Goal: Task Accomplishment & Management: Manage account settings

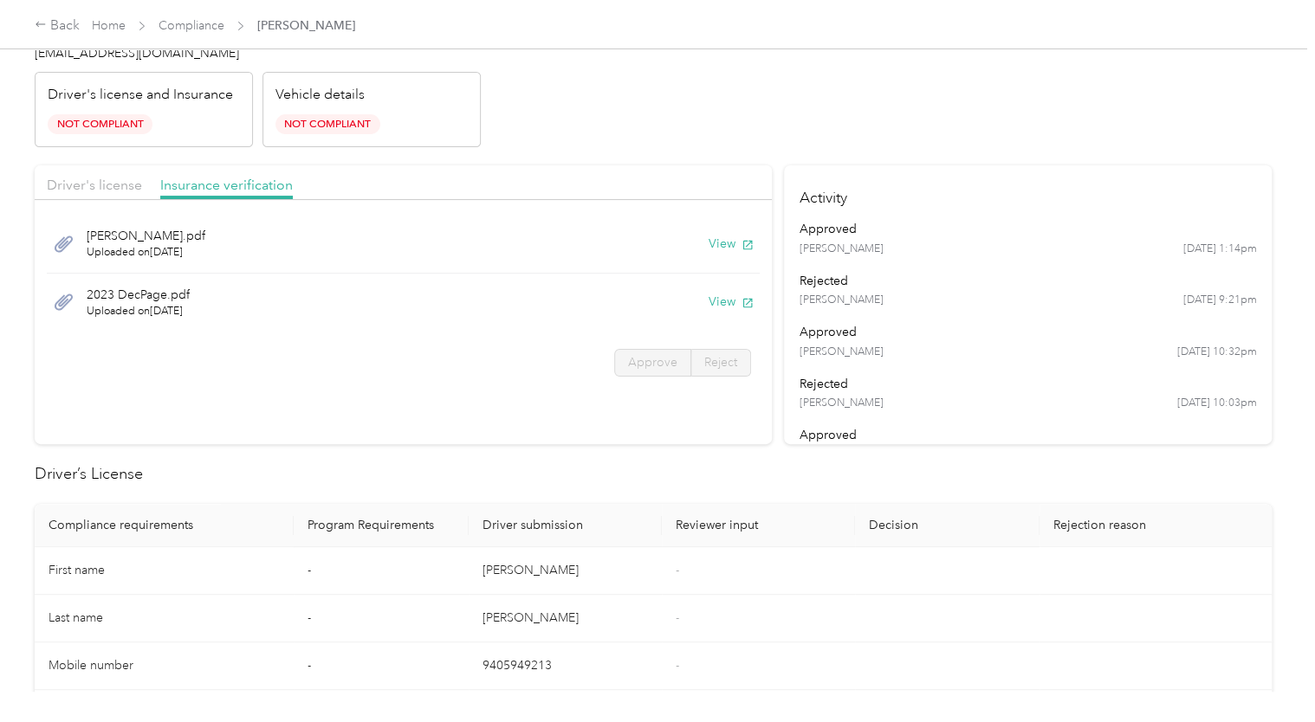
scroll to position [55, 0]
click at [710, 261] on div "Ty Subaru.pdf Uploaded on 9/9/2025 View" at bounding box center [403, 247] width 713 height 59
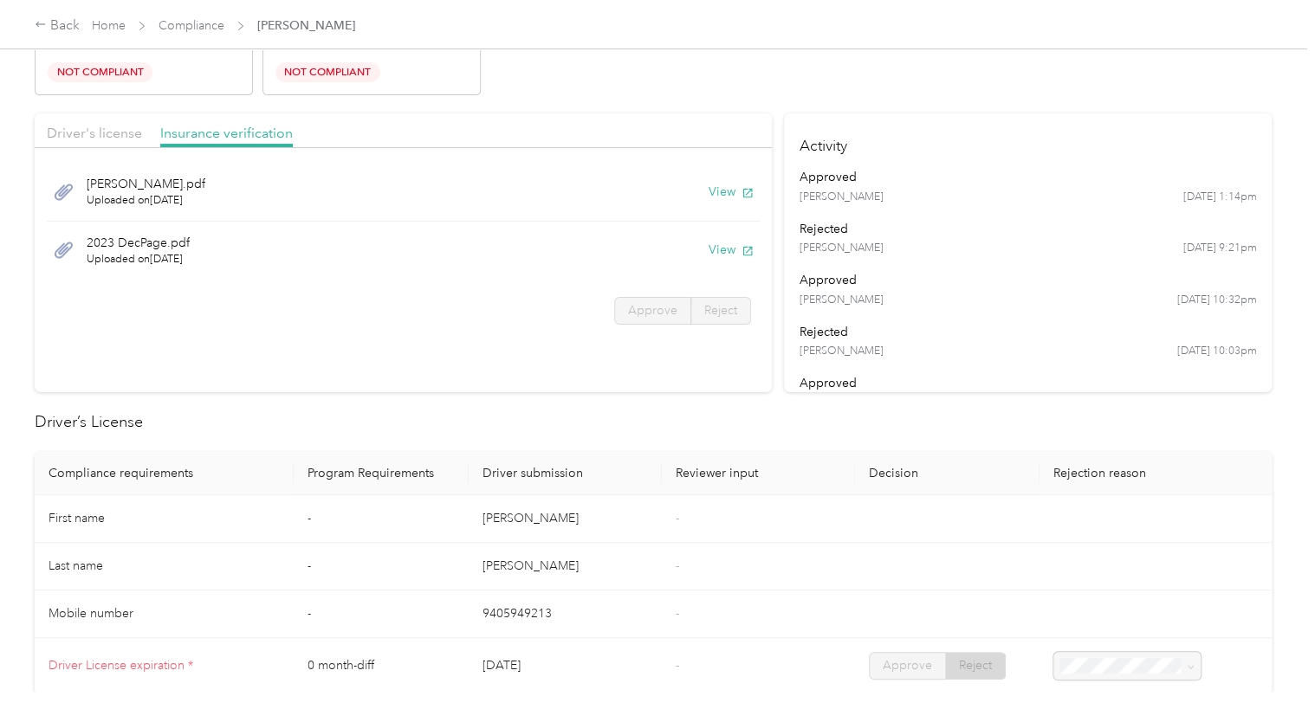
scroll to position [0, 0]
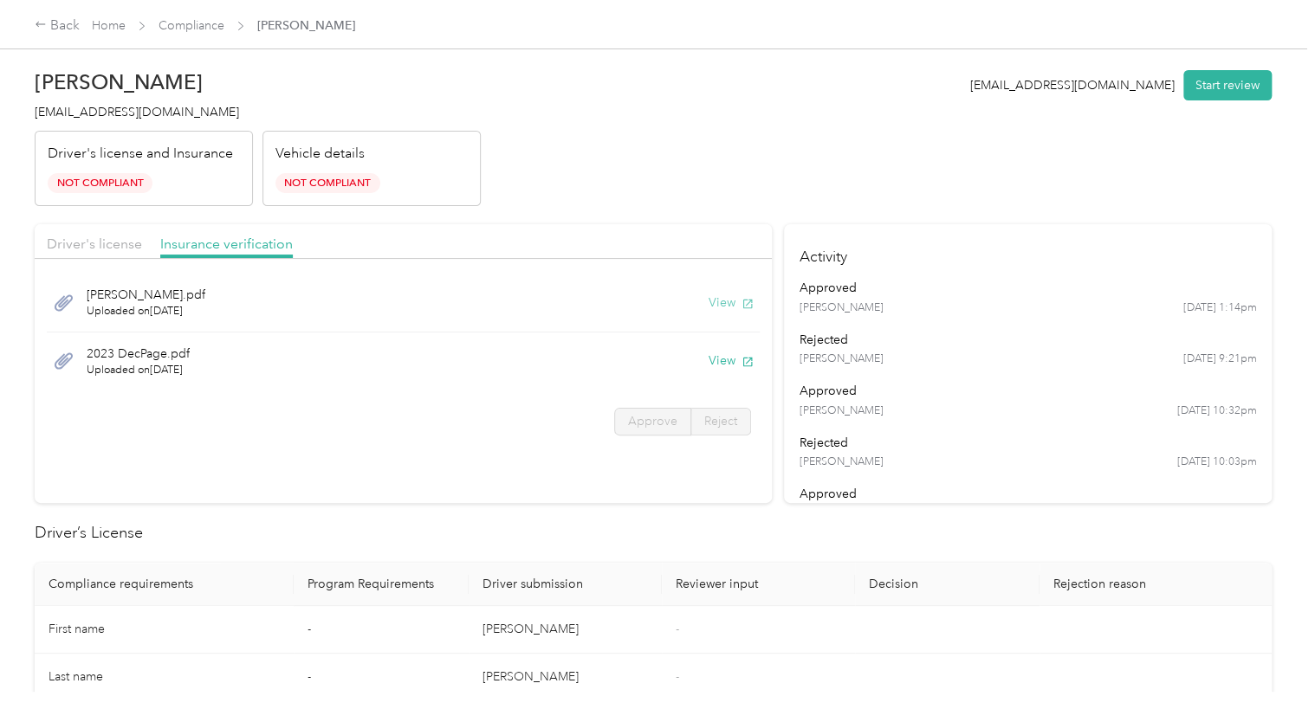
click at [719, 304] on button "View" at bounding box center [730, 303] width 45 height 18
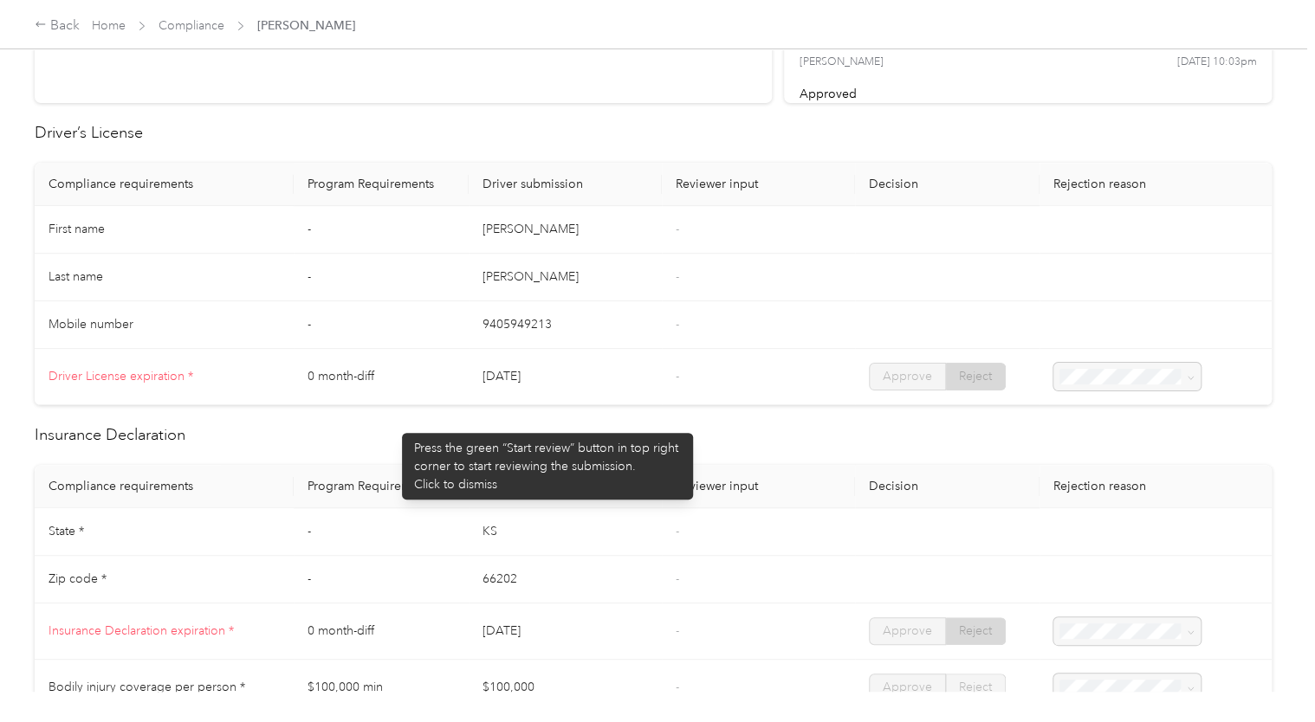
scroll to position [14, 0]
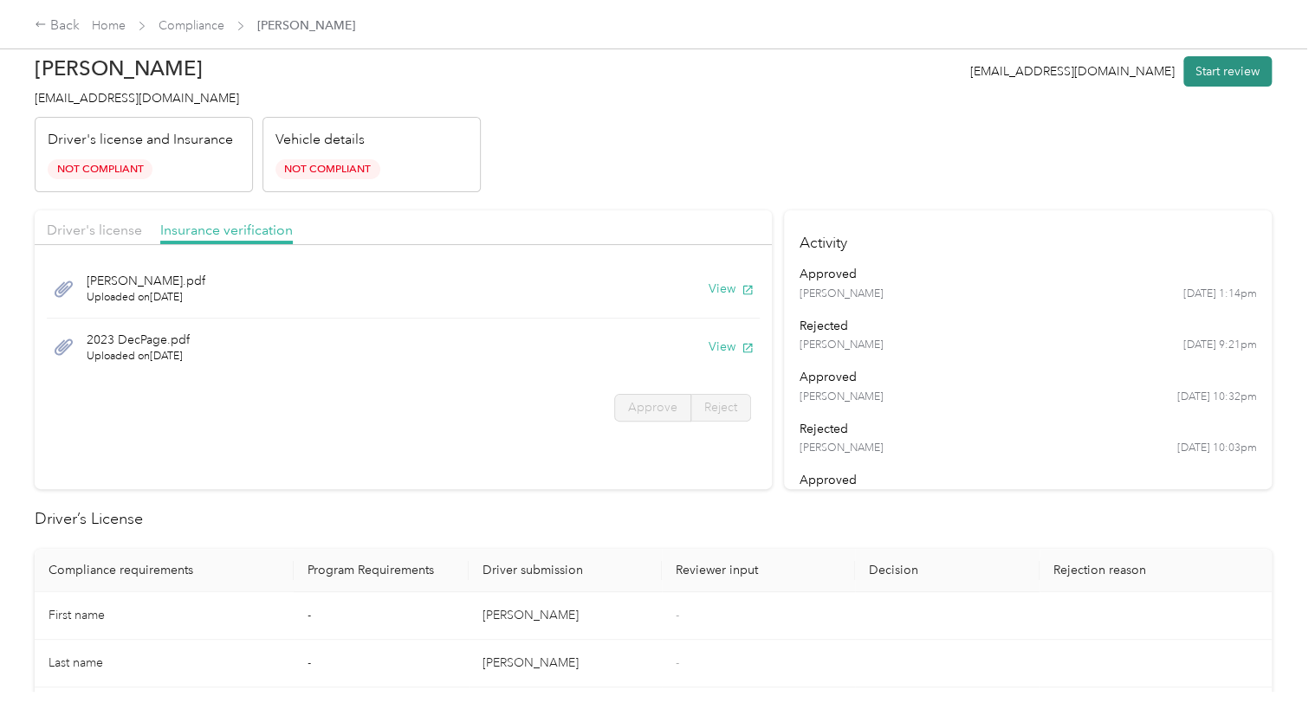
click at [1239, 78] on button "Start review" at bounding box center [1227, 71] width 88 height 30
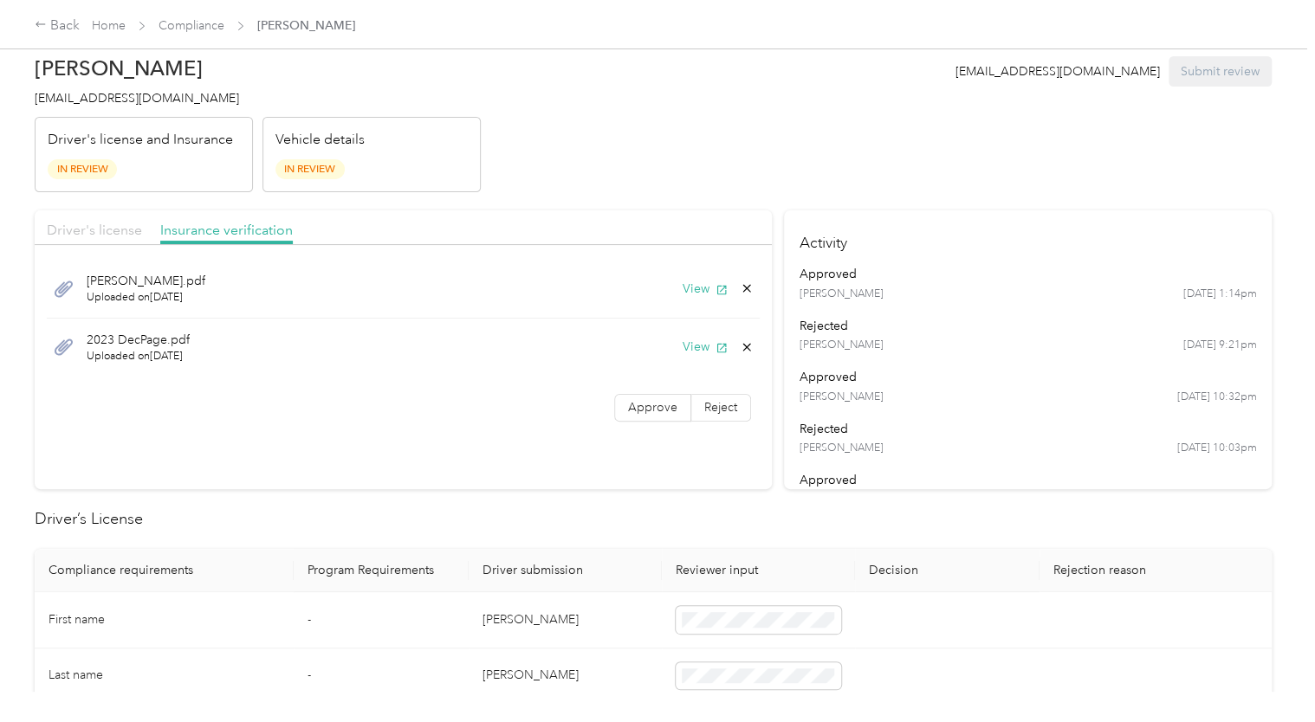
click at [79, 236] on span "Driver's license" at bounding box center [94, 230] width 95 height 16
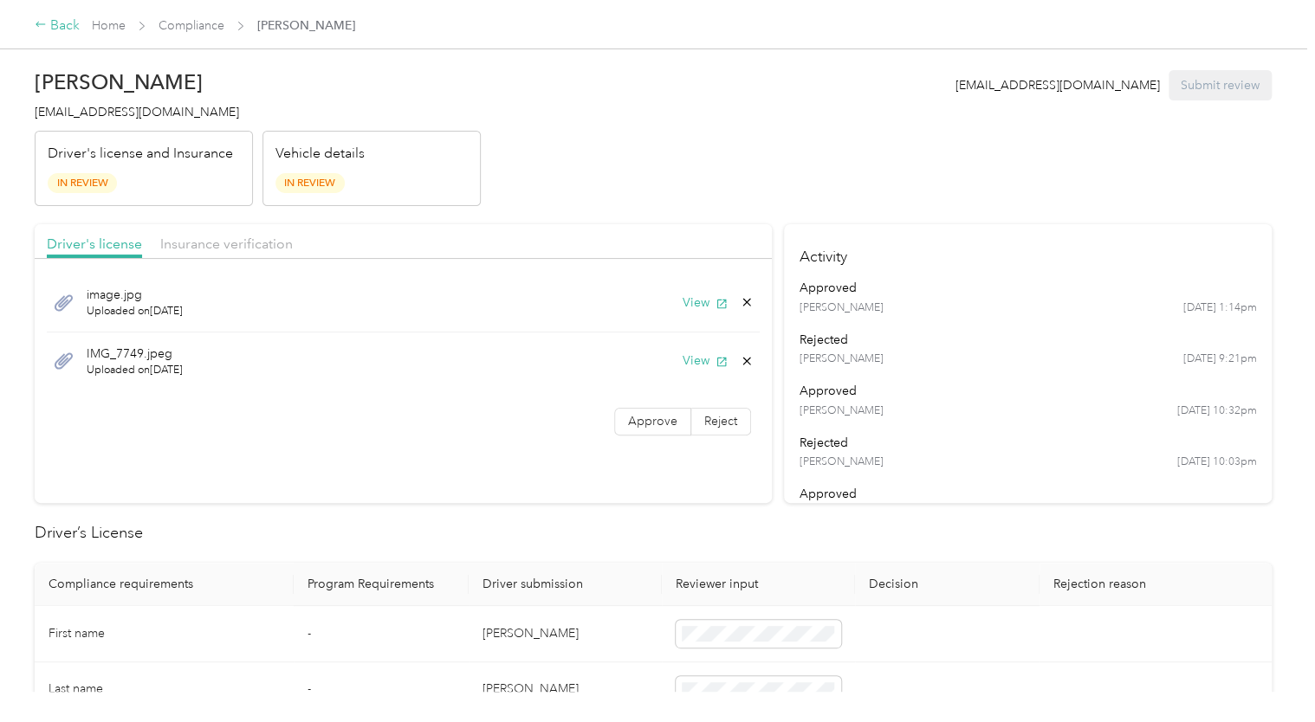
click at [46, 23] on icon at bounding box center [41, 24] width 12 height 12
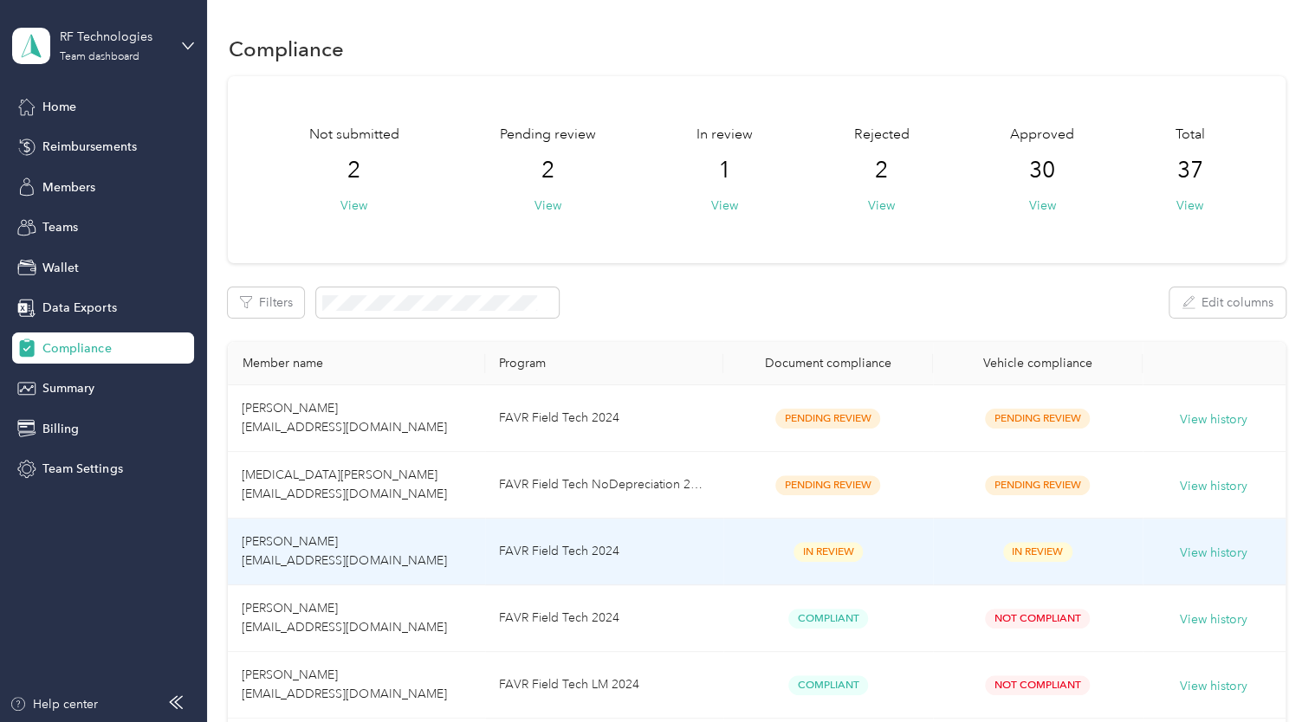
click at [880, 577] on td "In Review" at bounding box center [828, 552] width 210 height 67
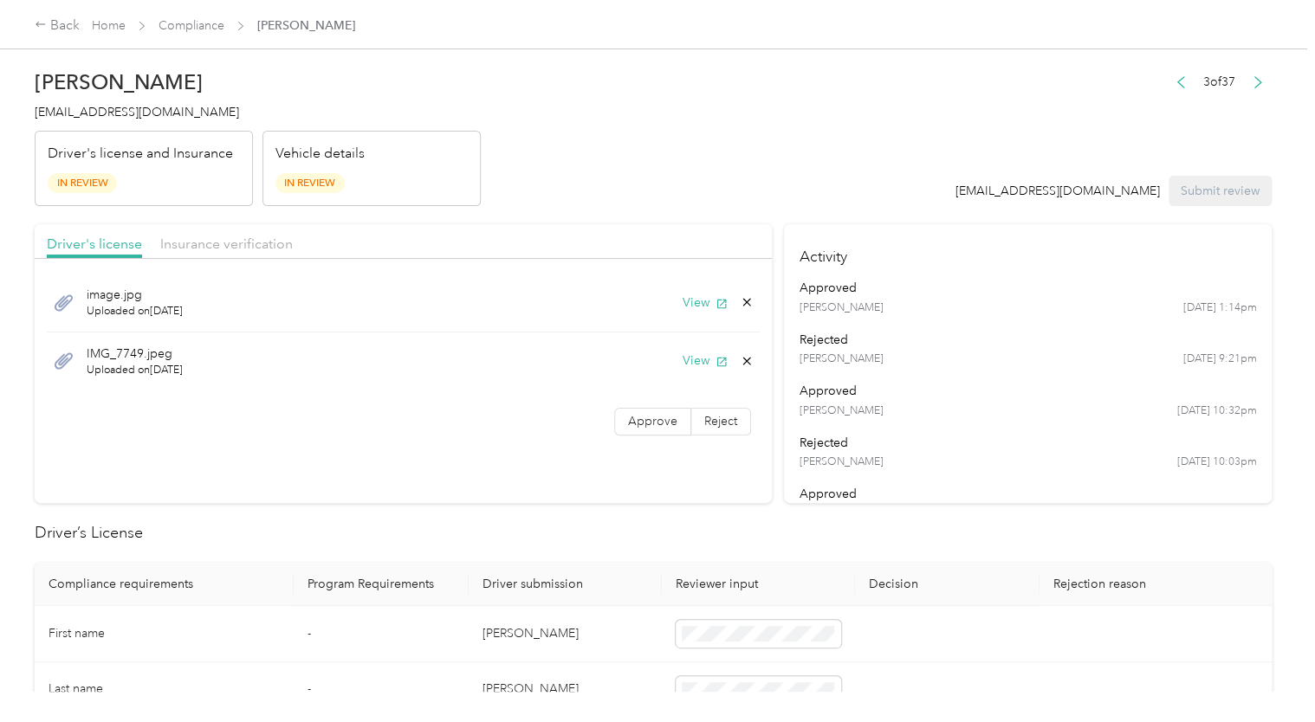
click at [980, 88] on header "Tyler N. Girard tgirard@rft.com Driver's license and Insurance In Review Vehicl…" at bounding box center [653, 133] width 1237 height 145
click at [1238, 65] on header "Tyler N. Girard tgirard@rft.com Driver's license and Insurance In Review Vehicl…" at bounding box center [653, 133] width 1237 height 145
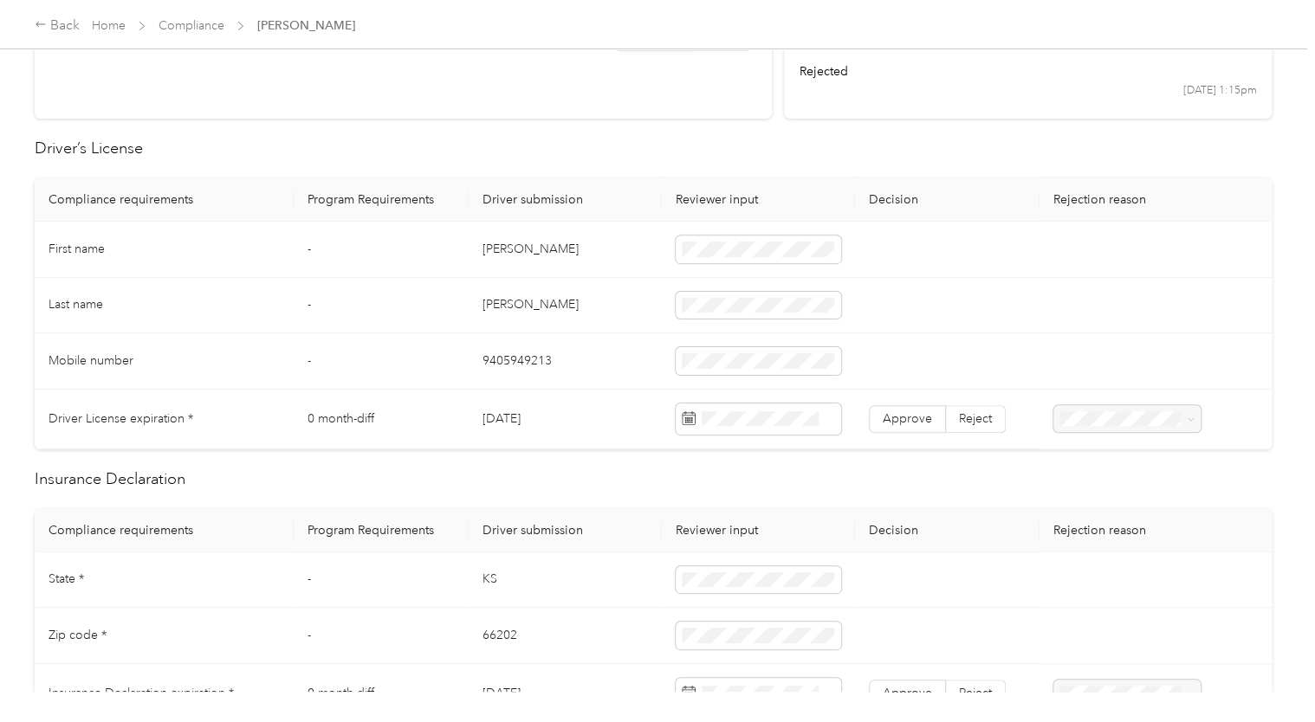
scroll to position [0, 0]
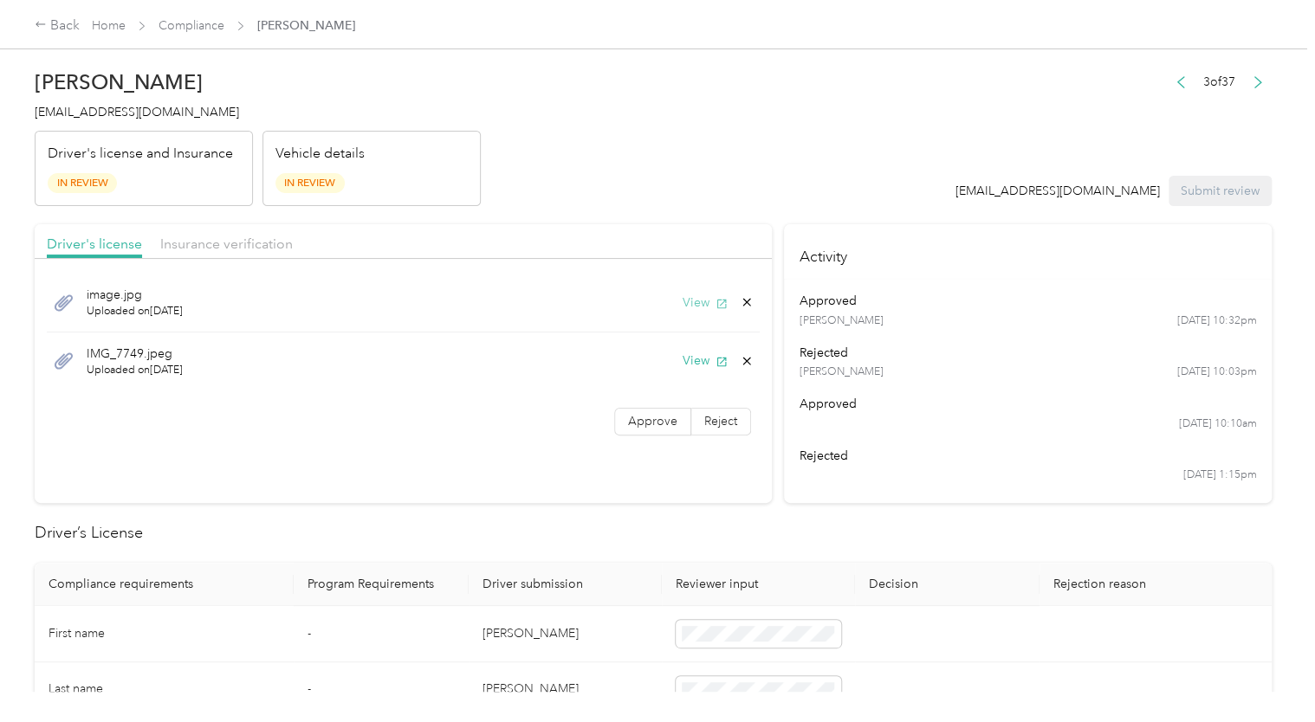
click at [688, 310] on button "View" at bounding box center [704, 303] width 45 height 18
click at [696, 352] on button "View" at bounding box center [704, 361] width 45 height 18
click at [733, 144] on header "Tyler N. Girard tgirard@rft.com Driver's license and Insurance In Review Vehicl…" at bounding box center [653, 133] width 1237 height 145
click at [637, 430] on label "Approve" at bounding box center [652, 422] width 77 height 28
click at [246, 241] on span "Insurance verification" at bounding box center [226, 244] width 132 height 16
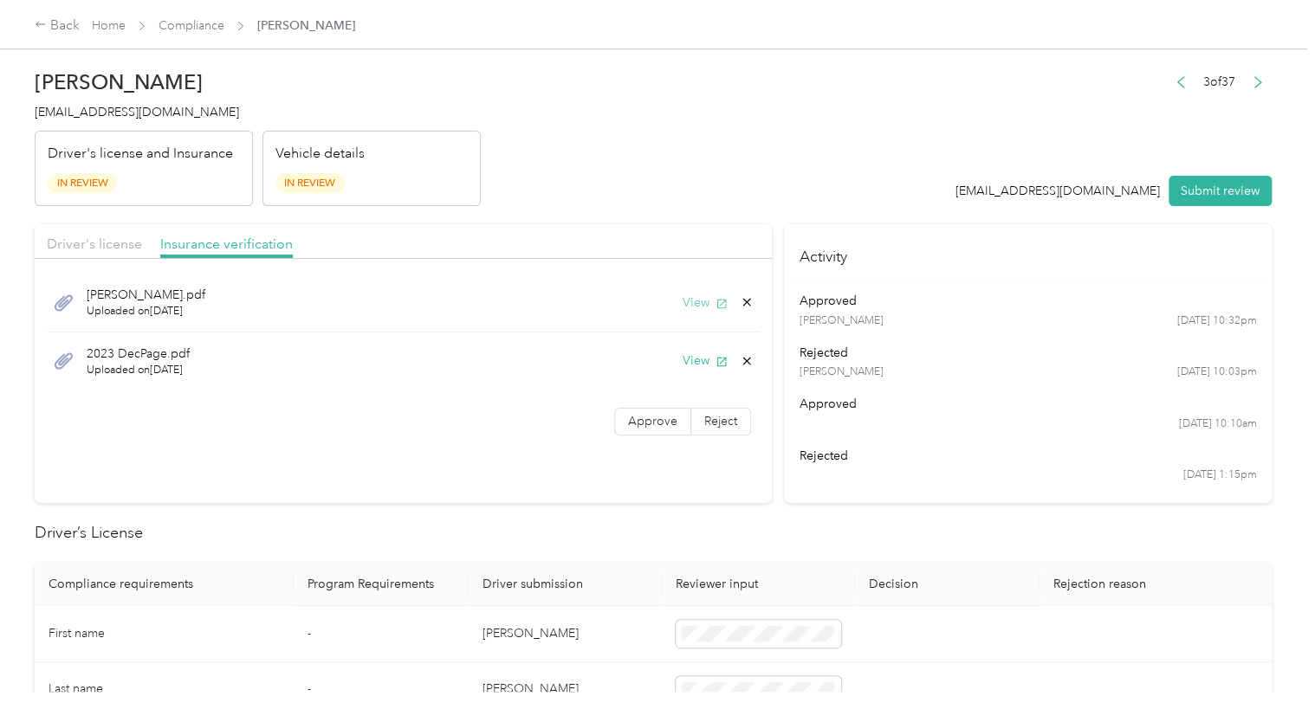
click at [691, 307] on button "View" at bounding box center [704, 303] width 45 height 18
click at [696, 356] on button "View" at bounding box center [704, 361] width 45 height 18
click at [746, 365] on icon at bounding box center [747, 361] width 14 height 14
click at [704, 376] on button "Yes" at bounding box center [700, 373] width 34 height 28
click at [698, 304] on button "View" at bounding box center [704, 303] width 45 height 18
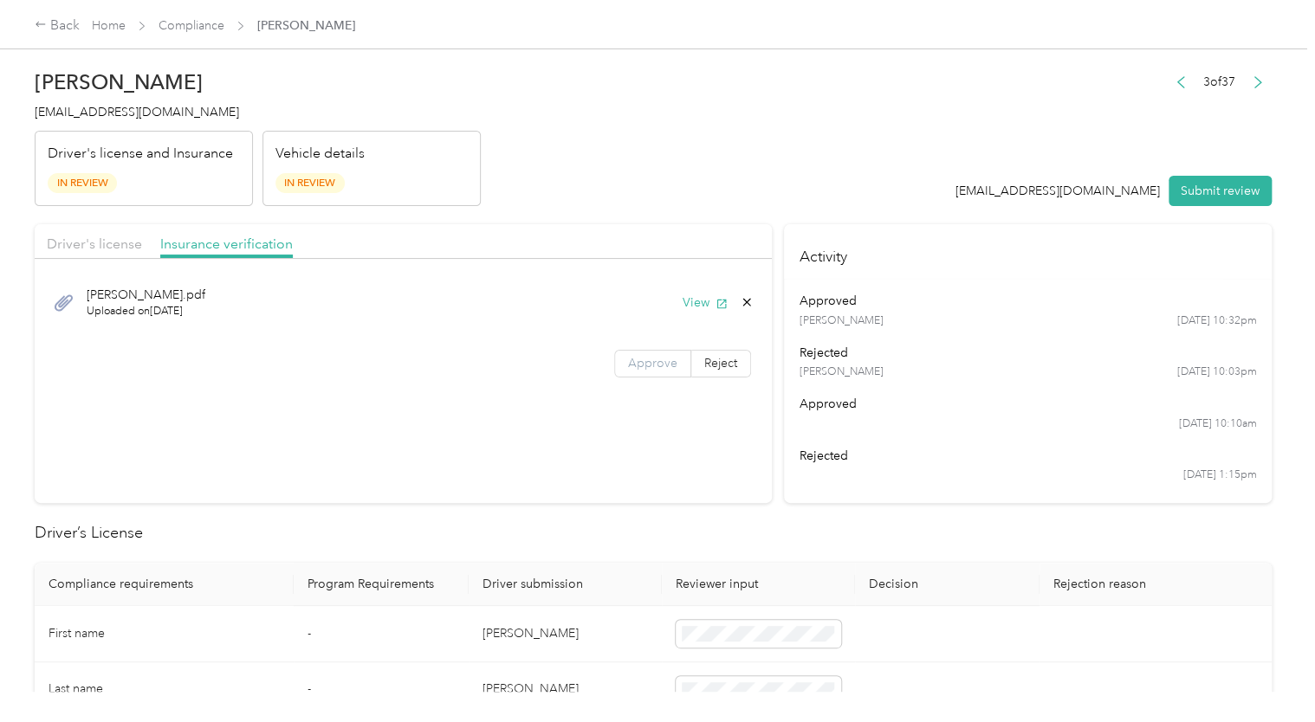
click at [658, 371] on label "Approve" at bounding box center [652, 364] width 77 height 28
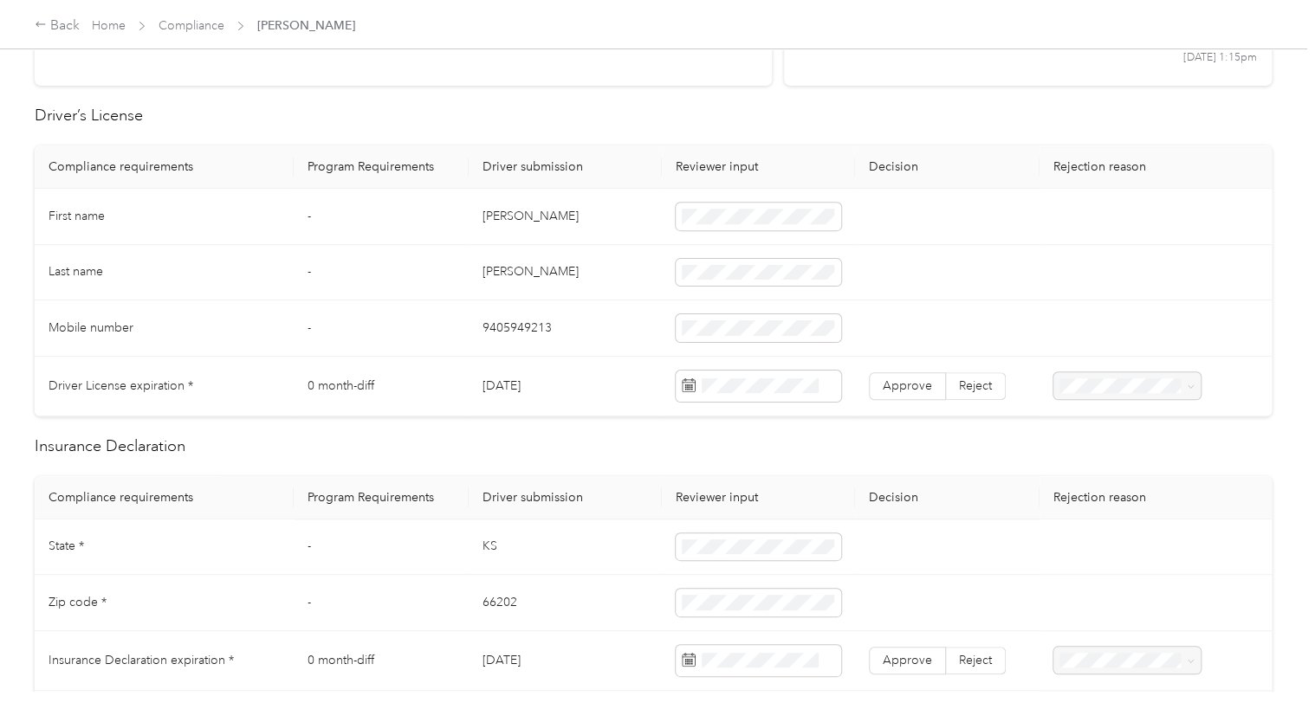
scroll to position [416, 0]
click at [754, 228] on span at bounding box center [757, 218] width 165 height 28
click at [707, 281] on span at bounding box center [757, 275] width 165 height 28
click at [635, 258] on td "Girard" at bounding box center [565, 275] width 193 height 56
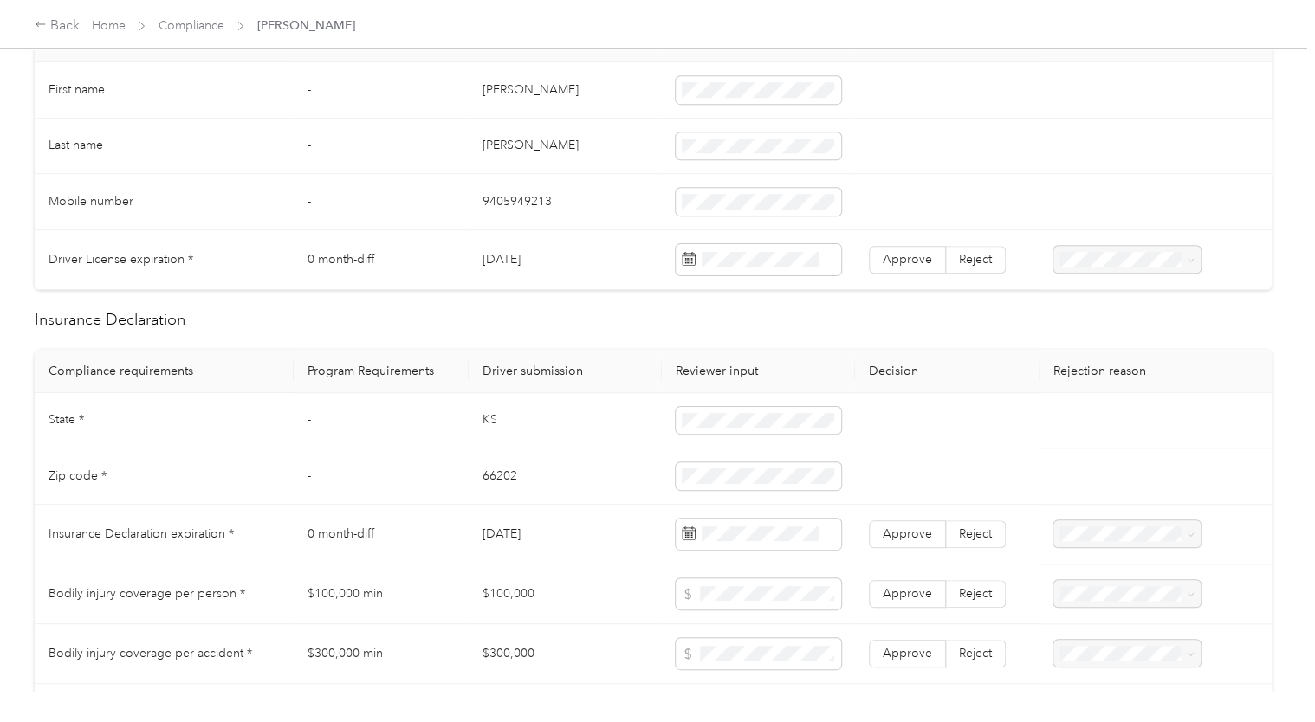
scroll to position [592, 0]
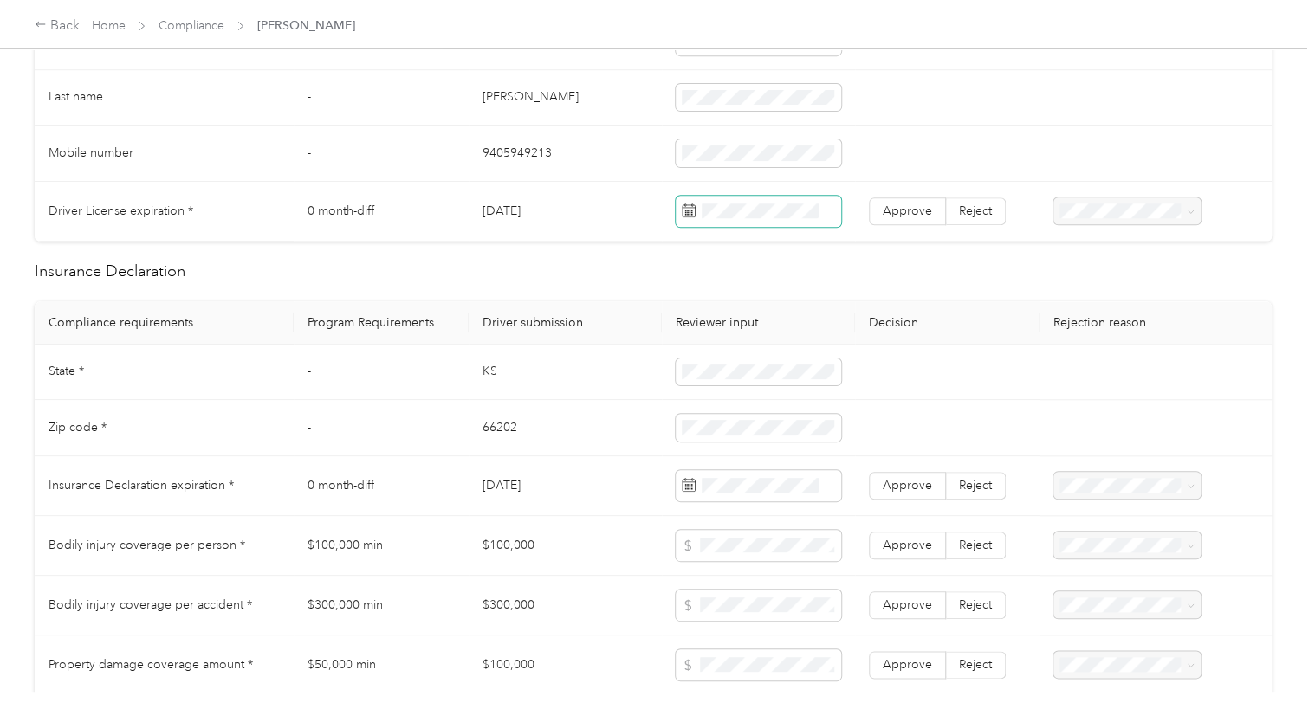
click at [710, 219] on span at bounding box center [757, 211] width 165 height 31
click at [717, 220] on span at bounding box center [757, 211] width 165 height 31
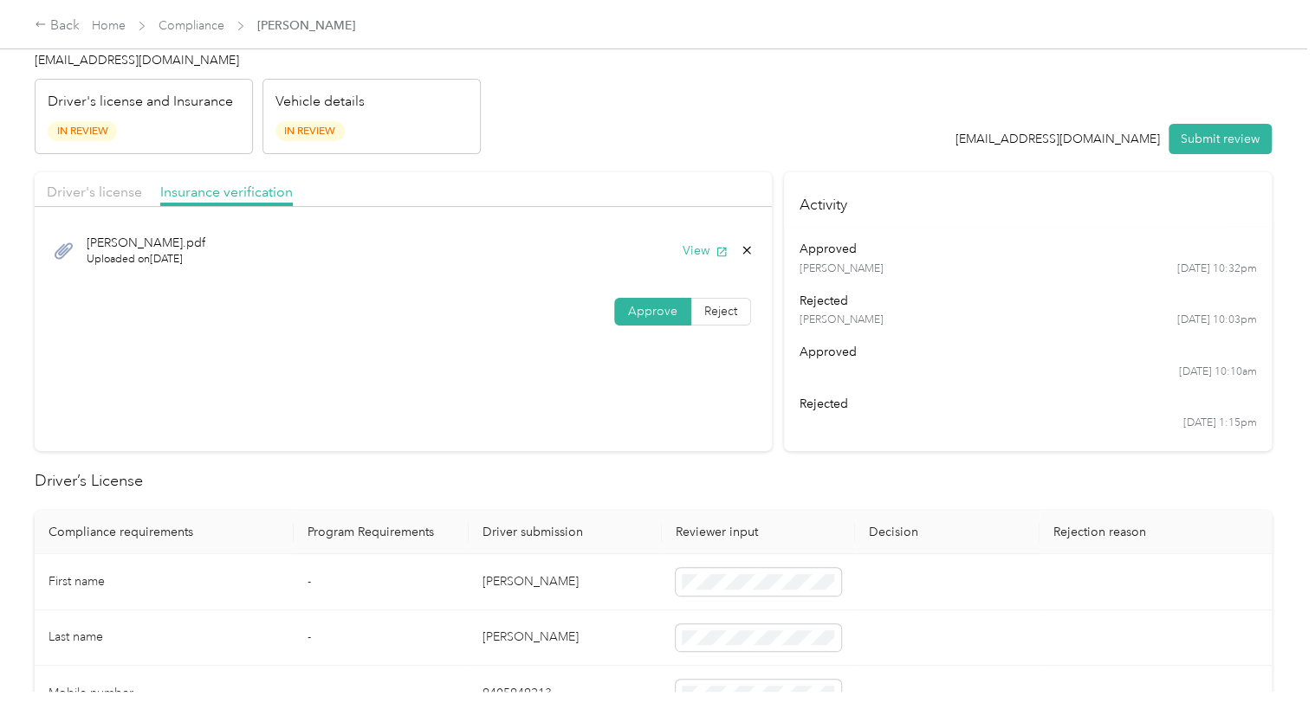
scroll to position [45, 0]
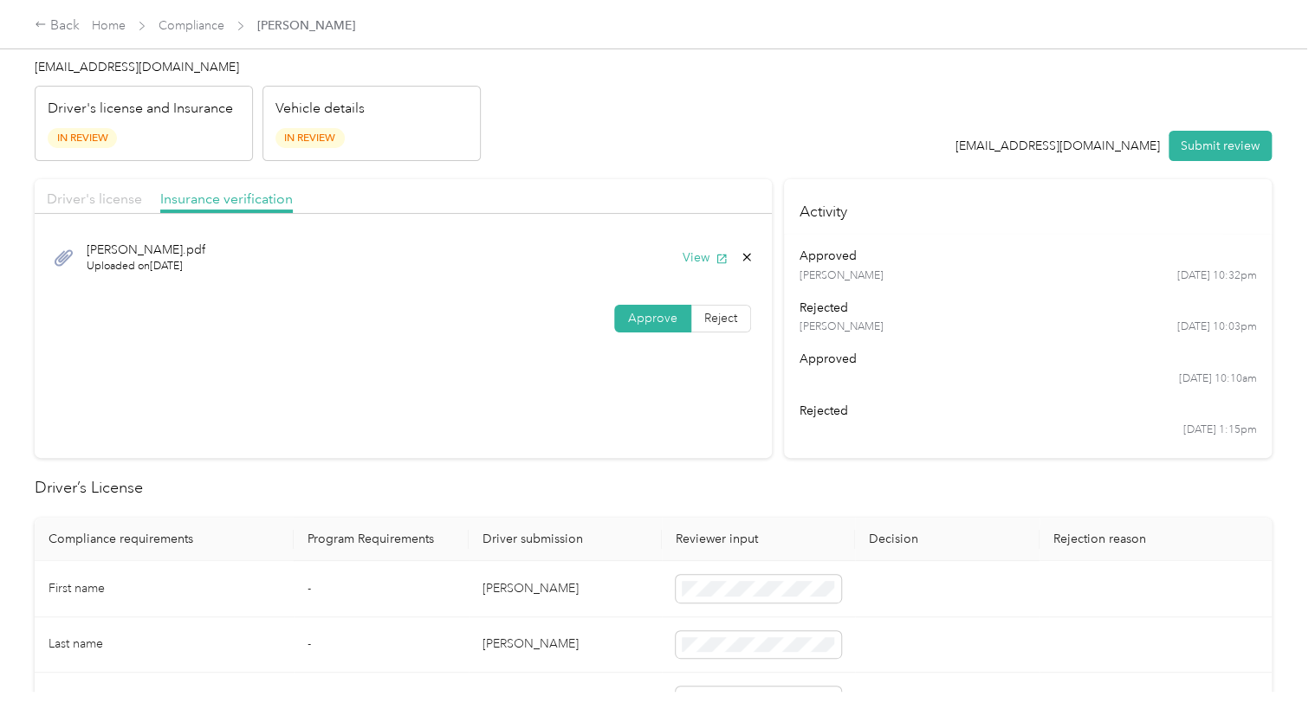
click at [108, 203] on span "Driver's license" at bounding box center [94, 199] width 95 height 16
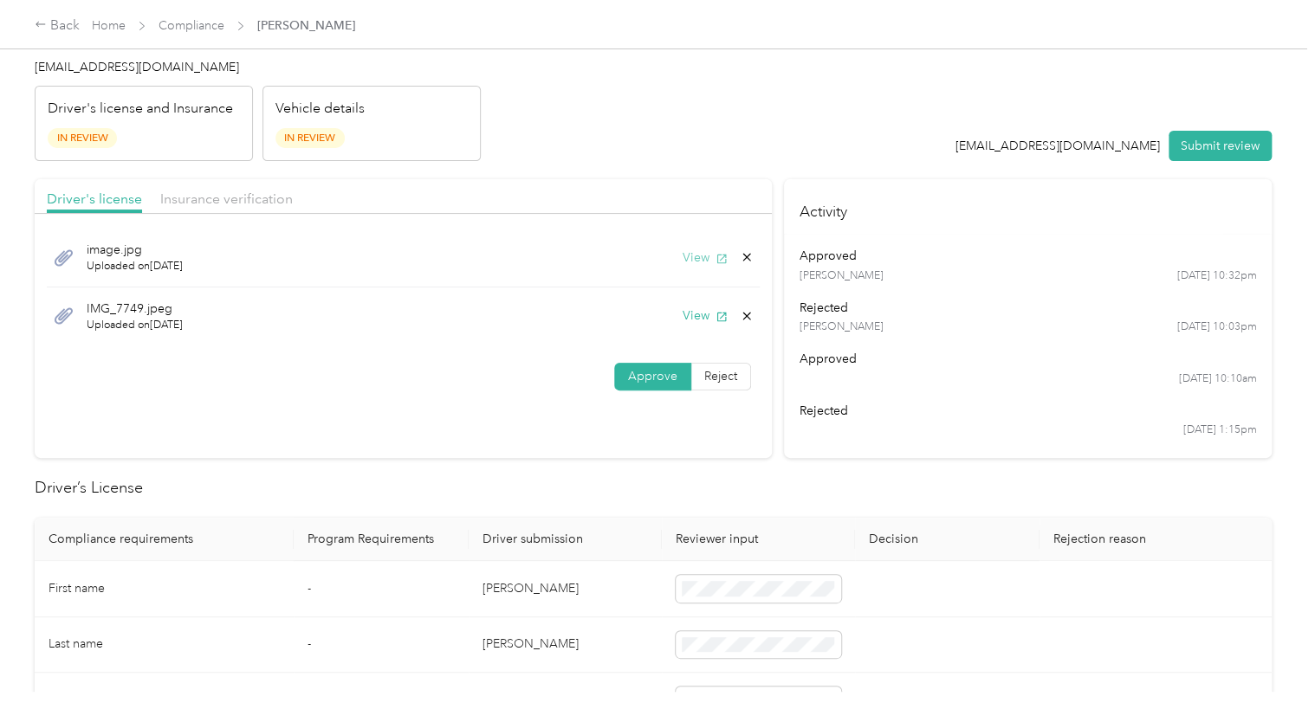
click at [696, 262] on button "View" at bounding box center [704, 258] width 45 height 18
click at [759, 83] on header "Tyler N. Girard tgirard@rft.com Driver's license and Insurance In Review Vehicl…" at bounding box center [653, 88] width 1237 height 145
click at [697, 315] on button "View" at bounding box center [704, 316] width 45 height 18
click at [743, 313] on icon at bounding box center [747, 316] width 14 height 14
click at [696, 332] on button "Yes" at bounding box center [700, 327] width 34 height 28
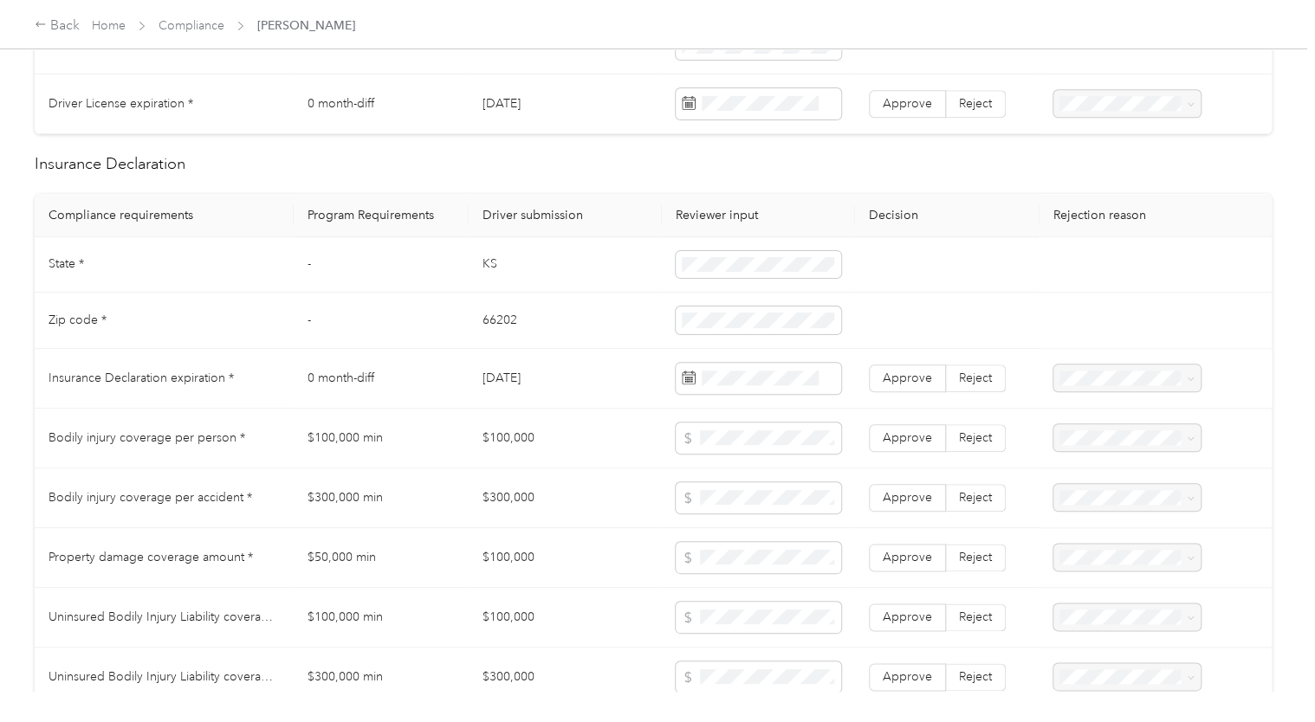
scroll to position [720, 0]
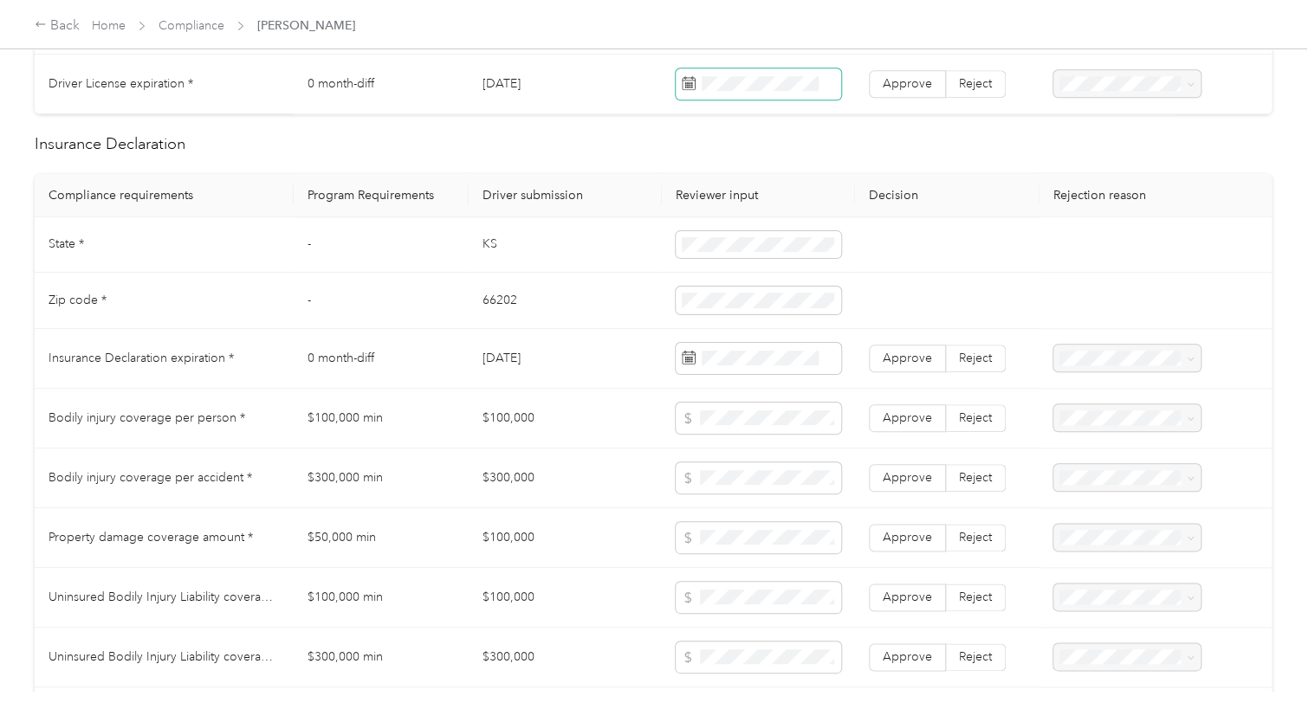
click at [769, 73] on span at bounding box center [757, 83] width 165 height 31
click at [854, 241] on div "3" at bounding box center [849, 243] width 23 height 22
click at [898, 82] on span "Approve" at bounding box center [906, 83] width 49 height 15
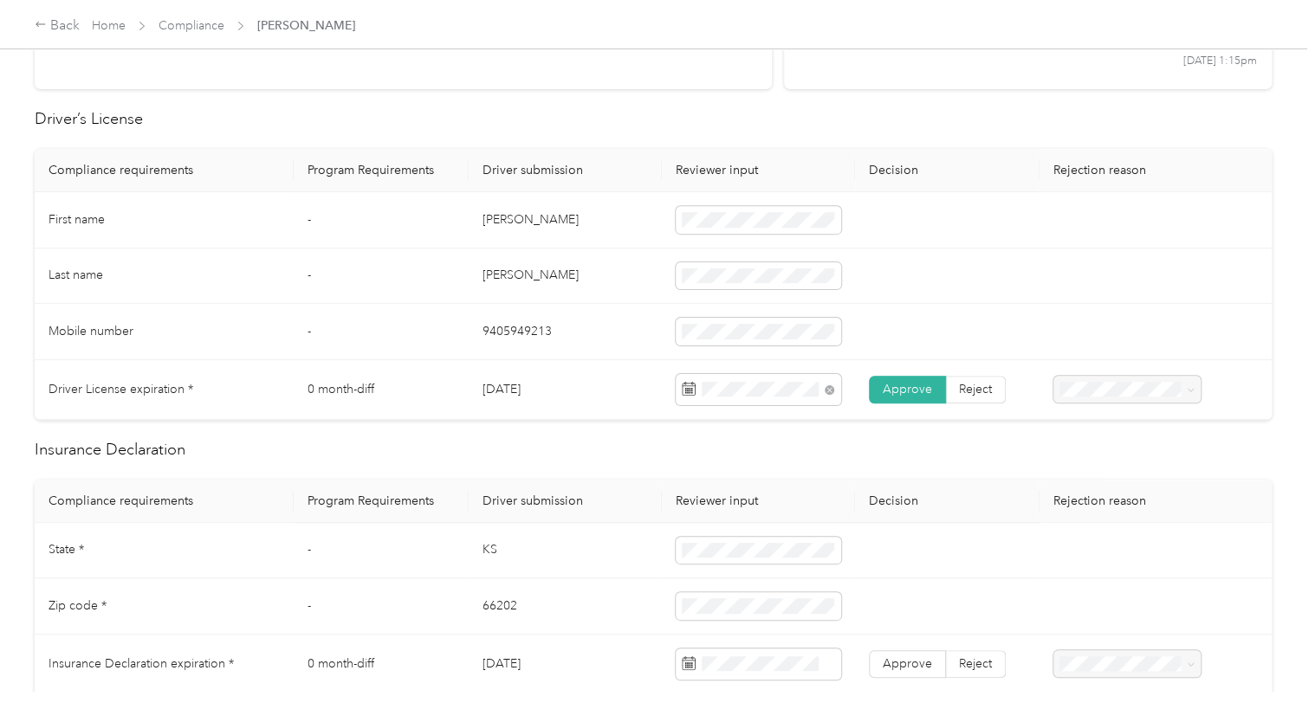
scroll to position [0, 0]
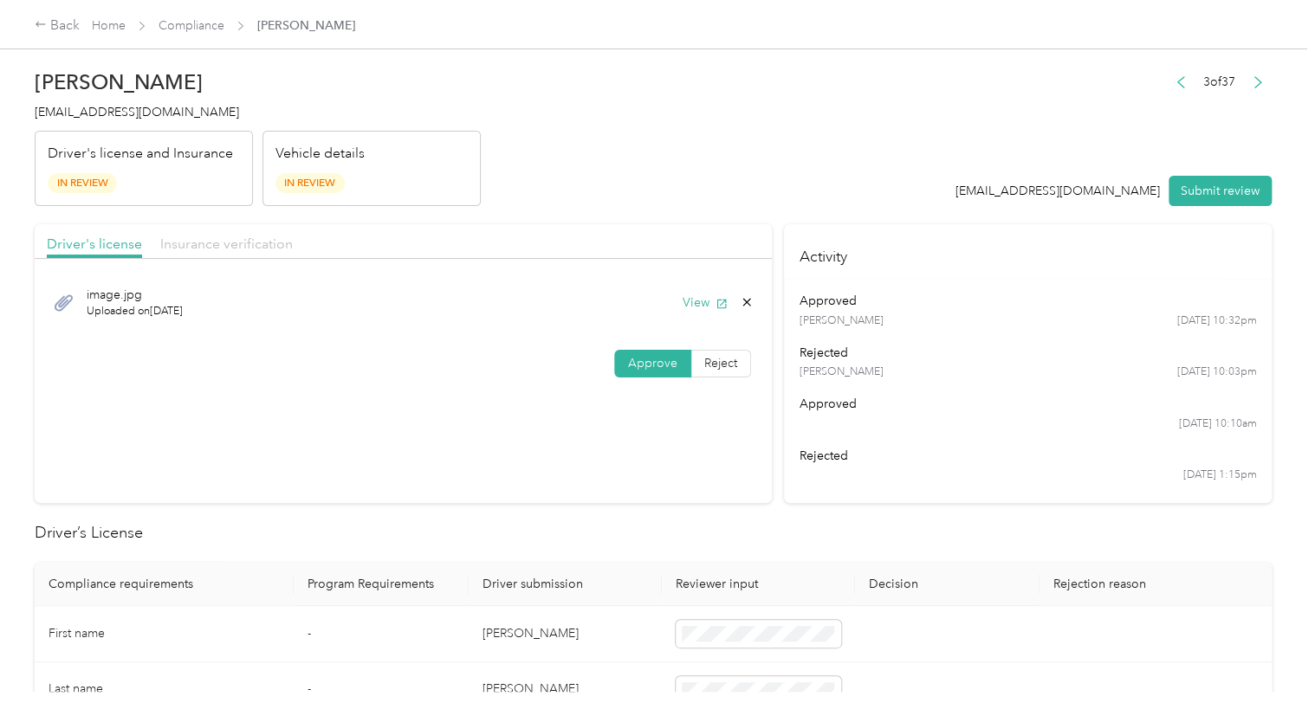
click at [239, 248] on span "Insurance verification" at bounding box center [226, 244] width 132 height 16
click at [692, 297] on button "View" at bounding box center [704, 303] width 45 height 18
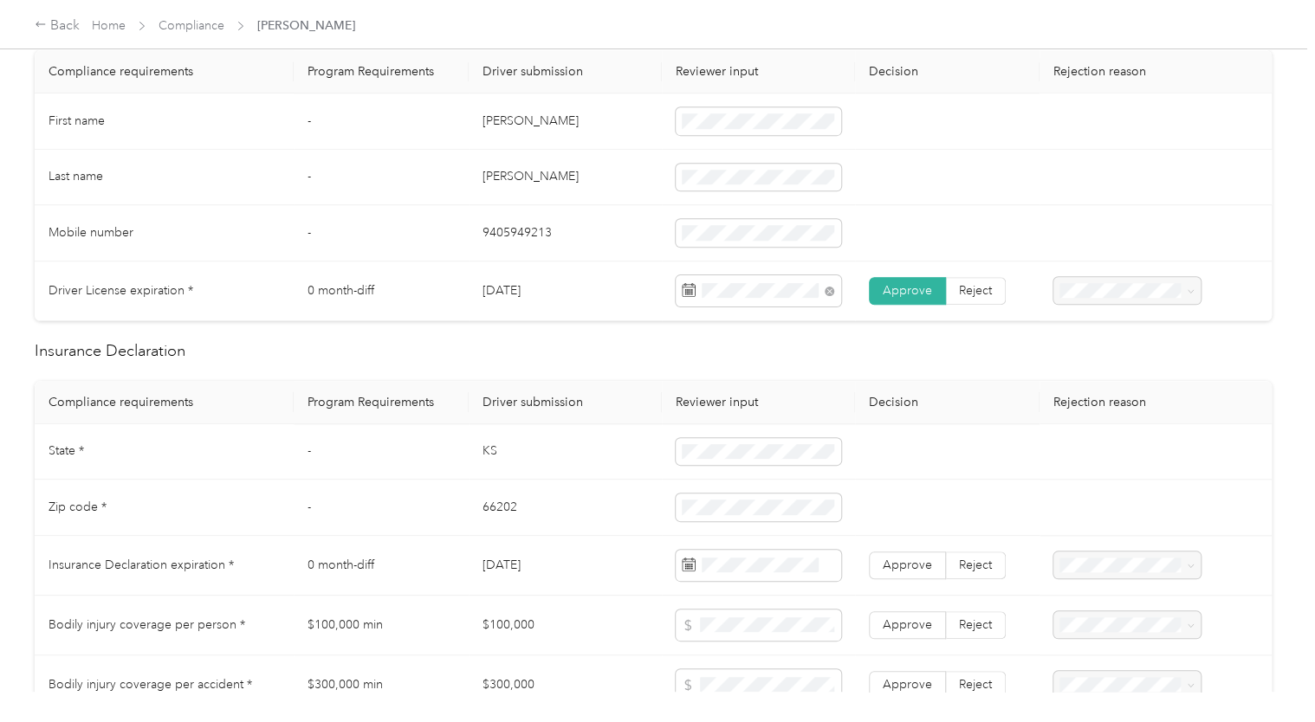
scroll to position [483, 0]
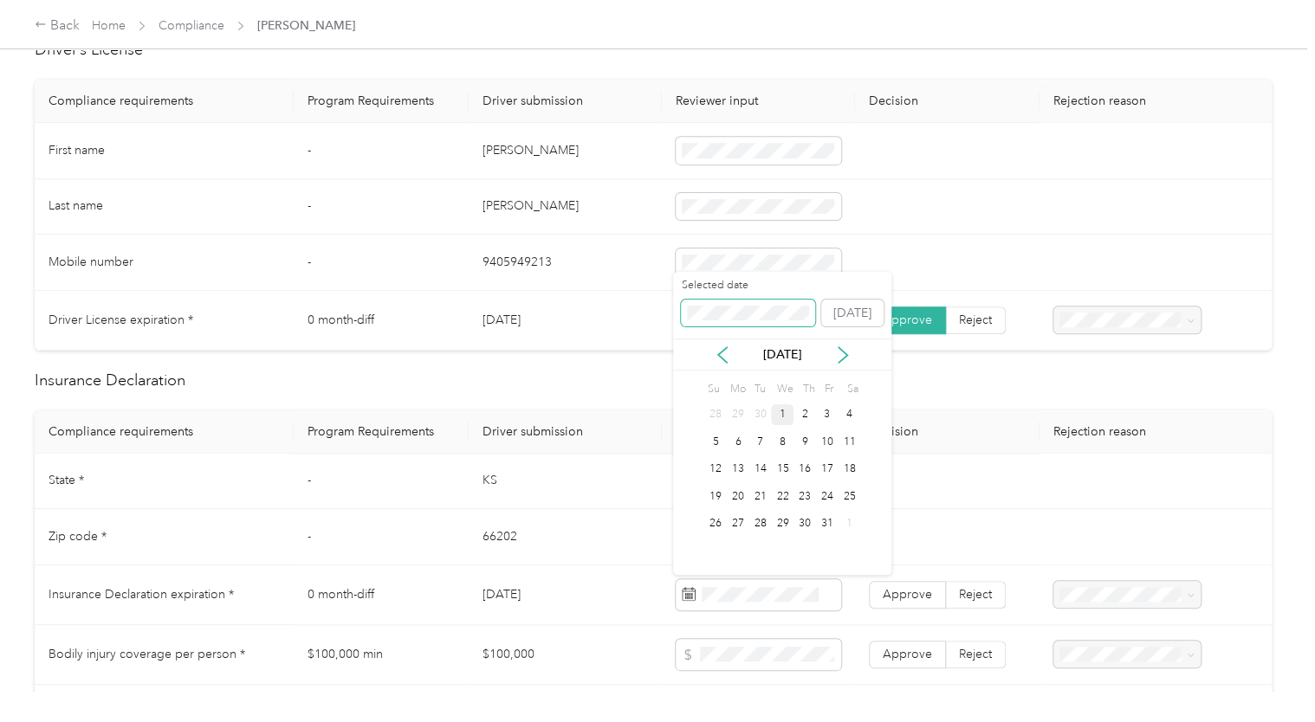
click at [749, 323] on span at bounding box center [748, 314] width 134 height 28
click at [782, 490] on div "21" at bounding box center [782, 497] width 23 height 22
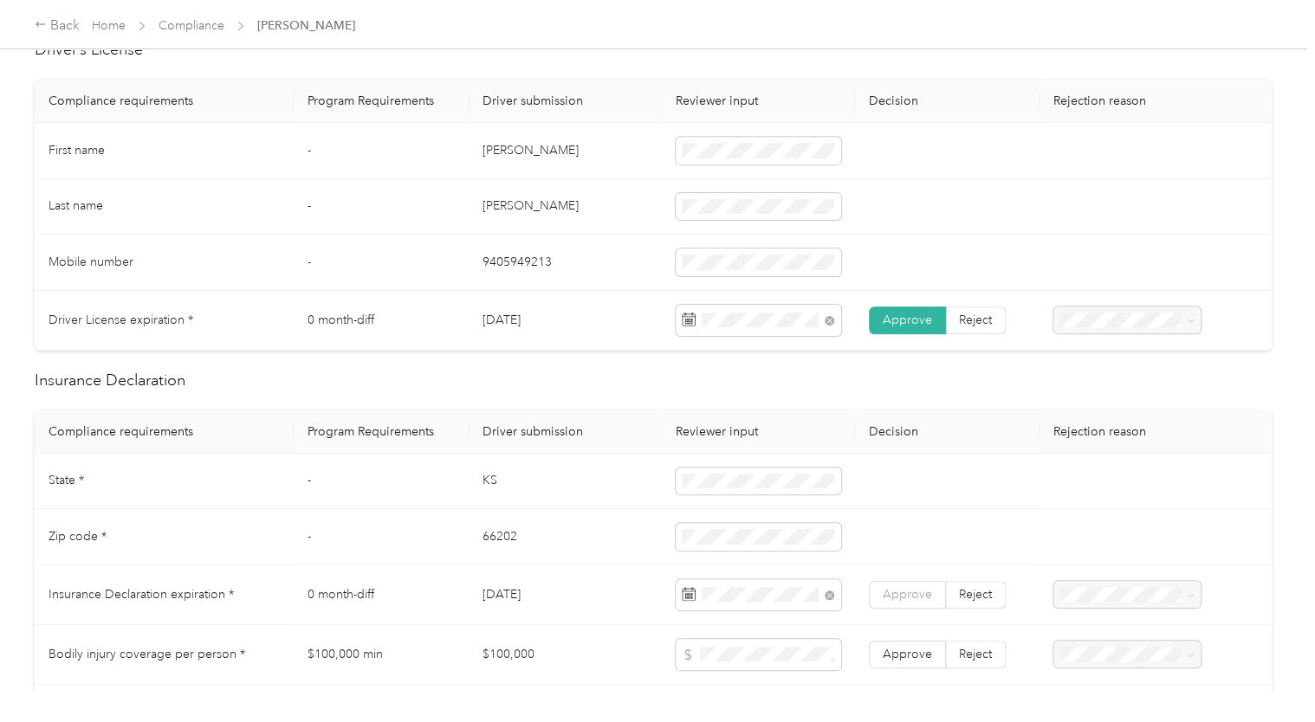
click at [906, 604] on label "Approve" at bounding box center [907, 595] width 77 height 28
click at [900, 594] on span "Approve" at bounding box center [906, 594] width 49 height 15
click at [904, 587] on span "Approve" at bounding box center [906, 594] width 49 height 15
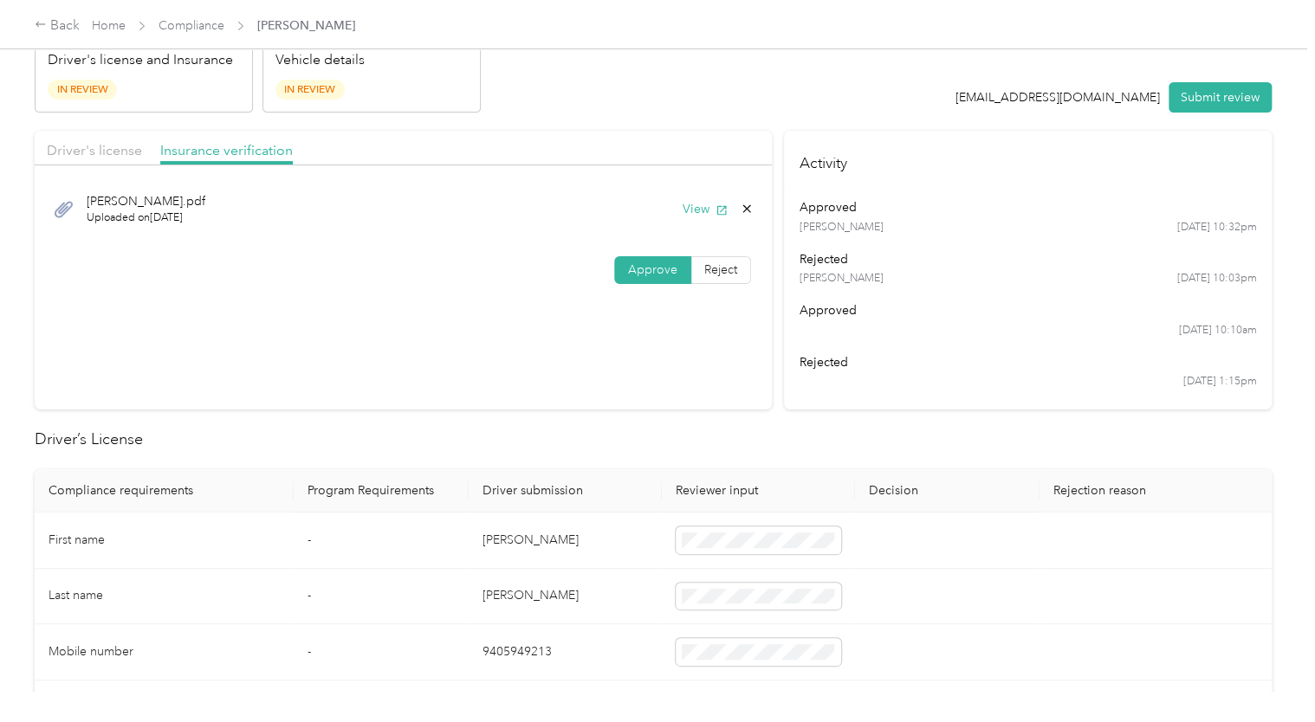
scroll to position [93, 0]
click at [683, 211] on button "View" at bounding box center [704, 210] width 45 height 18
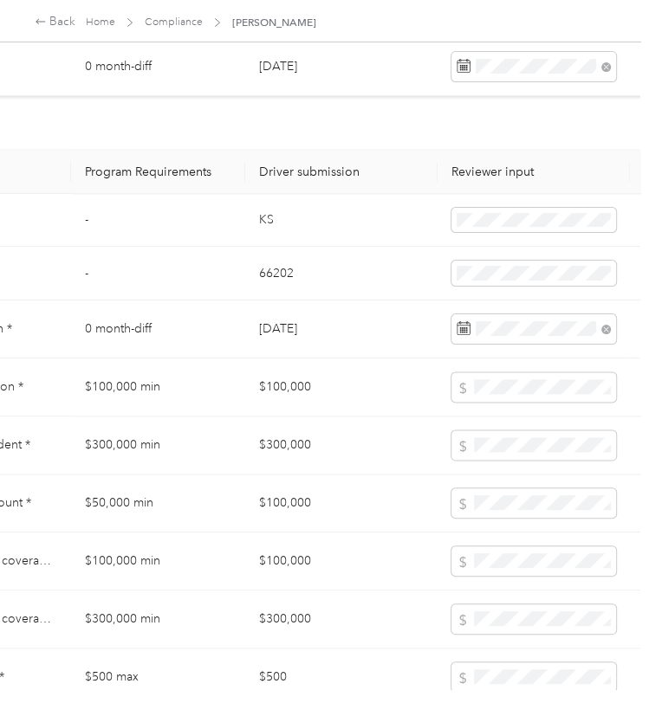
scroll to position [989, 223]
click at [530, 456] on span at bounding box center [531, 444] width 165 height 29
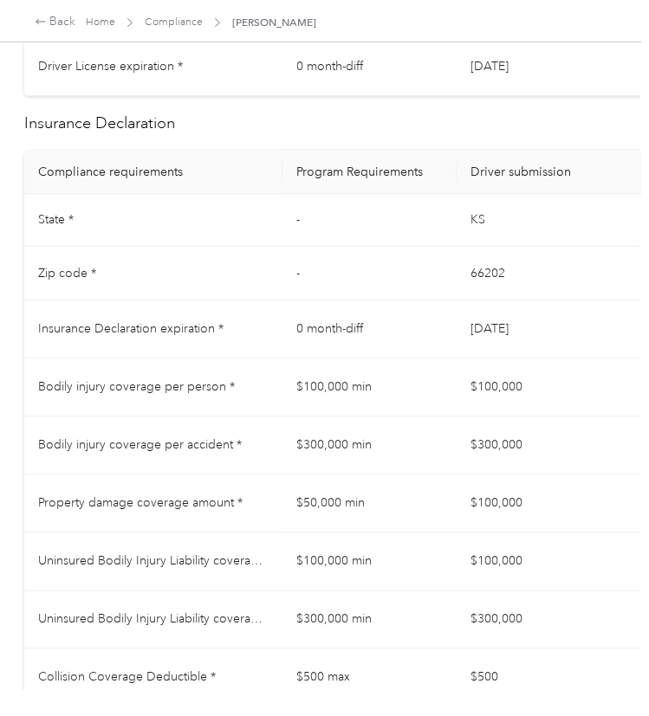
scroll to position [989, 10]
click at [430, 441] on td "$300,000 min" at bounding box center [369, 446] width 175 height 58
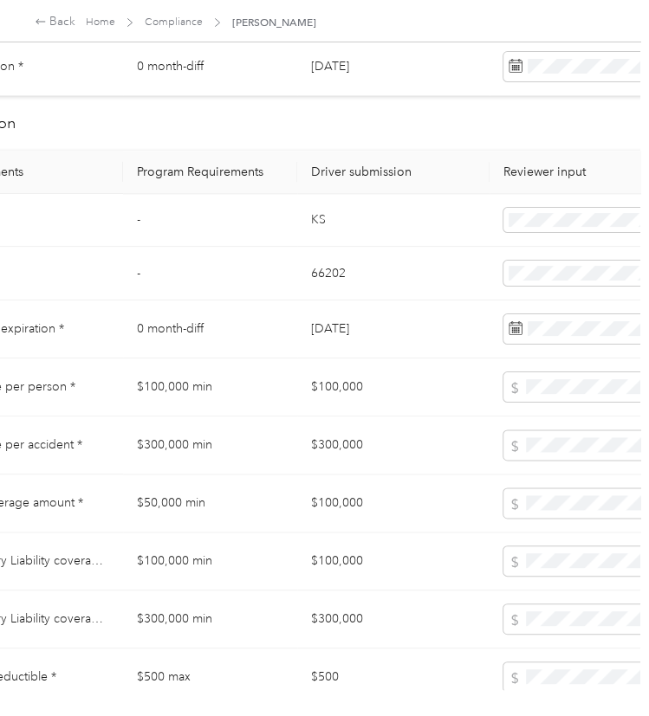
scroll to position [989, 179]
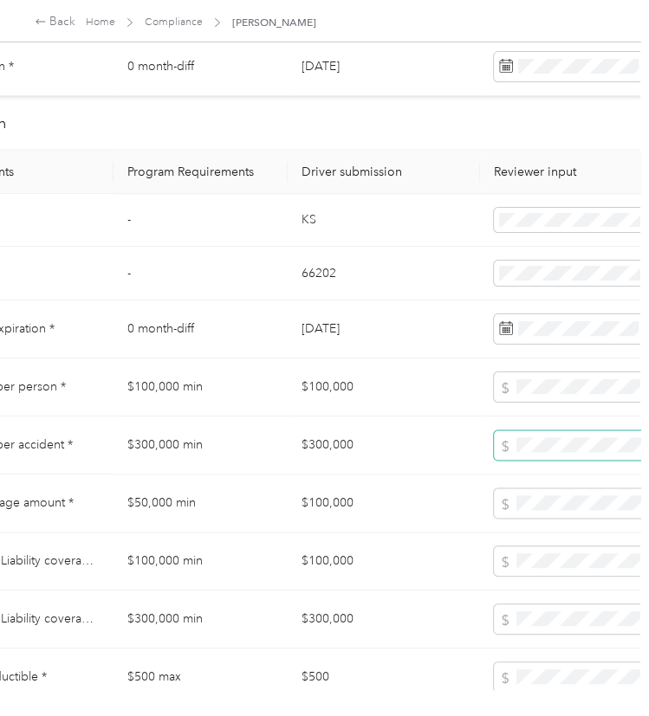
click at [547, 452] on span at bounding box center [576, 444] width 165 height 29
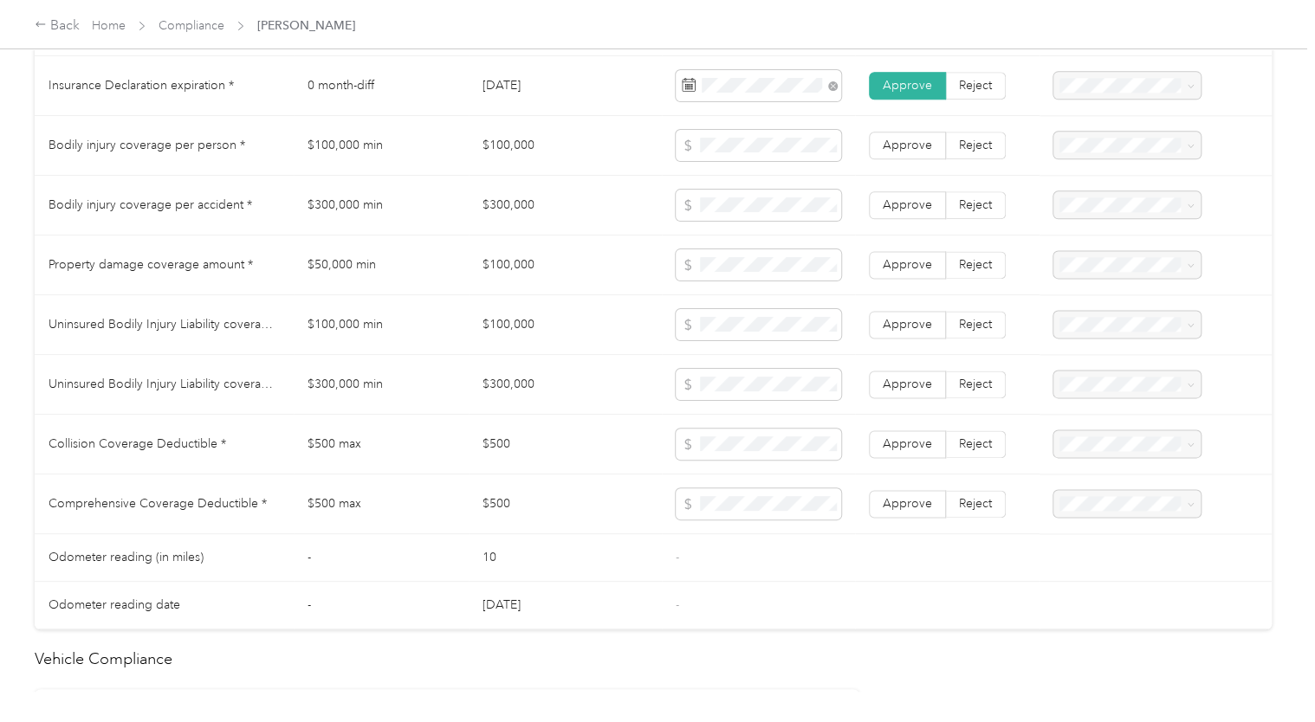
scroll to position [989, 0]
click at [891, 147] on span "Approve" at bounding box center [906, 148] width 49 height 15
click at [895, 197] on label "Approve" at bounding box center [907, 209] width 77 height 28
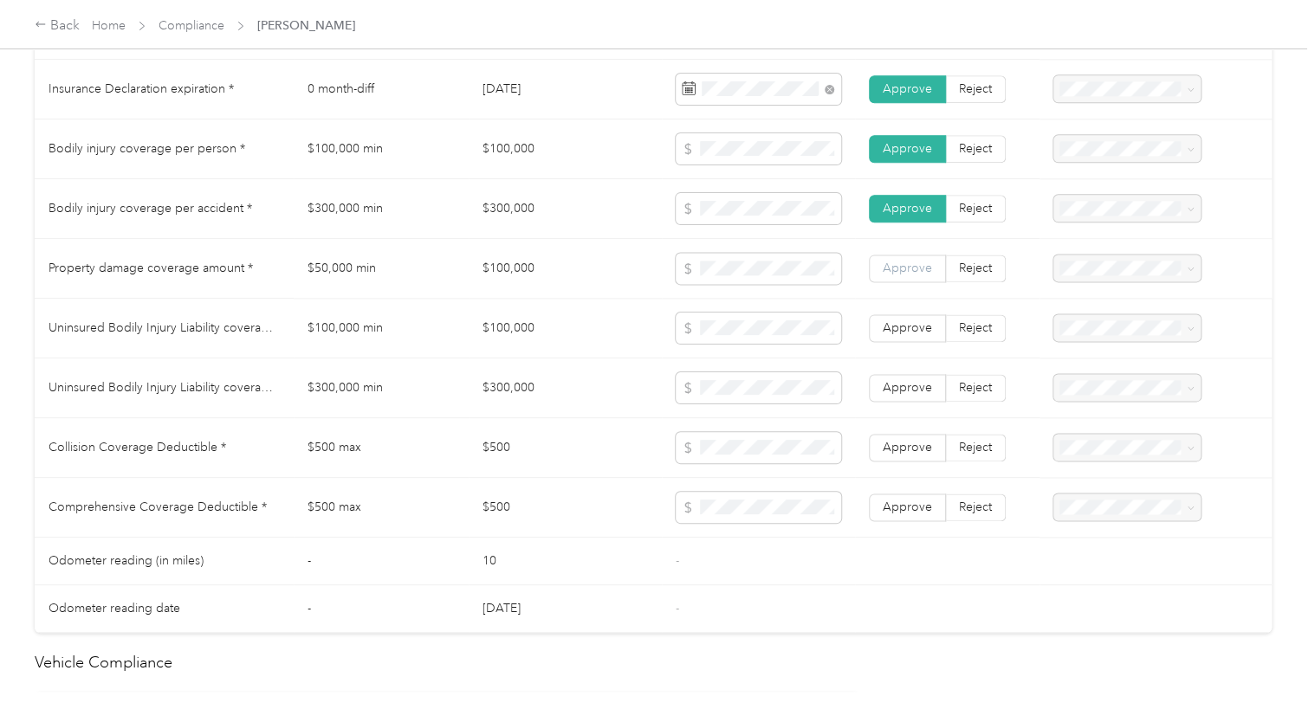
click at [893, 267] on span "Approve" at bounding box center [906, 268] width 49 height 15
click at [755, 335] on span at bounding box center [757, 328] width 165 height 31
click at [901, 324] on span "Approve" at bounding box center [906, 327] width 49 height 15
click at [901, 394] on label "Approve" at bounding box center [907, 388] width 77 height 28
click at [909, 440] on span "Approve" at bounding box center [906, 447] width 49 height 15
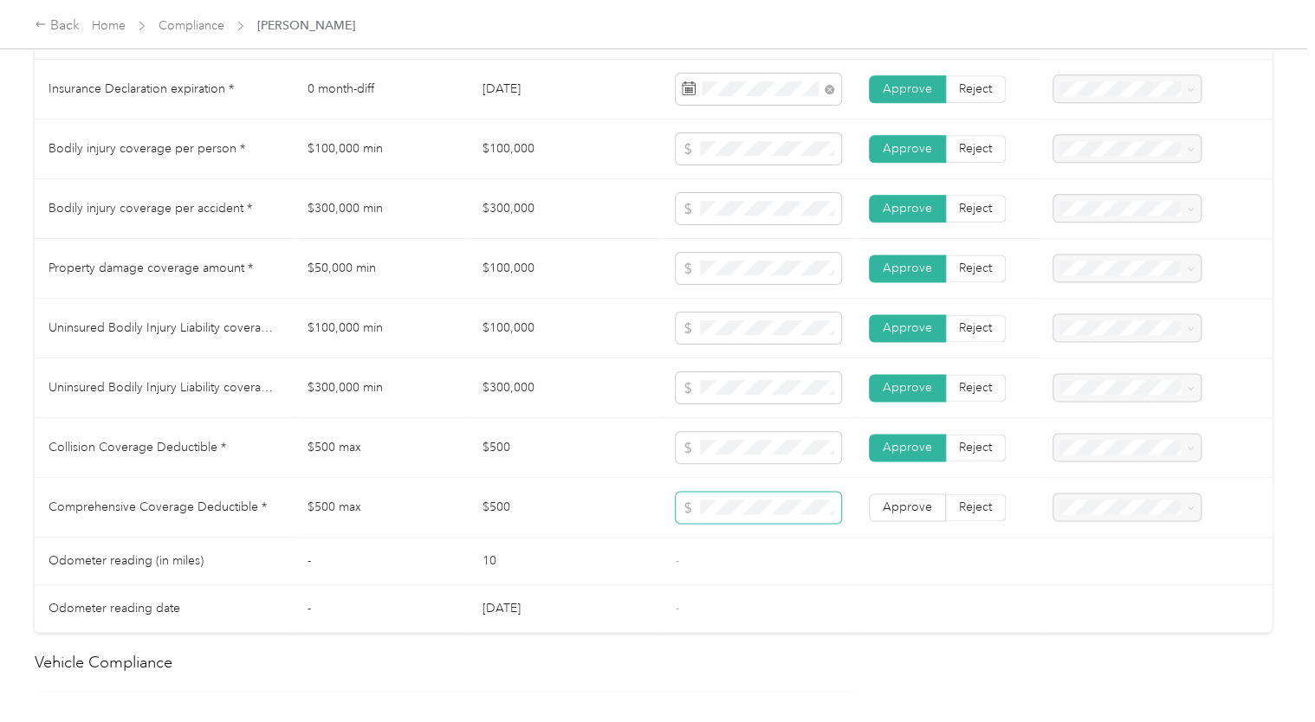
click at [803, 515] on span at bounding box center [757, 507] width 165 height 31
click at [898, 500] on span "Approve" at bounding box center [906, 507] width 49 height 15
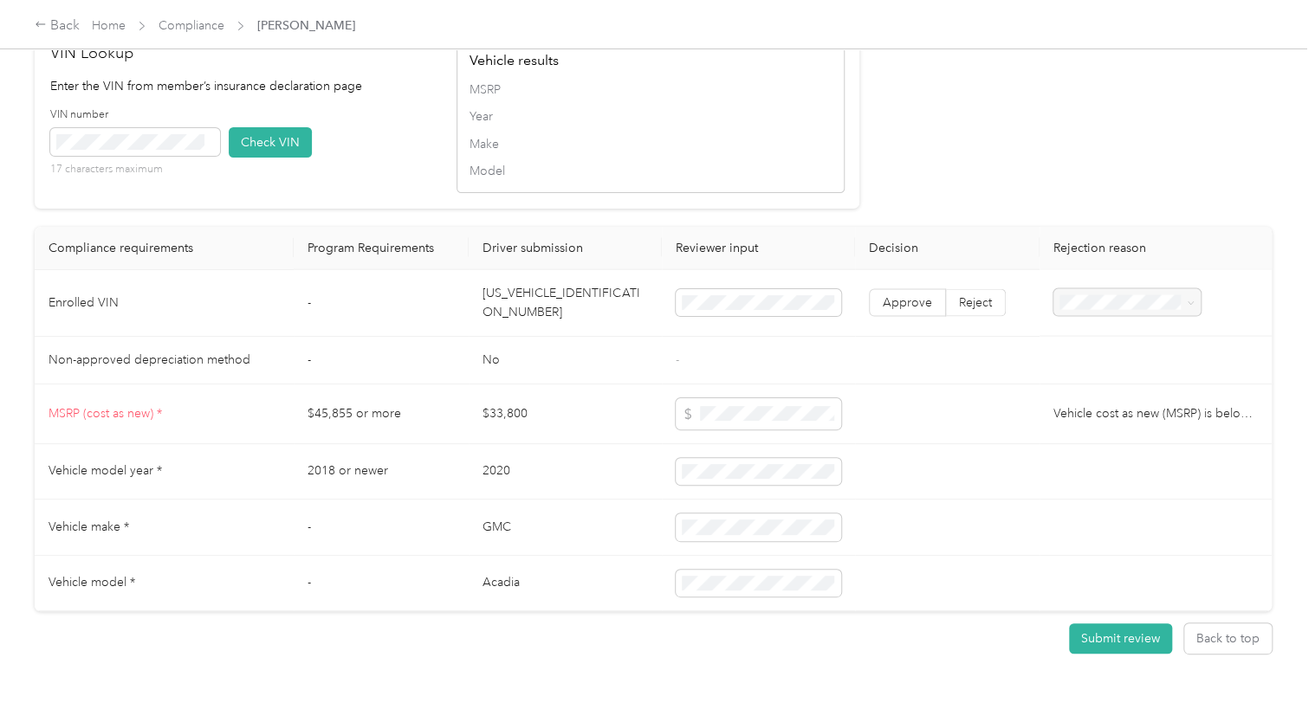
scroll to position [1704, 0]
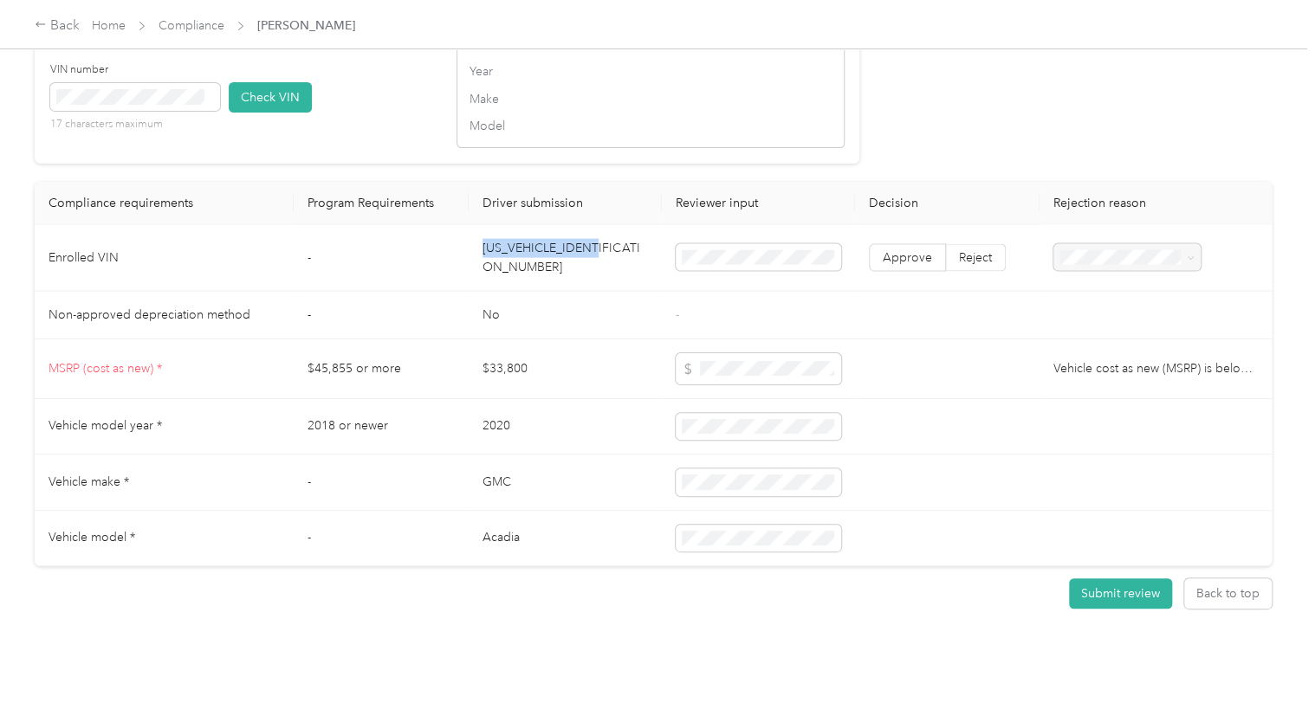
drag, startPoint x: 606, startPoint y: 249, endPoint x: 481, endPoint y: 236, distance: 125.3
click at [481, 236] on td "1GKKNKLA5LZ176718" at bounding box center [565, 258] width 193 height 67
copy td "1GKKNKLA5LZ176718"
click at [267, 96] on button "Check VIN" at bounding box center [270, 97] width 83 height 30
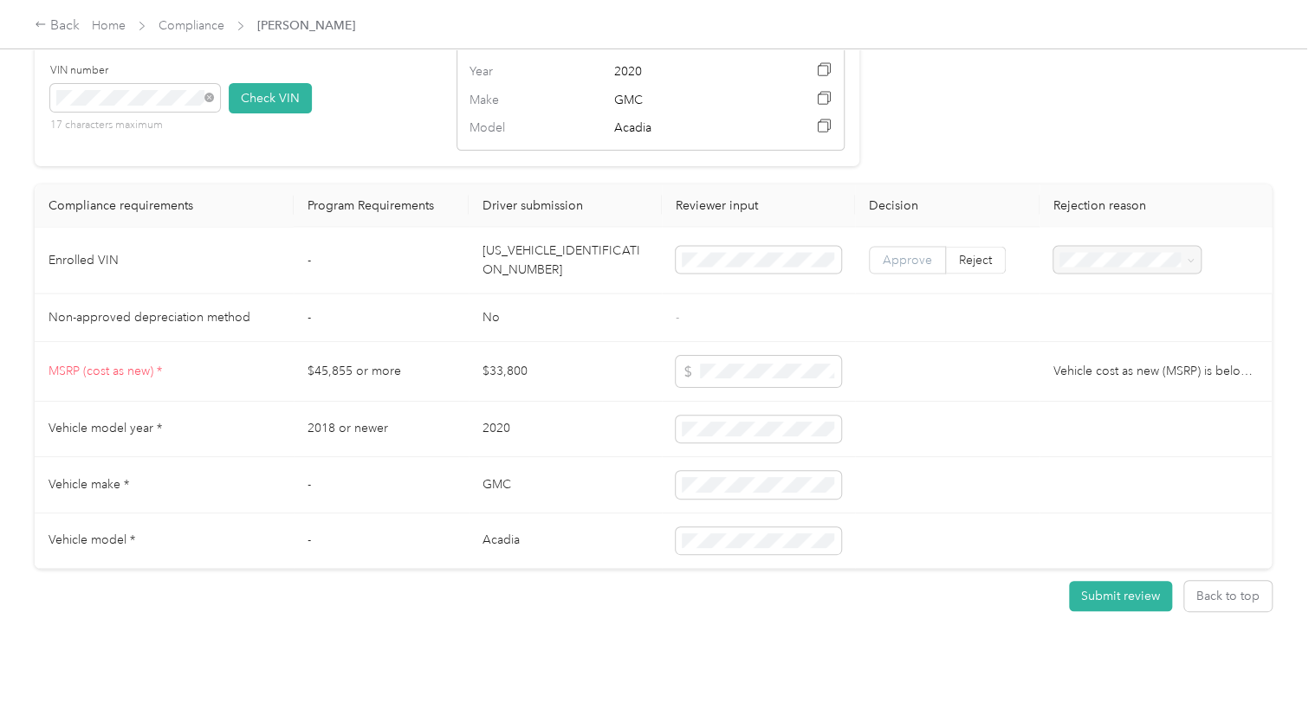
click at [888, 253] on span "Approve" at bounding box center [906, 260] width 49 height 15
click at [1082, 582] on button "Submit review" at bounding box center [1120, 596] width 103 height 30
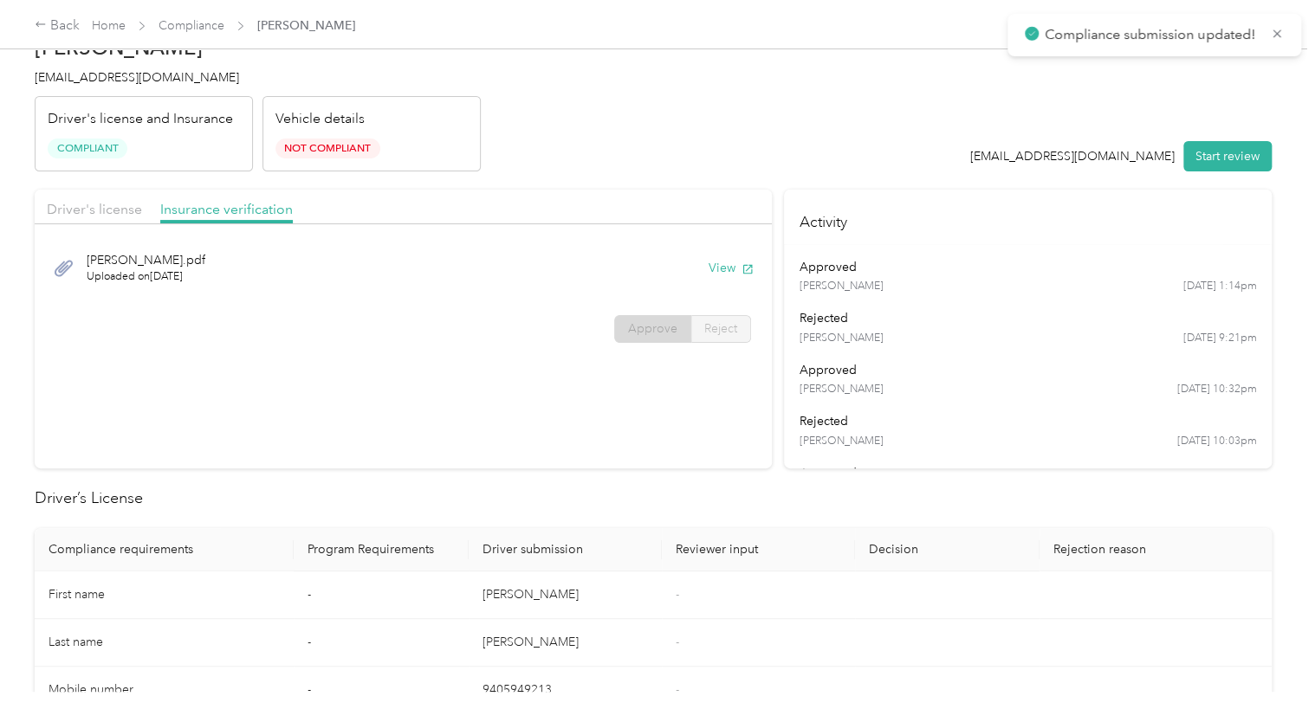
scroll to position [0, 0]
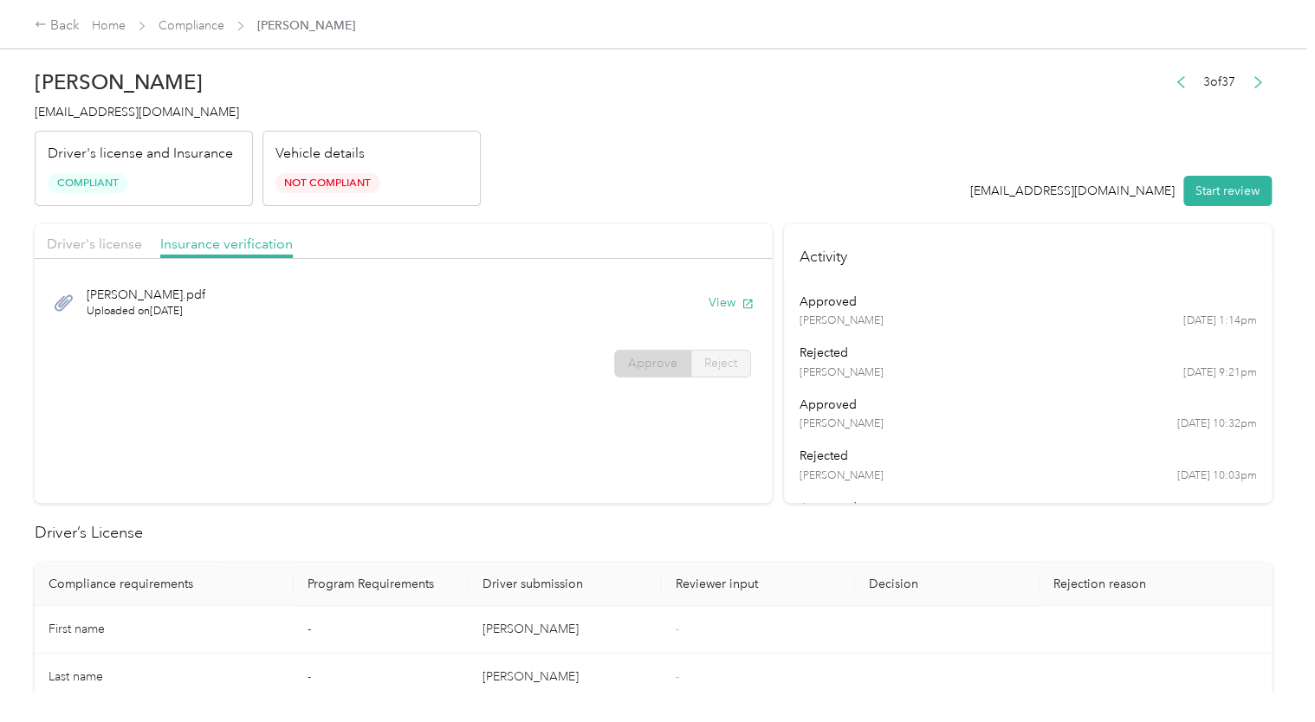
click at [342, 165] on div "Vehicle details Not Compliant" at bounding box center [371, 169] width 218 height 76
click at [180, 27] on link "Compliance" at bounding box center [191, 25] width 66 height 15
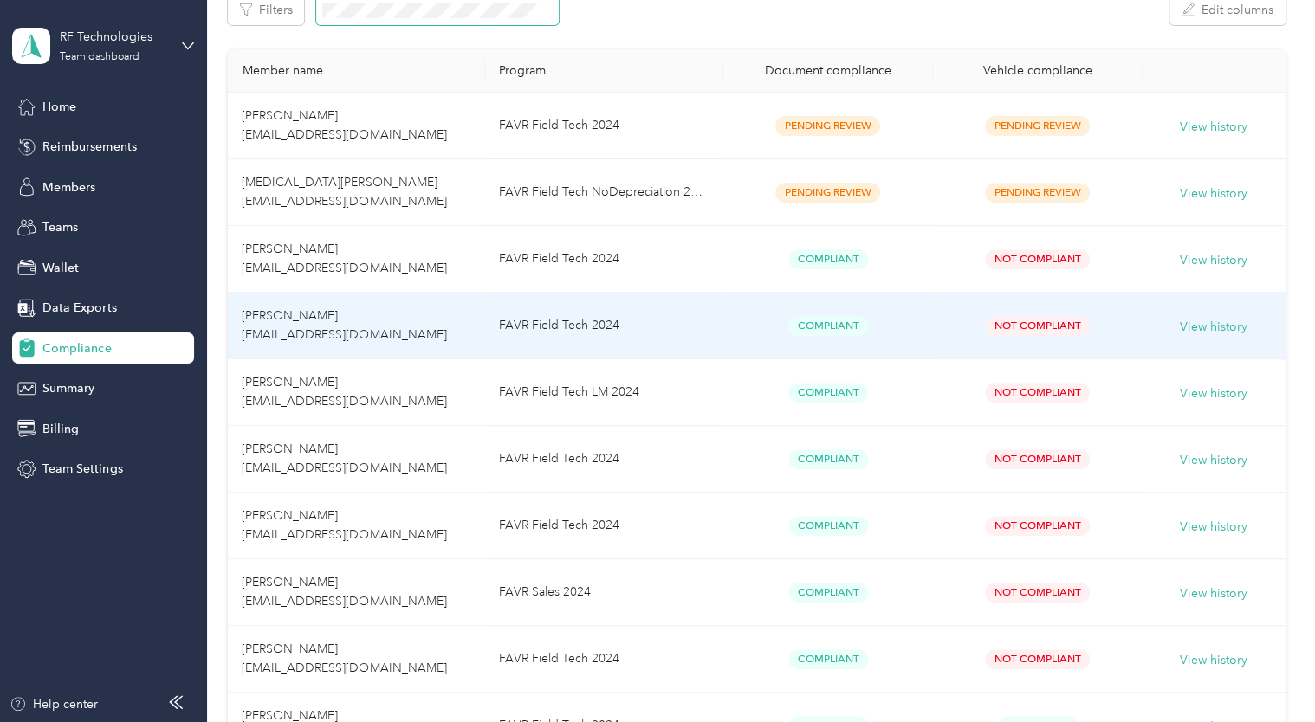
scroll to position [106, 0]
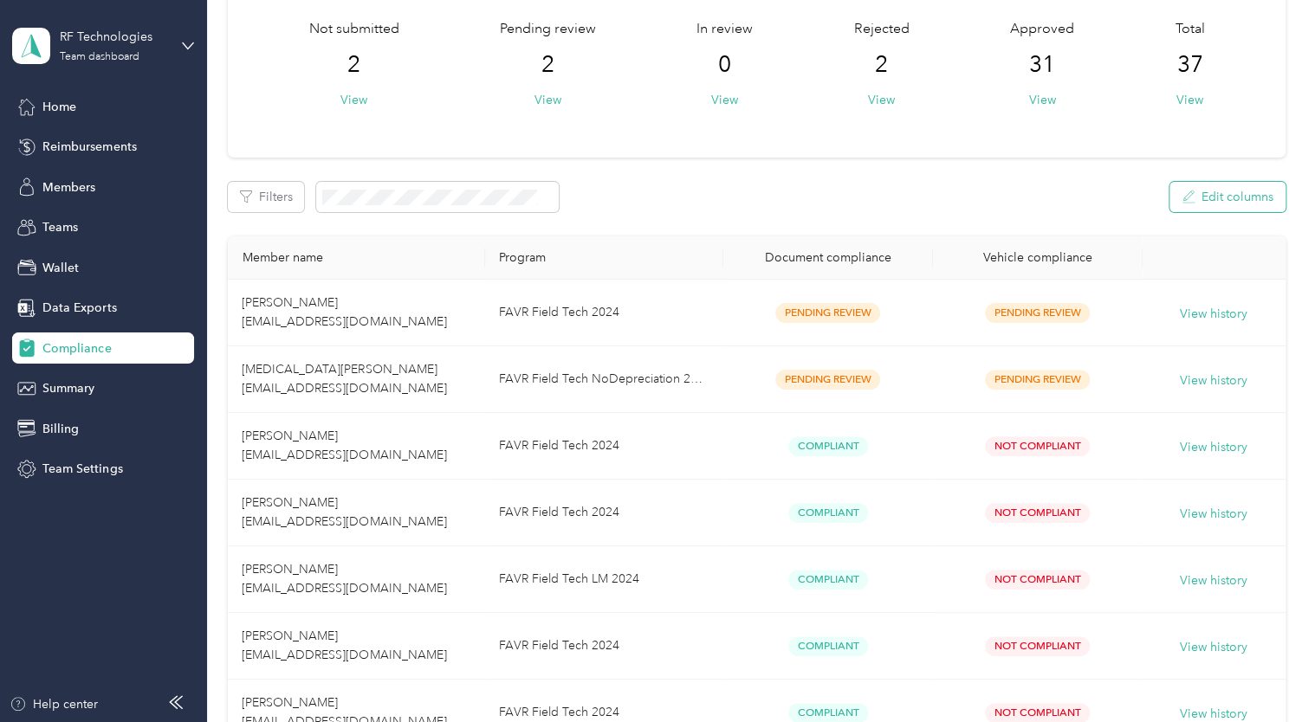
click at [1196, 197] on button "Edit columns" at bounding box center [1227, 197] width 116 height 30
click at [987, 189] on div "Filters Edit columns" at bounding box center [756, 197] width 1057 height 30
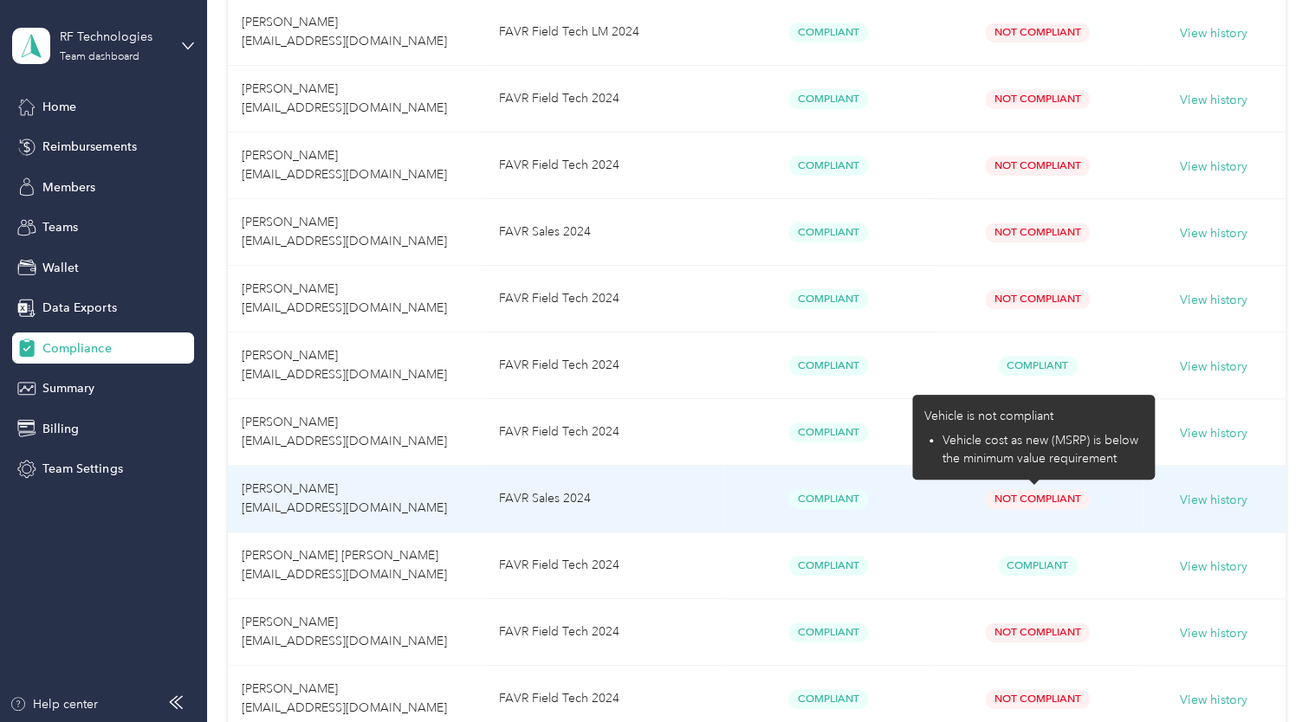
scroll to position [648, 0]
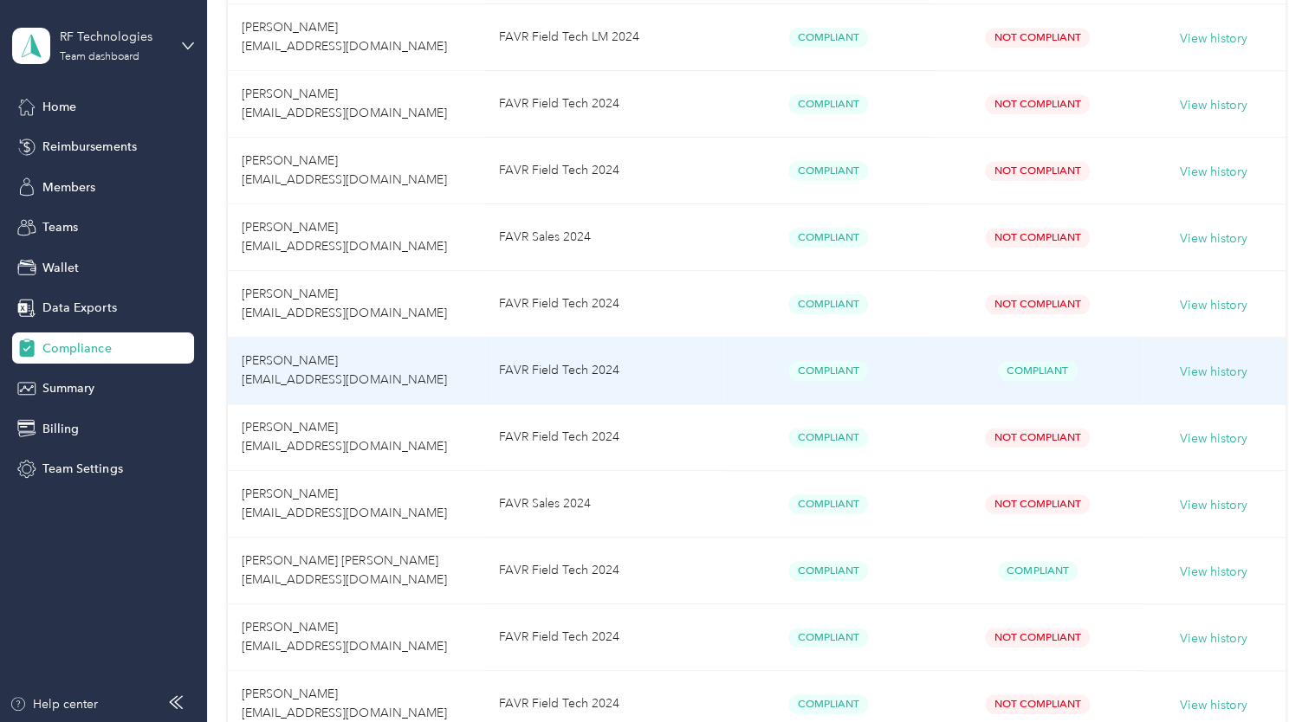
click at [992, 379] on td "Compliant" at bounding box center [1038, 371] width 210 height 67
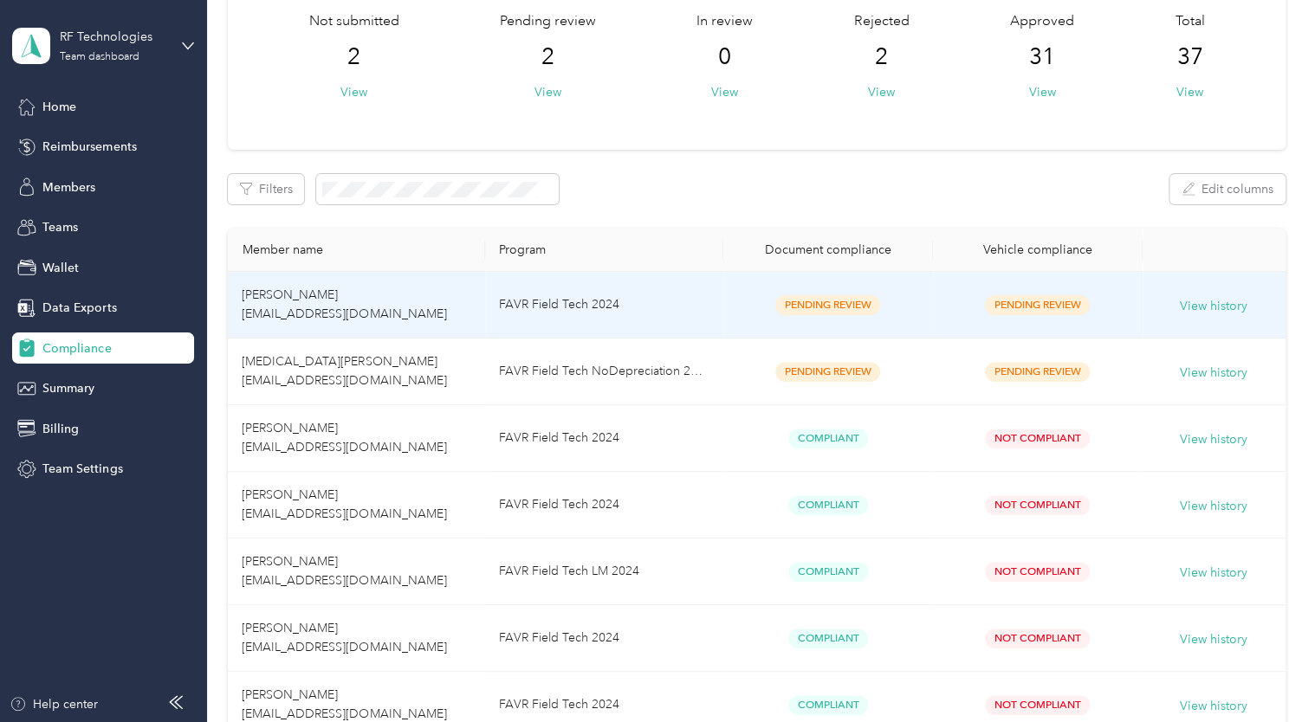
scroll to position [95, 0]
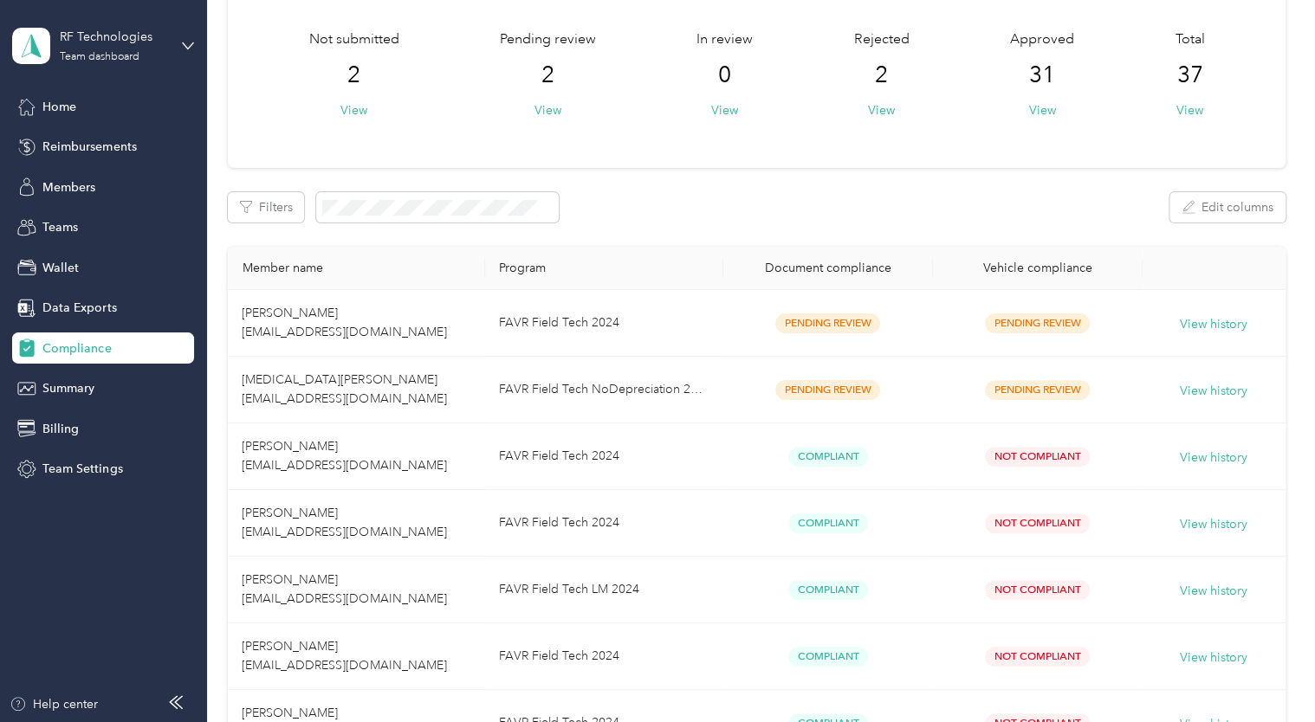
drag, startPoint x: 1026, startPoint y: 449, endPoint x: 895, endPoint y: 190, distance: 290.5
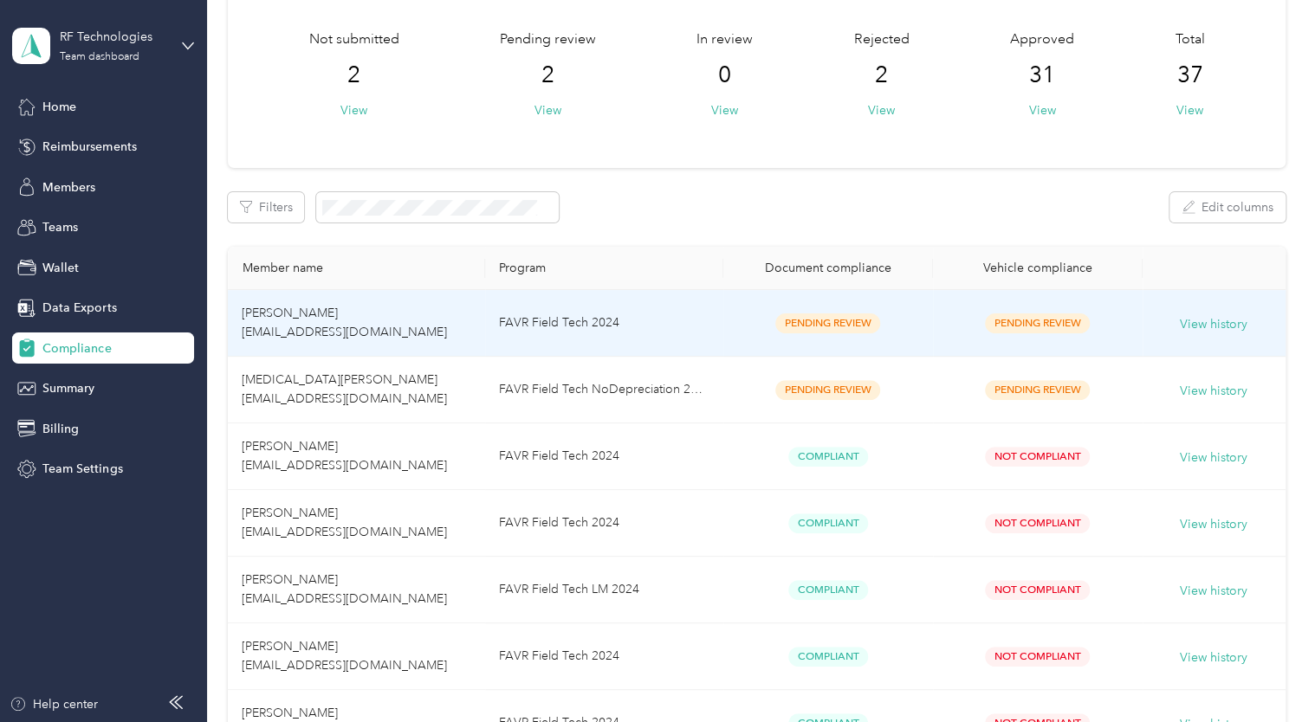
click at [960, 310] on td "Pending Review" at bounding box center [1038, 323] width 210 height 67
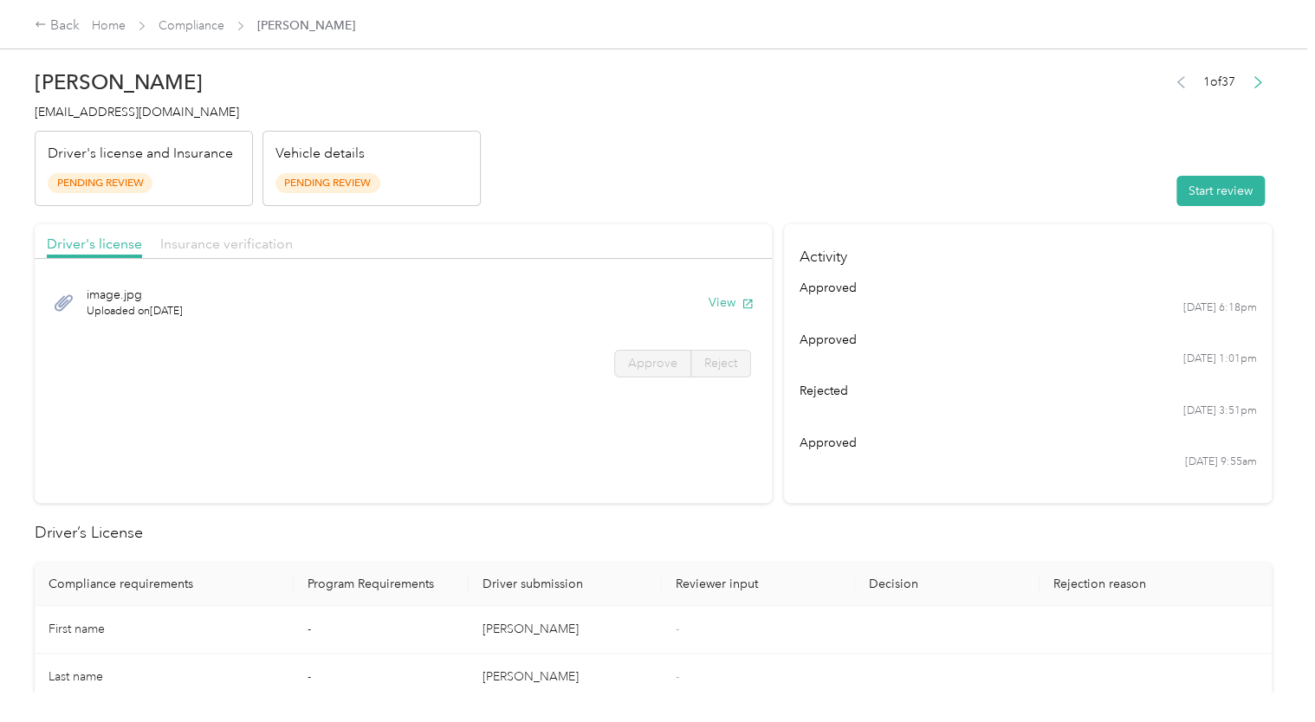
click at [230, 237] on span "Insurance verification" at bounding box center [226, 244] width 132 height 16
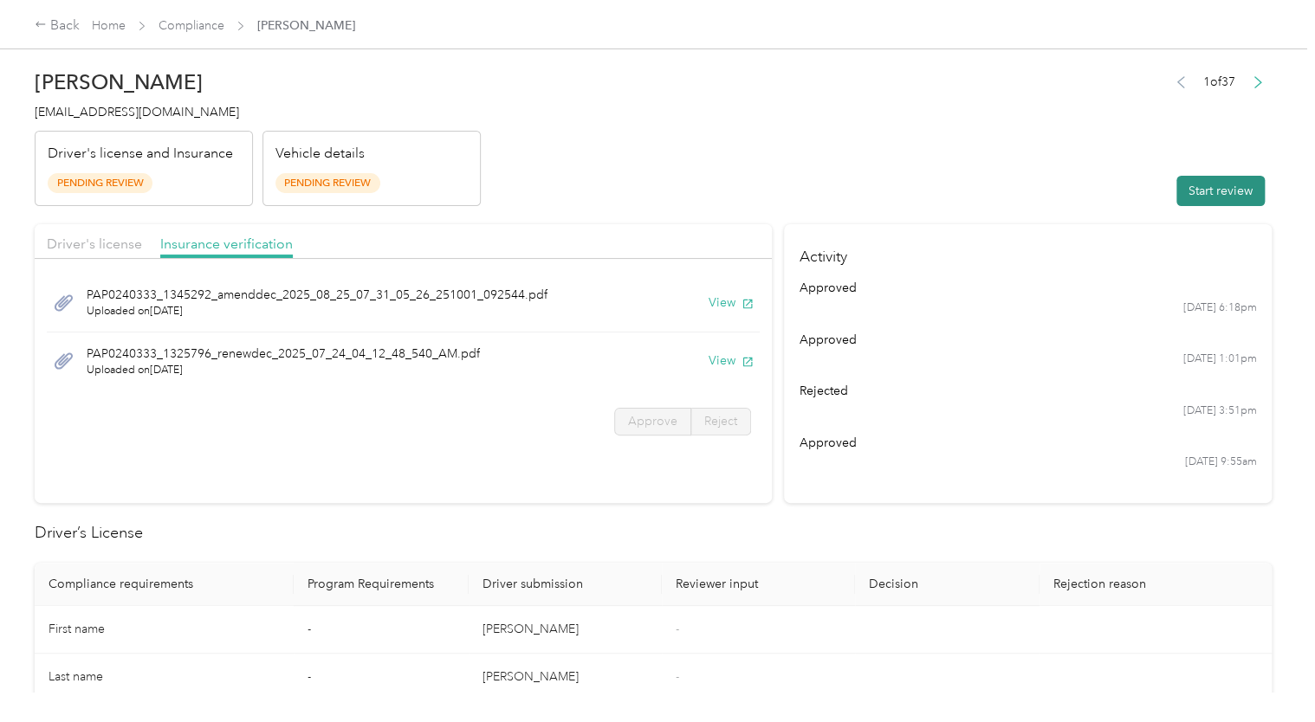
click at [1209, 194] on button "Start review" at bounding box center [1220, 191] width 88 height 30
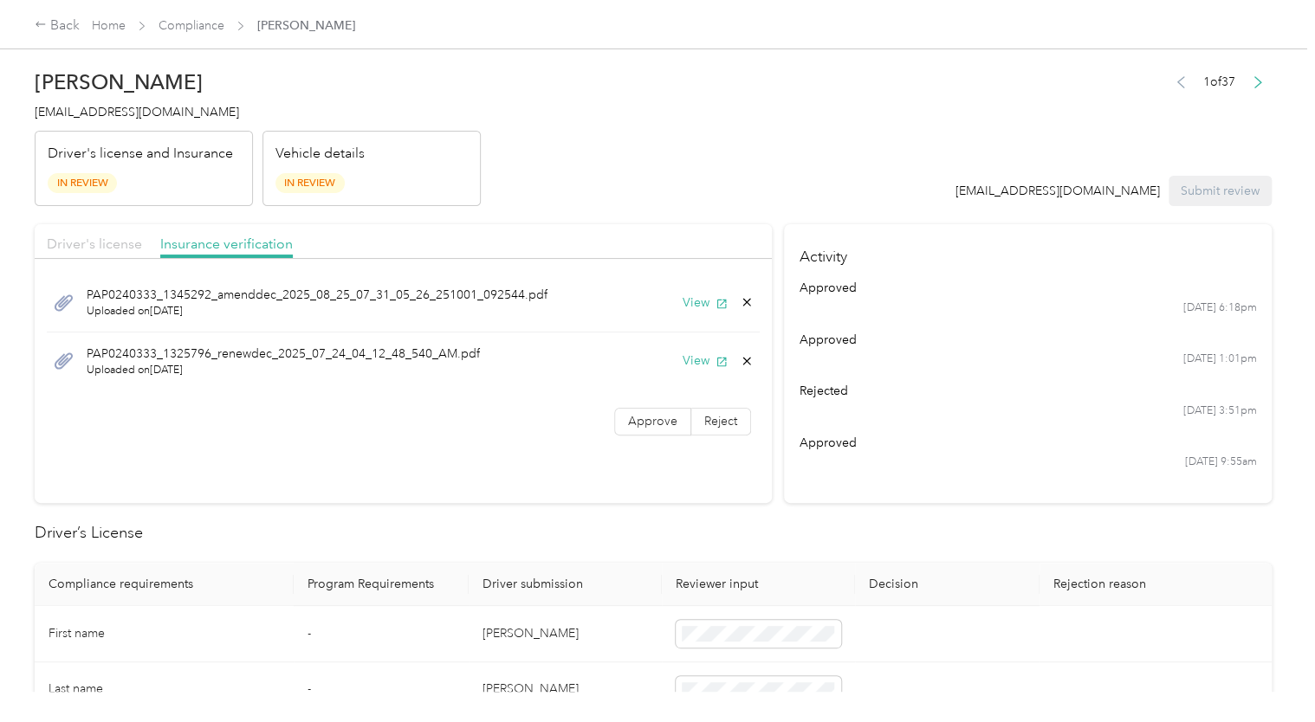
click at [68, 238] on span "Driver's license" at bounding box center [94, 244] width 95 height 16
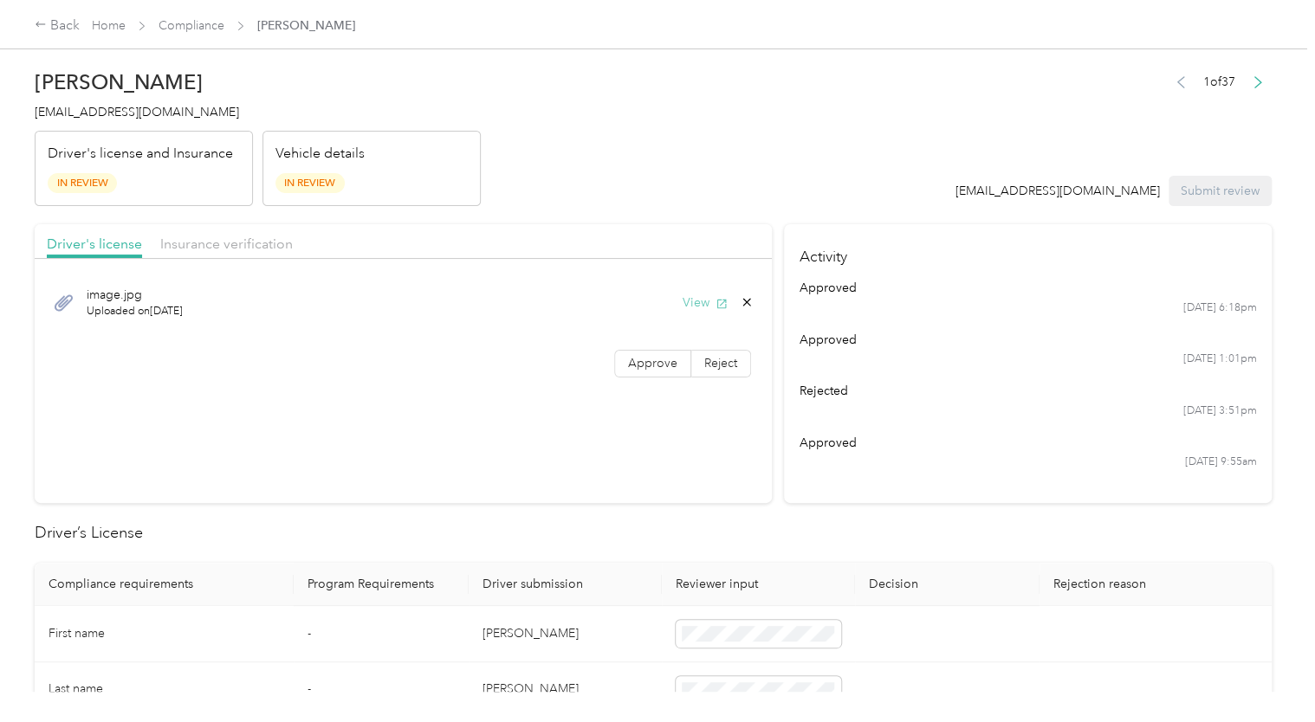
click at [698, 303] on button "View" at bounding box center [704, 303] width 45 height 18
click at [648, 363] on span "Approve" at bounding box center [652, 363] width 49 height 15
click at [230, 234] on div "Insurance verification" at bounding box center [226, 245] width 132 height 22
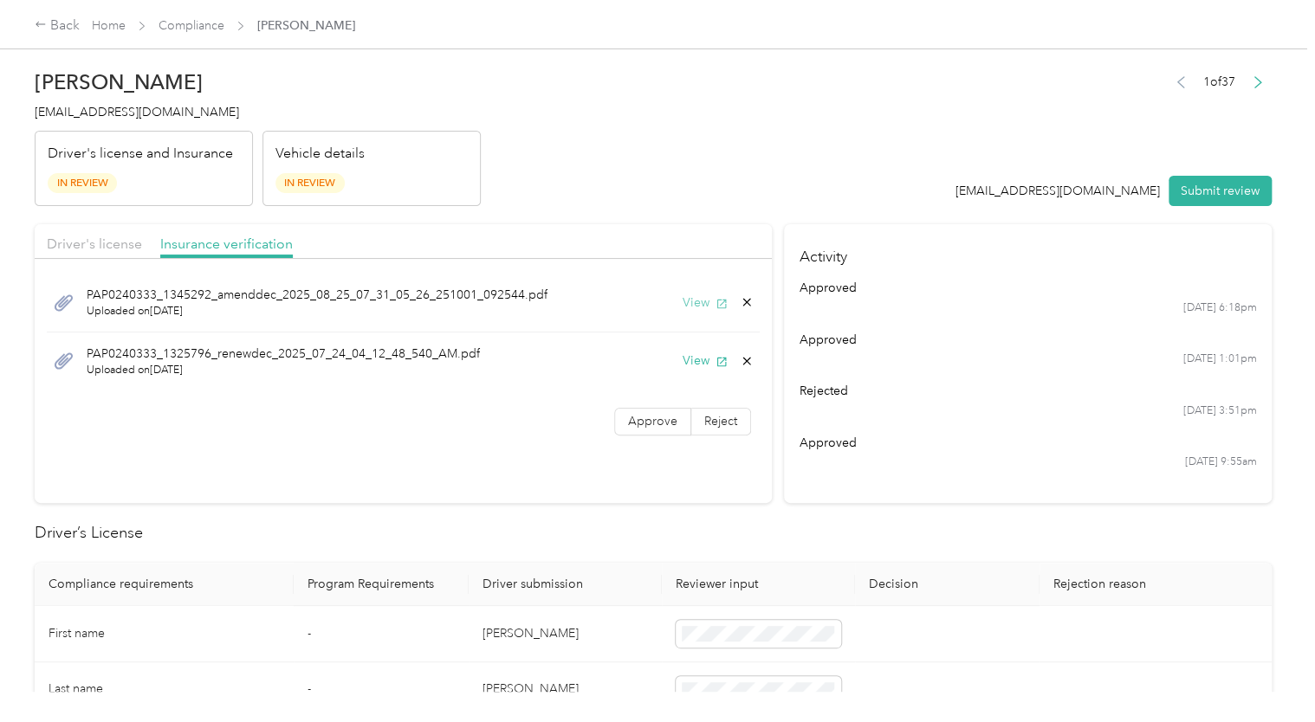
click at [682, 301] on button "View" at bounding box center [704, 303] width 45 height 18
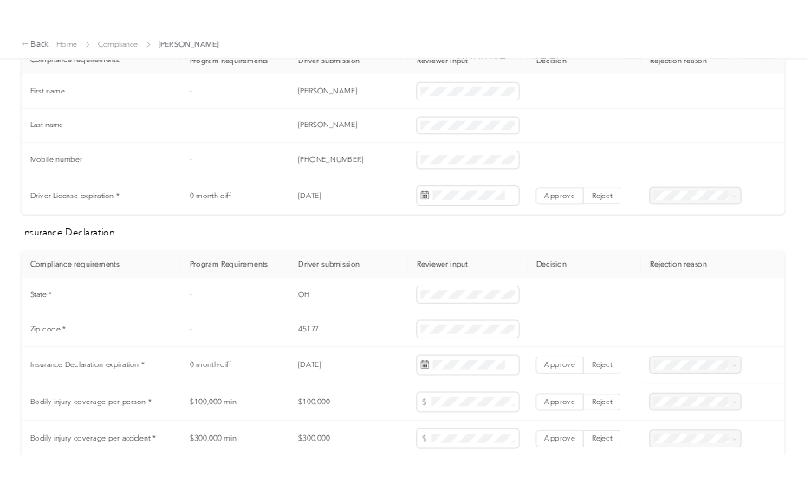
scroll to position [565, 0]
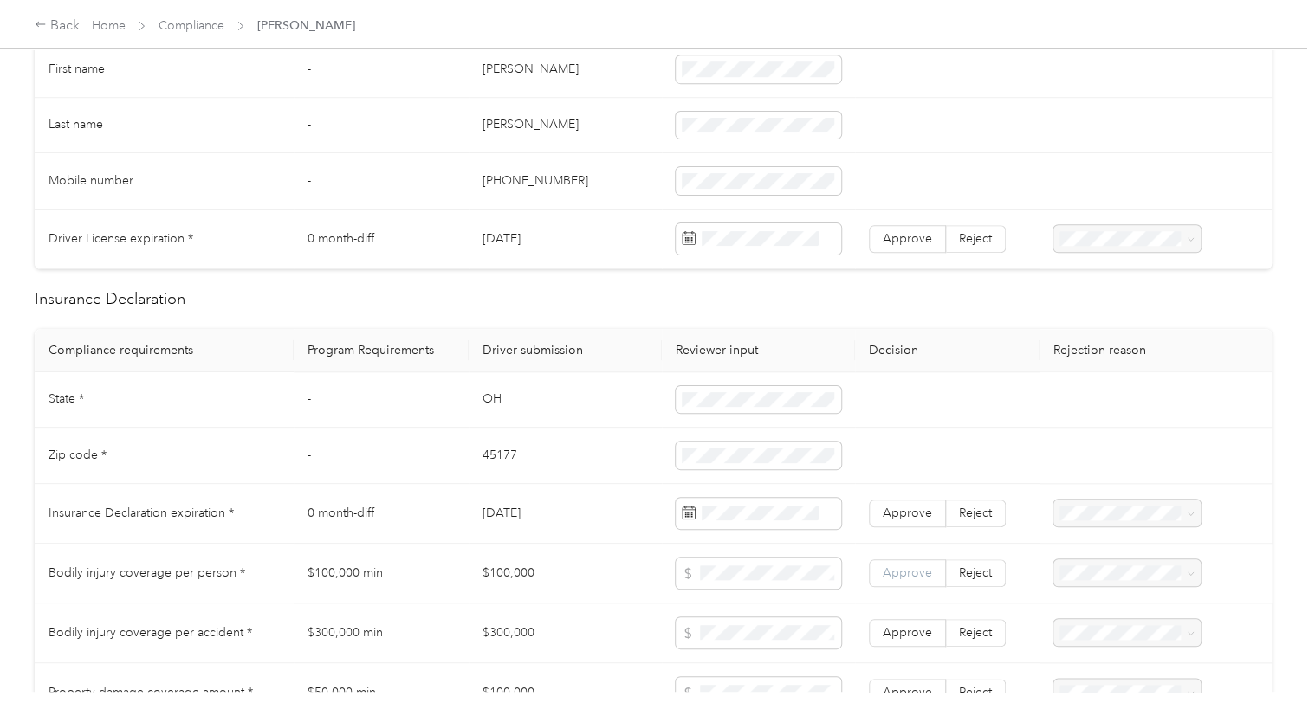
click at [888, 576] on span "Approve" at bounding box center [906, 572] width 49 height 15
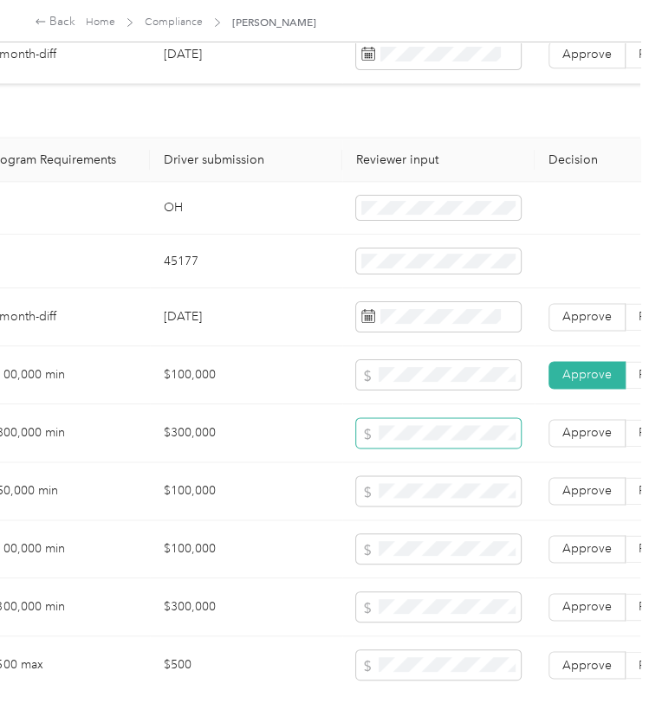
scroll to position [1001, 327]
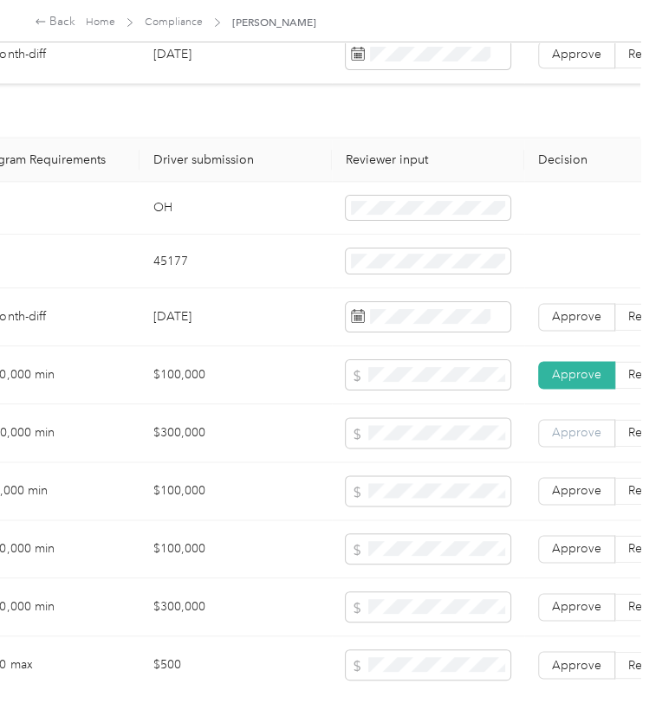
click at [582, 425] on span "Approve" at bounding box center [576, 432] width 49 height 15
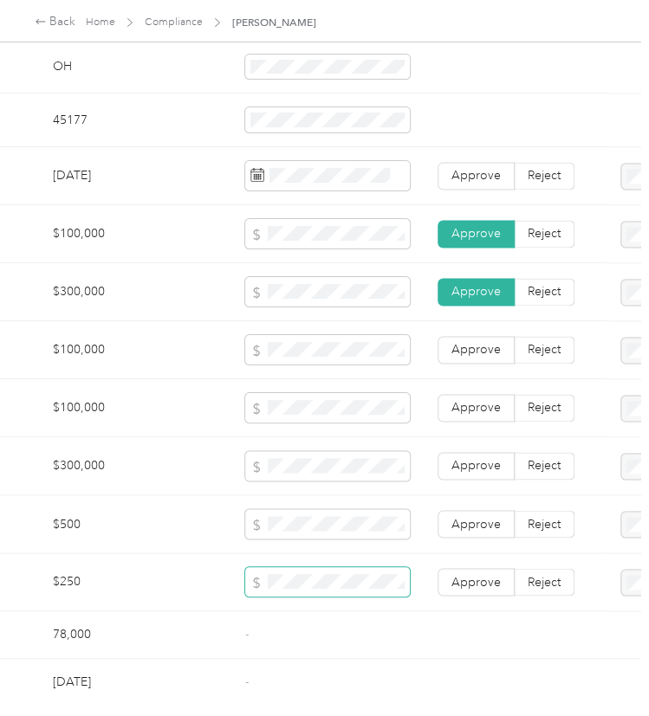
scroll to position [1143, 428]
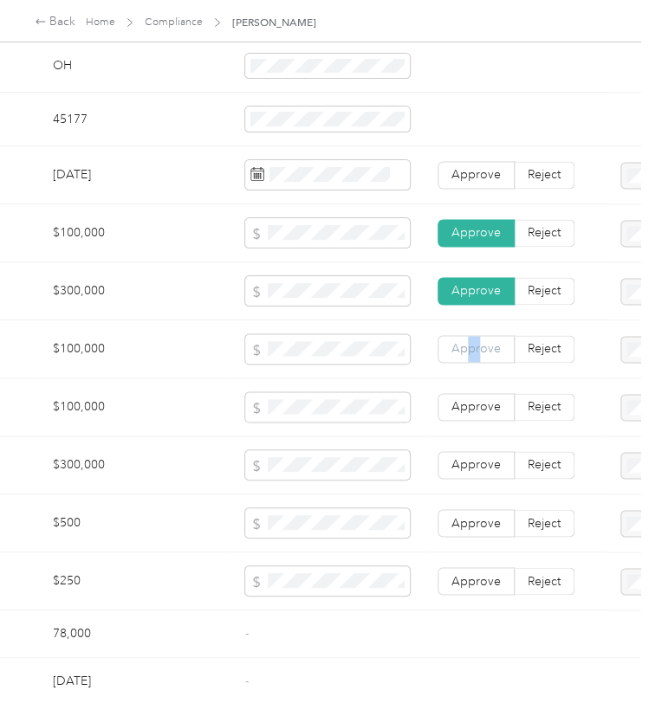
drag, startPoint x: 480, startPoint y: 346, endPoint x: 468, endPoint y: 348, distance: 12.4
click at [468, 348] on span "Approve" at bounding box center [475, 348] width 49 height 15
click at [476, 416] on label "Approve" at bounding box center [475, 407] width 77 height 28
click at [498, 460] on span "Approve" at bounding box center [475, 464] width 49 height 15
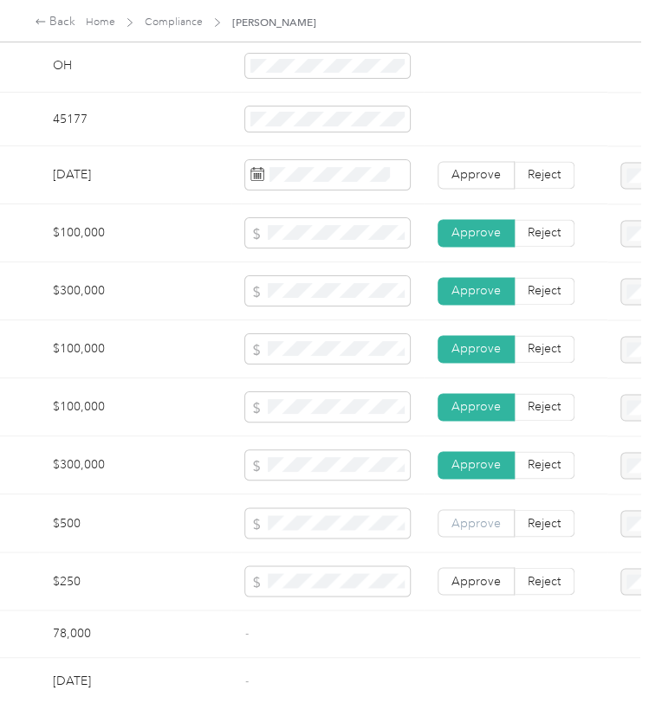
click at [475, 524] on span "Approve" at bounding box center [475, 522] width 49 height 15
click at [482, 574] on span "Approve" at bounding box center [475, 580] width 49 height 15
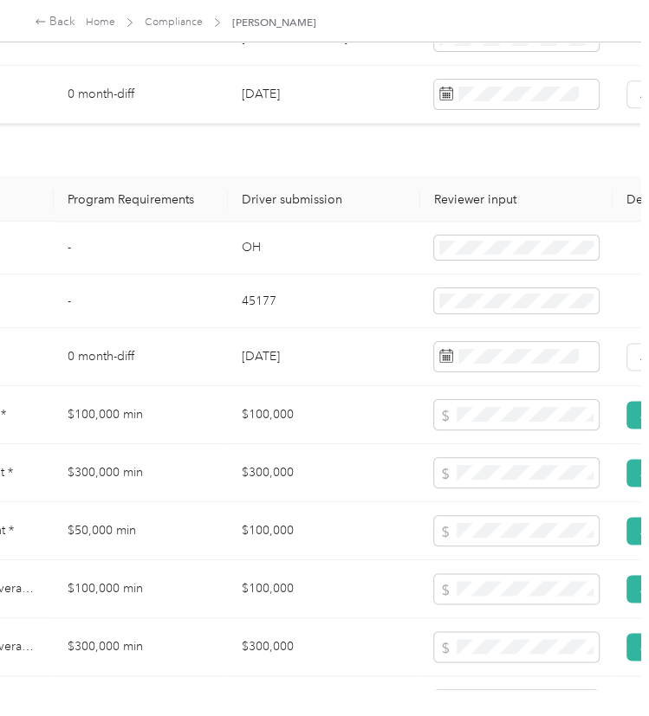
scroll to position [953, 239]
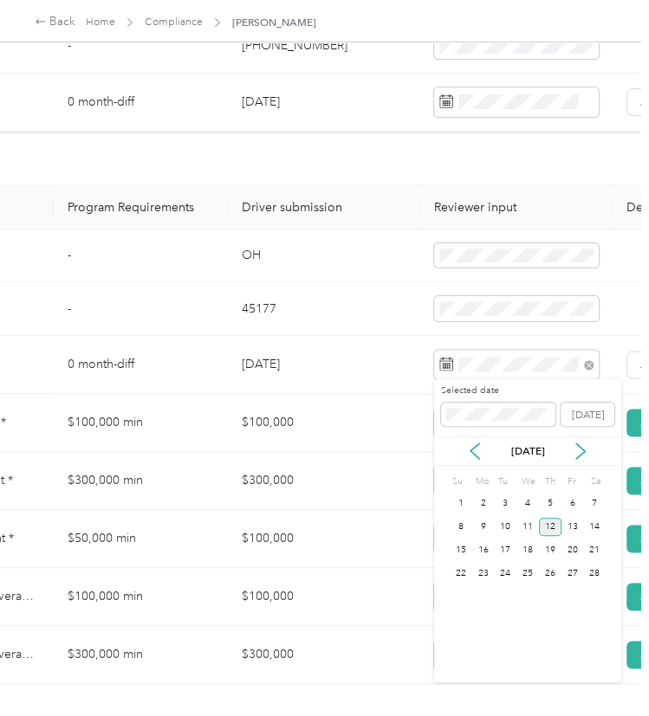
click at [554, 523] on div "12" at bounding box center [550, 527] width 23 height 18
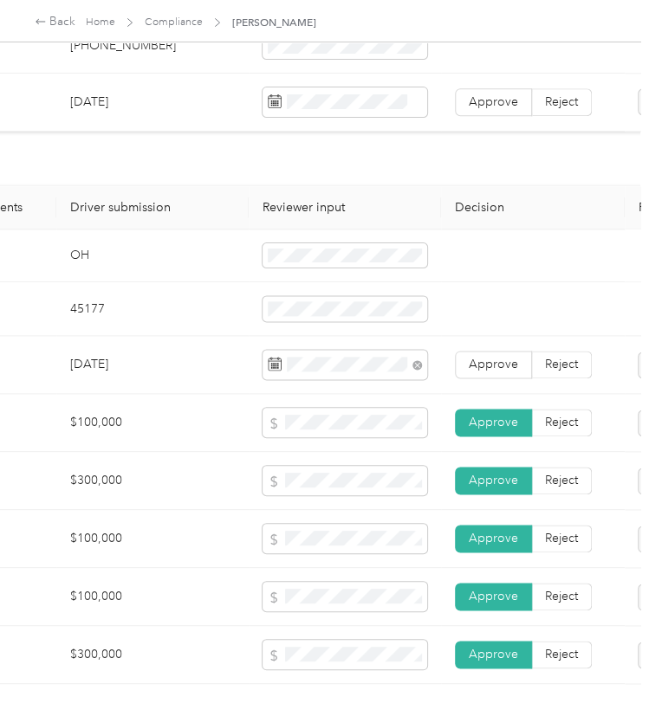
scroll to position [953, 411]
click at [495, 357] on span "Approve" at bounding box center [492, 364] width 49 height 15
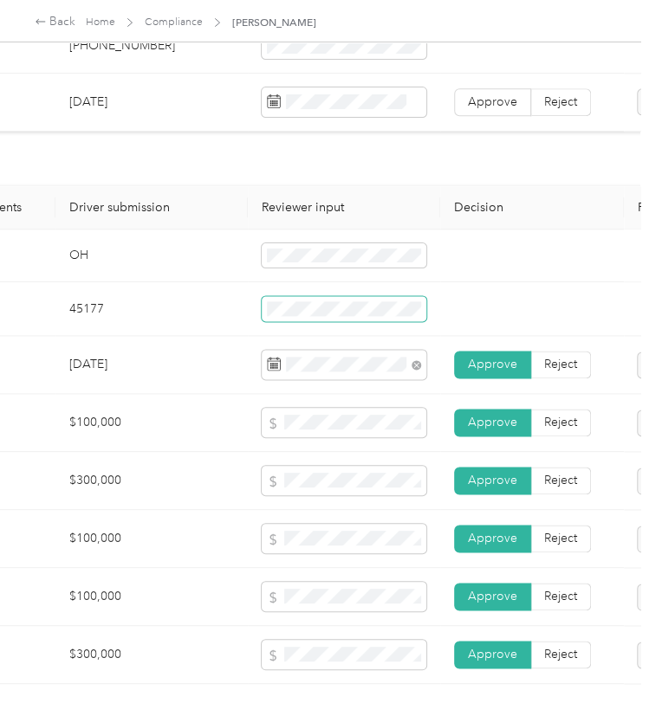
click at [302, 299] on span at bounding box center [344, 308] width 165 height 25
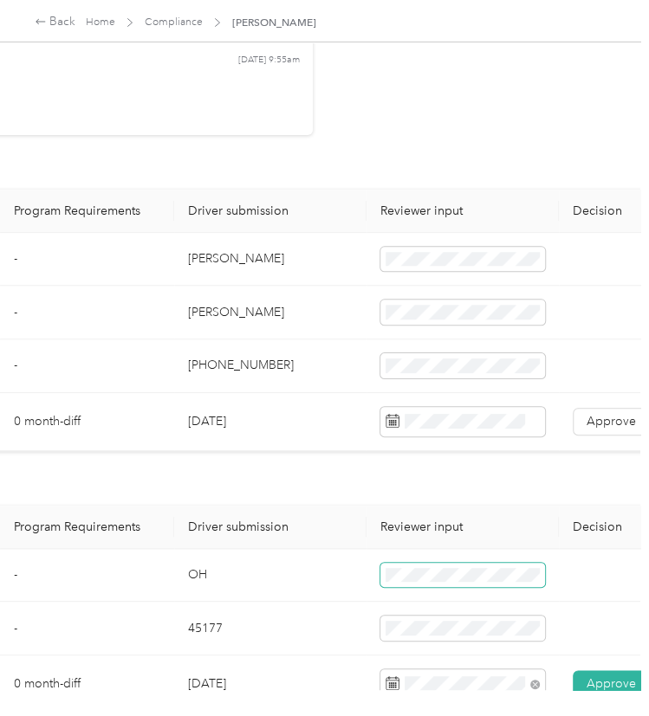
scroll to position [628, 293]
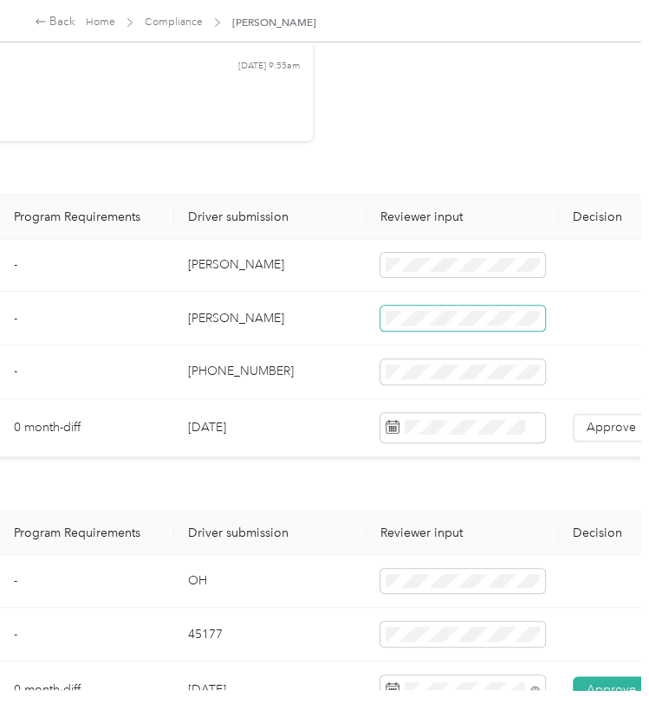
click at [443, 317] on span at bounding box center [462, 318] width 165 height 25
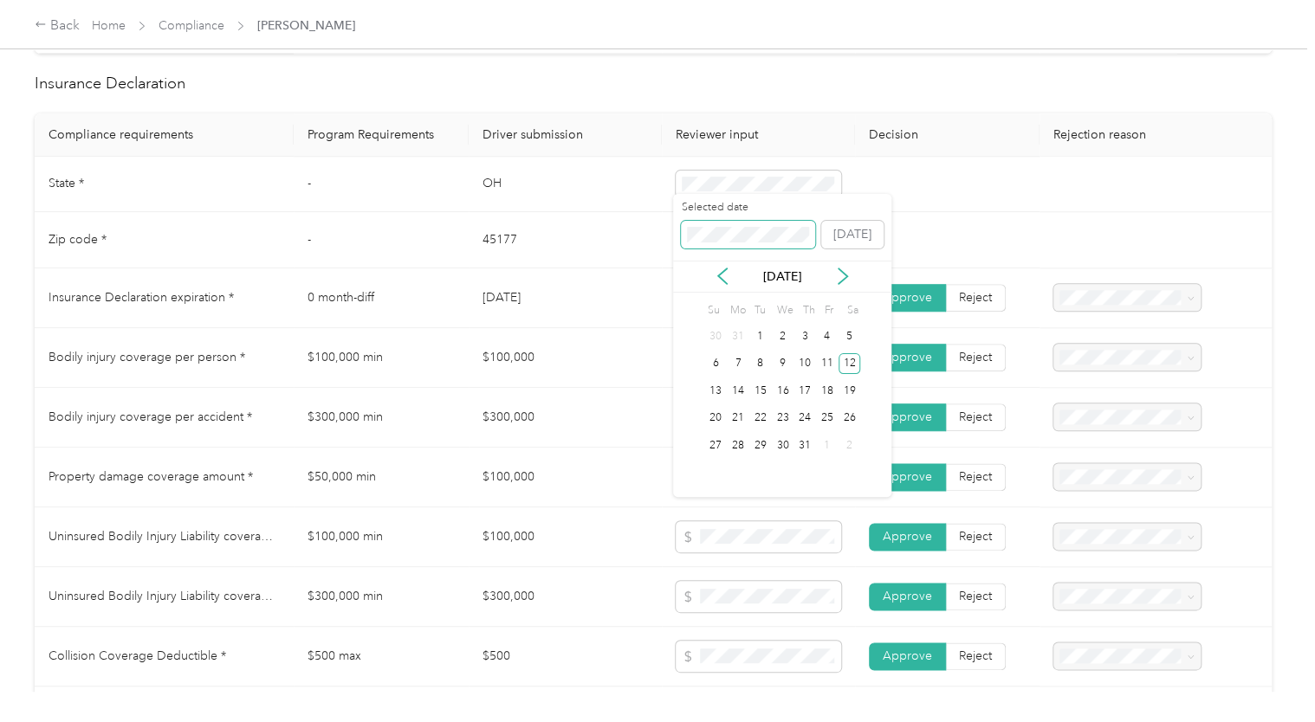
scroll to position [622, 0]
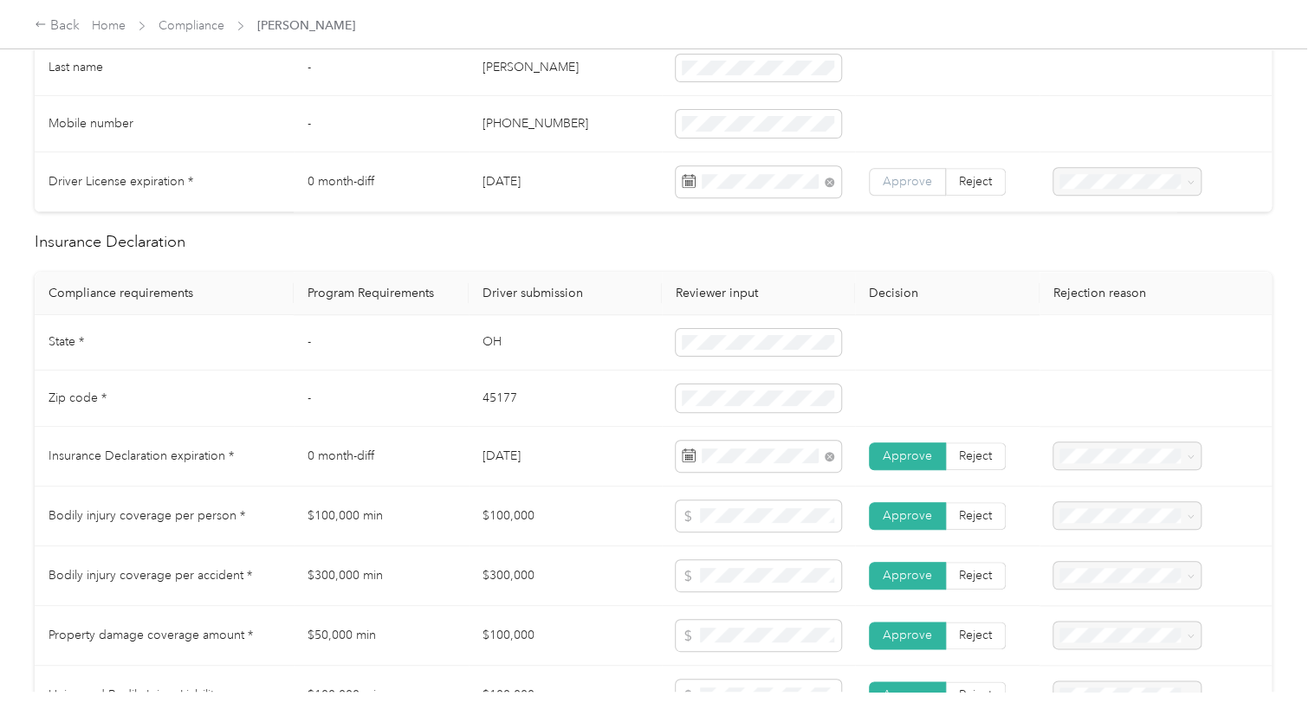
click at [926, 174] on span "Approve" at bounding box center [906, 181] width 49 height 15
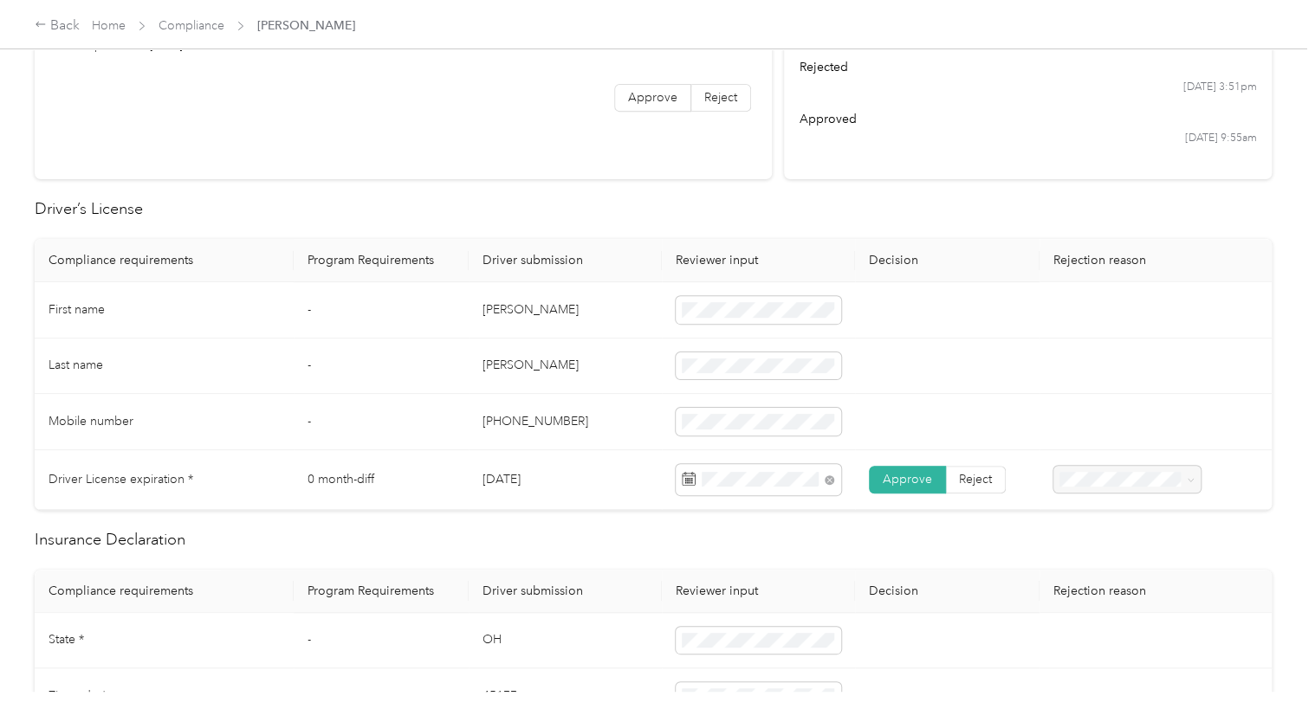
scroll to position [0, 0]
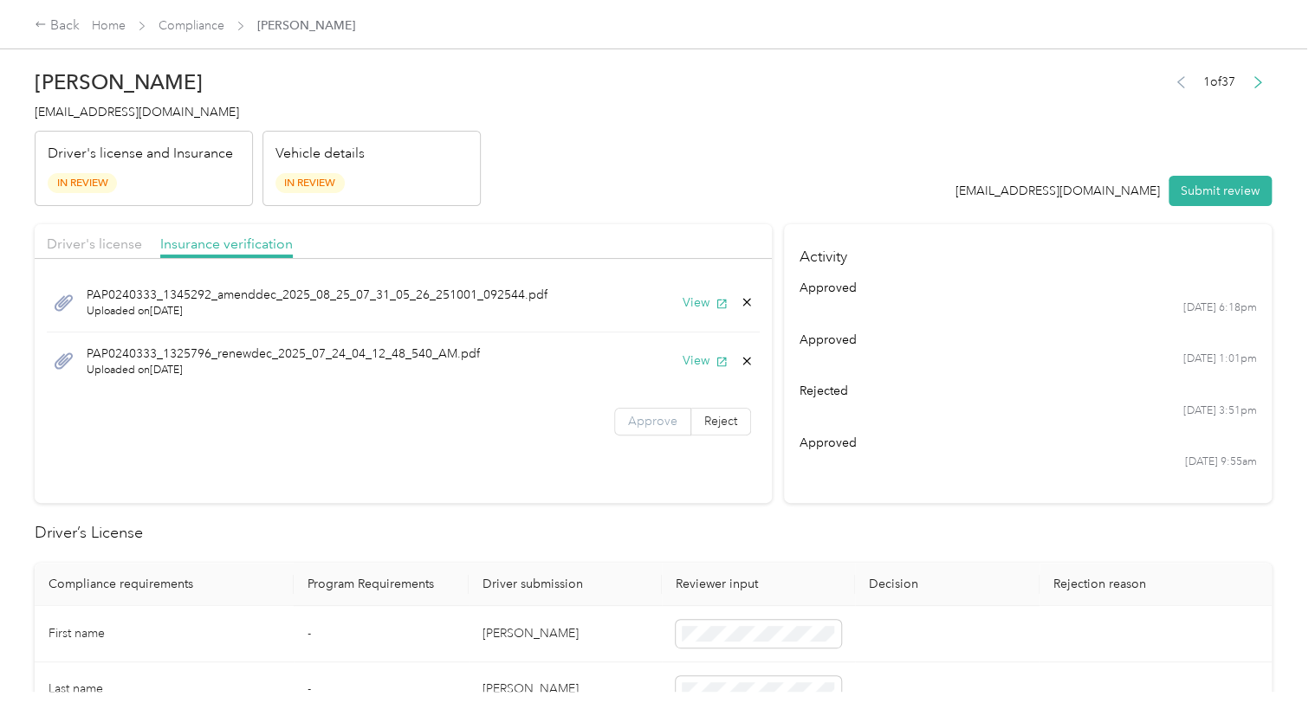
click at [643, 414] on span "Approve" at bounding box center [652, 421] width 49 height 15
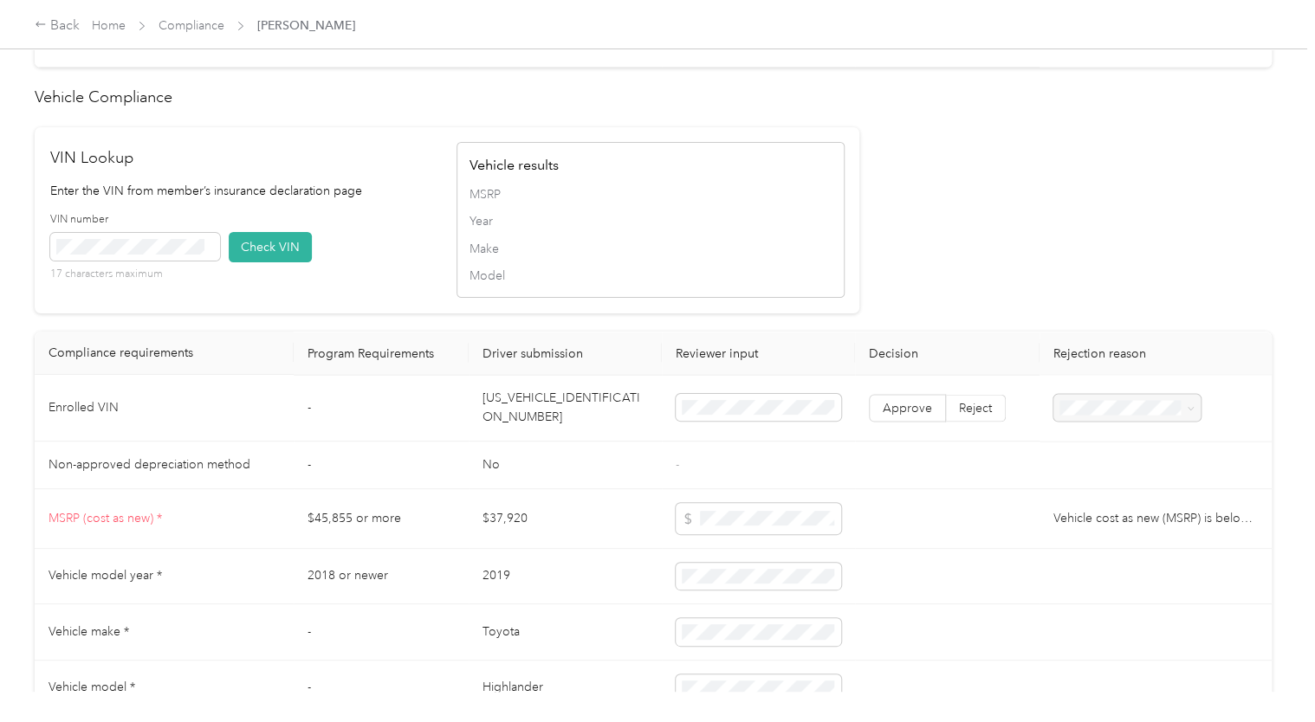
scroll to position [1561, 0]
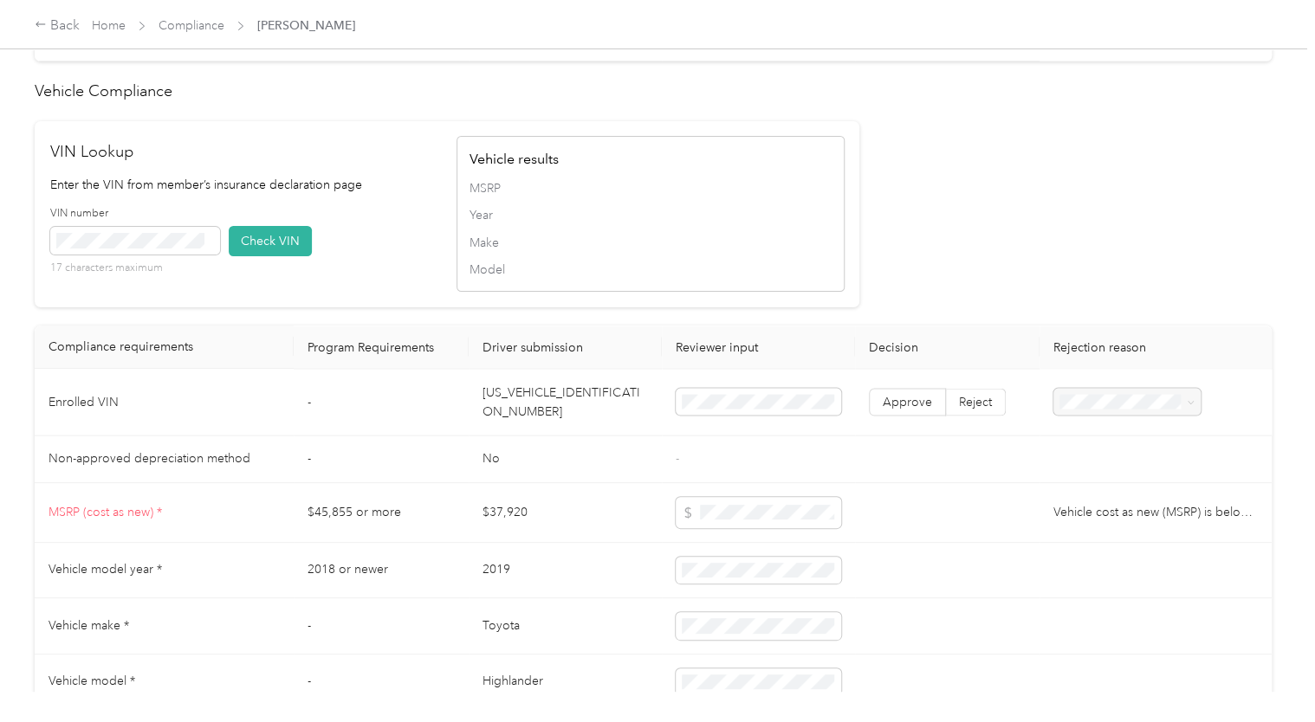
click at [609, 390] on td "5TDGZRBH1NS575594" at bounding box center [565, 402] width 193 height 67
drag, startPoint x: 610, startPoint y: 391, endPoint x: 449, endPoint y: 392, distance: 160.2
click at [449, 392] on tr "Enrolled VIN - 5TDGZRBH1NS575594 Approve Reject" at bounding box center [653, 402] width 1237 height 67
drag, startPoint x: 449, startPoint y: 392, endPoint x: 502, endPoint y: 392, distance: 52.8
copy tr "5TDGZRBH1NS575594"
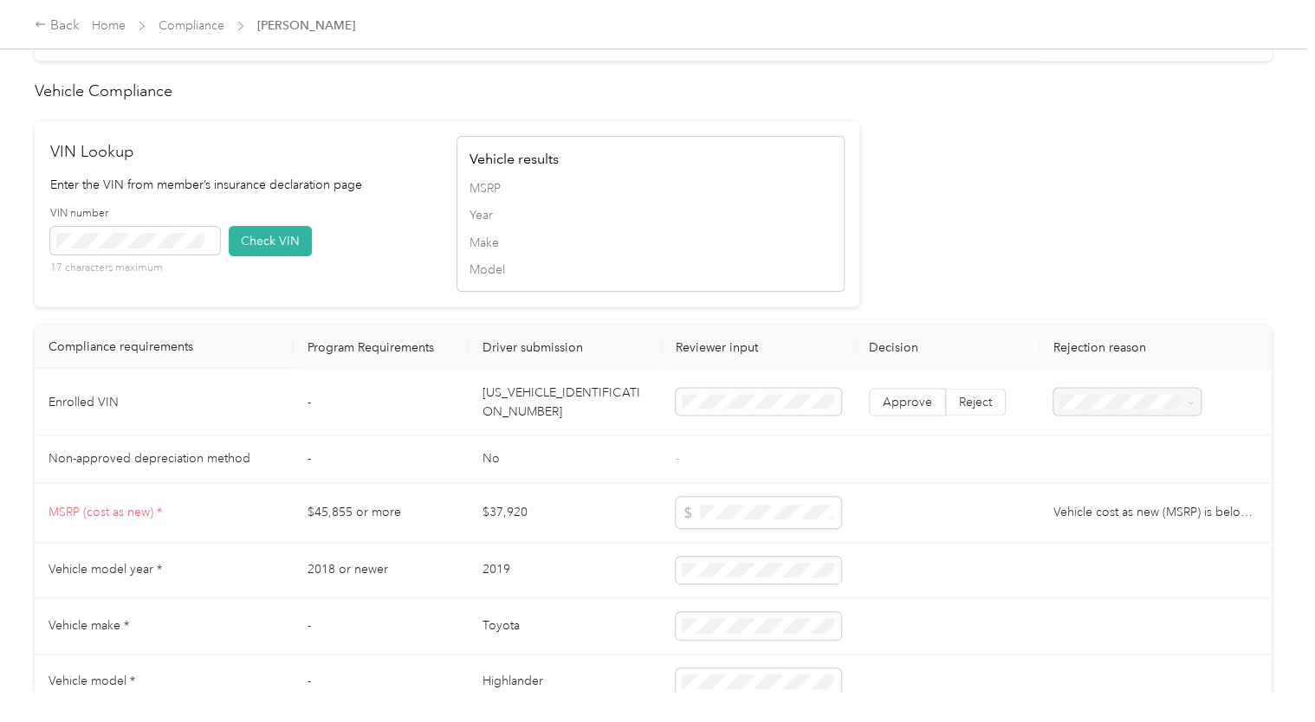
click at [603, 387] on td "5TDGZRBH1NS575594" at bounding box center [565, 402] width 193 height 67
drag, startPoint x: 610, startPoint y: 392, endPoint x: 458, endPoint y: 390, distance: 151.6
click at [458, 390] on tr "Enrolled VIN - 5TDGZRBH1NS575594 Approve Reject" at bounding box center [653, 402] width 1237 height 67
click at [507, 387] on td "5TDGZRBH1NS575594" at bounding box center [565, 402] width 193 height 67
click at [493, 385] on td "5TDGZRBH1NS575594" at bounding box center [565, 402] width 193 height 67
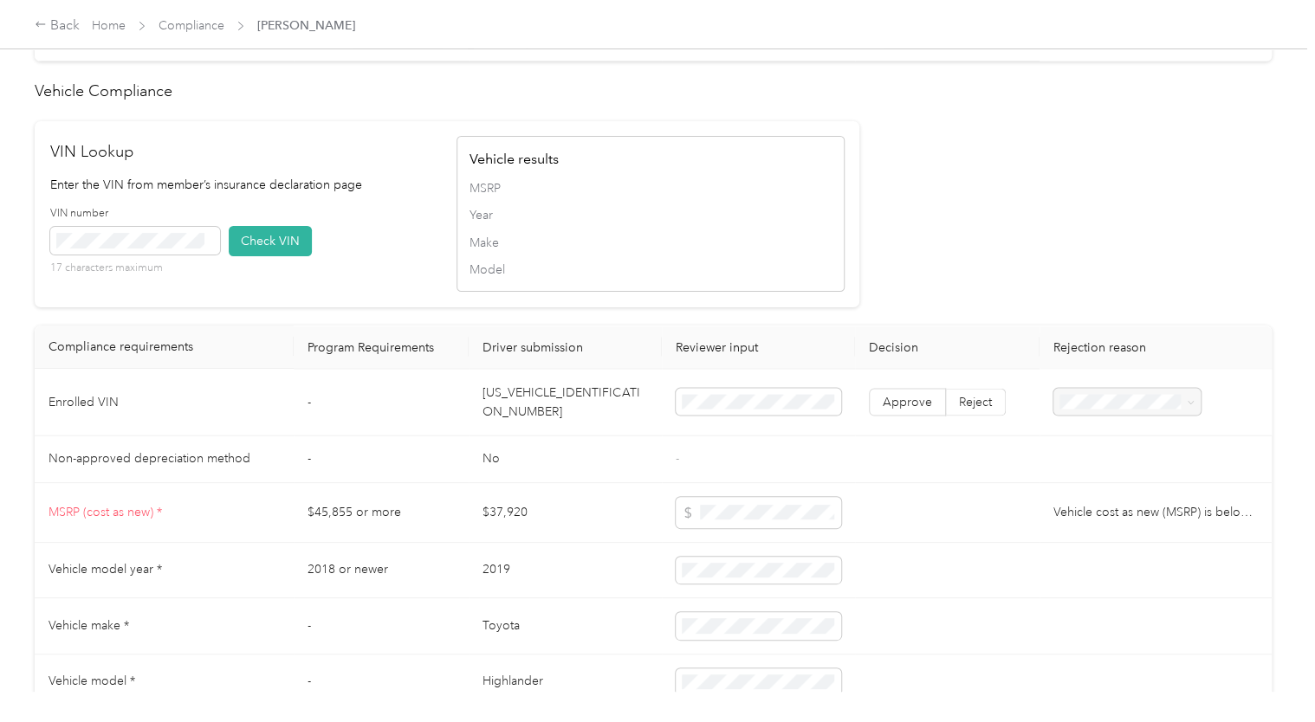
click at [478, 387] on td "5TDGZRBH1NS575594" at bounding box center [565, 402] width 193 height 67
drag, startPoint x: 485, startPoint y: 394, endPoint x: 534, endPoint y: 394, distance: 49.4
click at [534, 394] on td "5TDGZRBH1NS575594" at bounding box center [565, 402] width 193 height 67
drag, startPoint x: 534, startPoint y: 394, endPoint x: 611, endPoint y: 388, distance: 76.4
click at [611, 388] on td "5TDGZRBH1NS575594" at bounding box center [565, 402] width 193 height 67
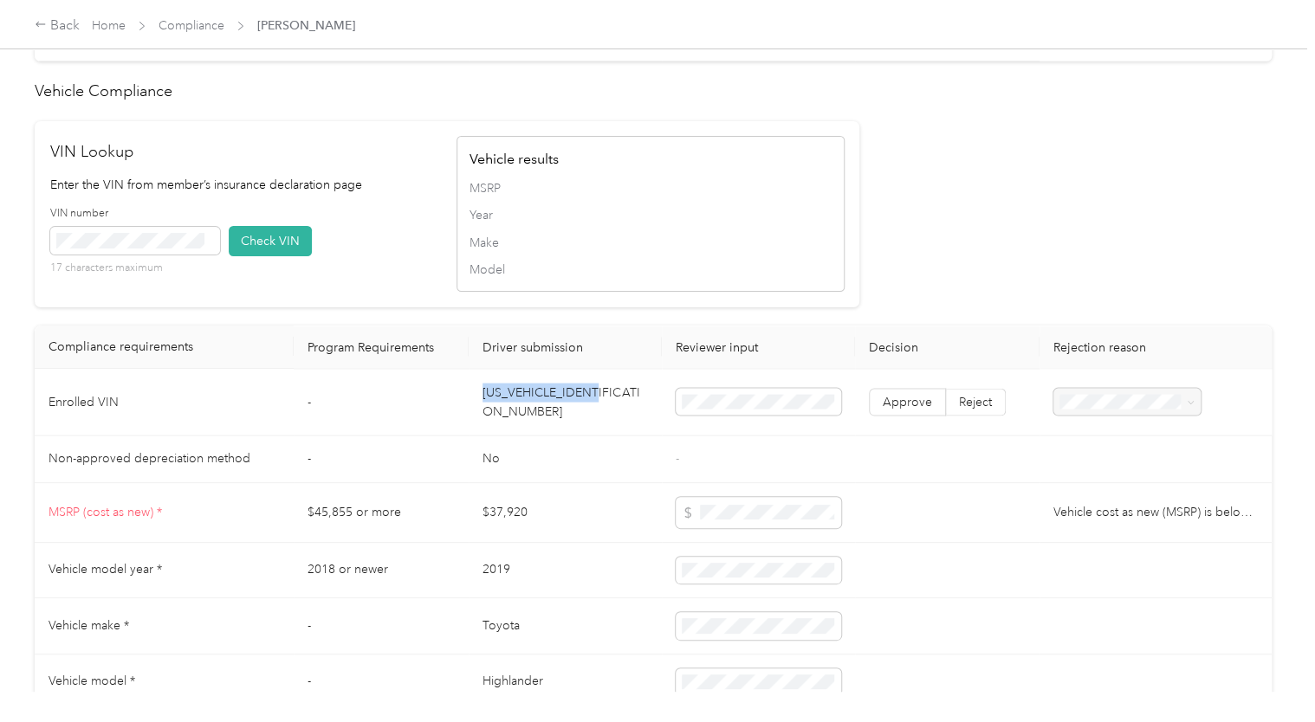
copy td "5TDGZRBH1NS575594"
click at [263, 227] on button "Check VIN" at bounding box center [270, 241] width 83 height 30
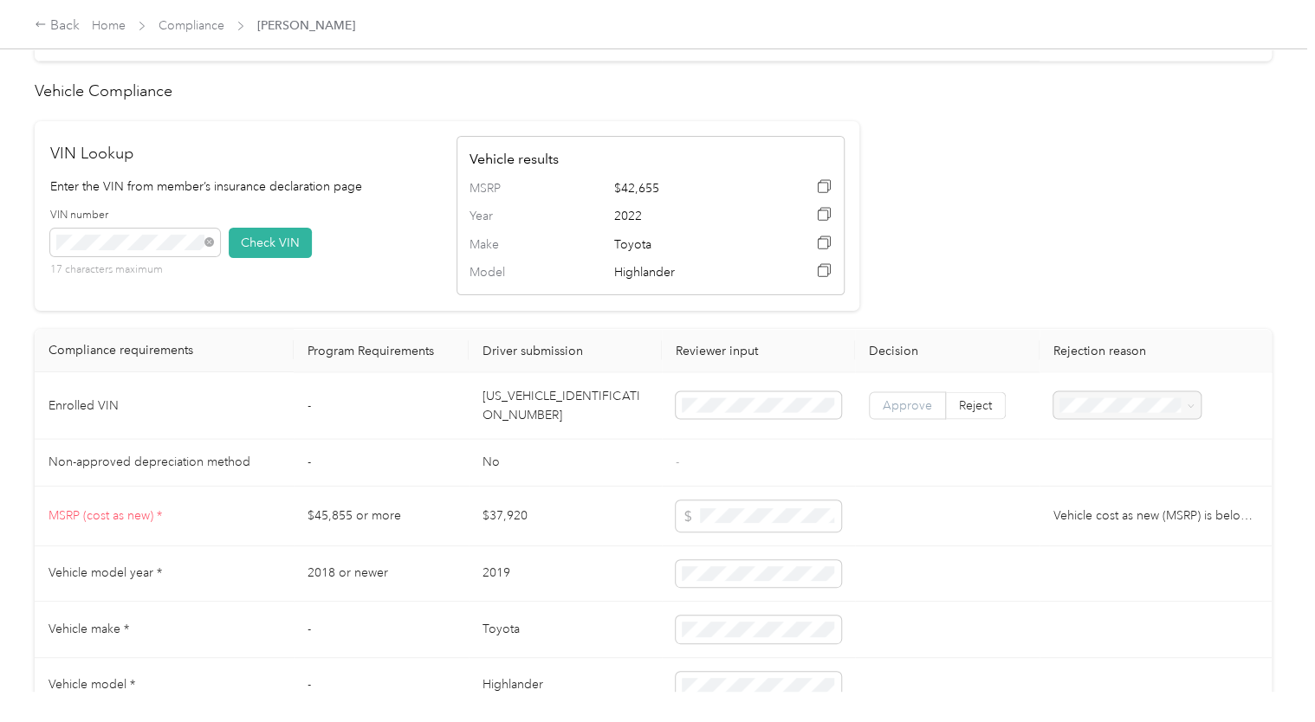
click at [918, 397] on span "Approve" at bounding box center [906, 404] width 49 height 15
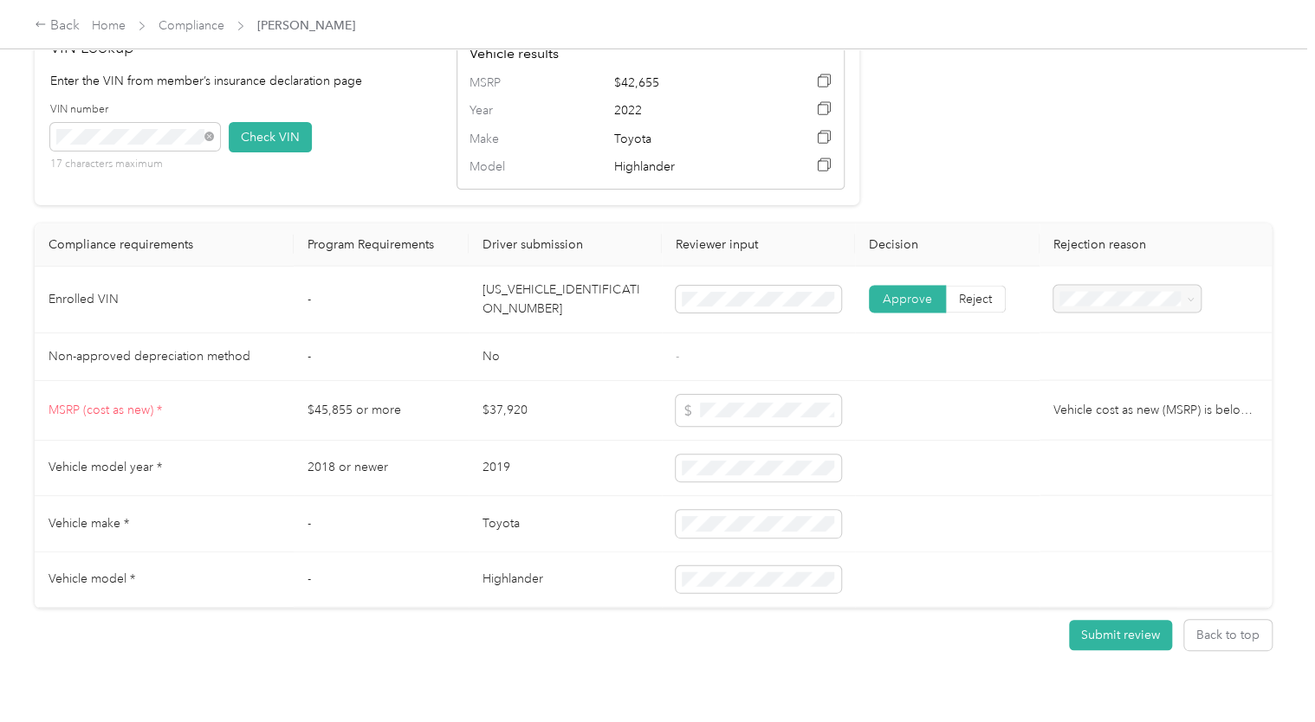
scroll to position [1707, 0]
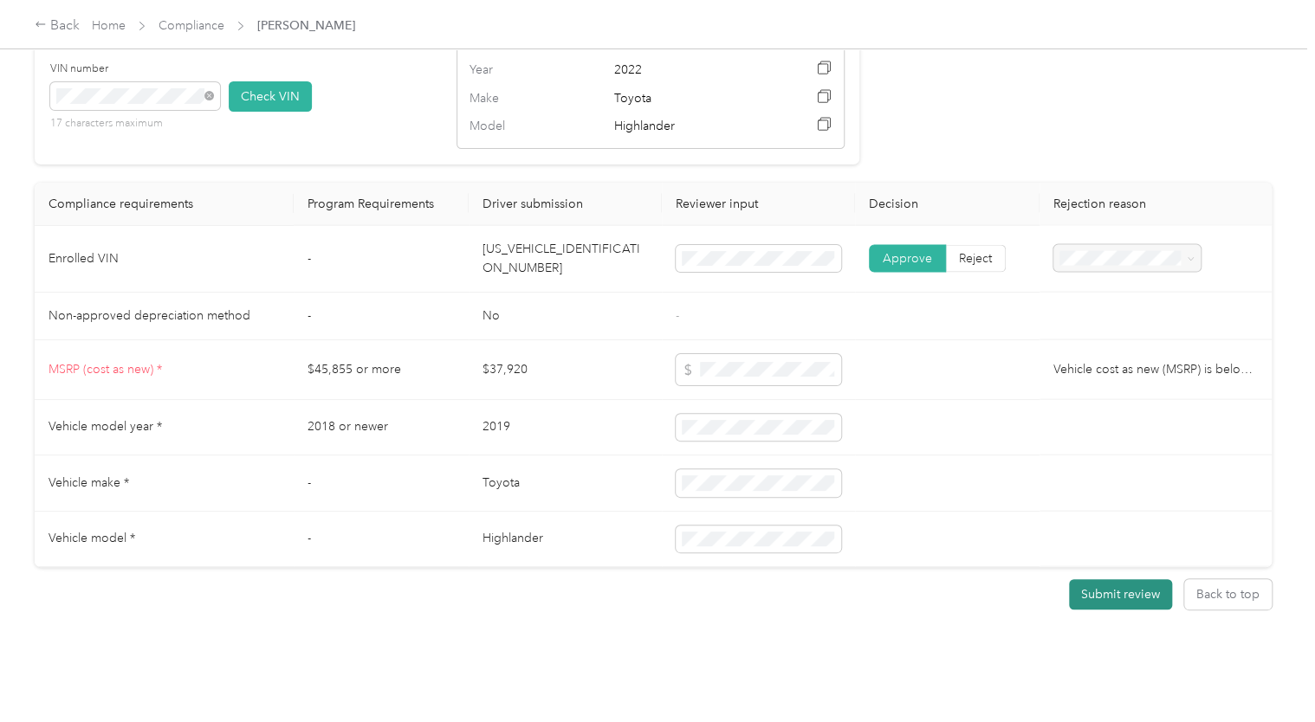
click at [1102, 579] on button "Submit review" at bounding box center [1120, 594] width 103 height 30
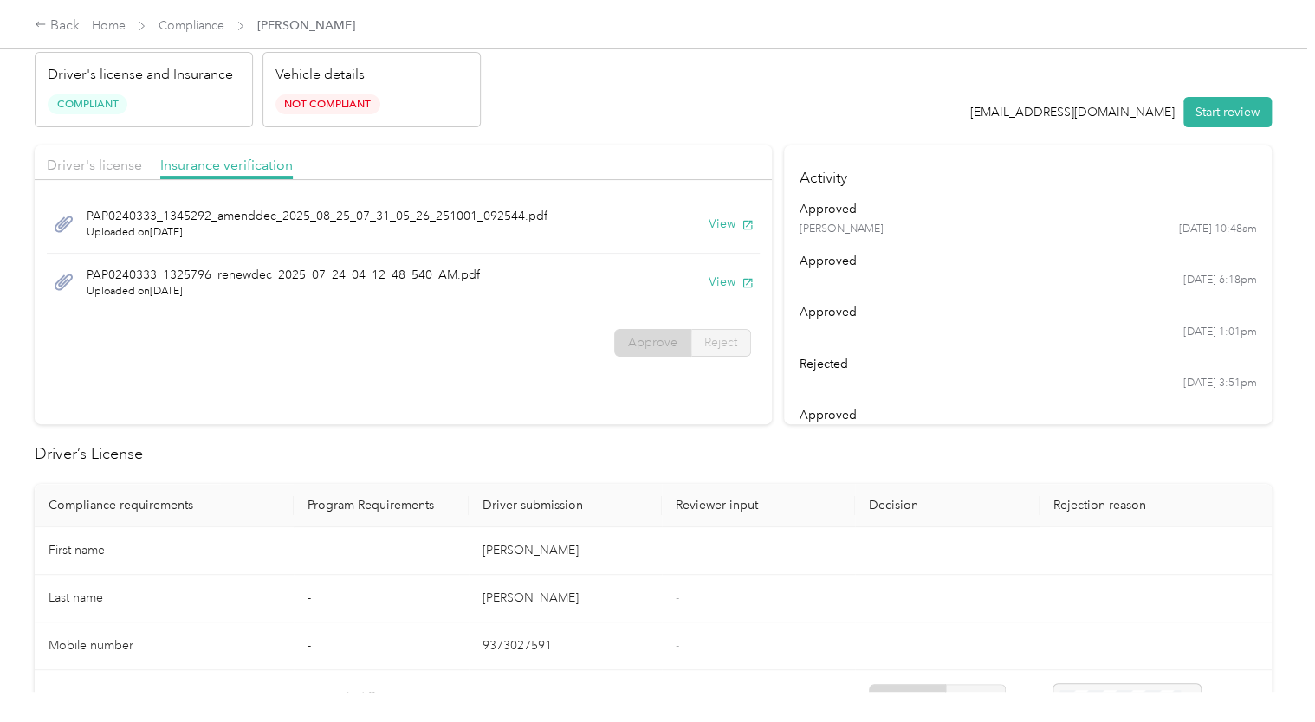
scroll to position [0, 0]
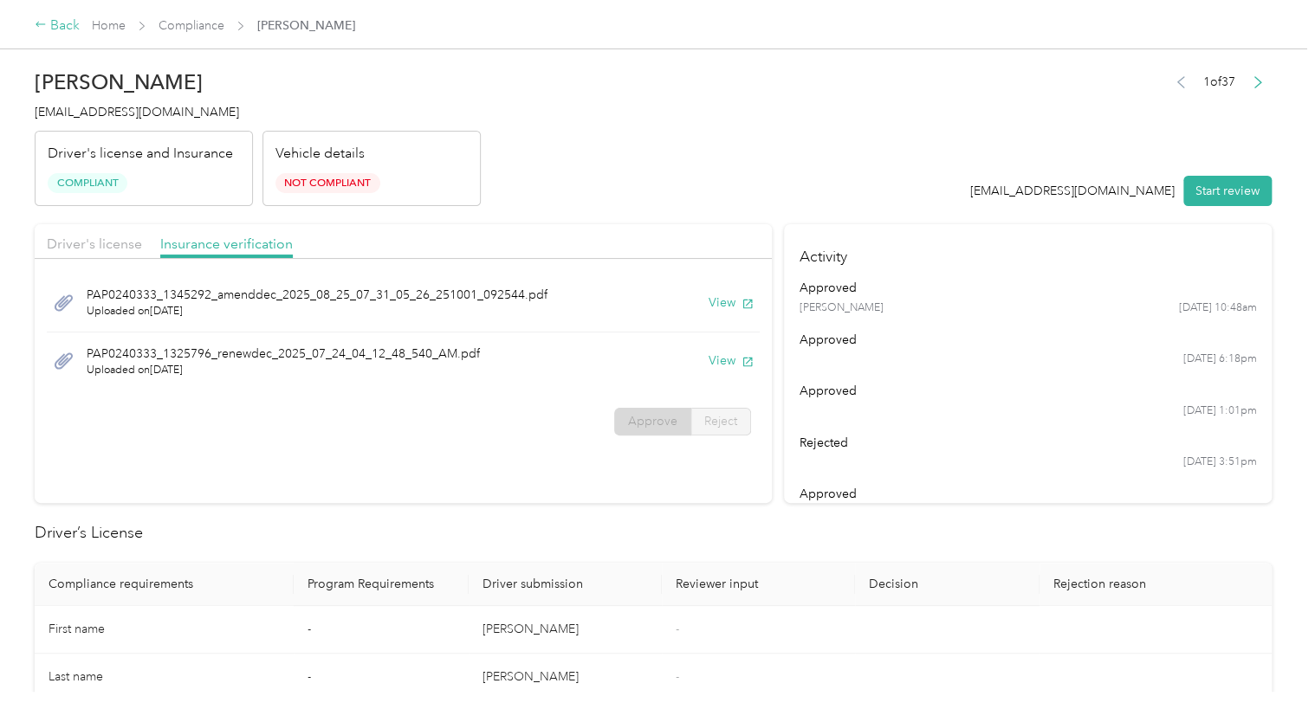
click at [66, 16] on div "Back" at bounding box center [57, 26] width 45 height 21
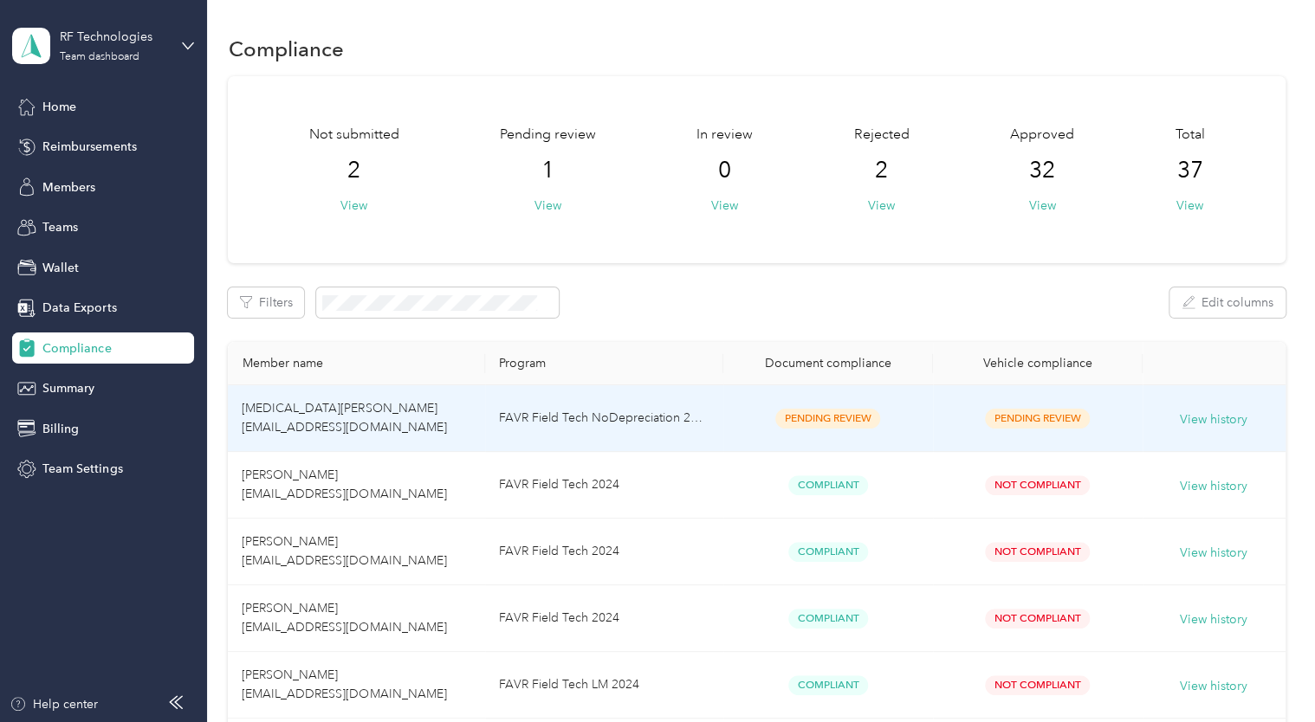
click at [911, 417] on div "Pending Review" at bounding box center [828, 419] width 182 height 20
click at [1038, 417] on span "Pending Review" at bounding box center [1037, 419] width 105 height 20
click at [620, 407] on td "FAVR Field Tech NoDepreciation 2024" at bounding box center [604, 418] width 238 height 67
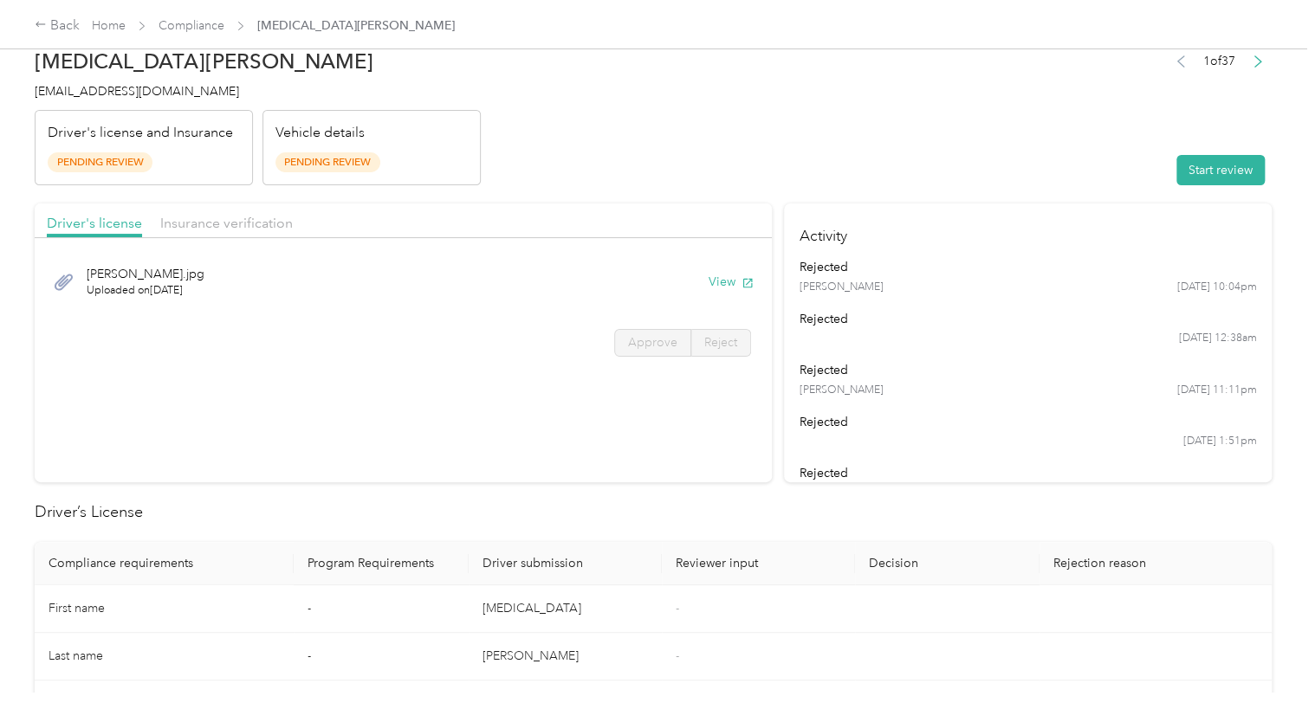
scroll to position [52, 0]
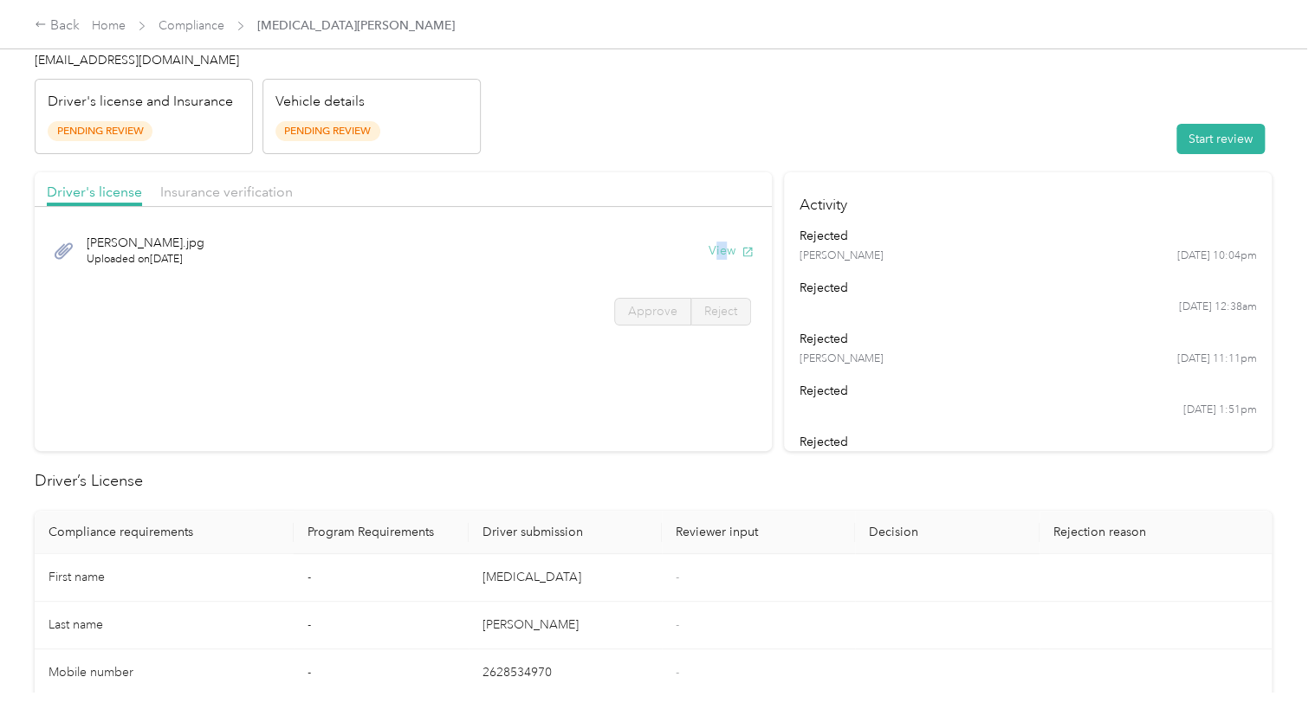
drag, startPoint x: 714, startPoint y: 258, endPoint x: 721, endPoint y: 251, distance: 10.4
click at [721, 251] on div "NG DL.jpg Uploaded on 3/9/2025 View" at bounding box center [403, 251] width 713 height 58
click at [721, 251] on button "View" at bounding box center [730, 251] width 45 height 18
click at [1197, 139] on button "Start review" at bounding box center [1220, 139] width 88 height 30
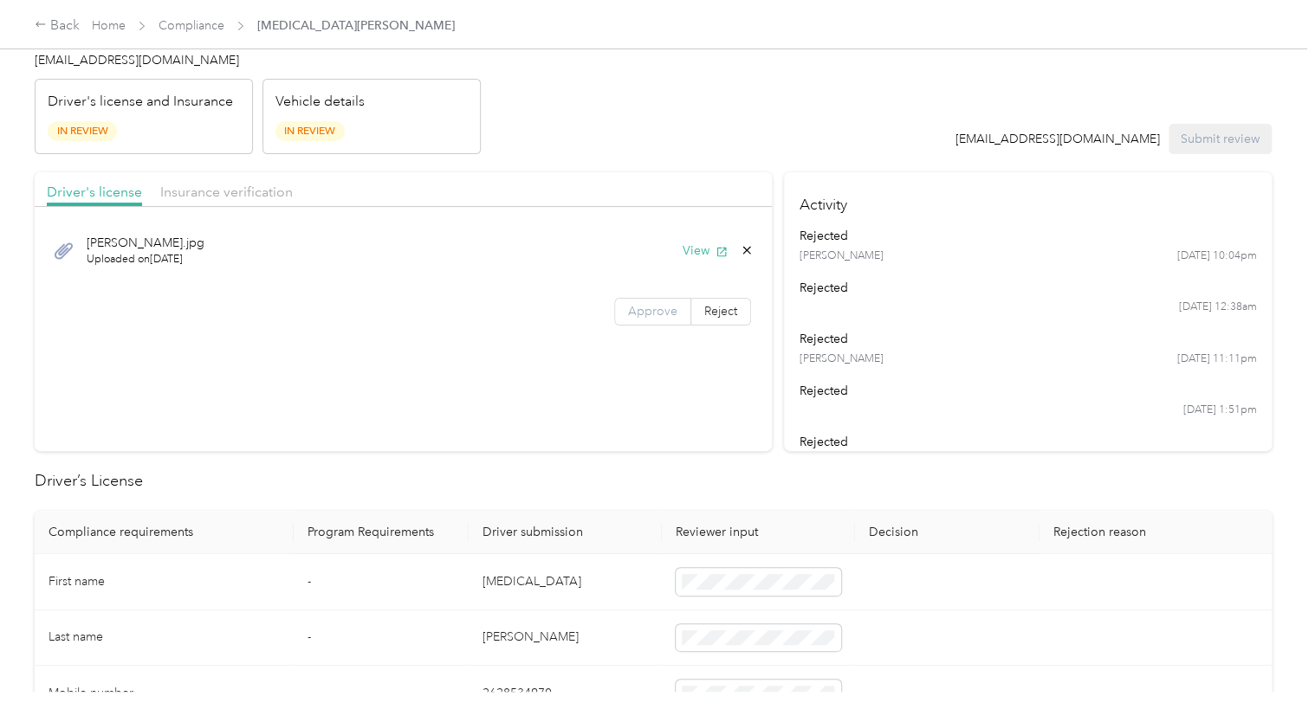
click at [648, 317] on span "Approve" at bounding box center [652, 311] width 49 height 15
click at [212, 191] on span "Insurance verification" at bounding box center [226, 192] width 132 height 16
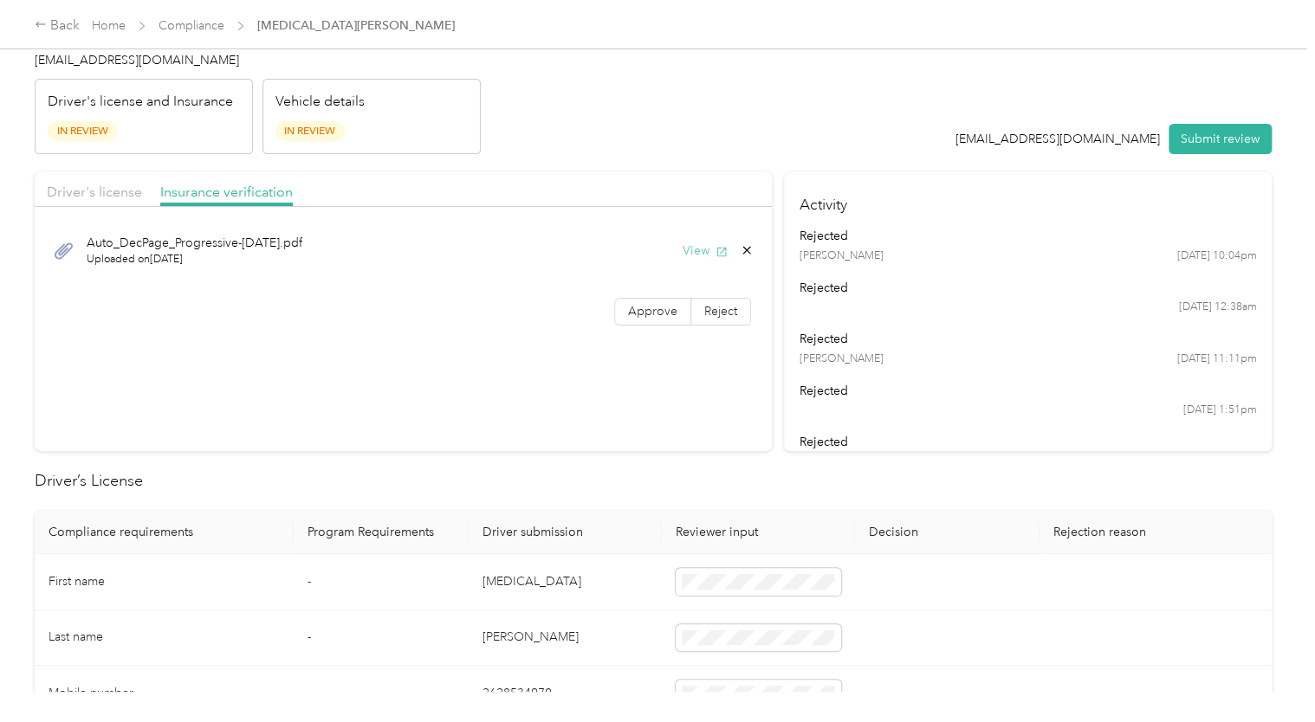
click at [693, 250] on button "View" at bounding box center [704, 251] width 45 height 18
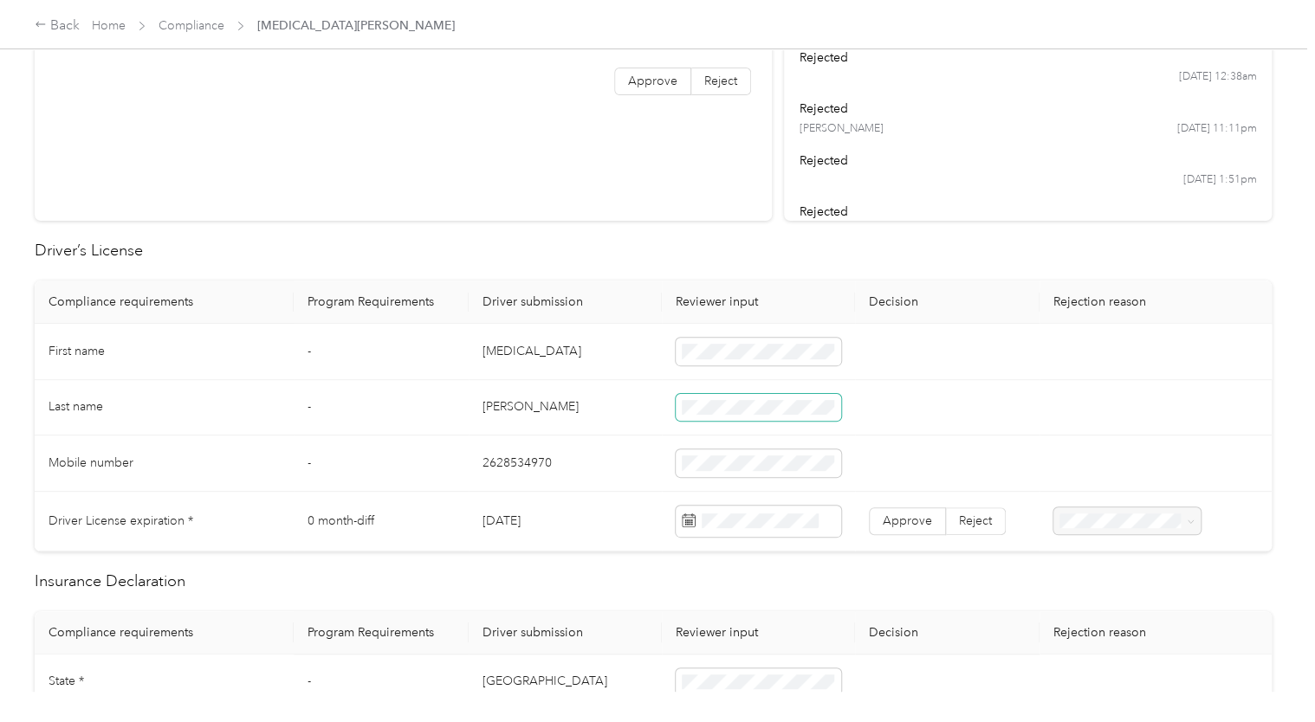
scroll to position [284, 0]
click at [914, 519] on span "Approve" at bounding box center [906, 519] width 49 height 15
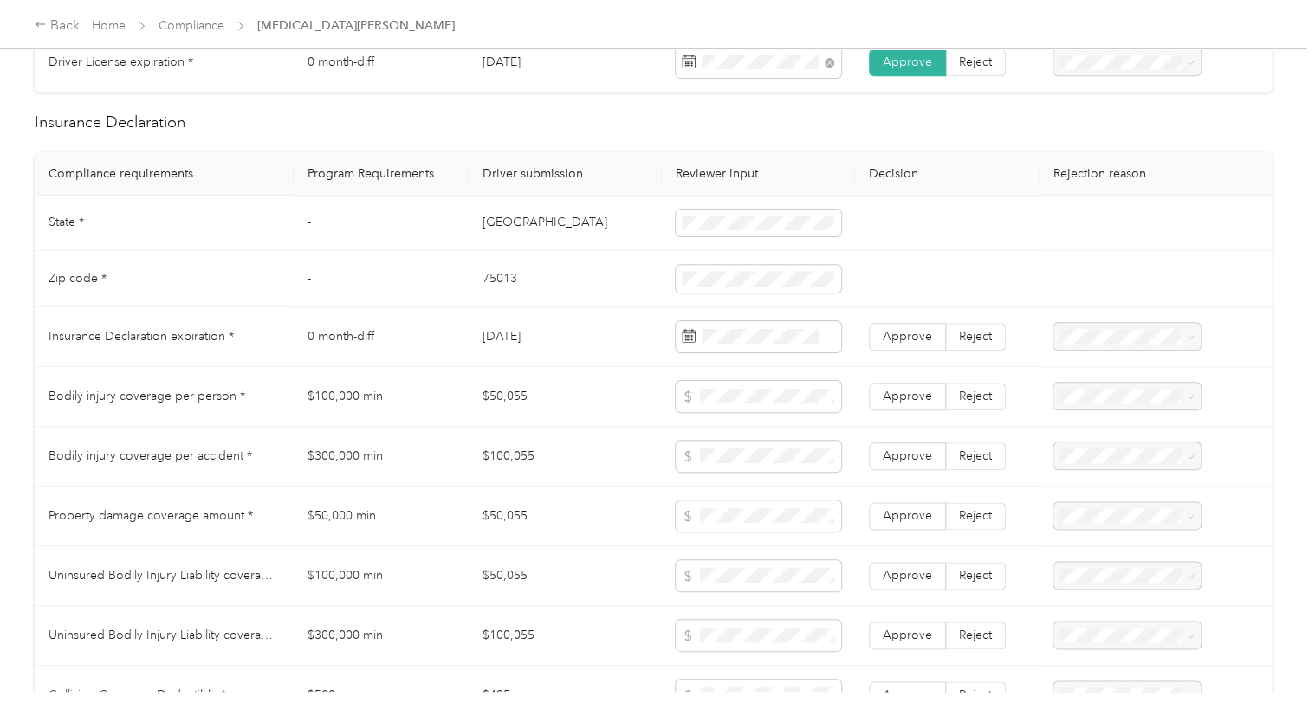
scroll to position [741, 0]
click at [959, 400] on span "Reject" at bounding box center [975, 396] width 33 height 15
click at [1128, 543] on div "Bodily Injury per person below the minimum value requirement" at bounding box center [1123, 531] width 124 height 73
click at [978, 456] on span "Reject" at bounding box center [975, 456] width 33 height 15
click at [1112, 603] on span "Bodily Injury per accident below the minimum value requirement" at bounding box center [1113, 587] width 104 height 69
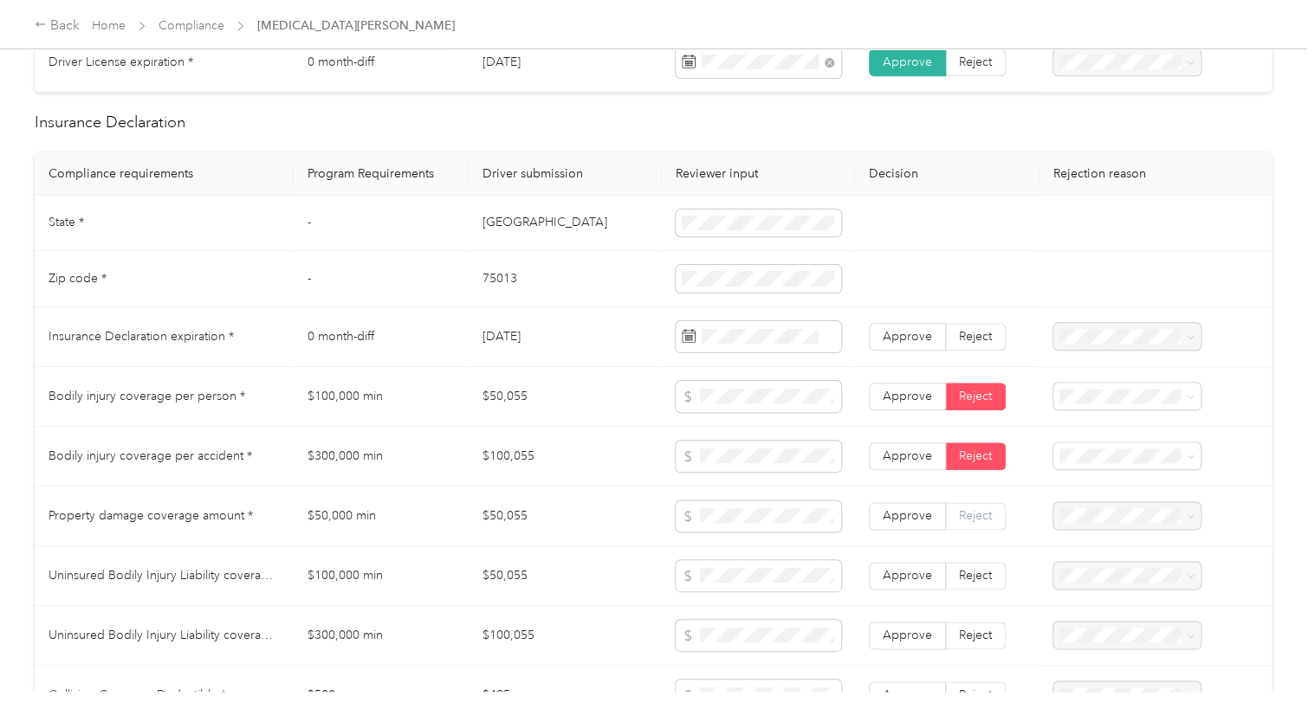
click at [987, 521] on label "Reject" at bounding box center [976, 516] width 60 height 28
click at [1112, 421] on span "Property Damage coverage below the minimum value requirement" at bounding box center [1116, 400] width 110 height 69
click at [1116, 577] on div at bounding box center [1127, 576] width 148 height 28
click at [969, 584] on label "Reject" at bounding box center [976, 576] width 60 height 28
click at [1145, 495] on span "Uninsured motorist bodily injury coverage per person below the minimum value re…" at bounding box center [1122, 505] width 123 height 87
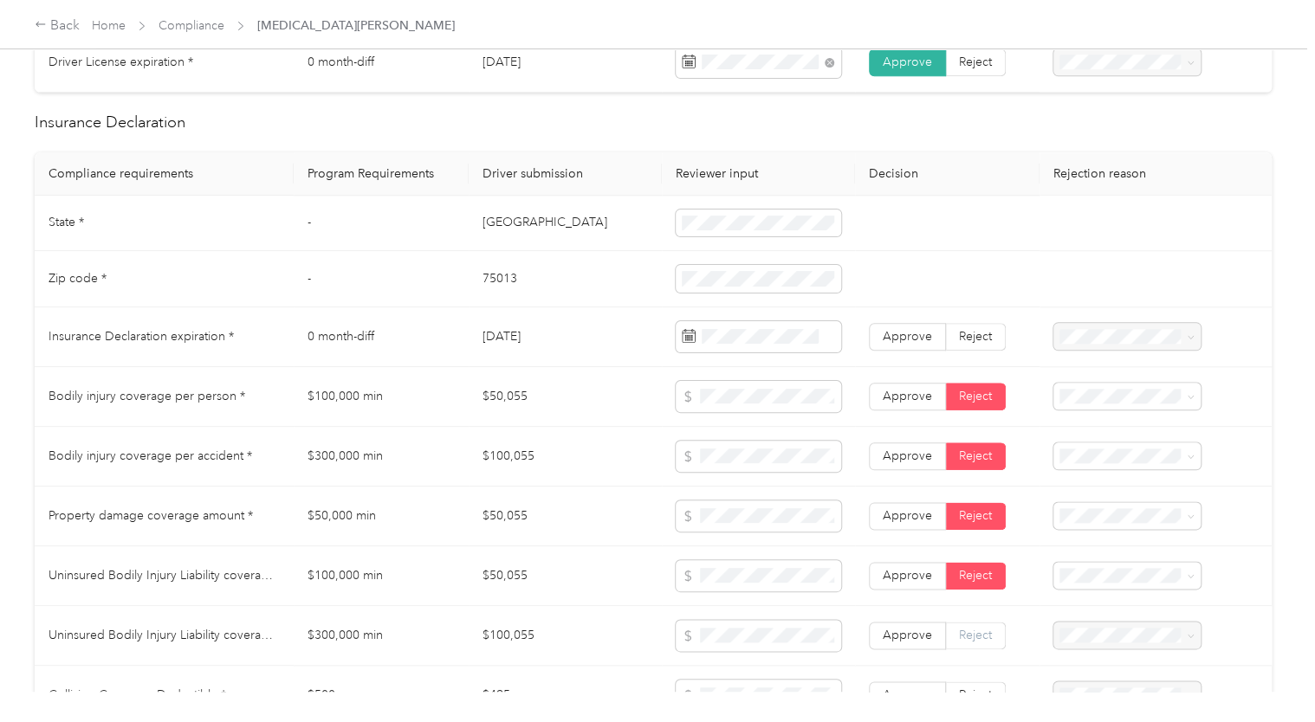
click at [973, 633] on span "Reject" at bounding box center [975, 635] width 33 height 15
click at [1080, 644] on span at bounding box center [1127, 636] width 148 height 28
click at [1110, 578] on span "Uninsured motorist bodily injury coverage per accident below the minimum value …" at bounding box center [1122, 563] width 123 height 87
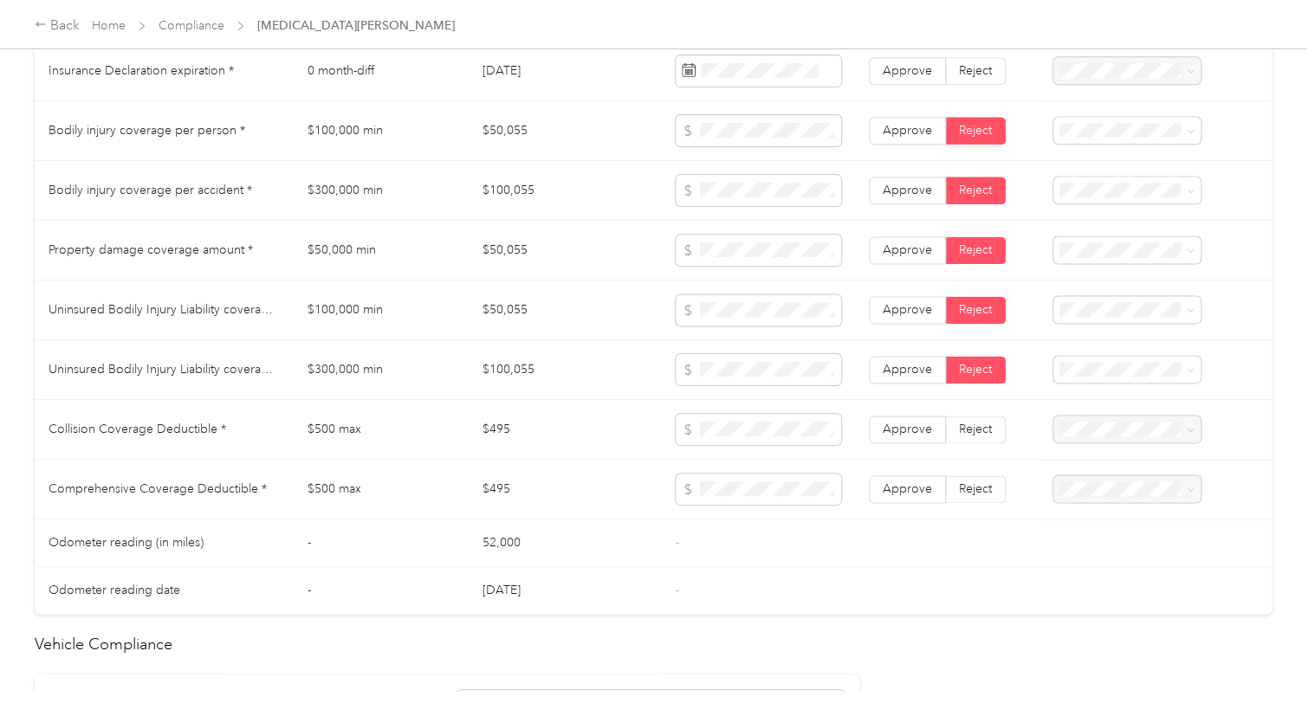
scroll to position [1008, 0]
click at [980, 416] on label "Reject" at bounding box center [976, 429] width 60 height 28
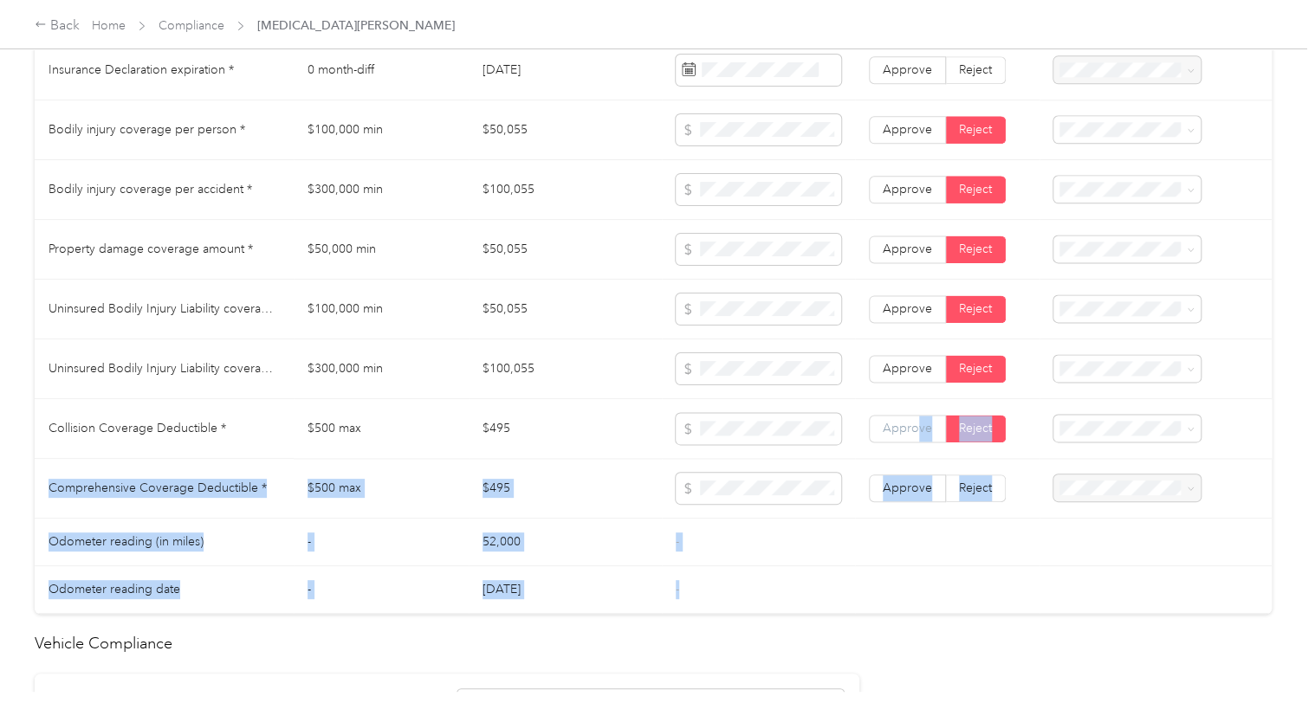
drag, startPoint x: 921, startPoint y: 572, endPoint x: 912, endPoint y: 425, distance: 146.7
click at [912, 425] on tbody "State * - TX Zip code * - 75013 Insurance Declaration expiration * 0 month-diff…" at bounding box center [653, 271] width 1237 height 685
click at [912, 425] on span "Approve" at bounding box center [906, 428] width 49 height 15
click at [916, 595] on td at bounding box center [947, 590] width 184 height 48
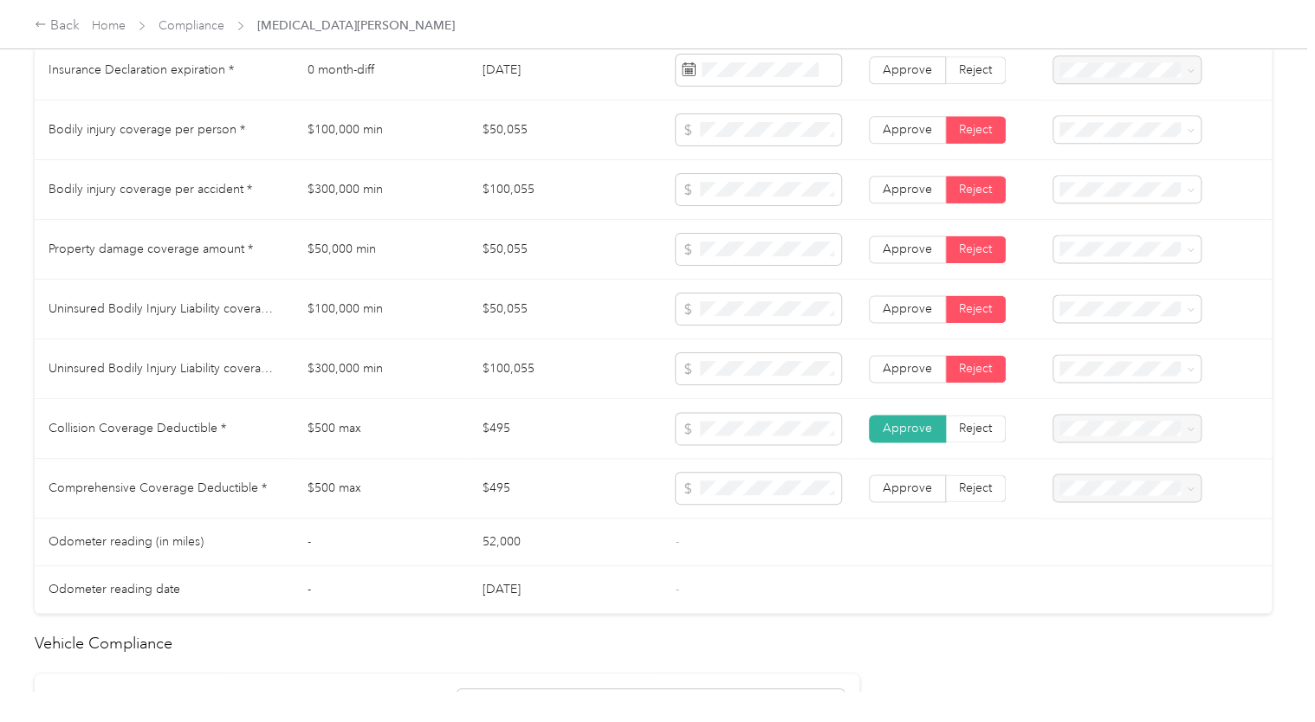
click at [1096, 428] on div at bounding box center [1127, 429] width 148 height 28
click at [946, 566] on td at bounding box center [947, 590] width 184 height 48
click at [776, 495] on span at bounding box center [757, 488] width 165 height 31
drag, startPoint x: 1099, startPoint y: 505, endPoint x: 901, endPoint y: 494, distance: 198.6
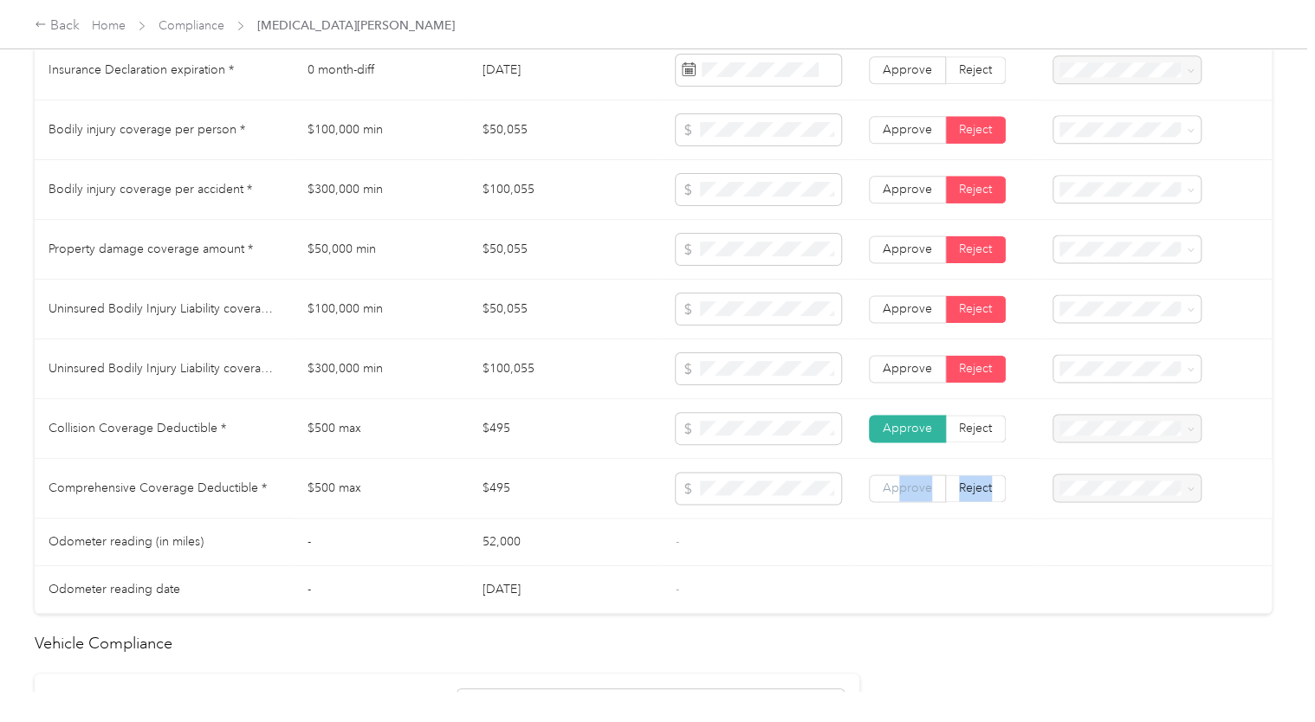
click at [901, 494] on tr "Comprehensive Coverage Deductible * $500 max $495 Approve Reject" at bounding box center [653, 489] width 1237 height 60
drag, startPoint x: 901, startPoint y: 494, endPoint x: 839, endPoint y: 502, distance: 62.1
click at [839, 502] on td at bounding box center [758, 489] width 193 height 60
click at [894, 481] on span "Approve" at bounding box center [906, 488] width 49 height 15
click at [620, 583] on td "09/30/2025" at bounding box center [565, 590] width 193 height 48
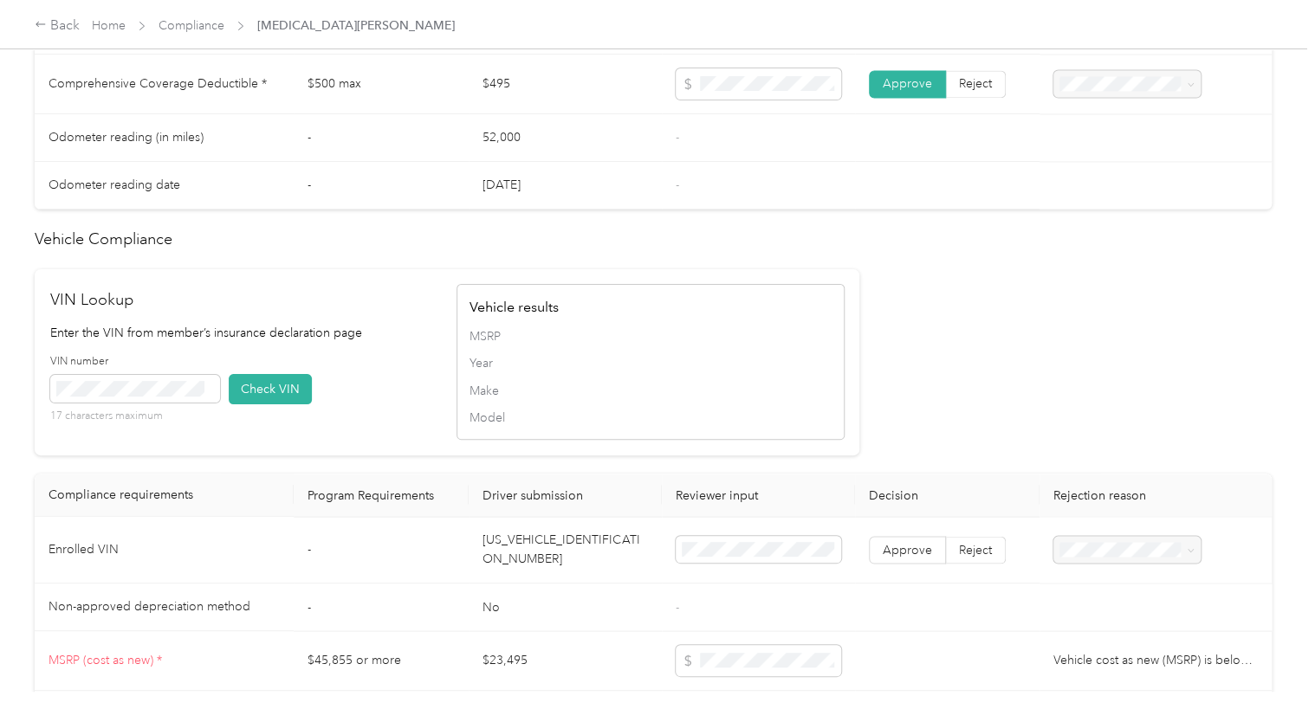
scroll to position [1547, 0]
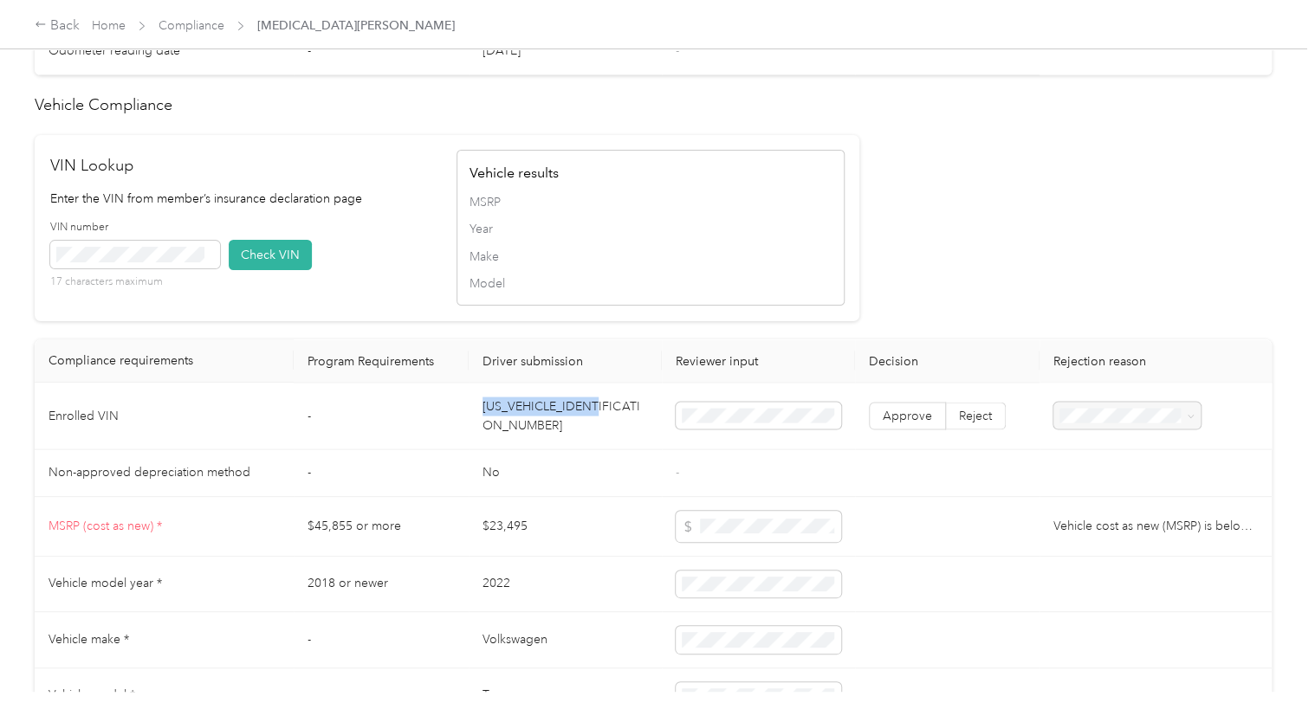
drag, startPoint x: 482, startPoint y: 401, endPoint x: 606, endPoint y: 410, distance: 124.1
click at [606, 410] on td "3VVCX7B28NM093856" at bounding box center [565, 416] width 193 height 67
drag, startPoint x: 606, startPoint y: 410, endPoint x: 562, endPoint y: 407, distance: 44.2
copy td "3VVCX7B28NM093856"
click at [257, 246] on button "Check VIN" at bounding box center [270, 255] width 83 height 30
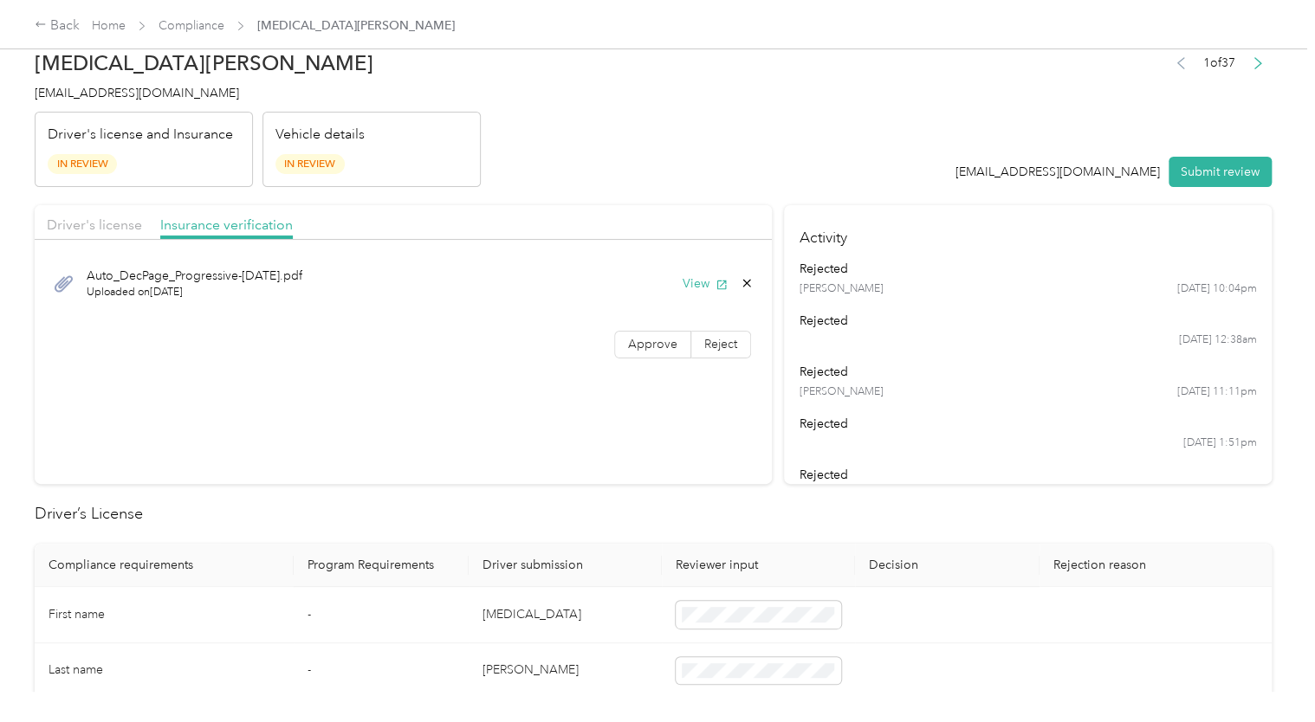
scroll to position [21, 0]
click at [696, 279] on button "View" at bounding box center [704, 282] width 45 height 18
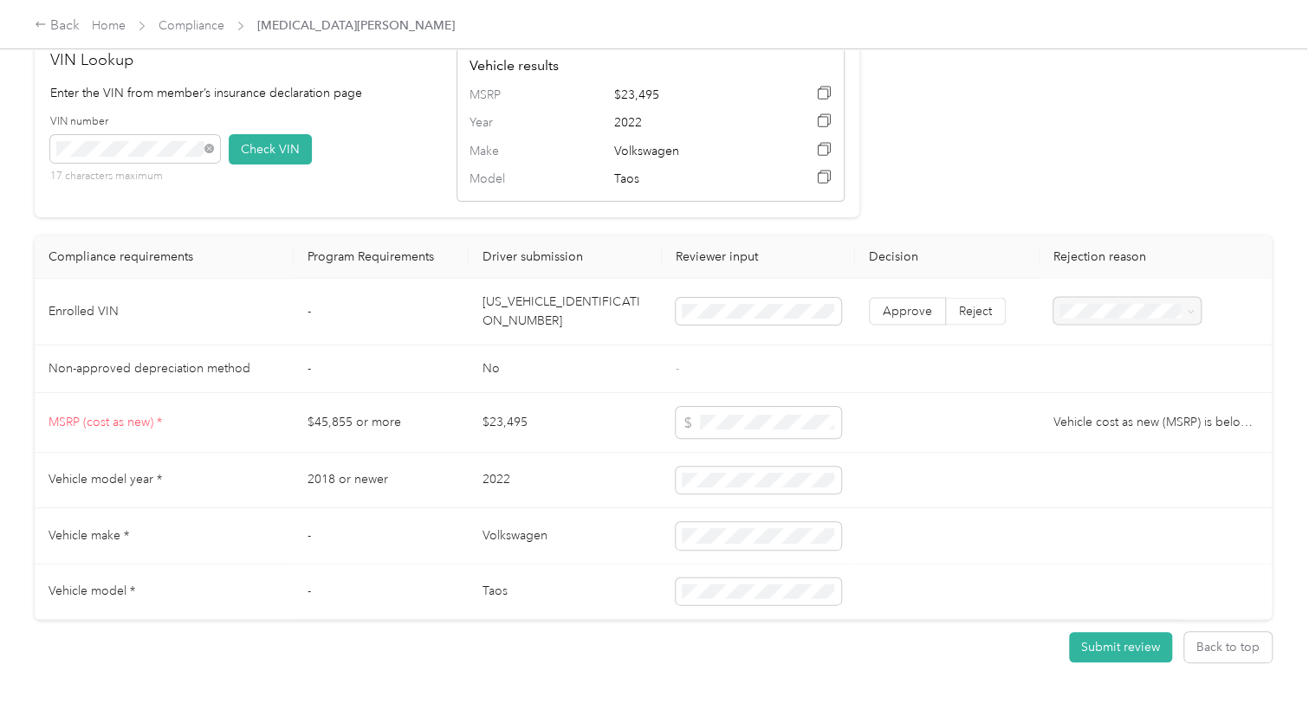
scroll to position [1707, 0]
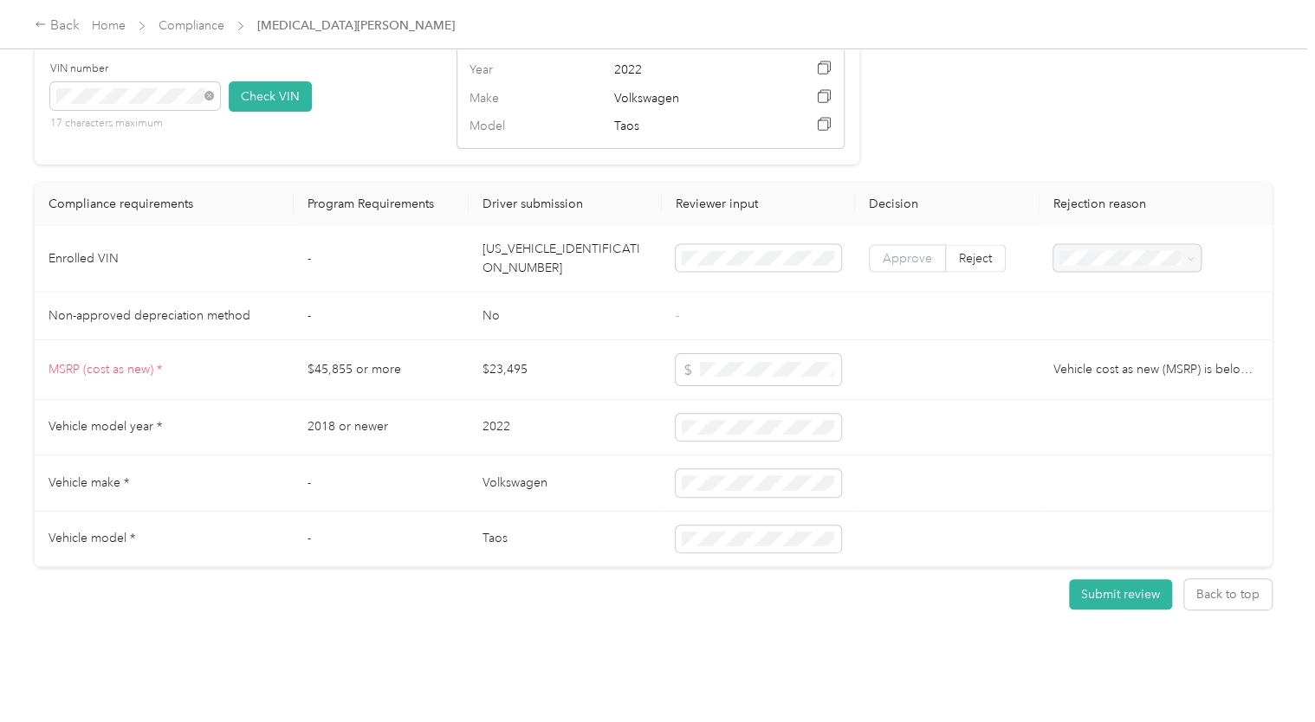
click at [911, 251] on span "Approve" at bounding box center [906, 258] width 49 height 15
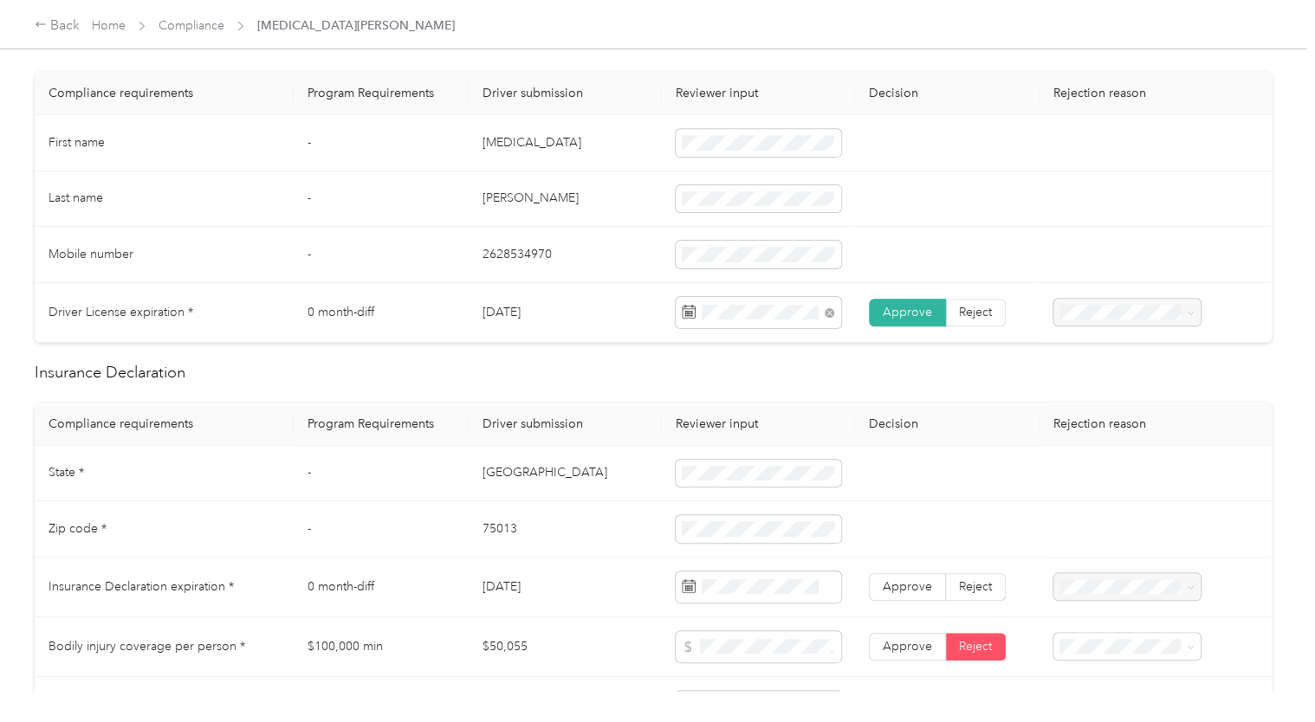
scroll to position [0, 0]
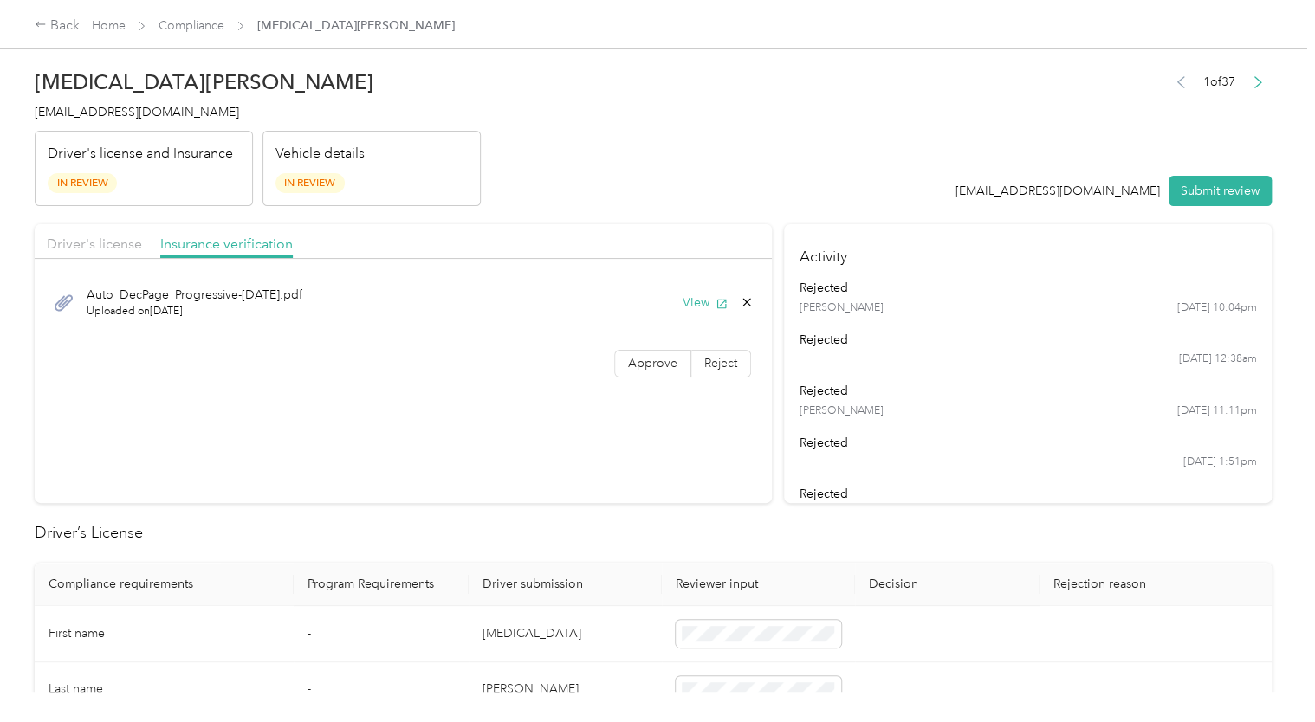
click at [208, 301] on span "Auto_DecPage_Progressive-September2025.pdf" at bounding box center [195, 295] width 216 height 18
click at [693, 296] on button "View" at bounding box center [704, 303] width 45 height 18
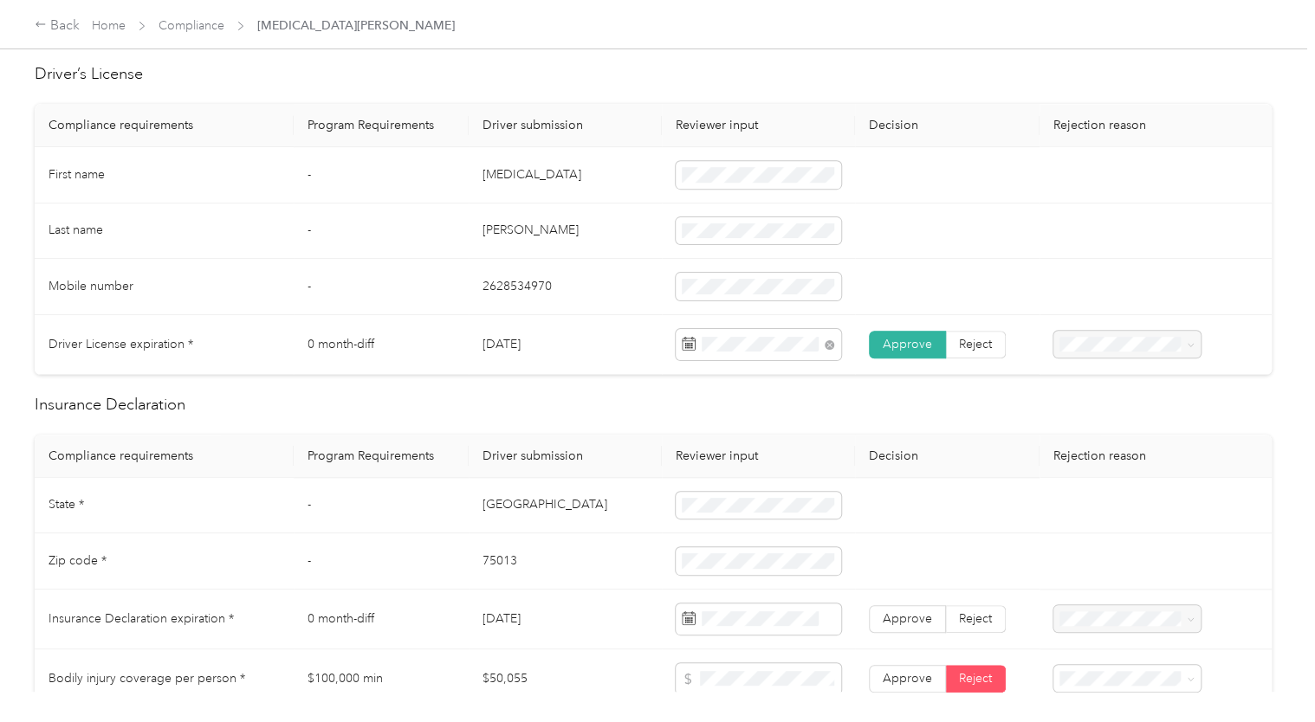
scroll to position [460, 0]
drag, startPoint x: 847, startPoint y: 498, endPoint x: 656, endPoint y: 410, distance: 210.0
click at [847, 498] on td at bounding box center [758, 505] width 193 height 56
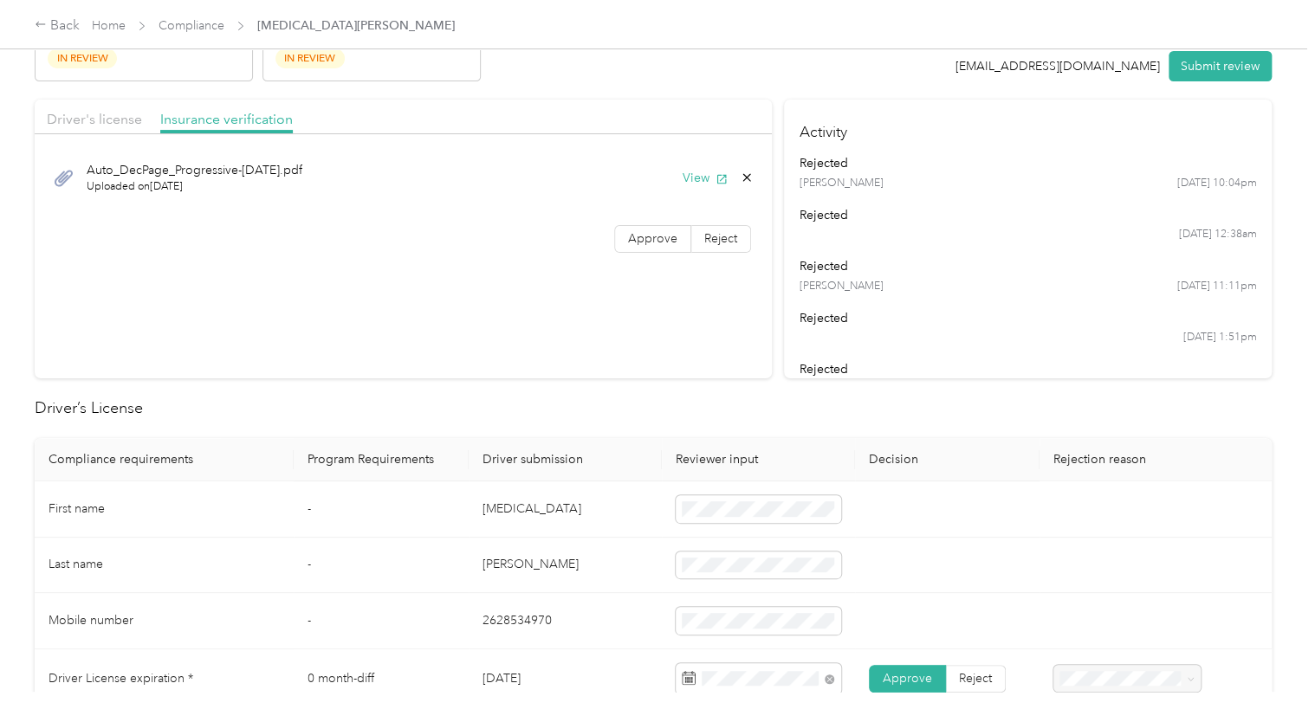
scroll to position [117, 0]
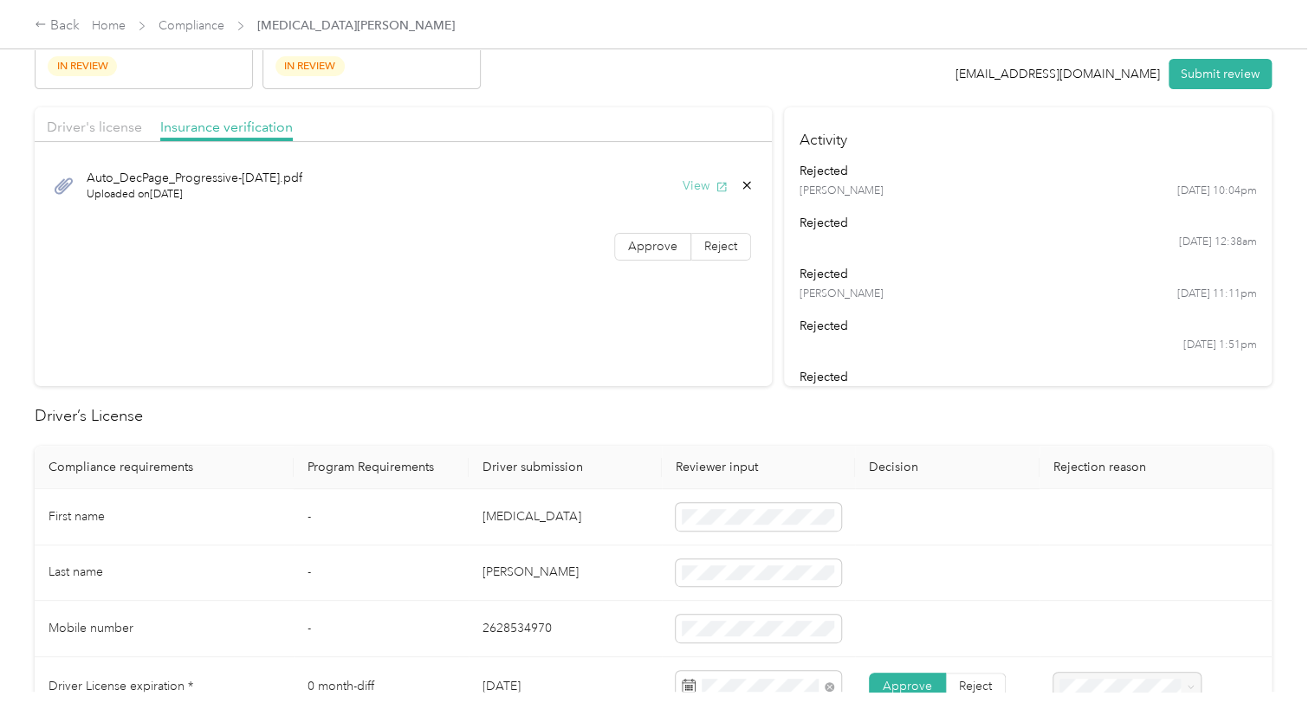
click at [715, 182] on icon "button" at bounding box center [721, 187] width 12 height 12
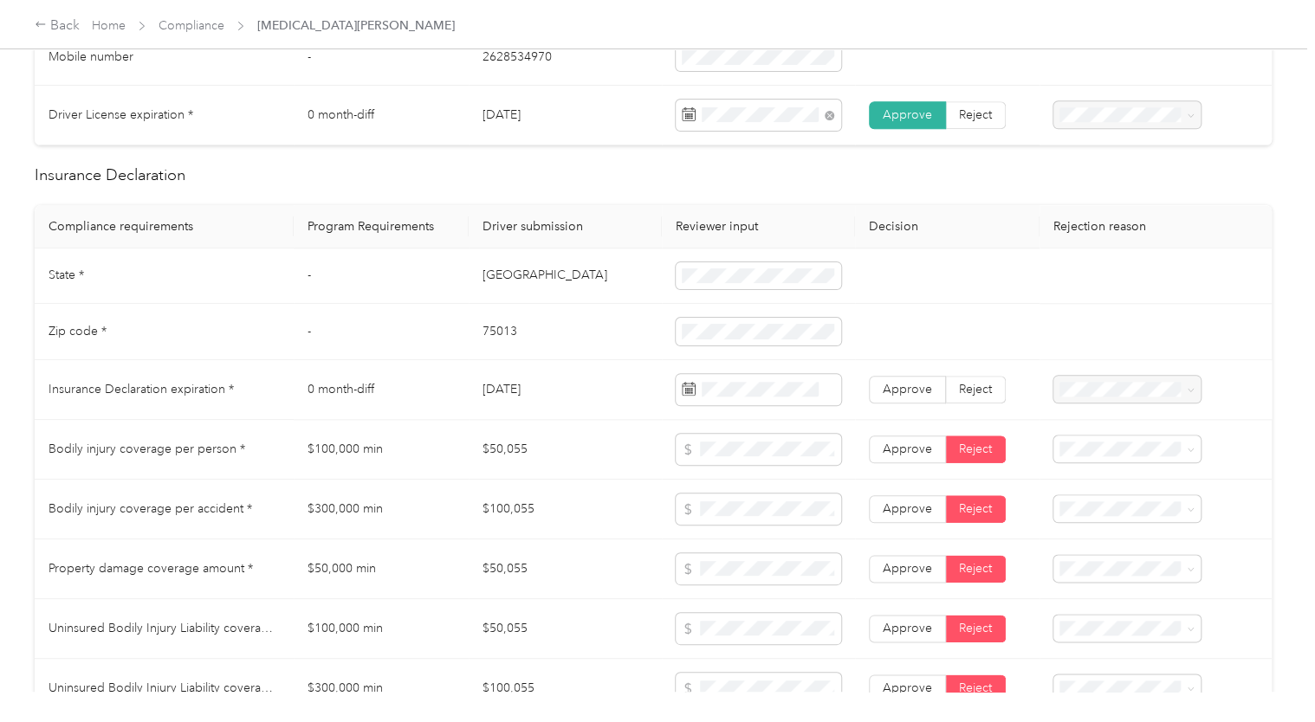
scroll to position [682, 0]
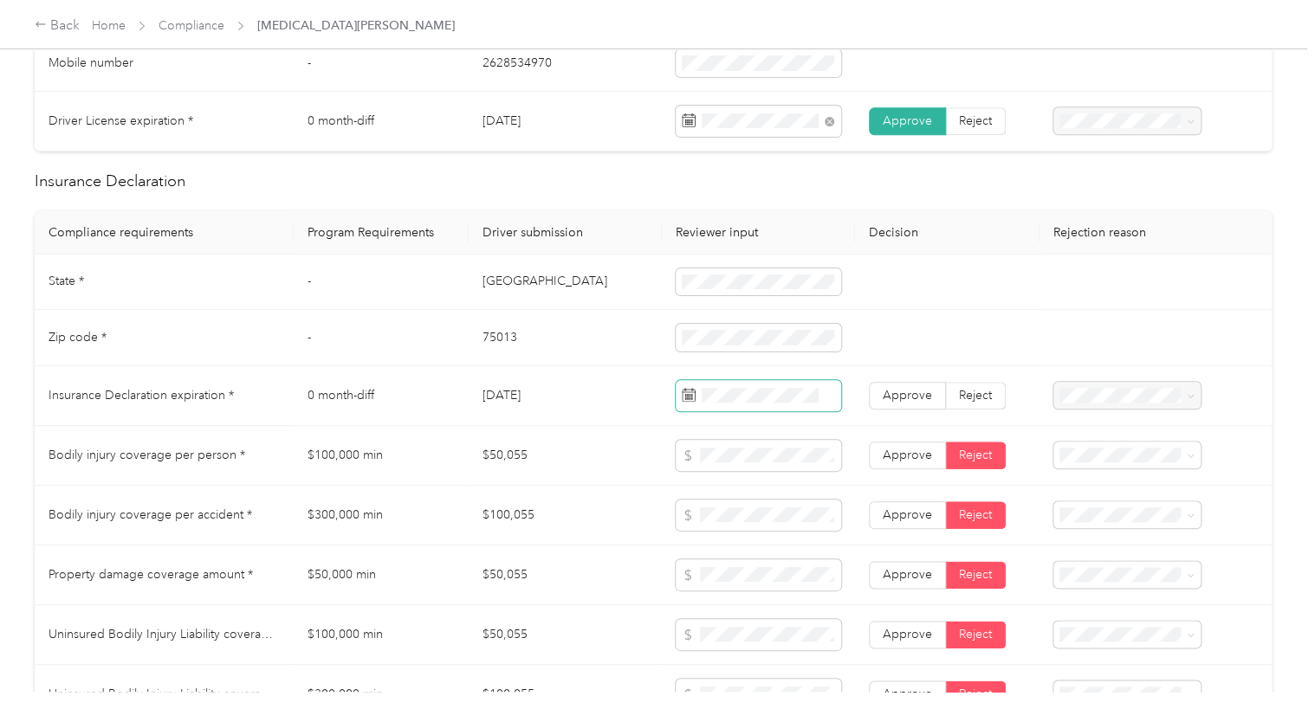
click at [768, 404] on span at bounding box center [757, 395] width 165 height 31
click at [720, 556] on div "1" at bounding box center [715, 555] width 23 height 22
click at [887, 388] on span "Approve" at bounding box center [906, 395] width 49 height 15
click at [1068, 311] on td at bounding box center [1155, 338] width 232 height 56
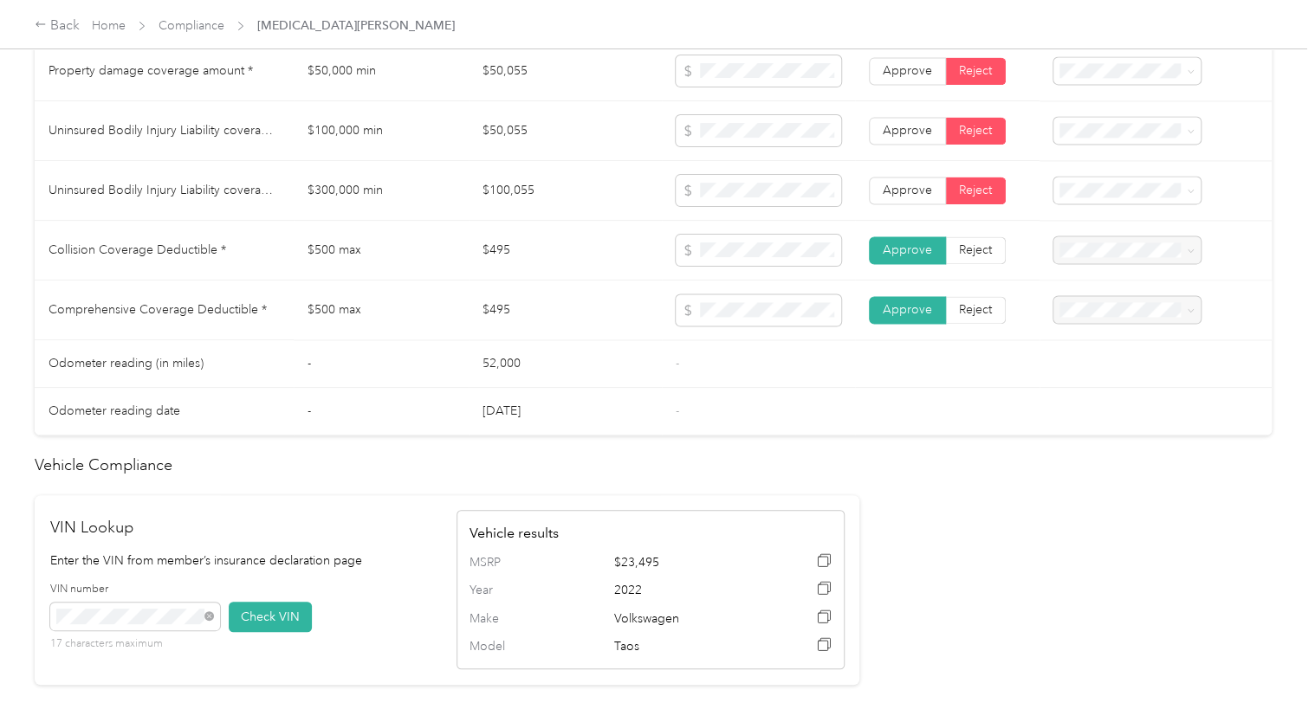
scroll to position [1707, 0]
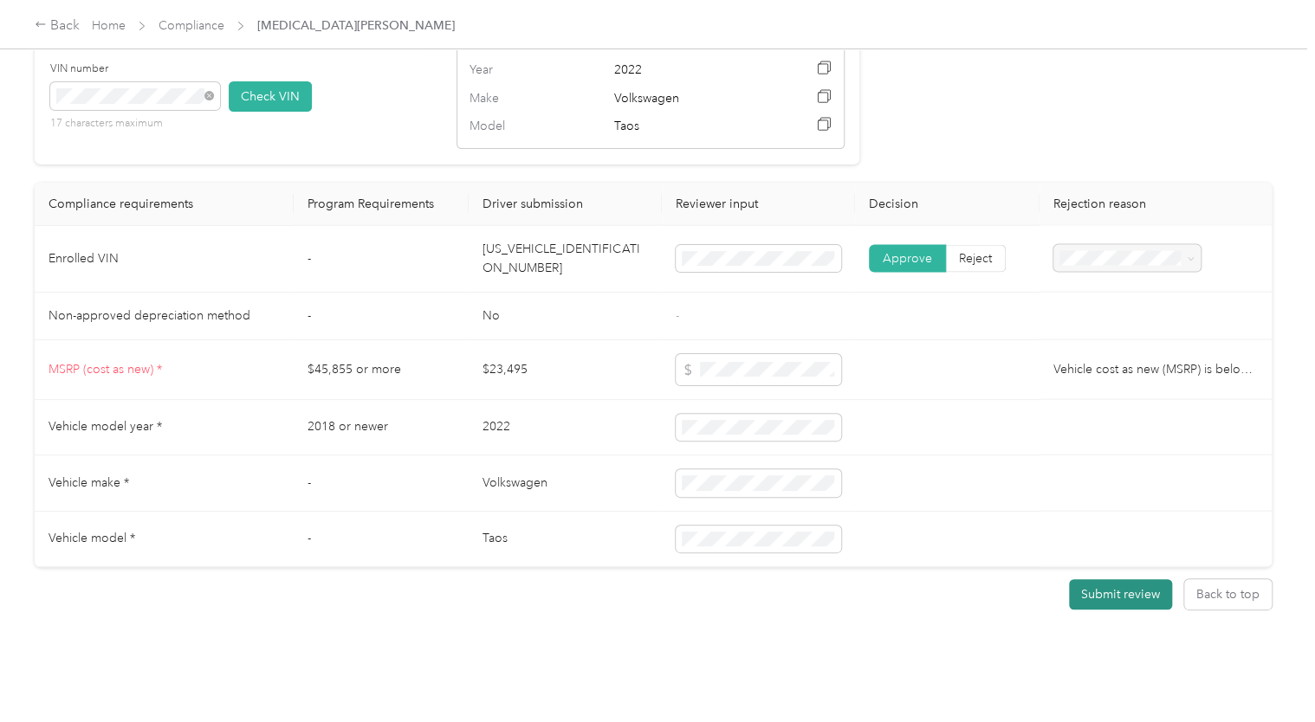
click at [1128, 579] on button "Submit review" at bounding box center [1120, 594] width 103 height 30
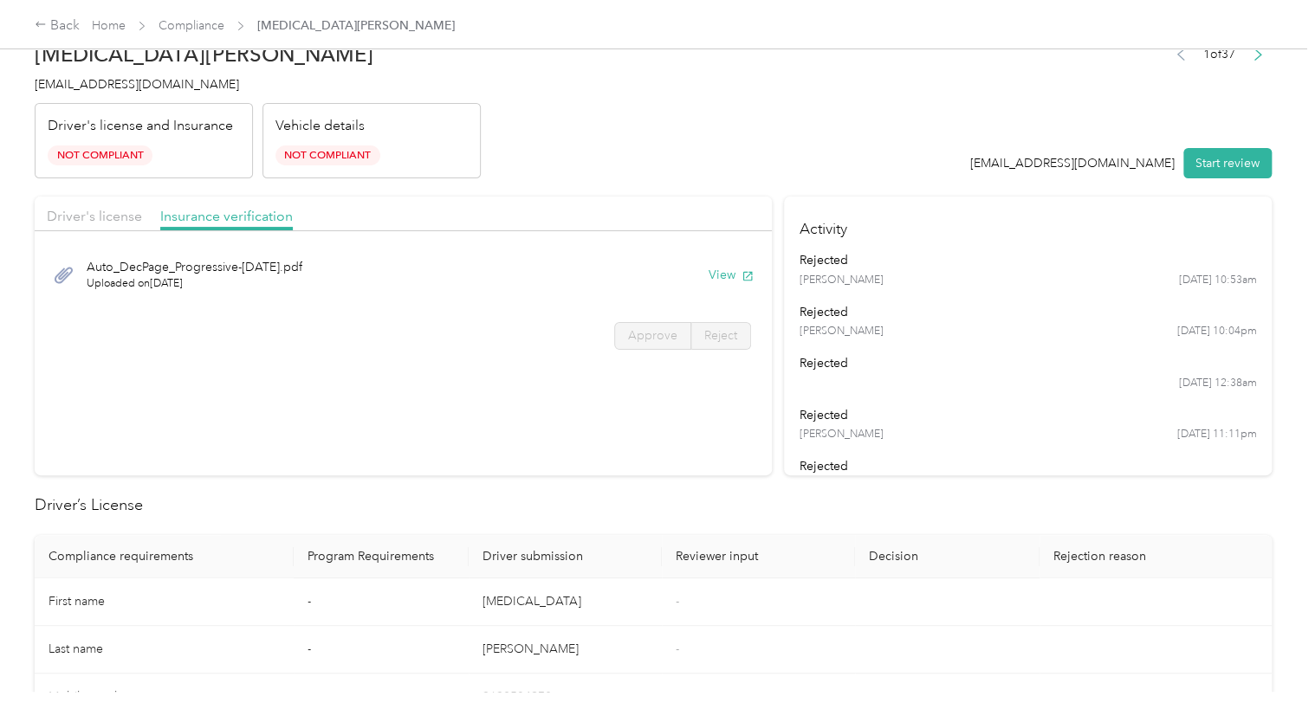
scroll to position [0, 0]
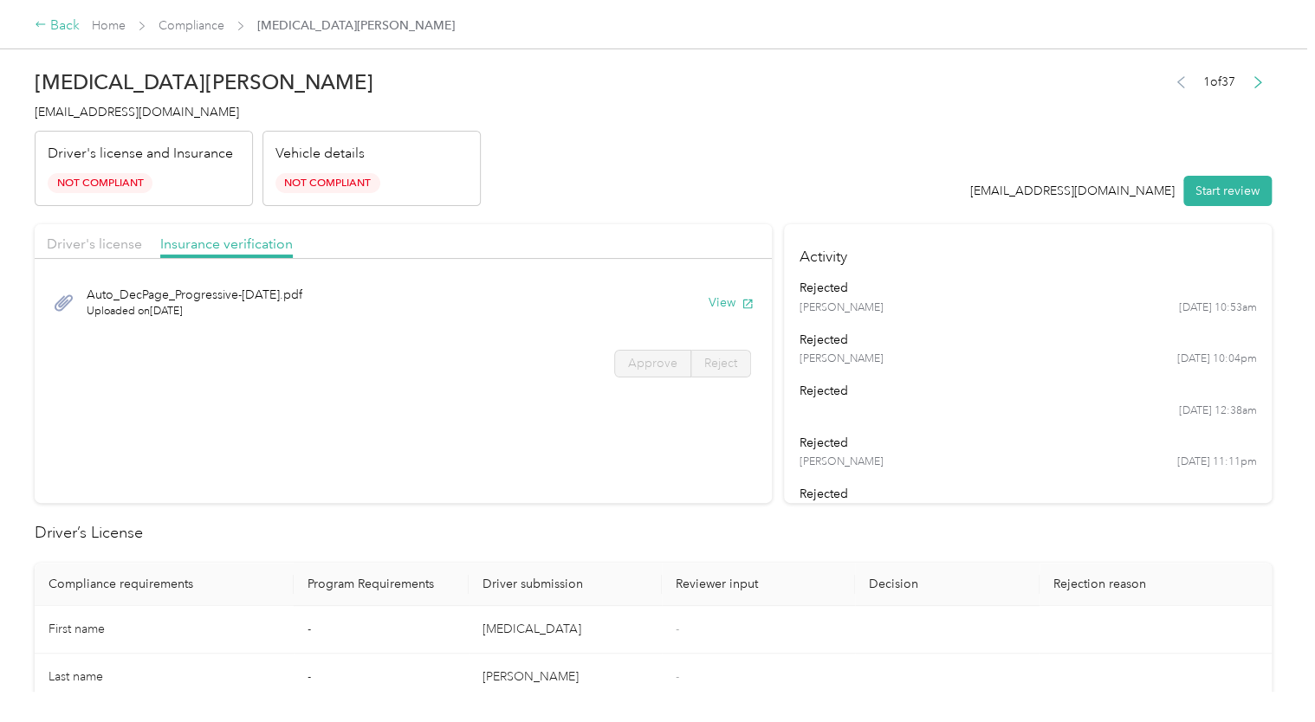
click at [67, 29] on div "Back" at bounding box center [57, 26] width 45 height 21
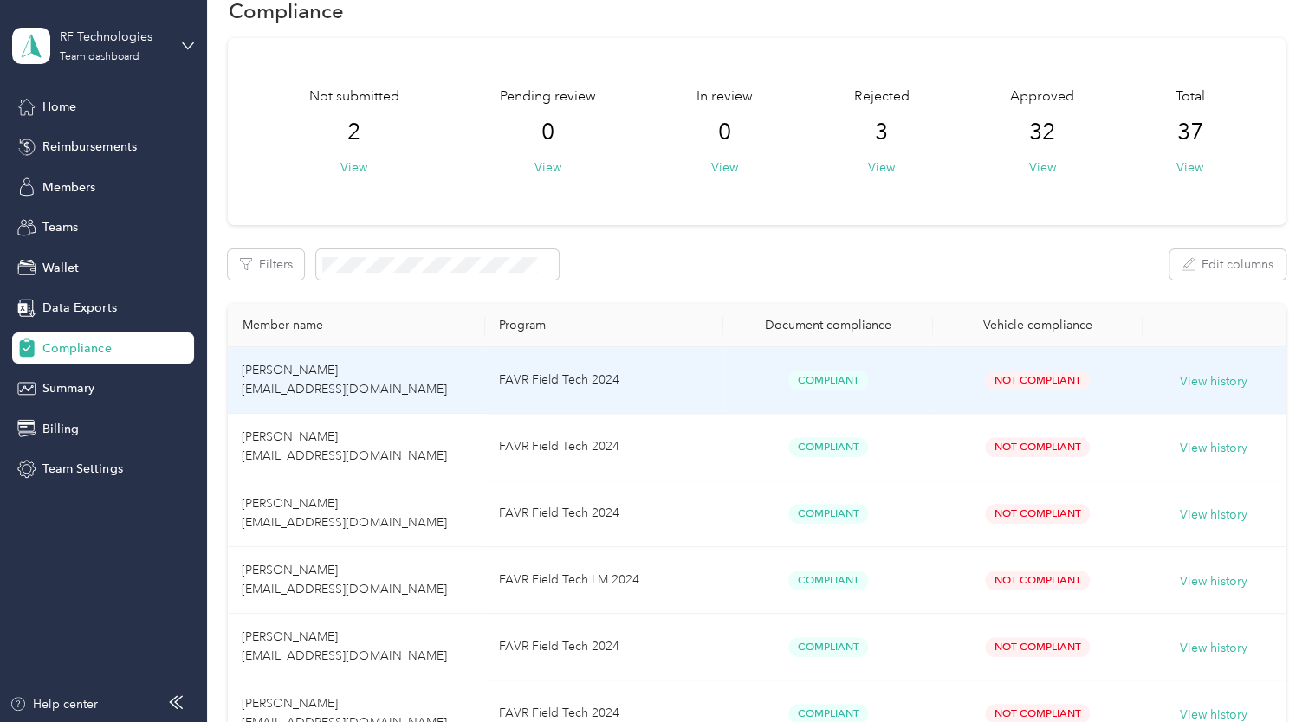
scroll to position [45, 0]
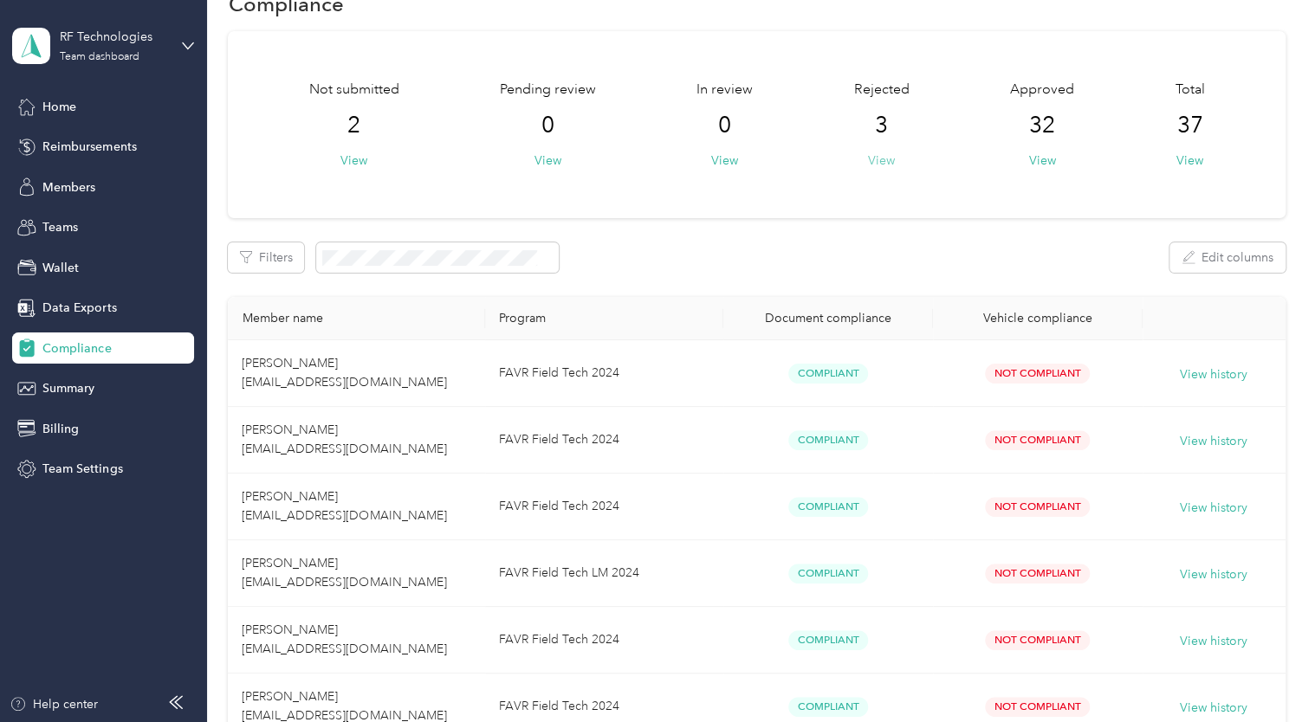
click at [887, 158] on button "View" at bounding box center [881, 161] width 27 height 18
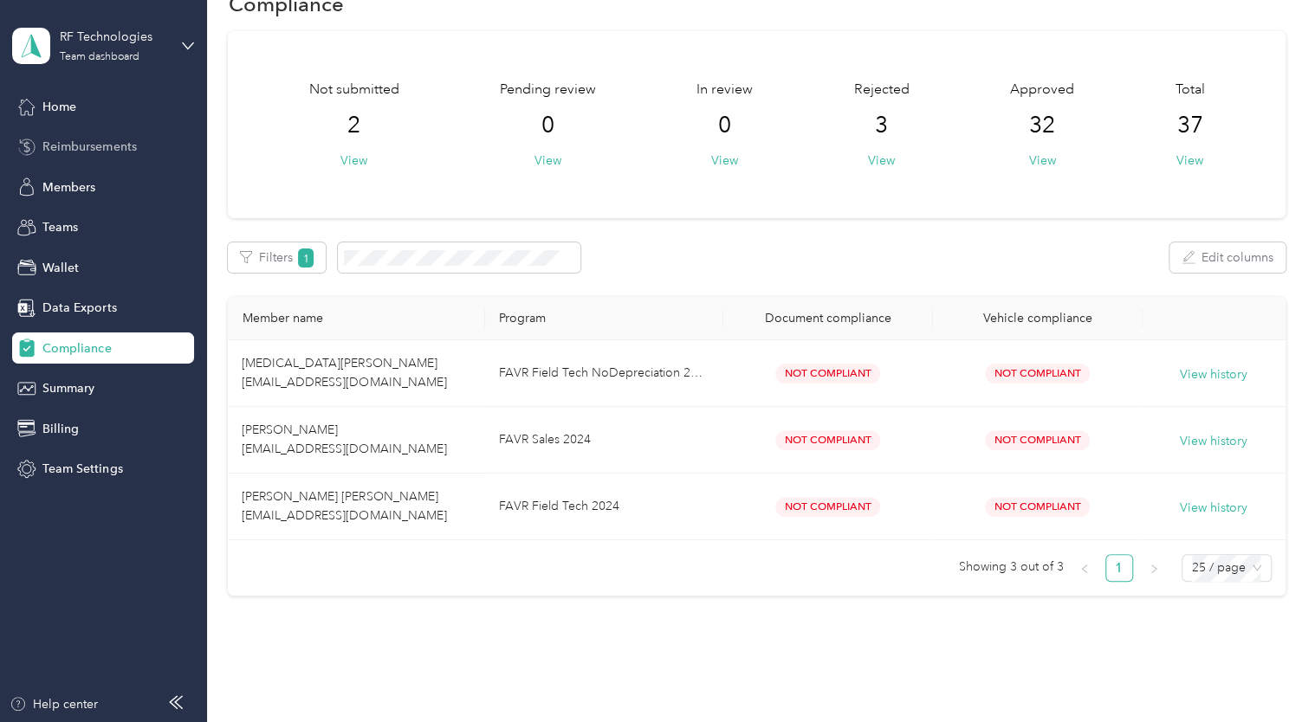
click at [76, 158] on div "Reimbursements" at bounding box center [103, 147] width 182 height 31
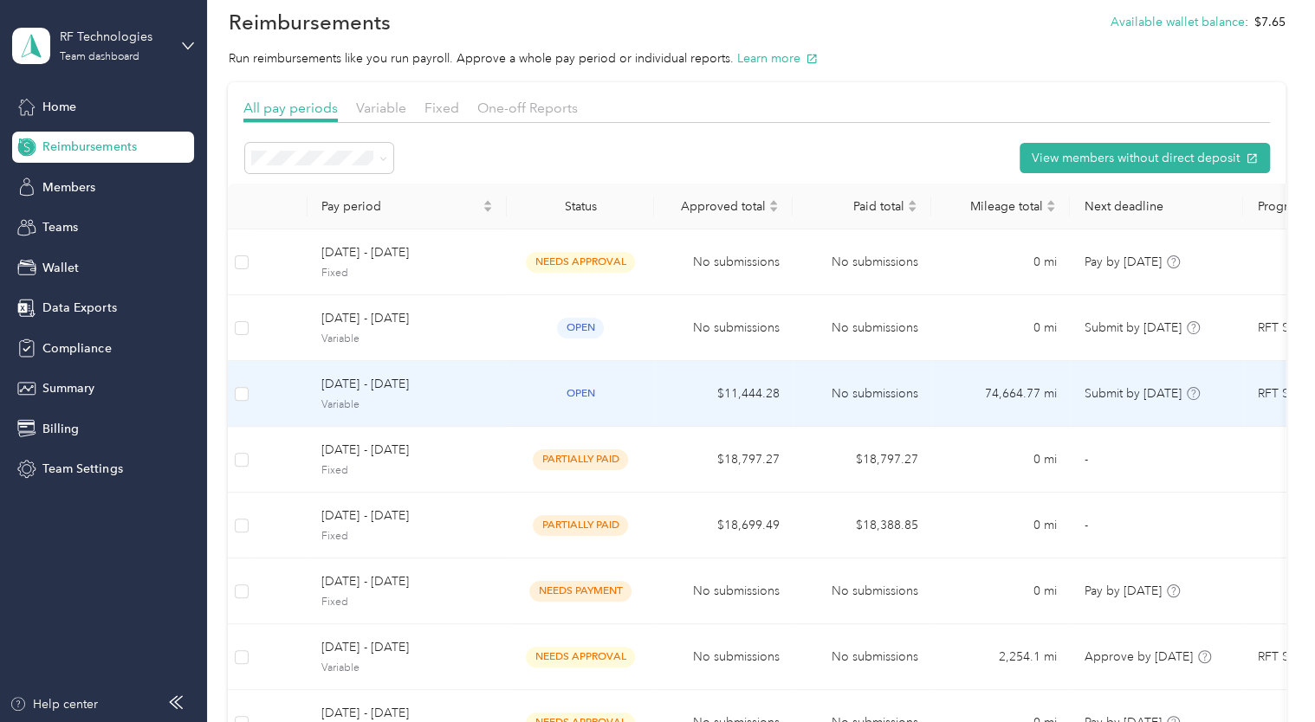
scroll to position [28, 0]
click at [474, 394] on div "[DATE] - [DATE] Variable" at bounding box center [406, 392] width 171 height 37
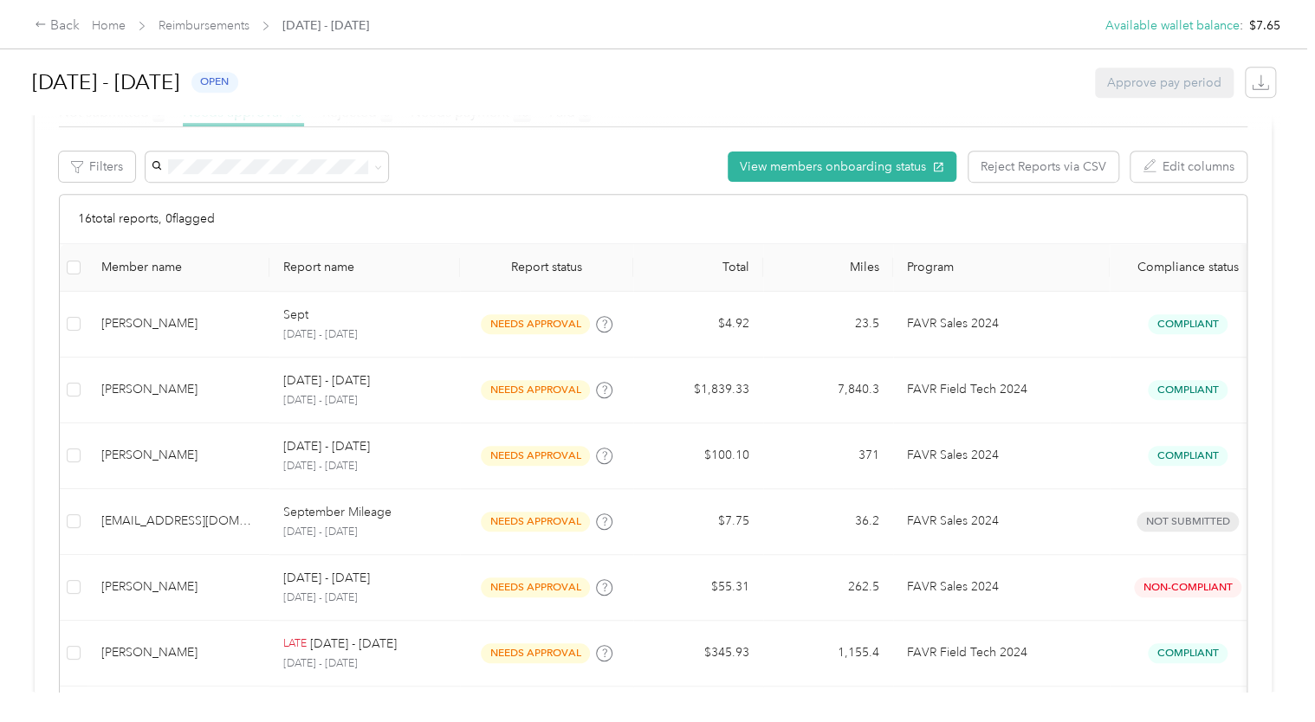
scroll to position [516, 0]
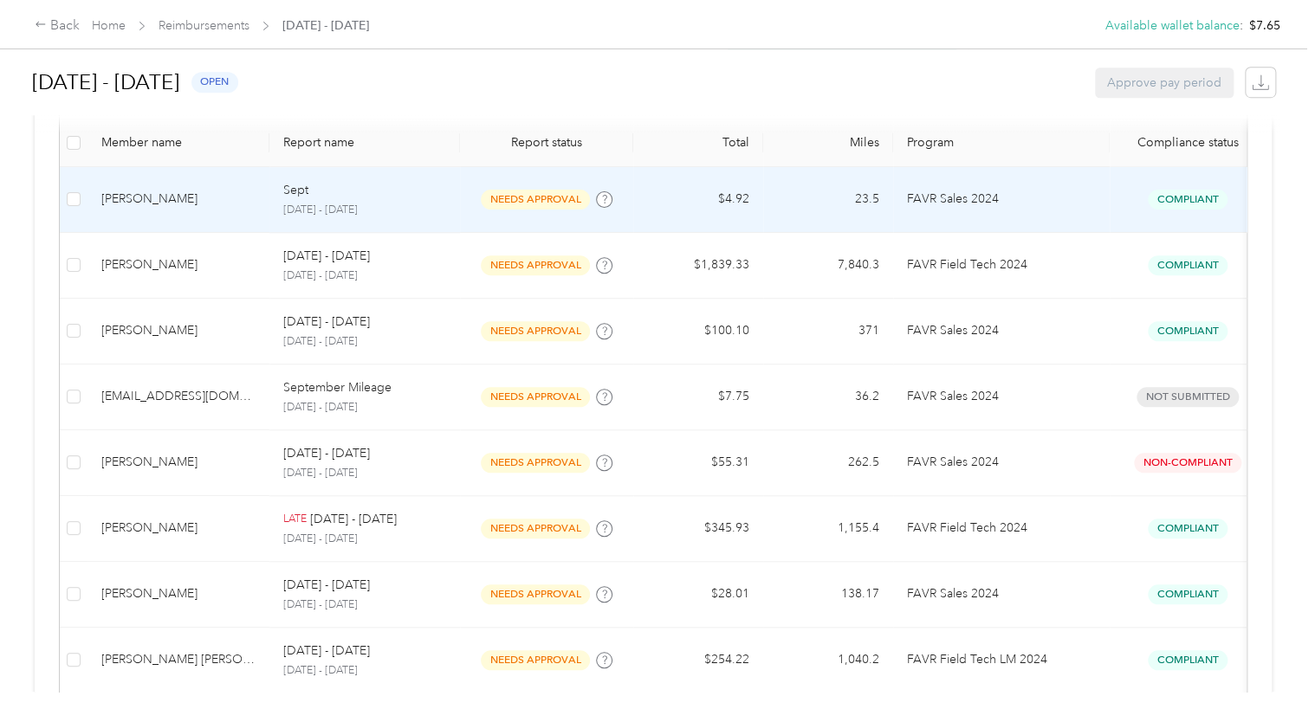
click at [357, 194] on div "Sept" at bounding box center [364, 190] width 163 height 19
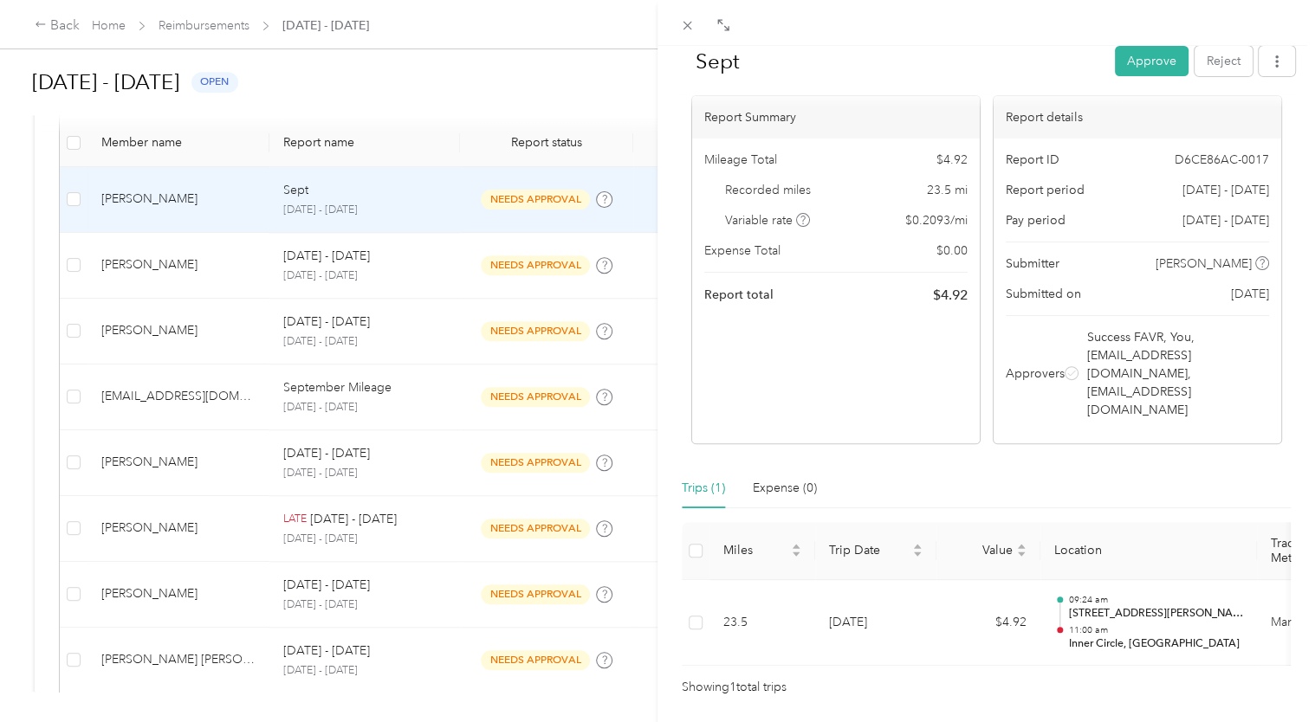
scroll to position [135, 0]
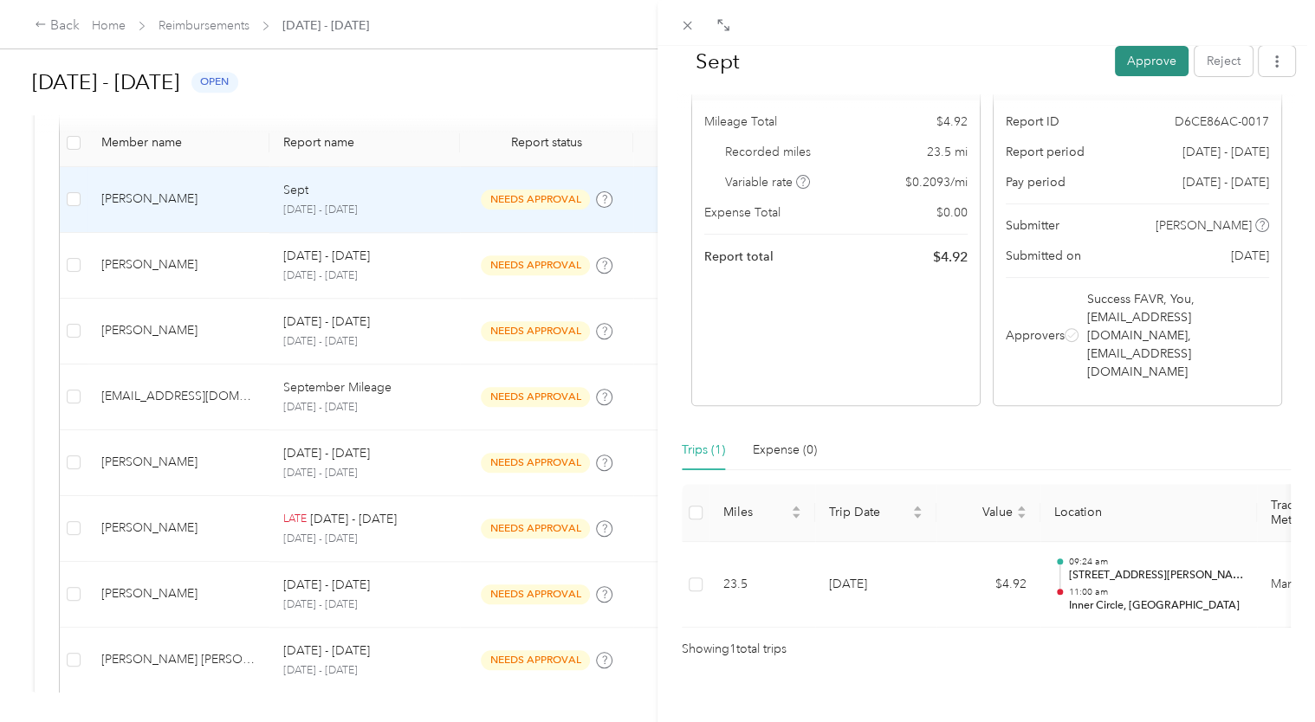
click at [1149, 68] on button "Approve" at bounding box center [1152, 61] width 74 height 30
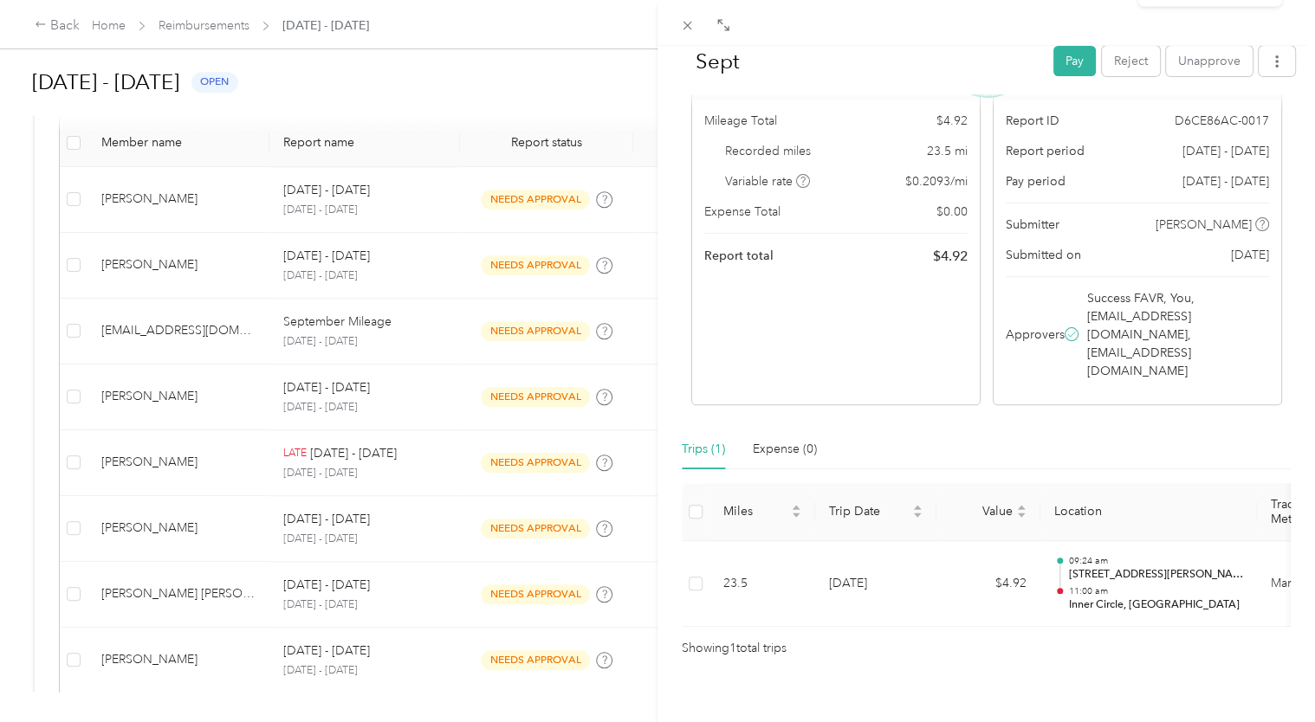
click at [513, 71] on div "Sept Pay Reject Unapprove Needs Payment Needs payment from Danae Schuster View …" at bounding box center [657, 361] width 1315 height 722
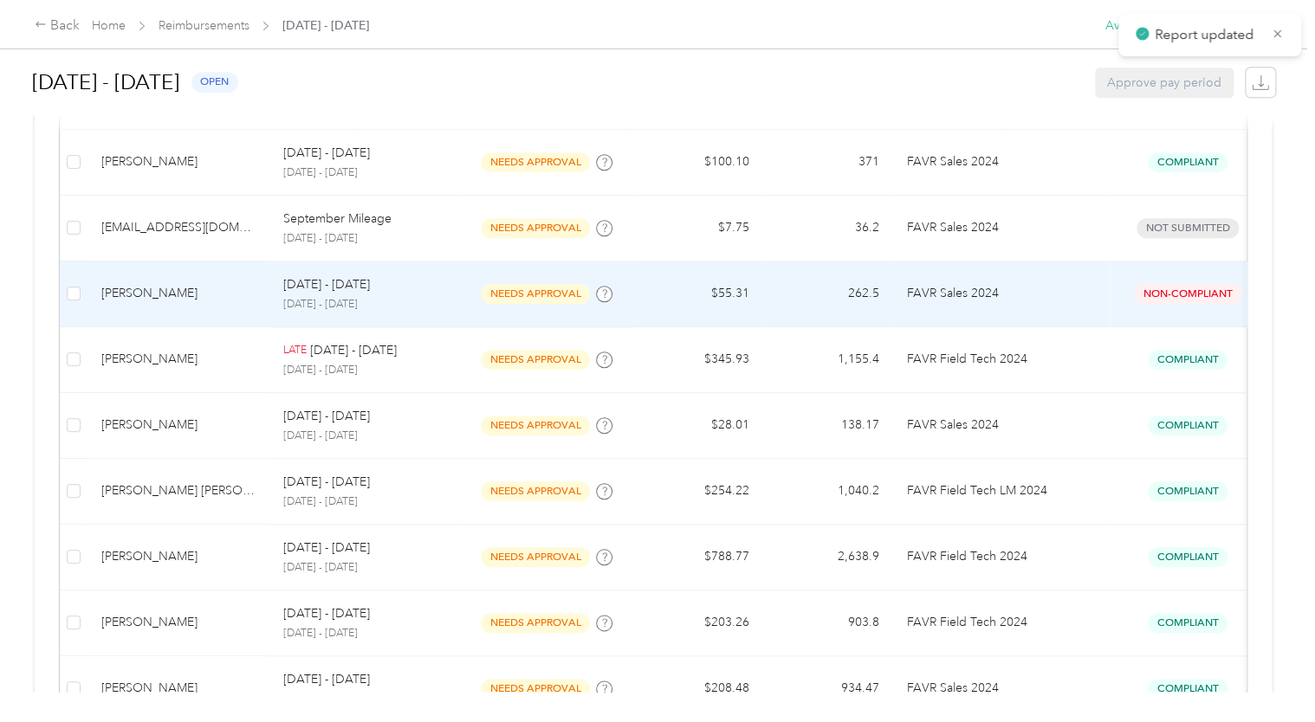
scroll to position [620, 0]
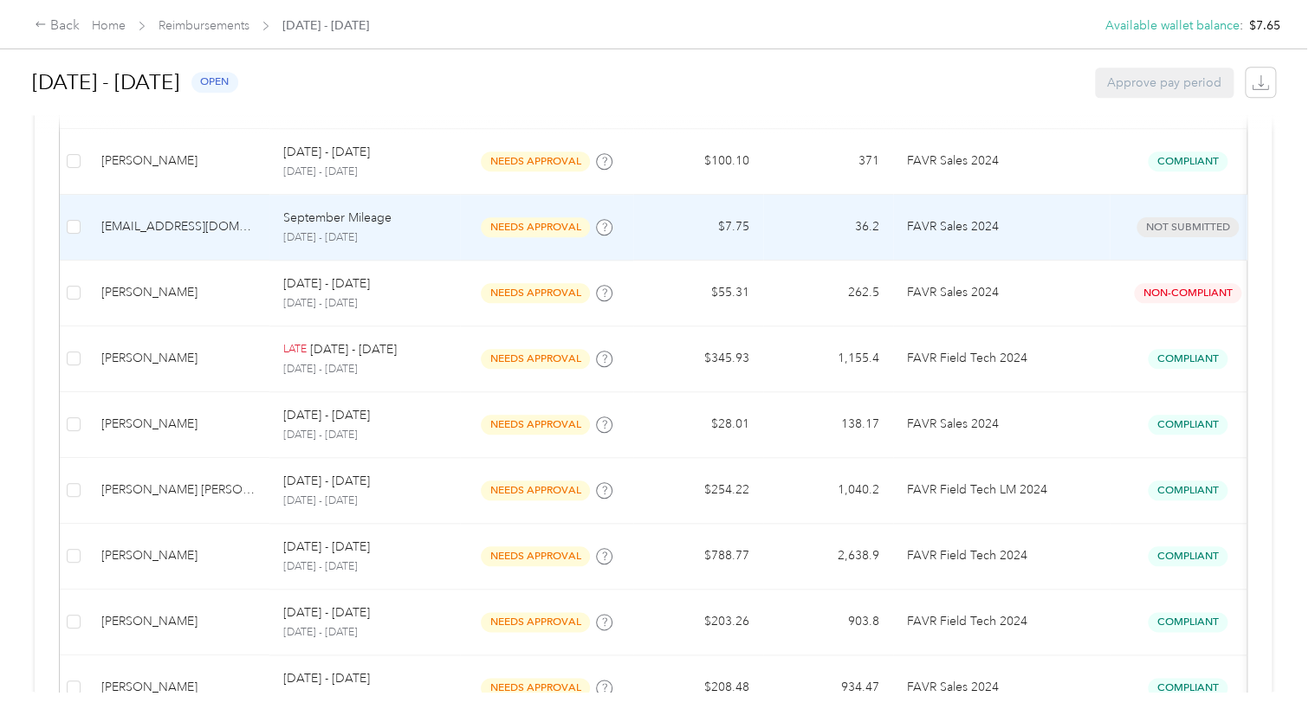
click at [1112, 237] on td "Not submitted" at bounding box center [1187, 228] width 156 height 66
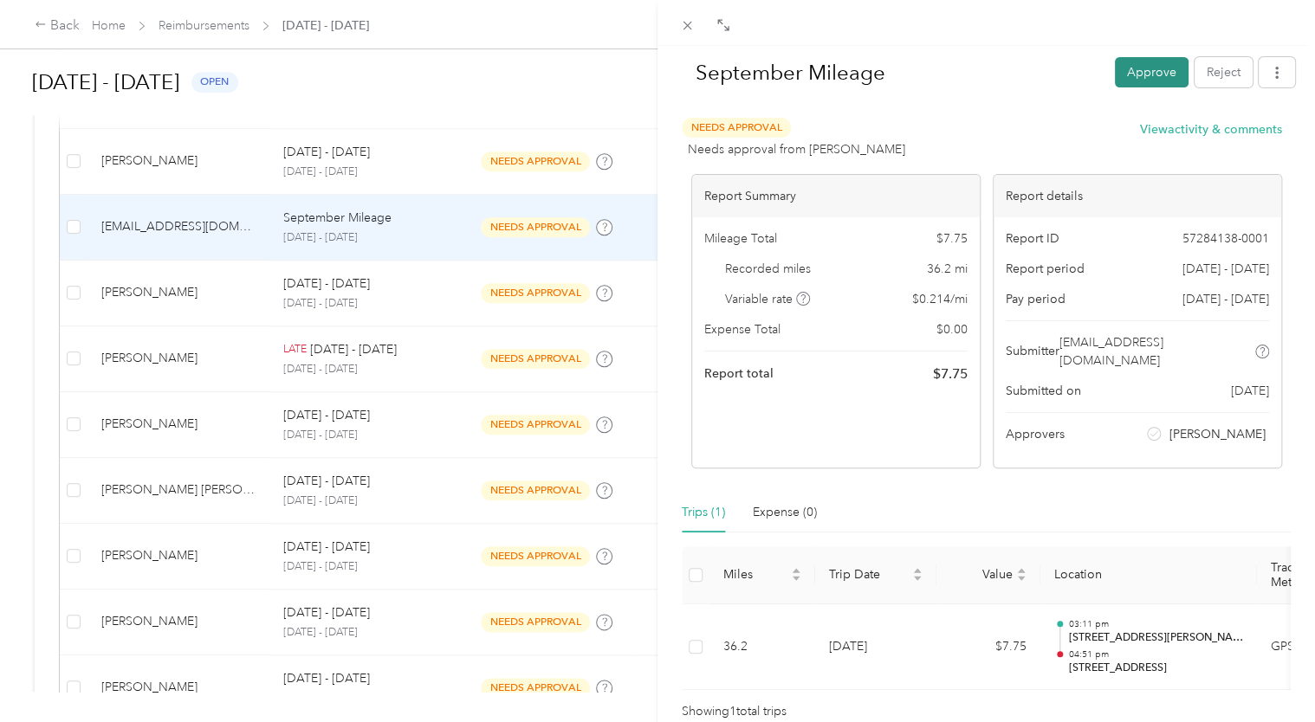
click at [1143, 76] on button "Approve" at bounding box center [1152, 72] width 74 height 30
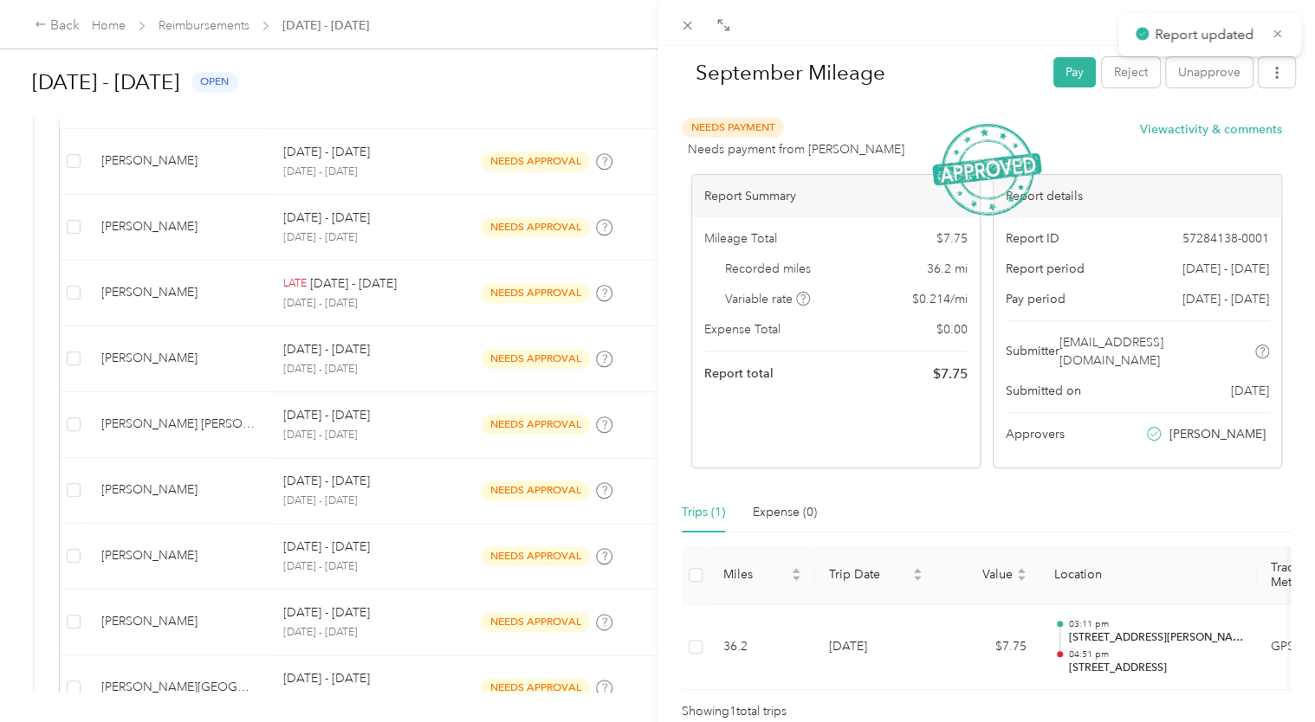
click at [502, 92] on div "September Mileage Pay Reject Unapprove Needs Payment Needs payment from Danae S…" at bounding box center [657, 361] width 1315 height 722
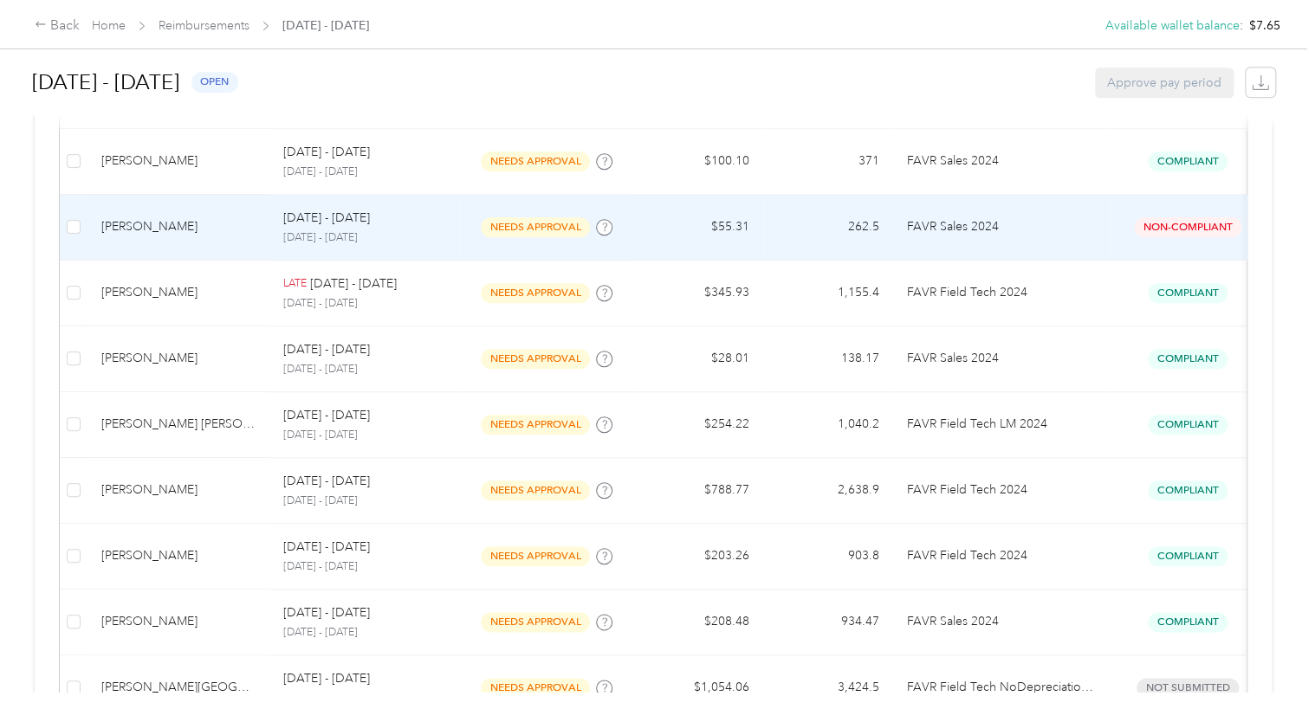
click at [173, 227] on div "[PERSON_NAME]" at bounding box center [178, 226] width 154 height 19
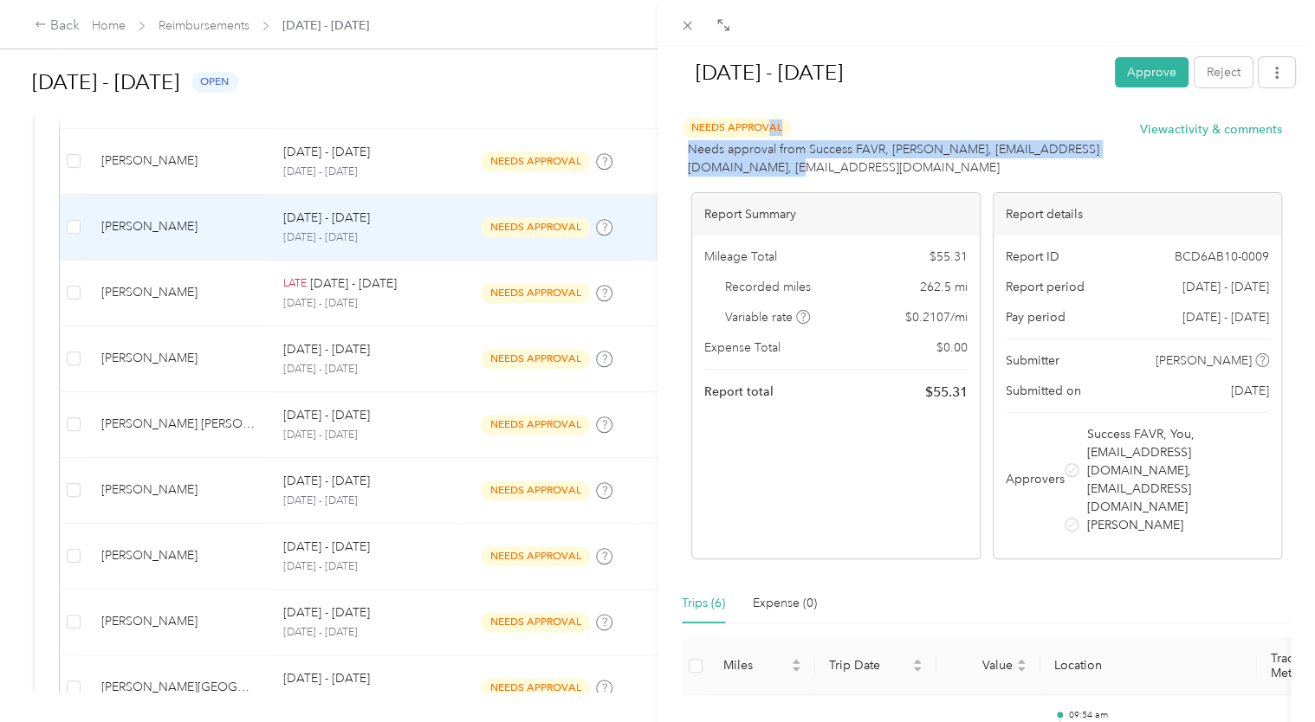
drag, startPoint x: 824, startPoint y: 165, endPoint x: 770, endPoint y: 131, distance: 63.4
click at [770, 131] on div "Needs Approval Needs approval from Success FAVR, Danae Schuster, afryman@rft.co…" at bounding box center [911, 148] width 458 height 60
click at [218, 241] on div "Sep 1 - 30, 2025 Approve Reject Needs Approval Needs approval from Success FAVR…" at bounding box center [657, 361] width 1315 height 722
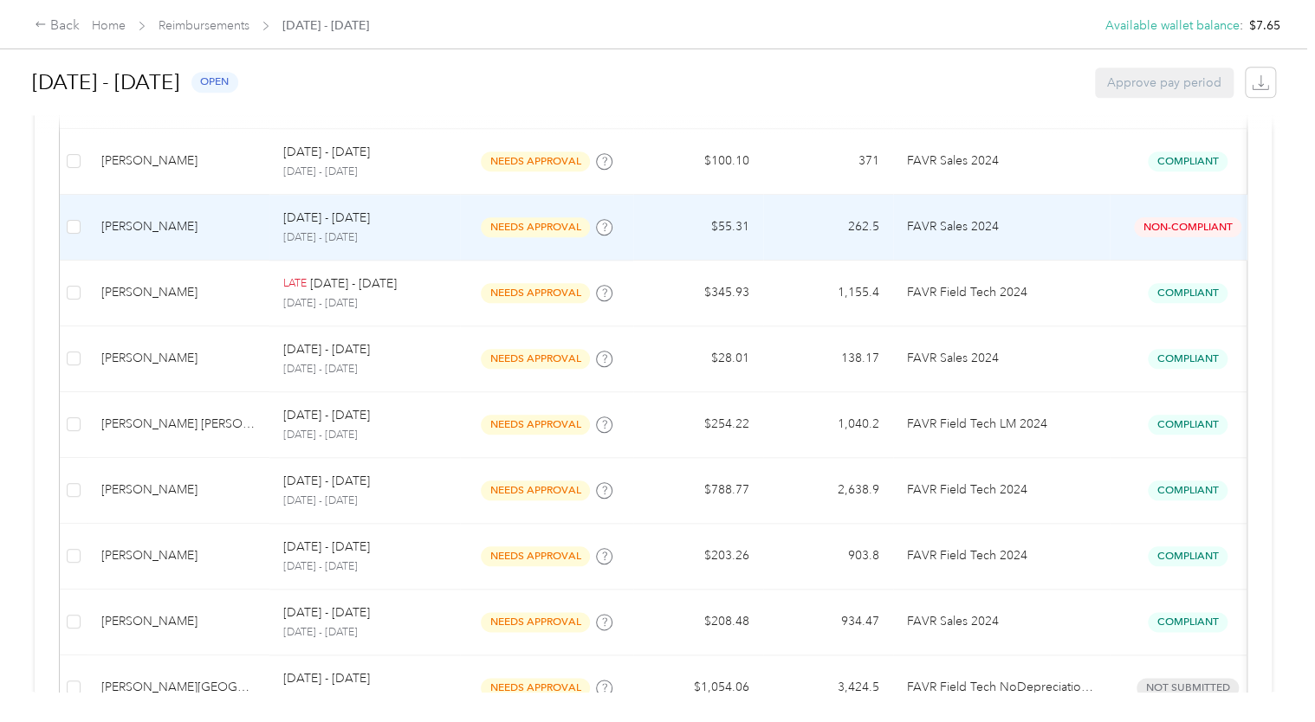
drag, startPoint x: 177, startPoint y: 236, endPoint x: 888, endPoint y: 210, distance: 711.5
click at [888, 210] on tr "Brian M. Koscielski Sep 1 - 30, 2025 September 1 - 30, 2025 needs approval $55.…" at bounding box center [662, 228] width 1205 height 66
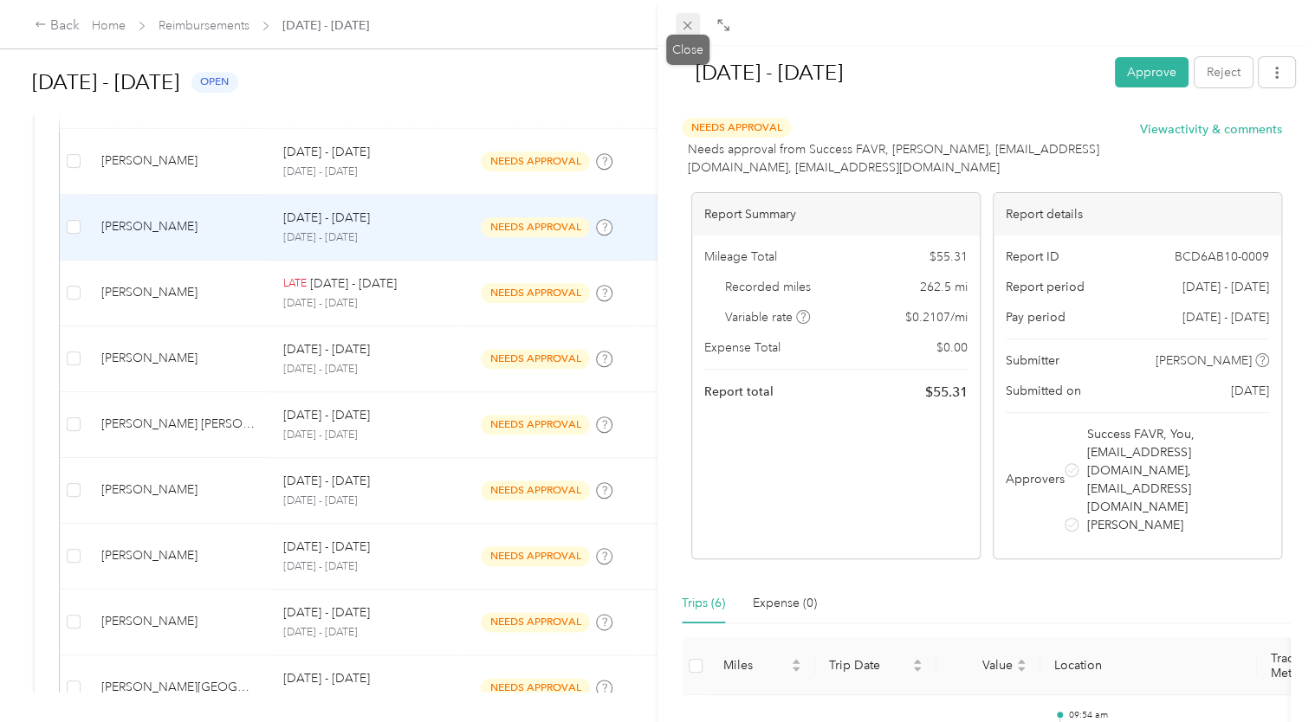
click at [685, 29] on span at bounding box center [687, 25] width 24 height 24
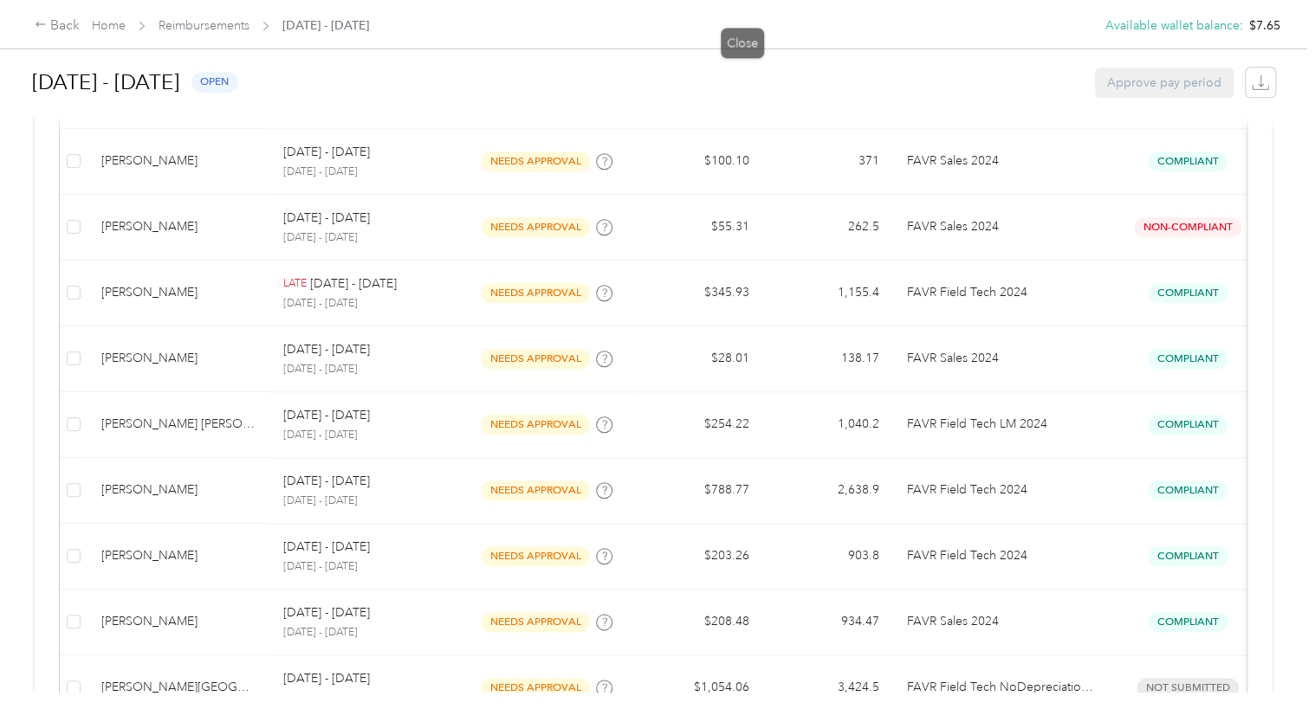
click at [685, 29] on div at bounding box center [657, 361] width 1315 height 722
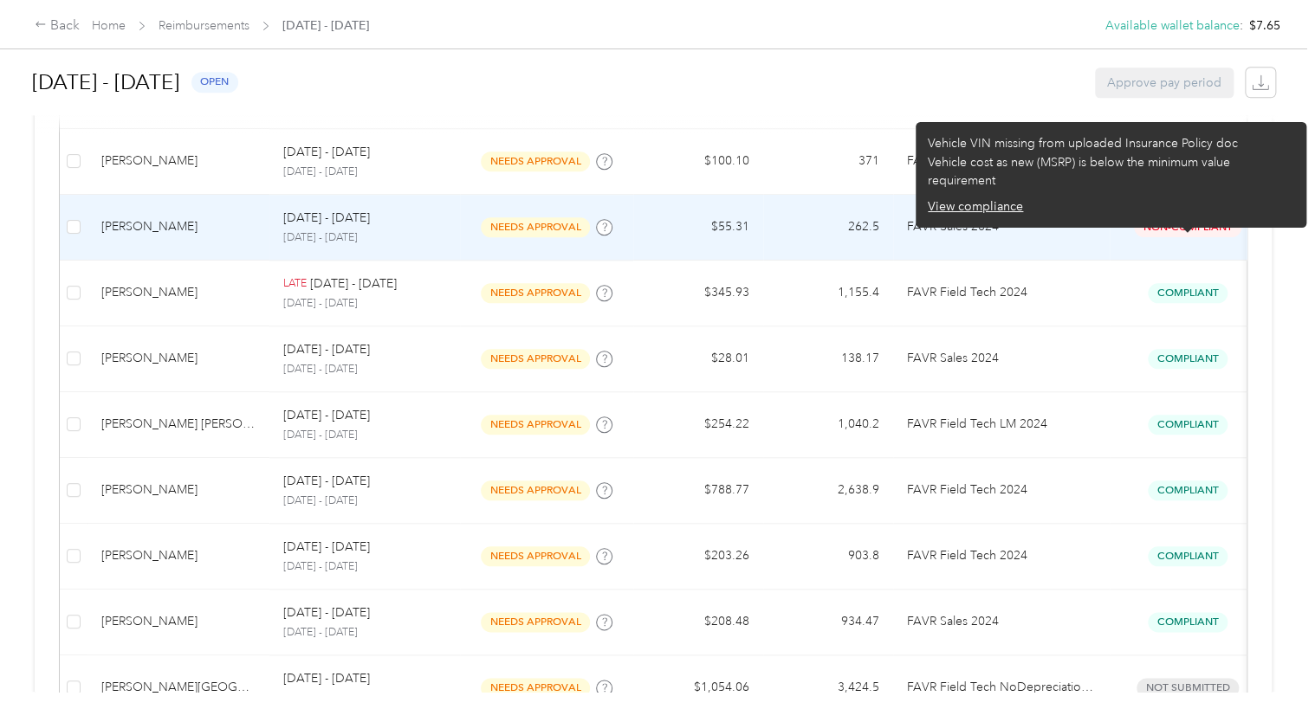
click at [1184, 231] on span "Non-Compliant" at bounding box center [1187, 227] width 107 height 20
click at [1180, 229] on span "Non-Compliant" at bounding box center [1187, 227] width 107 height 20
click at [982, 197] on button "View compliance" at bounding box center [974, 206] width 95 height 18
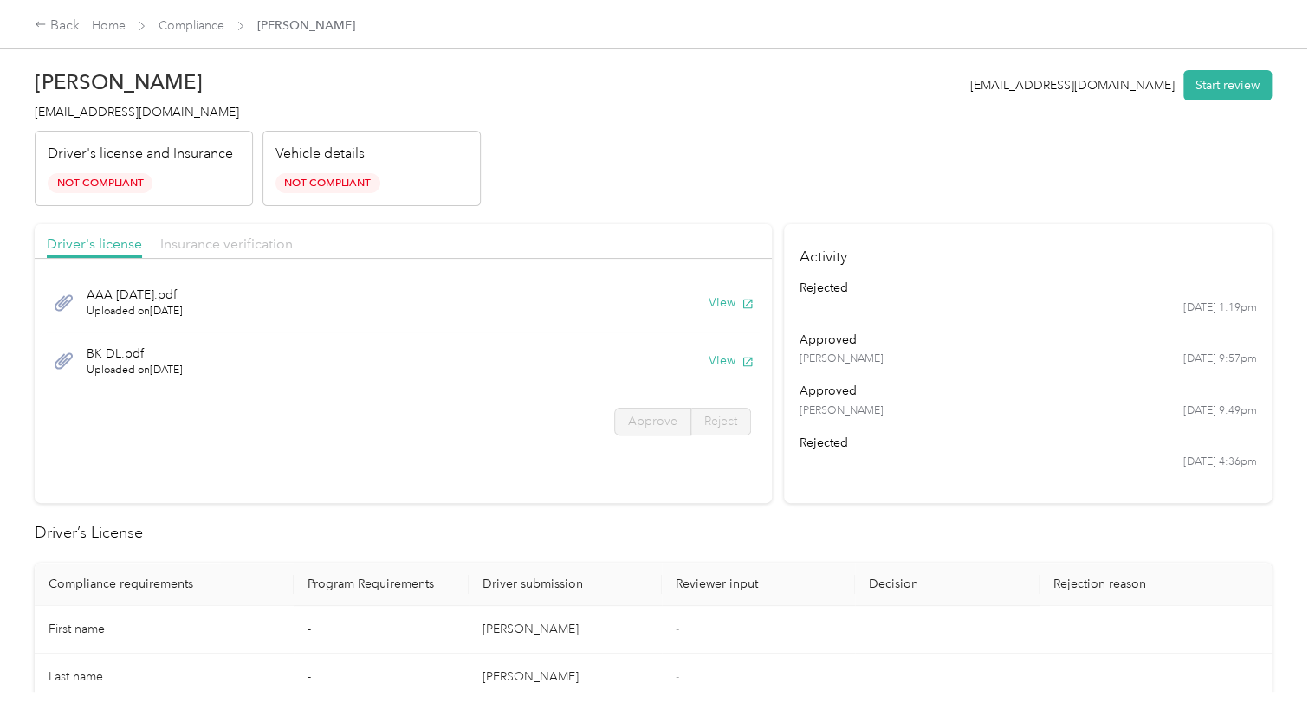
click at [194, 240] on span "Insurance verification" at bounding box center [226, 244] width 132 height 16
click at [57, 303] on icon at bounding box center [64, 302] width 18 height 16
click at [717, 304] on button "View" at bounding box center [730, 303] width 45 height 18
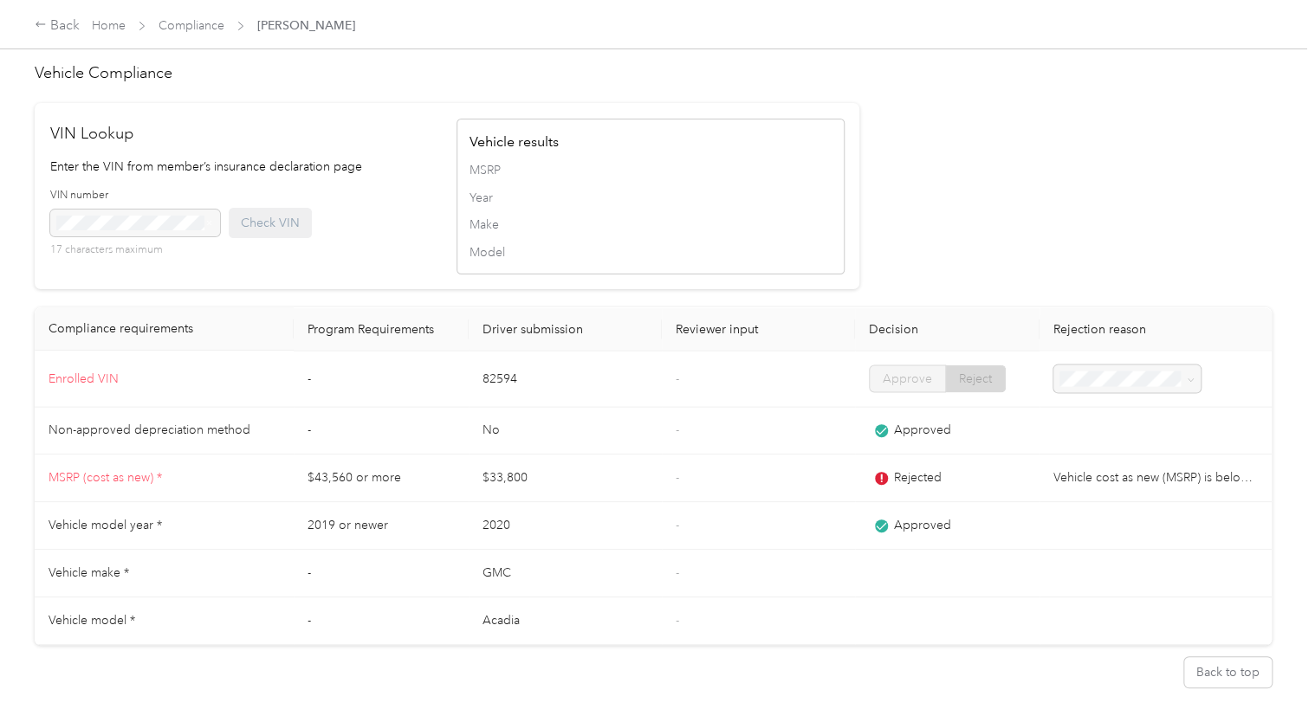
scroll to position [1507, 0]
click at [713, 605] on td "-" at bounding box center [758, 621] width 193 height 48
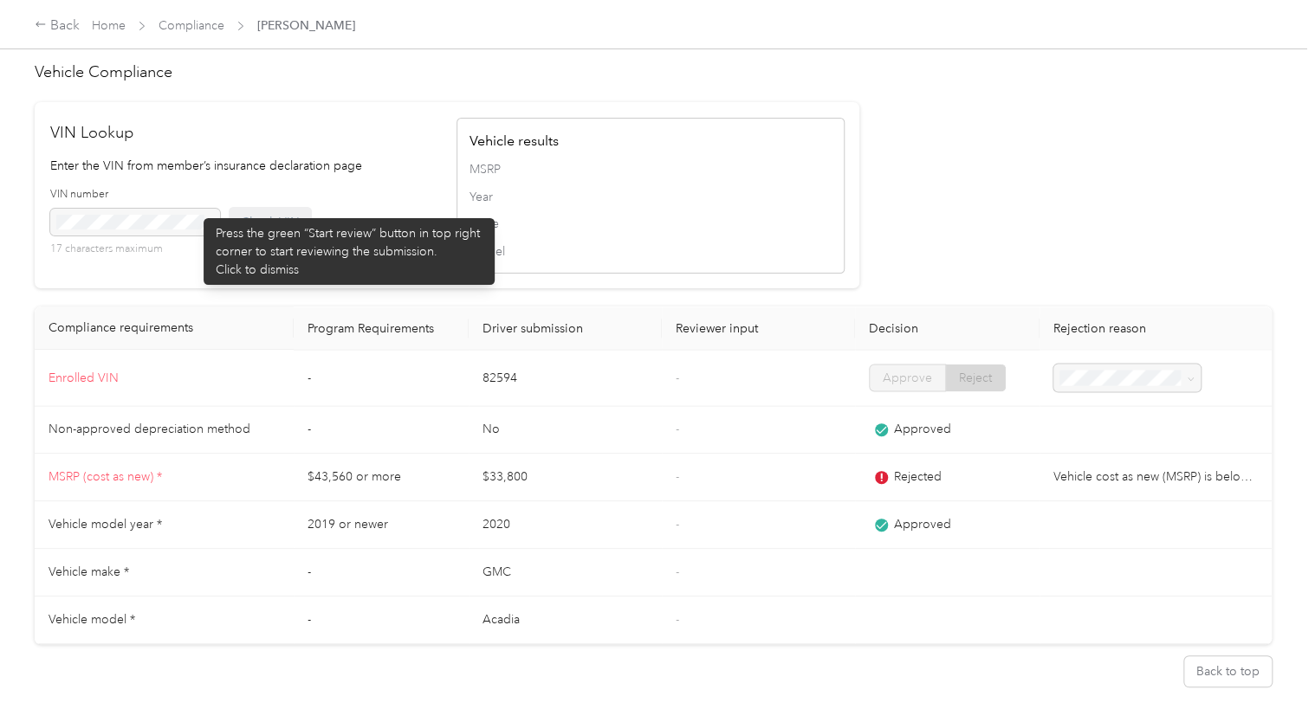
click at [195, 210] on div "17 characters maximum" at bounding box center [135, 233] width 170 height 48
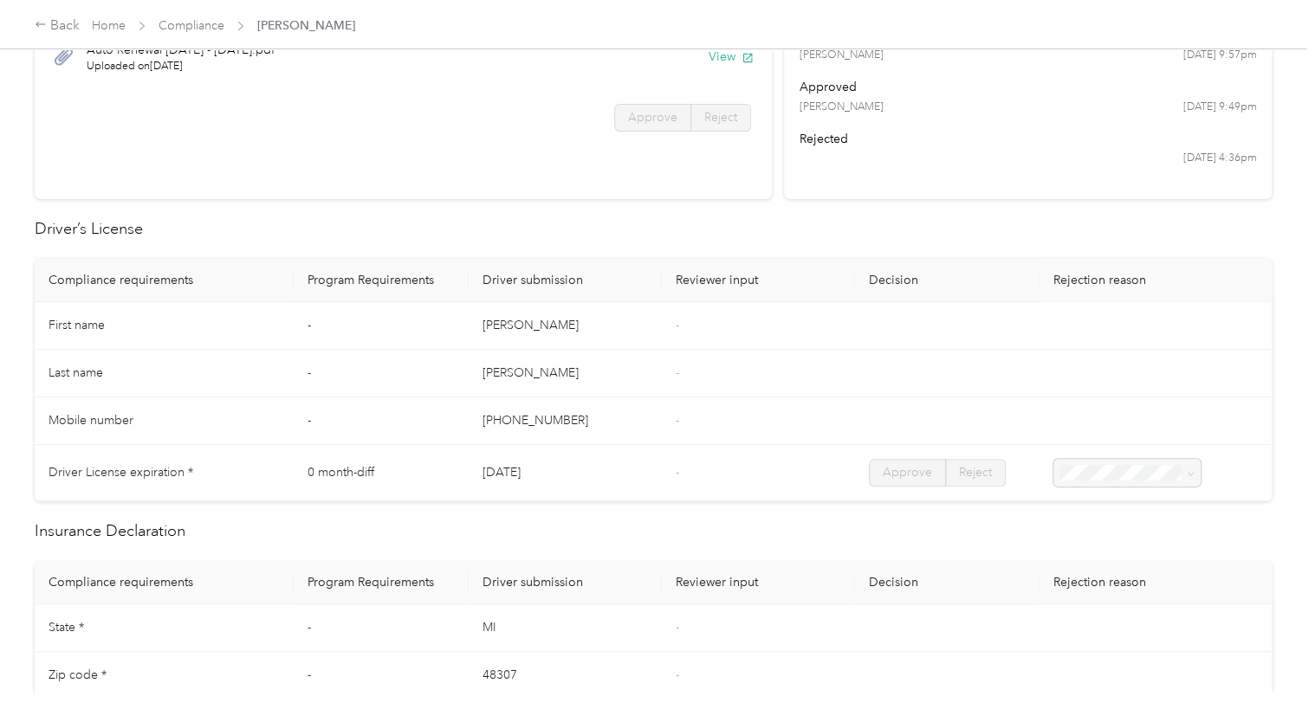
scroll to position [0, 0]
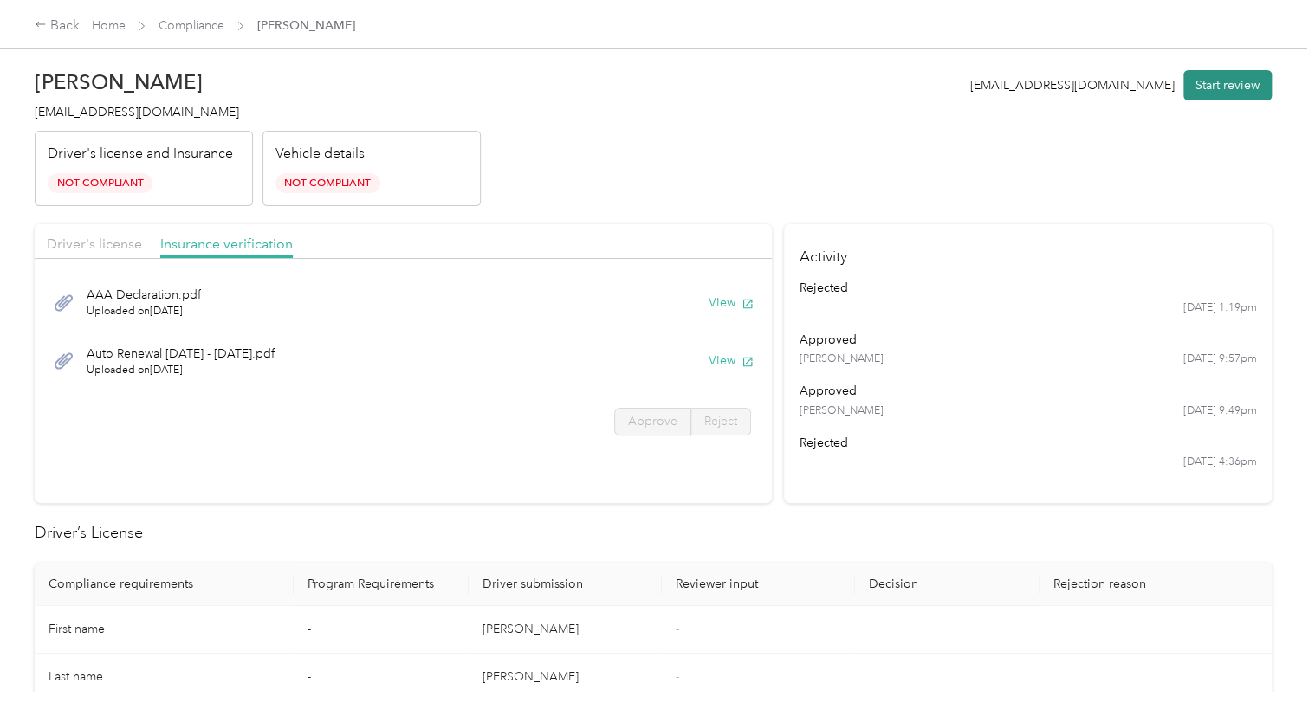
click at [1233, 81] on button "Start review" at bounding box center [1227, 85] width 88 height 30
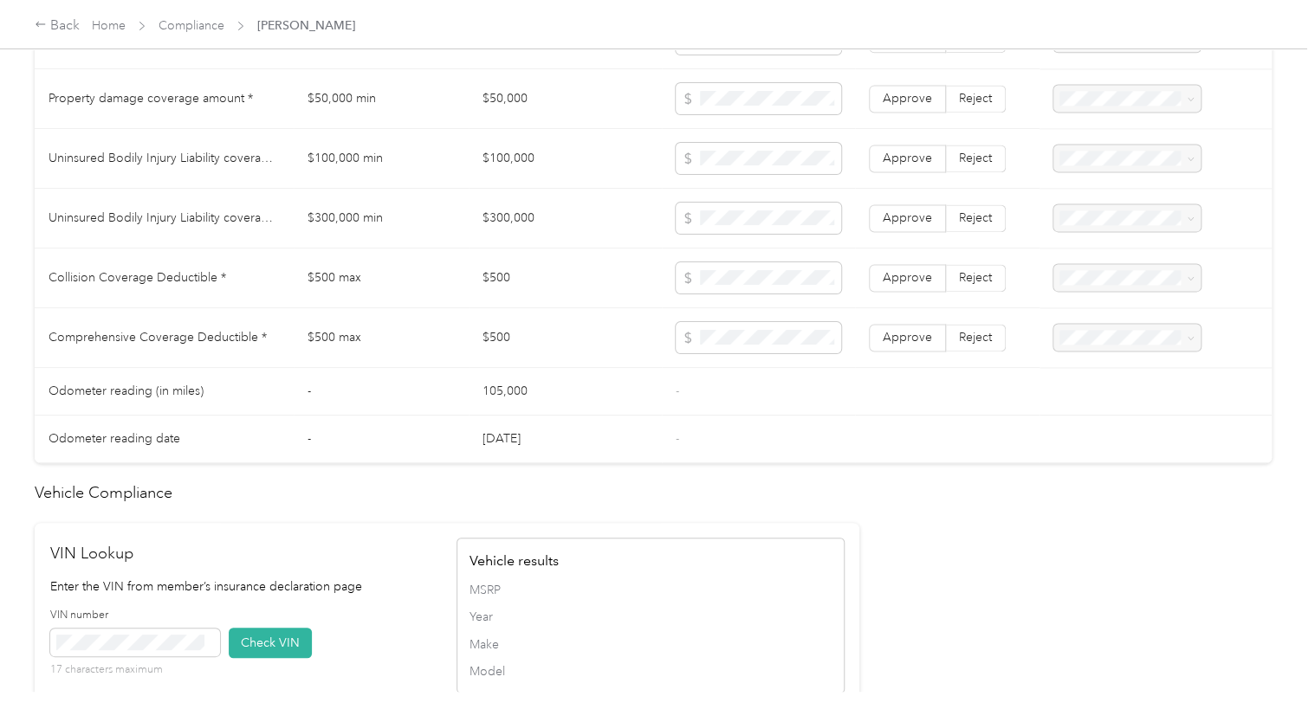
scroll to position [1176, 0]
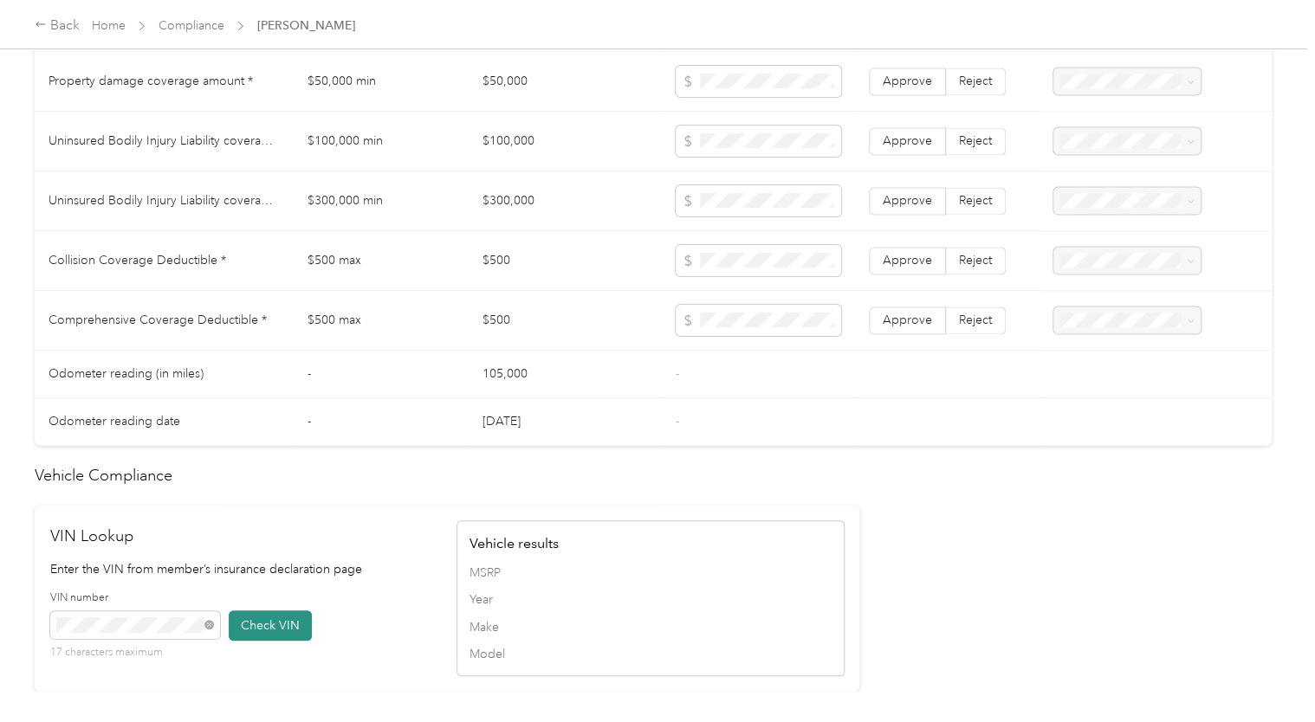
click at [291, 624] on button "Check VIN" at bounding box center [270, 626] width 83 height 30
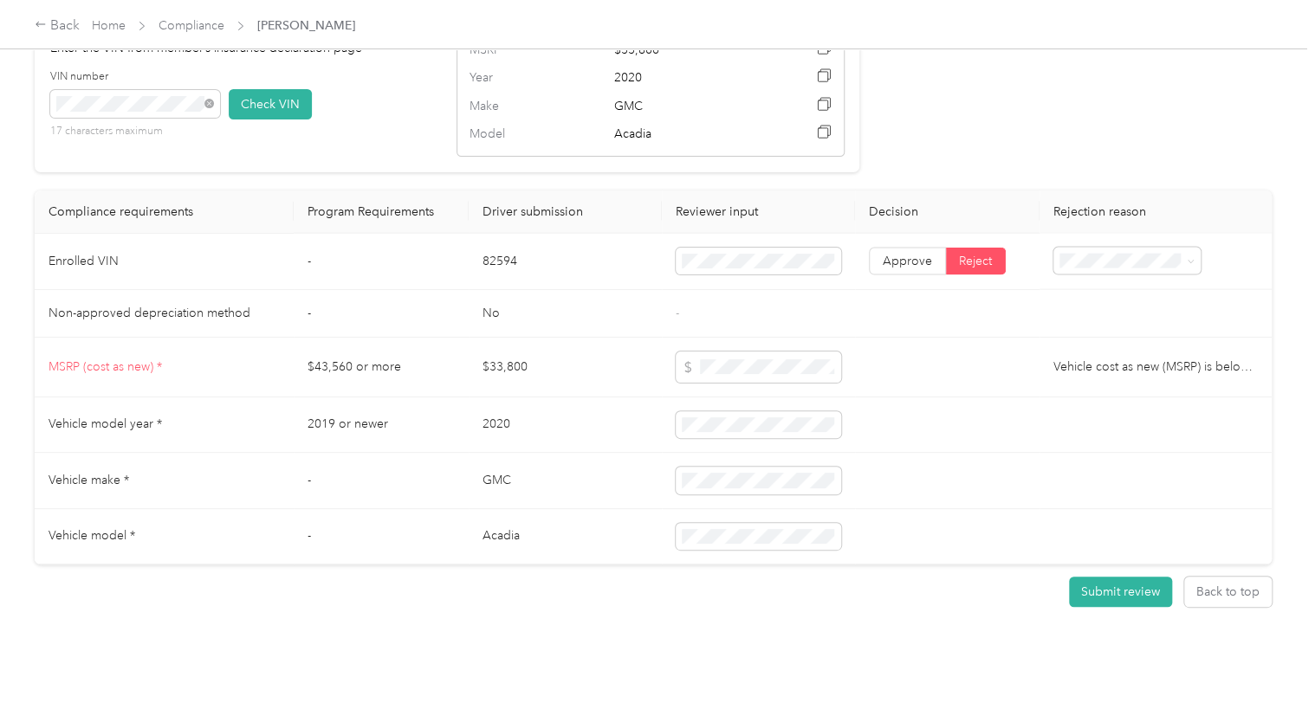
scroll to position [1705, 0]
click at [923, 248] on label "Approve" at bounding box center [907, 262] width 77 height 28
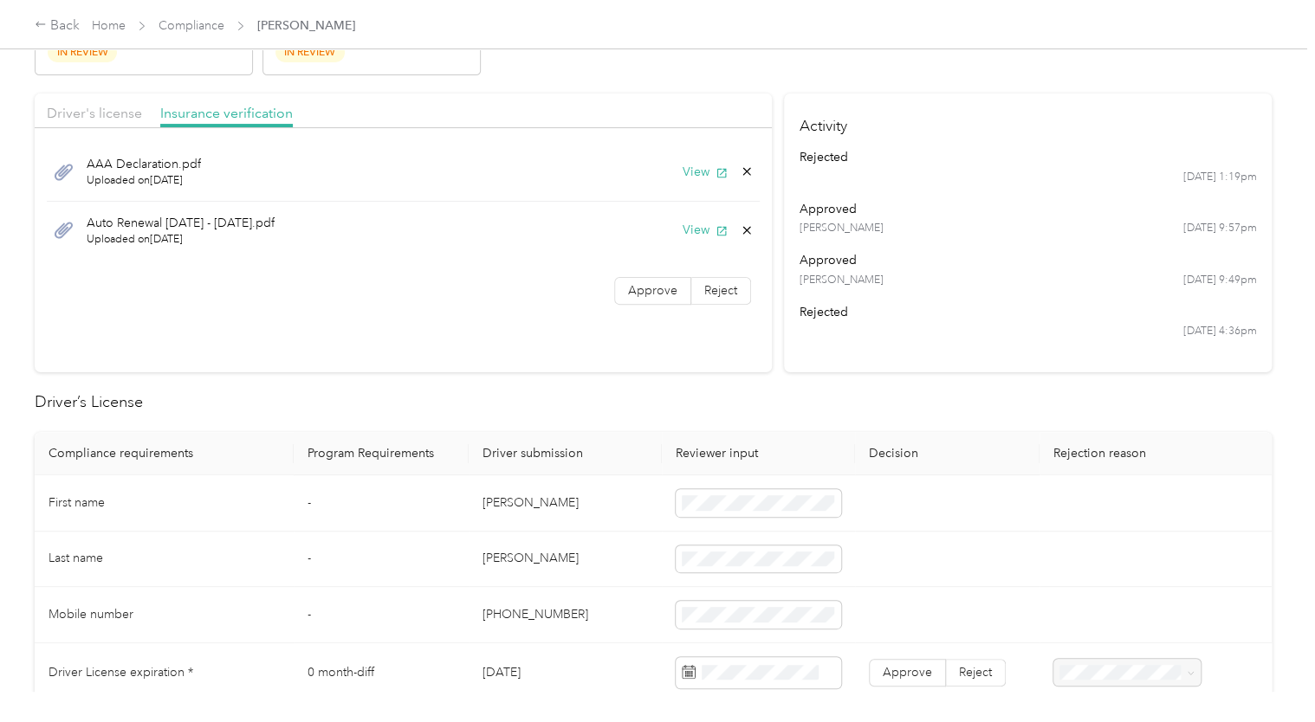
scroll to position [0, 0]
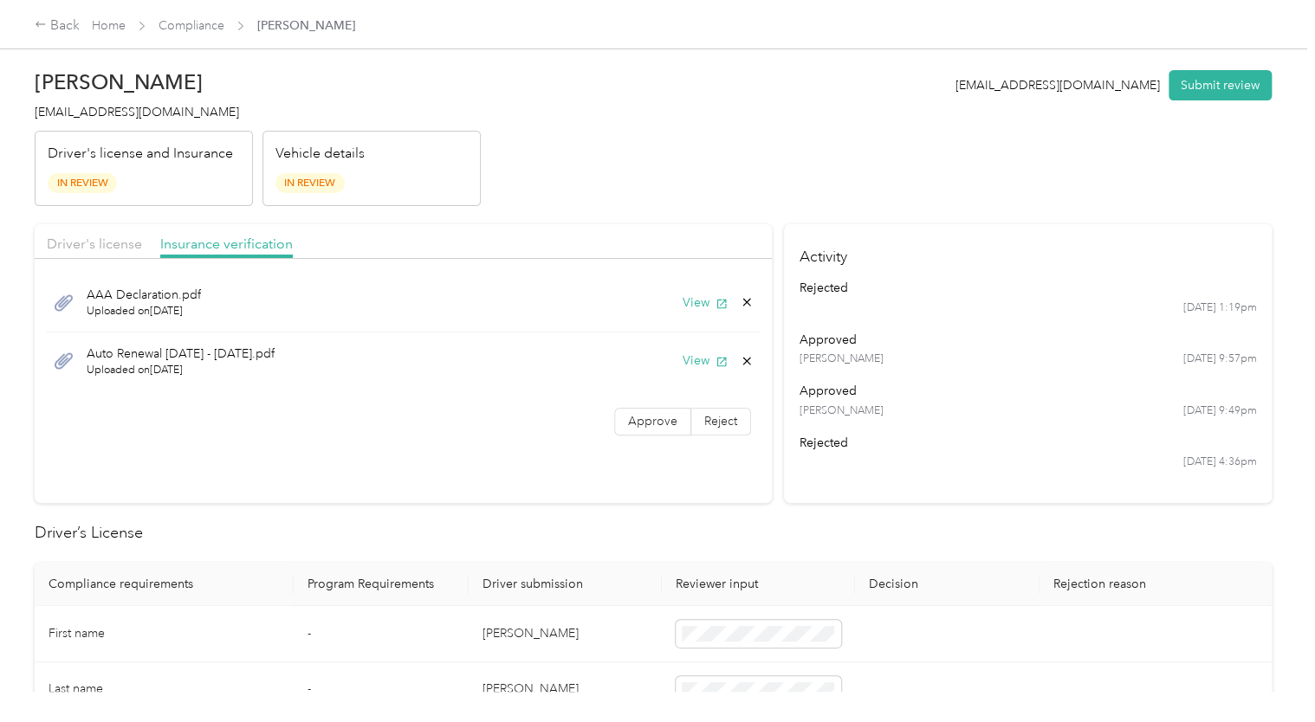
click at [927, 49] on div "Brian M. Koscielski bkoscielski@rft.com Driver's license and Insurance In Revie…" at bounding box center [653, 346] width 1306 height 692
click at [115, 236] on span "Driver's license" at bounding box center [94, 244] width 95 height 16
click at [688, 300] on button "View" at bounding box center [704, 303] width 45 height 18
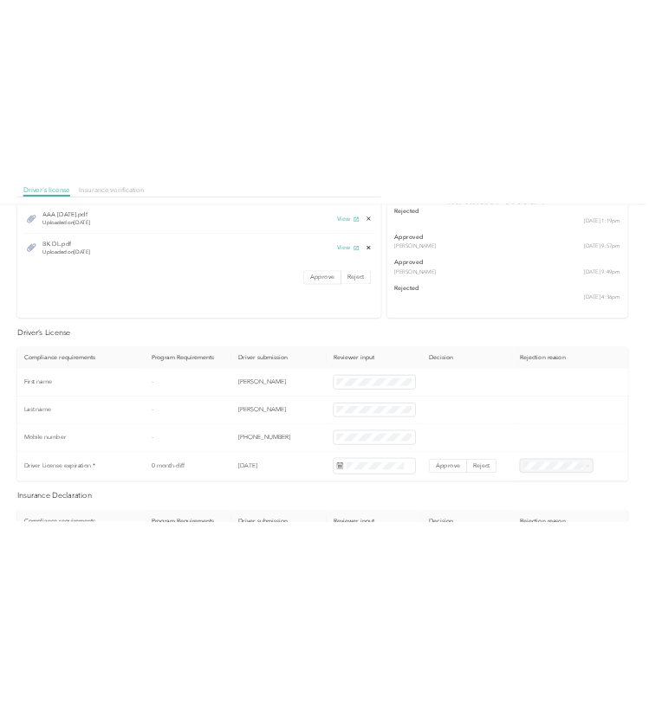
scroll to position [206, 0]
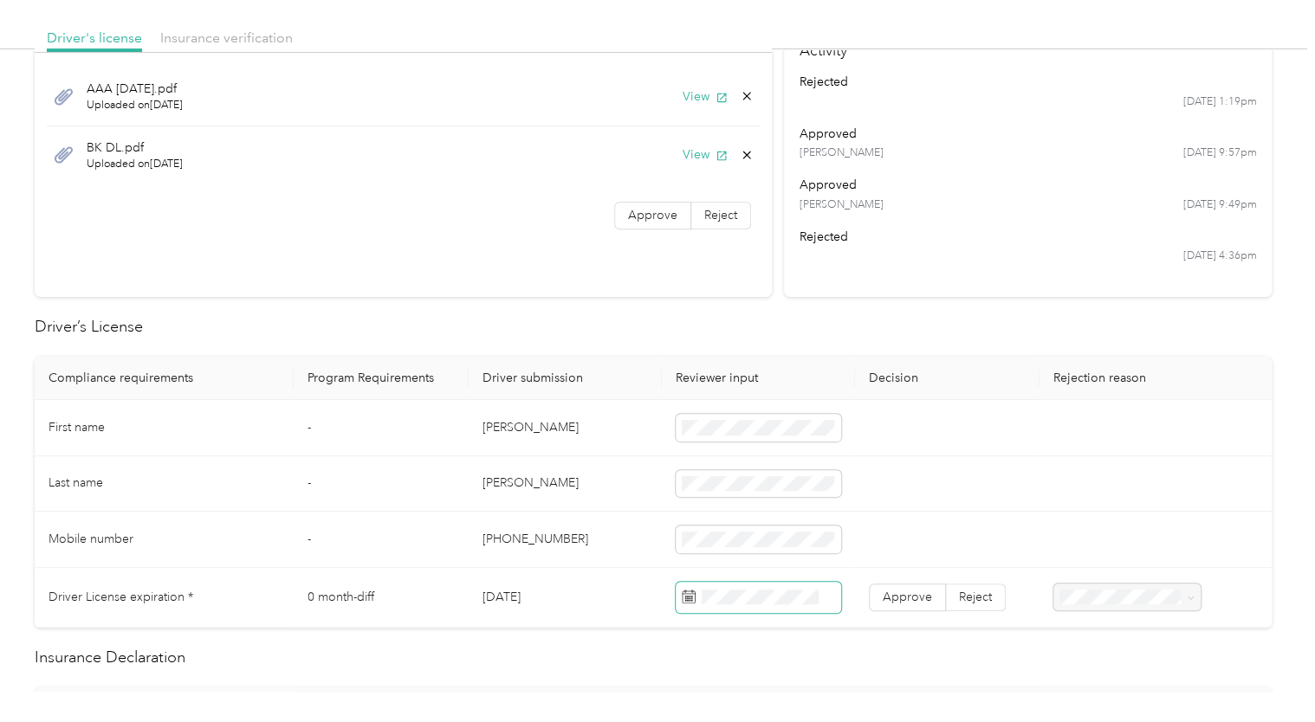
click at [711, 605] on span at bounding box center [757, 597] width 165 height 31
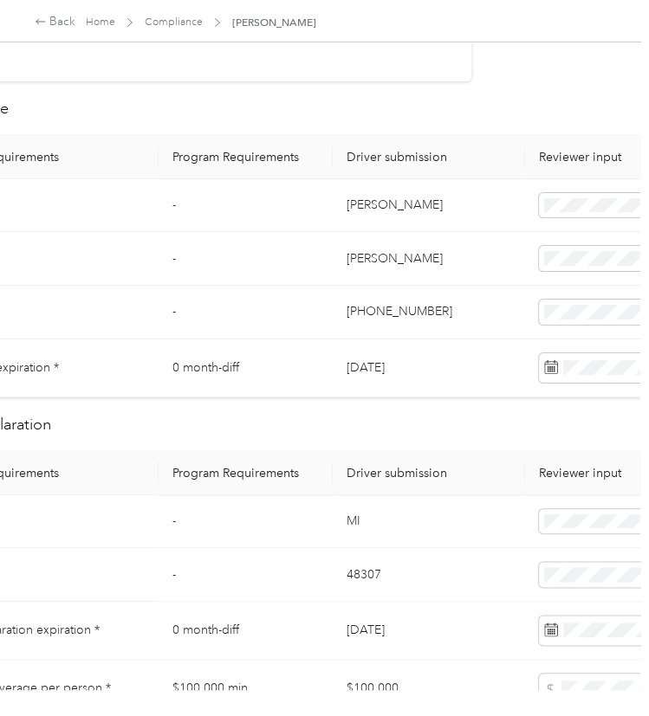
scroll to position [688, 166]
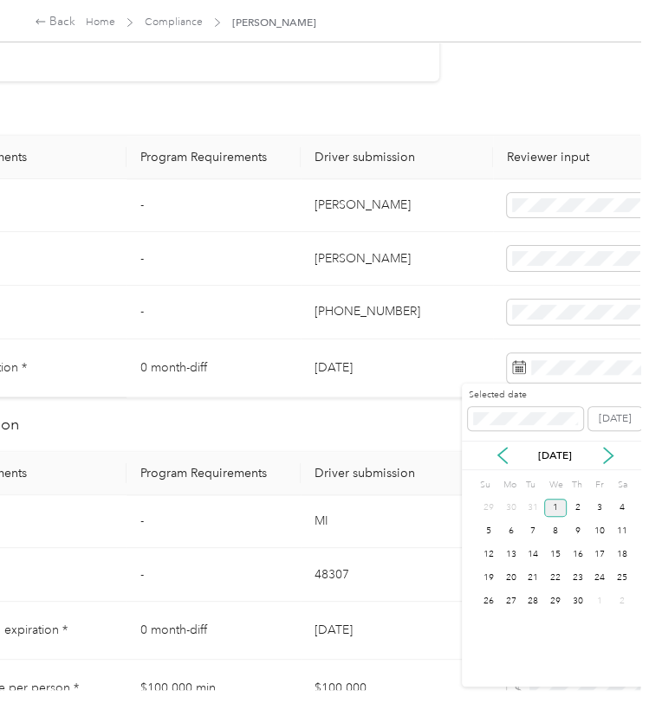
click at [558, 512] on div "1" at bounding box center [555, 508] width 23 height 18
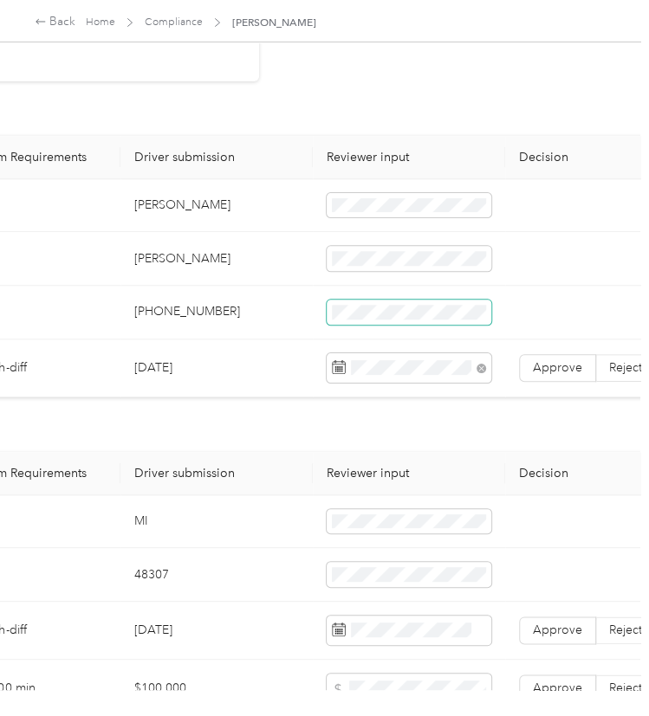
scroll to position [688, 348]
click at [547, 370] on span "Approve" at bounding box center [555, 367] width 49 height 15
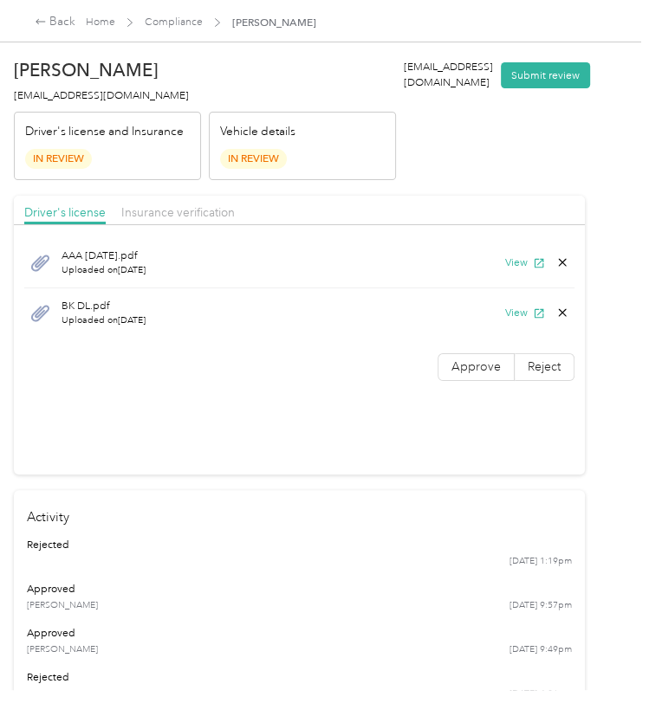
scroll to position [0, 0]
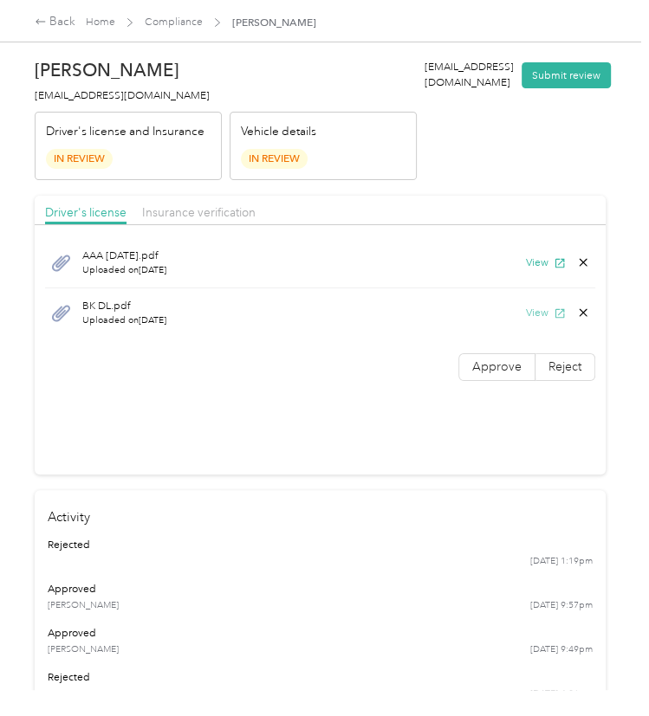
click at [540, 311] on button "View" at bounding box center [546, 313] width 40 height 16
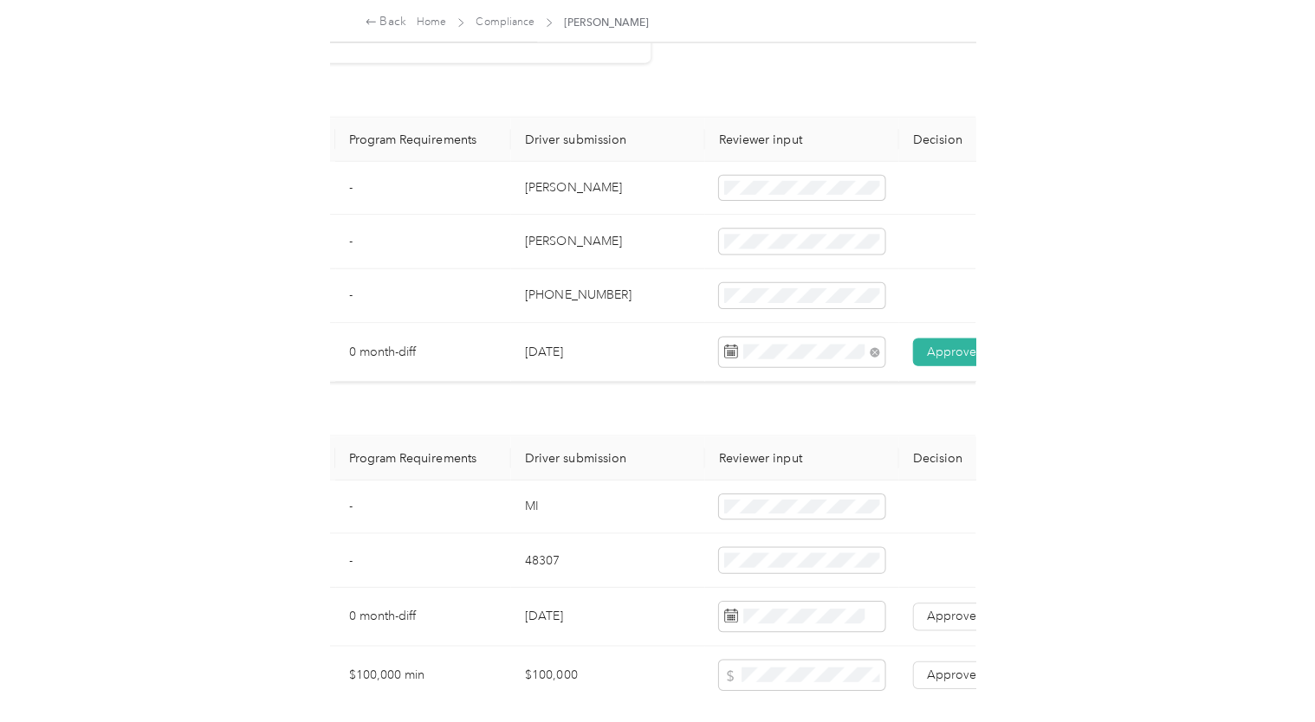
scroll to position [708, 288]
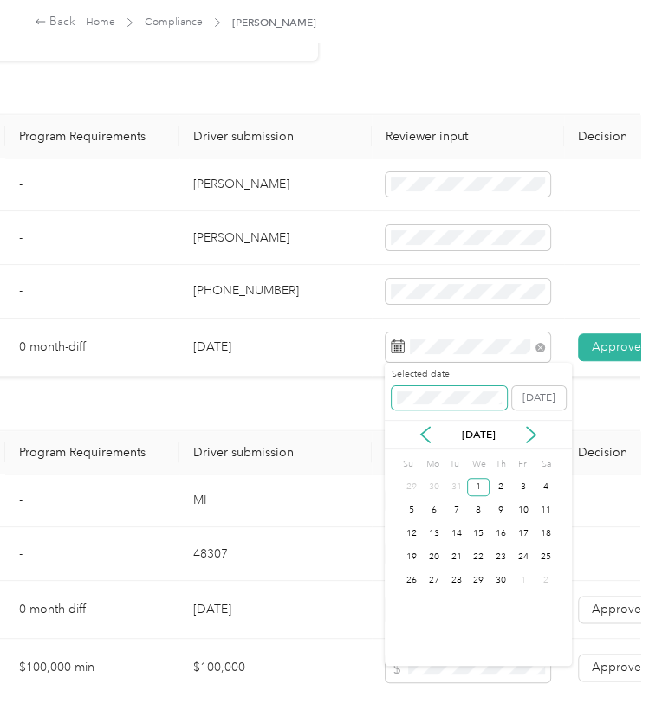
click at [371, 399] on body "Back Home Compliance Brian M. Koscielski Brian M. Koscielski bkoscielski@rft.co…" at bounding box center [320, 358] width 640 height 716
click at [398, 389] on span at bounding box center [448, 397] width 115 height 23
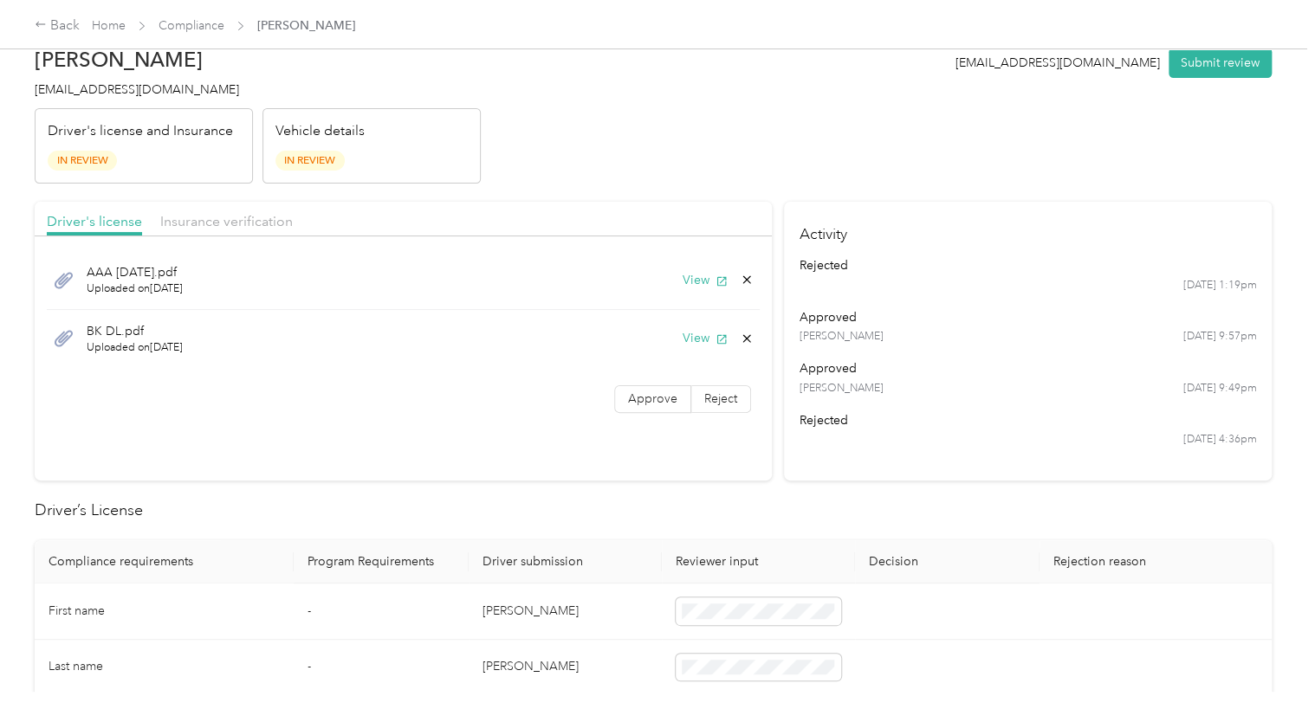
scroll to position [0, 0]
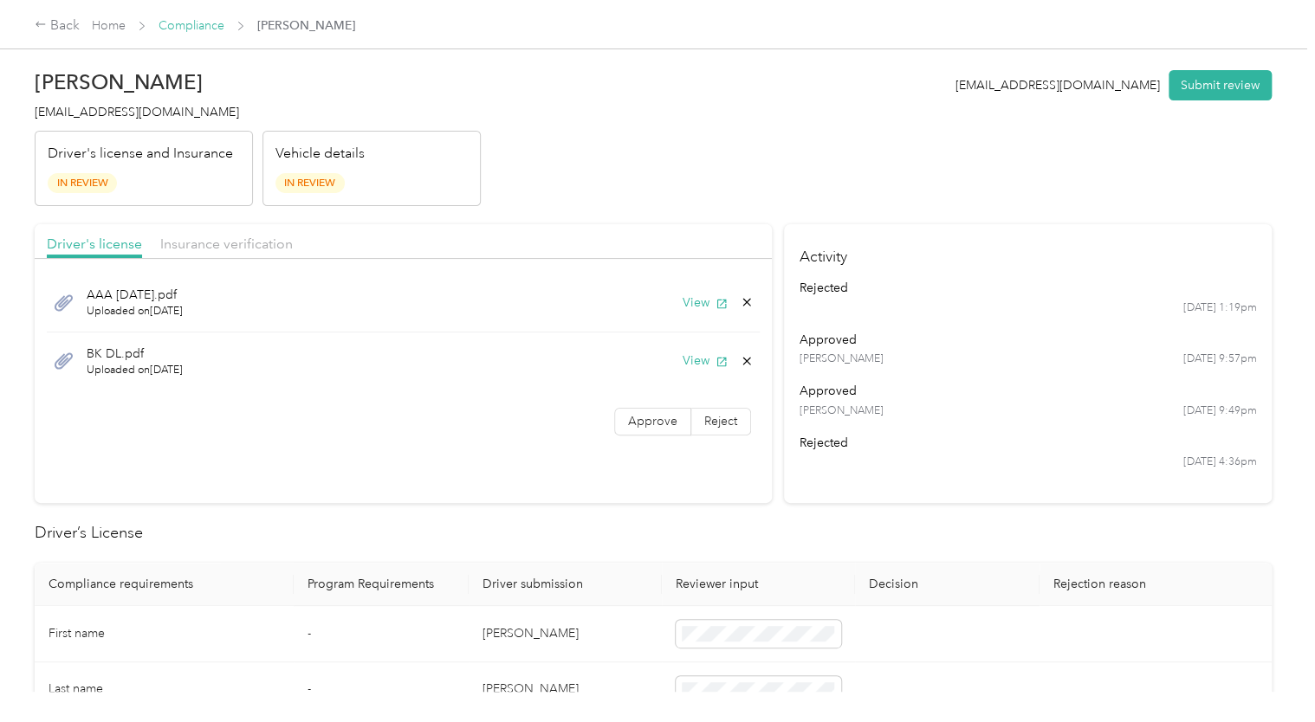
click at [170, 31] on link "Compliance" at bounding box center [191, 25] width 66 height 15
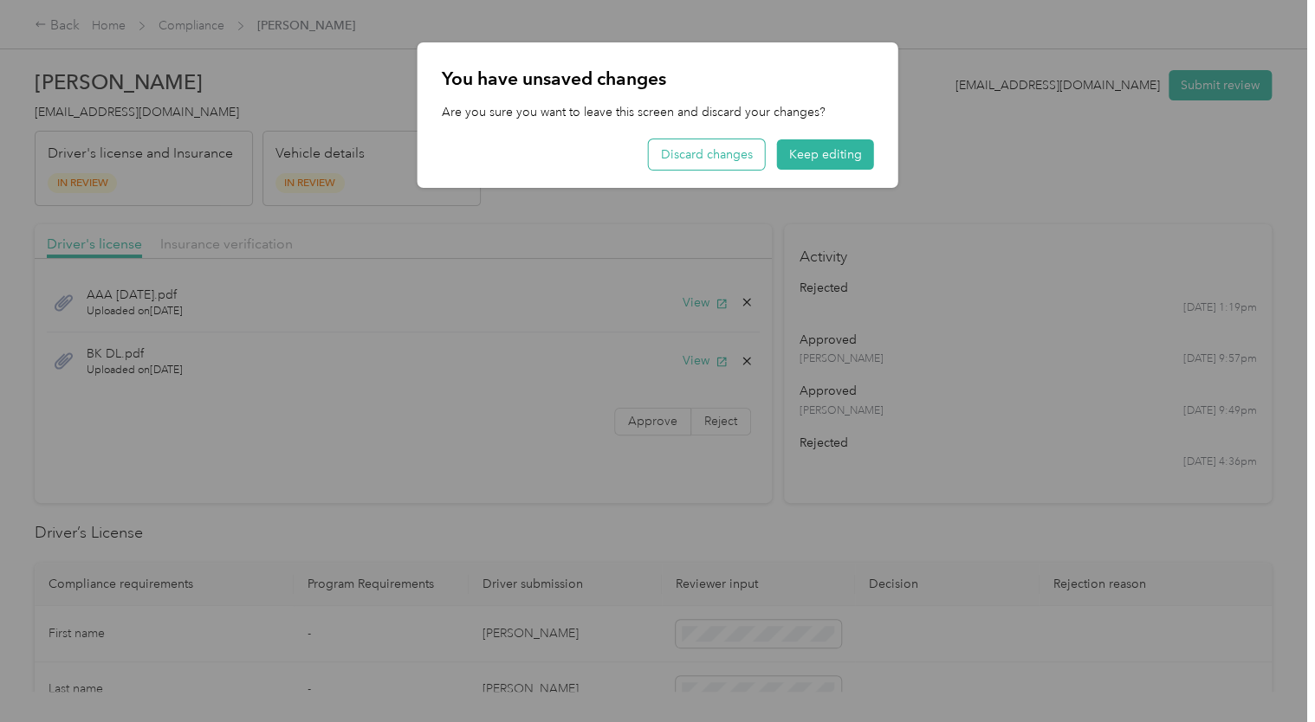
click at [750, 154] on button "Discard changes" at bounding box center [707, 154] width 116 height 30
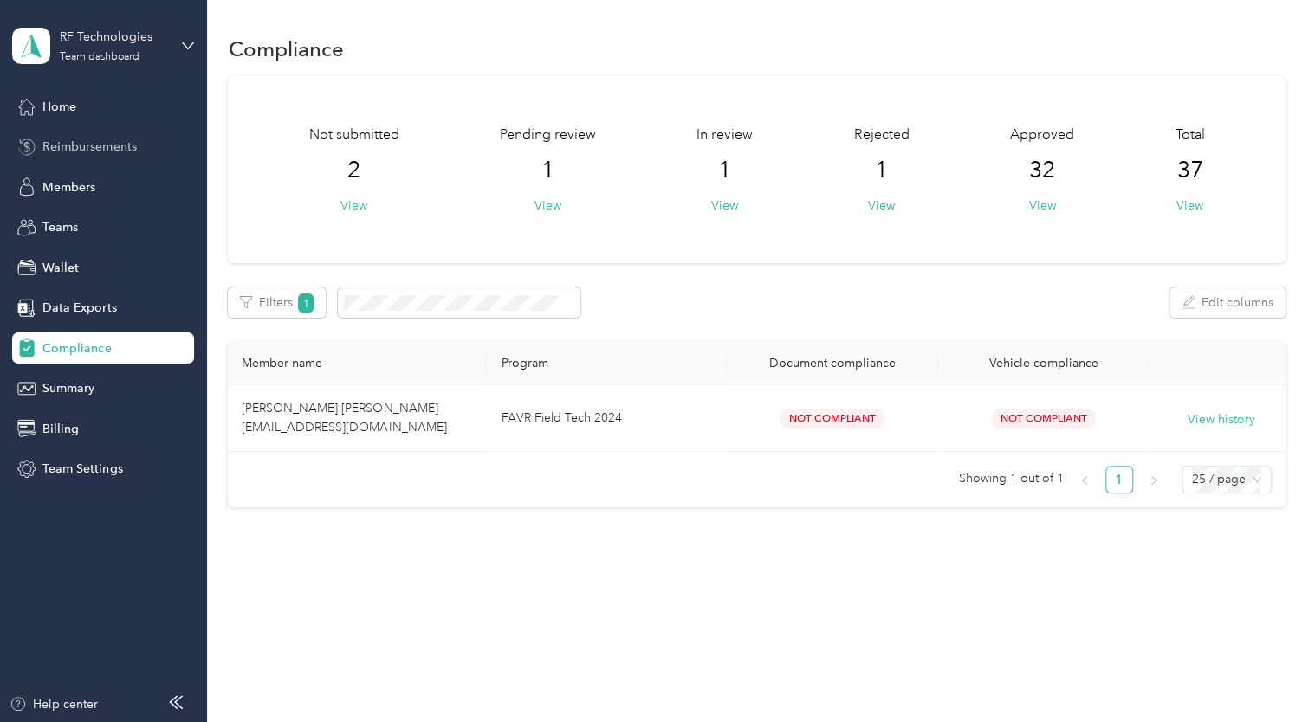
click at [82, 136] on div "Reimbursements" at bounding box center [103, 147] width 182 height 31
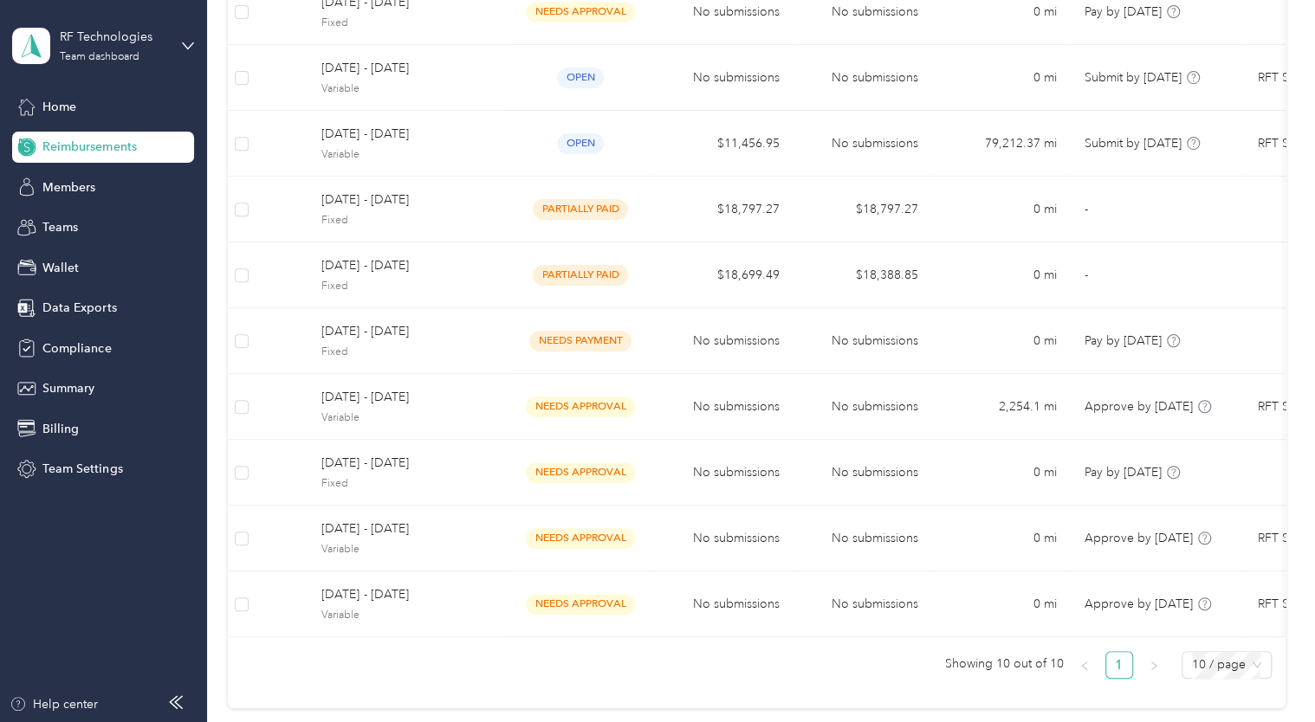
scroll to position [241, 0]
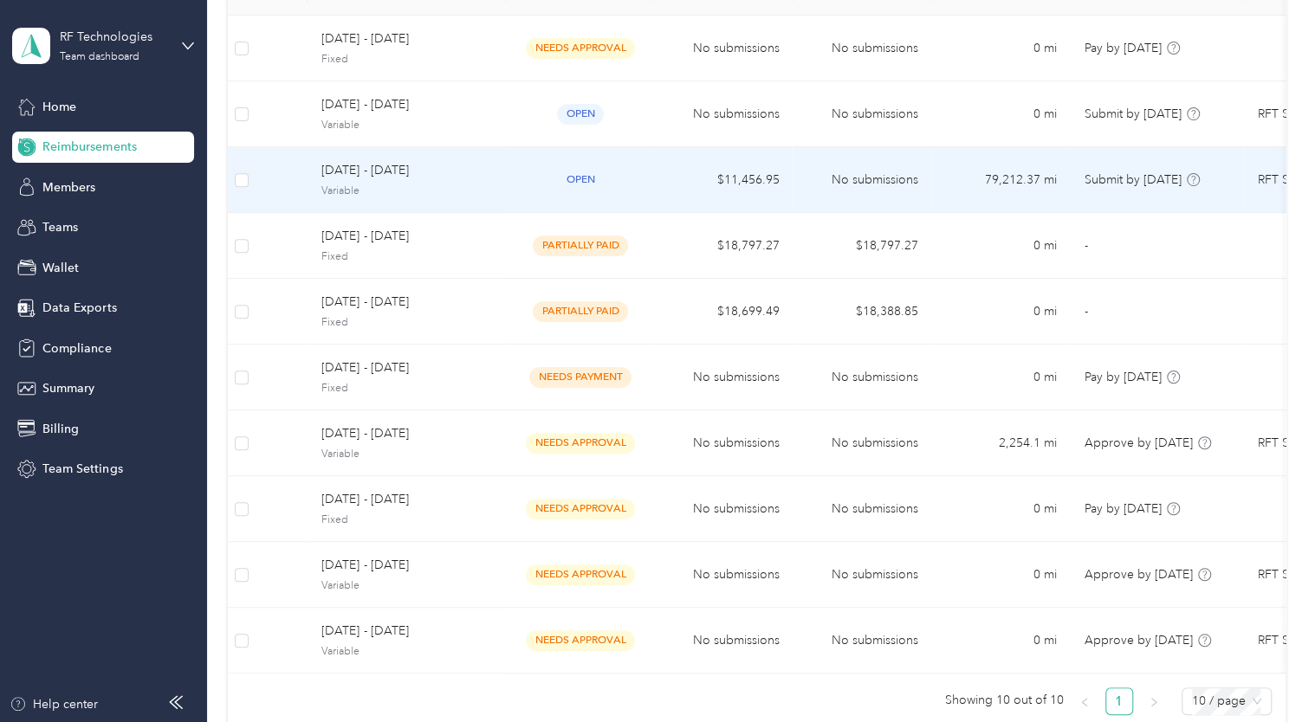
click at [385, 185] on span "Variable" at bounding box center [406, 192] width 171 height 16
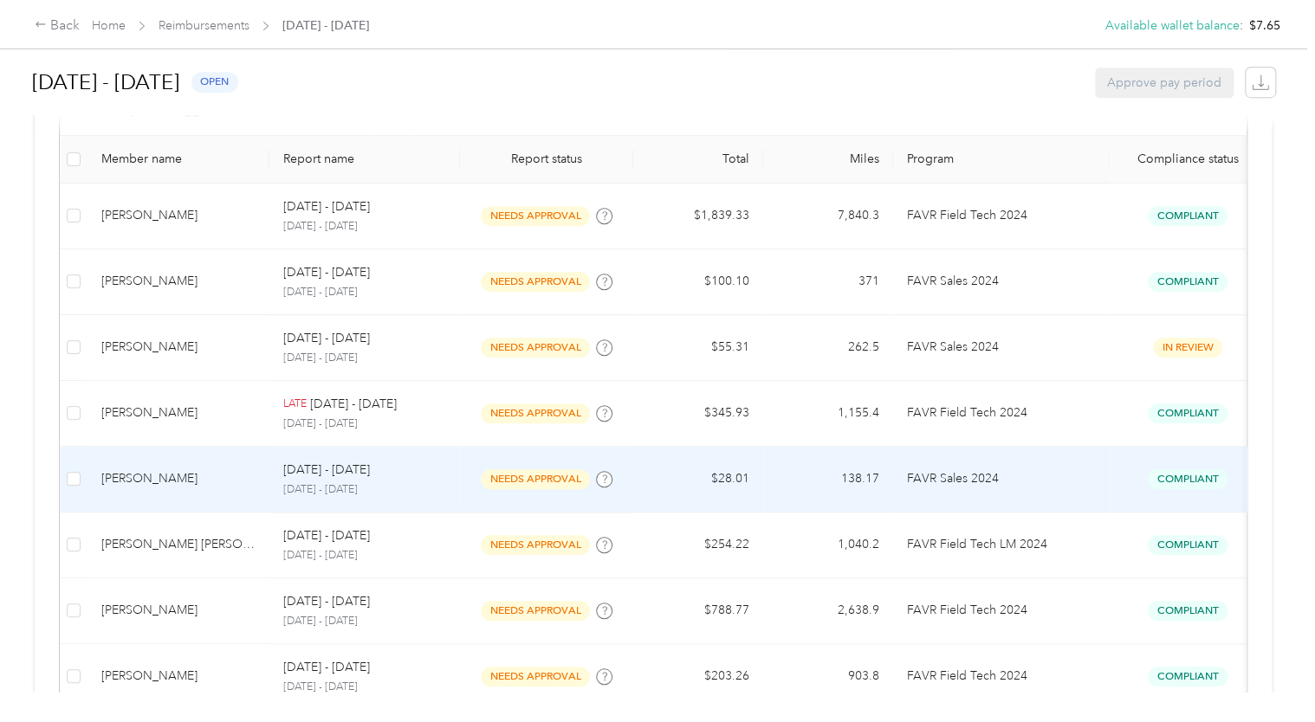
scroll to position [501, 0]
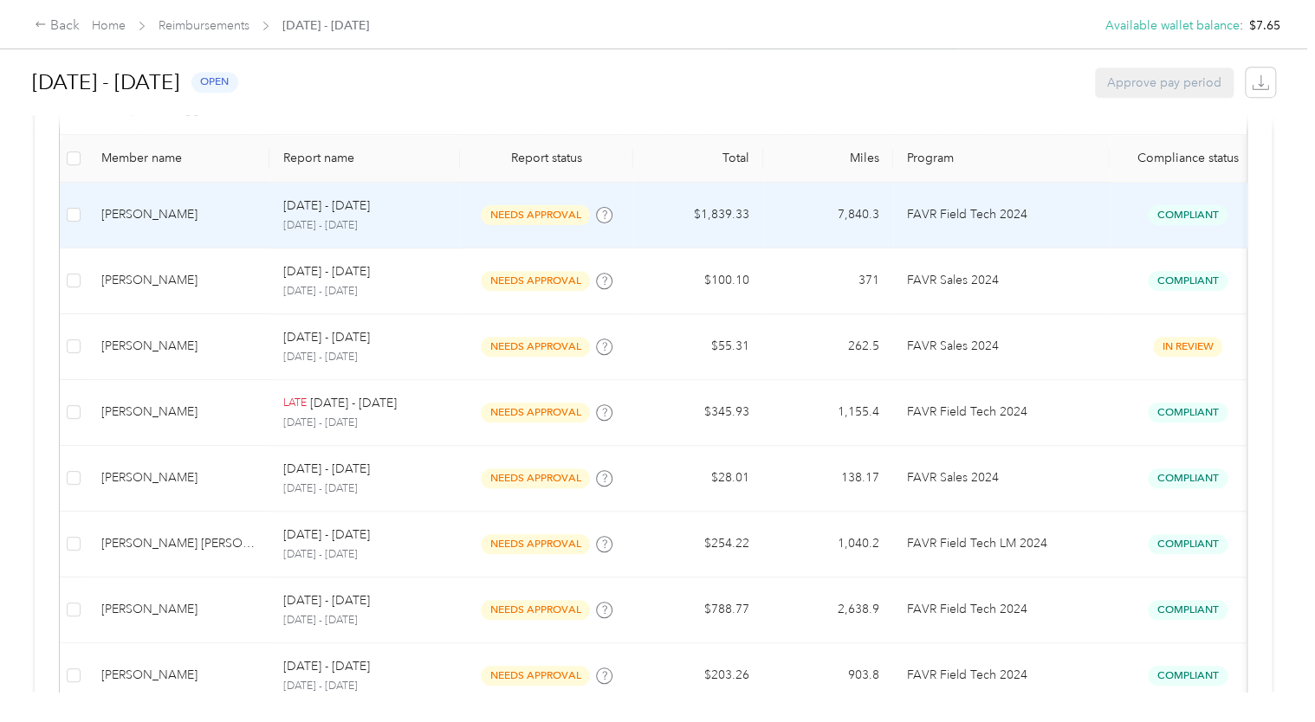
click at [539, 232] on td "needs approval" at bounding box center [546, 216] width 173 height 66
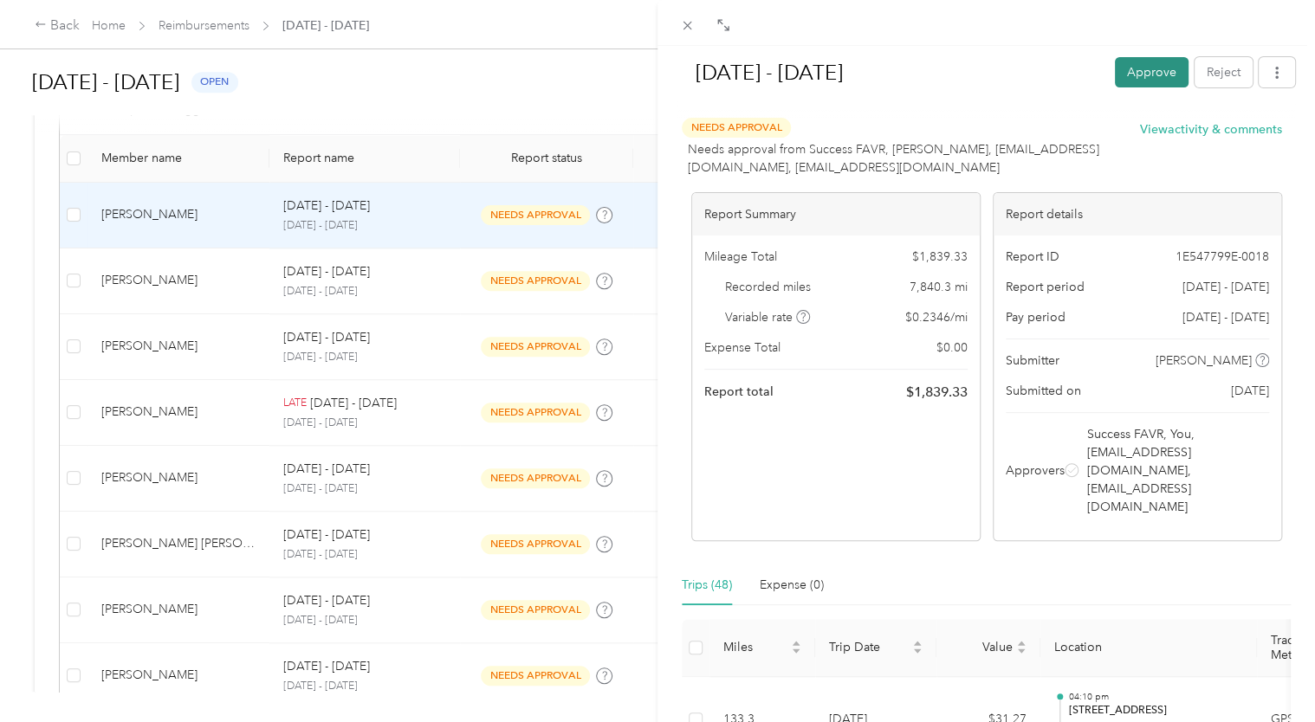
click at [1149, 75] on button "Approve" at bounding box center [1152, 72] width 74 height 30
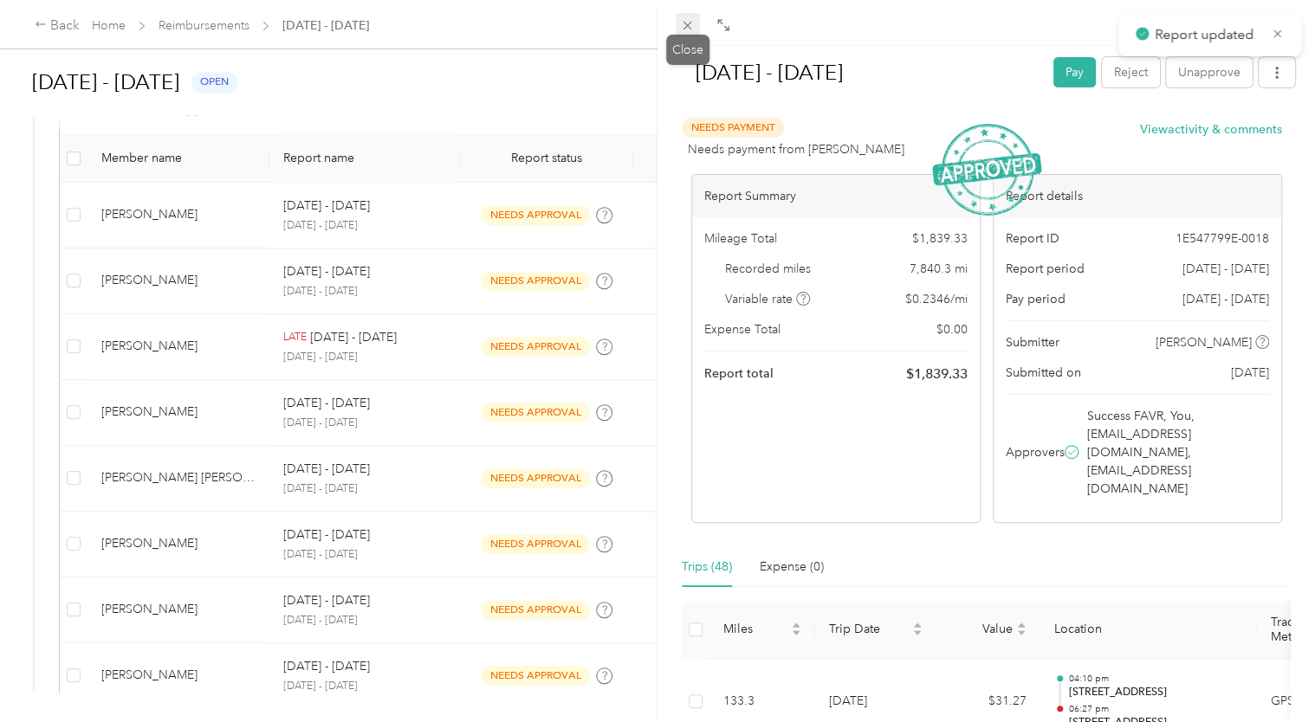
click at [685, 30] on icon at bounding box center [687, 25] width 15 height 15
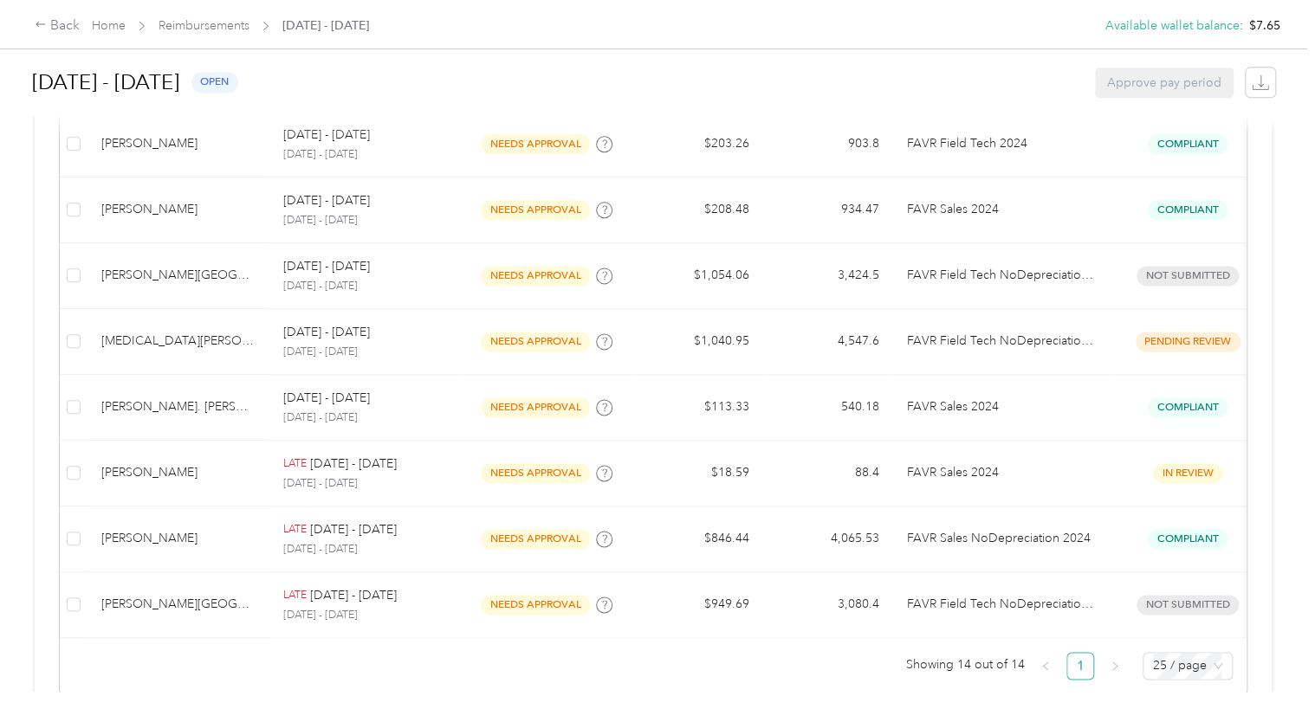
scroll to position [1016, 0]
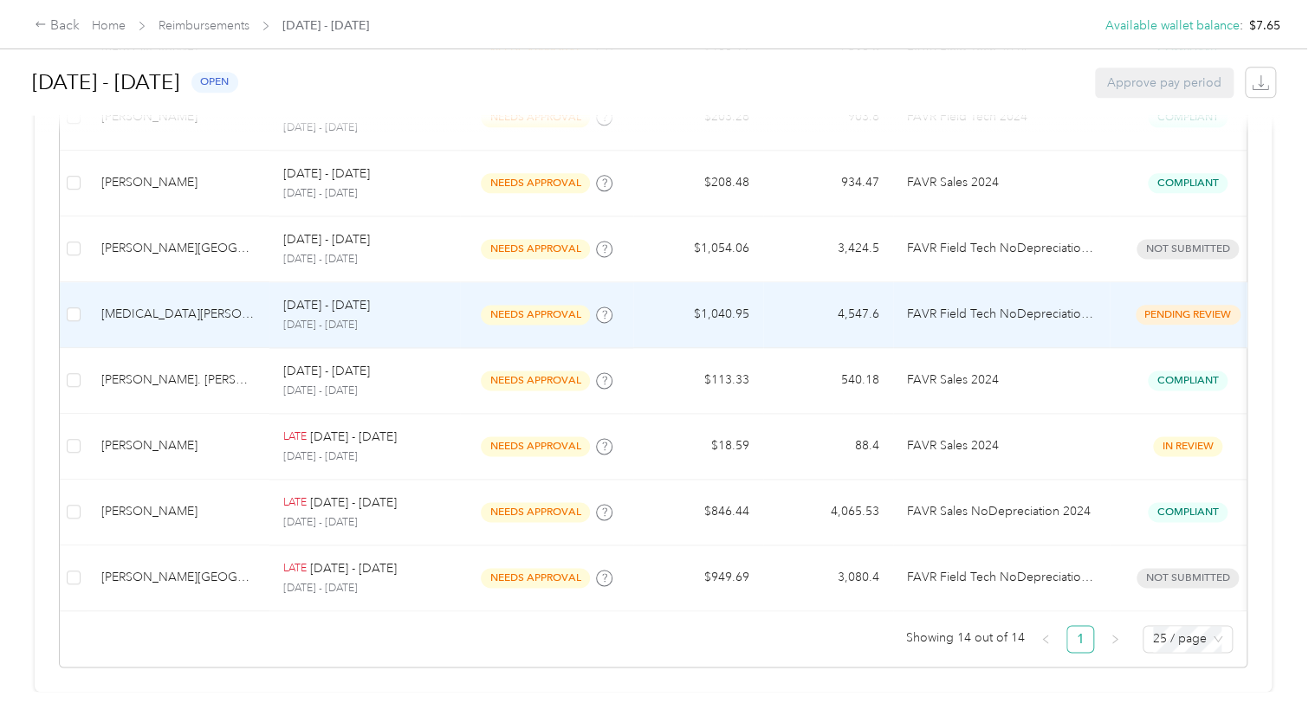
click at [1160, 305] on span "pending review" at bounding box center [1187, 315] width 105 height 20
click at [696, 306] on td "$1,040.95" at bounding box center [698, 315] width 130 height 66
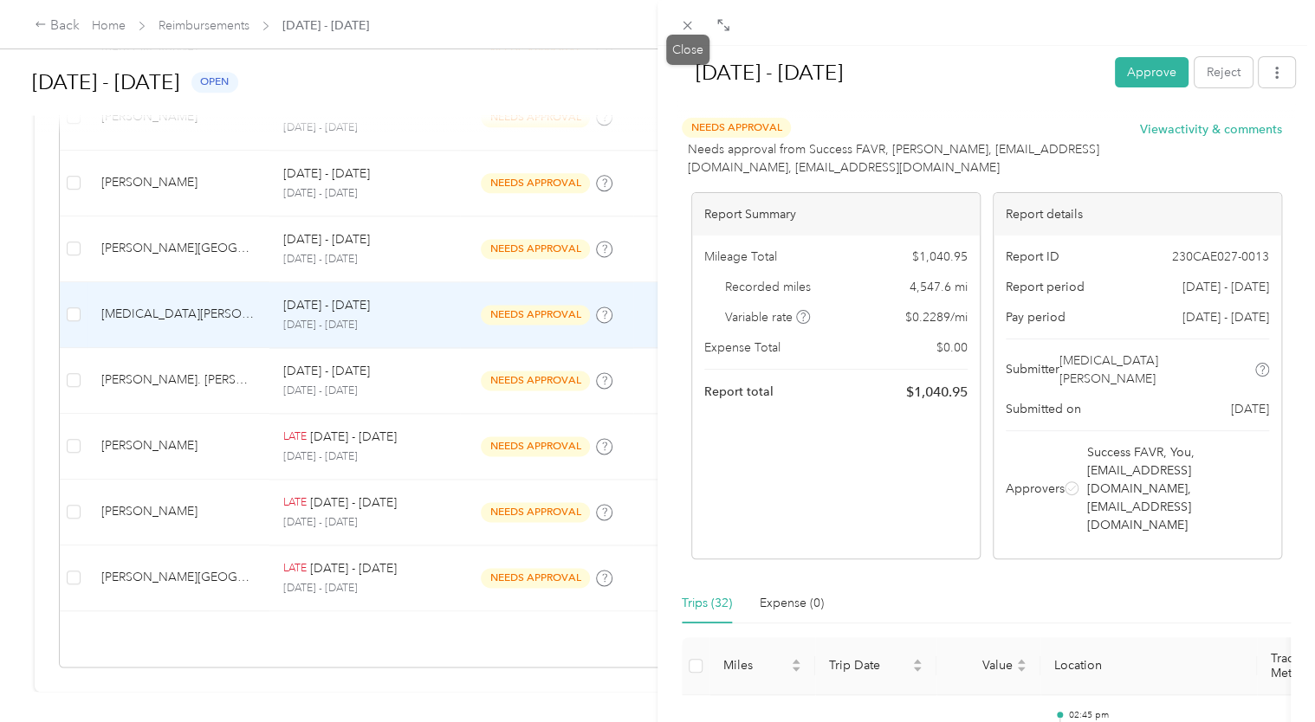
click at [682, 40] on div "Close" at bounding box center [687, 50] width 43 height 30
click at [683, 27] on icon at bounding box center [687, 25] width 15 height 15
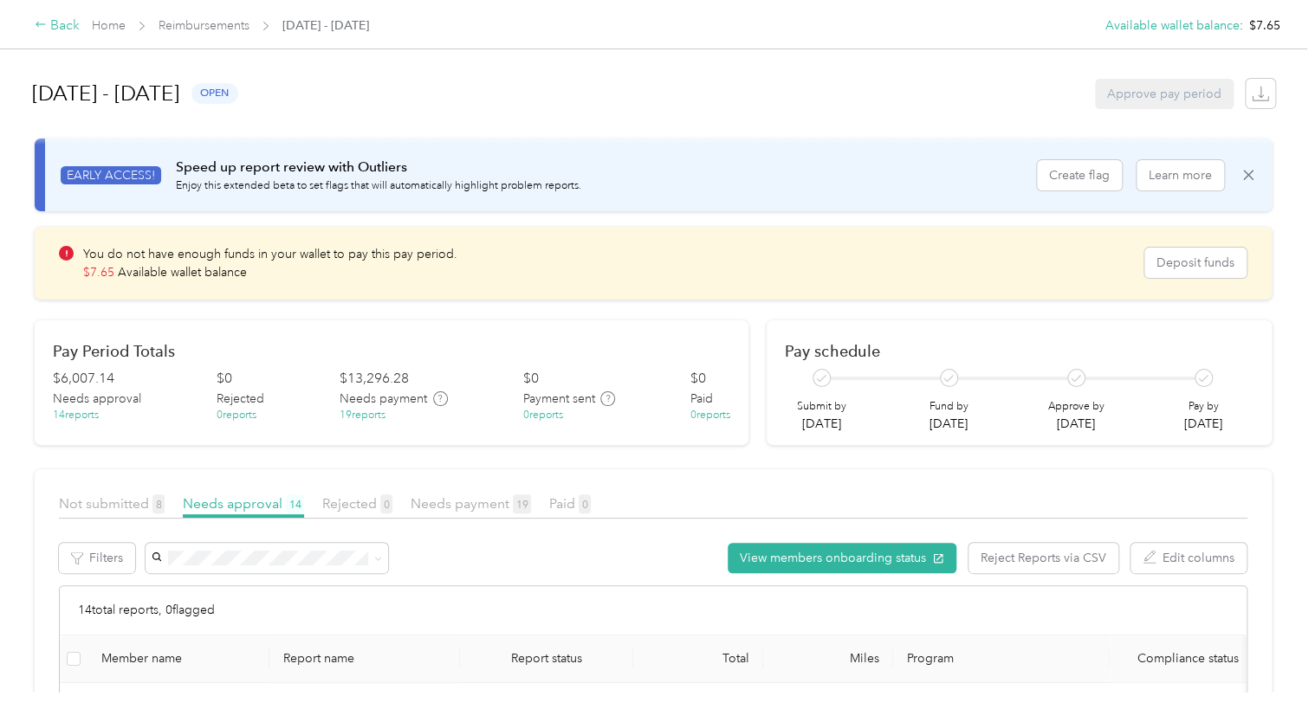
click at [67, 24] on div "Back" at bounding box center [57, 26] width 45 height 21
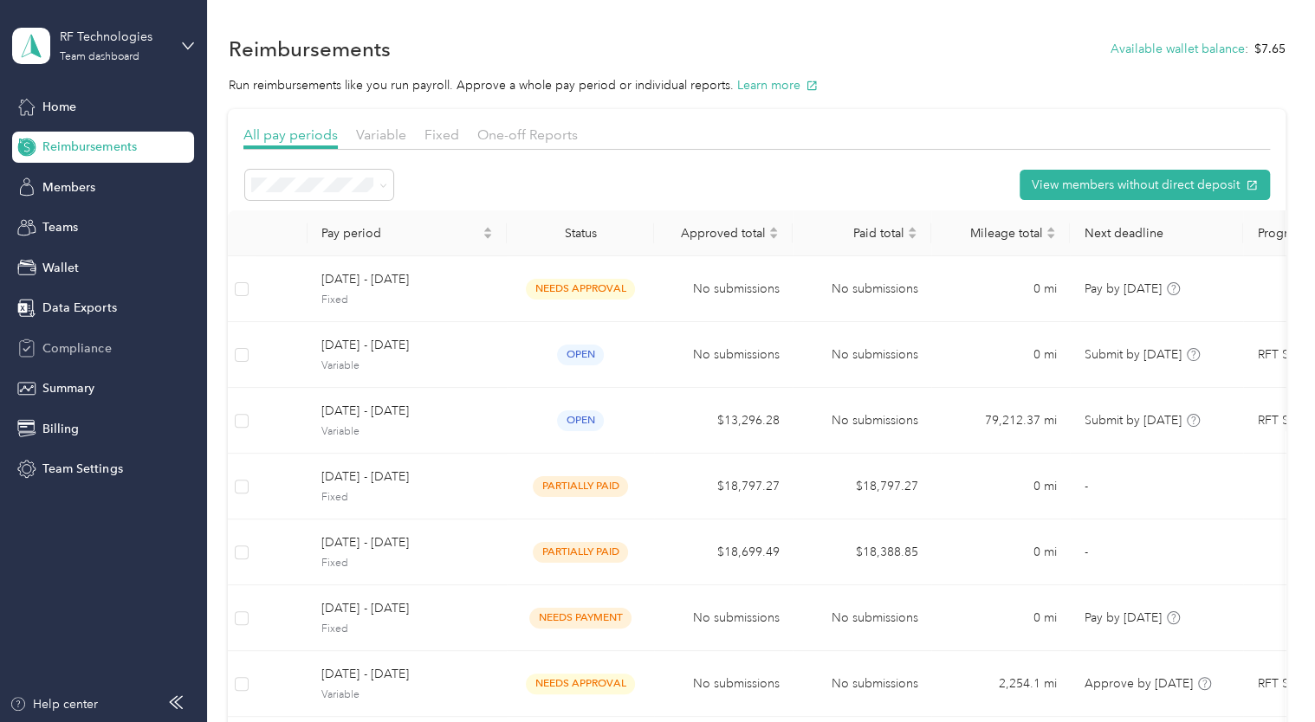
click at [71, 340] on span "Compliance" at bounding box center [76, 348] width 68 height 18
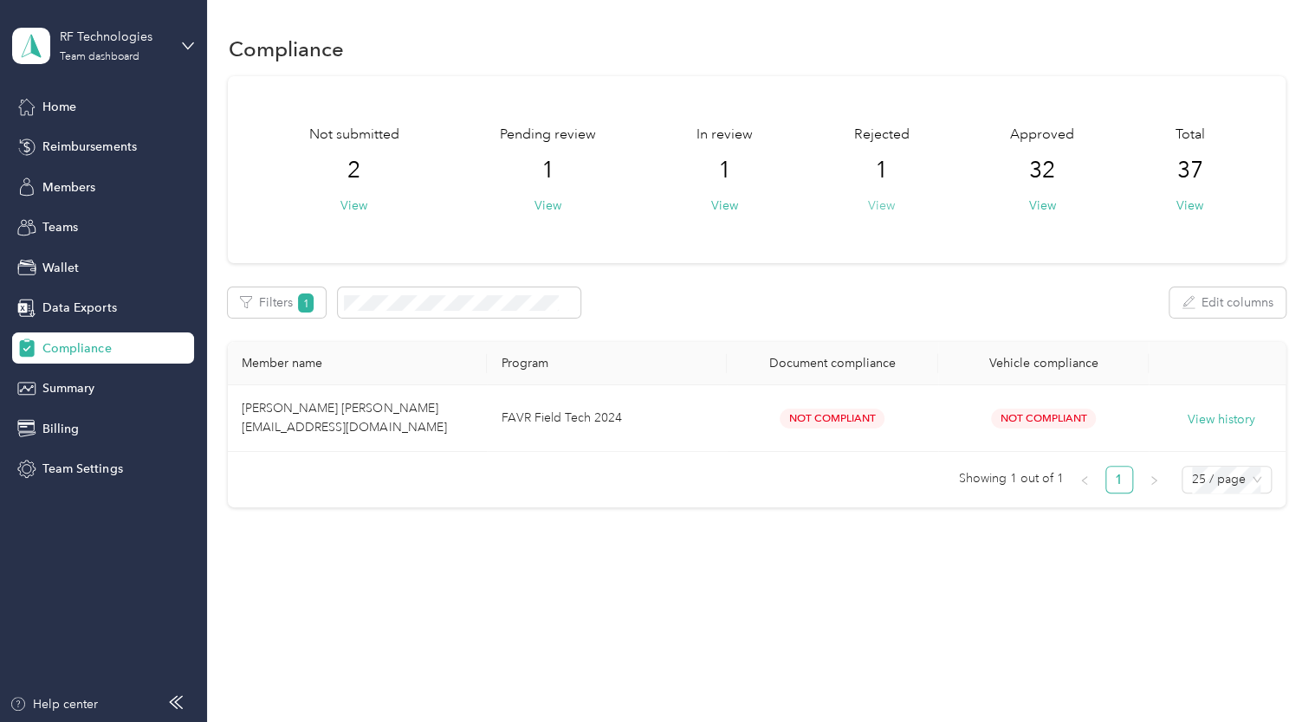
click at [887, 205] on button "View" at bounding box center [881, 206] width 27 height 18
click at [888, 205] on button "View" at bounding box center [881, 206] width 27 height 18
click at [885, 203] on button "View" at bounding box center [881, 206] width 27 height 18
click at [101, 140] on span "Reimbursements" at bounding box center [89, 147] width 94 height 18
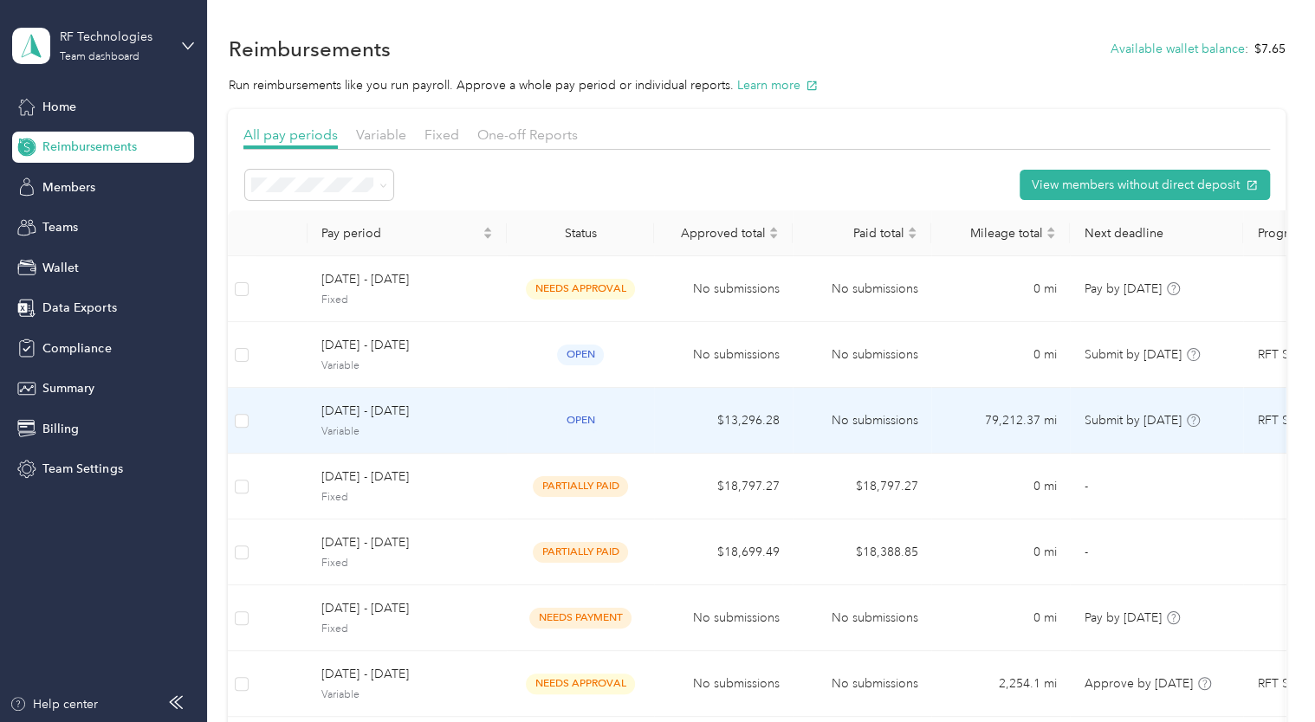
click at [385, 428] on span "Variable" at bounding box center [406, 432] width 171 height 16
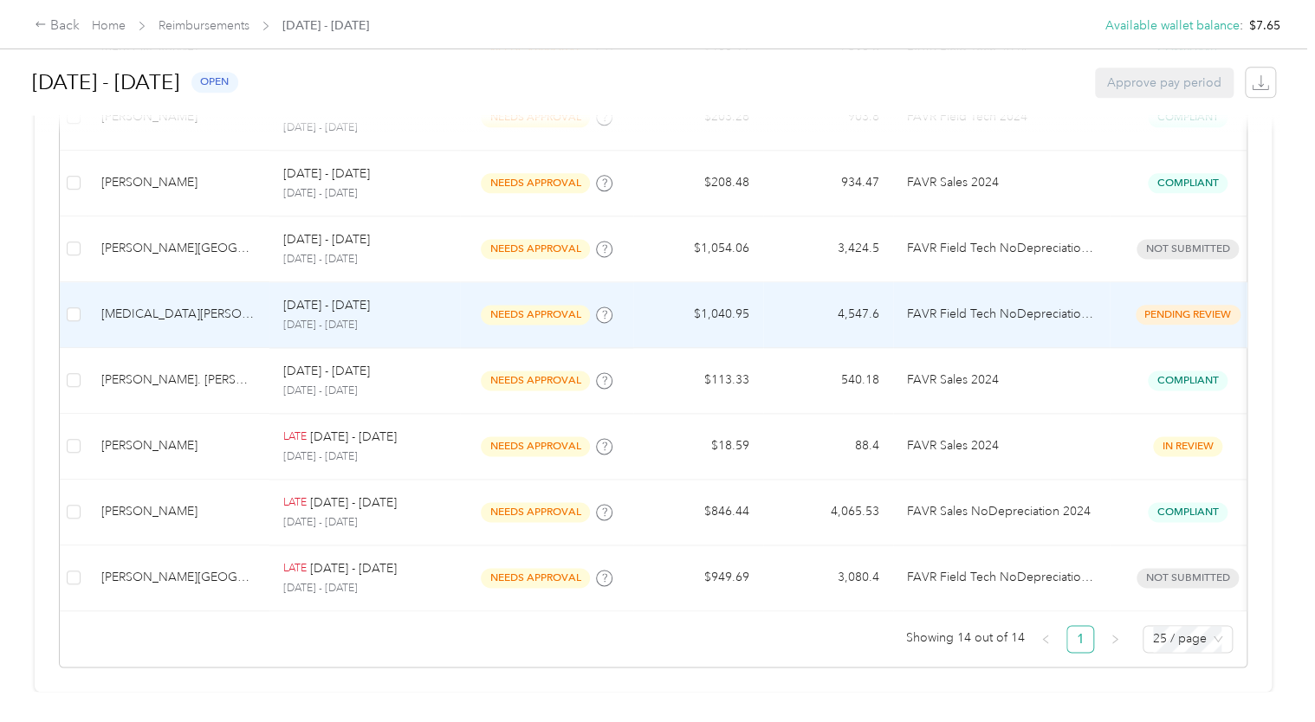
scroll to position [1016, 0]
click at [151, 305] on div "[MEDICAL_DATA][PERSON_NAME]" at bounding box center [178, 314] width 154 height 19
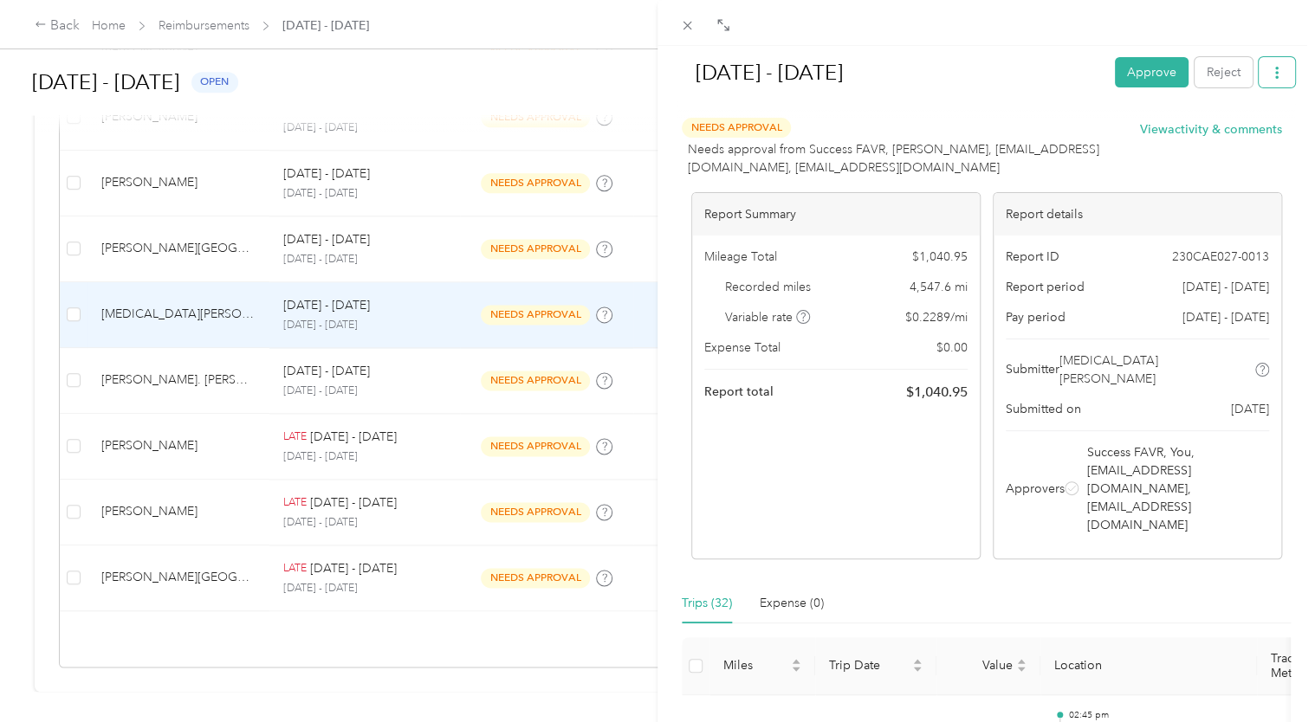
click at [1269, 64] on button "button" at bounding box center [1276, 72] width 36 height 30
click at [1258, 71] on button "button" at bounding box center [1276, 72] width 36 height 30
click at [723, 29] on icon at bounding box center [723, 25] width 14 height 14
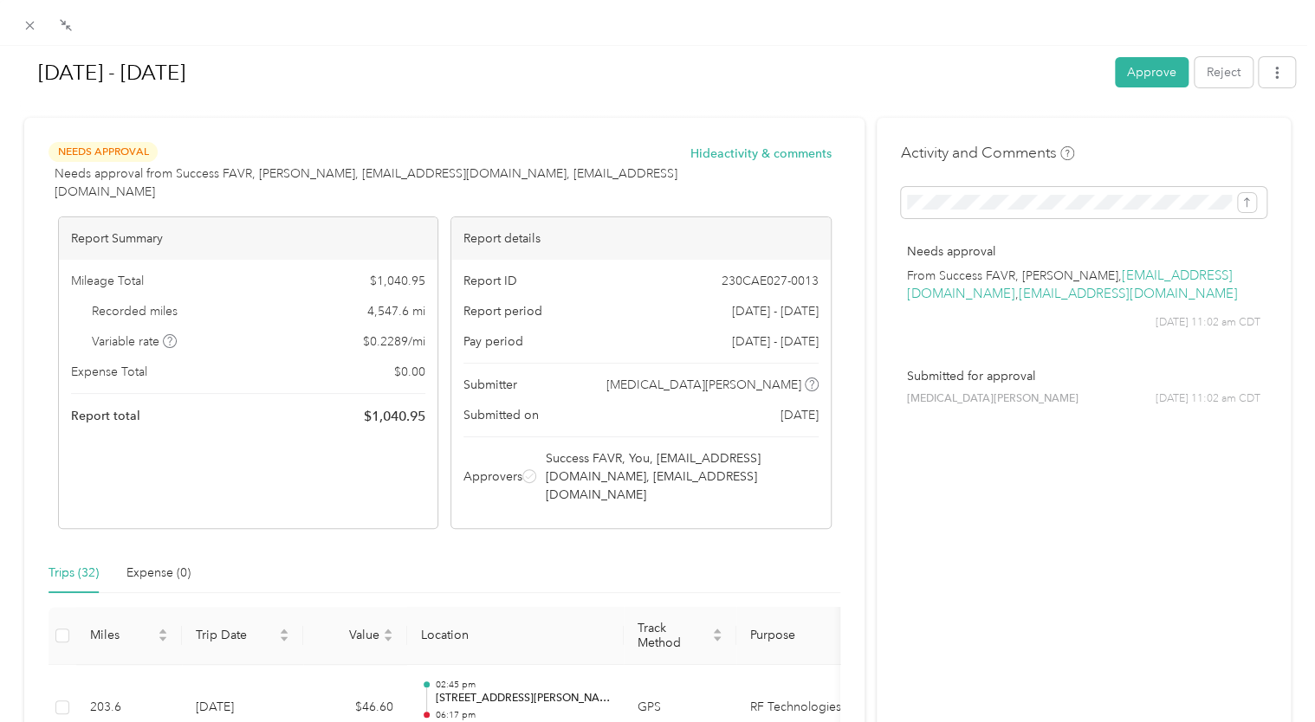
click at [75, 36] on div at bounding box center [657, 23] width 1315 height 46
click at [62, 26] on icon at bounding box center [66, 25] width 14 height 14
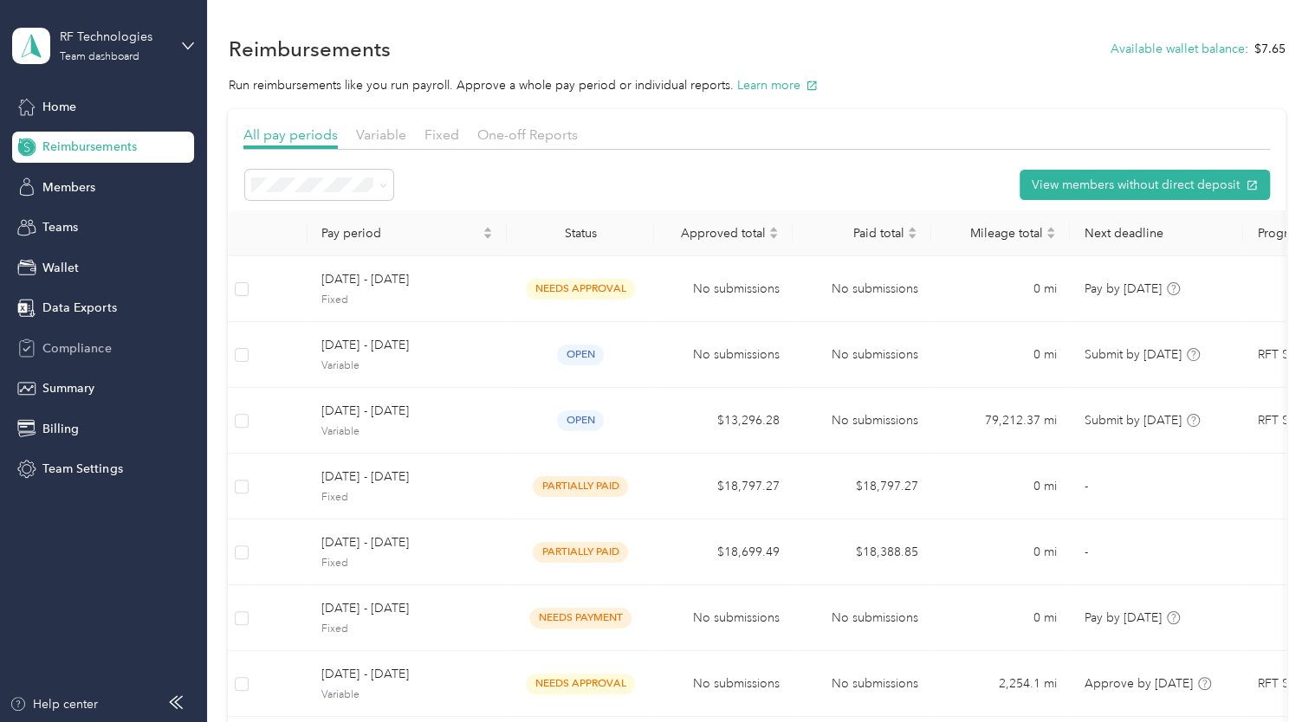
click at [88, 346] on span "Compliance" at bounding box center [76, 348] width 68 height 18
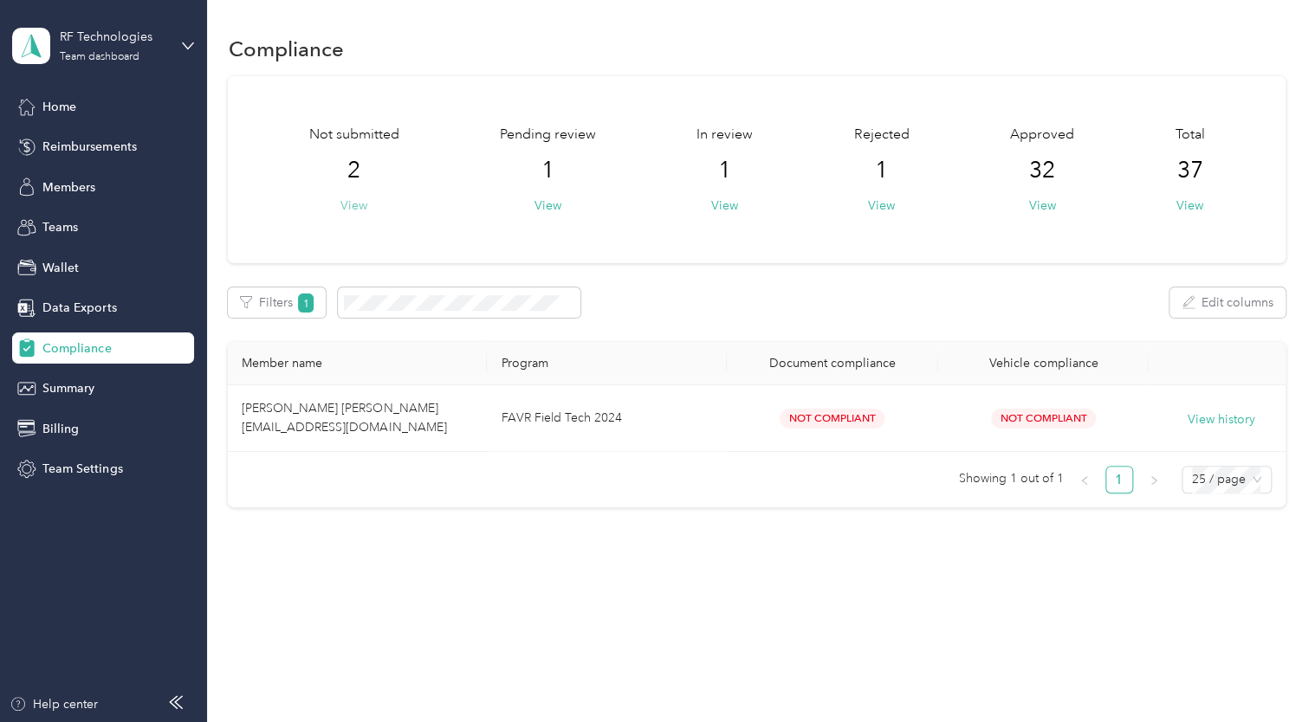
click at [357, 212] on button "View" at bounding box center [353, 206] width 27 height 18
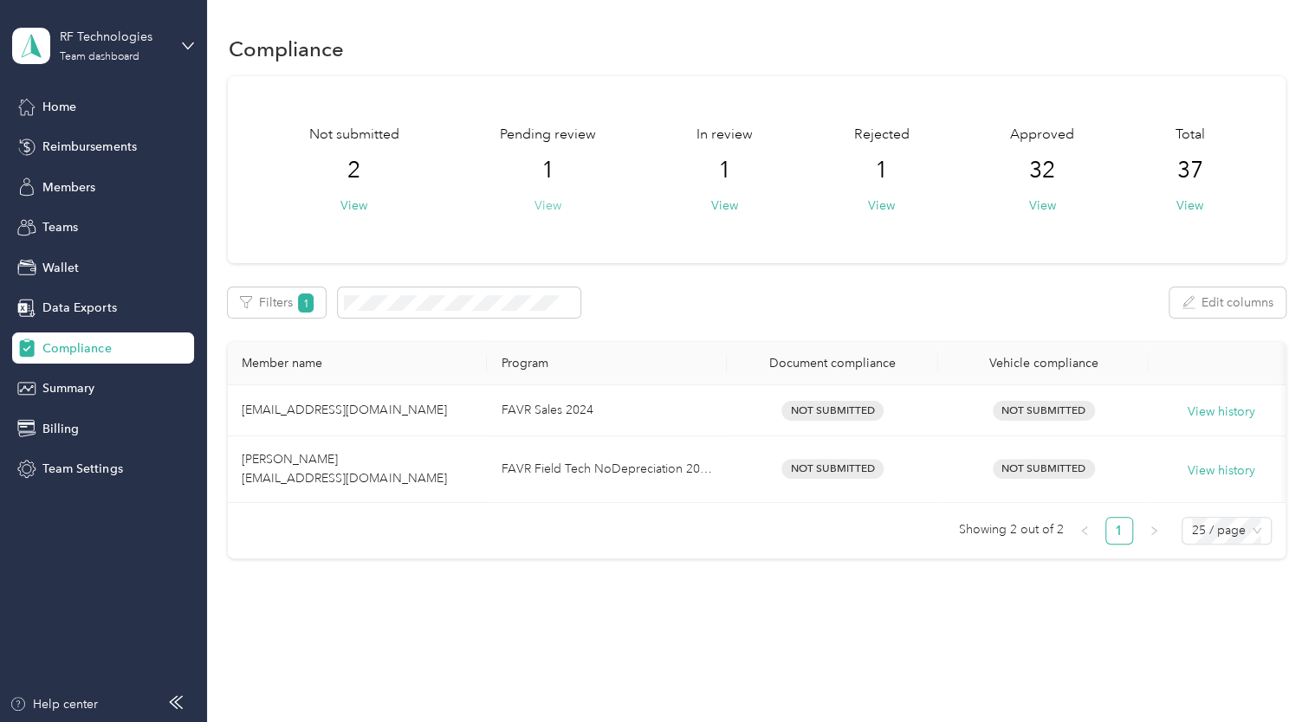
click at [552, 201] on button "View" at bounding box center [547, 206] width 27 height 18
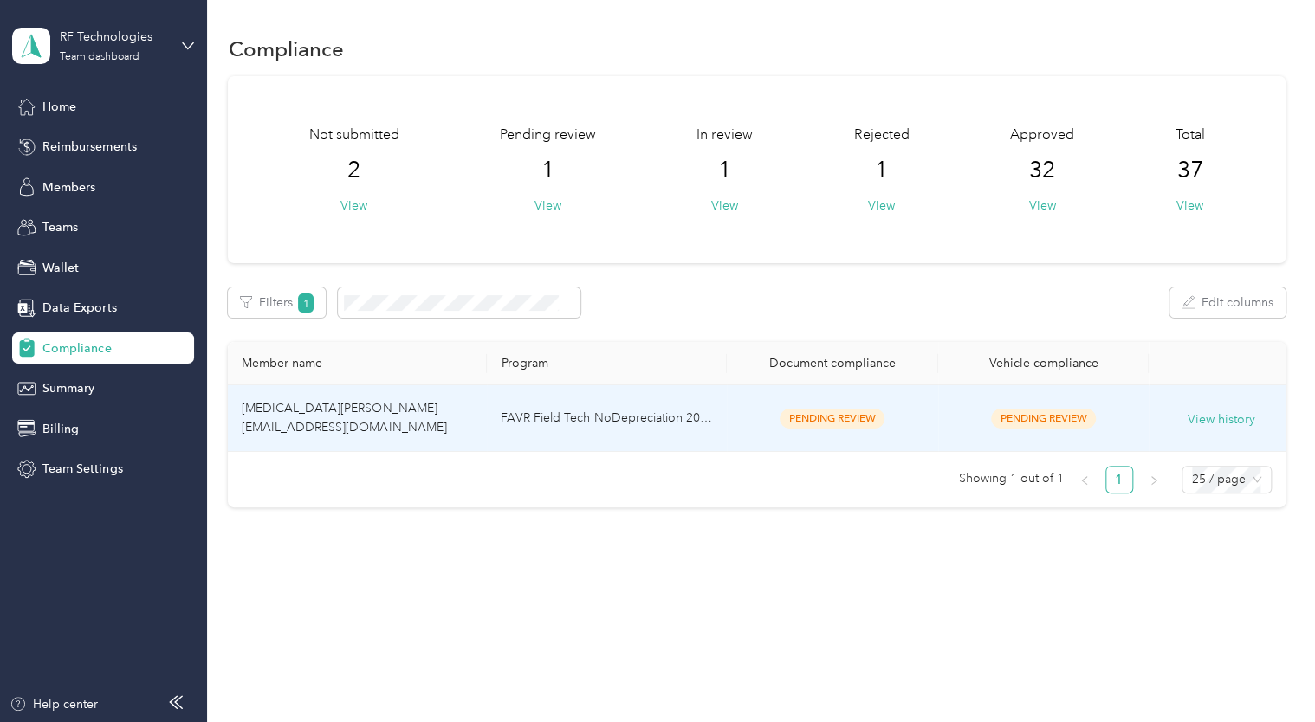
click at [693, 425] on td "FAVR Field Tech NoDepreciation 2024" at bounding box center [607, 418] width 240 height 67
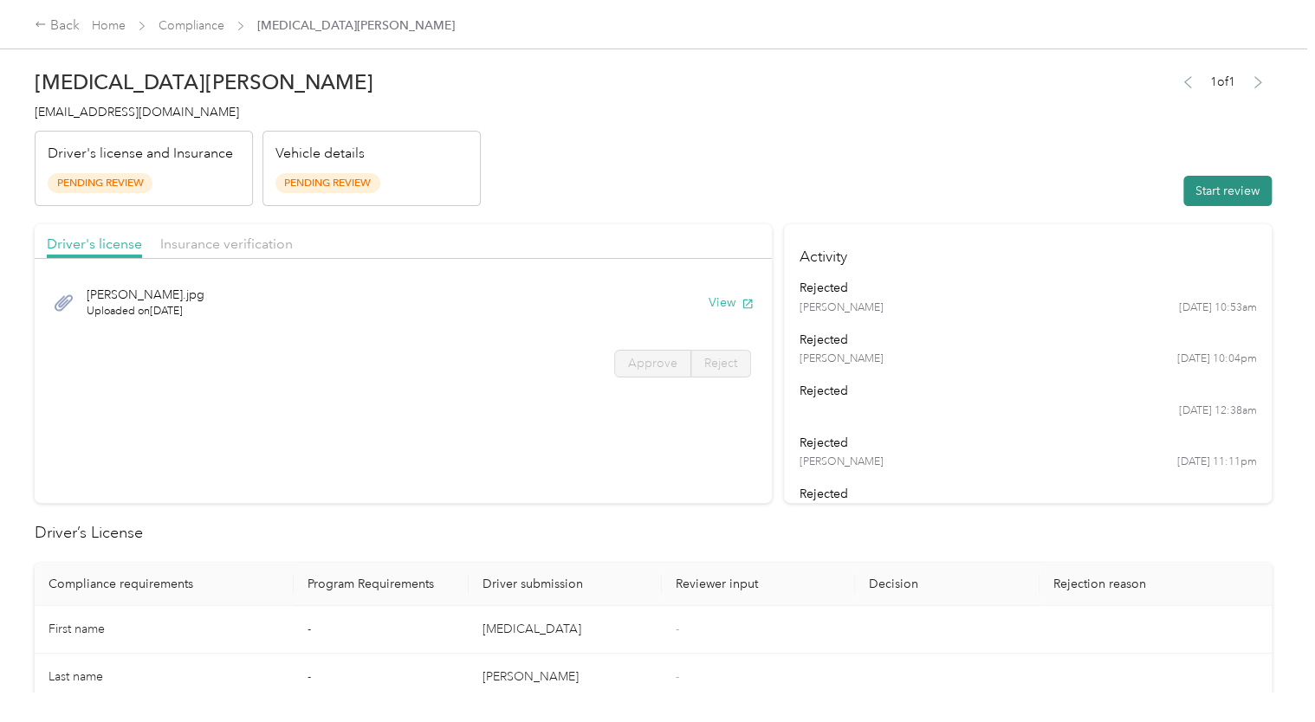
click at [1218, 176] on button "Start review" at bounding box center [1227, 191] width 88 height 30
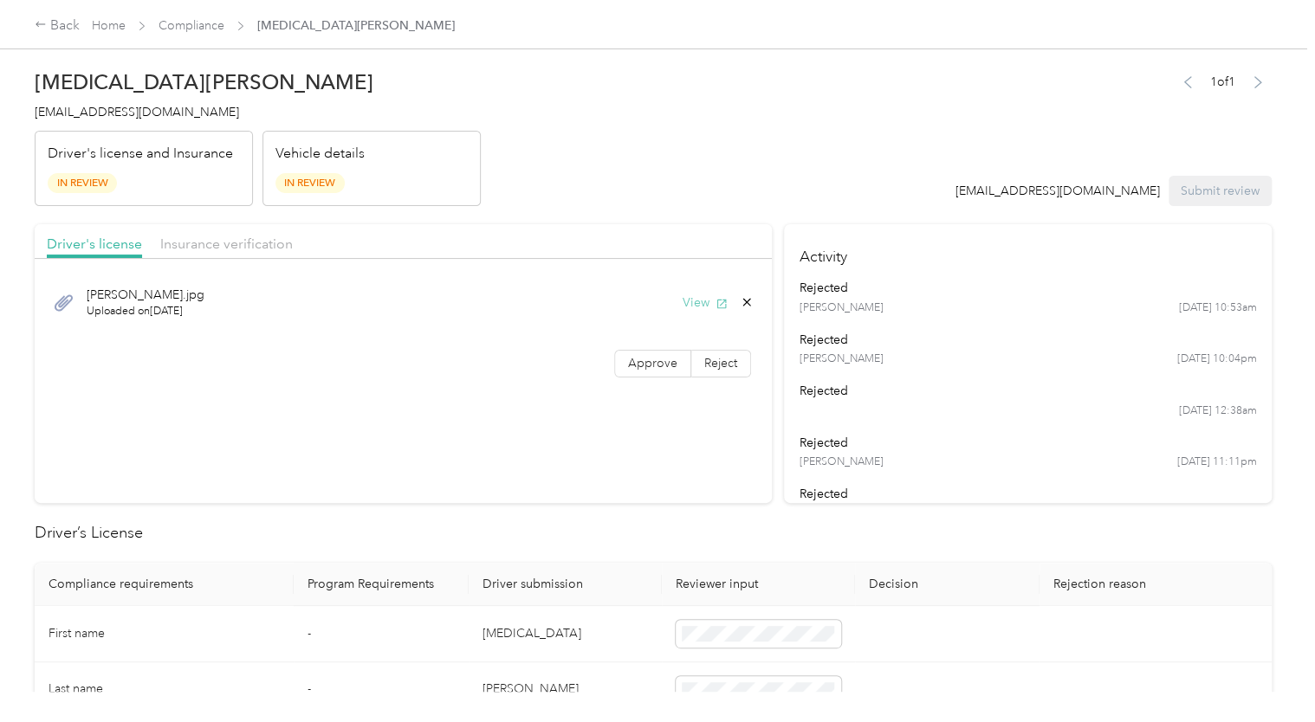
click at [687, 294] on button "View" at bounding box center [704, 303] width 45 height 18
click at [98, 189] on span "In Review" at bounding box center [82, 183] width 69 height 20
click at [204, 251] on span "Insurance verification" at bounding box center [226, 244] width 132 height 16
click at [694, 303] on button "View" at bounding box center [704, 303] width 45 height 18
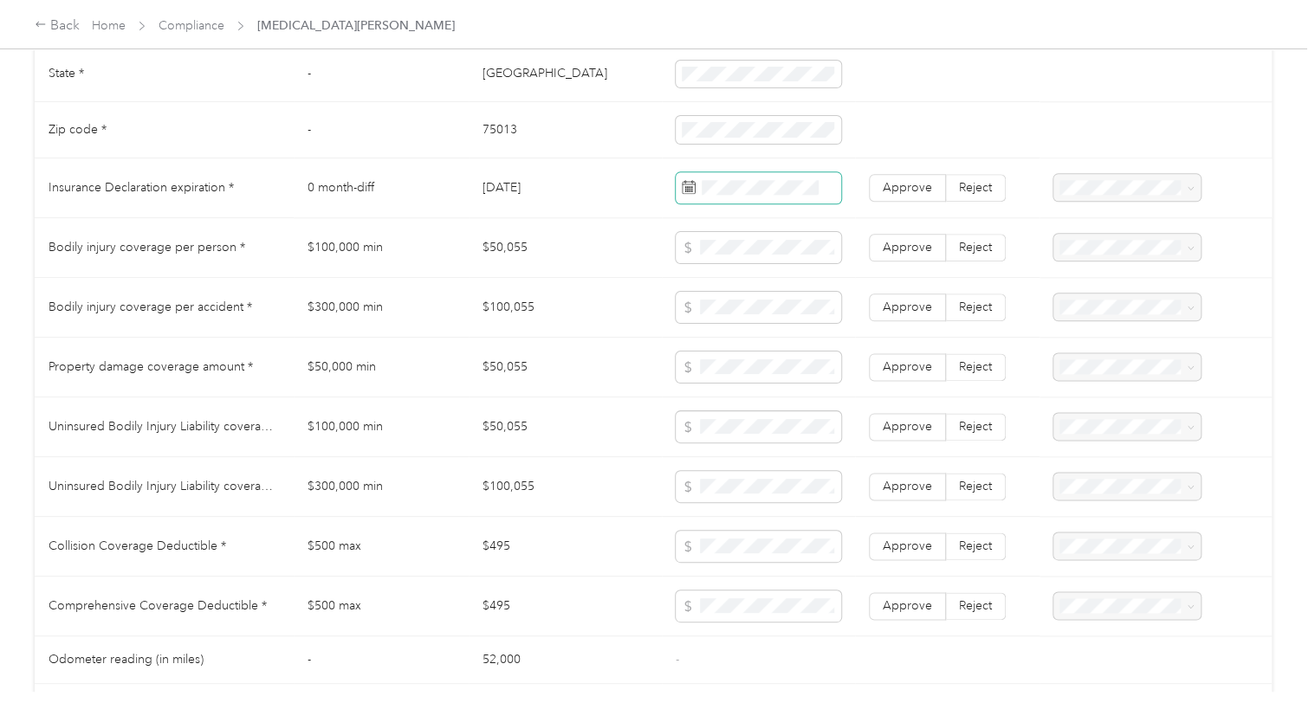
scroll to position [927, 0]
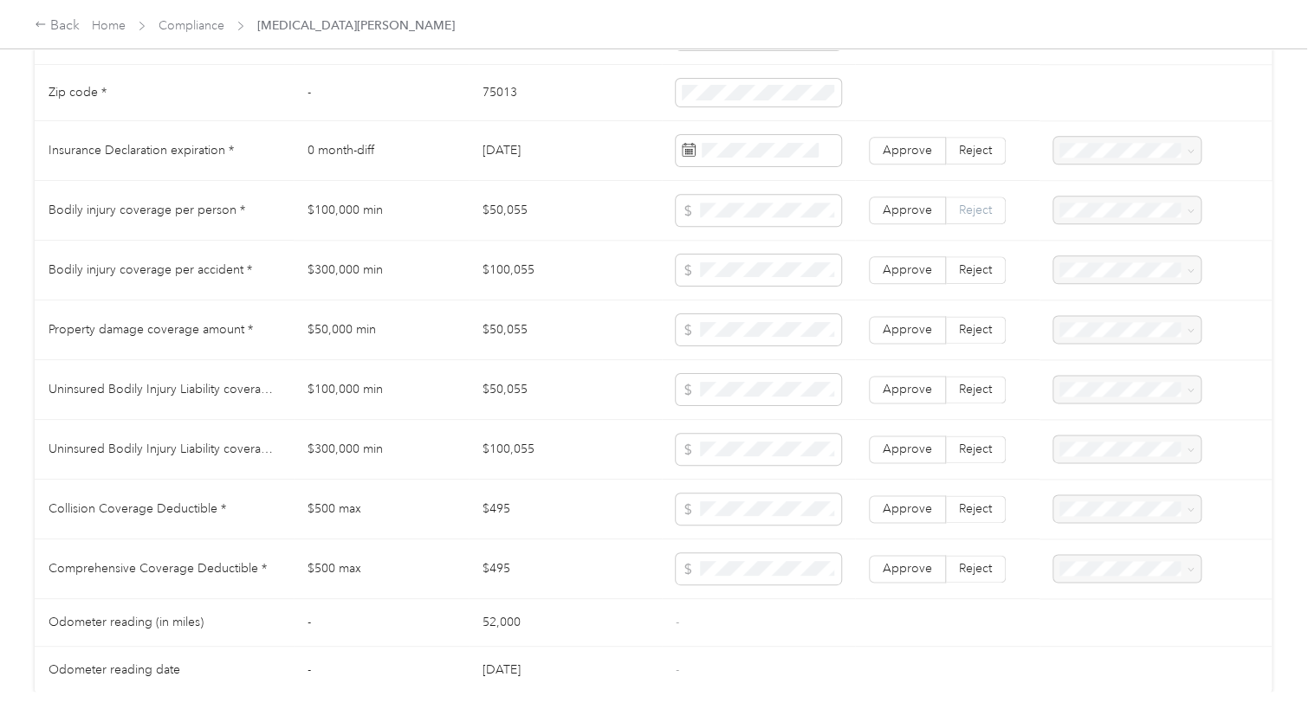
click at [960, 212] on span "Reject" at bounding box center [975, 210] width 33 height 15
click at [1163, 341] on div "Bodily Injury per person below the minimum value requirement" at bounding box center [1123, 351] width 124 height 73
click at [1180, 209] on span at bounding box center [1187, 210] width 14 height 12
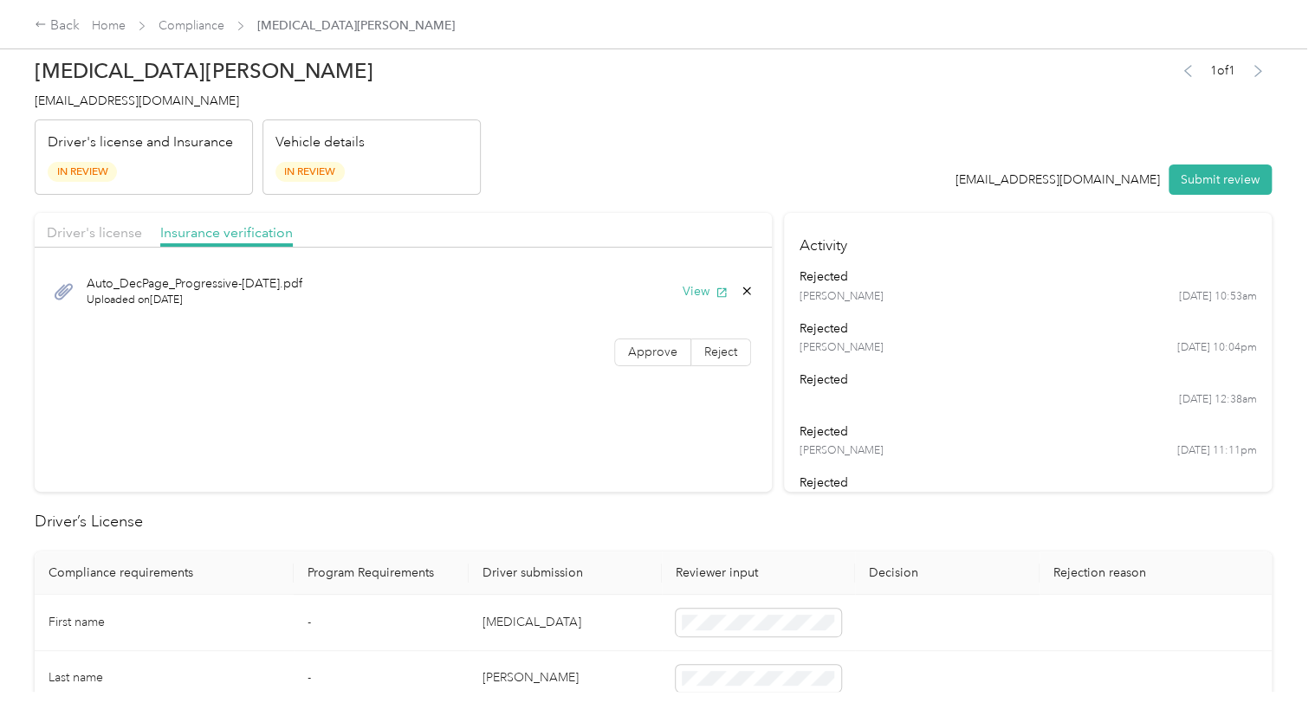
scroll to position [0, 0]
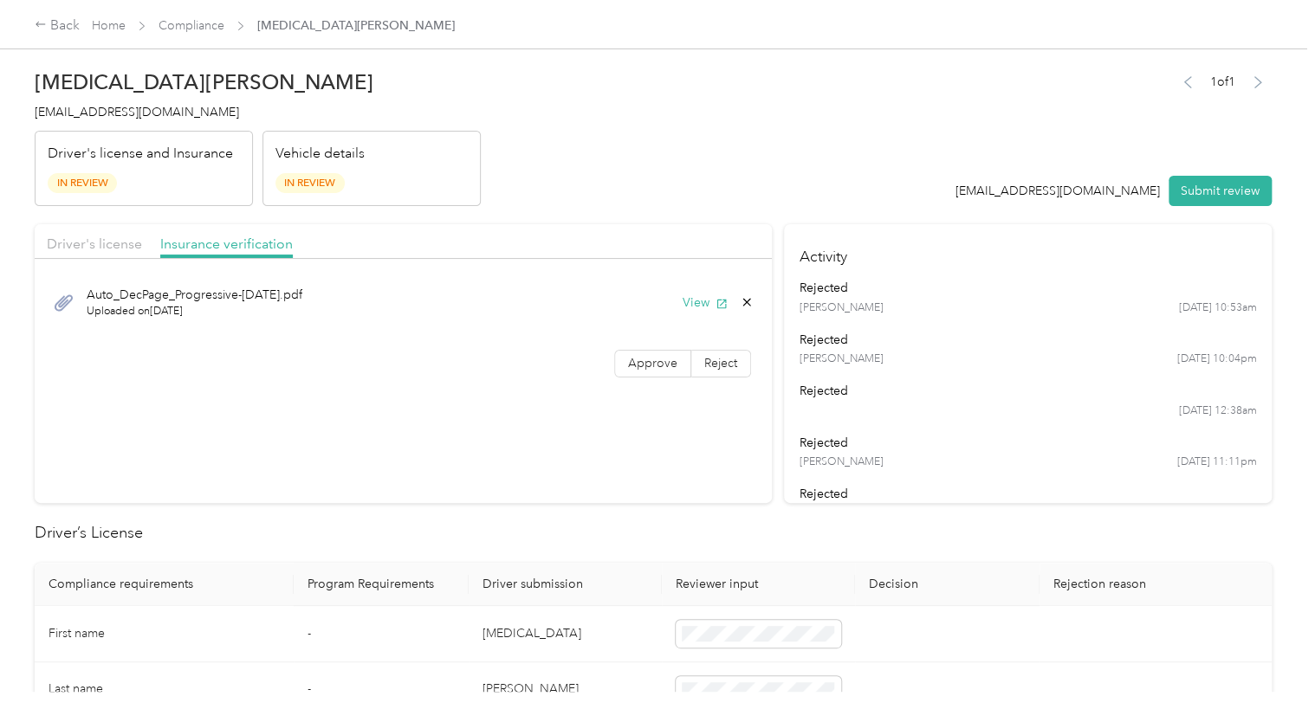
click at [100, 33] on span "Home" at bounding box center [109, 25] width 34 height 18
drag, startPoint x: 100, startPoint y: 31, endPoint x: 66, endPoint y: 29, distance: 34.7
click at [66, 29] on div "Back" at bounding box center [57, 26] width 45 height 21
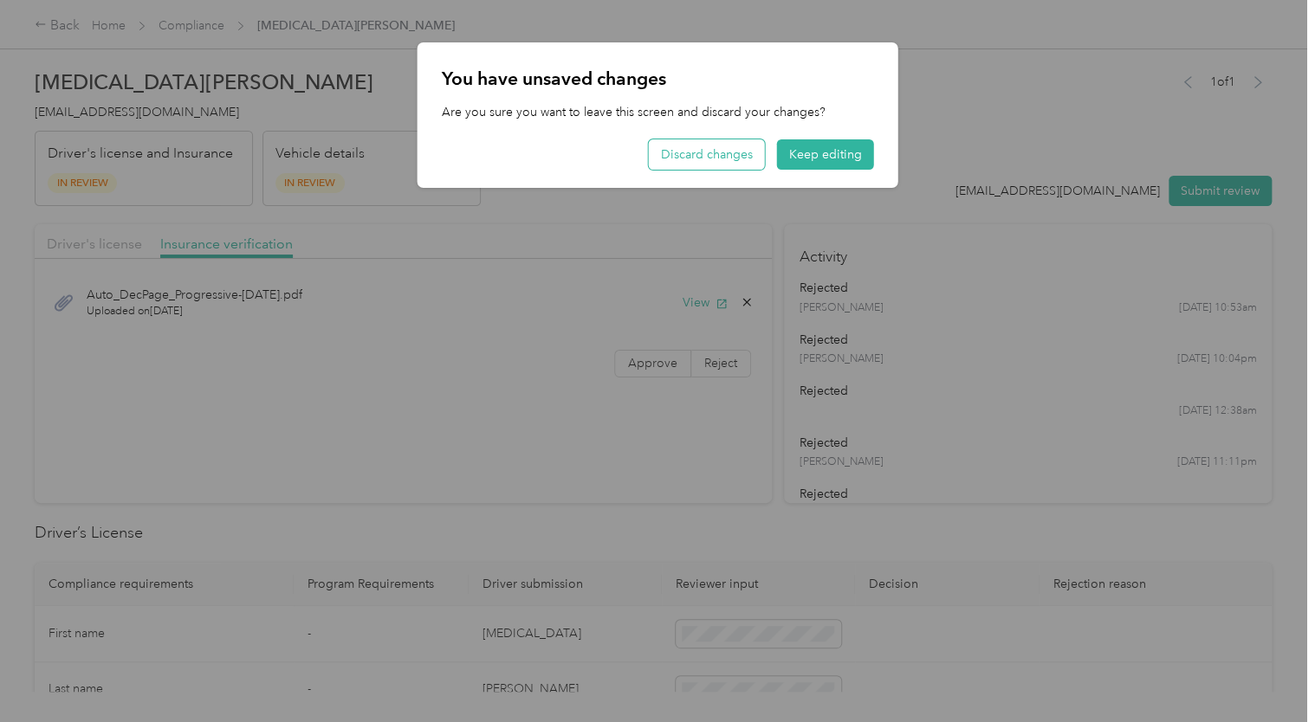
click at [714, 160] on button "Discard changes" at bounding box center [707, 154] width 116 height 30
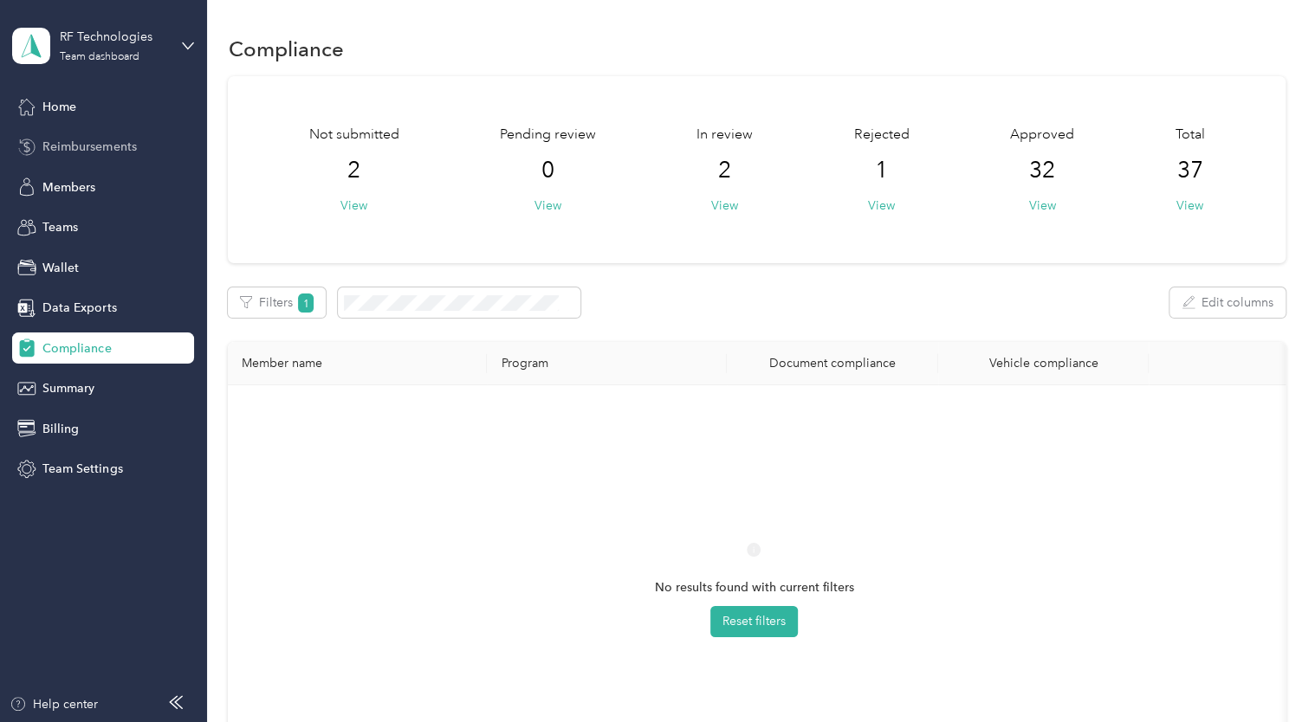
click at [94, 149] on span "Reimbursements" at bounding box center [89, 147] width 94 height 18
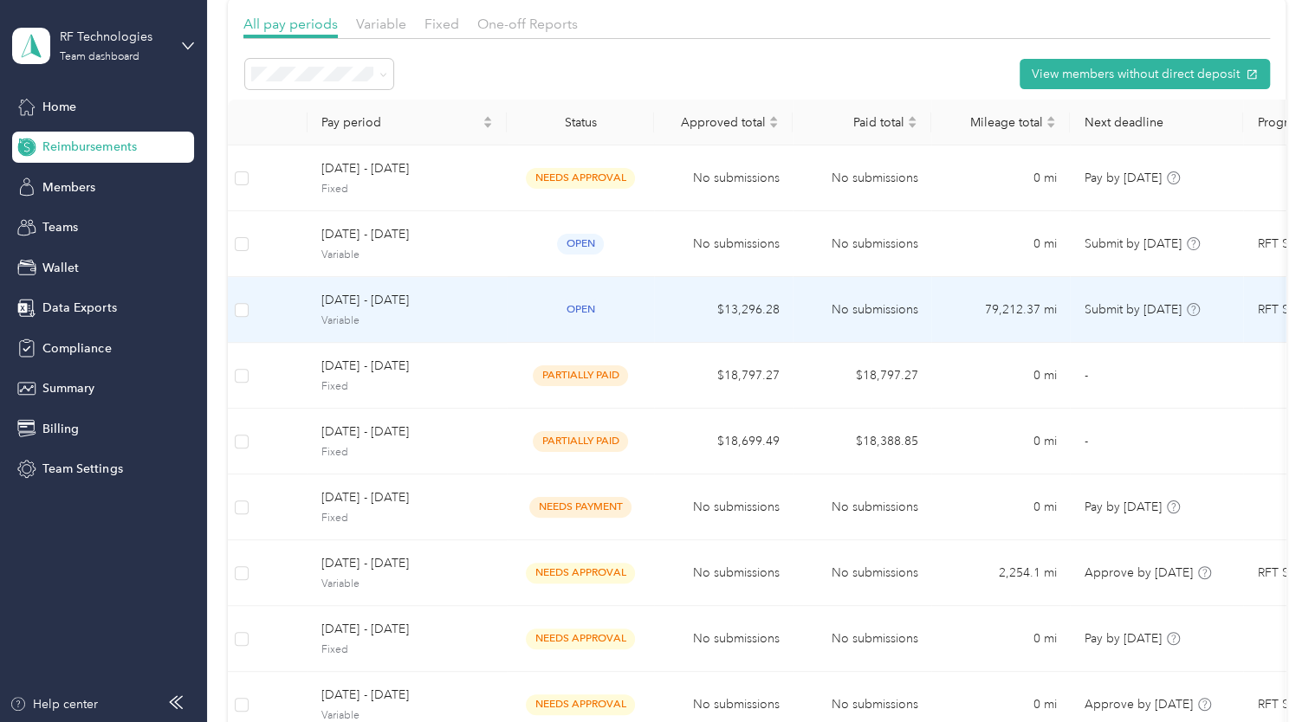
scroll to position [170, 0]
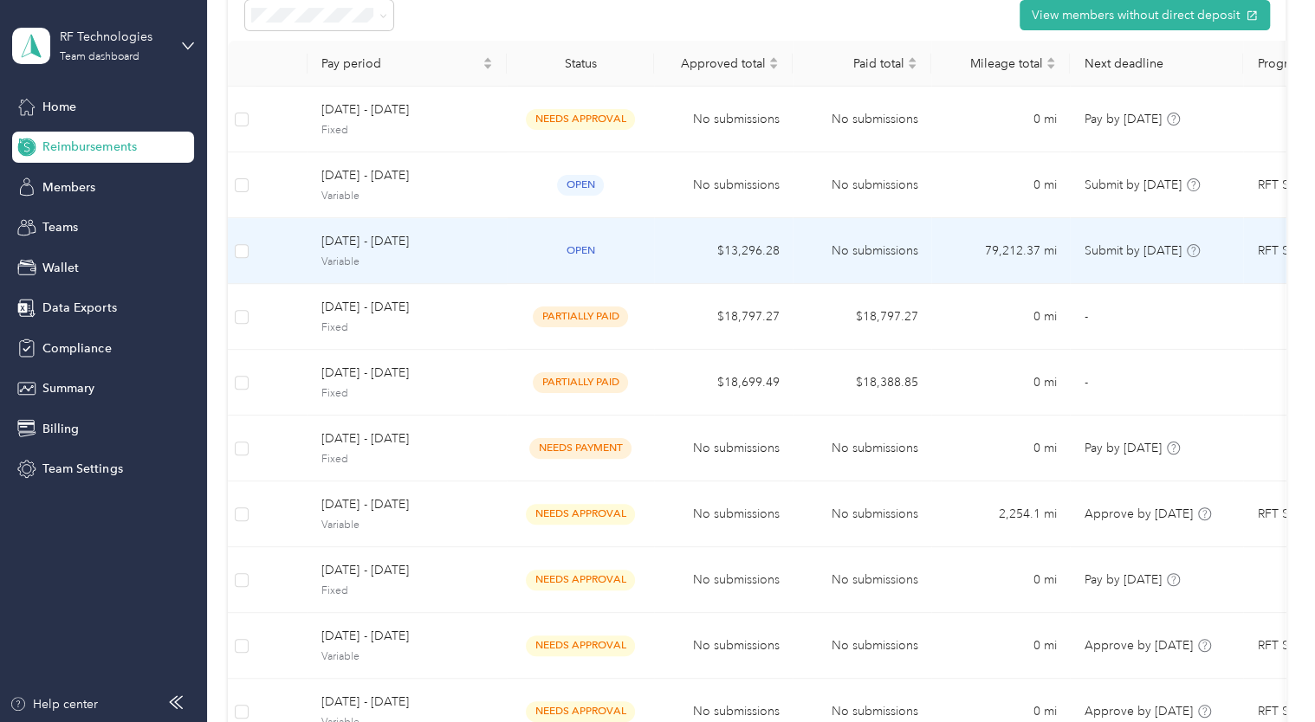
click at [653, 268] on td "open" at bounding box center [580, 251] width 147 height 66
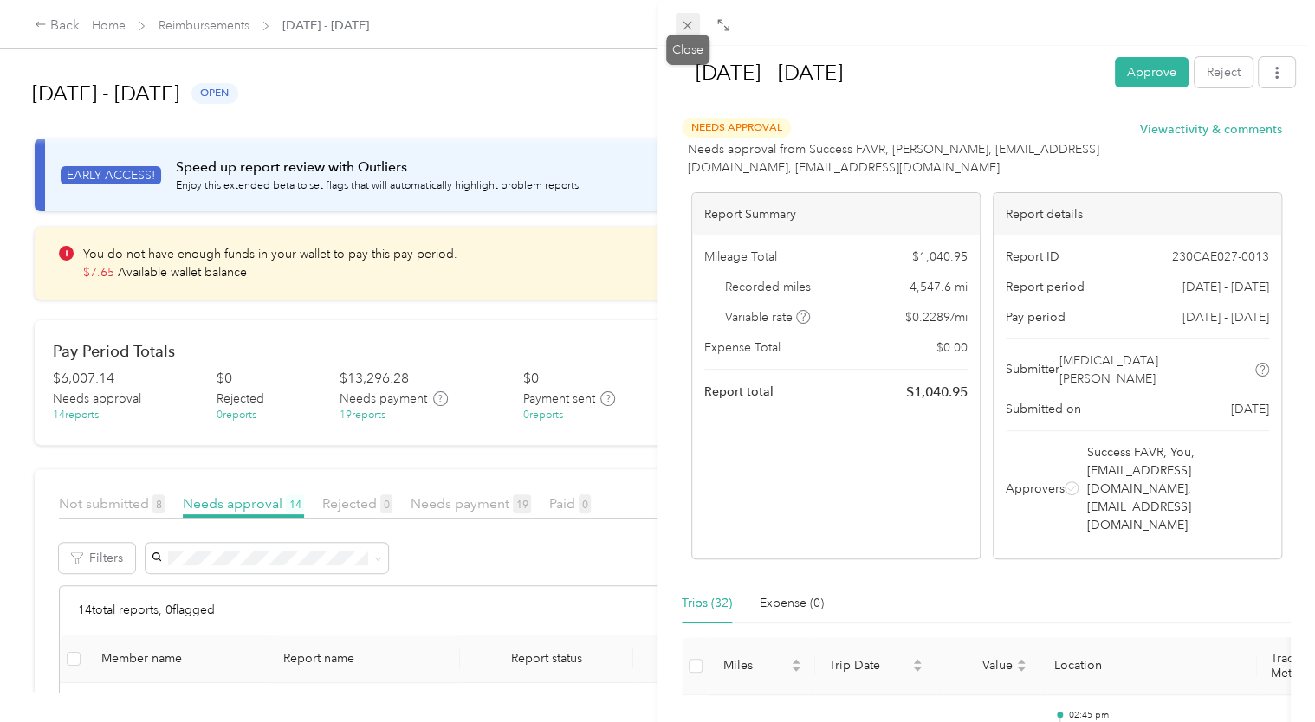
click at [682, 24] on icon at bounding box center [687, 25] width 15 height 15
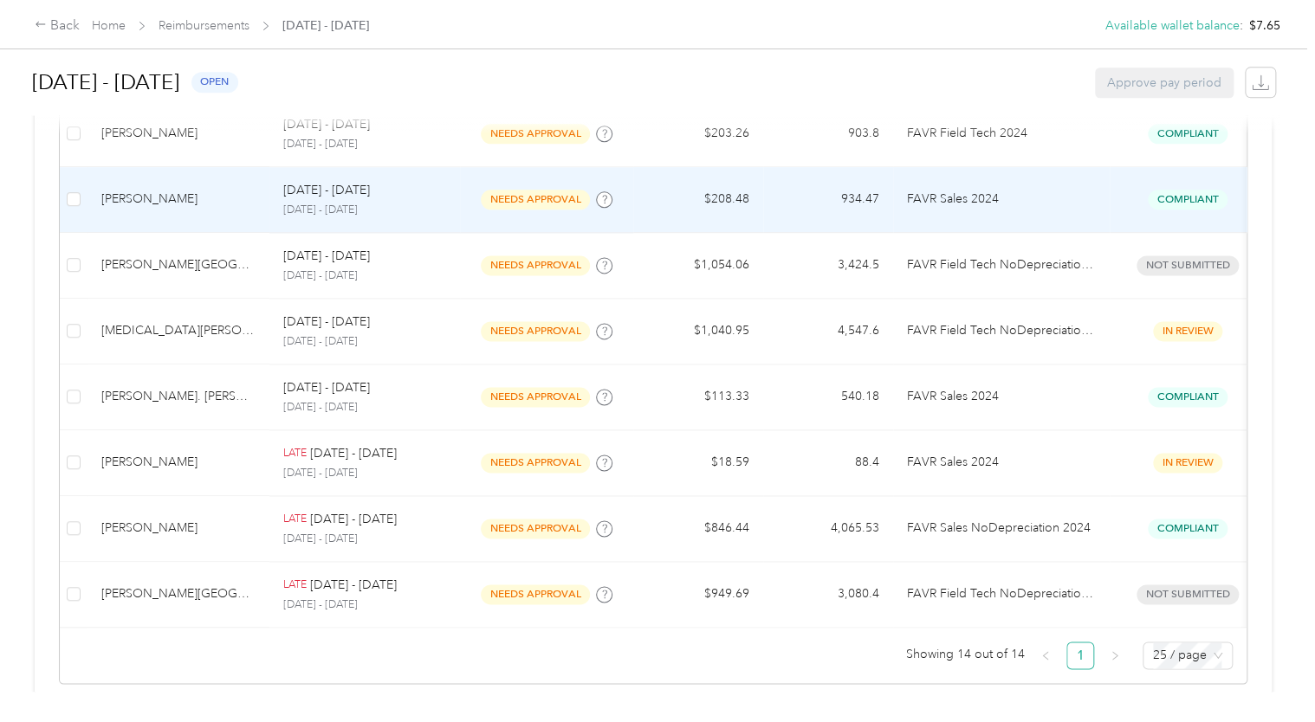
scroll to position [1016, 0]
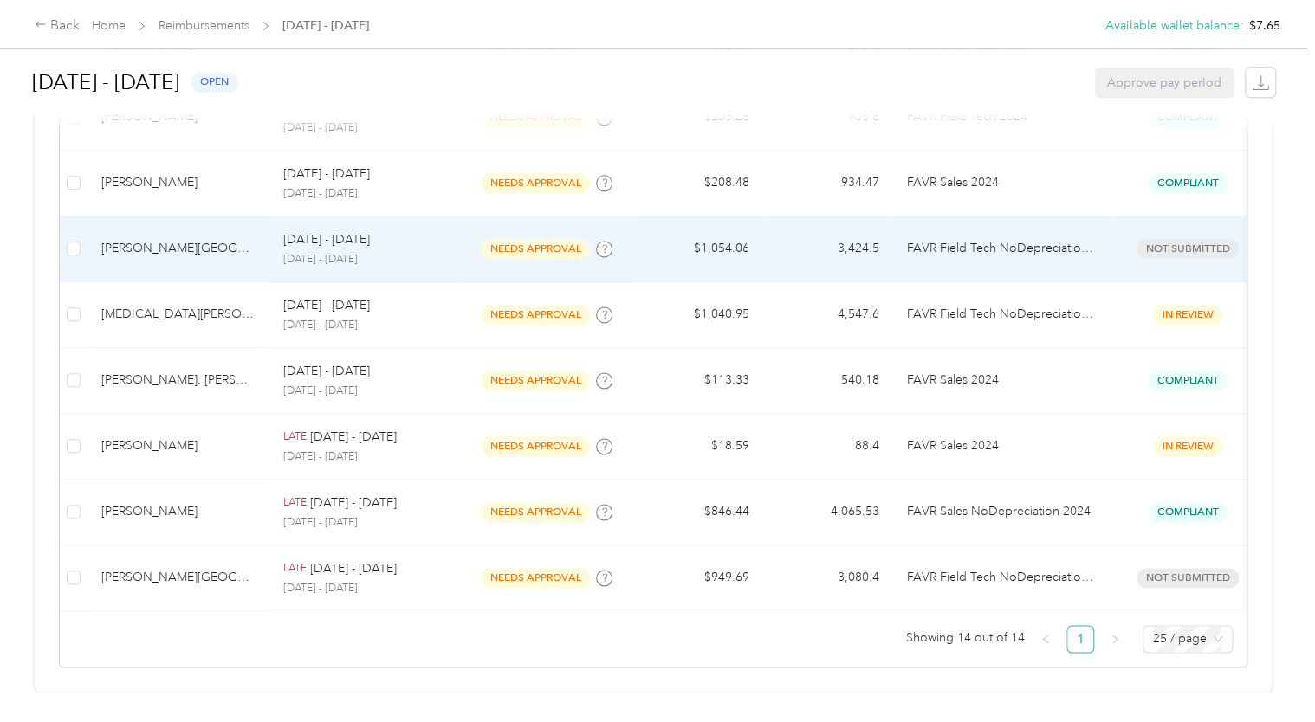
click at [1096, 231] on td "FAVR Field Tech NoDepreciation 2024" at bounding box center [1001, 249] width 216 height 66
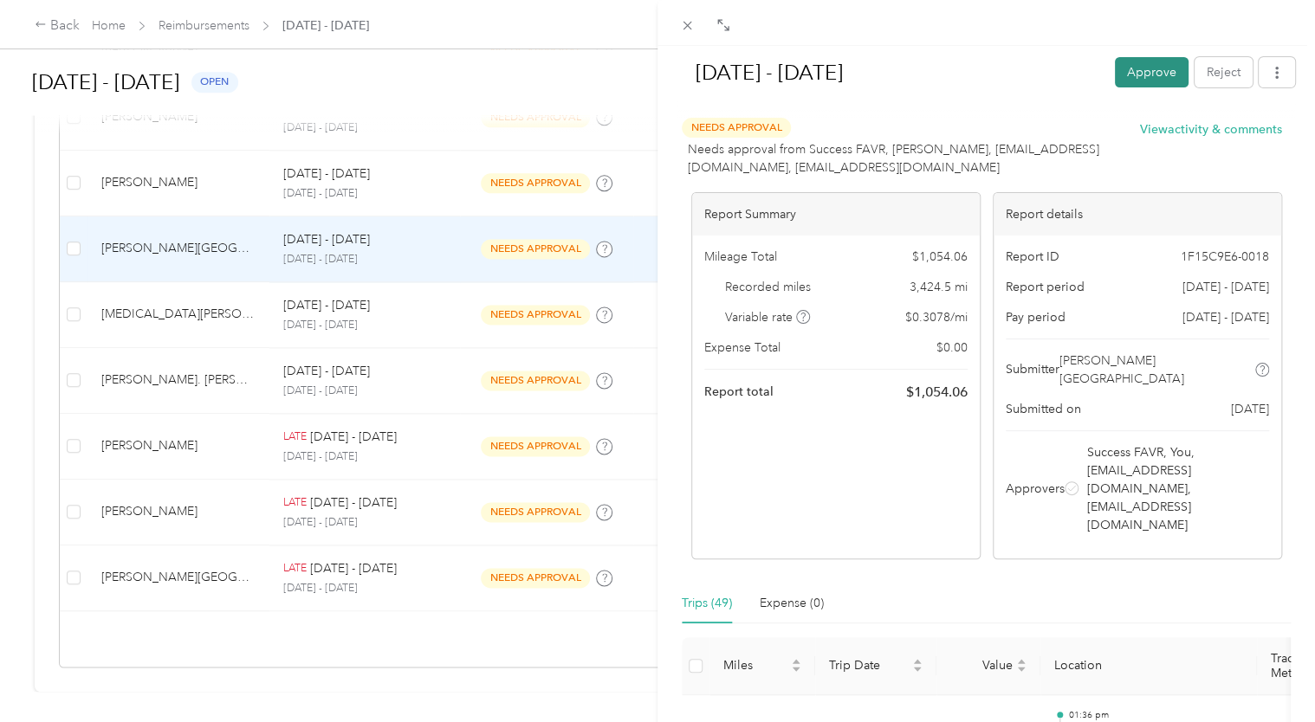
click at [1124, 87] on button "Approve" at bounding box center [1152, 72] width 74 height 30
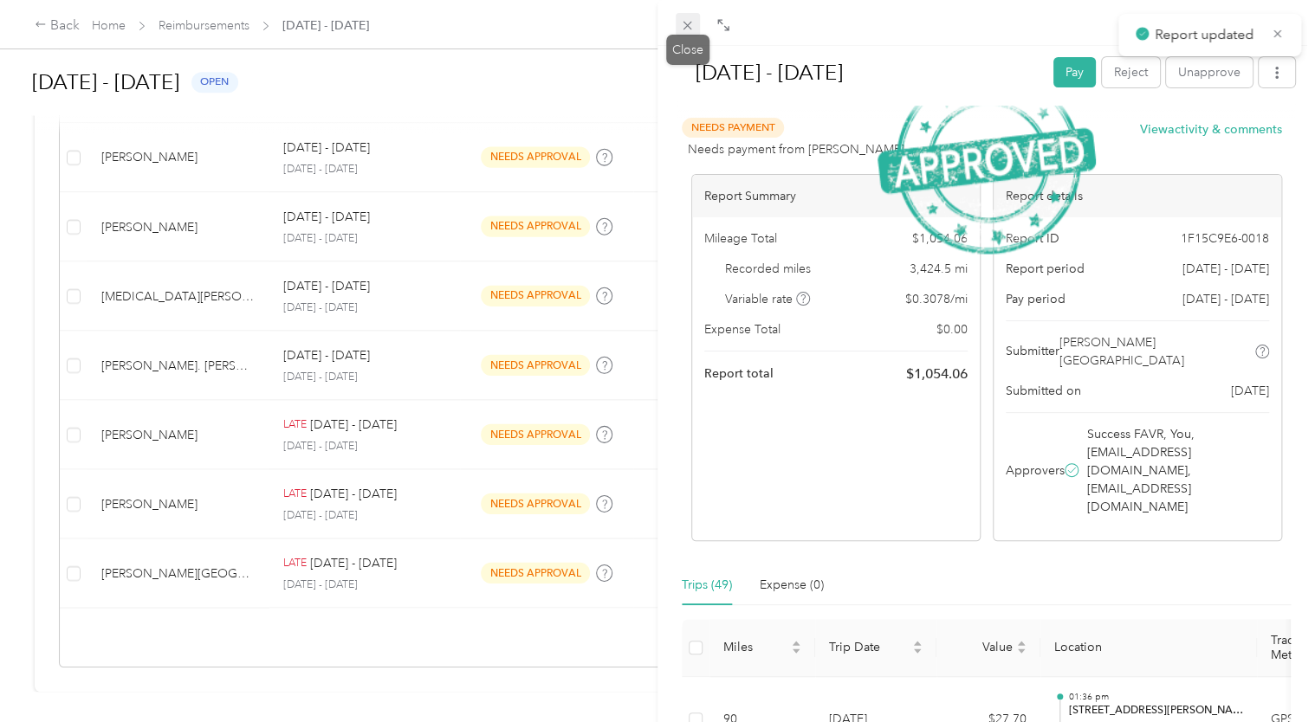
scroll to position [950, 0]
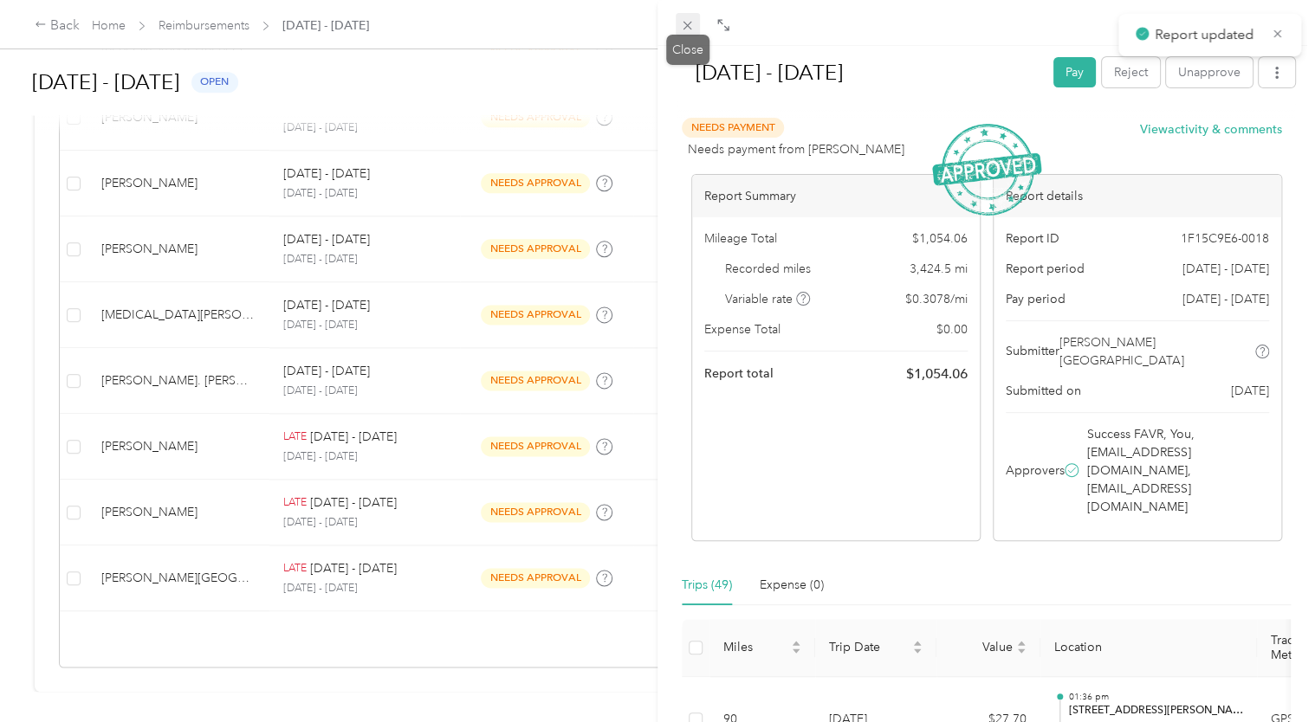
click at [686, 29] on icon at bounding box center [687, 25] width 15 height 15
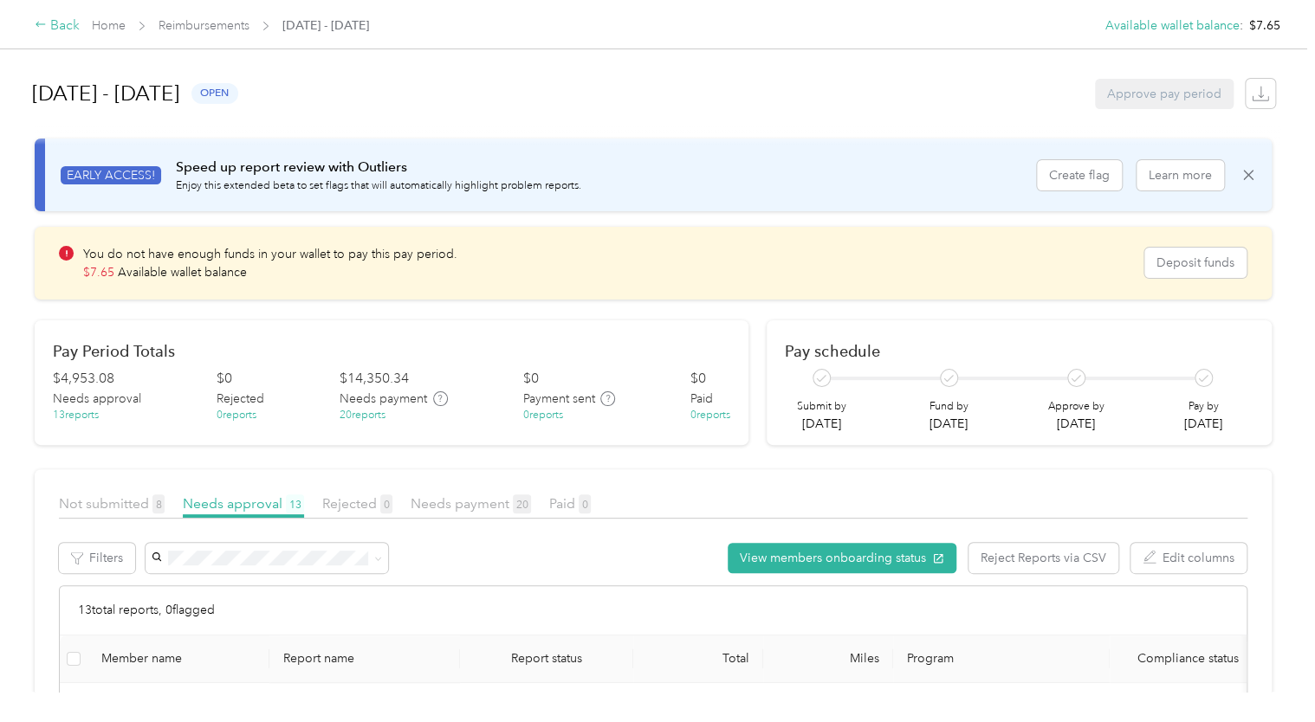
click at [76, 24] on div "Back" at bounding box center [57, 26] width 45 height 21
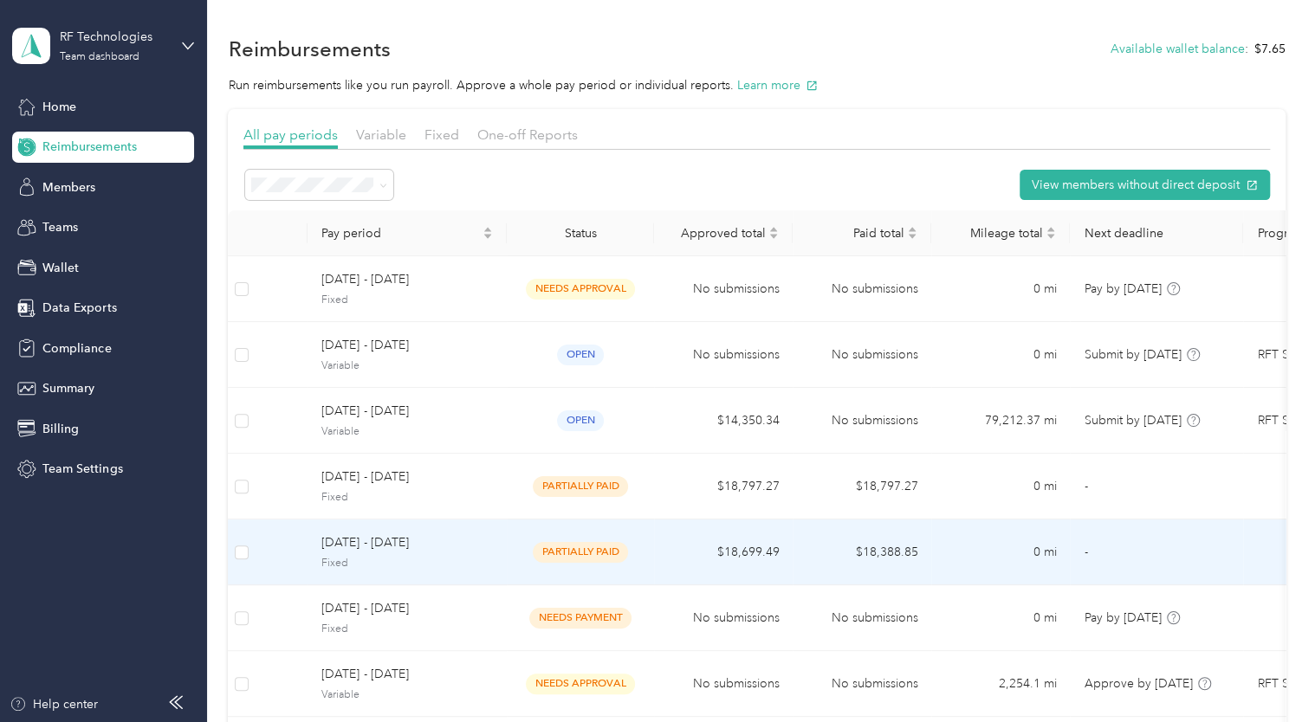
click at [427, 569] on span "Fixed" at bounding box center [406, 564] width 171 height 16
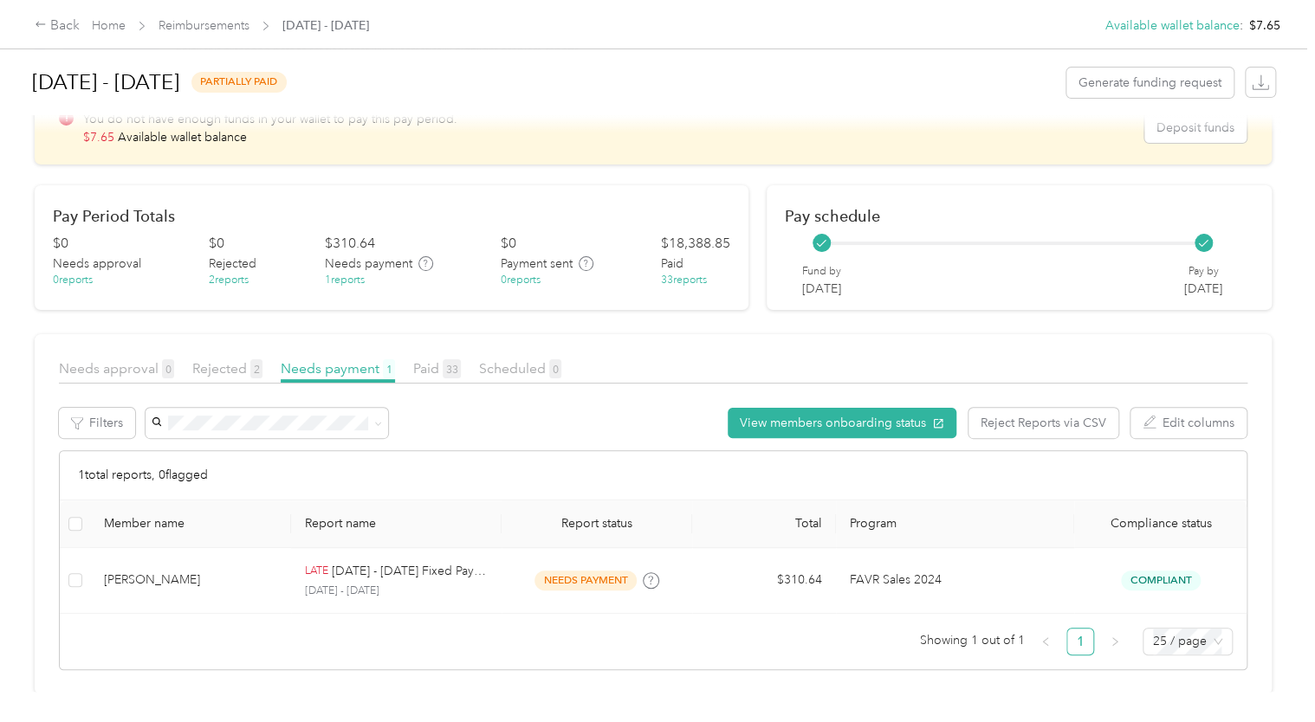
scroll to position [149, 0]
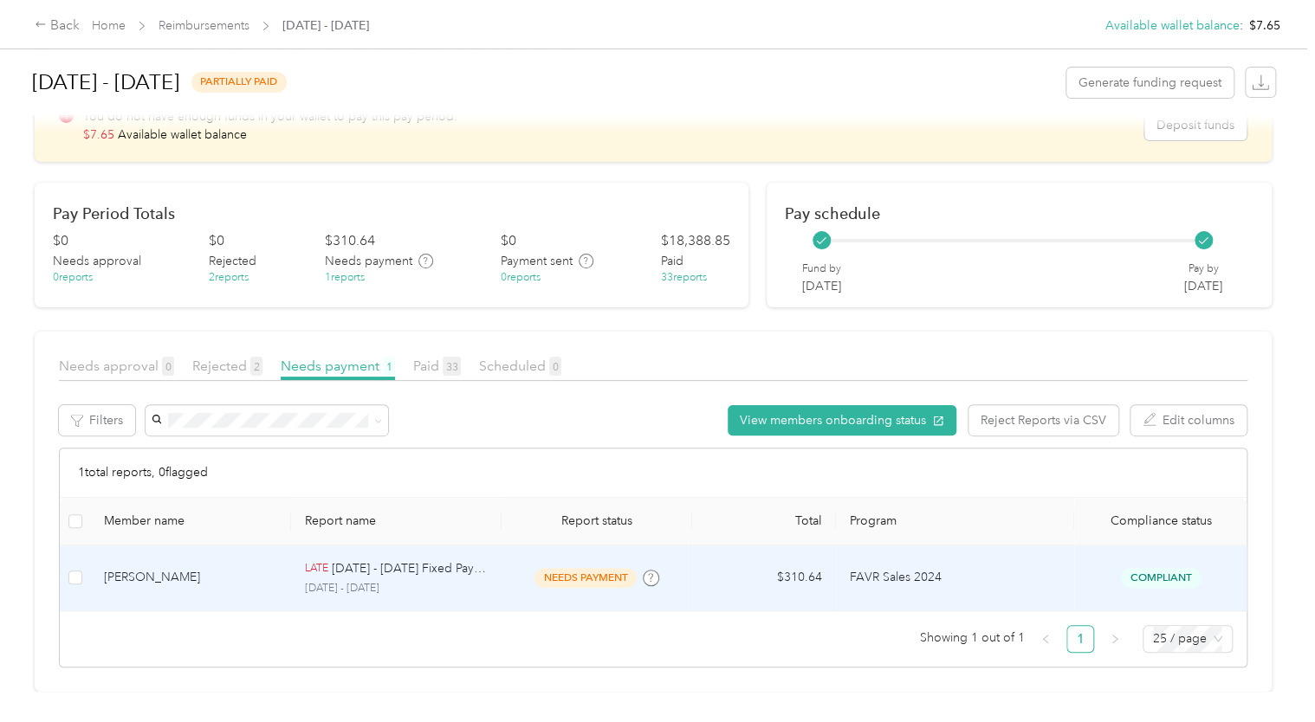
click at [686, 580] on td "needs payment" at bounding box center [596, 579] width 191 height 66
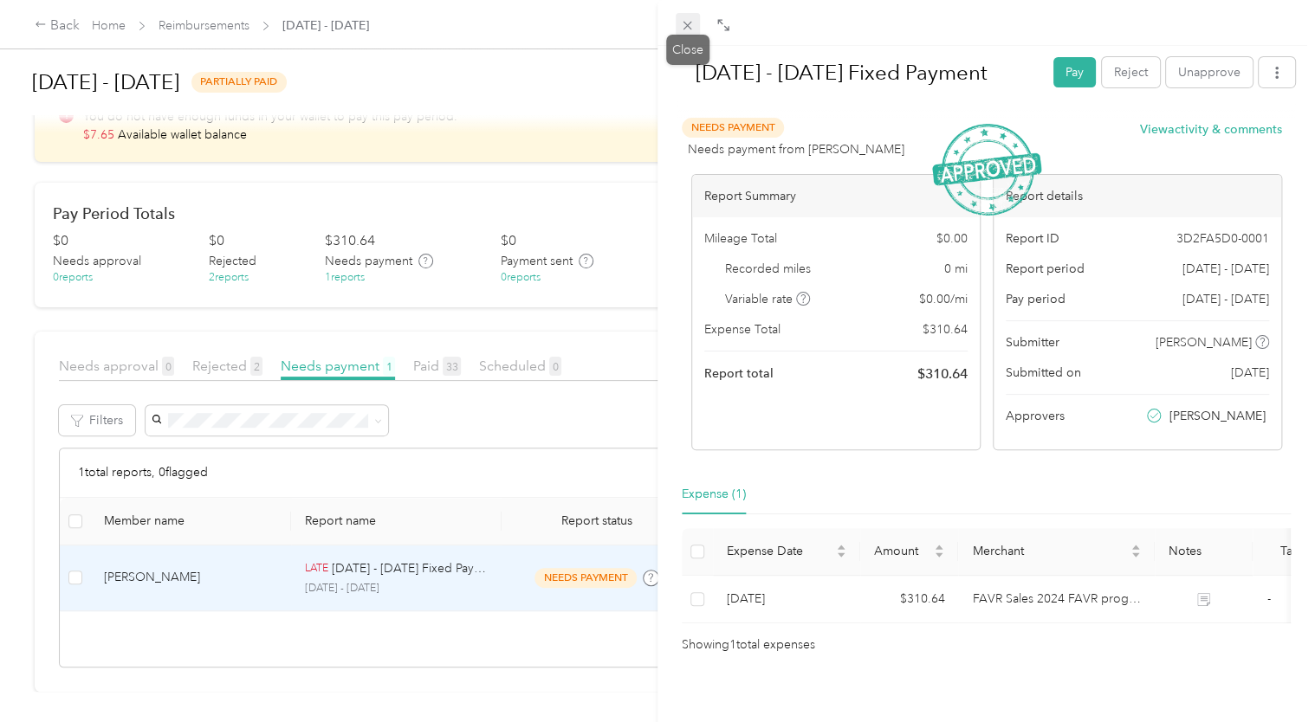
click at [695, 28] on span at bounding box center [687, 25] width 24 height 24
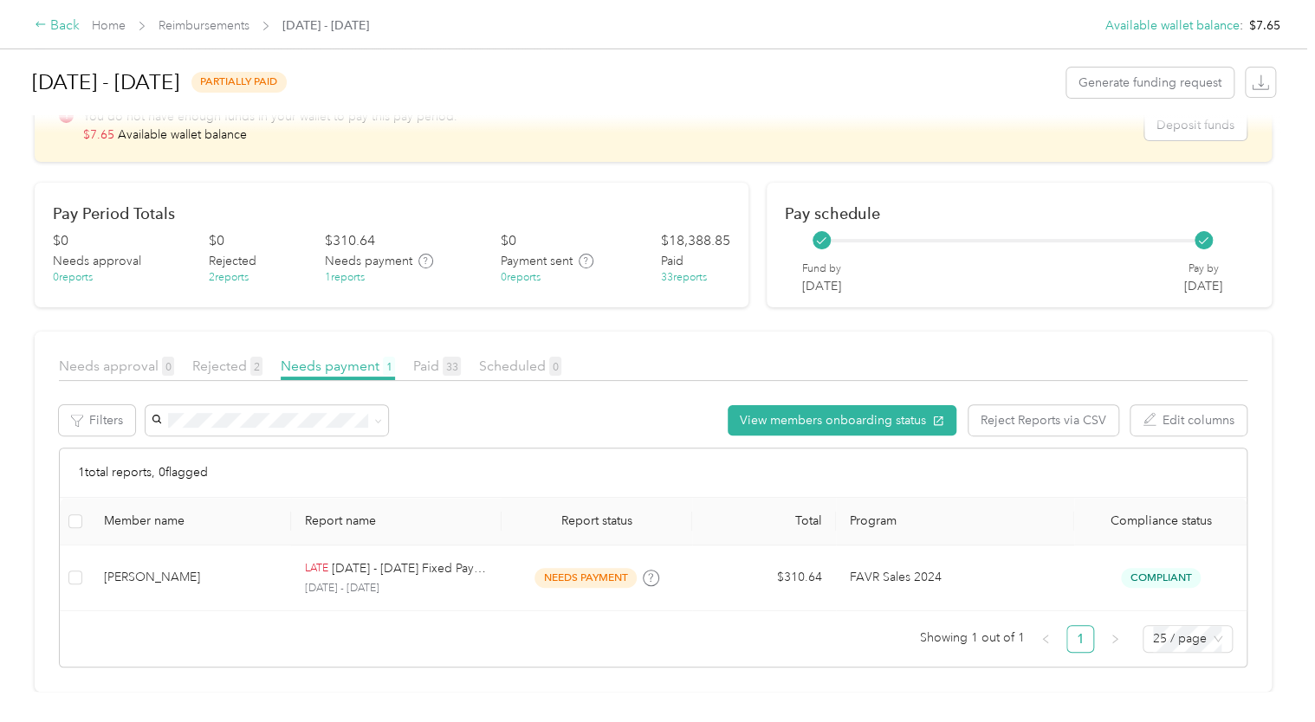
click at [40, 27] on icon at bounding box center [41, 24] width 12 height 12
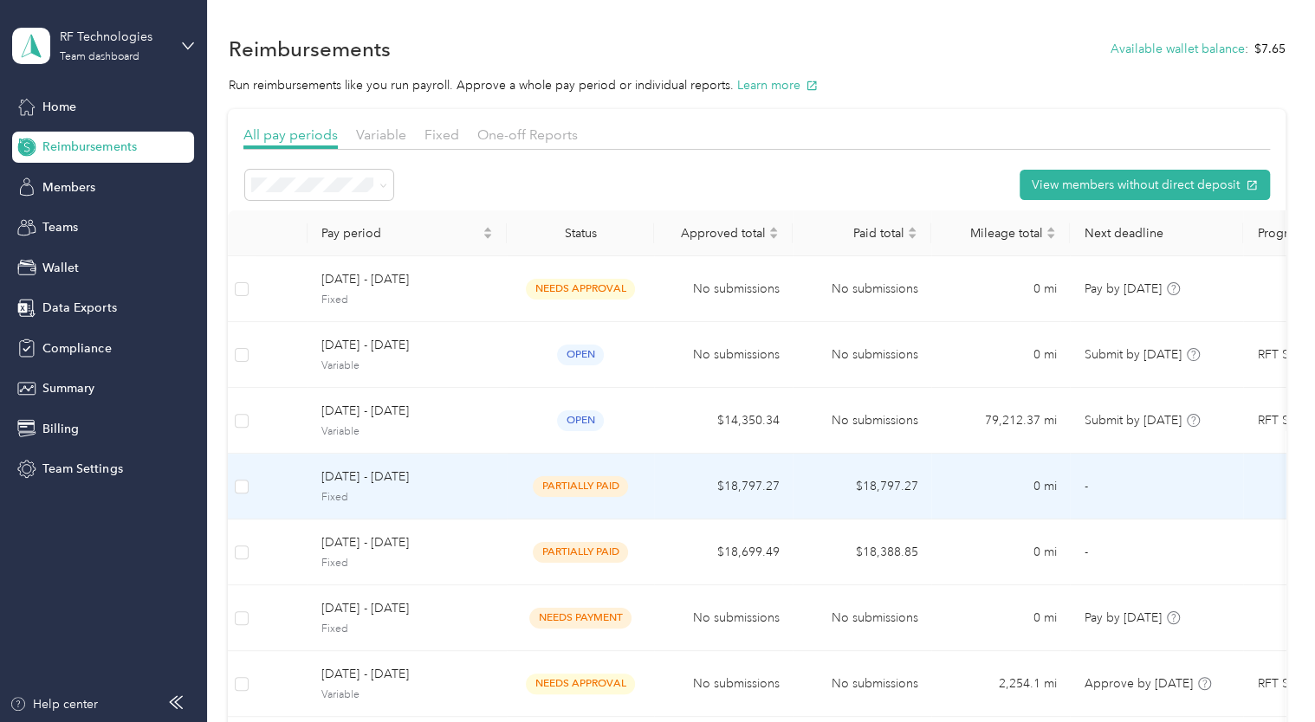
click at [460, 490] on span "Fixed" at bounding box center [406, 498] width 171 height 16
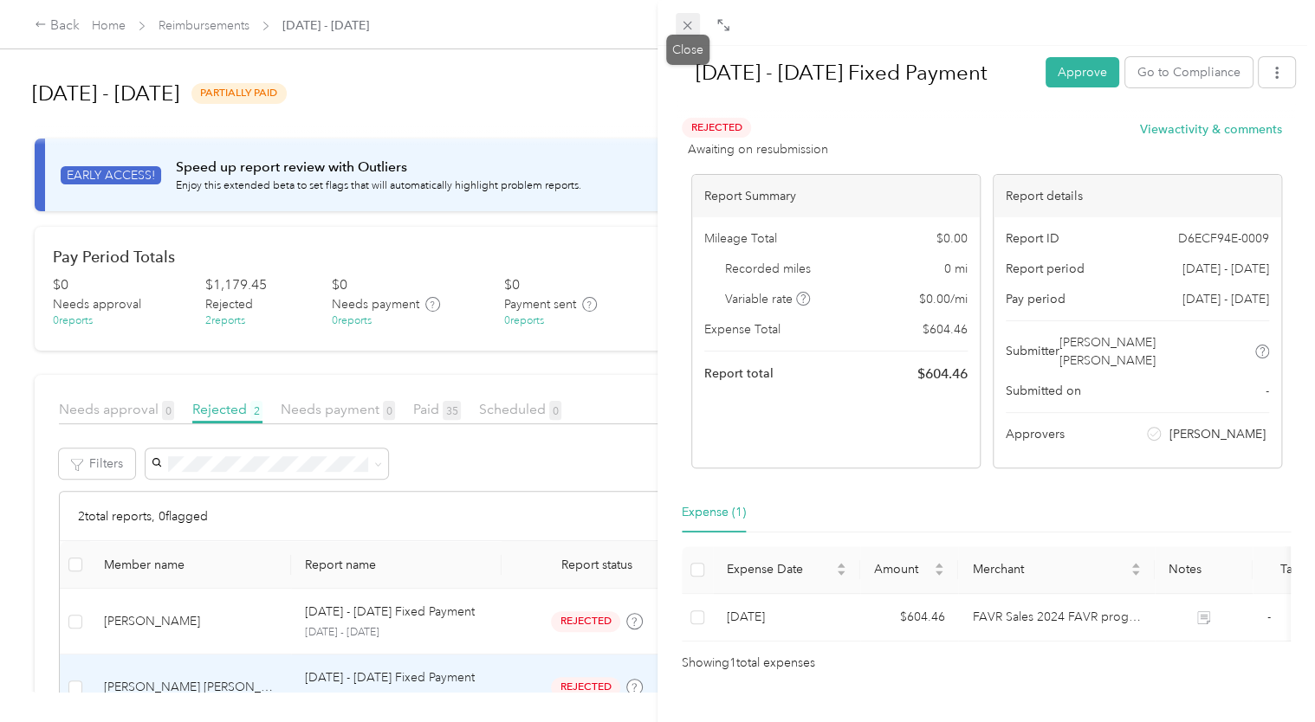
click at [682, 29] on icon at bounding box center [687, 25] width 15 height 15
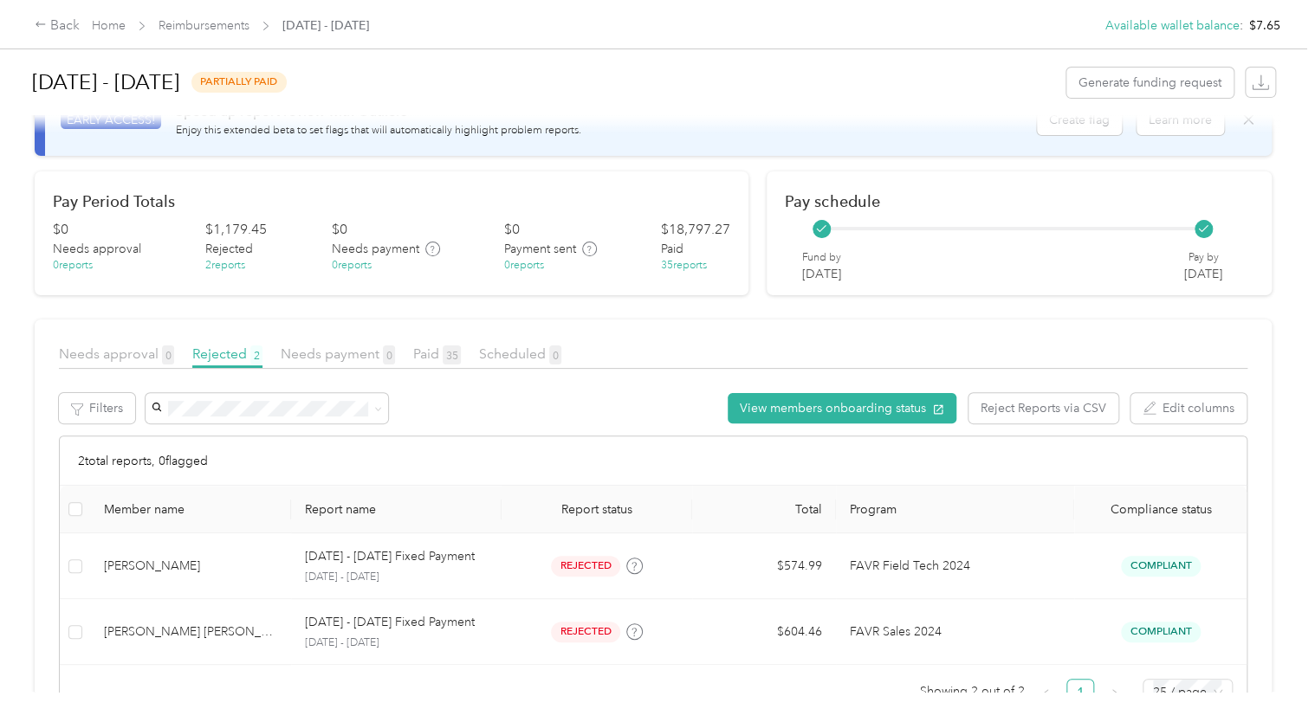
scroll to position [41, 0]
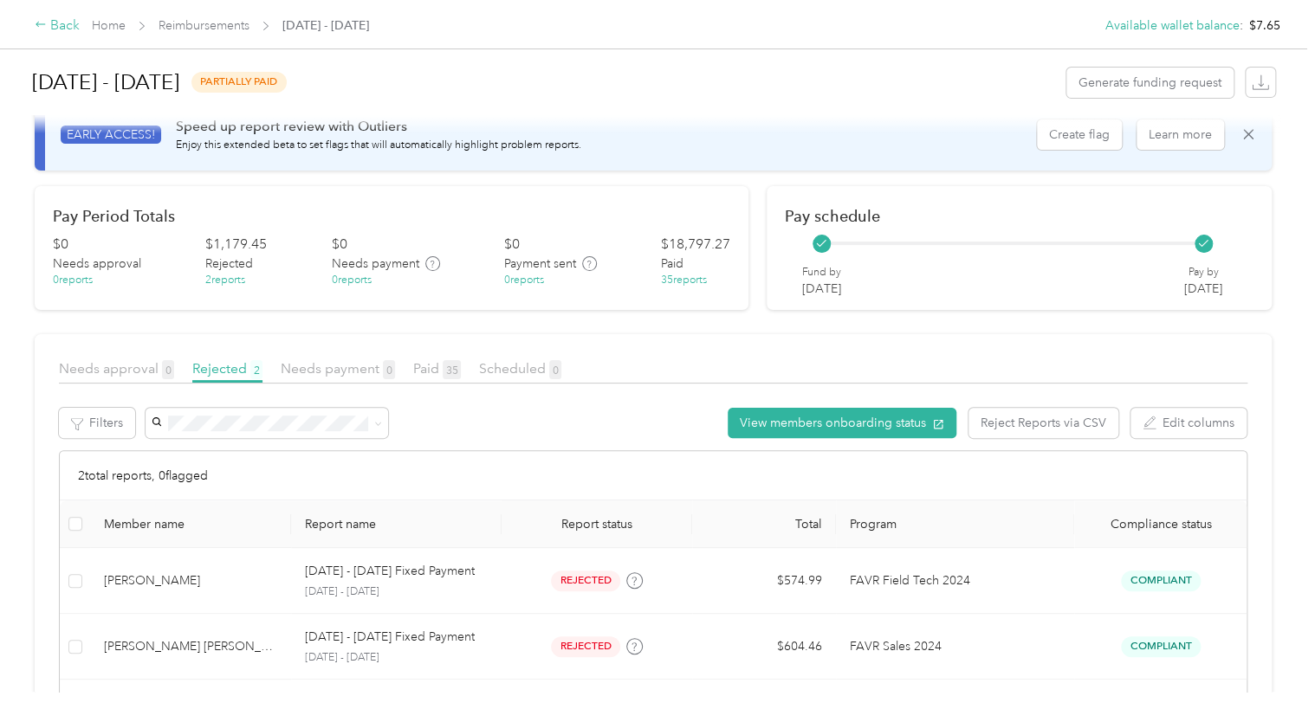
click at [39, 33] on div "Back" at bounding box center [57, 26] width 45 height 21
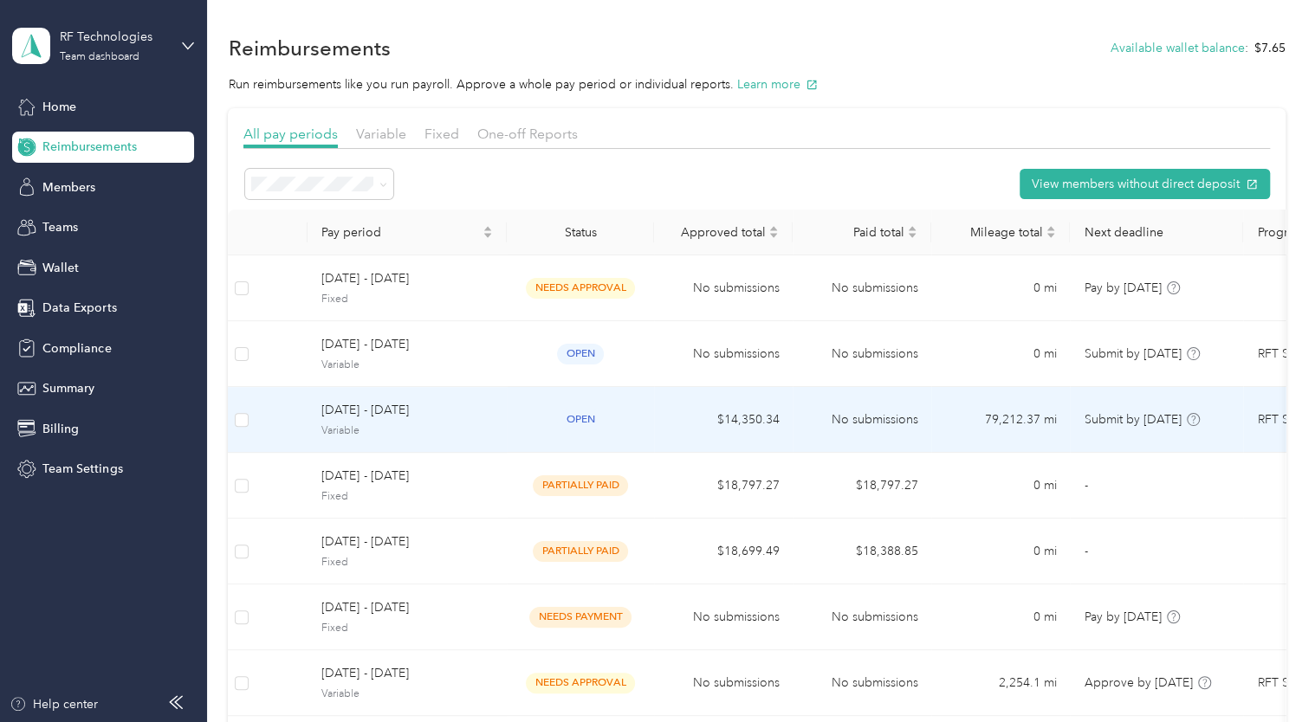
scroll to position [3, 0]
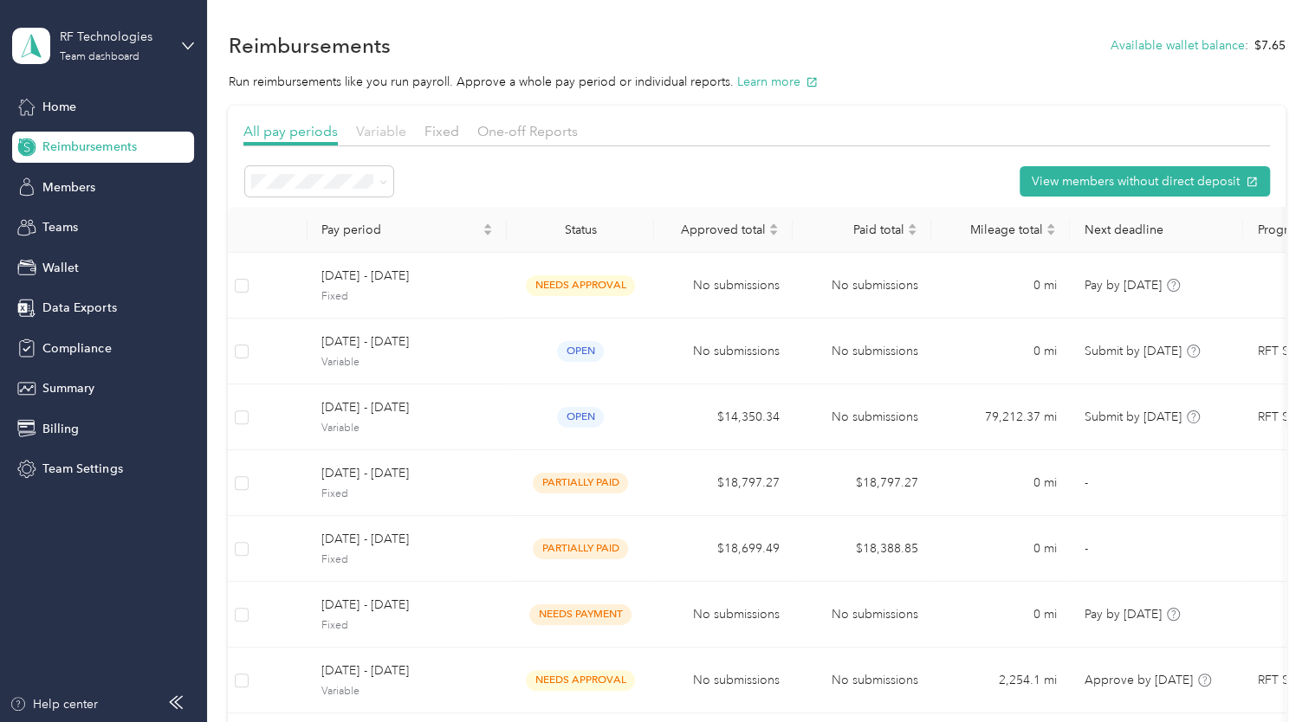
click at [376, 133] on span "Variable" at bounding box center [381, 131] width 50 height 16
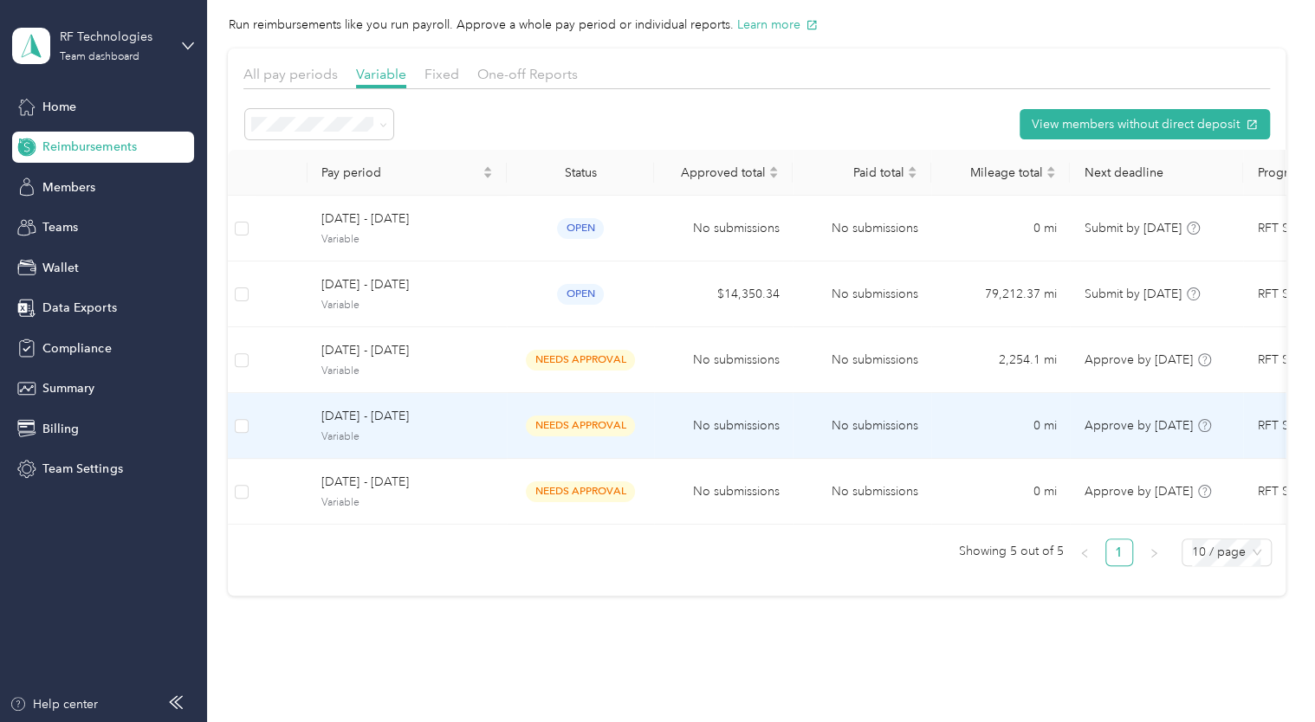
scroll to position [45, 0]
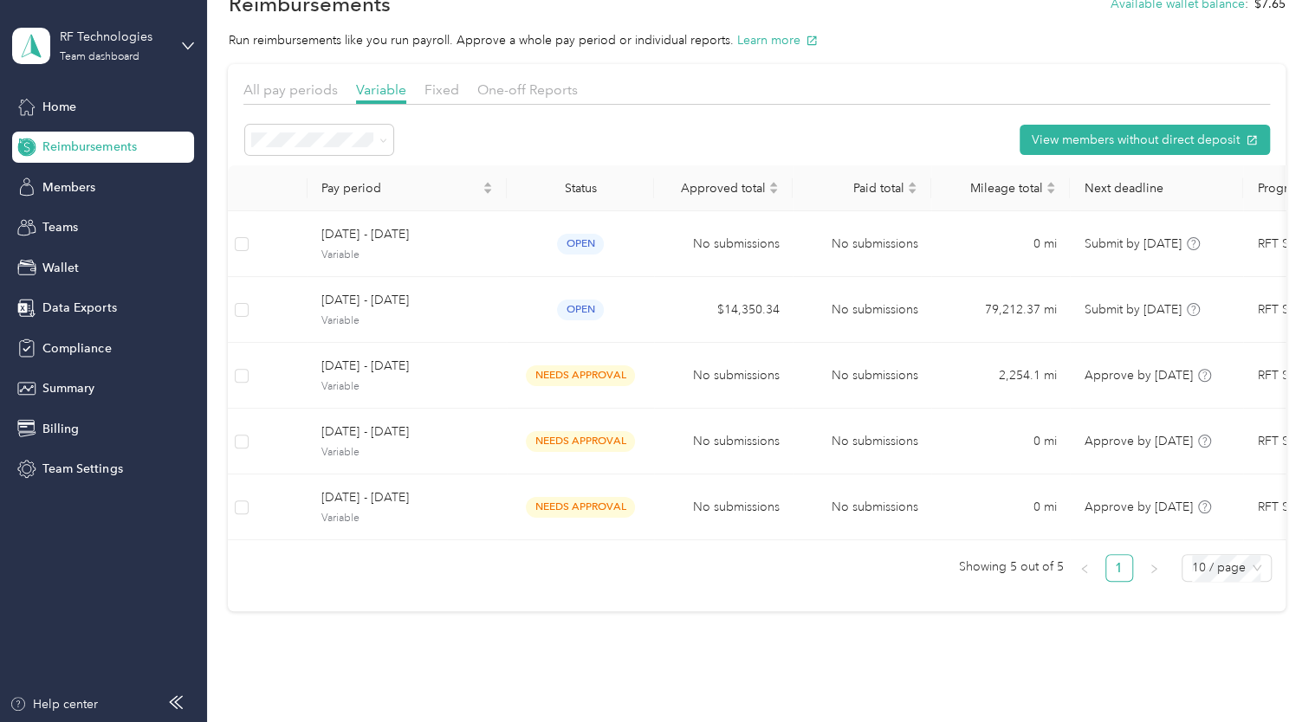
click at [320, 174] on li "All periods" at bounding box center [319, 162] width 148 height 30
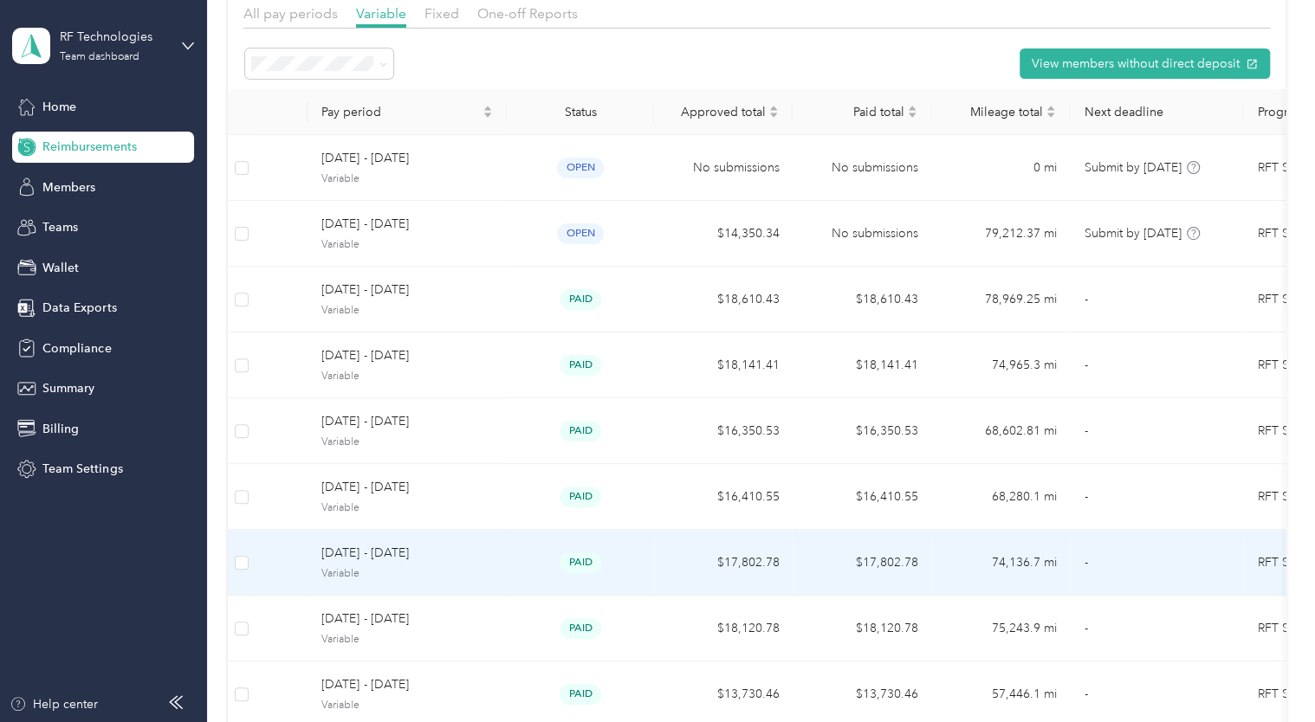
scroll to position [107, 0]
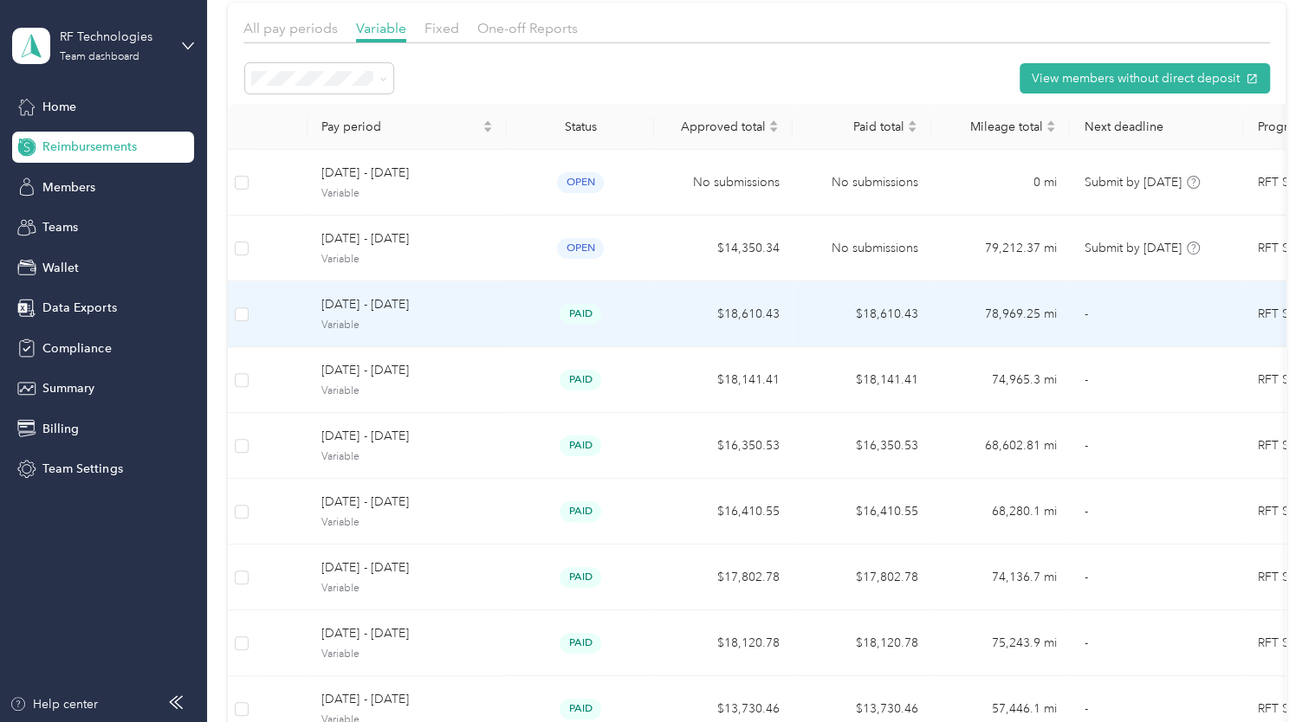
click at [411, 342] on td "August 1 - 31, 2025 Variable" at bounding box center [406, 314] width 199 height 66
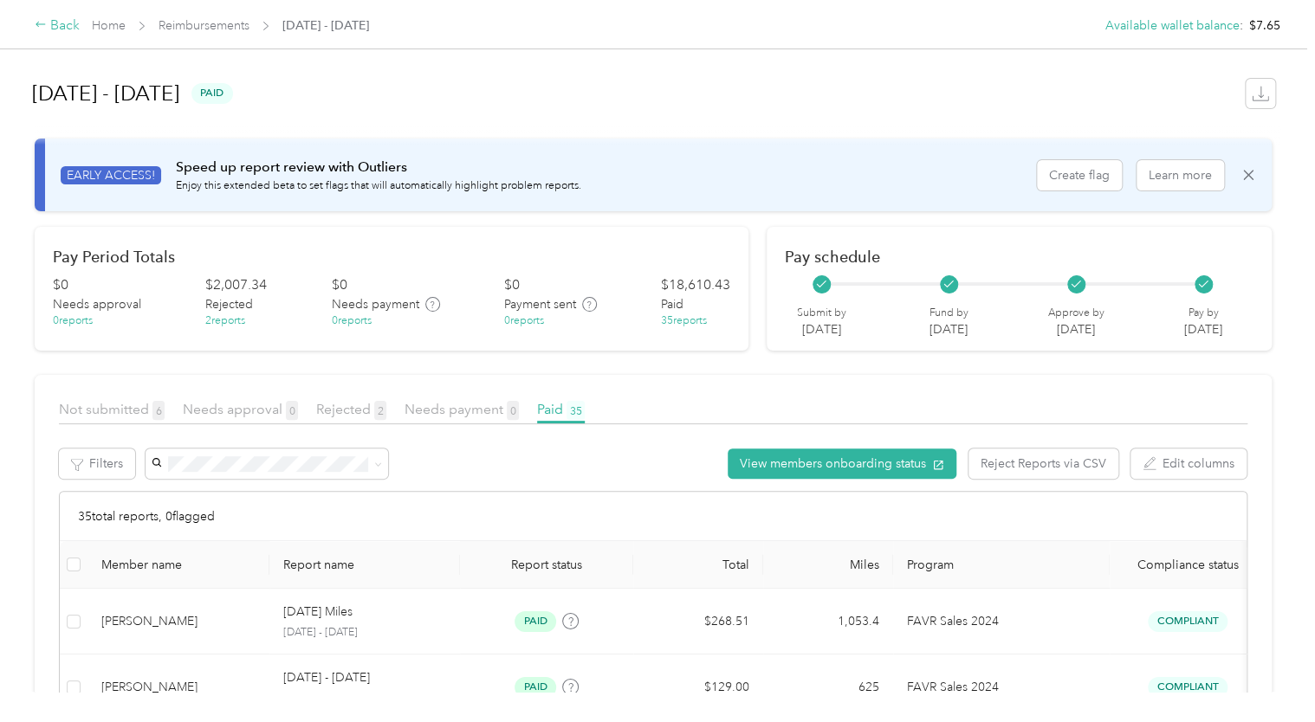
click at [63, 33] on div "Back" at bounding box center [57, 26] width 45 height 21
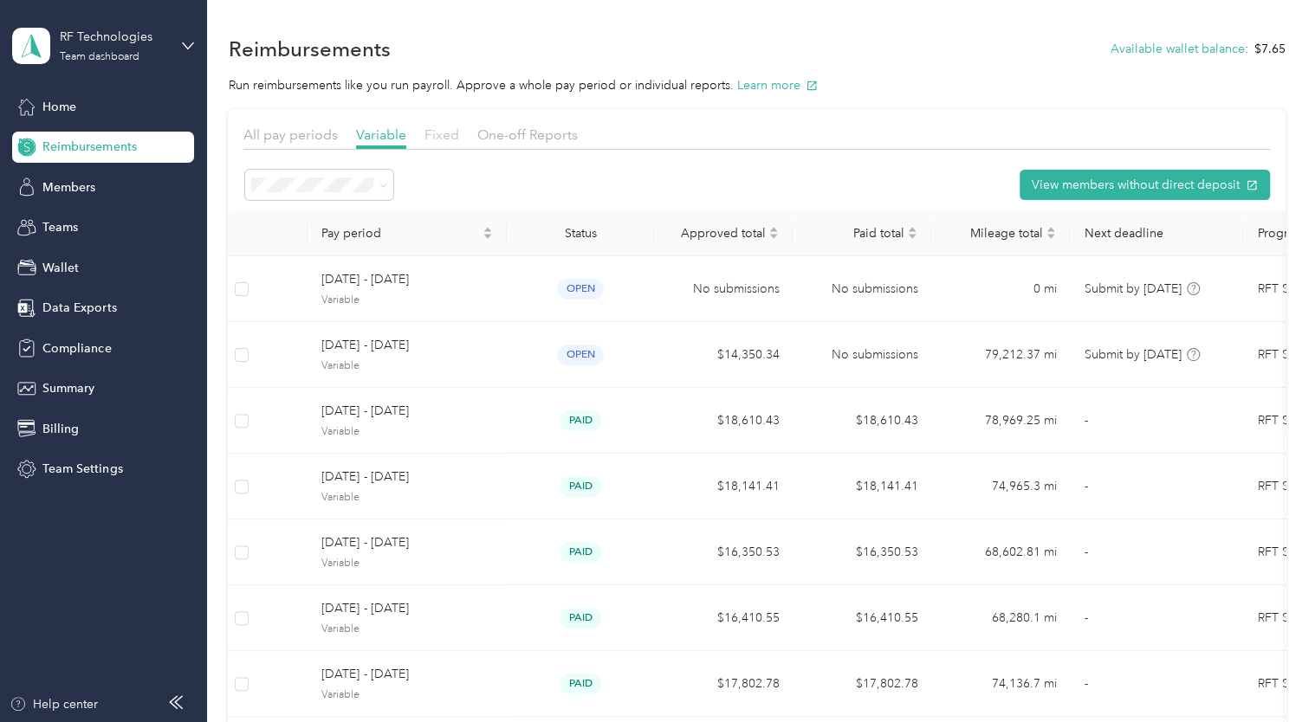
click at [457, 140] on span "Fixed" at bounding box center [441, 134] width 35 height 16
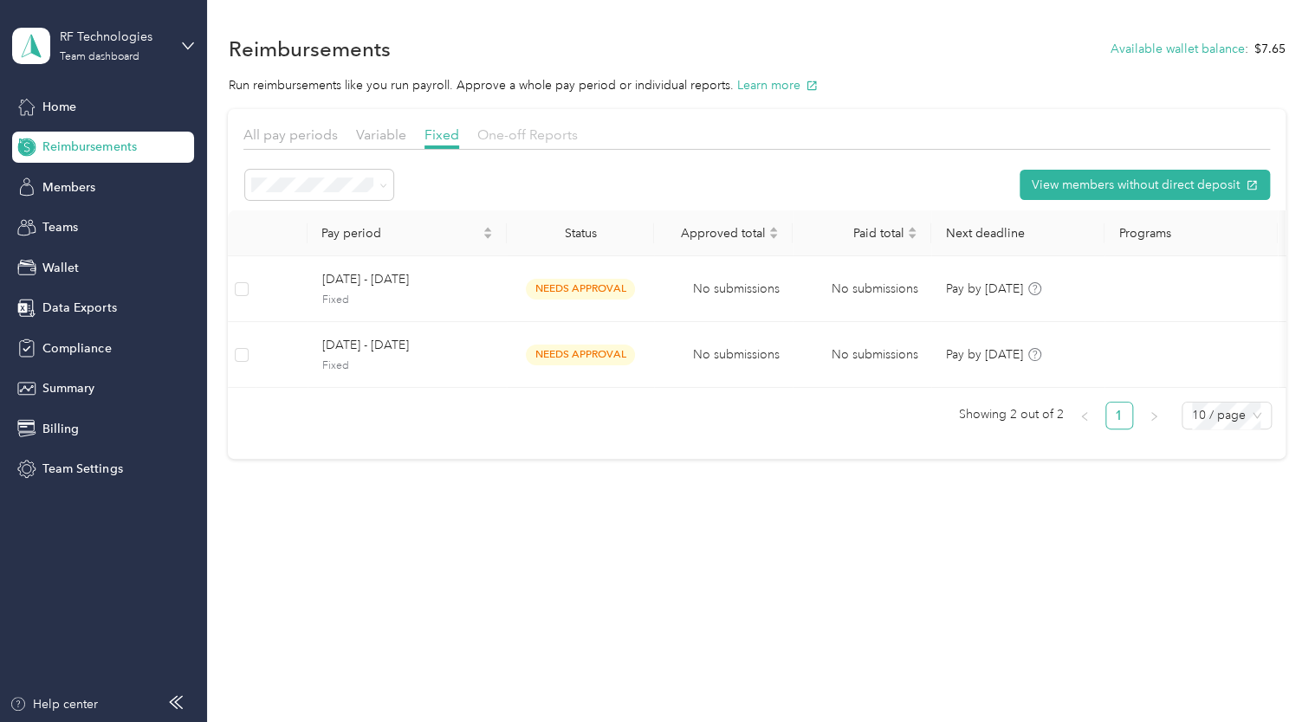
click at [490, 137] on span "One-off Reports" at bounding box center [527, 134] width 100 height 16
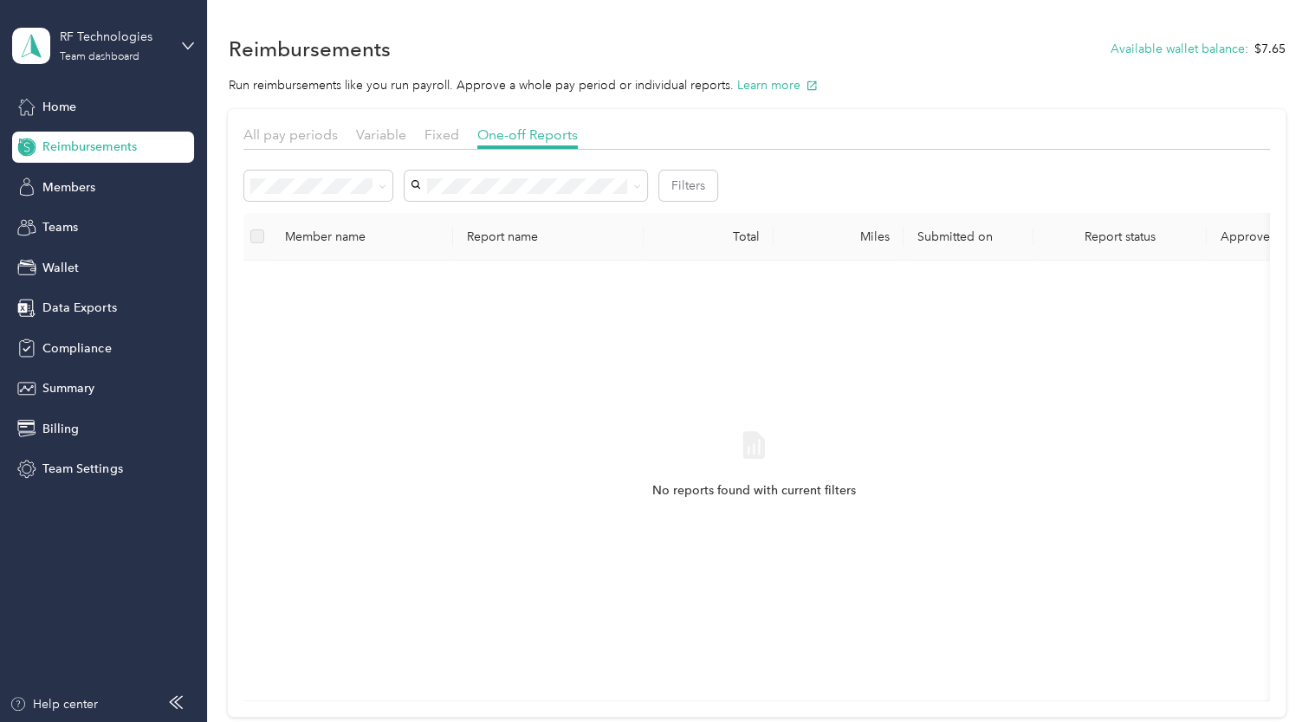
click at [379, 143] on div "Variable" at bounding box center [381, 136] width 50 height 22
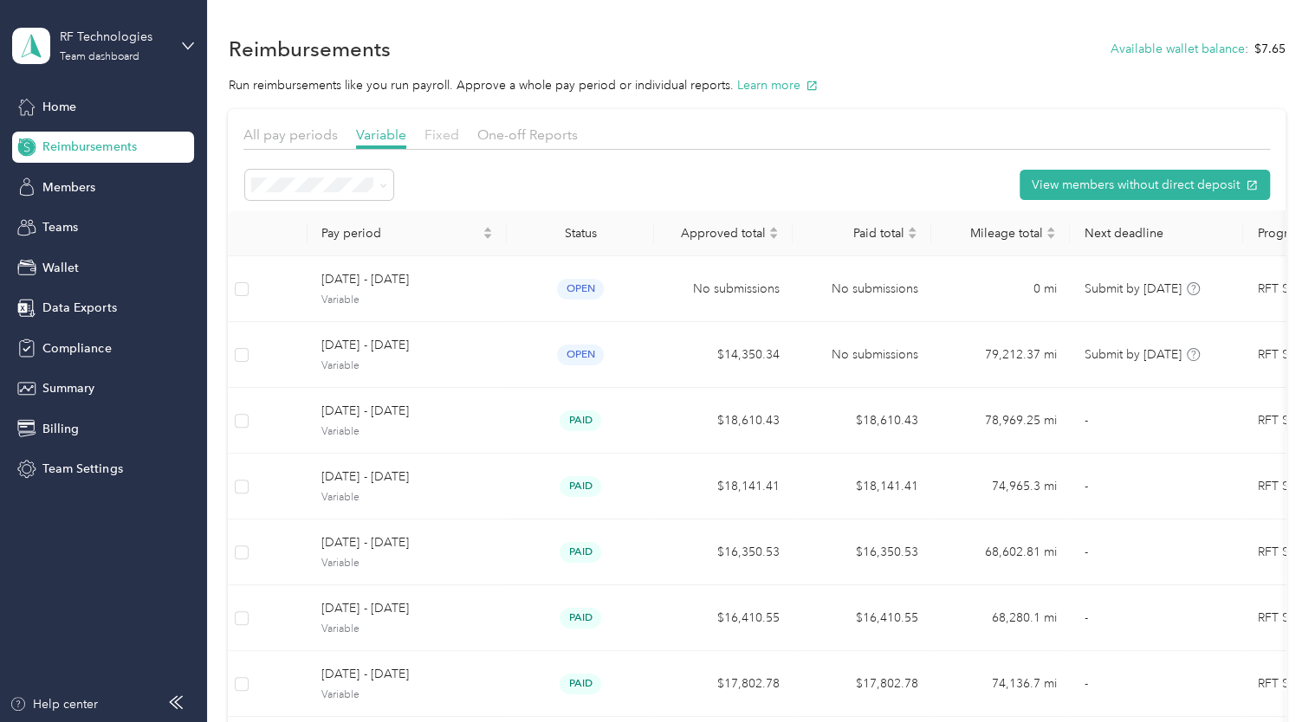
click at [449, 139] on span "Fixed" at bounding box center [441, 134] width 35 height 16
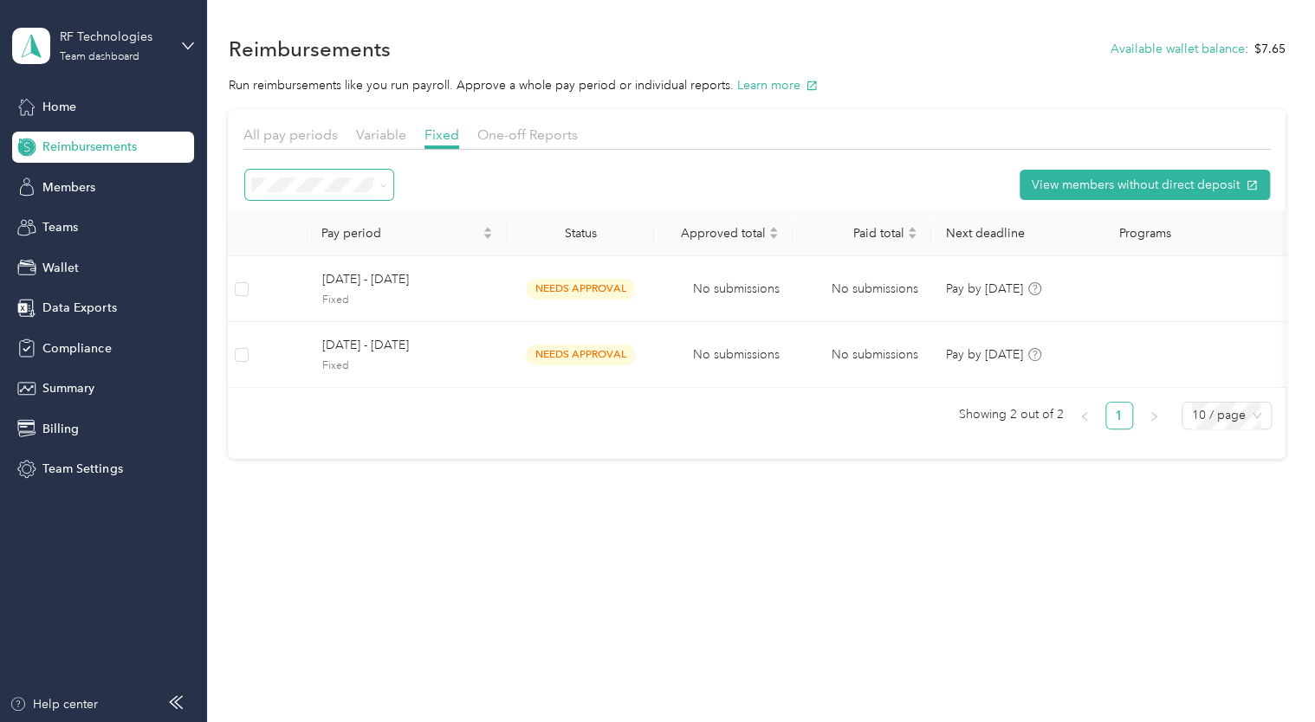
click at [378, 195] on span at bounding box center [319, 185] width 148 height 30
click at [385, 187] on icon at bounding box center [383, 186] width 8 height 8
click at [323, 276] on li "Partially paid" at bounding box center [319, 267] width 148 height 30
click at [383, 131] on span "Variable" at bounding box center [381, 134] width 50 height 16
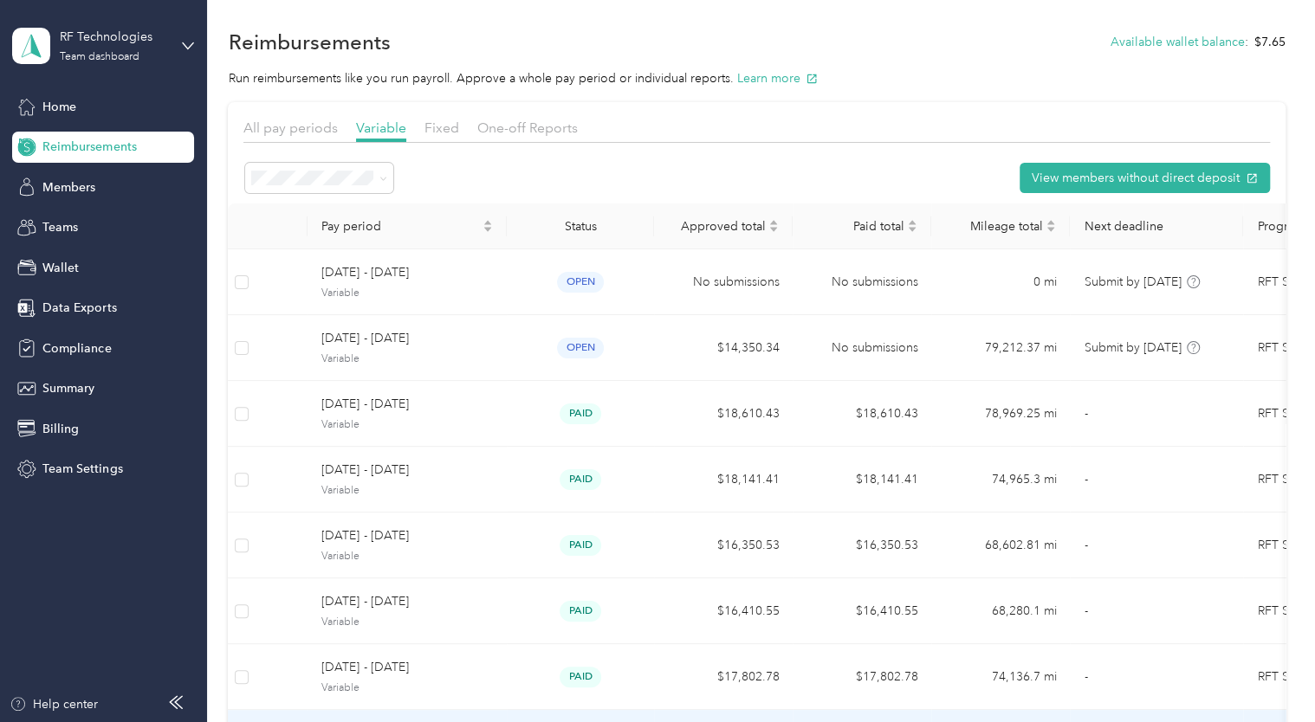
scroll to position [7, 0]
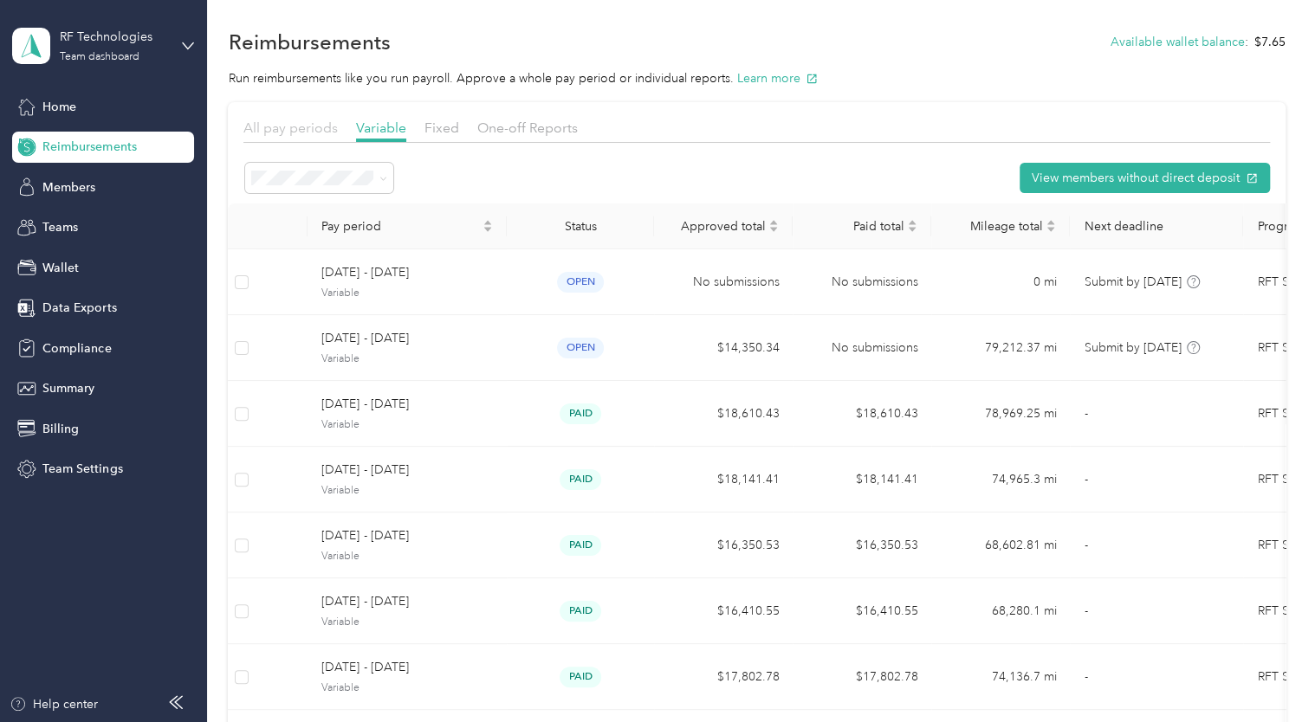
click at [322, 130] on span "All pay periods" at bounding box center [290, 128] width 94 height 16
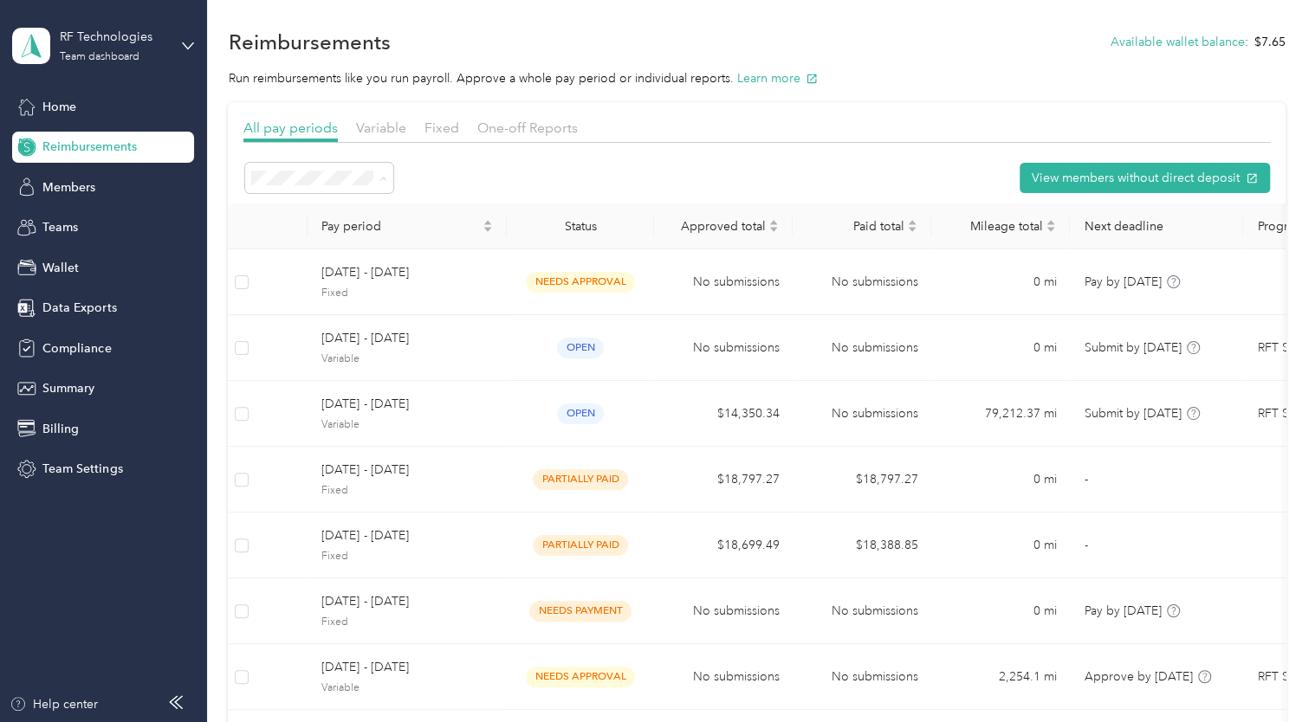
click at [323, 407] on li "Partially paid" at bounding box center [319, 422] width 148 height 30
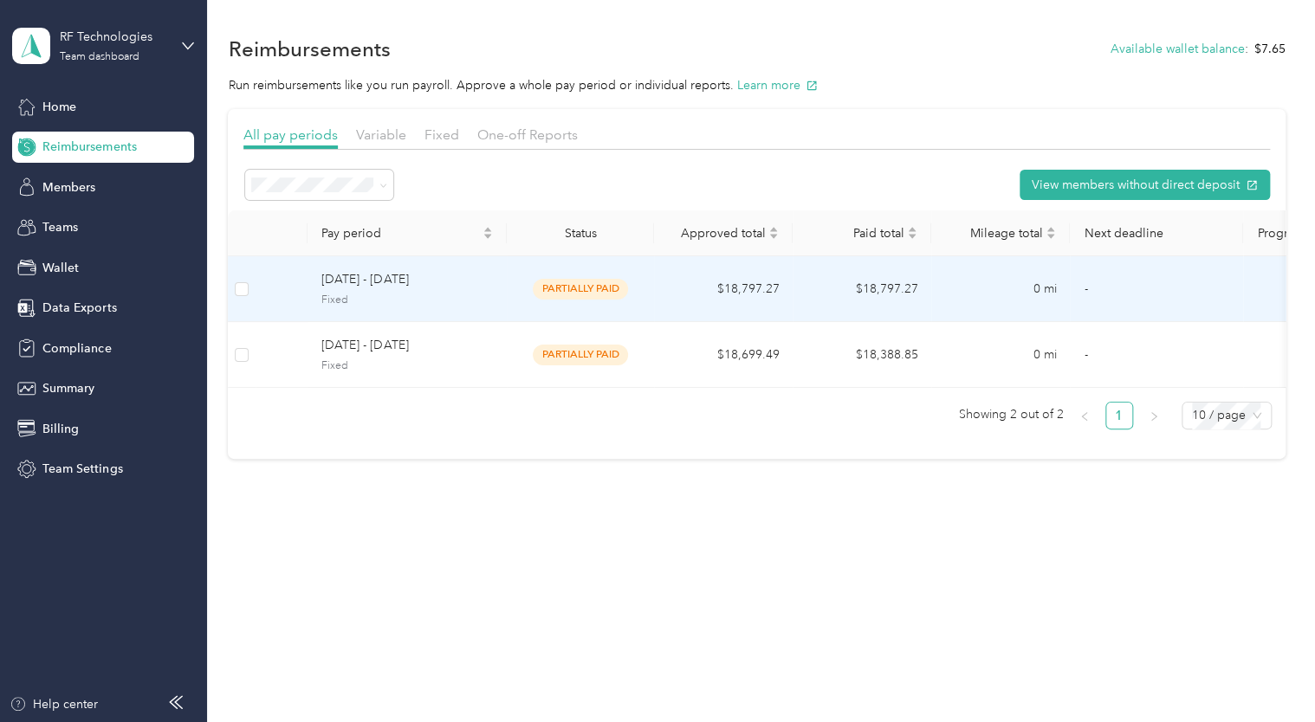
click at [428, 288] on span "[DATE] - [DATE]" at bounding box center [406, 279] width 171 height 19
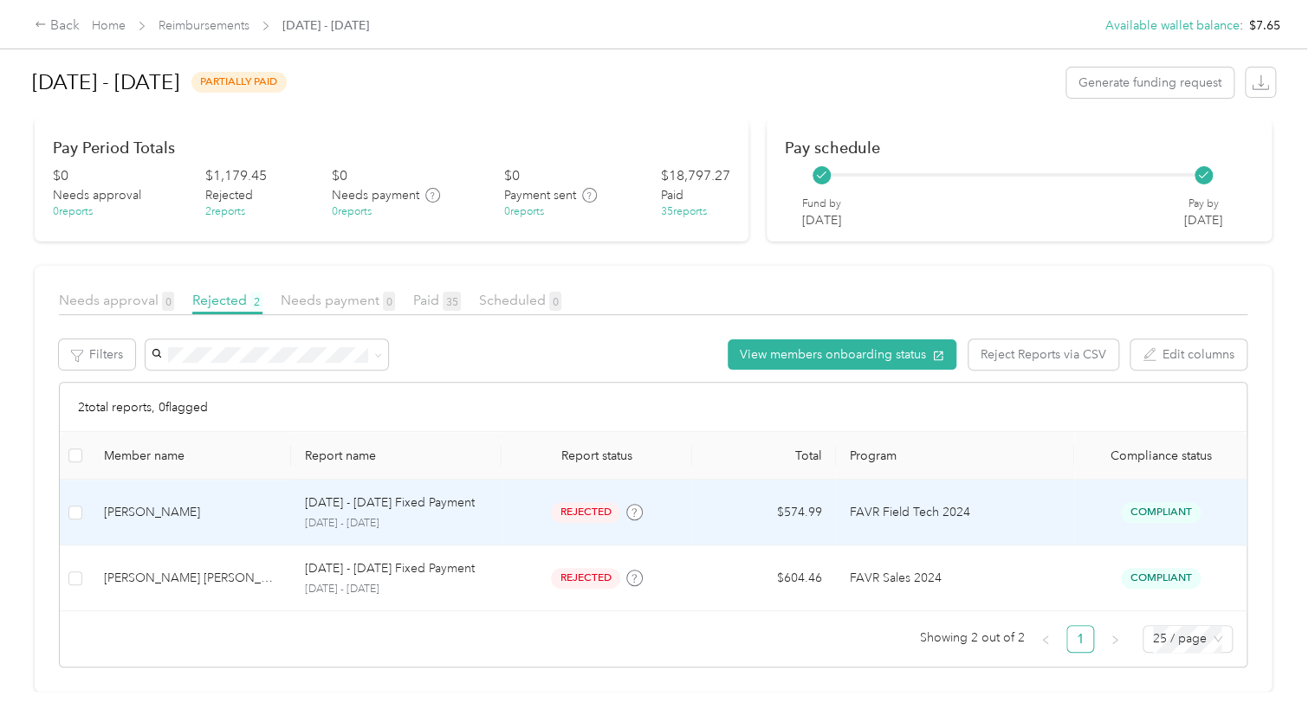
scroll to position [120, 0]
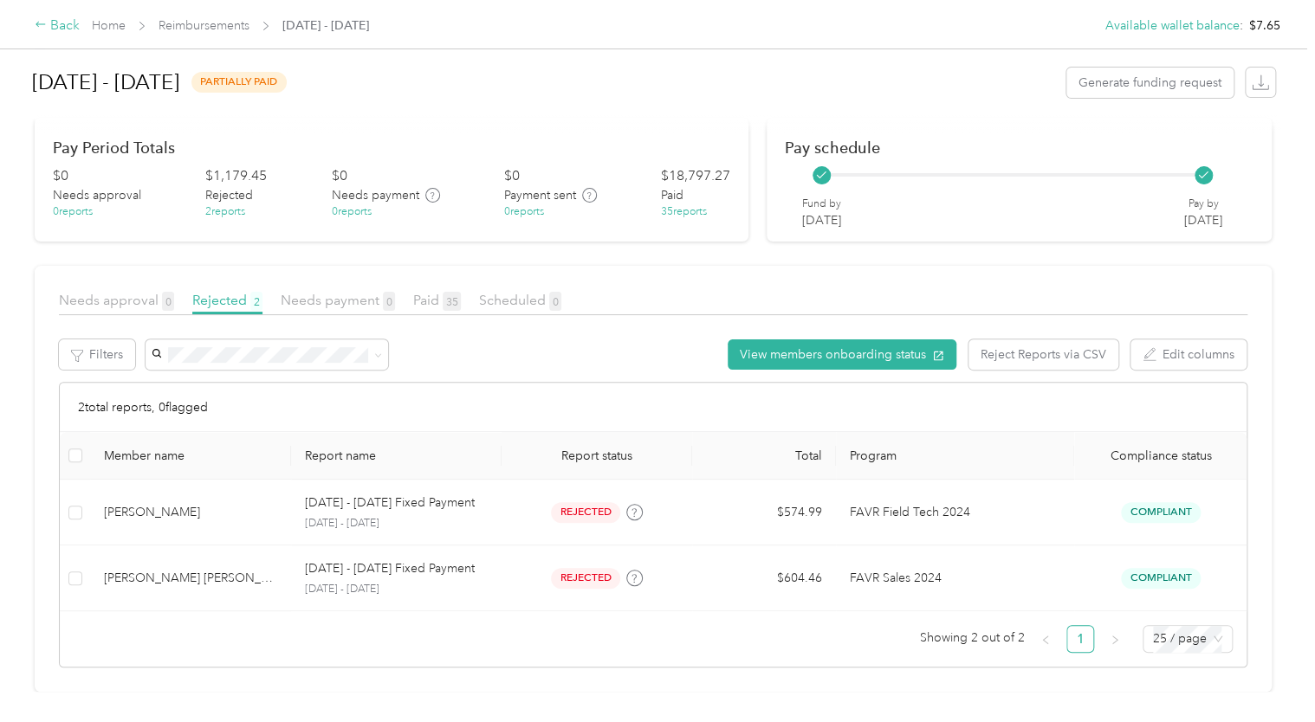
click at [58, 25] on div "Back" at bounding box center [57, 26] width 45 height 21
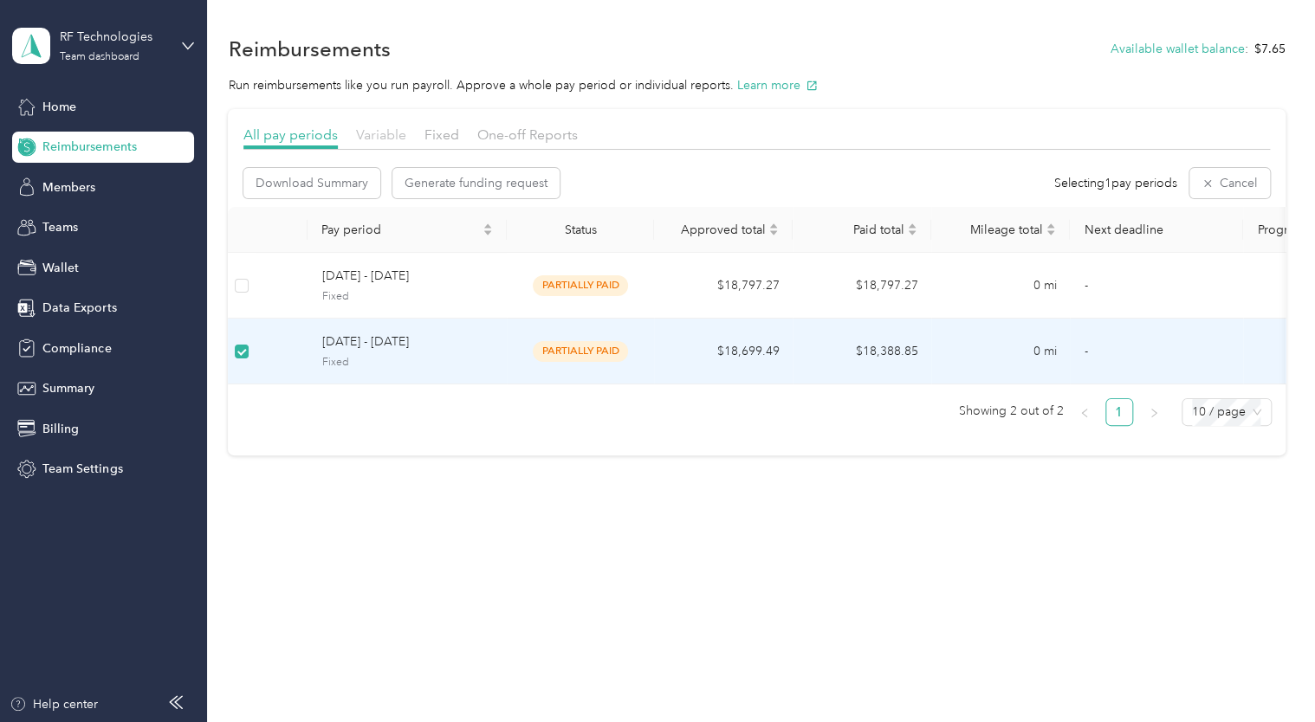
click at [385, 126] on span "Variable" at bounding box center [381, 134] width 50 height 16
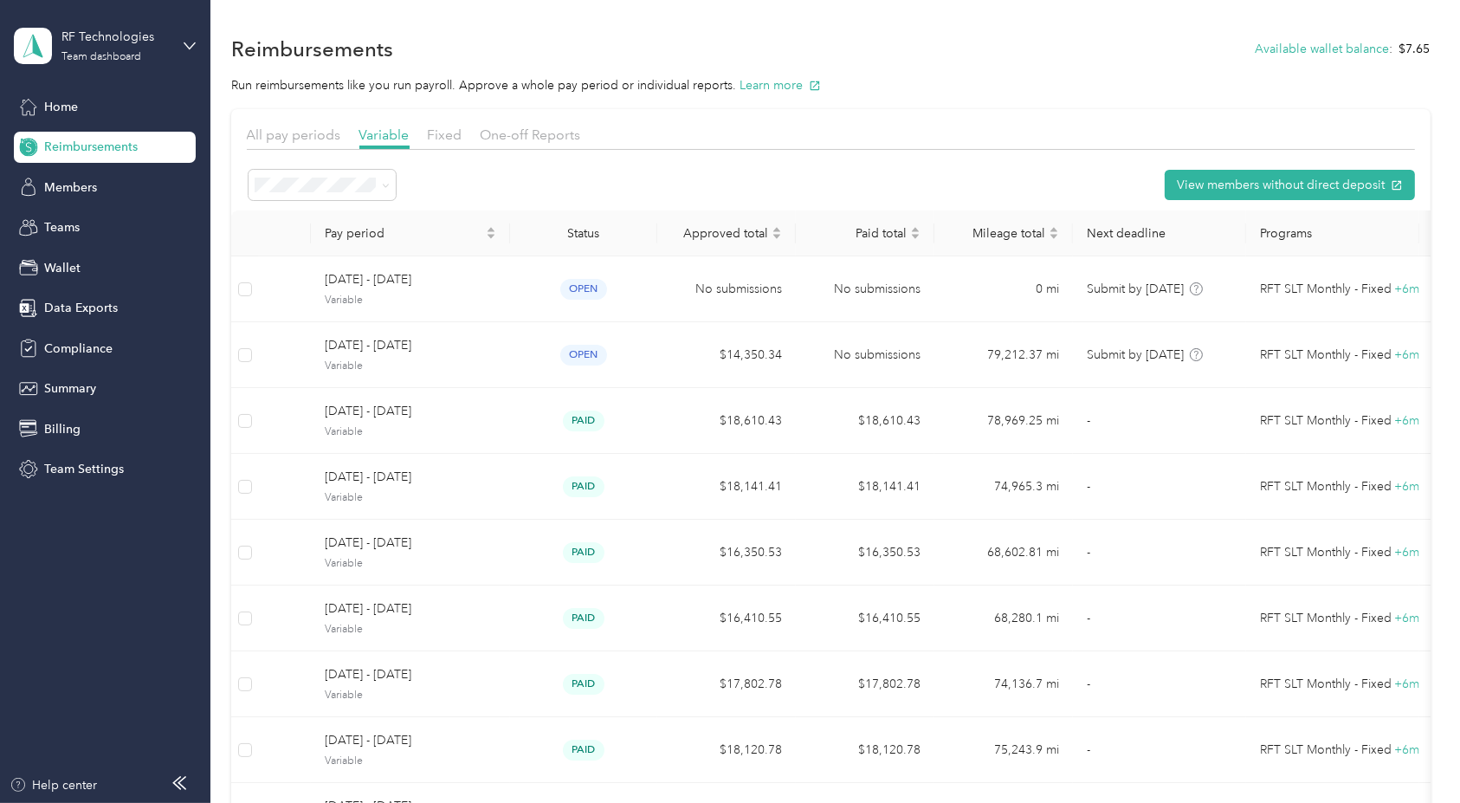
click at [962, 106] on section "Reimbursements Available wallet balance : $7.65 Run reimbursements like you run…" at bounding box center [830, 507] width 1199 height 955
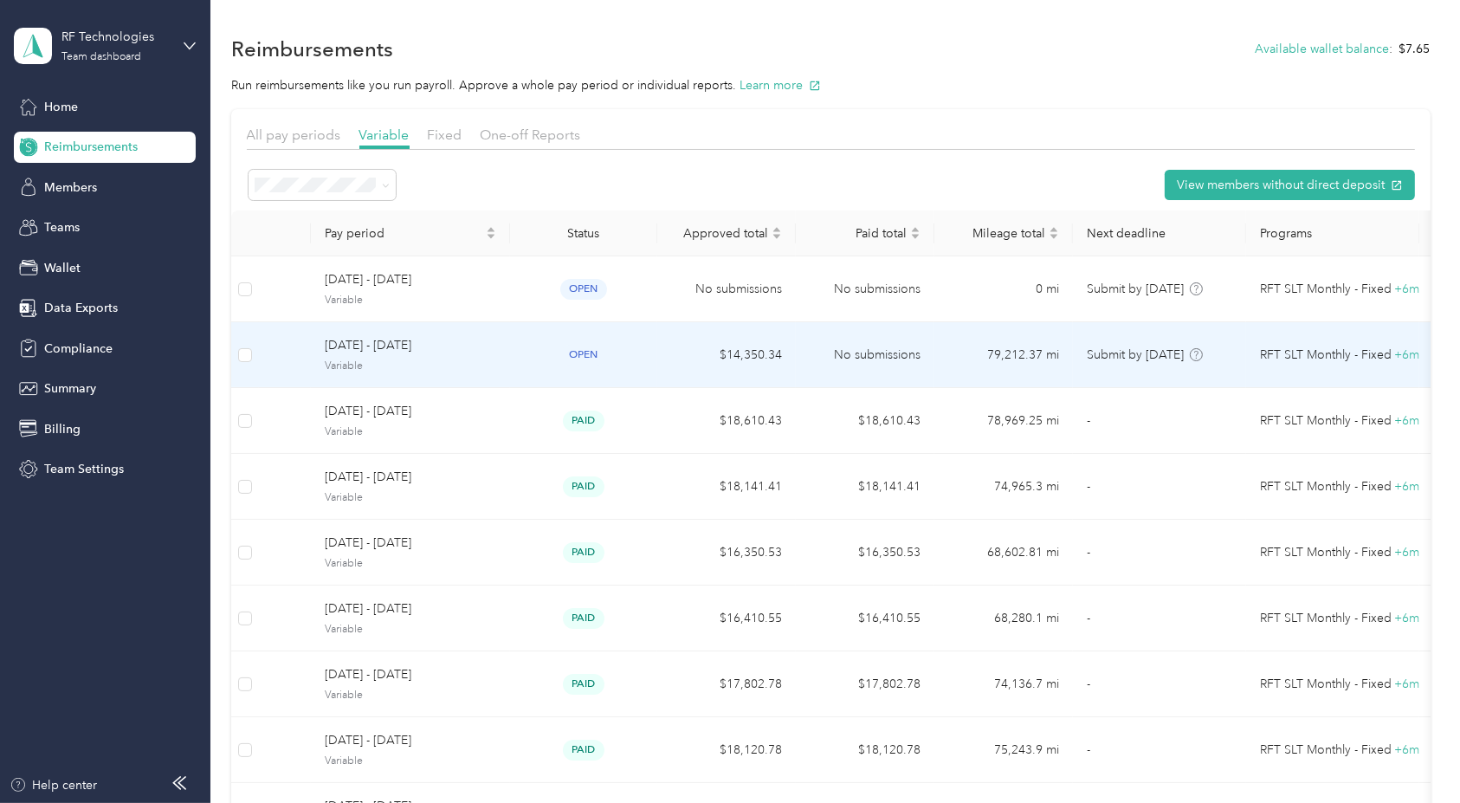
click at [410, 359] on span "Variable" at bounding box center [410, 367] width 171 height 16
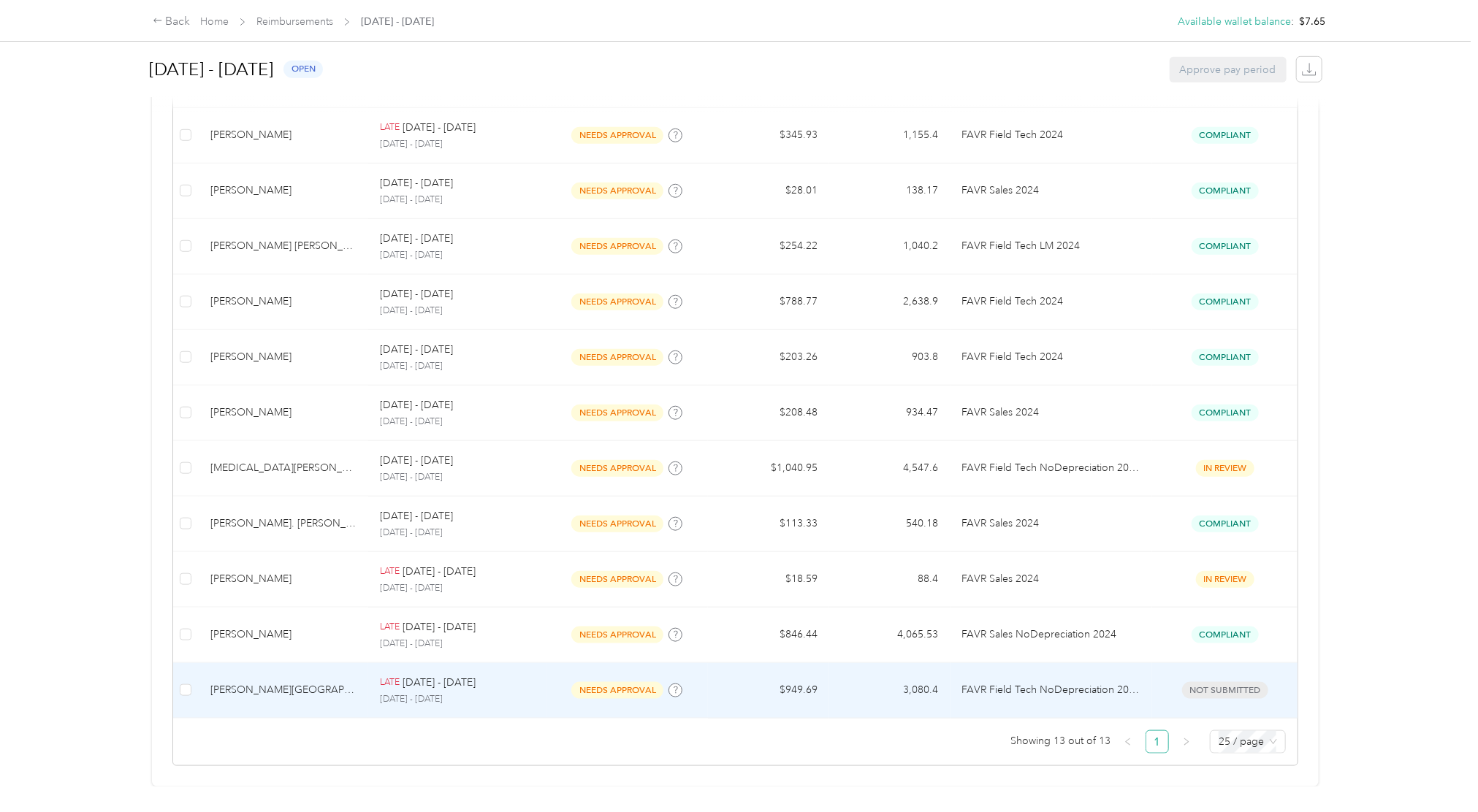
scroll to position [609, 0]
click at [448, 608] on p "[DATE] - [DATE]" at bounding box center [439, 682] width 73 height 16
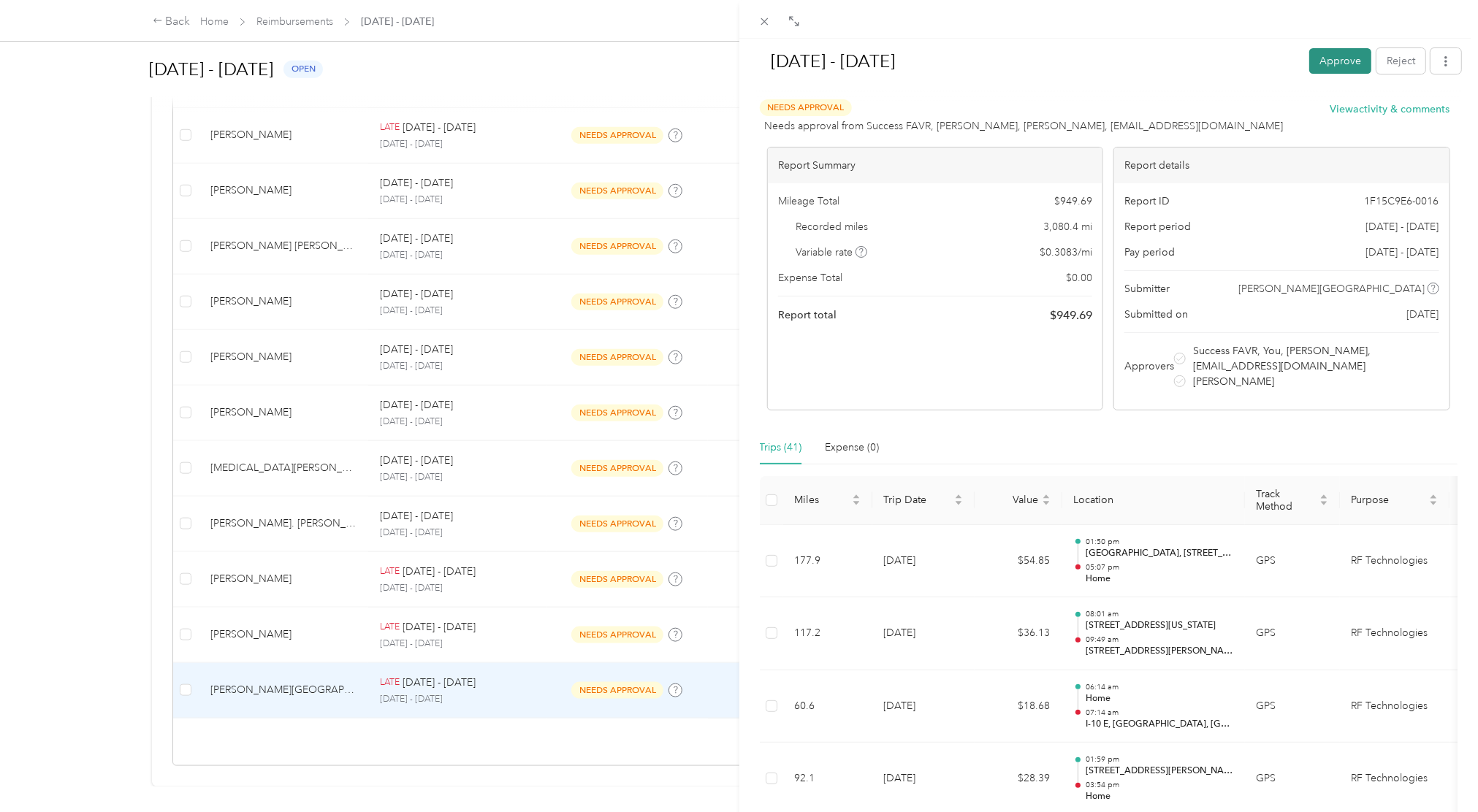
click at [1108, 60] on button "Approve" at bounding box center [1340, 61] width 62 height 25
click at [531, 600] on div "Aug 1 - 31, 2025 Approve Reject Unapprove Needs Approval Needs approval from Sh…" at bounding box center [739, 406] width 1478 height 812
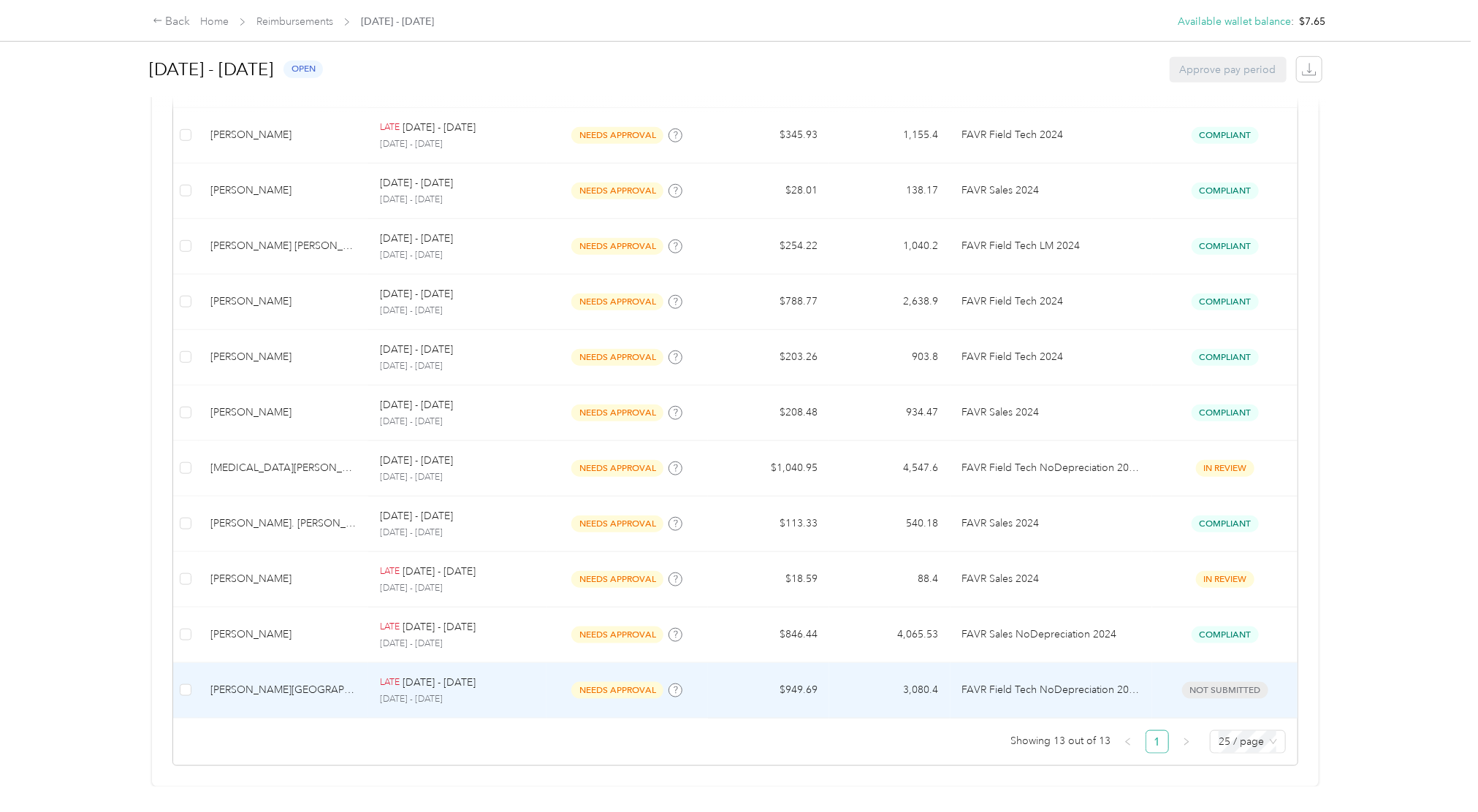
click at [1108, 608] on td "FAVR Field Tech NoDepreciation 2024" at bounding box center [1051, 691] width 202 height 56
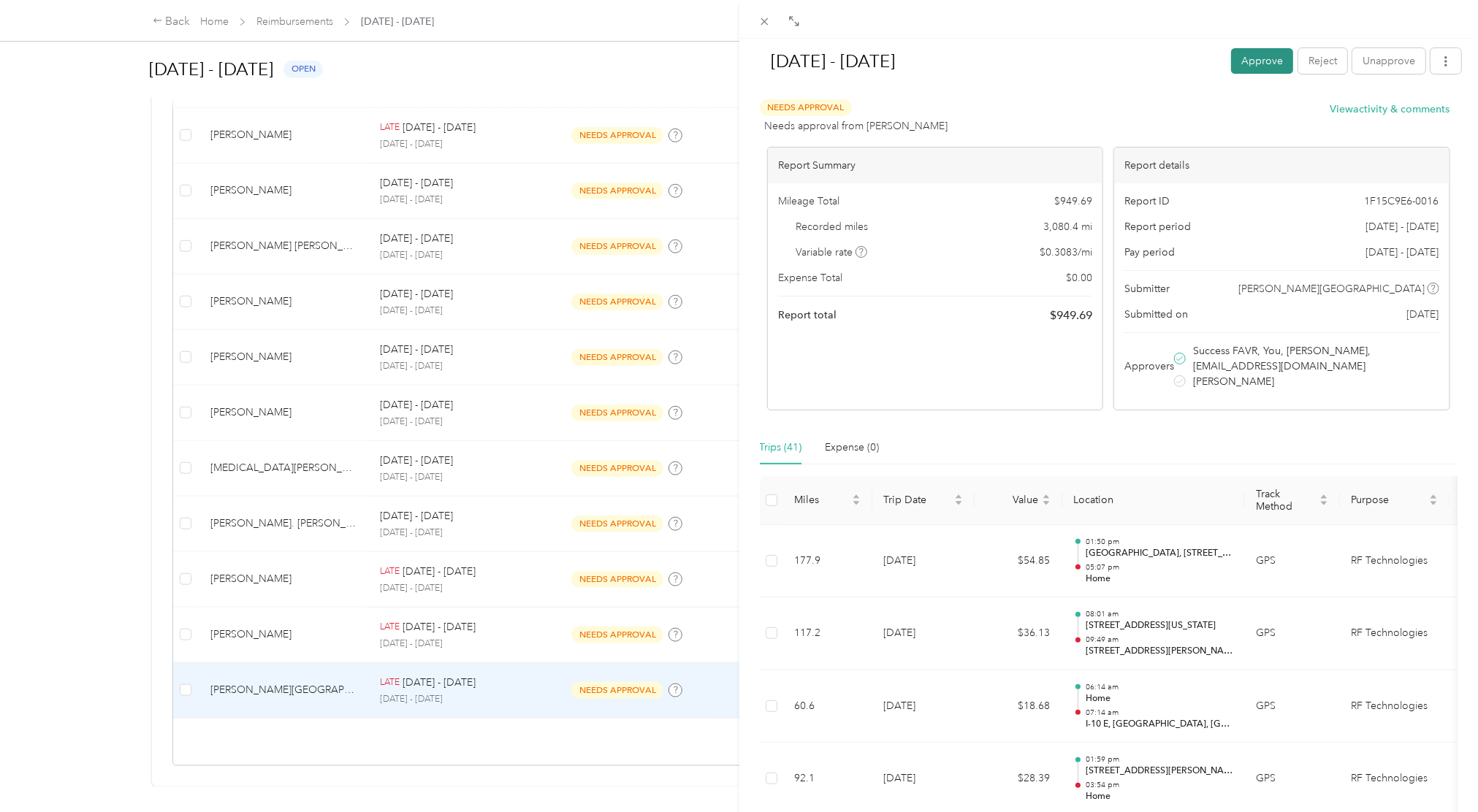
click at [1108, 60] on button "Approve" at bounding box center [1262, 61] width 62 height 25
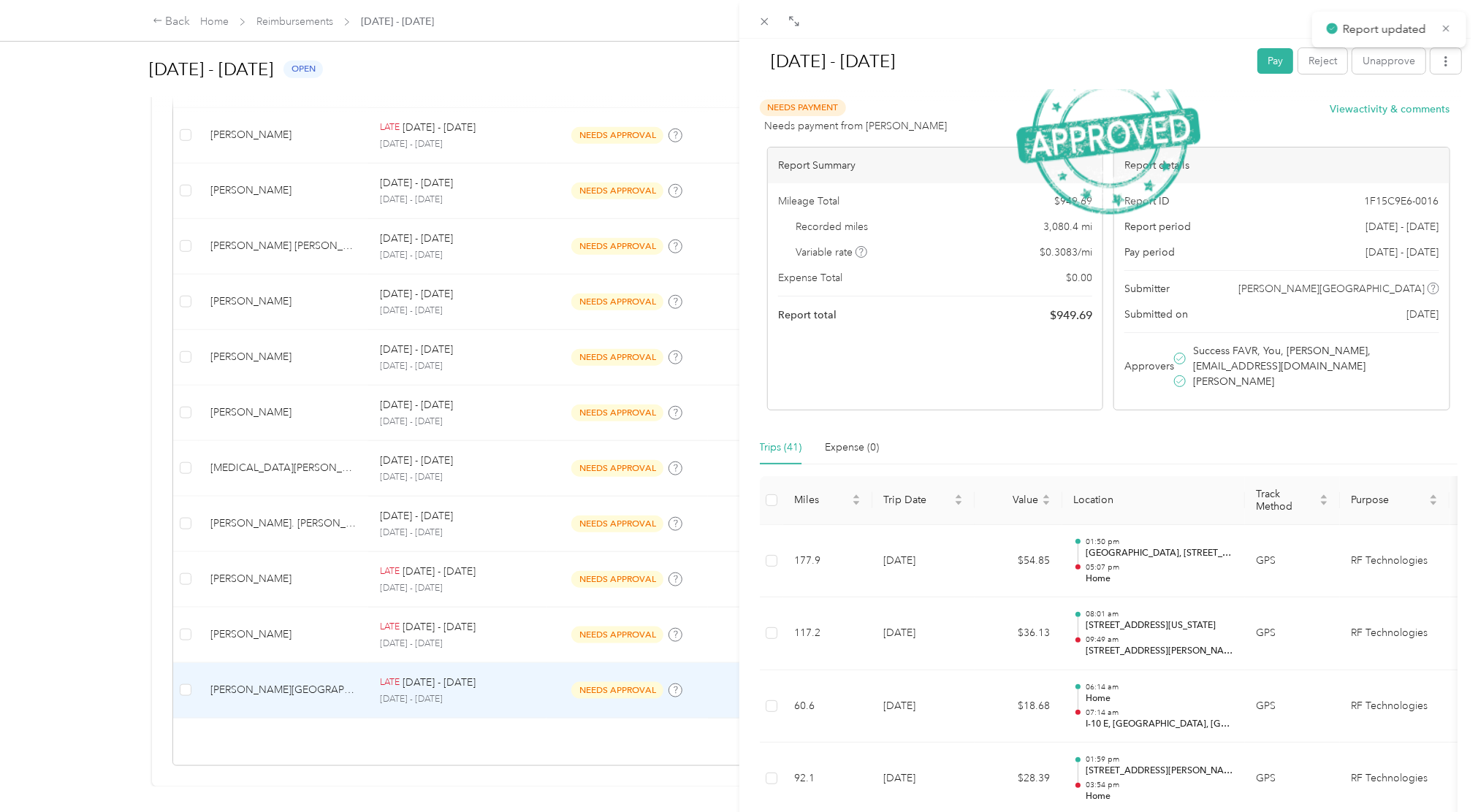
scroll to position [553, 0]
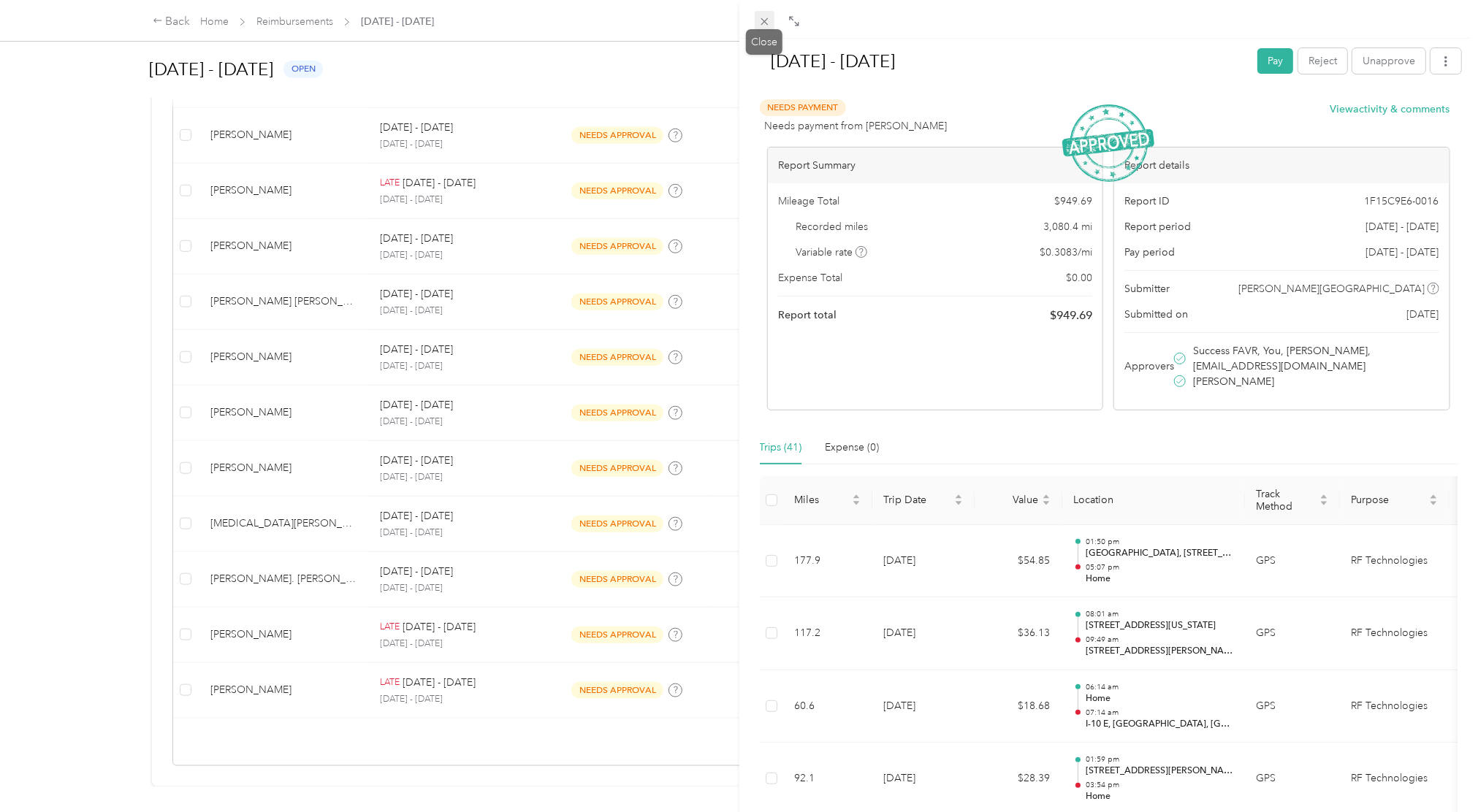
click at [761, 27] on icon at bounding box center [764, 21] width 13 height 13
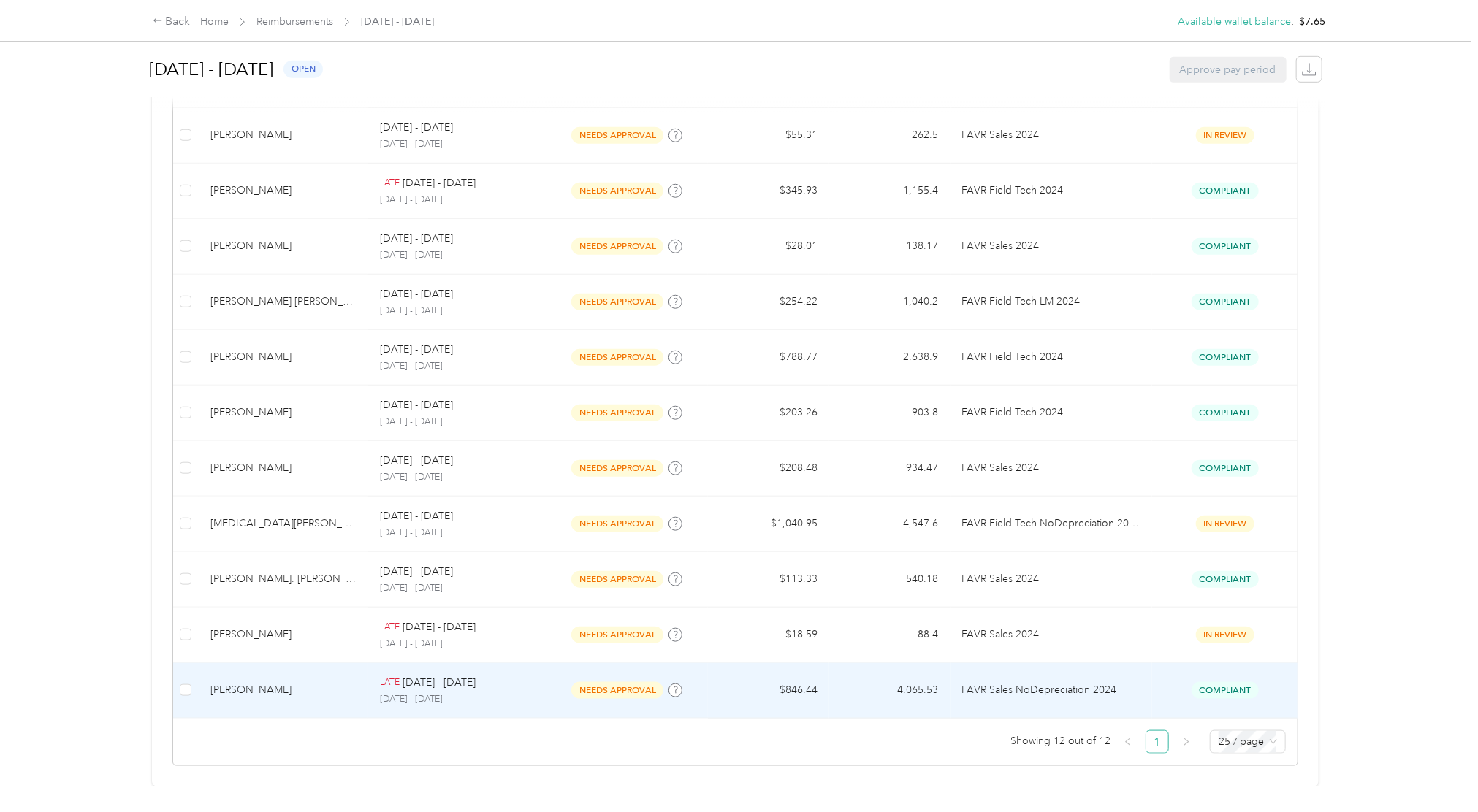
click at [1108, 608] on p "FAVR Sales NoDepreciation 2024" at bounding box center [1051, 690] width 178 height 16
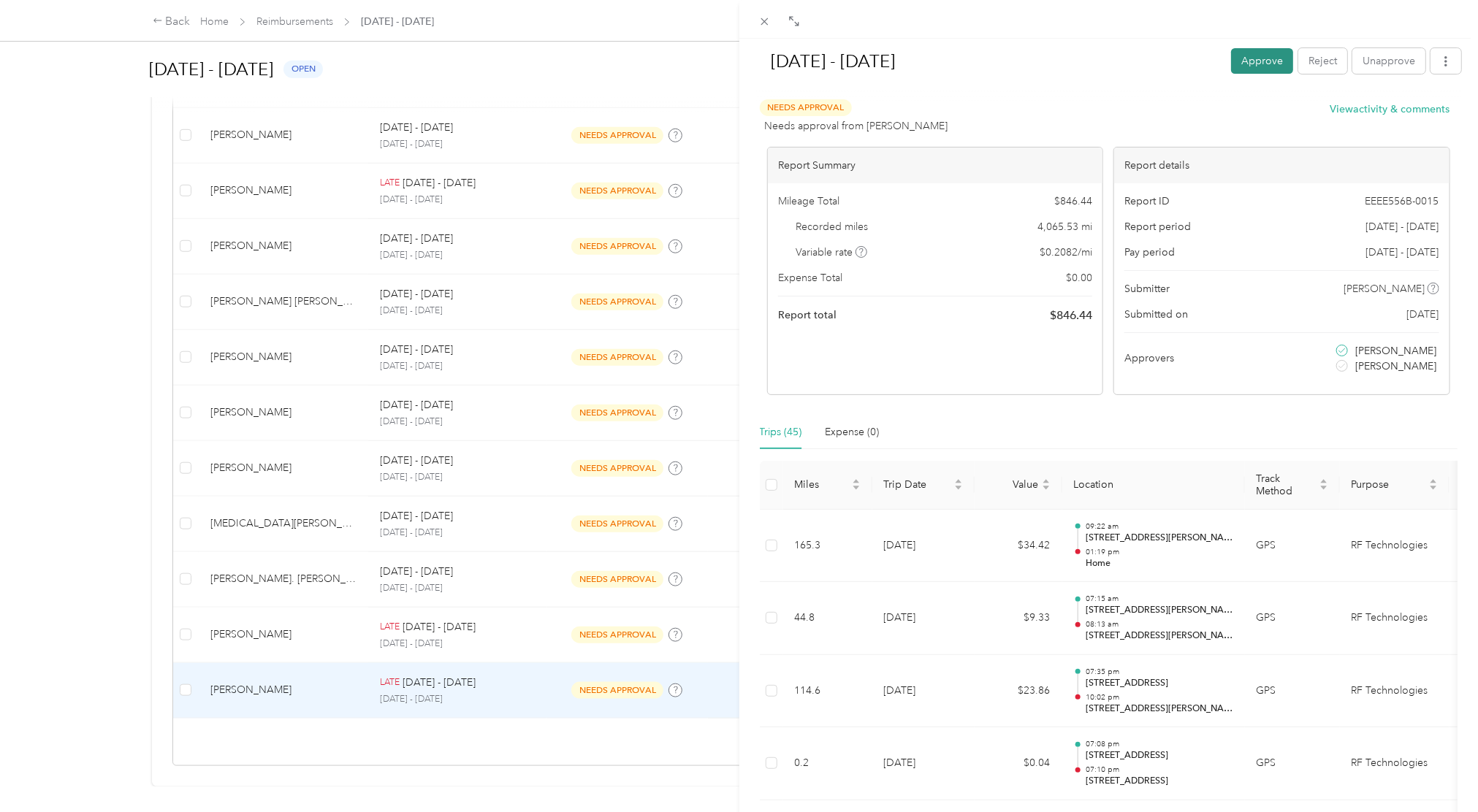
click at [1108, 56] on button "Approve" at bounding box center [1262, 61] width 62 height 25
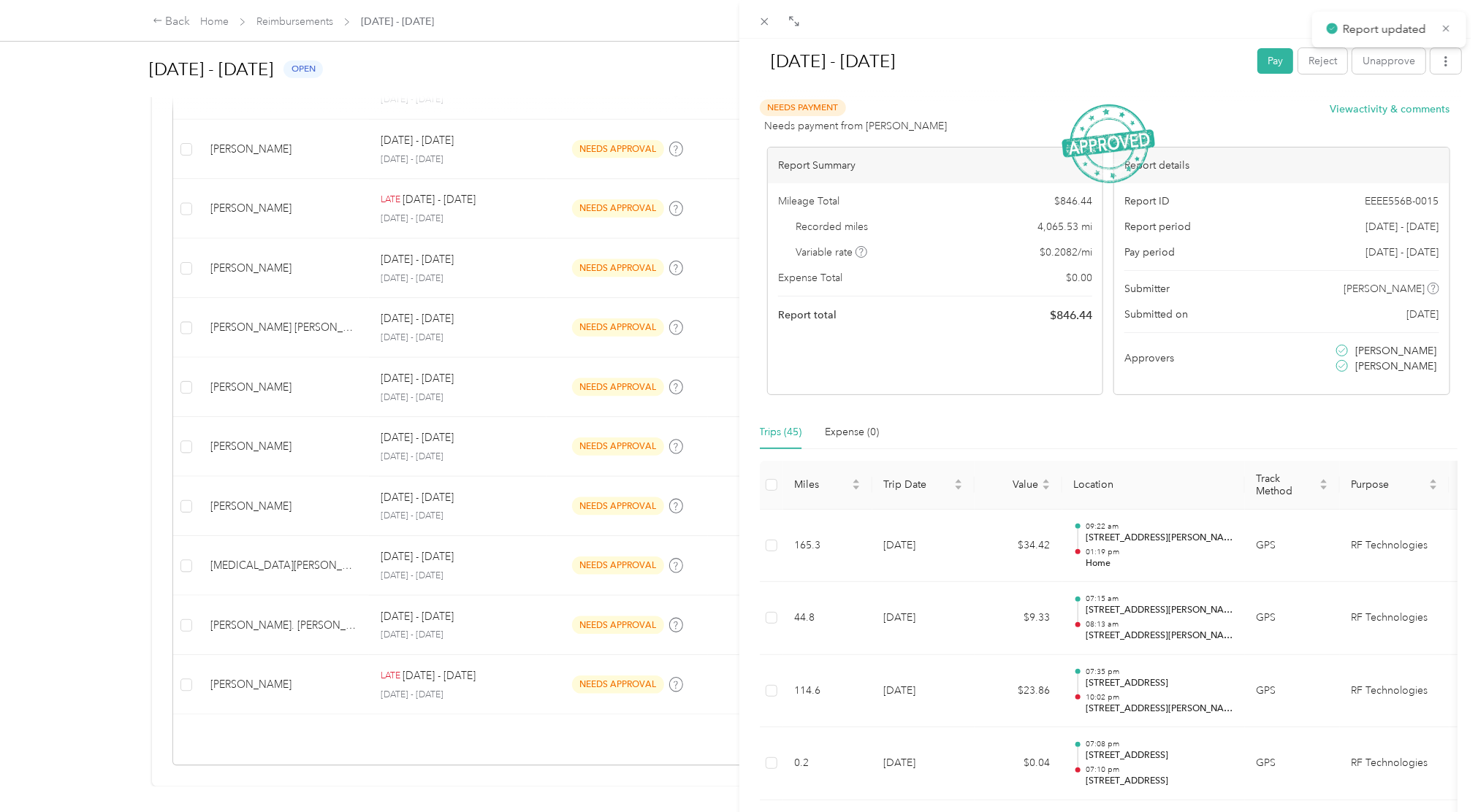
scroll to position [498, 0]
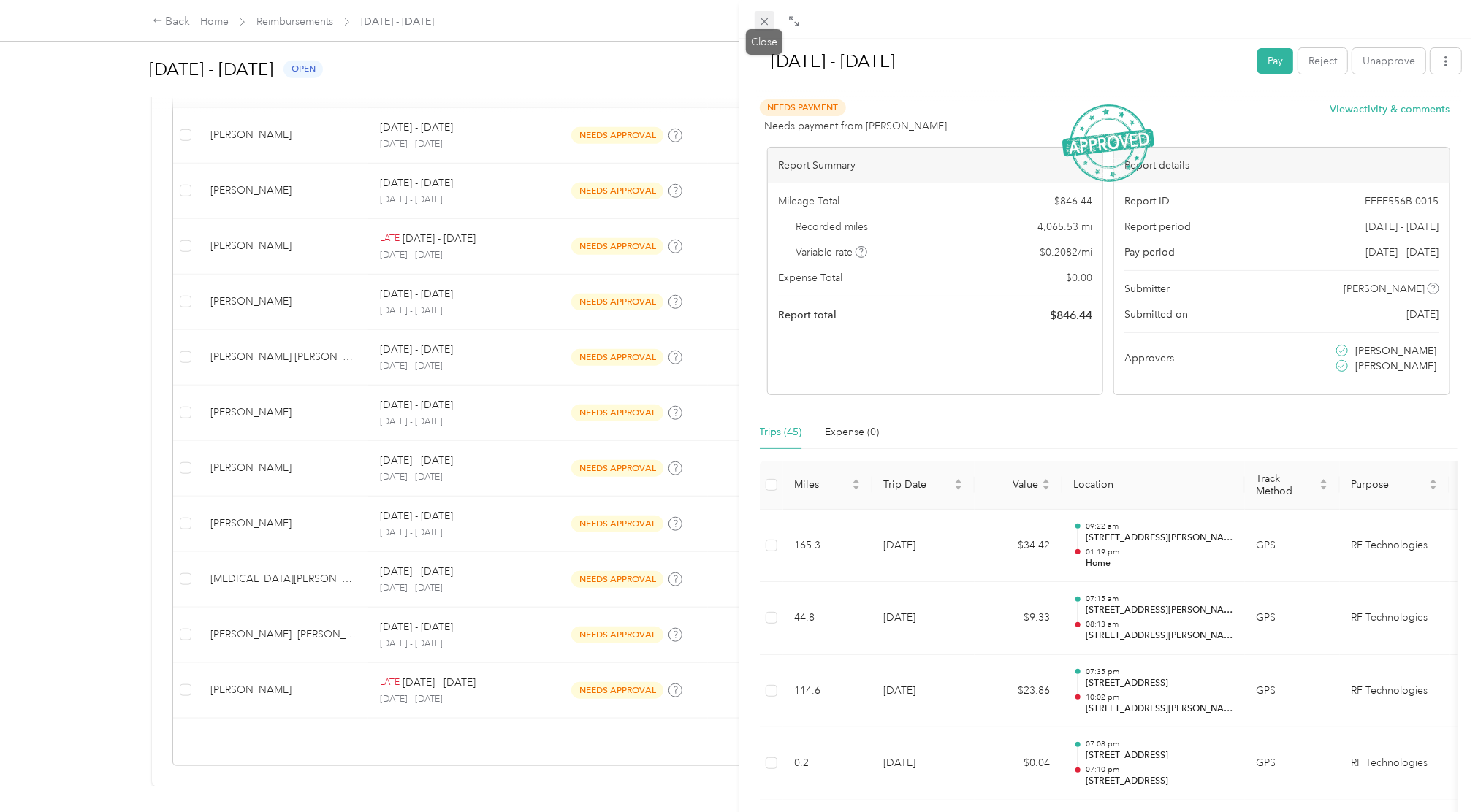
click at [762, 21] on icon at bounding box center [764, 21] width 13 height 13
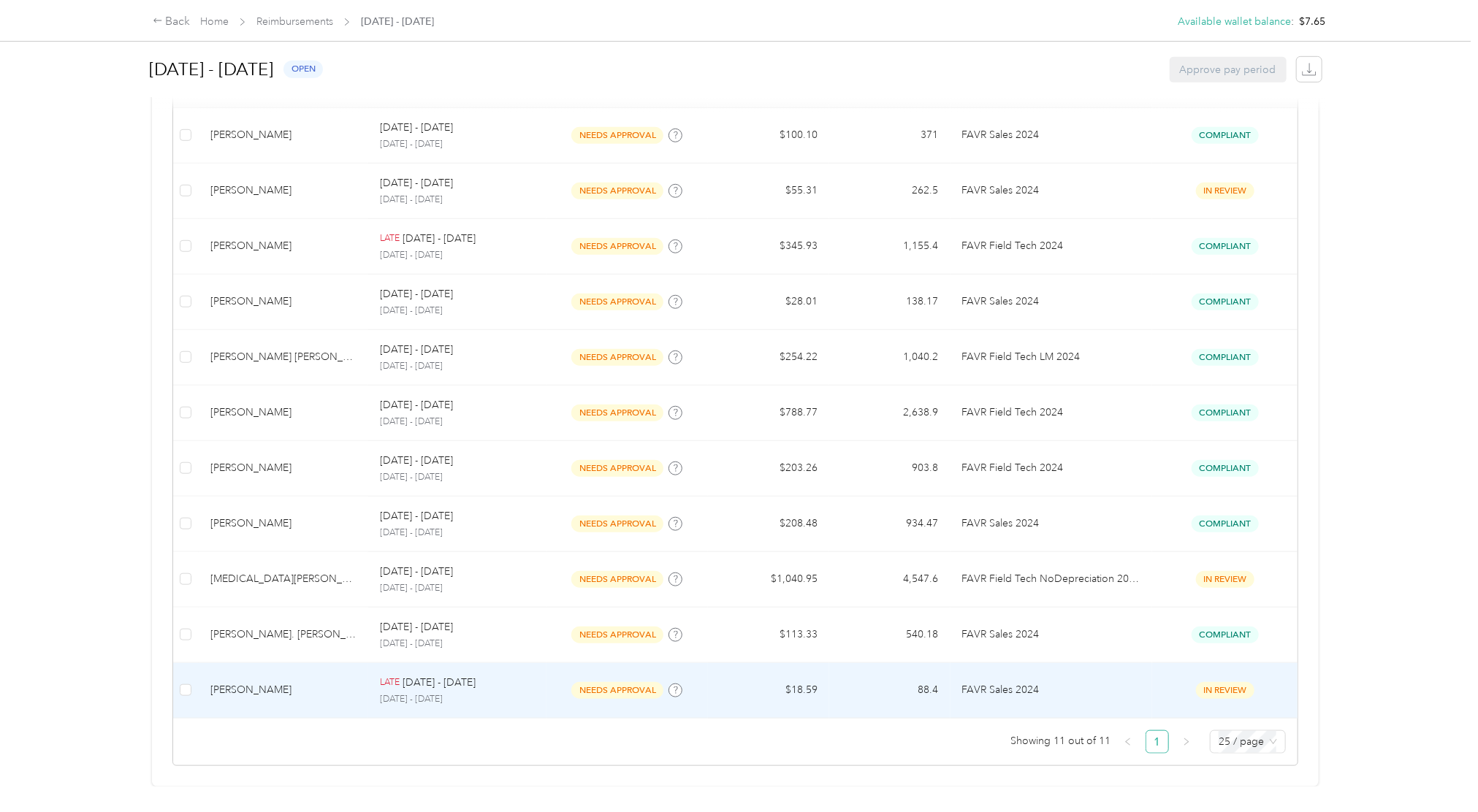
click at [1108, 608] on td "FAVR Sales 2024" at bounding box center [1051, 691] width 202 height 56
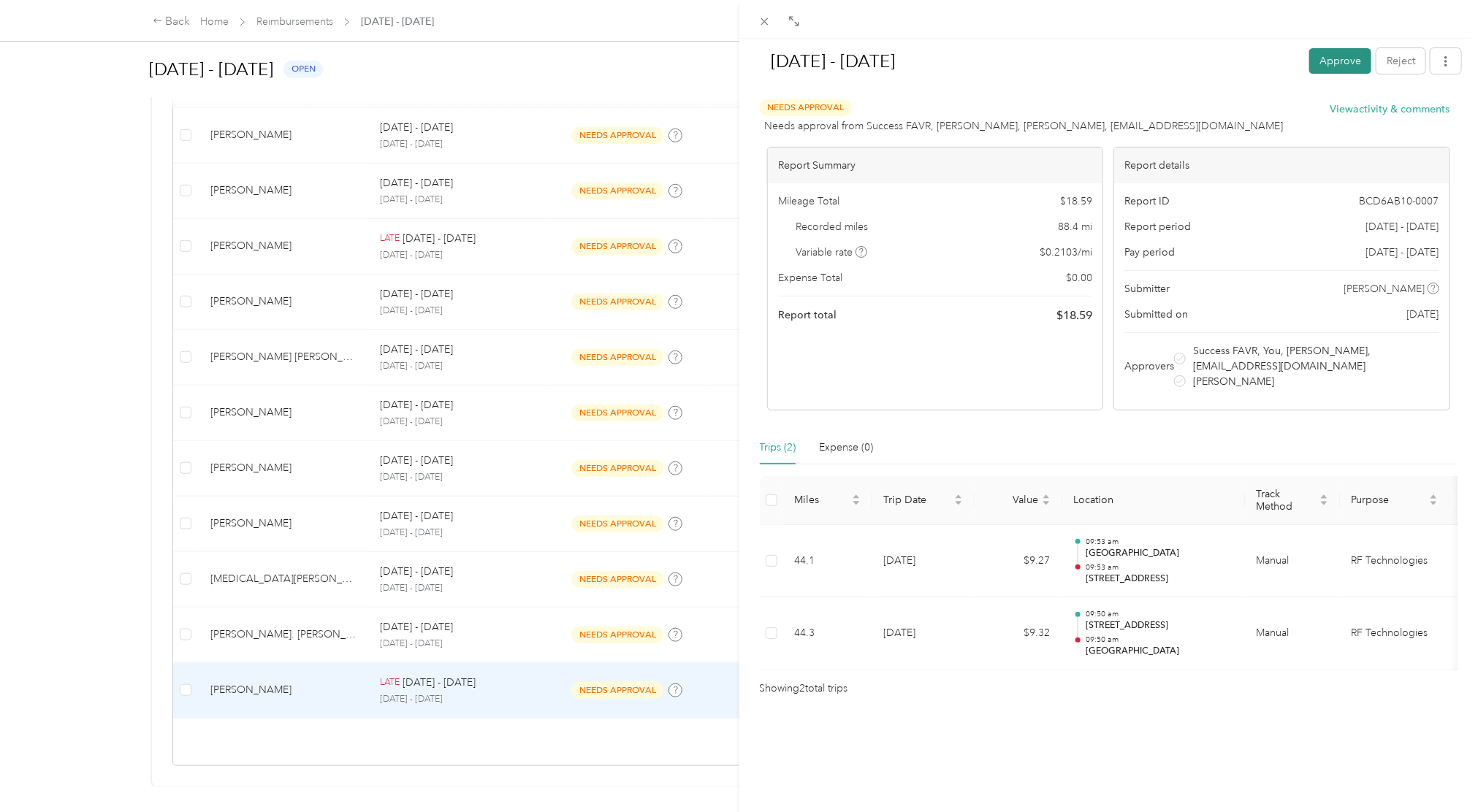
click at [1108, 69] on button "Approve" at bounding box center [1340, 61] width 62 height 25
click at [769, 13] on span at bounding box center [765, 21] width 20 height 20
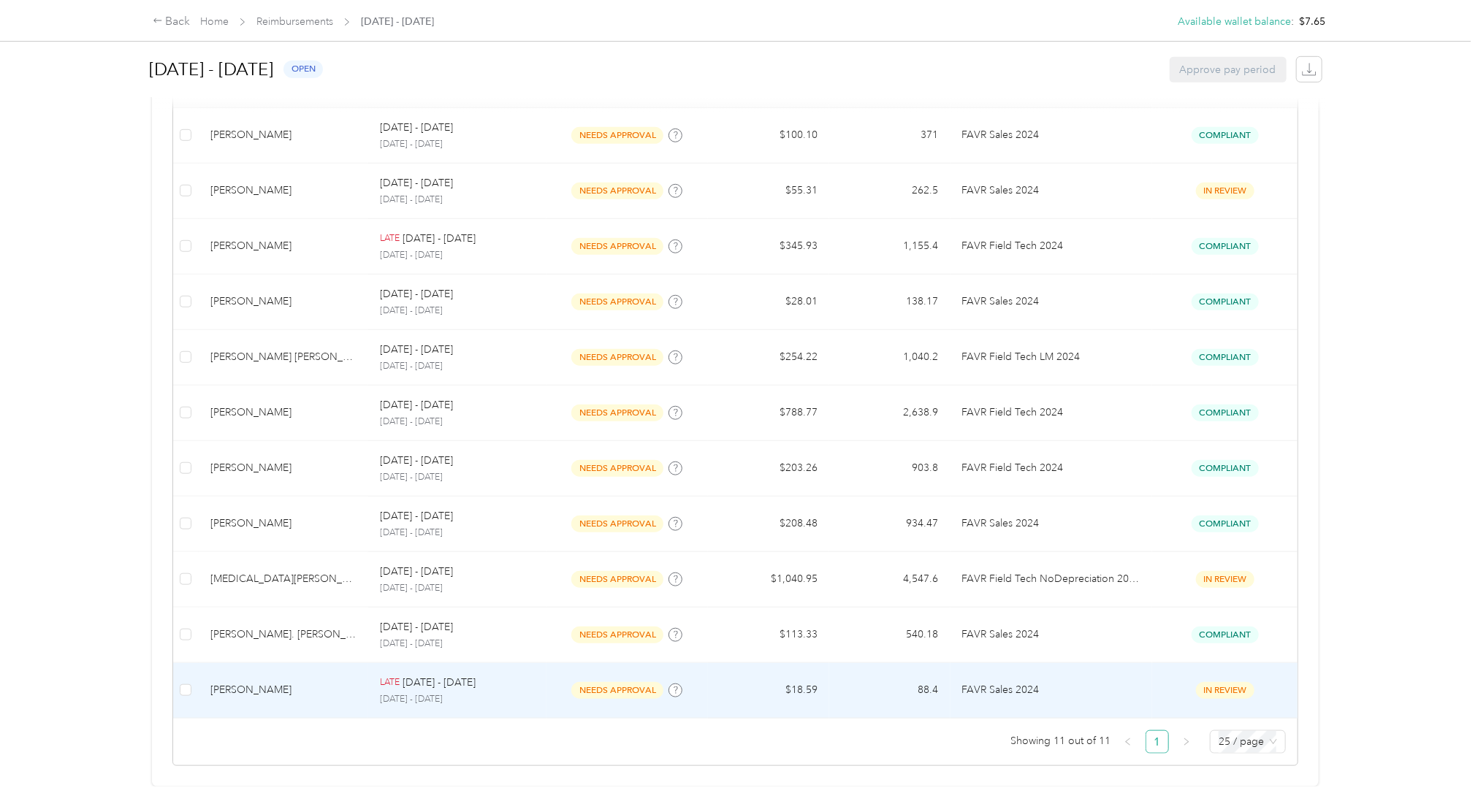
click at [929, 608] on td "88.4" at bounding box center [890, 691] width 121 height 56
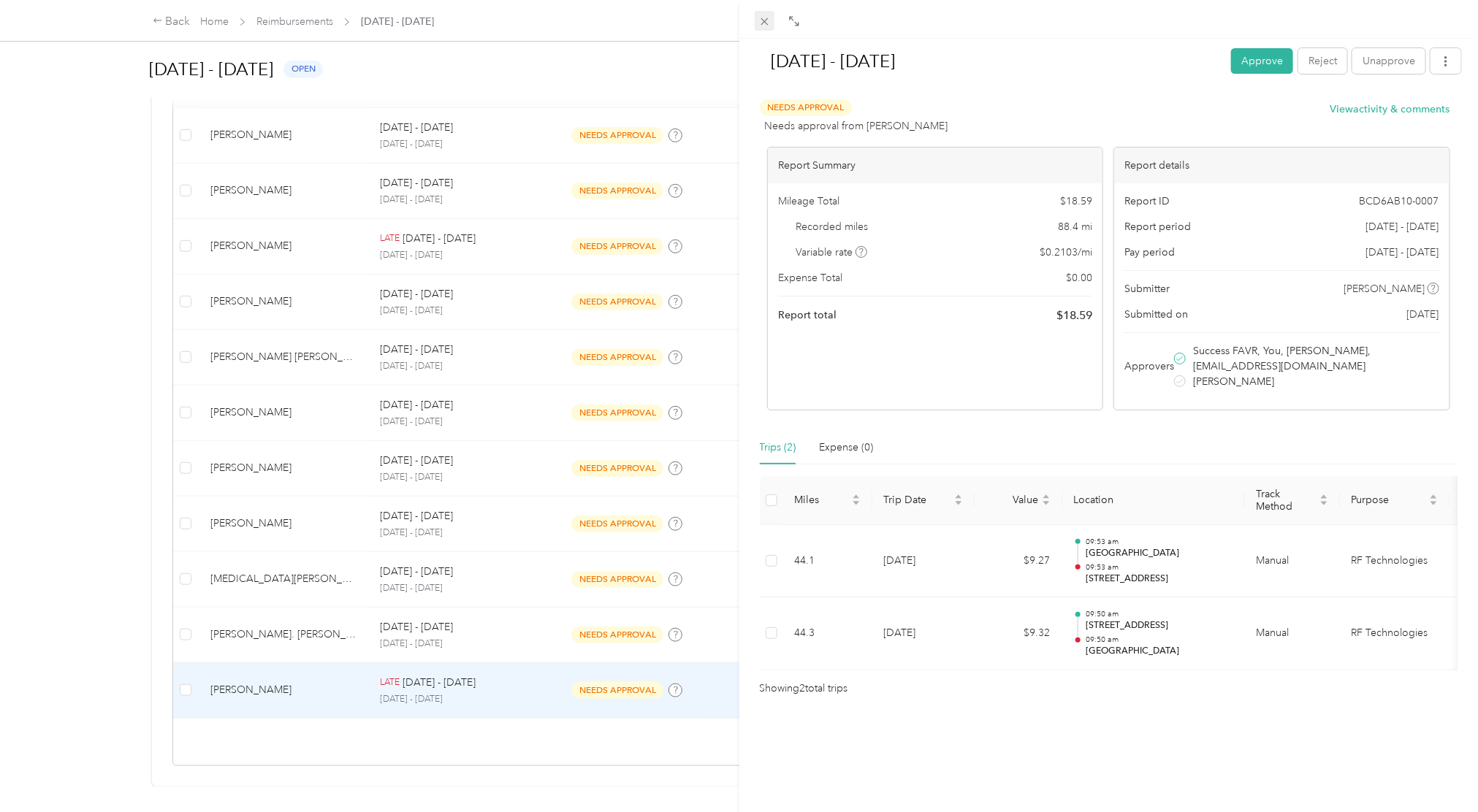
click at [764, 23] on icon at bounding box center [764, 21] width 13 height 13
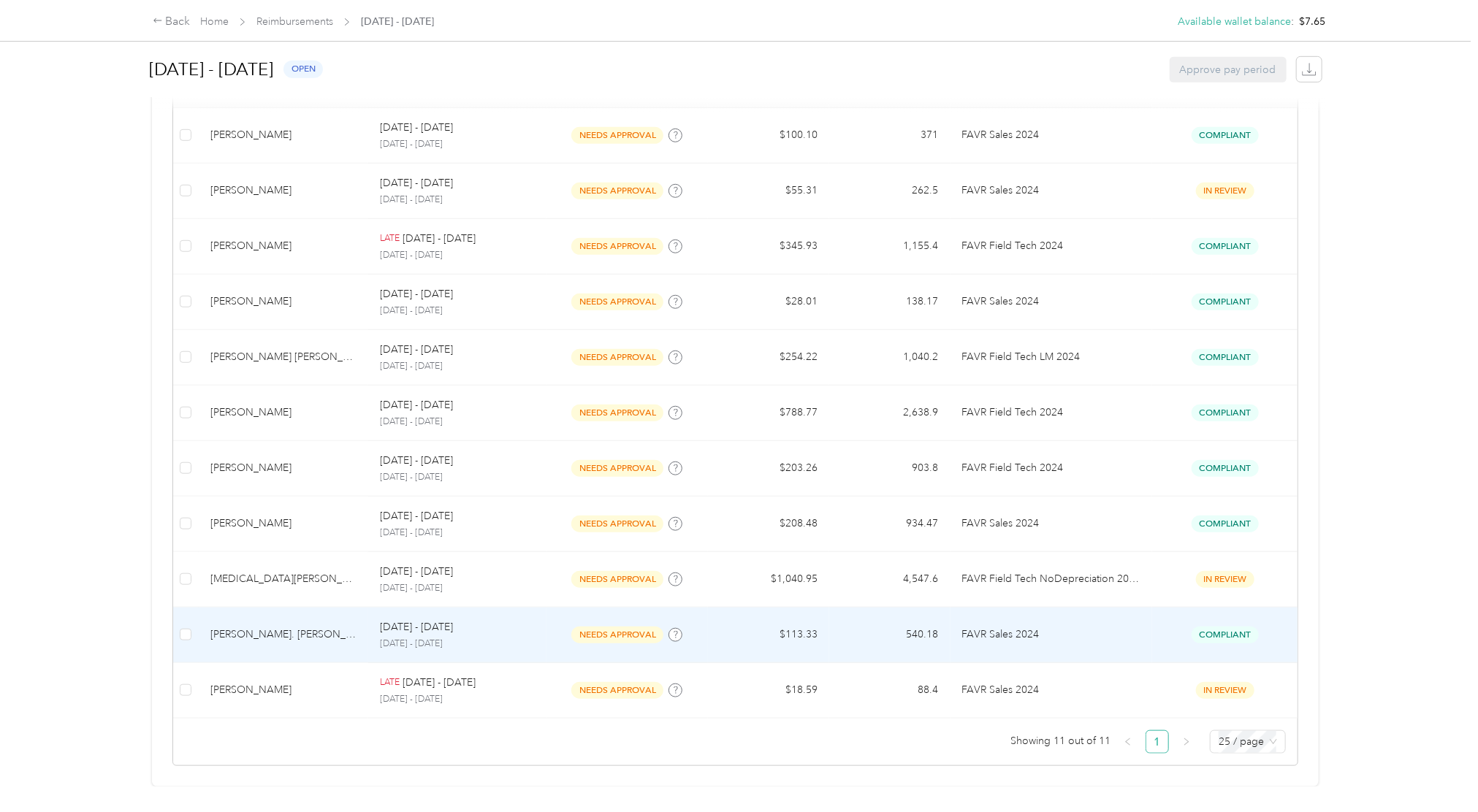
click at [1108, 608] on td "Compliant" at bounding box center [1225, 636] width 145 height 56
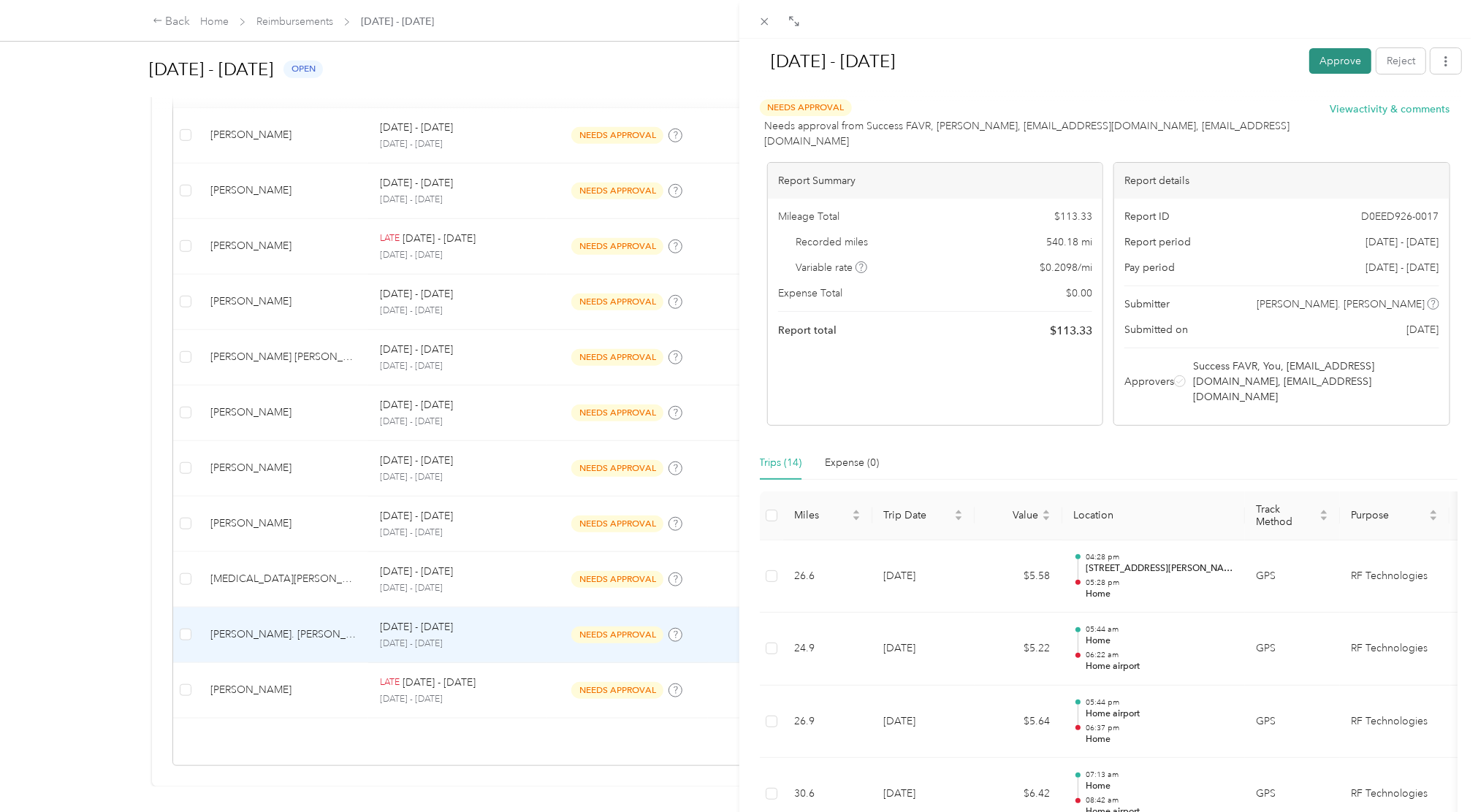
click at [1108, 48] on button "Approve" at bounding box center [1340, 61] width 62 height 25
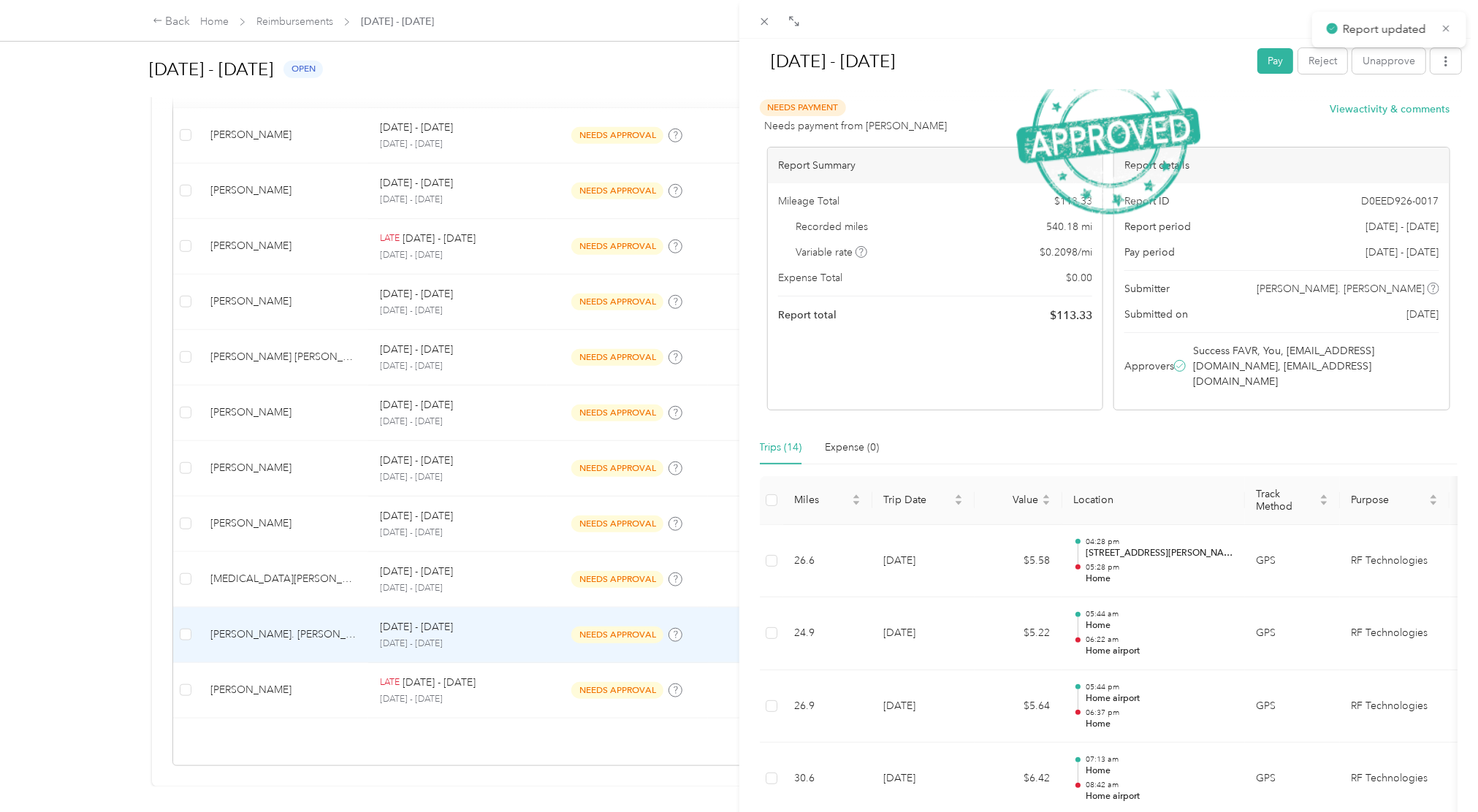
click at [756, 28] on span at bounding box center [765, 21] width 20 height 20
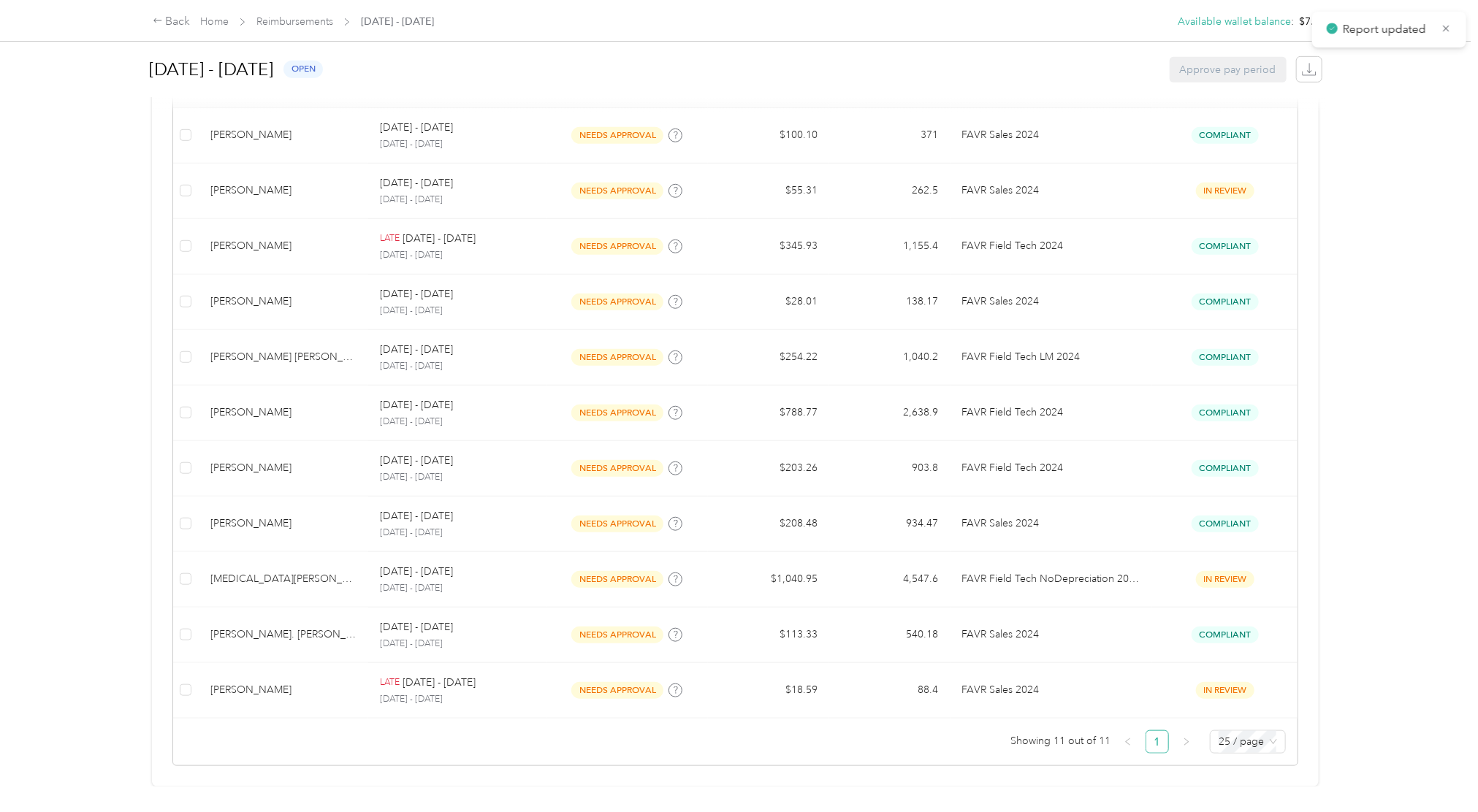
scroll to position [442, 0]
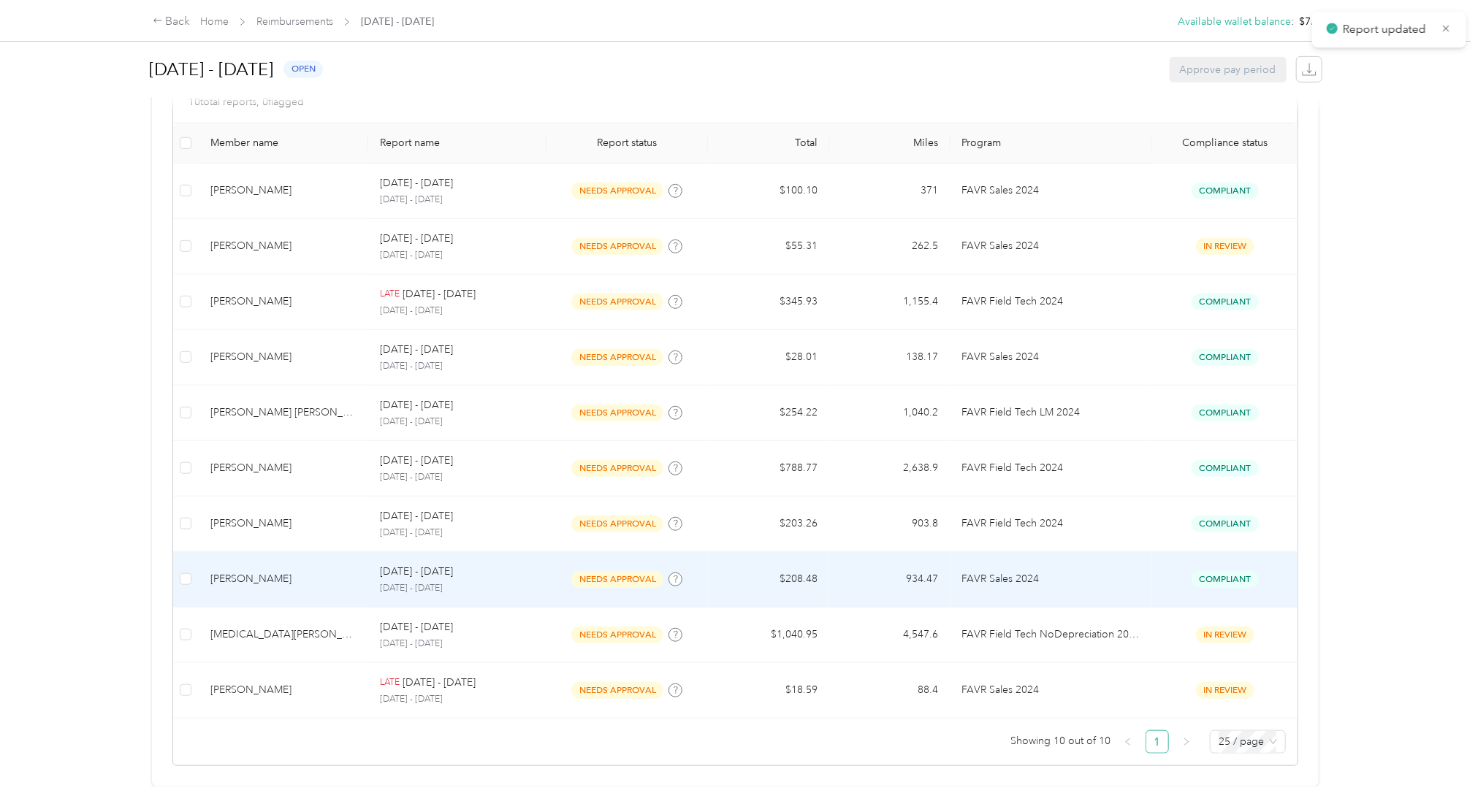
click at [1108, 559] on td "Compliant" at bounding box center [1225, 580] width 145 height 56
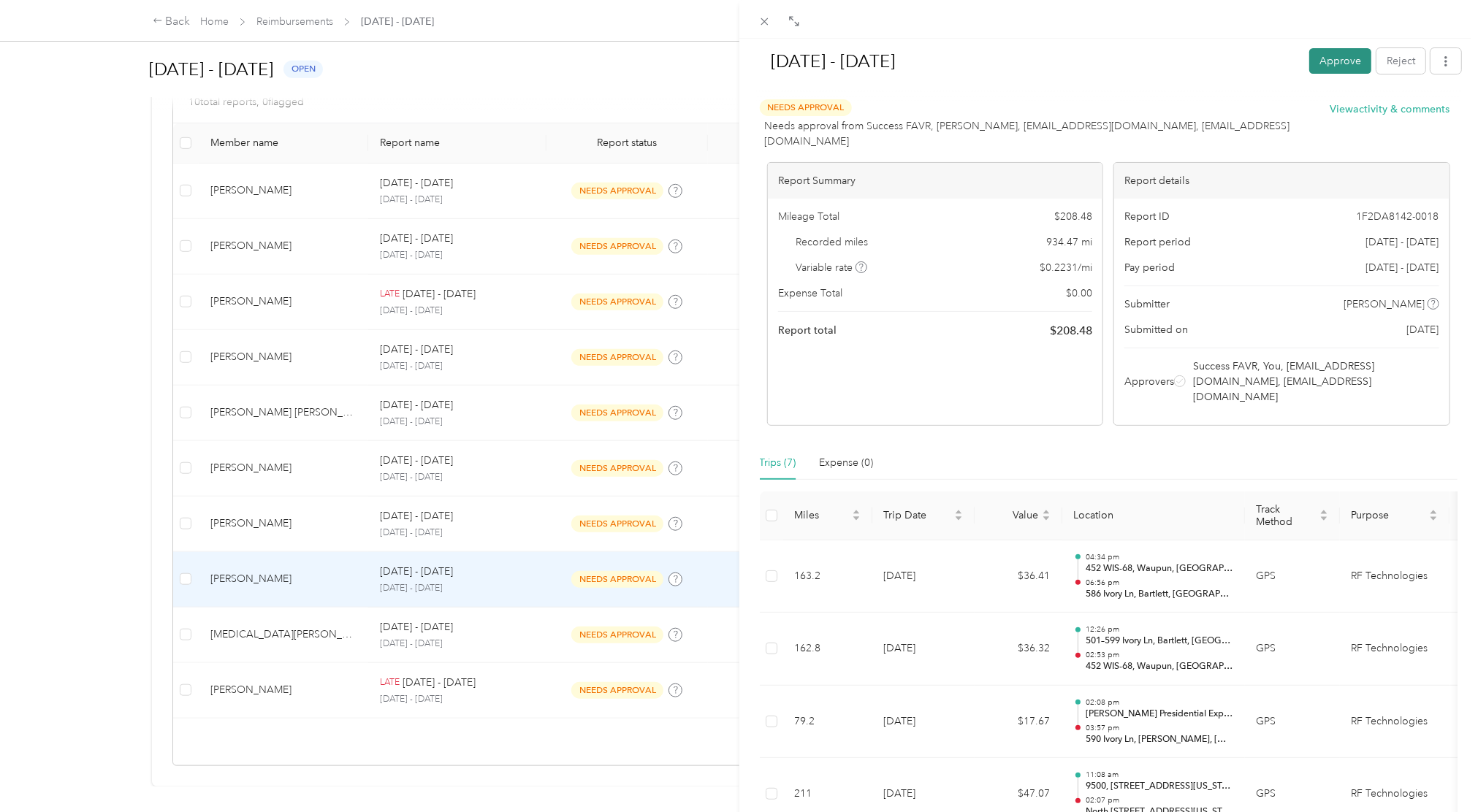
click at [1108, 68] on button "Approve" at bounding box center [1340, 61] width 62 height 25
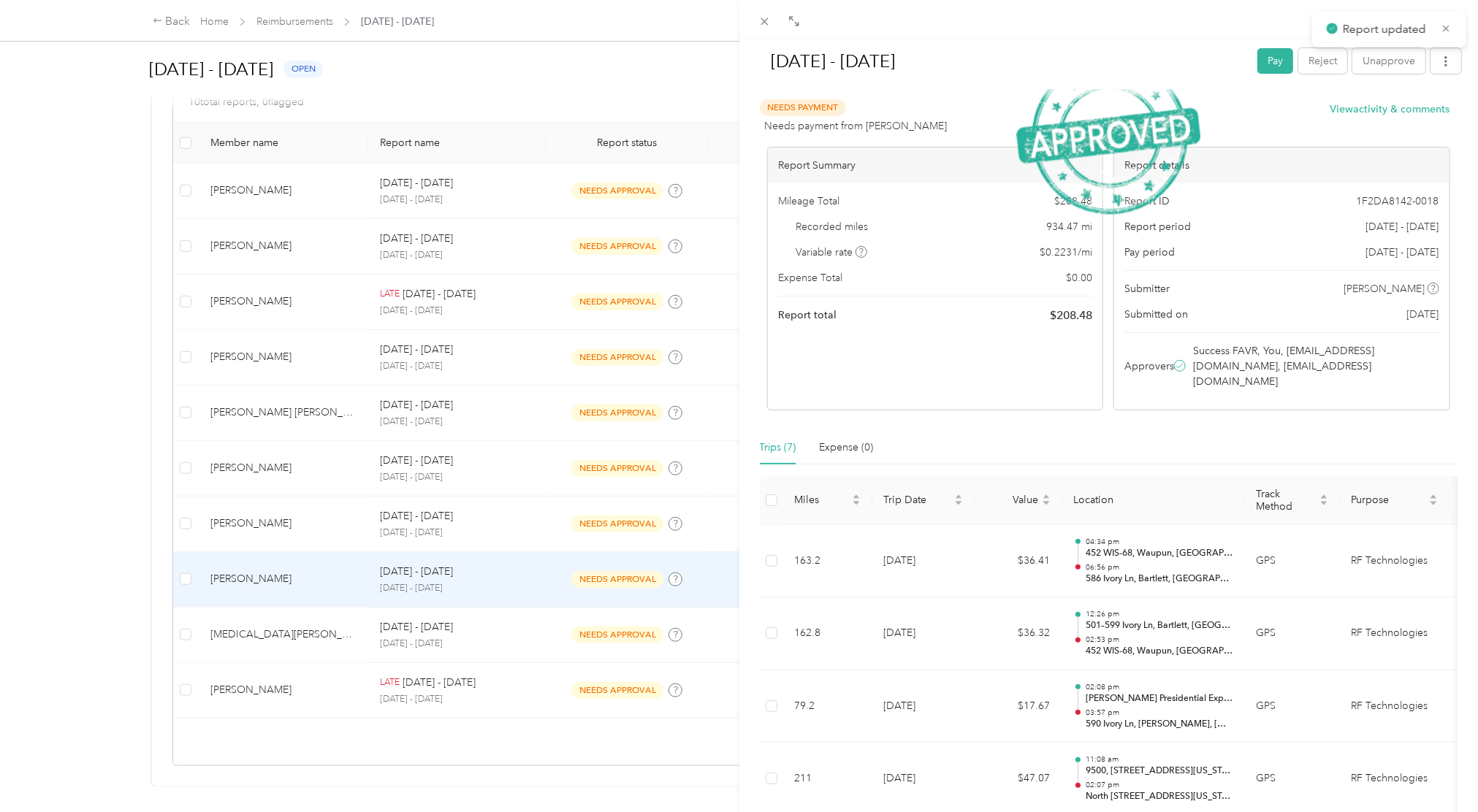
scroll to position [387, 0]
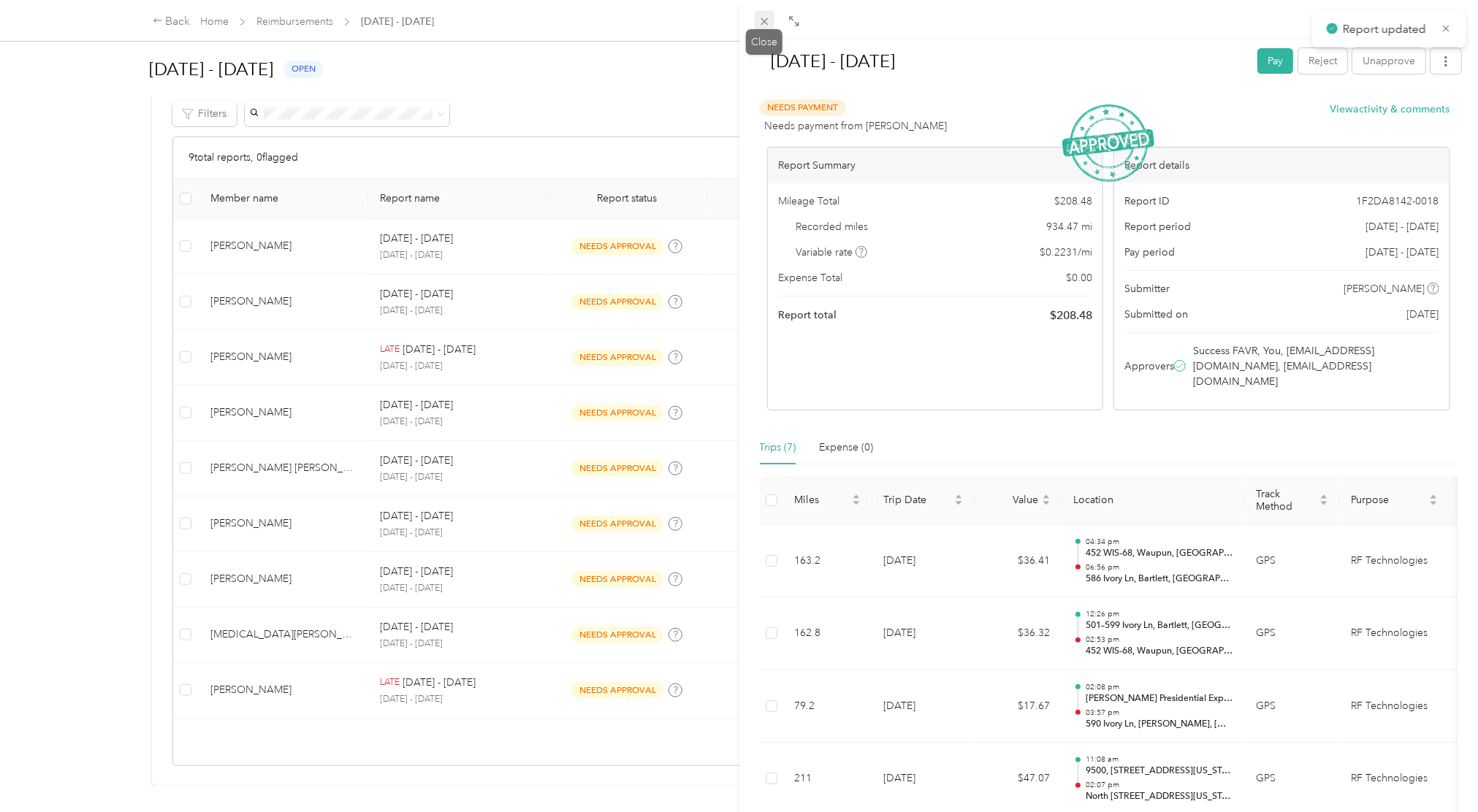
click at [758, 20] on icon at bounding box center [764, 21] width 13 height 13
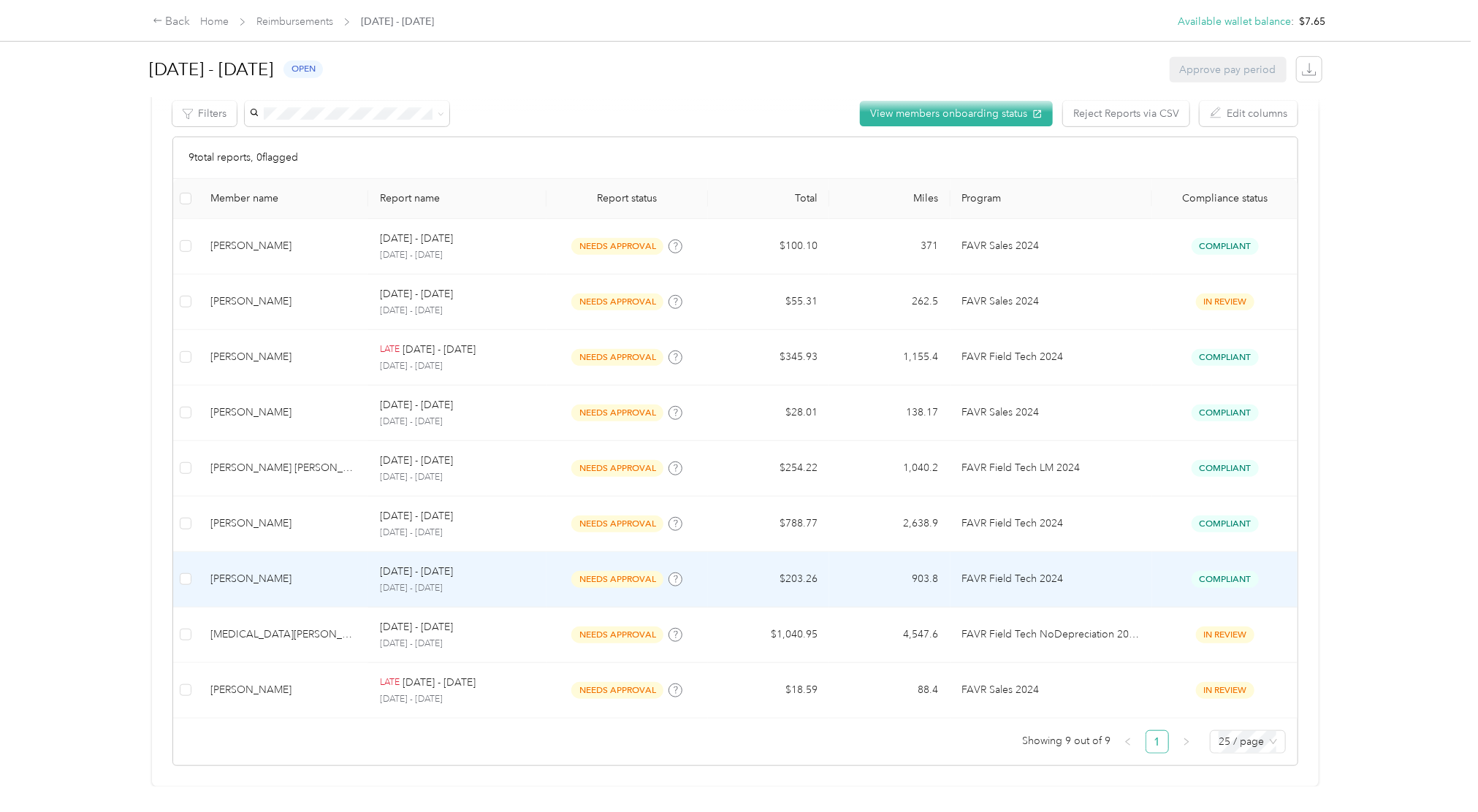
click at [1108, 552] on td "Compliant" at bounding box center [1225, 580] width 145 height 56
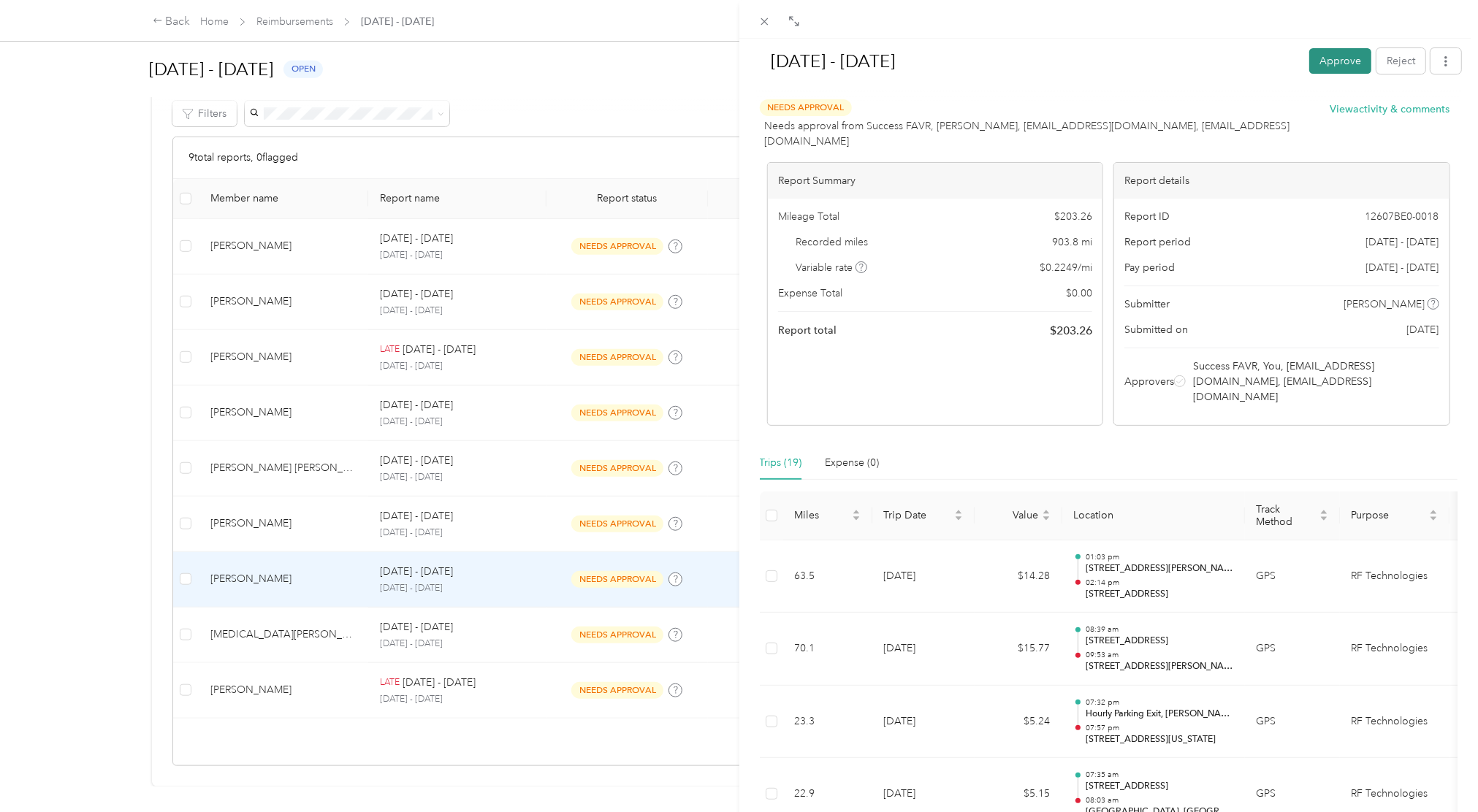
click at [1108, 65] on button "Approve" at bounding box center [1340, 61] width 62 height 25
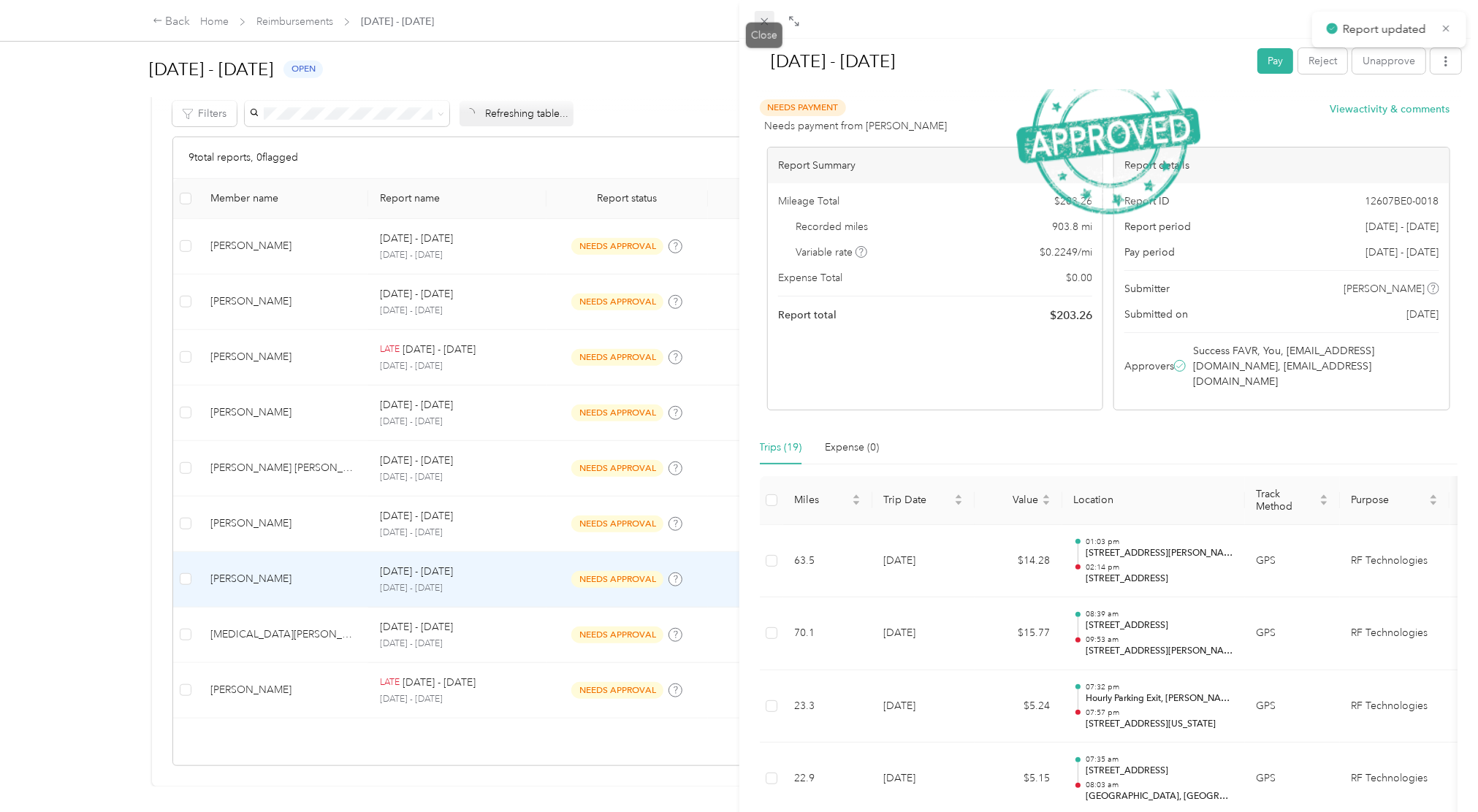
scroll to position [331, 0]
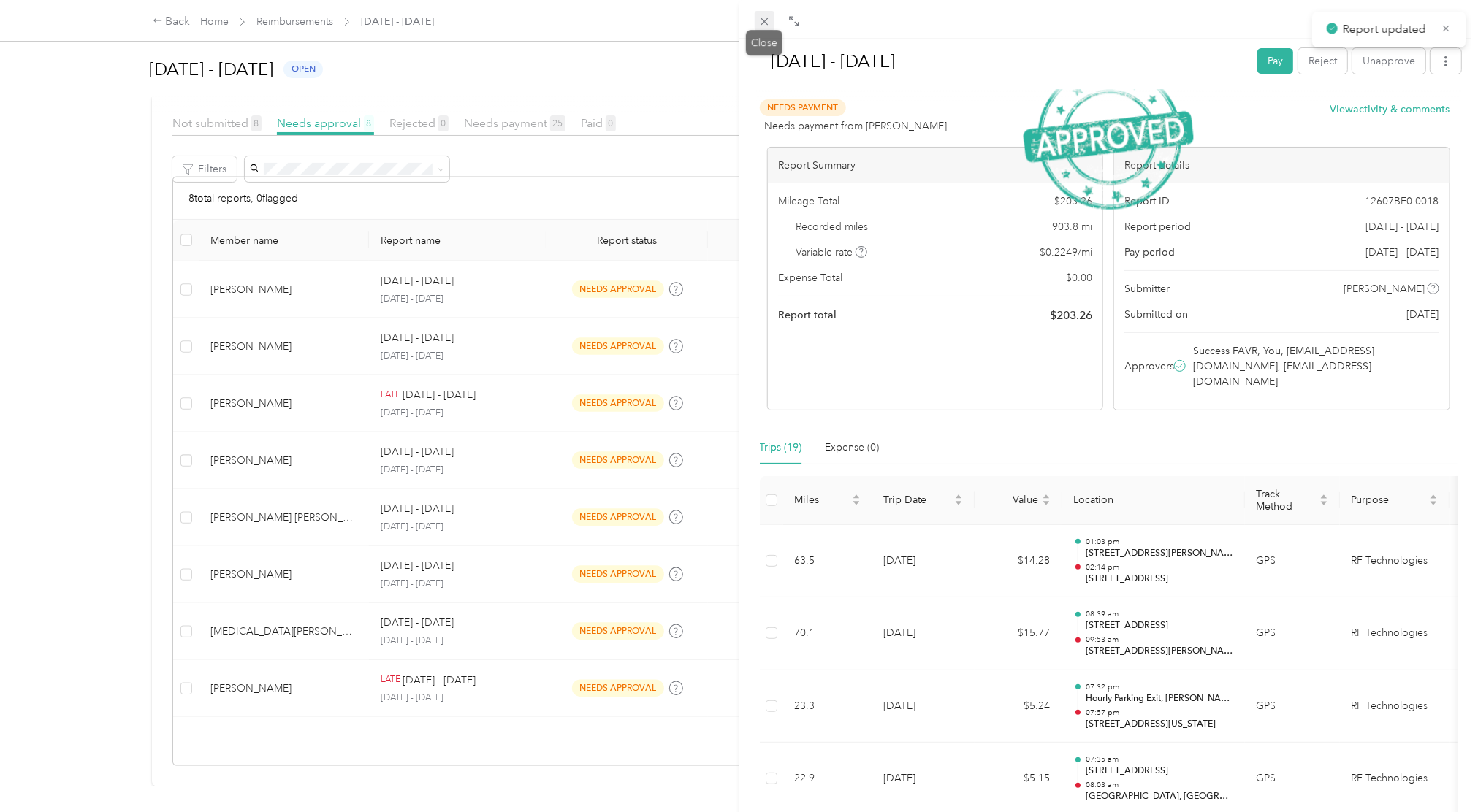
click at [772, 608] on div "Sep 1 - 30, 2025 Pay Reject Unapprove Needs Payment Needs payment from Danae Sc…" at bounding box center [735, 812] width 1470 height 0
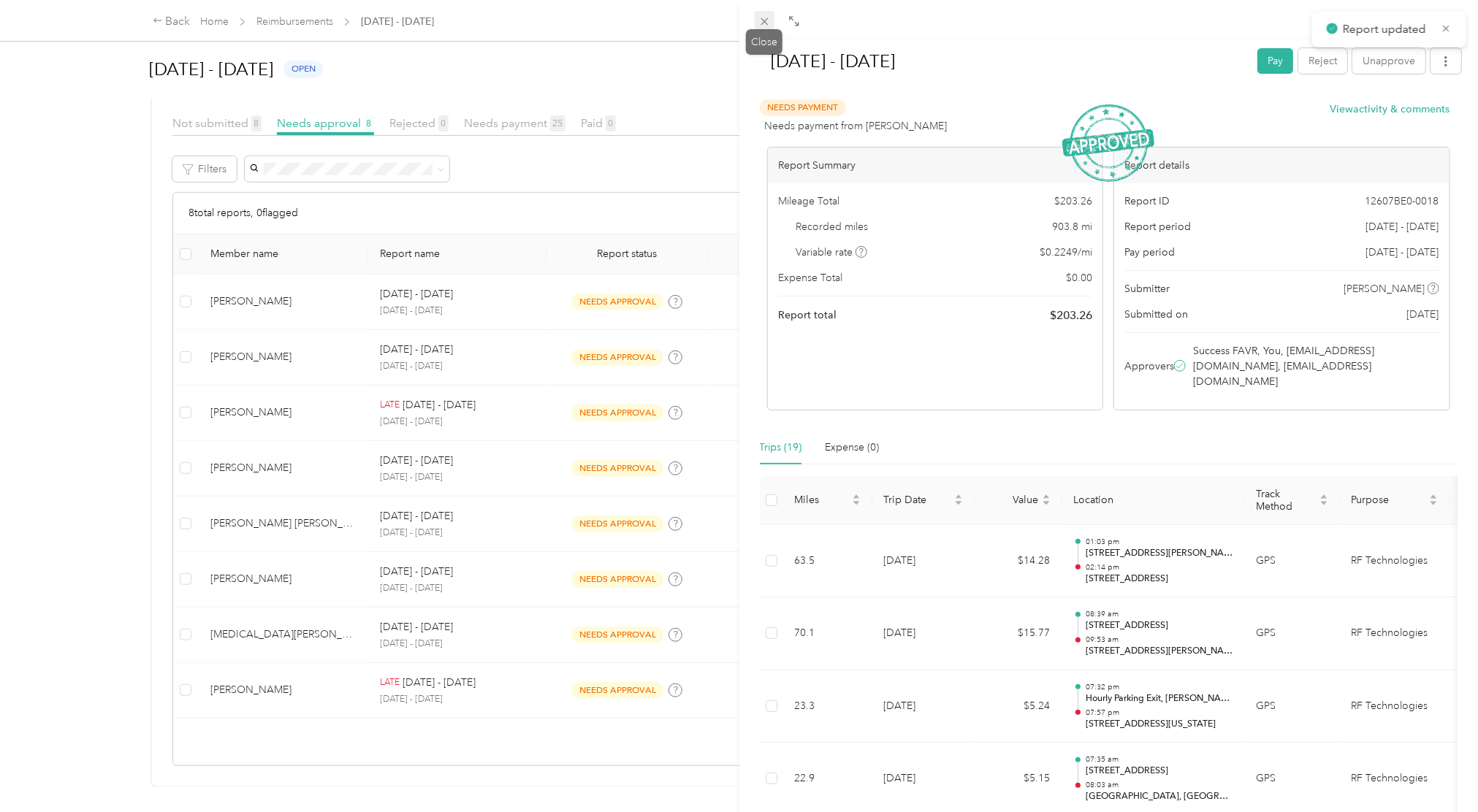
click at [763, 24] on icon at bounding box center [764, 22] width 8 height 8
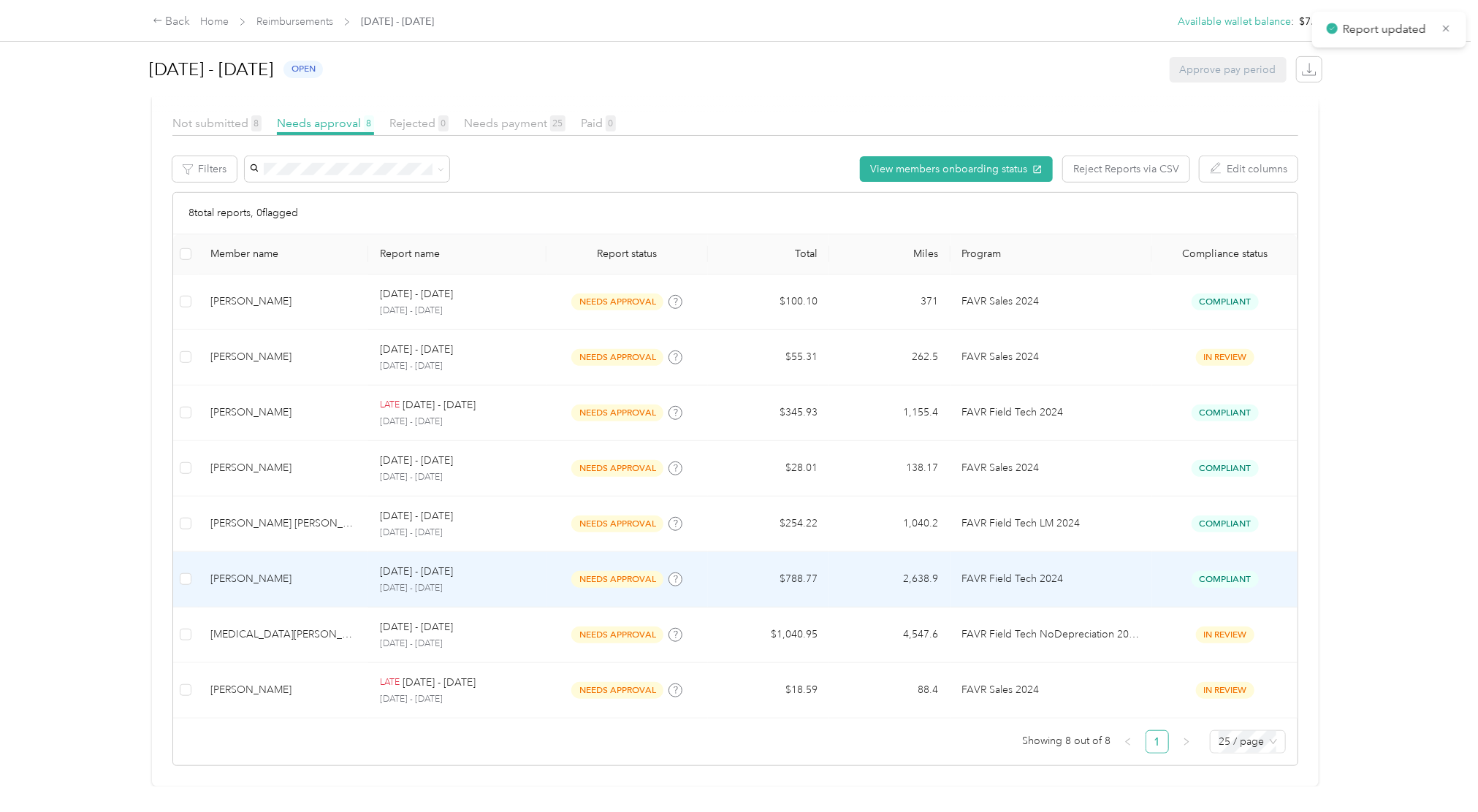
click at [1108, 571] on span "Compliant" at bounding box center [1225, 579] width 67 height 17
click at [1108, 555] on td "FAVR Field Tech 2024" at bounding box center [1051, 580] width 202 height 56
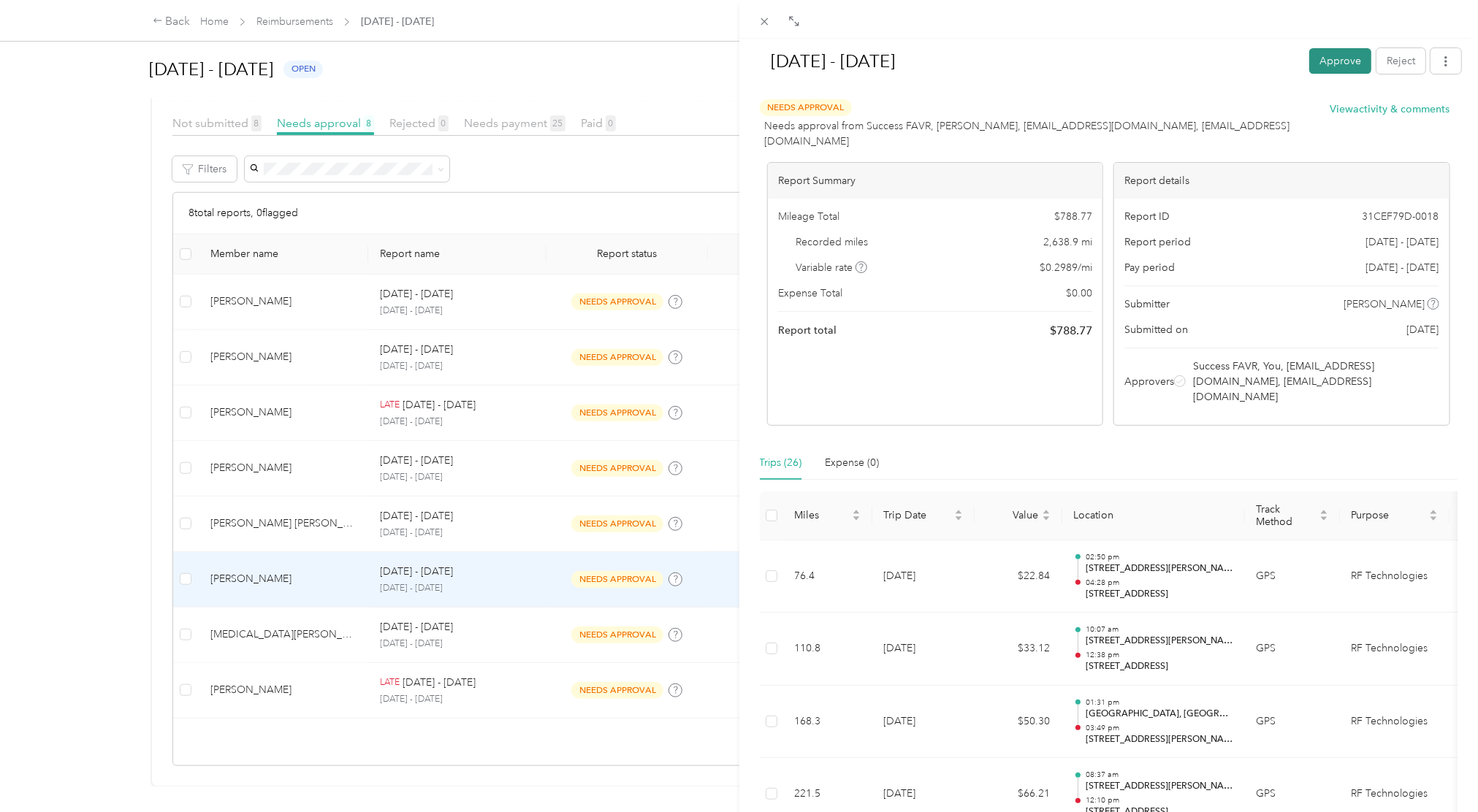
click at [1108, 54] on button "Approve" at bounding box center [1340, 61] width 62 height 25
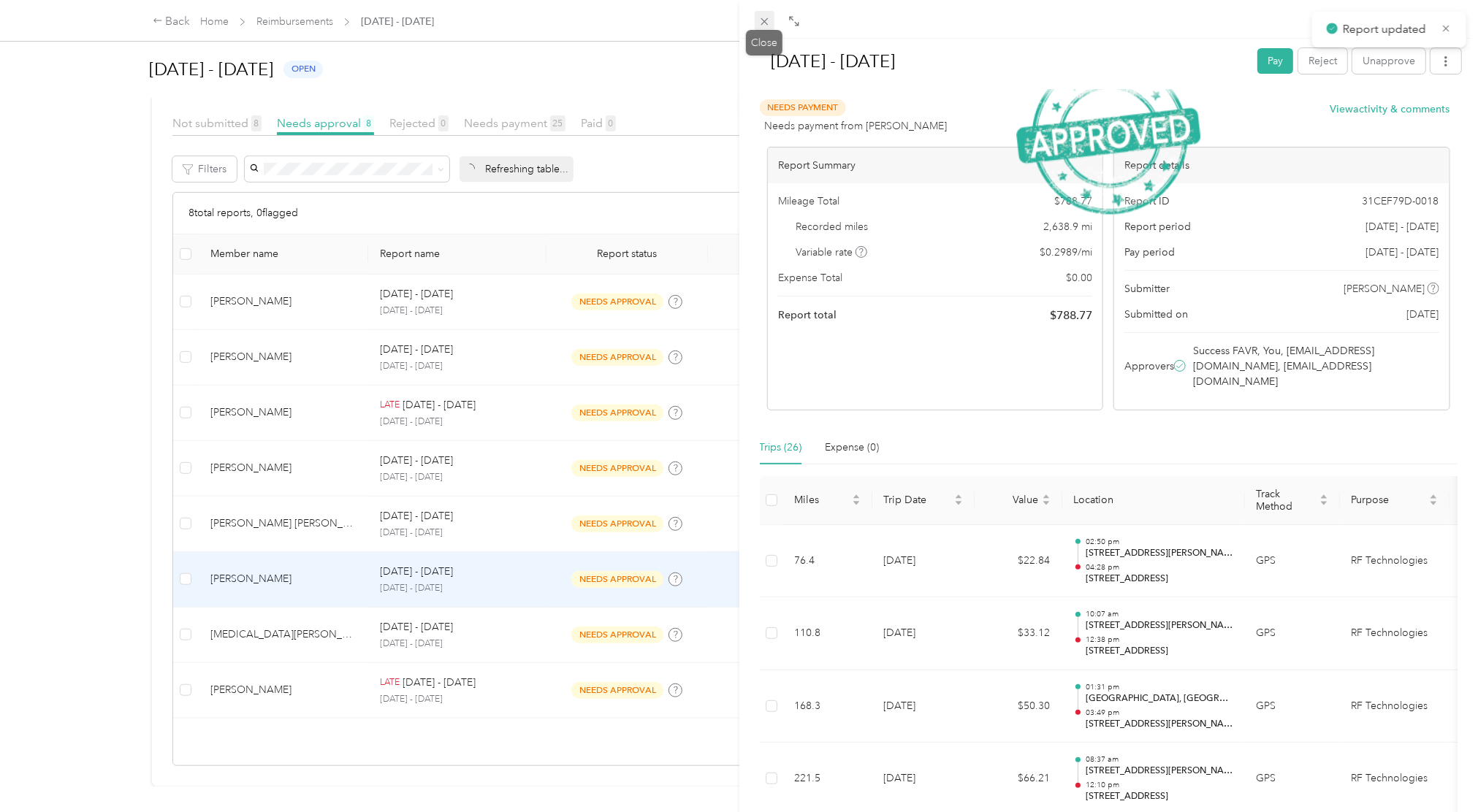
click at [763, 24] on icon at bounding box center [764, 21] width 13 height 13
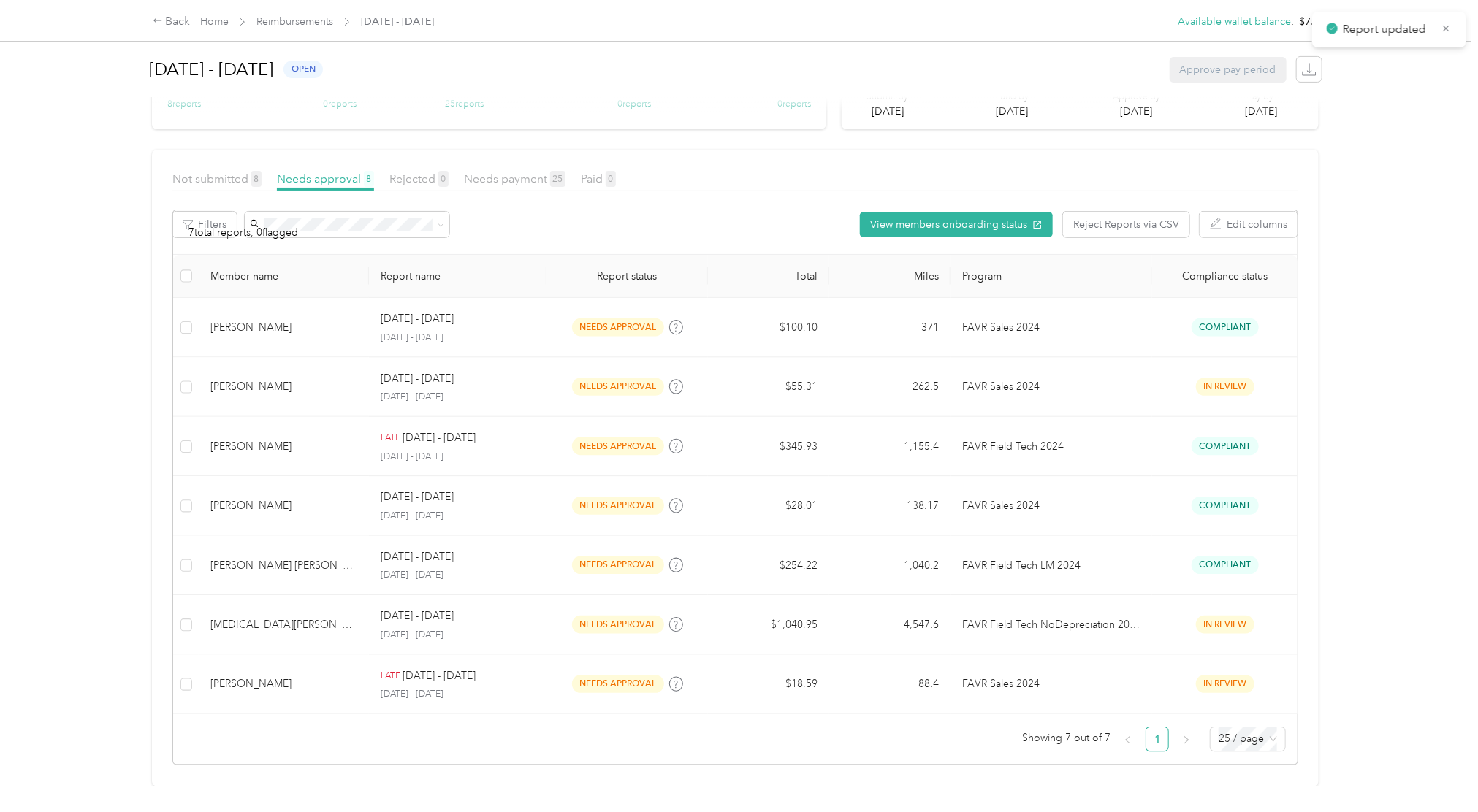
scroll to position [275, 0]
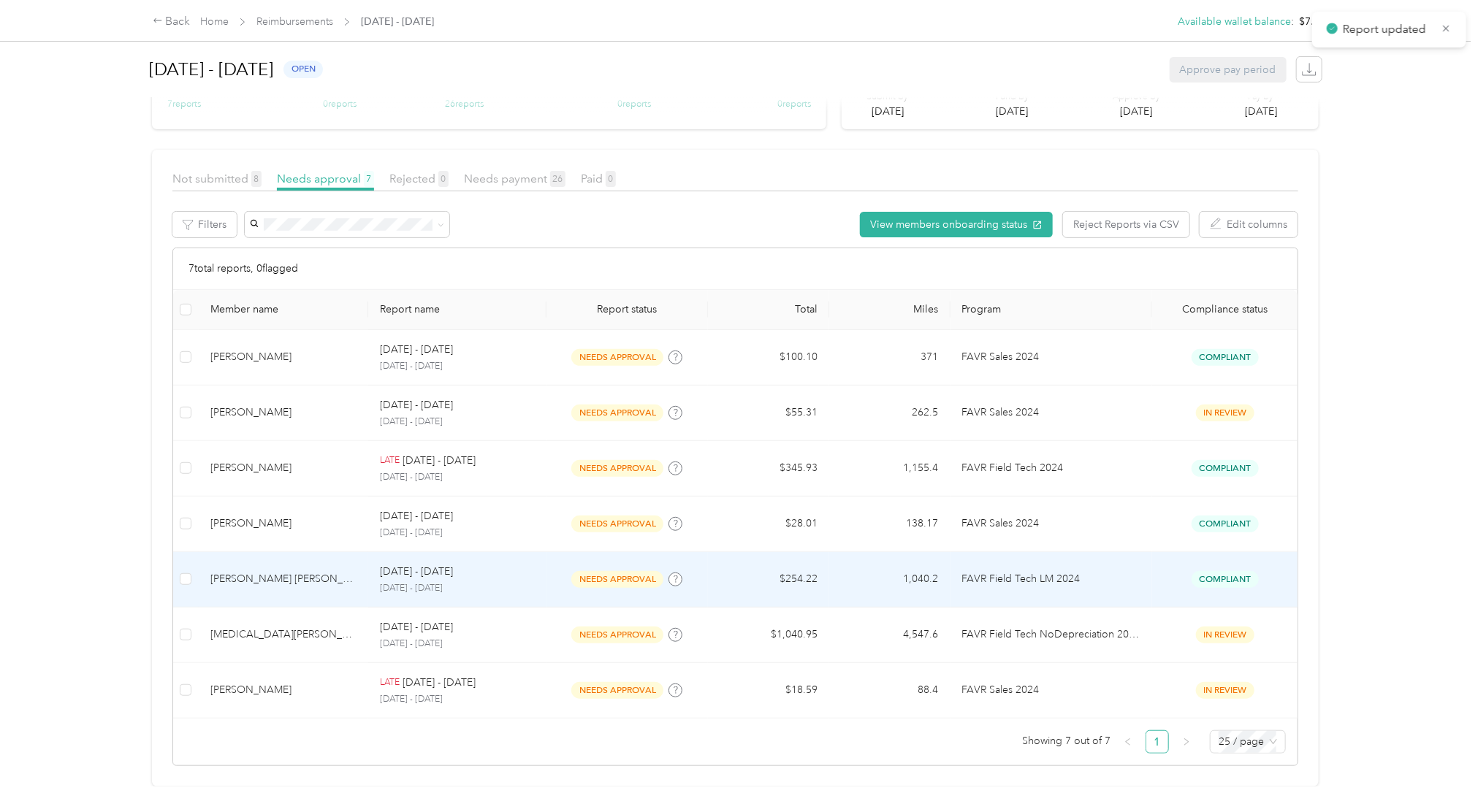
click at [1108, 571] on div "Compliant" at bounding box center [1225, 579] width 122 height 17
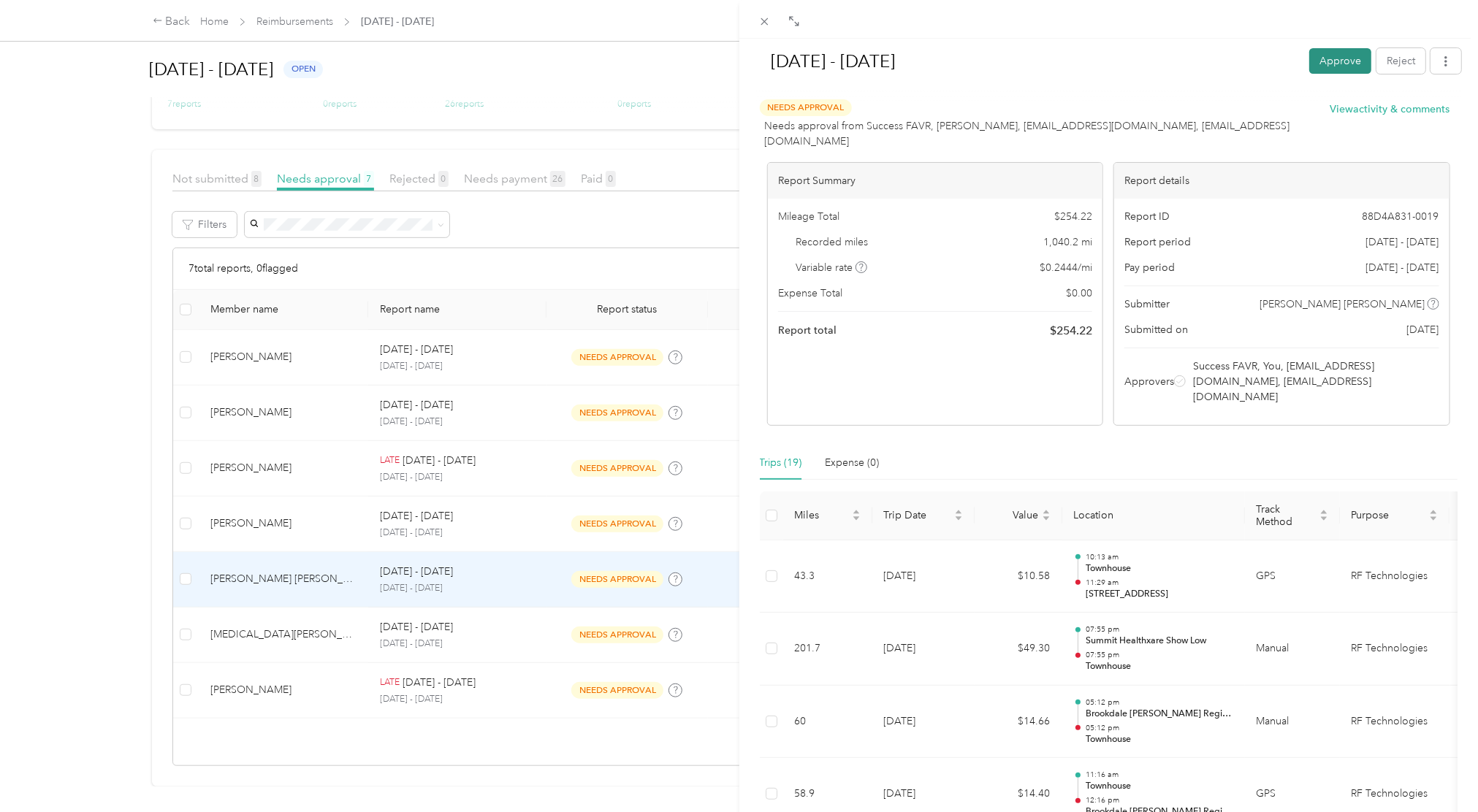
click at [1108, 62] on button "Approve" at bounding box center [1340, 61] width 62 height 25
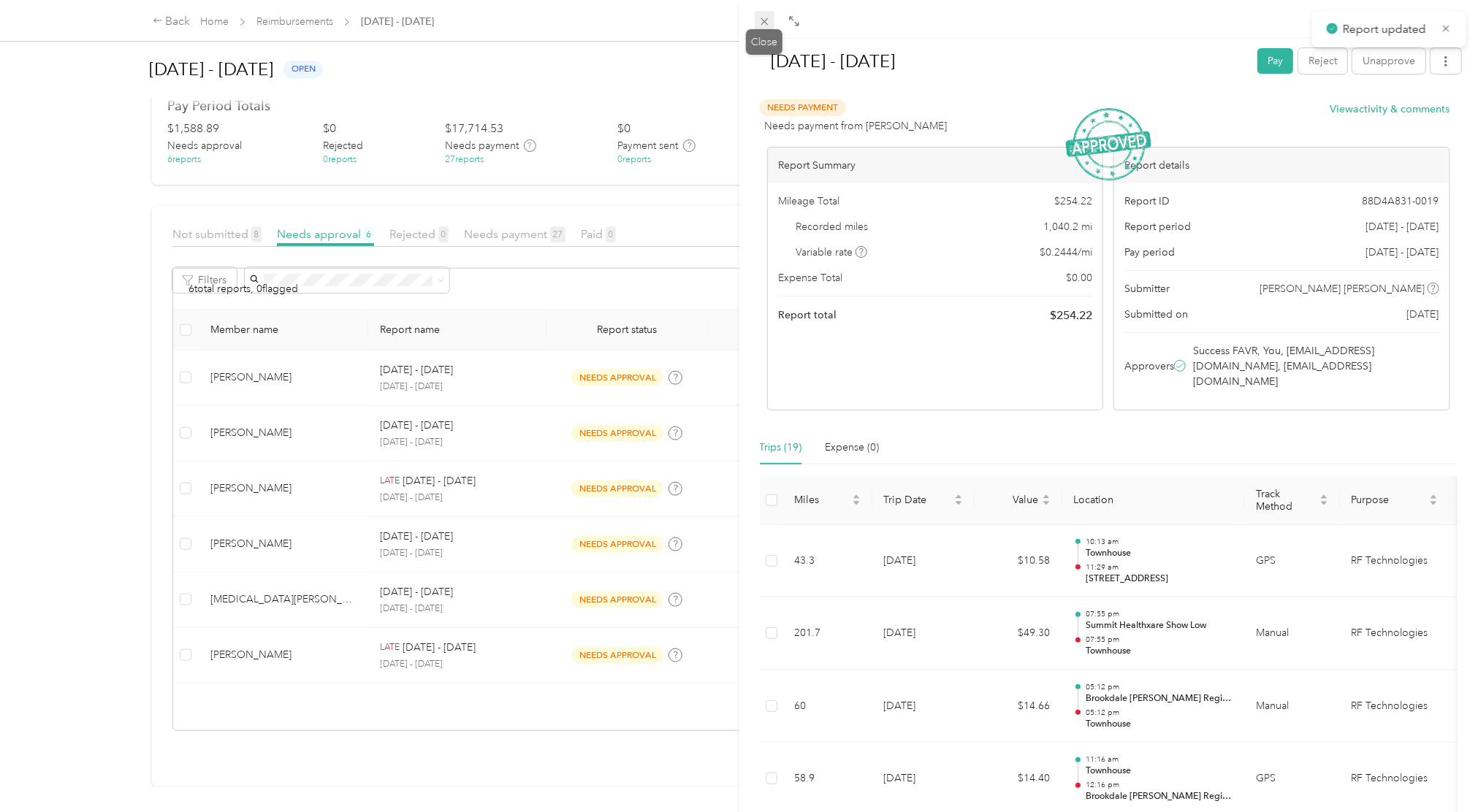
scroll to position [220, 0]
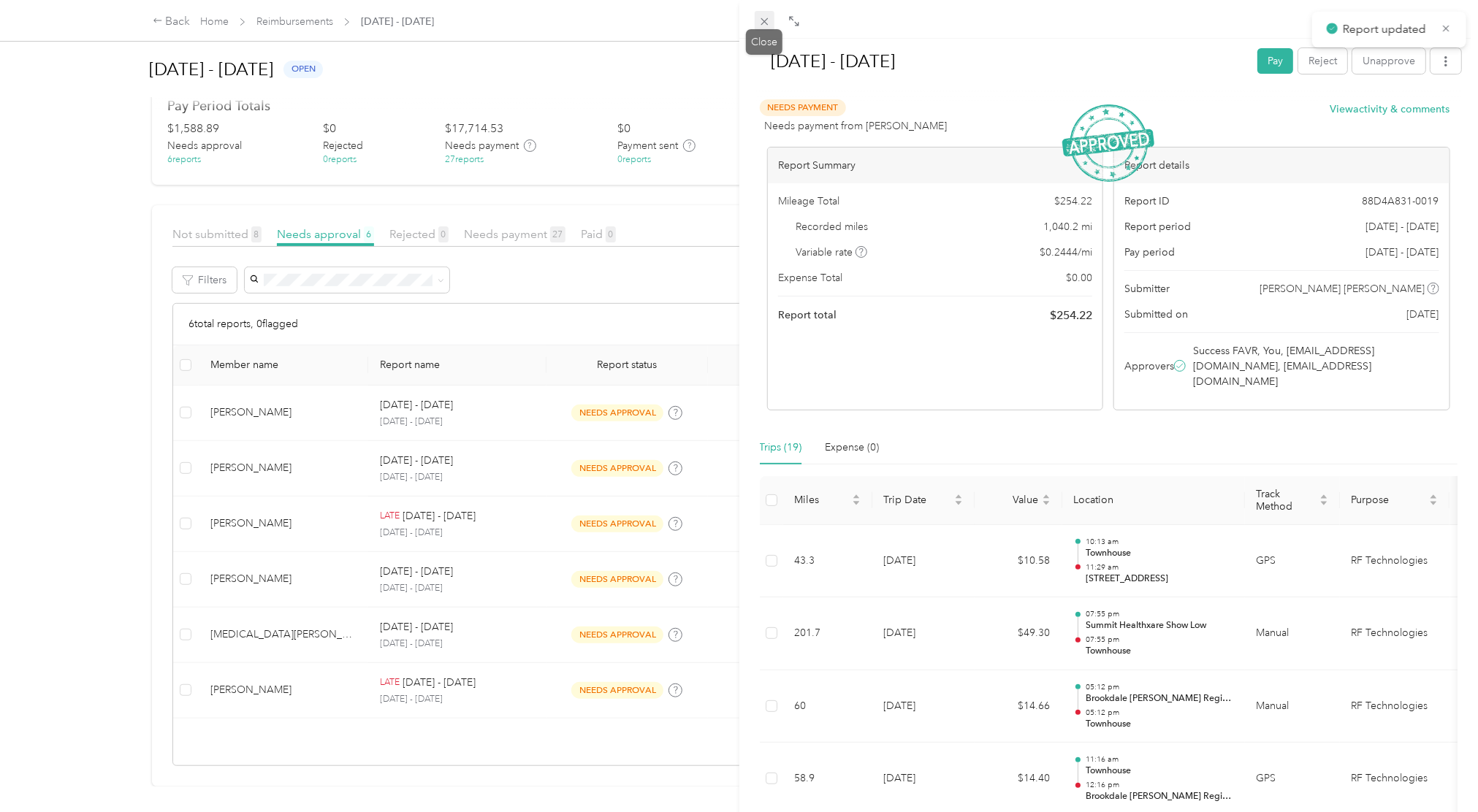
click at [761, 18] on icon at bounding box center [764, 21] width 13 height 13
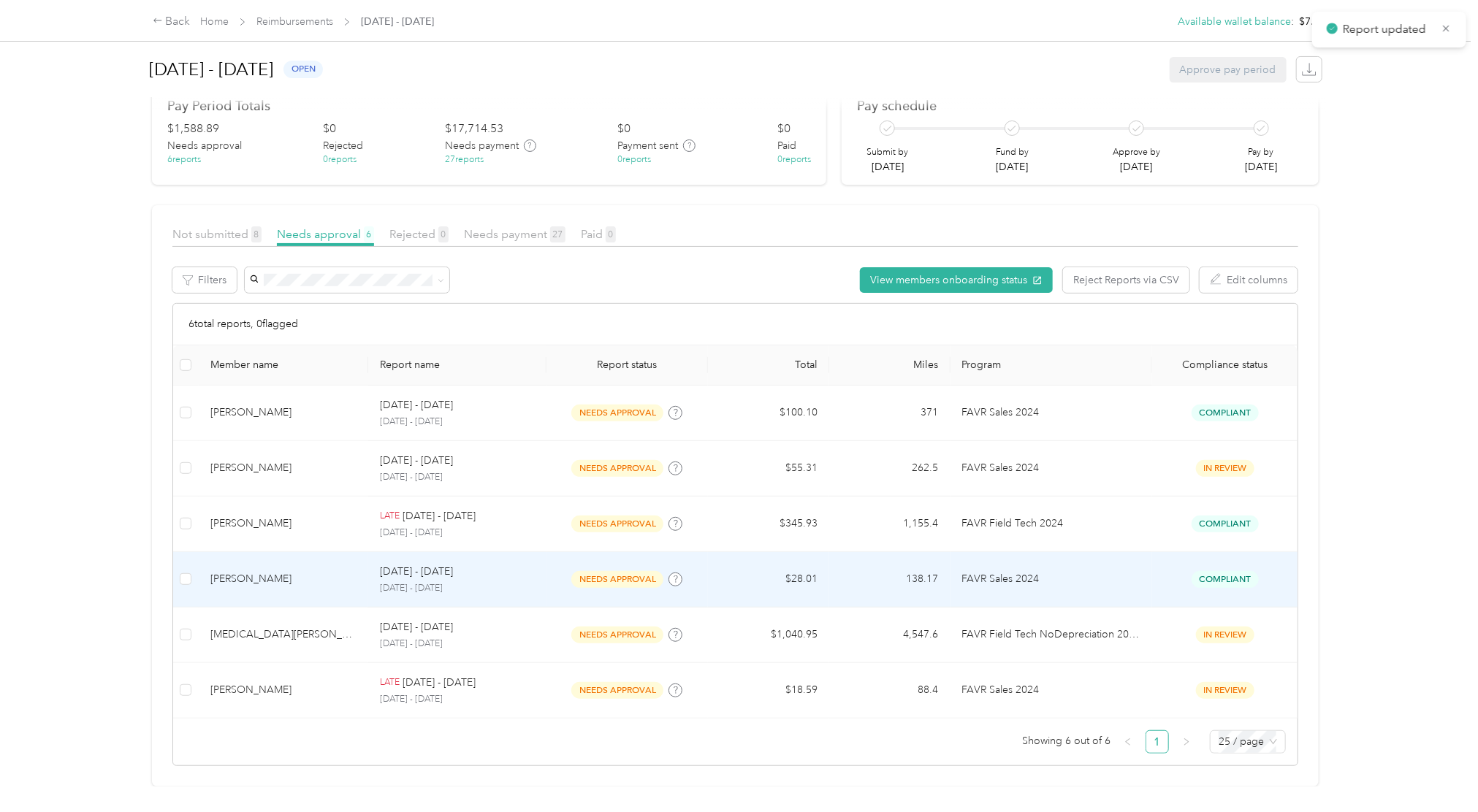
click at [1108, 558] on td "FAVR Sales 2024" at bounding box center [1051, 580] width 202 height 56
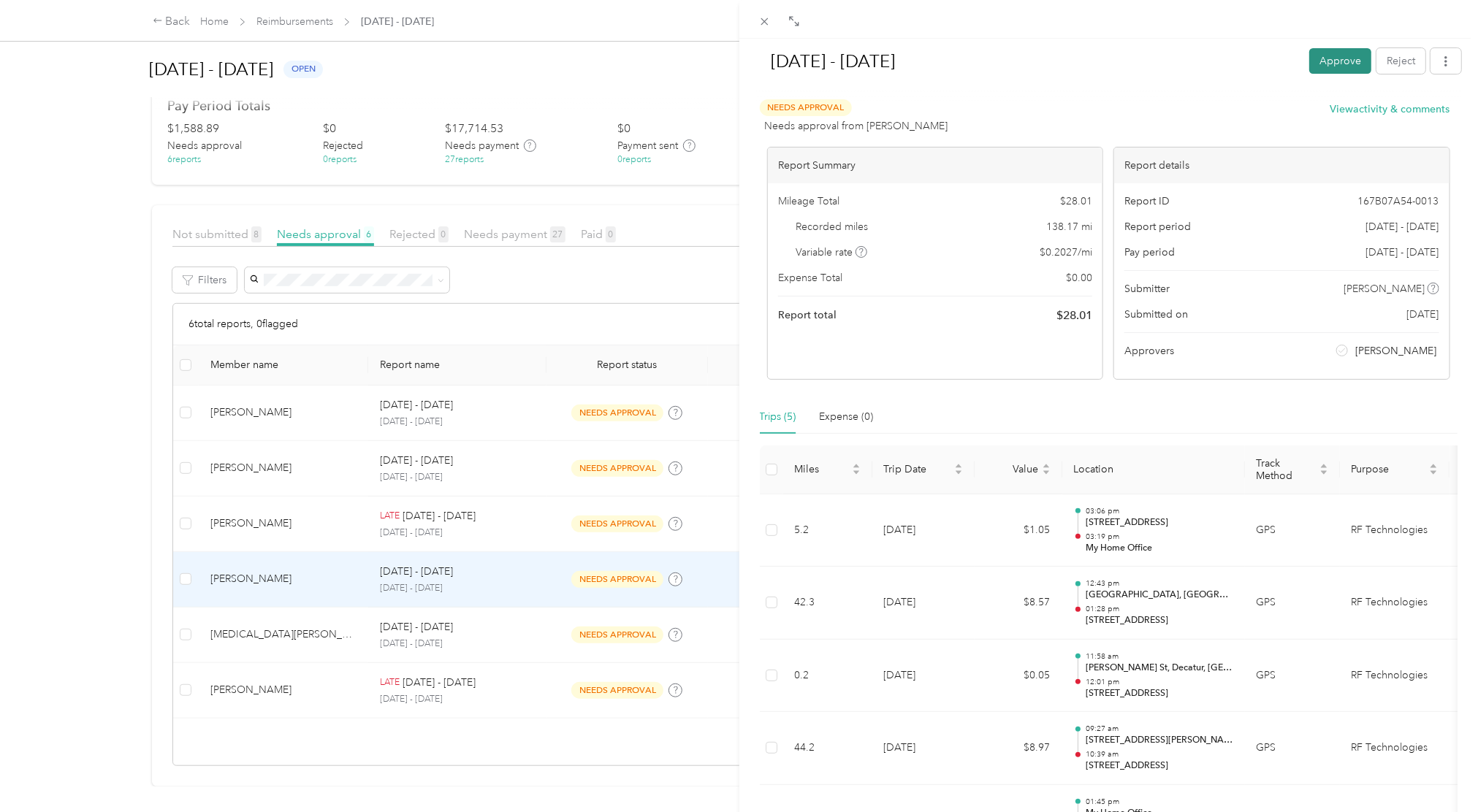
click at [1108, 64] on button "Approve" at bounding box center [1340, 61] width 62 height 25
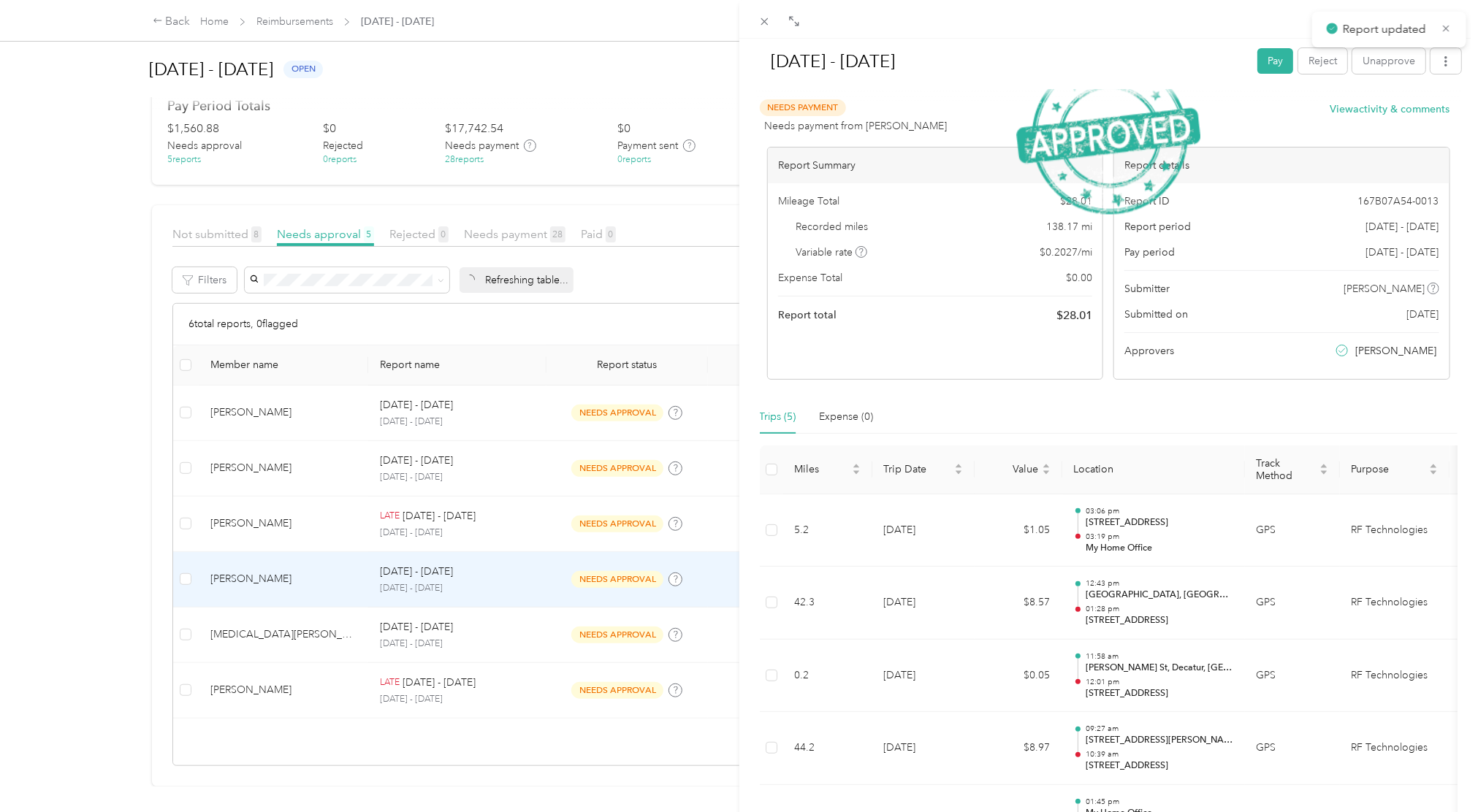
scroll to position [165, 0]
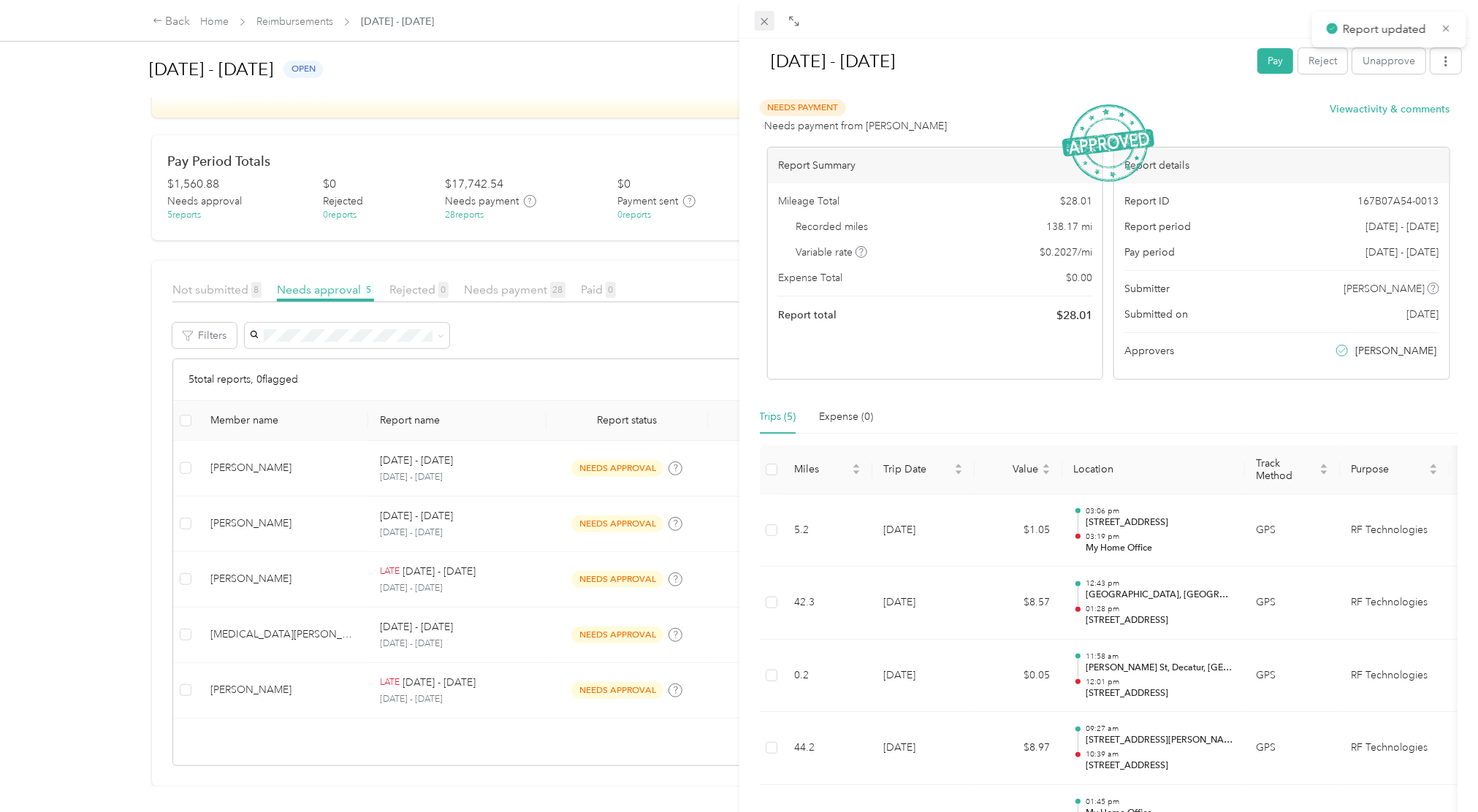
click at [763, 18] on icon at bounding box center [764, 21] width 13 height 13
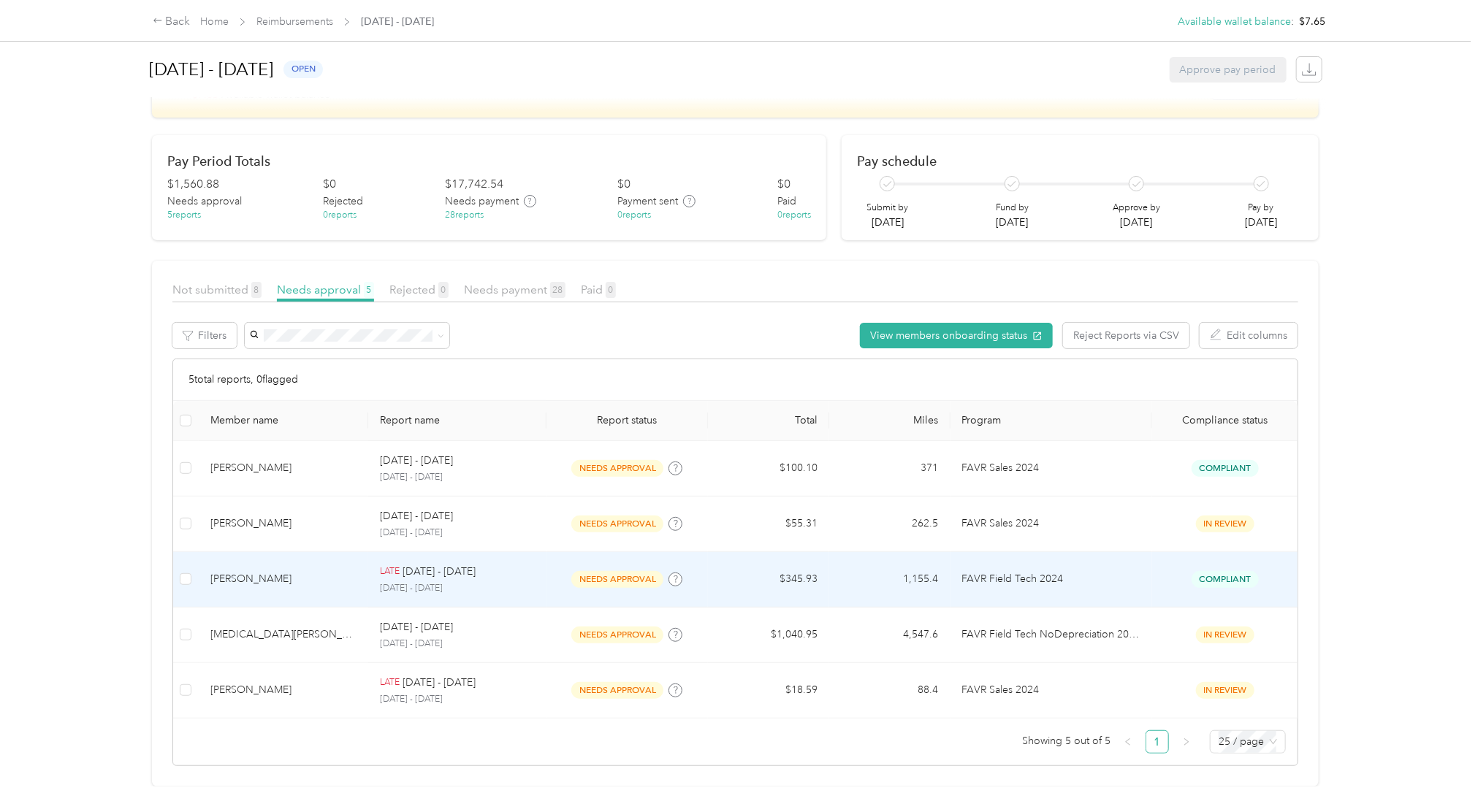
click at [1108, 571] on span "Compliant" at bounding box center [1225, 579] width 67 height 17
click at [1108, 552] on td "Compliant" at bounding box center [1225, 580] width 145 height 56
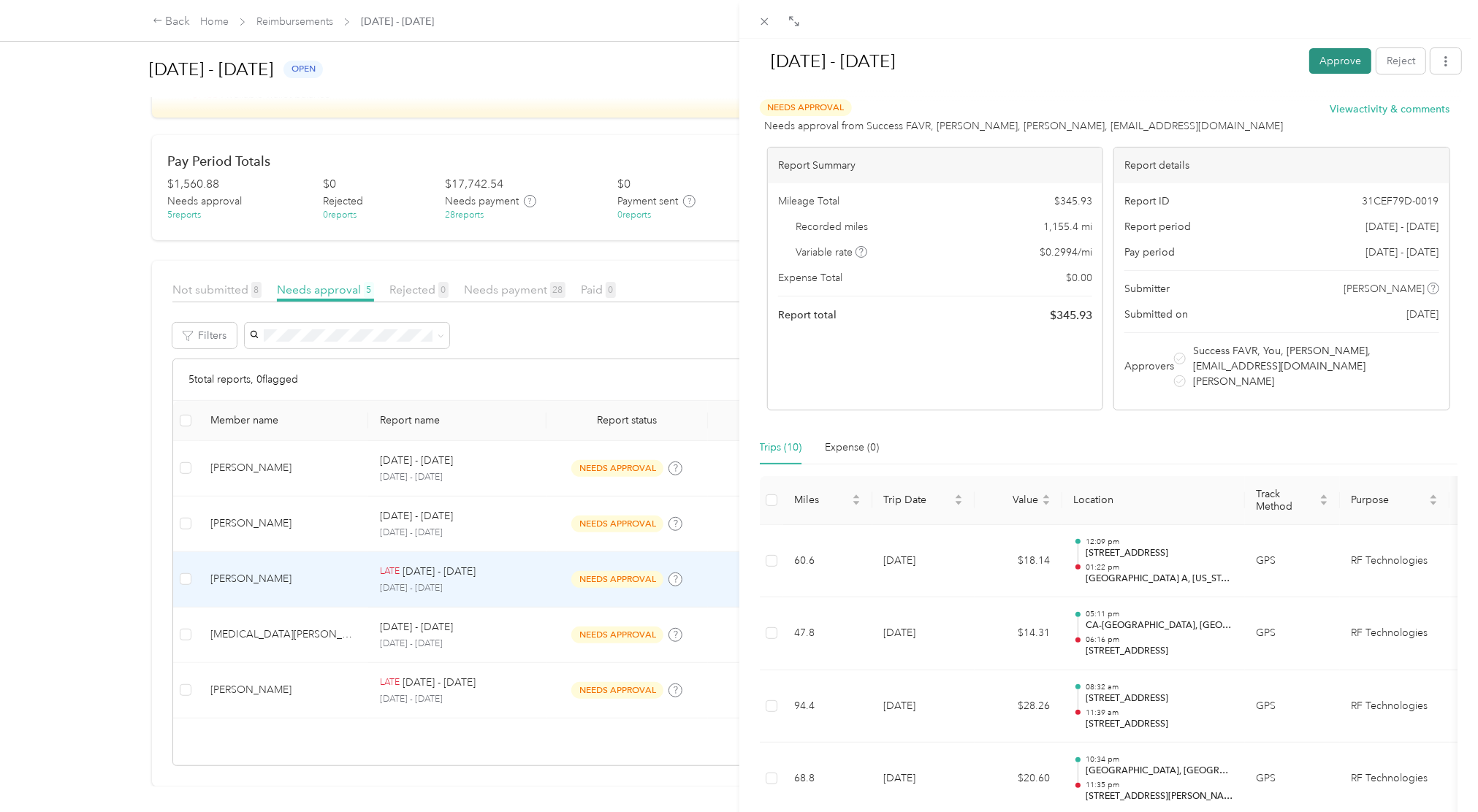
click at [1108, 50] on button "Approve" at bounding box center [1340, 61] width 62 height 25
click at [774, 19] on div at bounding box center [779, 21] width 50 height 13
click at [769, 21] on icon at bounding box center [764, 21] width 13 height 13
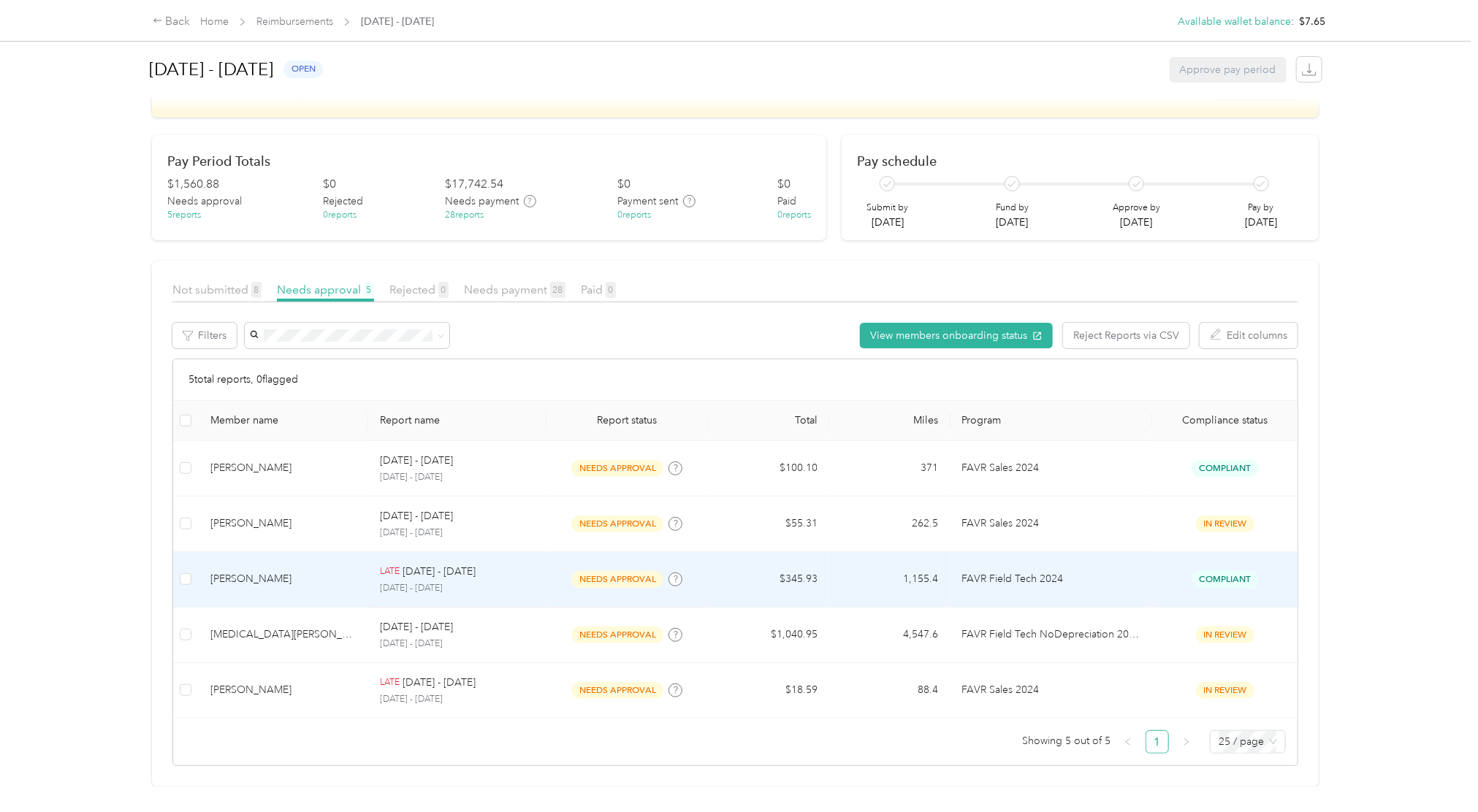
click at [1108, 552] on td "Compliant" at bounding box center [1225, 580] width 145 height 56
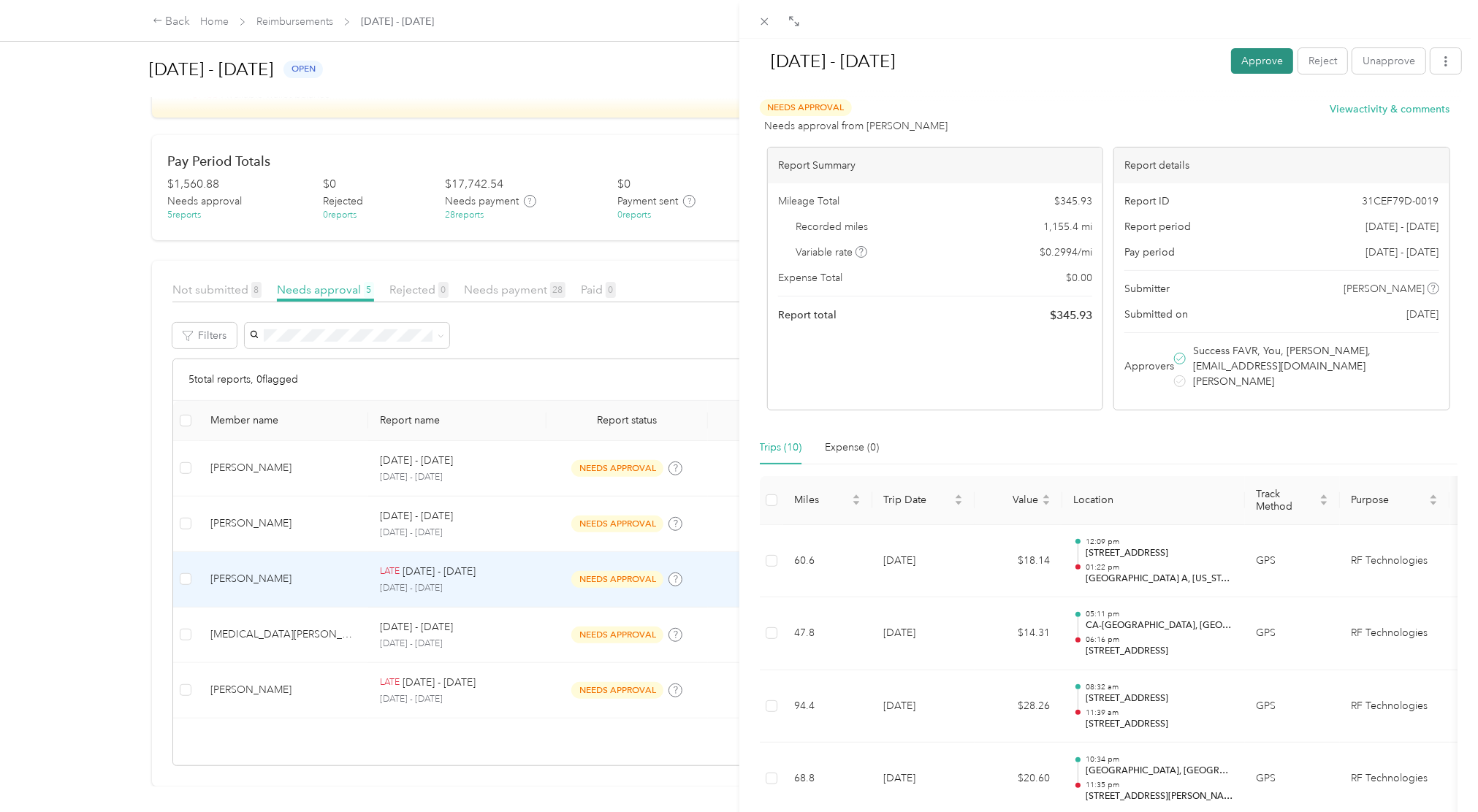
click at [1108, 73] on button "Approve" at bounding box center [1262, 61] width 62 height 25
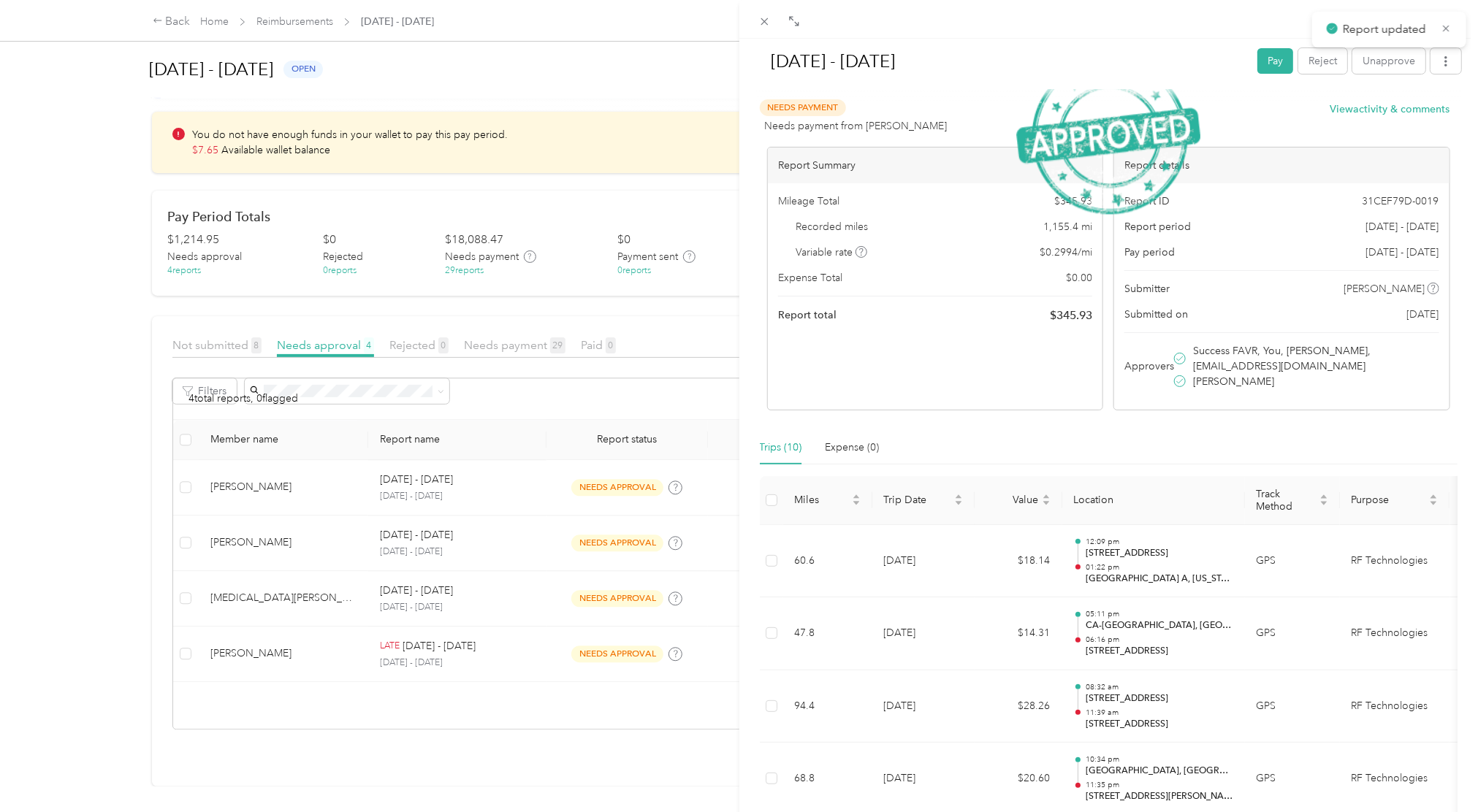
scroll to position [109, 0]
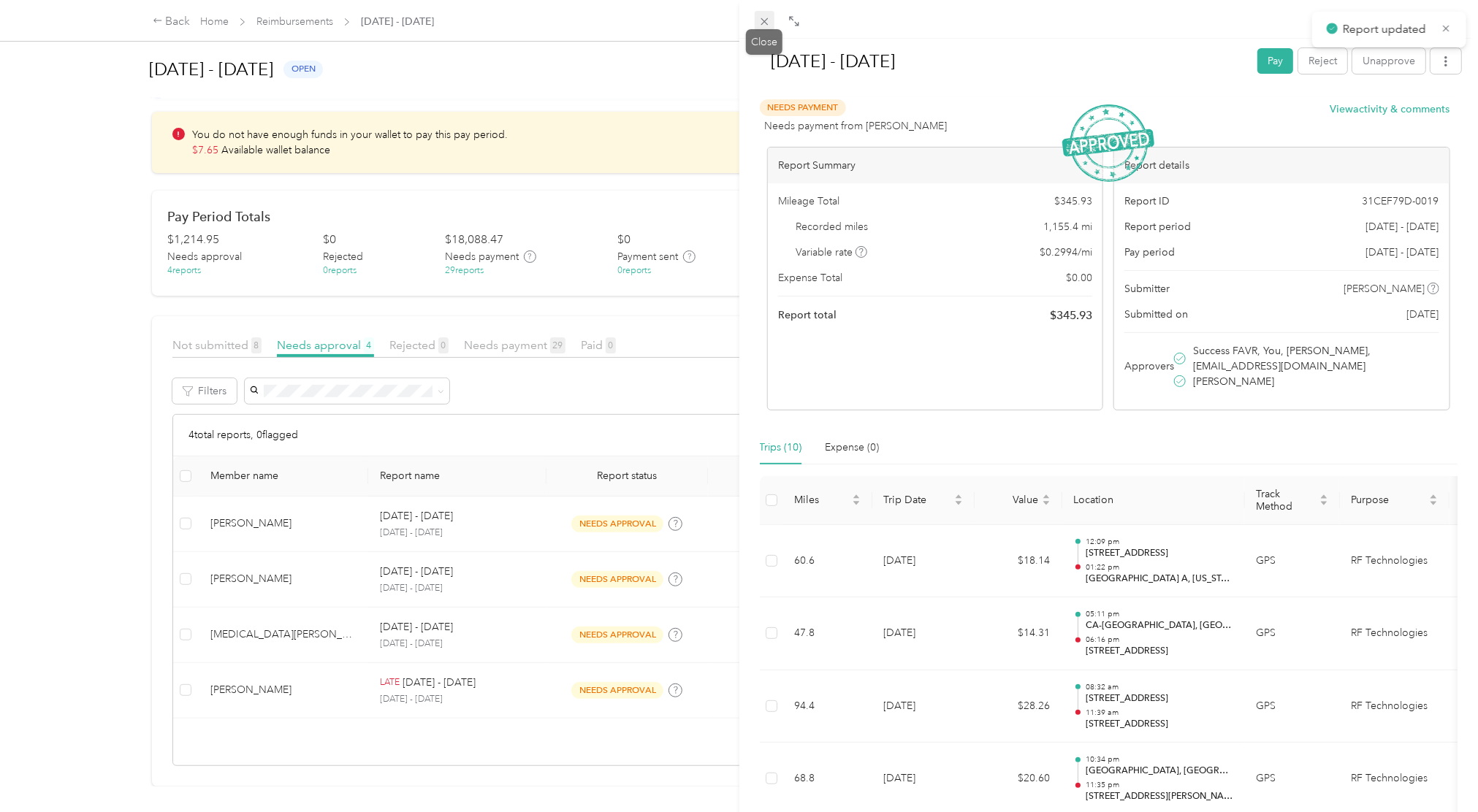
click at [761, 21] on icon at bounding box center [764, 21] width 13 height 13
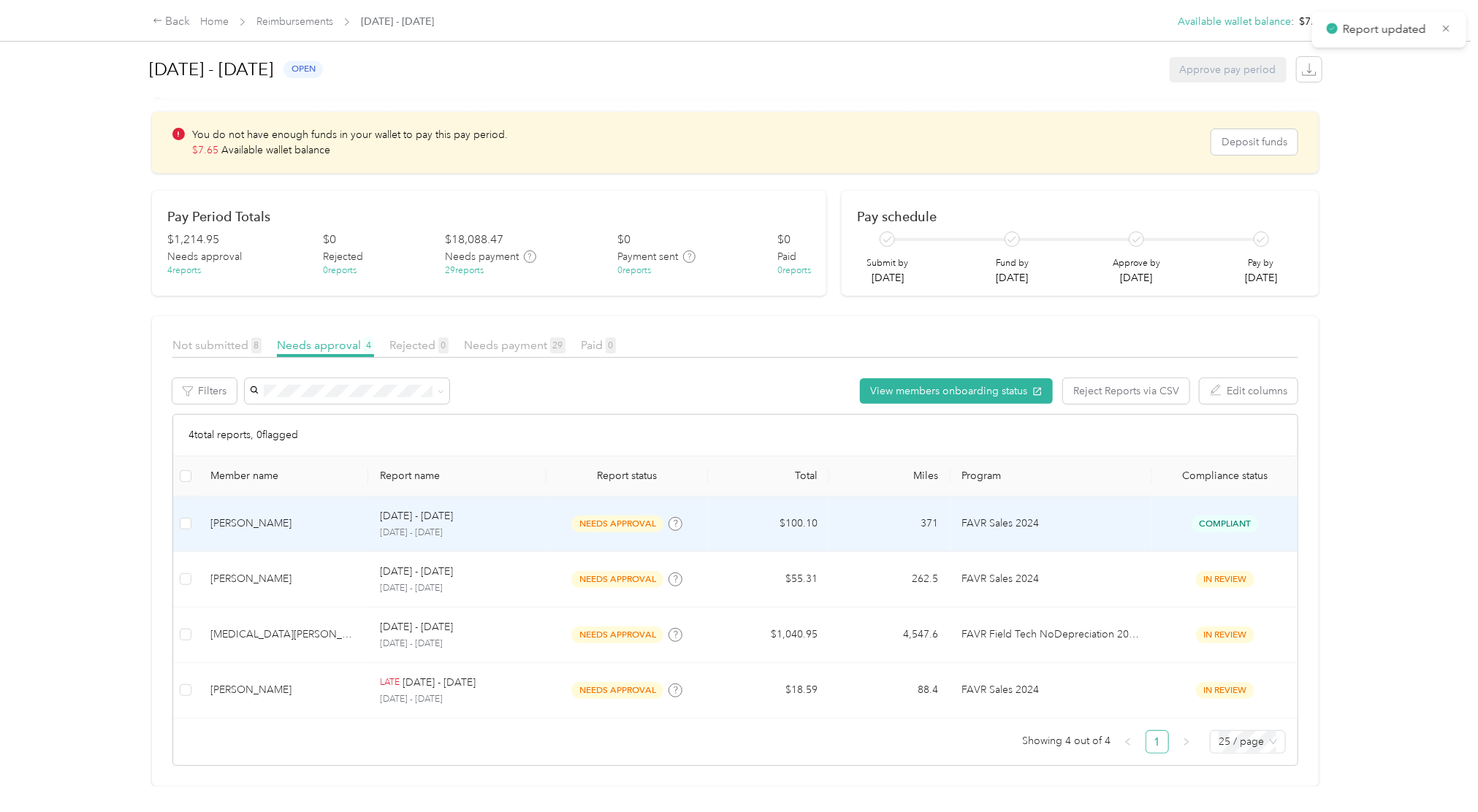
click at [1108, 515] on span "Compliant" at bounding box center [1225, 524] width 67 height 17
click at [914, 497] on td "371" at bounding box center [890, 524] width 121 height 56
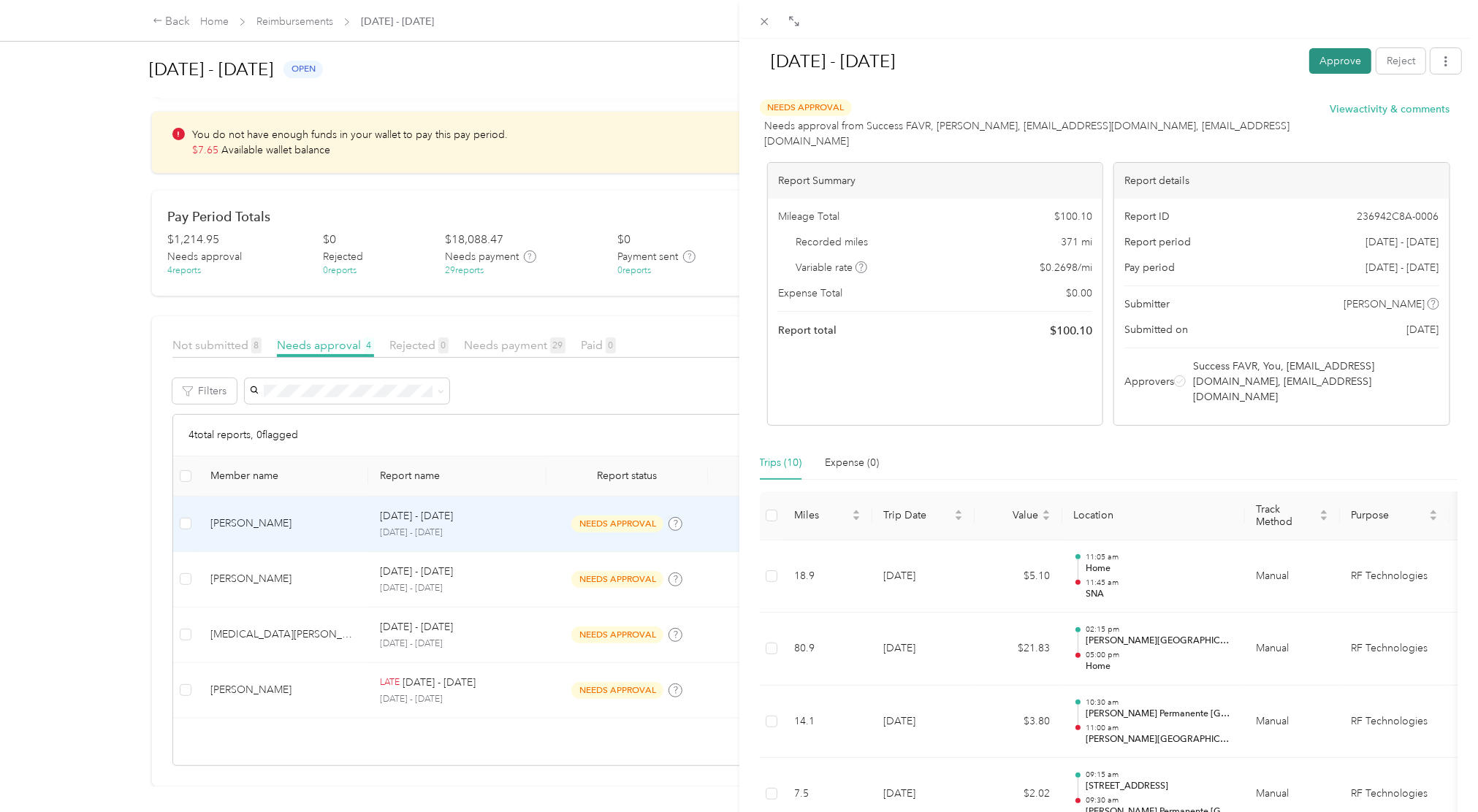
click at [1108, 61] on button "Approve" at bounding box center [1340, 61] width 62 height 25
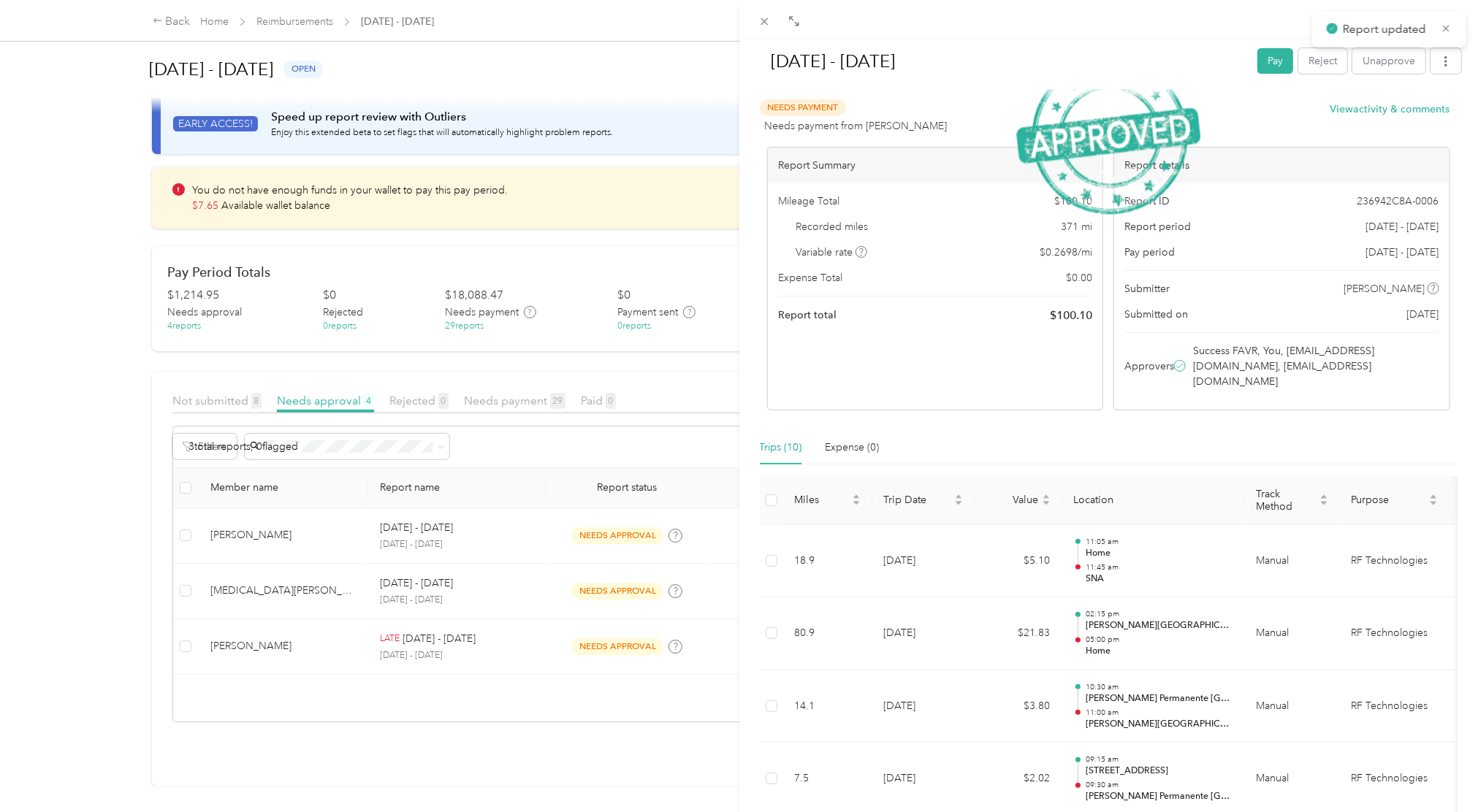
scroll to position [53, 0]
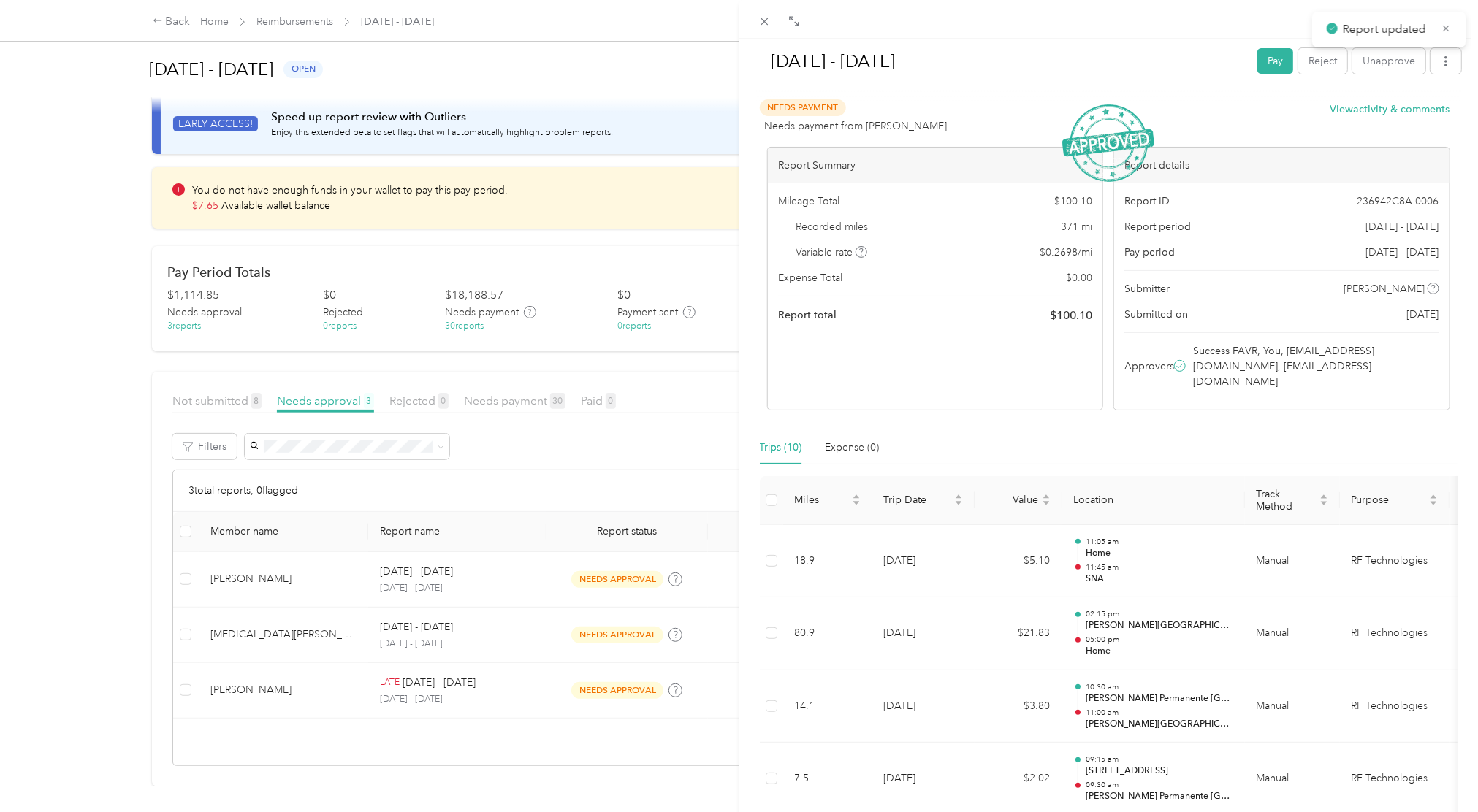
click at [655, 445] on div "Sep 1 - 30, 2025 Pay Reject Unapprove Needs Payment Needs payment from Danae Sc…" at bounding box center [739, 406] width 1478 height 812
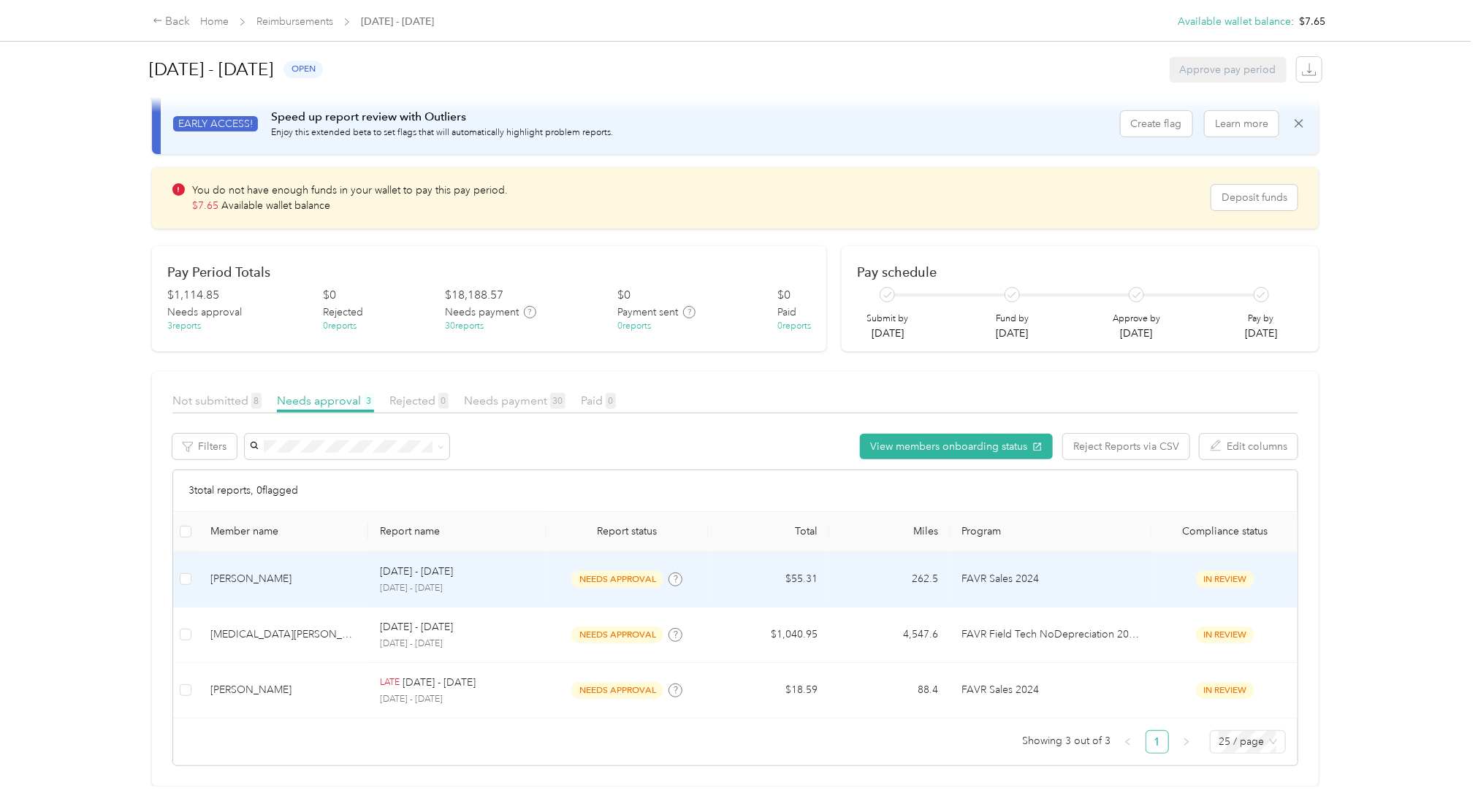
click at [264, 571] on div "[PERSON_NAME]" at bounding box center [283, 578] width 146 height 16
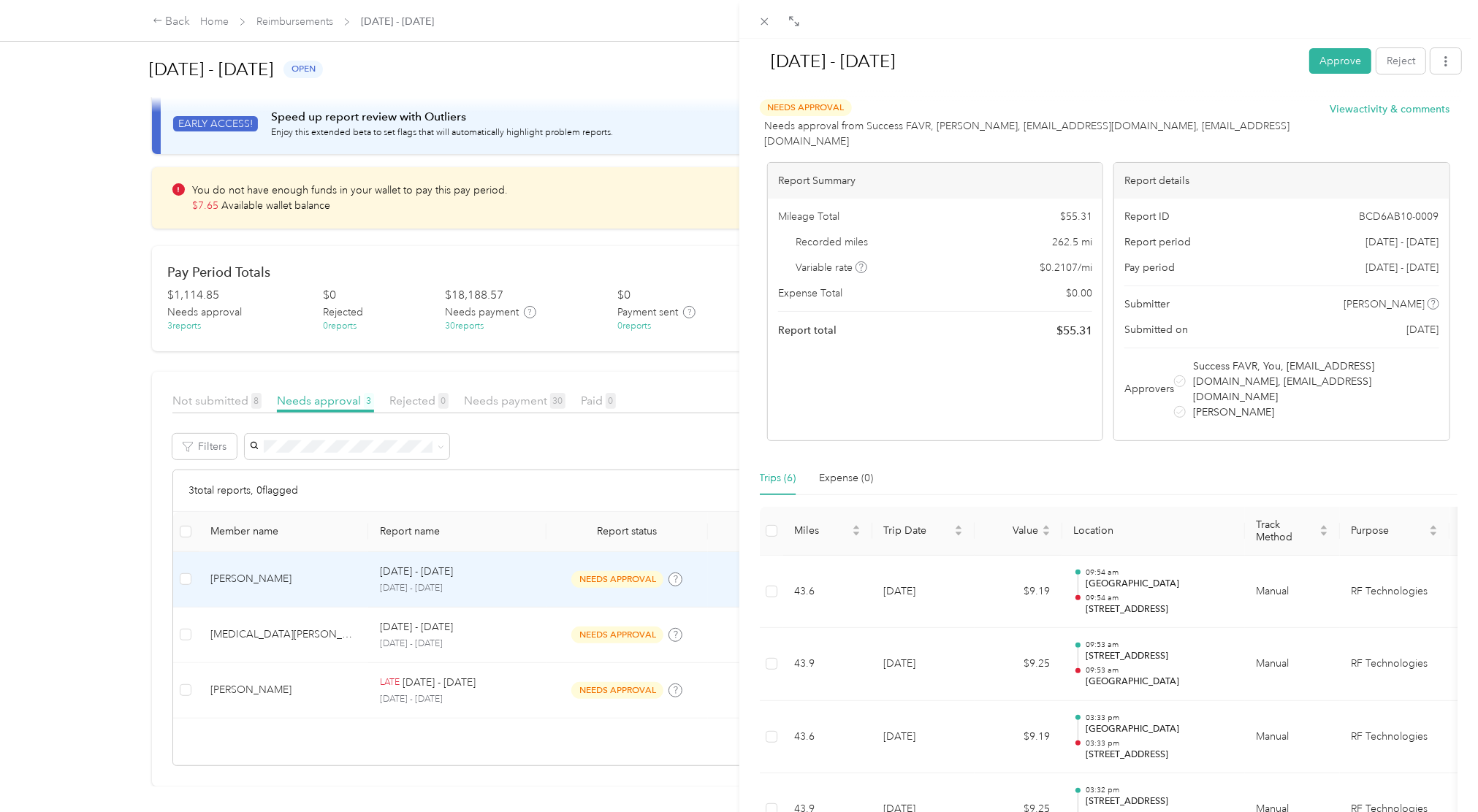
click at [84, 352] on div "Sep 1 - 30, 2025 Approve Reject Needs Approval Needs approval from Success FAVR…" at bounding box center [739, 406] width 1478 height 812
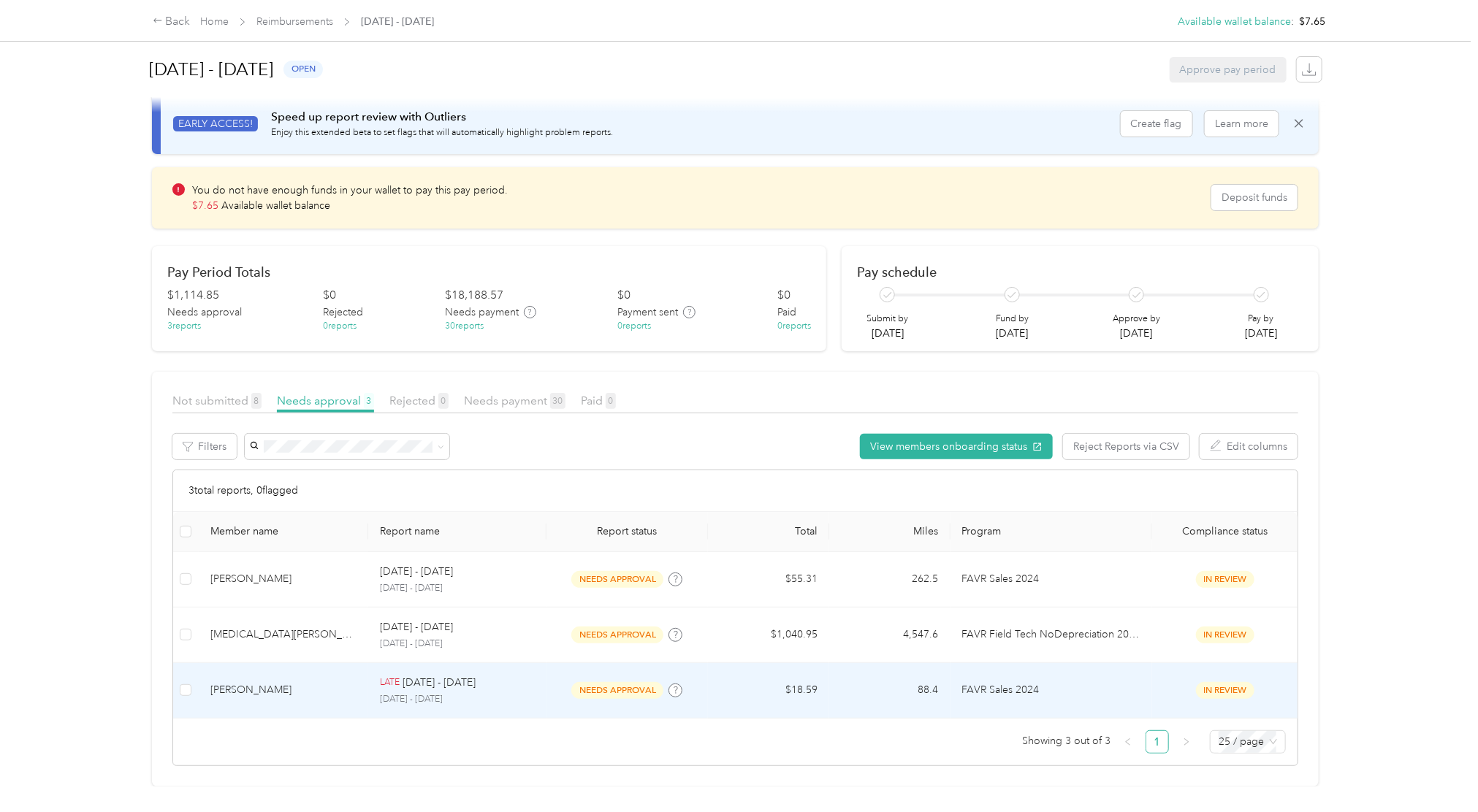
click at [603, 608] on span "needs approval" at bounding box center [617, 691] width 92 height 17
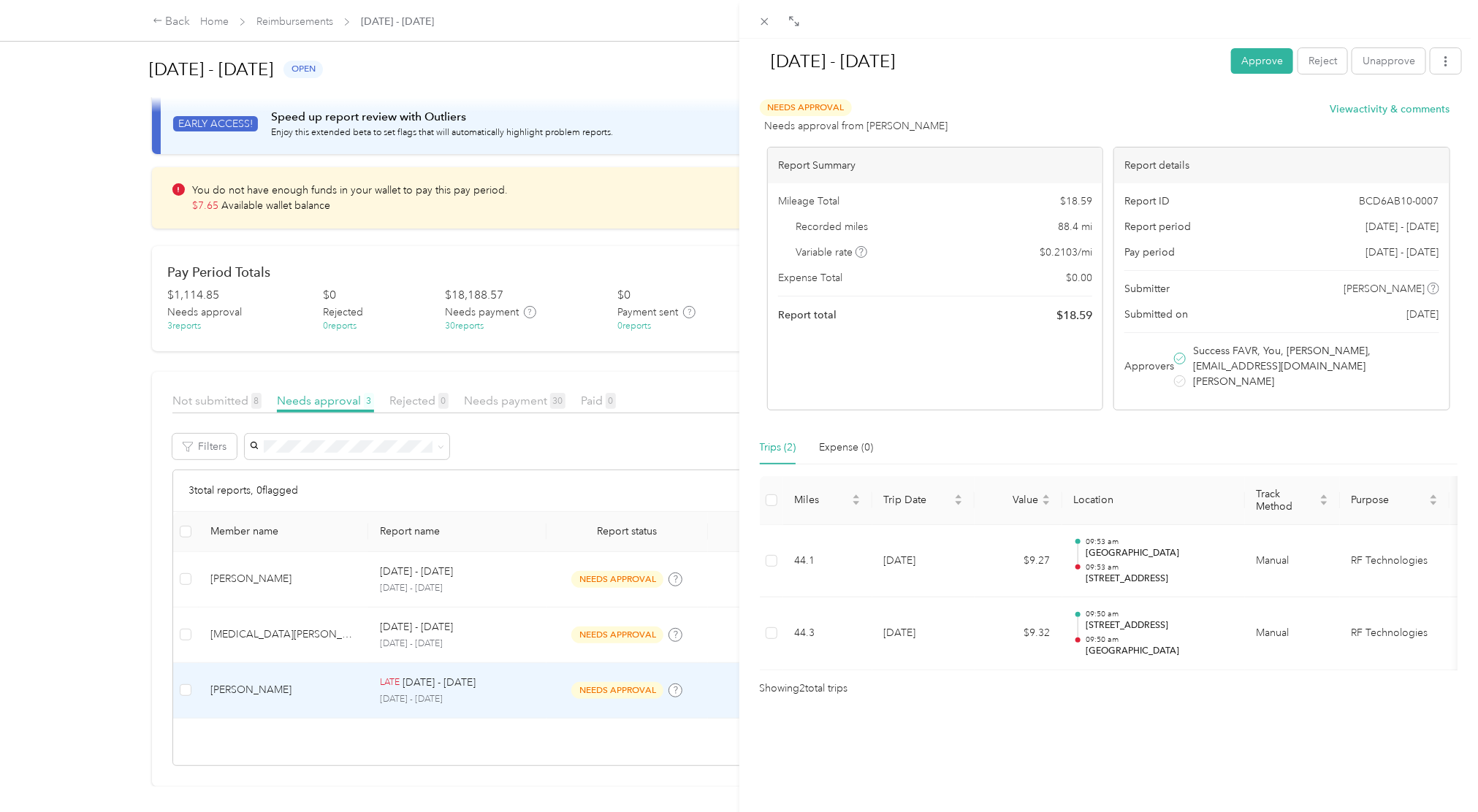
click at [682, 608] on div "[DATE] - [DATE] Approve Reject Unapprove Needs Approval Needs approval from [PE…" at bounding box center [739, 406] width 1478 height 812
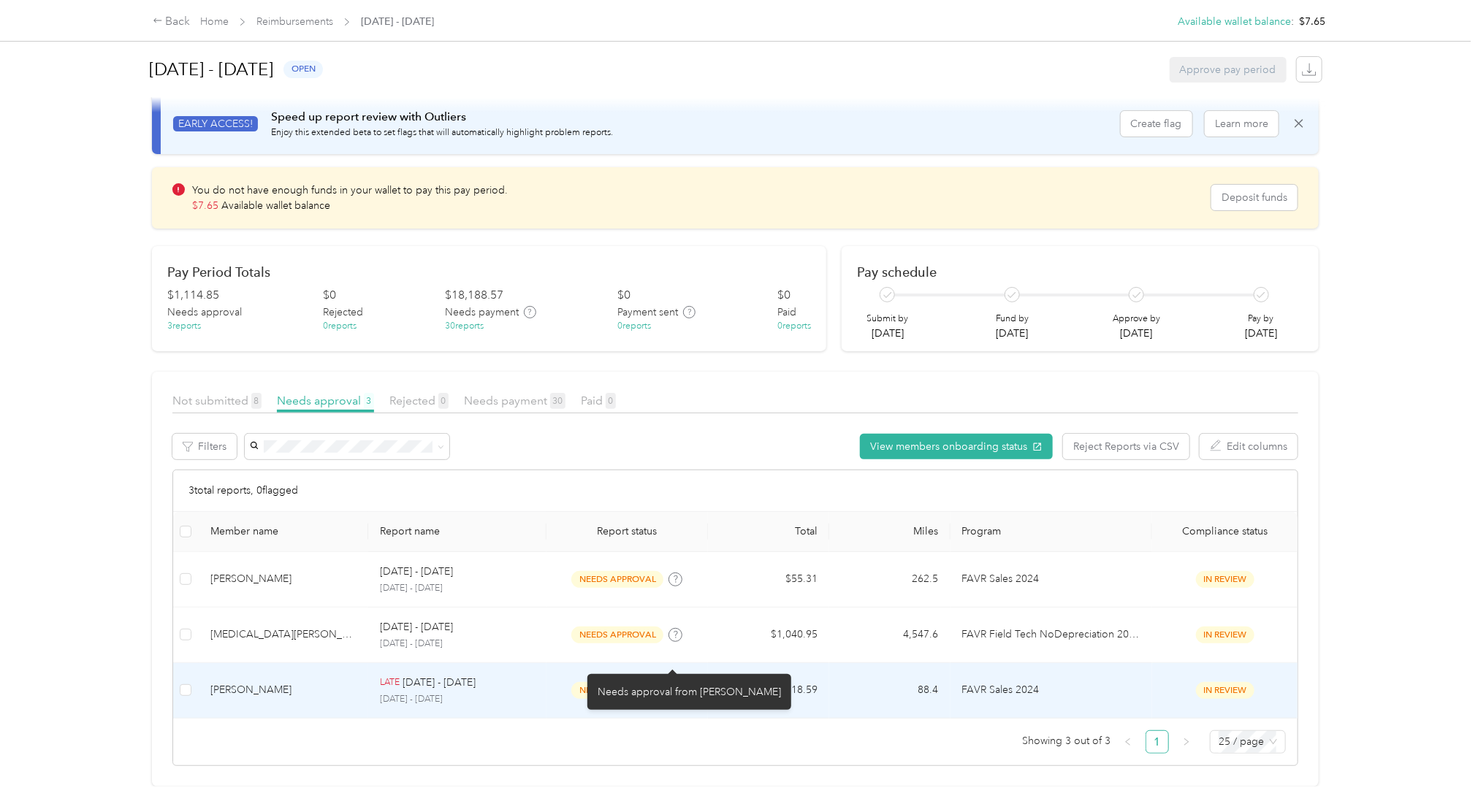
click at [676, 608] on icon at bounding box center [676, 690] width 8 height 8
click at [670, 608] on div "Needs approval from [PERSON_NAME]" at bounding box center [689, 691] width 204 height 35
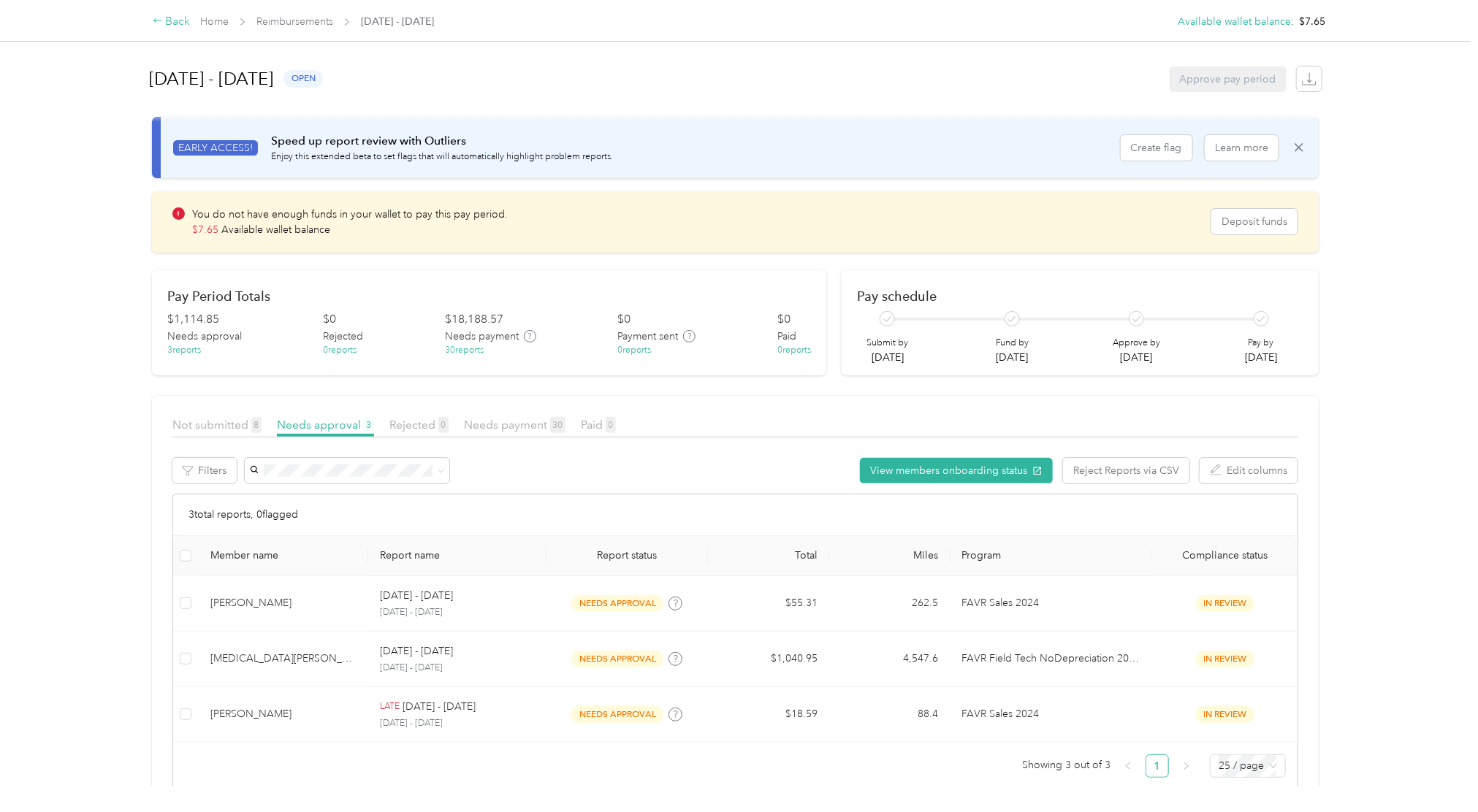
click at [188, 19] on div "Back" at bounding box center [171, 22] width 38 height 18
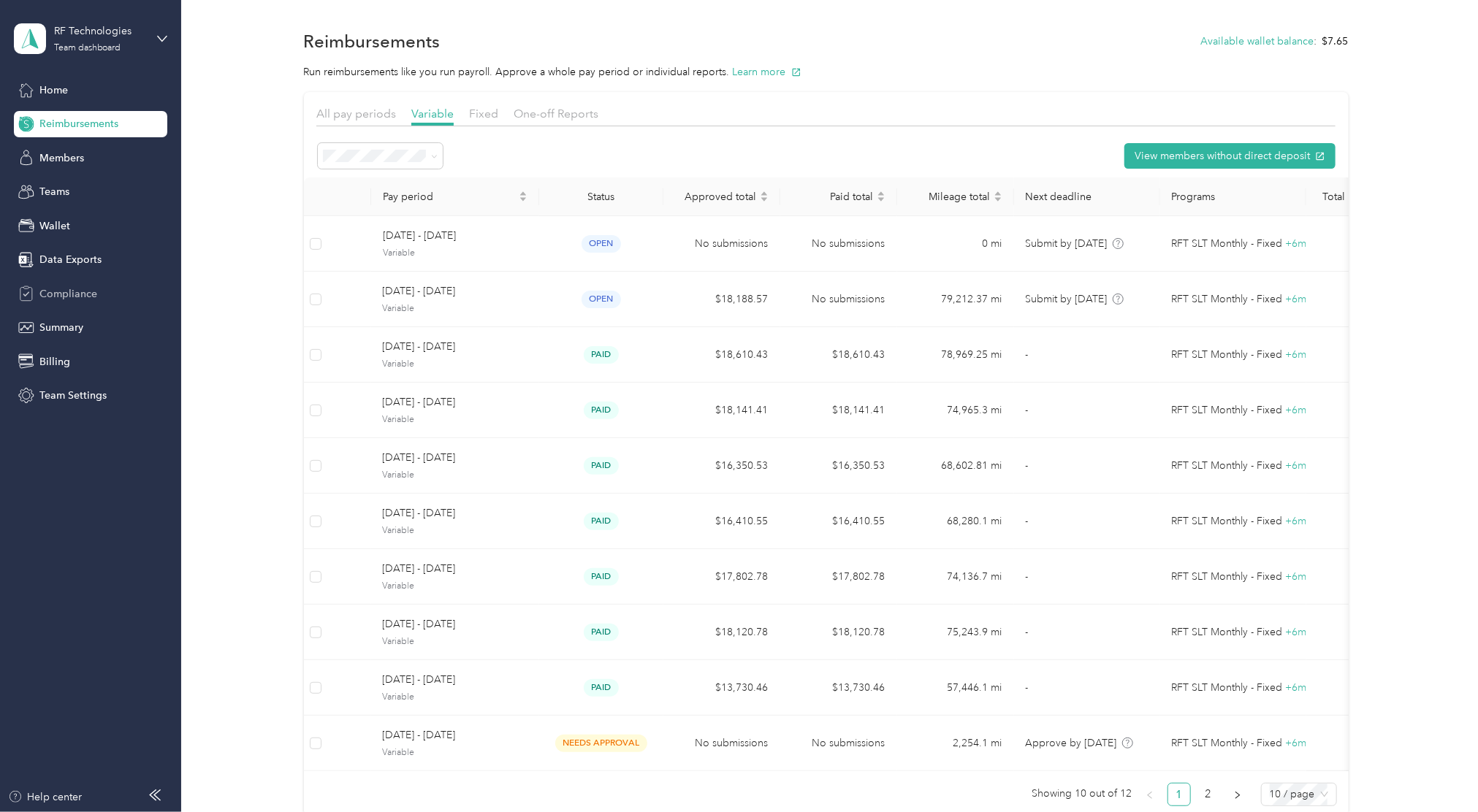
click at [71, 284] on div "Compliance" at bounding box center [90, 293] width 154 height 26
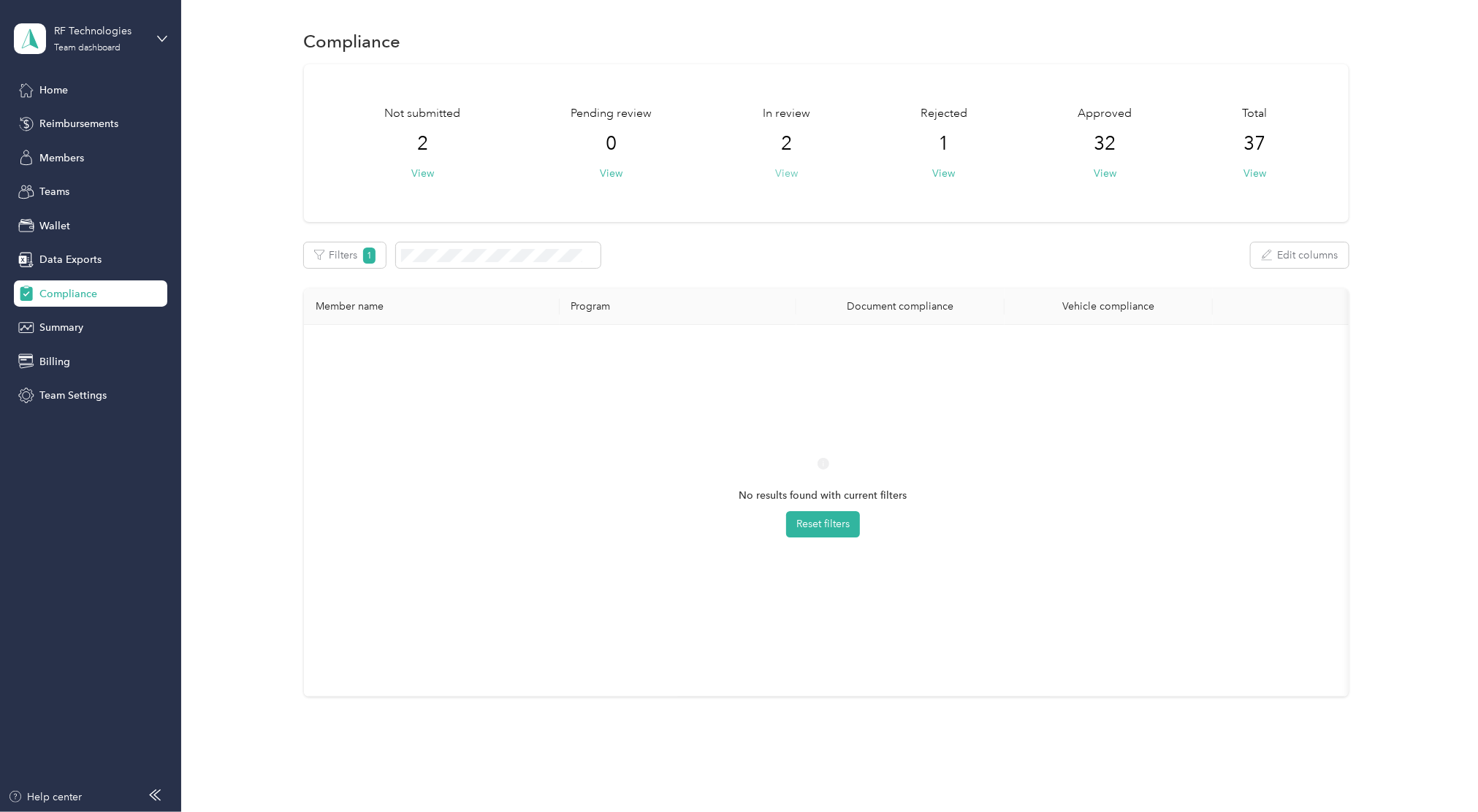
click at [775, 176] on button "View" at bounding box center [786, 174] width 23 height 15
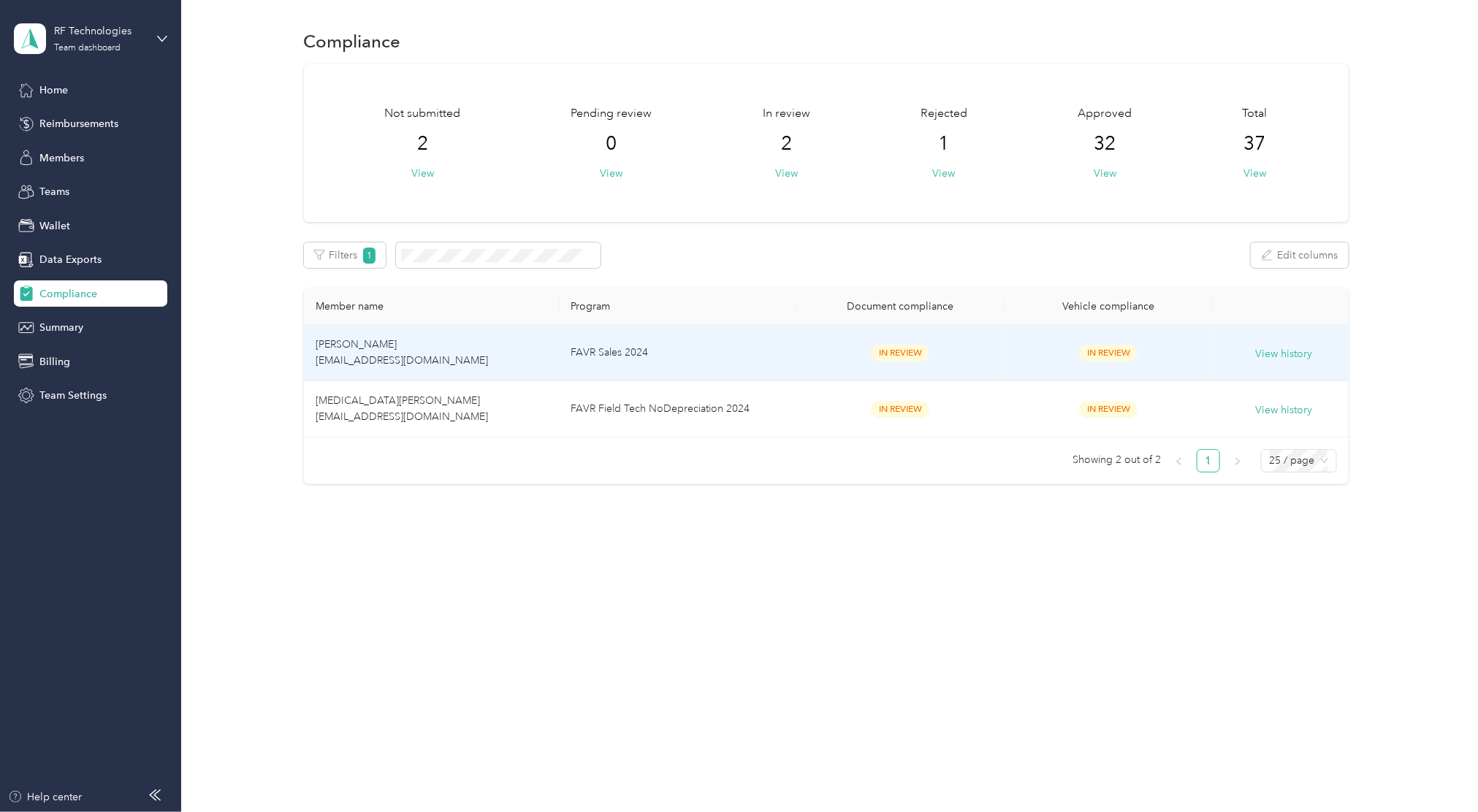
click at [1108, 346] on div "In Review" at bounding box center [1108, 353] width 185 height 17
click at [962, 351] on div "In Review" at bounding box center [900, 353] width 185 height 17
click at [890, 363] on td "In Review" at bounding box center [900, 352] width 208 height 56
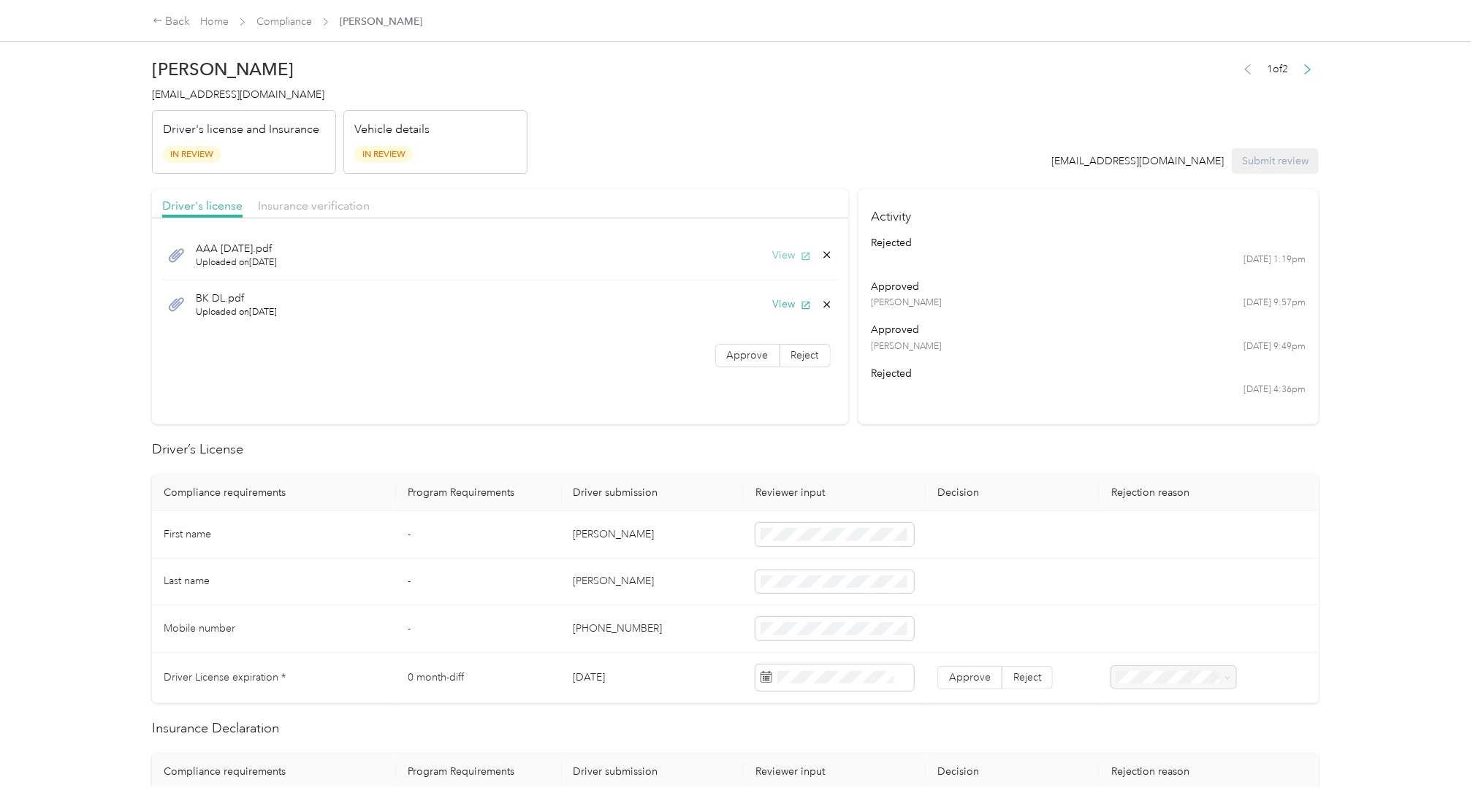
click at [790, 255] on button "View" at bounding box center [791, 255] width 38 height 15
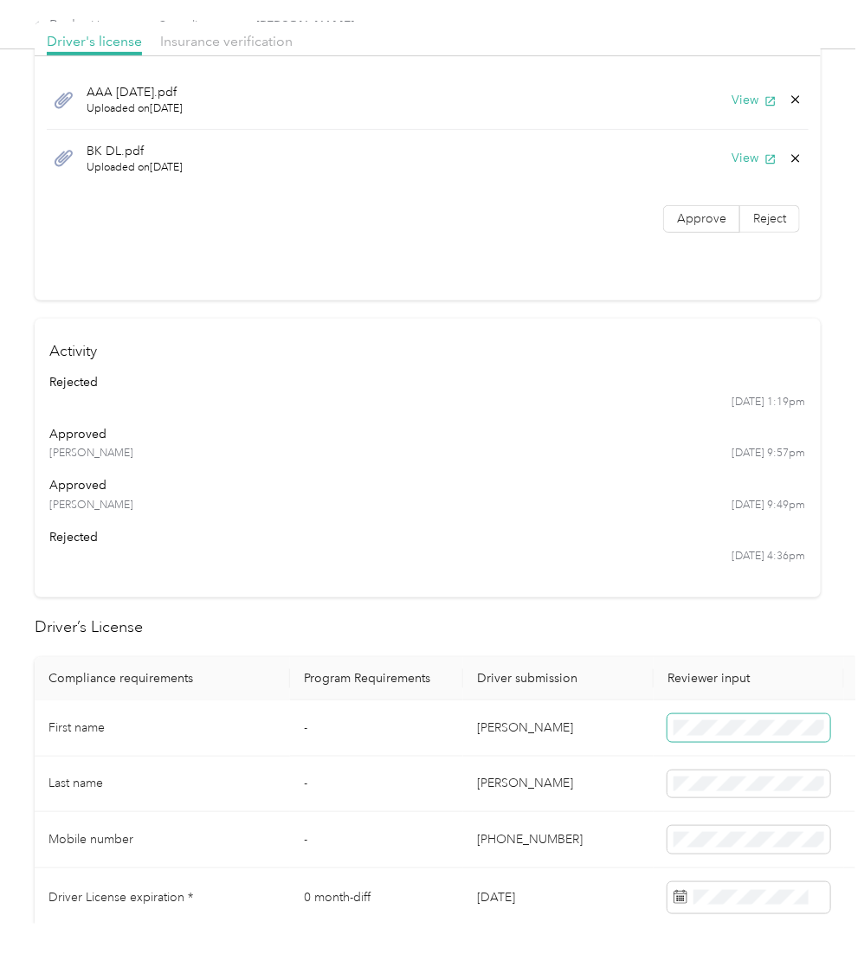
scroll to position [0, 1]
click at [722, 721] on td at bounding box center [749, 899] width 191 height 60
click at [732, 164] on button "View" at bounding box center [754, 158] width 45 height 18
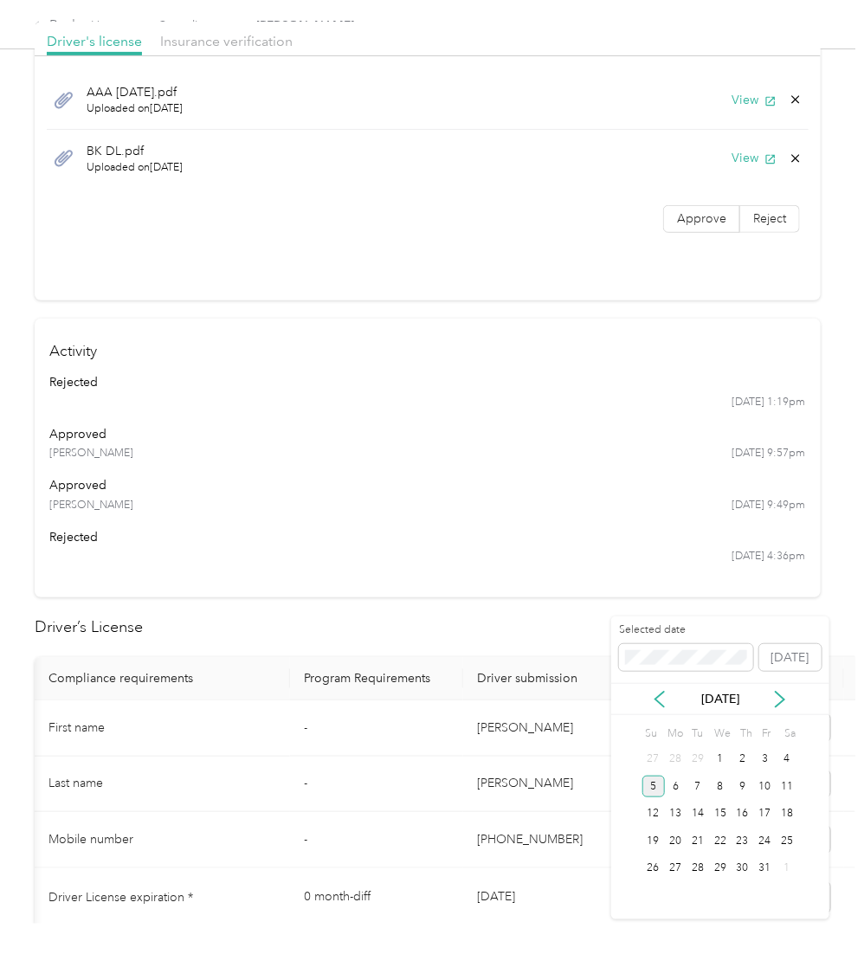
click at [656, 721] on div "5" at bounding box center [654, 787] width 23 height 22
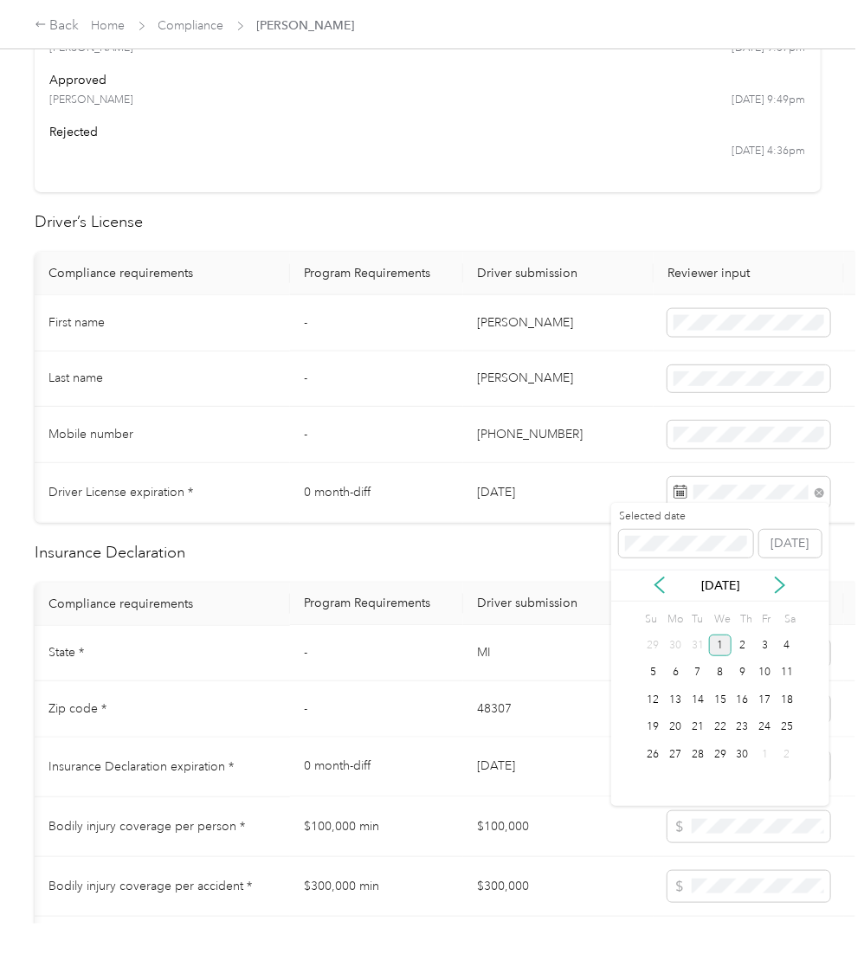
click at [721, 646] on div "1" at bounding box center [720, 646] width 23 height 22
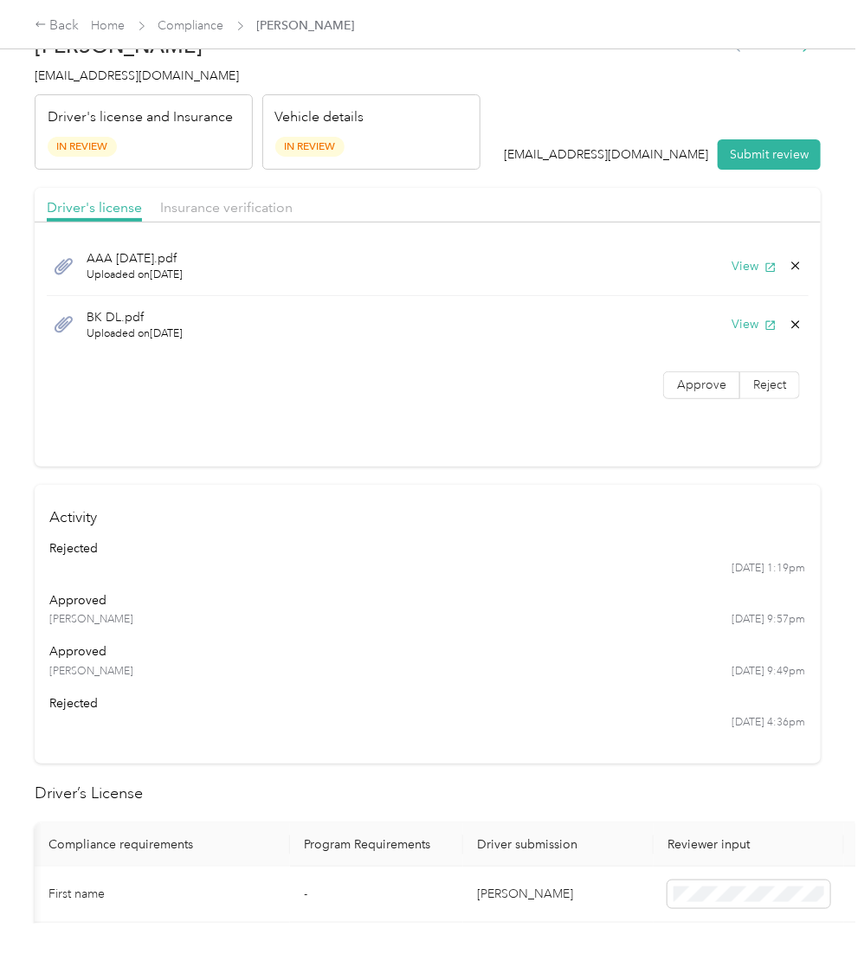
scroll to position [0, 0]
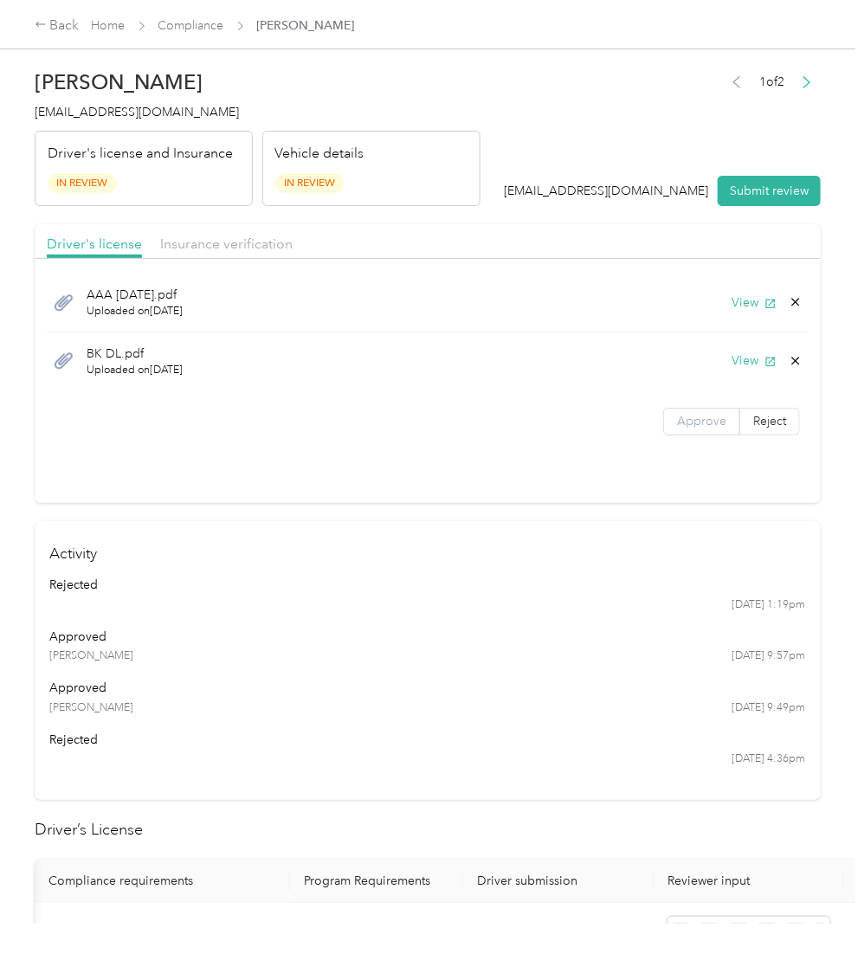
click at [677, 419] on span "Approve" at bounding box center [701, 421] width 49 height 15
click at [218, 245] on span "Insurance verification" at bounding box center [226, 244] width 132 height 16
click at [732, 301] on button "View" at bounding box center [754, 303] width 45 height 18
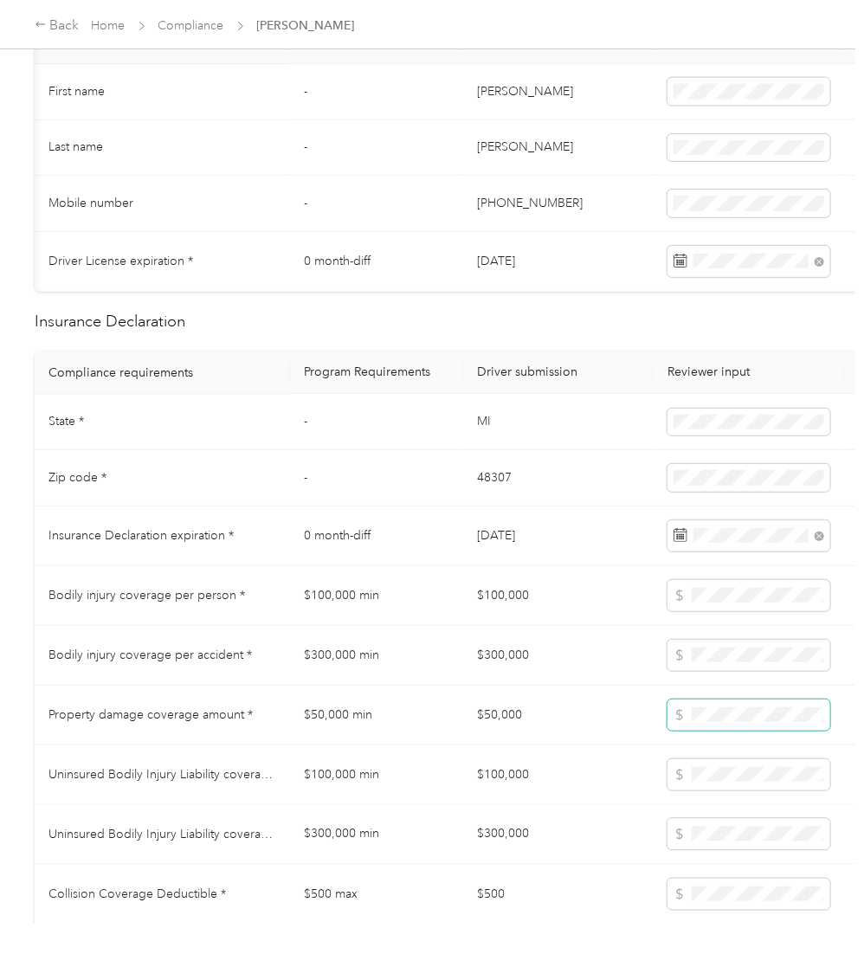
scroll to position [0, 4]
click at [824, 359] on div "Brian M. Koscielski bkoscielski@rft.com Driver's license and Insurance In Revie…" at bounding box center [428, 462] width 856 height 924
click at [697, 700] on span at bounding box center [749, 715] width 163 height 31
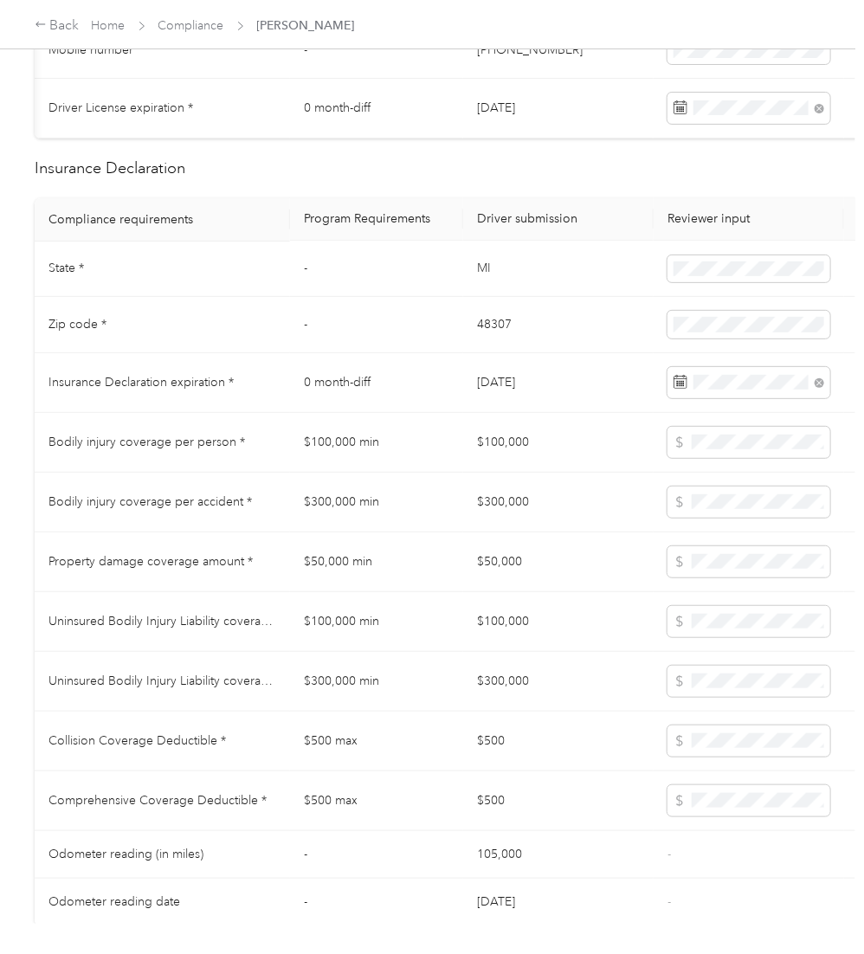
click at [259, 721] on h2 "Vehicle Compliance" at bounding box center [645, 956] width 1221 height 23
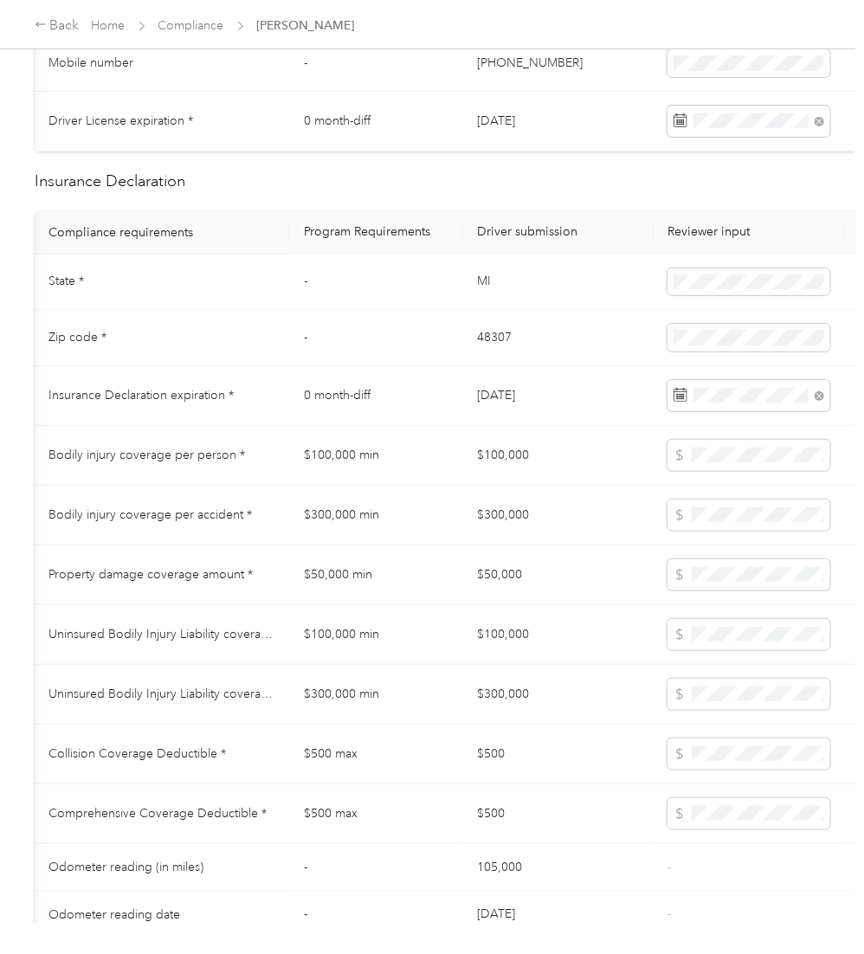
scroll to position [960, 0]
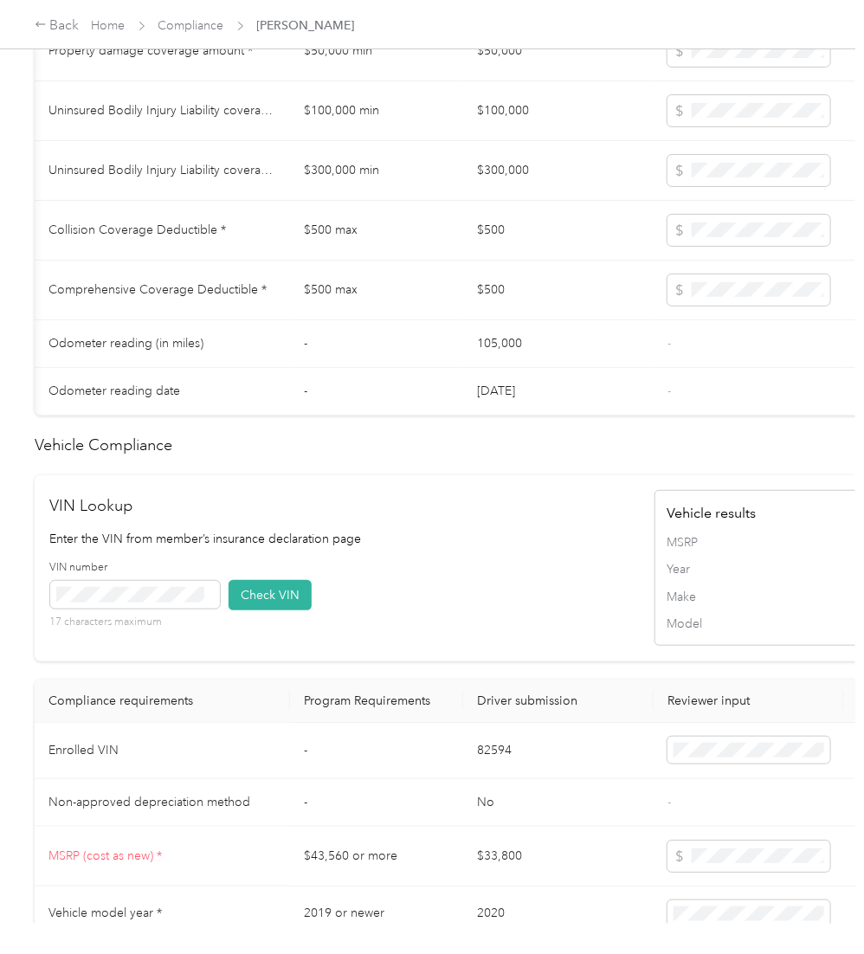
scroll to position [1532, 0]
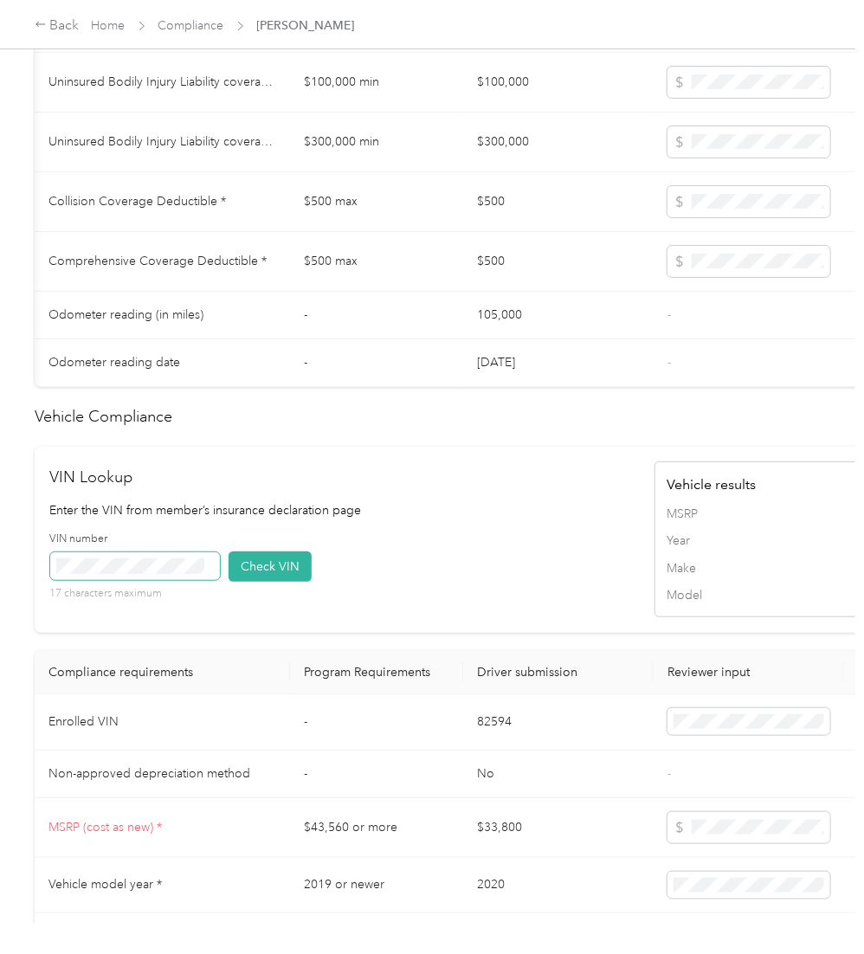
click at [122, 553] on span at bounding box center [135, 567] width 170 height 28
click at [273, 552] on button "Check VIN" at bounding box center [270, 567] width 83 height 30
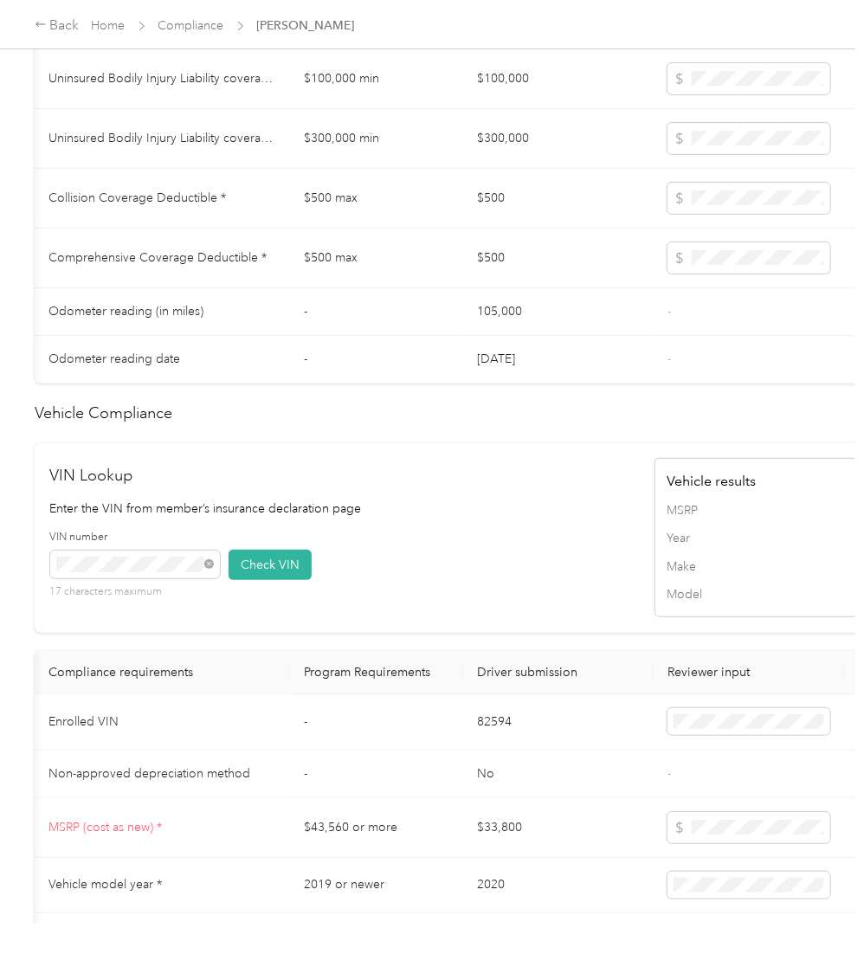
scroll to position [0, 331]
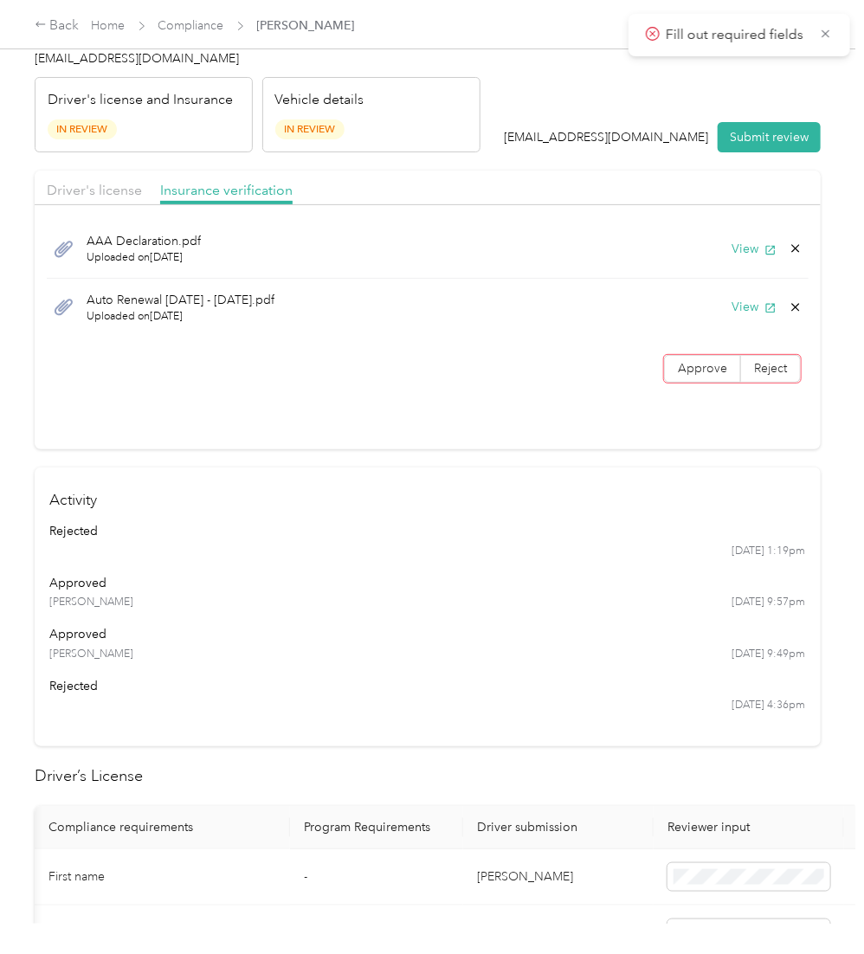
scroll to position [24, 0]
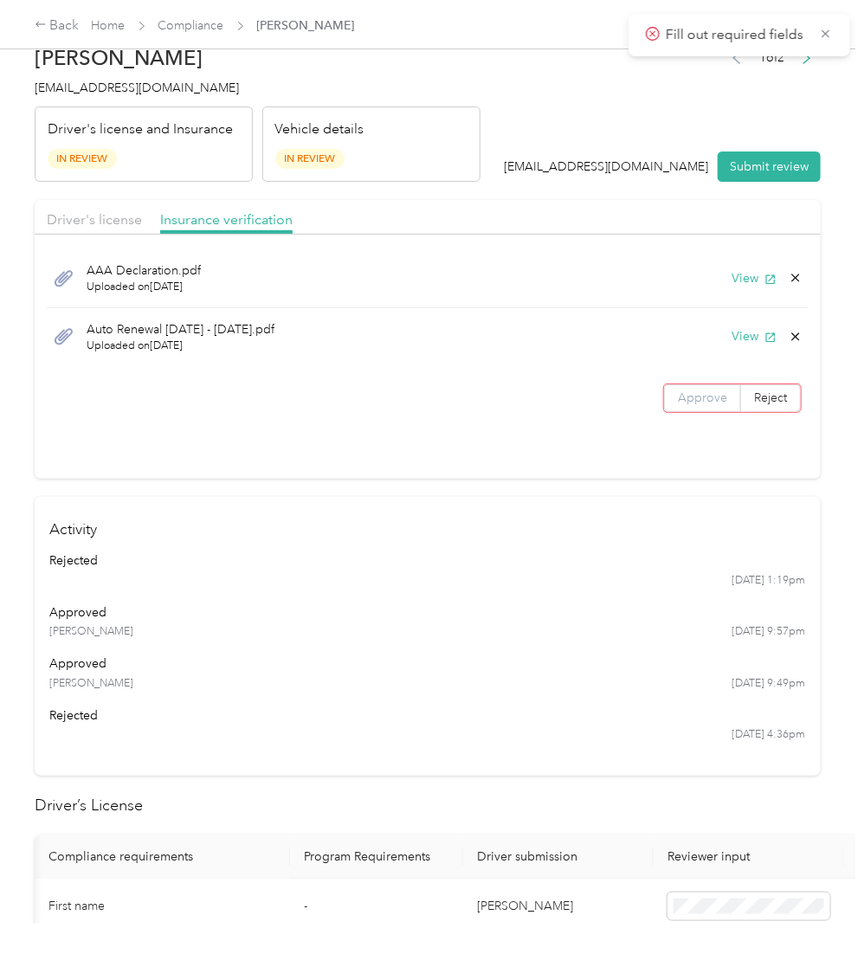
click at [678, 396] on span "Approve" at bounding box center [702, 398] width 49 height 15
click at [751, 170] on button "Submit review" at bounding box center [769, 167] width 103 height 30
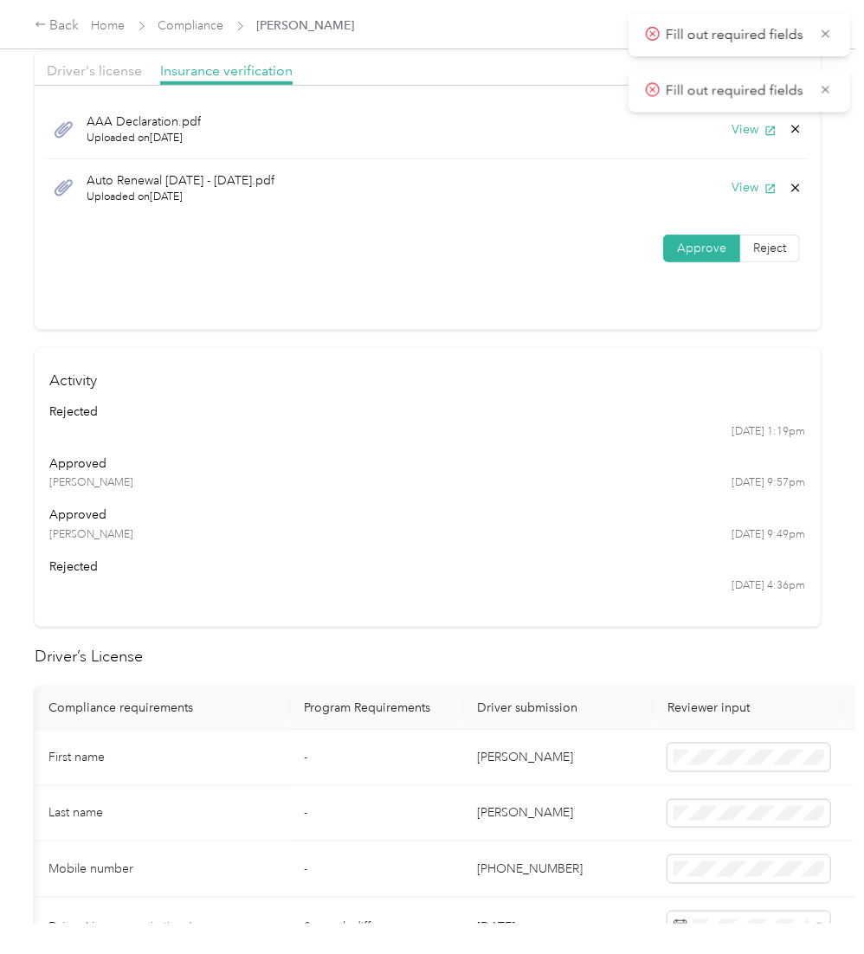
scroll to position [0, 306]
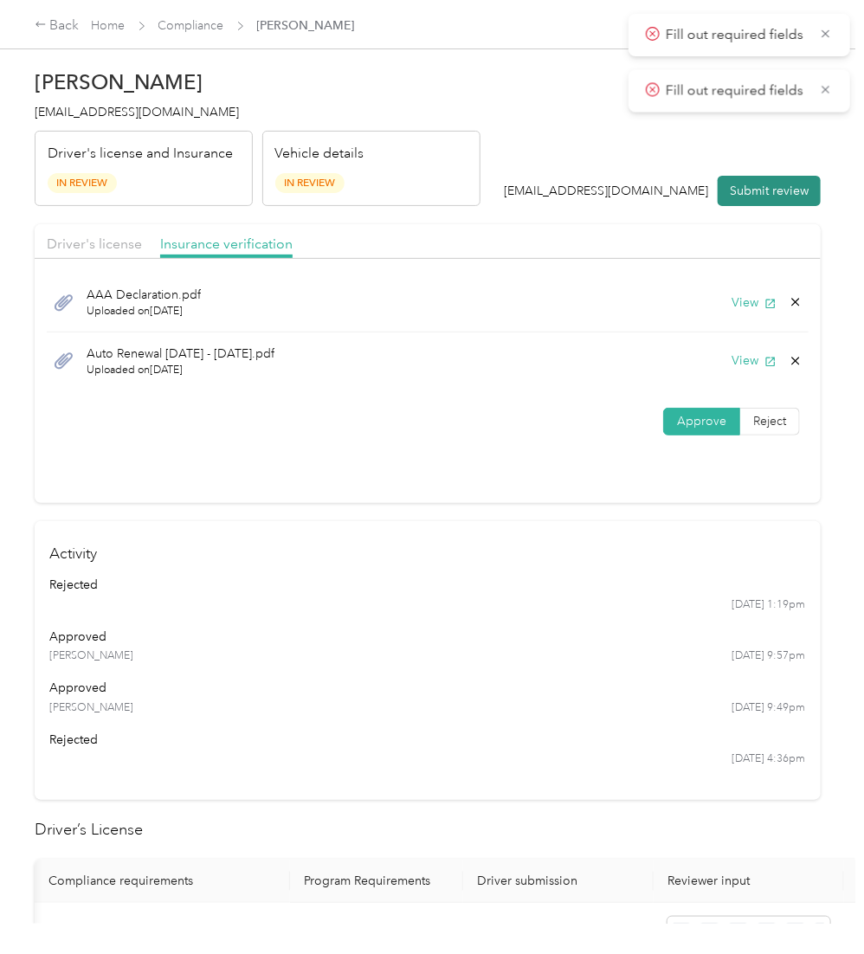
click at [759, 195] on button "Submit review" at bounding box center [769, 191] width 103 height 30
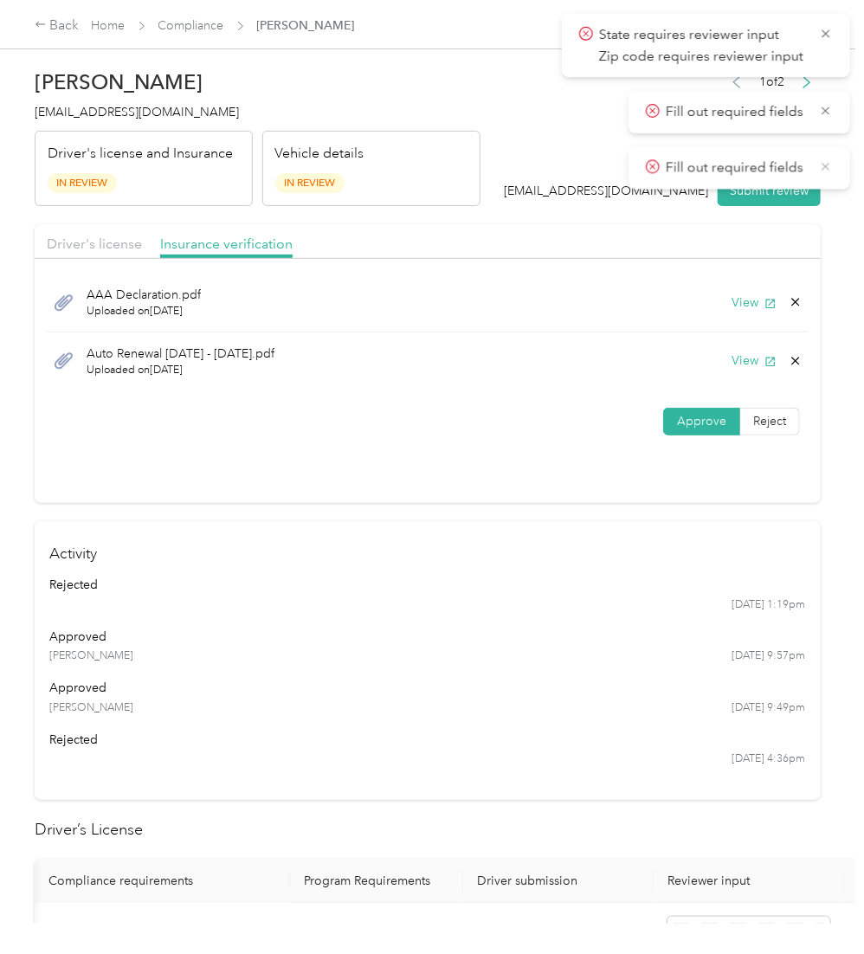
click at [832, 158] on icon at bounding box center [826, 166] width 14 height 16
click at [823, 113] on icon at bounding box center [827, 111] width 8 height 8
click at [825, 29] on icon at bounding box center [826, 34] width 14 height 16
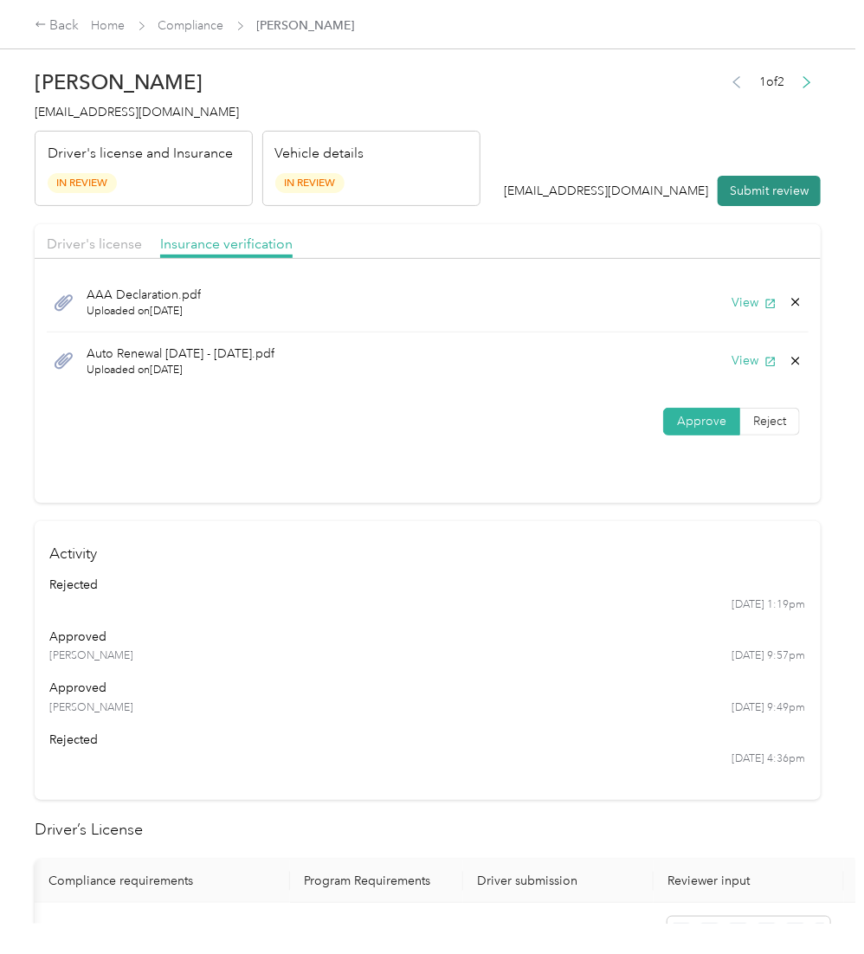
click at [766, 202] on button "Submit review" at bounding box center [769, 191] width 103 height 30
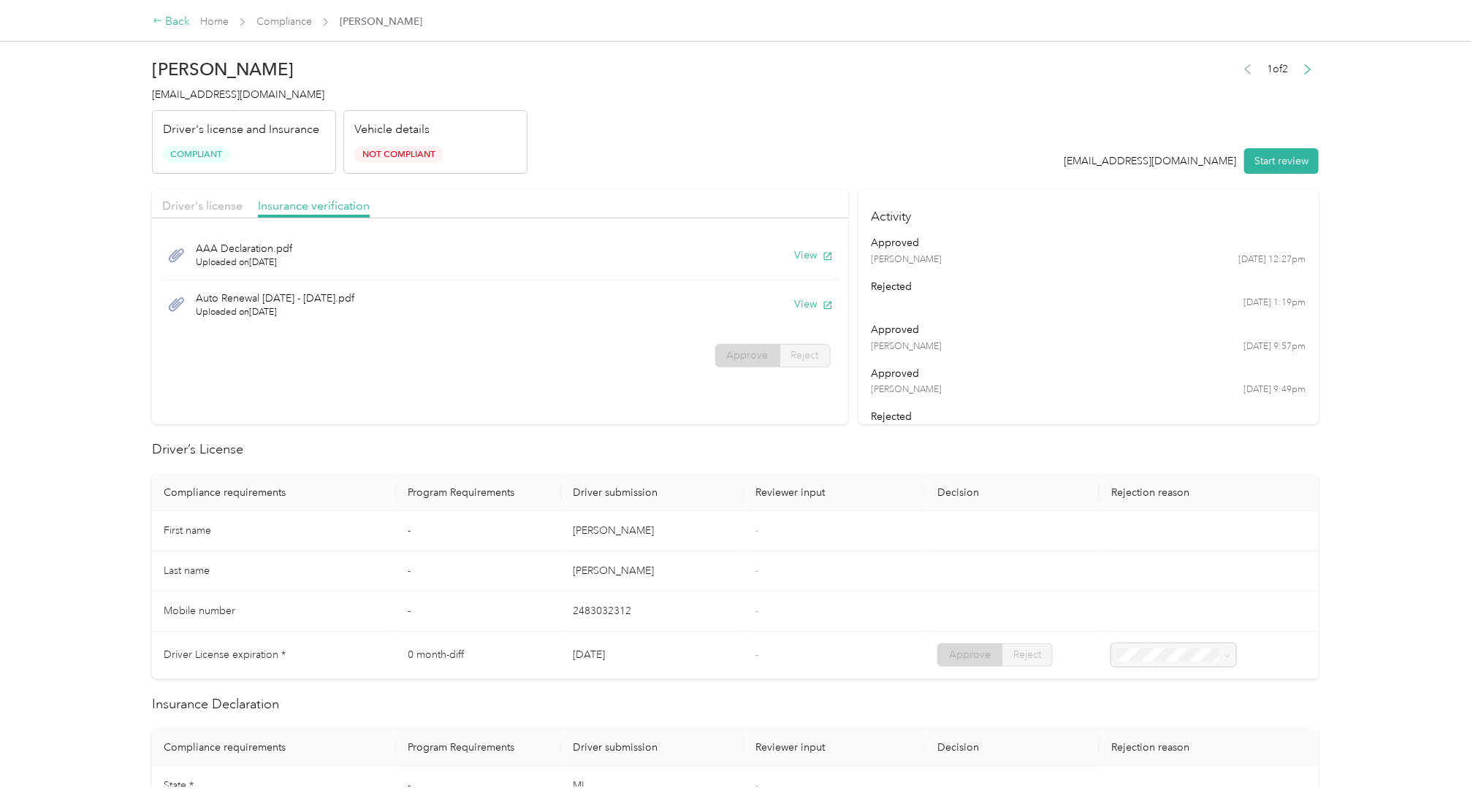
click at [181, 19] on div "Back" at bounding box center [171, 22] width 38 height 18
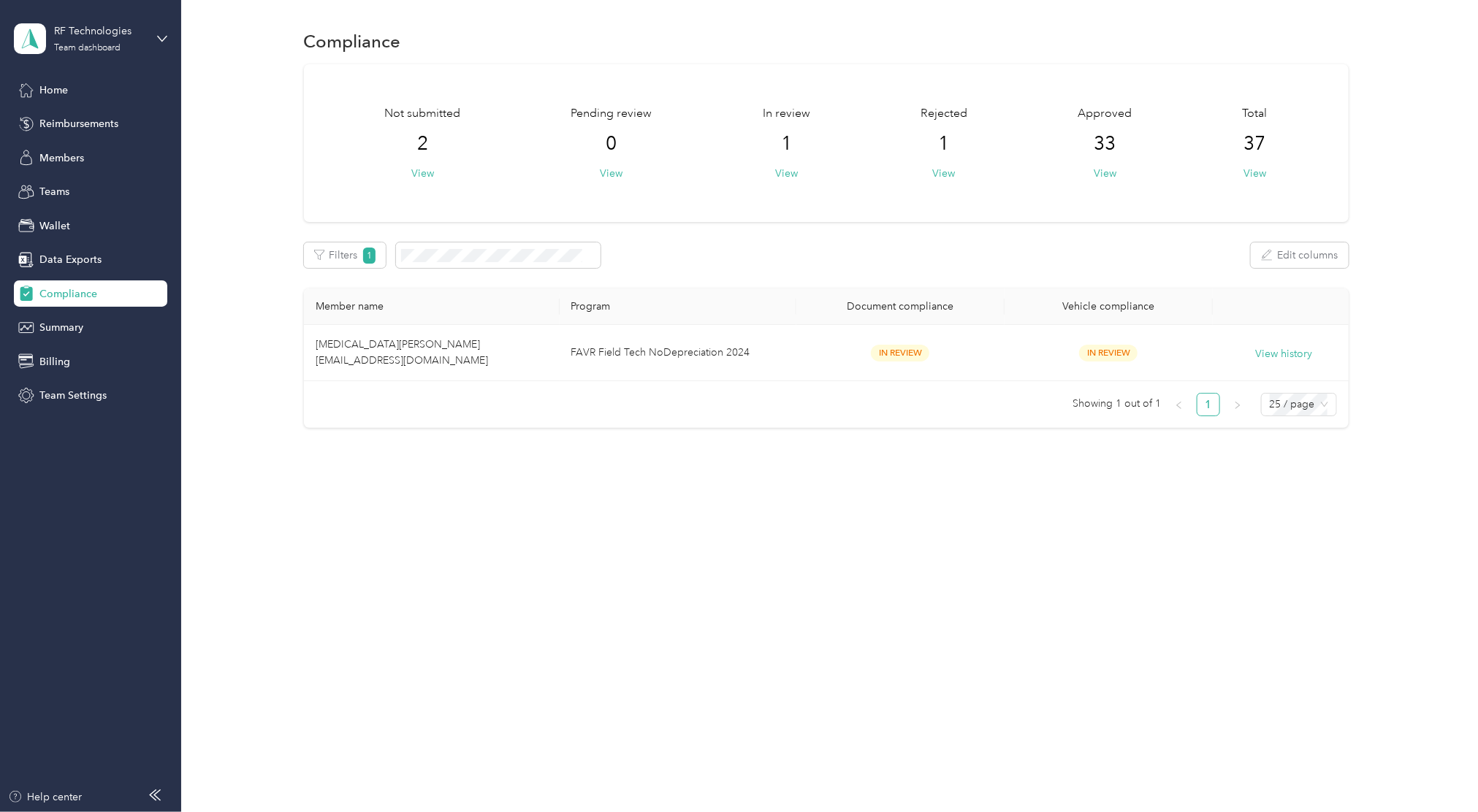
click at [941, 147] on div "Rejected 1 View" at bounding box center [943, 143] width 46 height 76
click at [952, 189] on div "Not submitted 2 View Pending review 0 View In review 1 View Rejected 1 View App…" at bounding box center [826, 143] width 1044 height 158
click at [952, 186] on div "Not submitted 2 View Pending review 0 View In review 1 View Rejected 1 View App…" at bounding box center [826, 143] width 1044 height 158
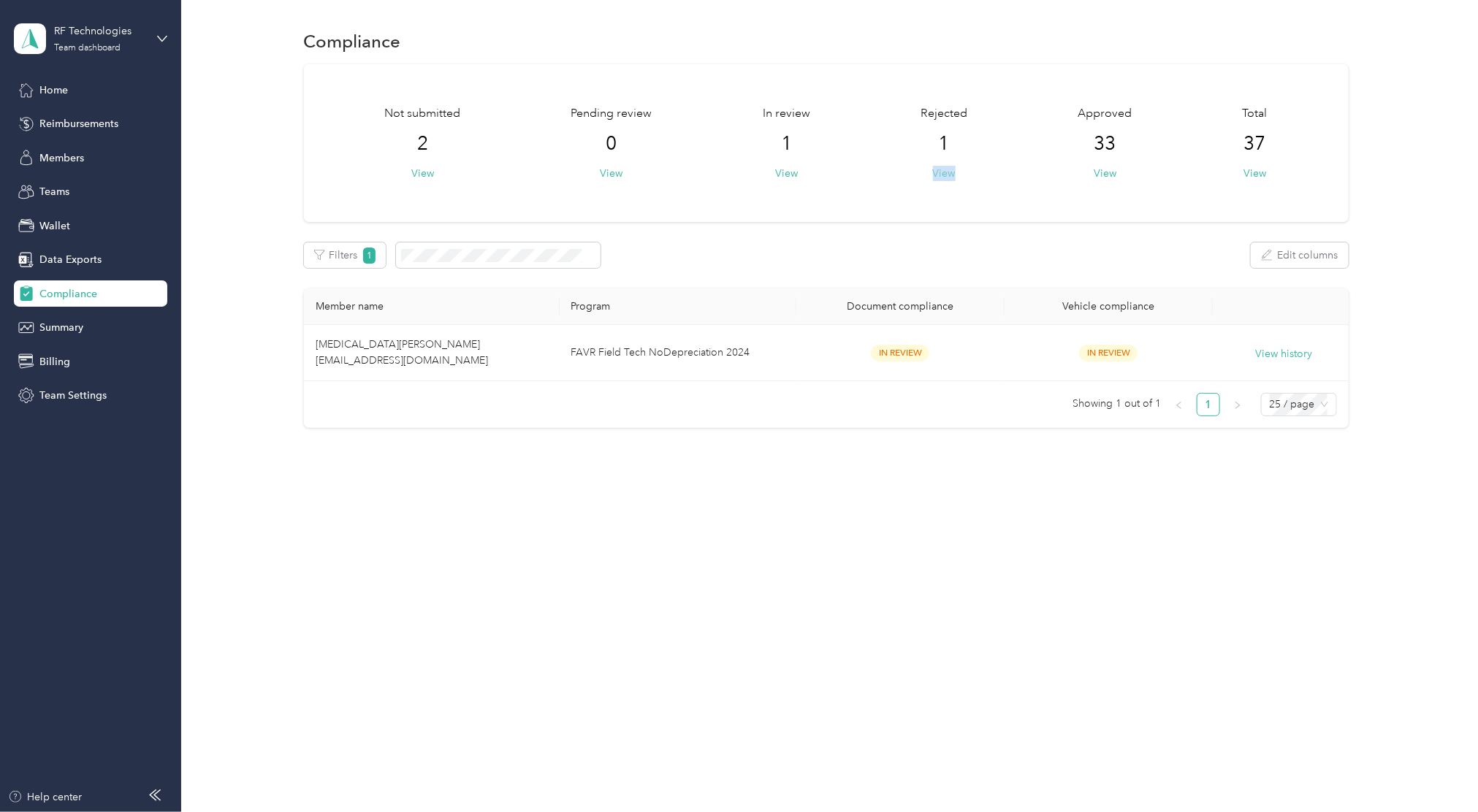
drag, startPoint x: 952, startPoint y: 186, endPoint x: 941, endPoint y: 174, distance: 16.3
click at [941, 174] on button "View" at bounding box center [944, 174] width 23 height 15
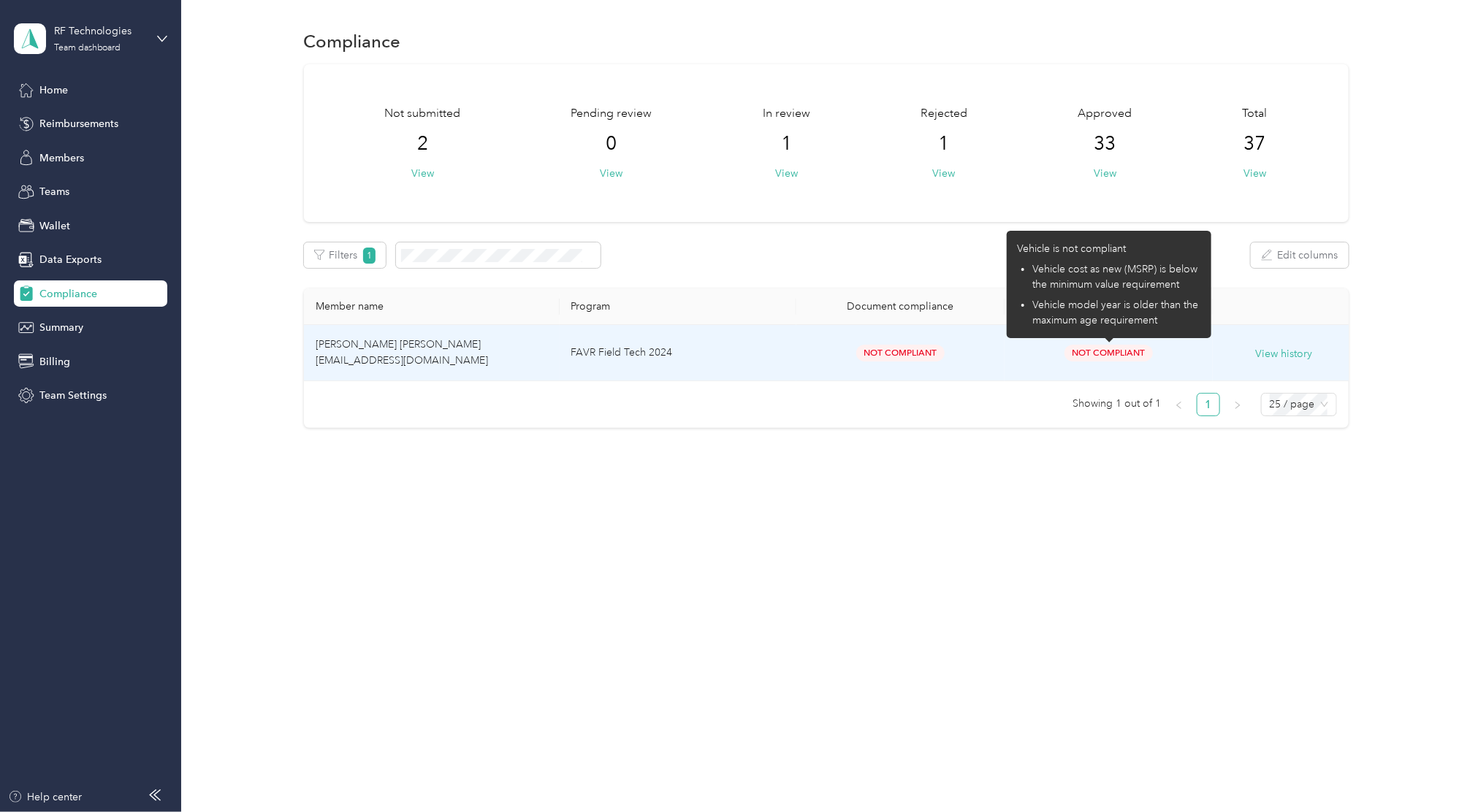
click at [1106, 354] on span "Not Compliant" at bounding box center [1108, 353] width 89 height 17
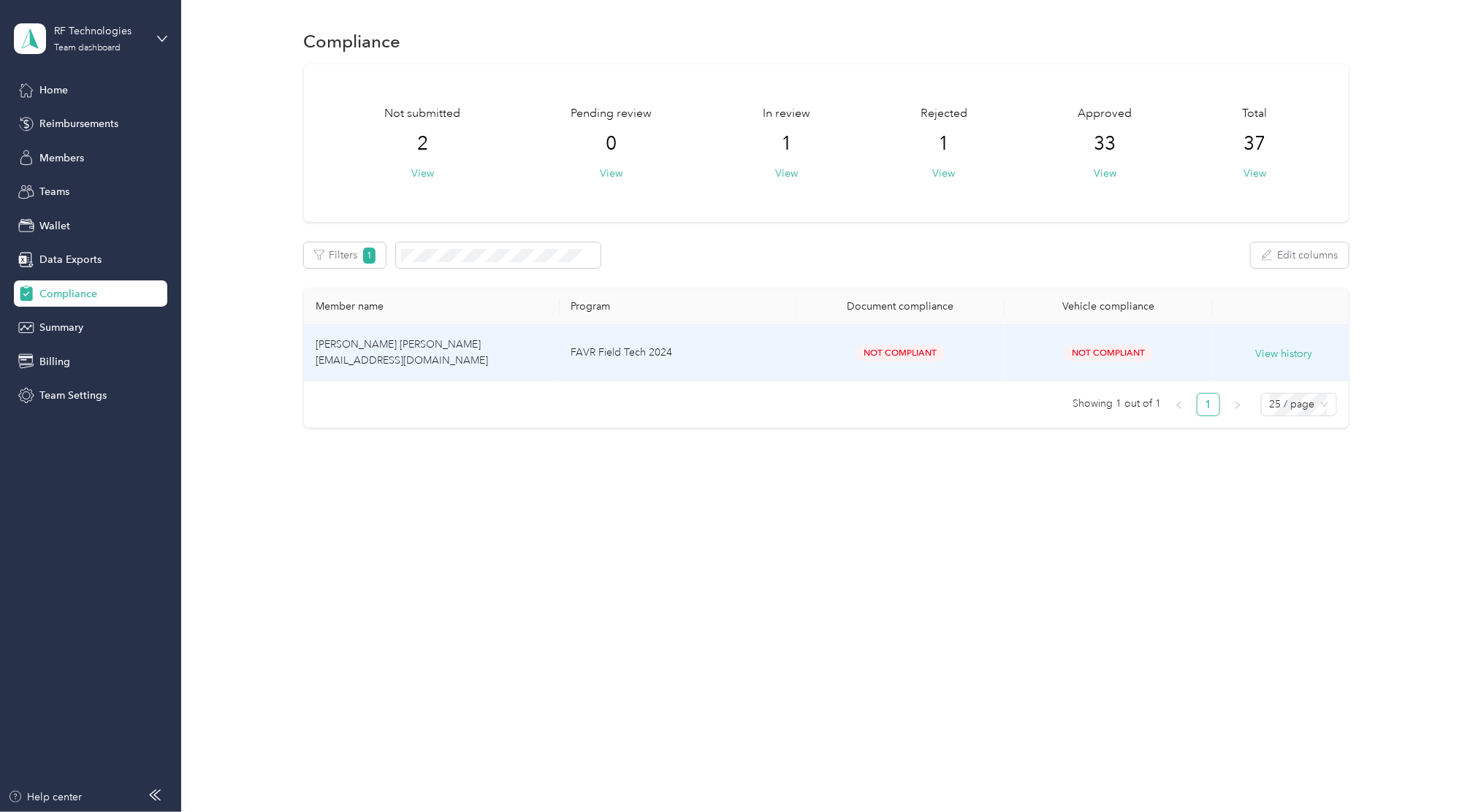
click at [379, 363] on span "Robert JR. Keaty bkeaty@rft.com" at bounding box center [402, 352] width 172 height 29
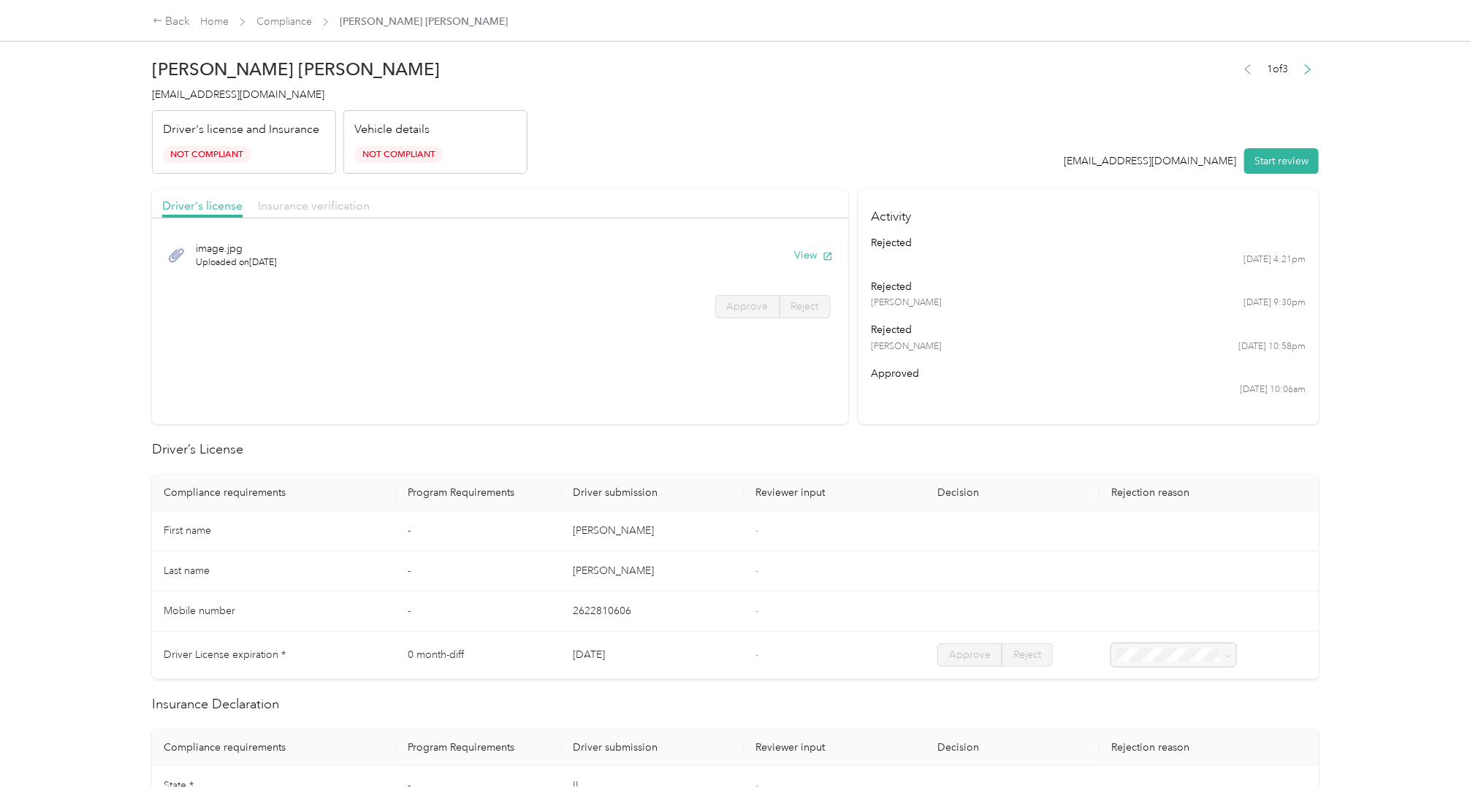
click at [295, 199] on span "Insurance verification" at bounding box center [314, 206] width 111 height 13
click at [801, 255] on button "View" at bounding box center [813, 255] width 38 height 15
click at [162, 20] on icon at bounding box center [158, 20] width 10 height 10
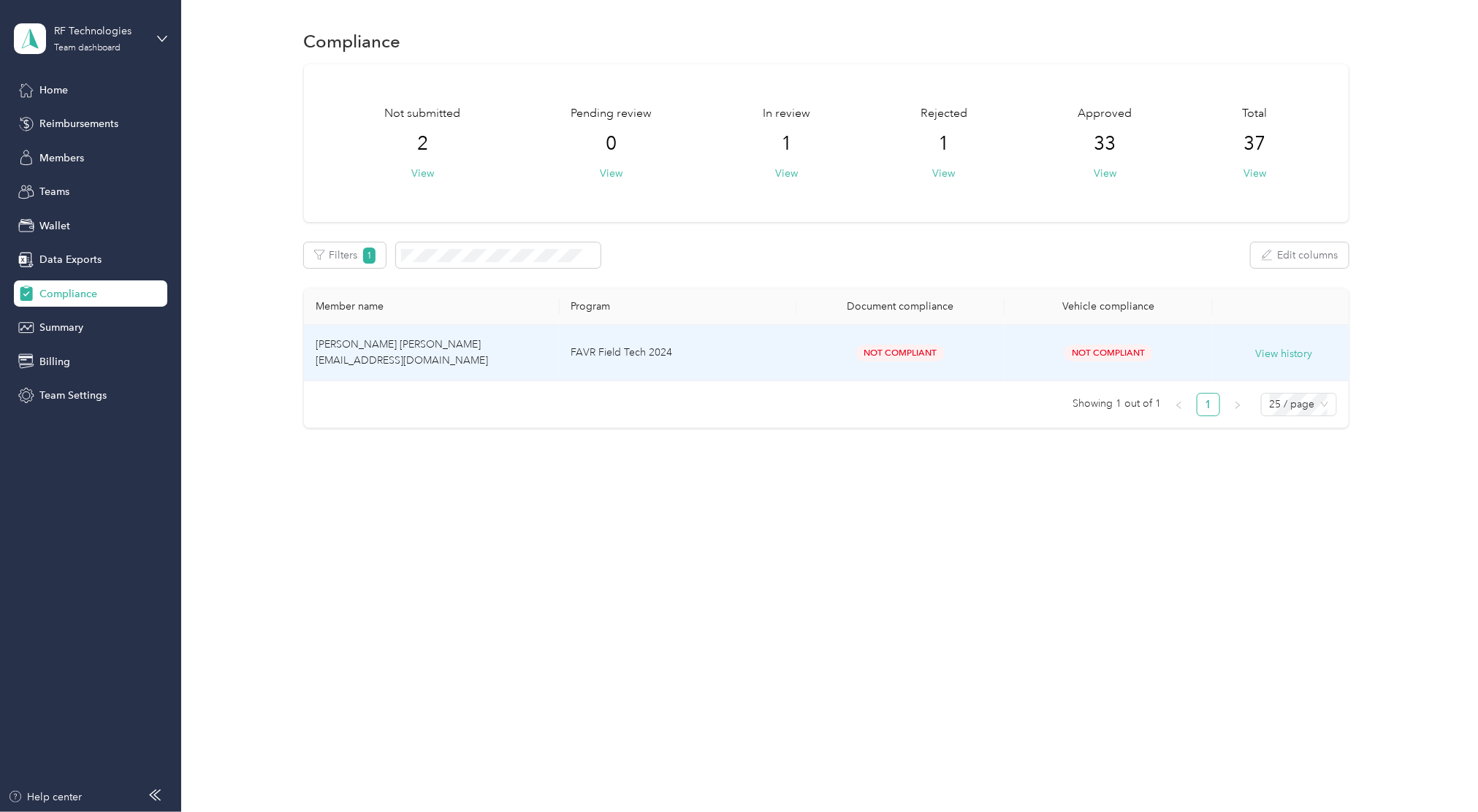
drag, startPoint x: 373, startPoint y: 351, endPoint x: 749, endPoint y: 347, distance: 376.0
click at [749, 347] on td "FAVR Field Tech 2024" at bounding box center [677, 352] width 237 height 56
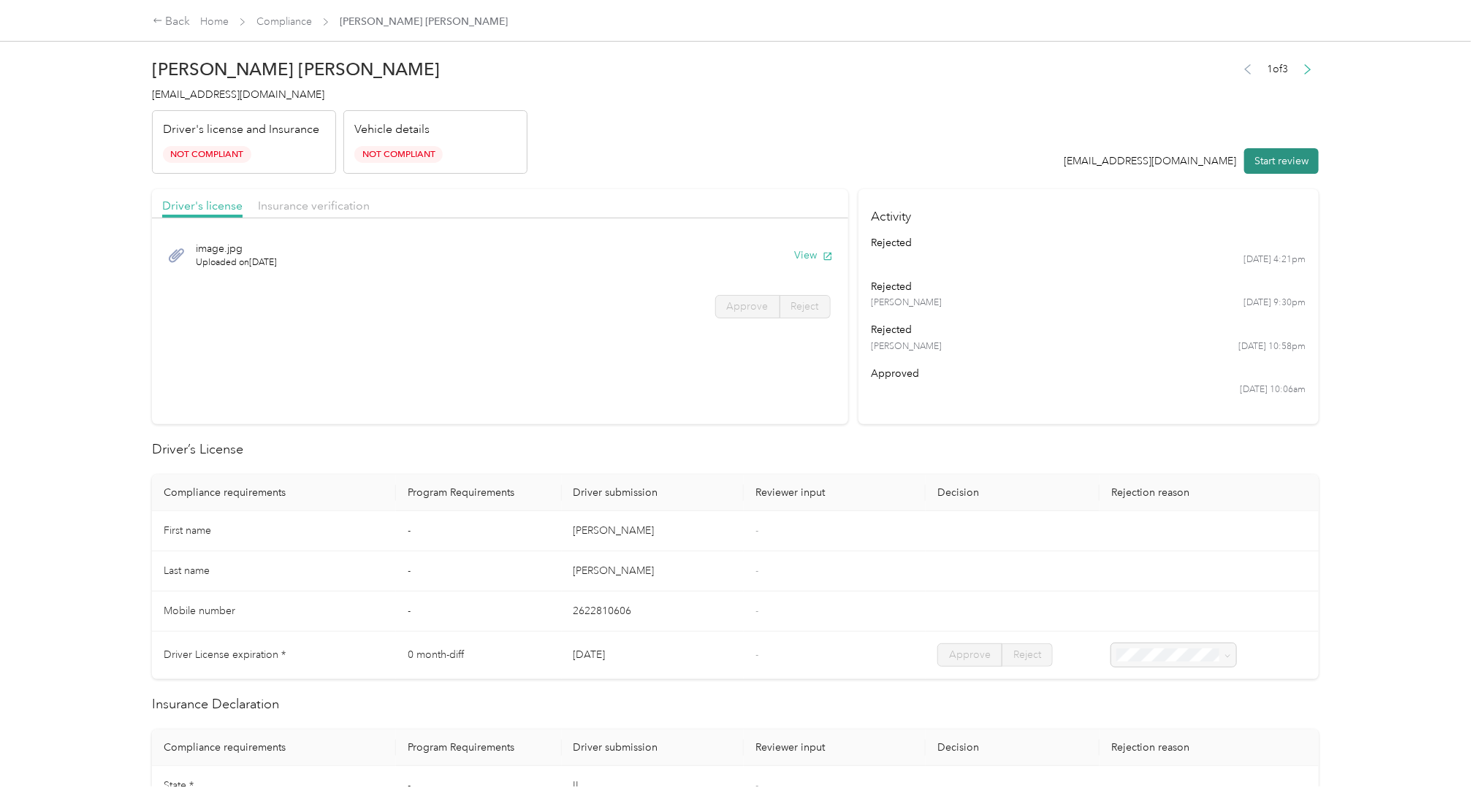
click at [1108, 160] on button "Start review" at bounding box center [1281, 161] width 74 height 25
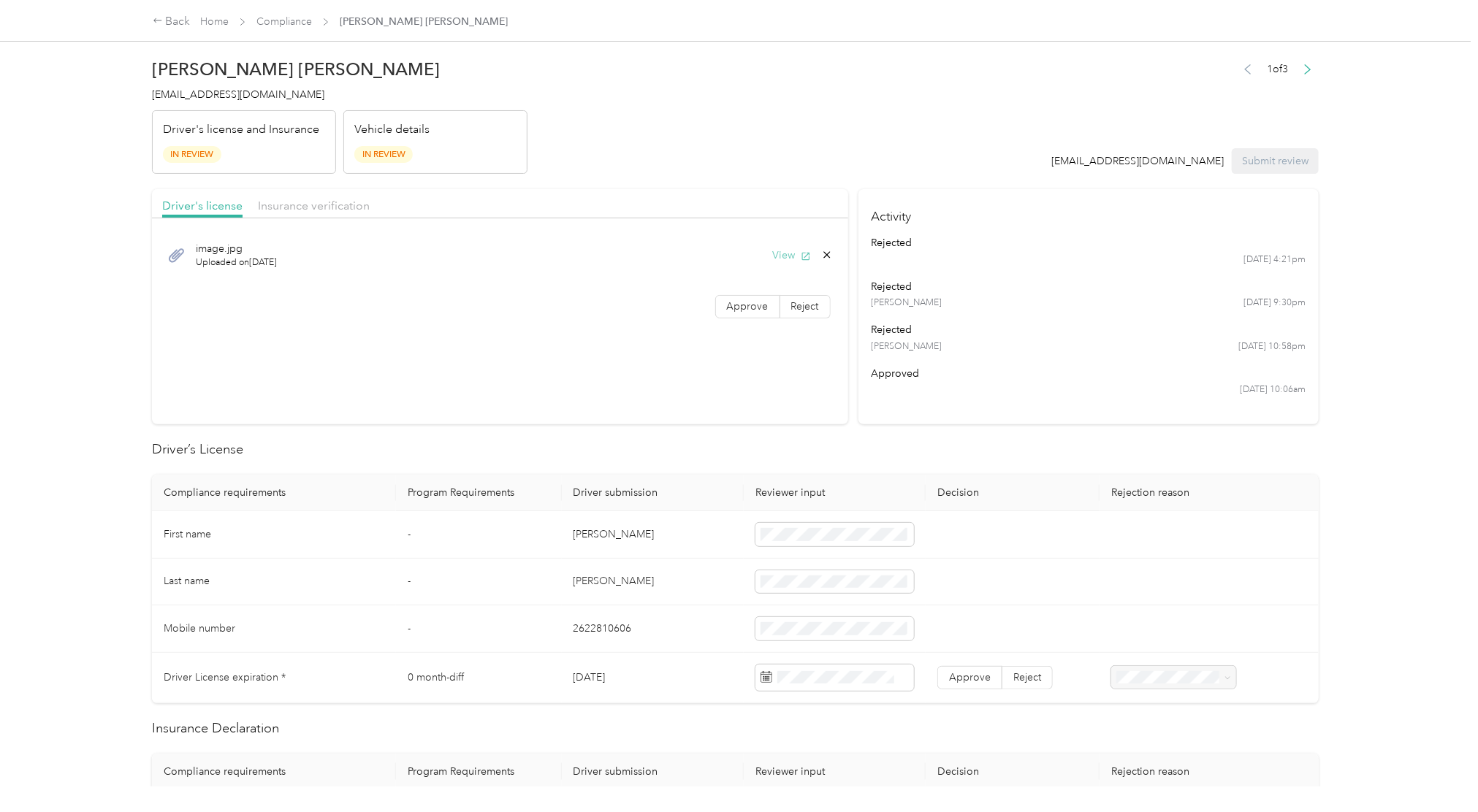
click at [784, 256] on button "View" at bounding box center [791, 255] width 38 height 15
click at [749, 312] on span "Approve" at bounding box center [747, 306] width 41 height 13
click at [879, 527] on div "3" at bounding box center [881, 528] width 19 height 19
click at [758, 312] on span "Approve" at bounding box center [747, 306] width 41 height 13
click at [337, 207] on span "Insurance verification" at bounding box center [314, 206] width 111 height 13
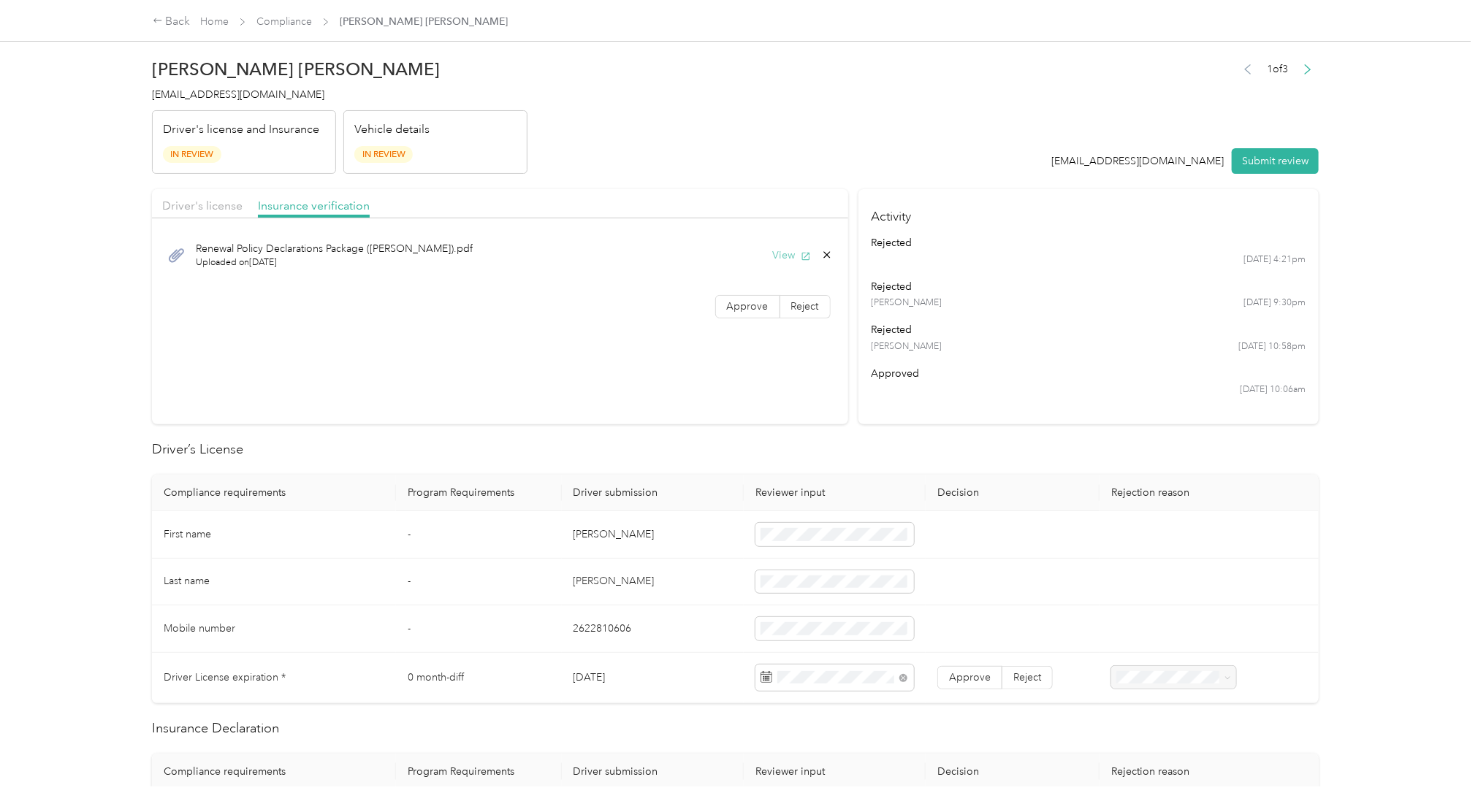
click at [773, 261] on button "View" at bounding box center [791, 255] width 38 height 15
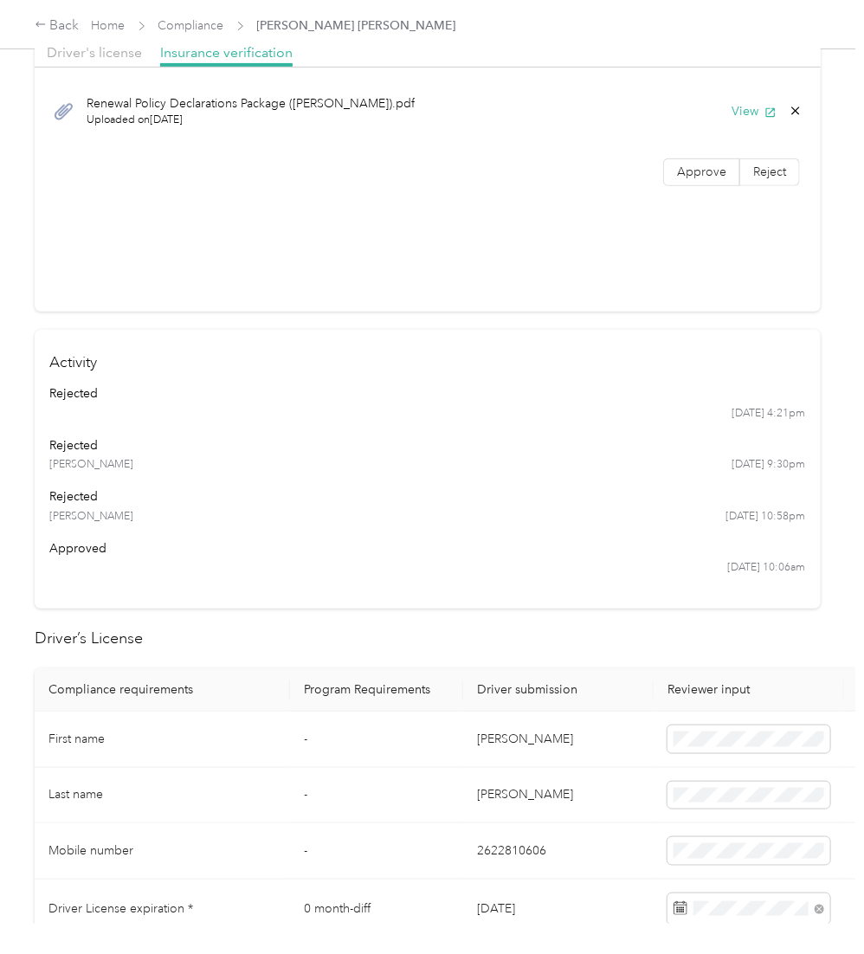
scroll to position [192, 0]
click at [749, 721] on span at bounding box center [749, 795] width 163 height 28
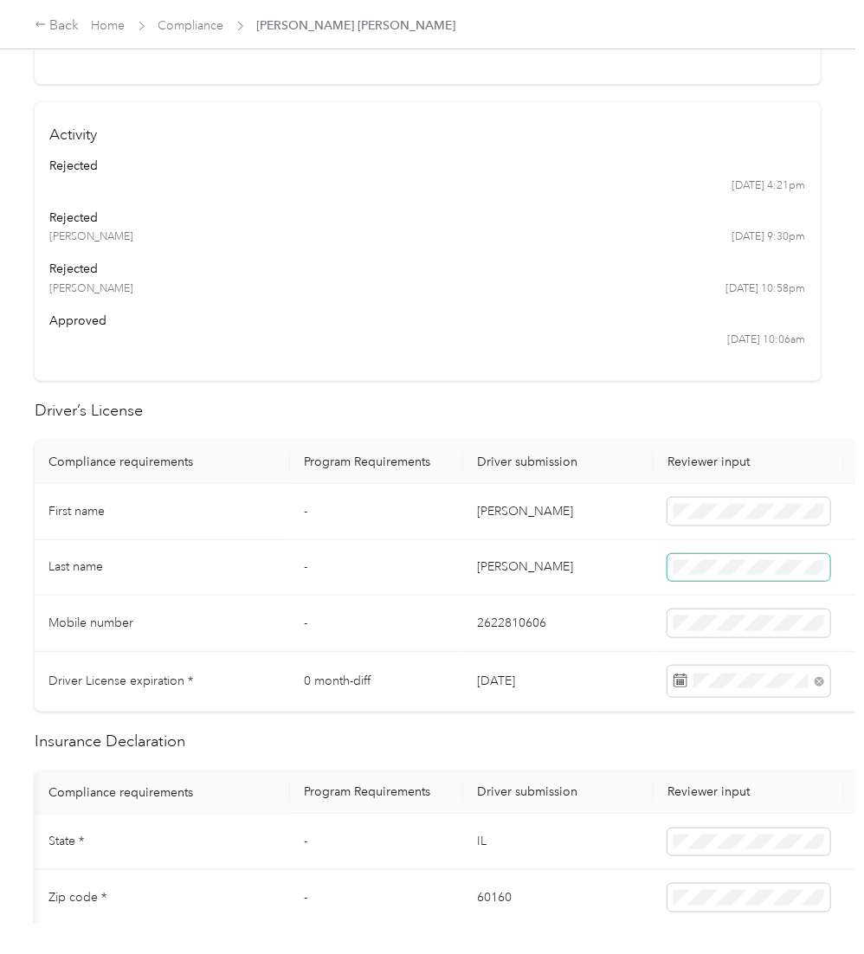
scroll to position [0, 0]
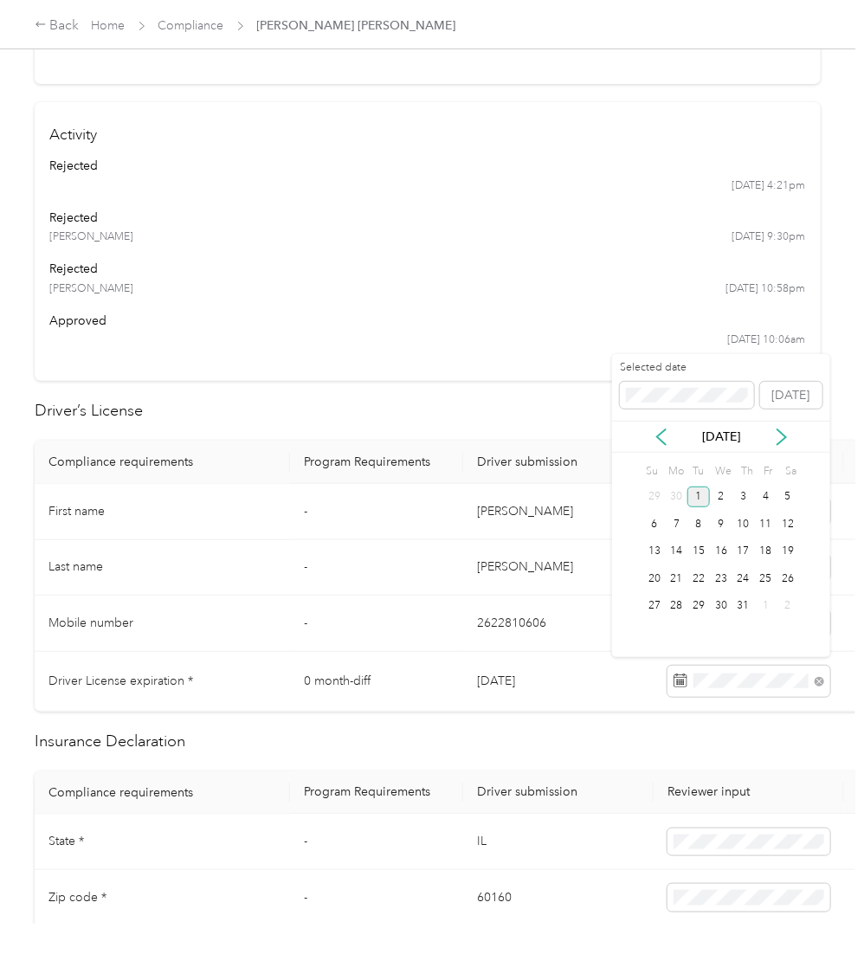
click at [701, 506] on div "1" at bounding box center [699, 498] width 23 height 22
click at [779, 721] on div "Expired Insurance Policy" at bounding box center [791, 799] width 124 height 36
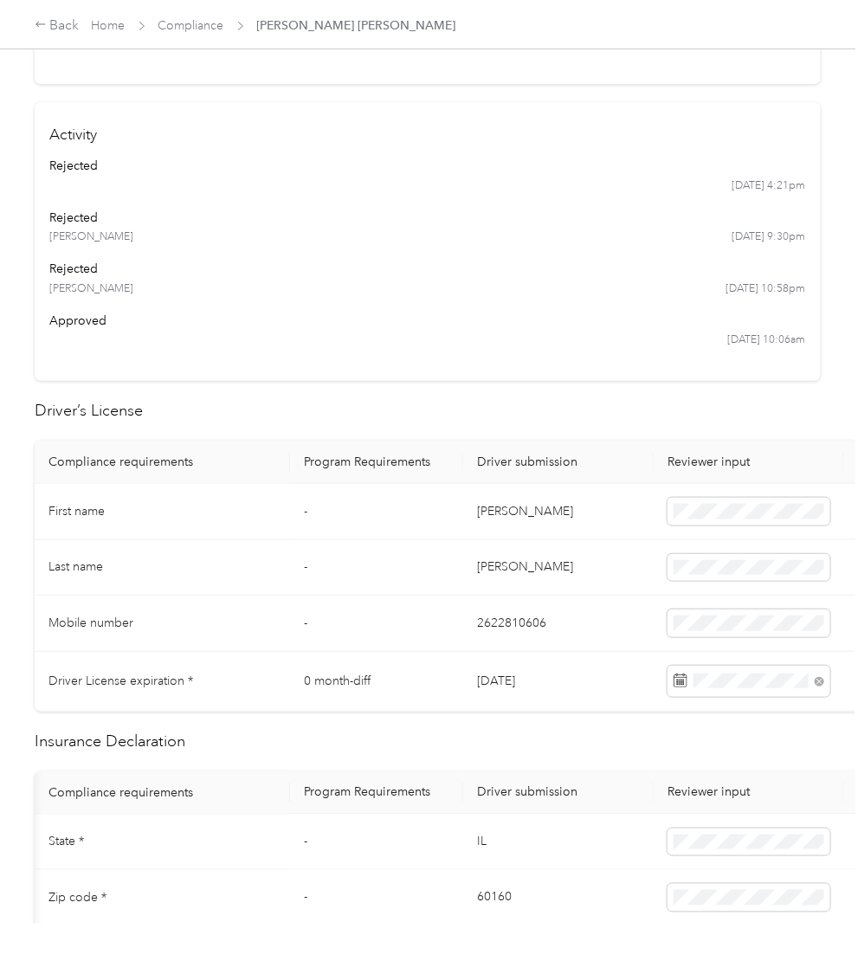
scroll to position [0, 0]
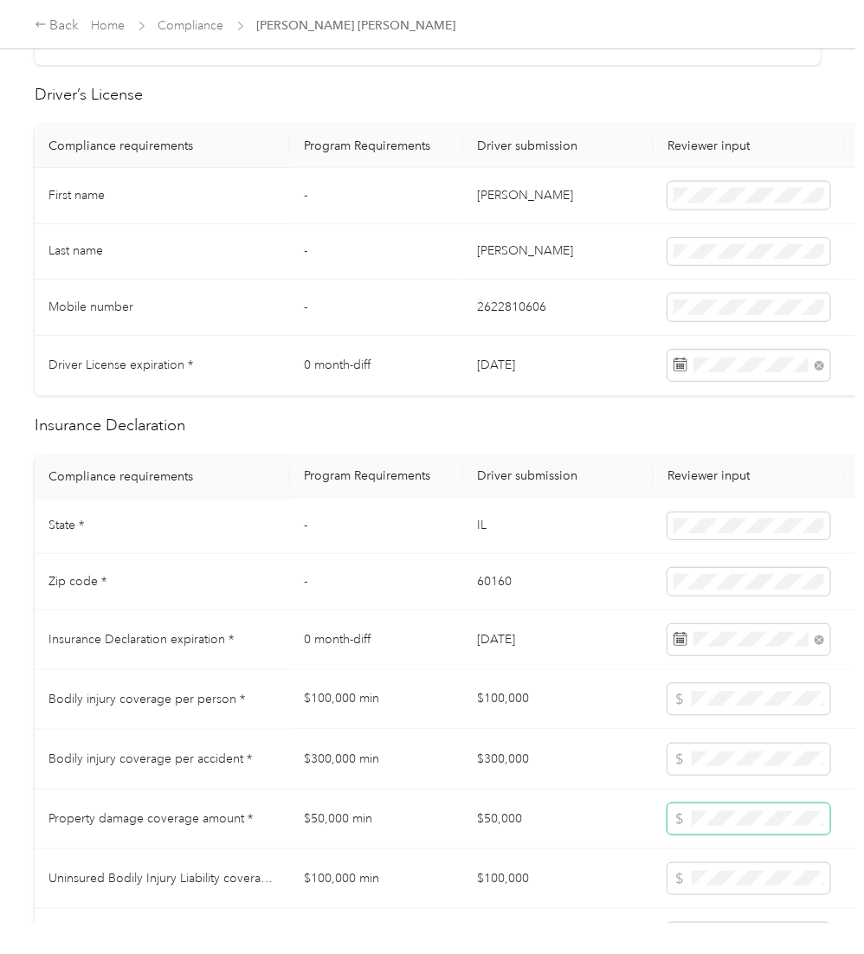
scroll to position [737, 0]
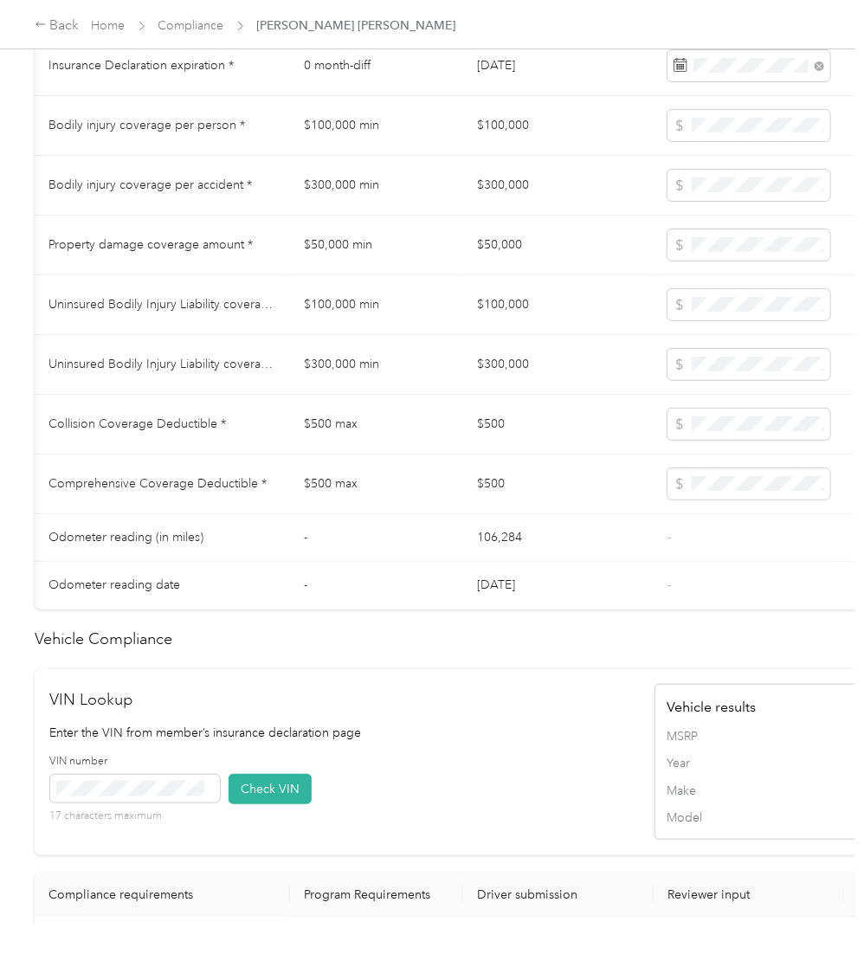
scroll to position [1308, 0]
drag, startPoint x: 475, startPoint y: 688, endPoint x: 602, endPoint y: 688, distance: 126.4
click at [602, 721] on td "3FA6P0K9XGR361186" at bounding box center [558, 952] width 191 height 67
drag, startPoint x: 602, startPoint y: 688, endPoint x: 548, endPoint y: 680, distance: 54.4
copy td "3FA6P0K9XGR361186"
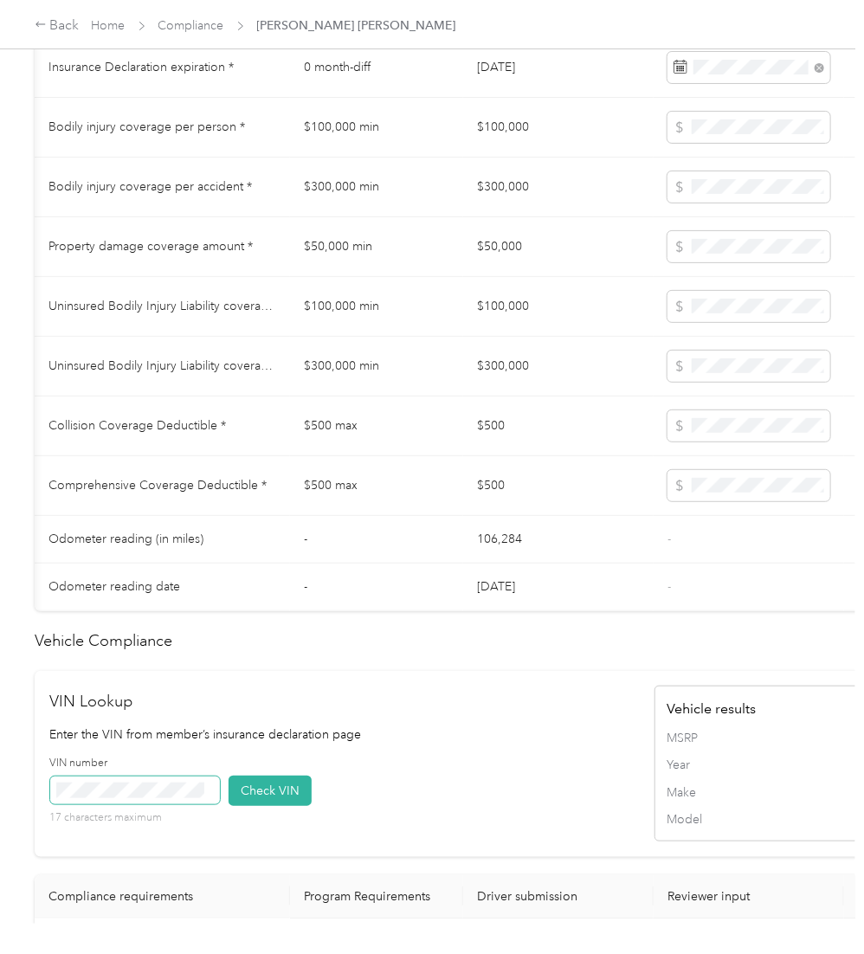
click at [120, 721] on span at bounding box center [135, 791] width 170 height 28
click at [246, 721] on button "Check VIN" at bounding box center [270, 791] width 83 height 30
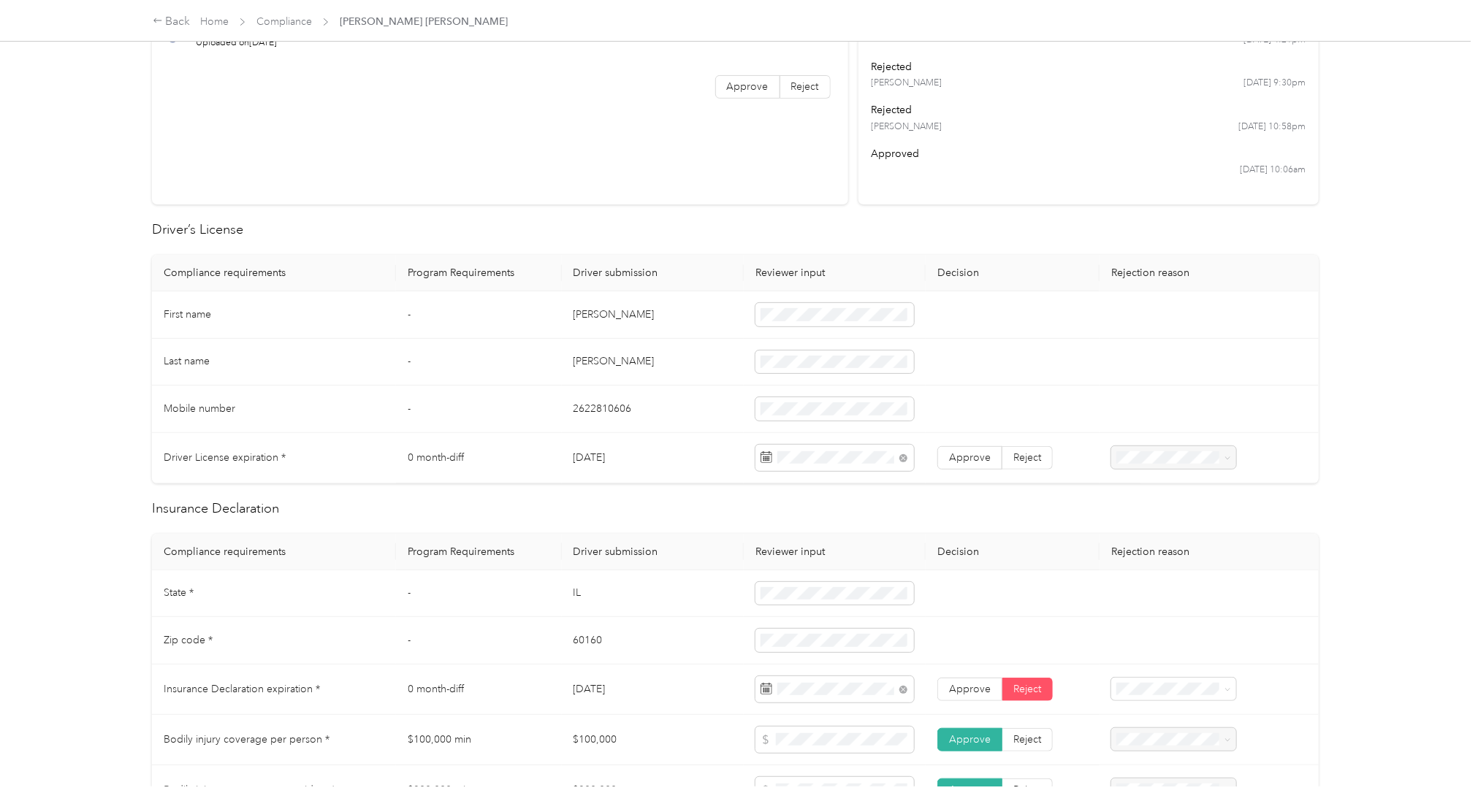
scroll to position [207, 0]
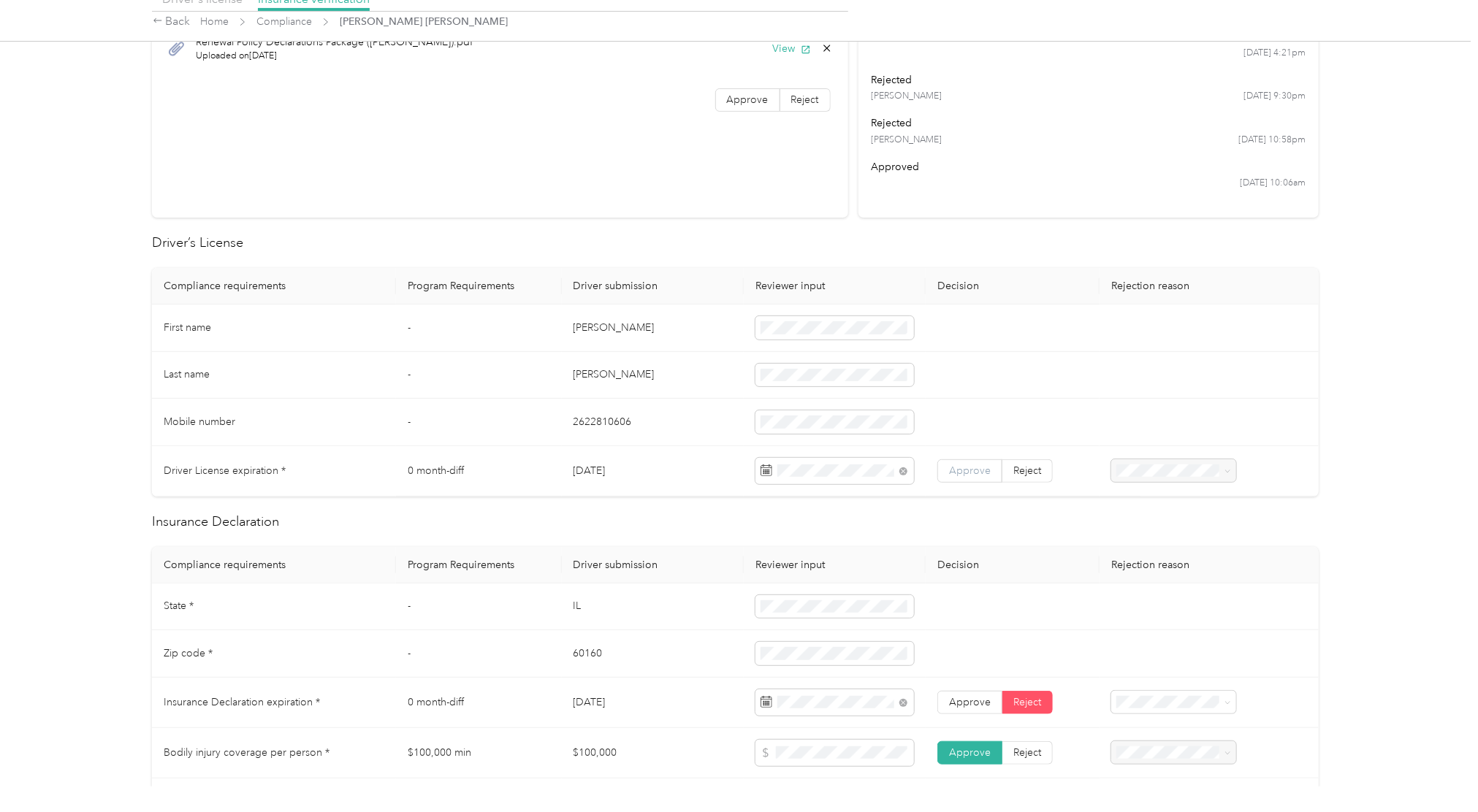
click at [949, 475] on span "Approve" at bounding box center [969, 471] width 41 height 13
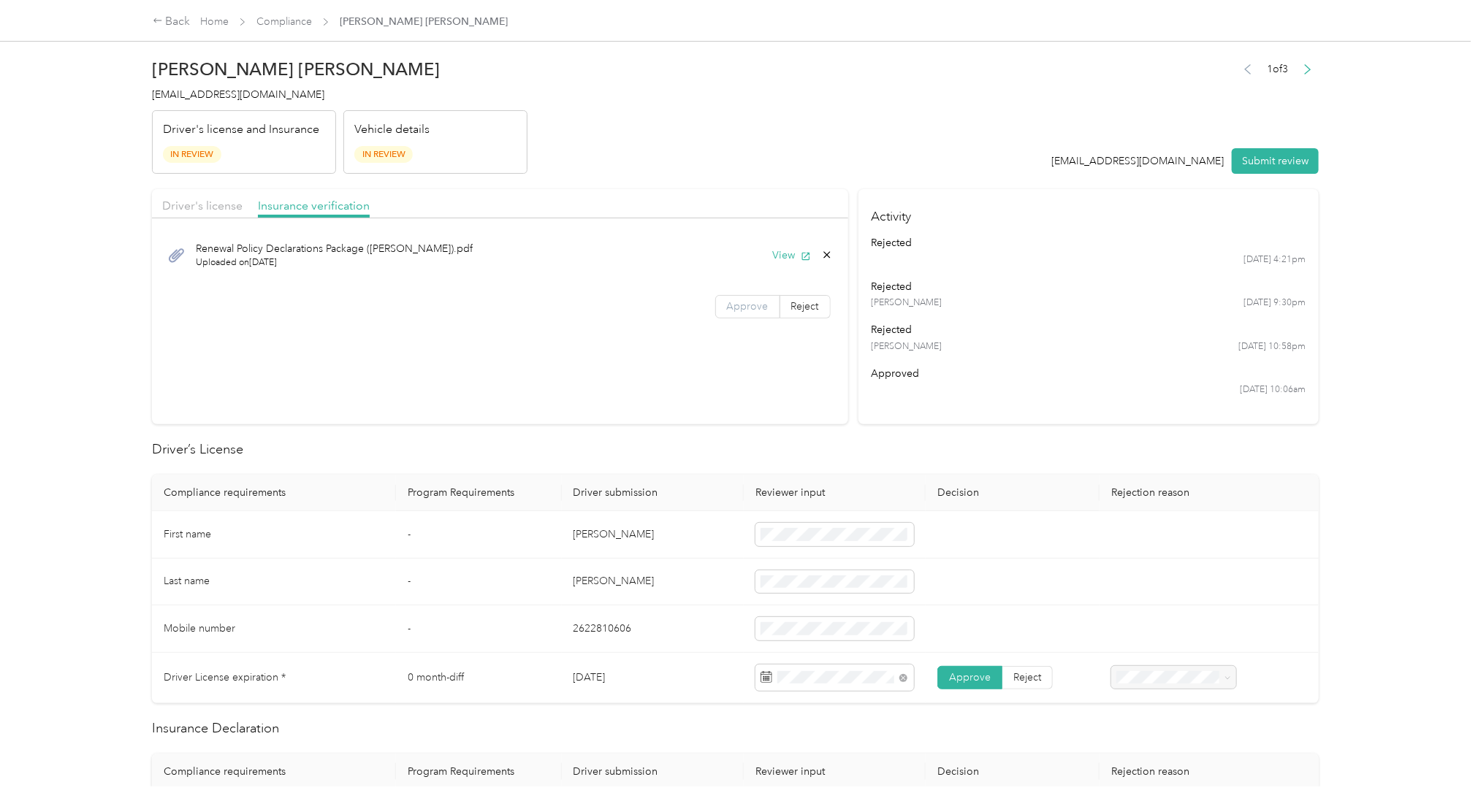
click at [727, 309] on span "Approve" at bounding box center [747, 306] width 41 height 13
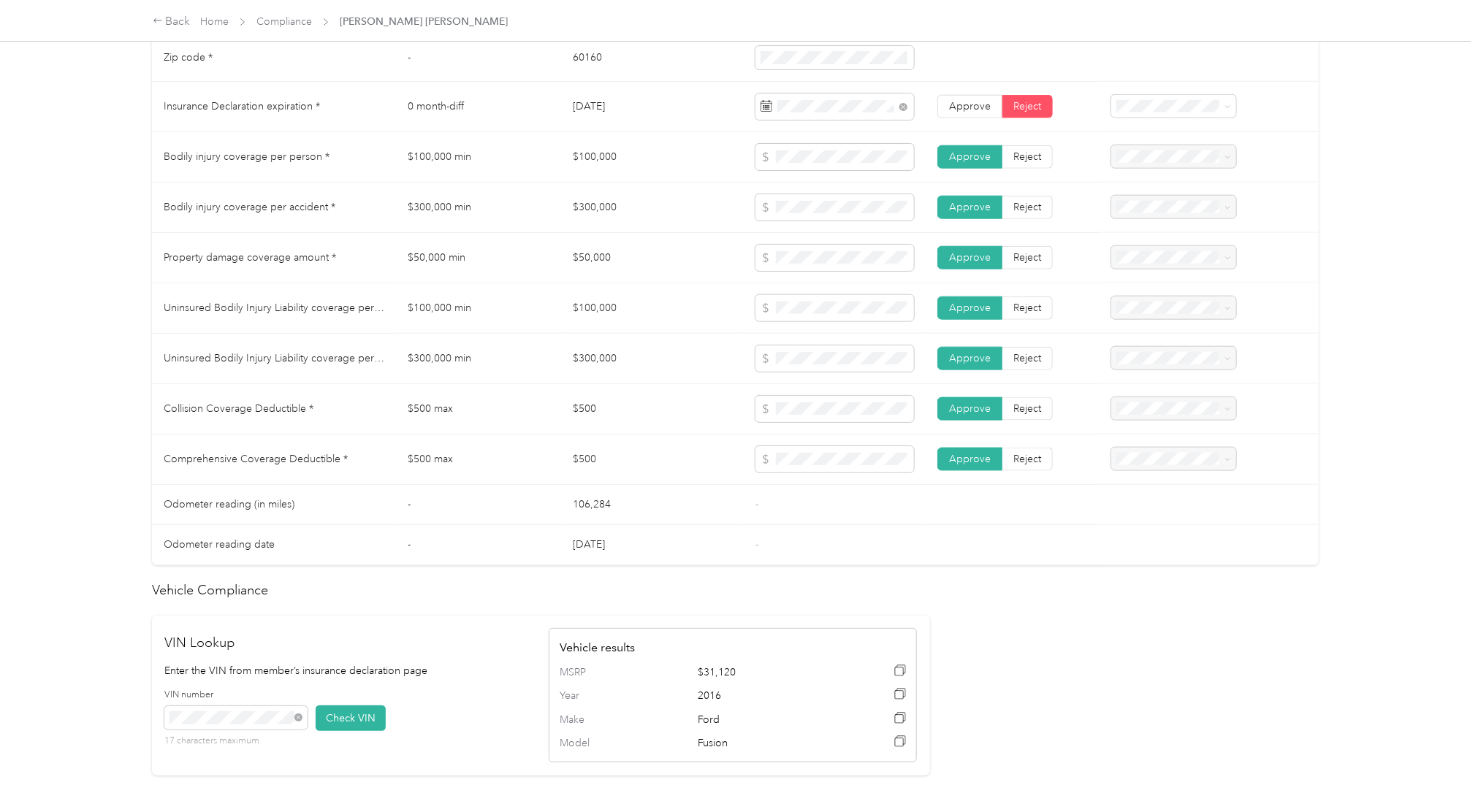
scroll to position [1244, 0]
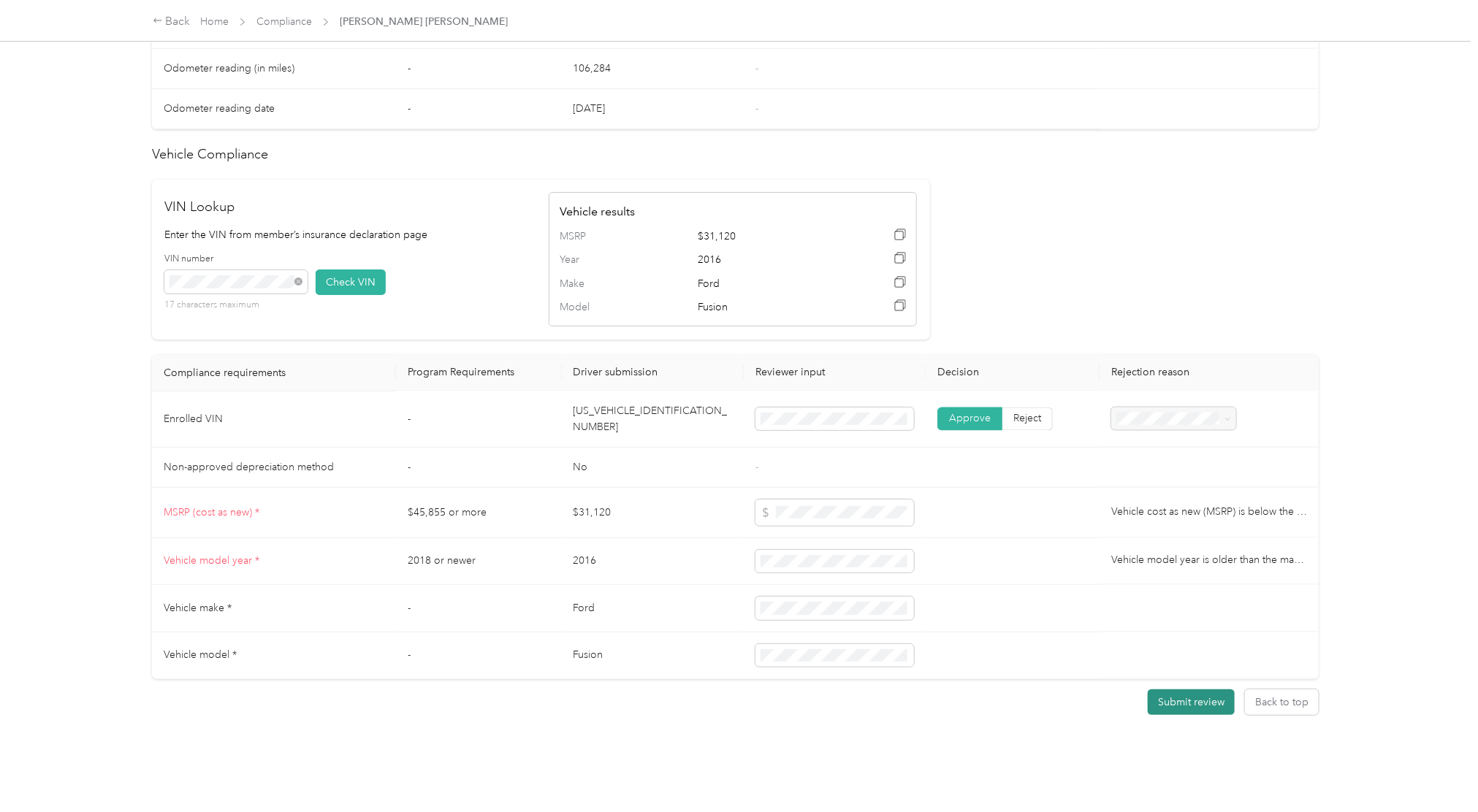
click at [1108, 608] on button "Submit review" at bounding box center [1190, 702] width 87 height 25
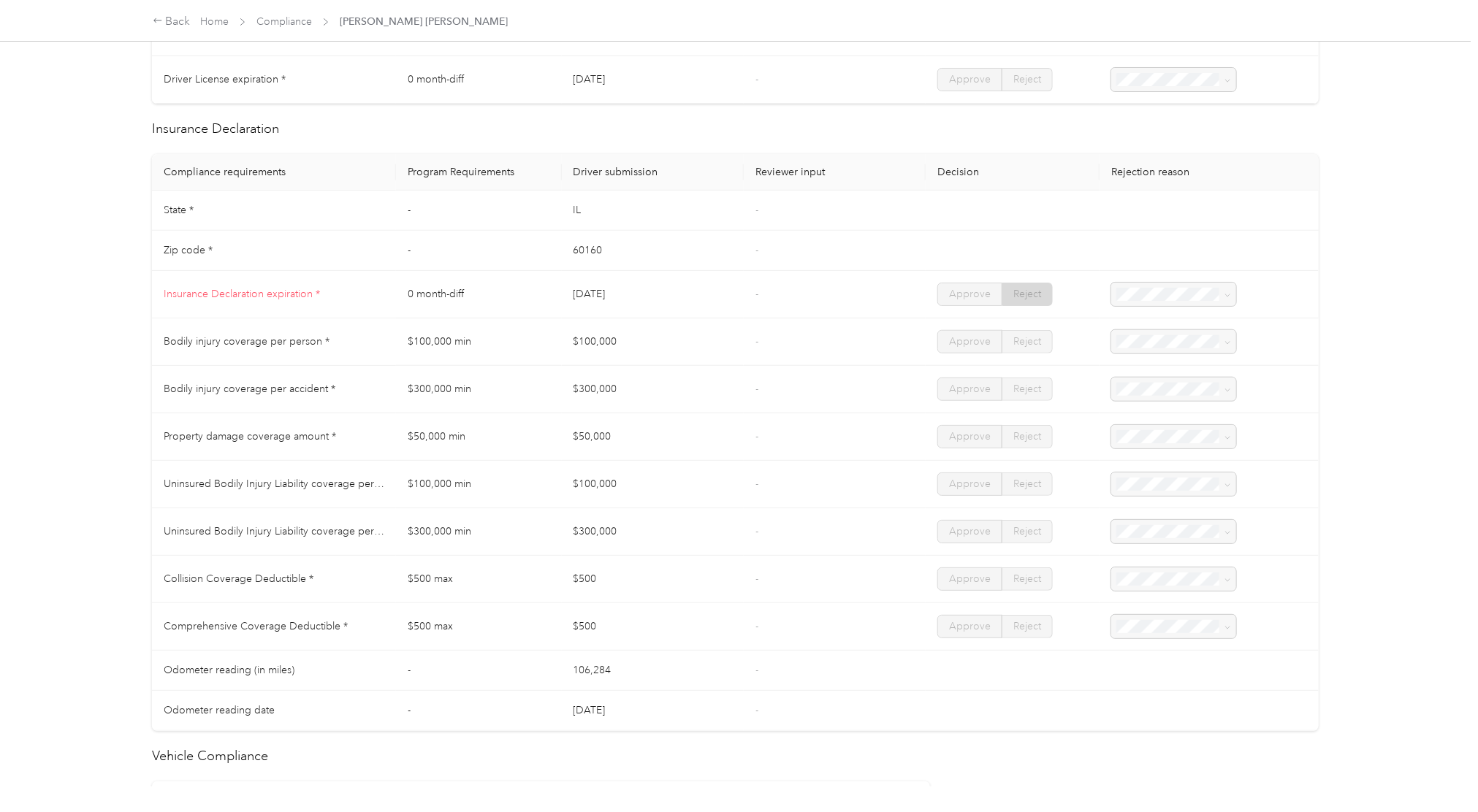
scroll to position [0, 0]
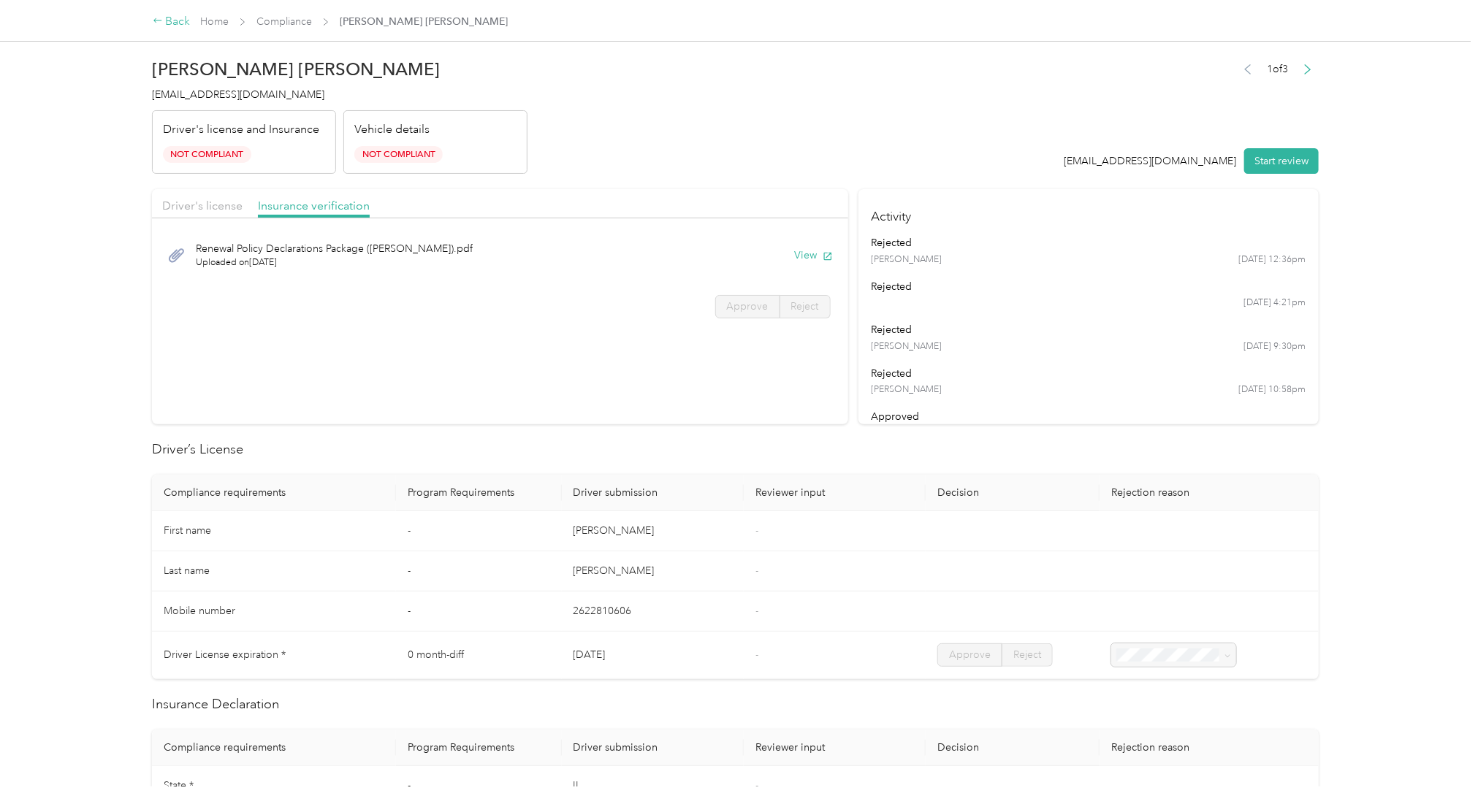
click at [172, 13] on div "Back" at bounding box center [171, 22] width 38 height 18
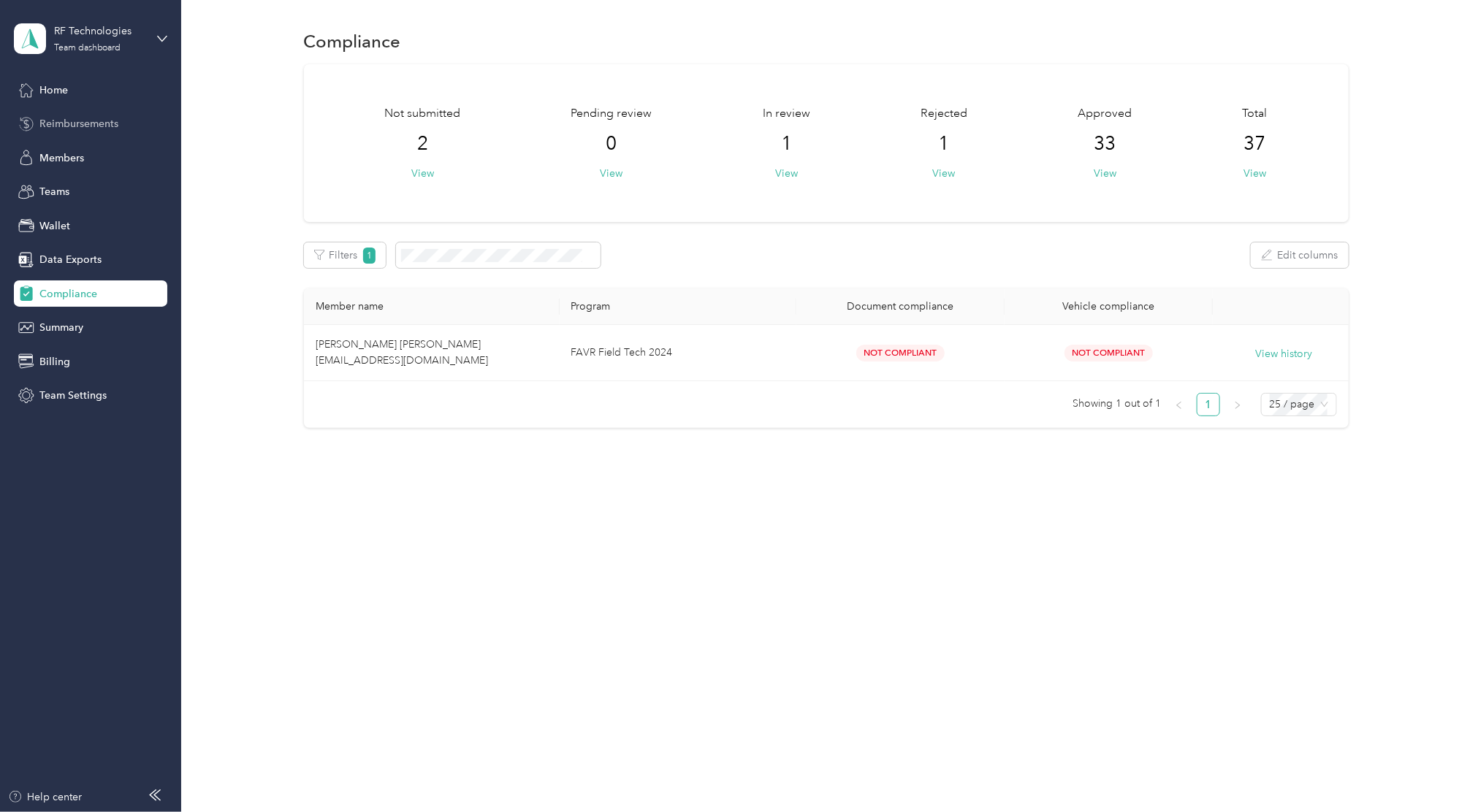
click at [44, 132] on div "Reimbursements" at bounding box center [90, 124] width 154 height 26
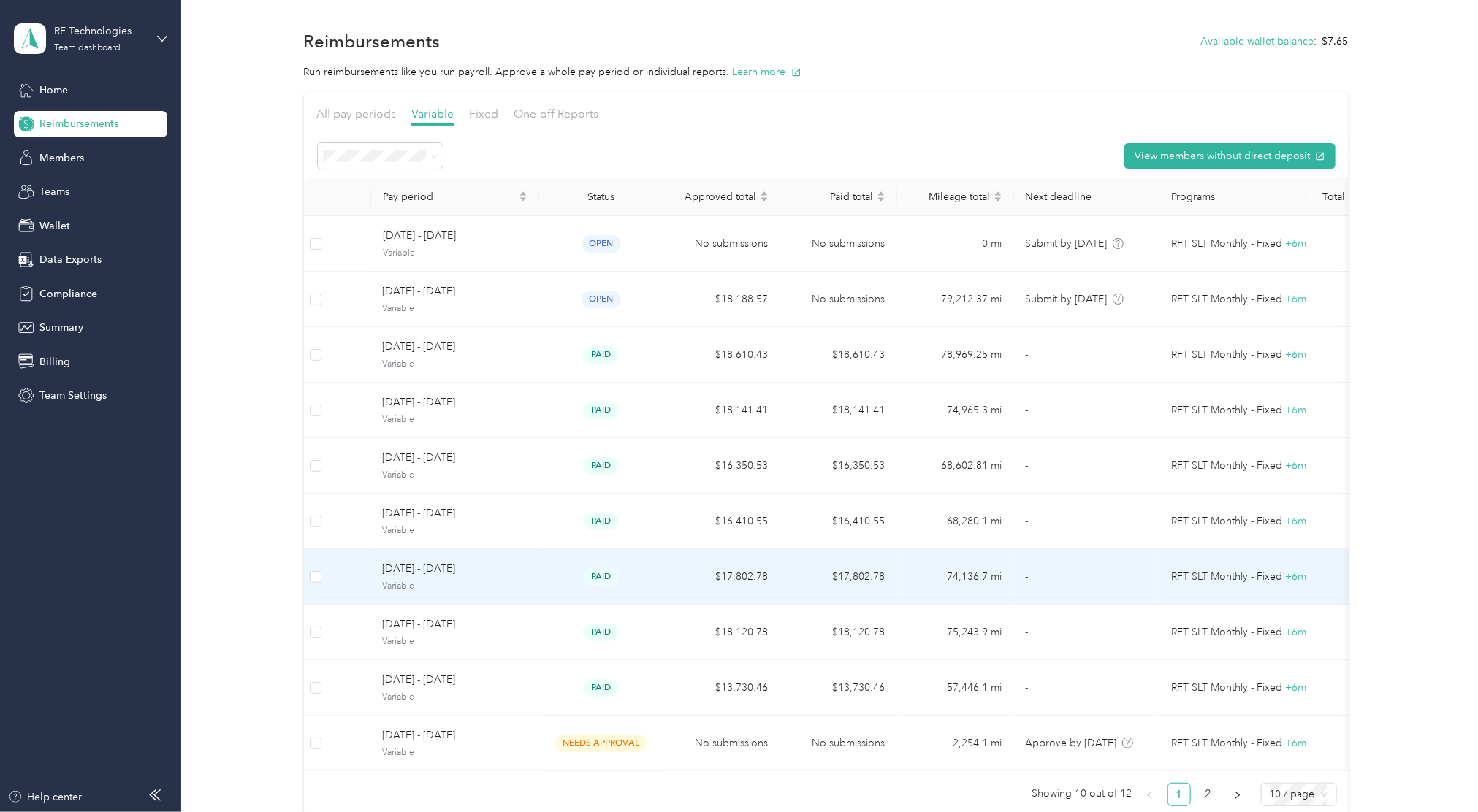
scroll to position [62, 0]
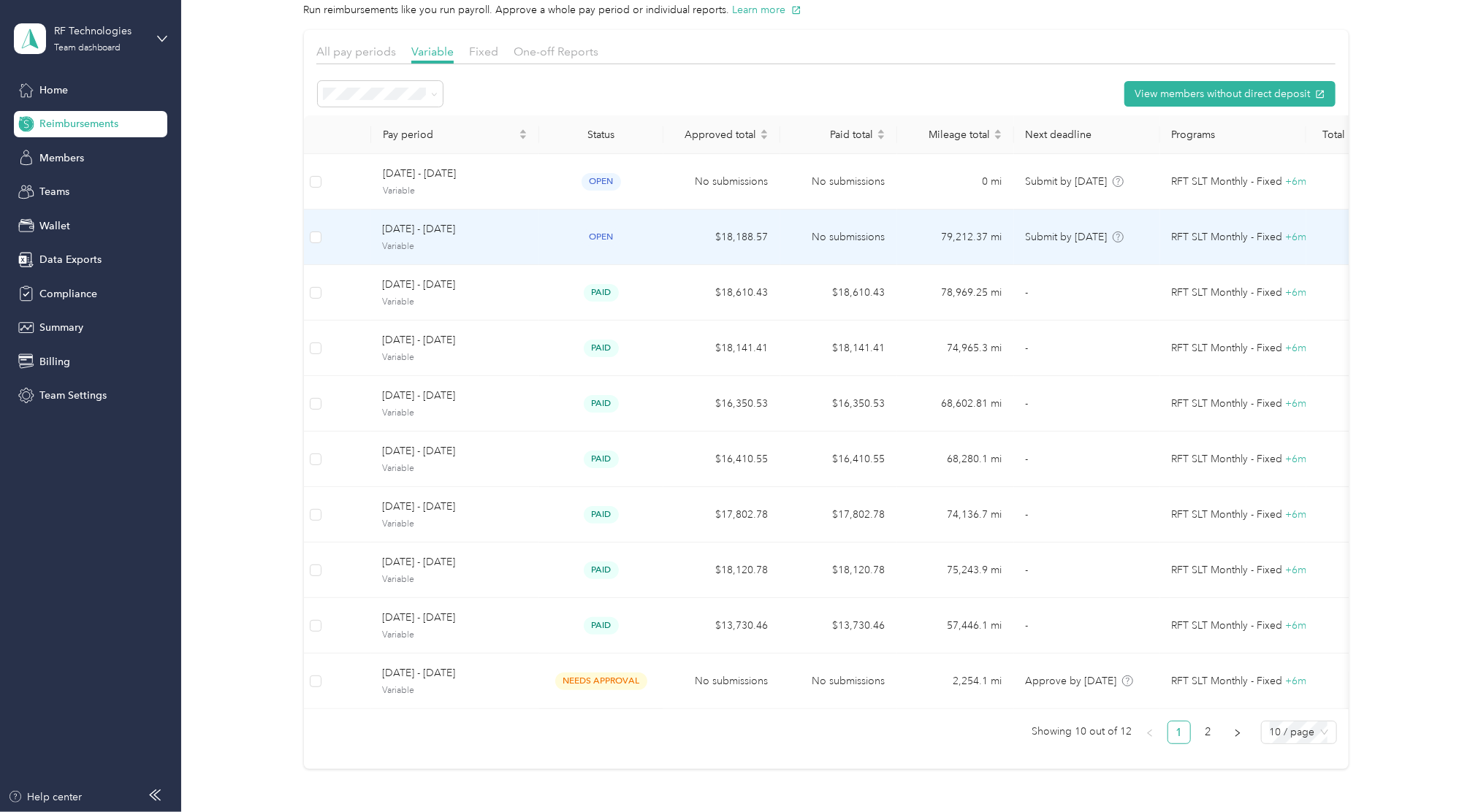
click at [686, 232] on td "$18,188.57" at bounding box center [721, 238] width 117 height 56
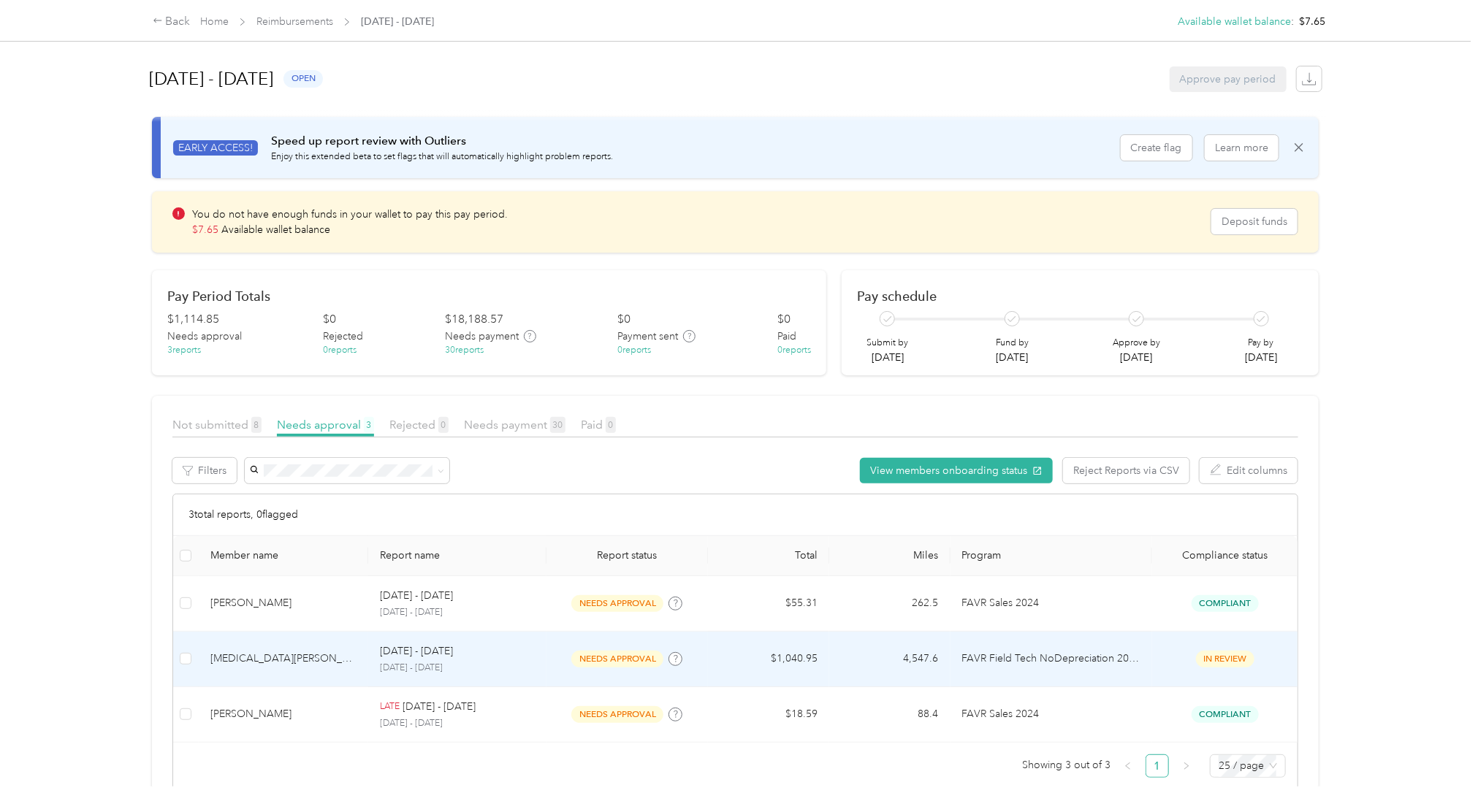
scroll to position [53, 0]
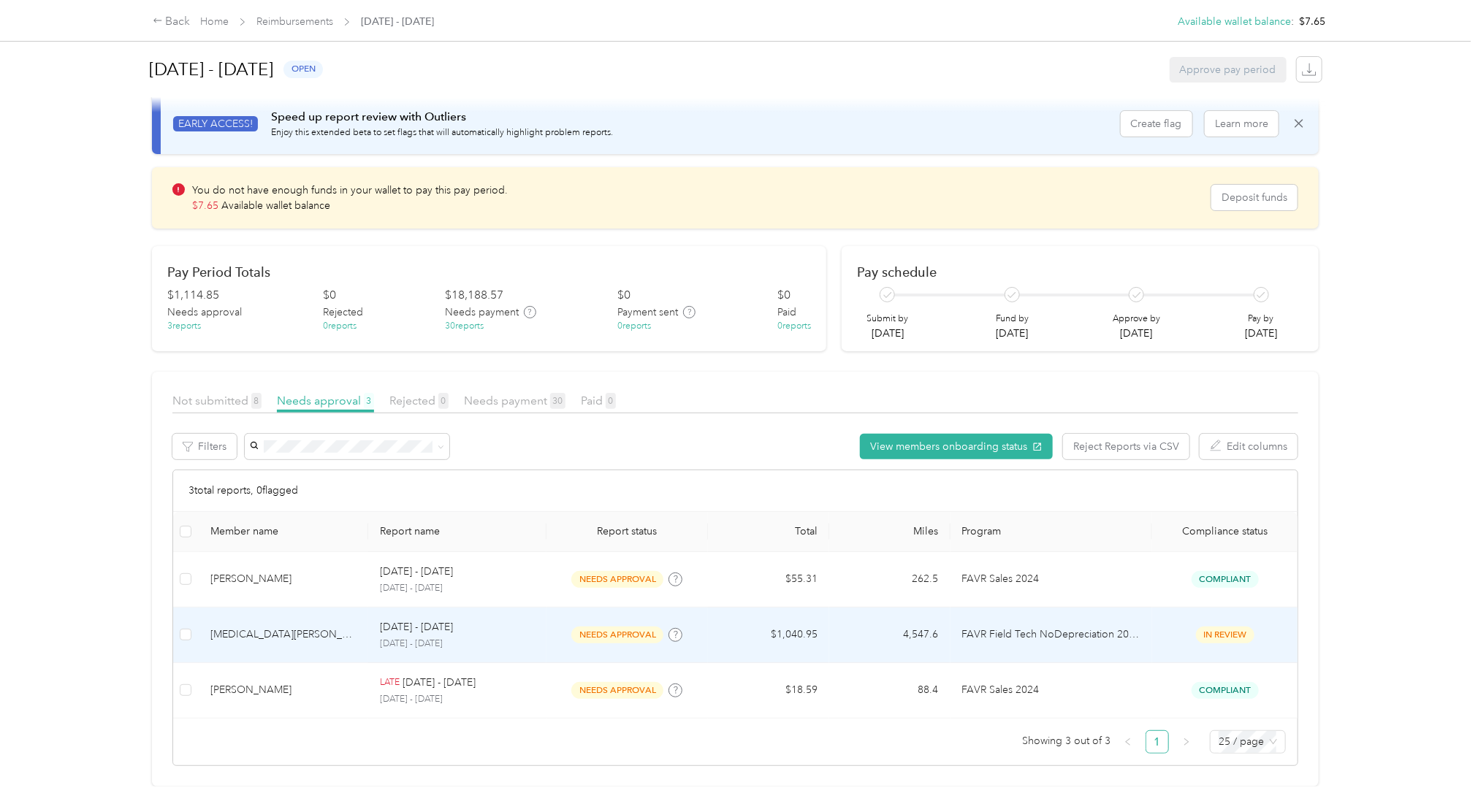
click at [858, 608] on td "4,547.6" at bounding box center [890, 636] width 121 height 56
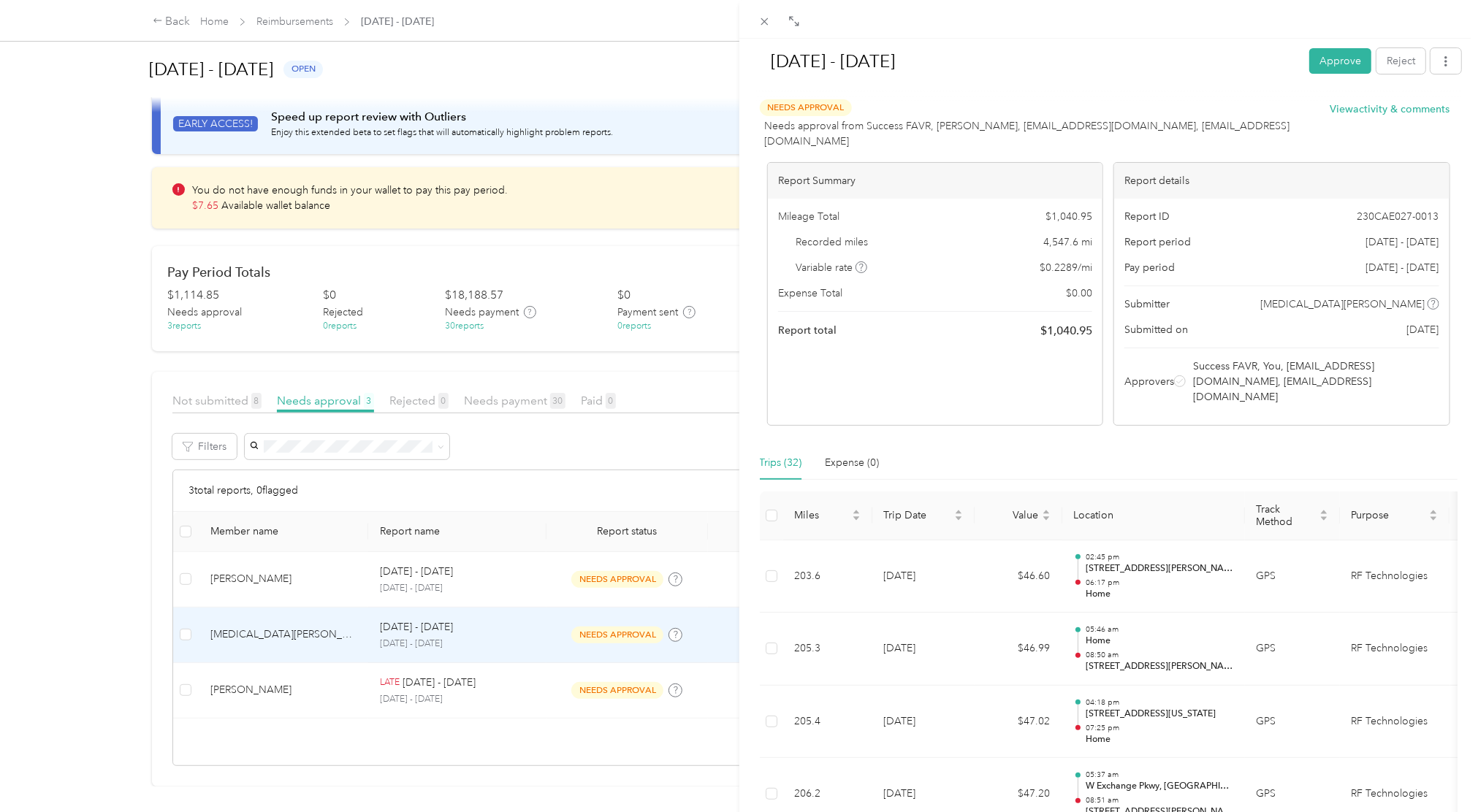
click at [700, 608] on div "Sep 1 - 30, 2025 Approve Reject Needs Approval Needs approval from Success FAVR…" at bounding box center [739, 406] width 1478 height 812
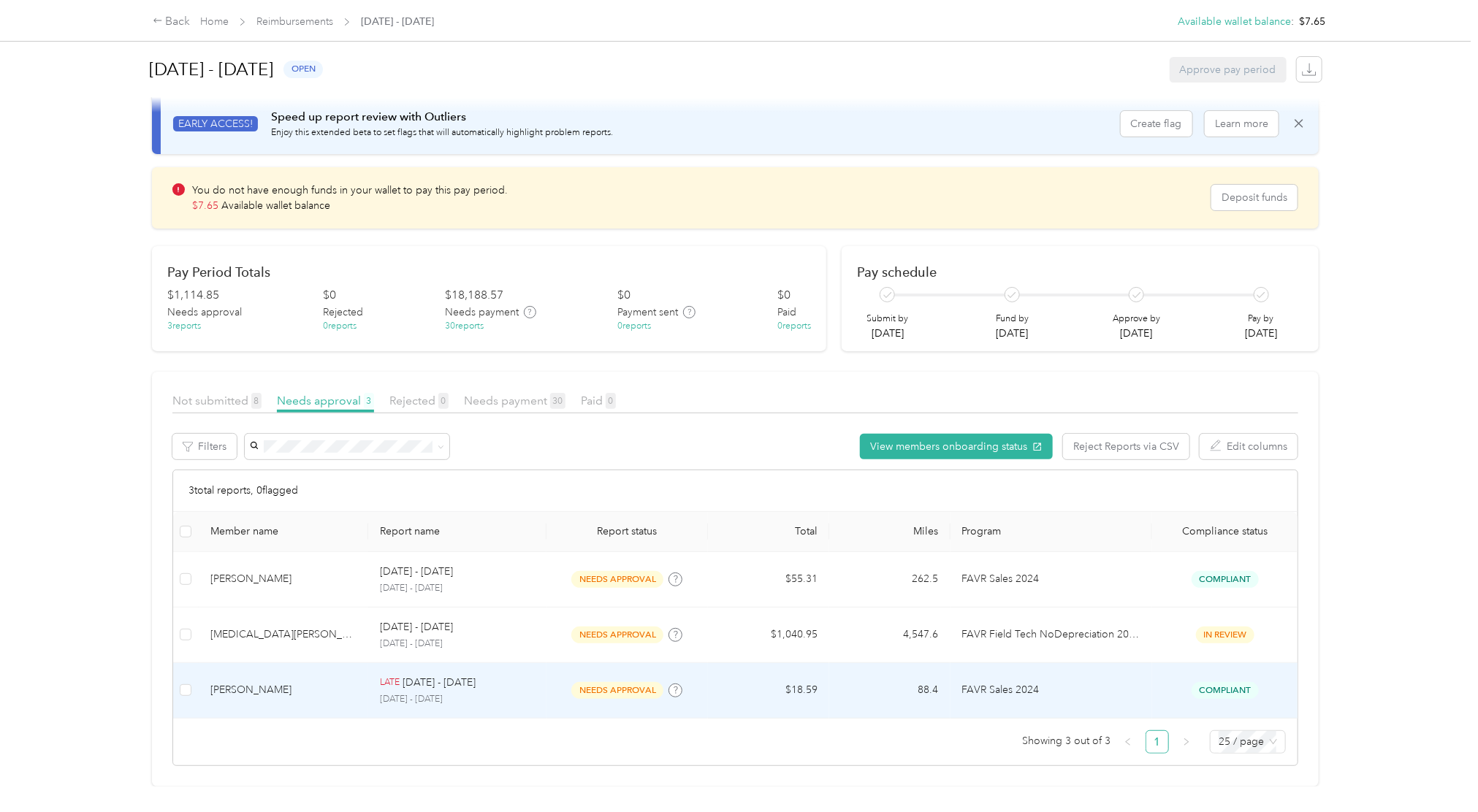
click at [710, 608] on td "$18.59" at bounding box center [769, 691] width 121 height 56
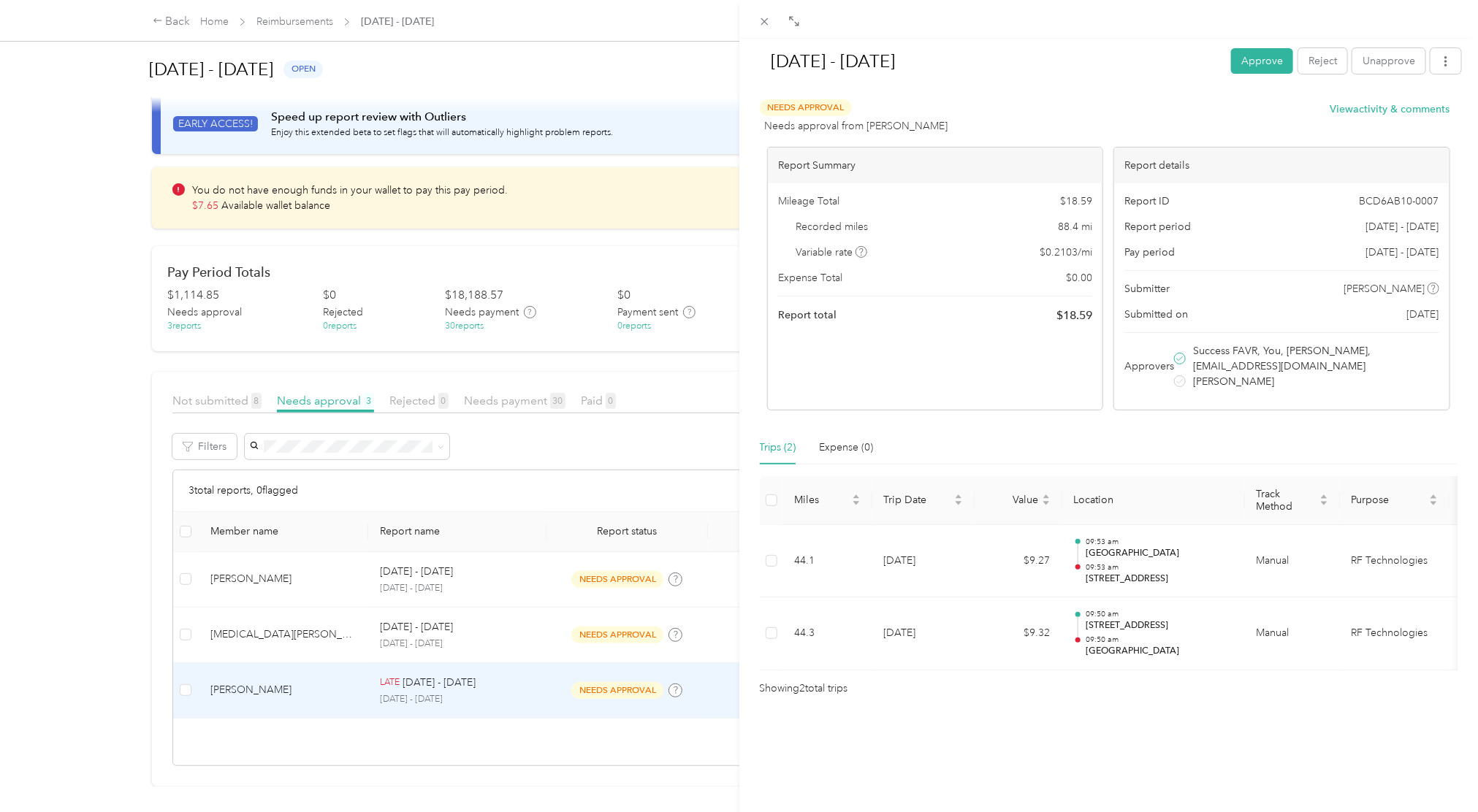
click at [261, 608] on div "[DATE] - [DATE] Approve Reject Unapprove Needs Approval Needs approval from [PE…" at bounding box center [739, 406] width 1478 height 812
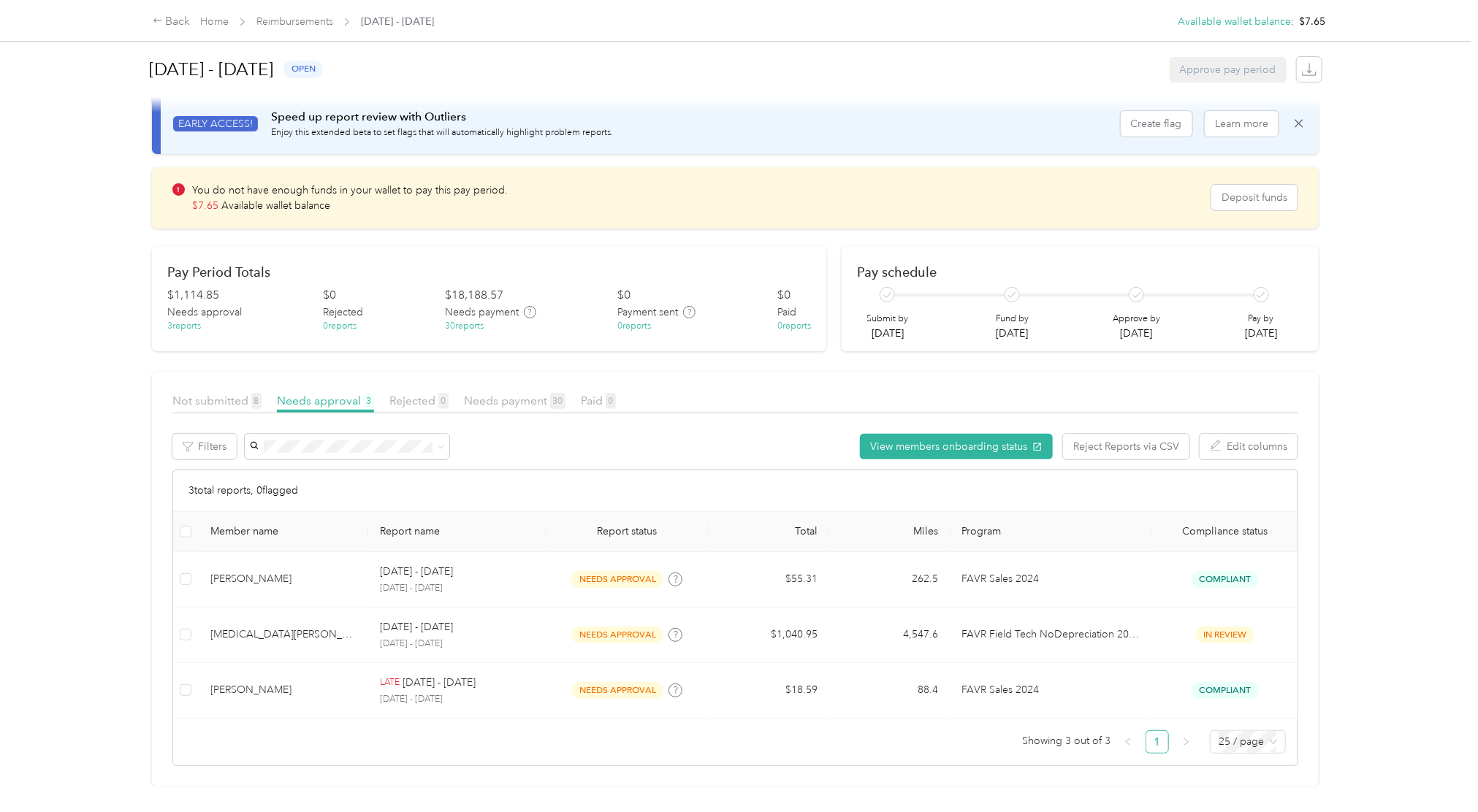
click at [261, 608] on div at bounding box center [739, 406] width 1478 height 812
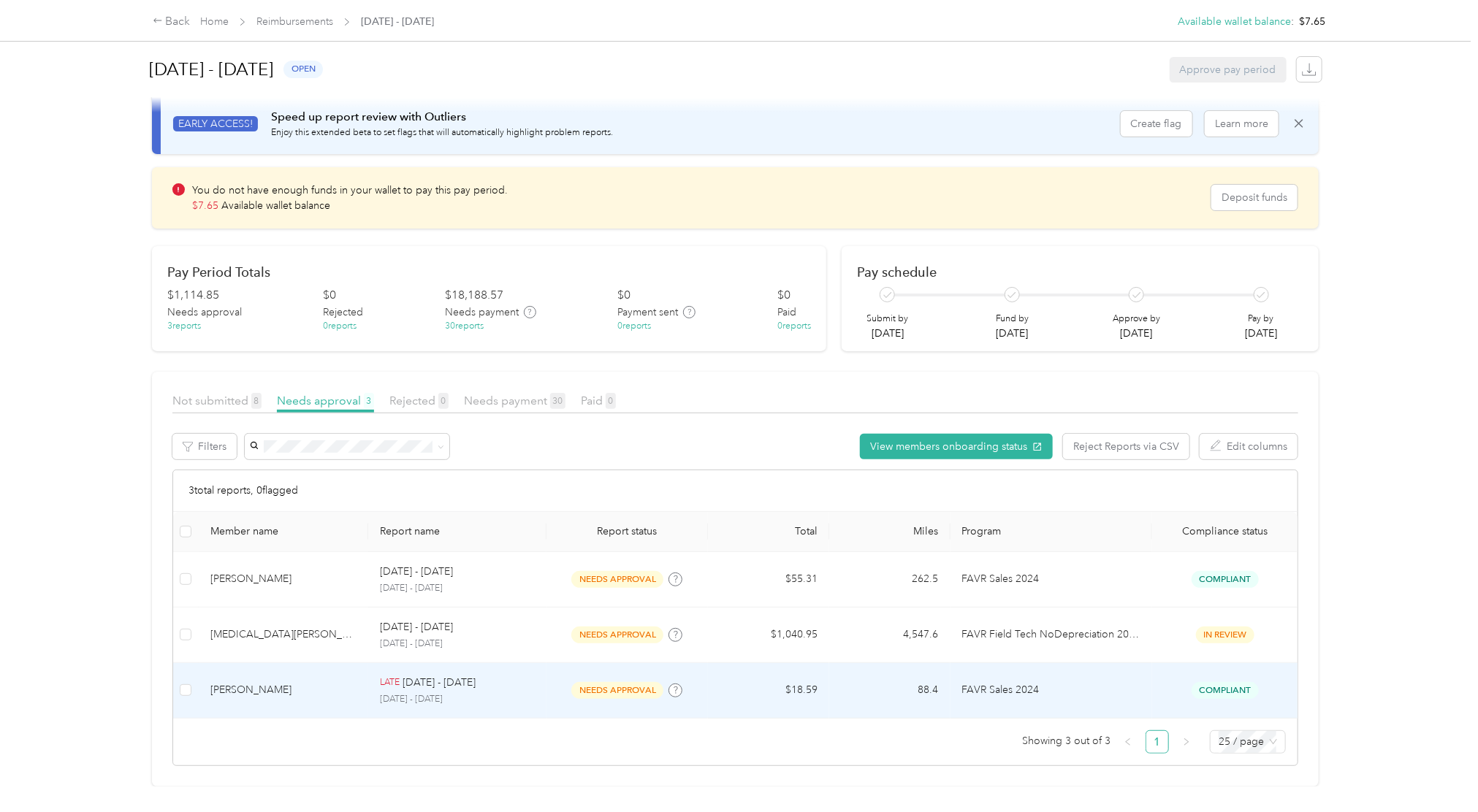
click at [261, 608] on div "[PERSON_NAME]" at bounding box center [283, 690] width 146 height 16
click at [261, 608] on div at bounding box center [735, 812] width 1470 height 0
click at [261, 608] on div "Approve Reject Unapprove Needs Approval Needs approval from Shari Cook View act…" at bounding box center [920, 406] width 1478 height 812
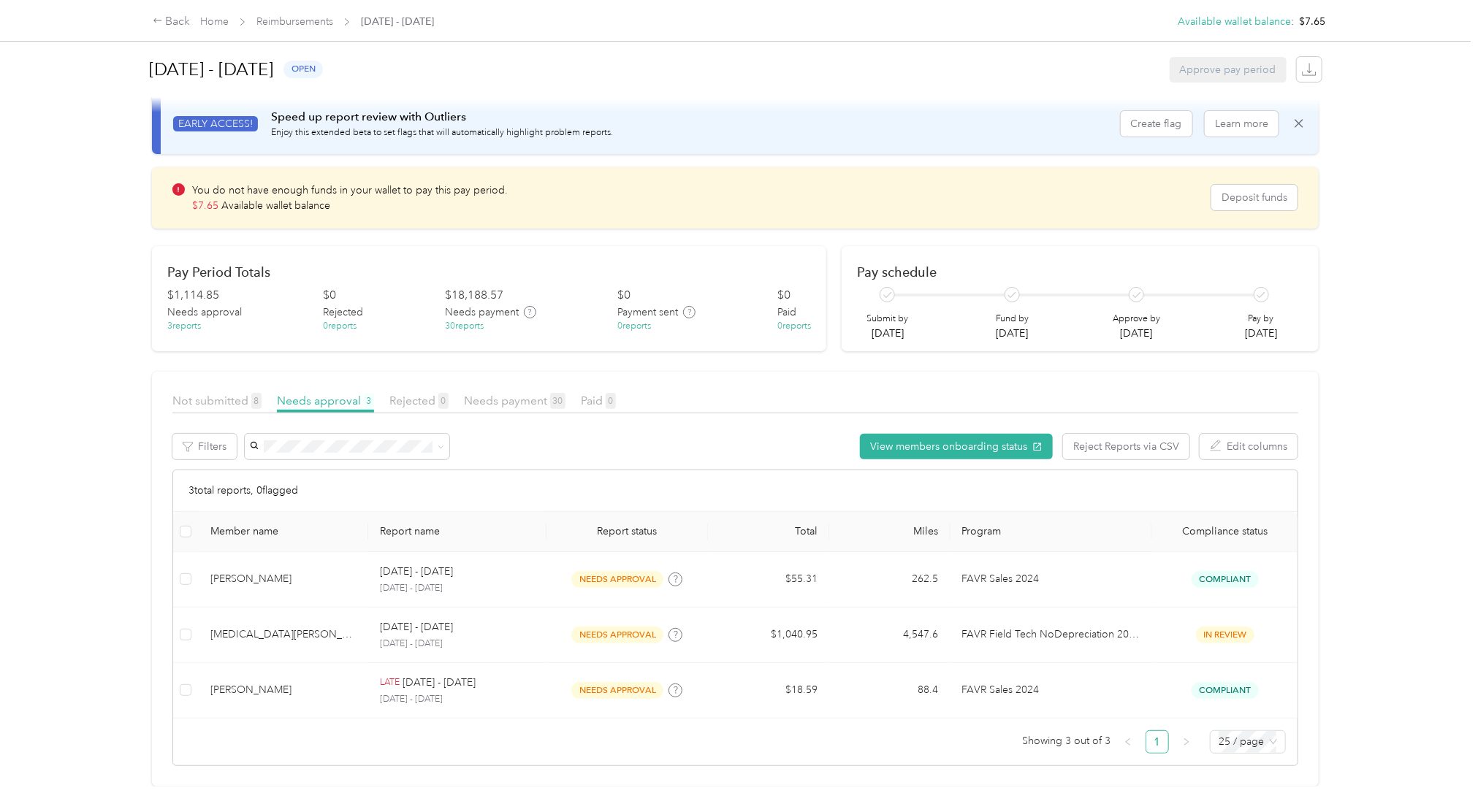
click at [261, 608] on div at bounding box center [739, 406] width 1478 height 812
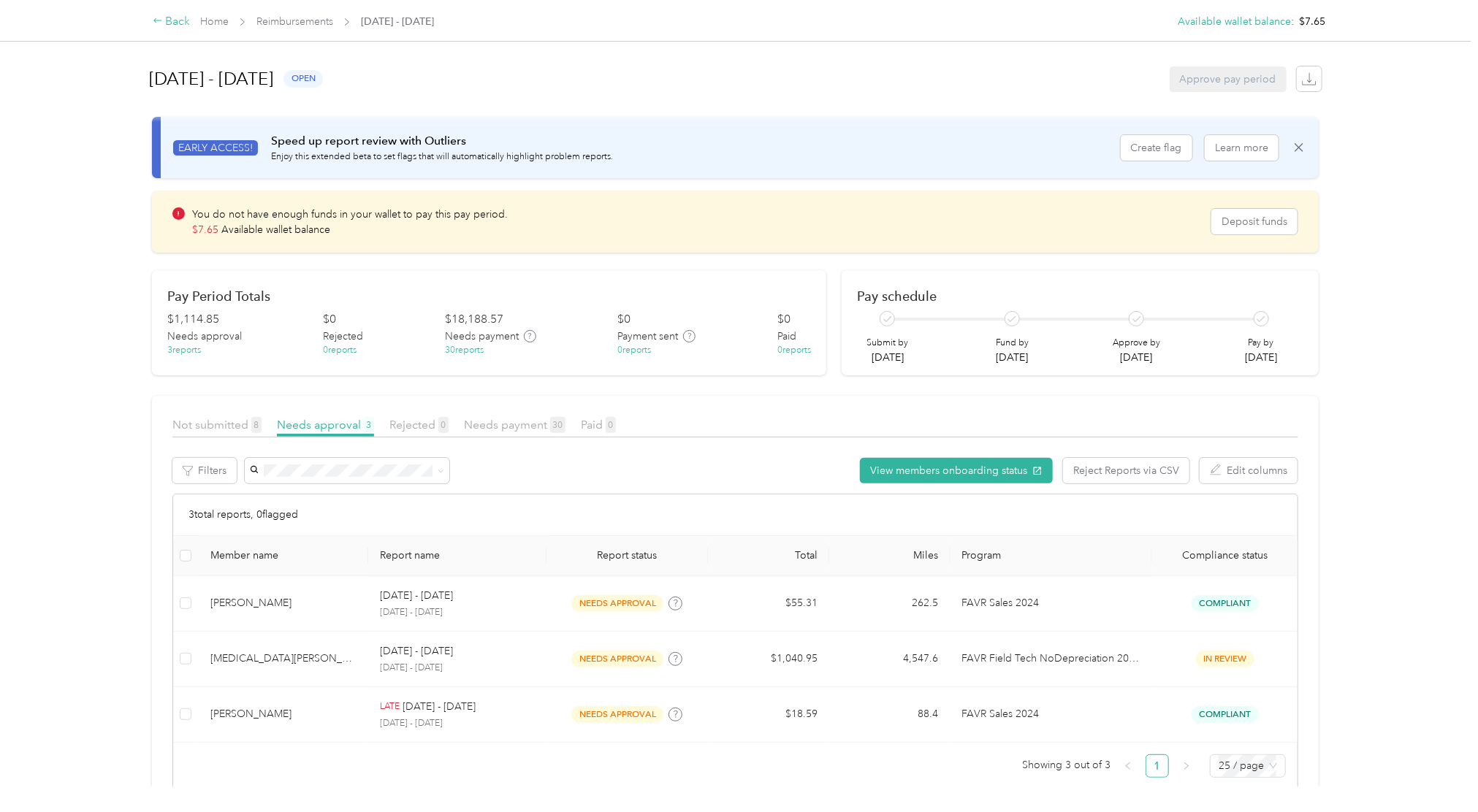
click at [165, 24] on div "Back" at bounding box center [171, 22] width 38 height 18
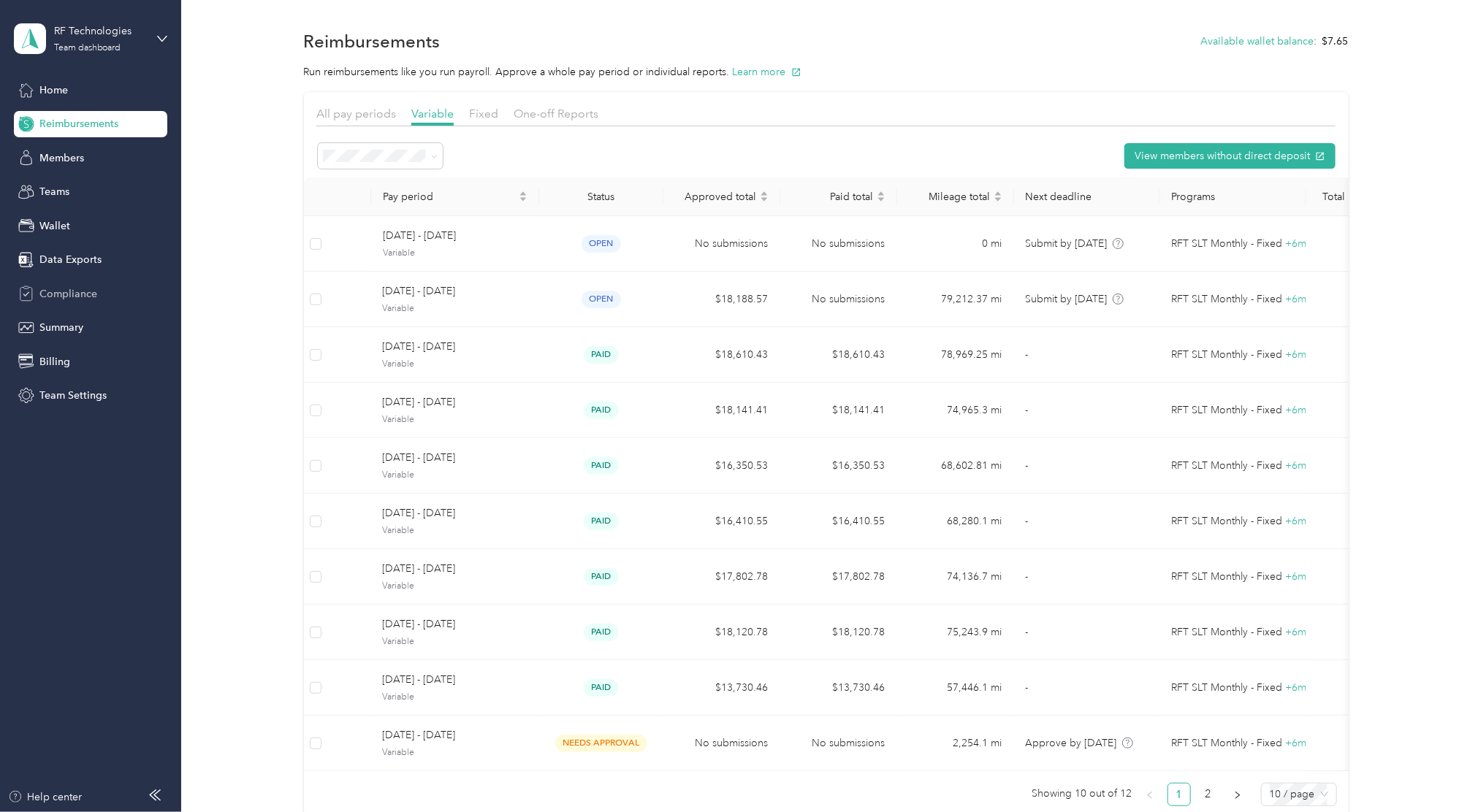
click at [88, 302] on div "Compliance" at bounding box center [90, 293] width 154 height 26
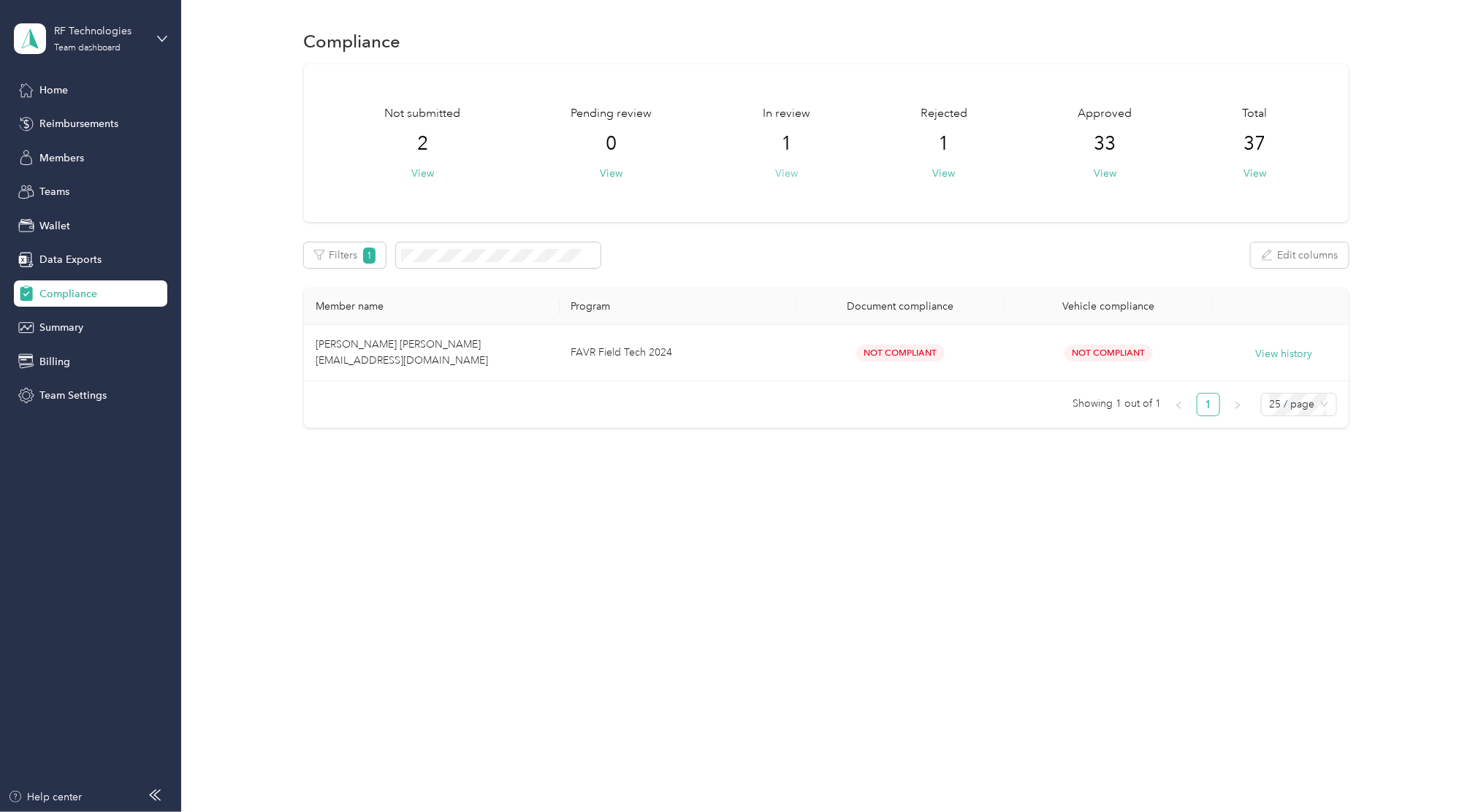
click at [791, 173] on button "View" at bounding box center [786, 174] width 23 height 15
click at [419, 172] on button "View" at bounding box center [423, 174] width 23 height 15
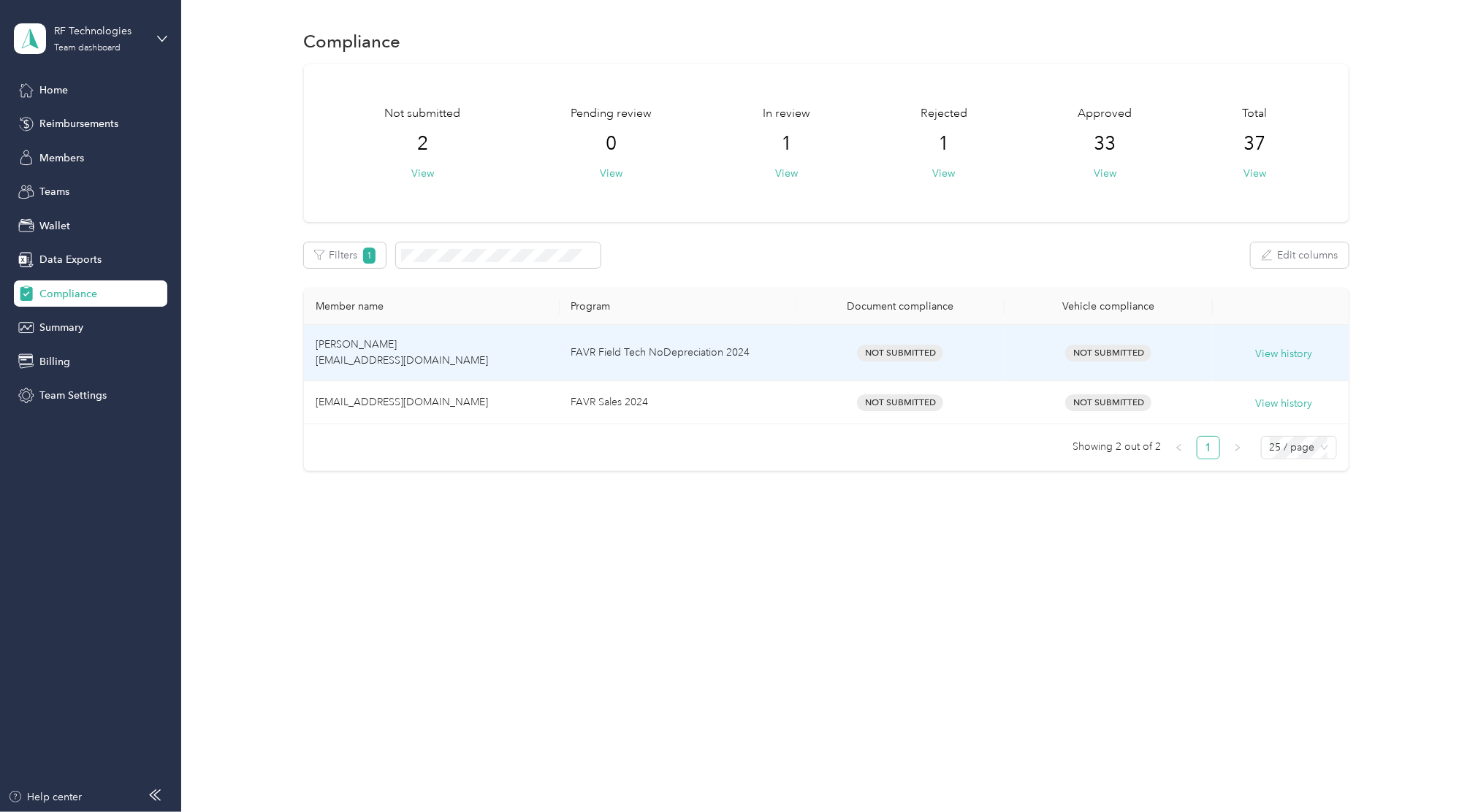
click at [853, 352] on div "Not Submitted" at bounding box center [900, 353] width 185 height 17
click at [821, 346] on div "Not Submitted" at bounding box center [900, 353] width 185 height 17
click at [823, 348] on div "Not Submitted" at bounding box center [900, 353] width 185 height 17
click at [914, 362] on td "Not Submitted" at bounding box center [900, 352] width 208 height 56
click at [1034, 355] on div "Not Submitted" at bounding box center [1108, 353] width 185 height 17
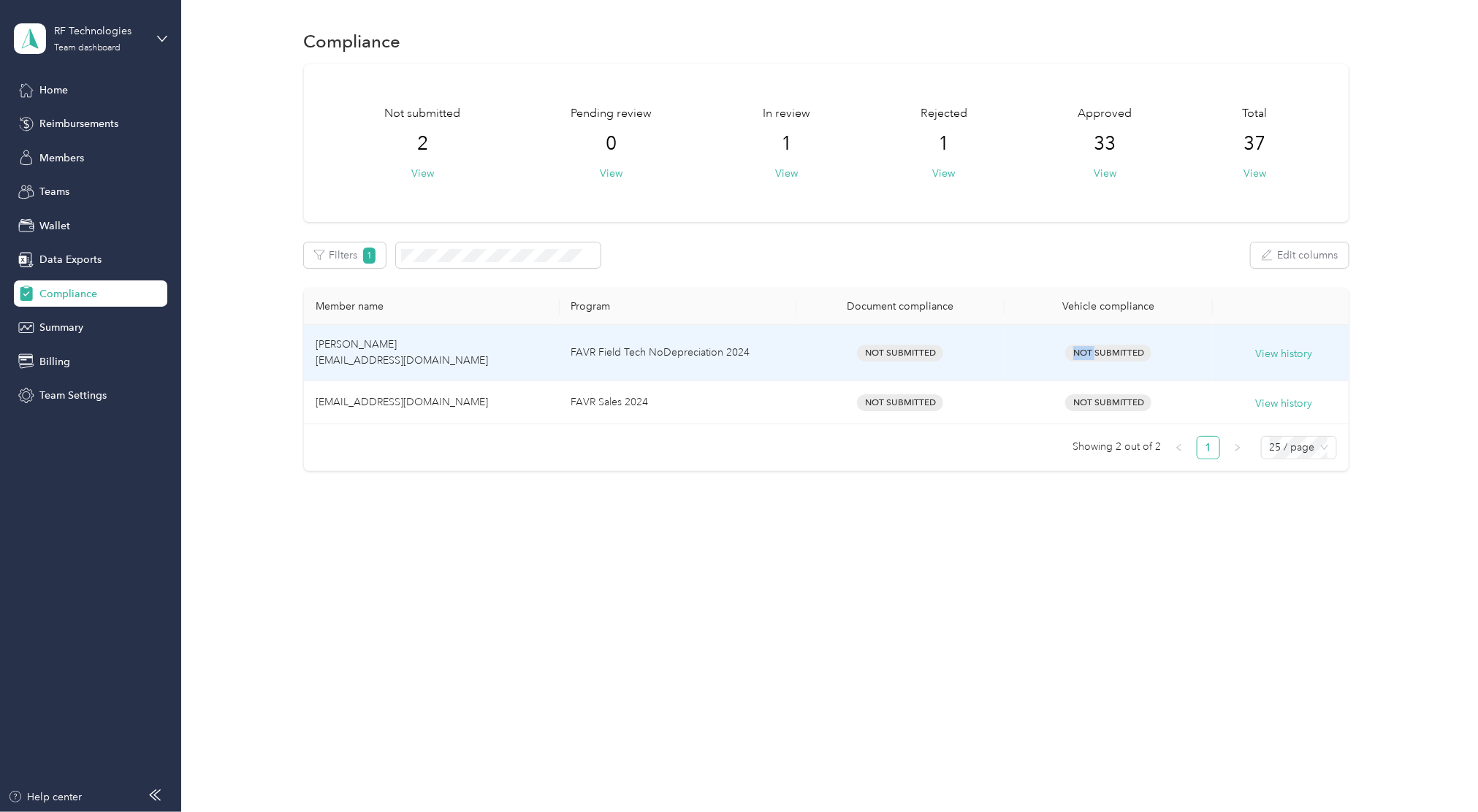
click at [1034, 355] on div "Not Submitted" at bounding box center [1108, 353] width 185 height 17
drag, startPoint x: 1034, startPoint y: 355, endPoint x: 1094, endPoint y: 364, distance: 60.7
click at [1094, 364] on td "Not Submitted" at bounding box center [1108, 352] width 208 height 56
click at [1108, 363] on td "Not Submitted" at bounding box center [1108, 352] width 208 height 56
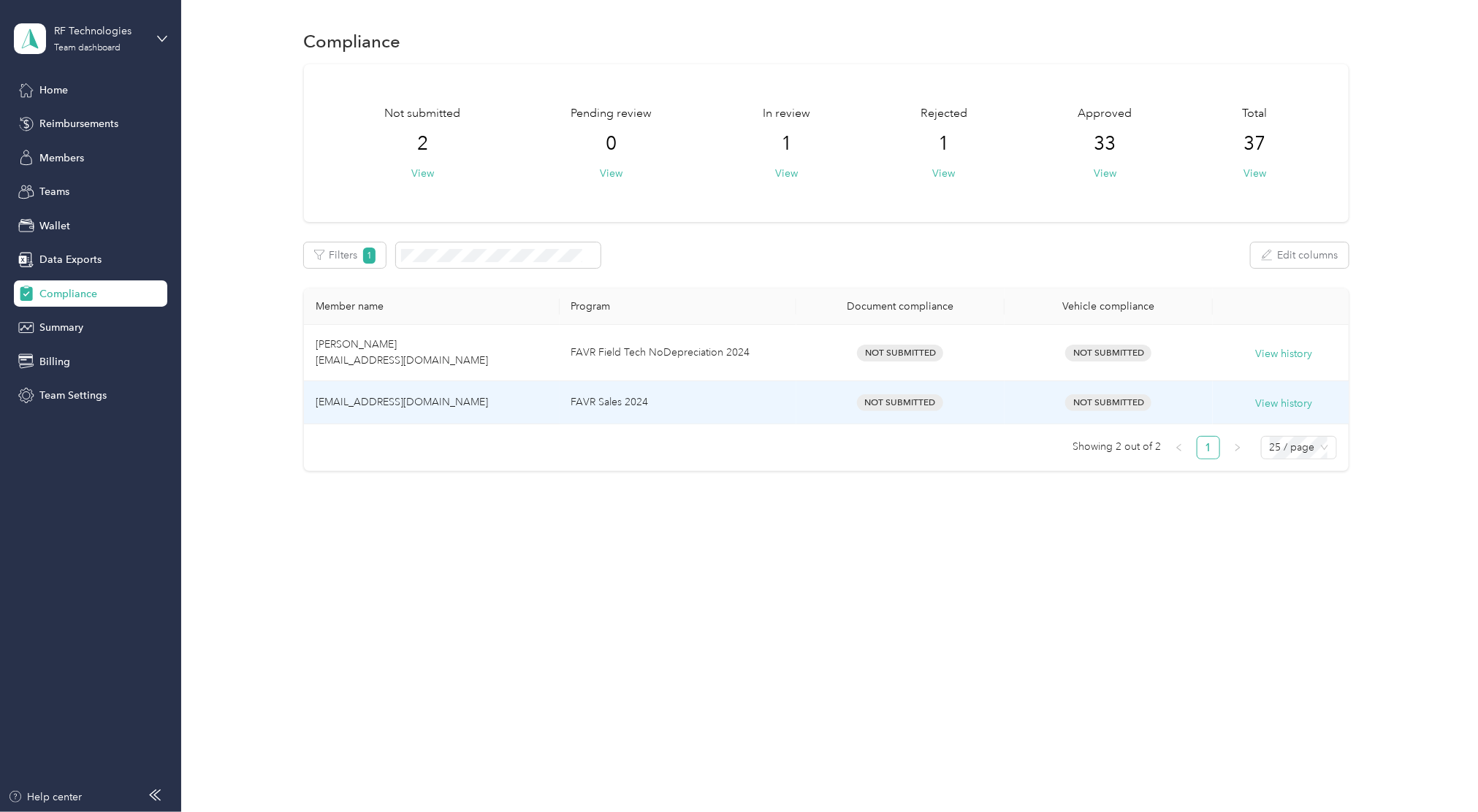
click at [1108, 401] on div "Not Submitted" at bounding box center [1108, 403] width 185 height 17
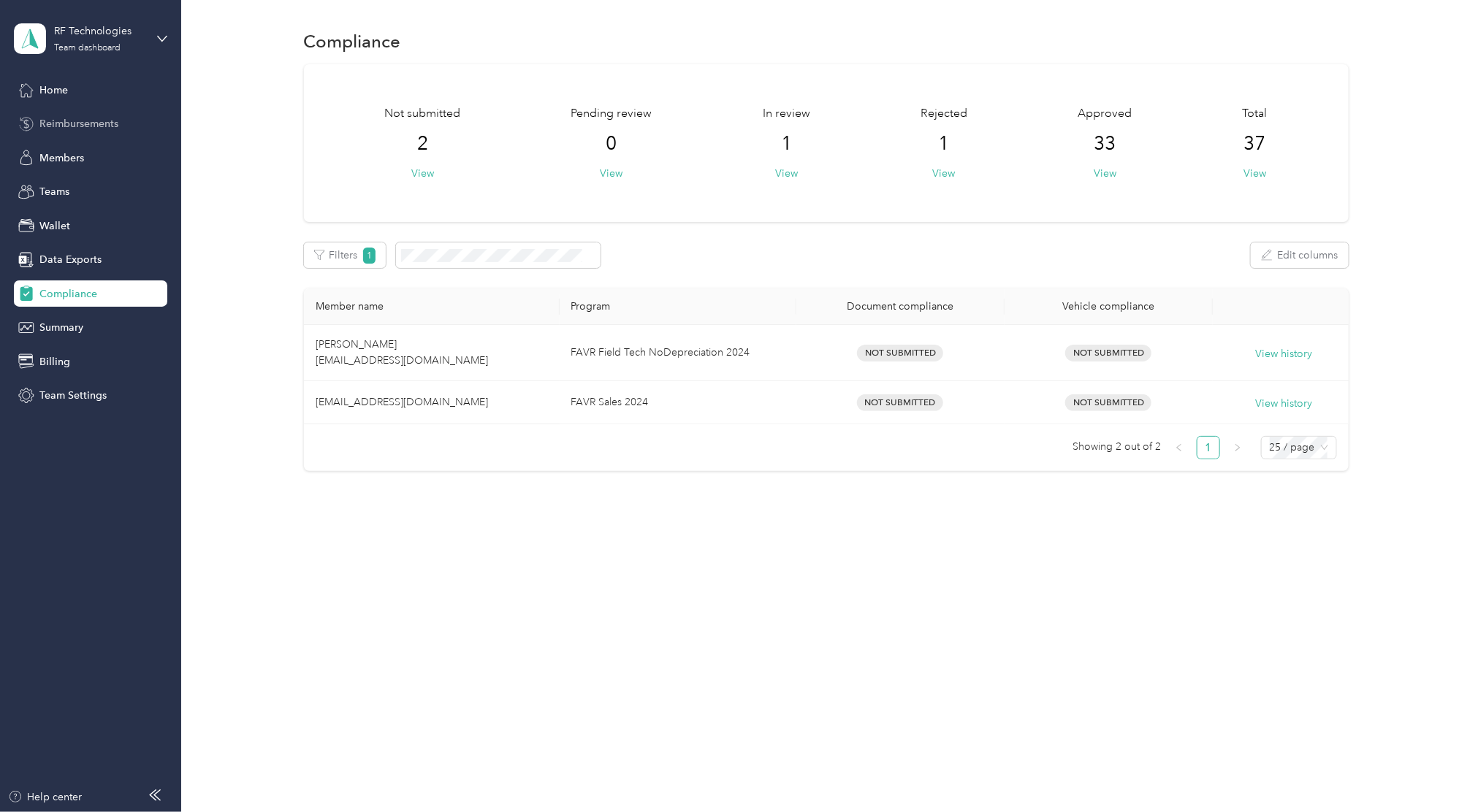
click at [73, 114] on div "Reimbursements" at bounding box center [90, 124] width 154 height 26
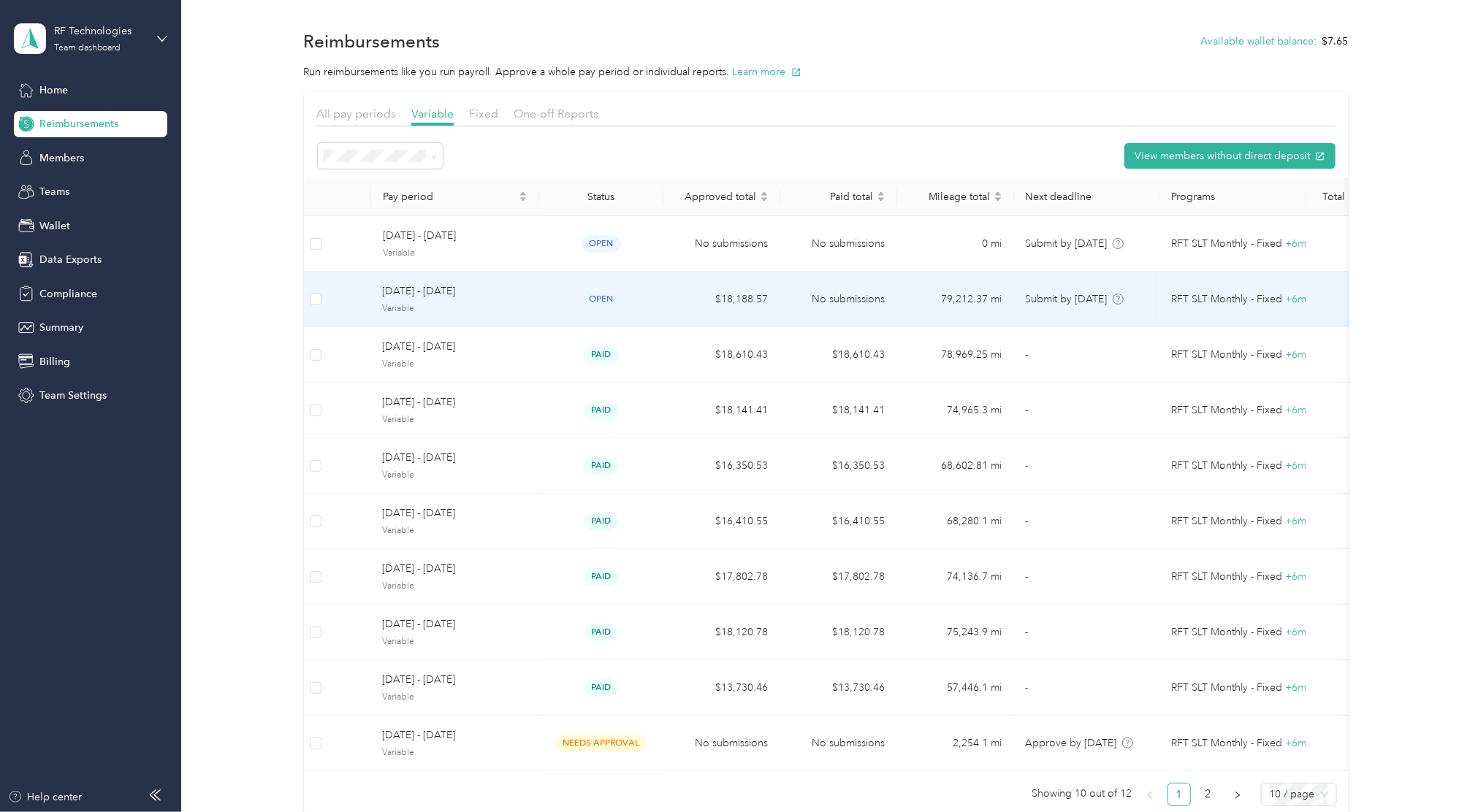
click at [371, 294] on td "[DATE] - [DATE] Variable" at bounding box center [455, 299] width 168 height 56
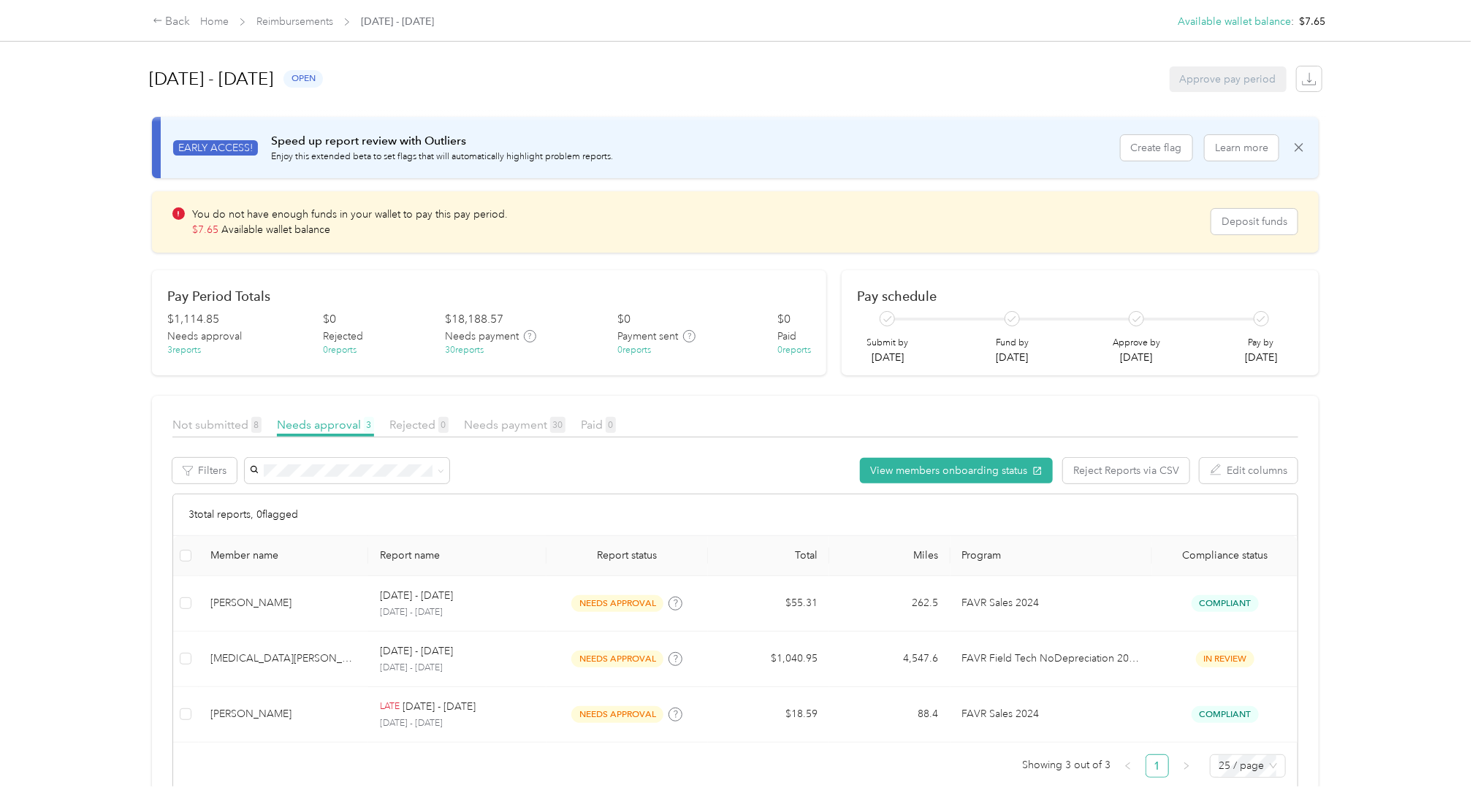
scroll to position [53, 0]
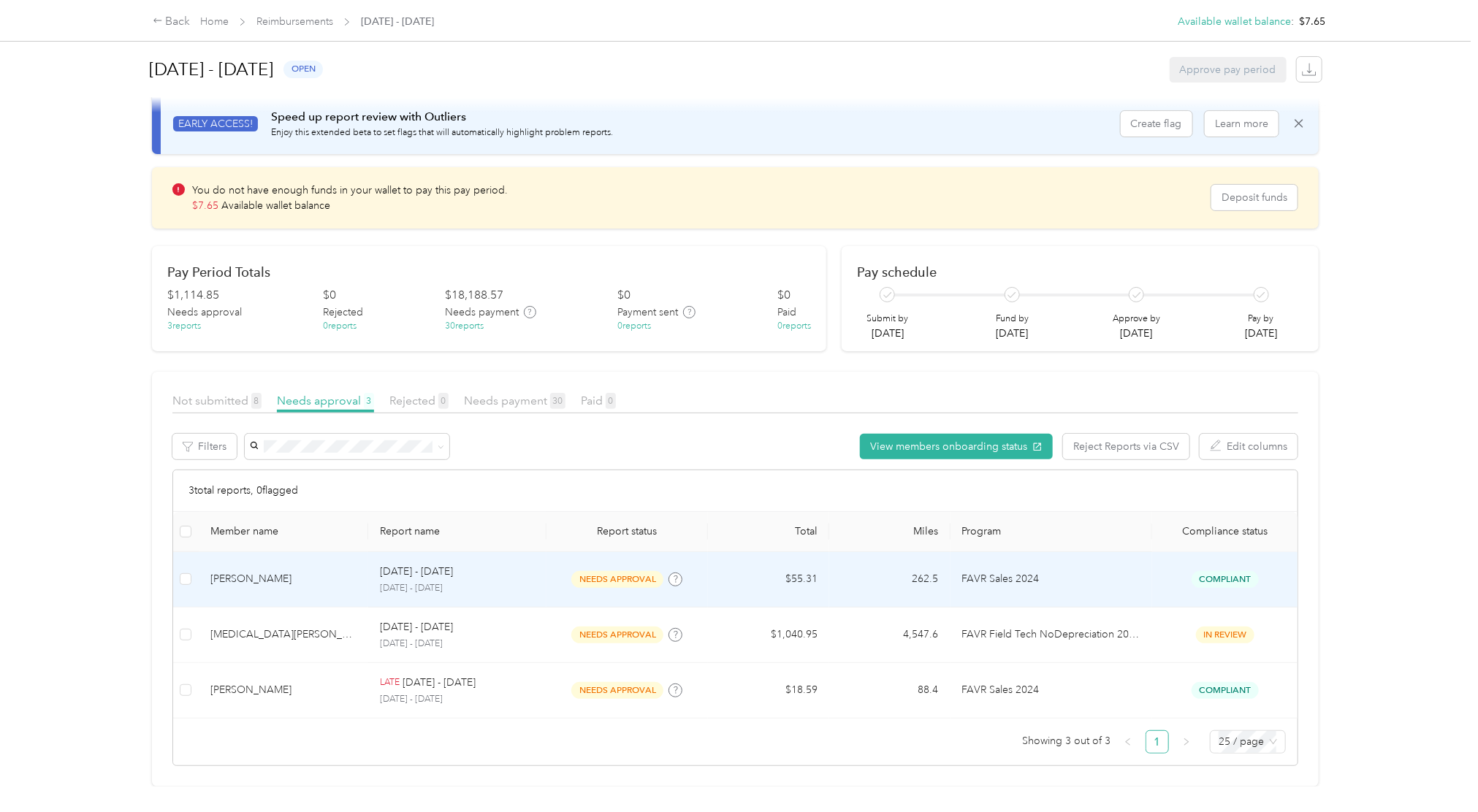
click at [1108, 552] on td "Compliant" at bounding box center [1225, 580] width 145 height 56
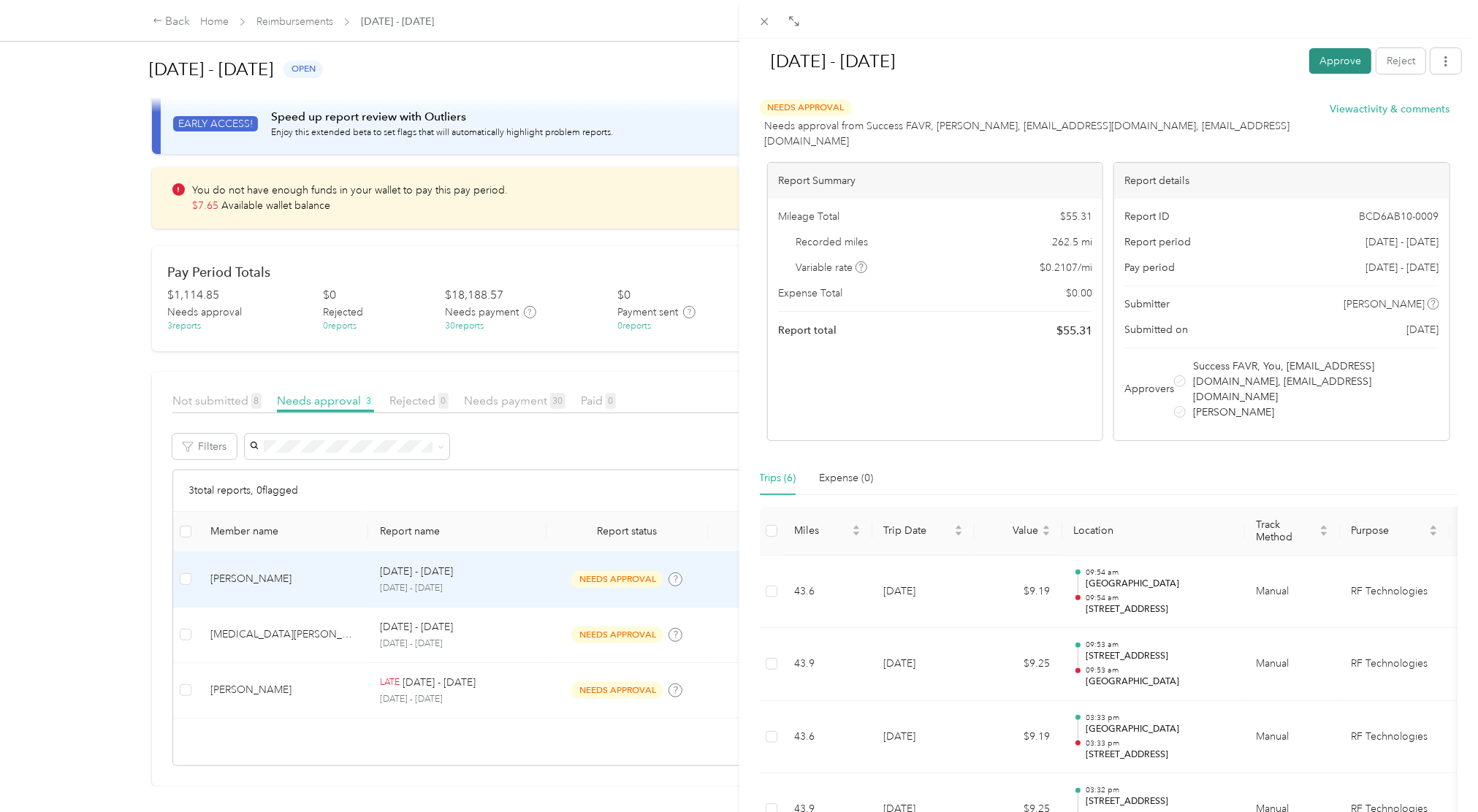
click at [1108, 70] on button "Approve" at bounding box center [1340, 61] width 62 height 25
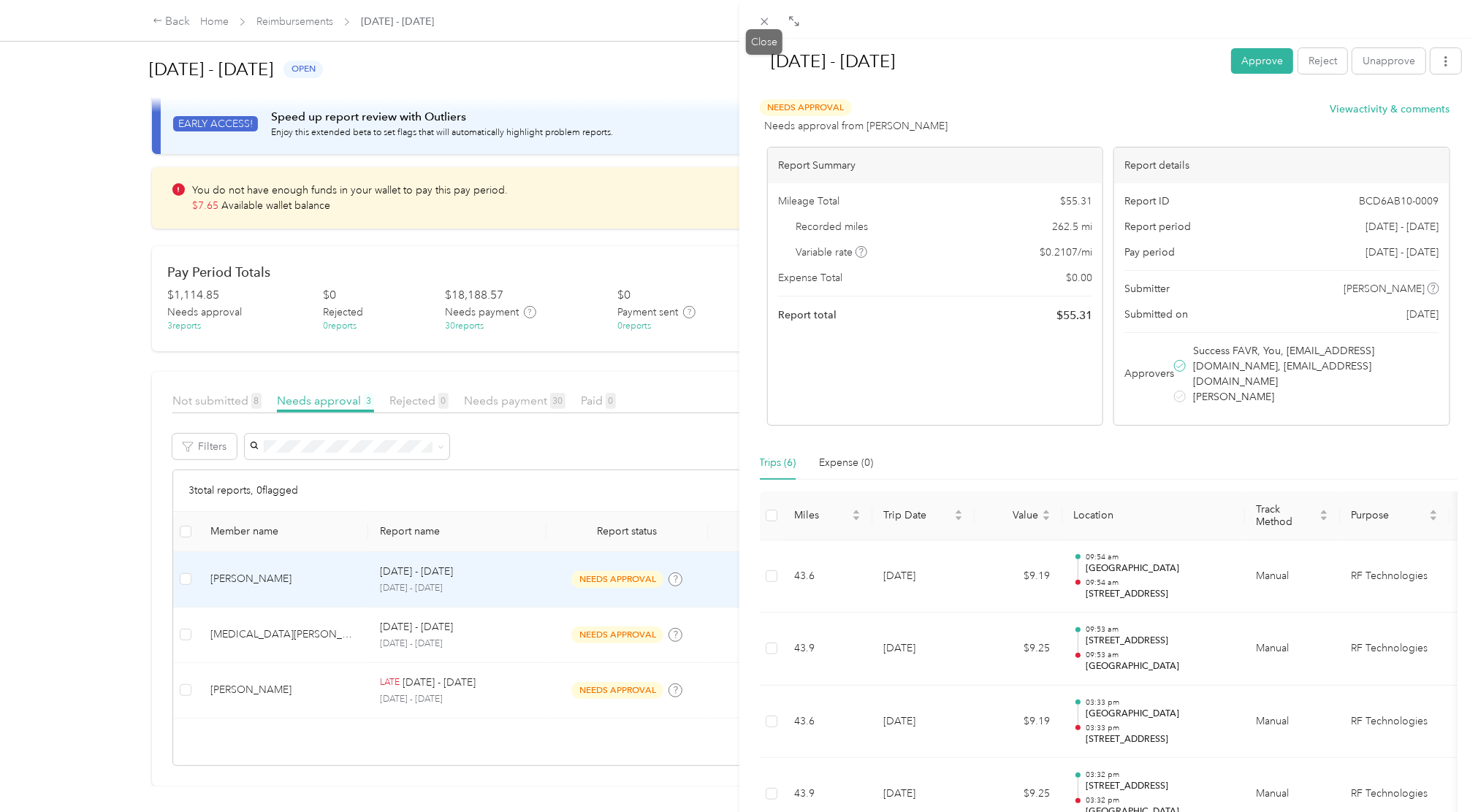
click at [766, 26] on icon at bounding box center [764, 21] width 13 height 13
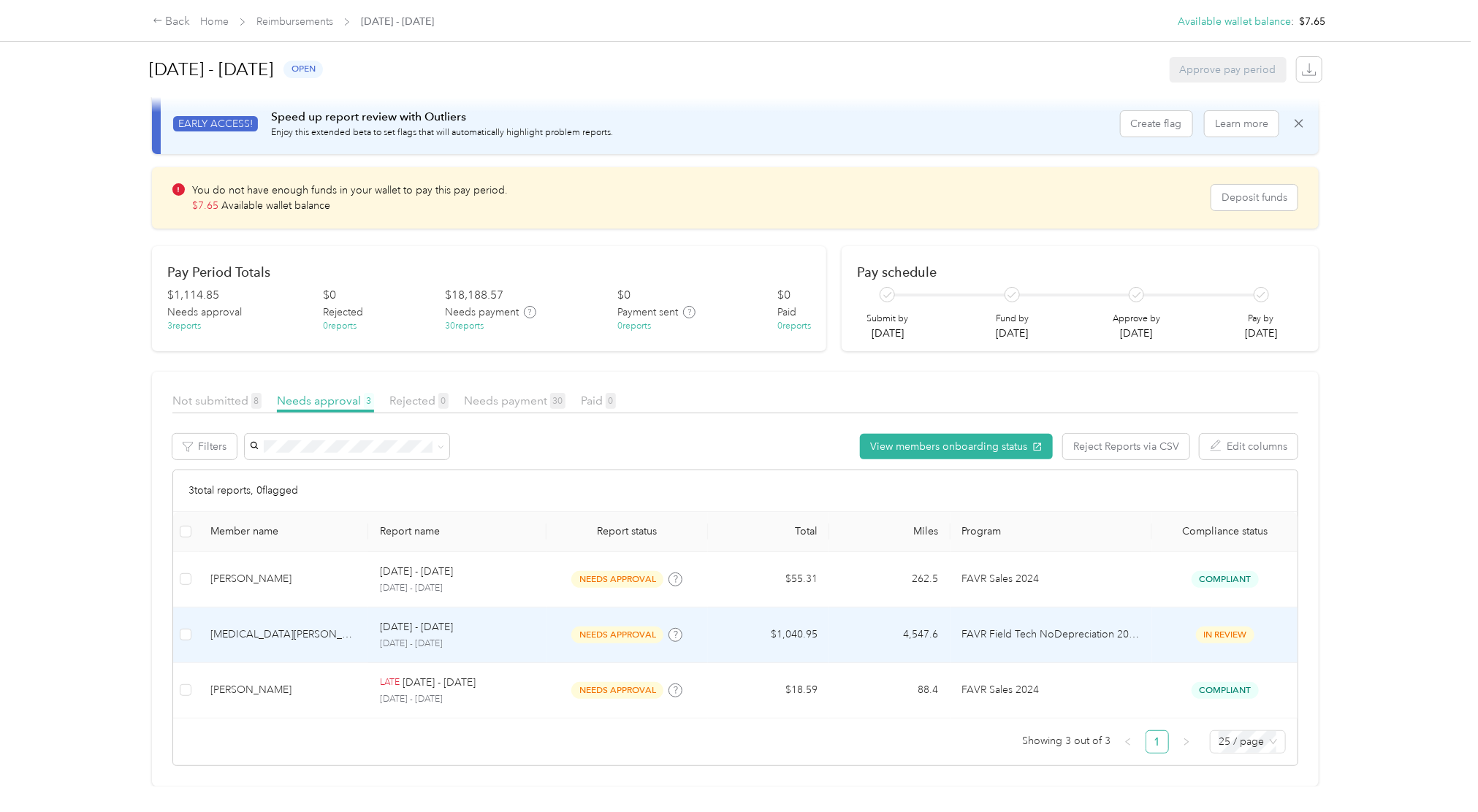
click at [1108, 608] on td "in review" at bounding box center [1225, 636] width 145 height 56
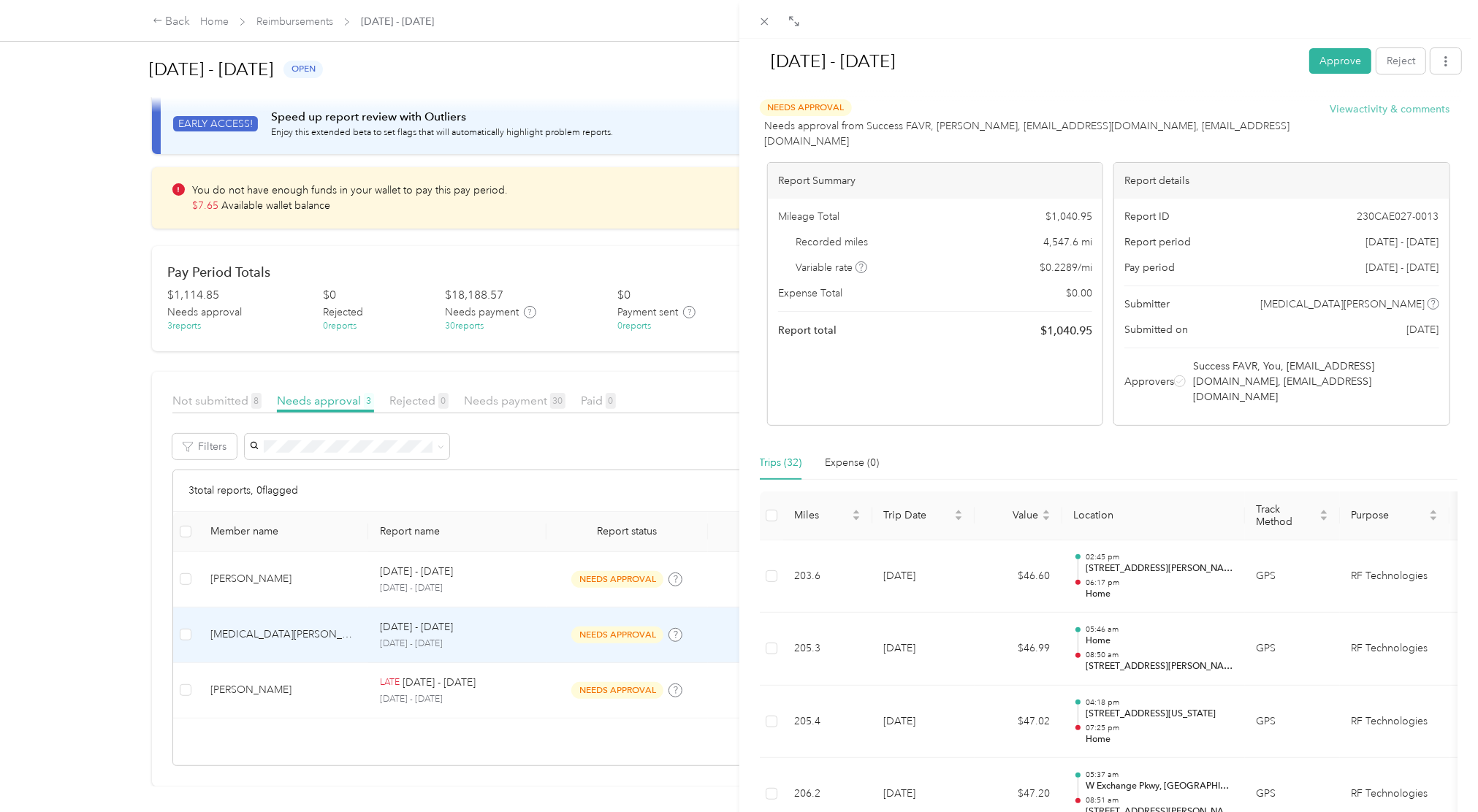
click at [1108, 111] on button "View activity & comments" at bounding box center [1390, 109] width 120 height 15
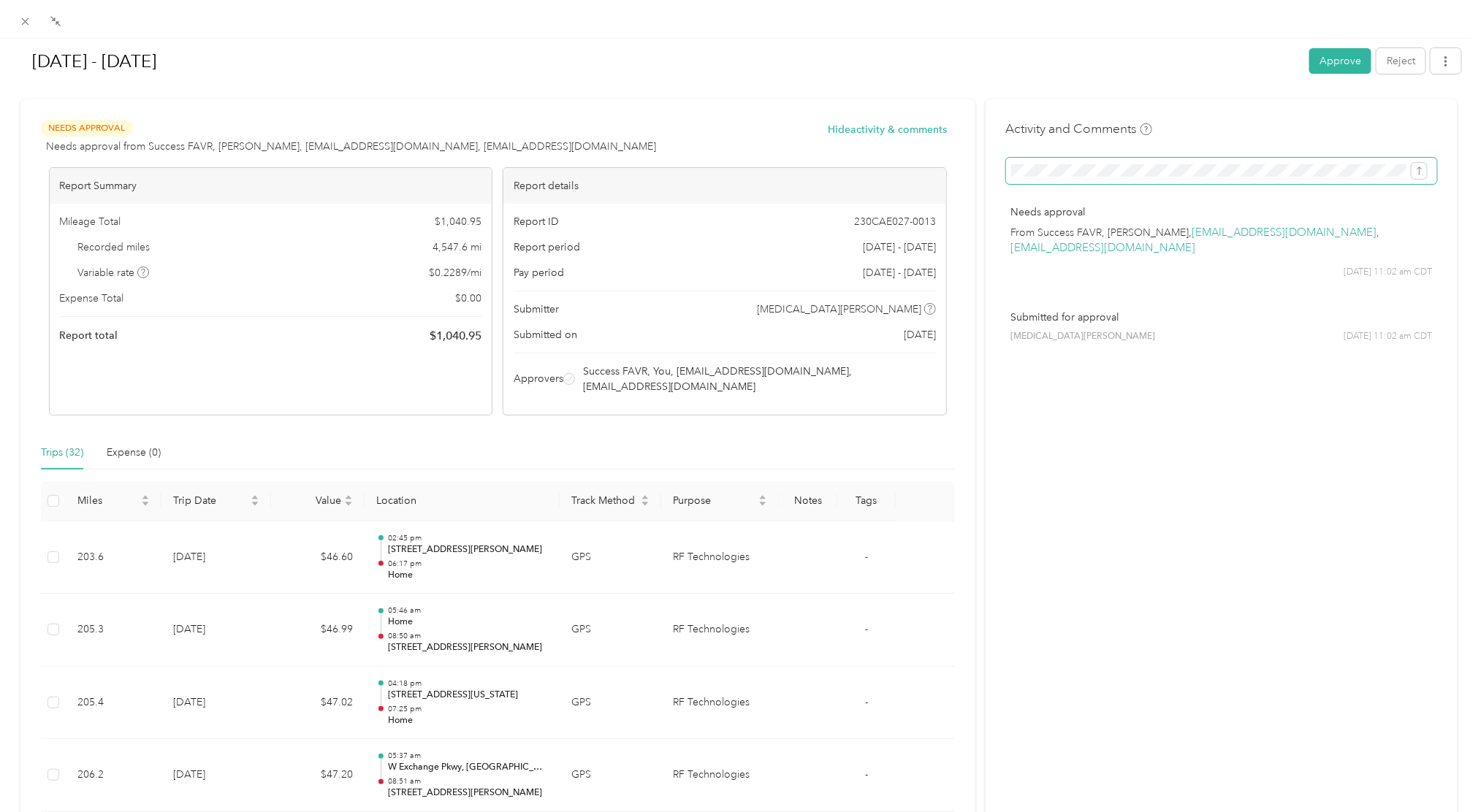
scroll to position [0, 25]
click at [1108, 170] on icon "submit" at bounding box center [1420, 171] width 10 height 10
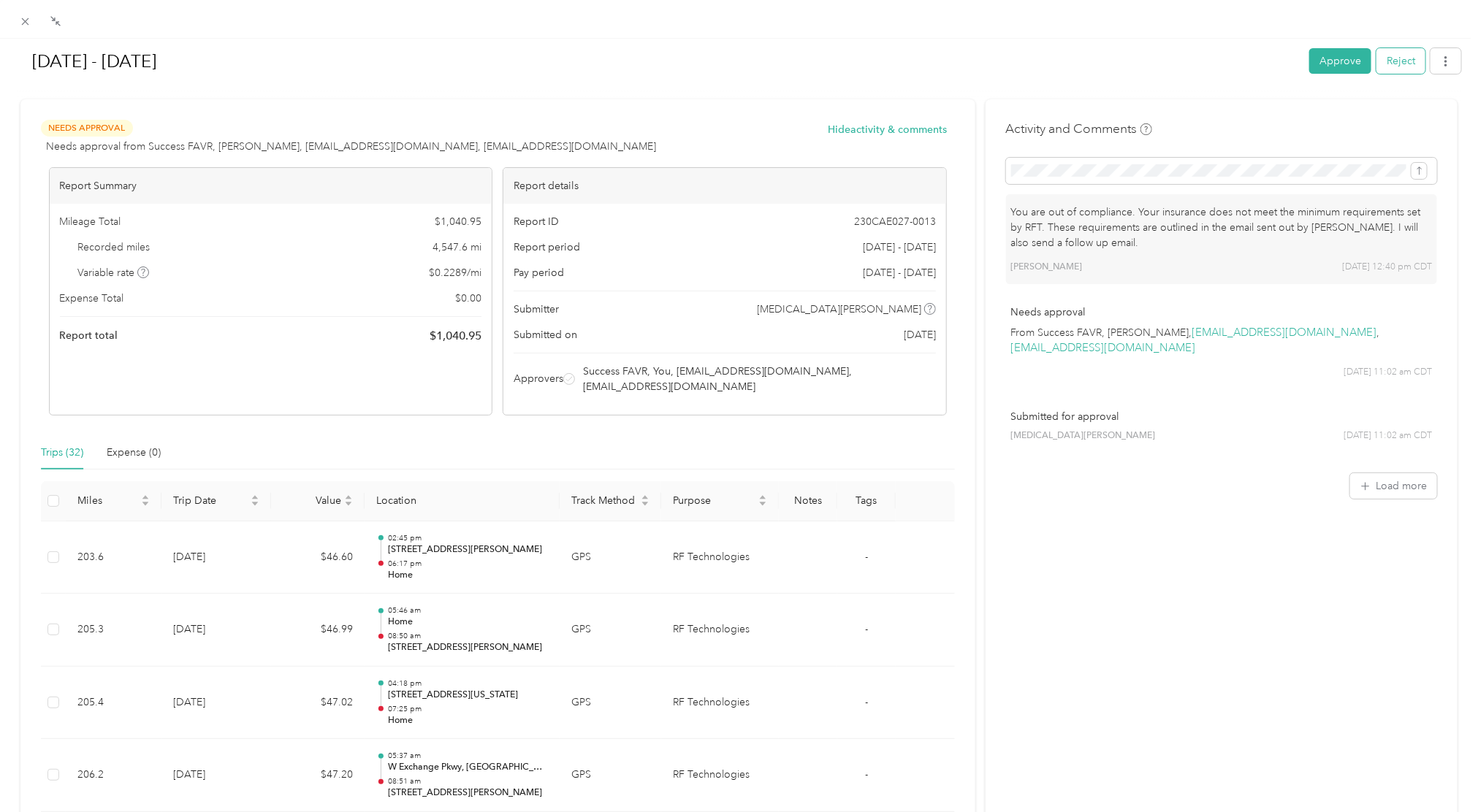
click at [1108, 68] on button "Reject" at bounding box center [1401, 61] width 49 height 25
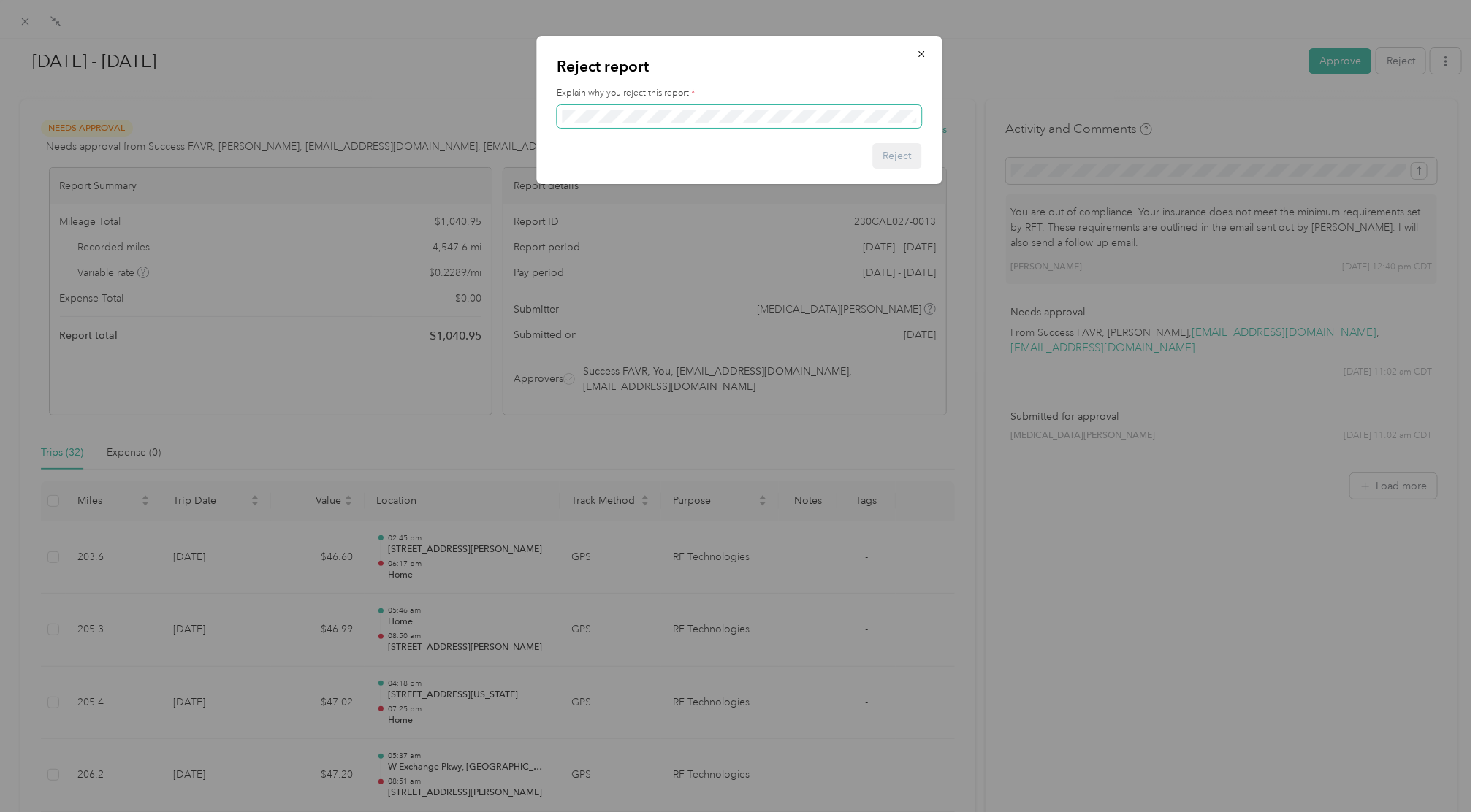
click at [680, 123] on span at bounding box center [739, 117] width 364 height 24
click at [895, 162] on button "Reject" at bounding box center [897, 156] width 49 height 25
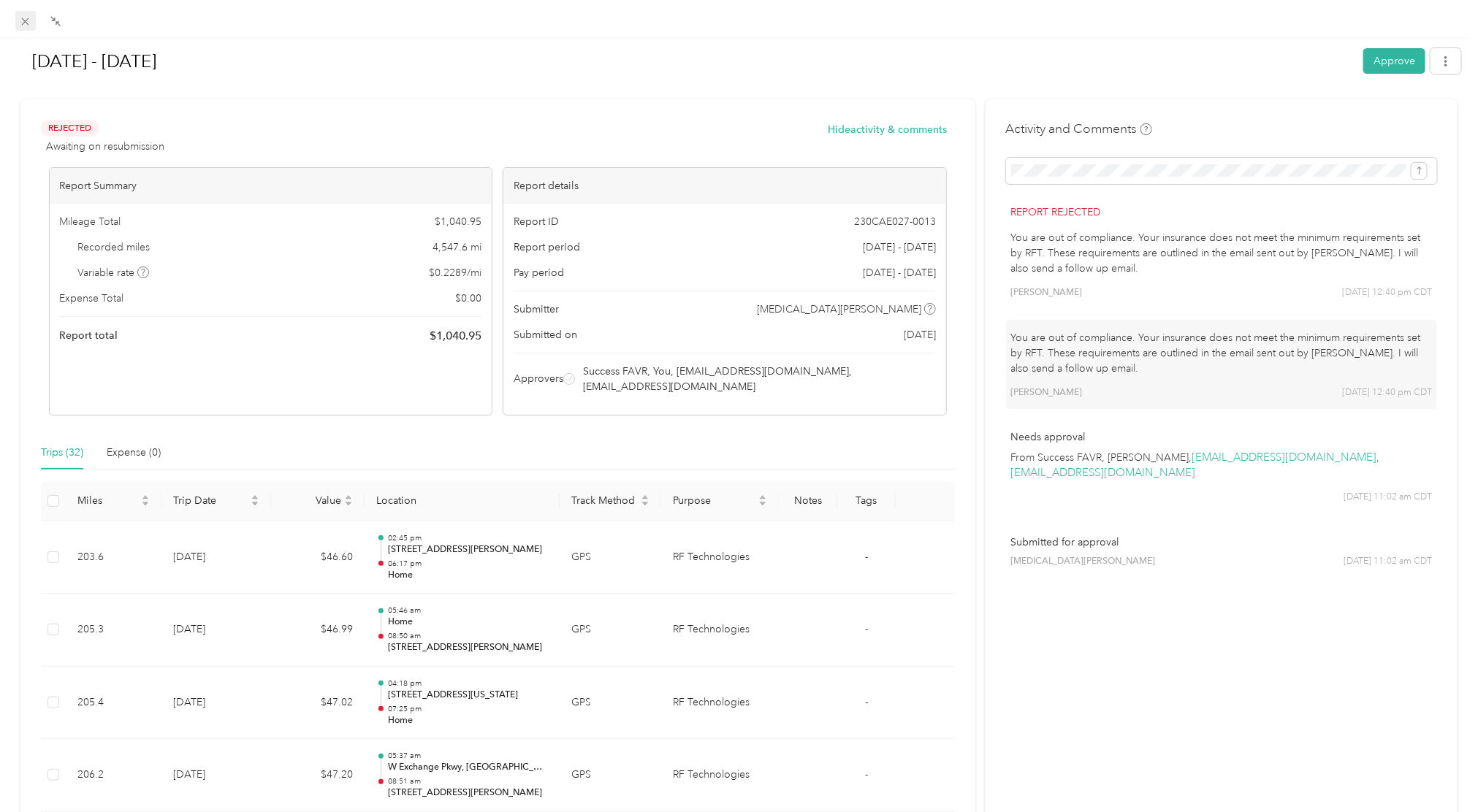
click at [21, 9] on div at bounding box center [739, 19] width 1478 height 39
click at [22, 21] on icon at bounding box center [25, 21] width 13 height 13
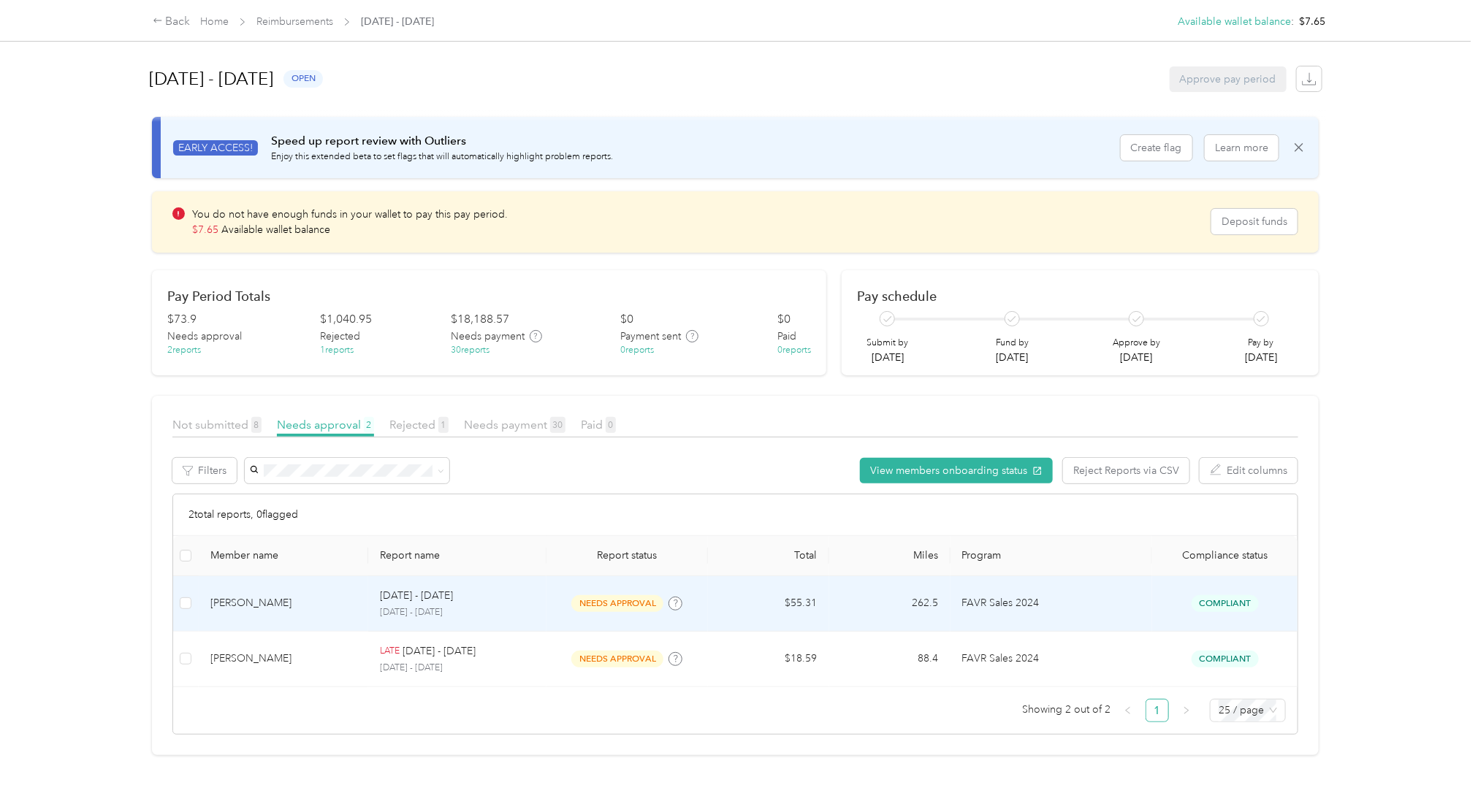
click at [1108, 602] on span "Compliant" at bounding box center [1225, 604] width 67 height 17
click at [1108, 602] on div "Compliant" at bounding box center [1225, 604] width 122 height 17
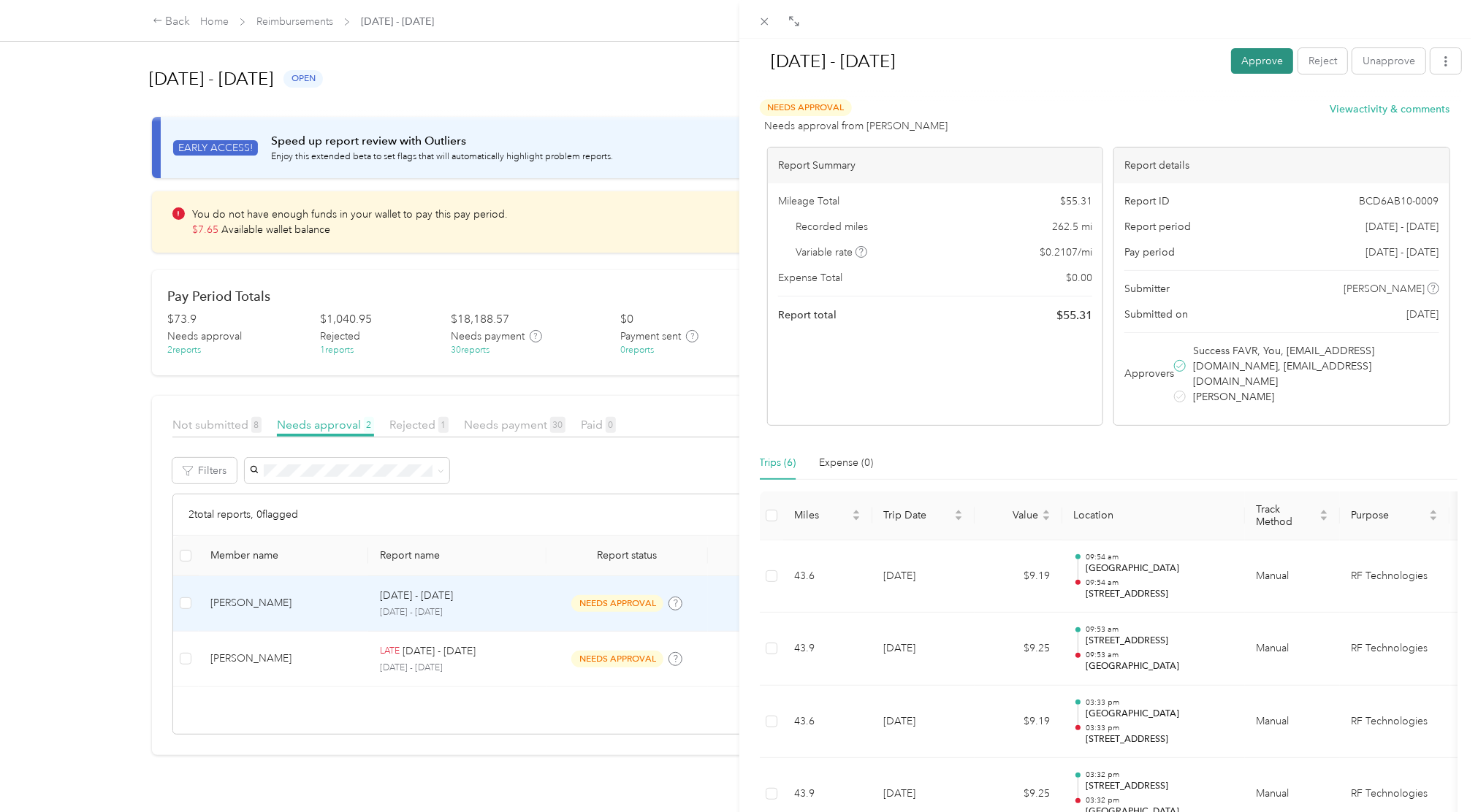
click at [1108, 60] on button "Approve" at bounding box center [1262, 61] width 62 height 25
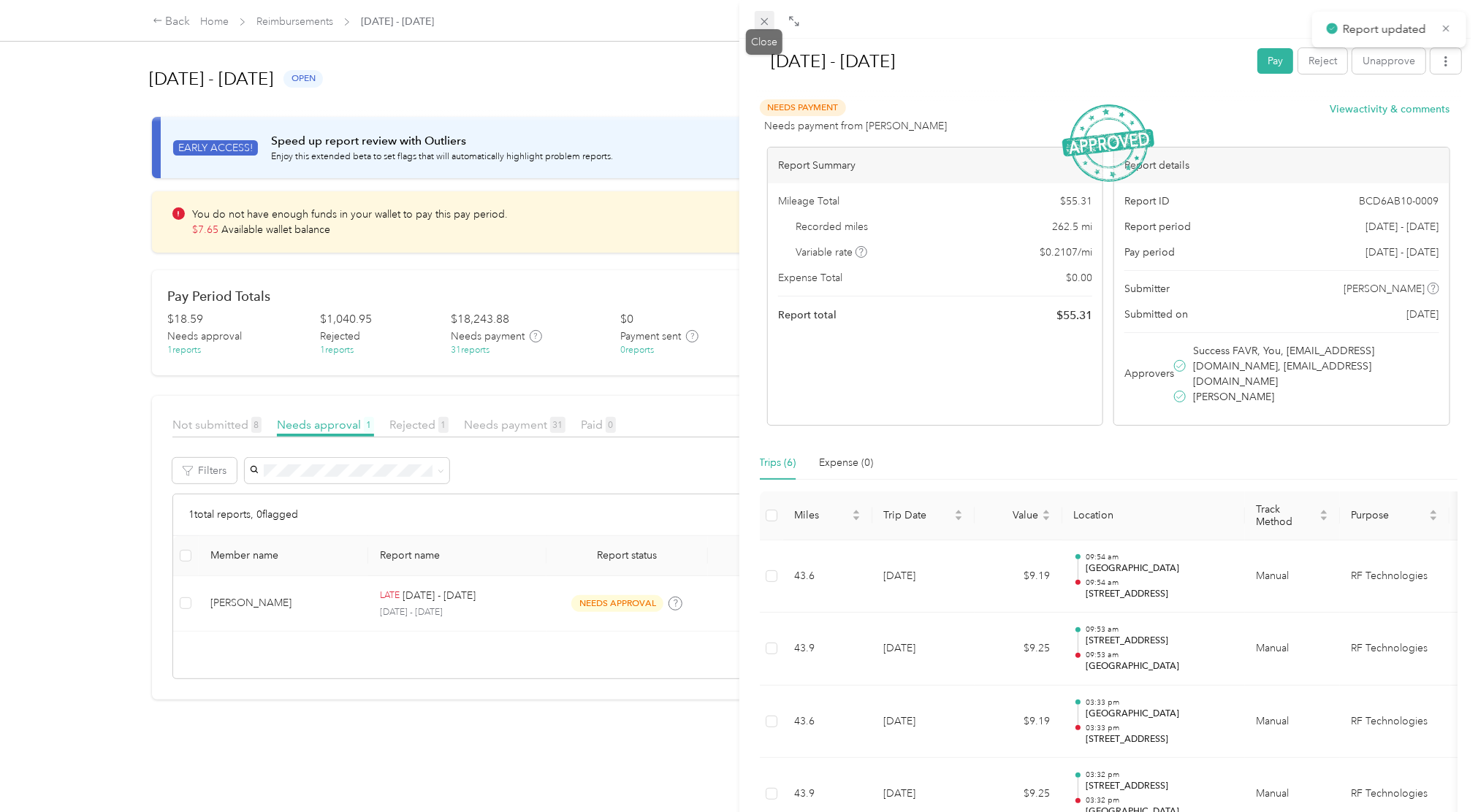
click at [755, 20] on span at bounding box center [765, 21] width 20 height 20
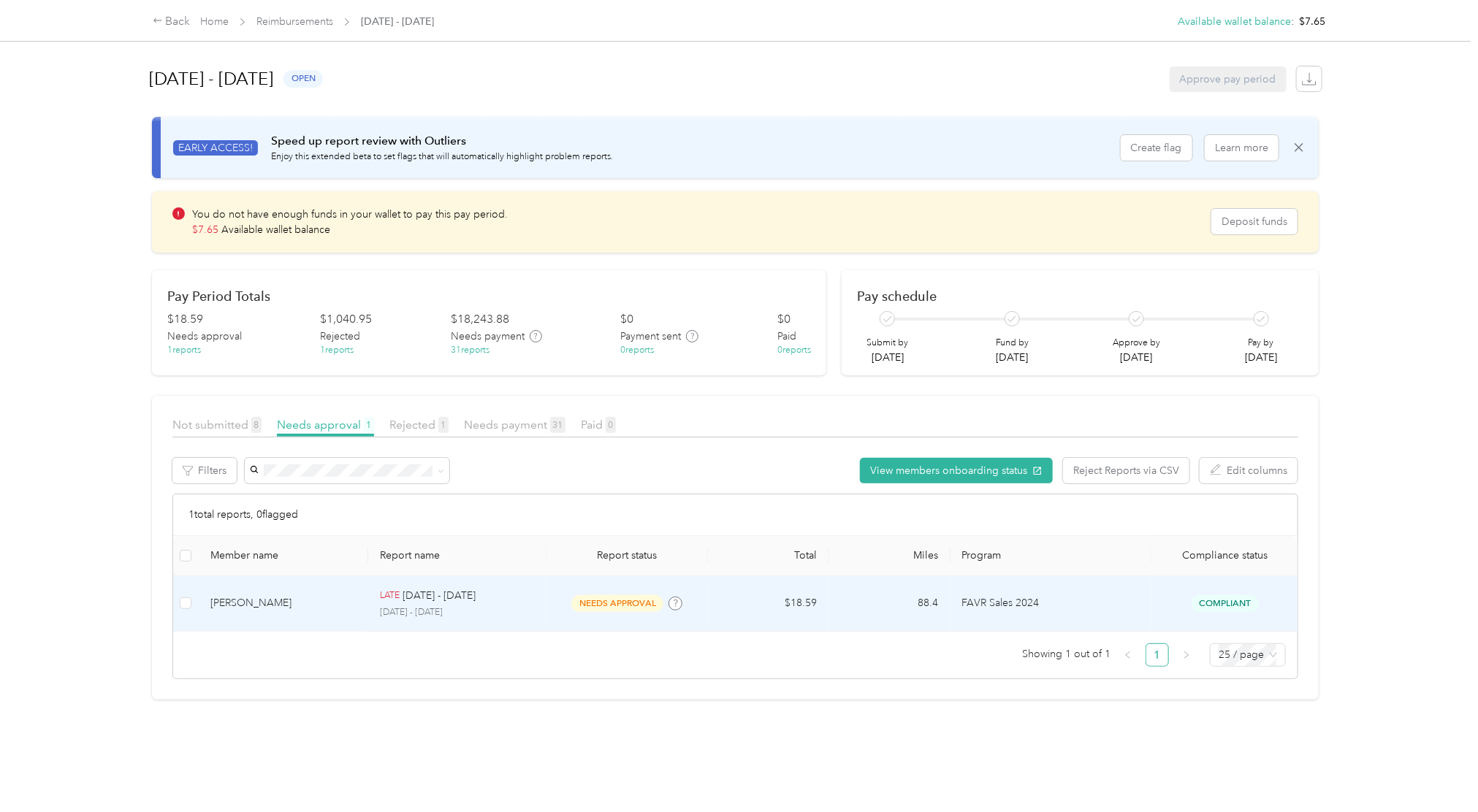
click at [1108, 599] on p "FAVR Sales 2024" at bounding box center [1051, 603] width 178 height 16
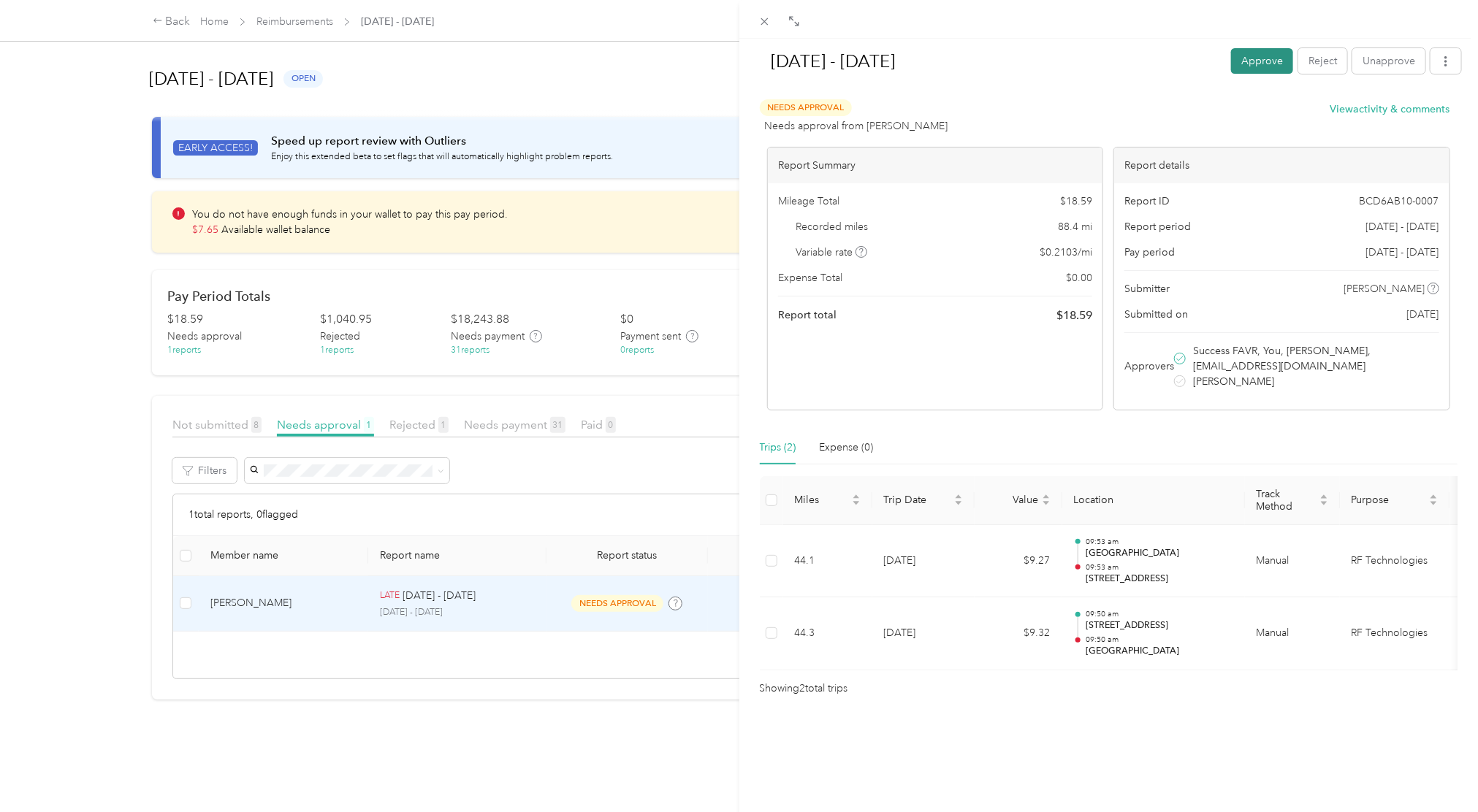
click at [1108, 66] on button "Approve" at bounding box center [1262, 61] width 62 height 25
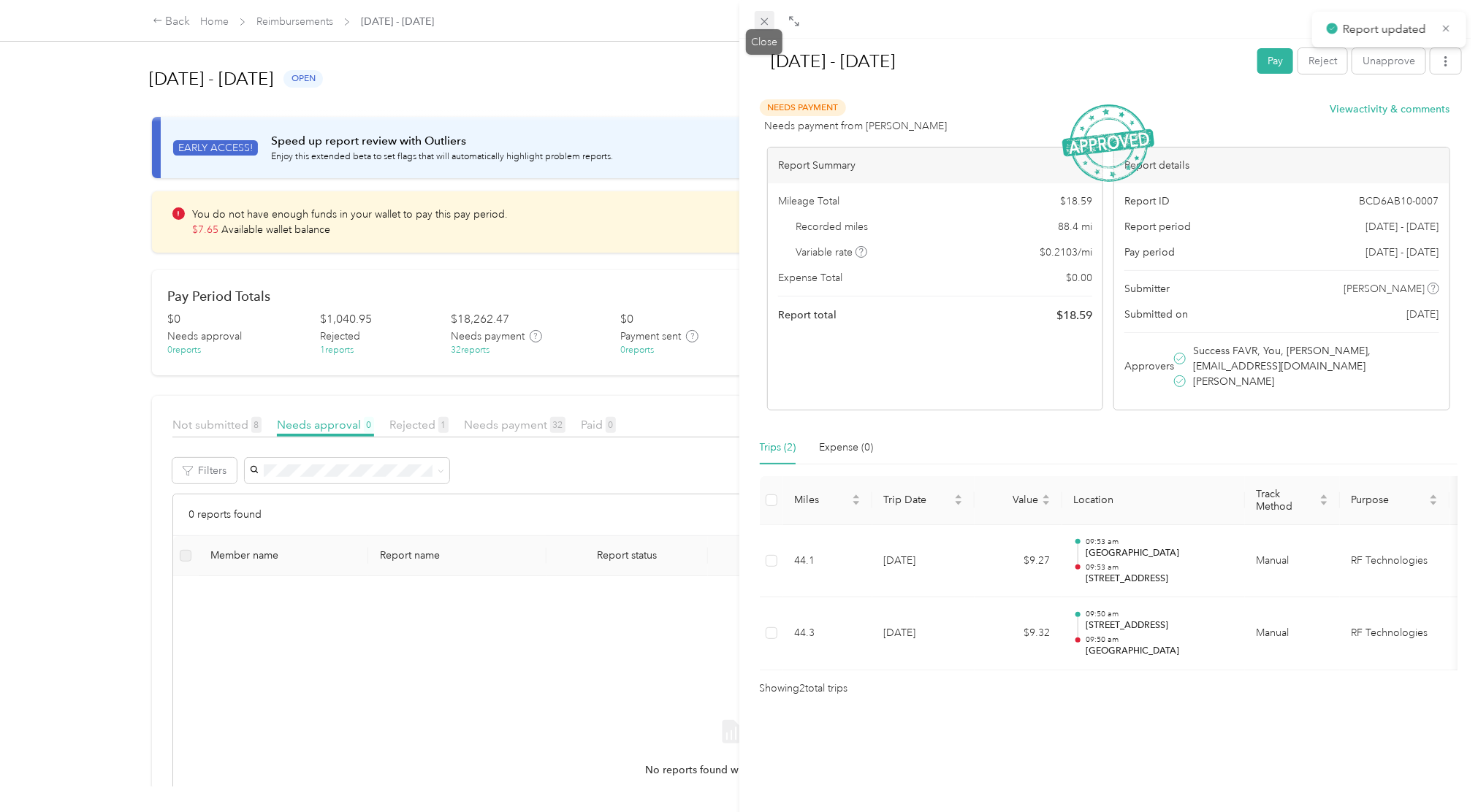
click at [762, 25] on icon at bounding box center [764, 21] width 13 height 13
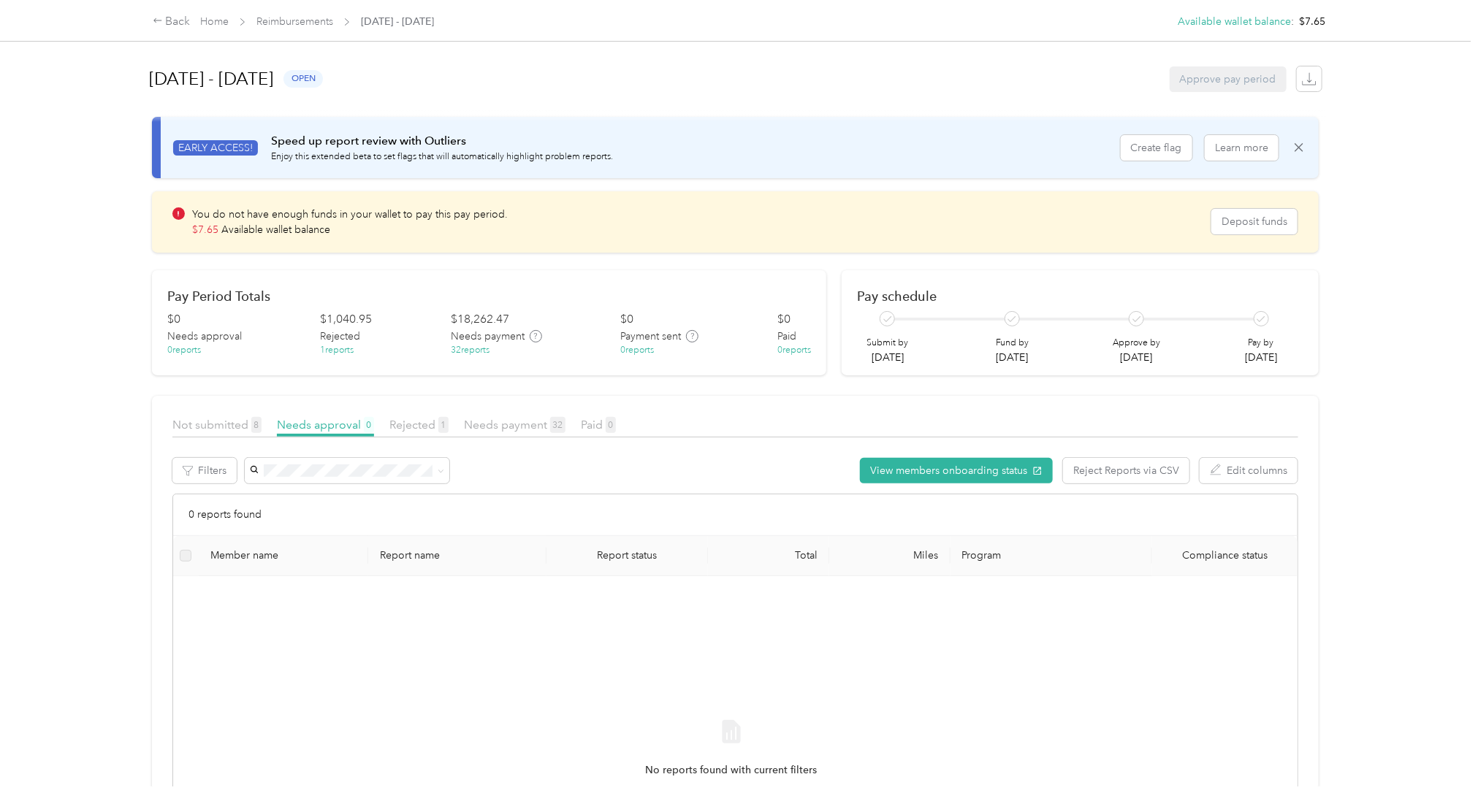
click at [755, 96] on div "September 1 - 30, 2025 open Approve pay period" at bounding box center [736, 79] width 1173 height 56
click at [226, 417] on span "Not submitted 8" at bounding box center [217, 424] width 89 height 13
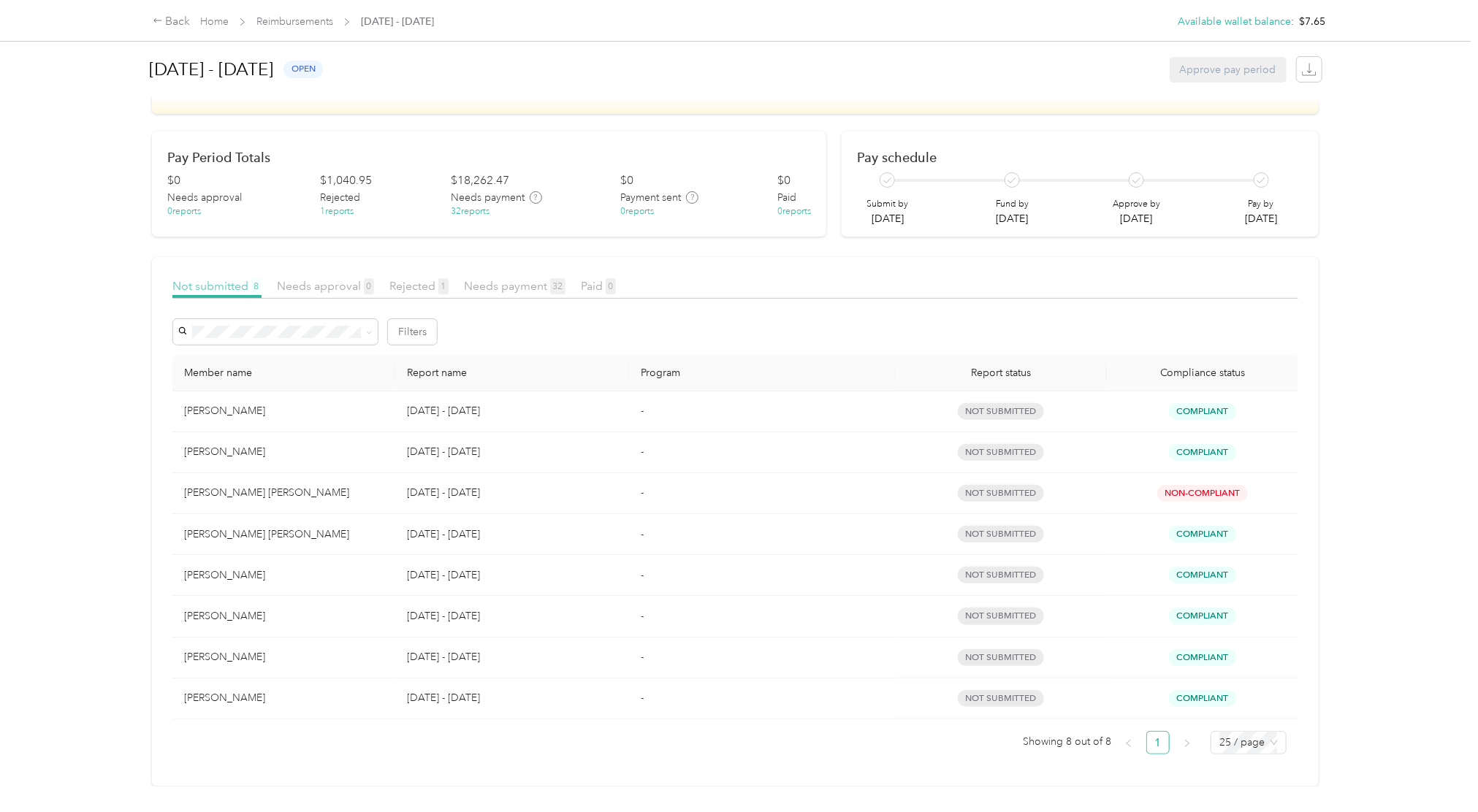
scroll to position [153, 0]
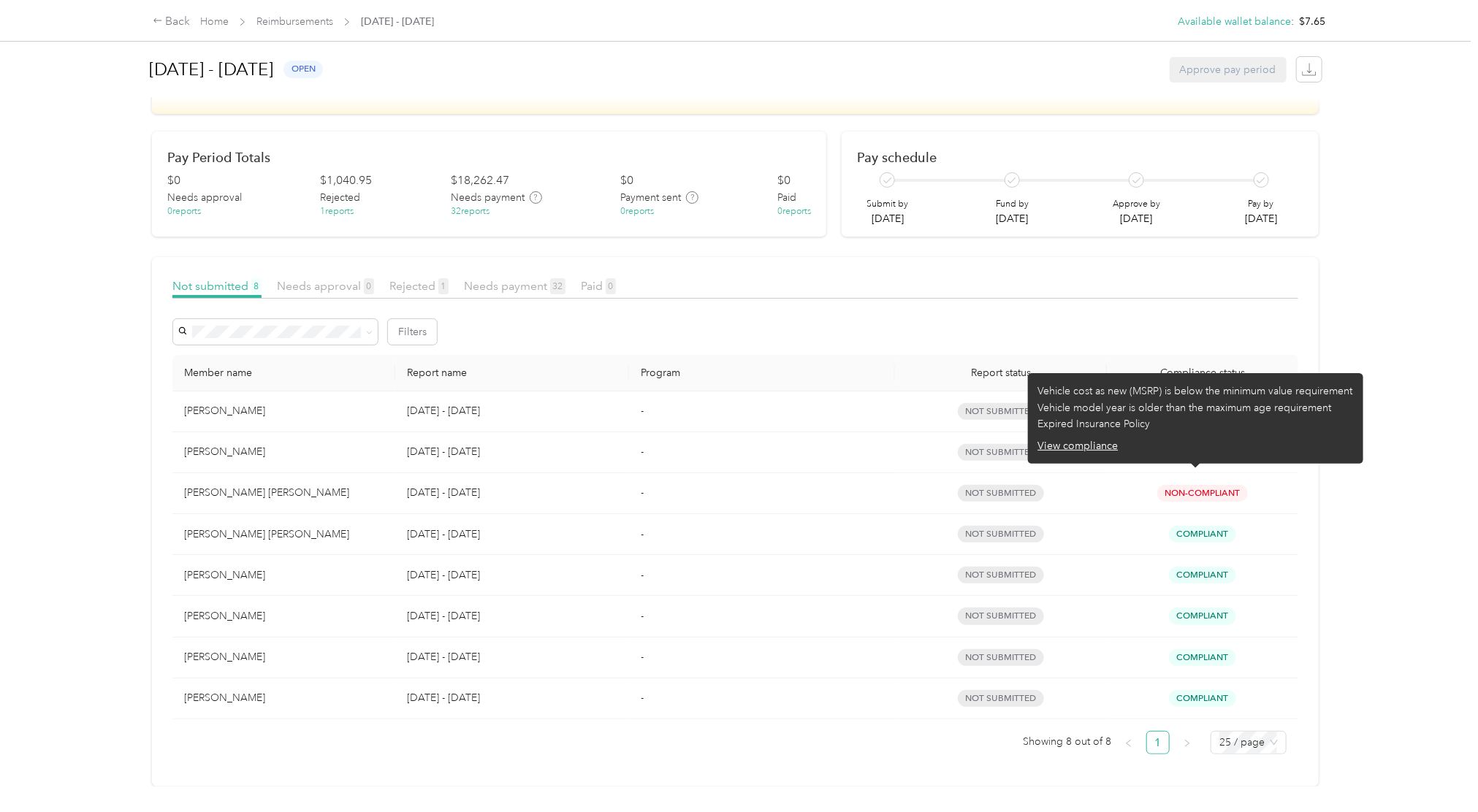
click at [1108, 485] on span "Non-Compliant" at bounding box center [1202, 493] width 90 height 17
drag, startPoint x: 1153, startPoint y: 480, endPoint x: 1189, endPoint y: 478, distance: 36.1
click at [1108, 485] on span "Non-Compliant" at bounding box center [1202, 493] width 90 height 17
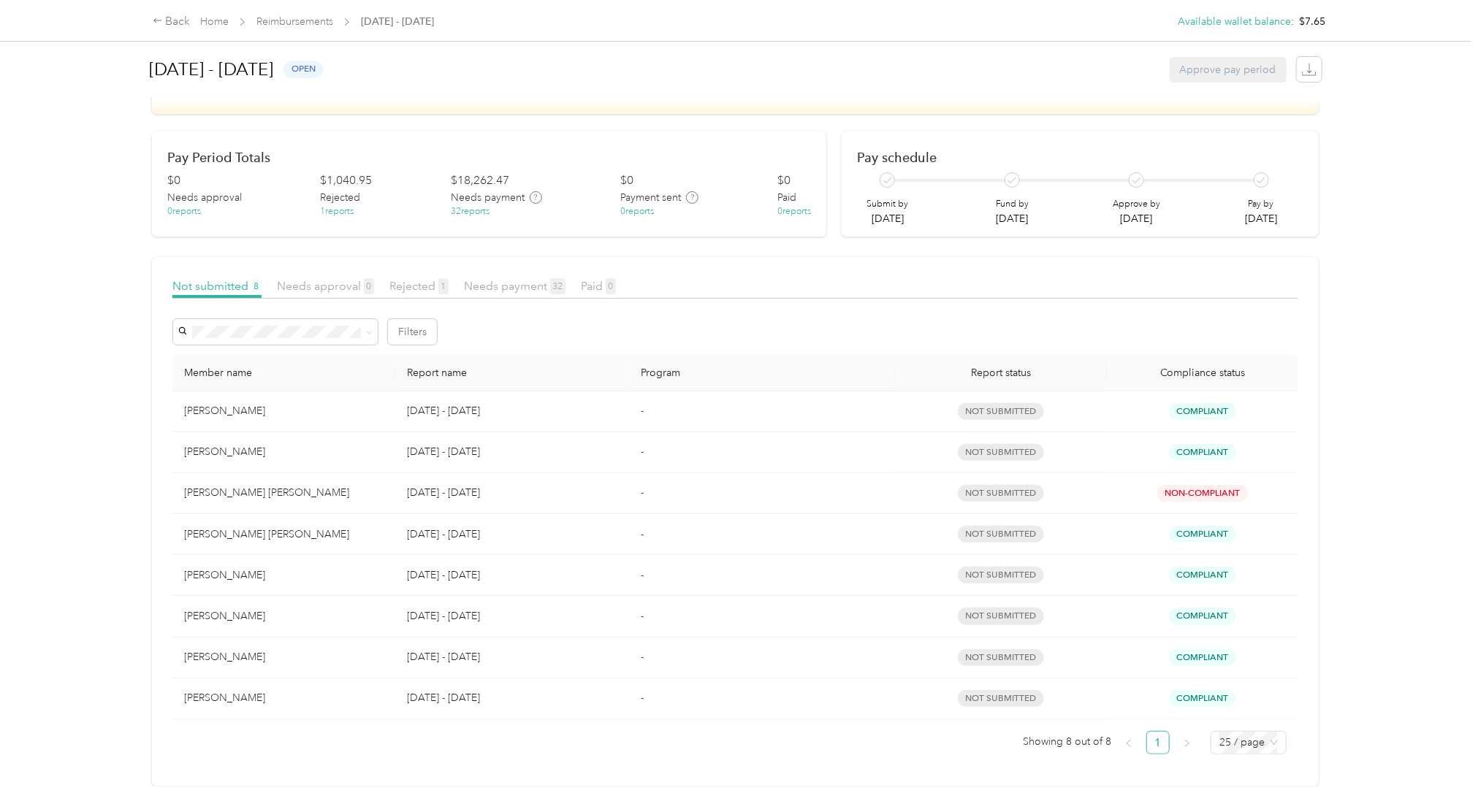
drag, startPoint x: 1189, startPoint y: 478, endPoint x: 1054, endPoint y: 487, distance: 135.3
click at [1054, 487] on div "not submitted" at bounding box center [1001, 493] width 189 height 17
click at [1028, 487] on span "not submitted" at bounding box center [1001, 493] width 86 height 17
click at [321, 487] on td "[PERSON_NAME] [PERSON_NAME]" at bounding box center [283, 493] width 223 height 40
click at [1108, 403] on span "Compliant" at bounding box center [1203, 411] width 67 height 17
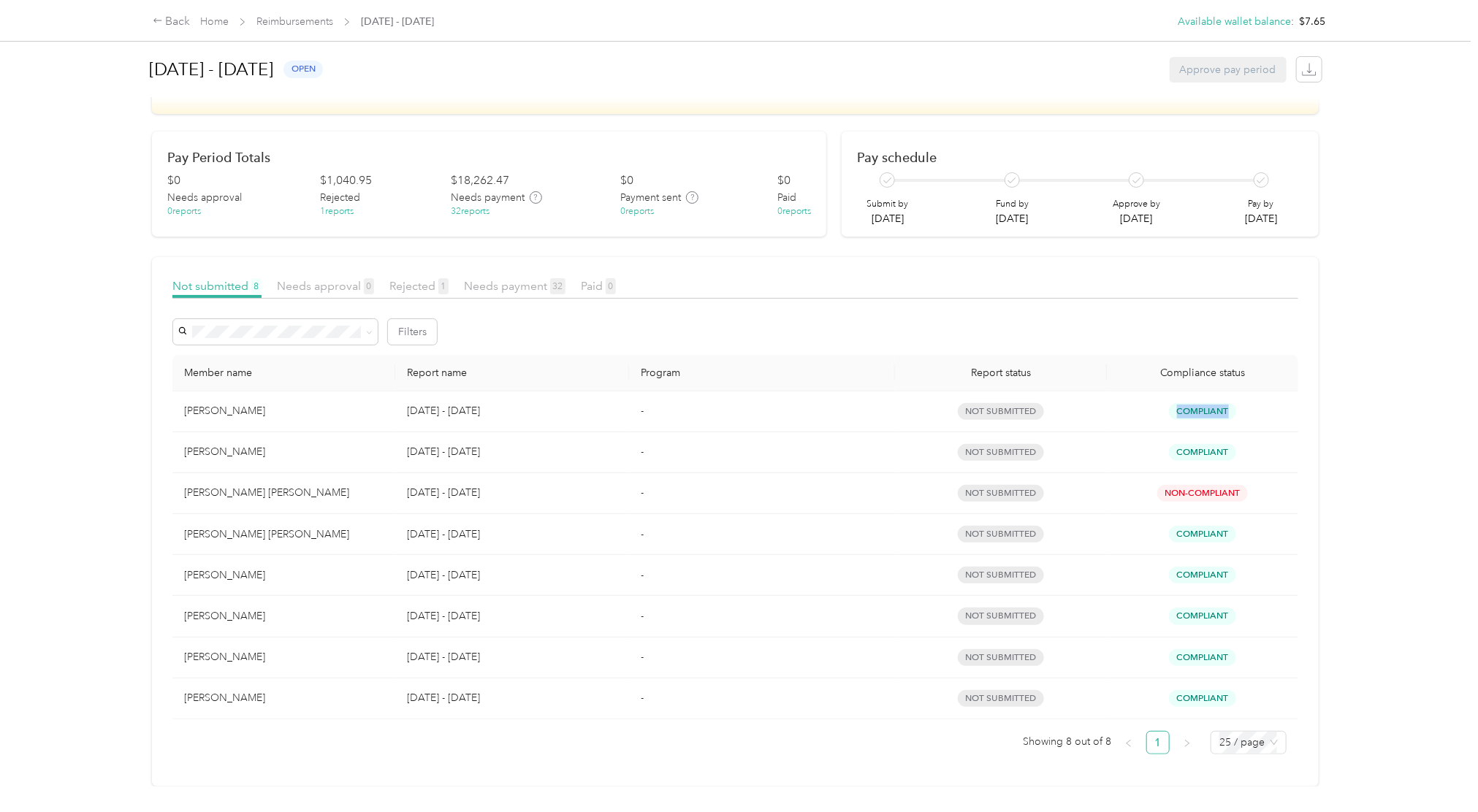
click at [1108, 403] on span "Compliant" at bounding box center [1203, 411] width 67 height 17
drag, startPoint x: 1200, startPoint y: 398, endPoint x: 1144, endPoint y: 400, distance: 56.0
click at [1108, 403] on div "Compliant" at bounding box center [1202, 411] width 168 height 17
click at [995, 514] on td "not submitted" at bounding box center [1001, 535] width 213 height 40
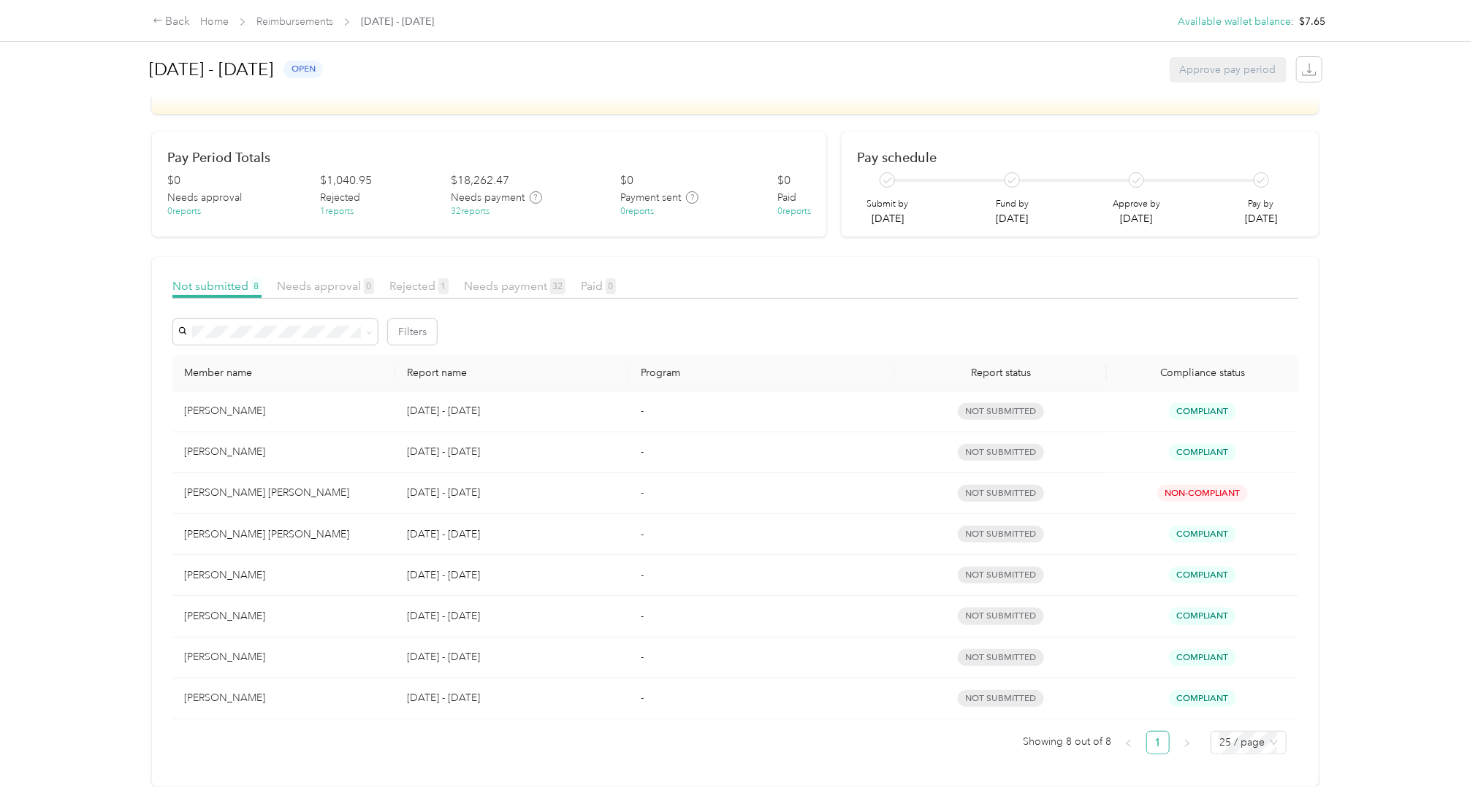
click at [980, 526] on span "not submitted" at bounding box center [1001, 535] width 86 height 17
click at [181, 23] on div "Back" at bounding box center [171, 22] width 38 height 18
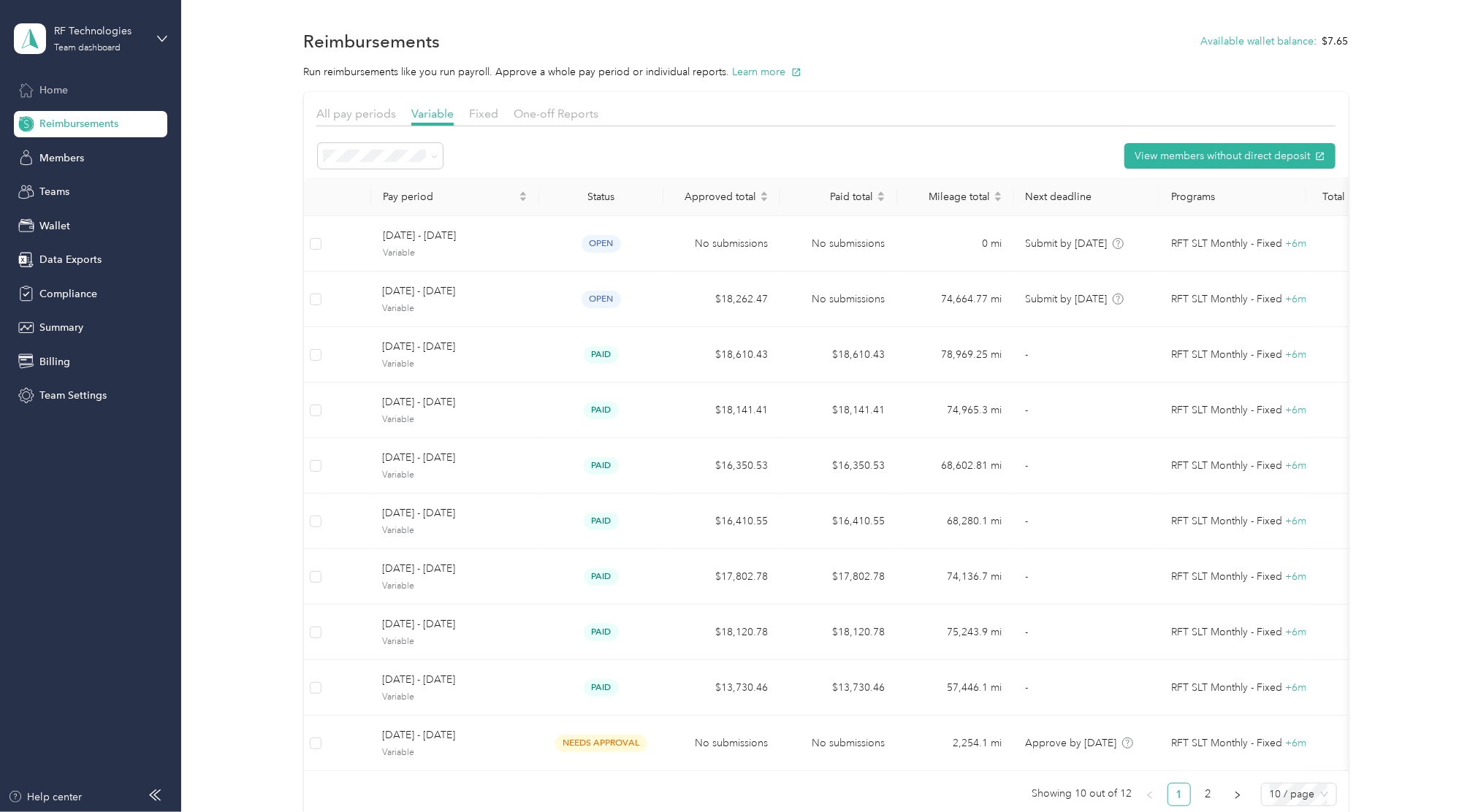
click at [56, 88] on span "Home" at bounding box center [54, 90] width 29 height 15
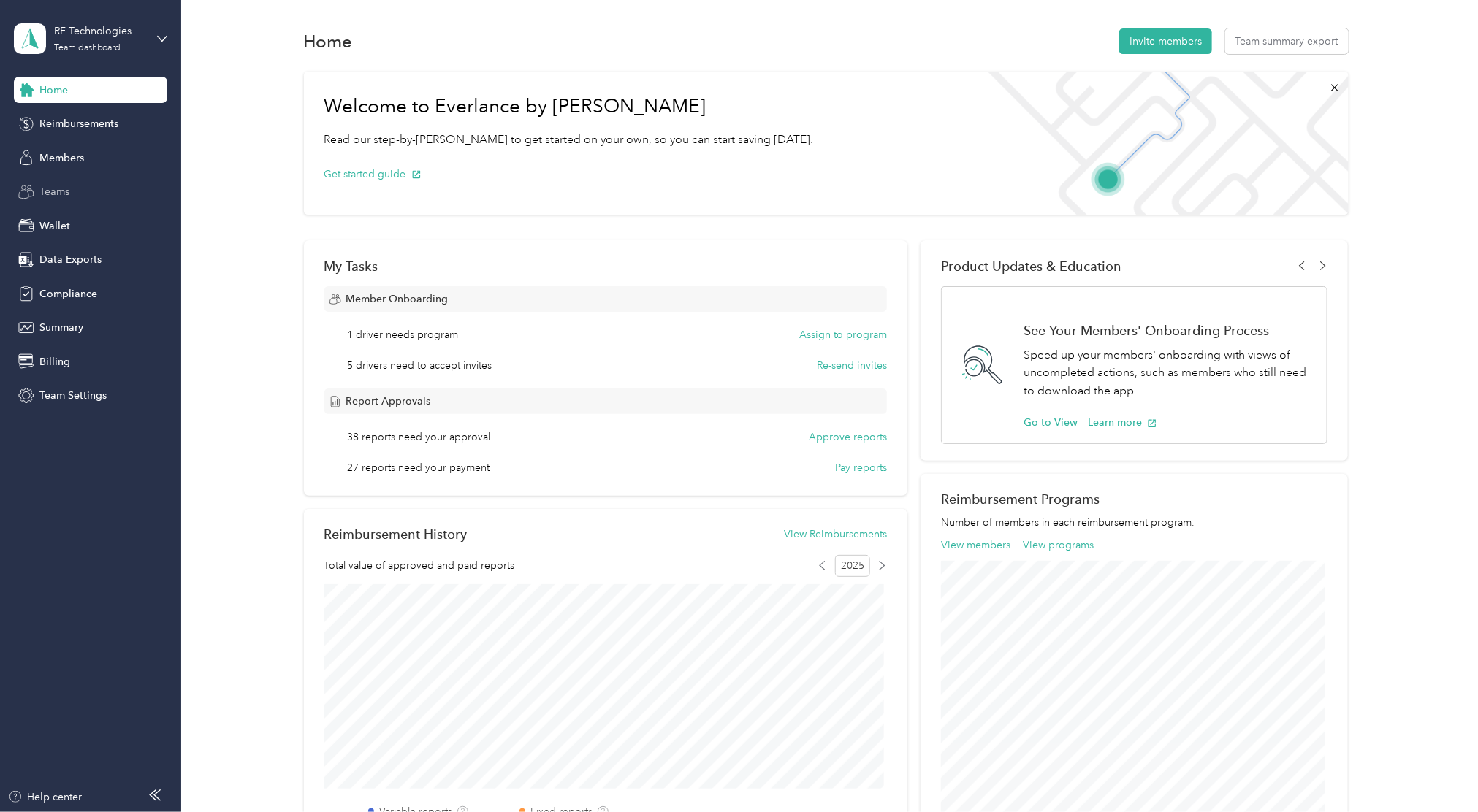
click at [51, 188] on span "Teams" at bounding box center [55, 191] width 30 height 15
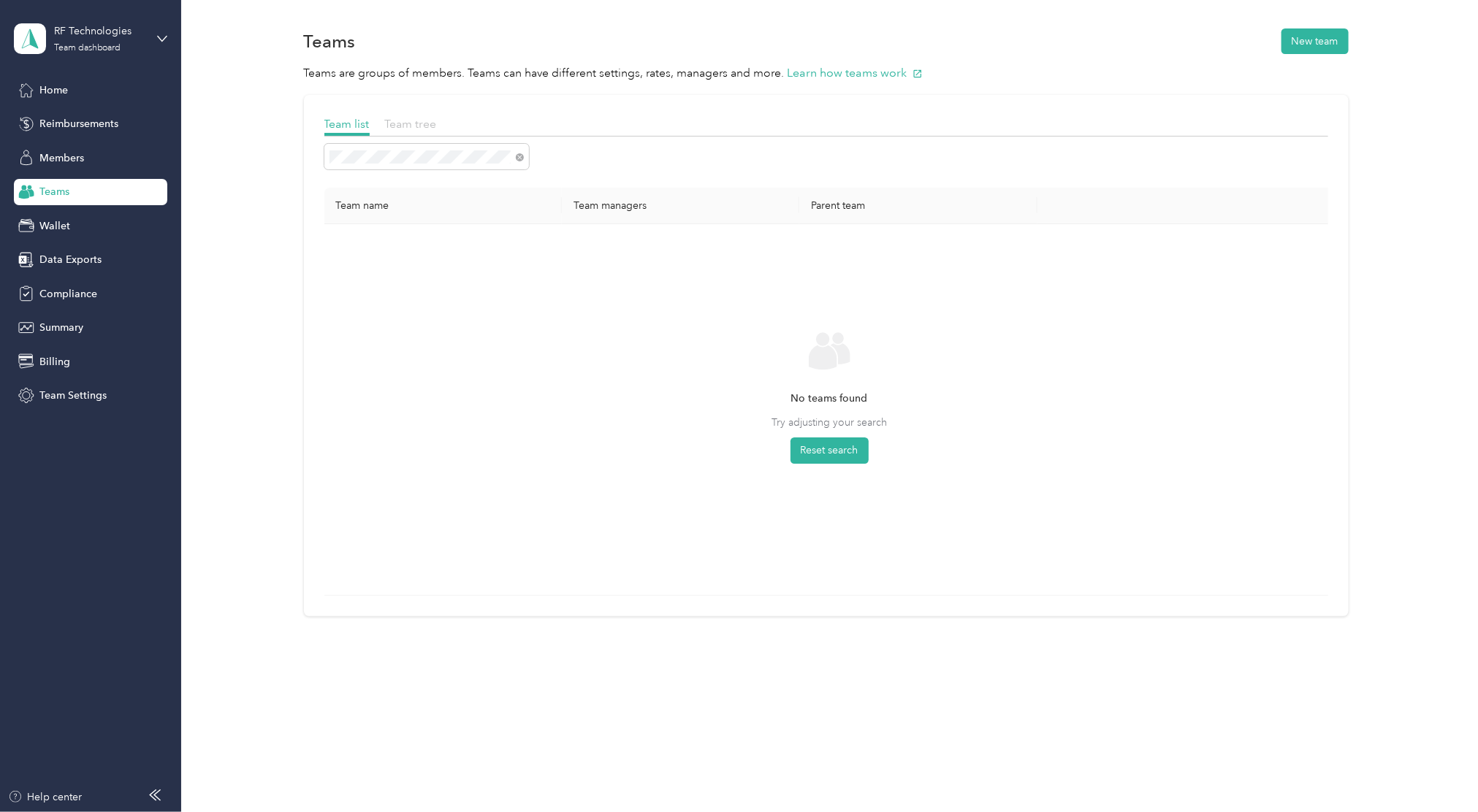
click at [424, 121] on span "Team tree" at bounding box center [410, 124] width 51 height 13
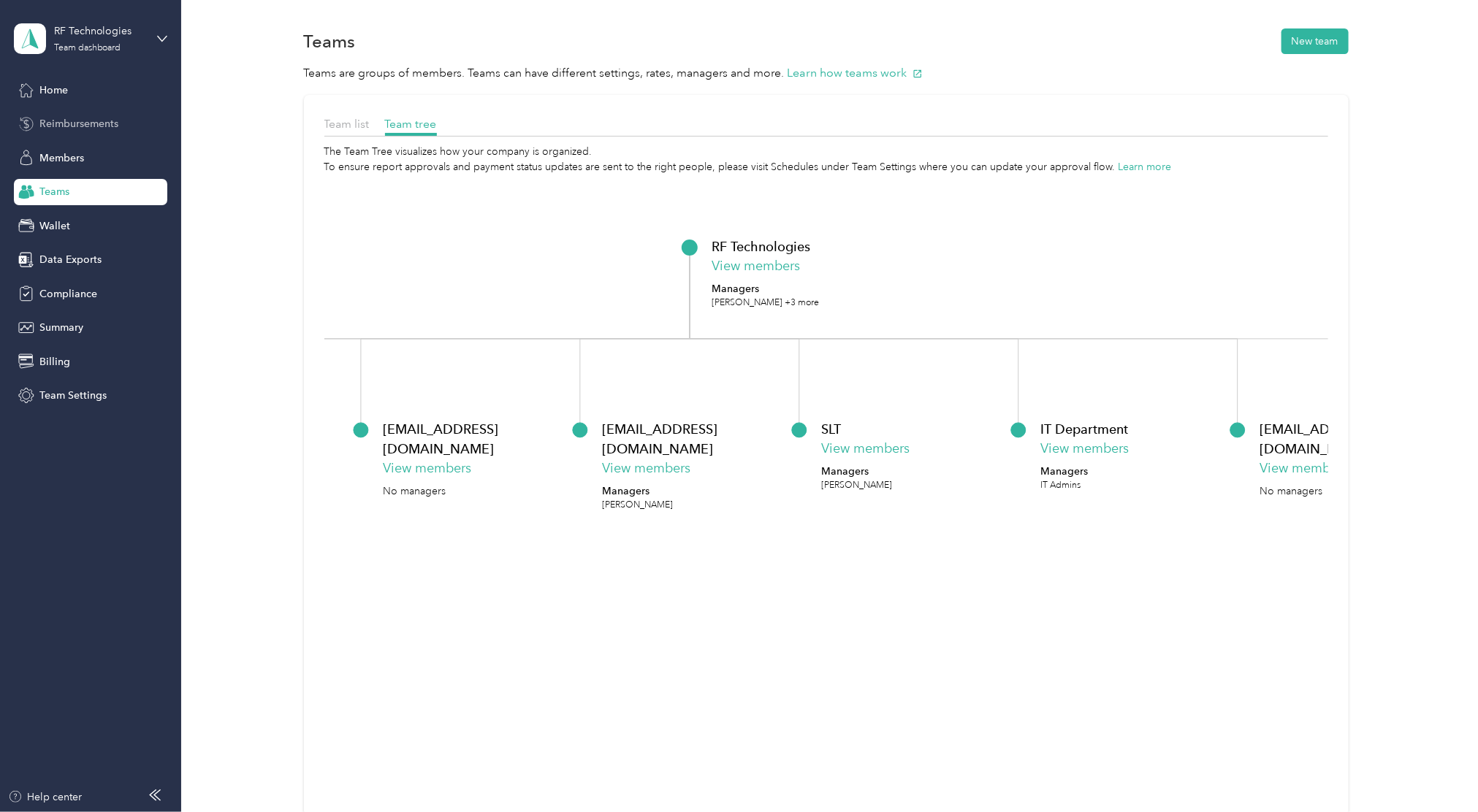
click at [62, 126] on span "Reimbursements" at bounding box center [79, 124] width 79 height 15
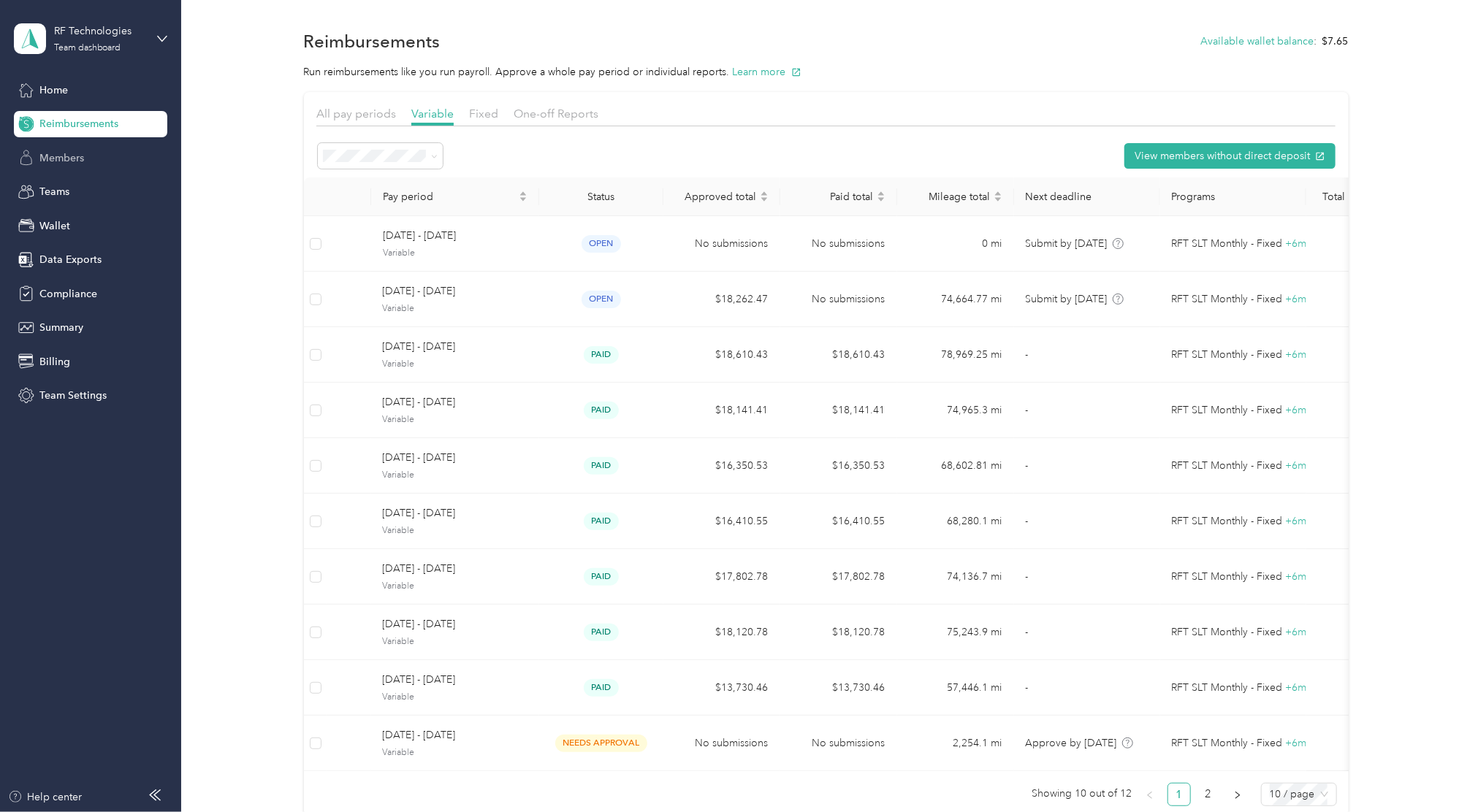
click at [76, 152] on span "Members" at bounding box center [62, 158] width 45 height 15
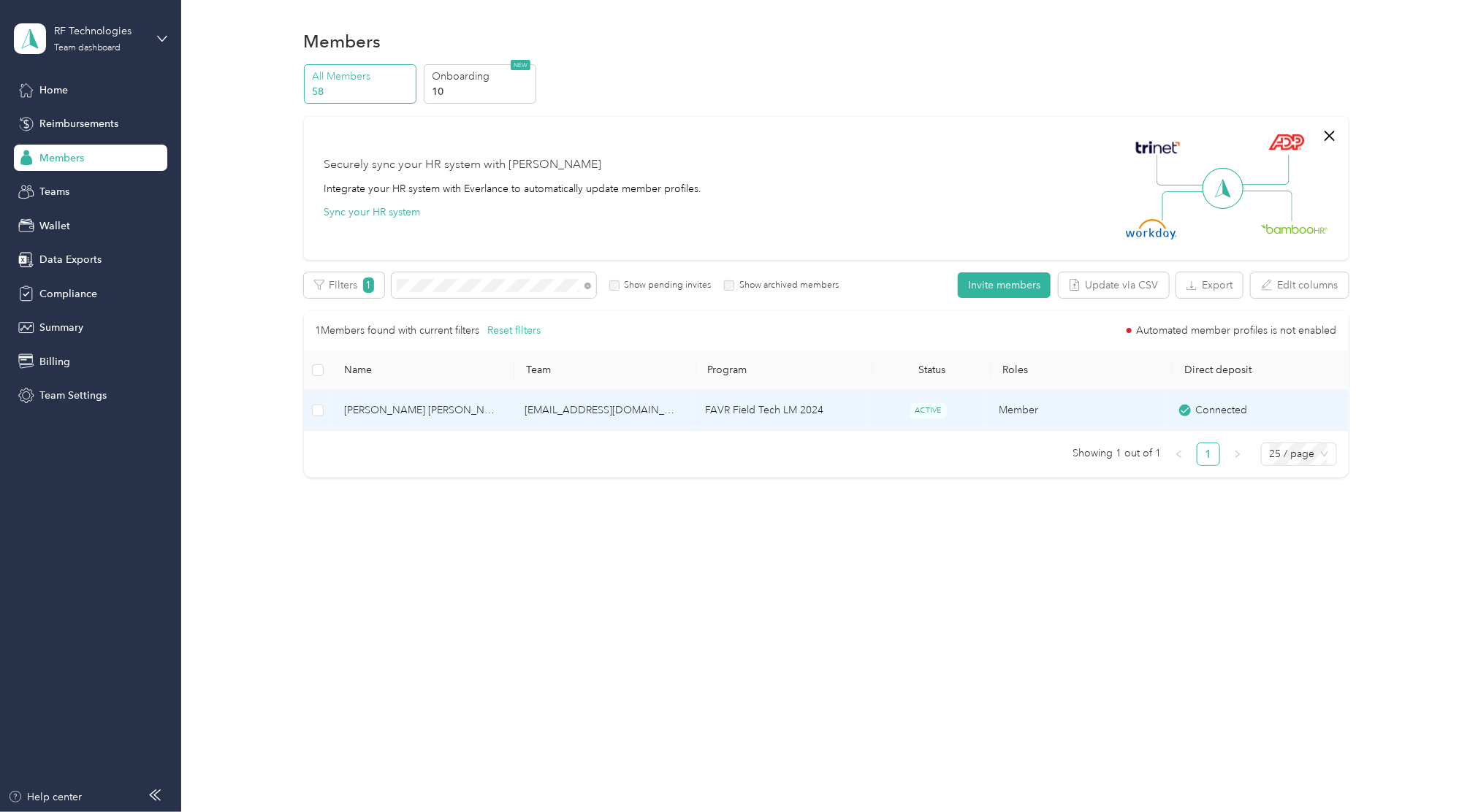
click at [392, 406] on span "[PERSON_NAME] [PERSON_NAME]" at bounding box center [423, 410] width 157 height 16
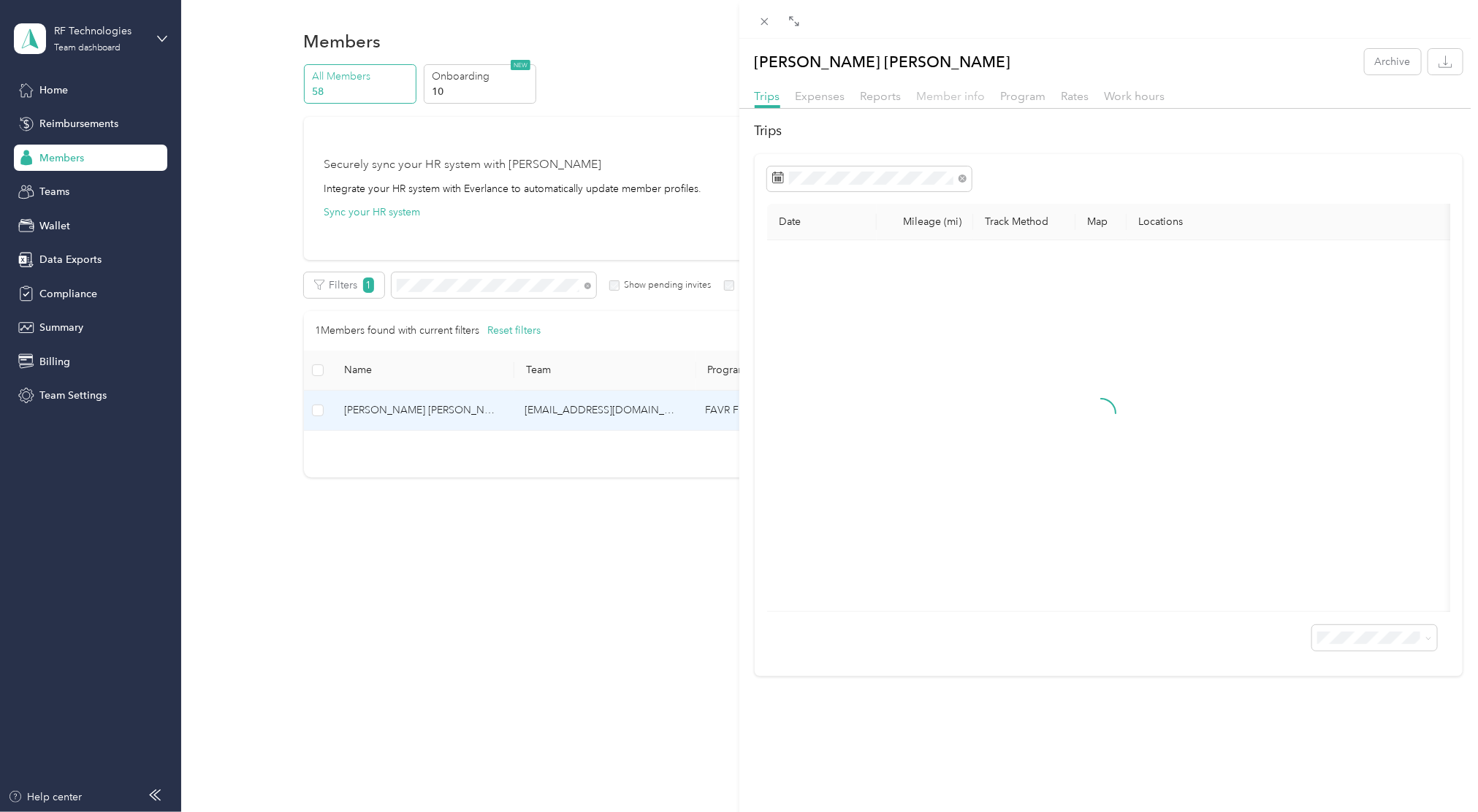
click at [971, 97] on span "Member info" at bounding box center [951, 96] width 68 height 13
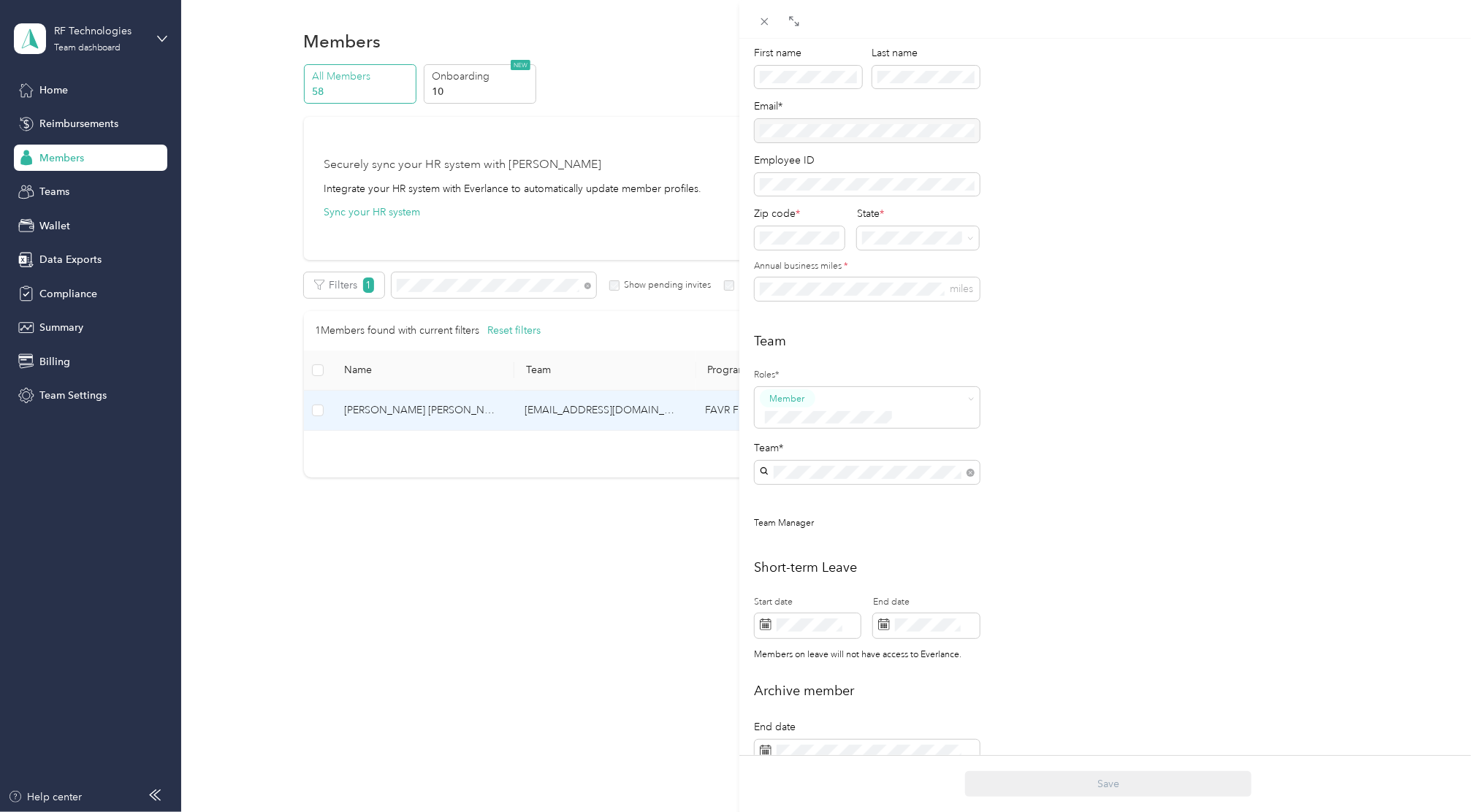
scroll to position [135, 0]
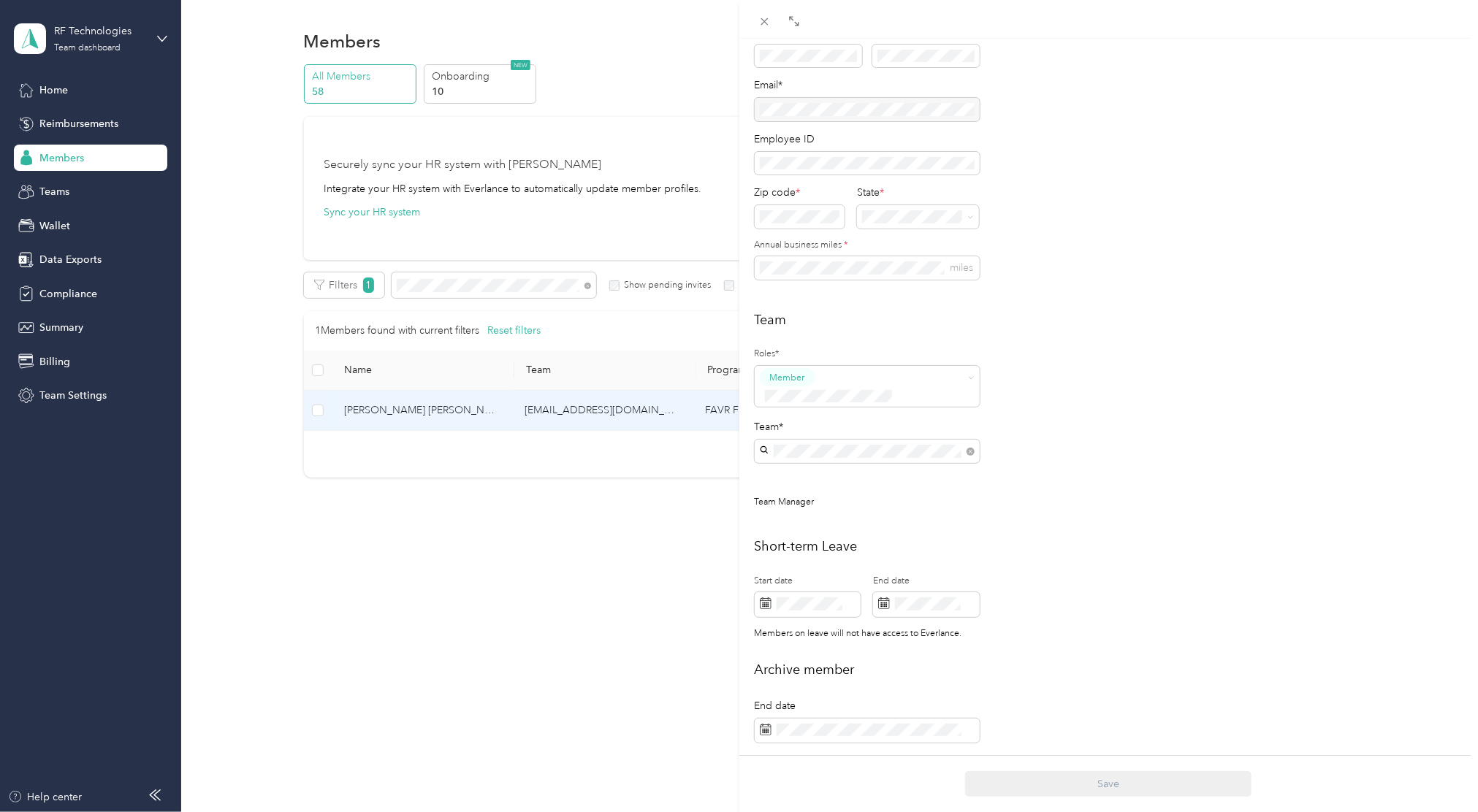
click at [788, 493] on div "Team Manager" at bounding box center [867, 501] width 225 height 15
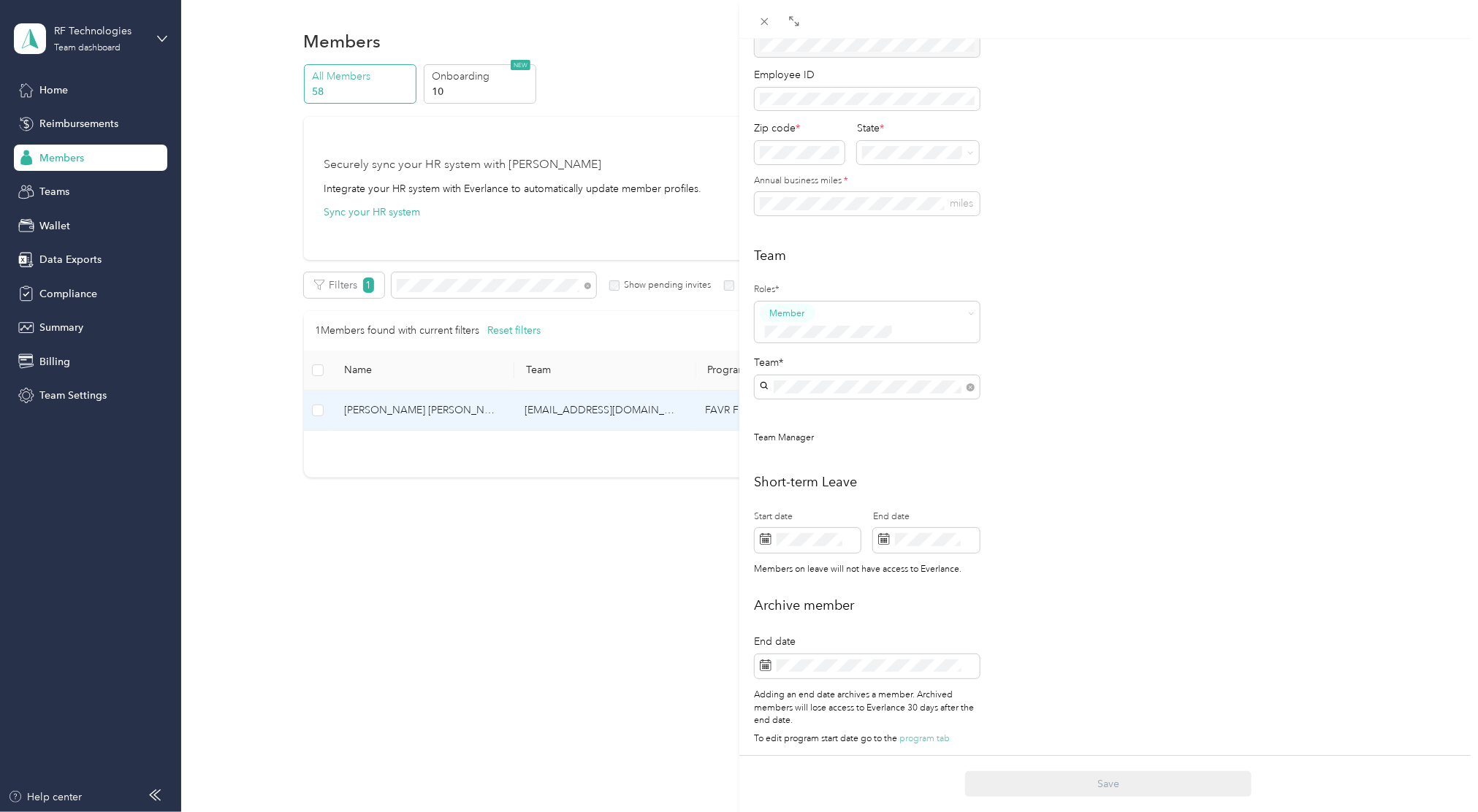
scroll to position [0, 0]
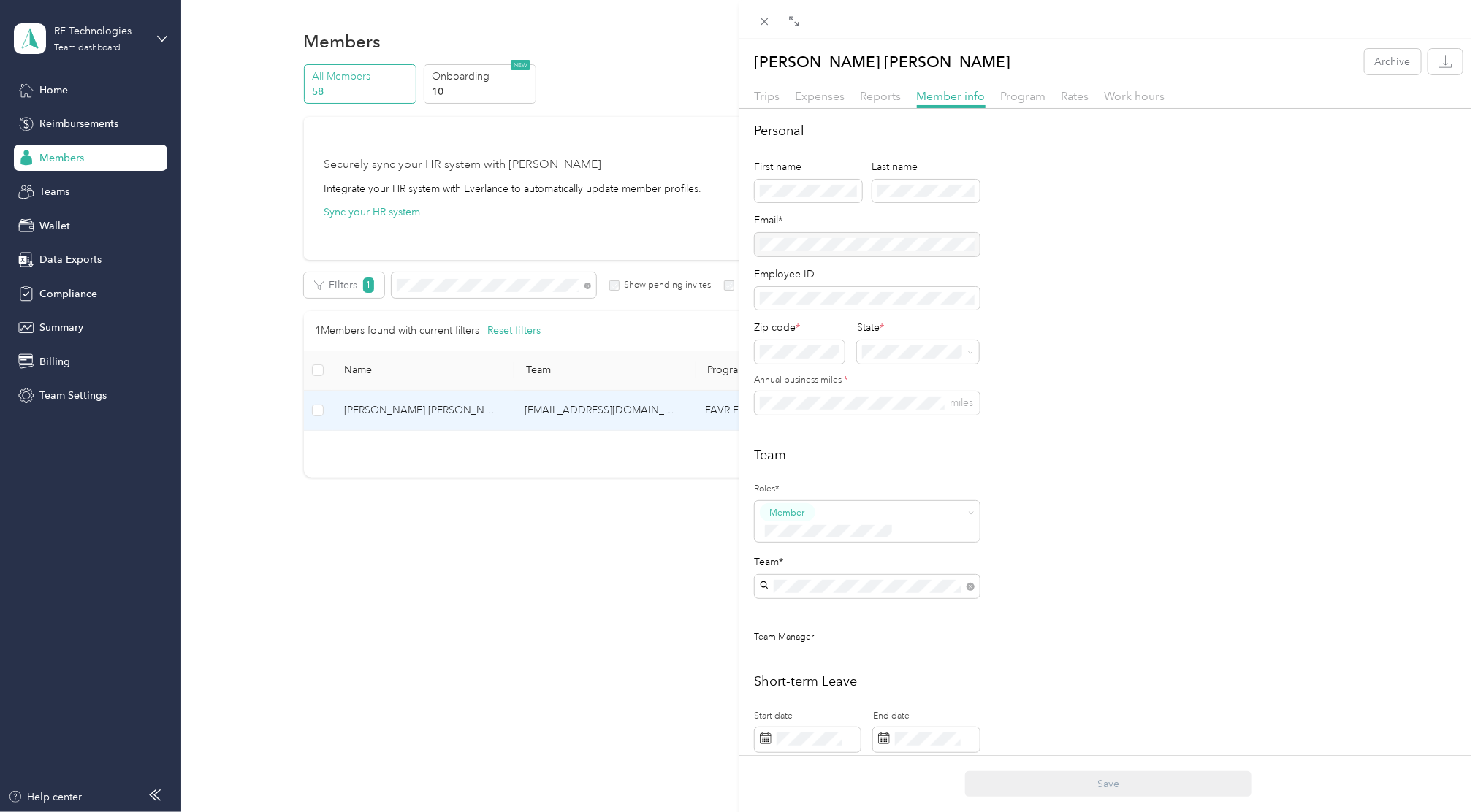
click at [1072, 462] on h2 "Team" at bounding box center [1109, 454] width 709 height 19
click at [586, 290] on div "Dedo Muran Archive Trips Expenses Reports Member info Program Rates Work hours …" at bounding box center [739, 406] width 1478 height 812
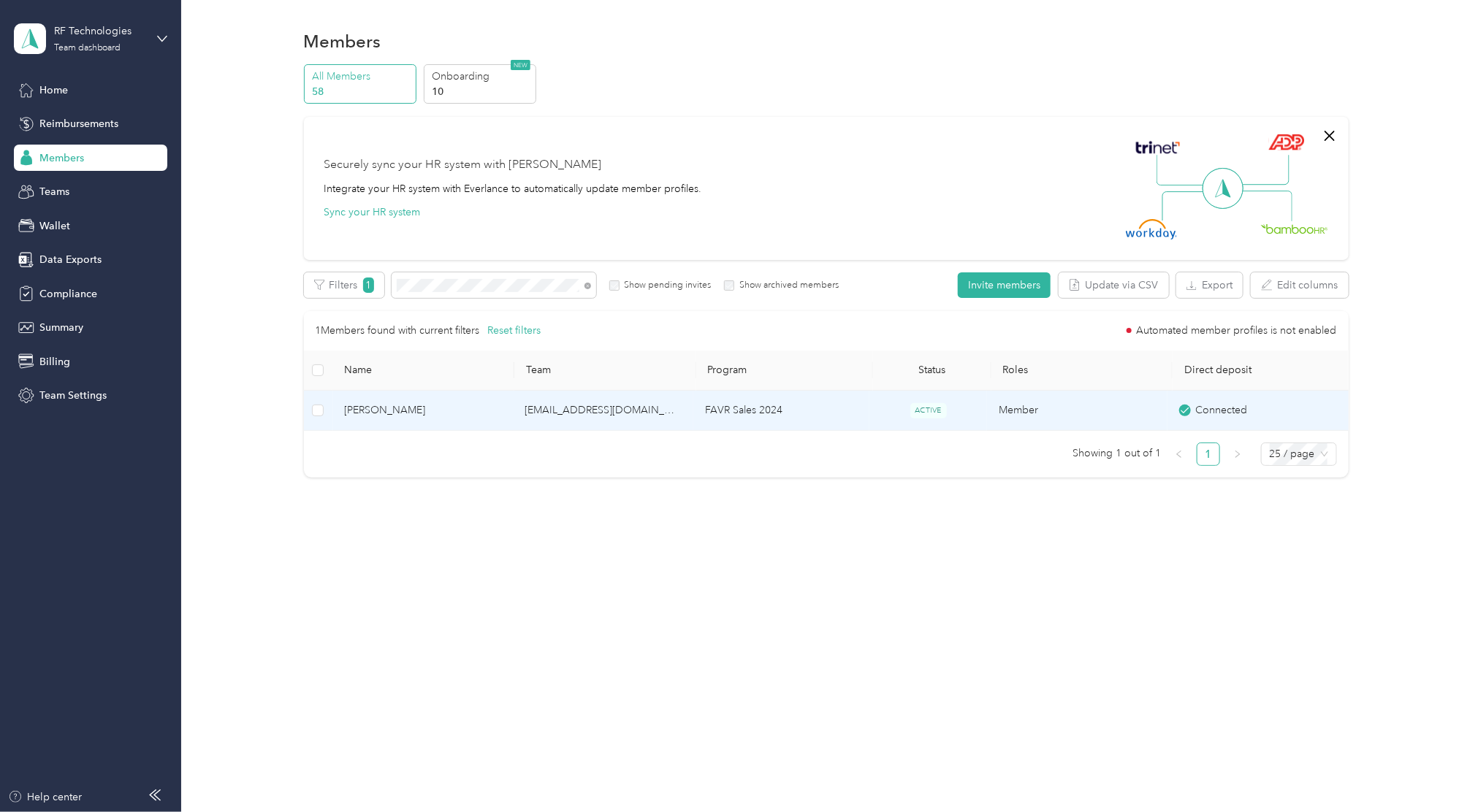
click at [389, 417] on span "[PERSON_NAME]" at bounding box center [423, 410] width 157 height 16
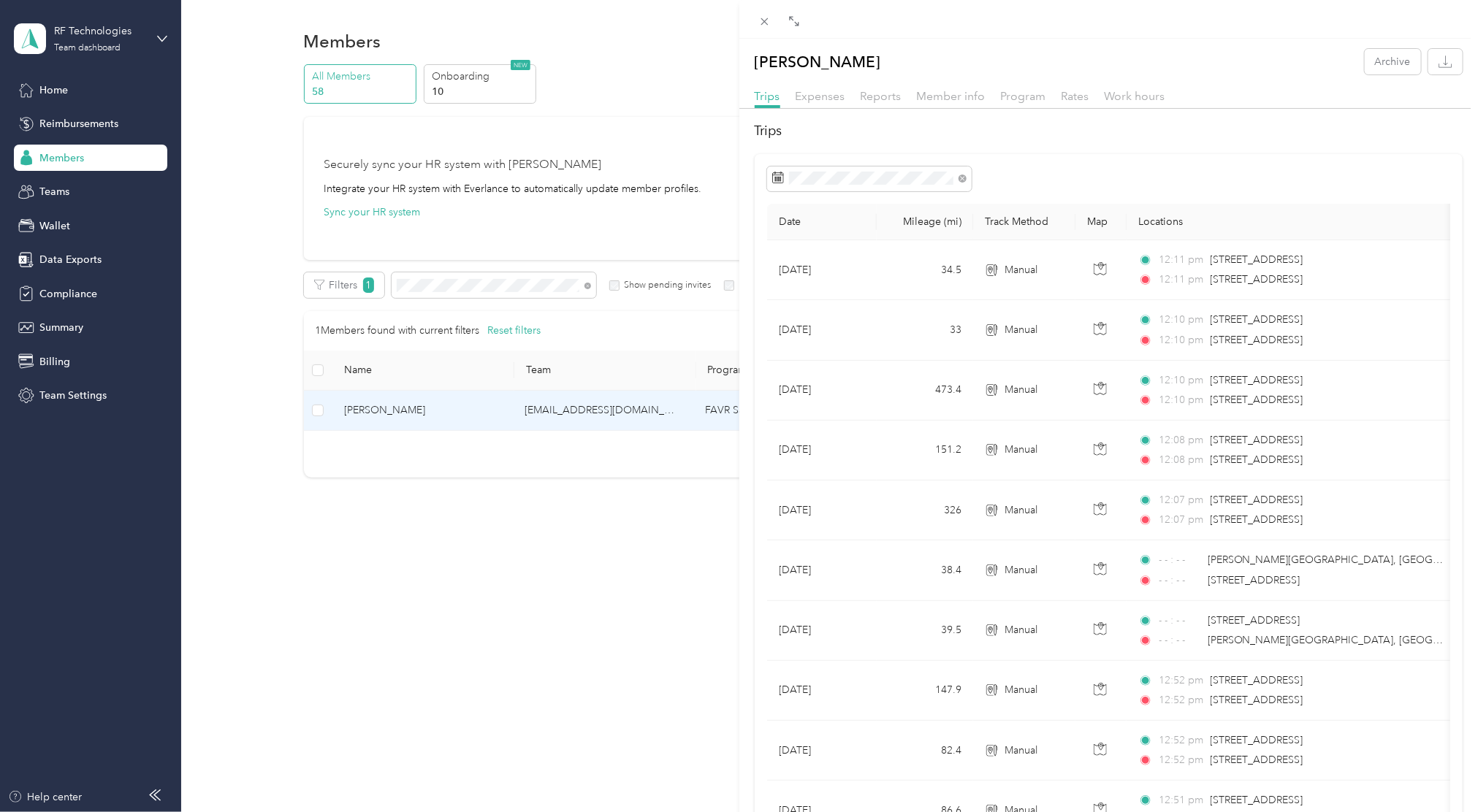
click at [973, 105] on div "Member info" at bounding box center [951, 97] width 68 height 19
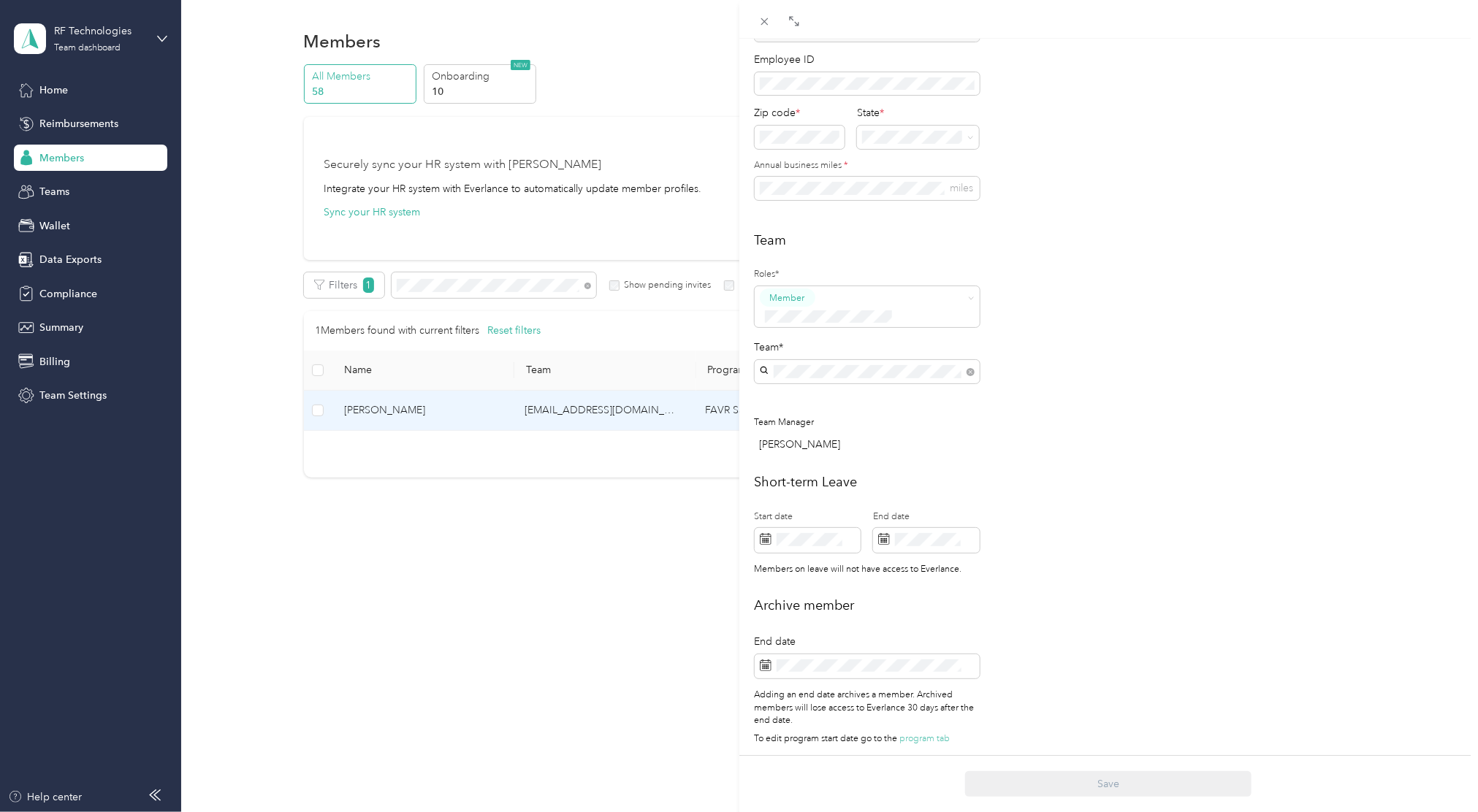
scroll to position [214, 0]
click at [682, 104] on div "Bradley Taphorn Archive Trips Expenses Reports Member info Program Rates Work h…" at bounding box center [739, 406] width 1478 height 812
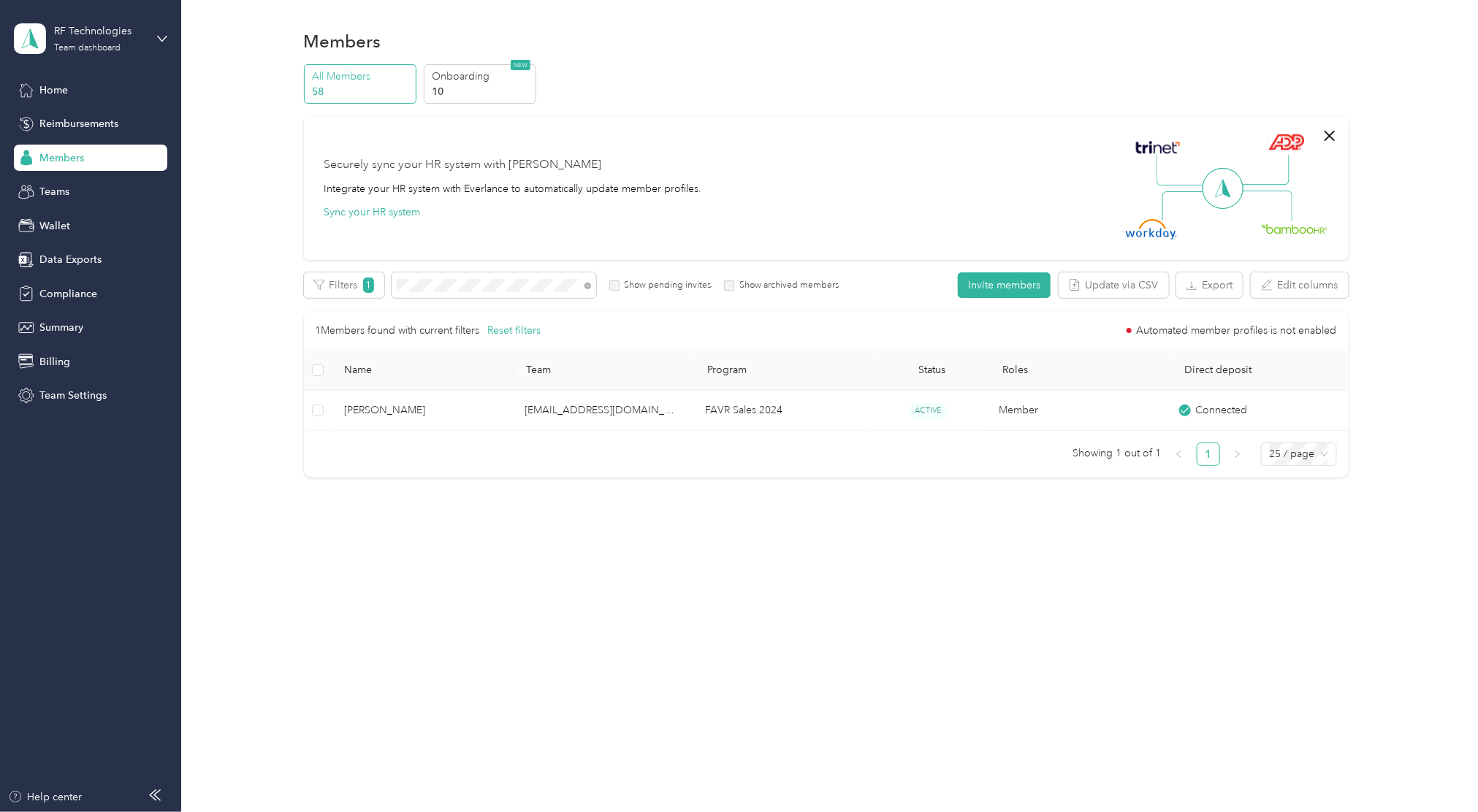
scroll to position [200, 0]
click at [479, 293] on span at bounding box center [494, 285] width 204 height 25
click at [425, 282] on span at bounding box center [494, 285] width 204 height 25
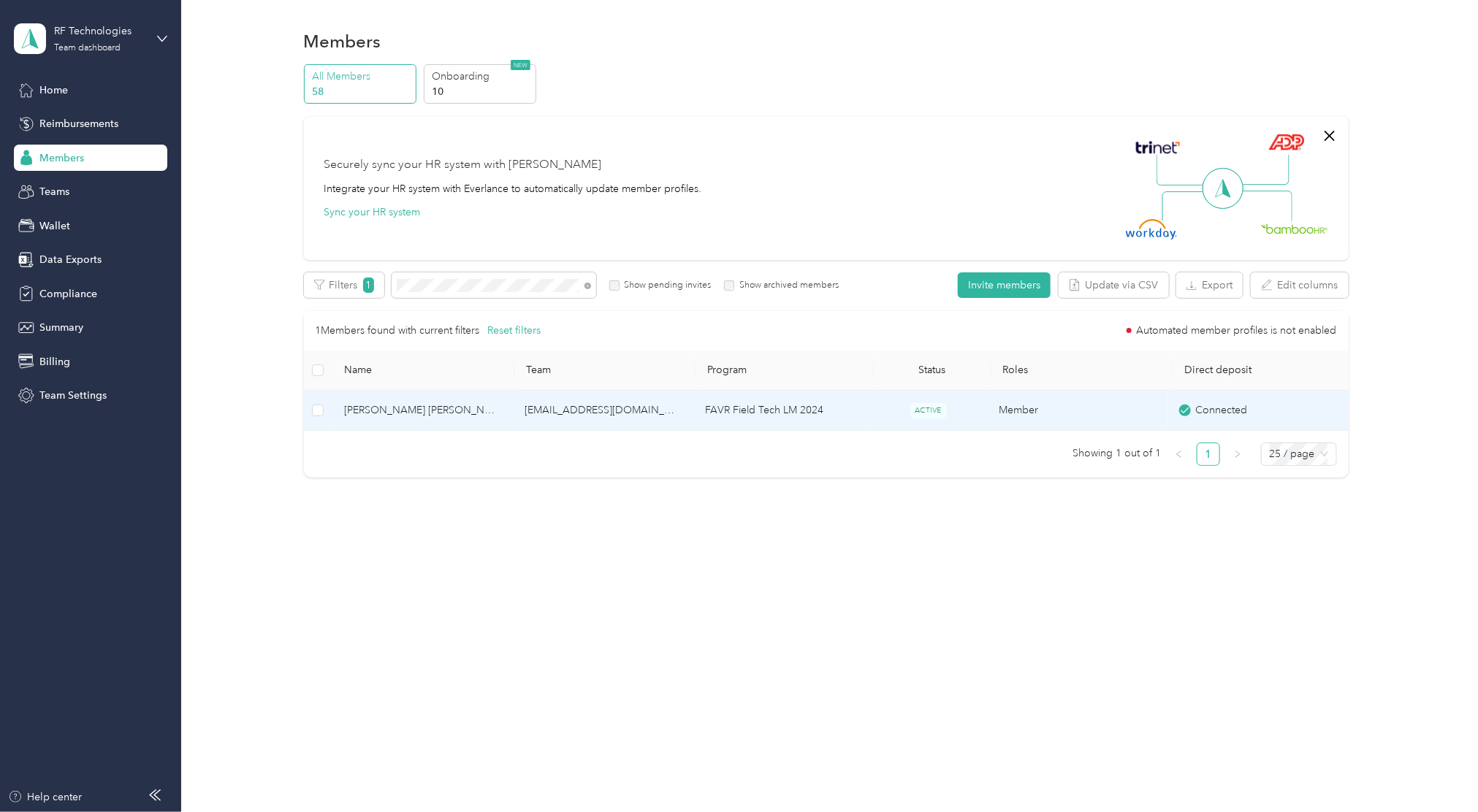
click at [382, 411] on span "[PERSON_NAME] [PERSON_NAME]" at bounding box center [423, 410] width 157 height 16
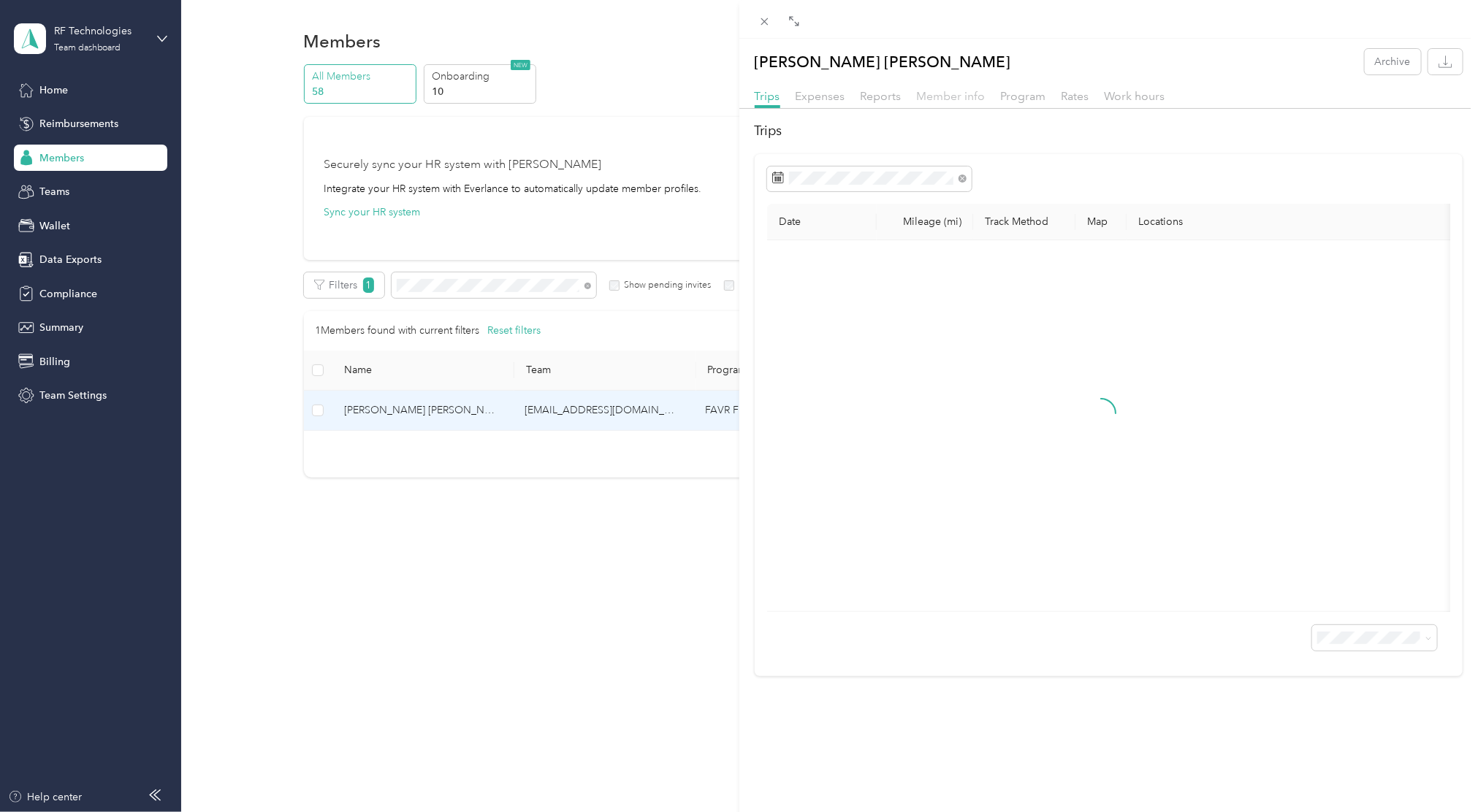
click at [952, 95] on span "Member info" at bounding box center [951, 96] width 68 height 13
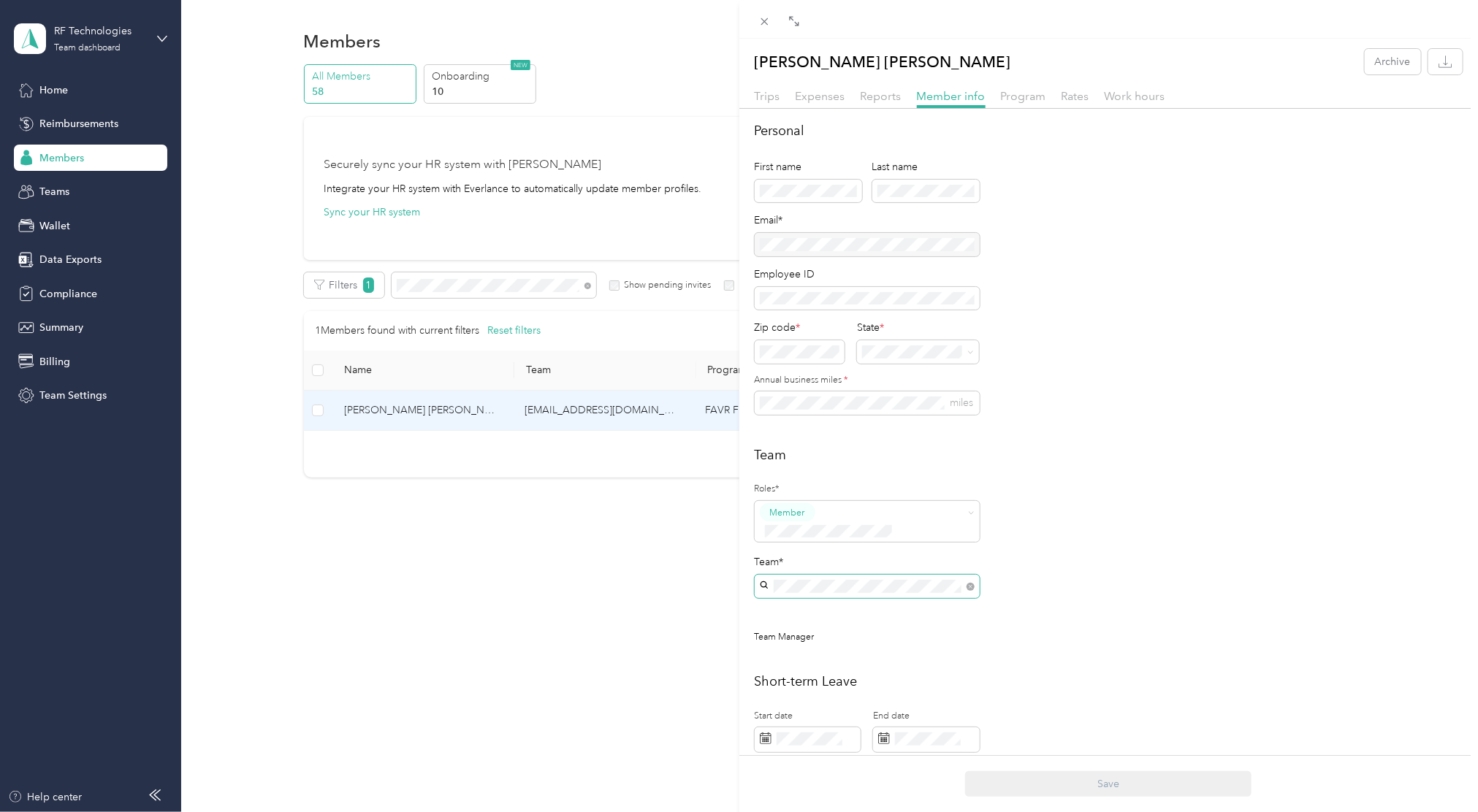
click at [867, 575] on span at bounding box center [867, 587] width 225 height 24
click at [974, 575] on span at bounding box center [867, 587] width 225 height 24
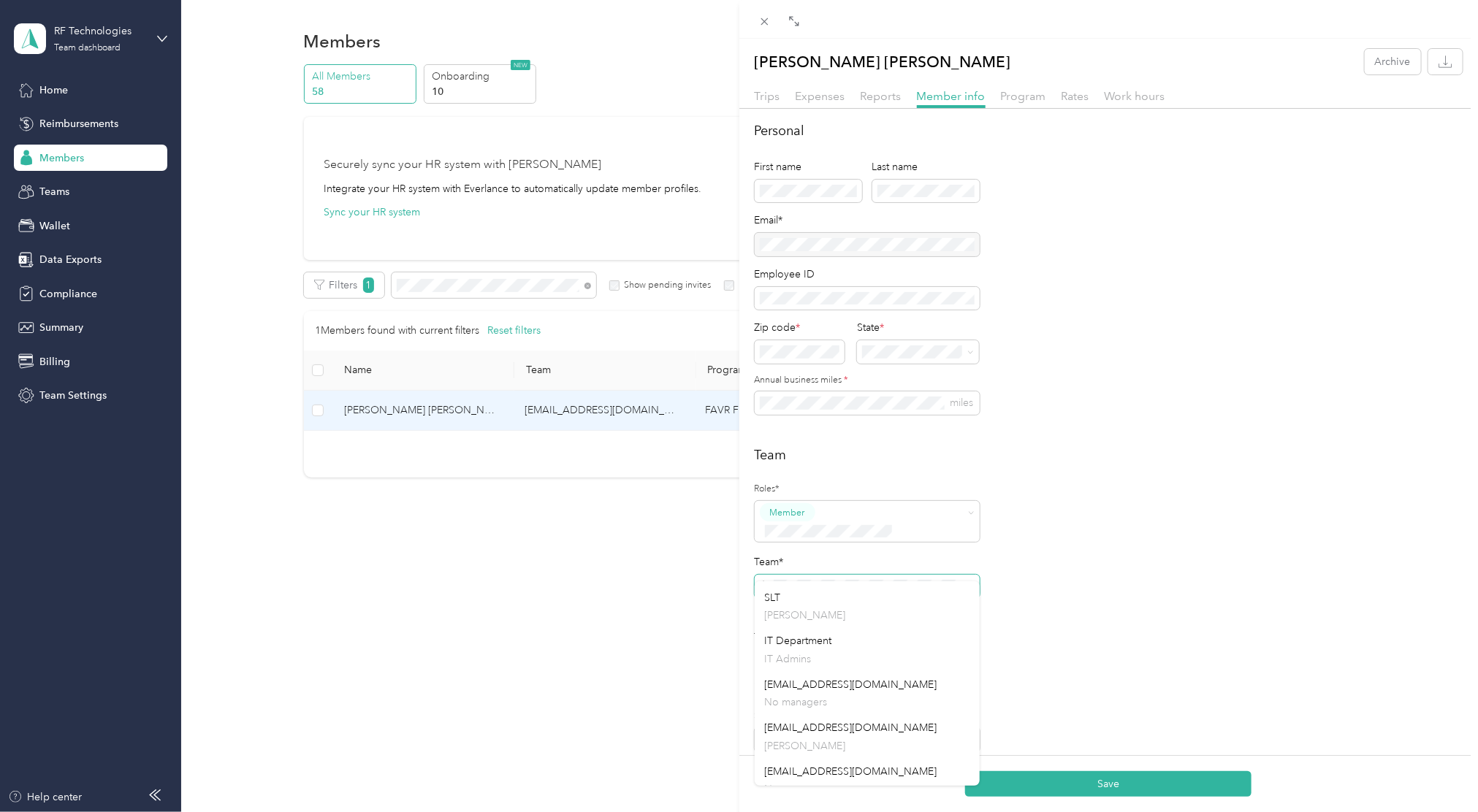
scroll to position [229, 0]
click at [789, 603] on div "SLT Ryan Beal" at bounding box center [867, 603] width 204 height 34
click at [1086, 562] on div "Team Roles* Member Team* Team Manager" at bounding box center [1109, 552] width 709 height 214
click at [757, 18] on span at bounding box center [765, 21] width 20 height 20
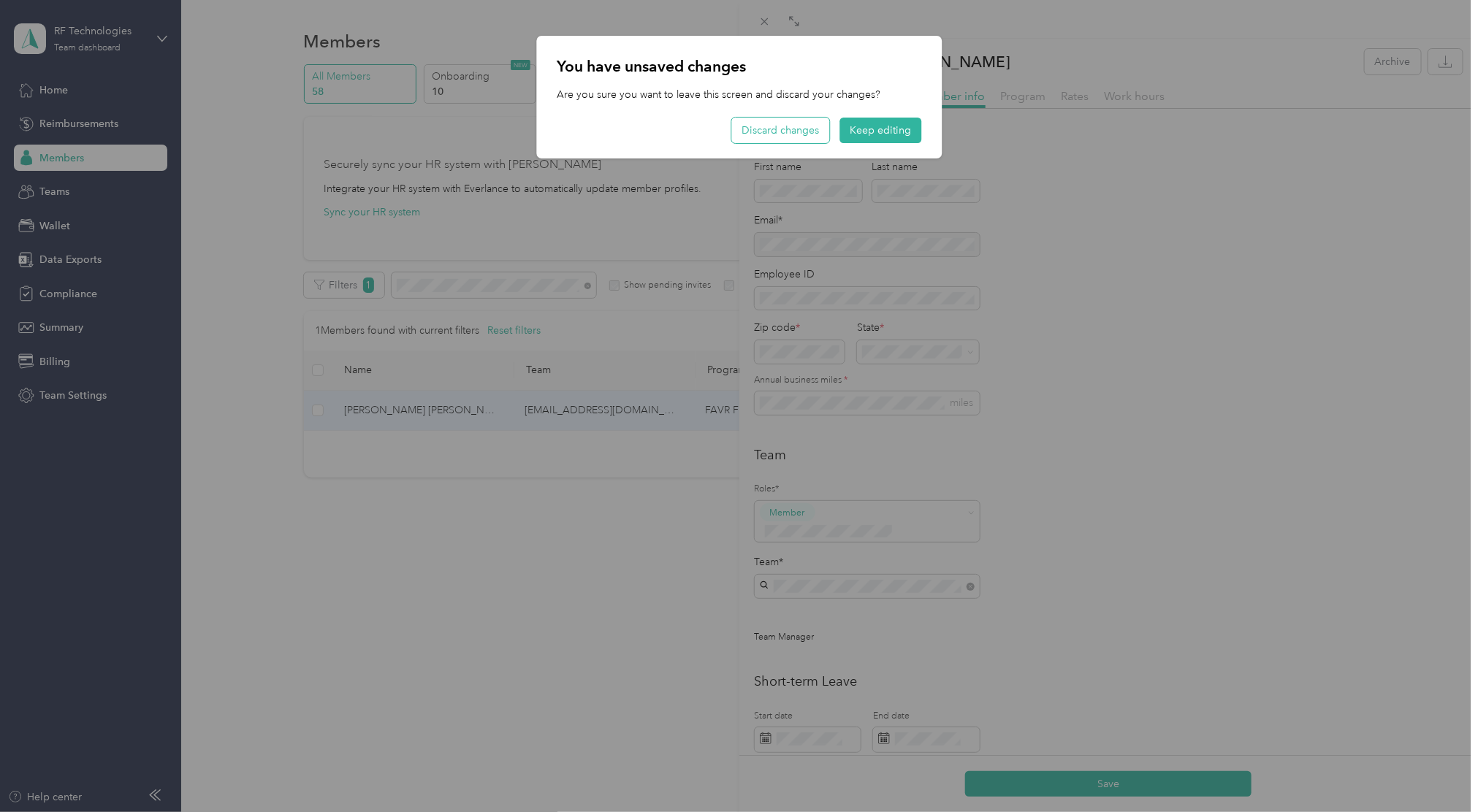
click at [816, 133] on button "Discard changes" at bounding box center [780, 130] width 98 height 25
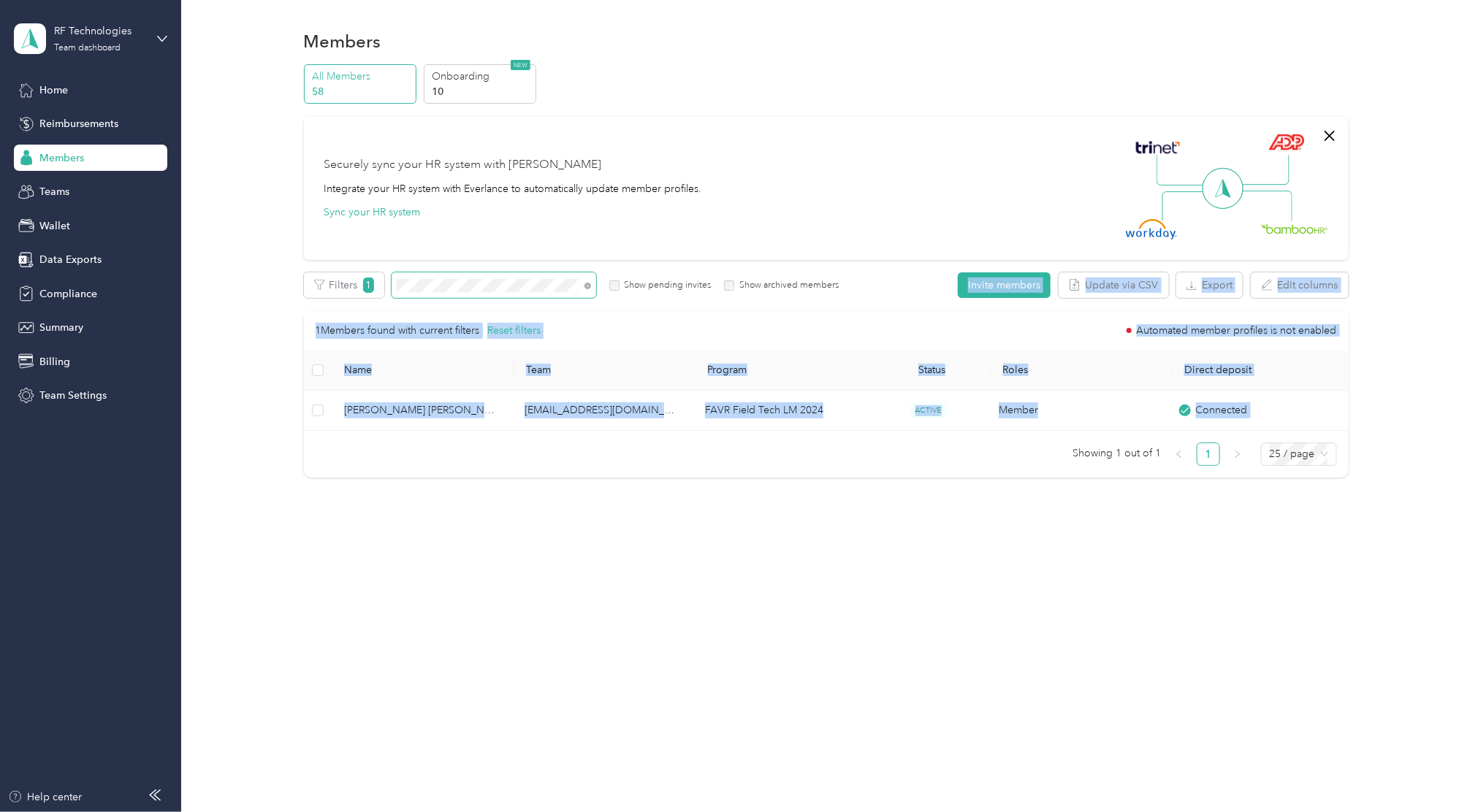
drag, startPoint x: 499, startPoint y: 620, endPoint x: 528, endPoint y: 295, distance: 326.3
click at [528, 295] on div "Members All Members 58 Onboarding 10 NEW Securely sync your HR system with Ever…" at bounding box center [826, 406] width 1289 height 812
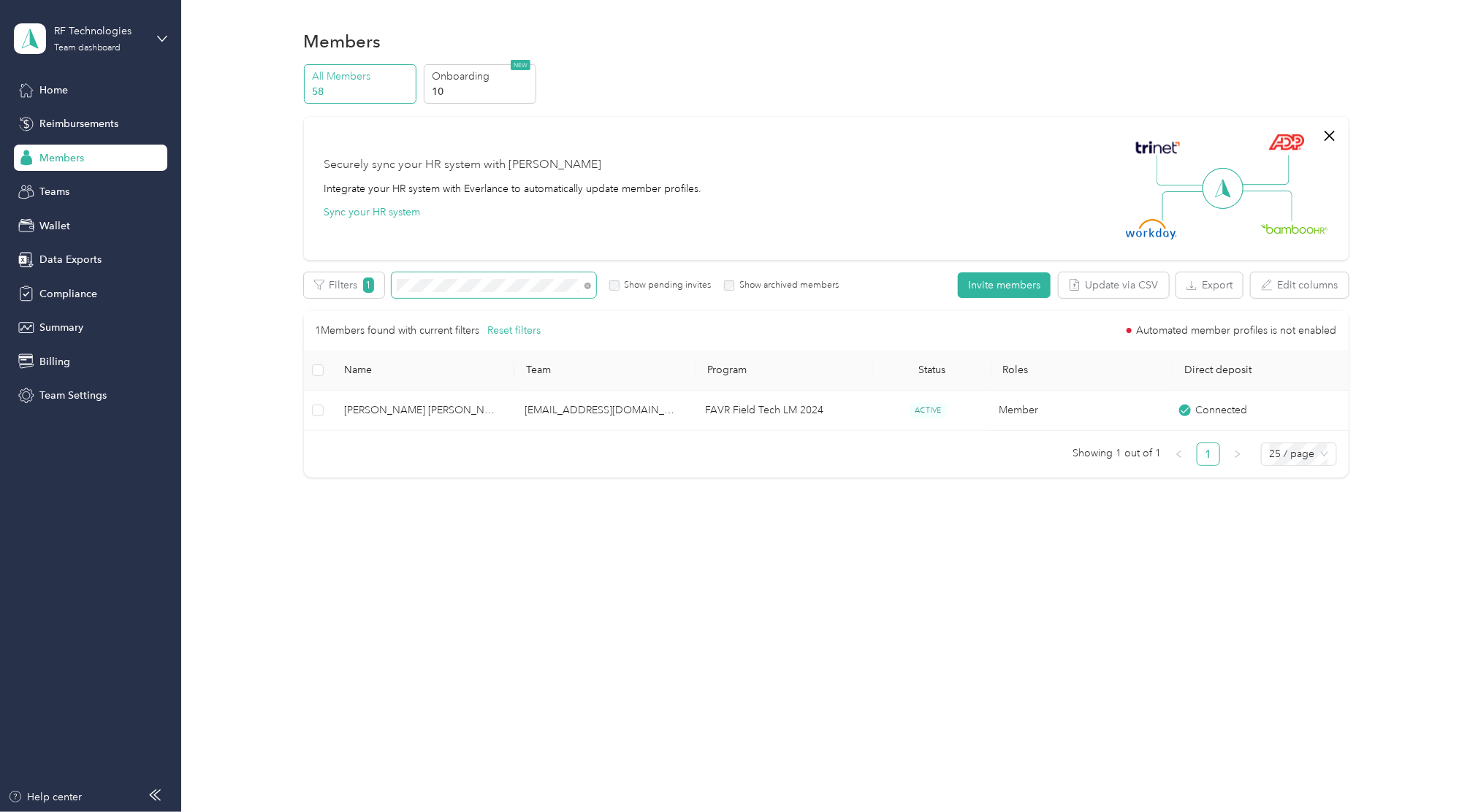
click at [528, 295] on span at bounding box center [494, 285] width 204 height 25
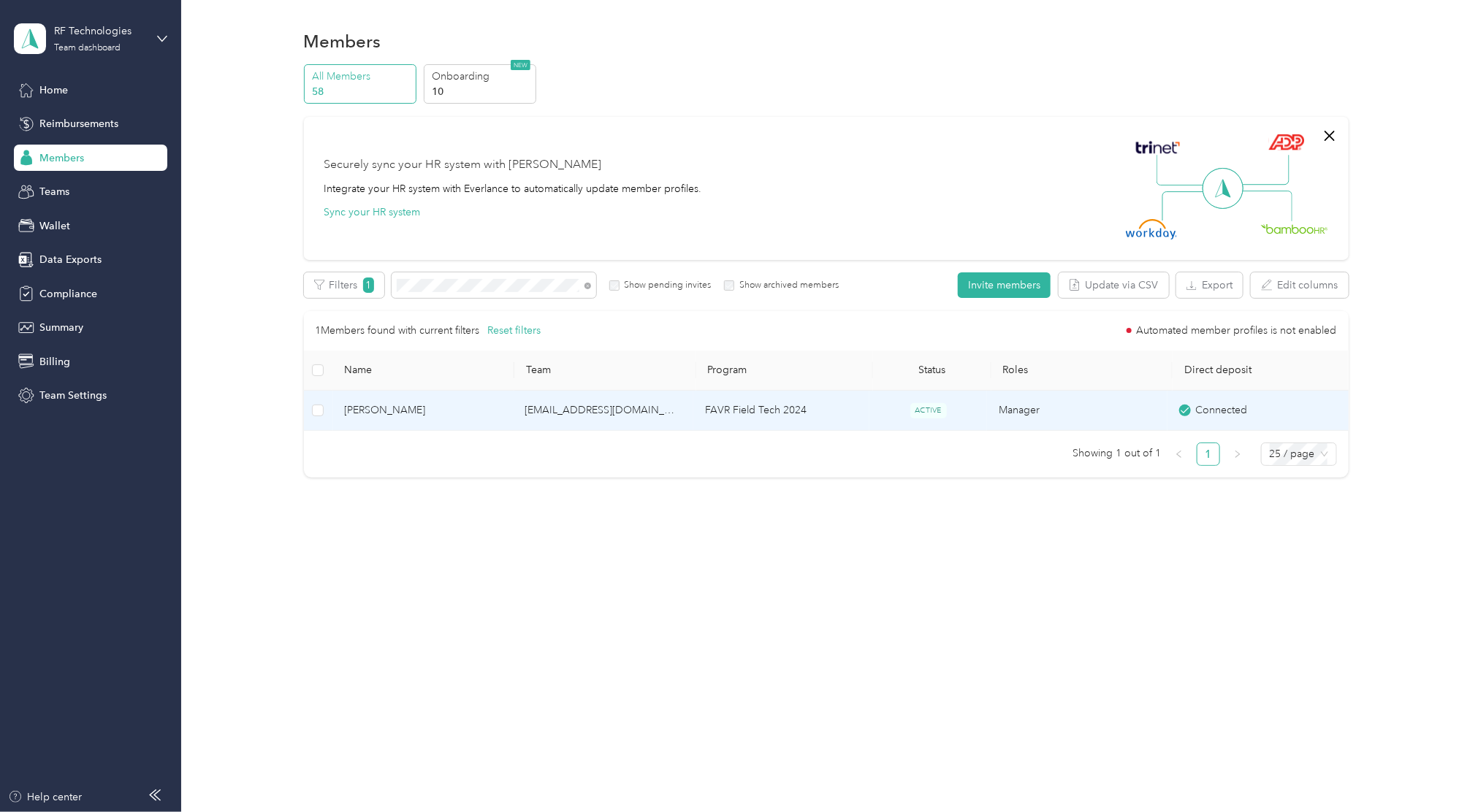
click at [391, 411] on span "[PERSON_NAME]" at bounding box center [423, 410] width 157 height 16
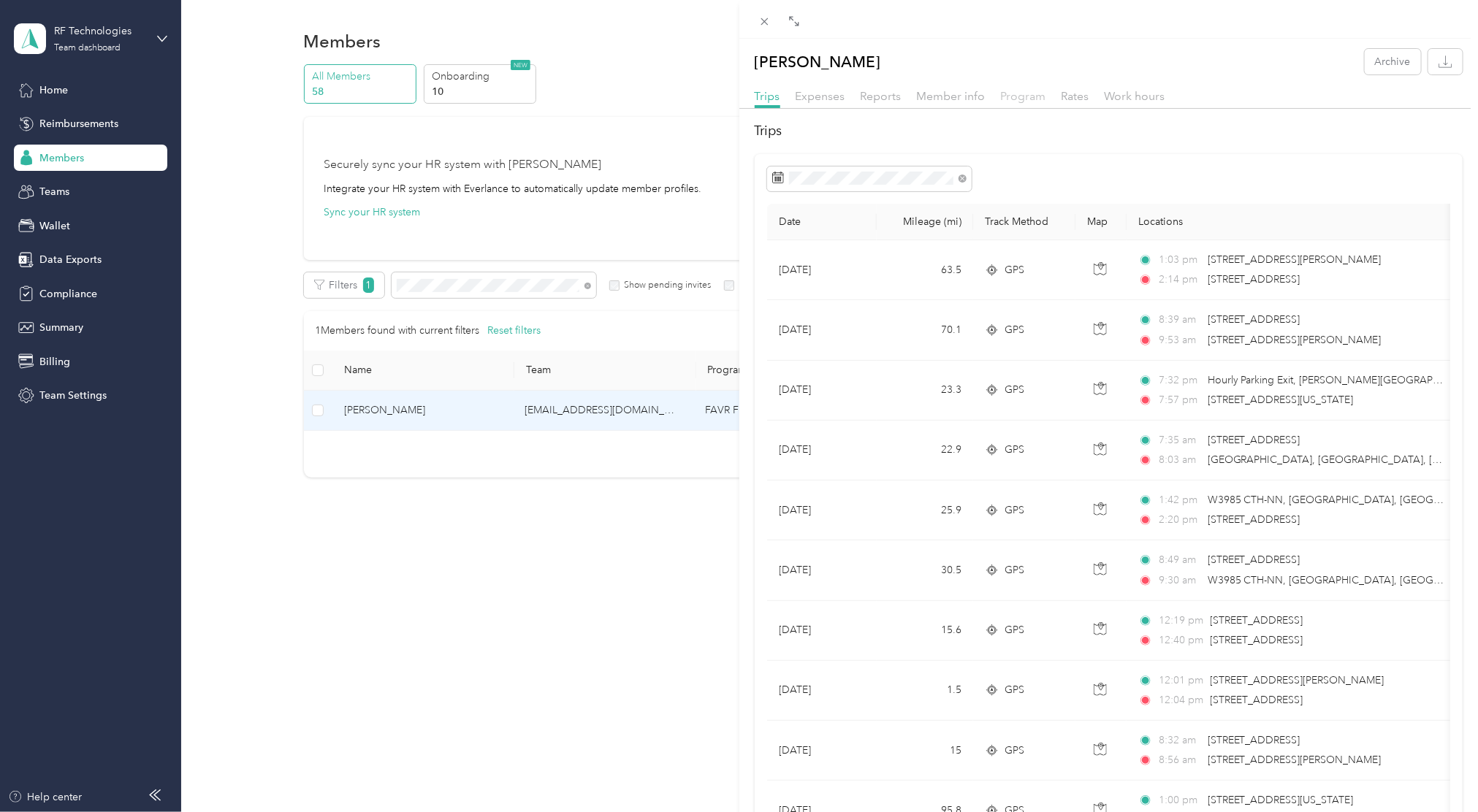
click at [1028, 89] on span "Program" at bounding box center [1023, 96] width 46 height 13
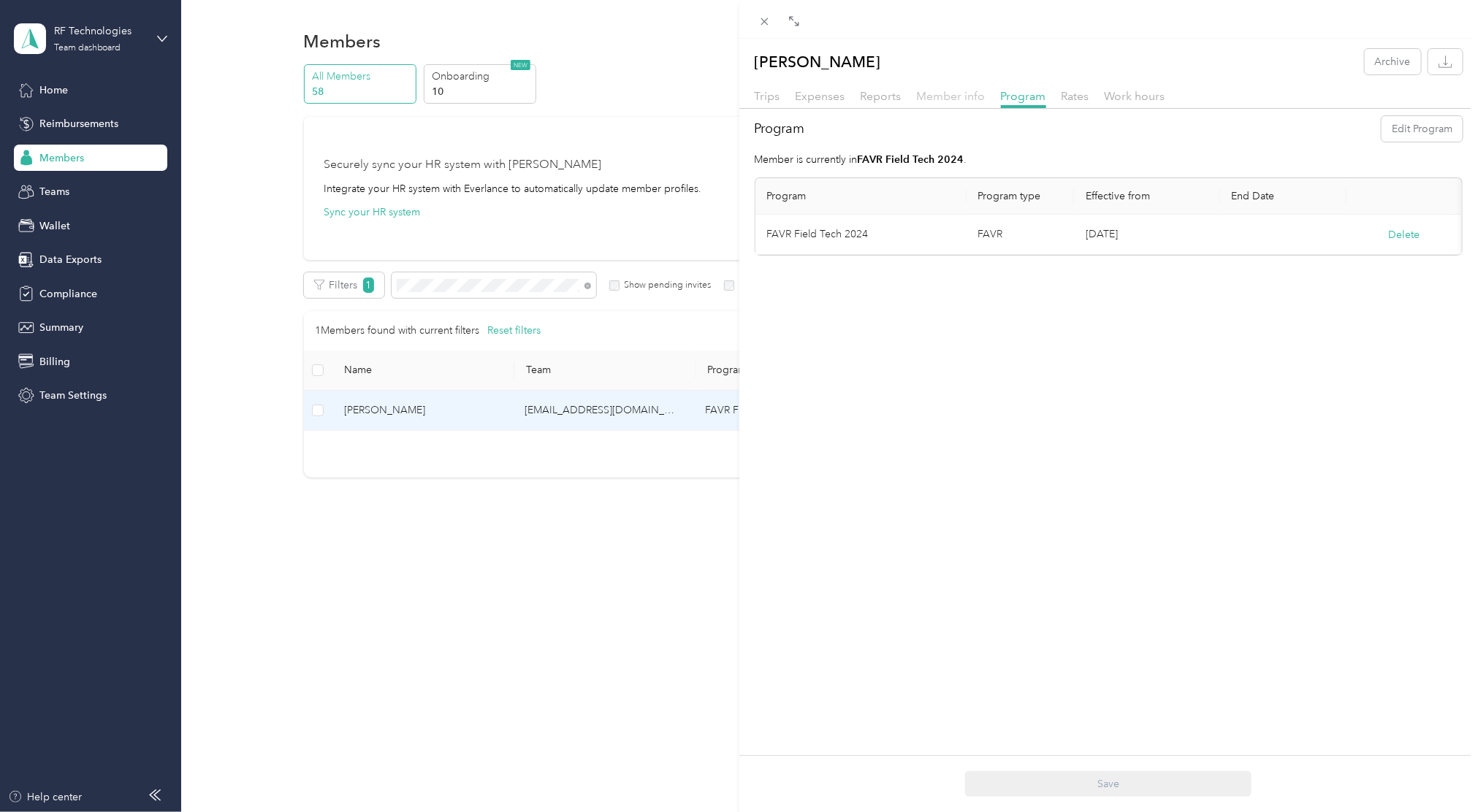
click at [934, 101] on span "Member info" at bounding box center [951, 96] width 68 height 13
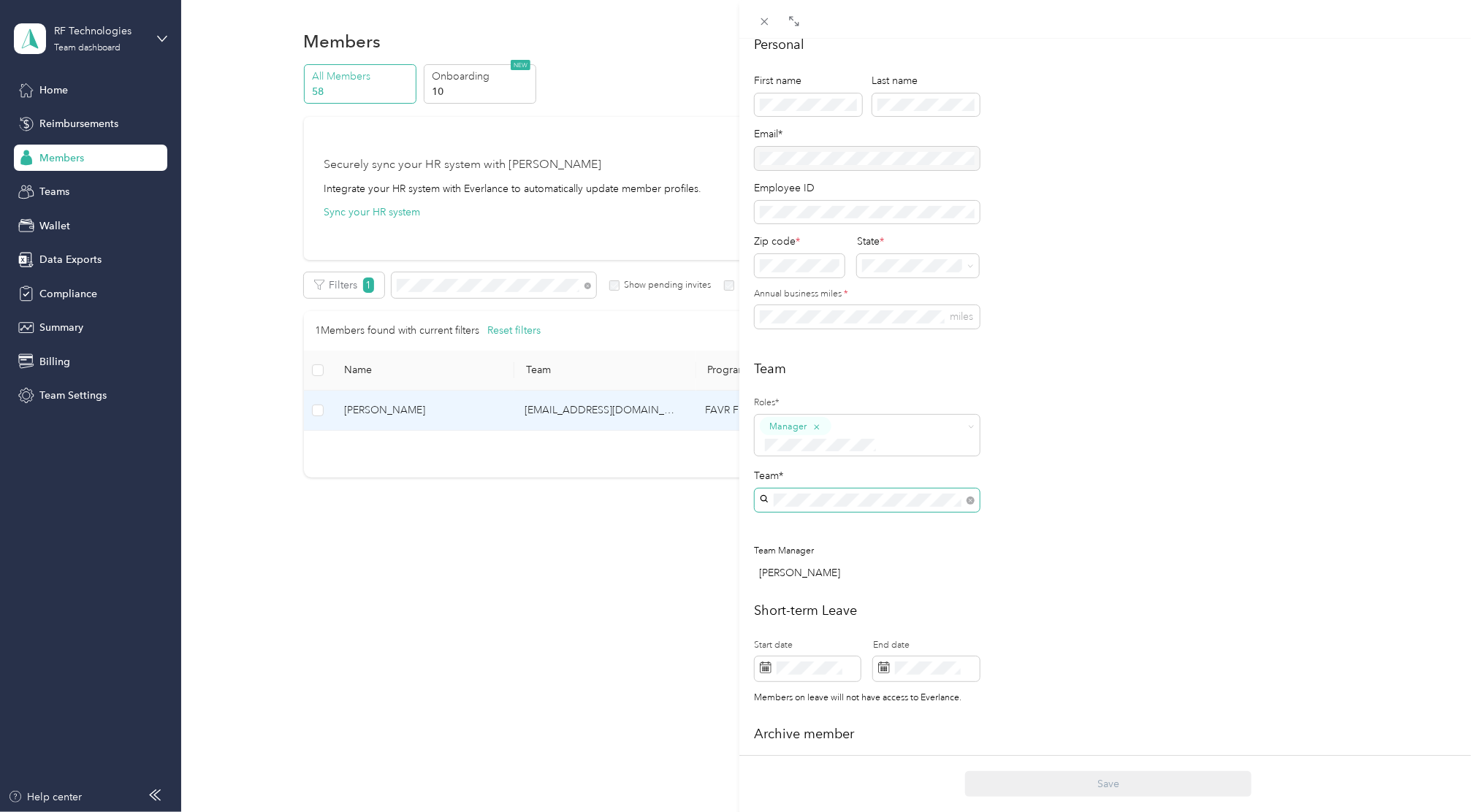
scroll to position [87, 0]
click at [765, 23] on icon at bounding box center [764, 21] width 13 height 13
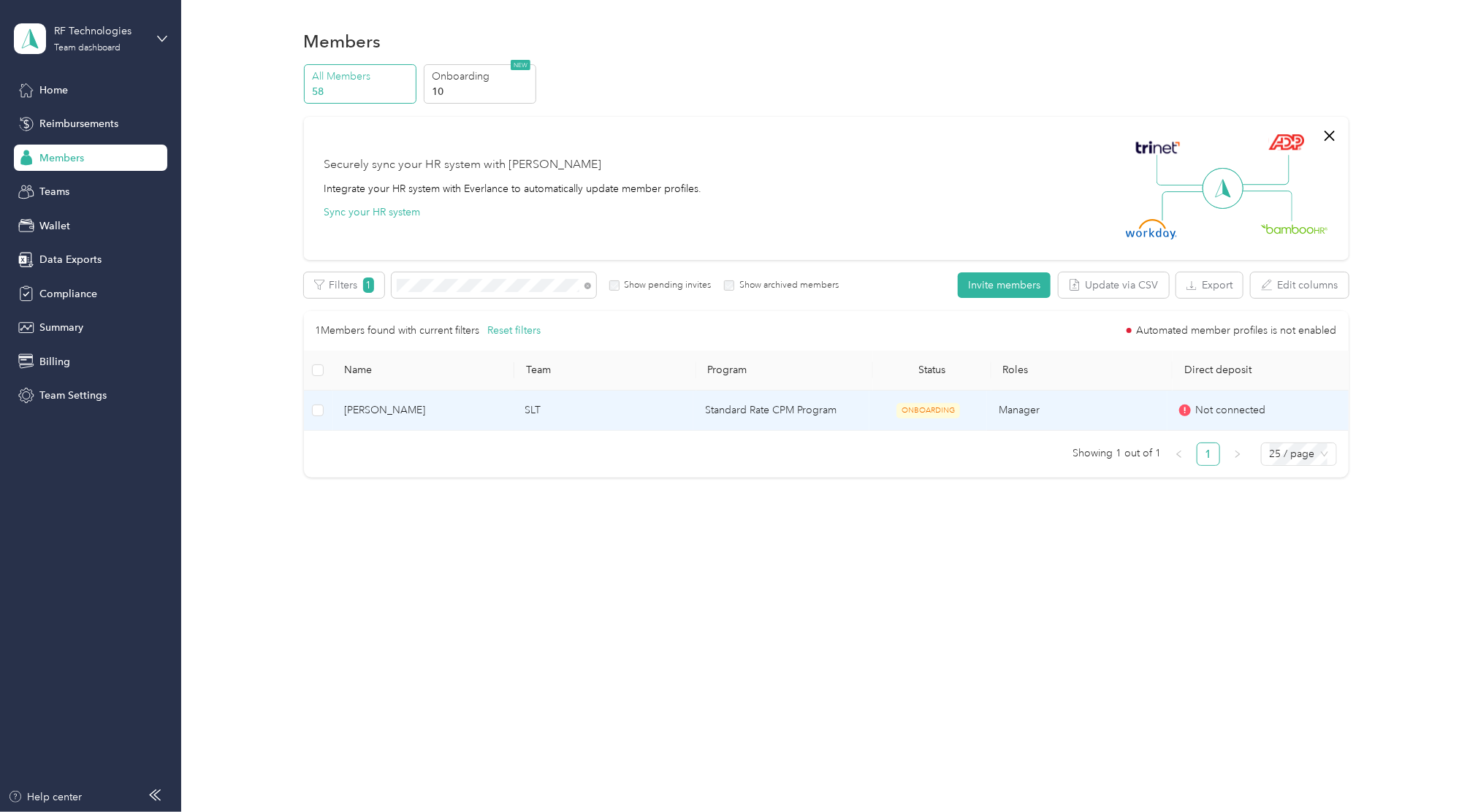
click at [534, 407] on td "SLT" at bounding box center [603, 411] width 181 height 40
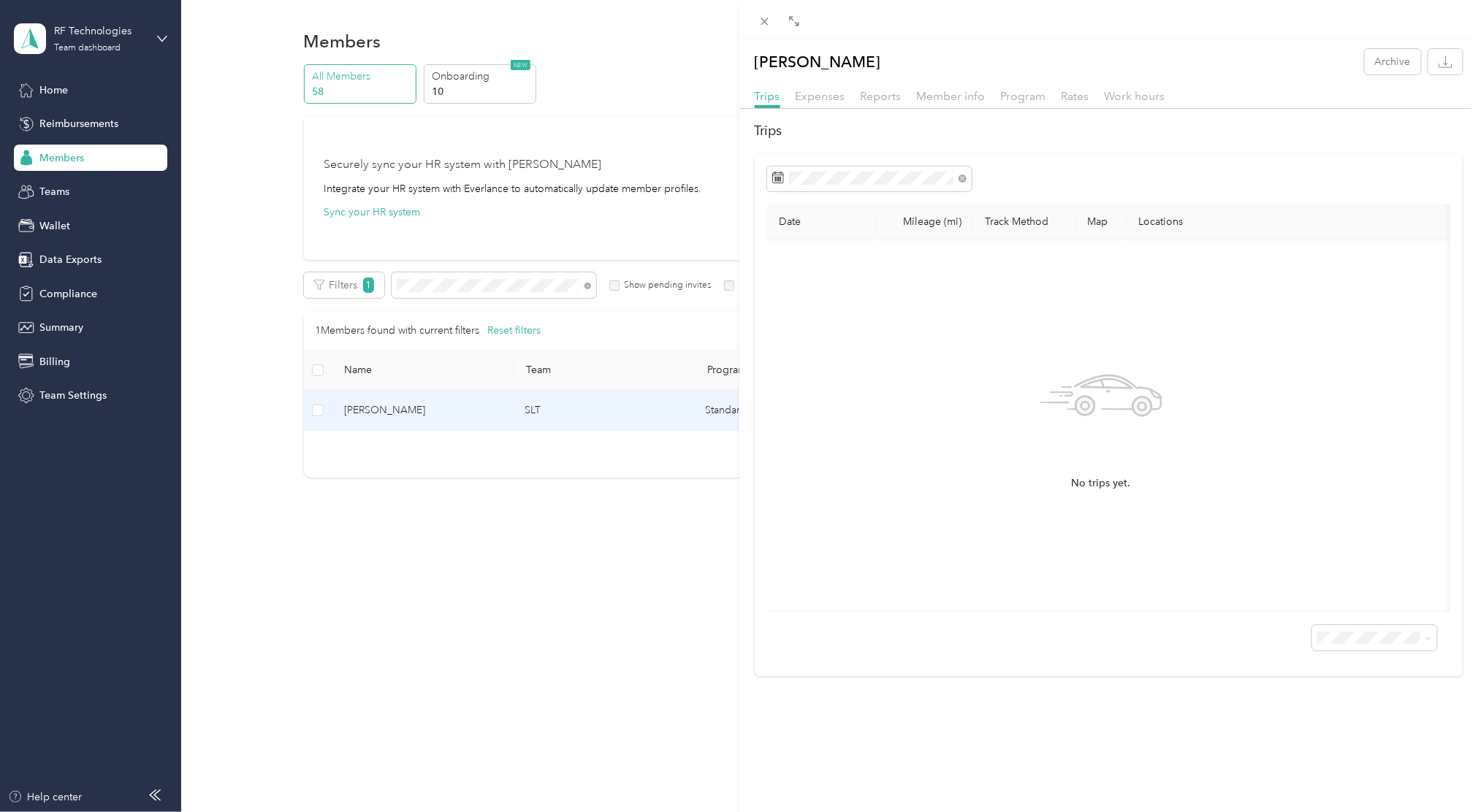
click at [940, 104] on div "Member info" at bounding box center [951, 97] width 68 height 19
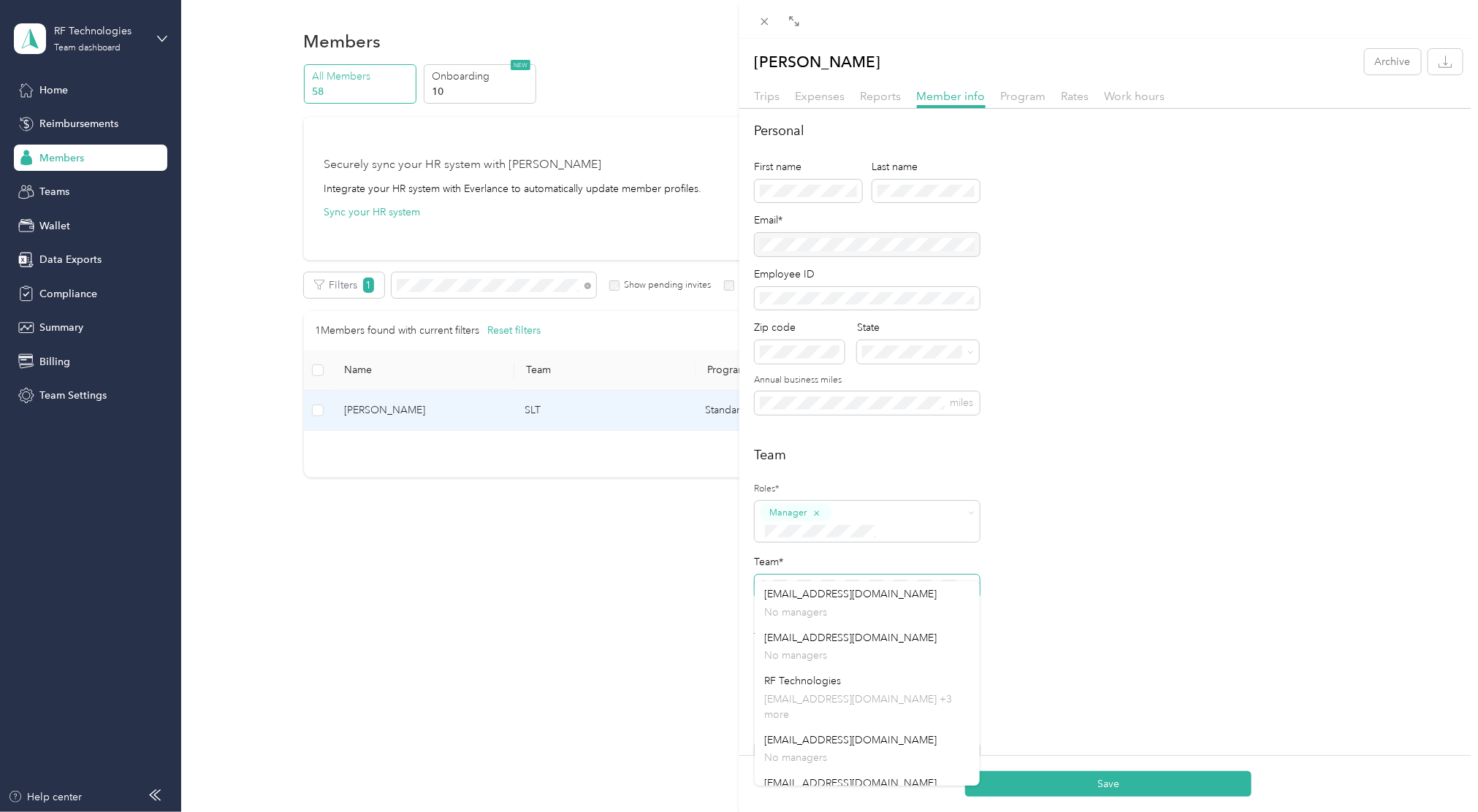
click at [1108, 418] on div "Personal First name Last name Email* Employee ID Zip code State Annual business…" at bounding box center [1109, 277] width 709 height 311
click at [1072, 536] on div "Team Roles* Manager Team* Team Manager Ryan Beal" at bounding box center [1109, 560] width 709 height 229
click at [1018, 487] on div "Team Roles* Manager Team* Team Manager Ryan Beal" at bounding box center [1109, 560] width 709 height 229
click at [1108, 360] on div "Personal First name Last name Email* Employee ID Zip code State Annual business…" at bounding box center [1109, 277] width 709 height 311
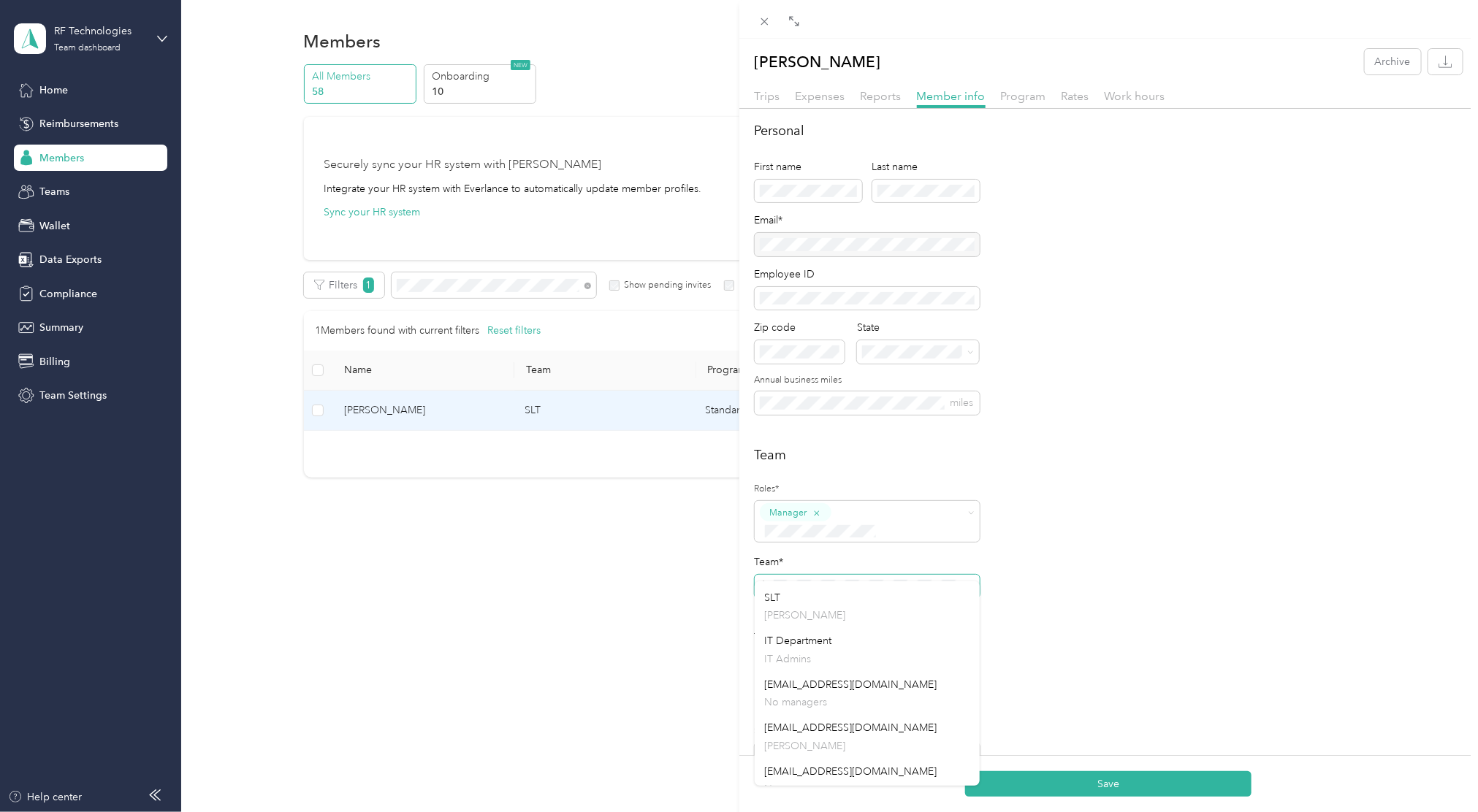
click at [646, 65] on div "Ryan Beal Archive Trips Expenses Reports Member info Program Rates Work hours P…" at bounding box center [739, 406] width 1478 height 812
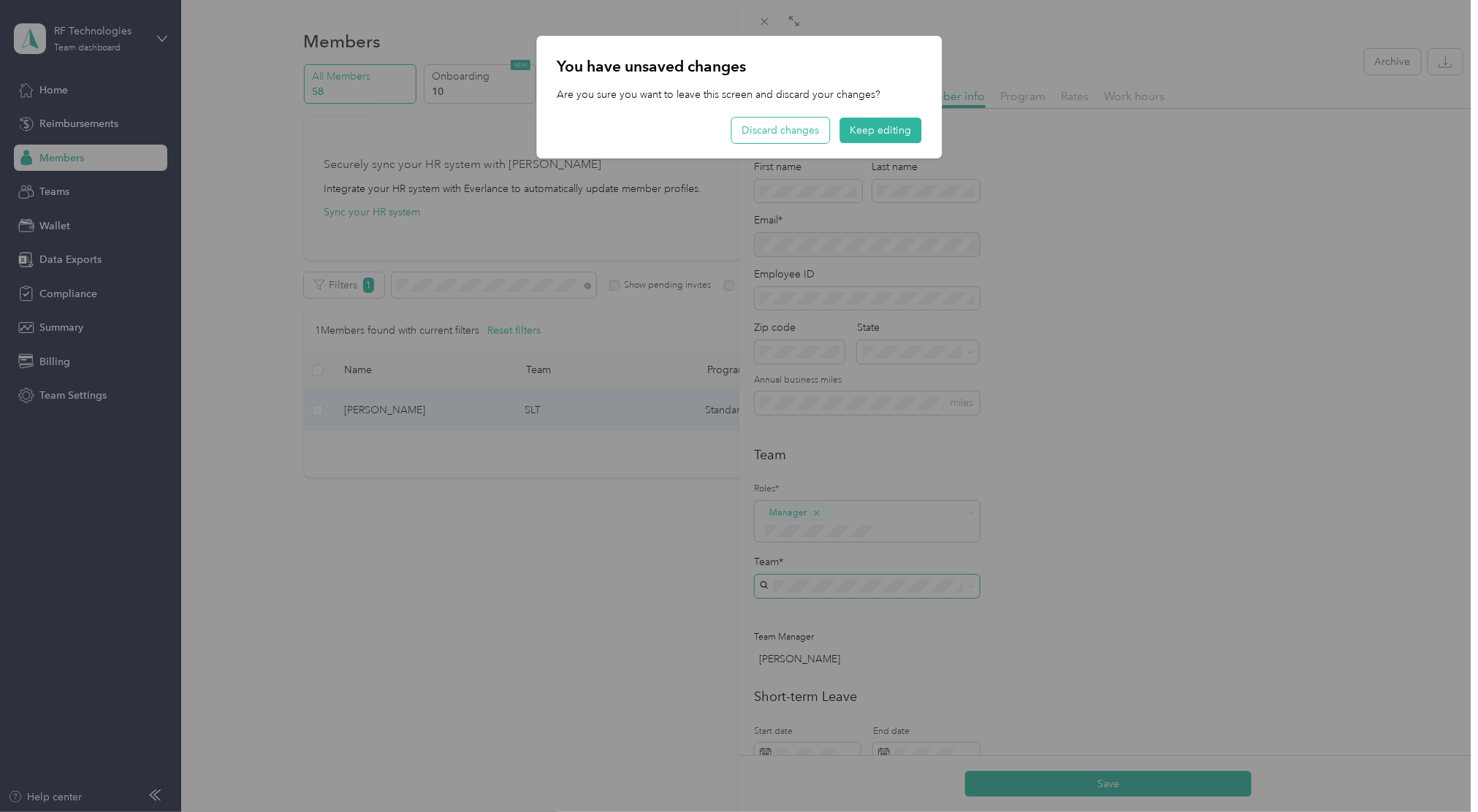
click at [799, 131] on button "Discard changes" at bounding box center [780, 130] width 98 height 25
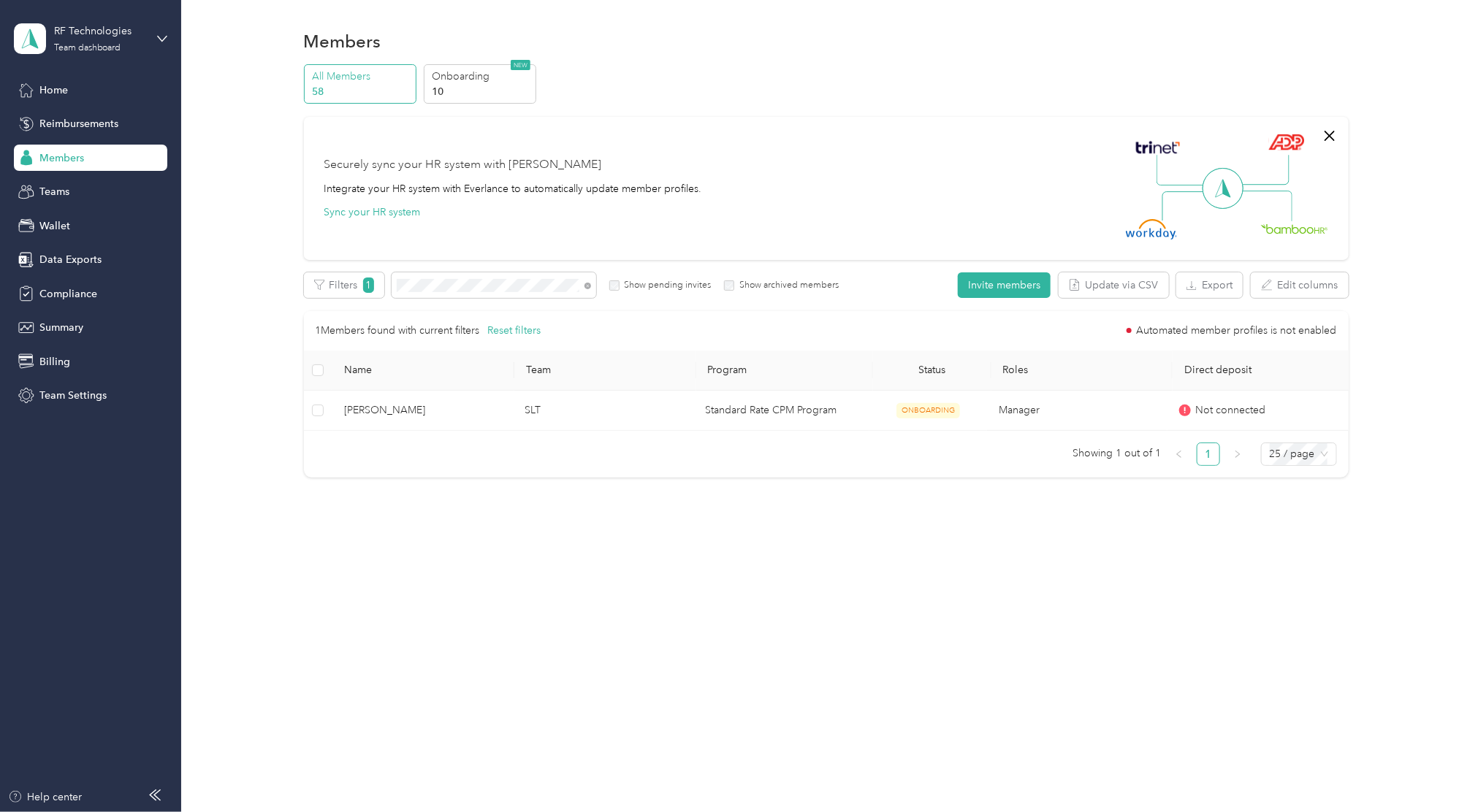
click at [40, 164] on span "Members" at bounding box center [62, 158] width 45 height 15
click at [70, 115] on div "Reimbursements" at bounding box center [90, 124] width 154 height 26
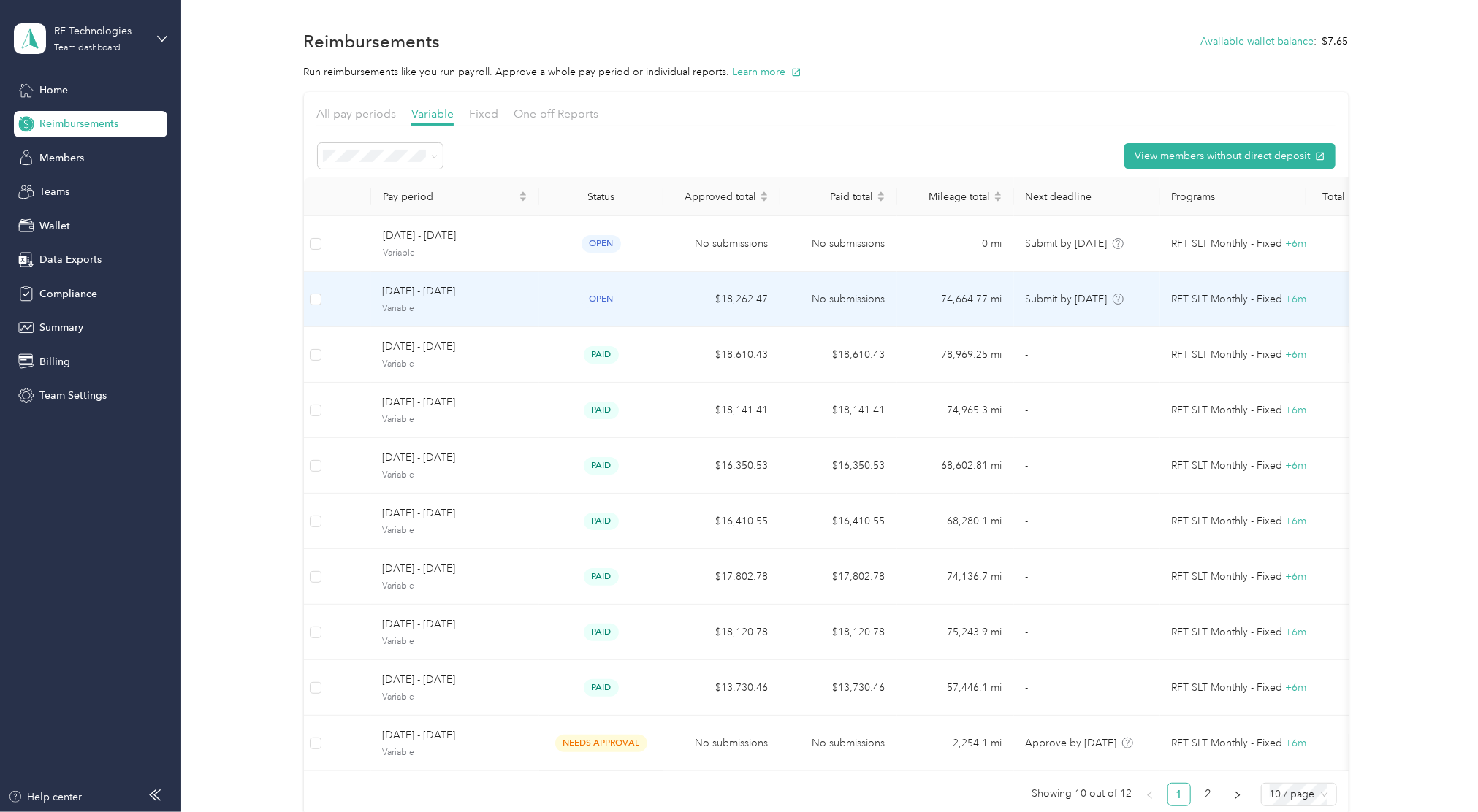
click at [536, 303] on td "[DATE] - [DATE] Variable" at bounding box center [455, 299] width 168 height 56
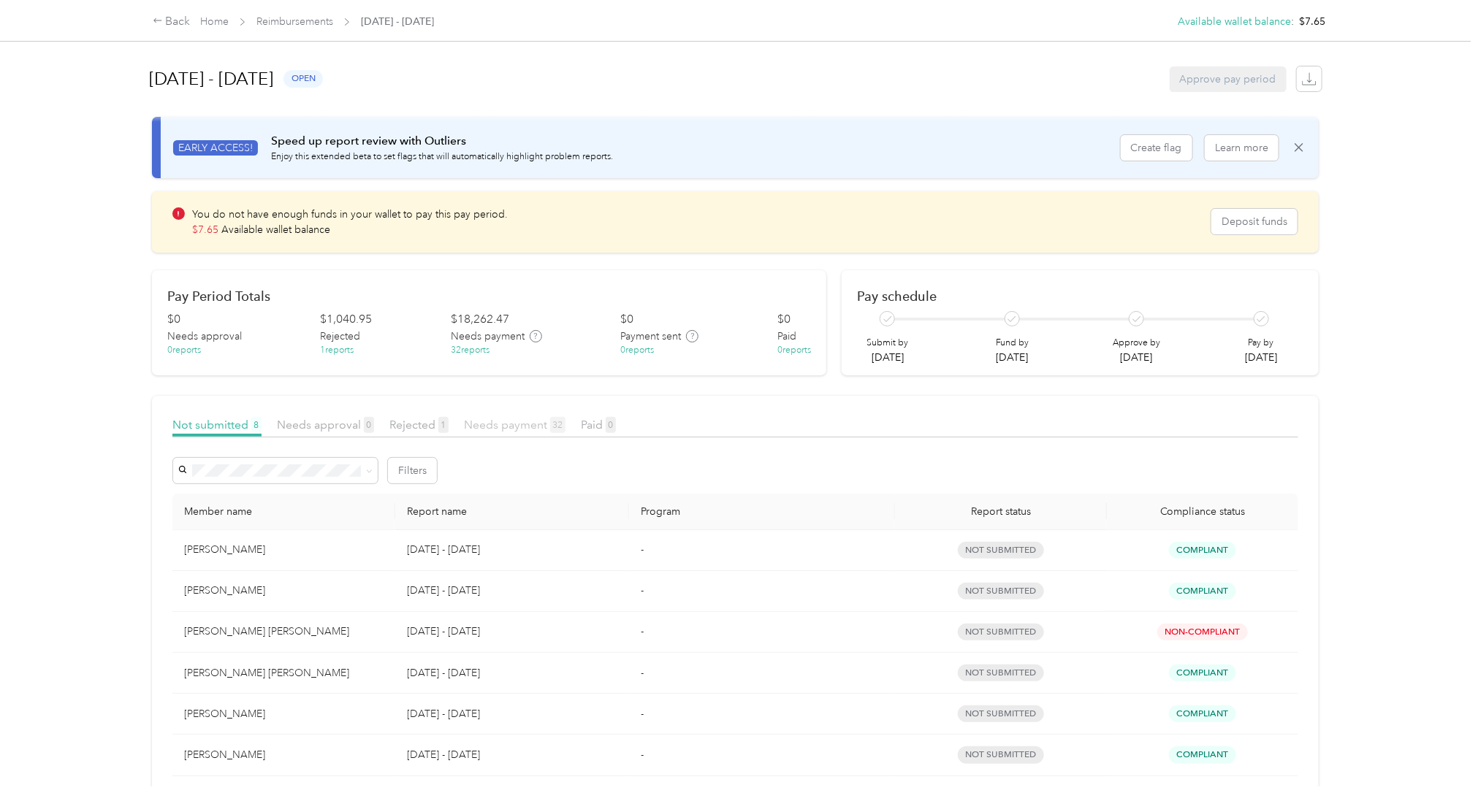
click at [488, 423] on span "Needs payment 32" at bounding box center [515, 424] width 101 height 13
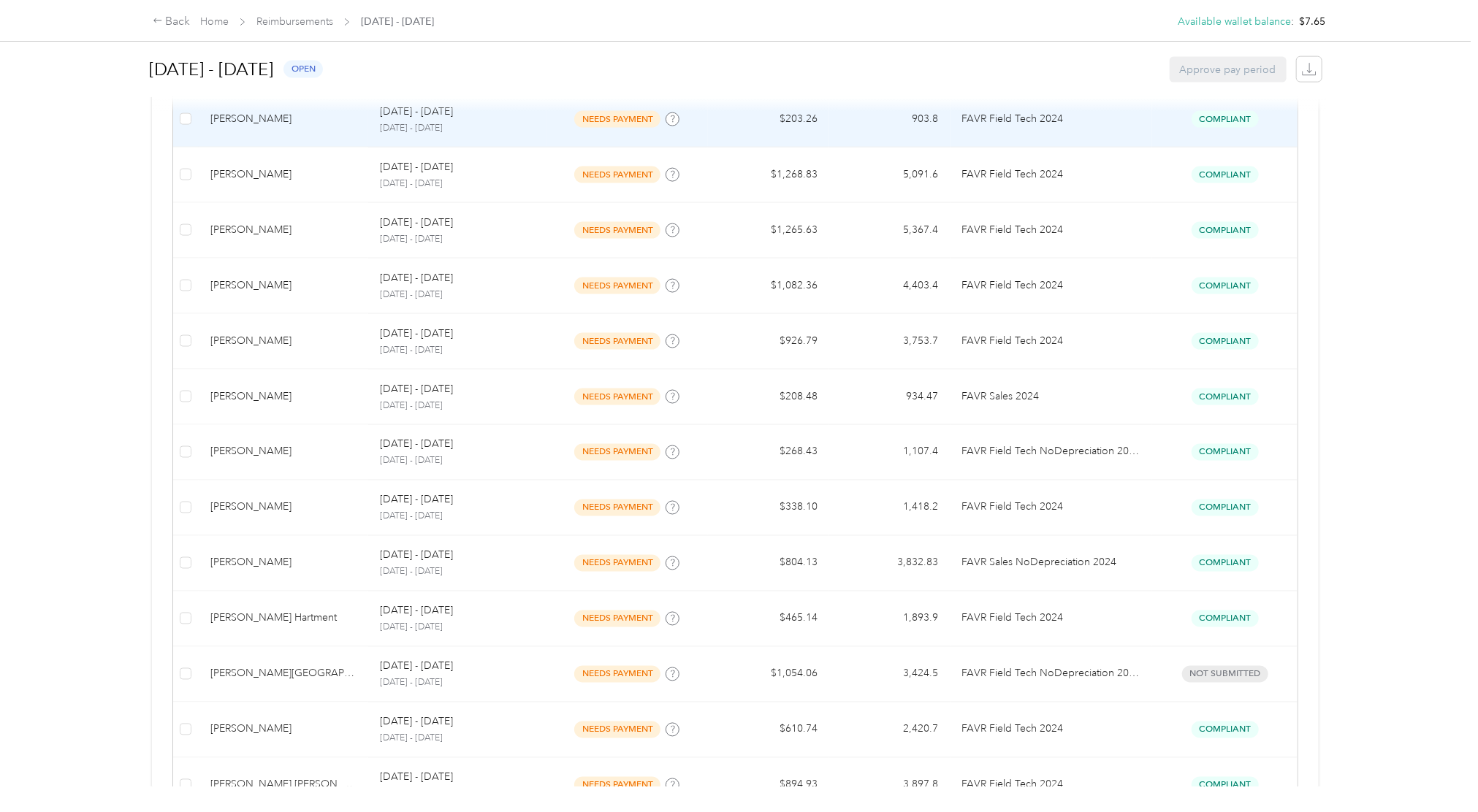
scroll to position [1276, 0]
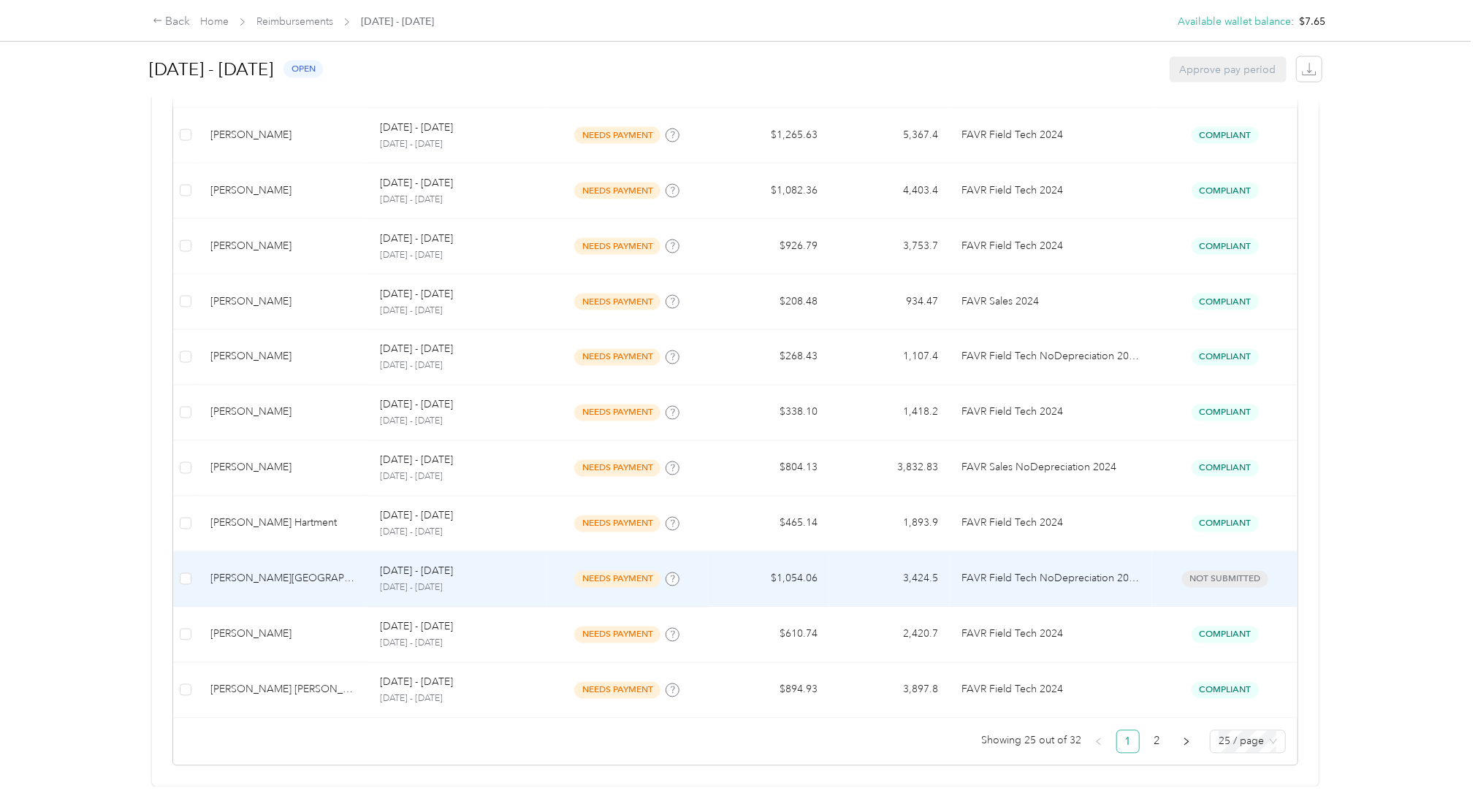
click at [515, 582] on p "[DATE] - [DATE]" at bounding box center [456, 589] width 154 height 13
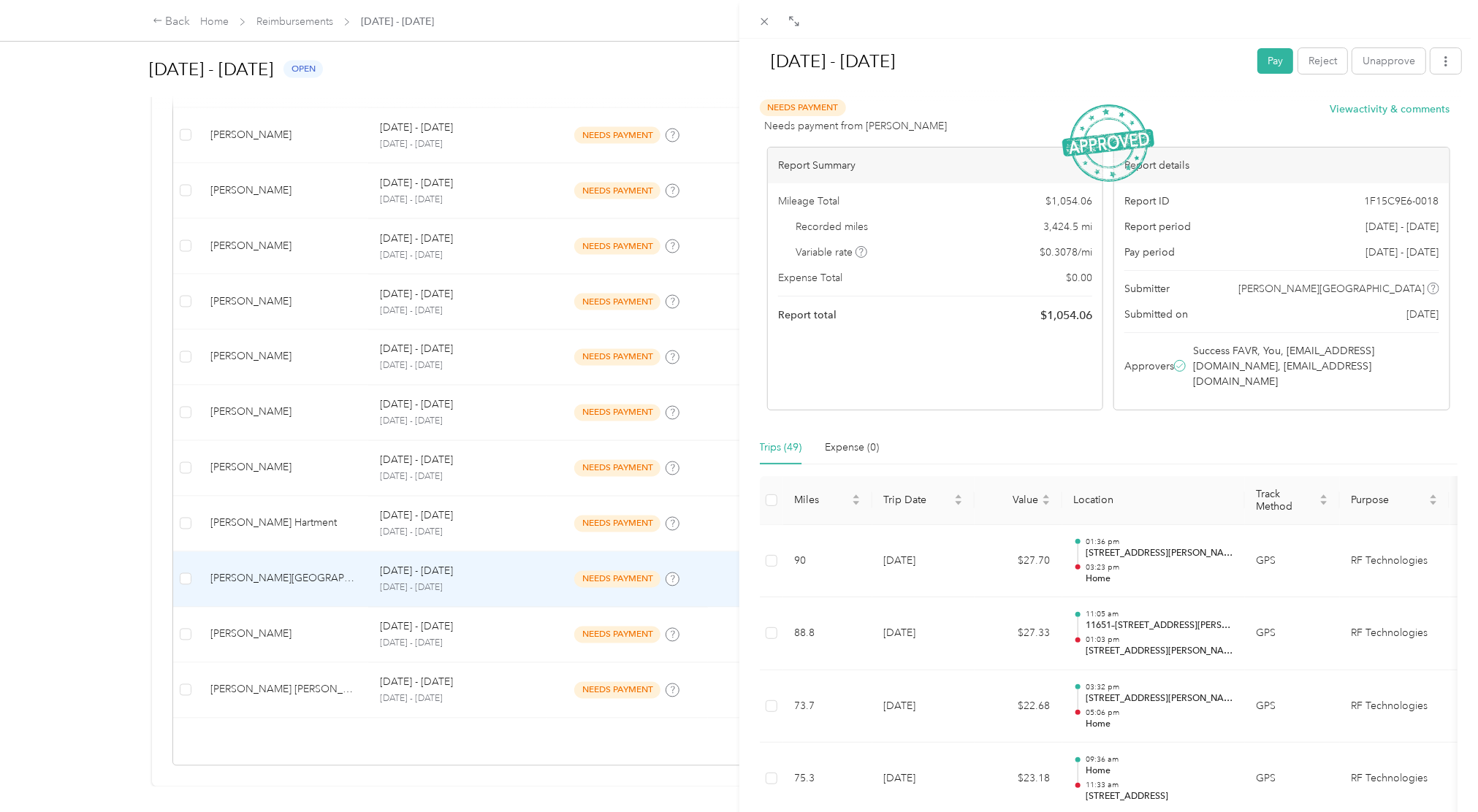
click at [84, 383] on div "Sep 1 - 30, 2025 Pay Reject Unapprove Needs Payment Needs payment from Danae Sc…" at bounding box center [739, 406] width 1478 height 812
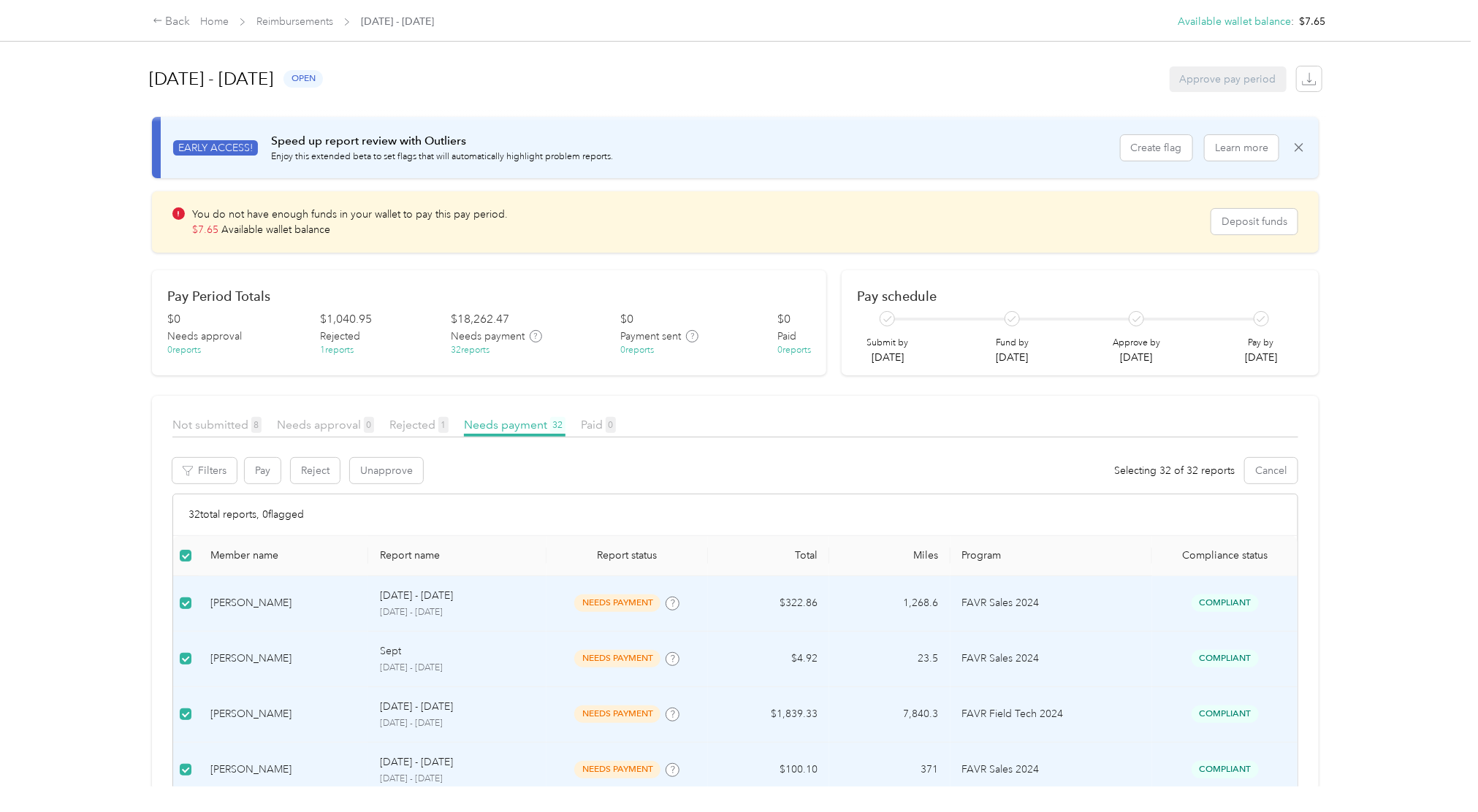
click at [1108, 90] on div "Approve pay period" at bounding box center [1227, 79] width 117 height 25
click at [533, 473] on div "Pay Reject Unapprove Selecting 32 of 32 reports Cancel" at bounding box center [771, 471] width 1055 height 25
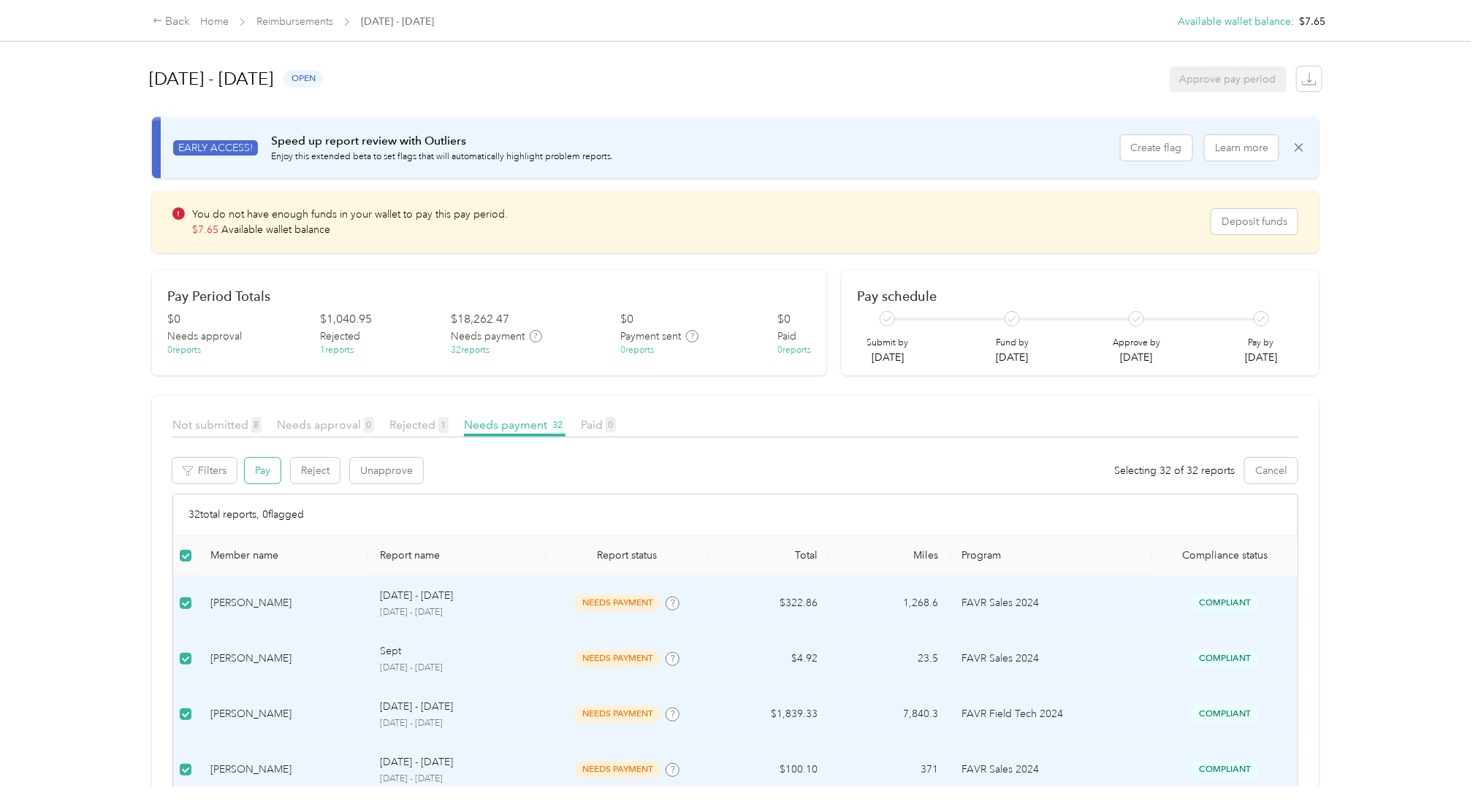
click at [257, 475] on button "Pay" at bounding box center [262, 471] width 35 height 25
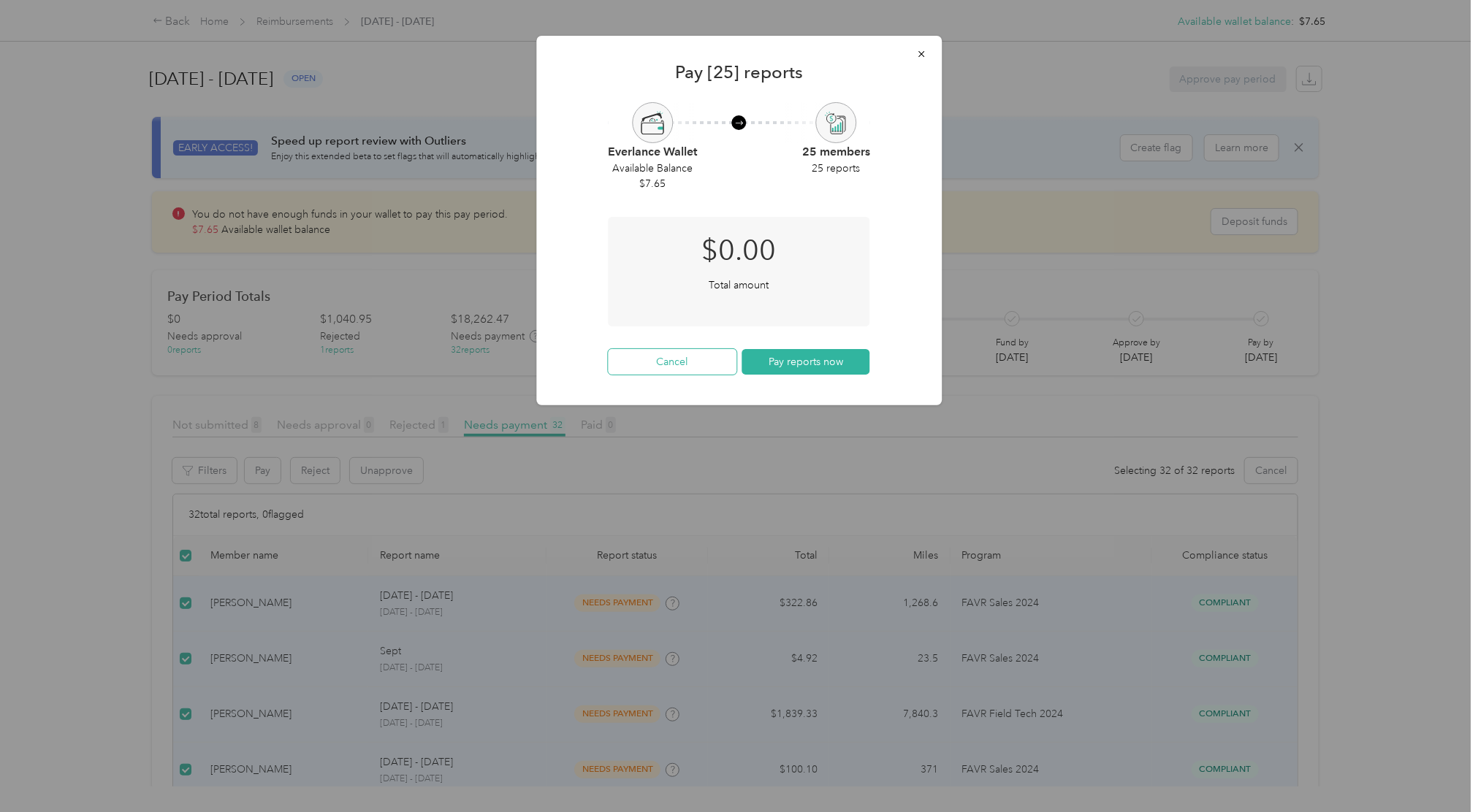
click at [670, 372] on button "Cancel" at bounding box center [672, 362] width 128 height 25
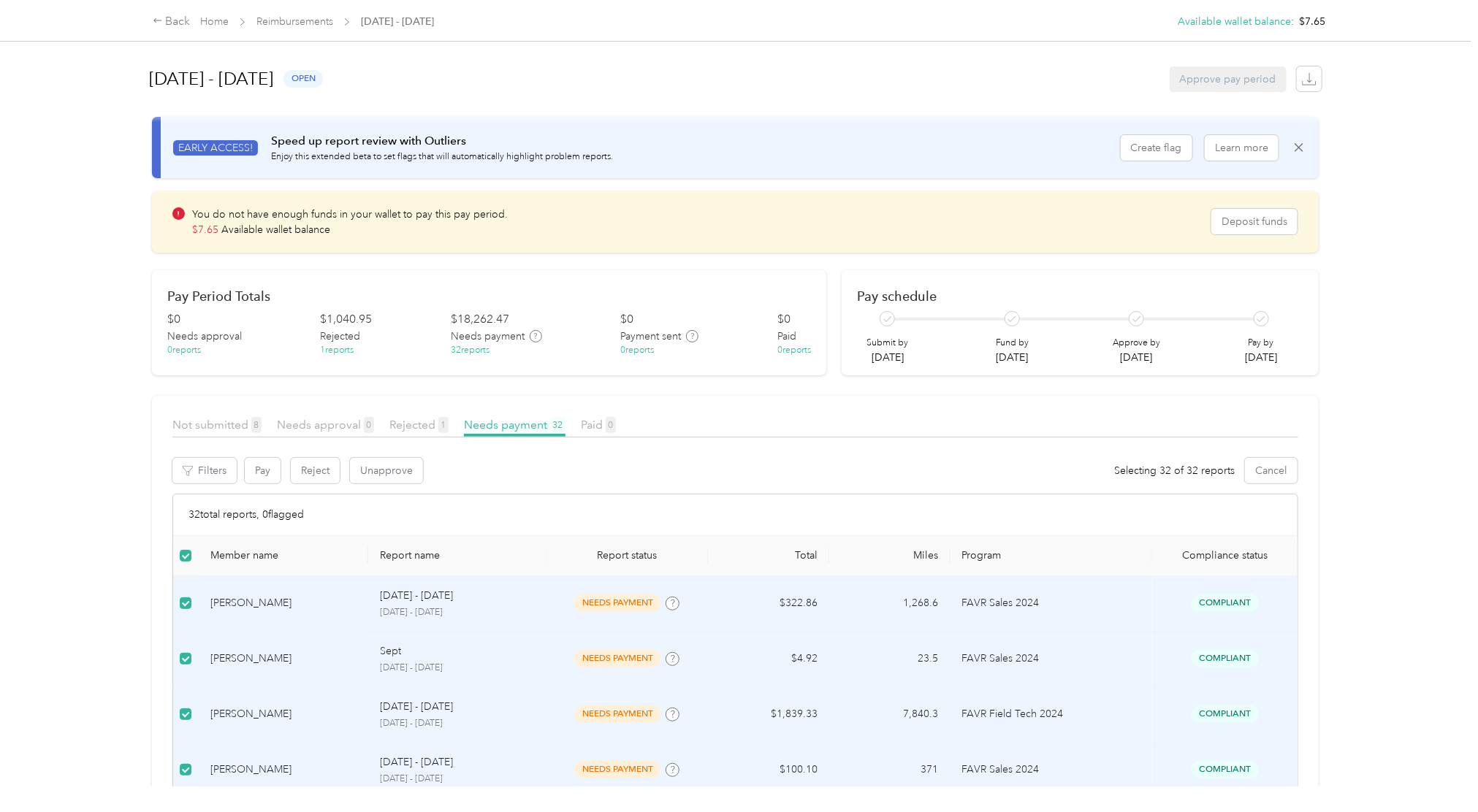
drag, startPoint x: 1310, startPoint y: 84, endPoint x: 920, endPoint y: 94, distance: 390.1
click at [920, 94] on div "September 1 - 30, 2025 open Approve pay period" at bounding box center [736, 79] width 1173 height 56
click at [1108, 233] on div "Back Home Reimbursements September 1 - 30, 2025 Available wallet balance : $7.6…" at bounding box center [735, 406] width 1470 height 812
click at [1108, 487] on div "Back Home Reimbursements September 1 - 30, 2025 Available wallet balance : $7.6…" at bounding box center [735, 406] width 1470 height 812
click at [1108, 154] on div "Create flag Learn more" at bounding box center [1220, 148] width 199 height 25
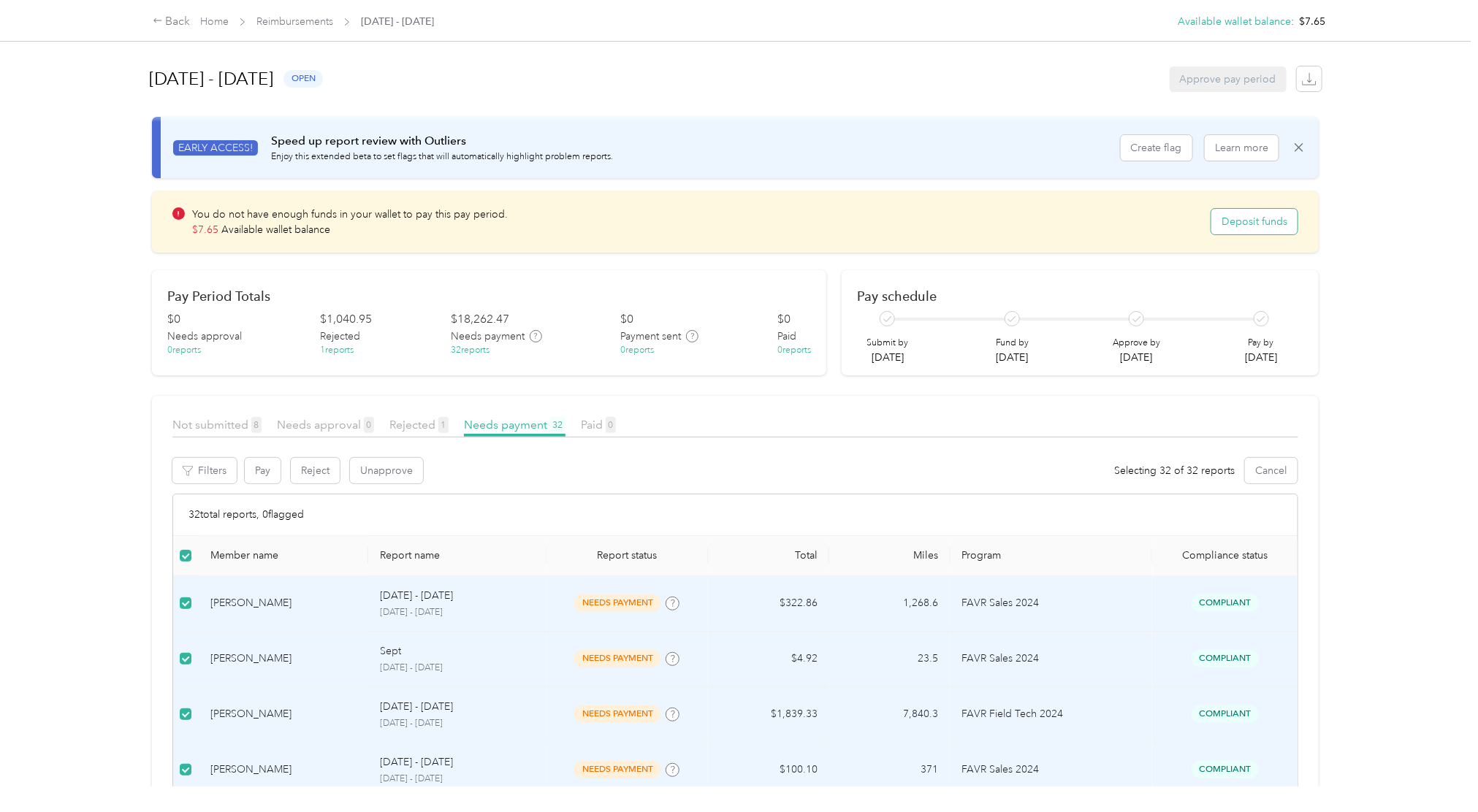
click at [1108, 217] on button "Deposit funds" at bounding box center [1254, 222] width 86 height 25
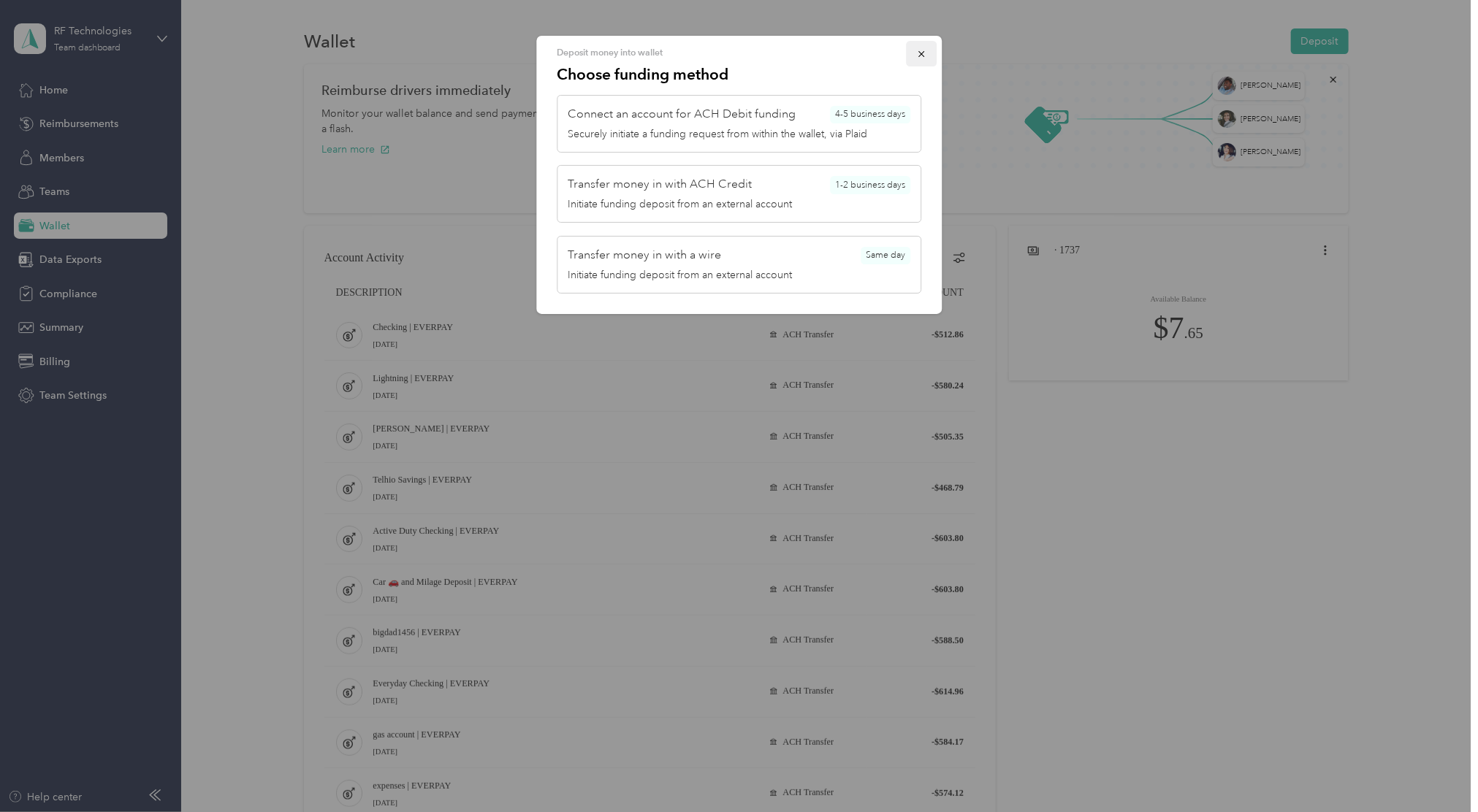
click at [919, 53] on icon "button" at bounding box center [921, 54] width 10 height 10
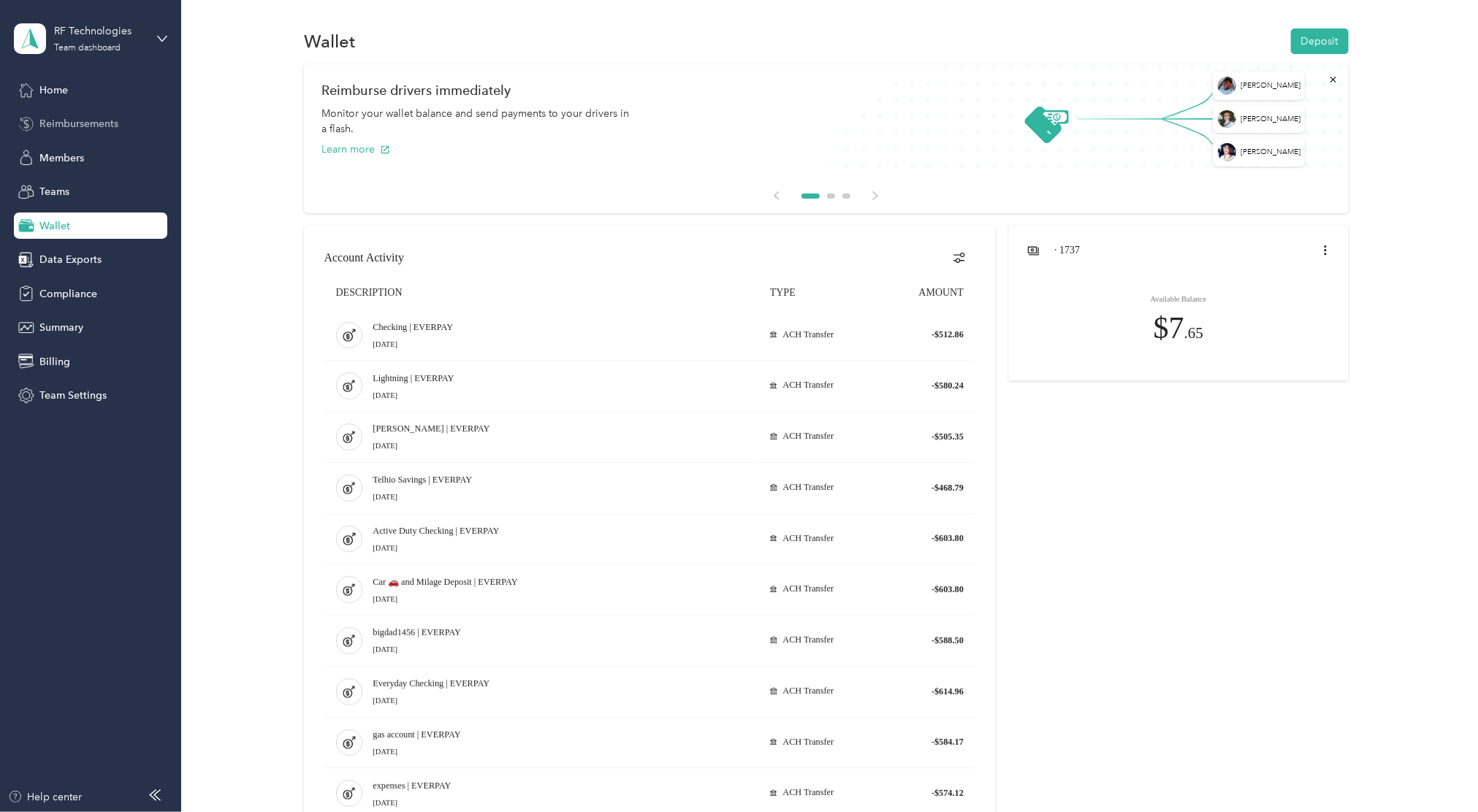
click at [100, 120] on span "Reimbursements" at bounding box center [79, 124] width 79 height 15
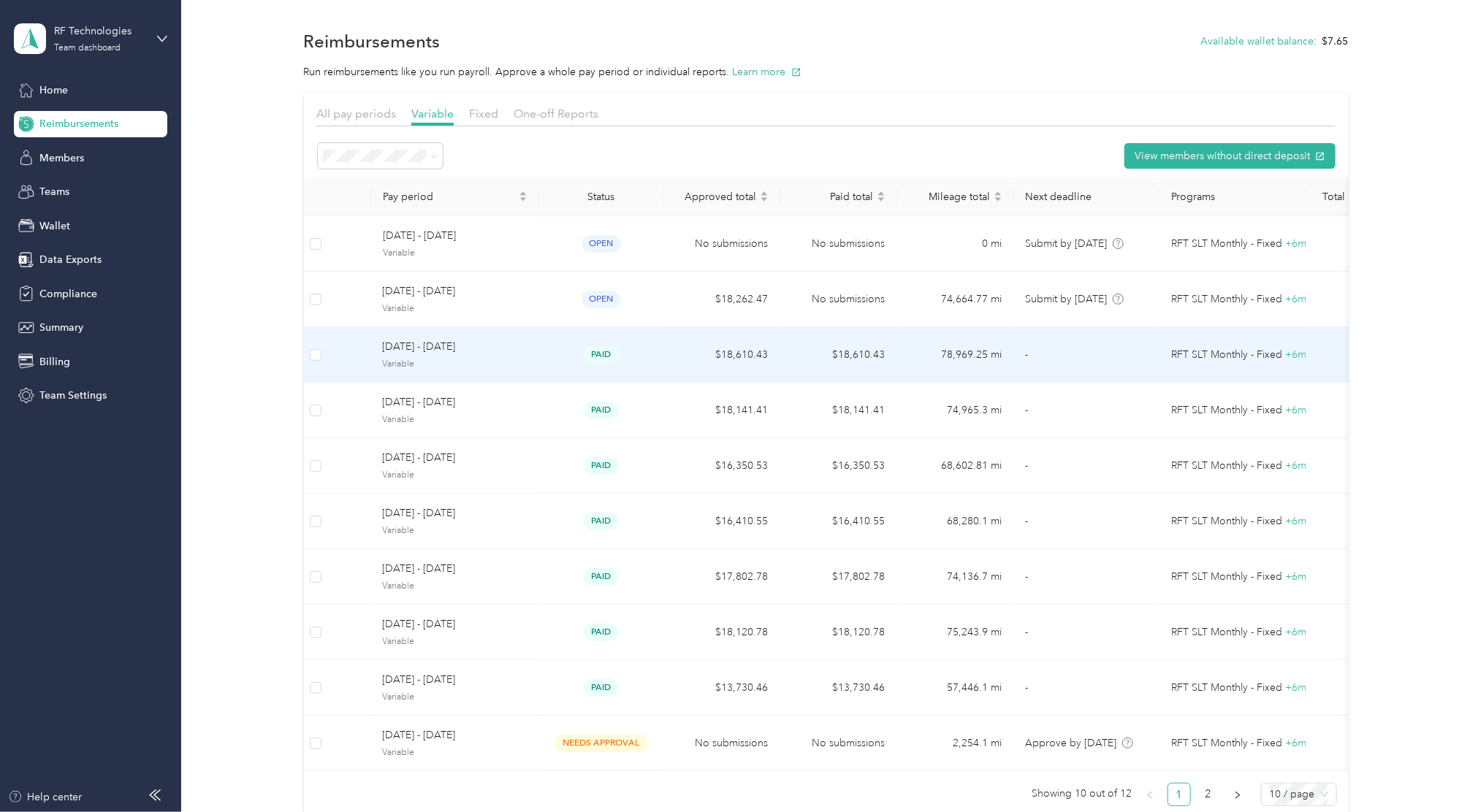
click at [488, 363] on span "Variable" at bounding box center [455, 364] width 144 height 13
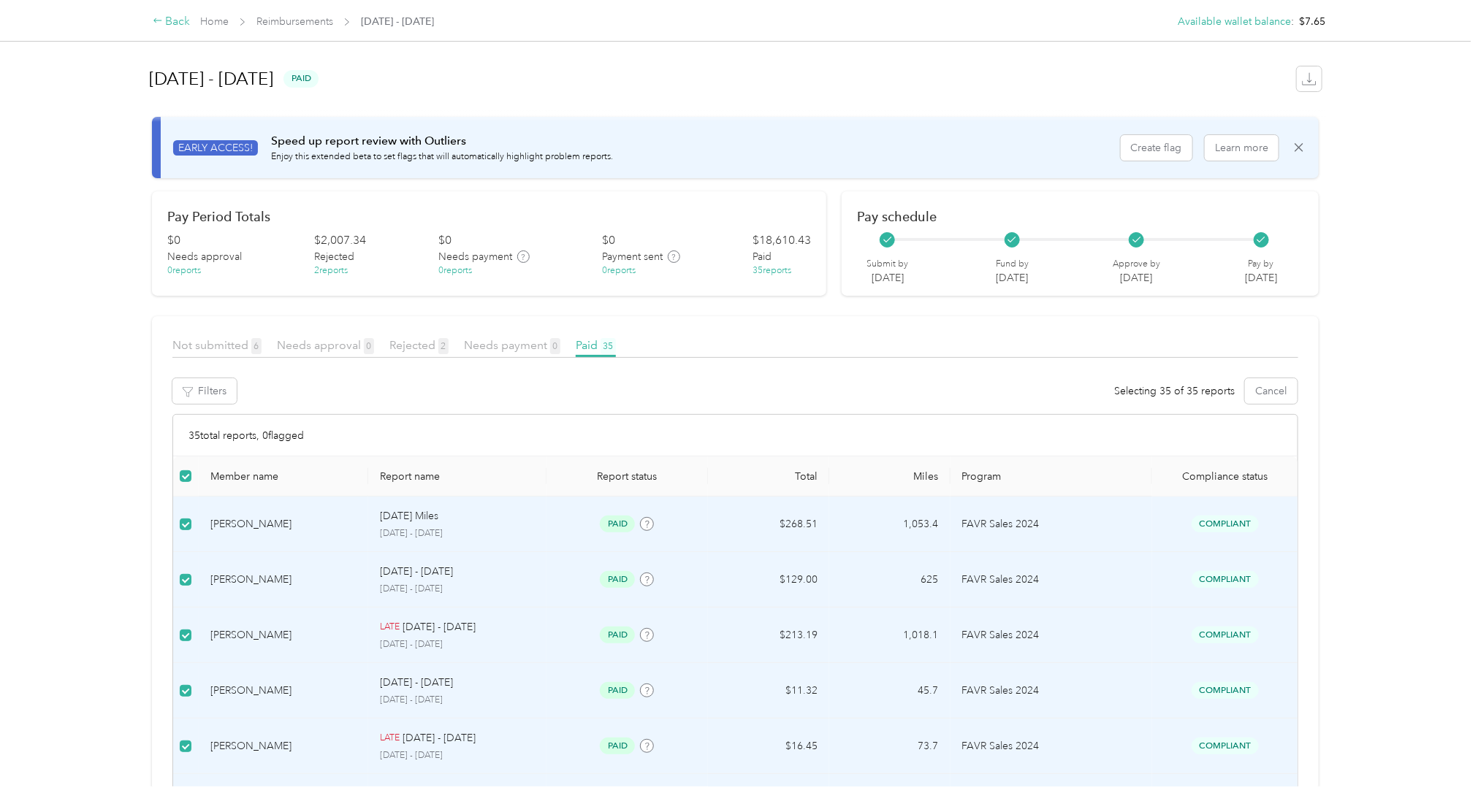
click at [191, 26] on div "Back Home Reimbursements August 1 - 31, 2025" at bounding box center [294, 22] width 282 height 18
click at [177, 30] on div "Back" at bounding box center [171, 22] width 38 height 18
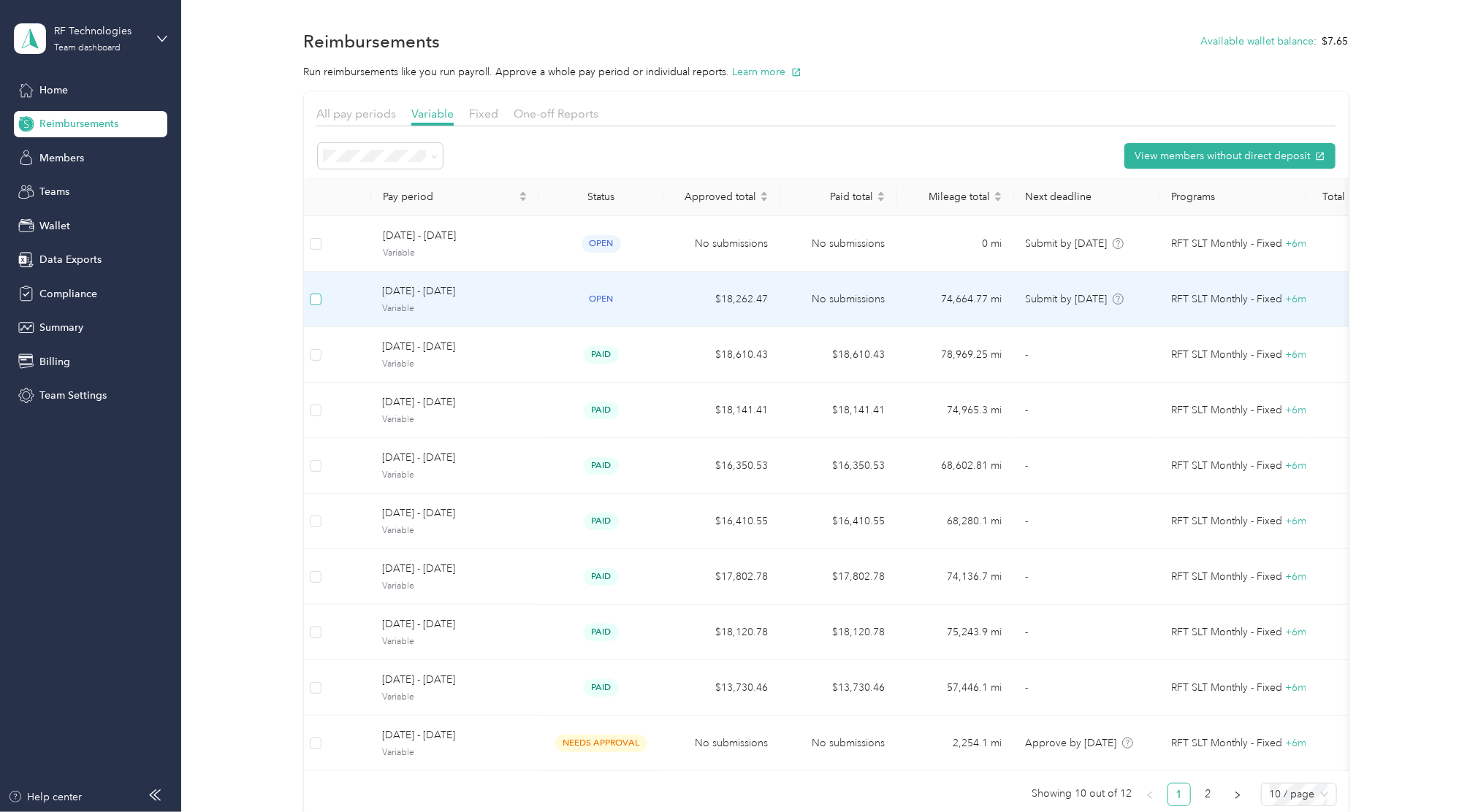
click at [314, 305] on label at bounding box center [316, 299] width 12 height 16
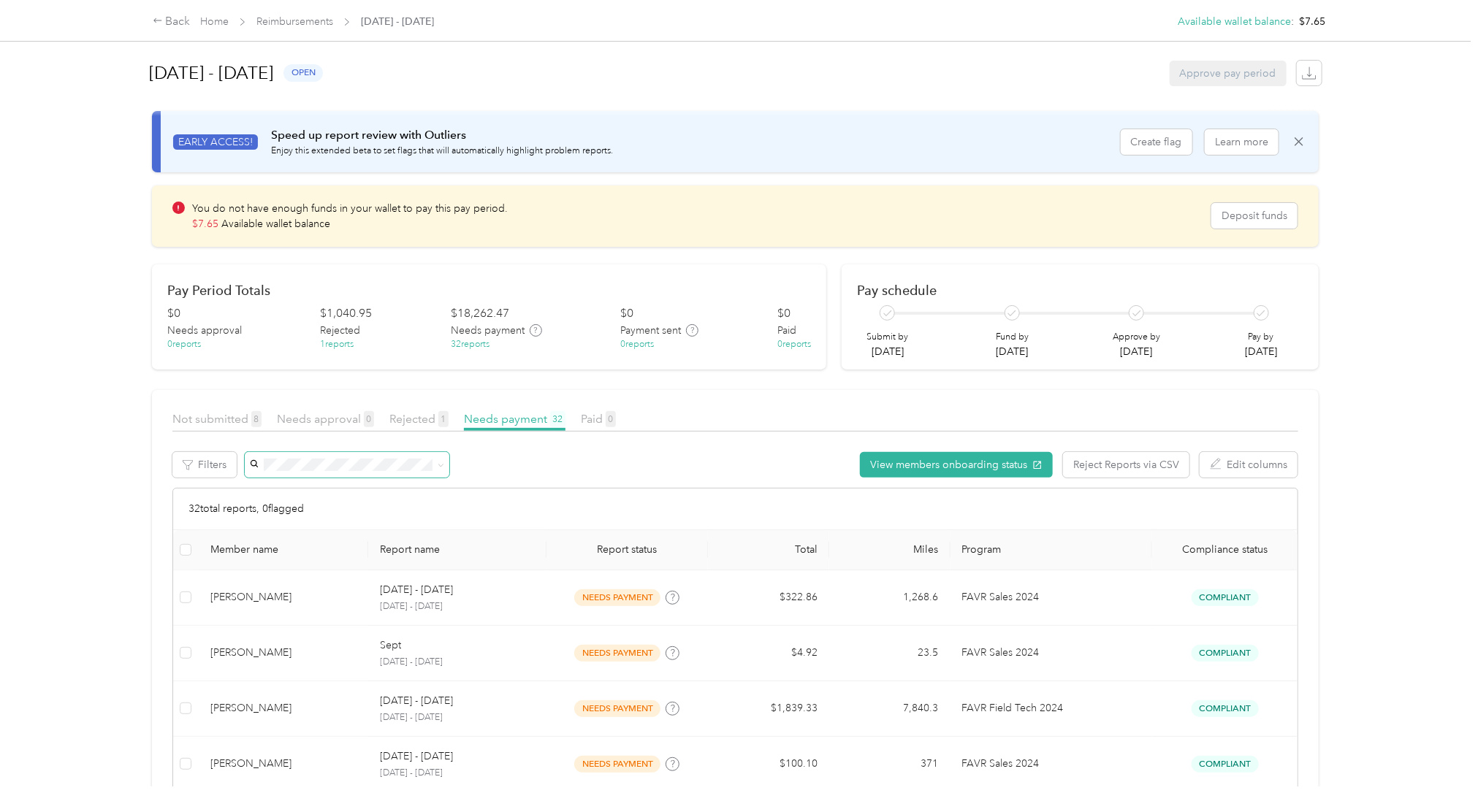
scroll to position [9, 0]
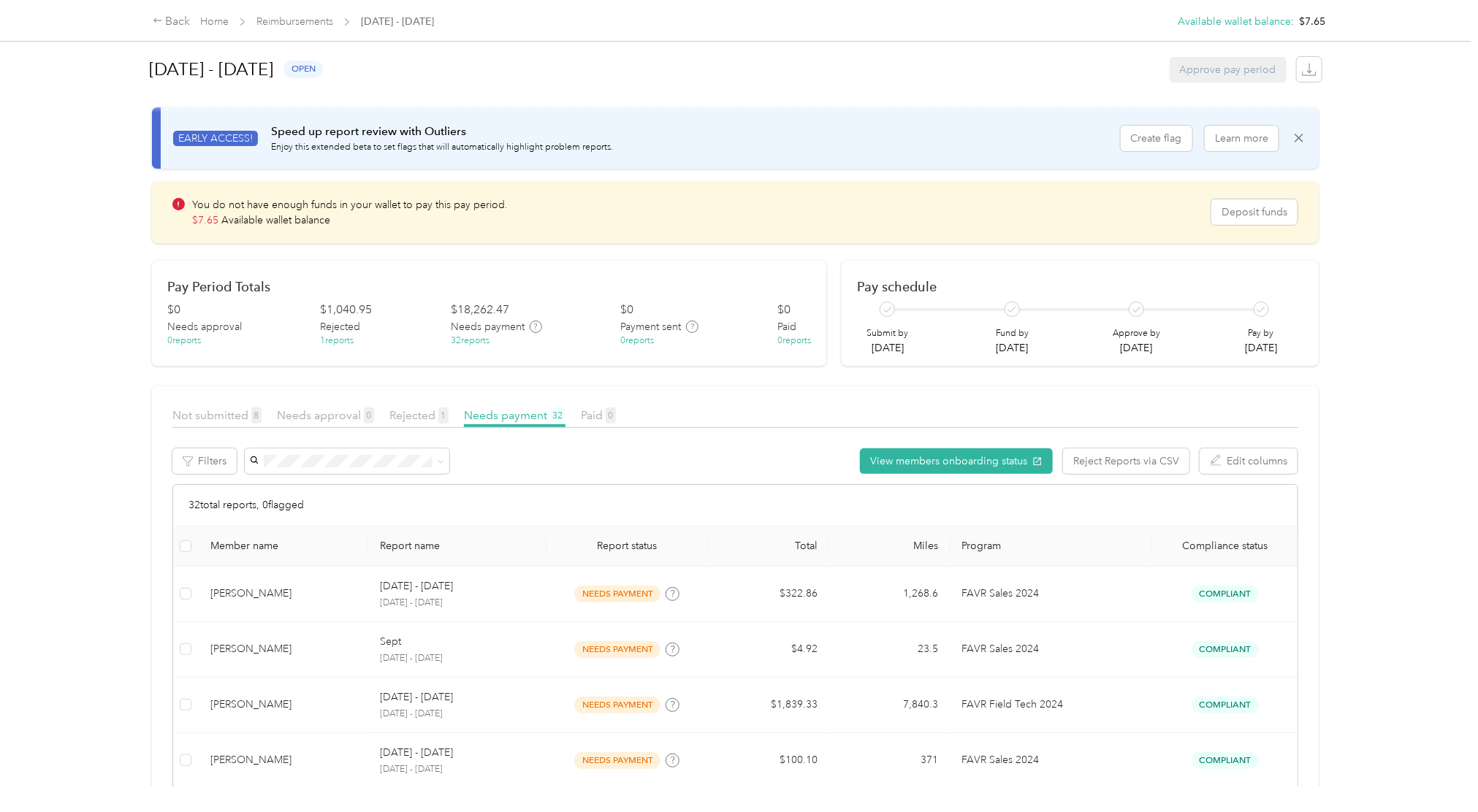
click at [1182, 65] on div "Approve pay period" at bounding box center [1227, 70] width 117 height 25
click at [1233, 67] on div "Approve pay period" at bounding box center [1227, 70] width 117 height 25
click at [1299, 70] on span "button" at bounding box center [1308, 69] width 19 height 19
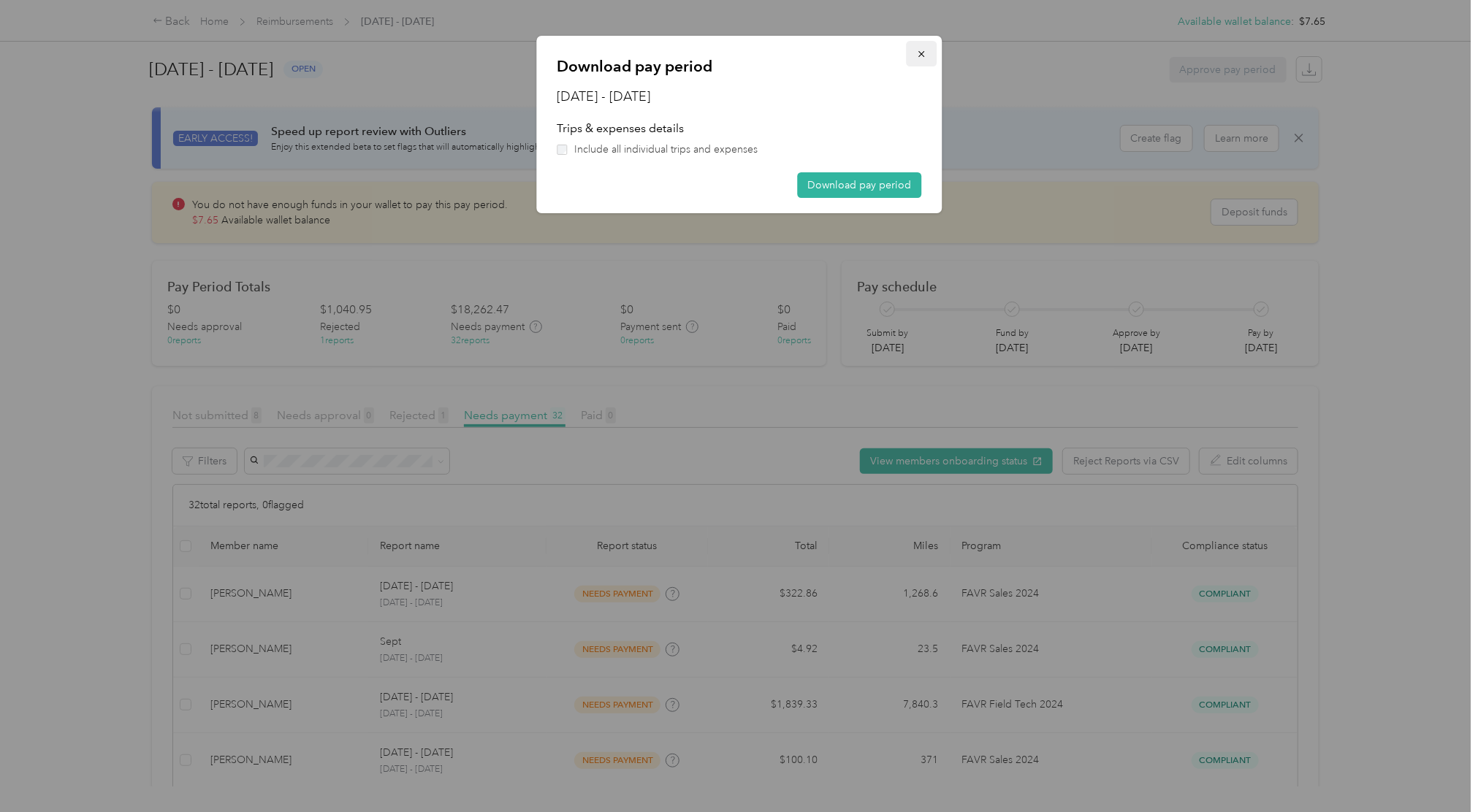
click at [924, 62] on button "button" at bounding box center [921, 53] width 30 height 25
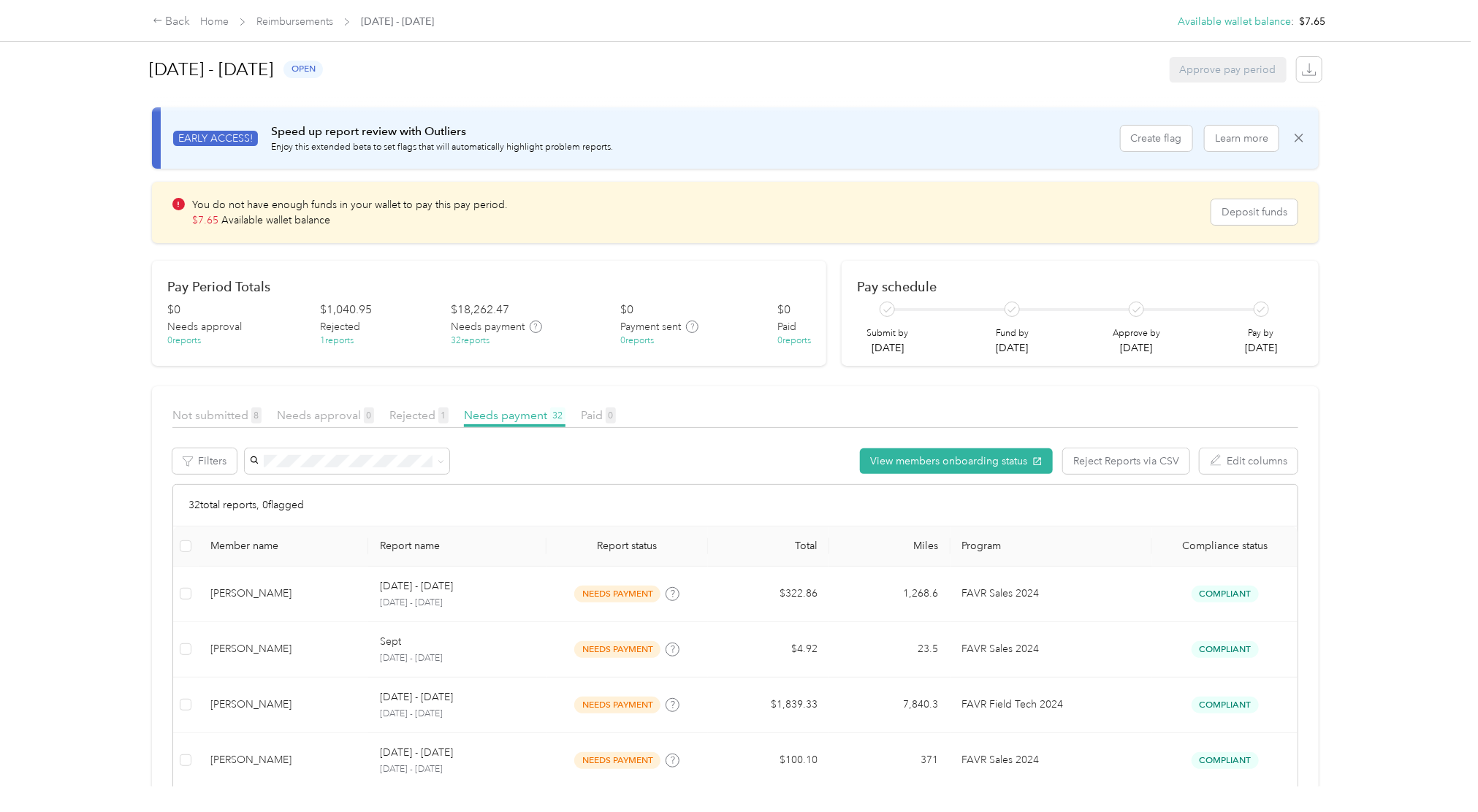
click at [132, 314] on div "September 1 - 30, 2025 open Approve pay period EARLY ACCESS! Speed up report re…" at bounding box center [735, 393] width 1226 height 787
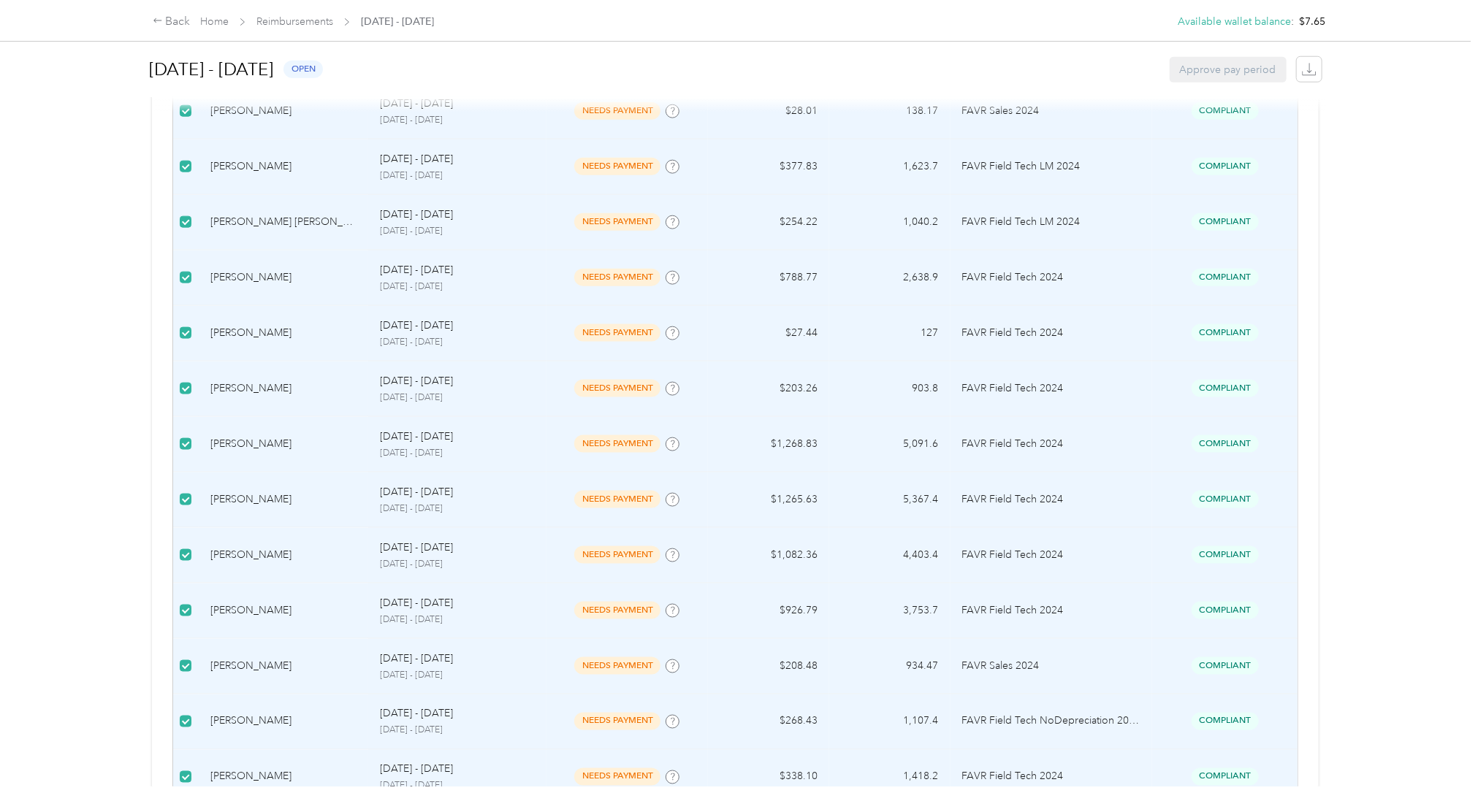
scroll to position [902, 0]
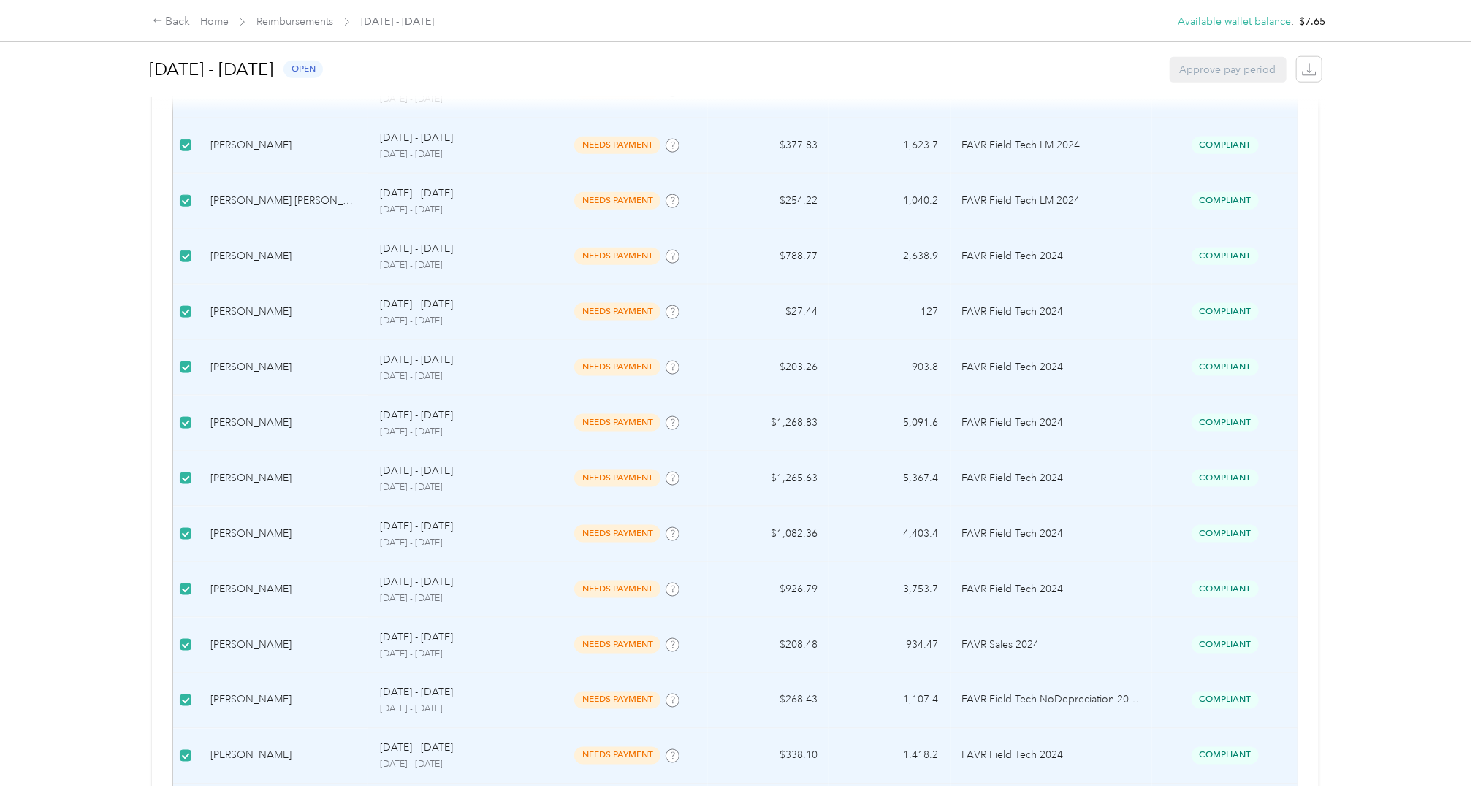
click at [1211, 161] on td "Compliant" at bounding box center [1225, 146] width 145 height 56
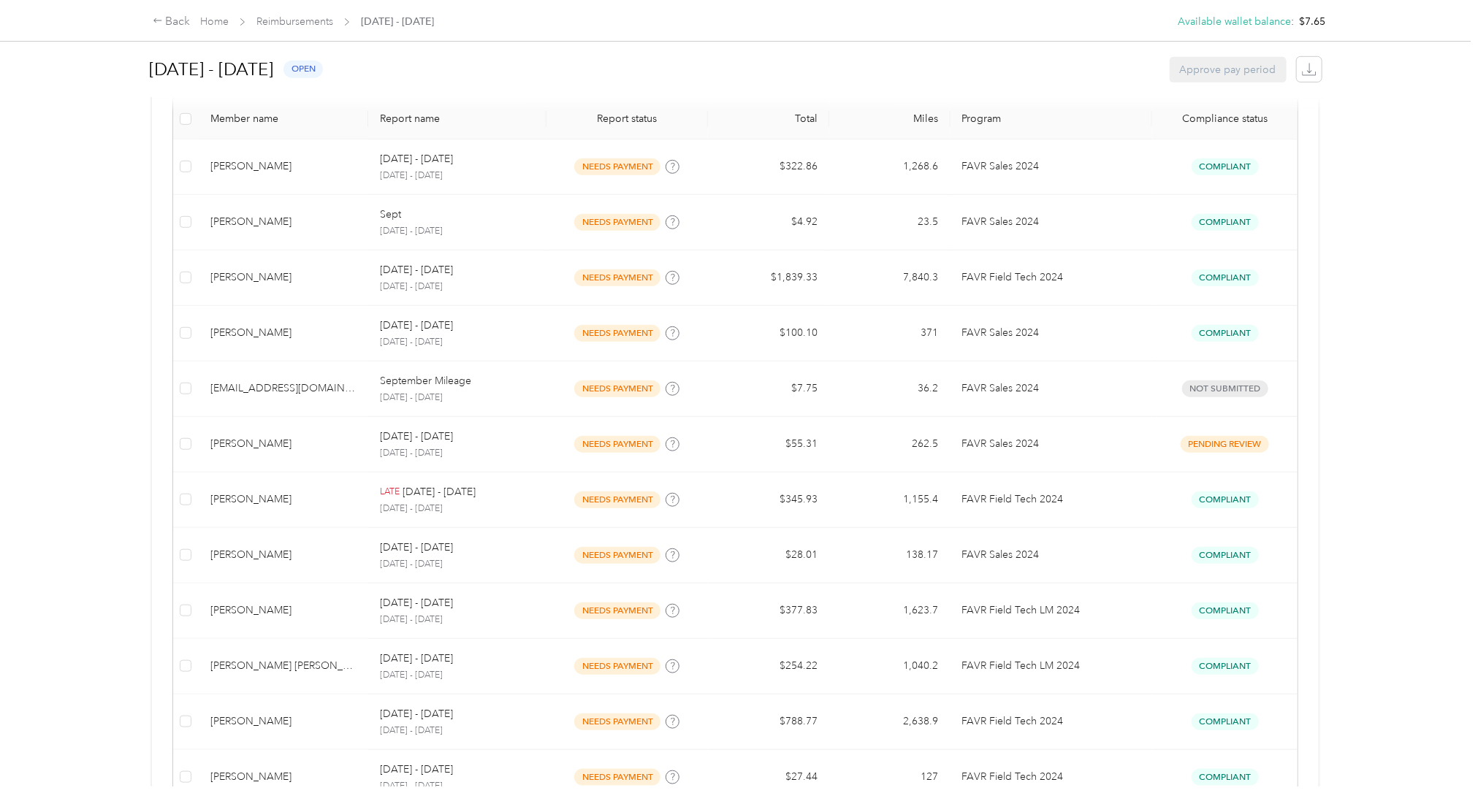
scroll to position [448, 0]
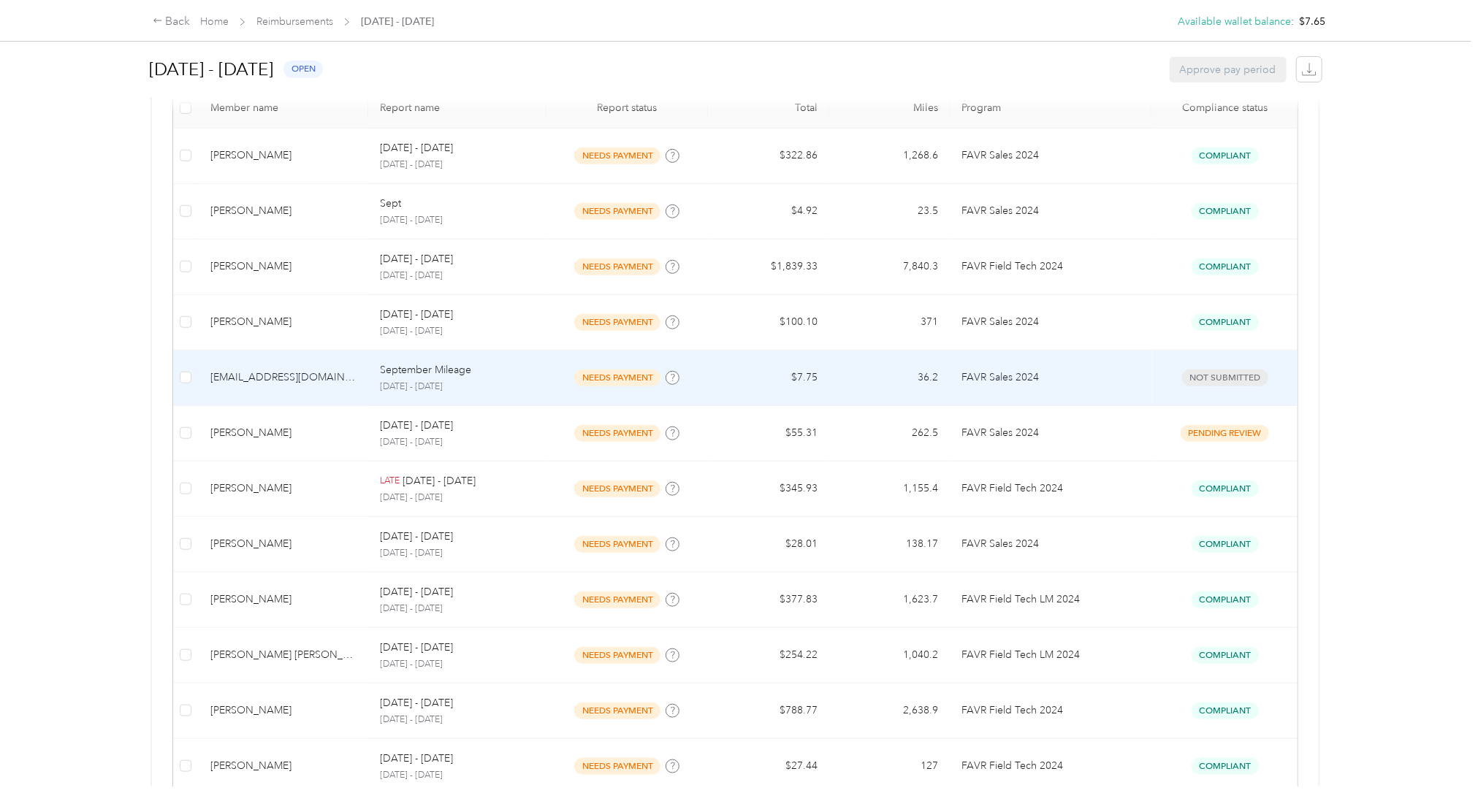
click at [1224, 395] on td "Not submitted" at bounding box center [1225, 379] width 145 height 56
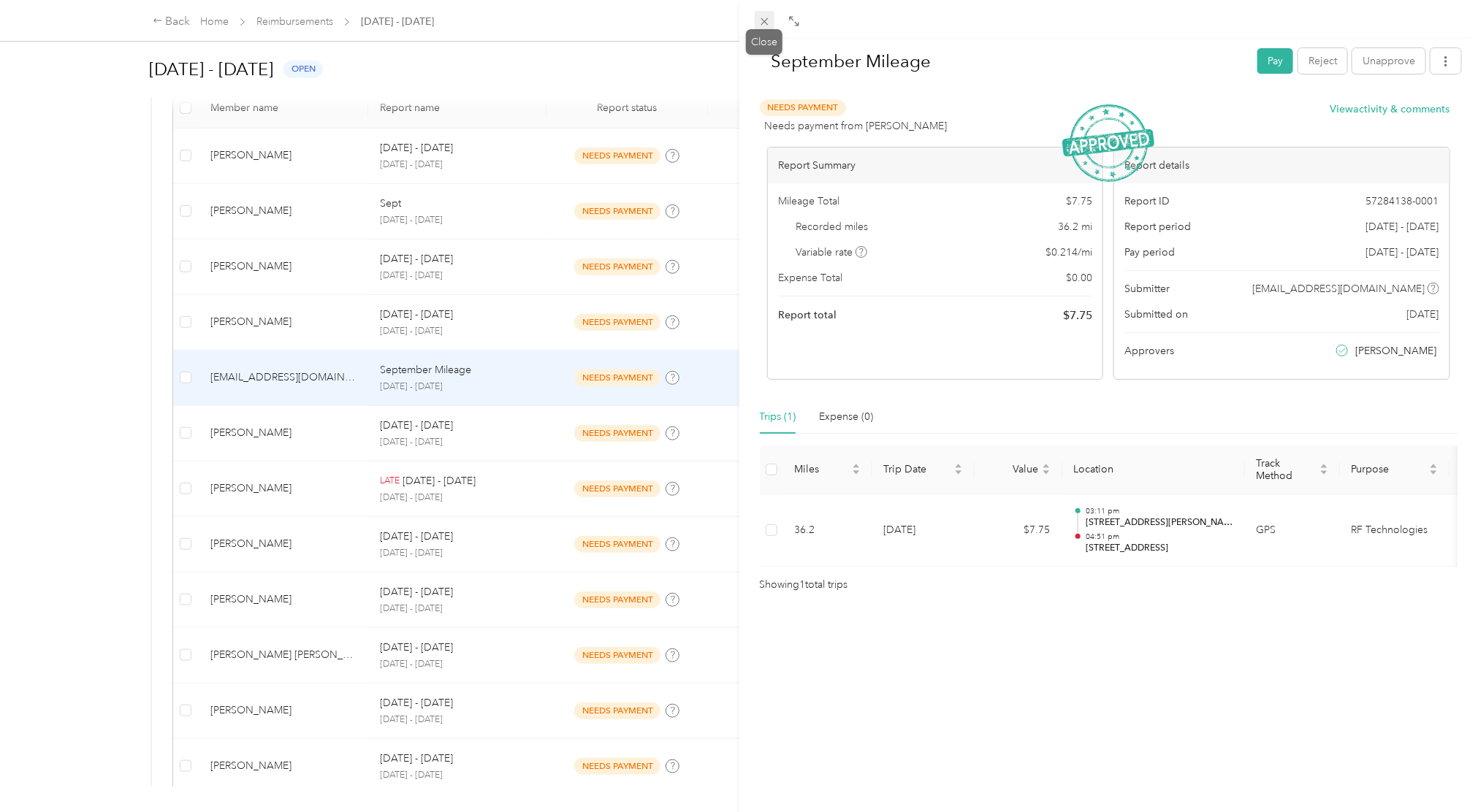
click at [758, 20] on icon at bounding box center [764, 21] width 13 height 13
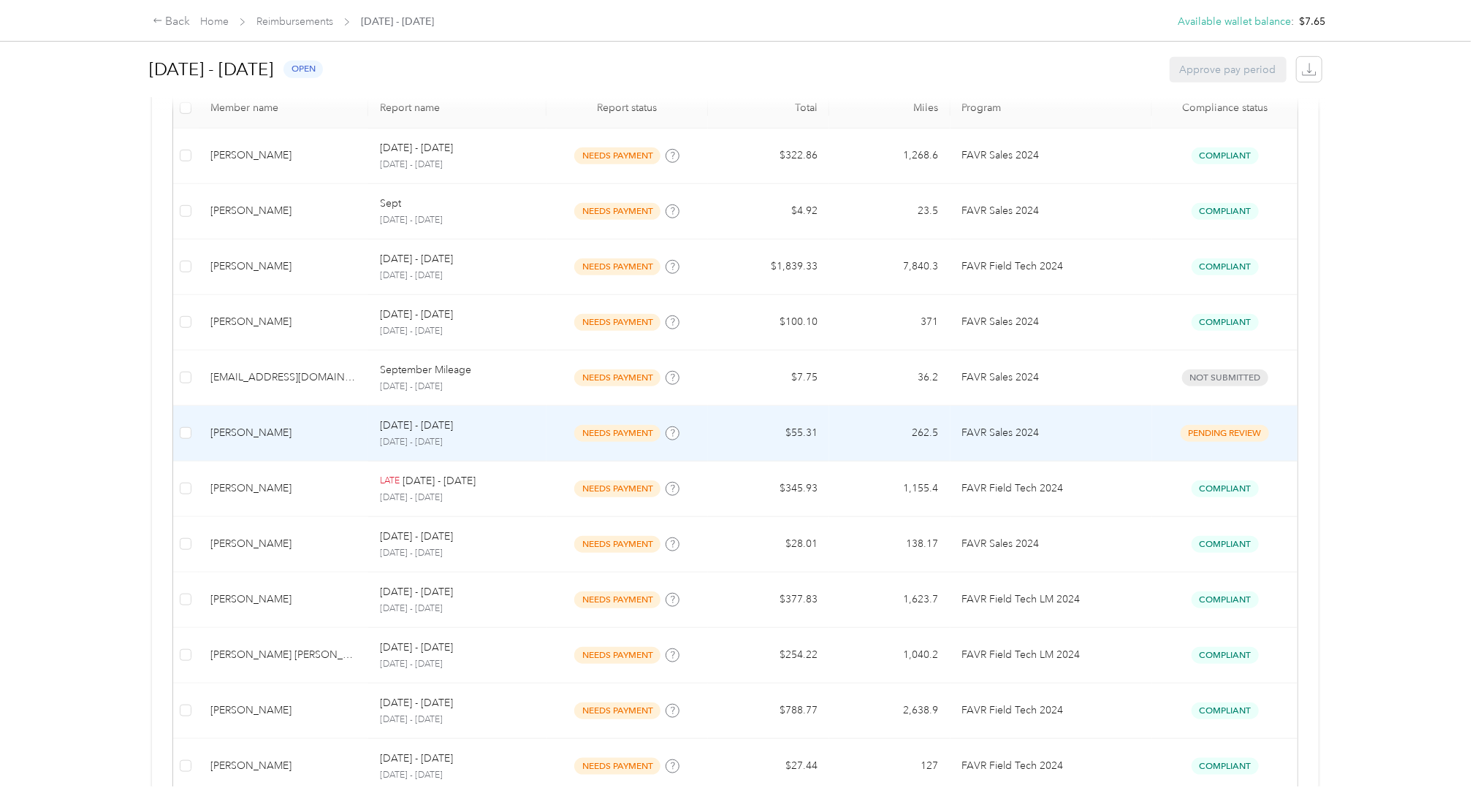
click at [1187, 428] on span "pending review" at bounding box center [1224, 433] width 89 height 17
click at [1264, 430] on div "pending review" at bounding box center [1225, 433] width 122 height 17
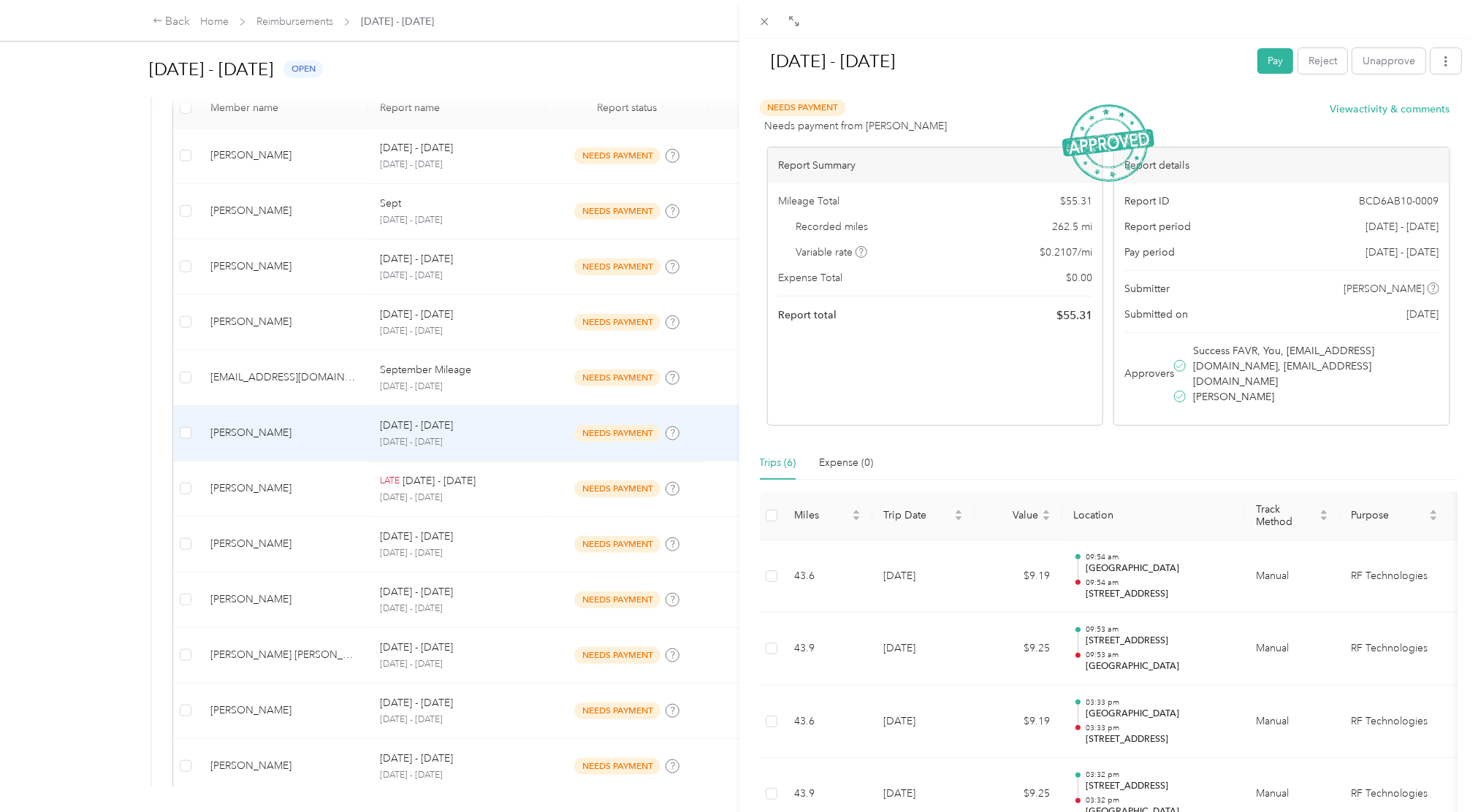
click at [752, 20] on div at bounding box center [1108, 19] width 739 height 39
click at [751, 23] on div at bounding box center [1108, 19] width 739 height 39
click at [756, 23] on span at bounding box center [765, 21] width 20 height 20
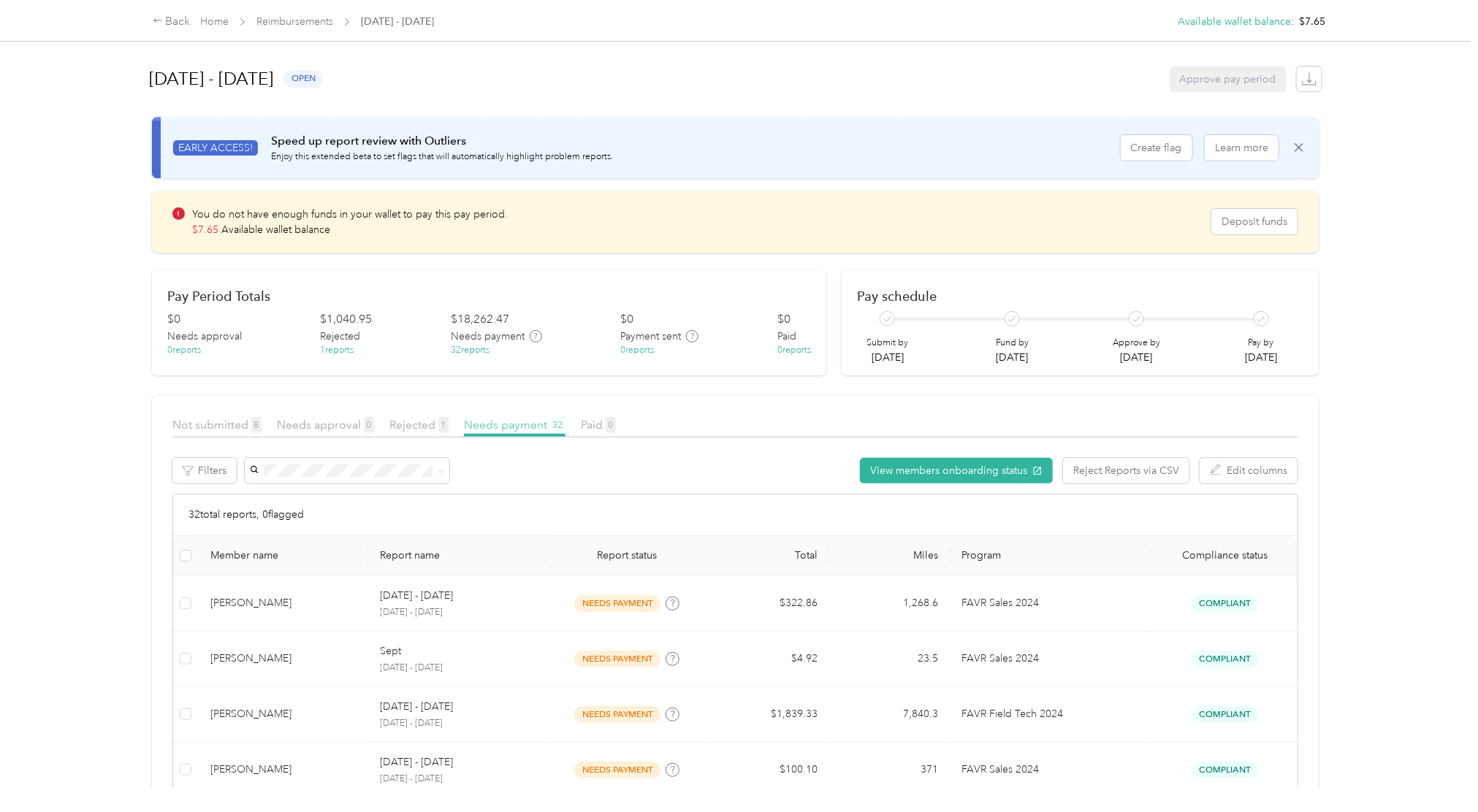
click at [519, 422] on span "Needs payment 32" at bounding box center [515, 424] width 101 height 13
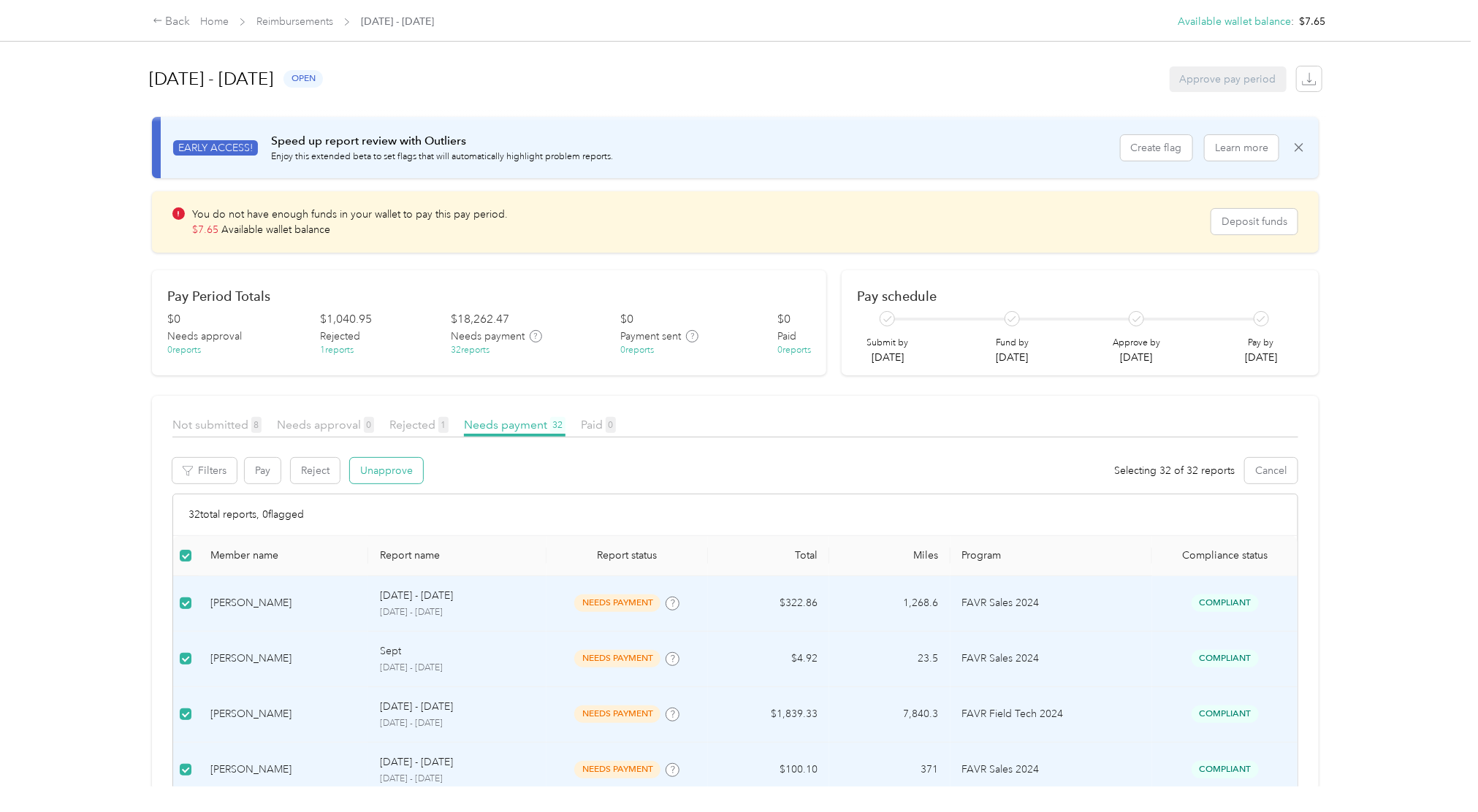
click at [392, 470] on button "Unapprove" at bounding box center [386, 471] width 73 height 25
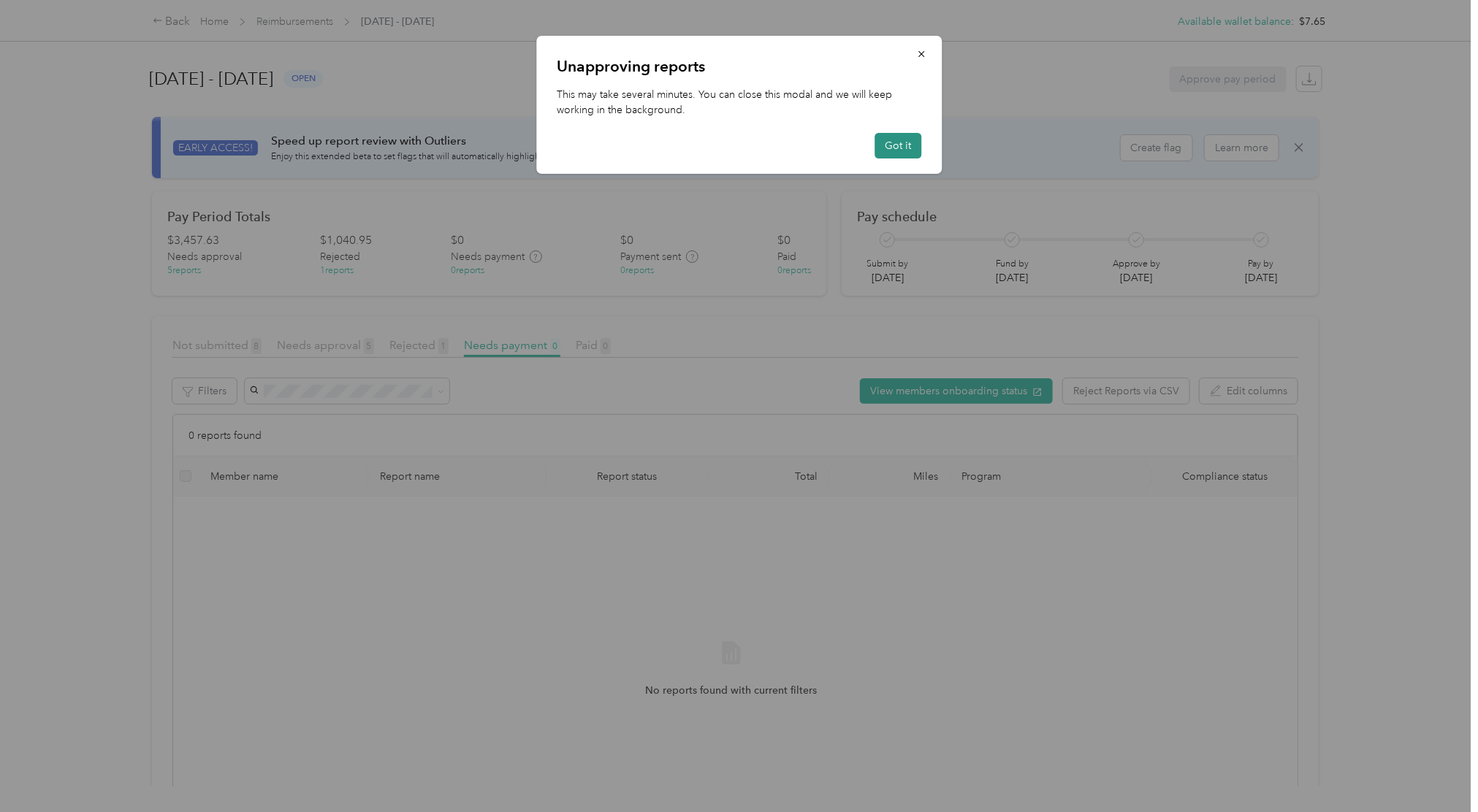
click at [893, 153] on button "Got it" at bounding box center [898, 146] width 46 height 25
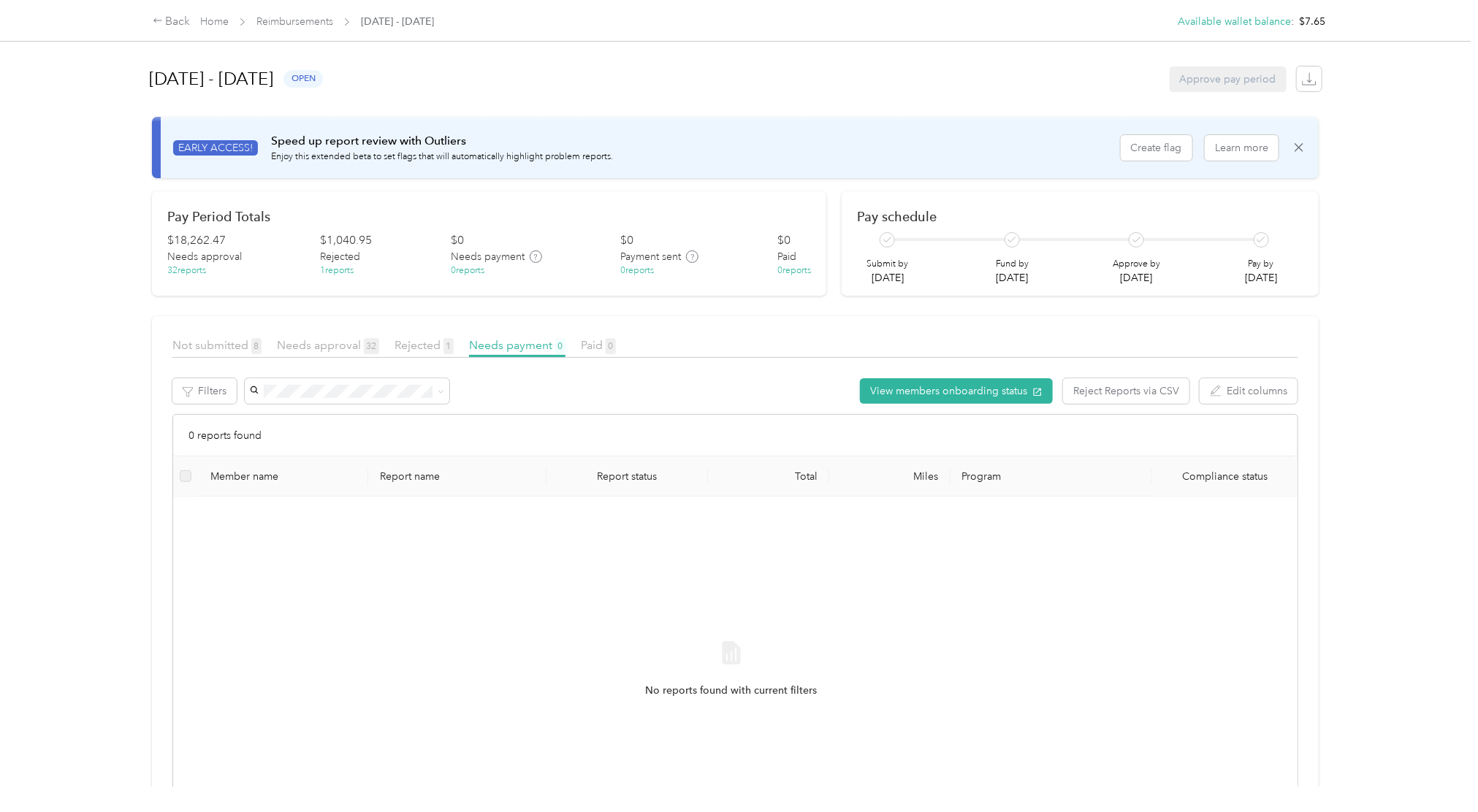
click at [188, 276] on div "32 reports" at bounding box center [186, 271] width 39 height 13
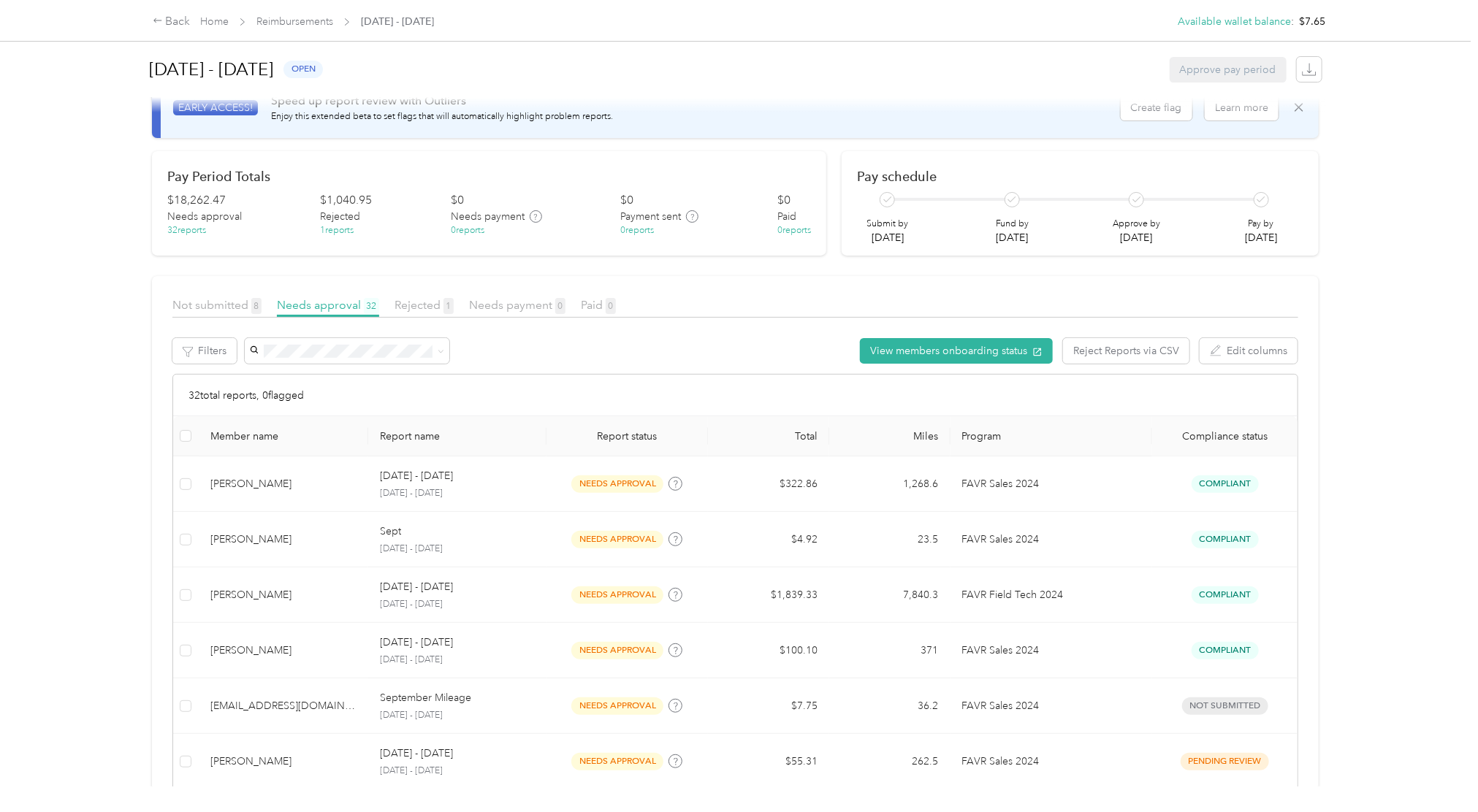
scroll to position [14, 0]
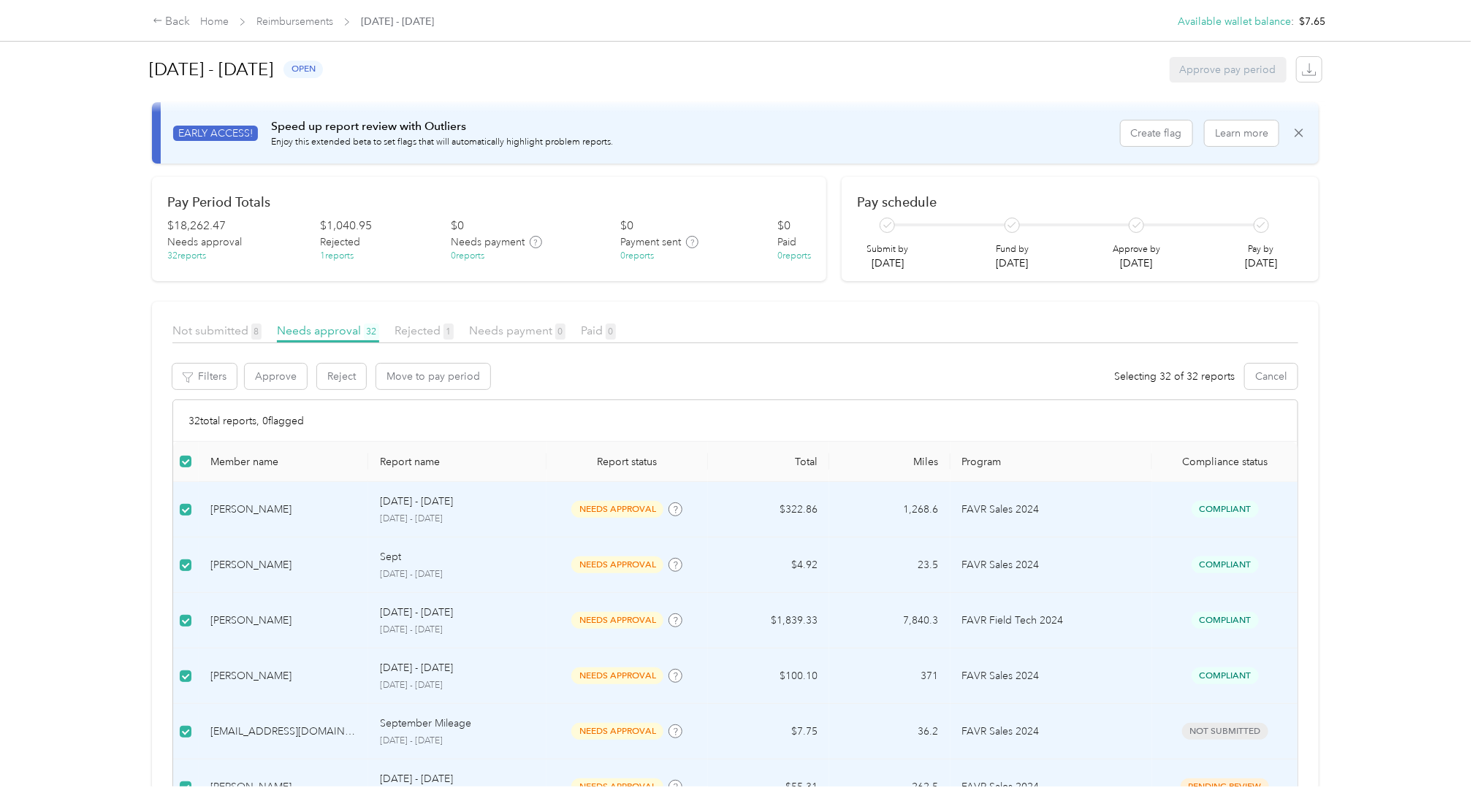
click at [1242, 72] on div "Approve pay period" at bounding box center [1227, 70] width 117 height 25
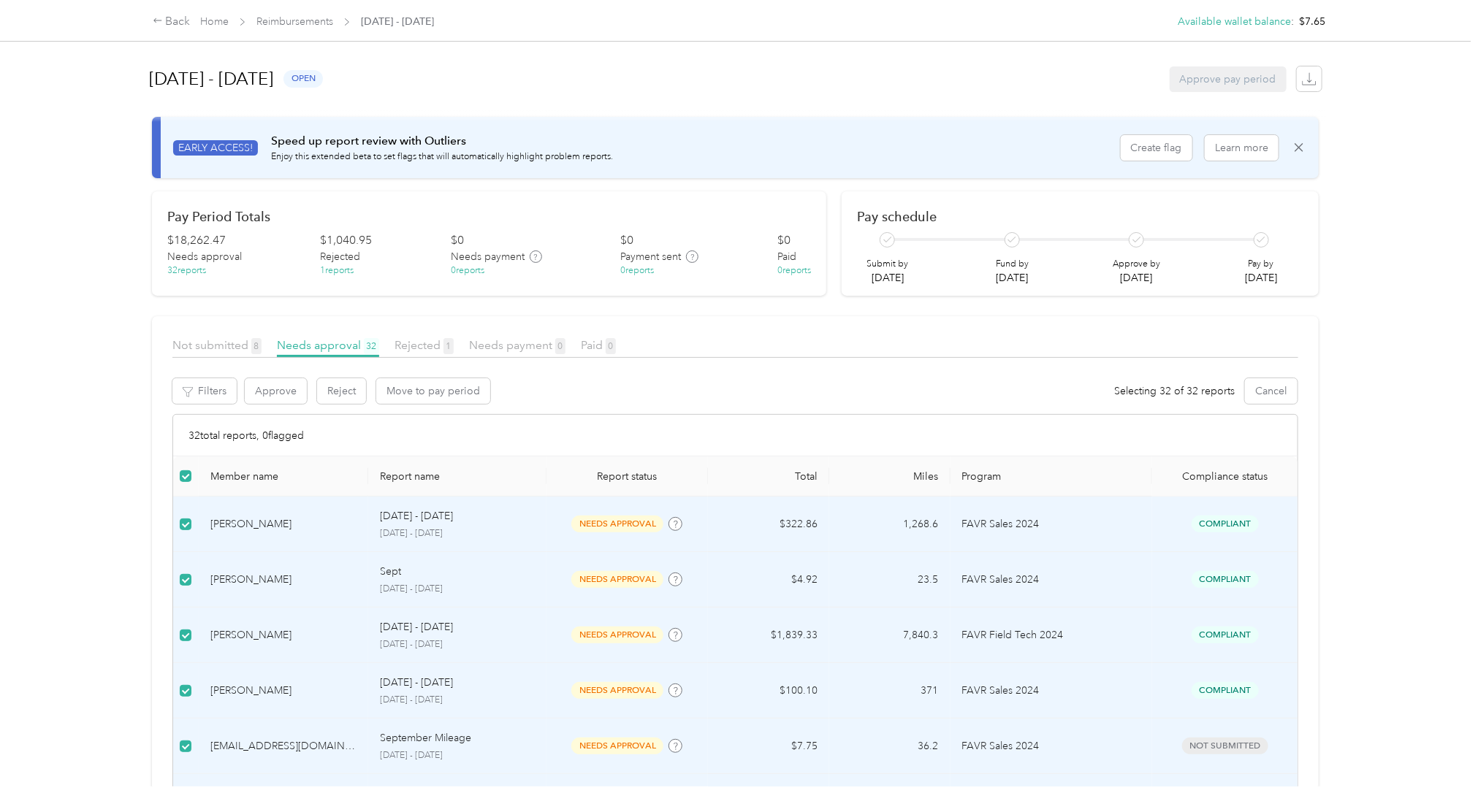
click at [1234, 90] on div "Approve pay period" at bounding box center [1227, 79] width 117 height 25
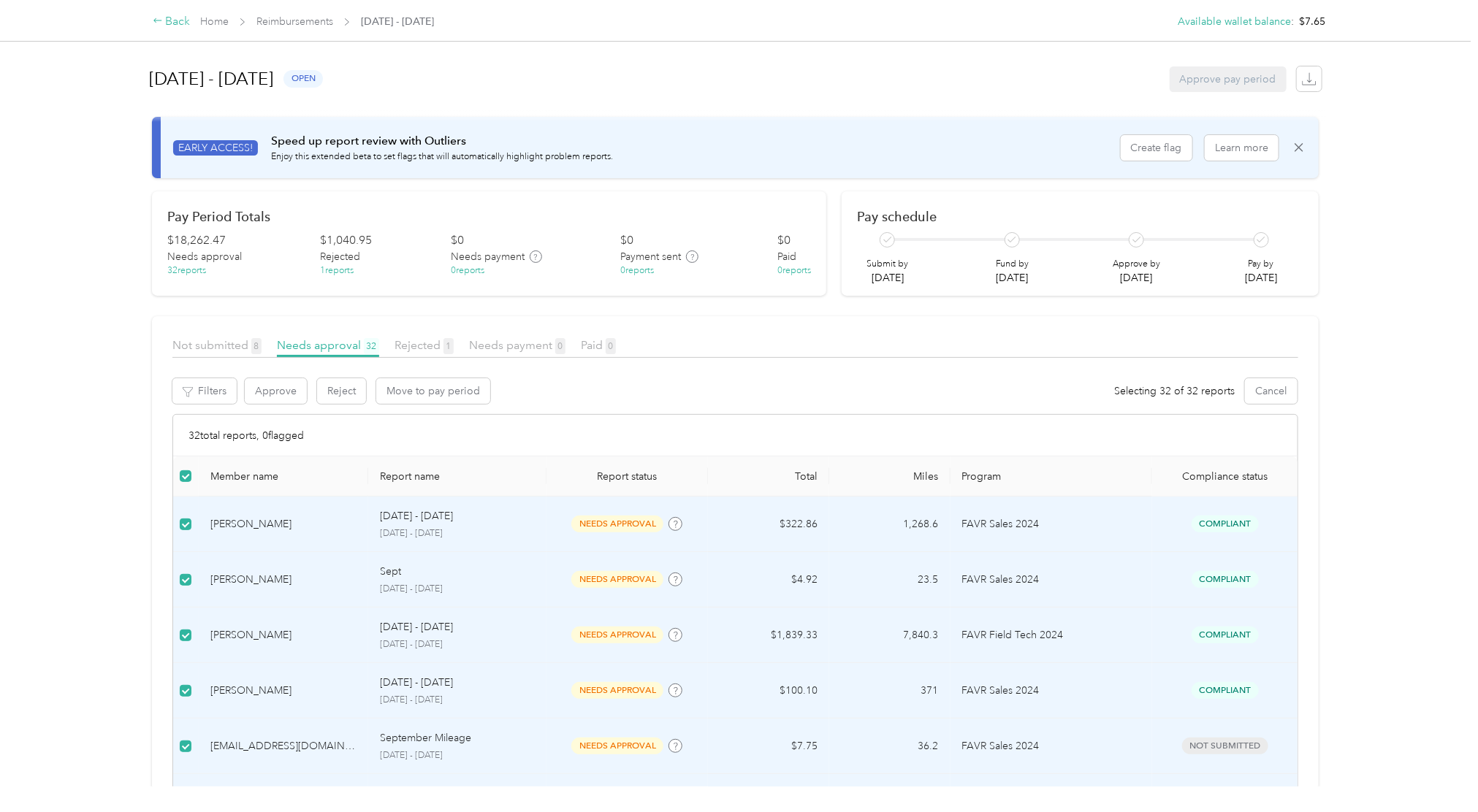
click at [166, 20] on div "Back" at bounding box center [171, 22] width 38 height 18
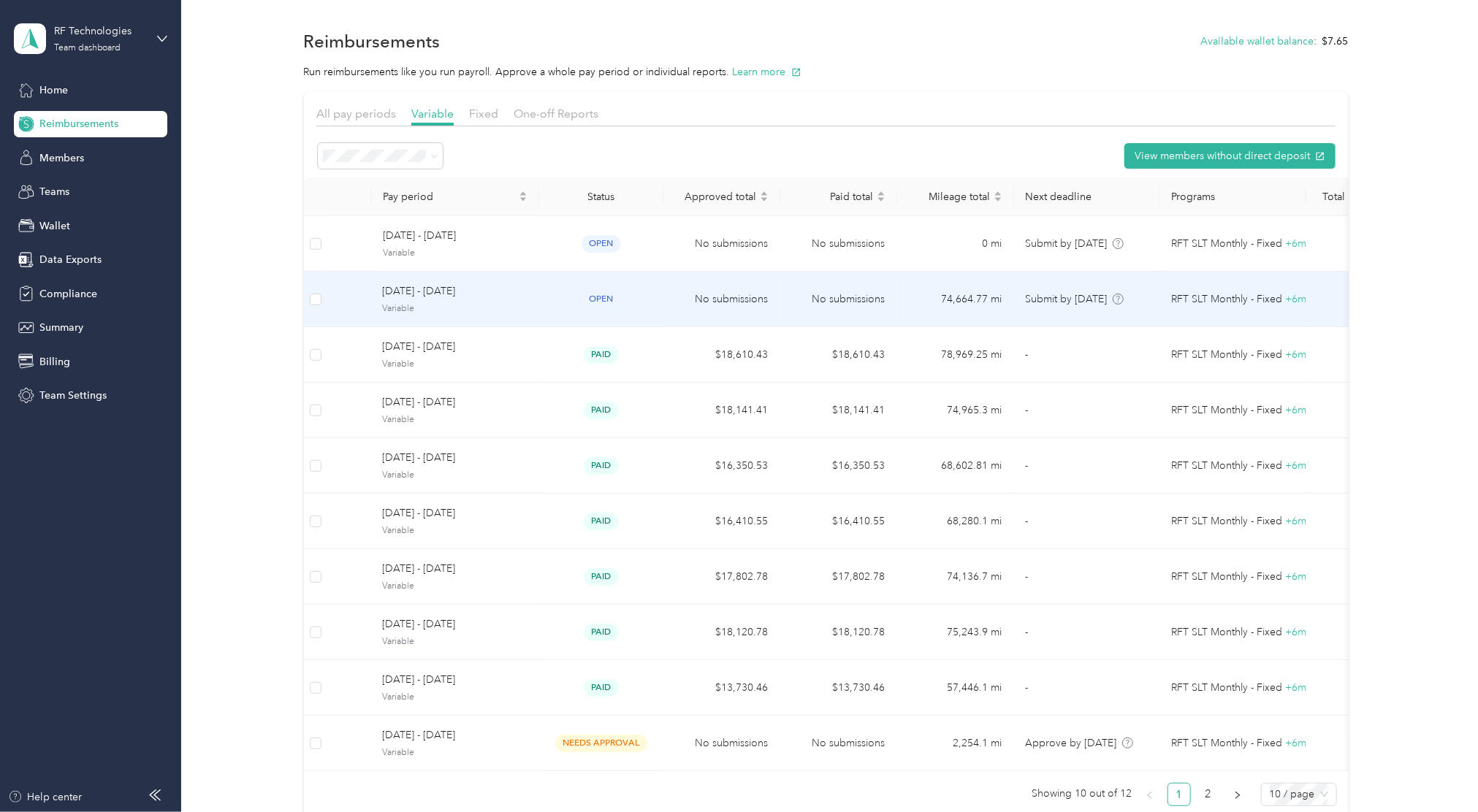
click at [431, 312] on span "Variable" at bounding box center [455, 309] width 144 height 13
click at [461, 315] on td "[DATE] - [DATE] Variable" at bounding box center [455, 299] width 168 height 56
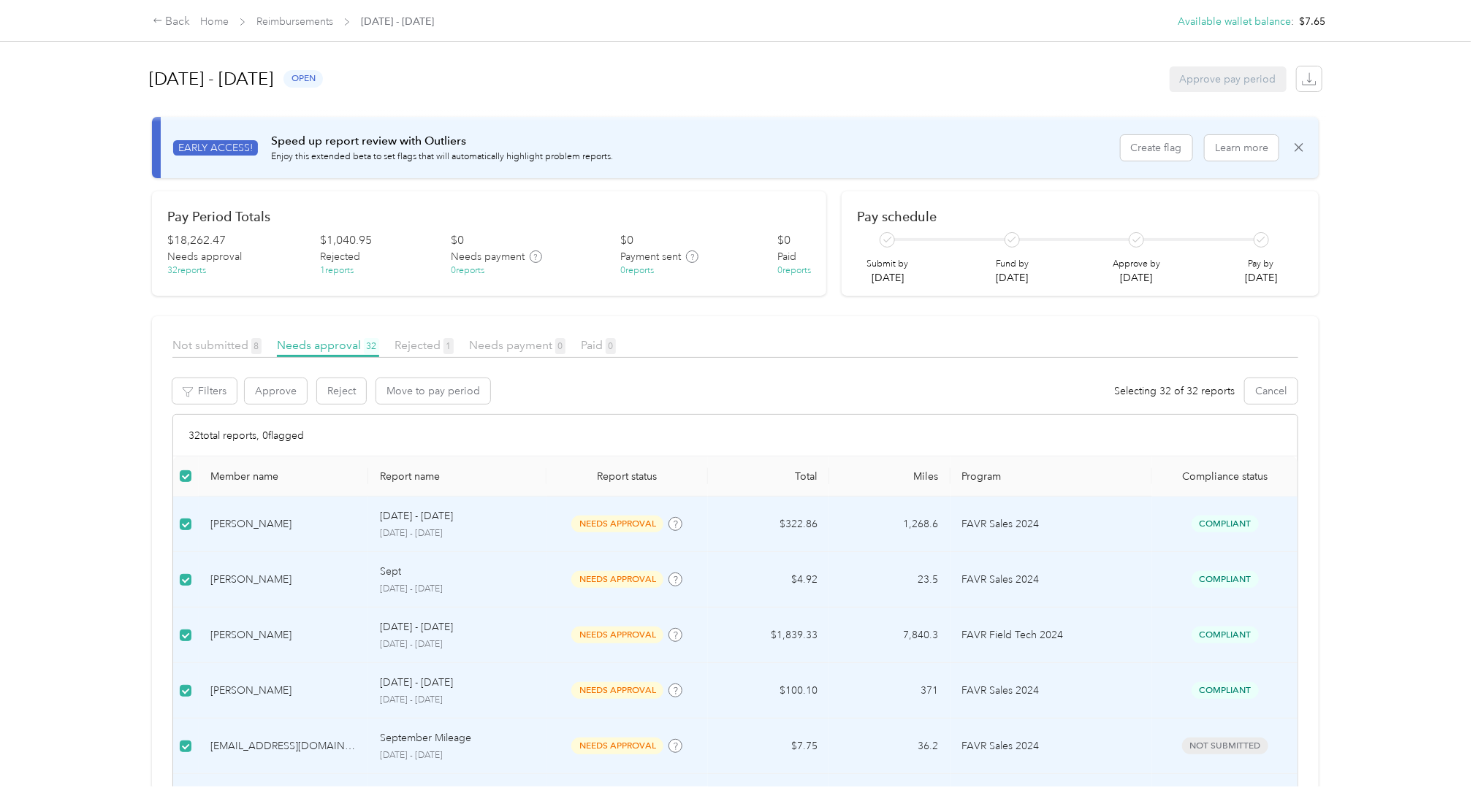
drag, startPoint x: 436, startPoint y: 389, endPoint x: 573, endPoint y: 401, distance: 137.5
click at [573, 401] on div "Approve Reject Move to pay period Selecting 32 of 32 reports Cancel" at bounding box center [771, 391] width 1055 height 25
click at [259, 401] on button "Approve" at bounding box center [276, 391] width 62 height 25
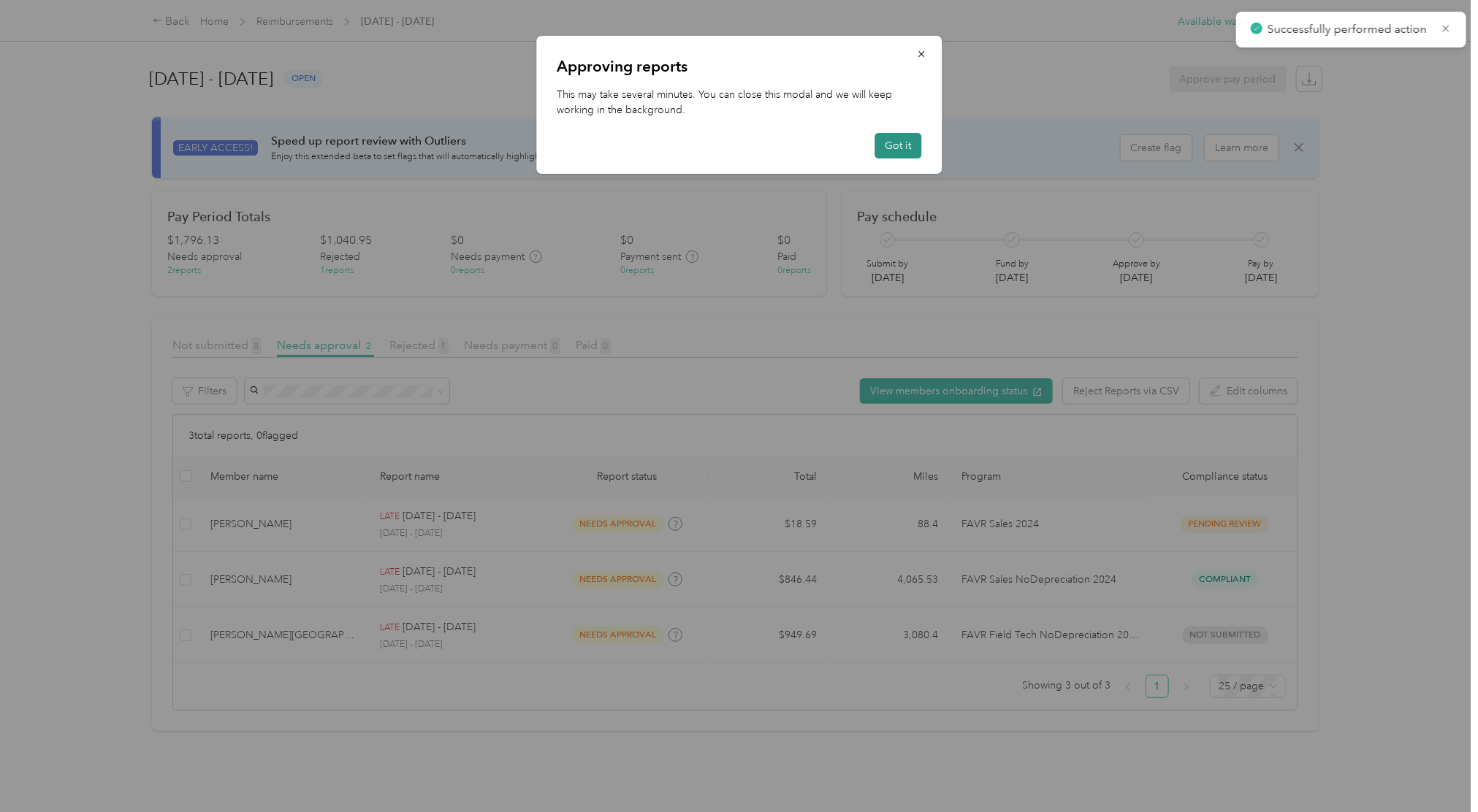
click at [904, 158] on button "Got it" at bounding box center [898, 146] width 46 height 25
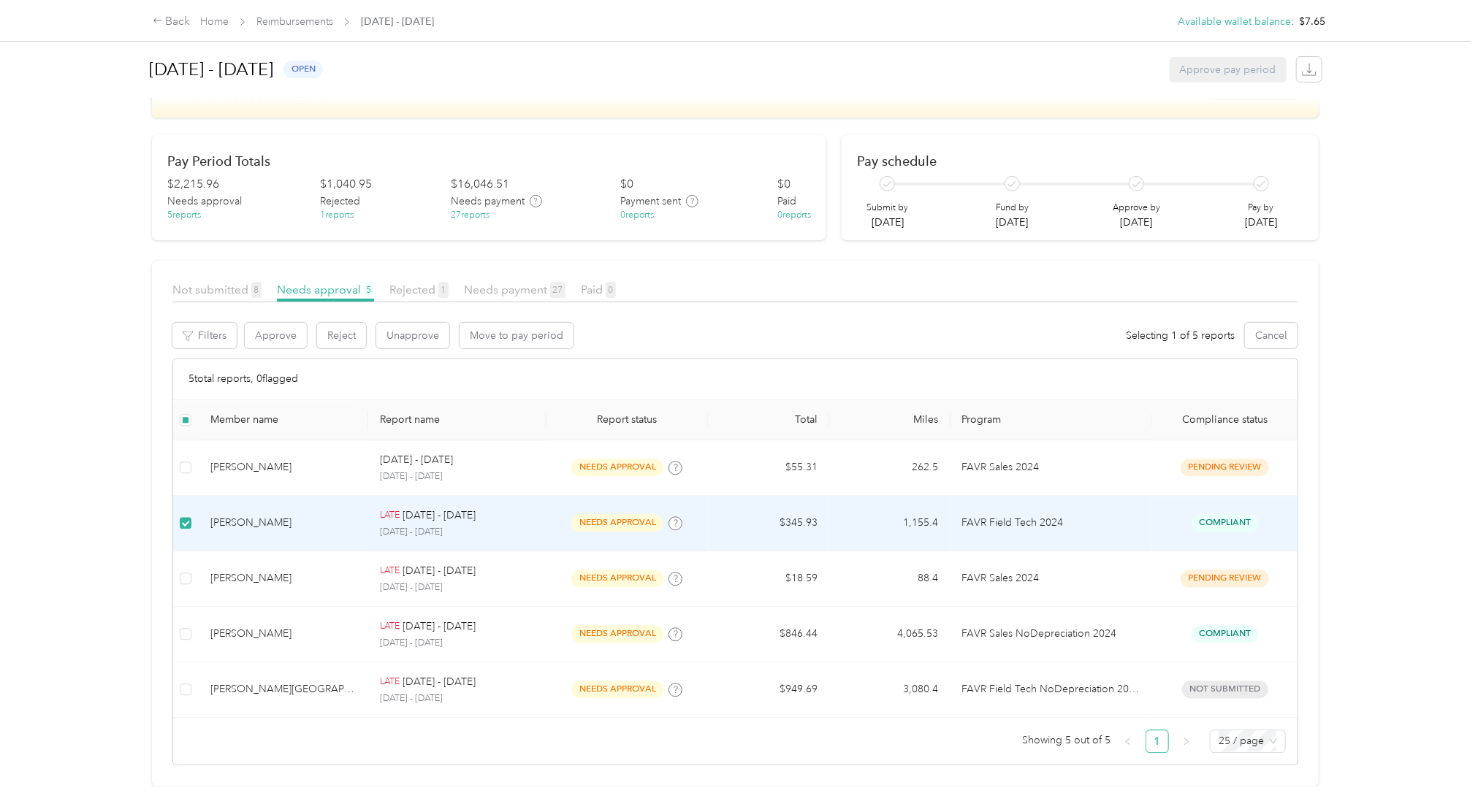
scroll to position [164, 0]
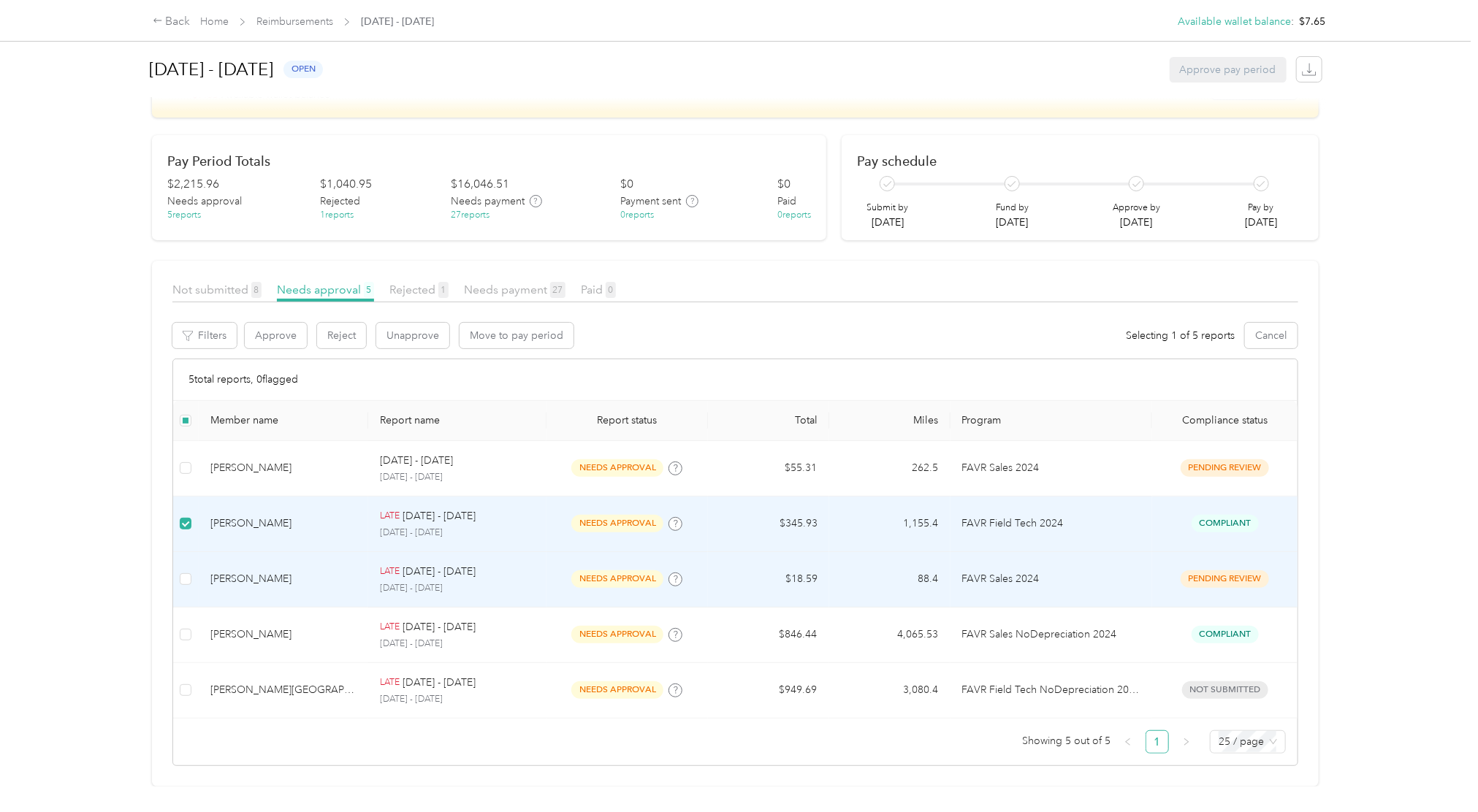
click at [197, 555] on td at bounding box center [186, 580] width 25 height 56
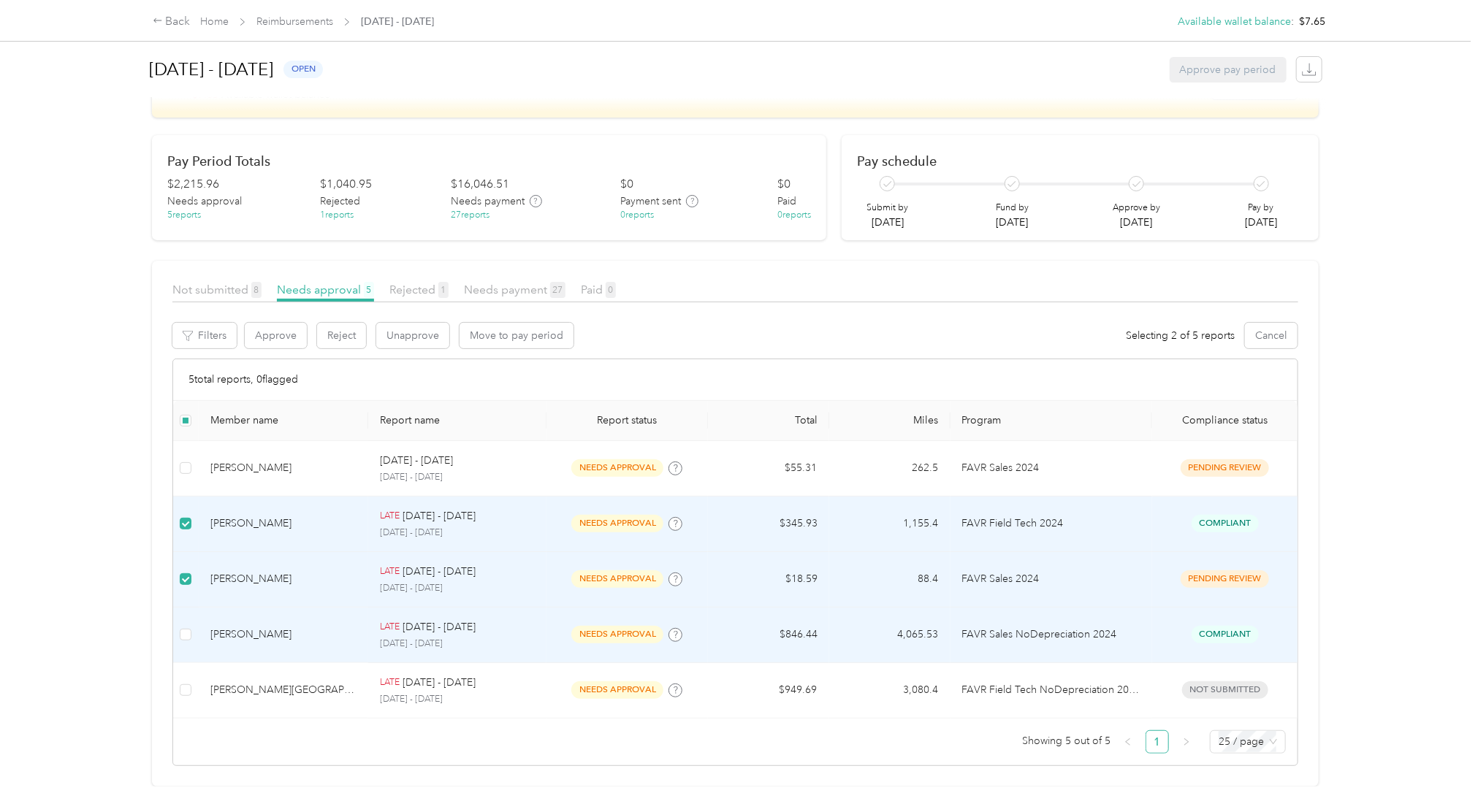
click at [187, 608] on td at bounding box center [186, 636] width 25 height 56
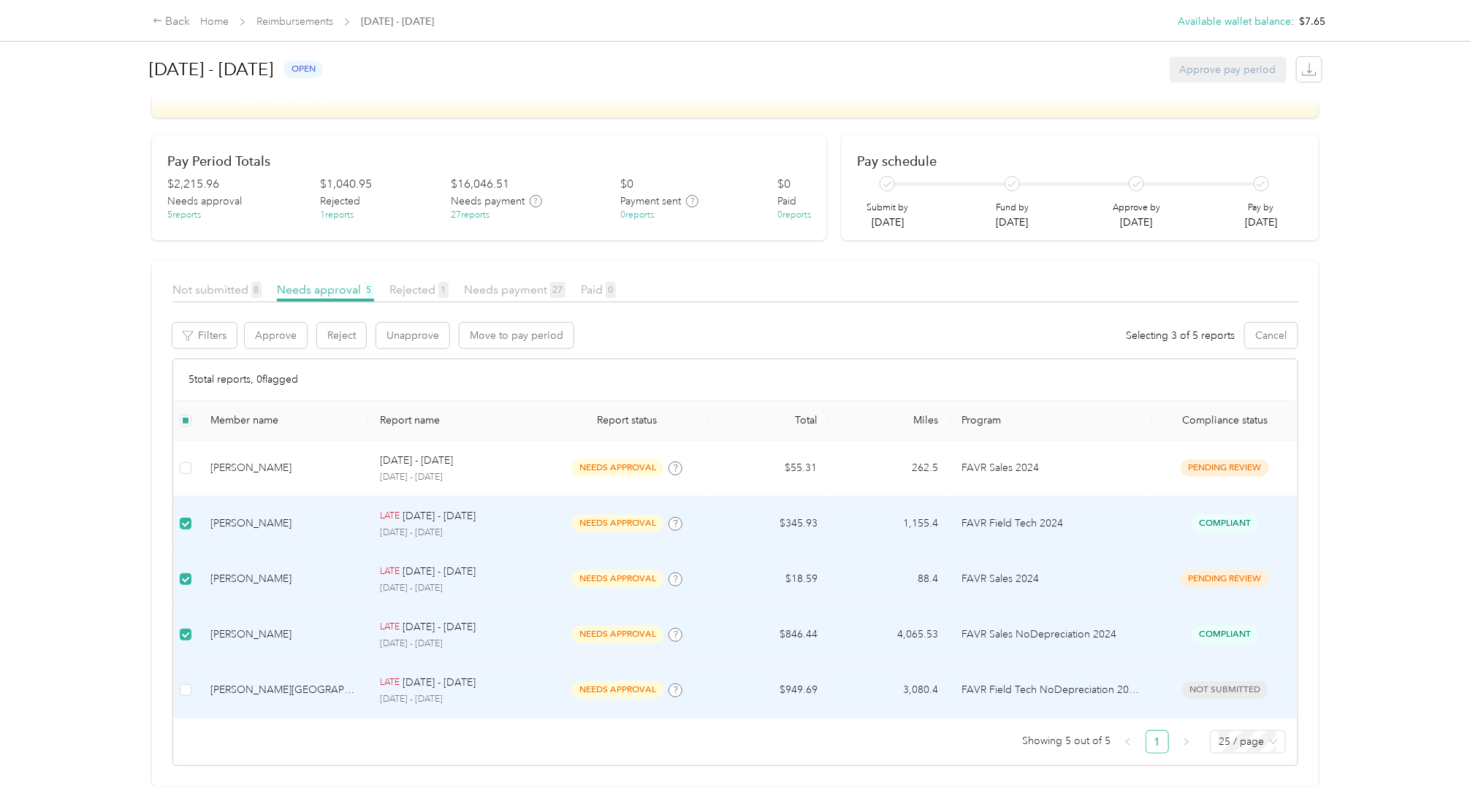
click at [193, 663] on td at bounding box center [186, 691] width 25 height 56
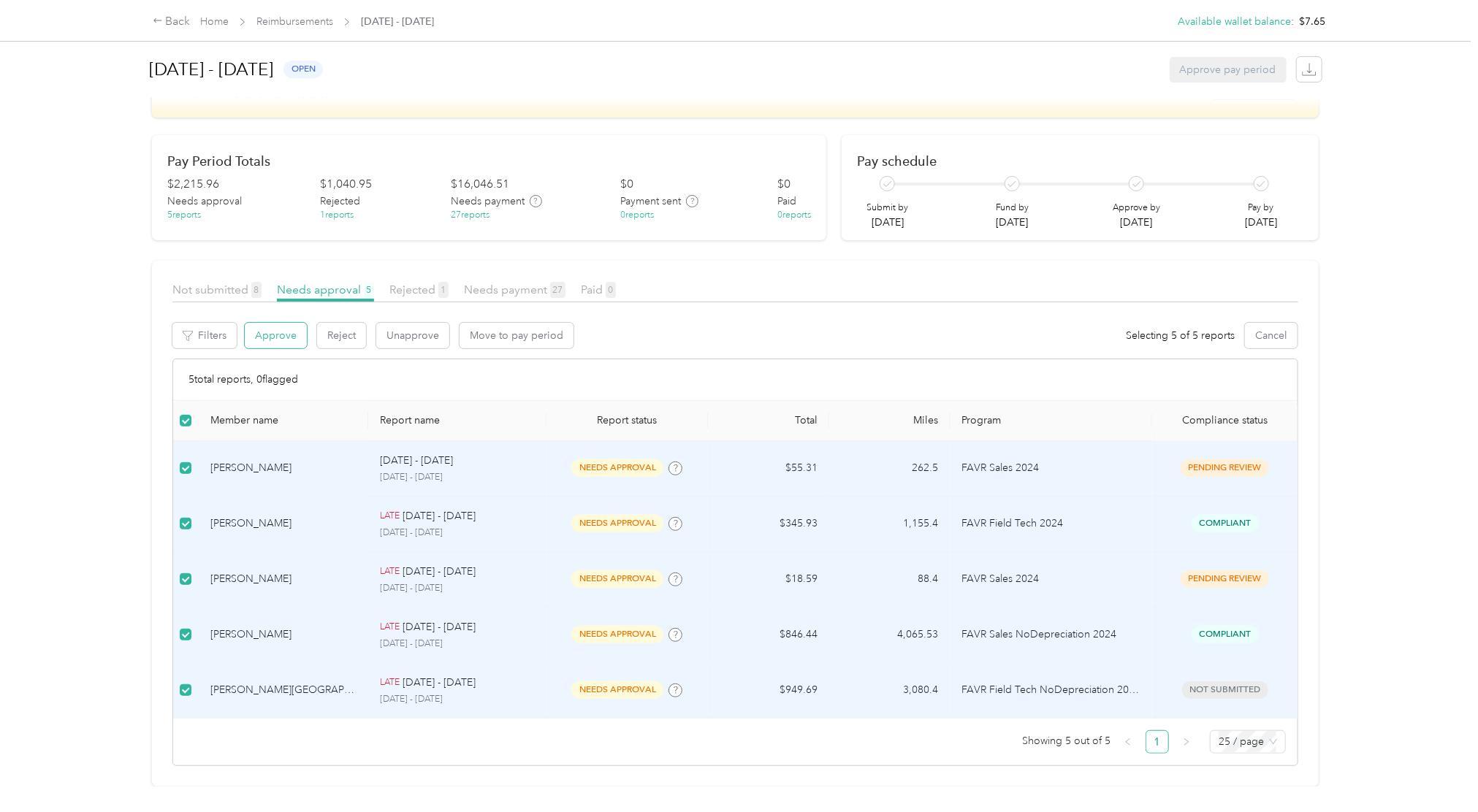
click at [278, 323] on button "Approve" at bounding box center [276, 336] width 62 height 25
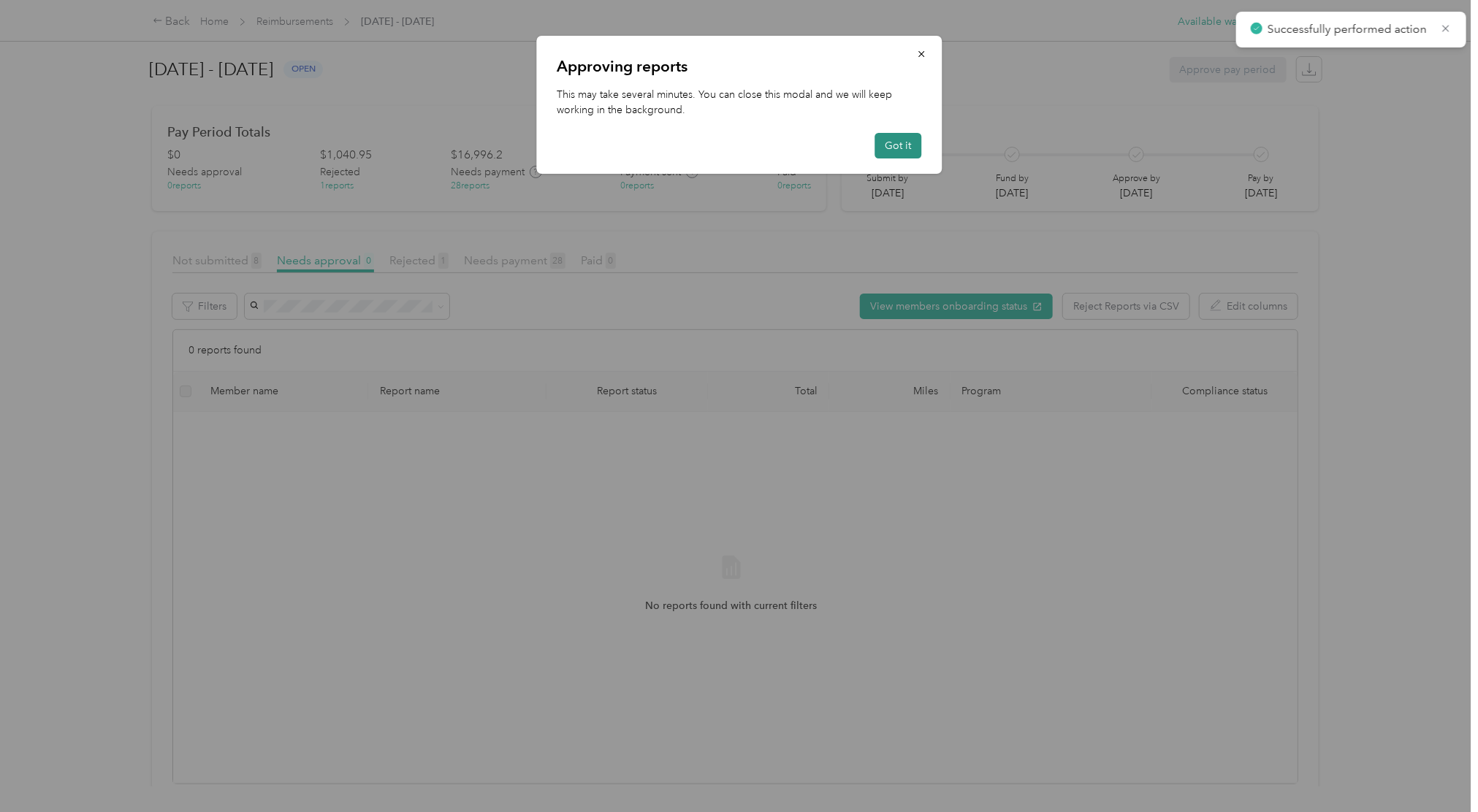
click at [902, 153] on button "Got it" at bounding box center [898, 146] width 46 height 25
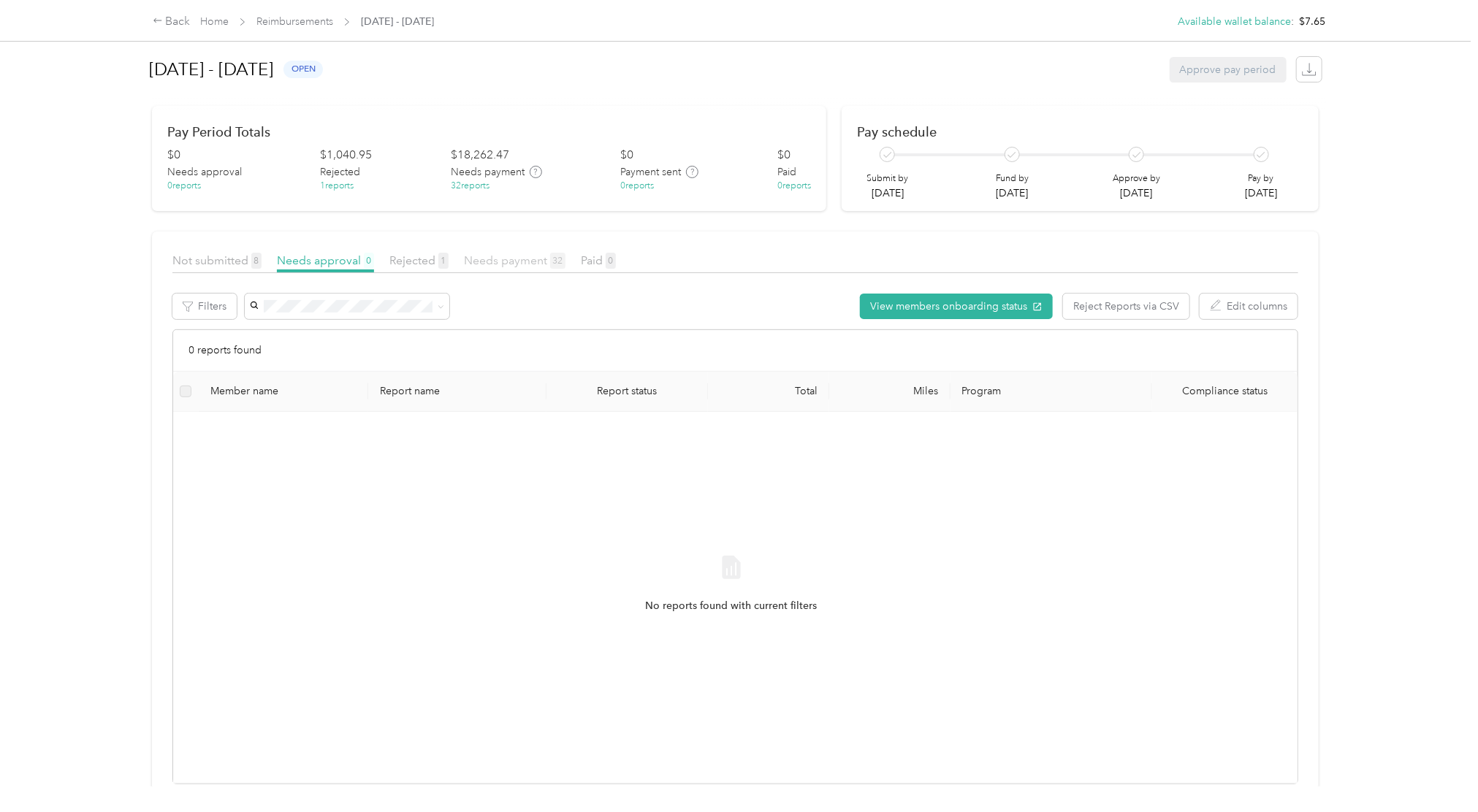
click at [527, 264] on span "Needs payment 32" at bounding box center [515, 261] width 101 height 13
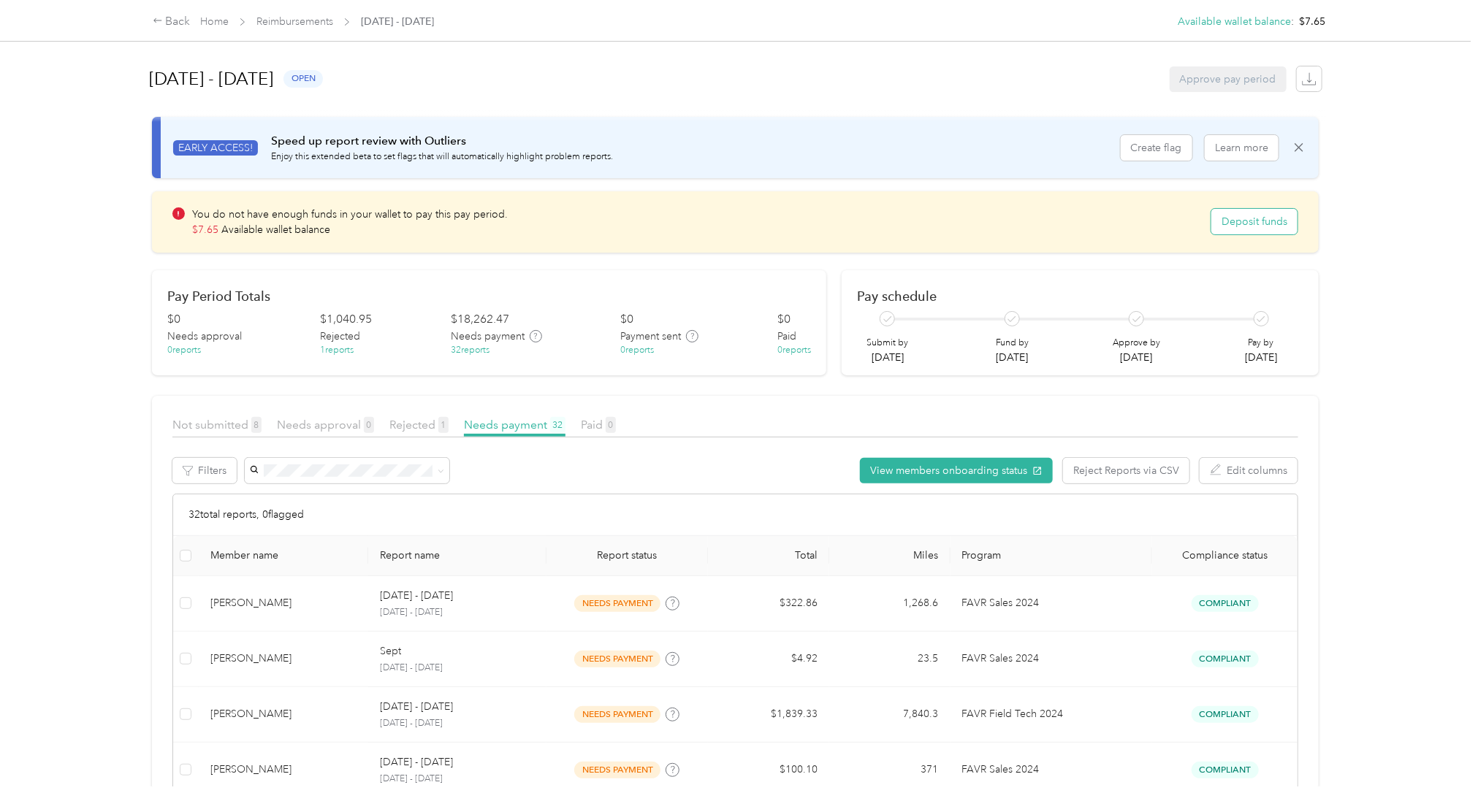
click at [1248, 220] on button "Deposit funds" at bounding box center [1254, 222] width 86 height 25
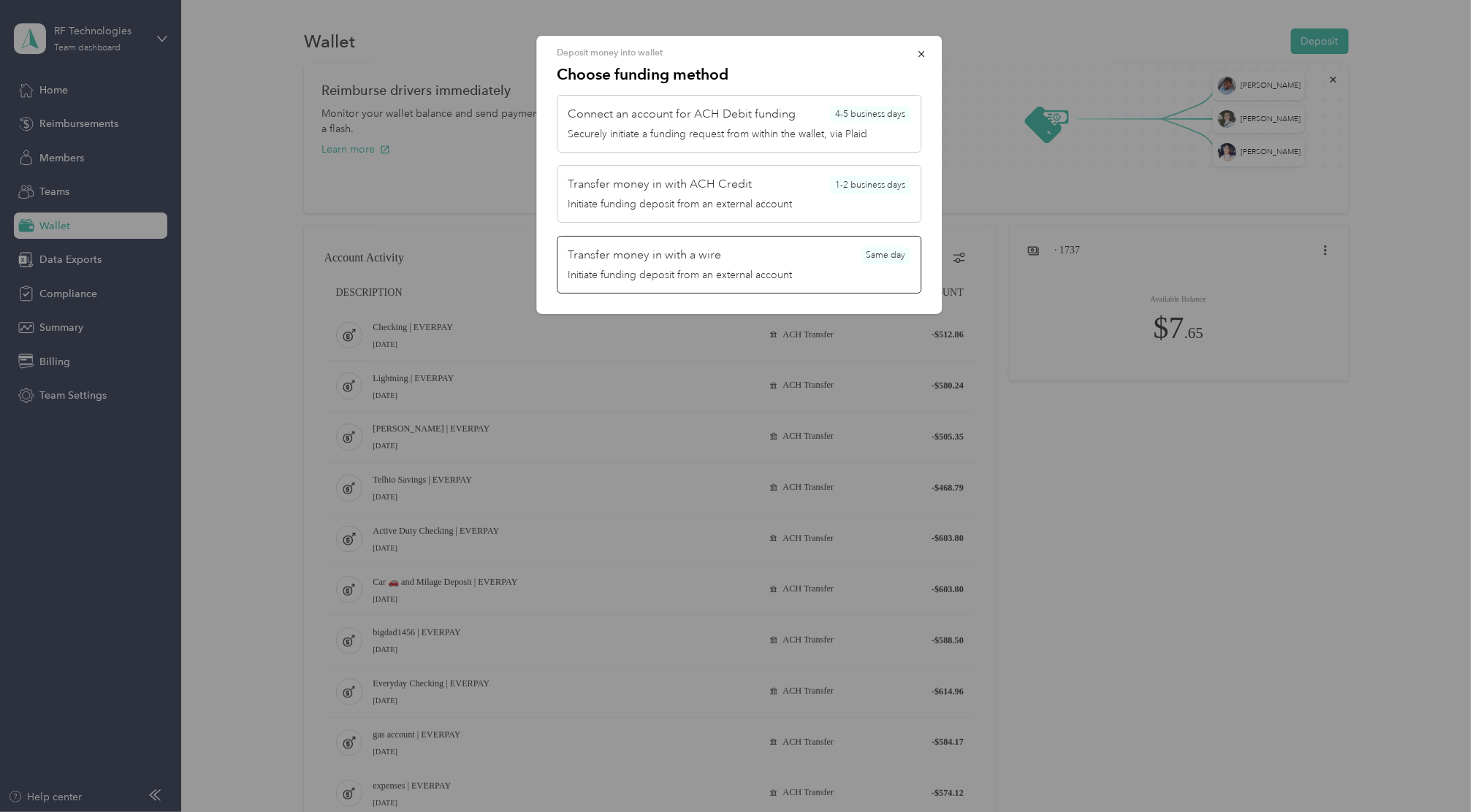
click at [715, 272] on div "Initiate funding deposit from an external account" at bounding box center [739, 275] width 343 height 15
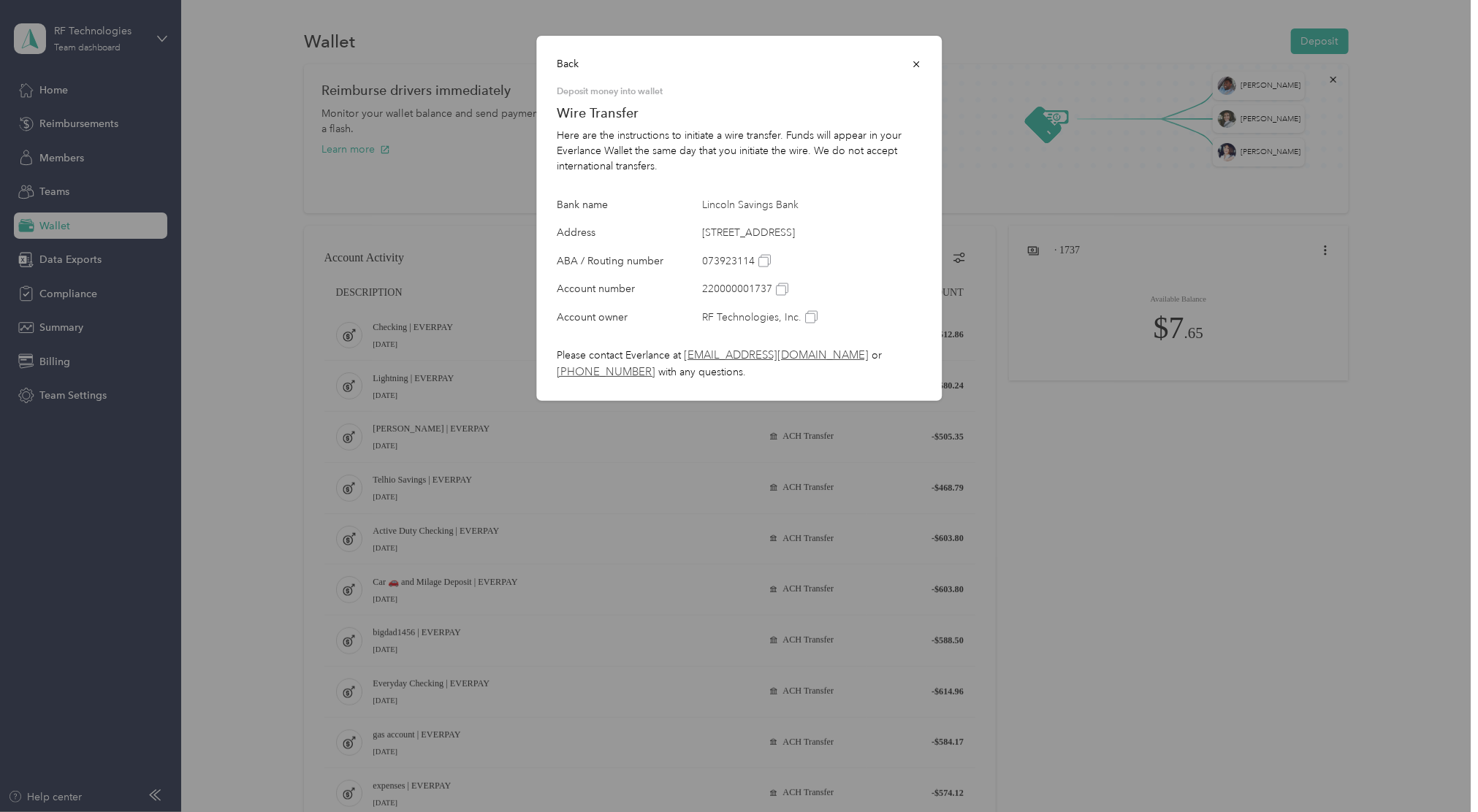
click at [919, 69] on button "button" at bounding box center [916, 64] width 10 height 15
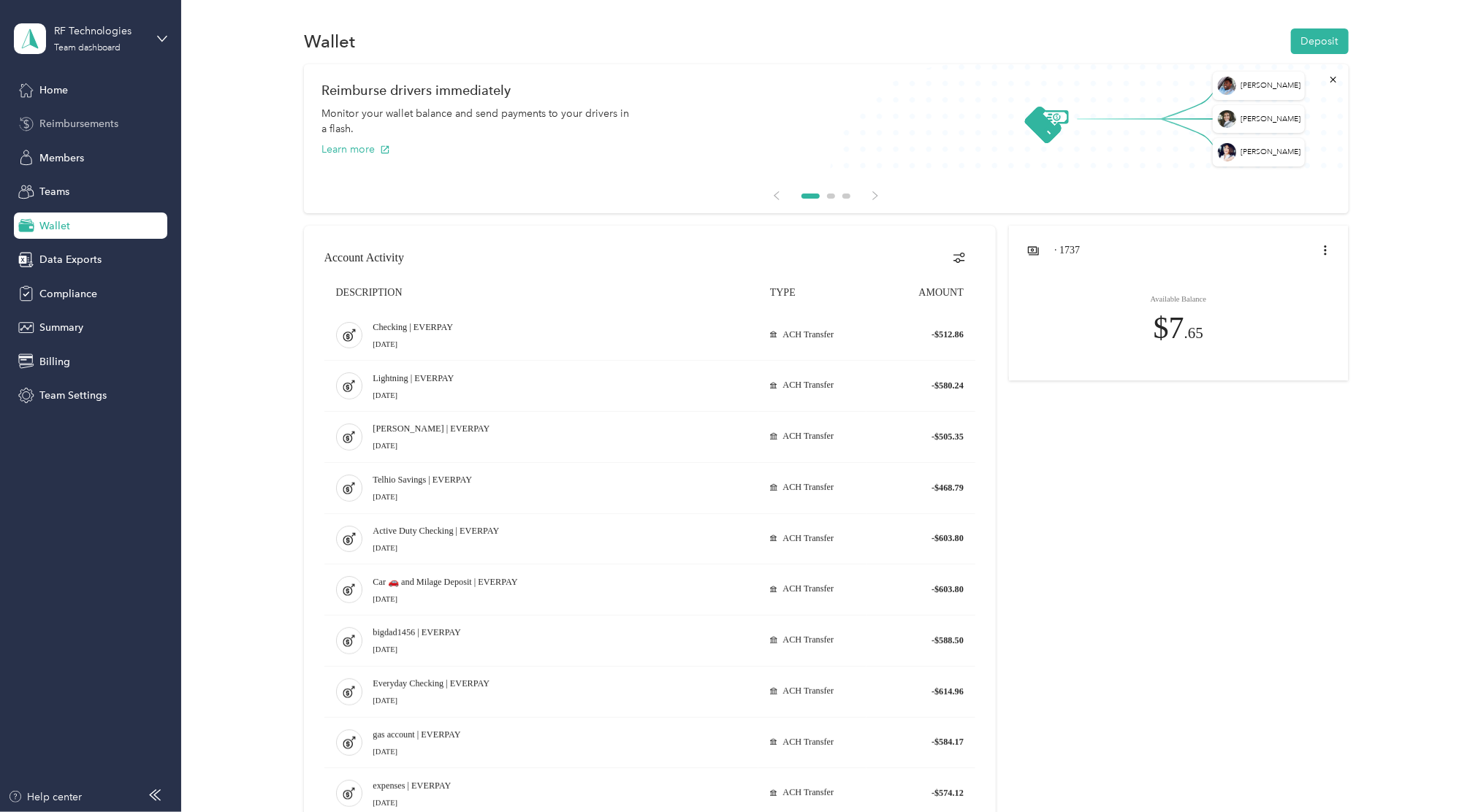
click at [96, 126] on span "Reimbursements" at bounding box center [79, 124] width 79 height 15
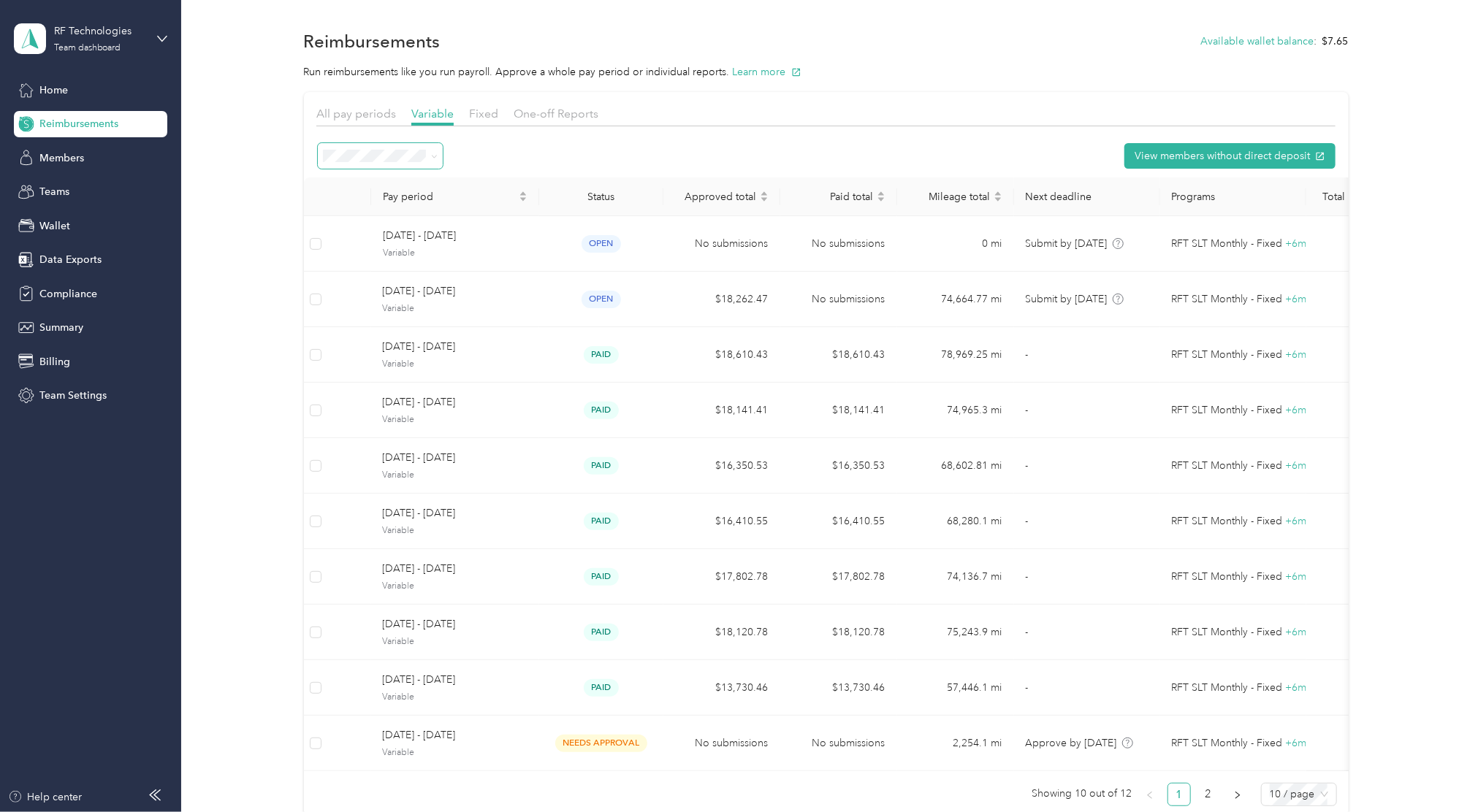
click at [428, 148] on span at bounding box center [432, 156] width 12 height 15
click at [427, 153] on span at bounding box center [432, 156] width 12 height 15
click at [431, 153] on icon at bounding box center [434, 157] width 7 height 7
click at [392, 210] on li "Active periods" at bounding box center [380, 201] width 125 height 26
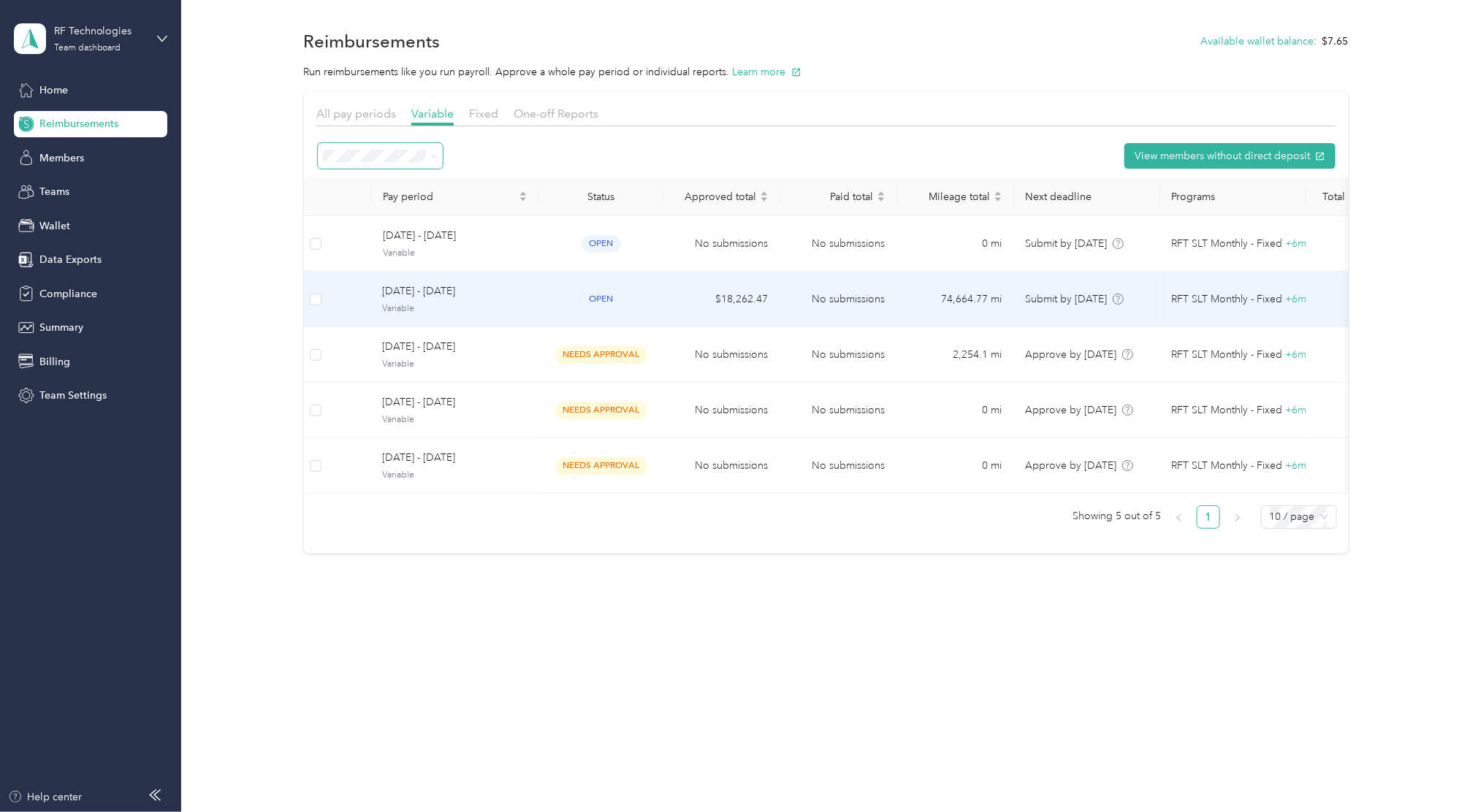
click at [488, 319] on td "[DATE] - [DATE] Variable" at bounding box center [455, 299] width 168 height 56
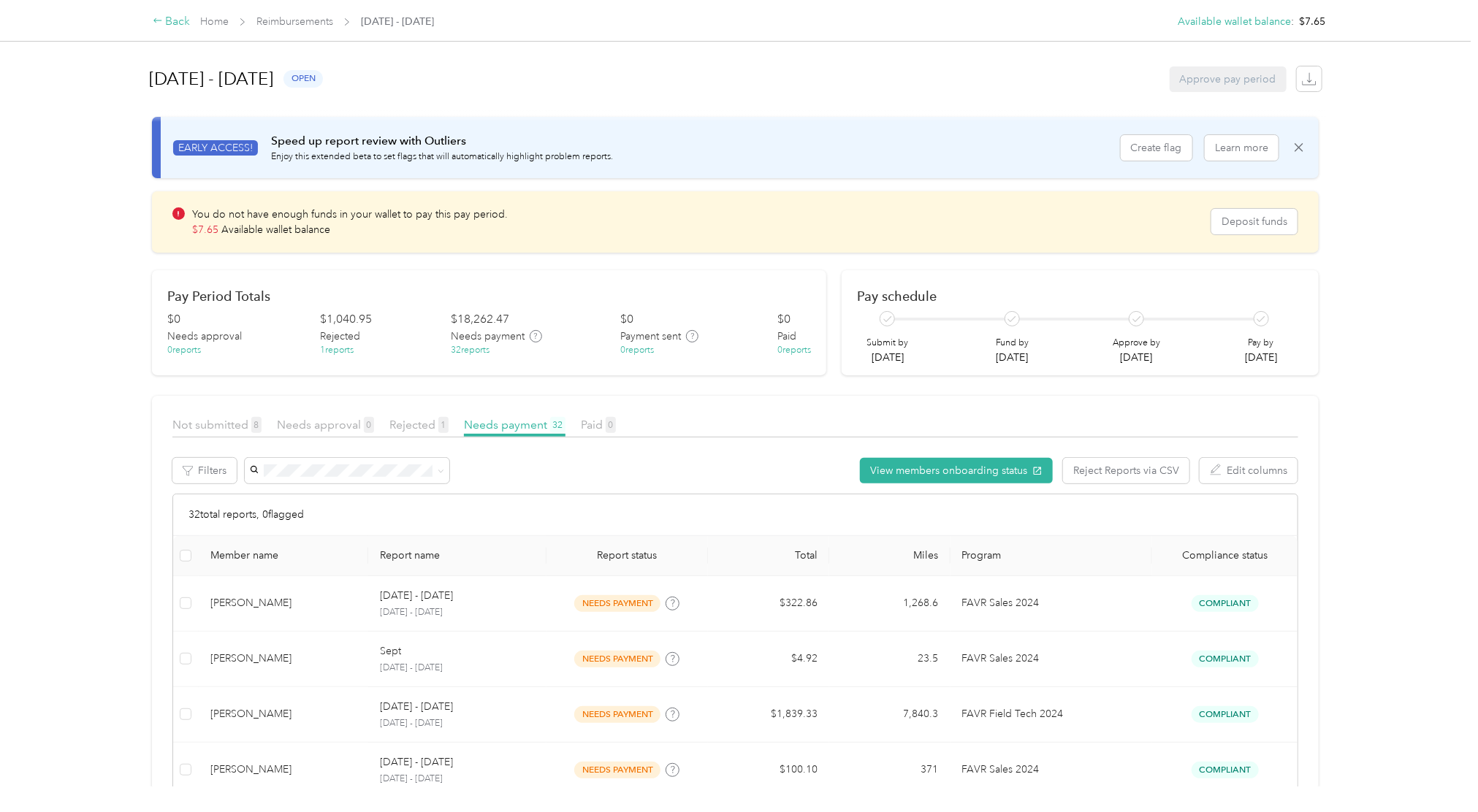
click at [175, 24] on div "Back" at bounding box center [171, 22] width 38 height 18
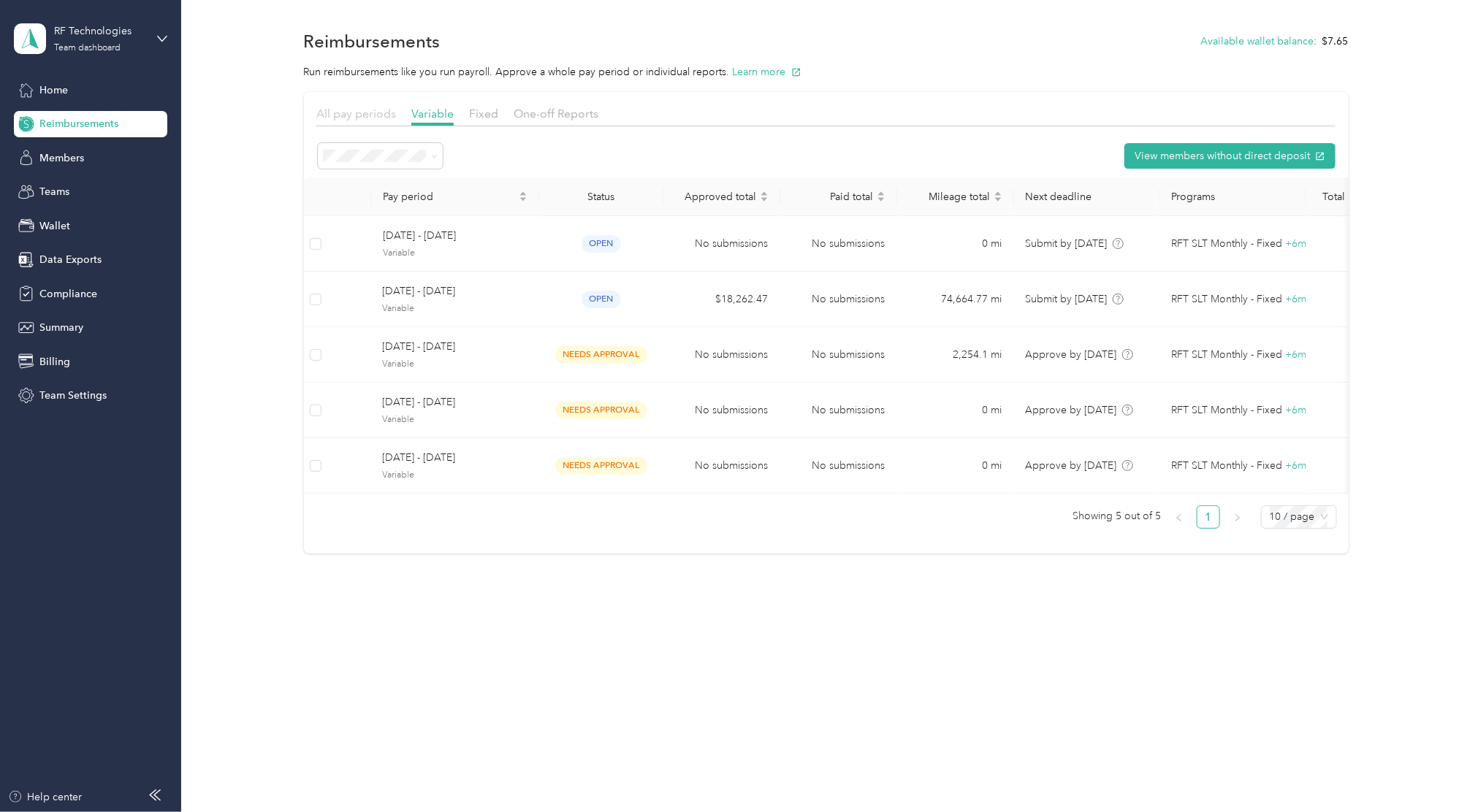
click at [353, 114] on span "All pay periods" at bounding box center [356, 113] width 79 height 13
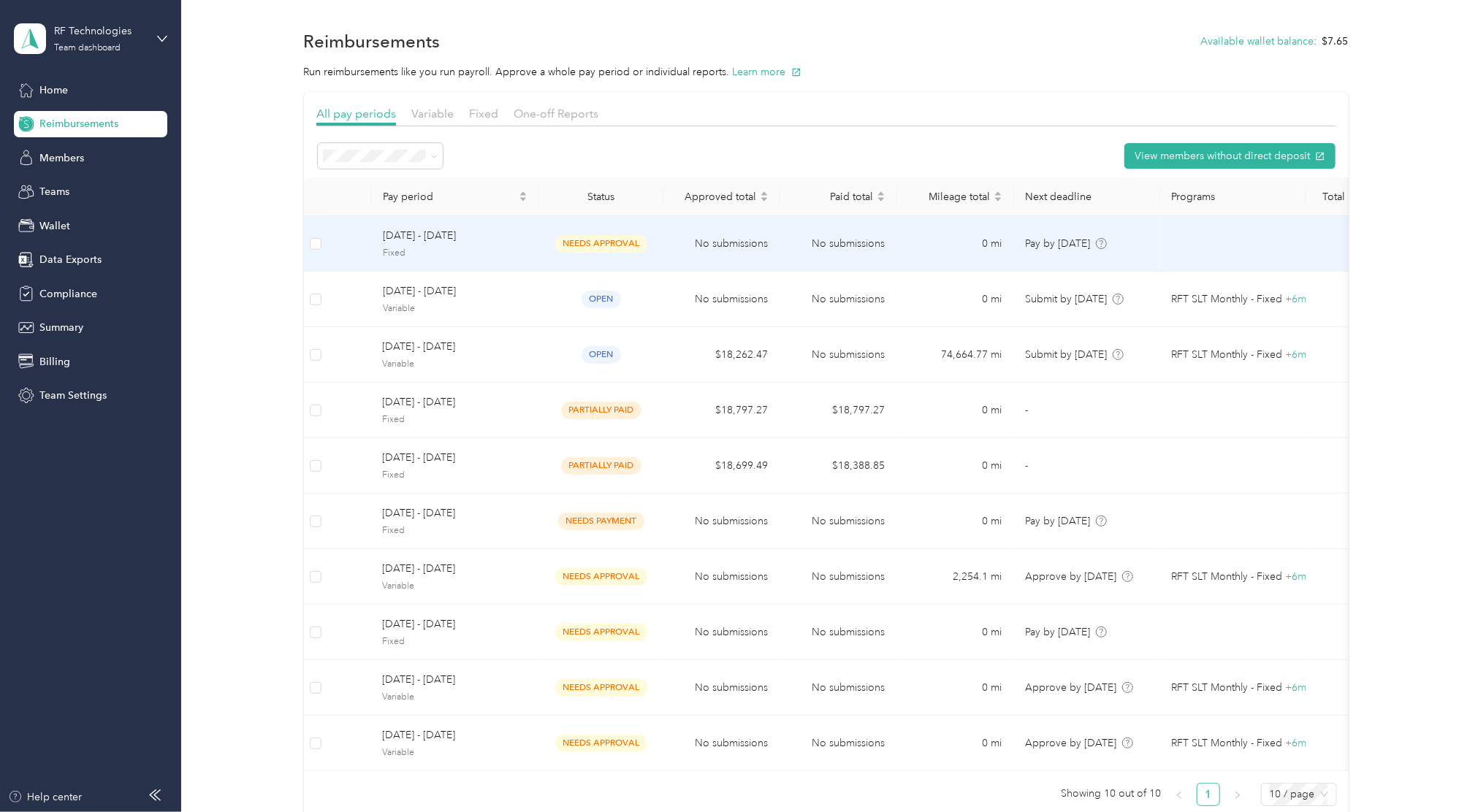
click at [464, 239] on span "[DATE] - [DATE]" at bounding box center [455, 235] width 144 height 16
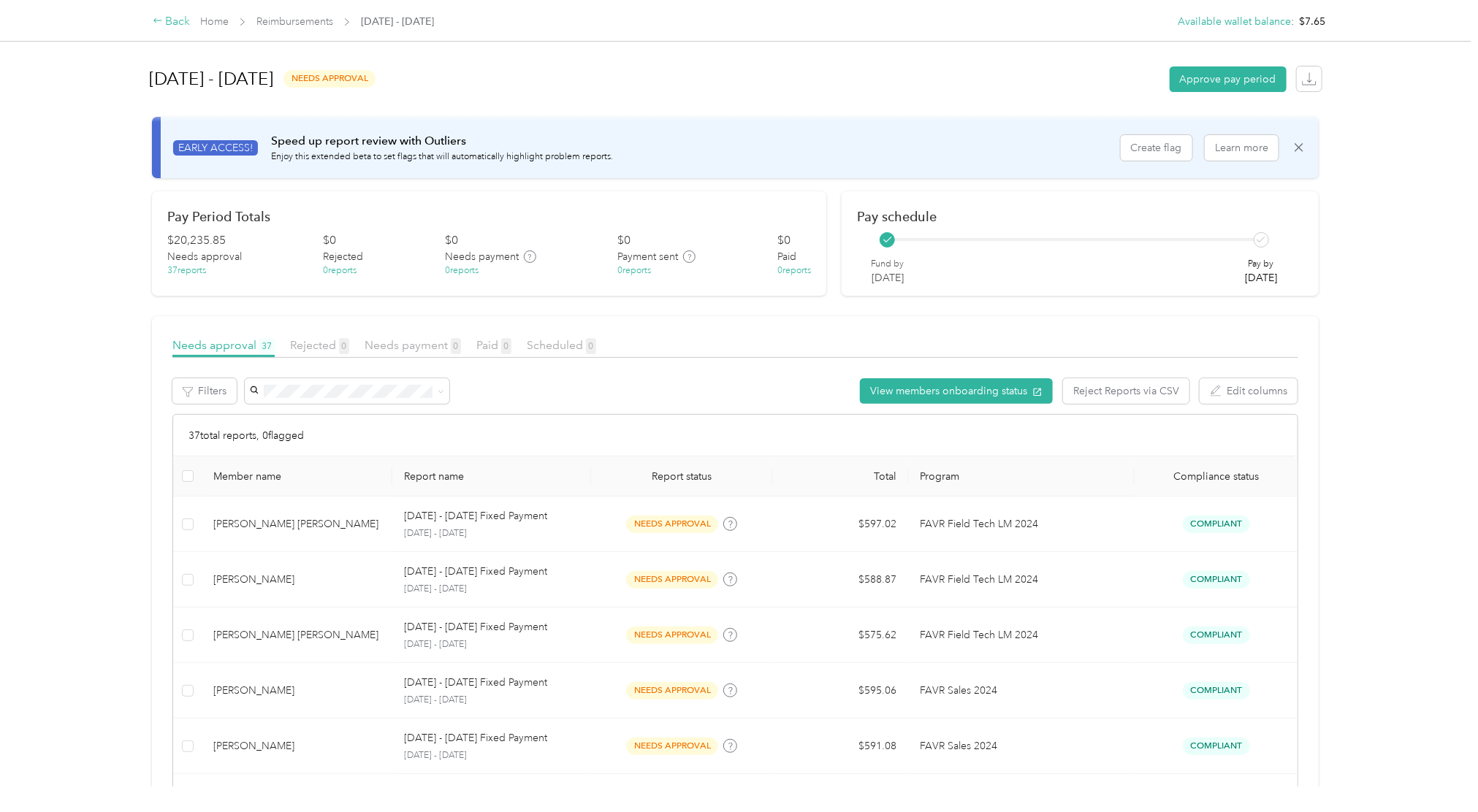
click at [165, 19] on div "Back" at bounding box center [171, 22] width 38 height 18
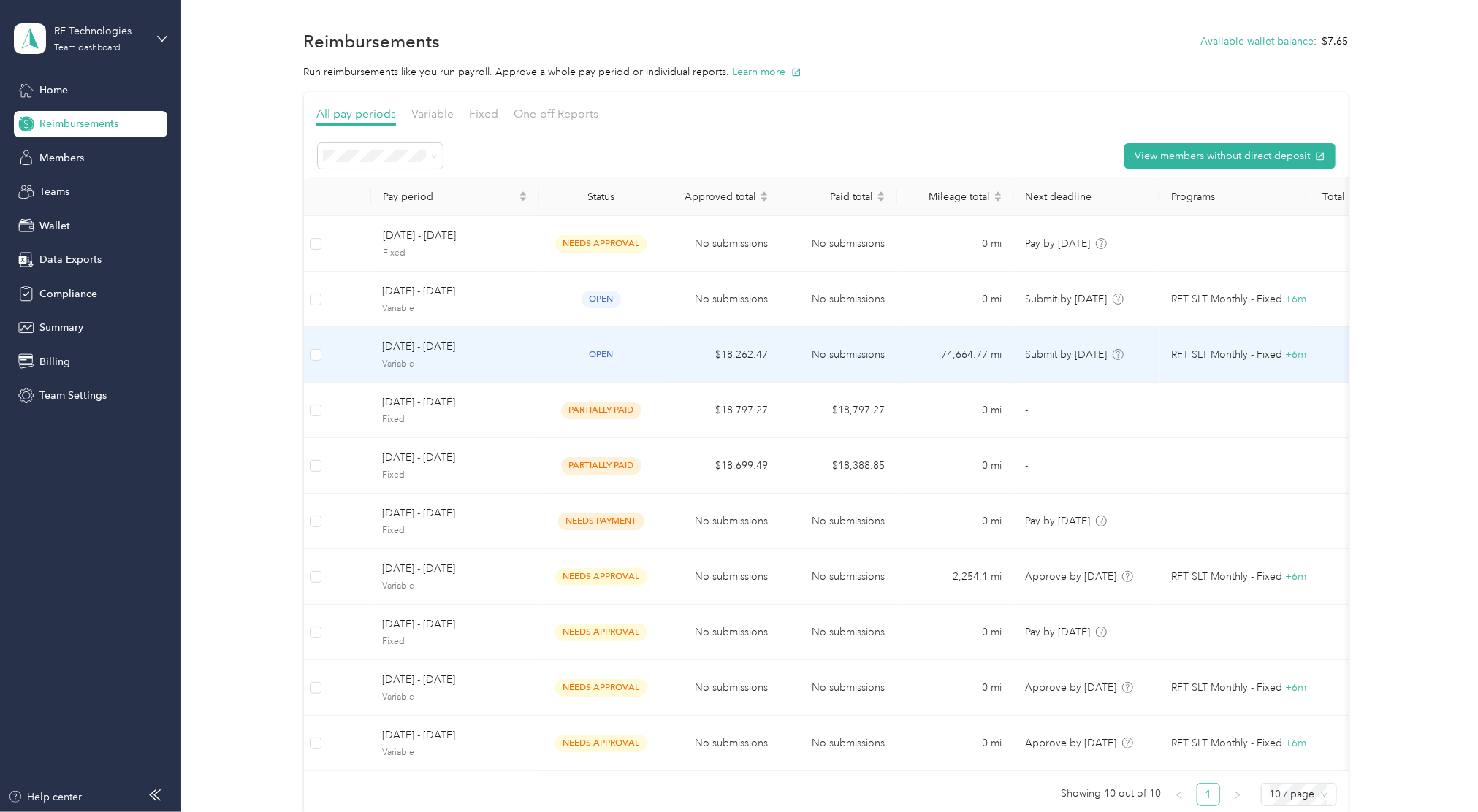
click at [402, 352] on span "[DATE] - [DATE]" at bounding box center [455, 347] width 144 height 16
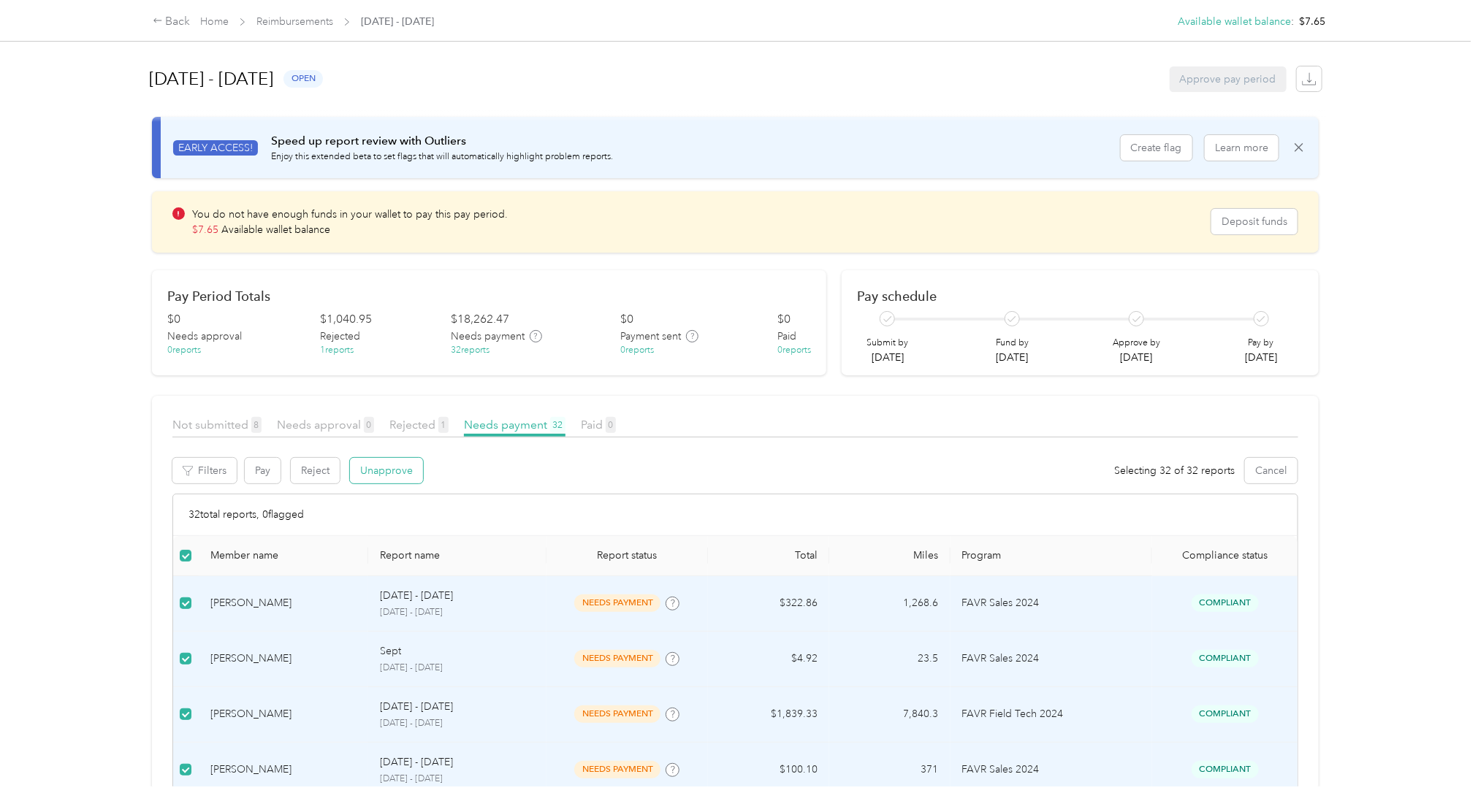
click at [368, 476] on button "Unapprove" at bounding box center [386, 471] width 73 height 25
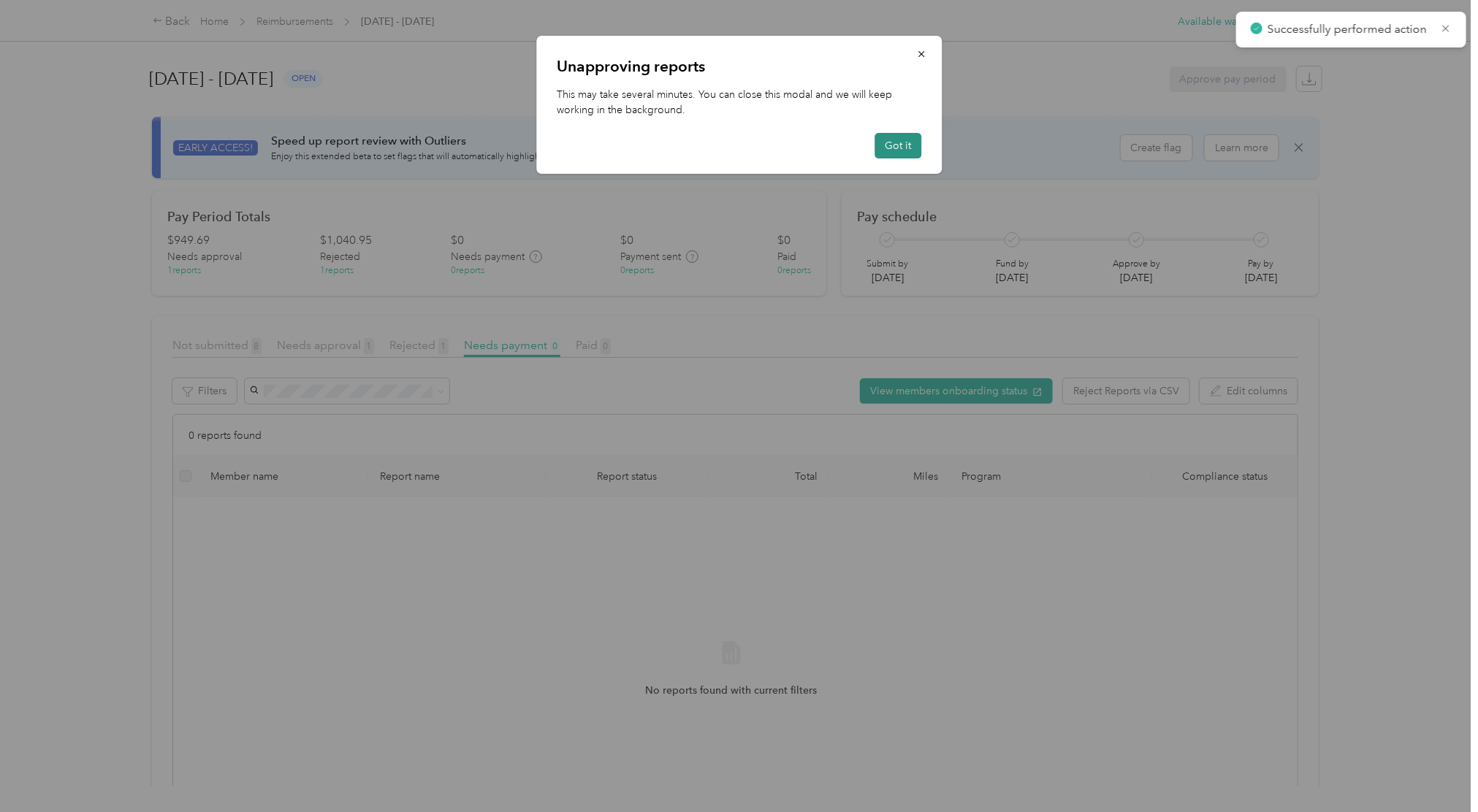
click at [897, 148] on button "Got it" at bounding box center [898, 146] width 46 height 25
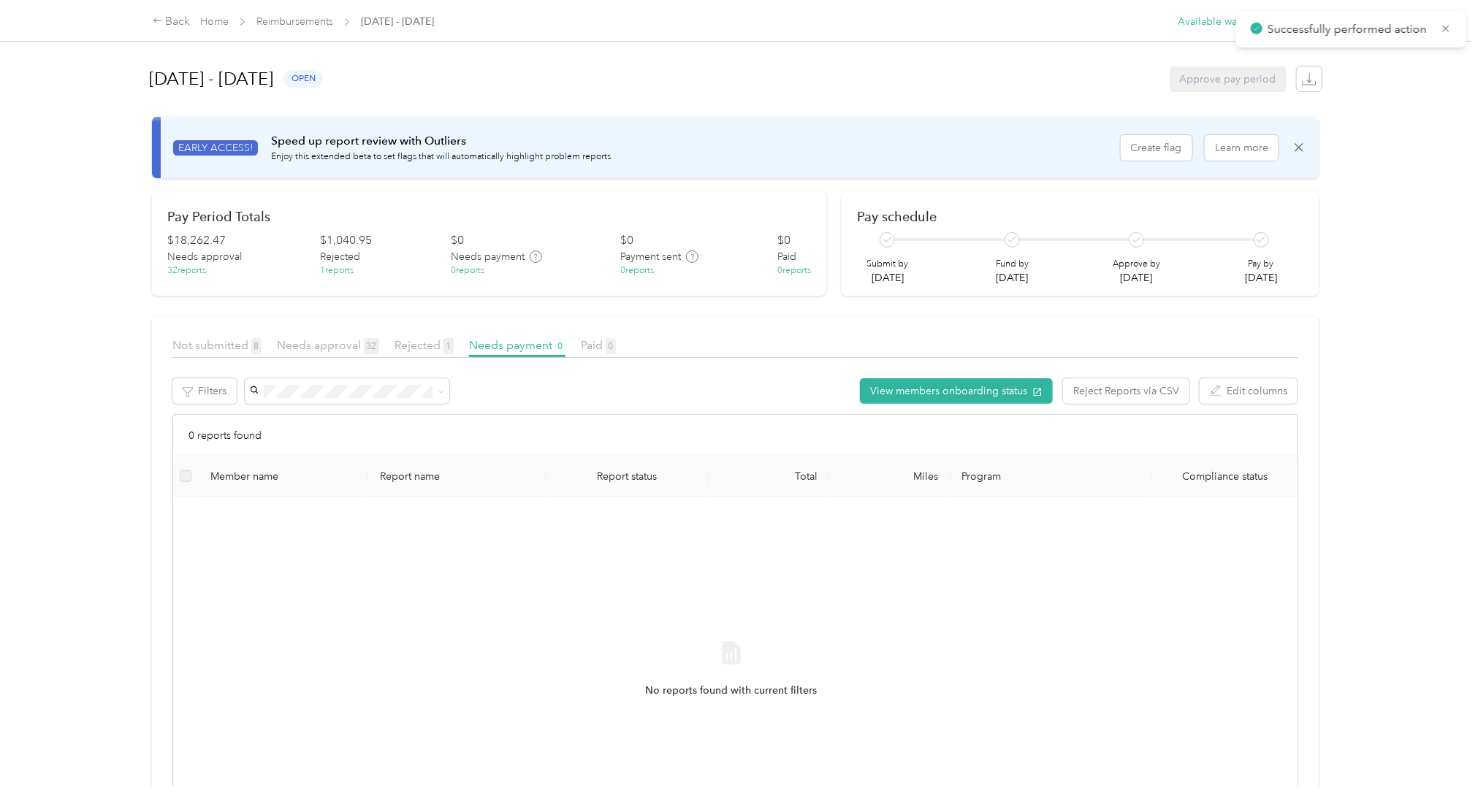
click at [314, 336] on div "Needs approval 32" at bounding box center [327, 346] width 102 height 19
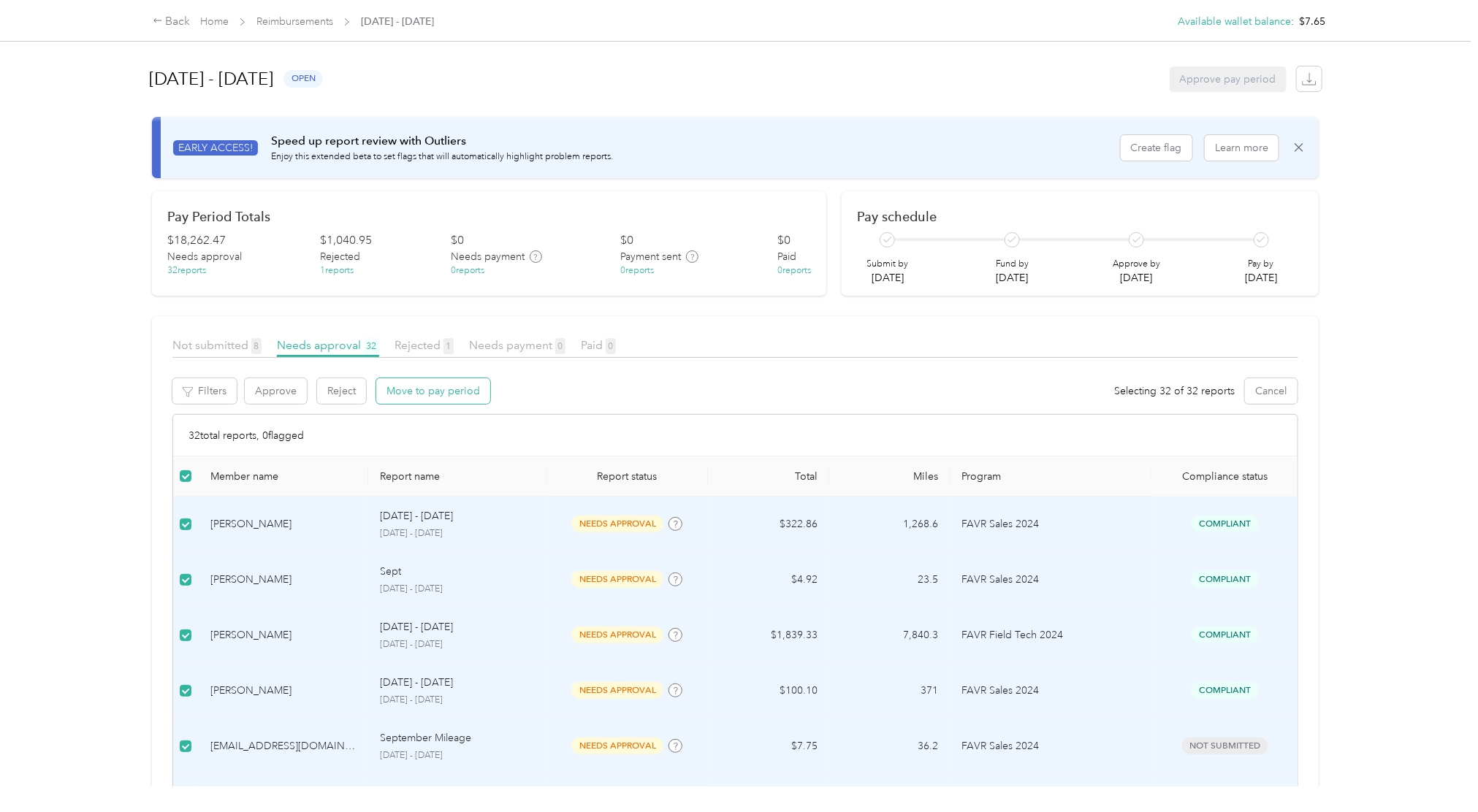
click at [472, 400] on button "Move to pay period" at bounding box center [433, 391] width 114 height 25
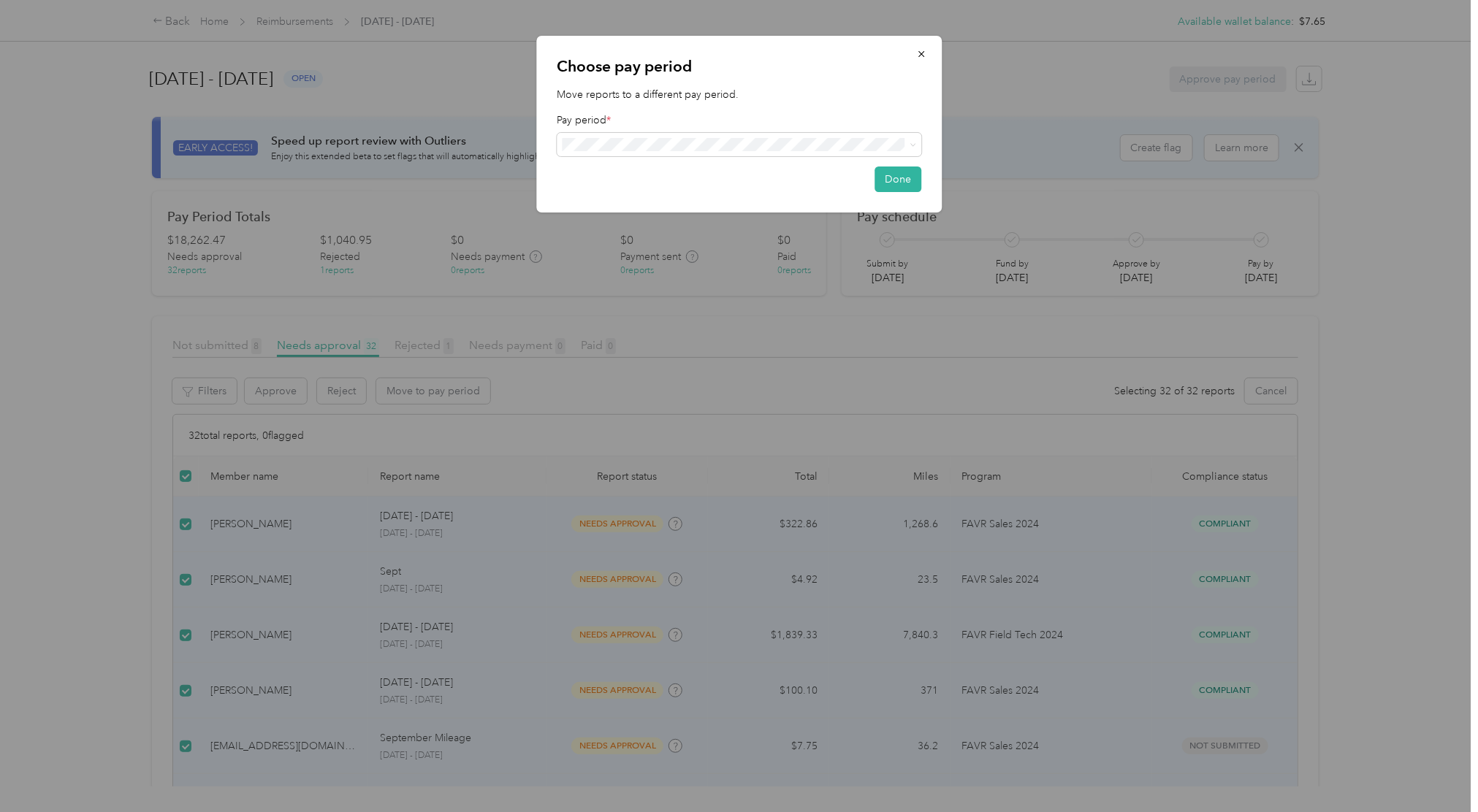
click at [655, 219] on span "[DATE] - [DATE] ( fixed )" at bounding box center [618, 218] width 101 height 15
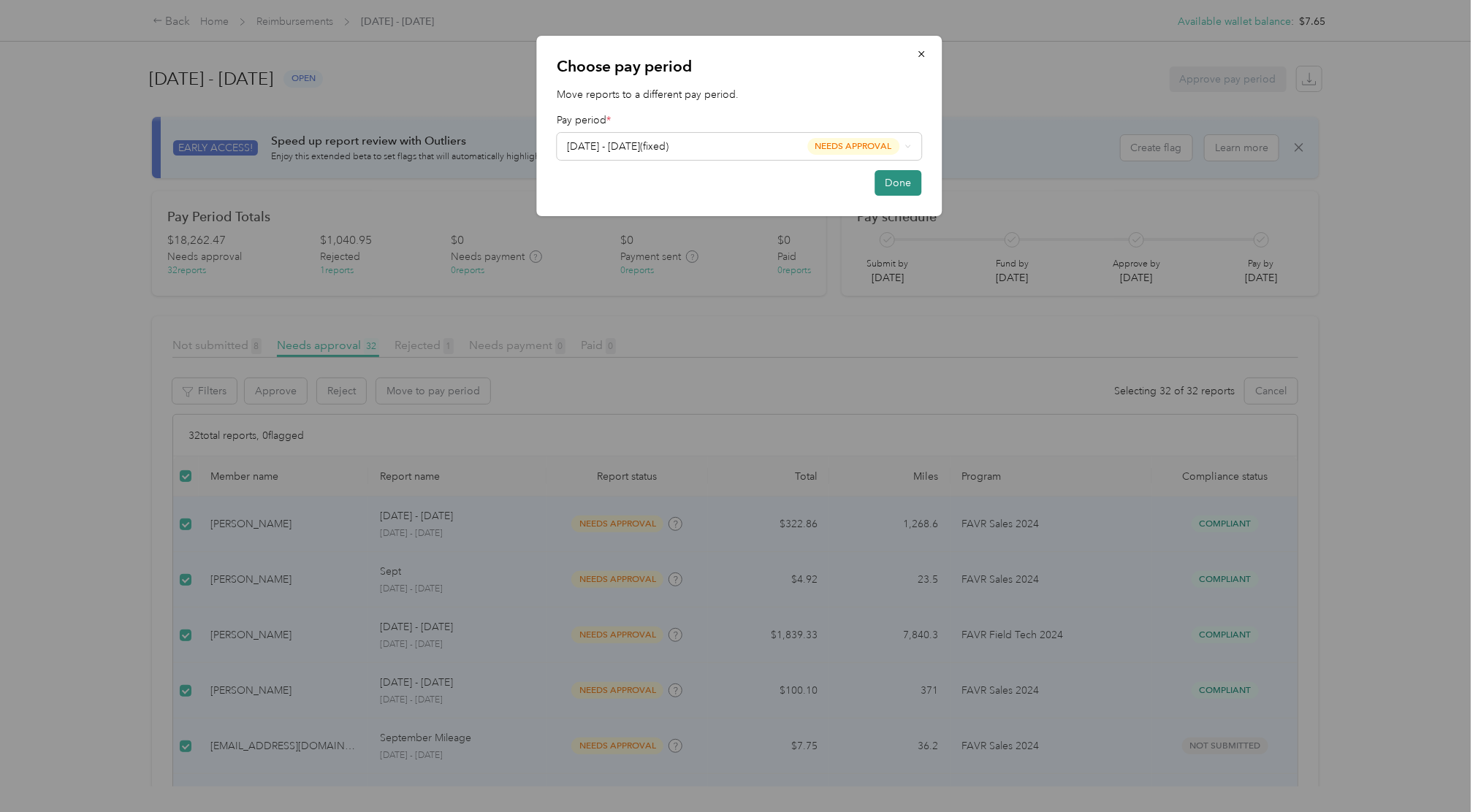
click at [904, 185] on button "Done" at bounding box center [898, 183] width 46 height 25
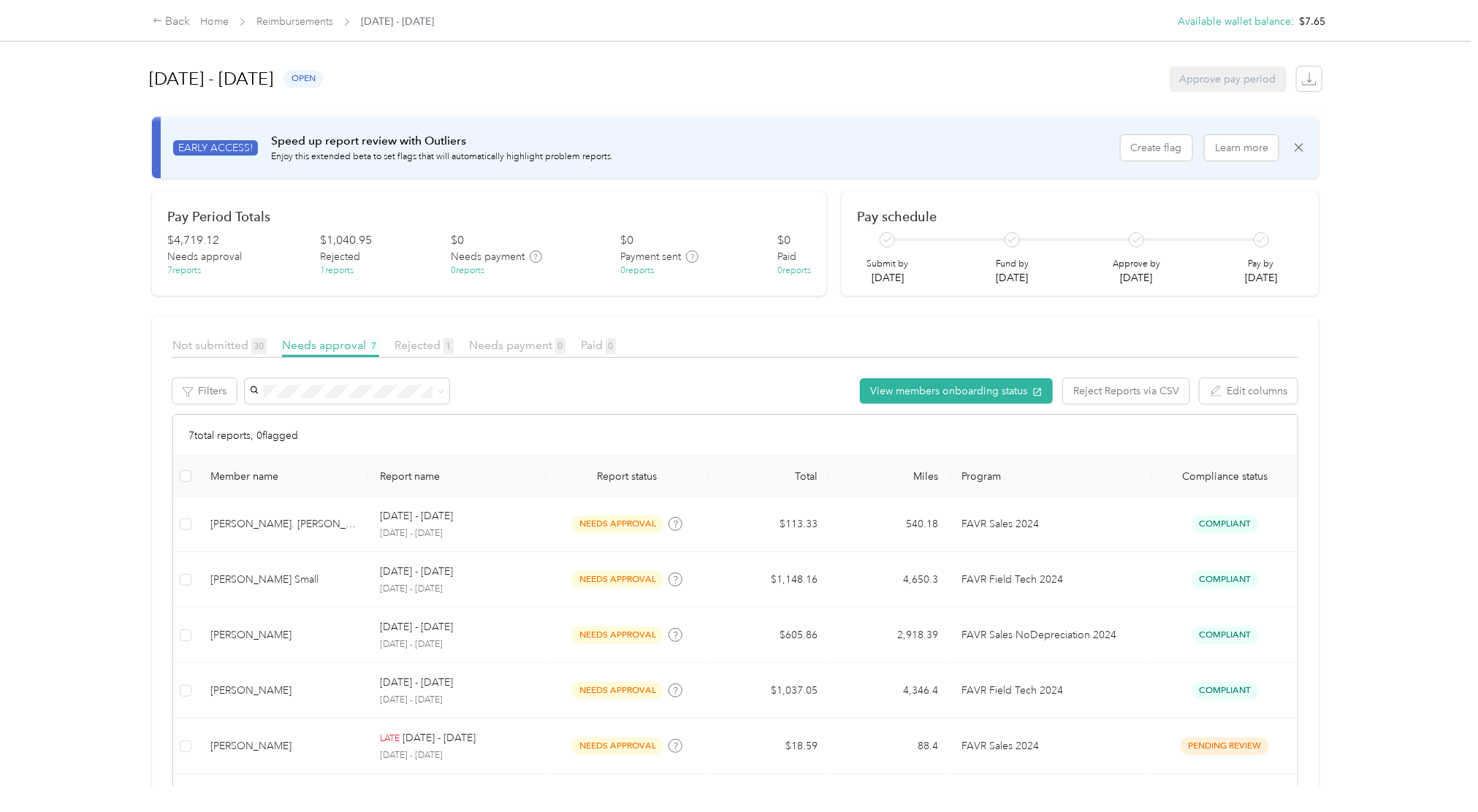
scroll to position [196, 0]
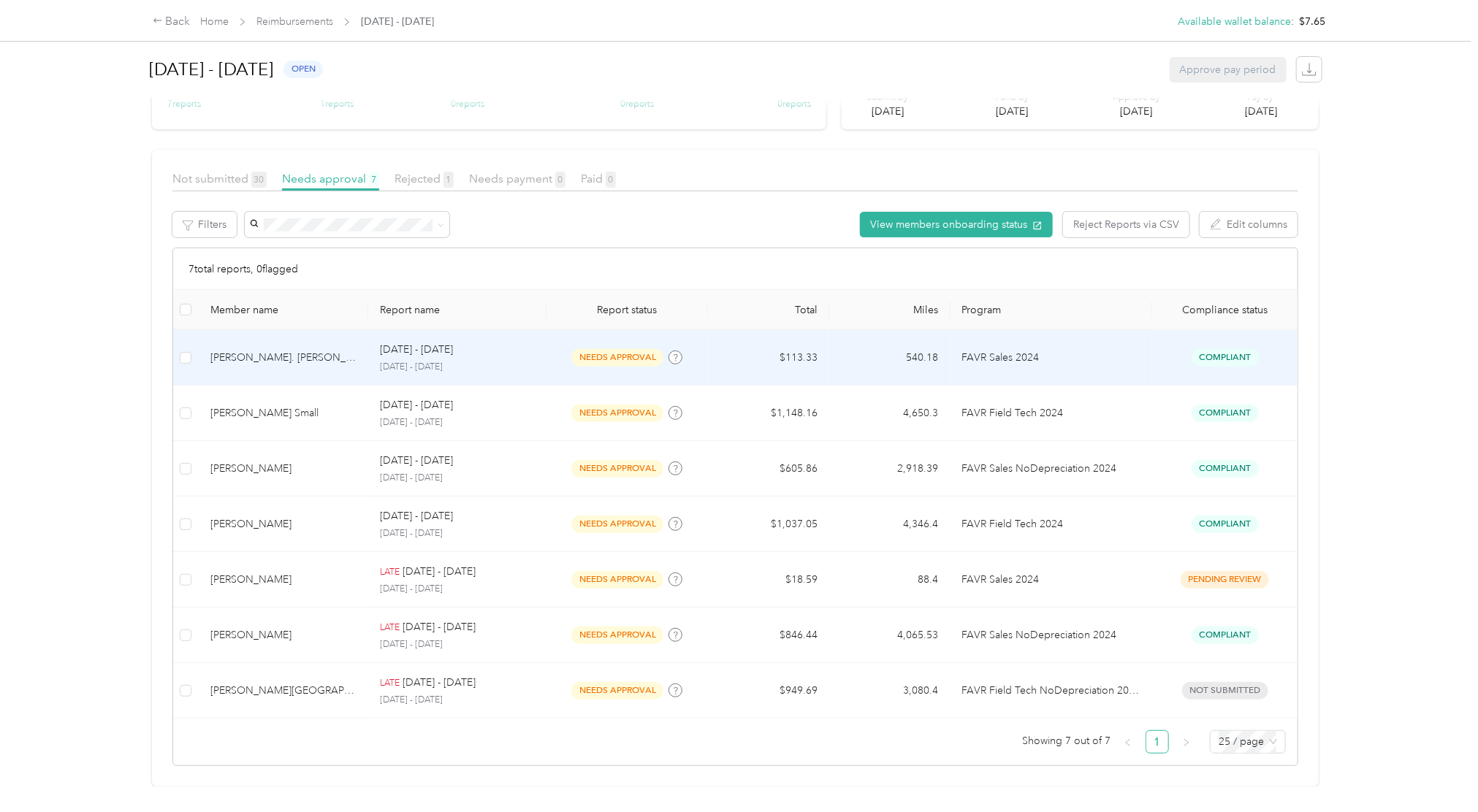
click at [1091, 350] on p "FAVR Sales 2024" at bounding box center [1051, 358] width 178 height 16
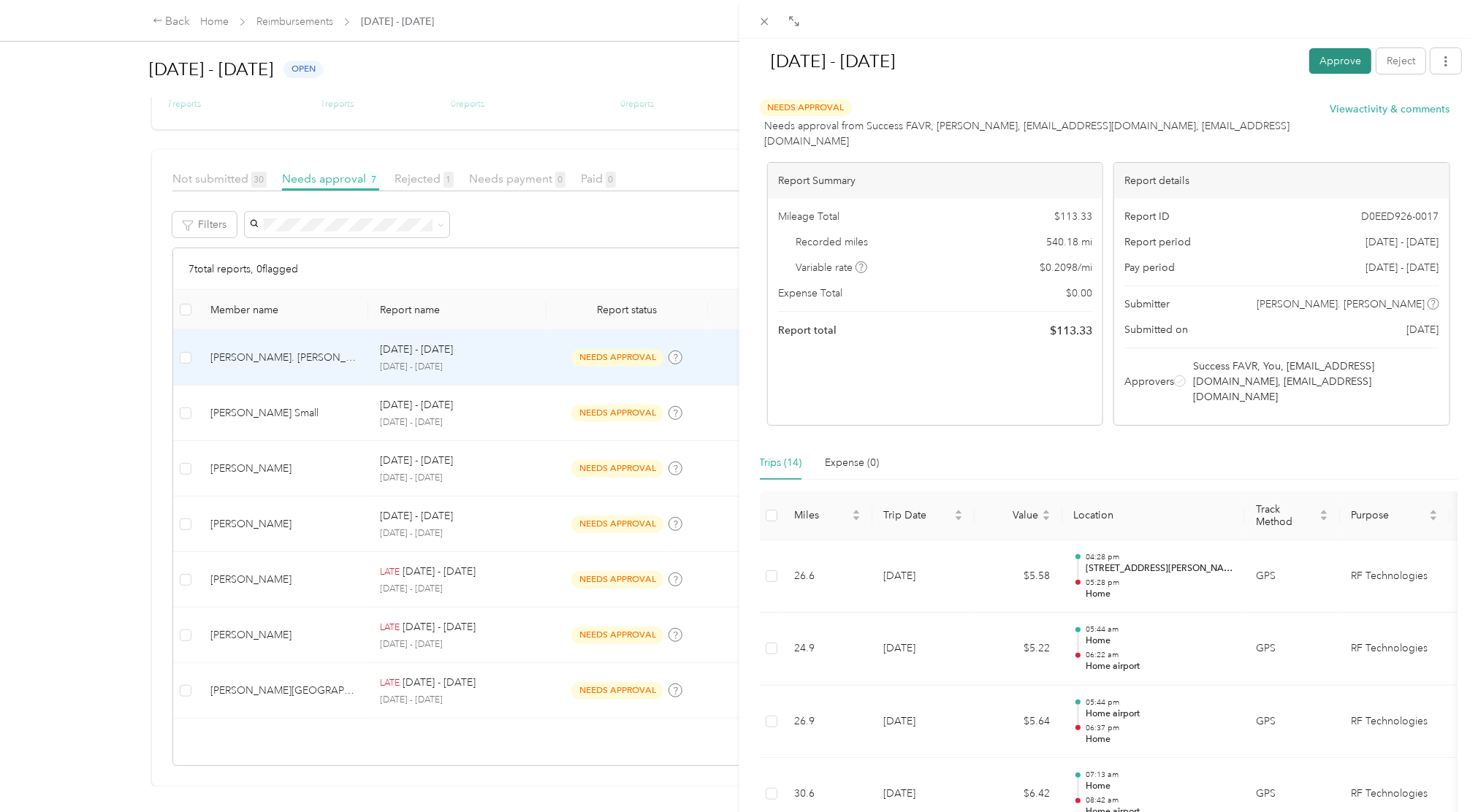
click at [1316, 51] on button "Approve" at bounding box center [1340, 61] width 62 height 25
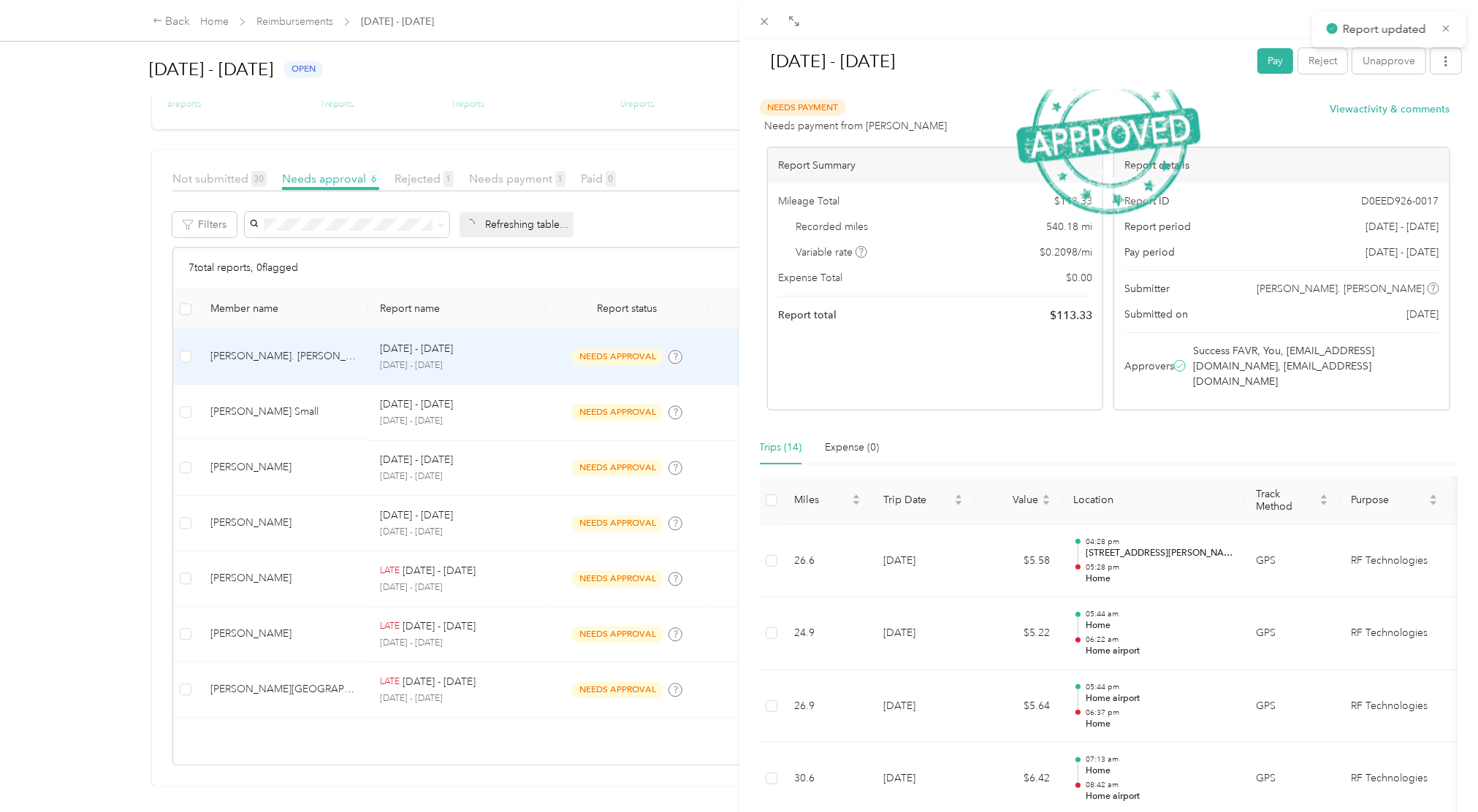
scroll to position [220, 0]
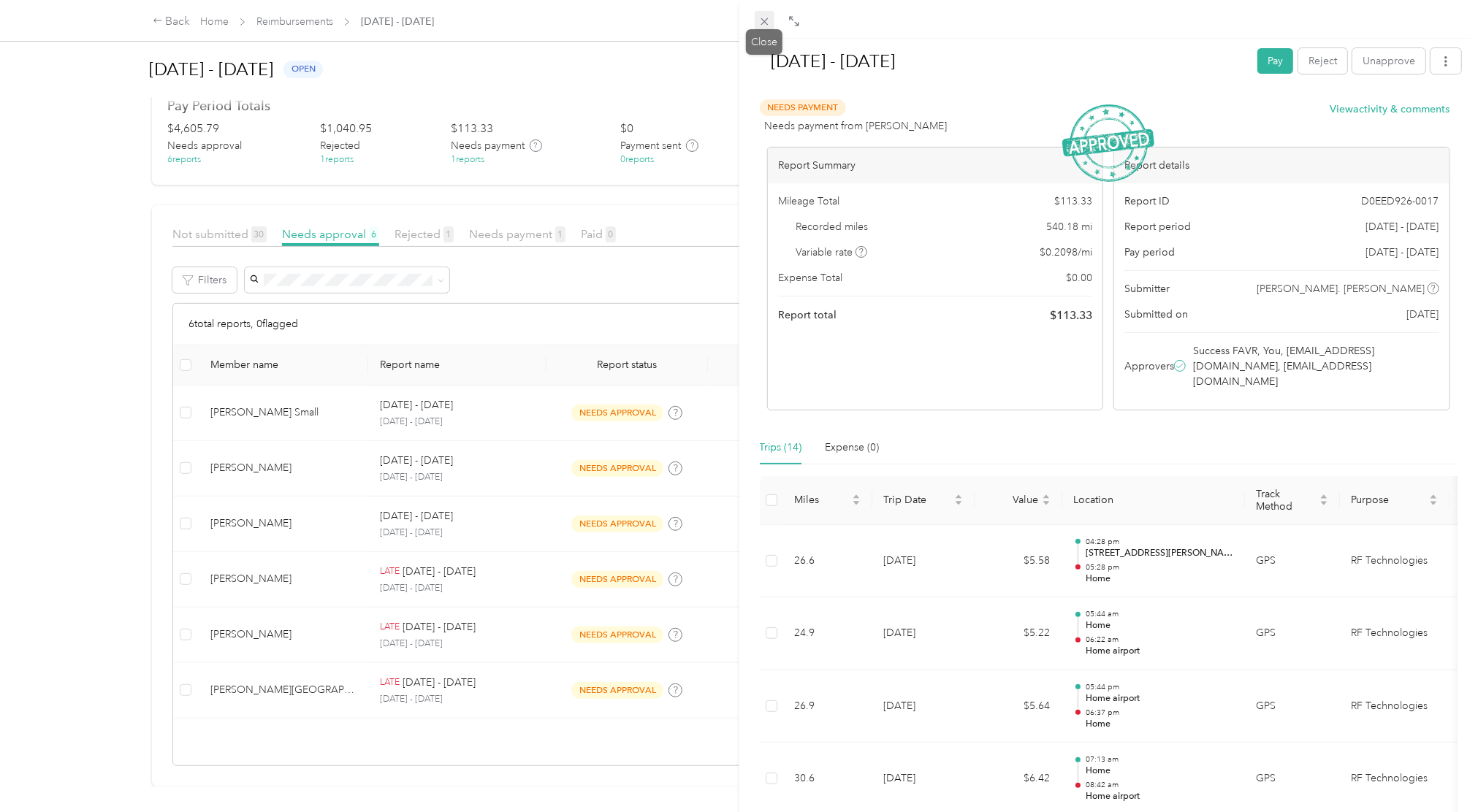
click at [769, 18] on icon at bounding box center [764, 21] width 13 height 13
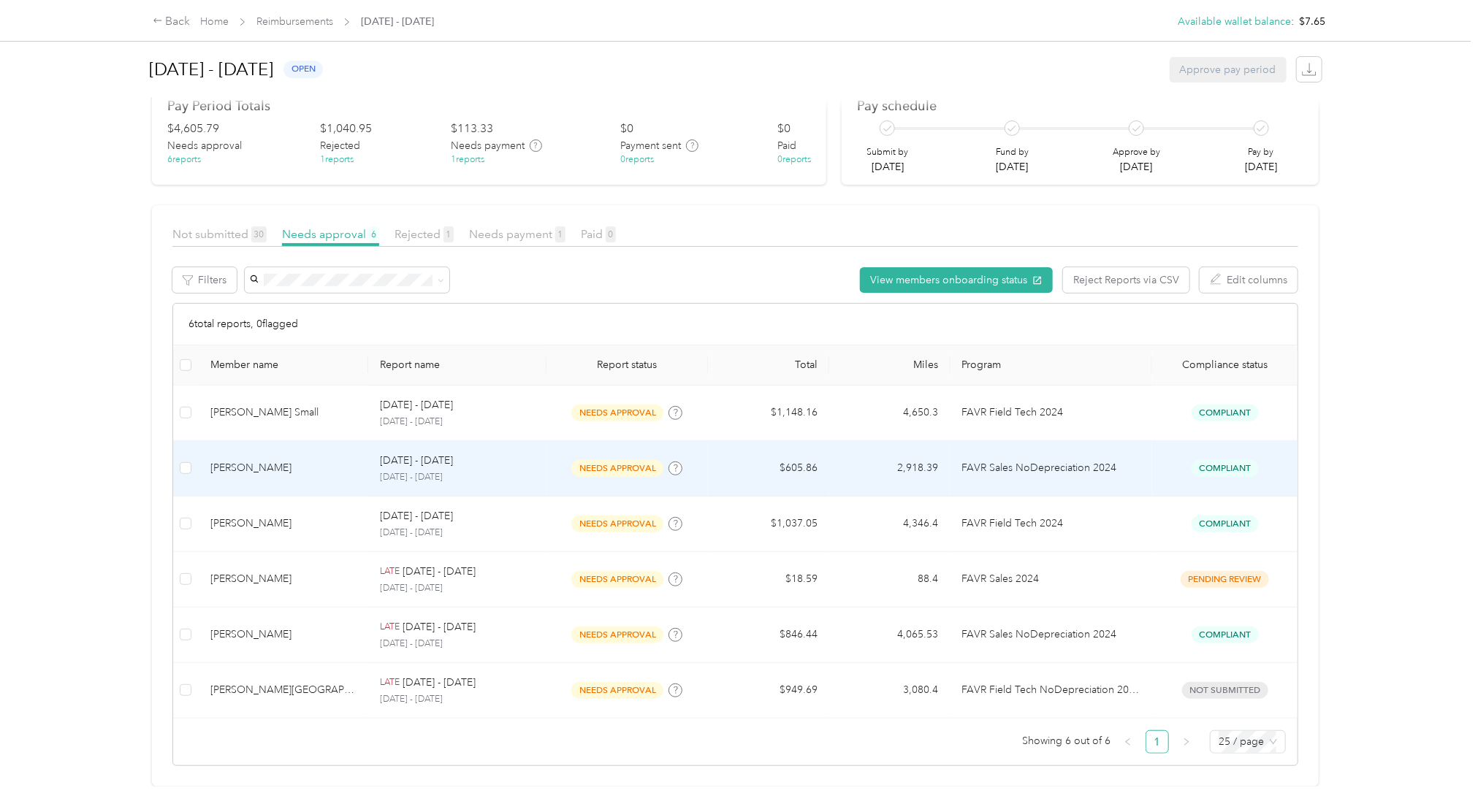
click at [1243, 460] on span "Compliant" at bounding box center [1225, 469] width 67 height 17
click at [1112, 460] on p "FAVR Sales NoDepreciation 2024" at bounding box center [1051, 468] width 178 height 16
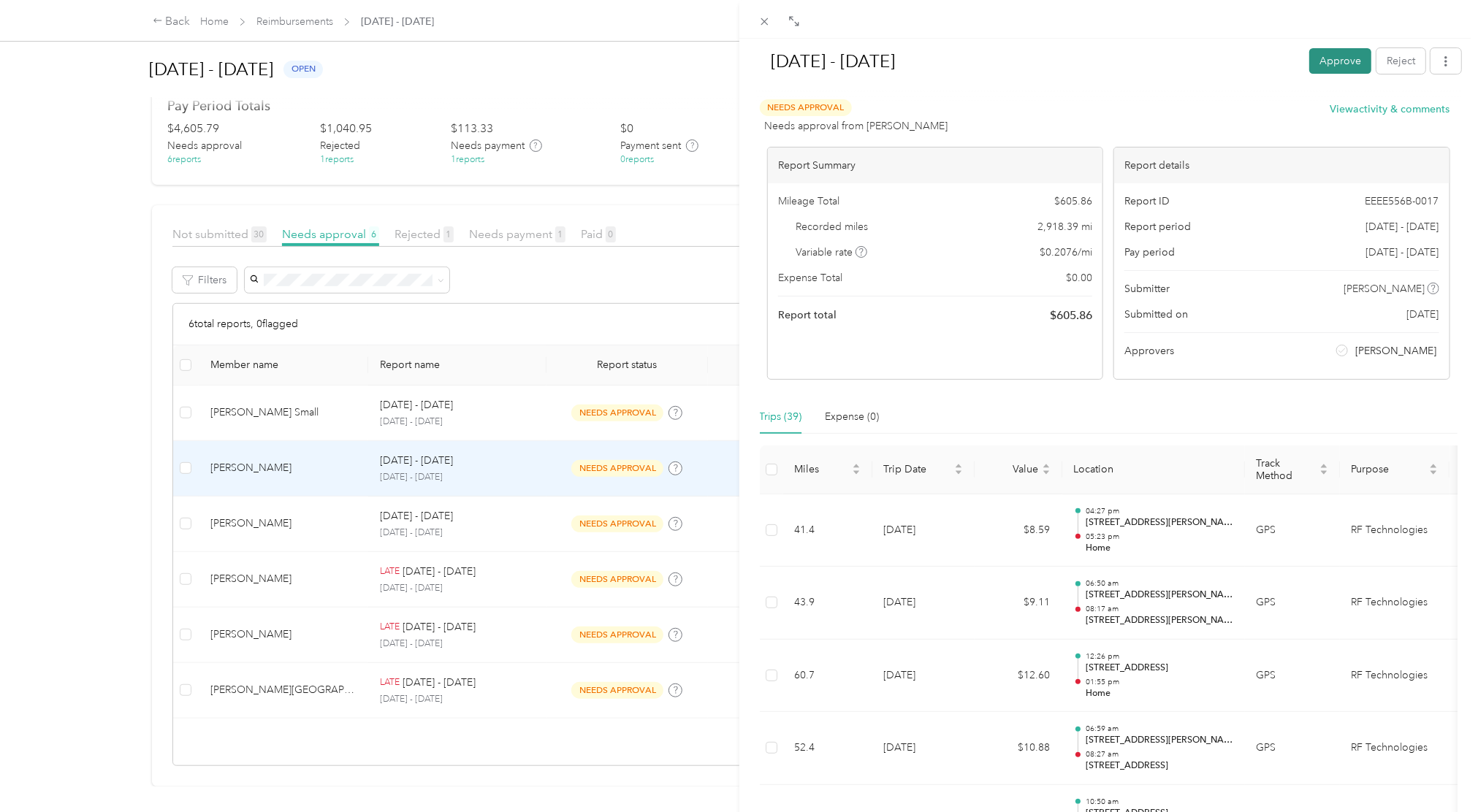
click at [1314, 72] on button "Approve" at bounding box center [1340, 61] width 62 height 25
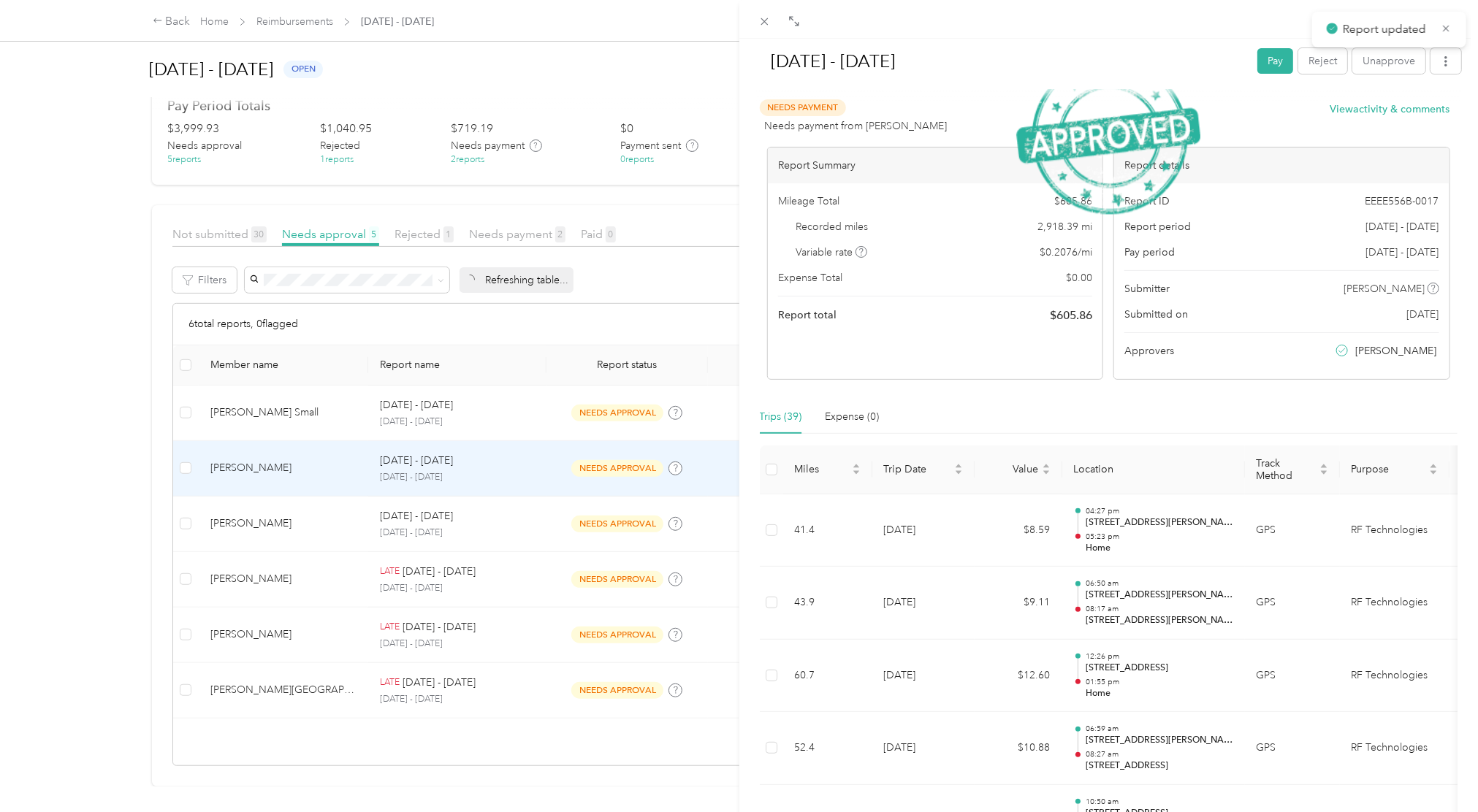
scroll to position [165, 0]
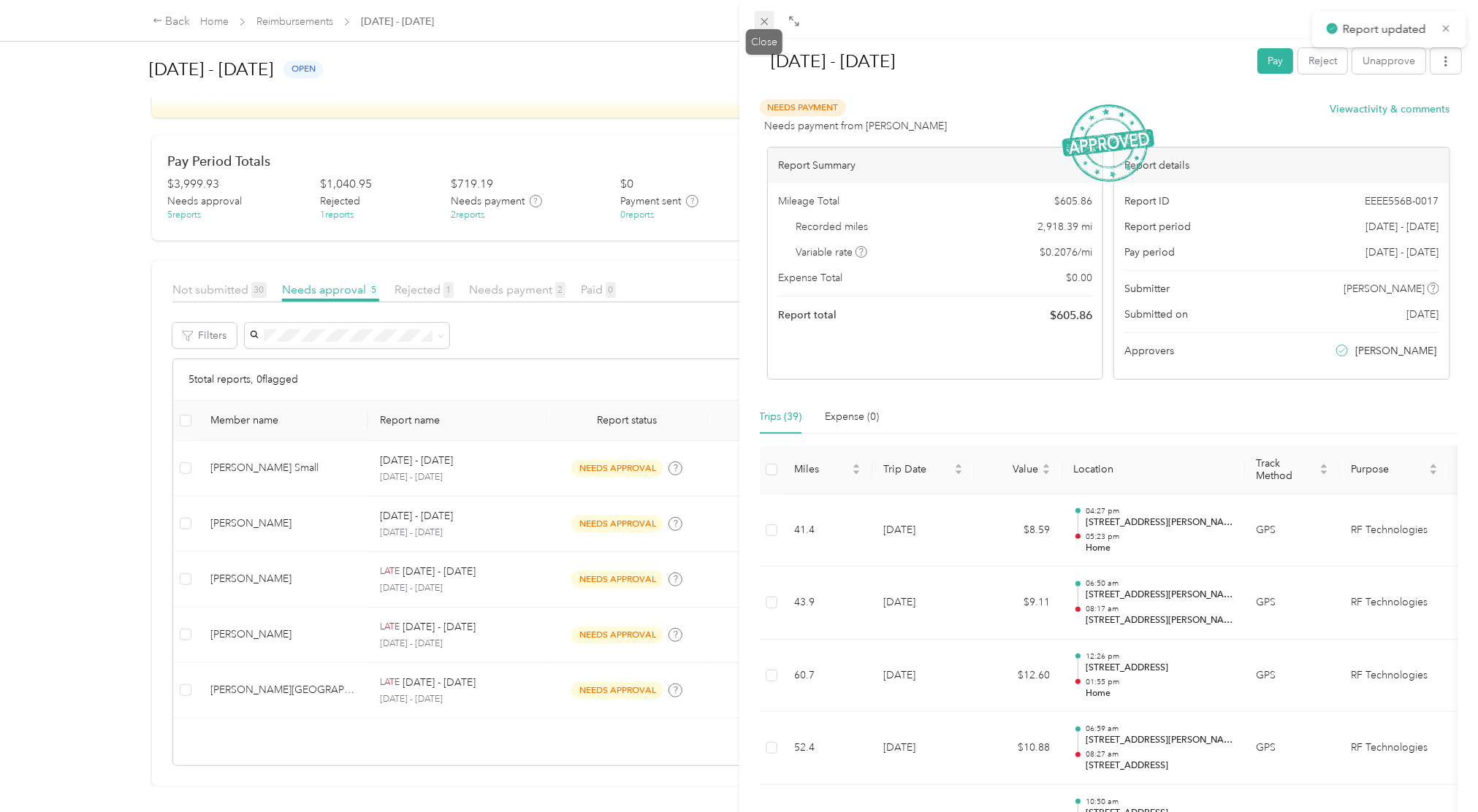
click at [756, 12] on span at bounding box center [765, 21] width 20 height 20
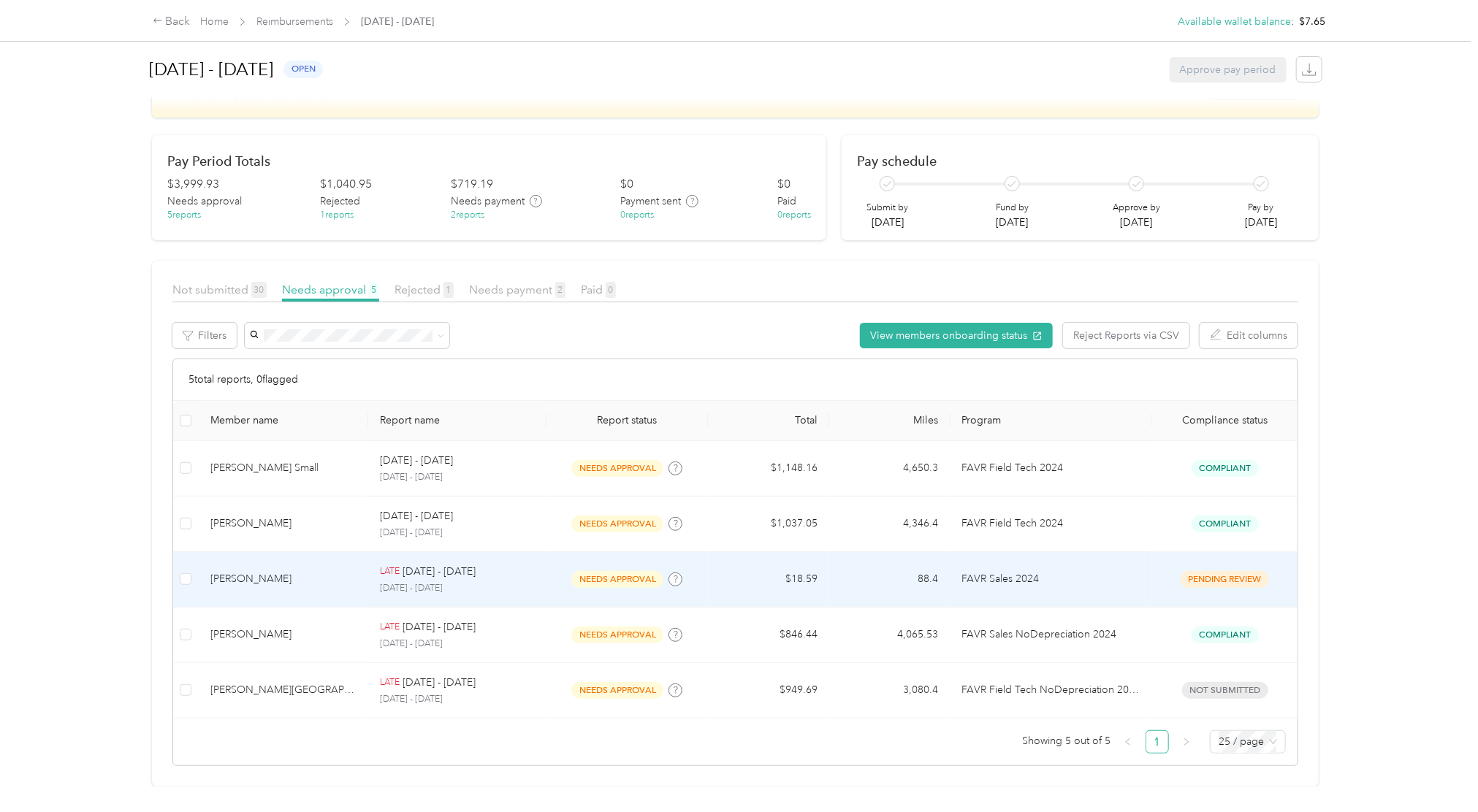
click at [1152, 557] on td "pending review" at bounding box center [1225, 580] width 145 height 56
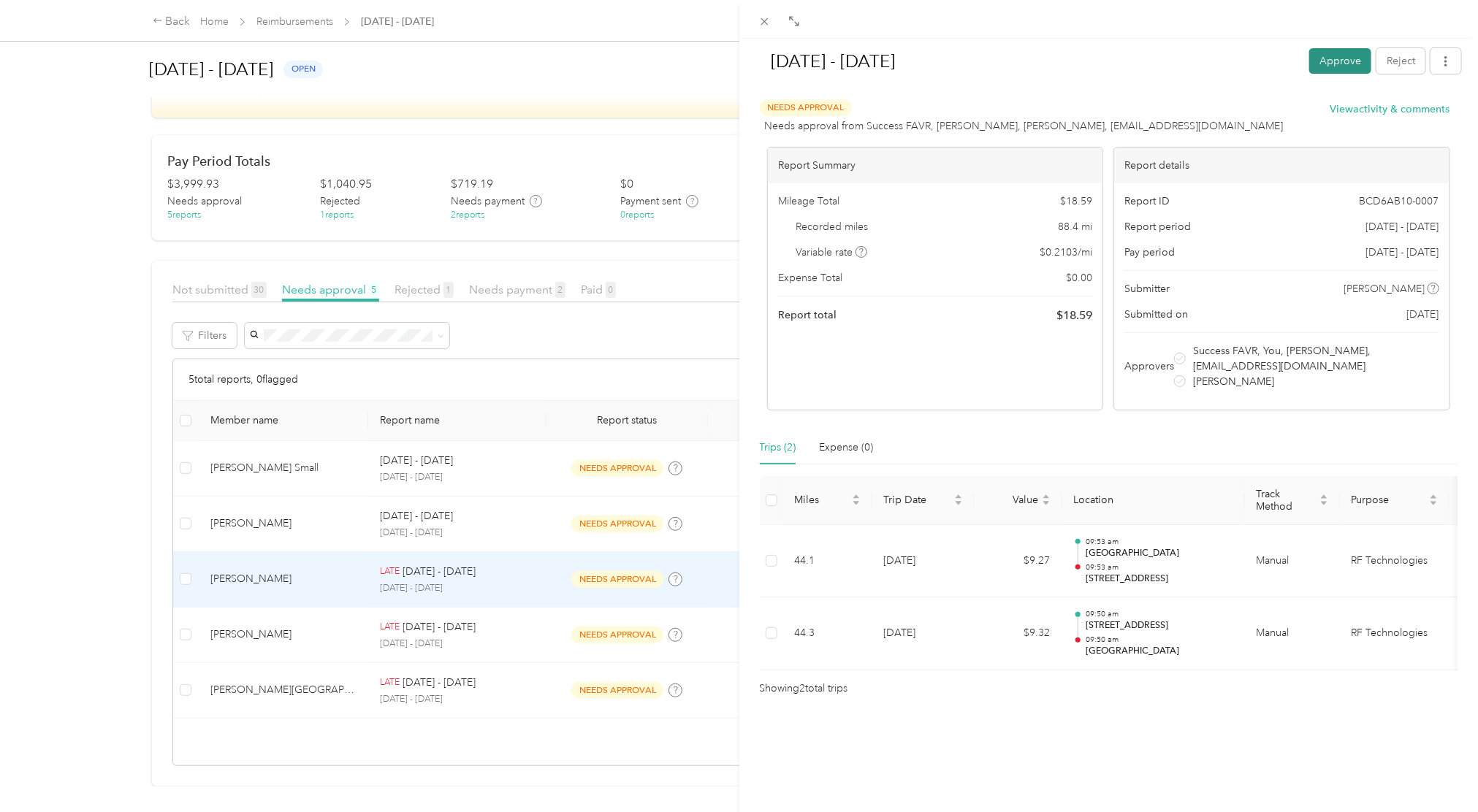
click at [1323, 57] on button "Approve" at bounding box center [1340, 61] width 62 height 25
click at [703, 731] on div "[DATE] - [DATE] Approve Reject Unapprove Needs Approval Needs approval from [PE…" at bounding box center [739, 406] width 1478 height 812
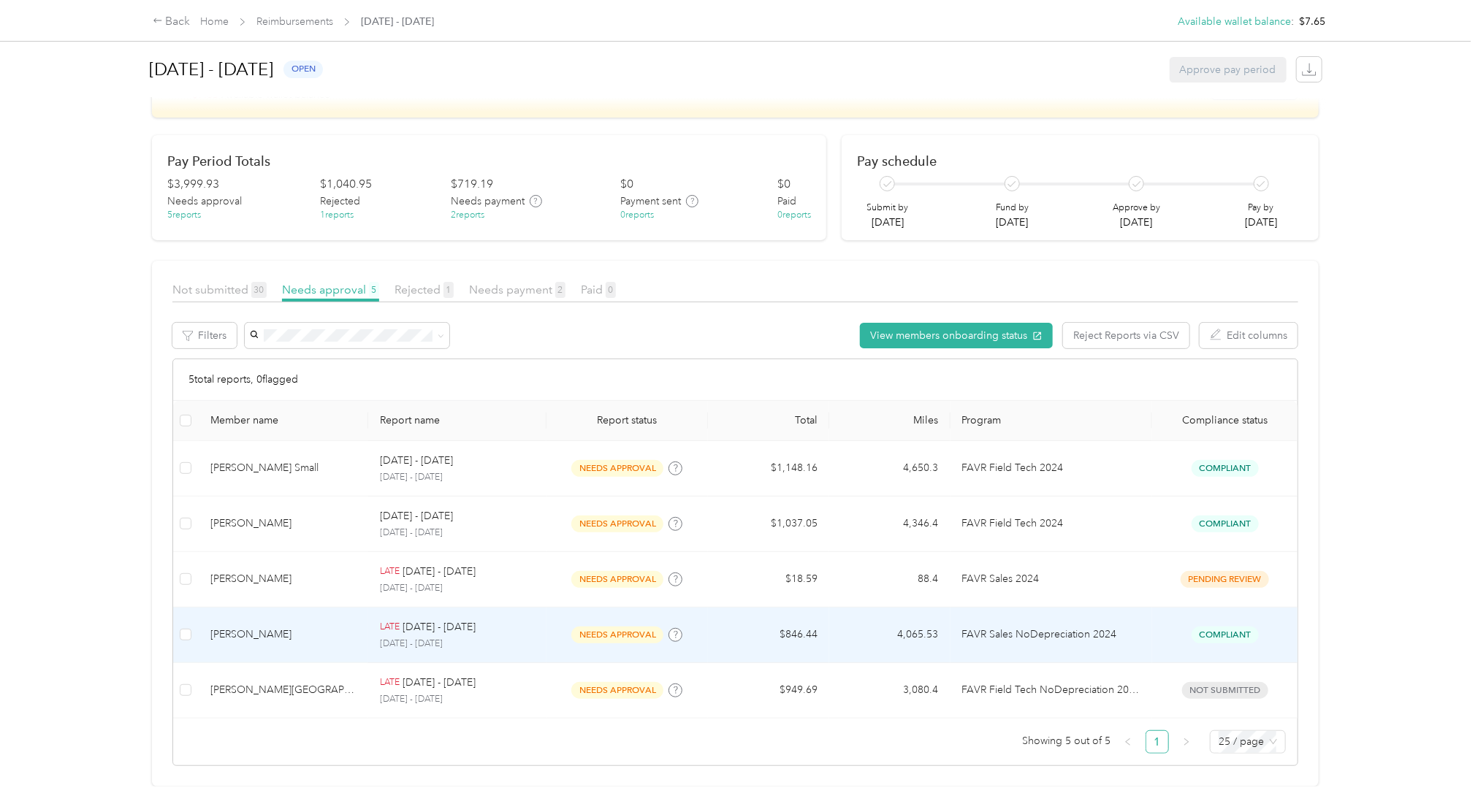
click at [1225, 626] on span "Compliant" at bounding box center [1225, 635] width 67 height 17
click at [1217, 626] on span "Compliant" at bounding box center [1225, 635] width 67 height 17
click at [1048, 620] on td "FAVR Sales NoDepreciation 2024" at bounding box center [1051, 636] width 202 height 56
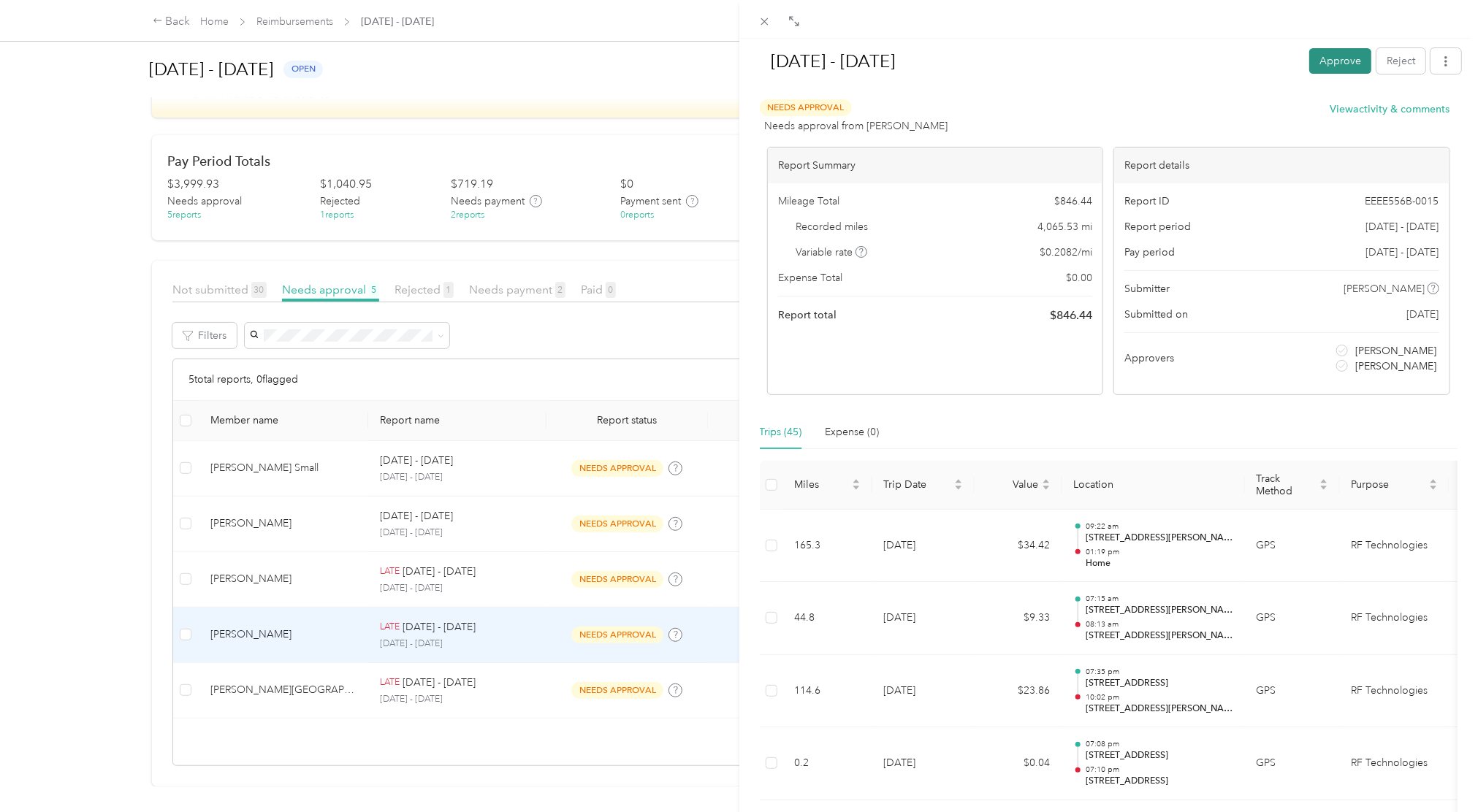
click at [1336, 67] on button "Approve" at bounding box center [1340, 61] width 62 height 25
click at [692, 679] on div "[DATE] - [DATE] Approve Reject Unapprove Needs Approval Needs approval from [PE…" at bounding box center [739, 406] width 1478 height 812
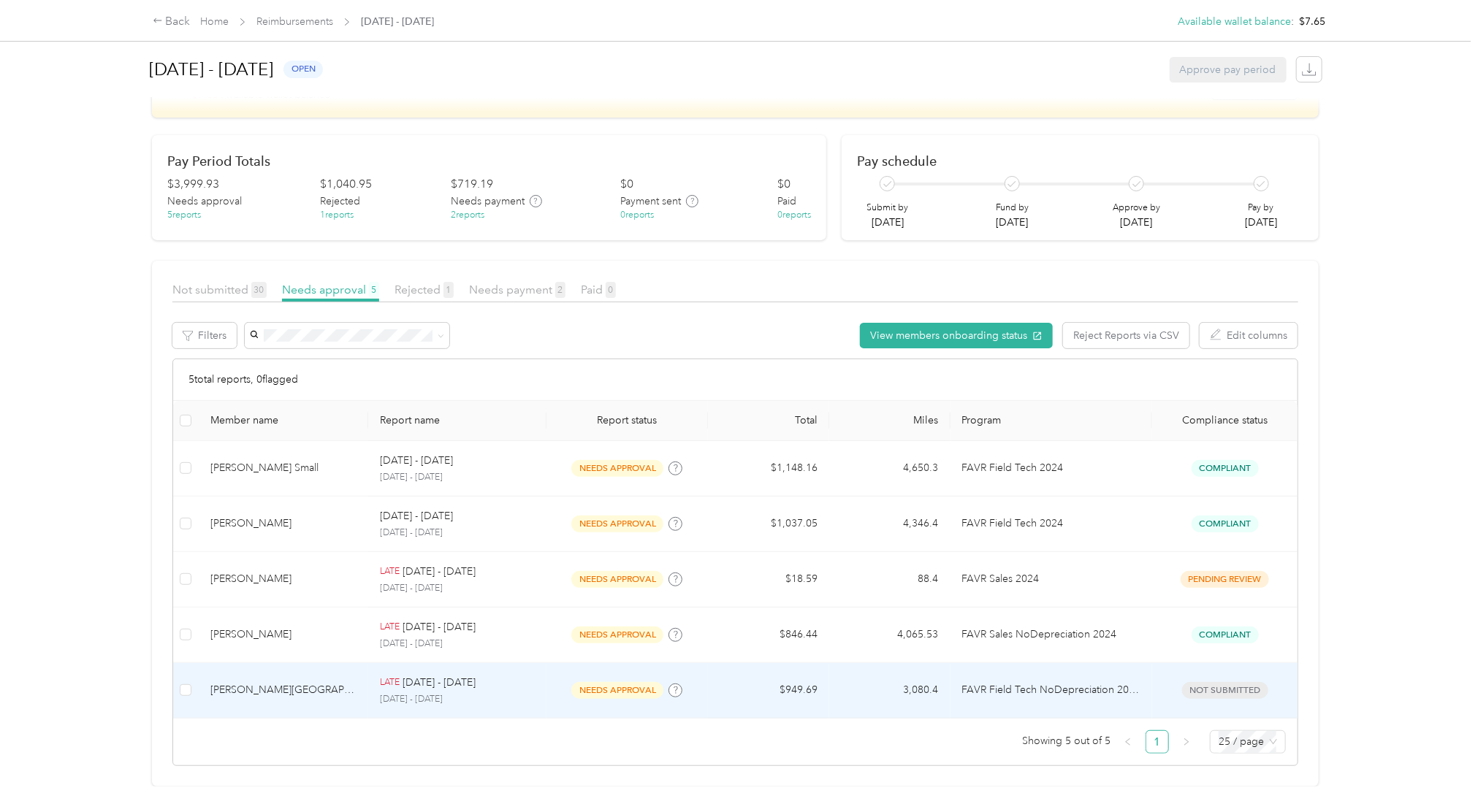
click at [762, 663] on td "$949.69" at bounding box center [769, 691] width 121 height 56
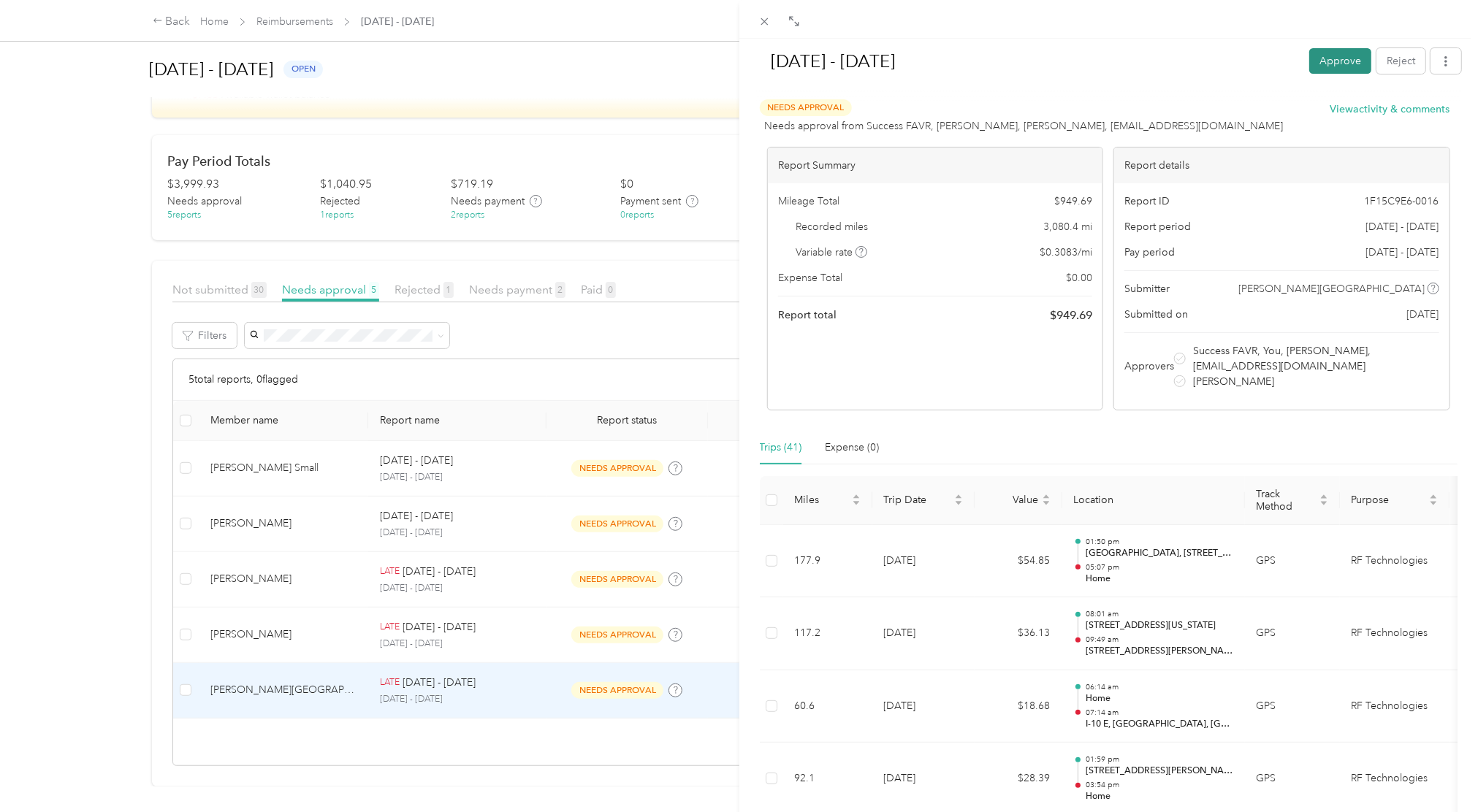
click at [1334, 48] on button "Approve" at bounding box center [1340, 61] width 62 height 25
click at [1231, 62] on button "Approve" at bounding box center [1262, 61] width 62 height 25
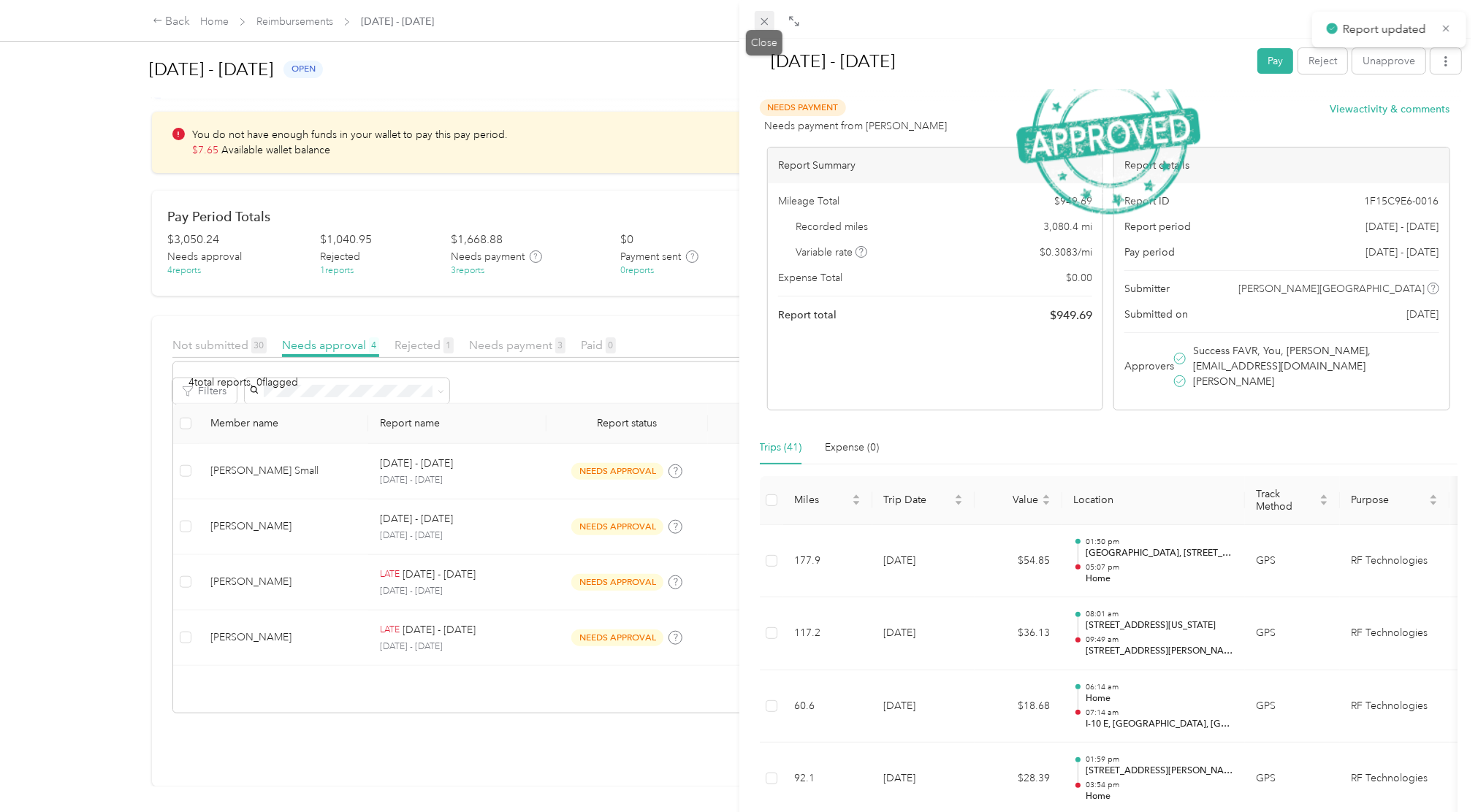
scroll to position [109, 0]
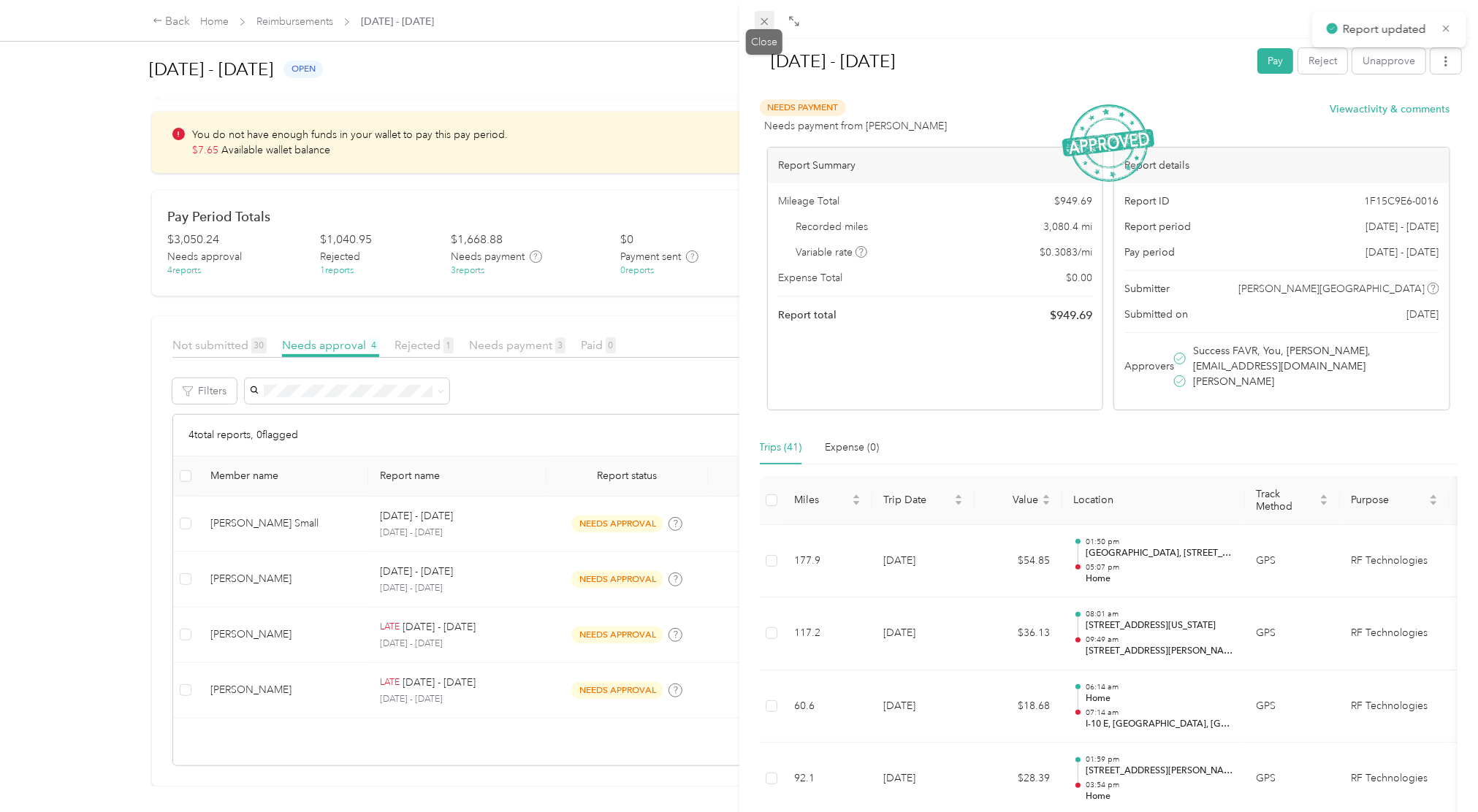
click at [761, 24] on icon at bounding box center [764, 21] width 13 height 13
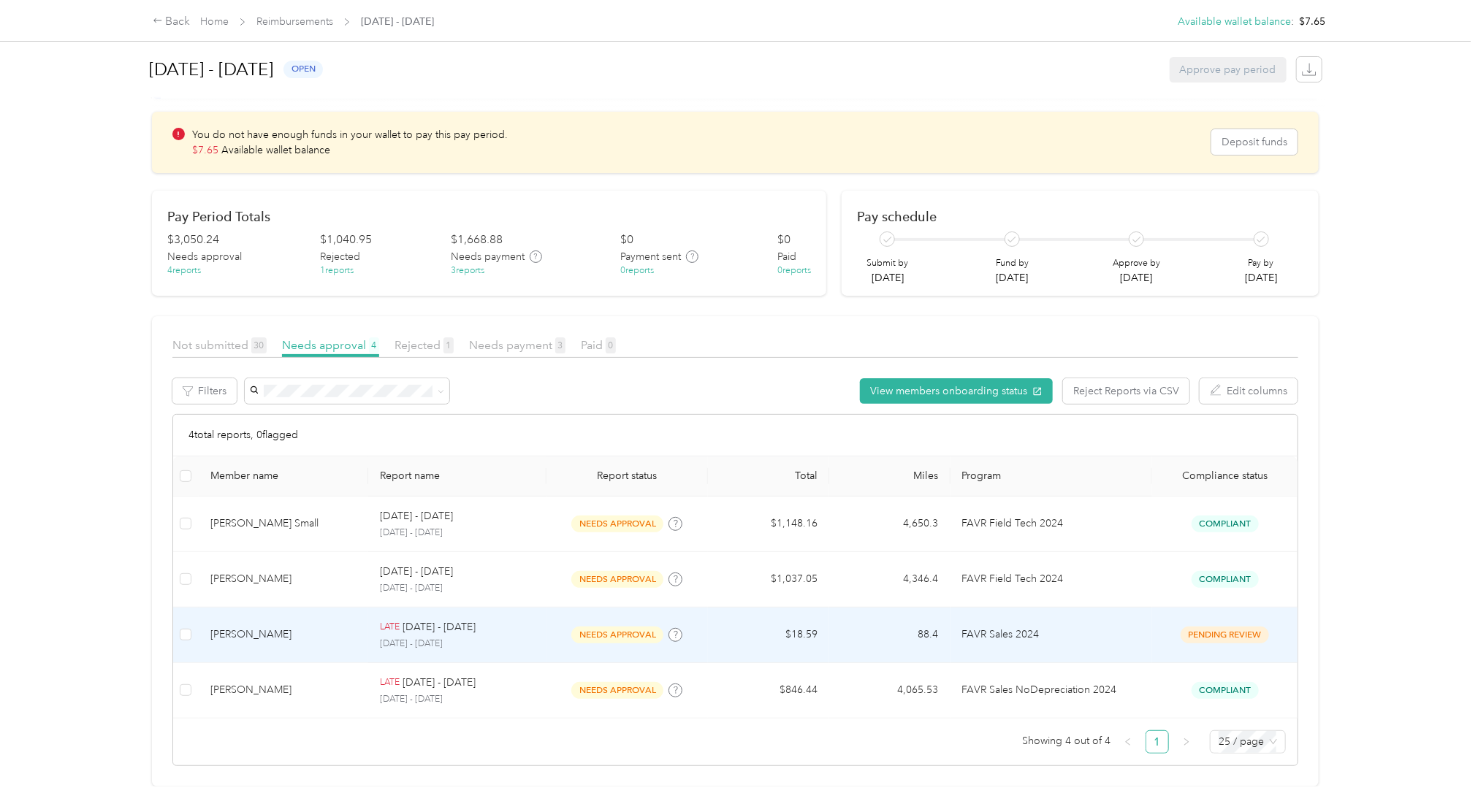
click at [1074, 619] on td "FAVR Sales 2024" at bounding box center [1051, 636] width 202 height 56
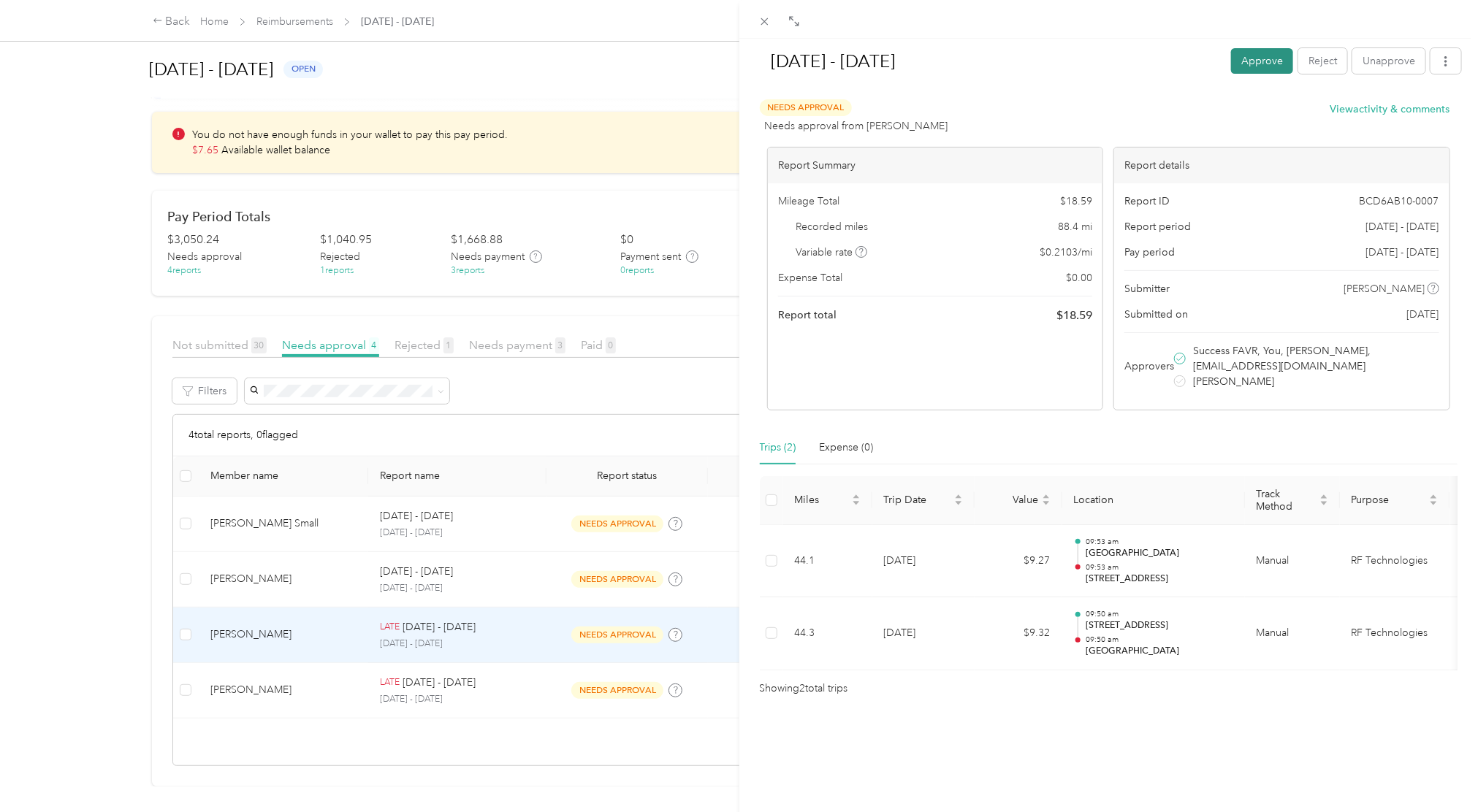
click at [1249, 70] on button "Approve" at bounding box center [1262, 61] width 62 height 25
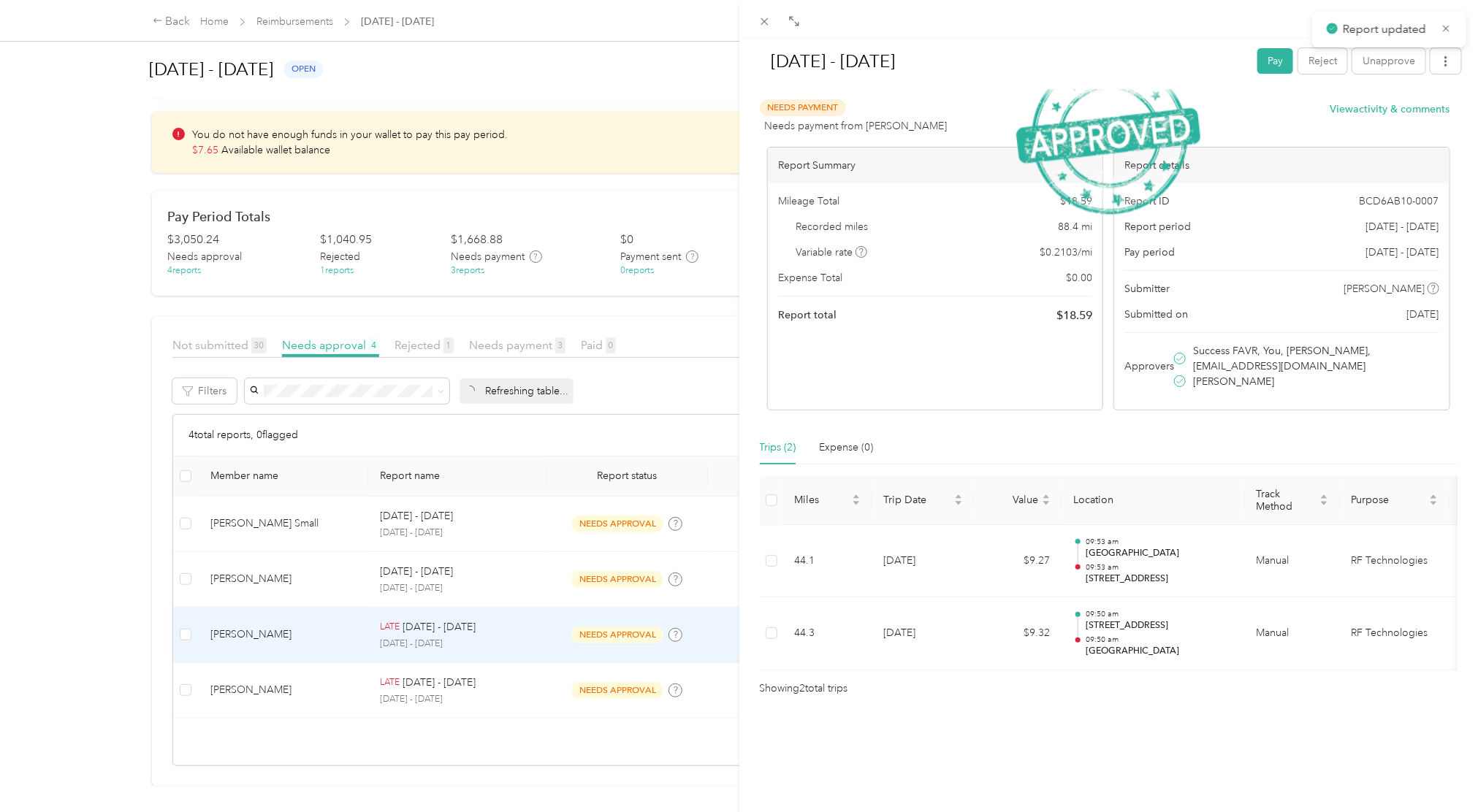
scroll to position [53, 0]
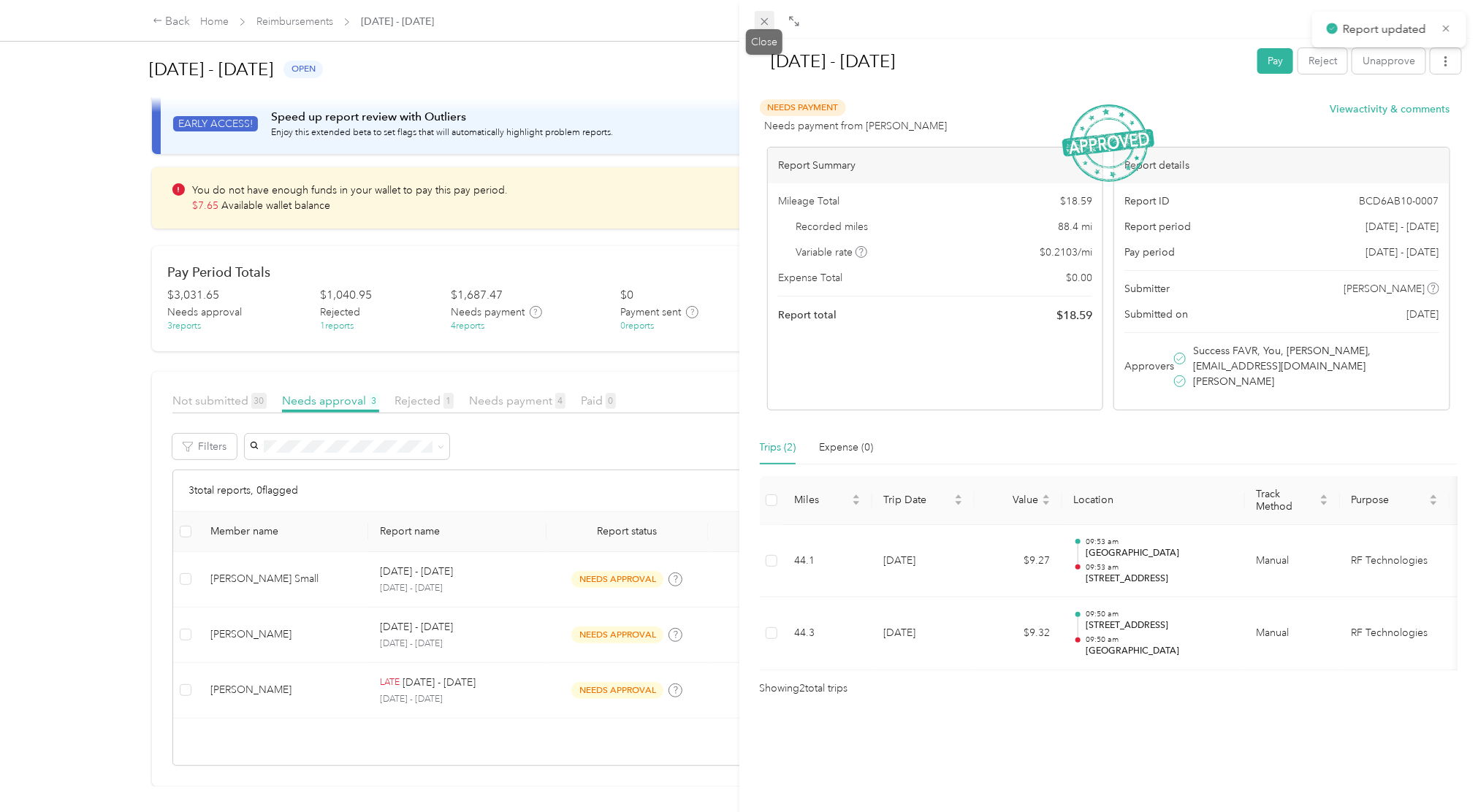
click at [763, 16] on icon at bounding box center [764, 21] width 13 height 13
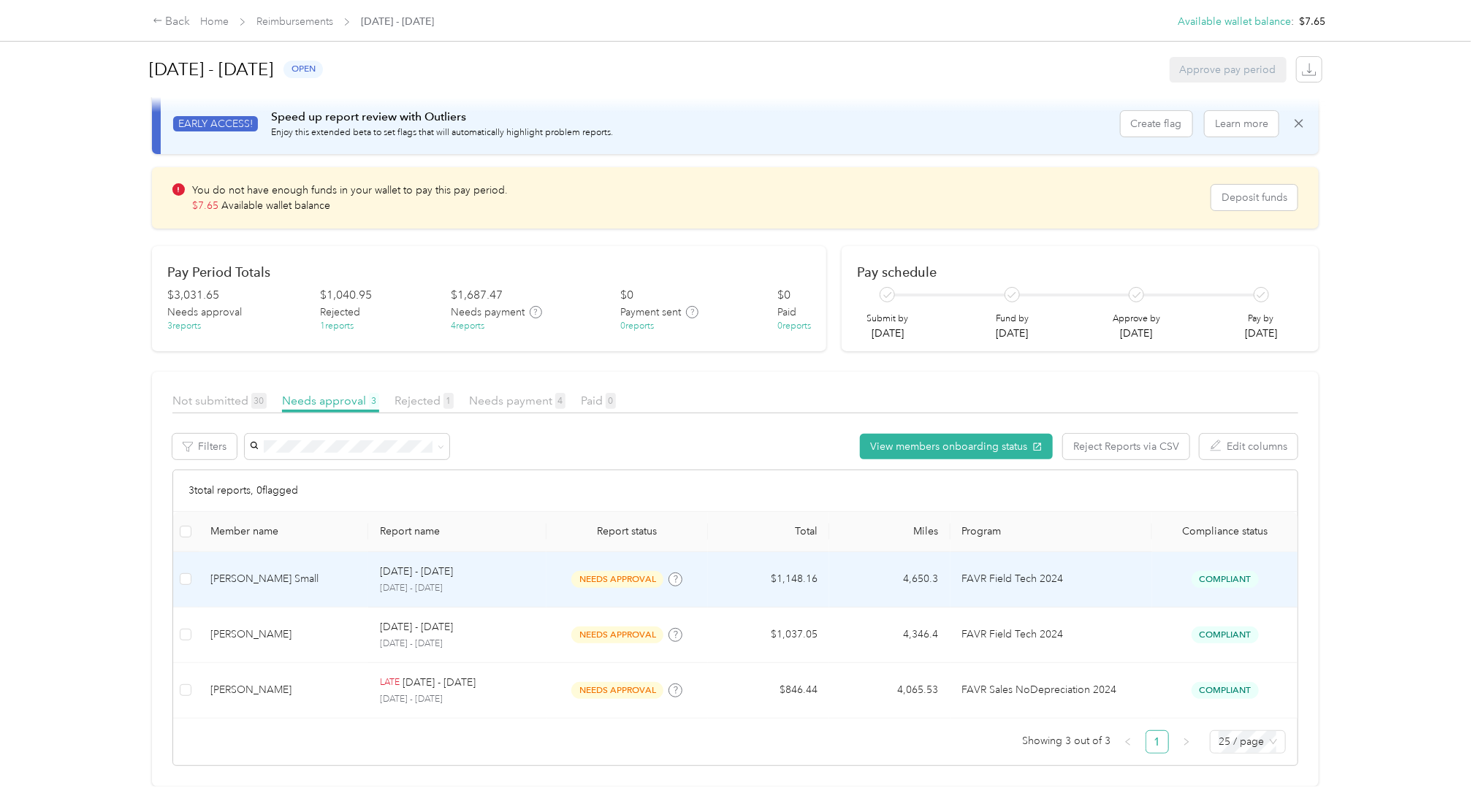
click at [1085, 558] on td "FAVR Field Tech 2024" at bounding box center [1051, 580] width 202 height 56
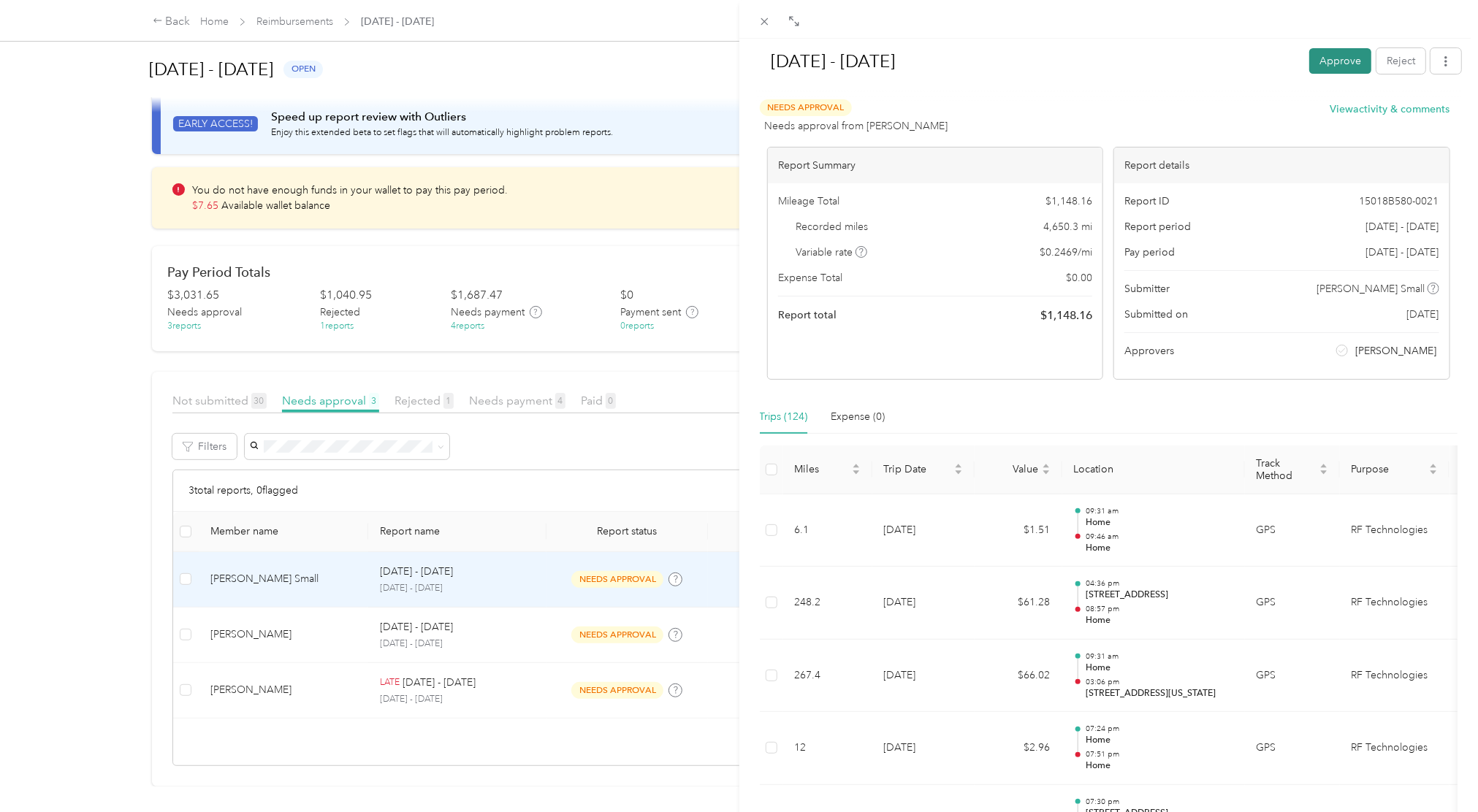
click at [1321, 61] on button "Approve" at bounding box center [1340, 61] width 62 height 25
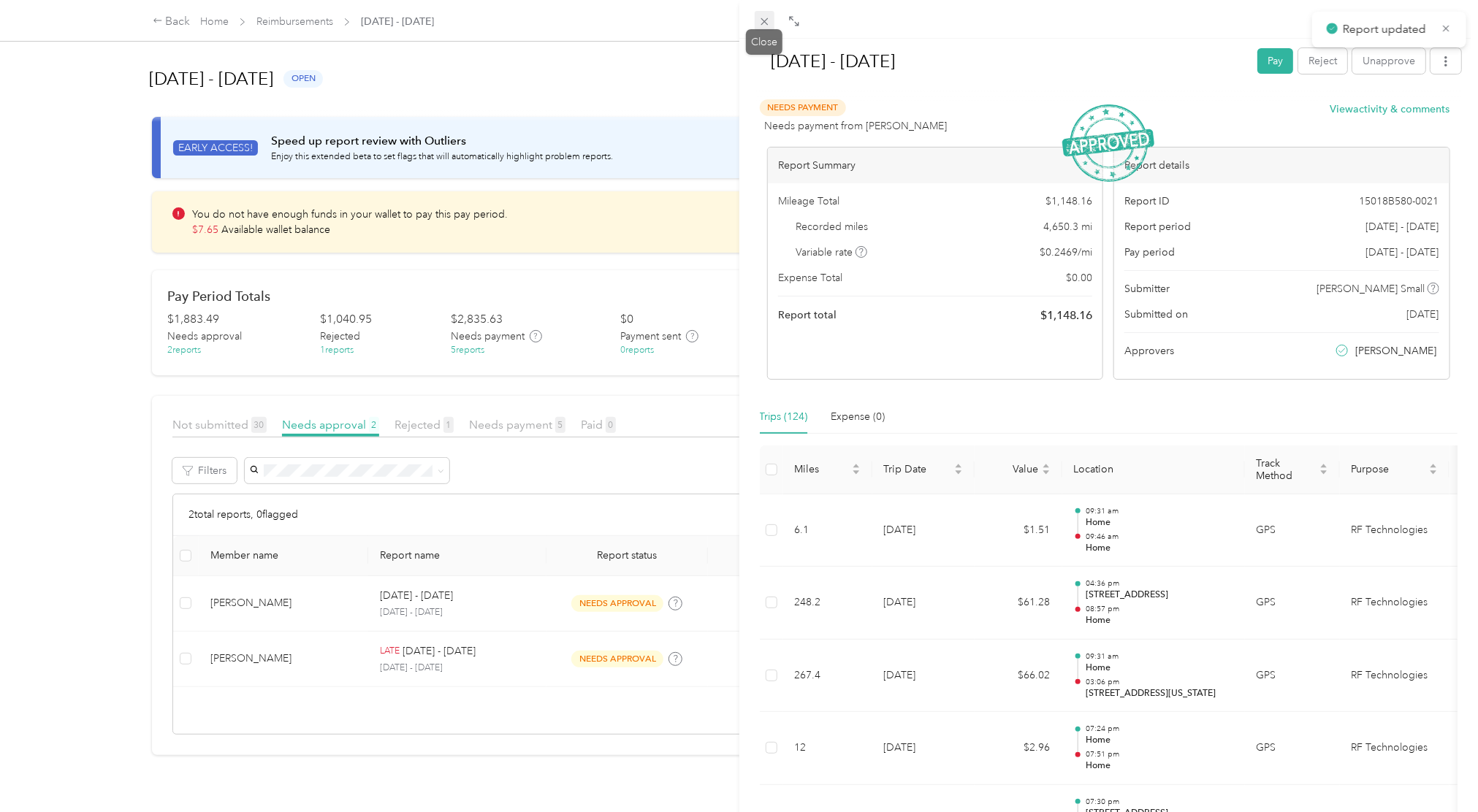
click at [764, 28] on span at bounding box center [765, 21] width 20 height 20
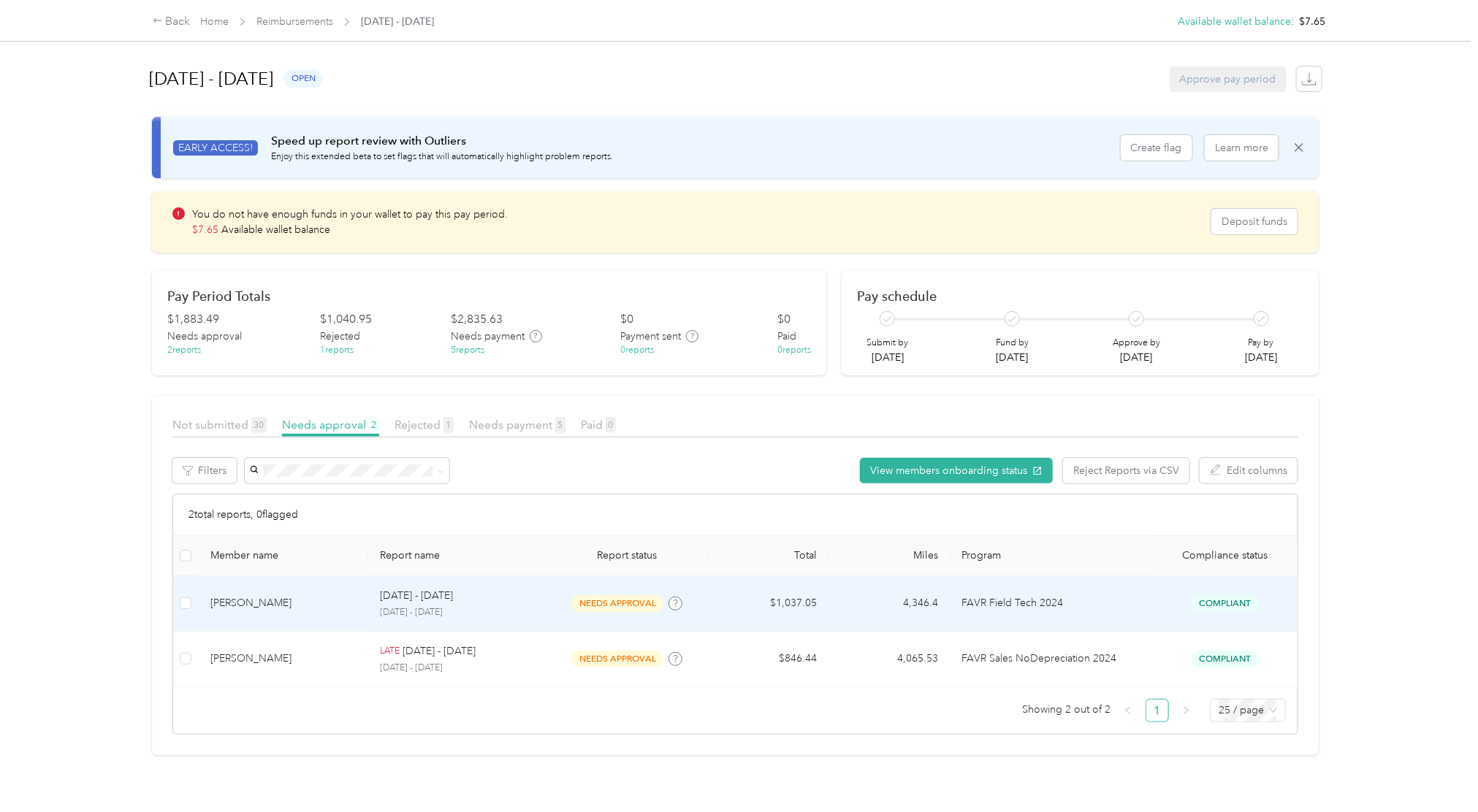
click at [1246, 608] on span "Compliant" at bounding box center [1225, 604] width 67 height 17
click at [1254, 605] on div "Compliant" at bounding box center [1225, 604] width 122 height 17
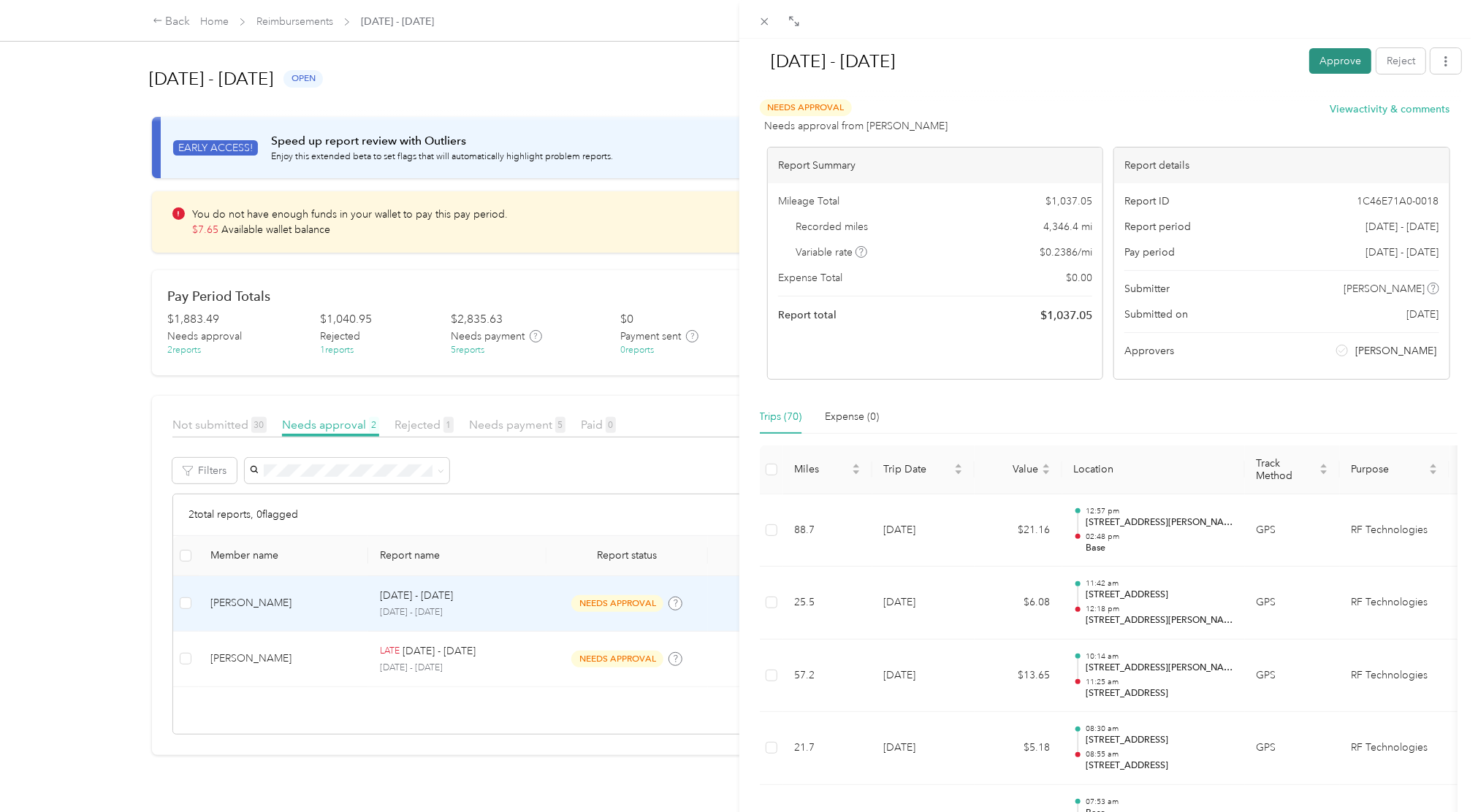
click at [1328, 57] on button "Approve" at bounding box center [1340, 61] width 62 height 25
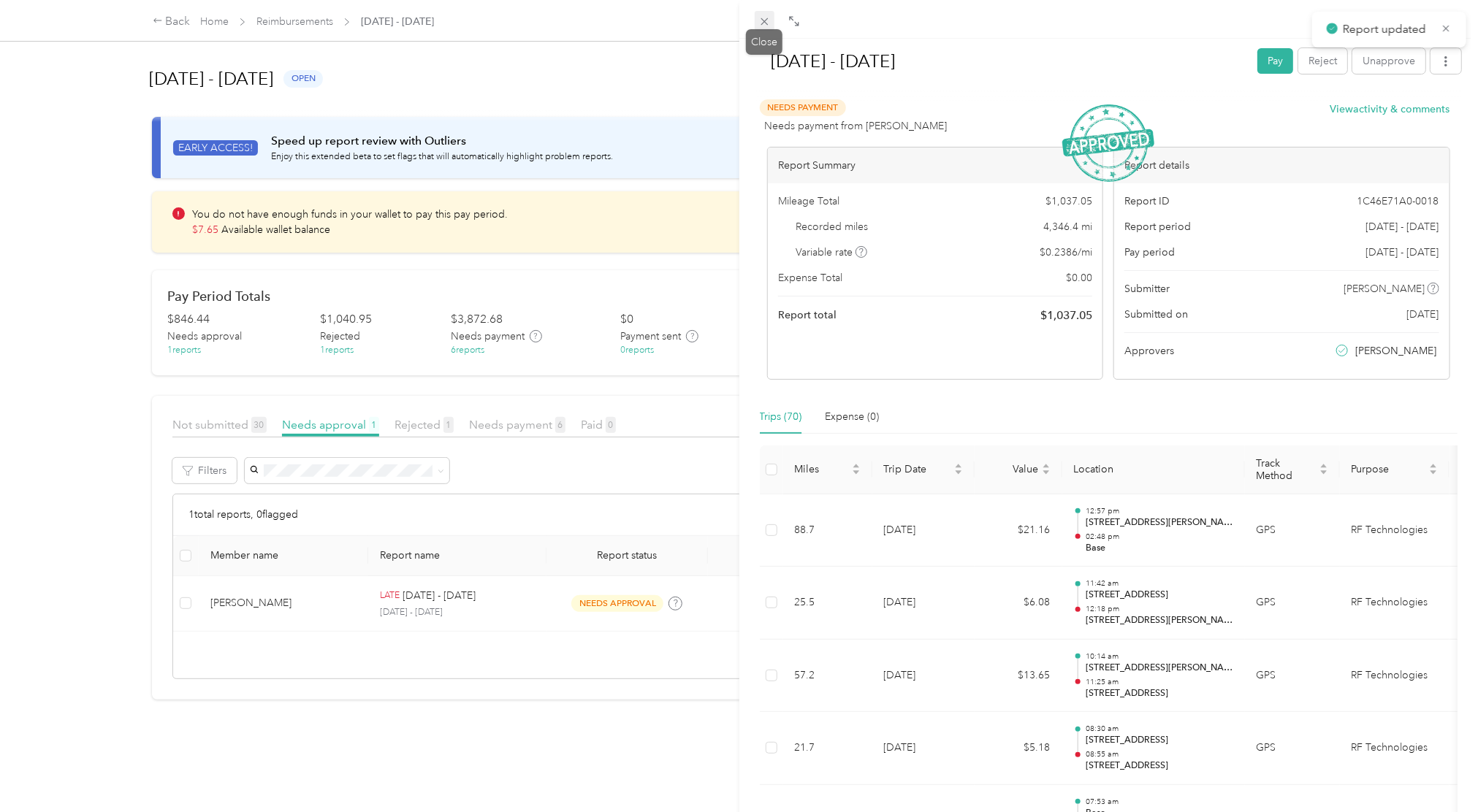
click at [756, 27] on span at bounding box center [765, 21] width 20 height 20
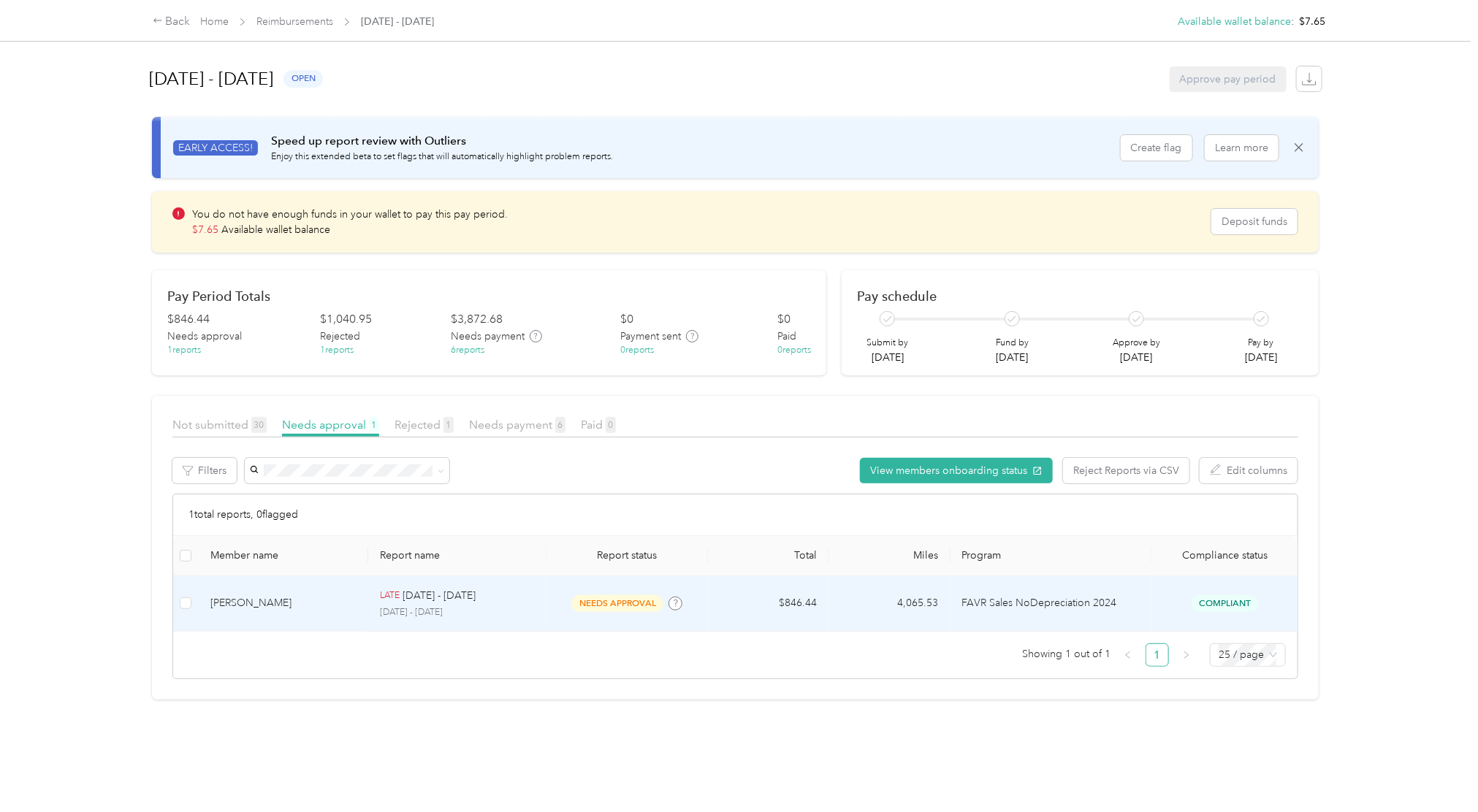
click at [1238, 597] on span "Compliant" at bounding box center [1225, 604] width 67 height 17
click at [1251, 596] on div "Compliant" at bounding box center [1225, 604] width 122 height 17
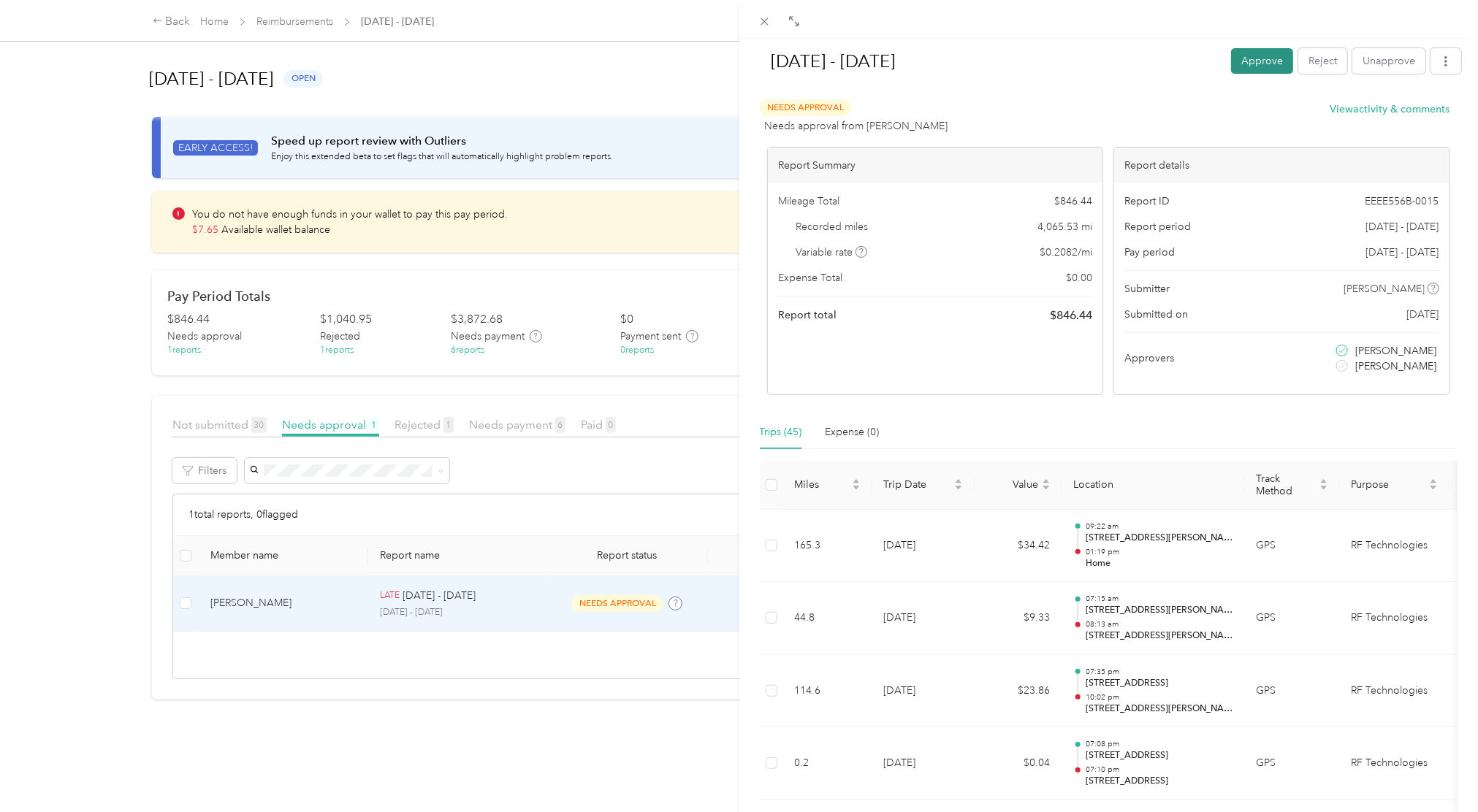
click at [1246, 60] on button "Approve" at bounding box center [1262, 61] width 62 height 25
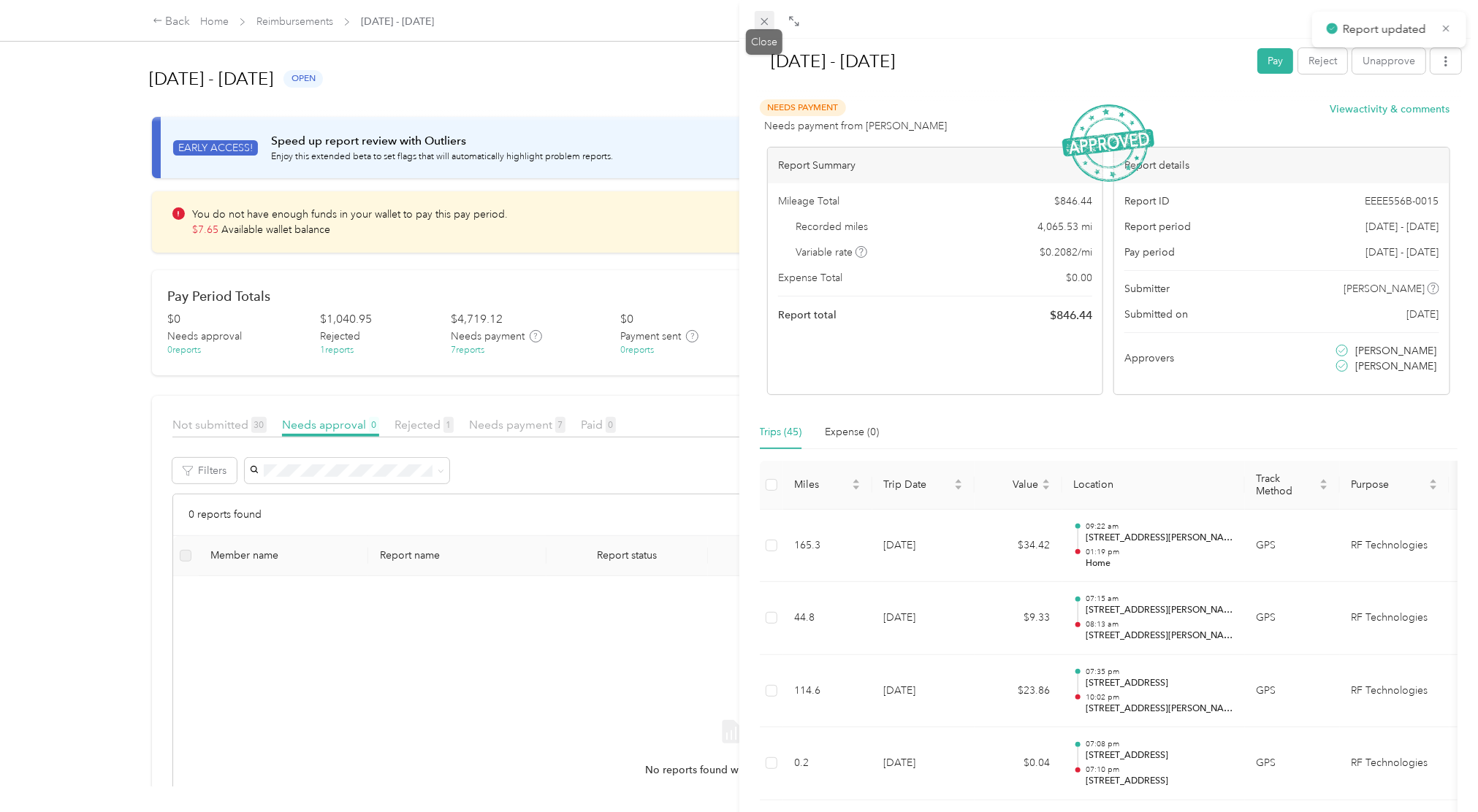
click at [756, 19] on span at bounding box center [765, 21] width 20 height 20
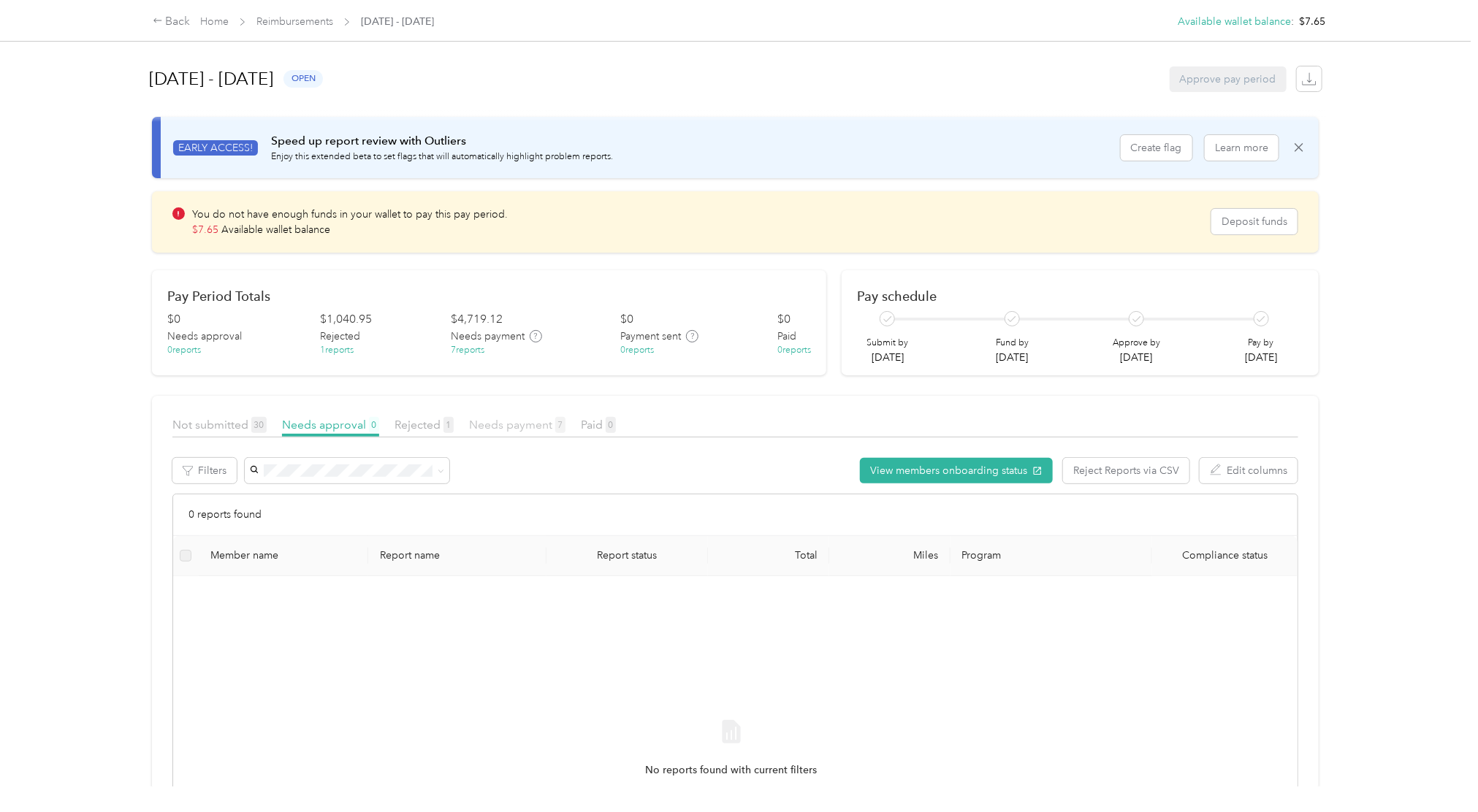
click at [515, 428] on span "Needs payment 7" at bounding box center [517, 424] width 96 height 13
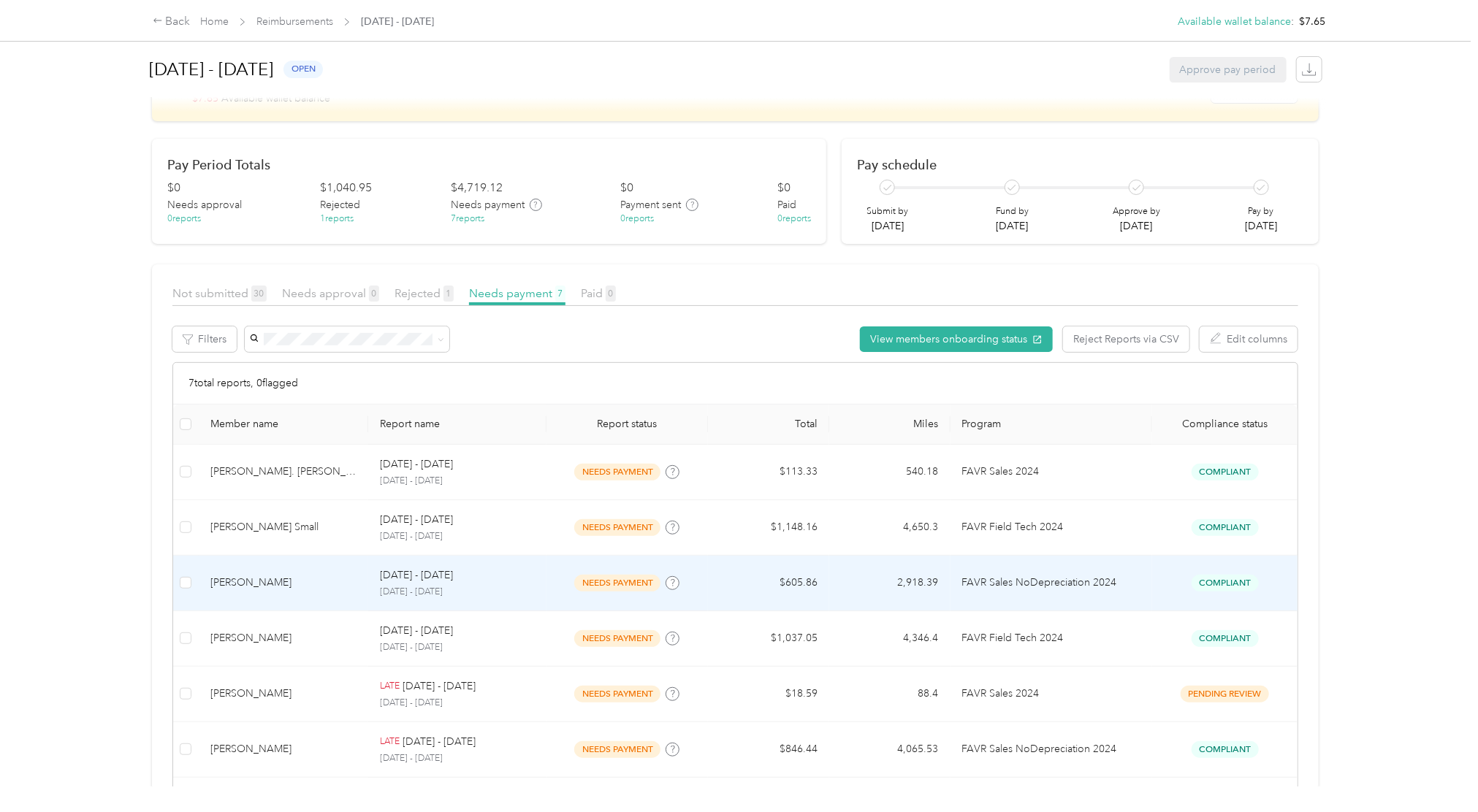
scroll to position [275, 0]
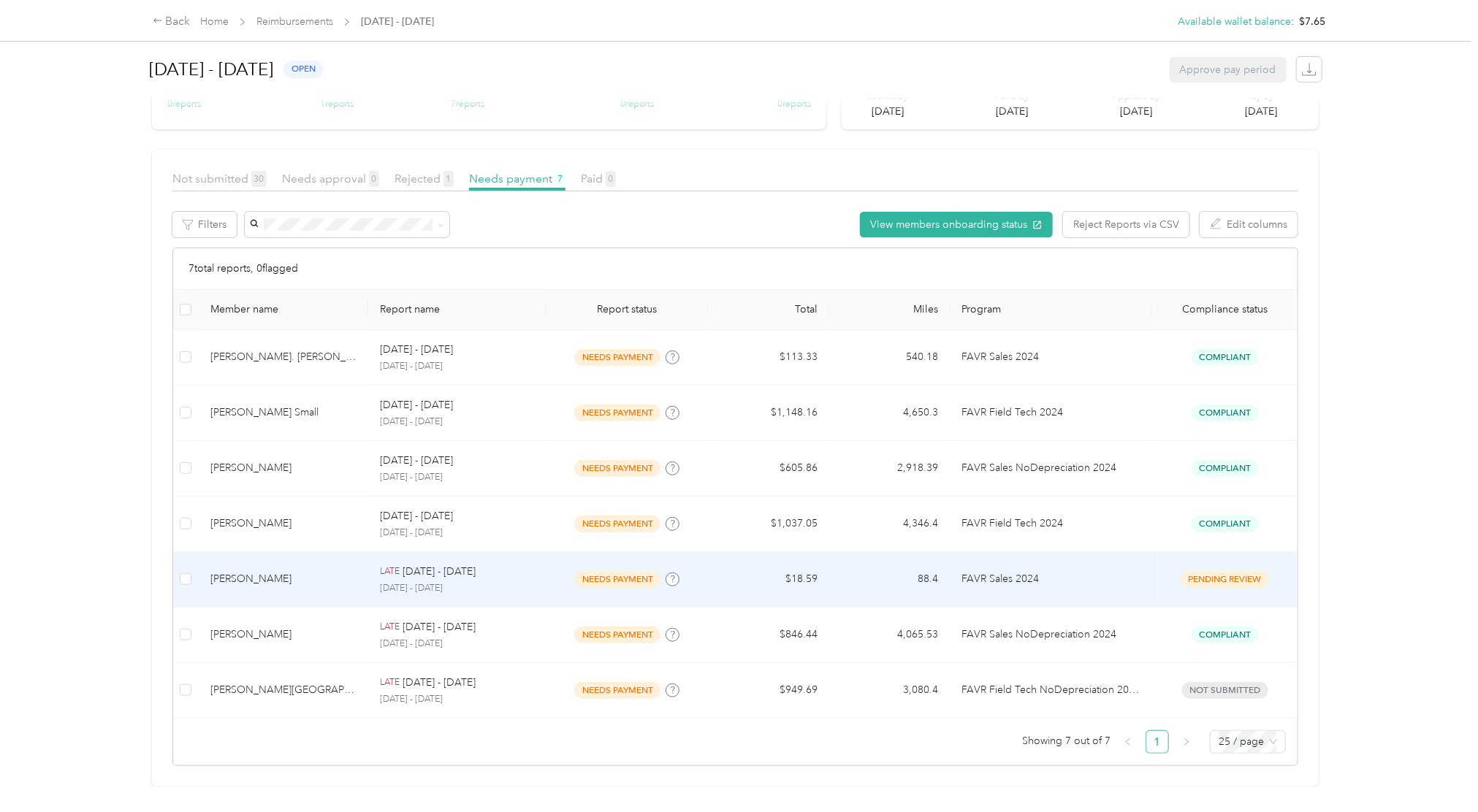
click at [1164, 552] on td "pending review" at bounding box center [1225, 580] width 145 height 56
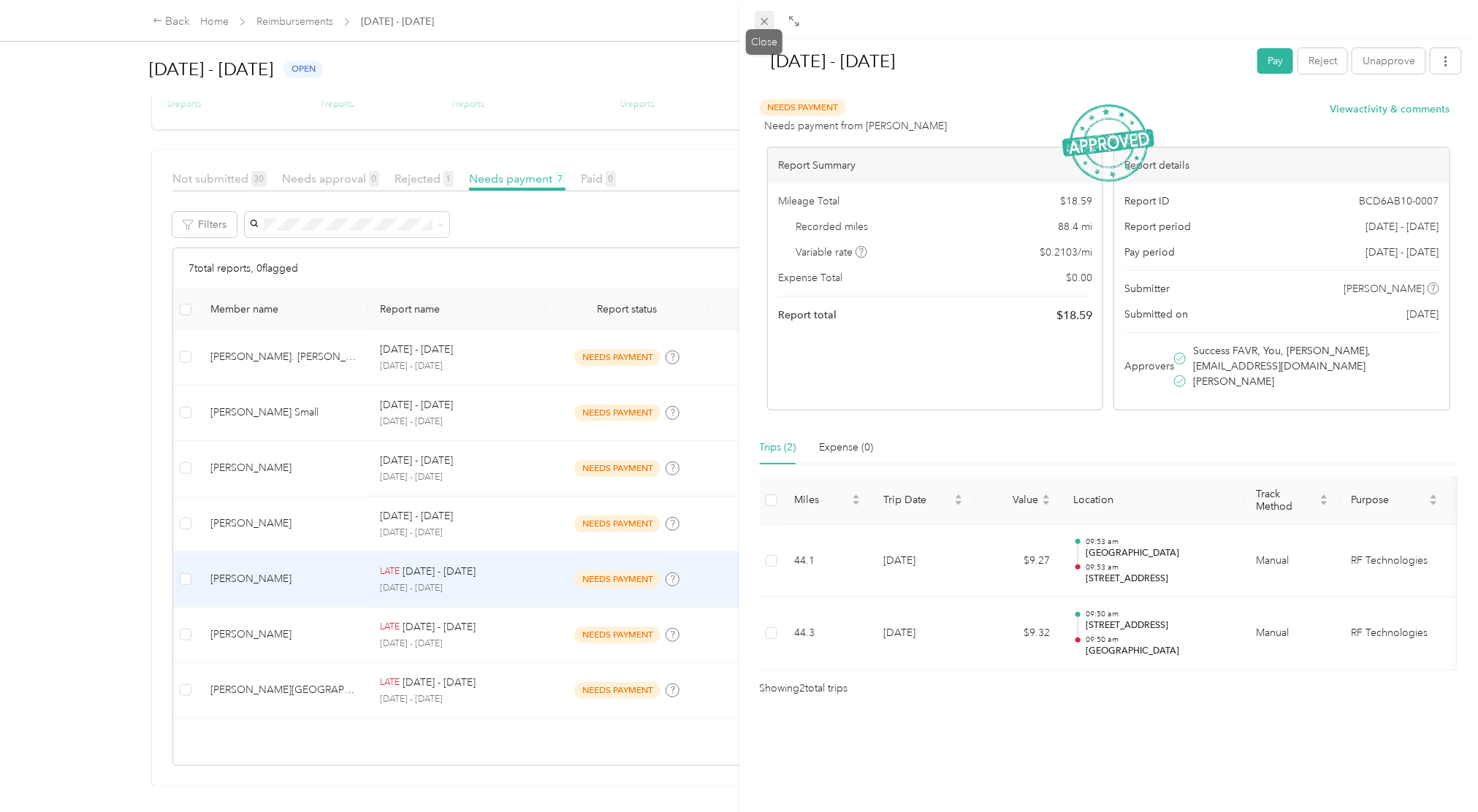
click at [761, 26] on icon at bounding box center [764, 21] width 13 height 13
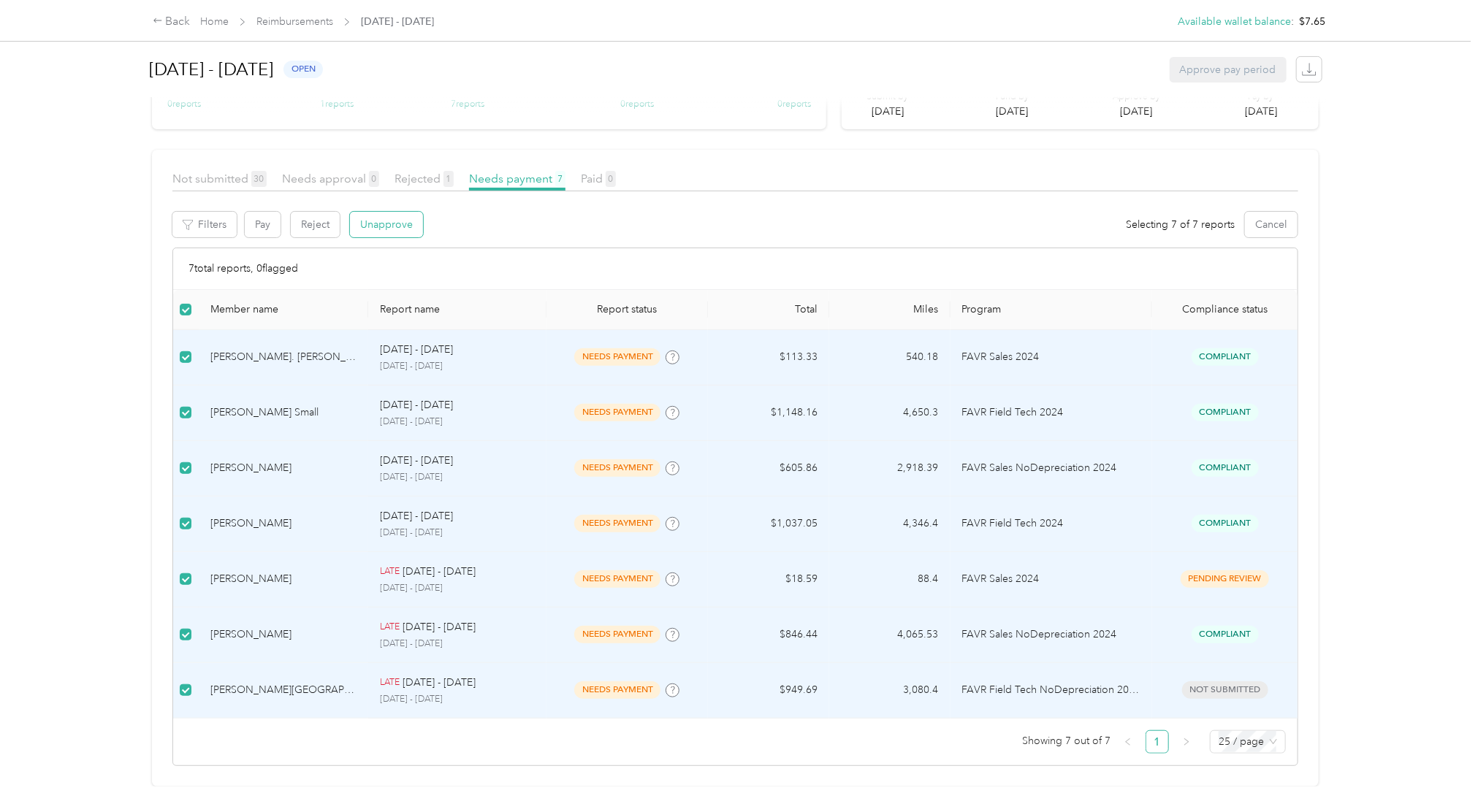
click at [384, 212] on button "Unapprove" at bounding box center [386, 224] width 73 height 25
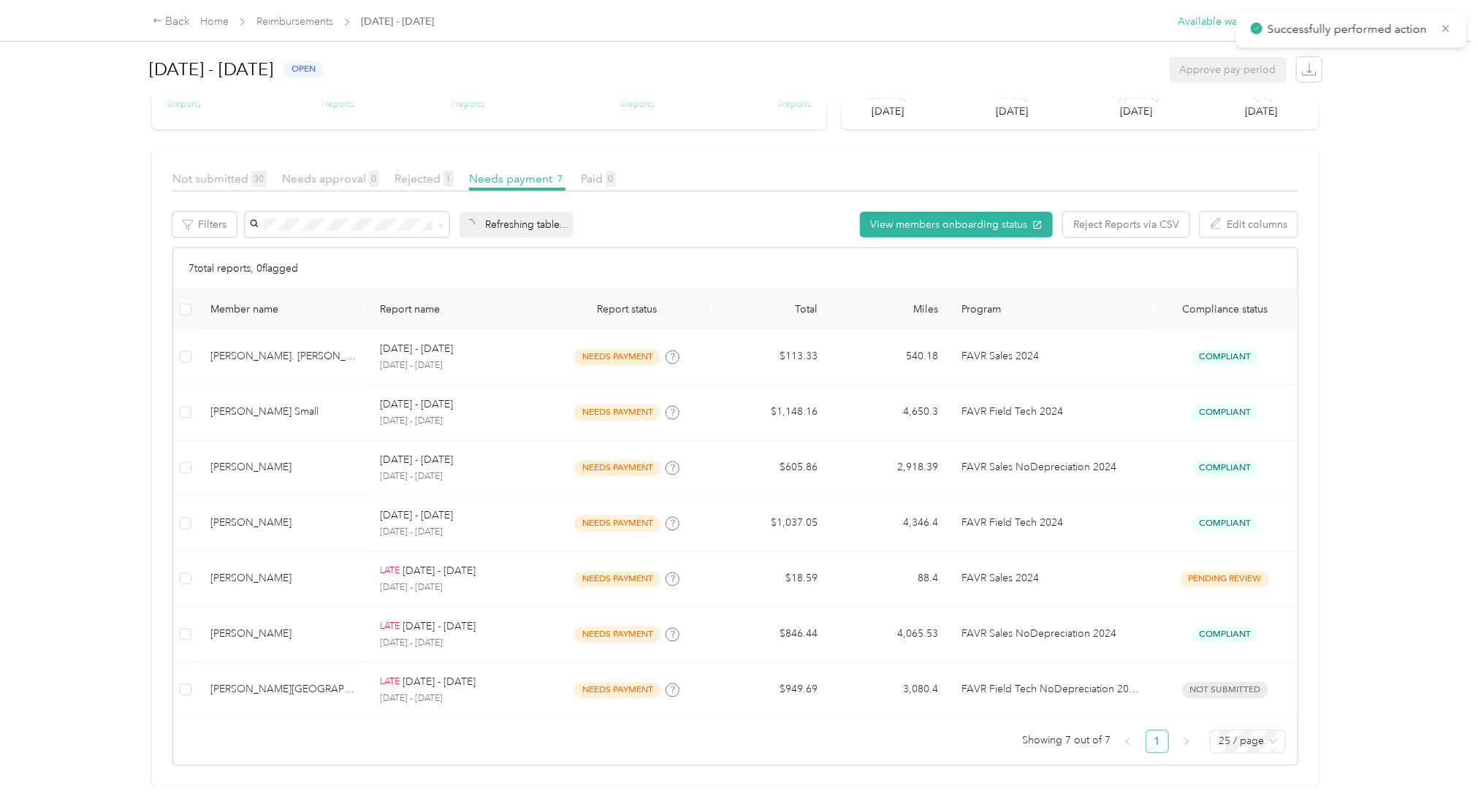
scroll to position [133, 0]
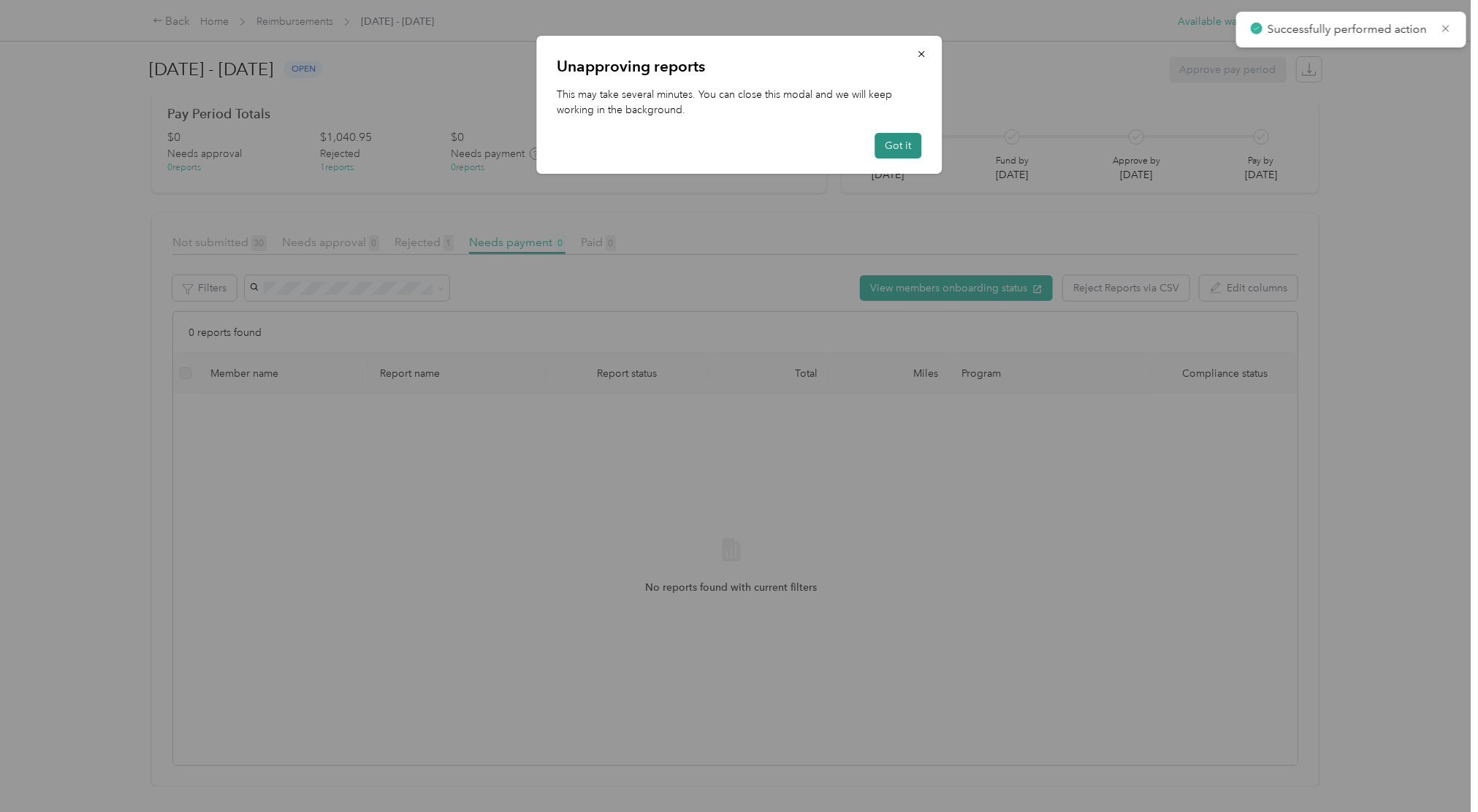
click at [903, 146] on button "Got it" at bounding box center [898, 146] width 46 height 25
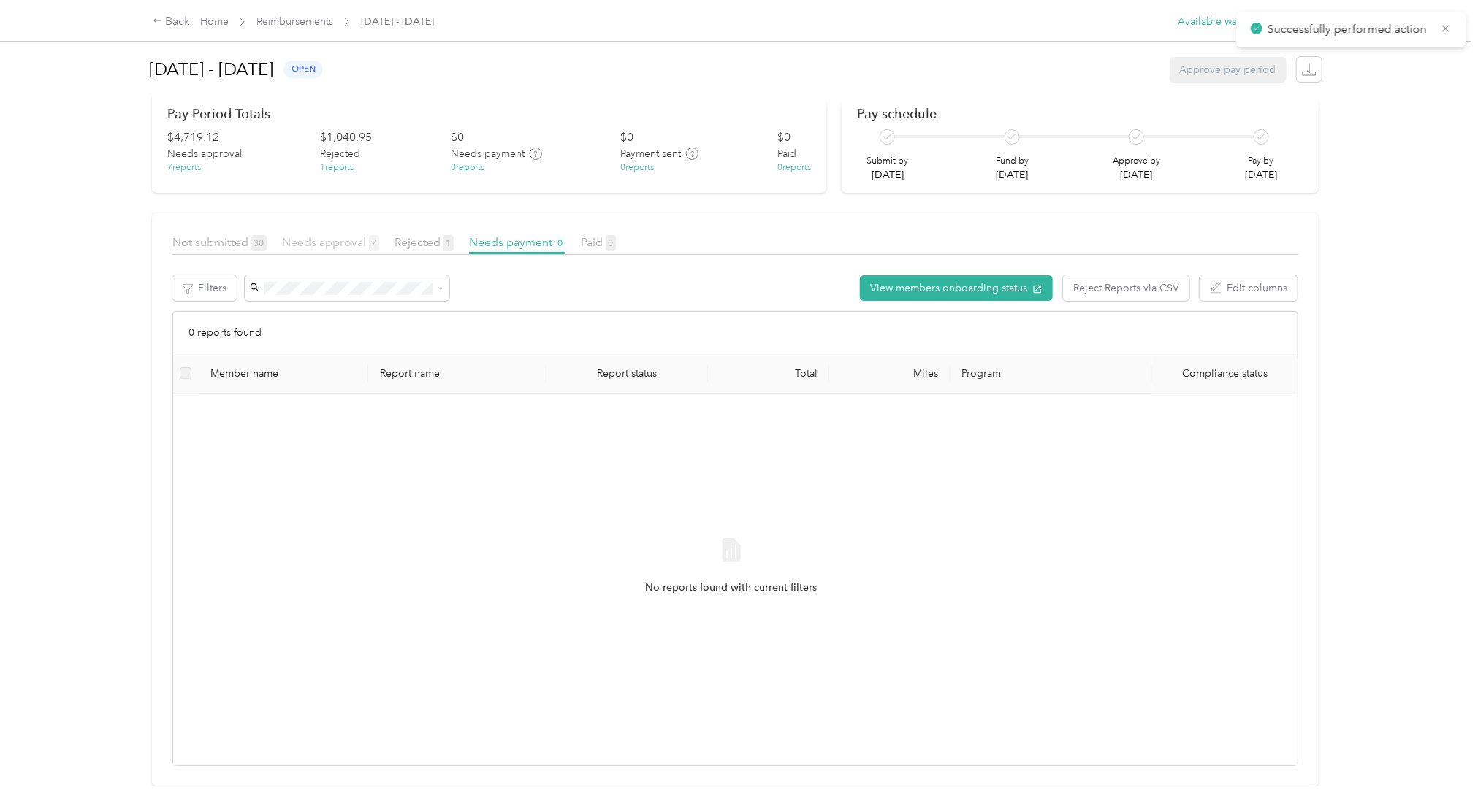
click at [345, 235] on span "Needs approval 7" at bounding box center [330, 242] width 97 height 13
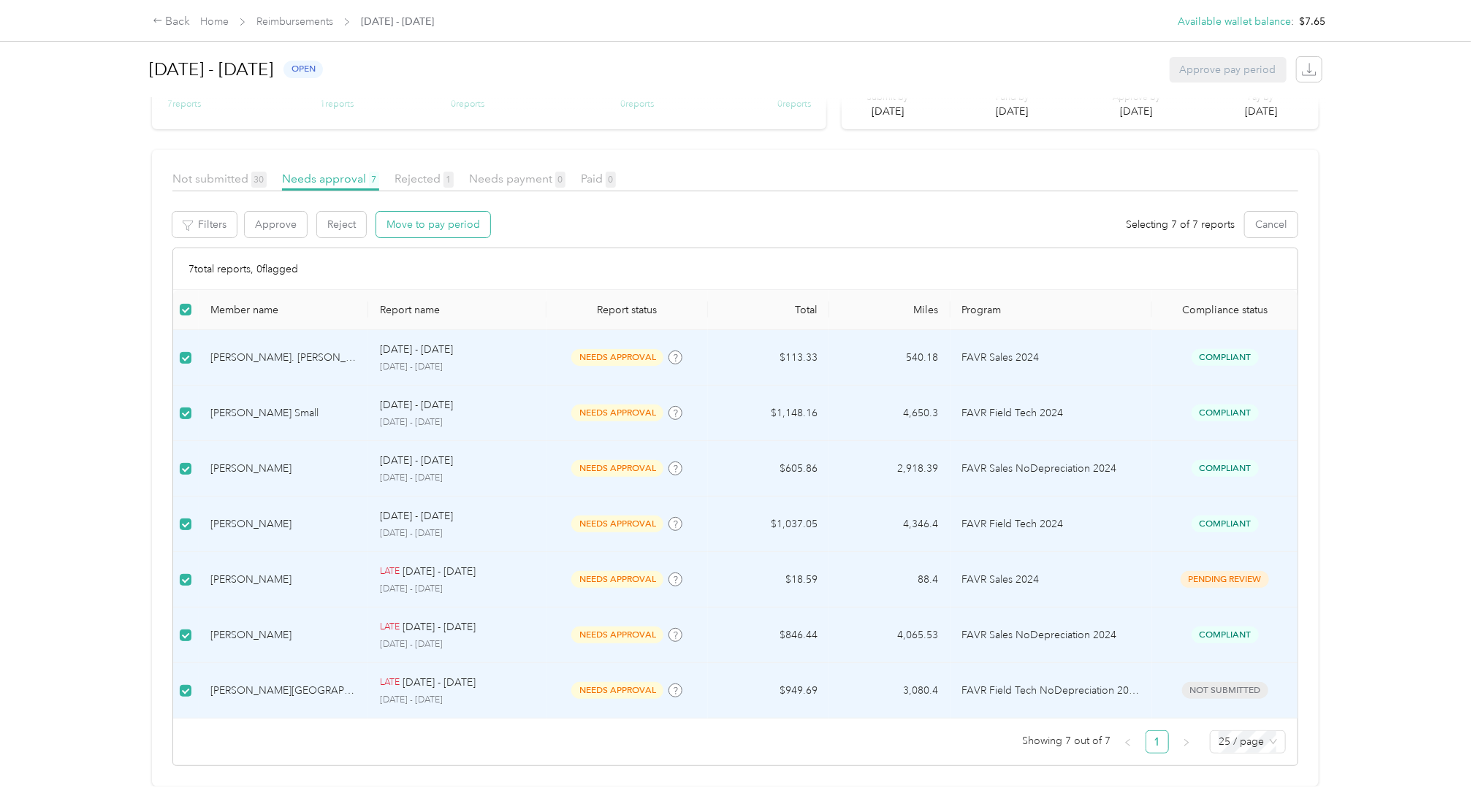
click at [417, 212] on button "Move to pay period" at bounding box center [433, 224] width 114 height 25
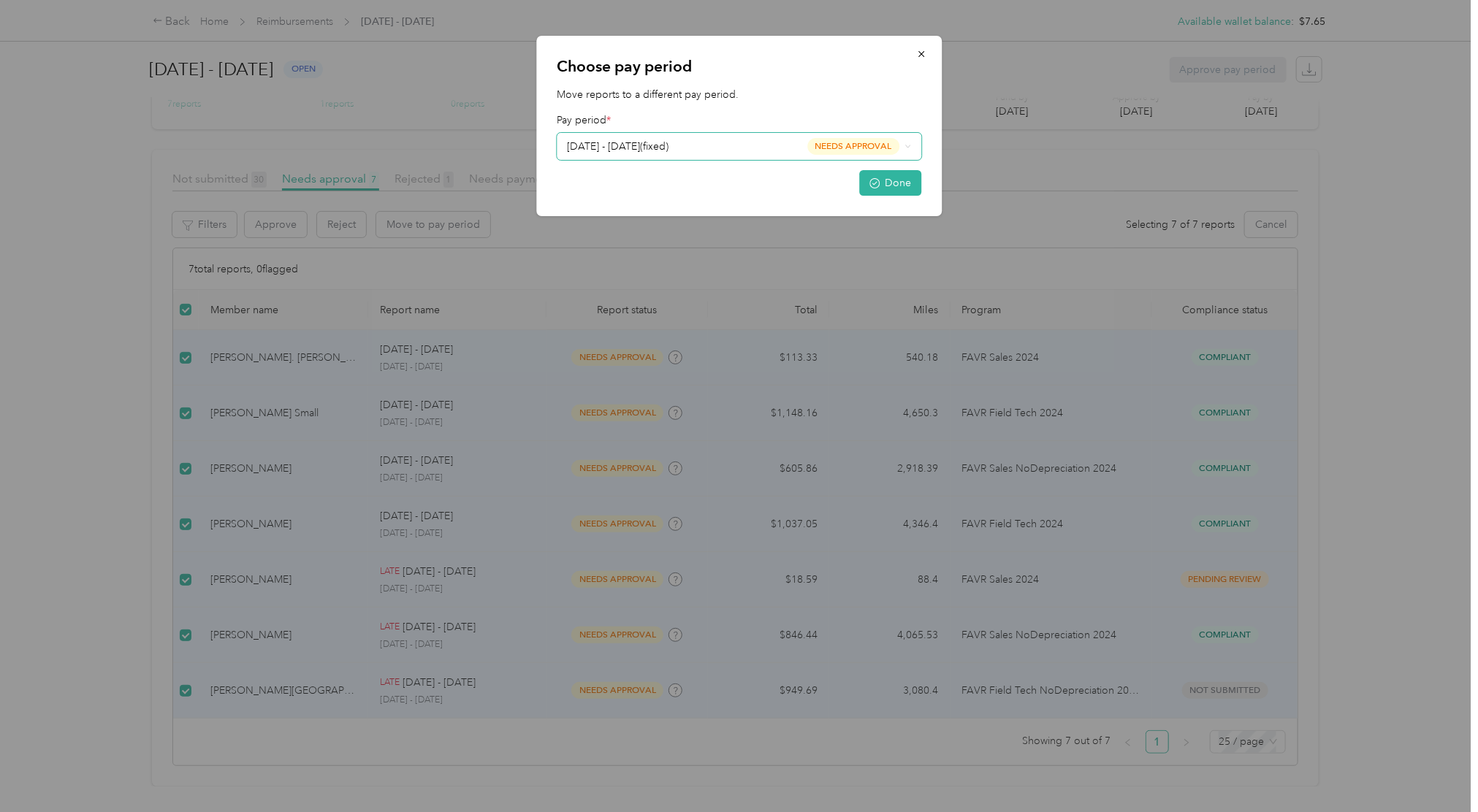
click at [719, 140] on div "[DATE] - [DATE] ( fixed ) needs approval" at bounding box center [733, 147] width 332 height 17
click at [828, 232] on span "needs approval" at bounding box center [848, 229] width 92 height 17
click at [900, 190] on button "Done" at bounding box center [890, 183] width 62 height 25
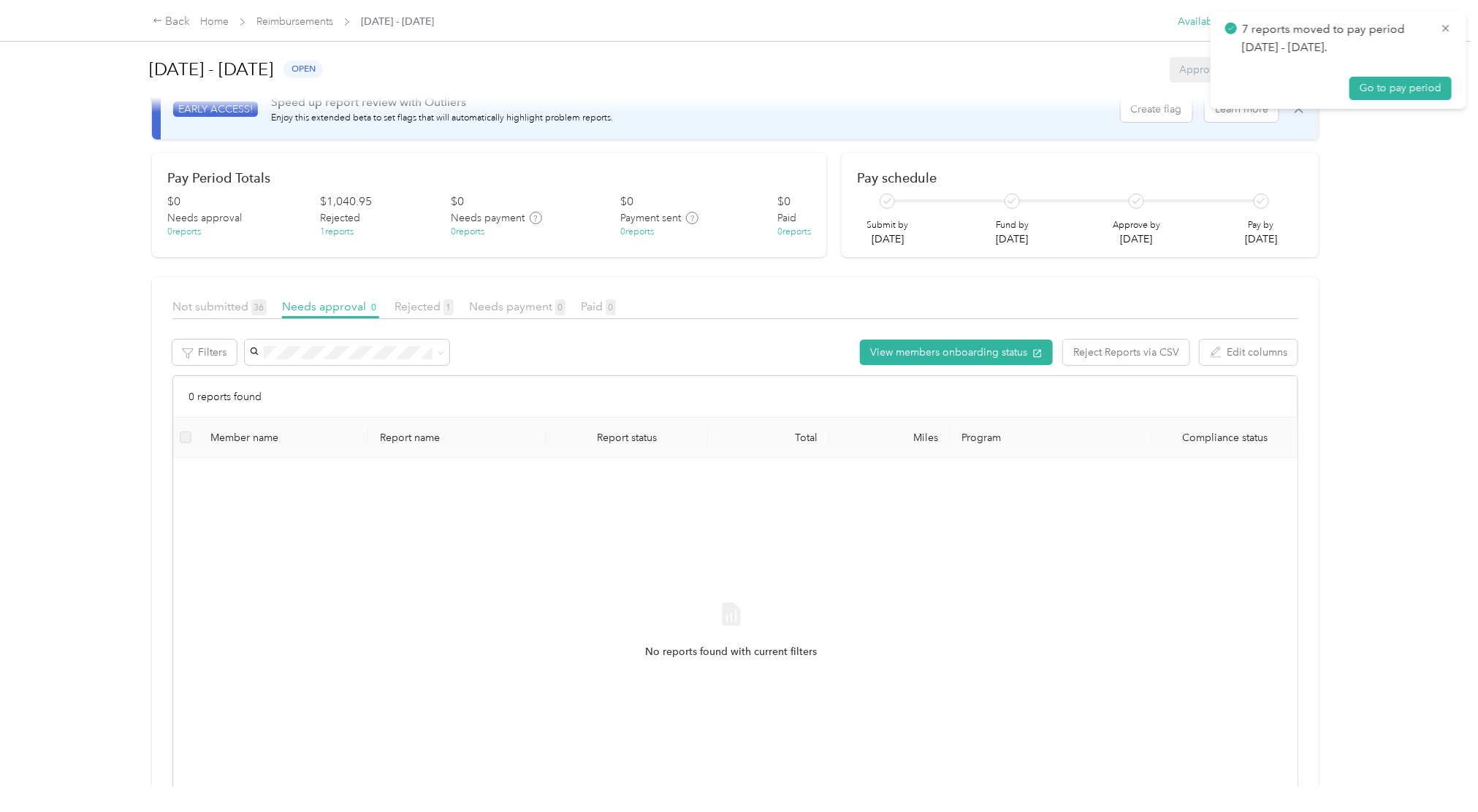
scroll to position [0, 0]
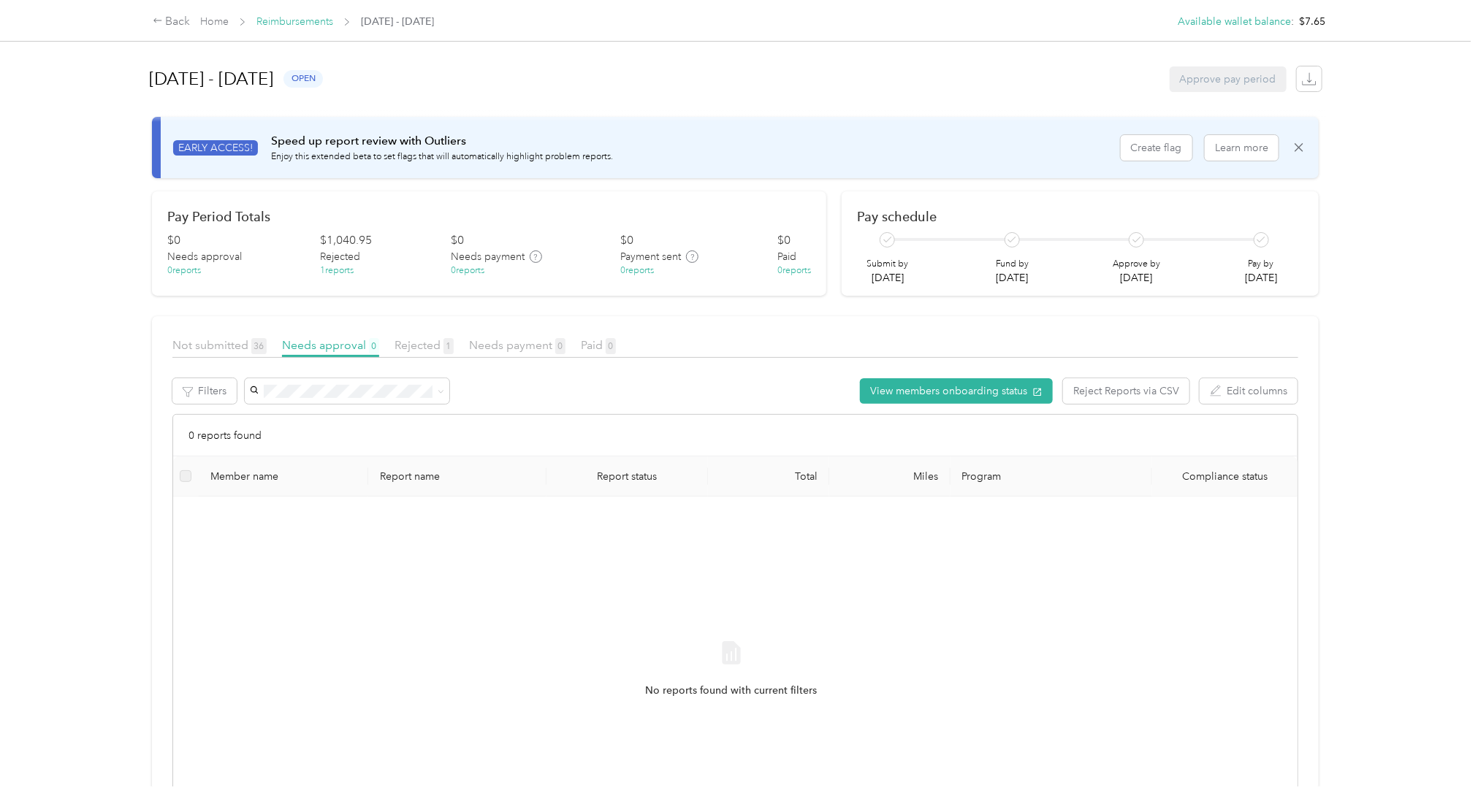
click at [270, 24] on link "Reimbursements" at bounding box center [294, 21] width 77 height 13
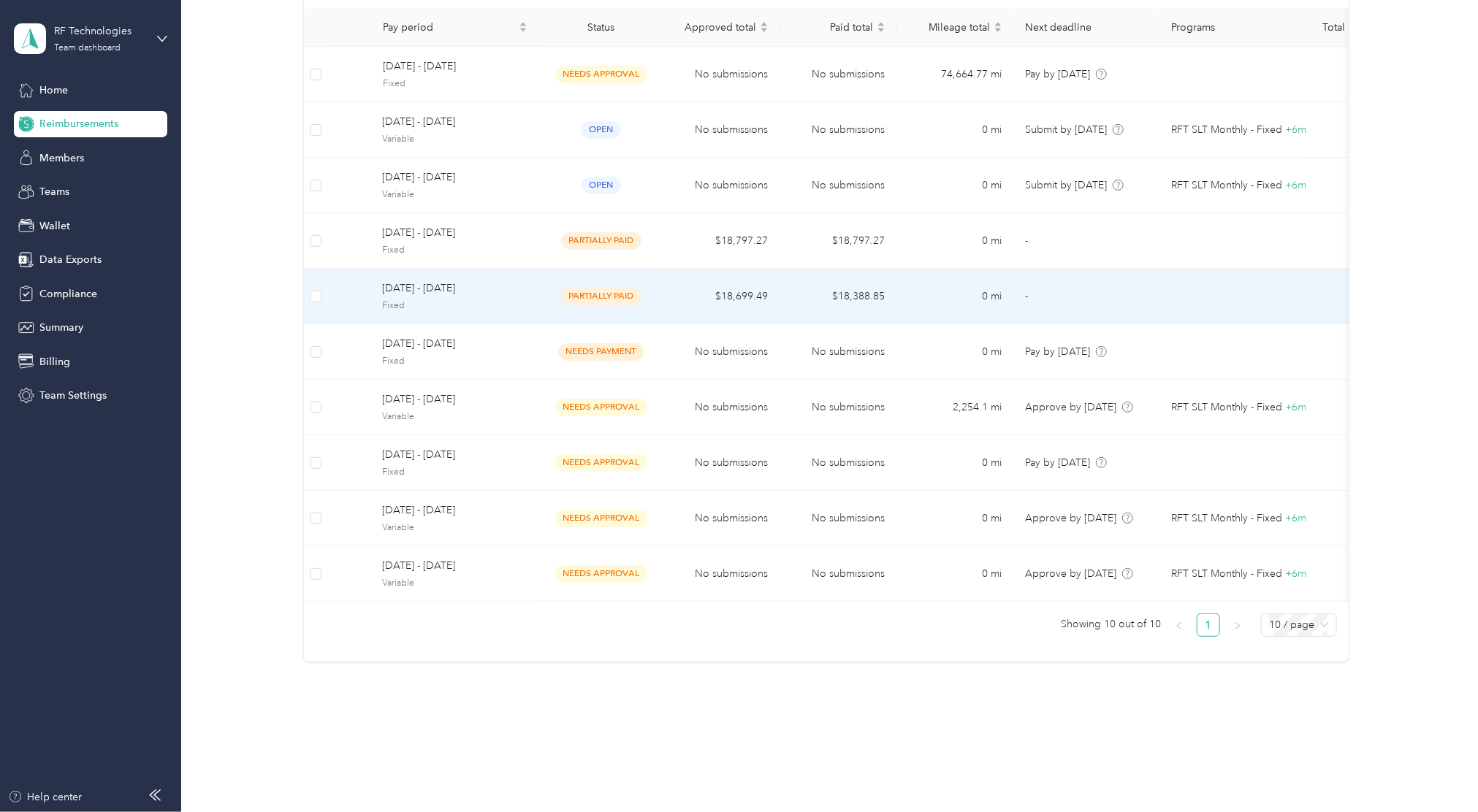
scroll to position [184, 0]
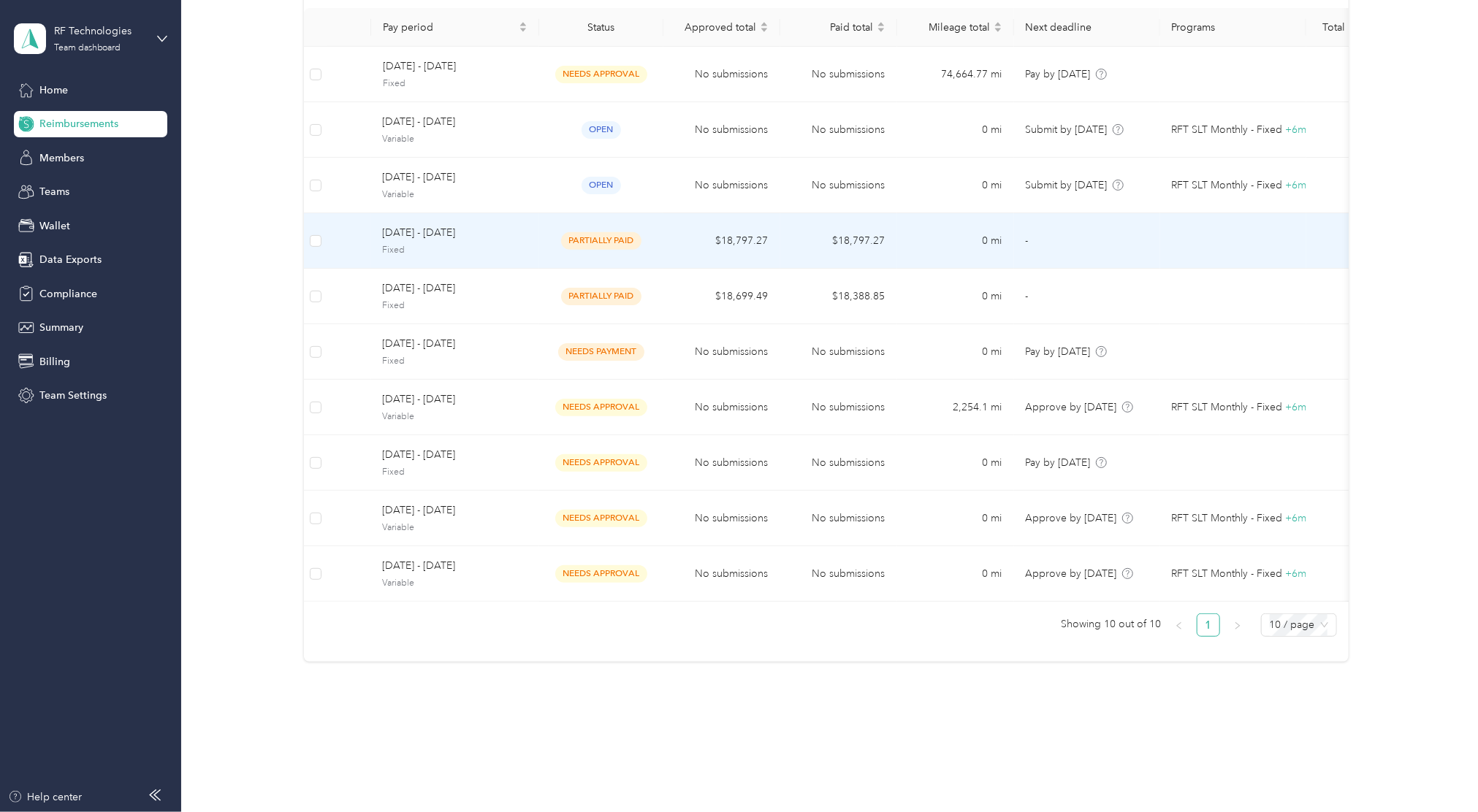
click at [505, 225] on span "[DATE] - [DATE]" at bounding box center [455, 233] width 144 height 16
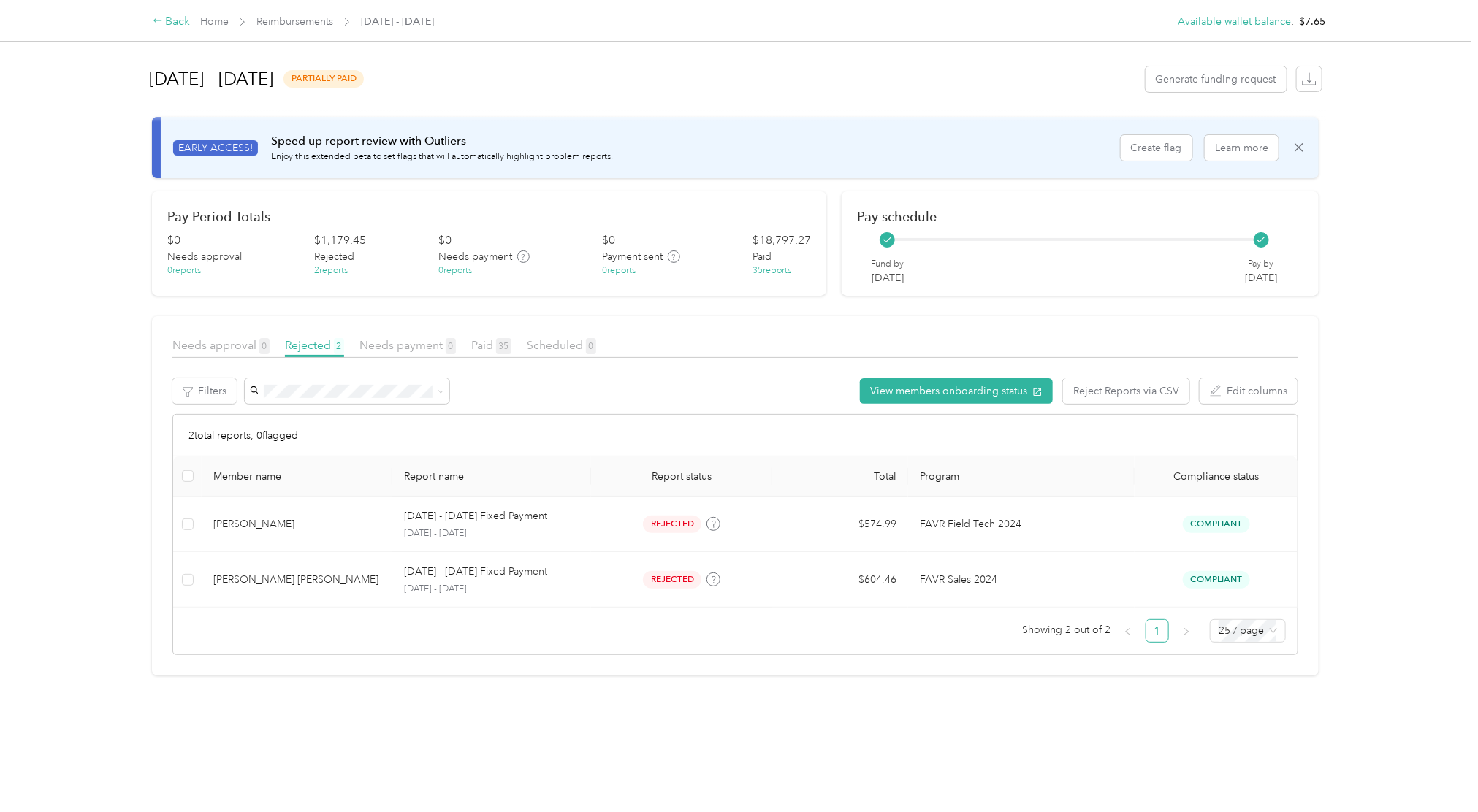
click at [182, 30] on div "Back" at bounding box center [171, 22] width 38 height 18
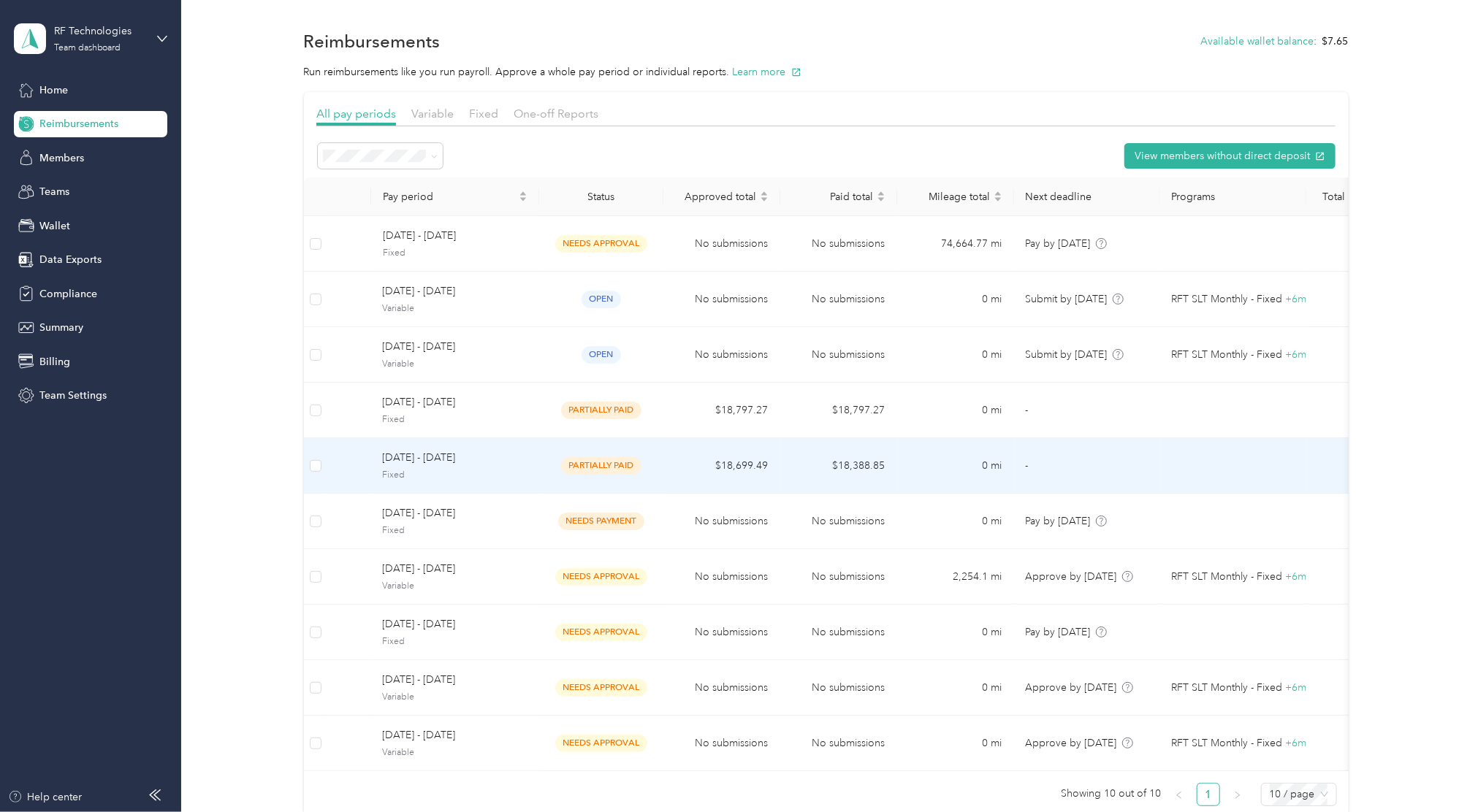
click at [463, 471] on span "Fixed" at bounding box center [455, 476] width 144 height 13
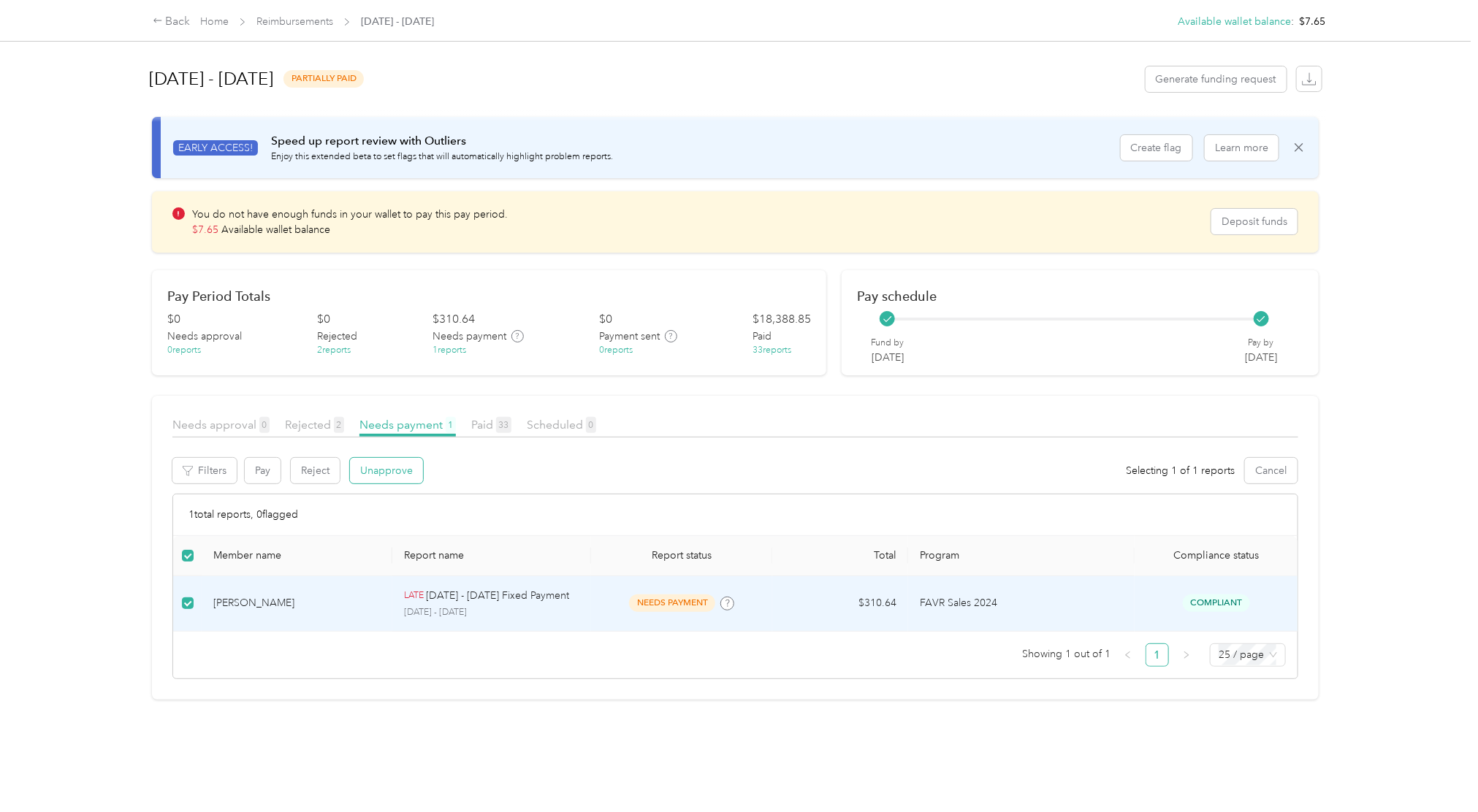
click at [383, 482] on button "Unapprove" at bounding box center [386, 471] width 73 height 25
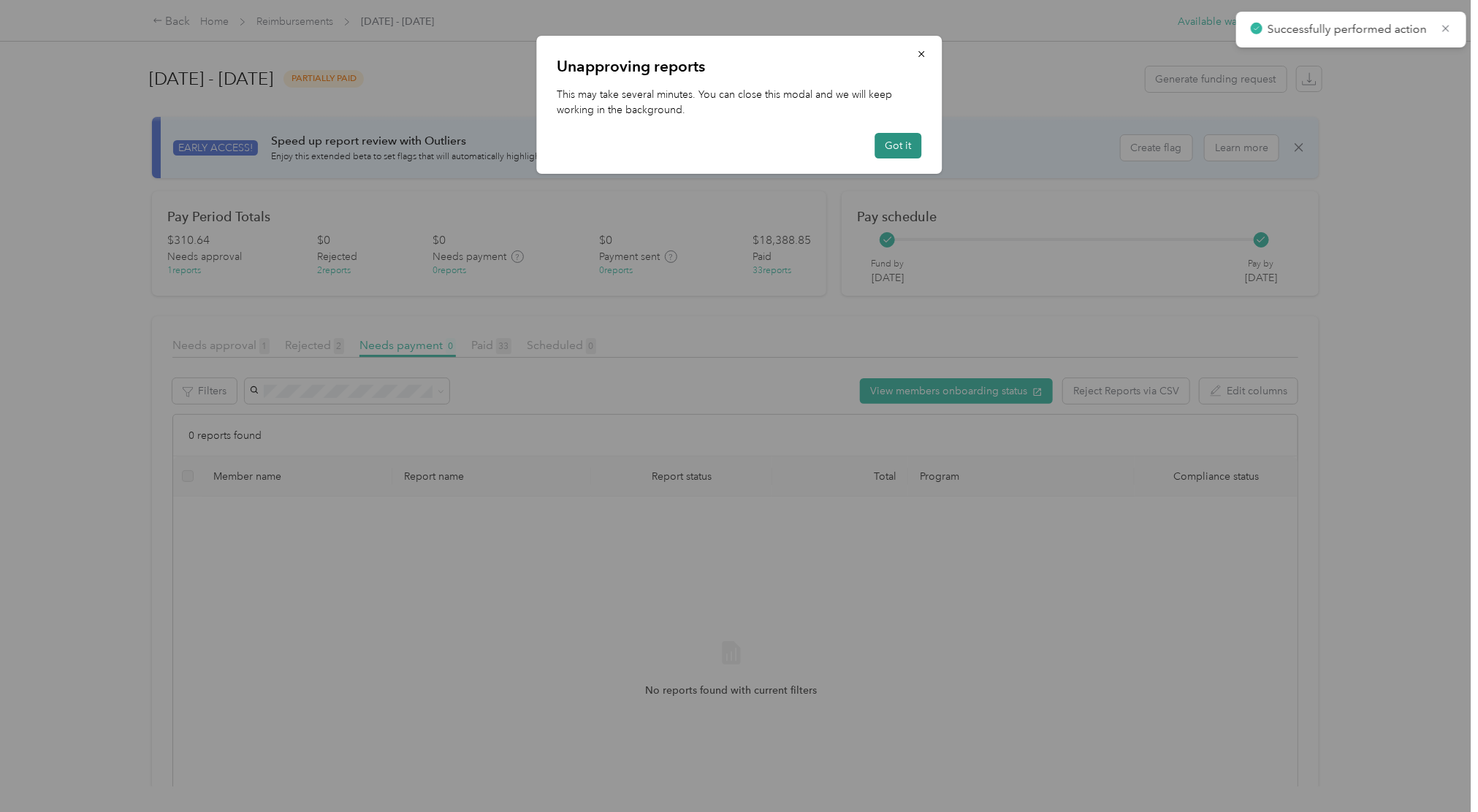
click at [907, 141] on button "Got it" at bounding box center [898, 146] width 46 height 25
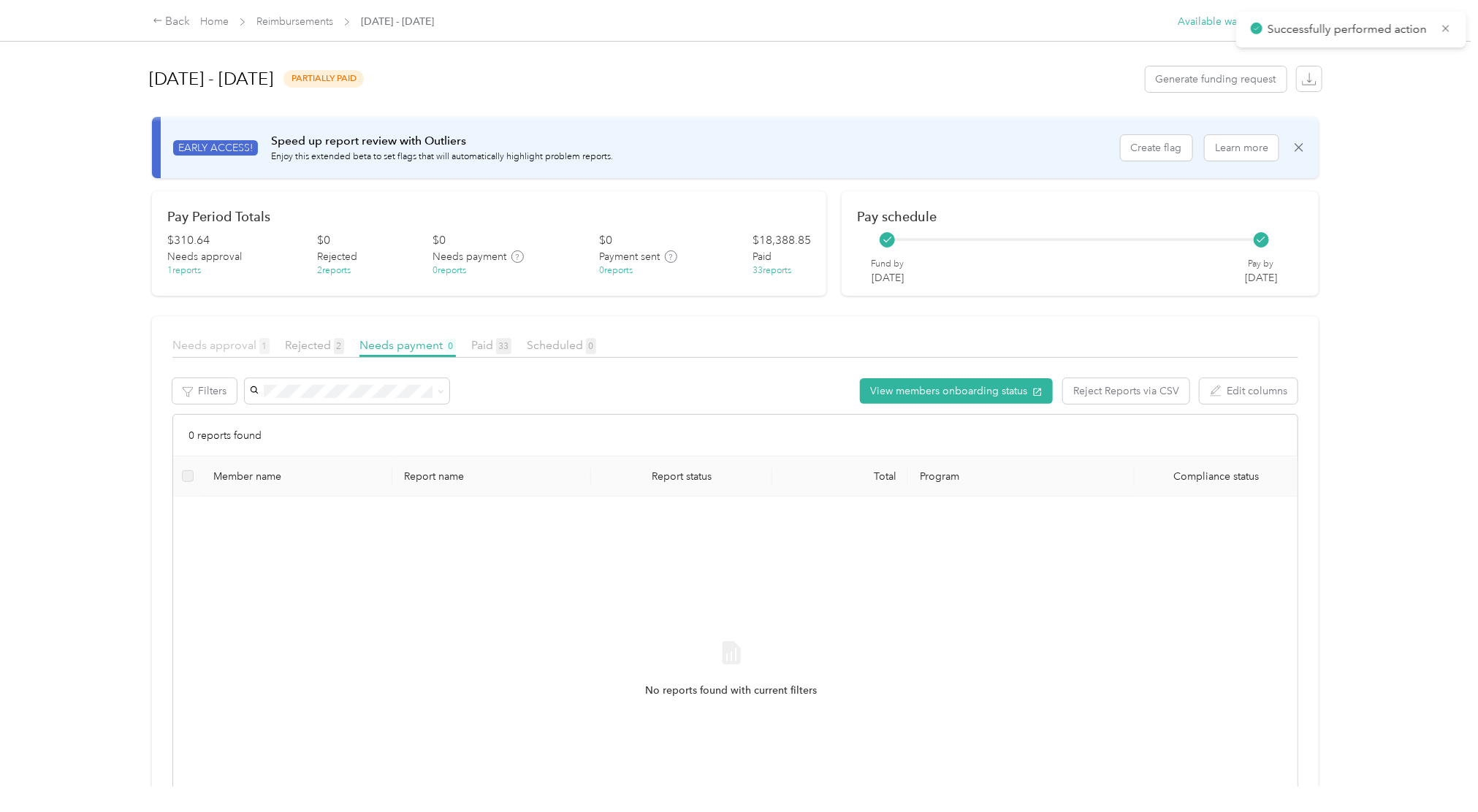
click at [246, 345] on span "Needs approval 1" at bounding box center [220, 345] width 97 height 13
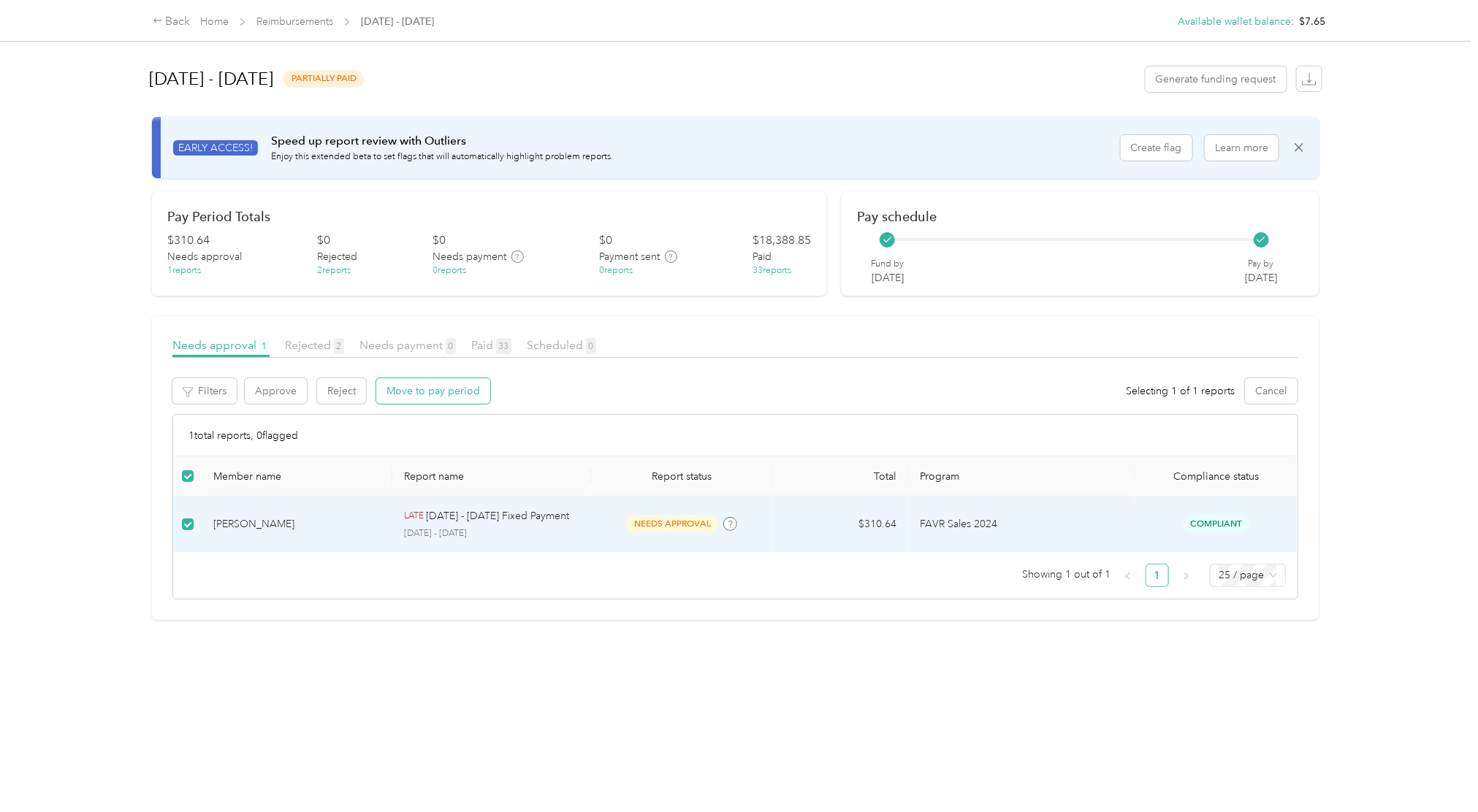
click at [458, 401] on button "Move to pay period" at bounding box center [433, 391] width 114 height 25
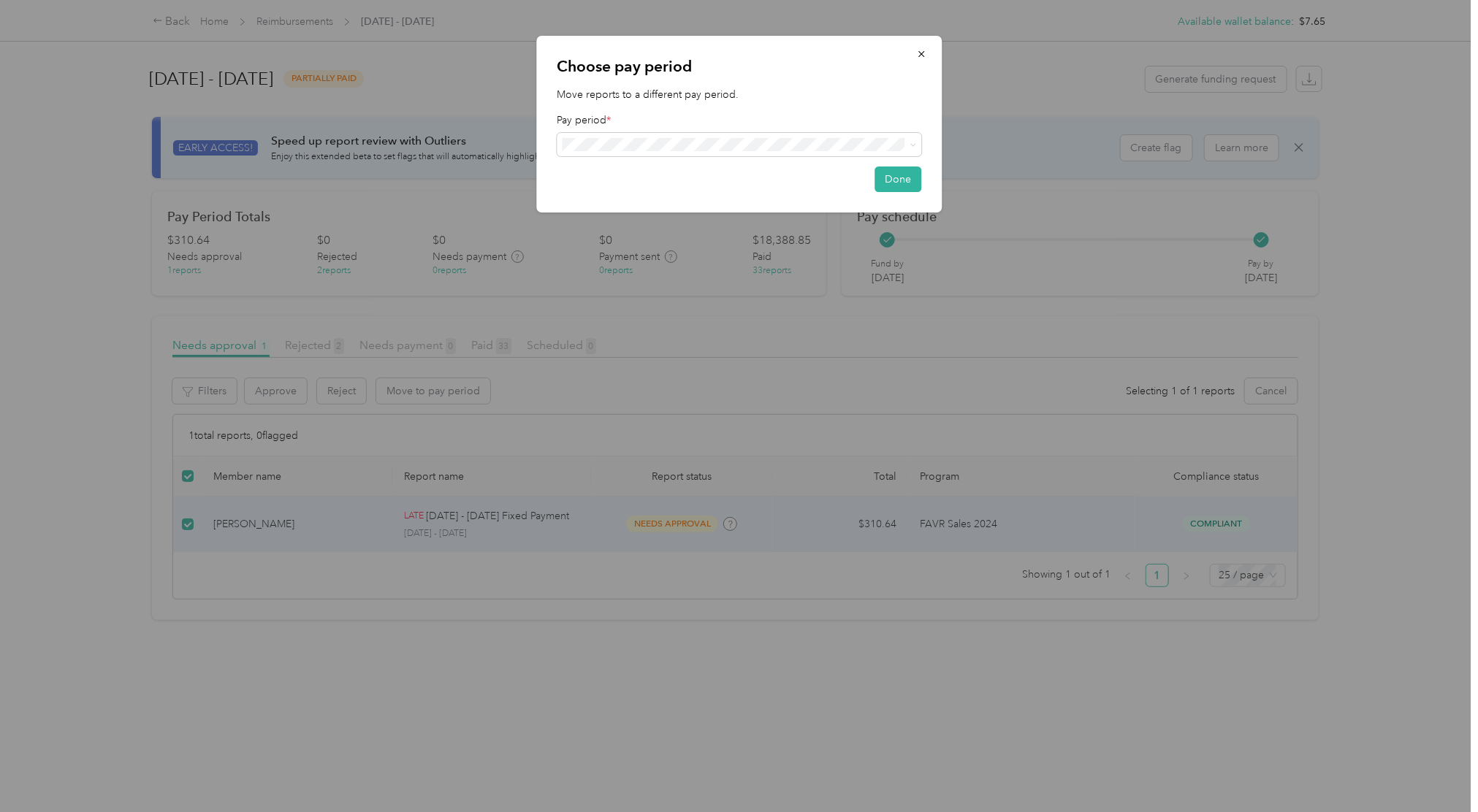
click at [704, 221] on div "[DATE] - [DATE] ( fixed ) needs approval" at bounding box center [739, 223] width 344 height 17
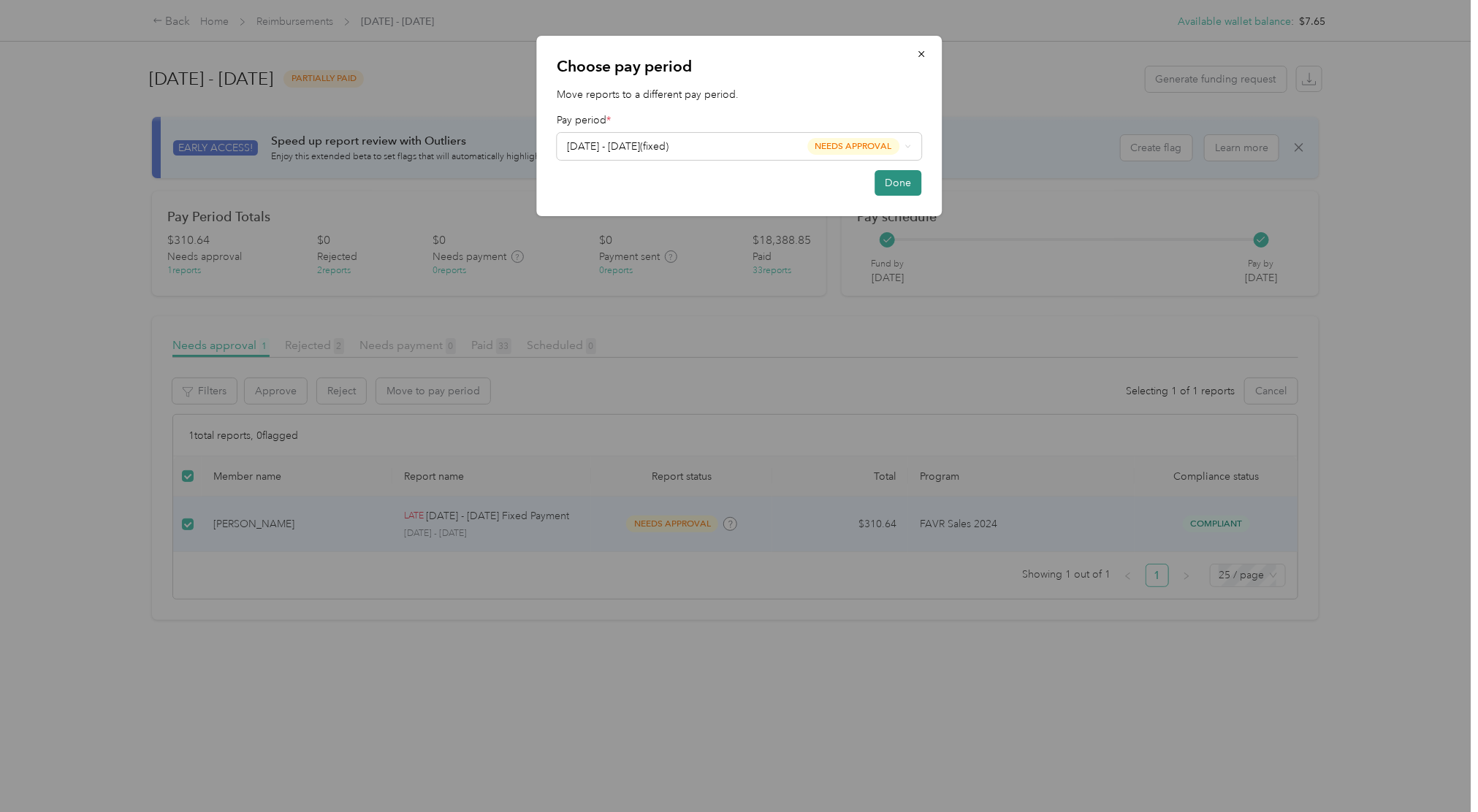
click at [908, 182] on button "Done" at bounding box center [898, 183] width 46 height 25
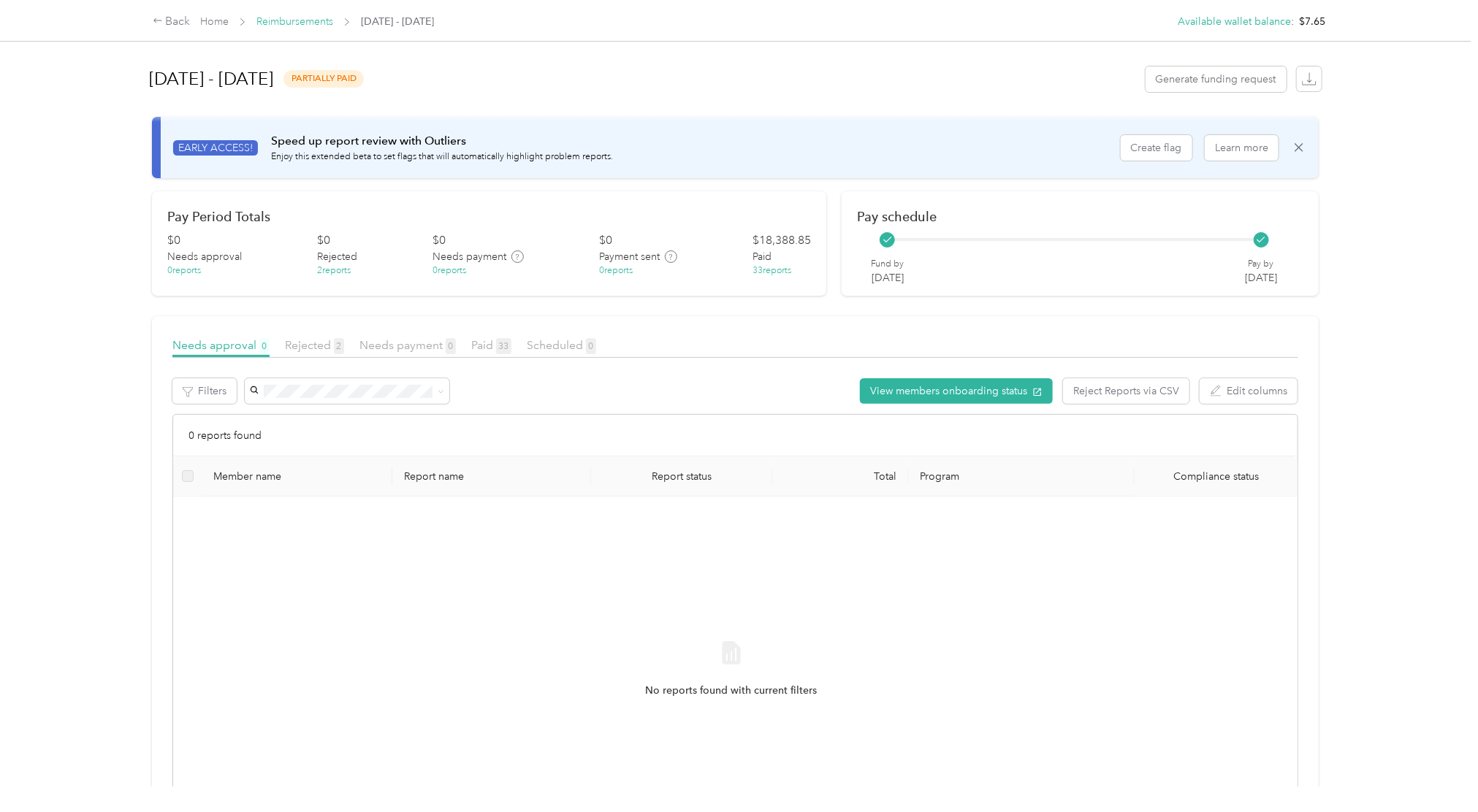
click at [288, 24] on link "Reimbursements" at bounding box center [294, 21] width 77 height 13
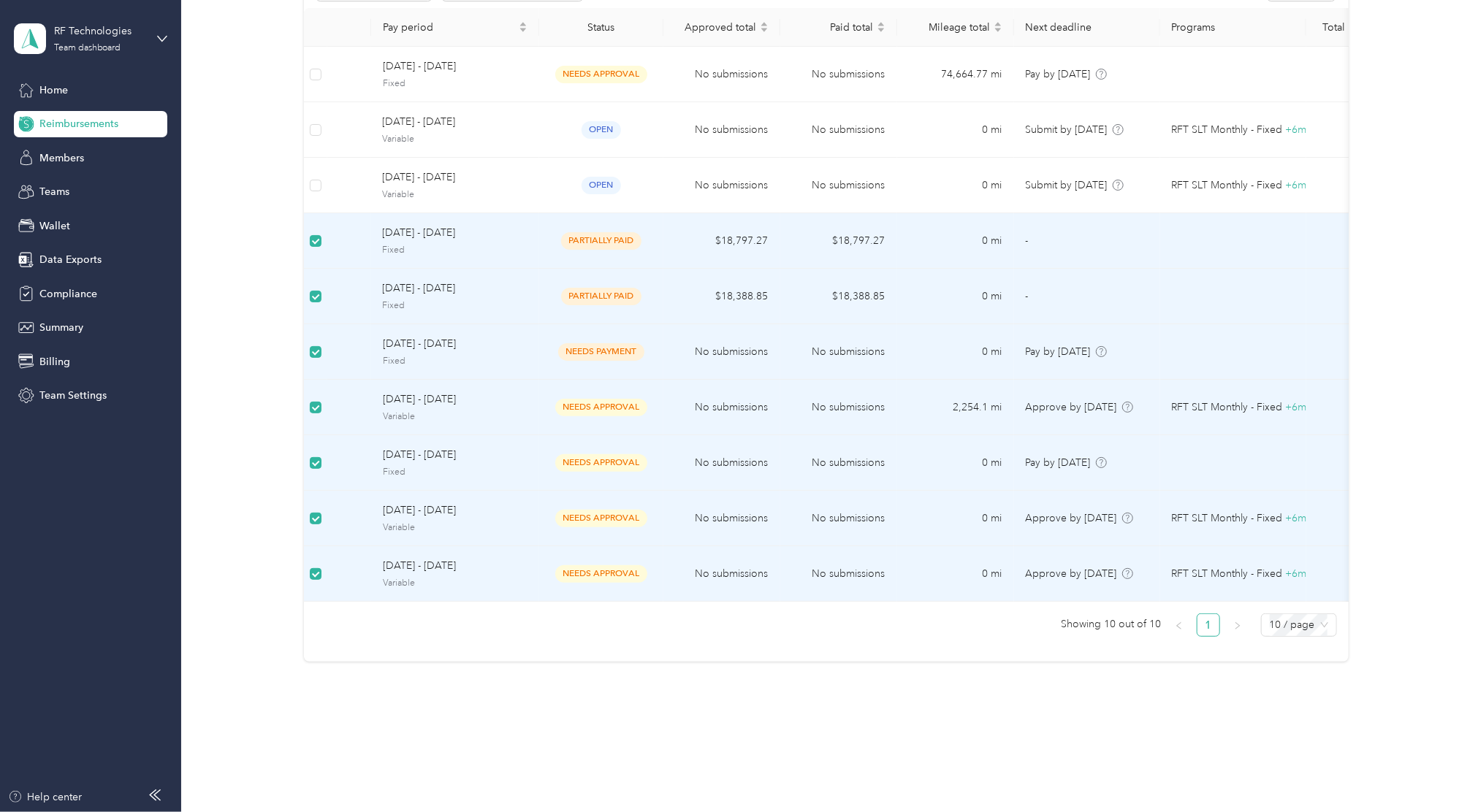
scroll to position [180, 0]
click at [709, 718] on div "Reimbursements Available wallet balance : $7.65 Run reimbursements like you run…" at bounding box center [826, 288] width 1289 height 907
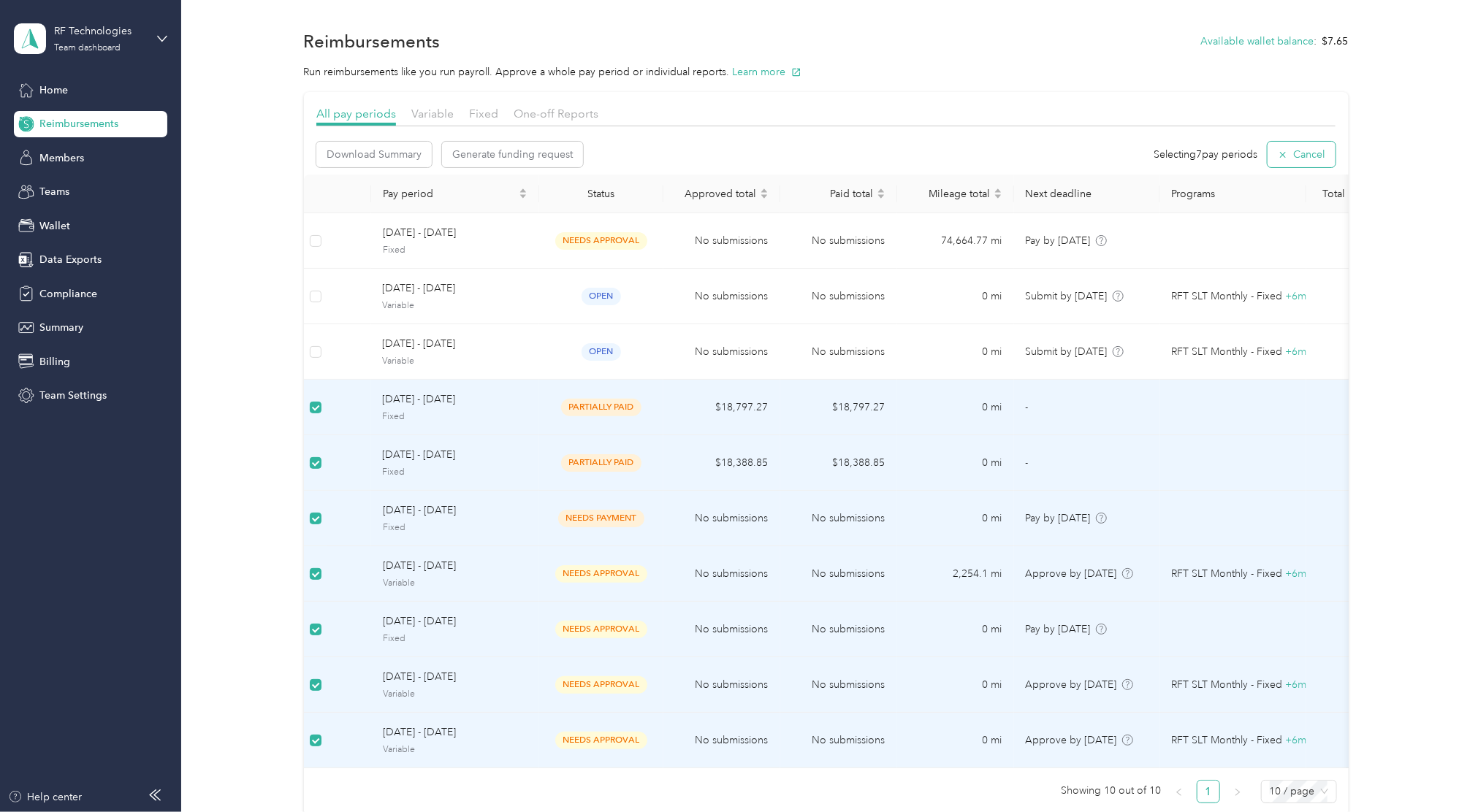
click at [1296, 155] on button "Cancel" at bounding box center [1302, 154] width 68 height 25
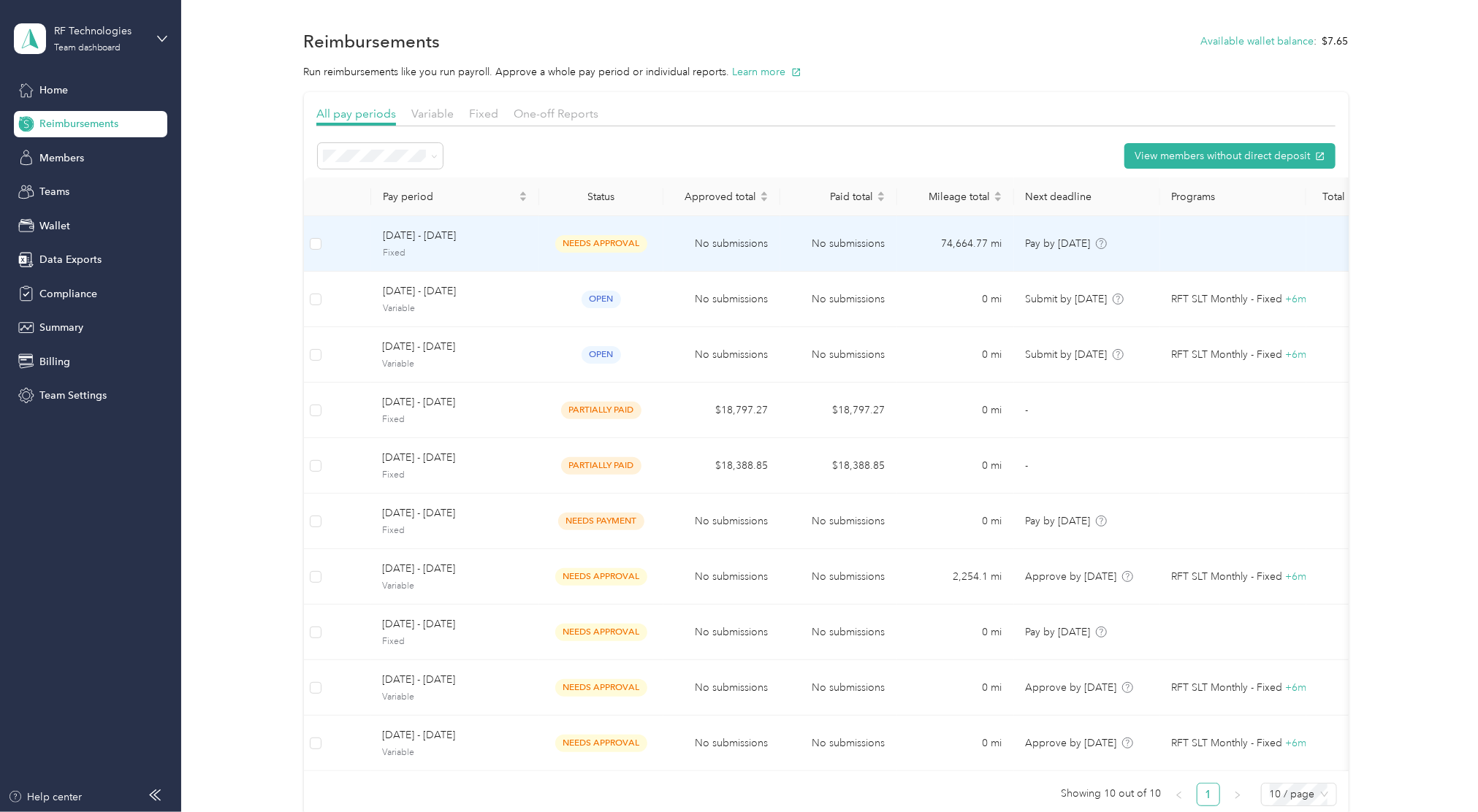
drag, startPoint x: 346, startPoint y: 247, endPoint x: 675, endPoint y: 253, distance: 329.1
click at [675, 253] on td "No submissions" at bounding box center [721, 244] width 117 height 56
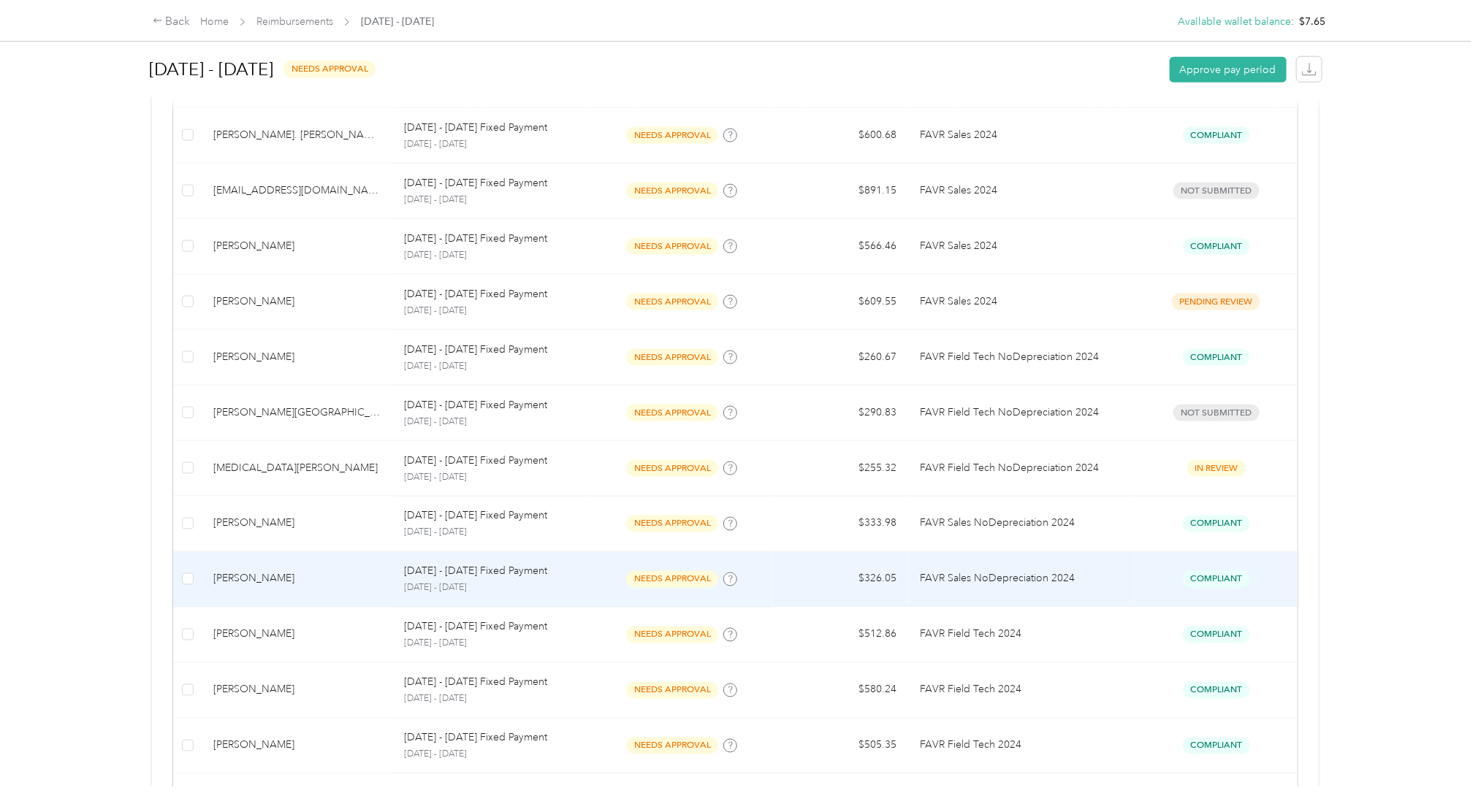
scroll to position [1078, 0]
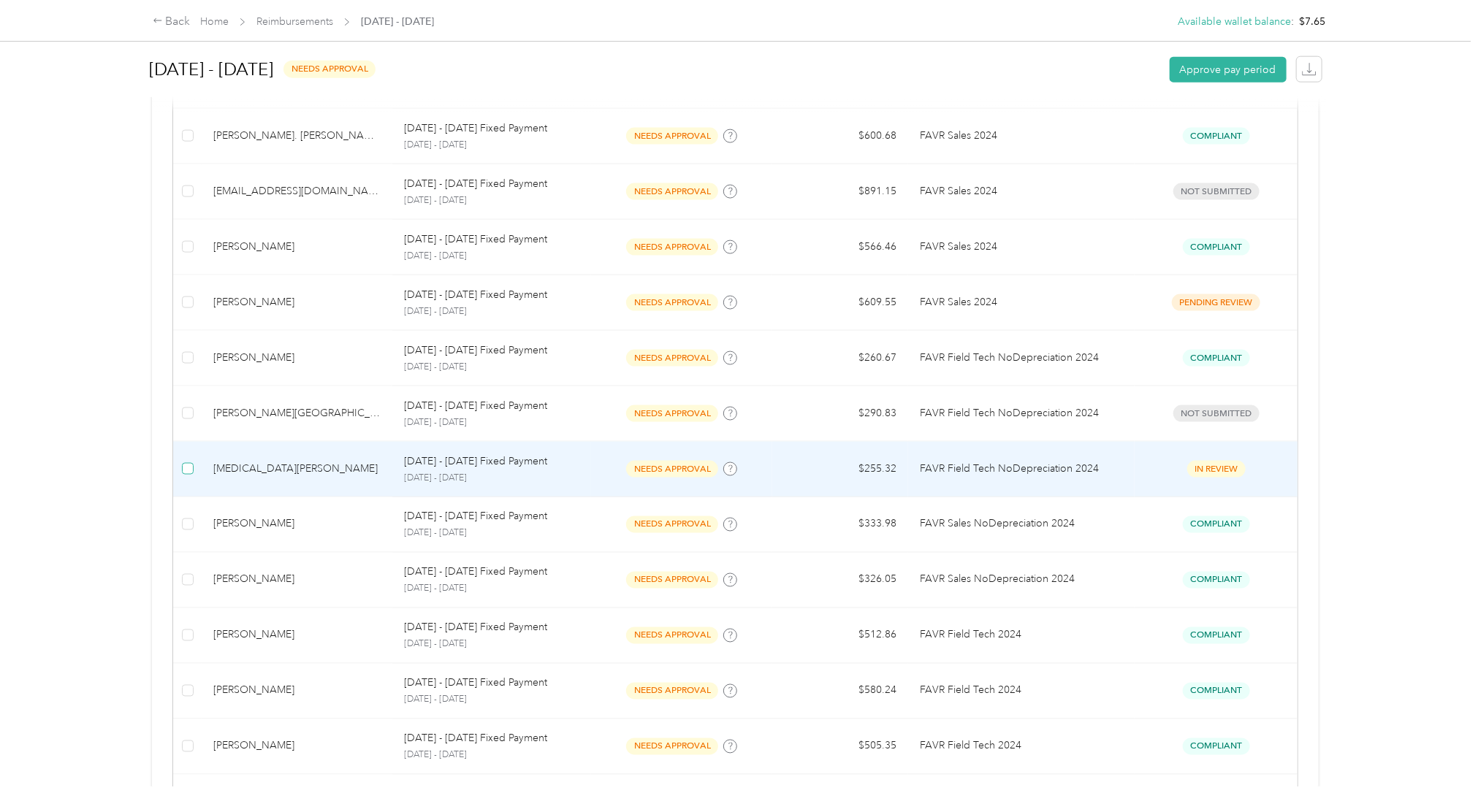
click at [185, 476] on label at bounding box center [188, 468] width 12 height 16
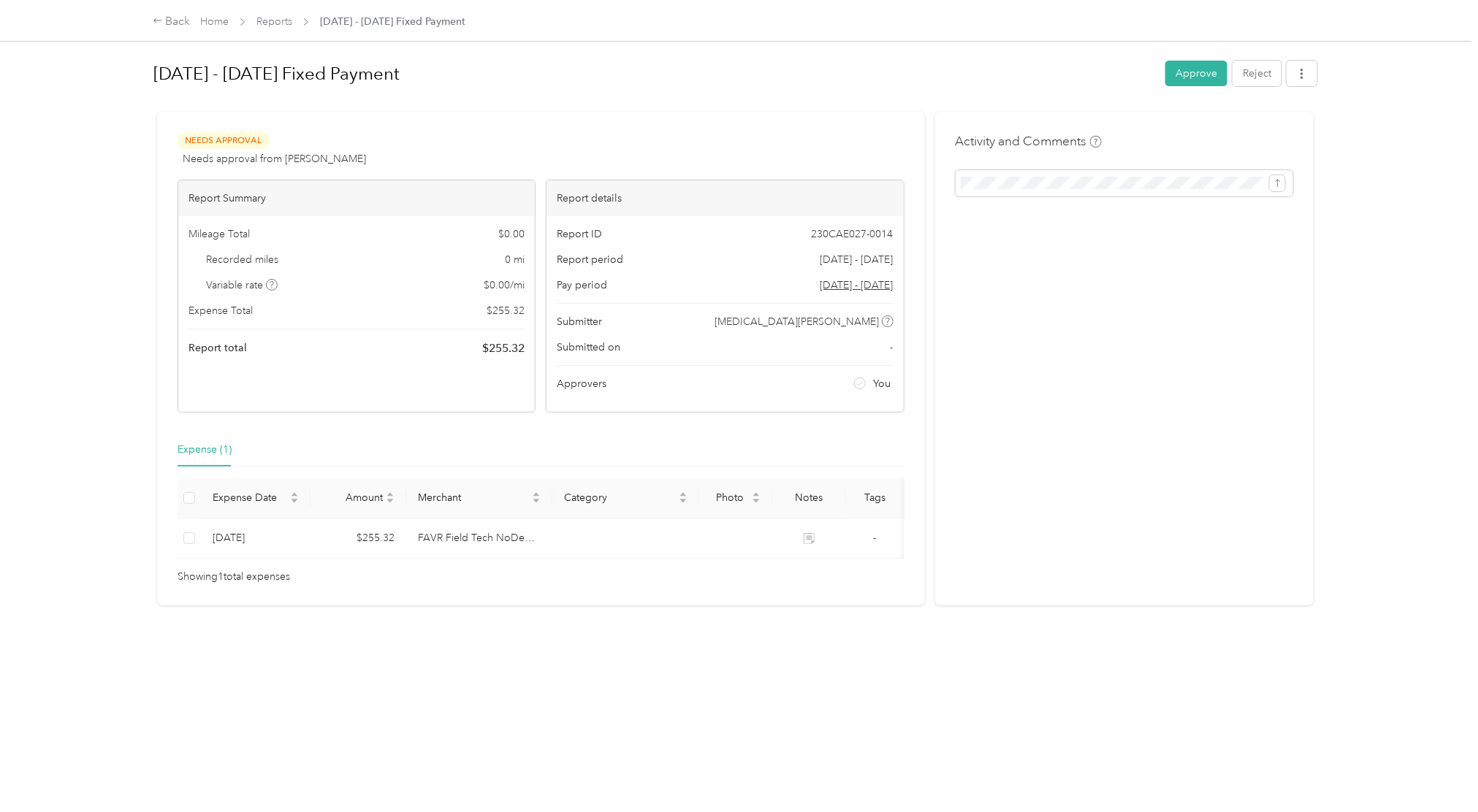
click at [1243, 88] on div "[DATE] - [DATE] Fixed Payment Approve Reject" at bounding box center [736, 76] width 1164 height 43
click at [1254, 83] on button "Reject" at bounding box center [1257, 73] width 49 height 25
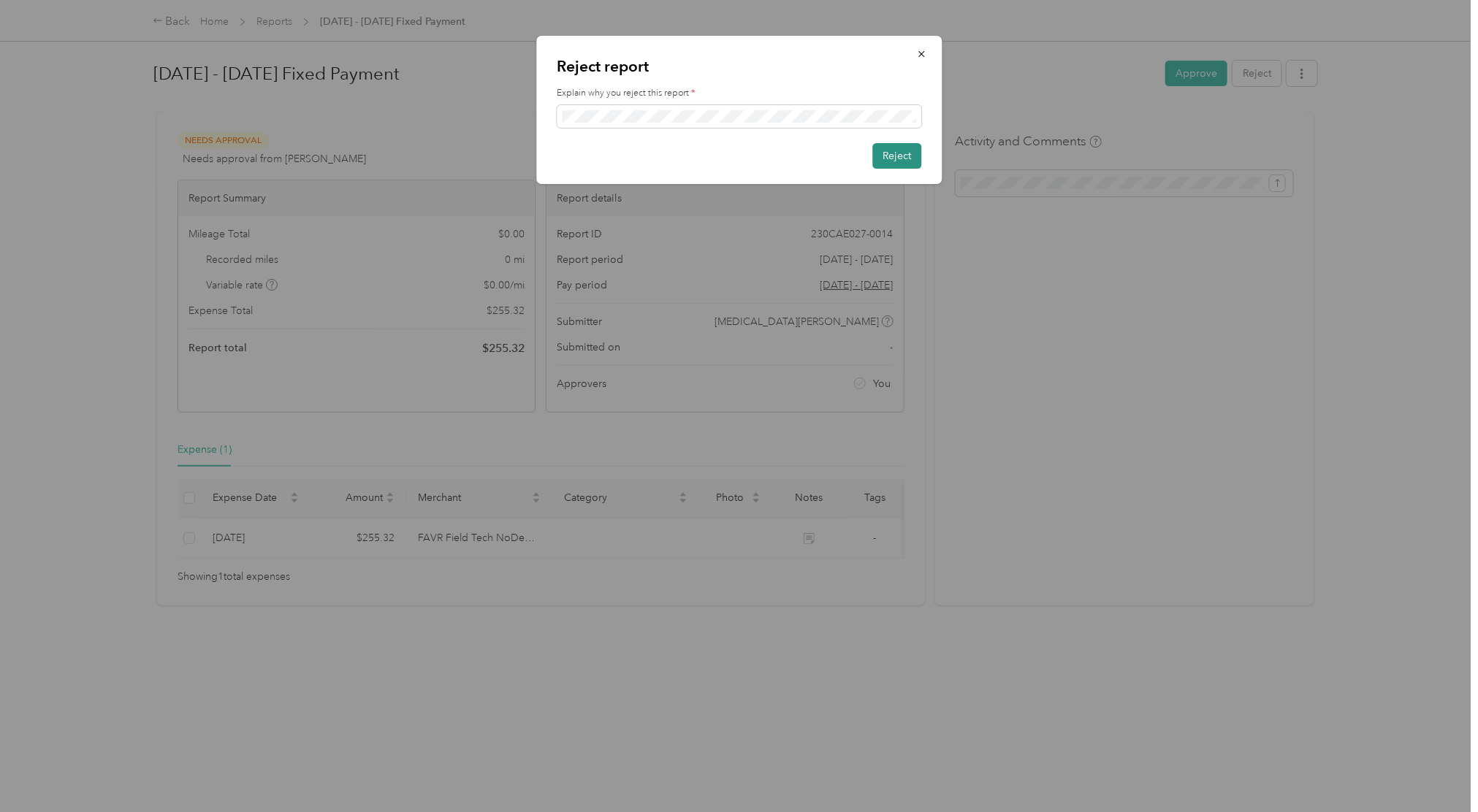
click at [901, 153] on button "Reject" at bounding box center [897, 156] width 49 height 25
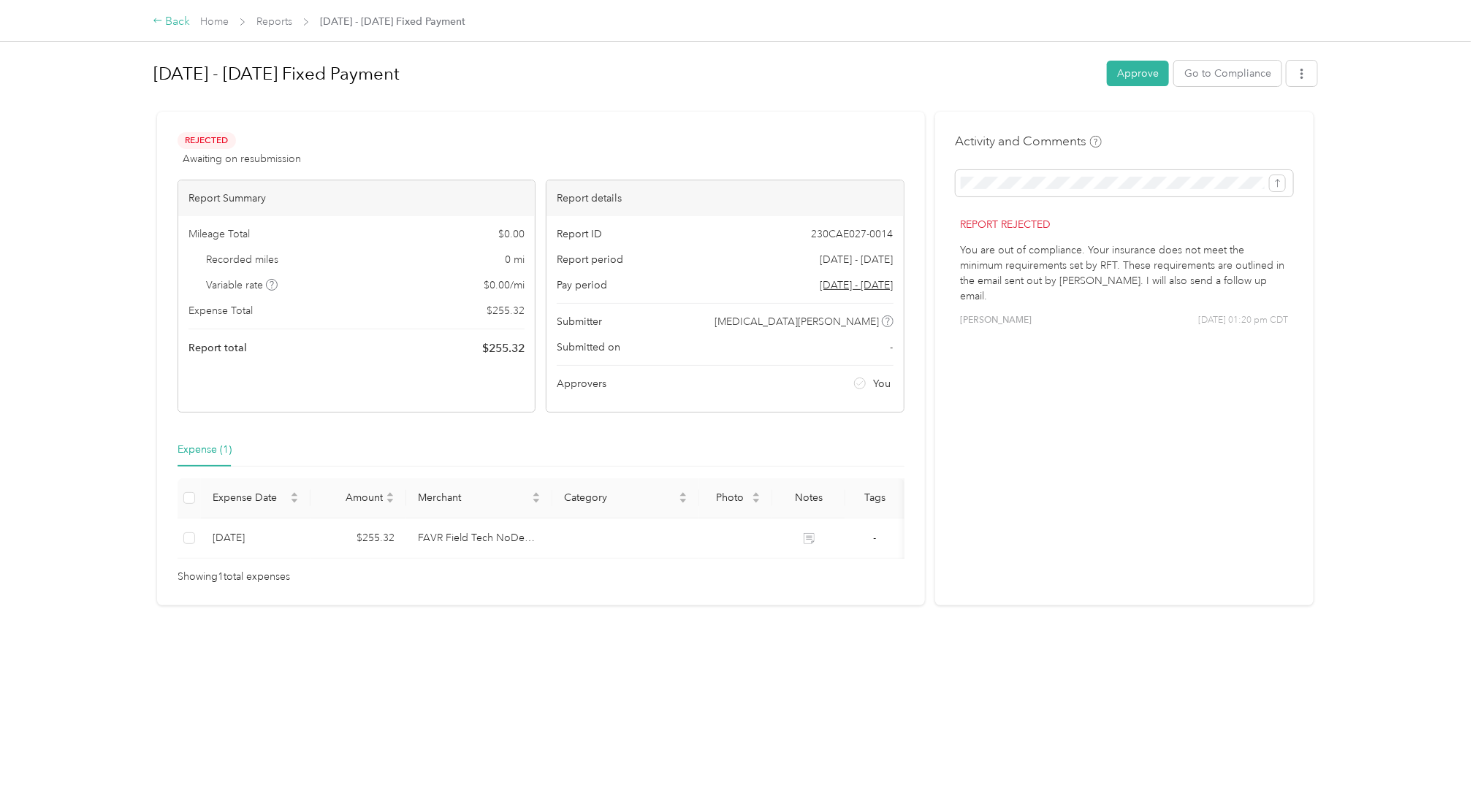
click at [176, 24] on div "Back" at bounding box center [171, 22] width 38 height 18
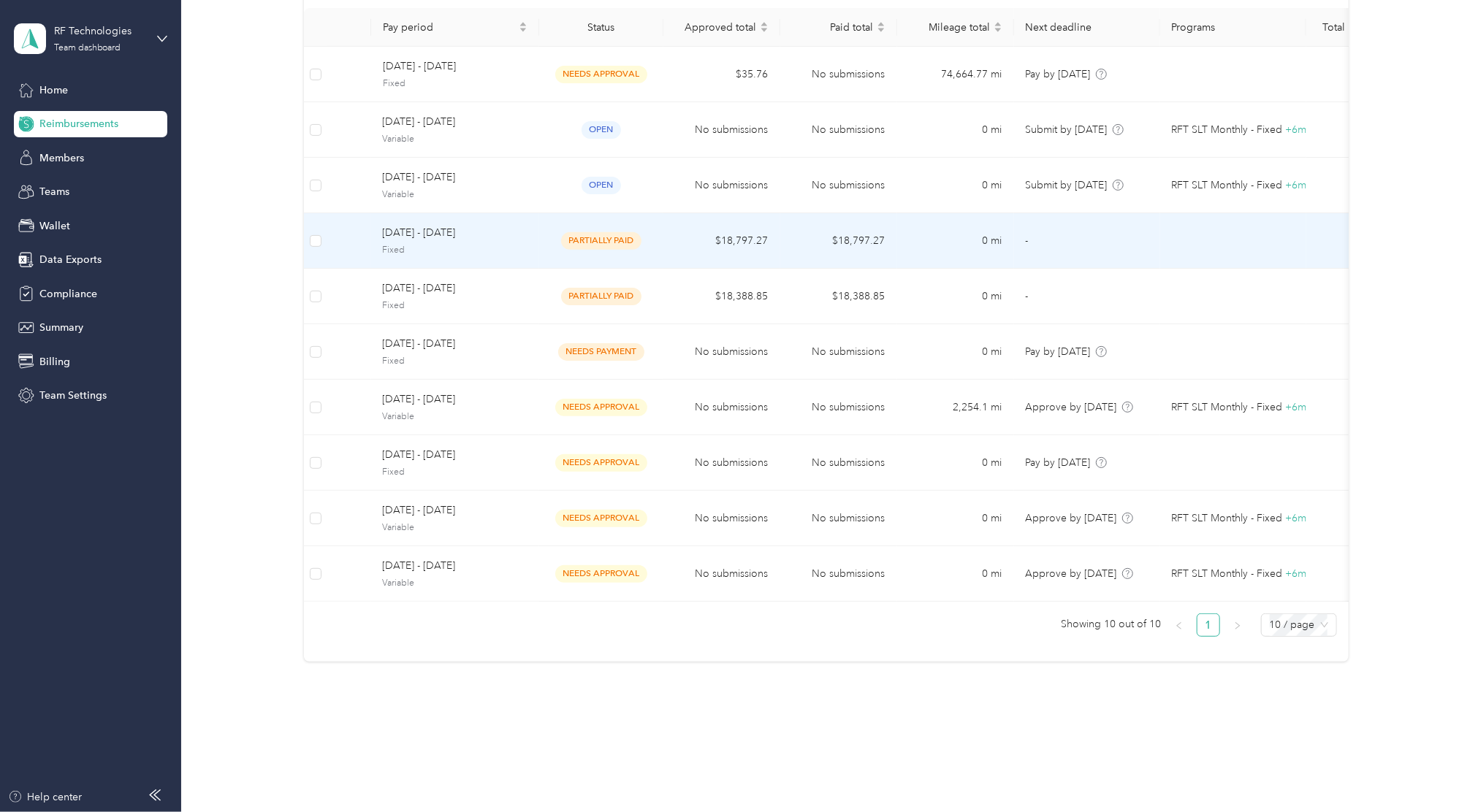
scroll to position [184, 0]
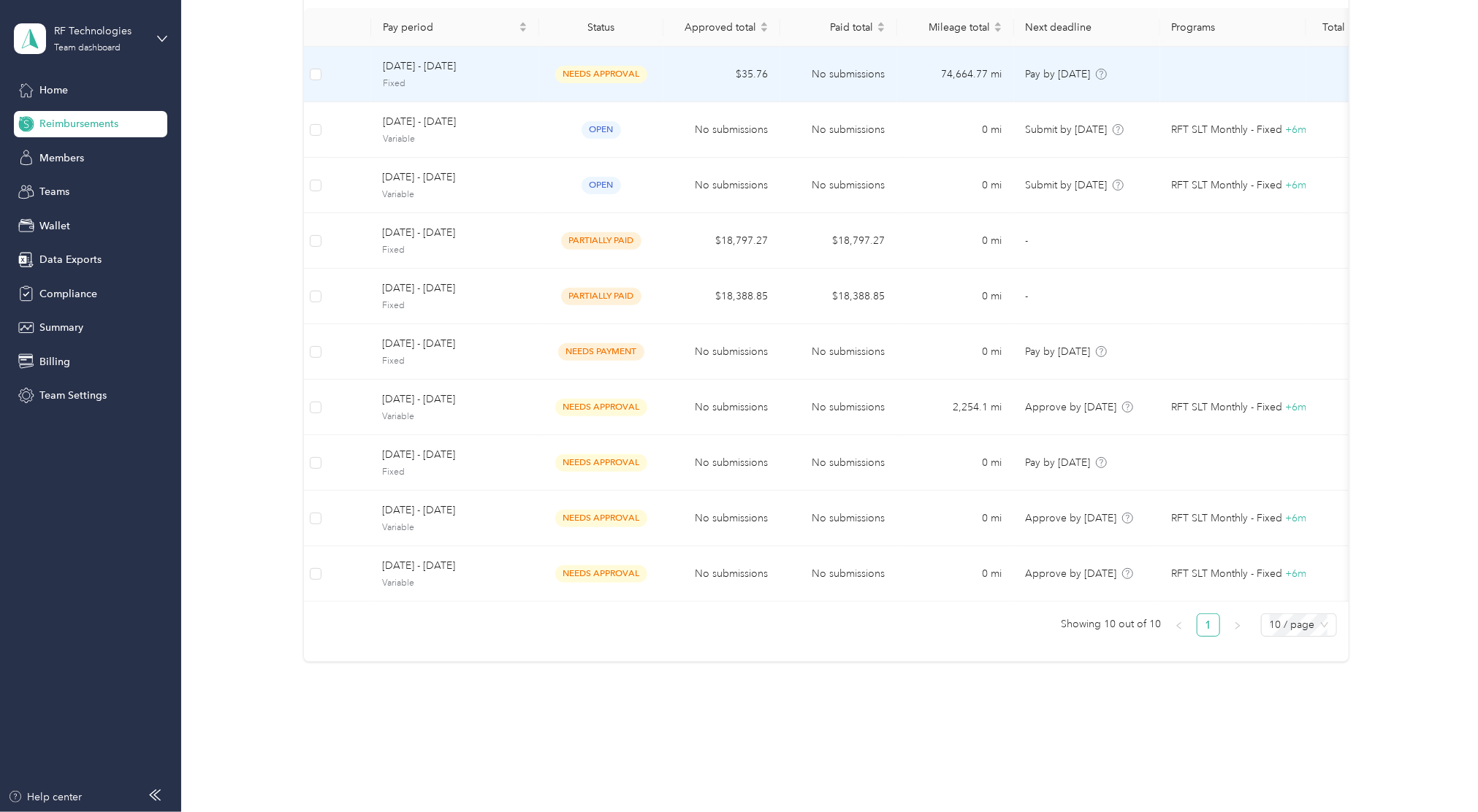
click at [493, 60] on div "[DATE] - [DATE] Fixed" at bounding box center [455, 73] width 144 height 31
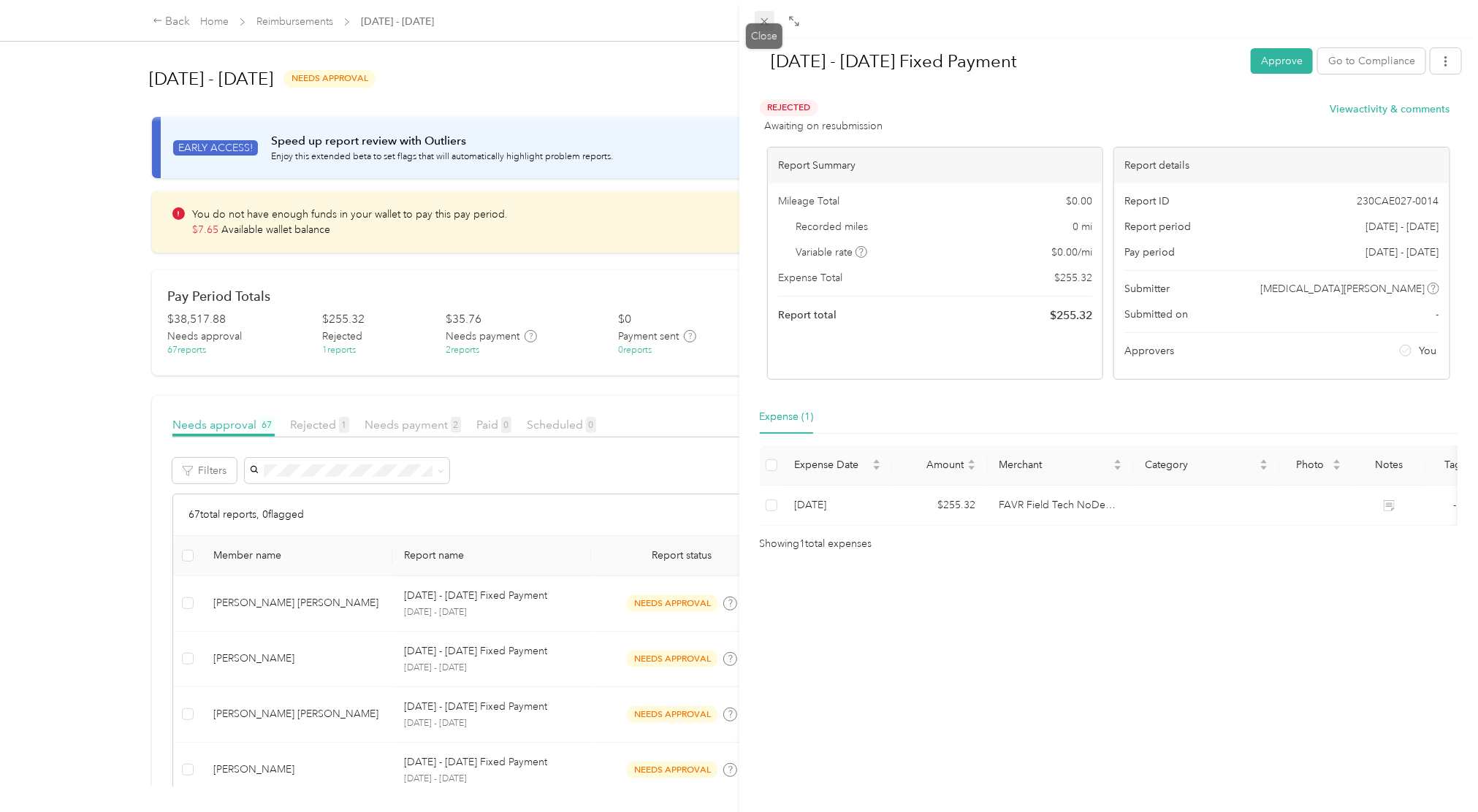
click at [764, 21] on icon at bounding box center [764, 22] width 8 height 8
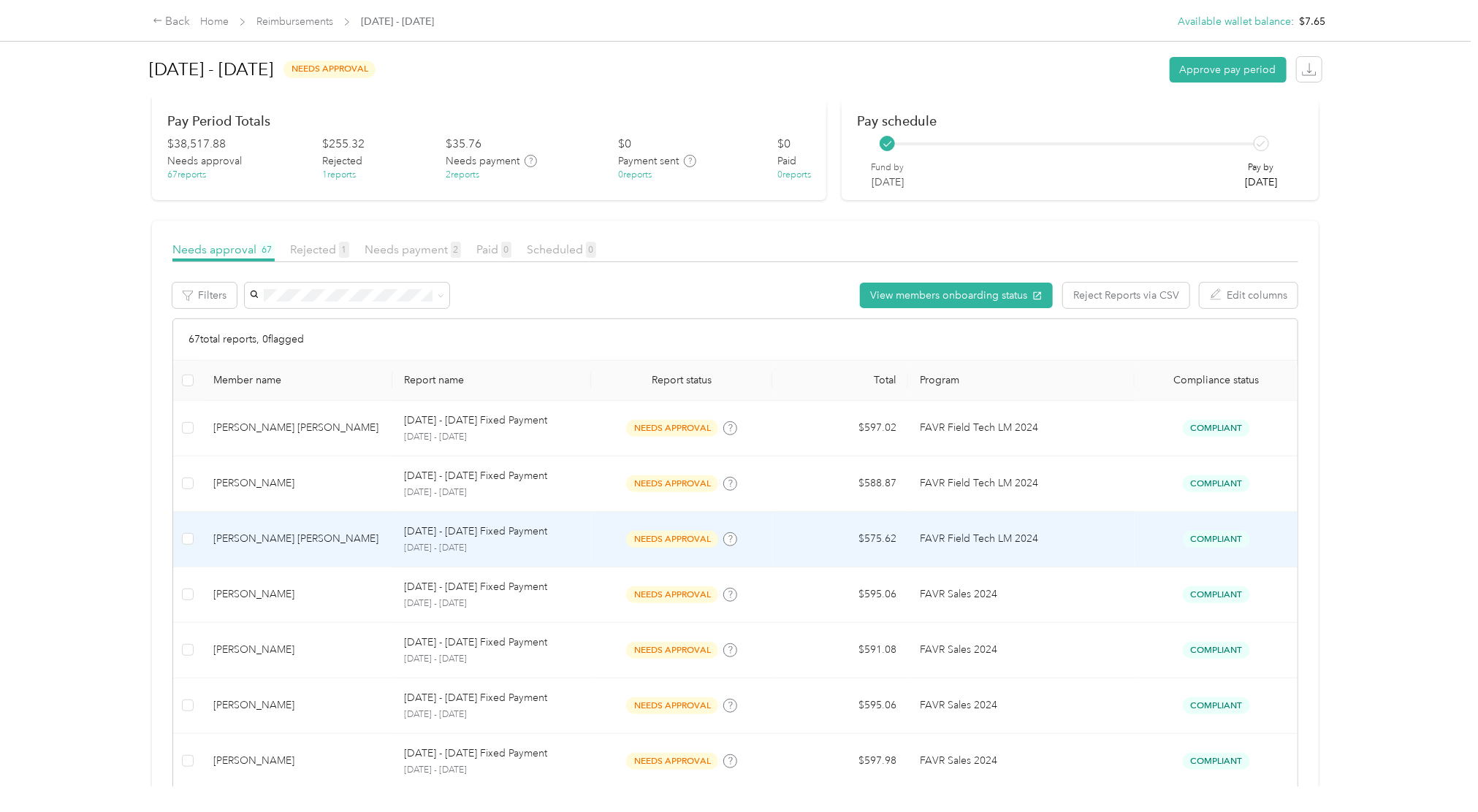
scroll to position [149, 0]
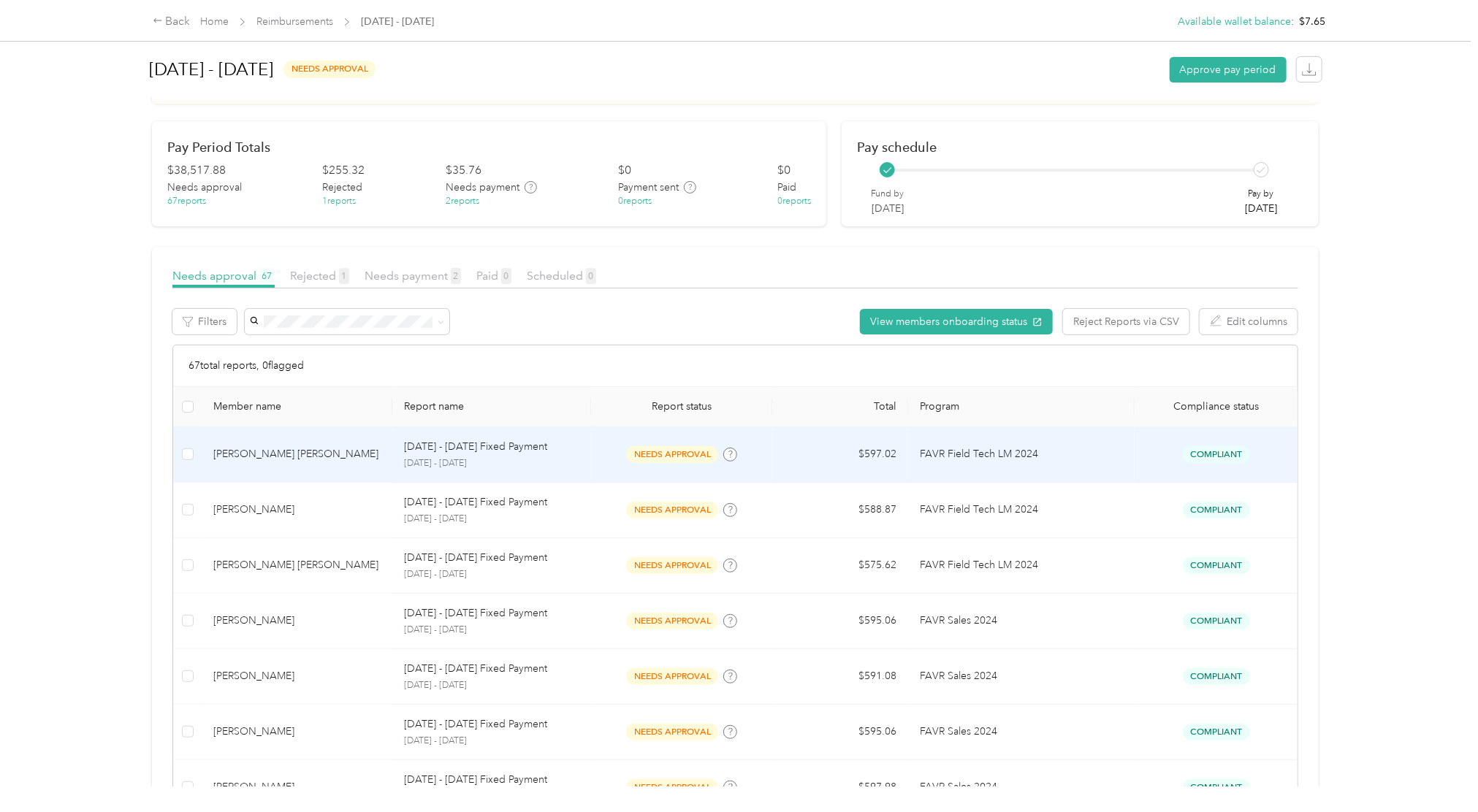
drag, startPoint x: 1193, startPoint y: 451, endPoint x: 1120, endPoint y: 460, distance: 73.6
click at [1120, 460] on td "FAVR Field Tech LM 2024" at bounding box center [1021, 455] width 226 height 56
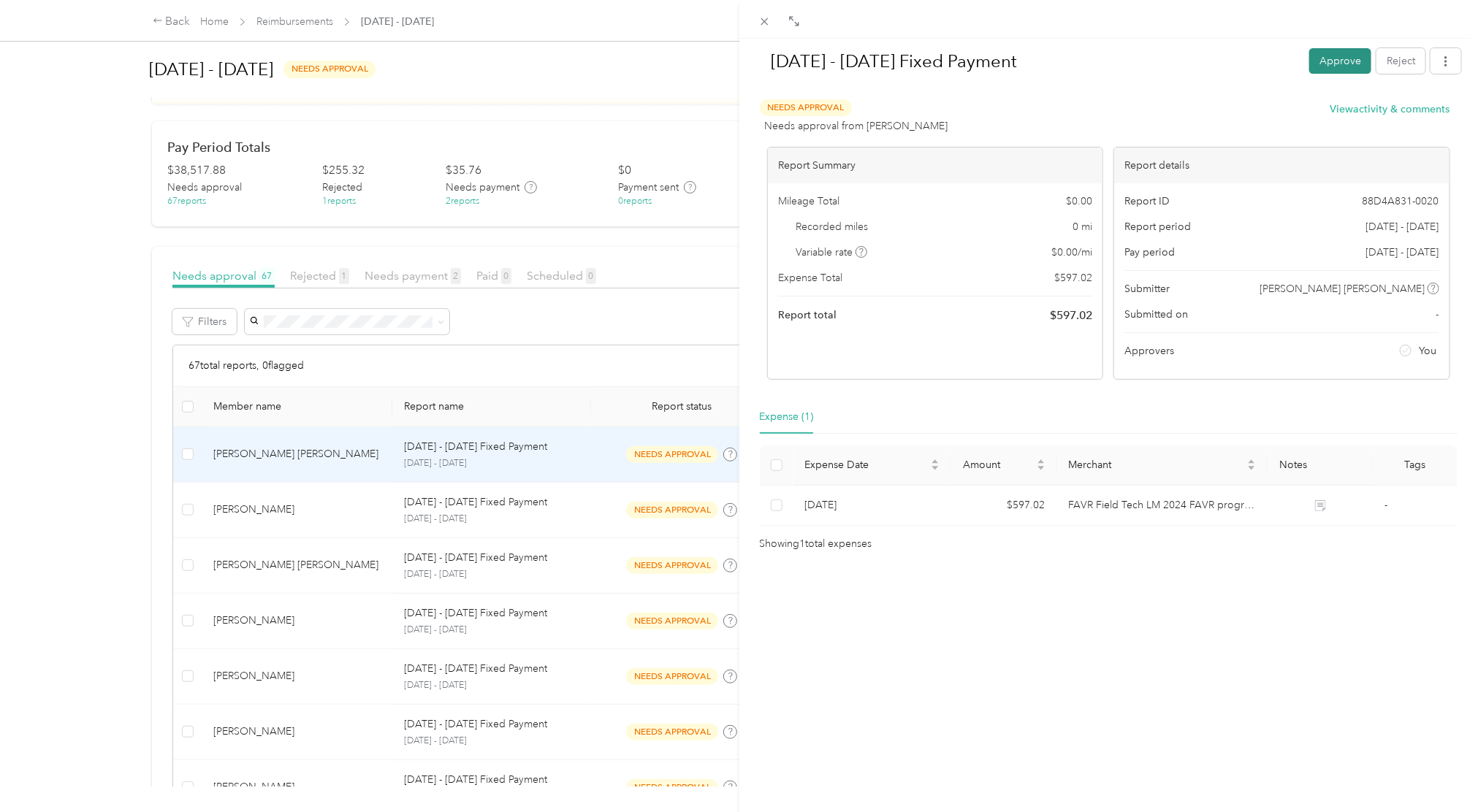
click at [1317, 69] on button "Approve" at bounding box center [1340, 61] width 62 height 25
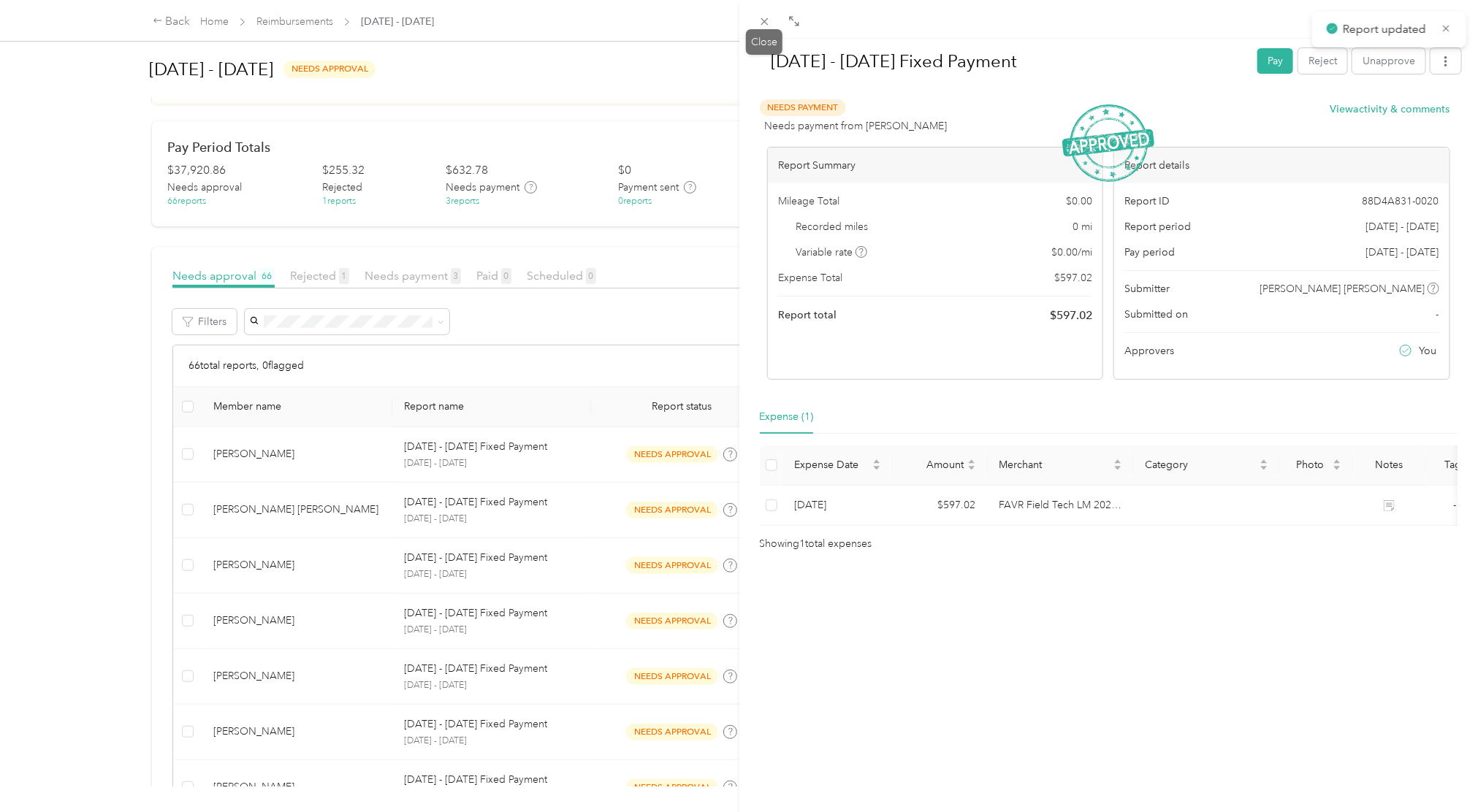
click at [760, 24] on icon at bounding box center [764, 21] width 13 height 13
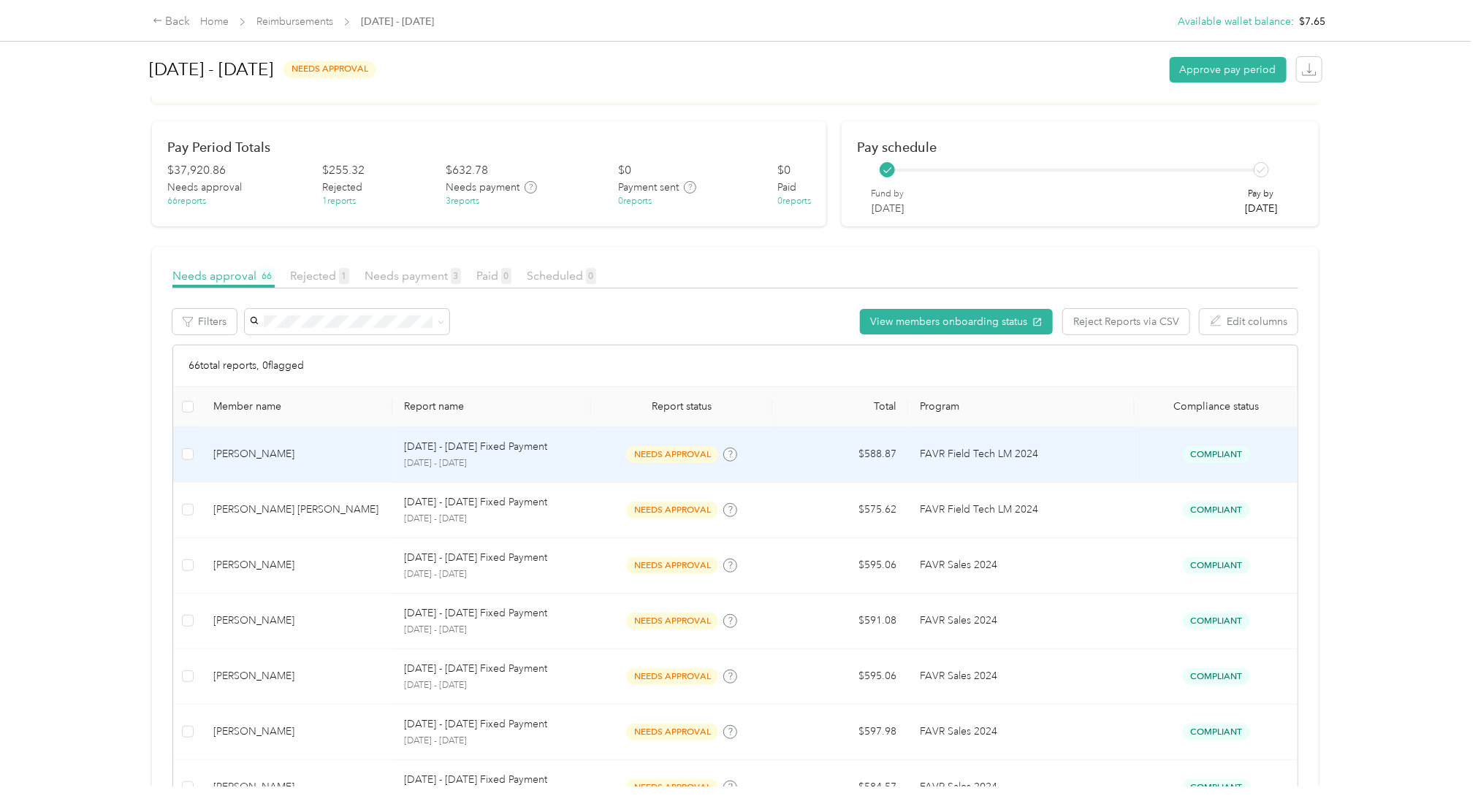
click at [1216, 455] on span "Compliant" at bounding box center [1216, 454] width 67 height 17
click at [1216, 463] on td "Compliant" at bounding box center [1216, 455] width 163 height 56
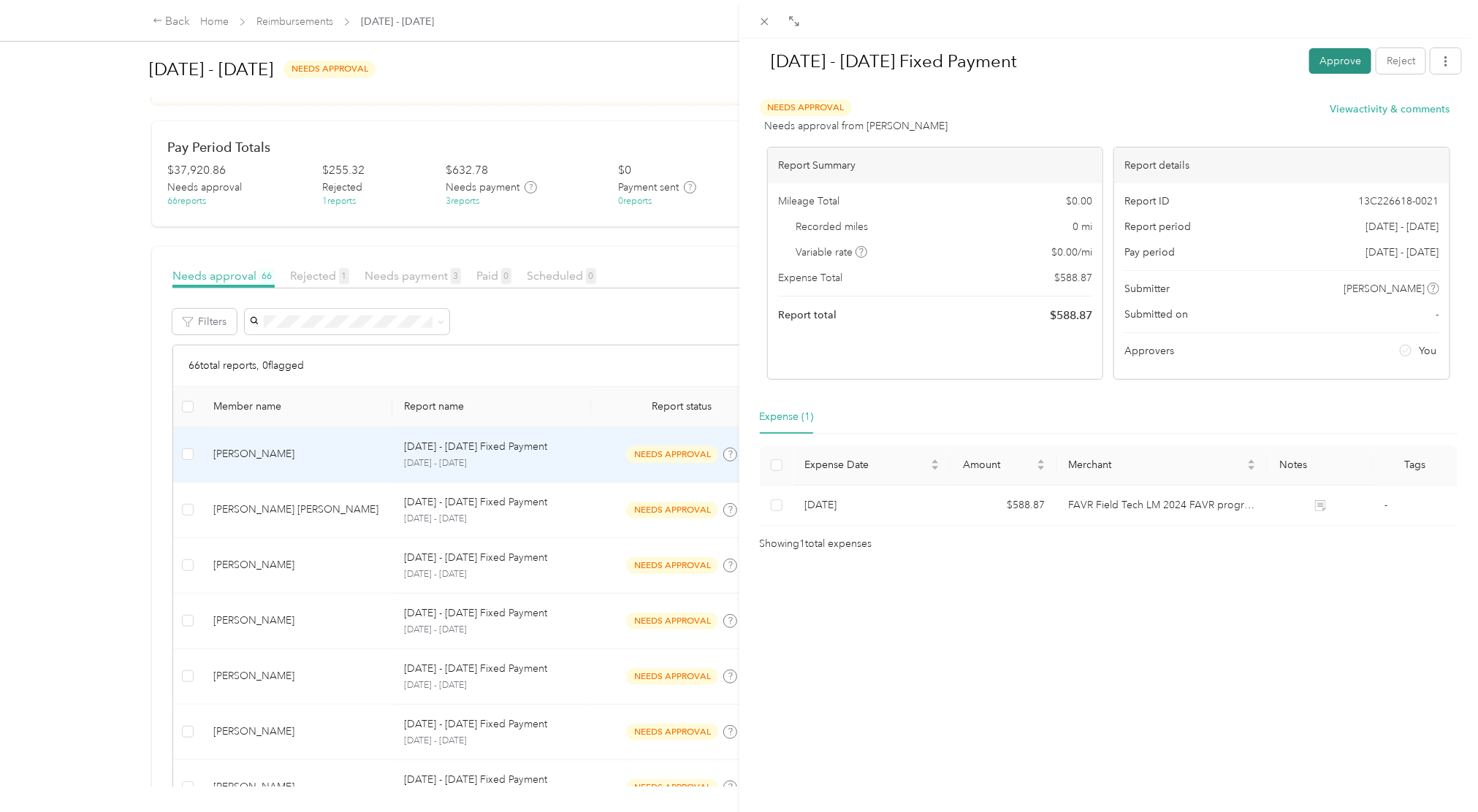
click at [1337, 67] on button "Approve" at bounding box center [1340, 61] width 62 height 25
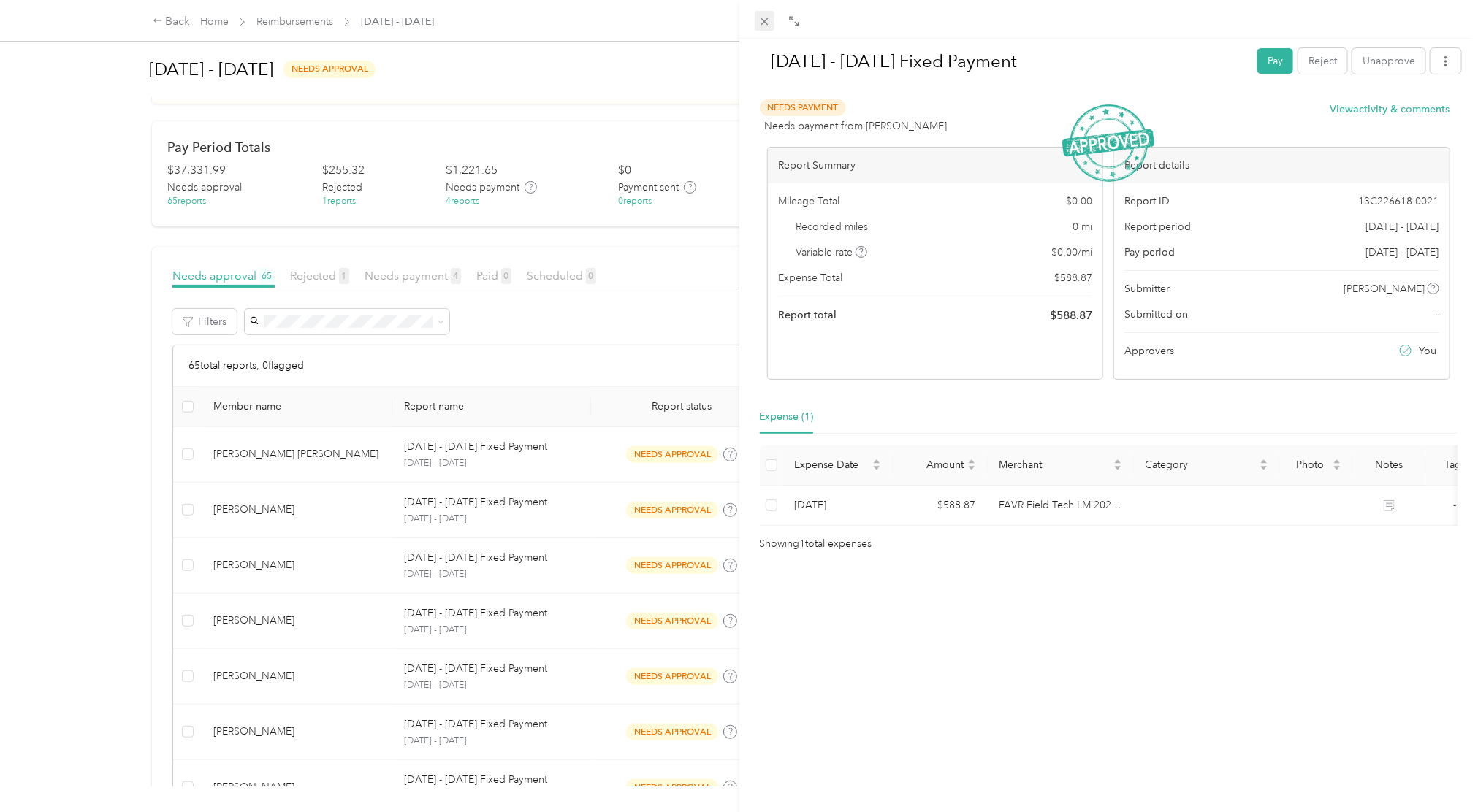
click at [758, 20] on icon at bounding box center [764, 21] width 13 height 13
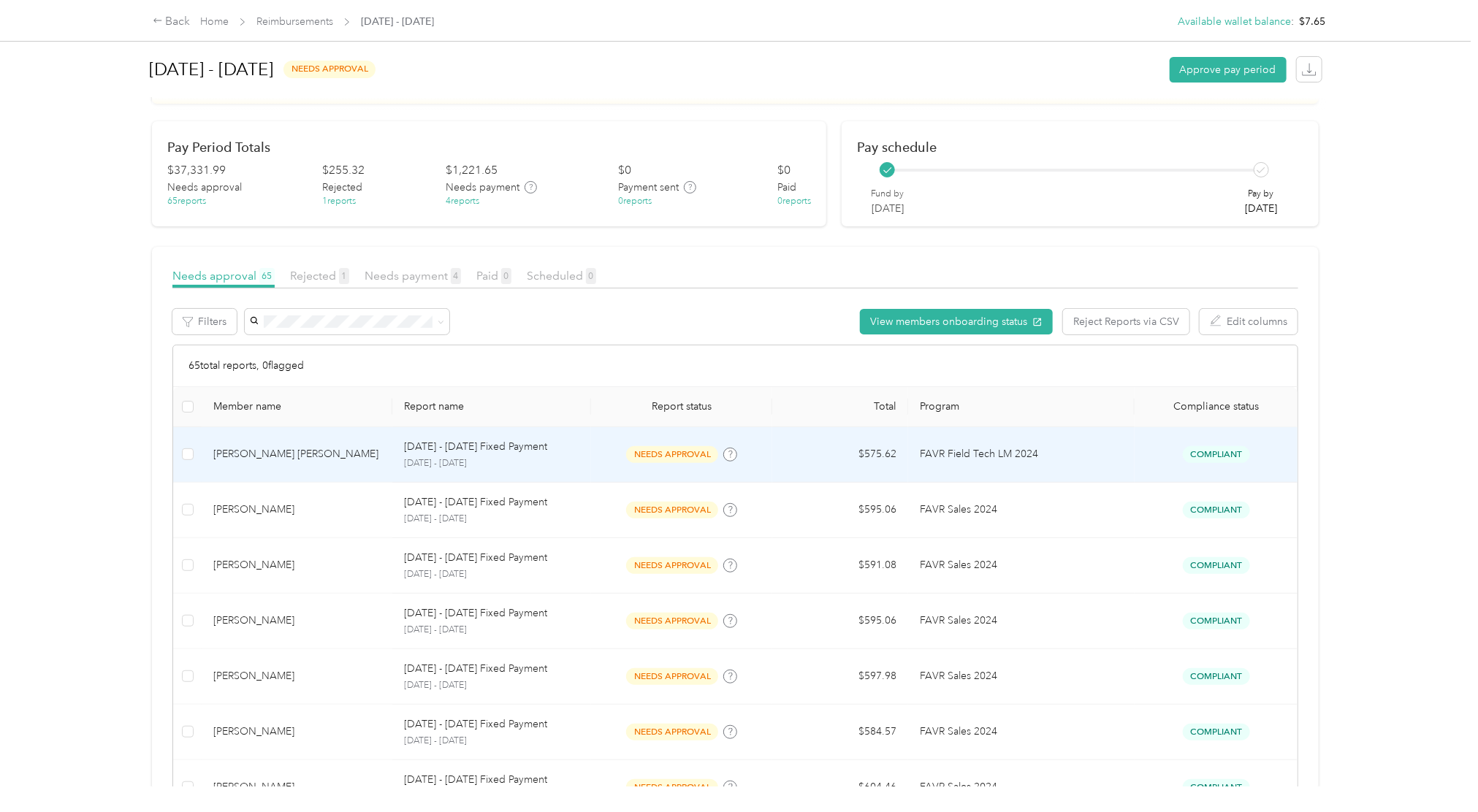
click at [1231, 466] on td "Compliant" at bounding box center [1216, 455] width 163 height 56
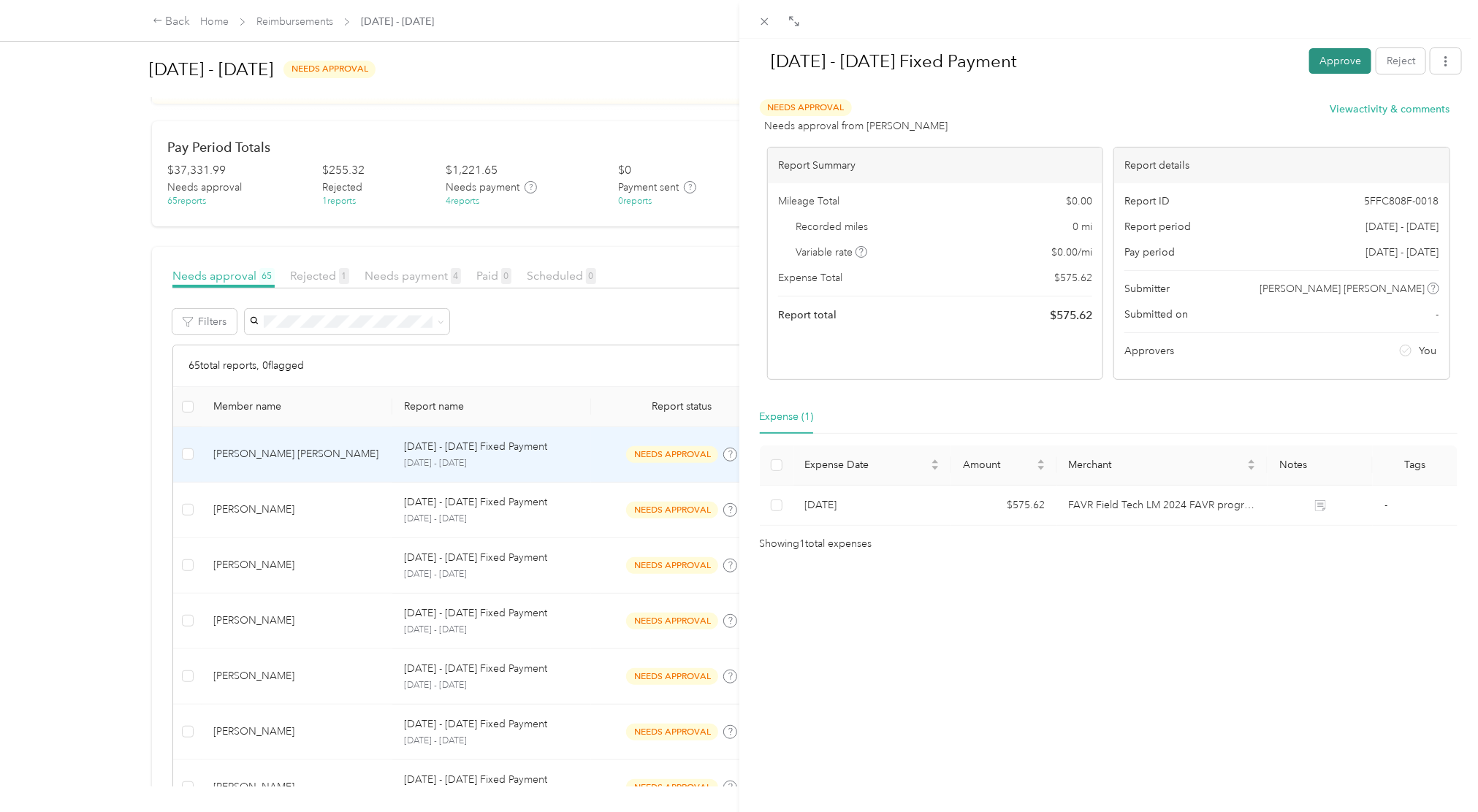
click at [1333, 68] on button "Approve" at bounding box center [1340, 61] width 62 height 25
click at [706, 359] on div "[DATE] - [DATE] Fixed Payment Pay Reject Unapprove Needs Payment Needs payment …" at bounding box center [739, 406] width 1478 height 812
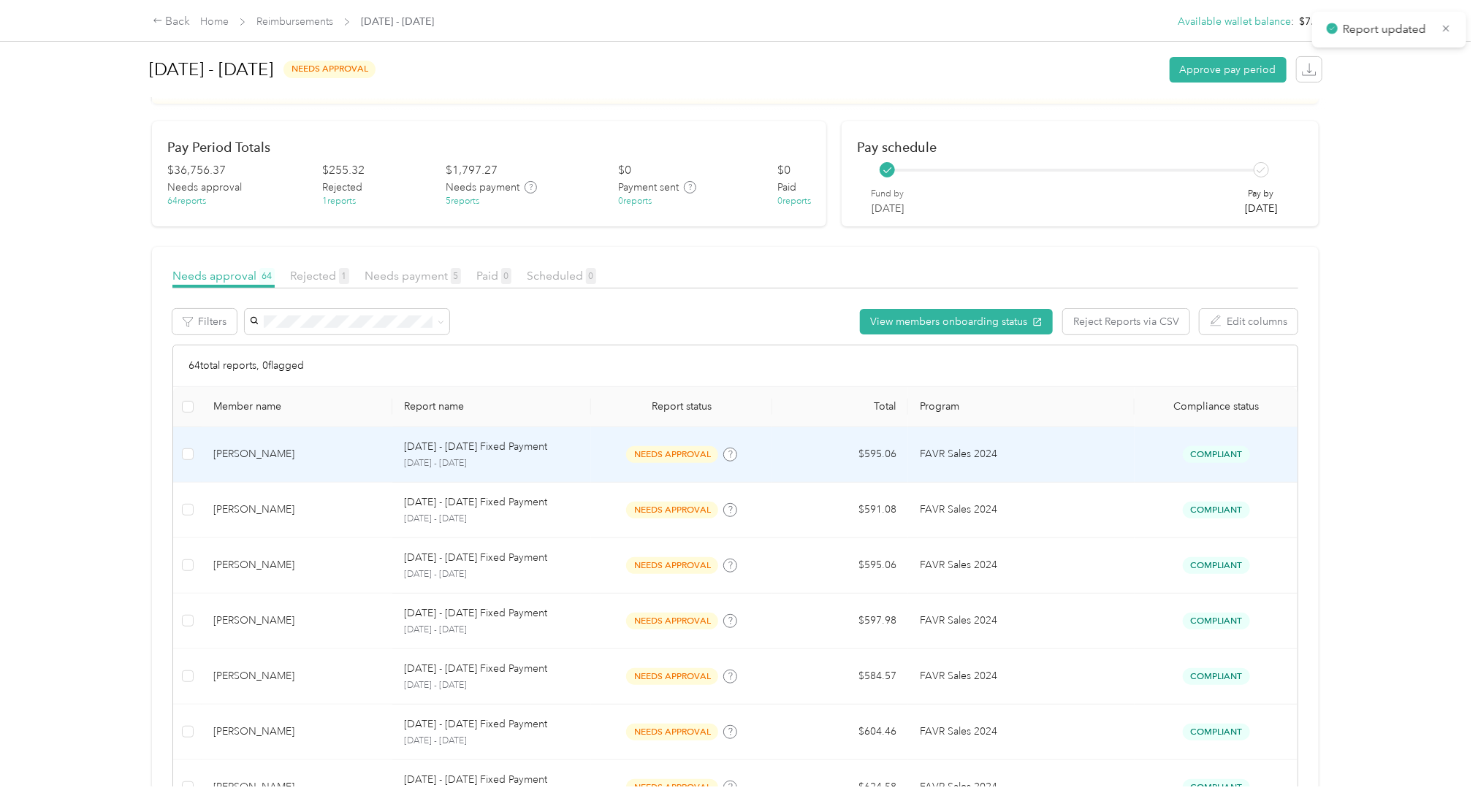
click at [1209, 460] on span "Compliant" at bounding box center [1216, 454] width 67 height 17
click at [1206, 446] on span "Compliant" at bounding box center [1216, 454] width 67 height 17
click at [1210, 452] on span "Compliant" at bounding box center [1216, 454] width 67 height 17
click at [1213, 455] on span "Compliant" at bounding box center [1216, 454] width 67 height 17
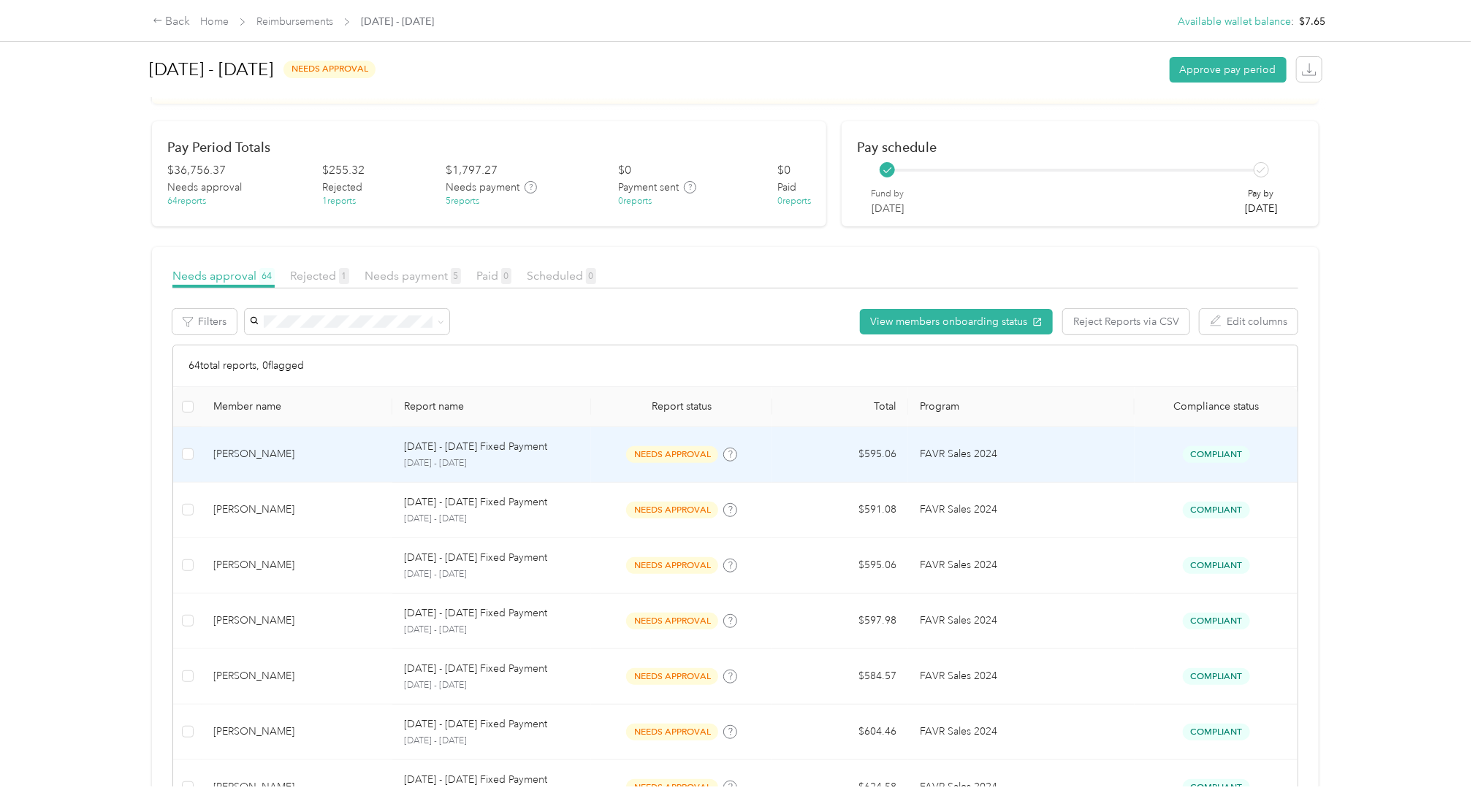
click at [1208, 462] on span "Compliant" at bounding box center [1216, 454] width 67 height 17
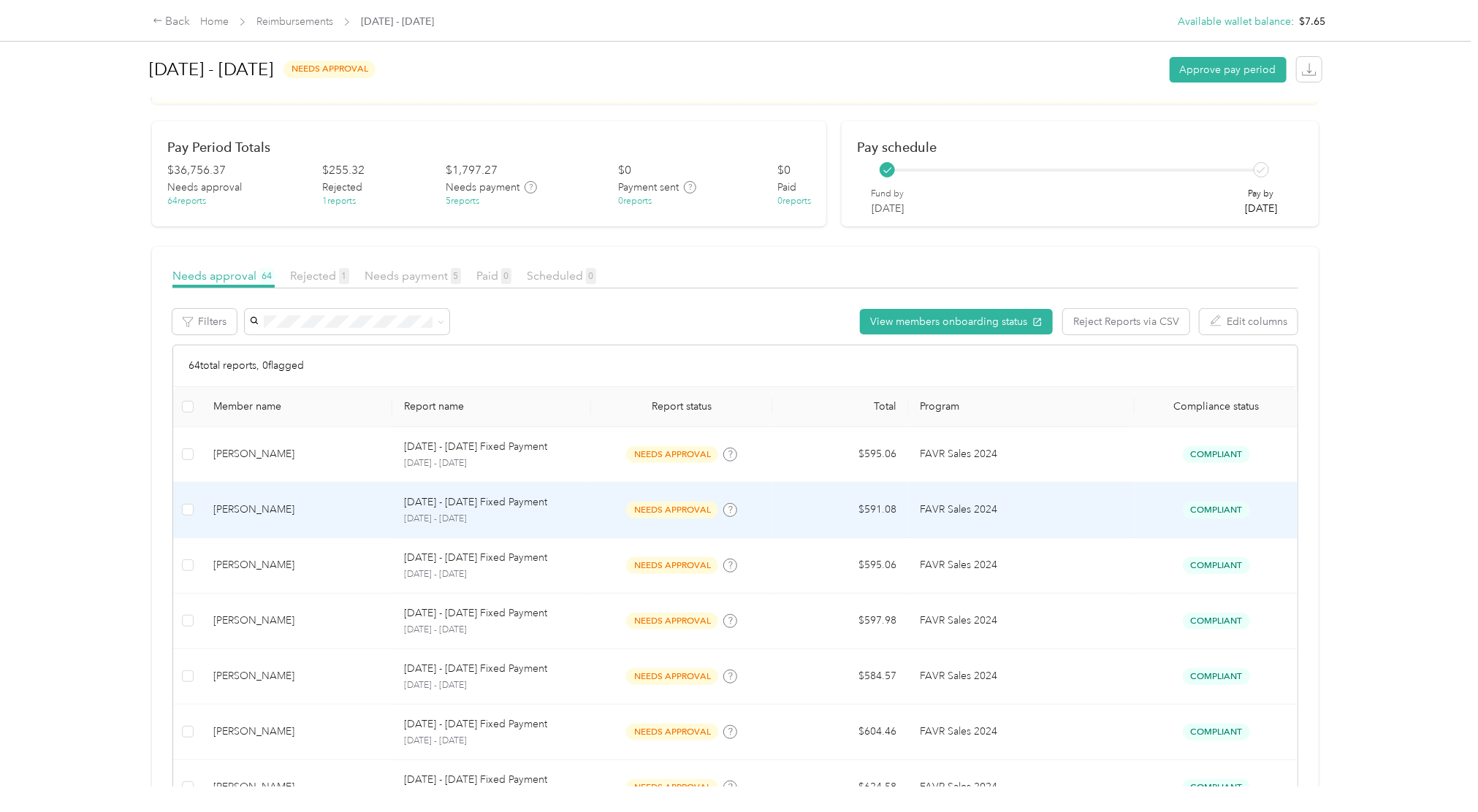
click at [1233, 509] on span "Compliant" at bounding box center [1216, 510] width 67 height 17
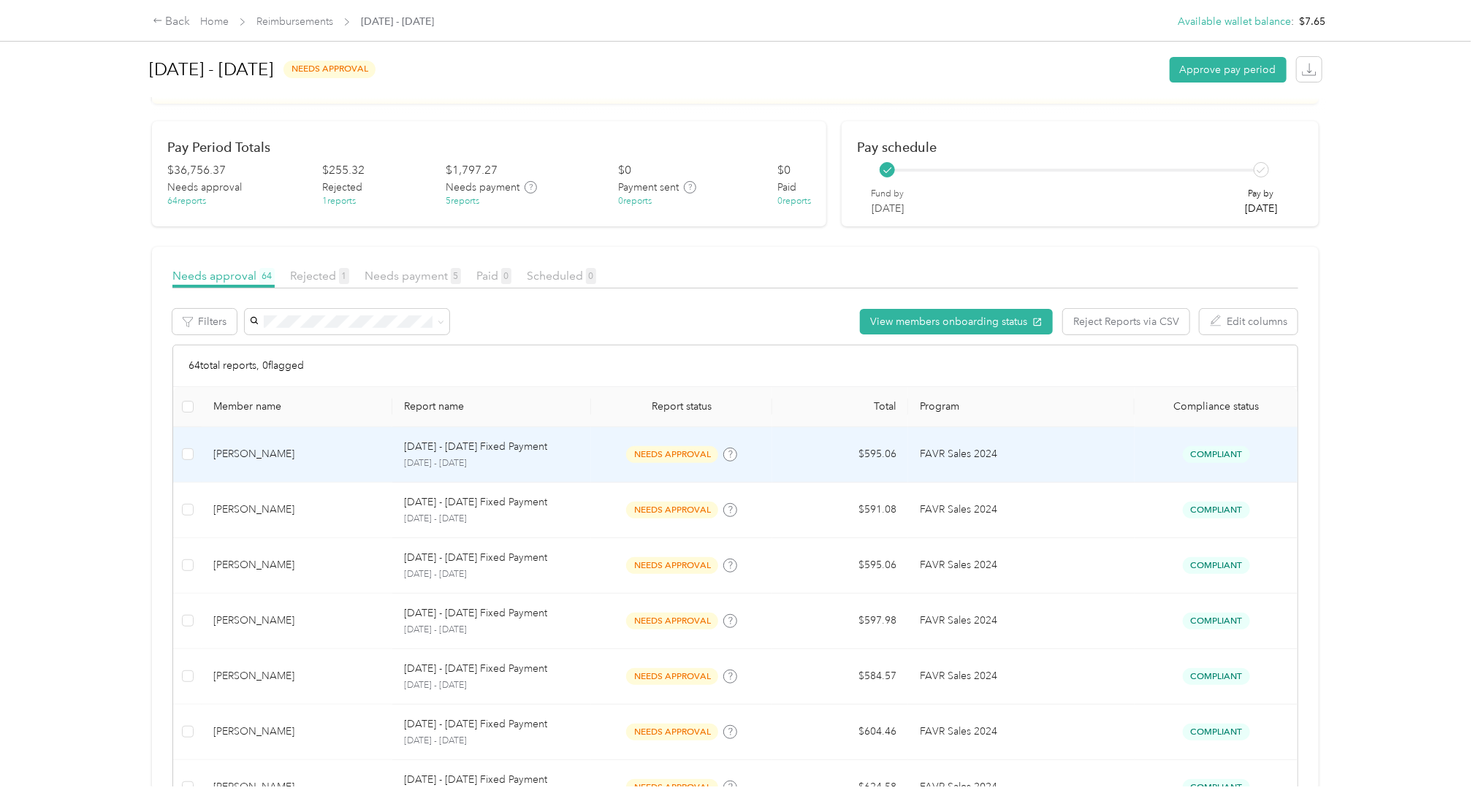
click at [1115, 475] on td "FAVR Sales 2024" at bounding box center [1021, 455] width 226 height 56
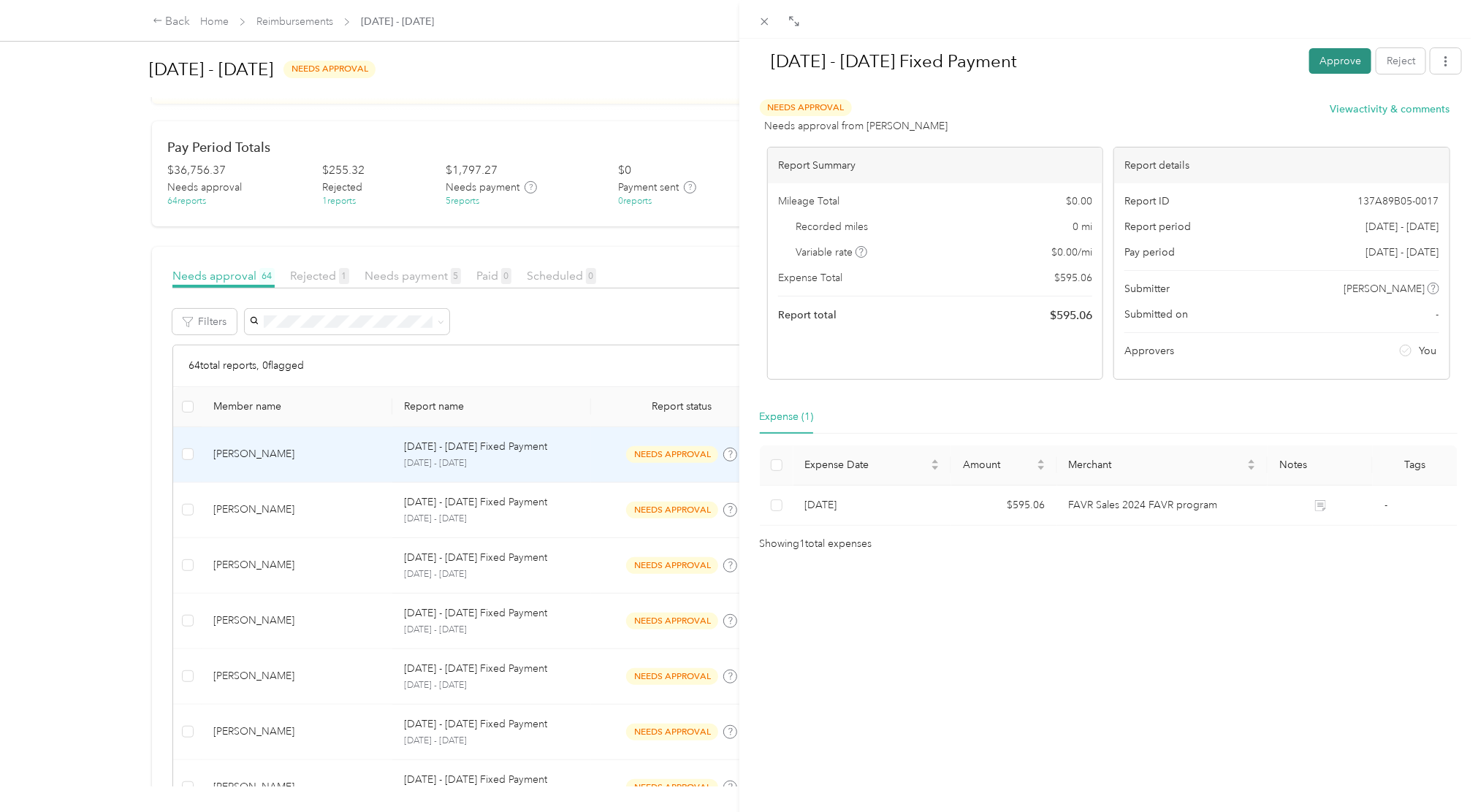
click at [1328, 55] on button "Approve" at bounding box center [1340, 61] width 62 height 25
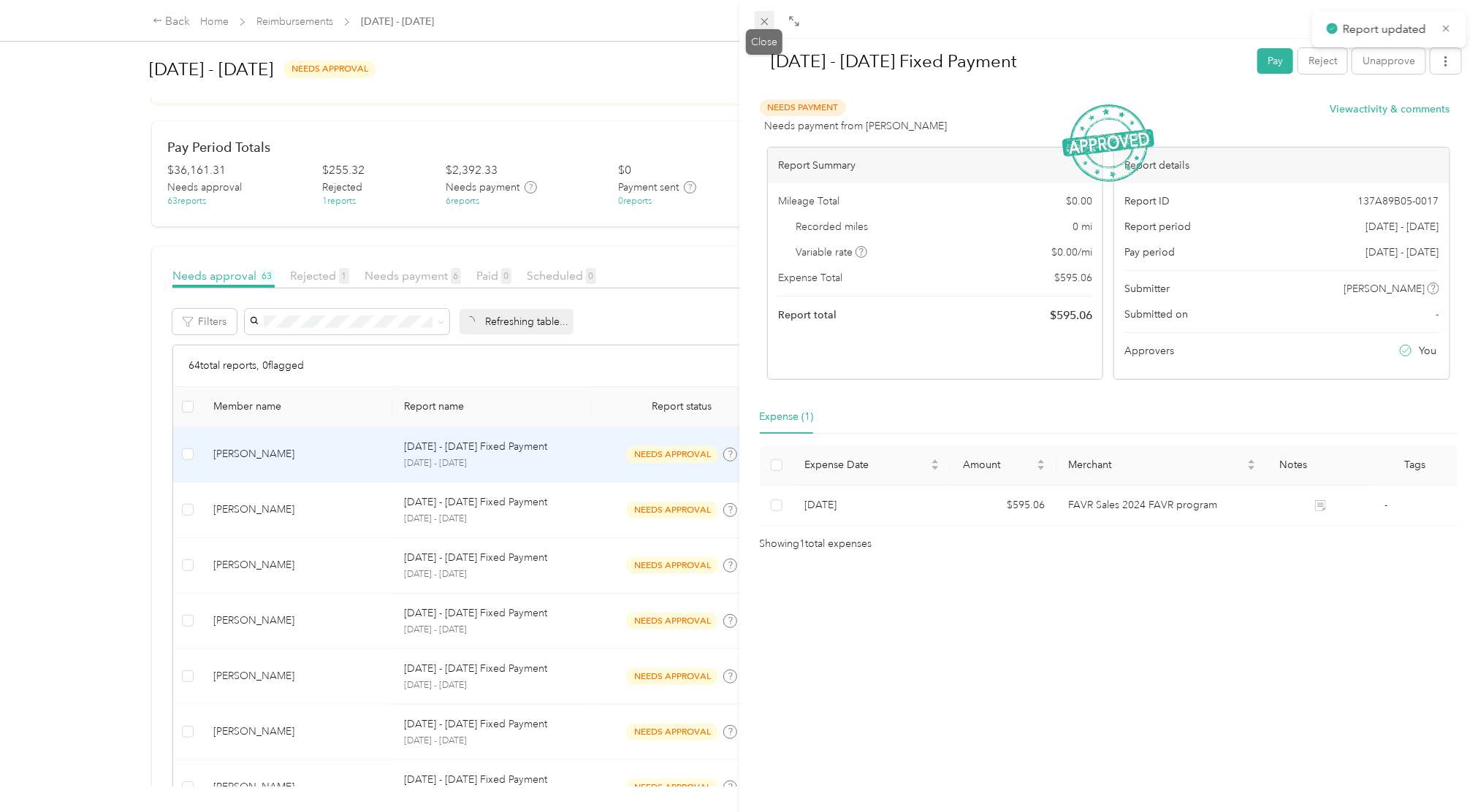
click at [763, 24] on icon at bounding box center [764, 21] width 13 height 13
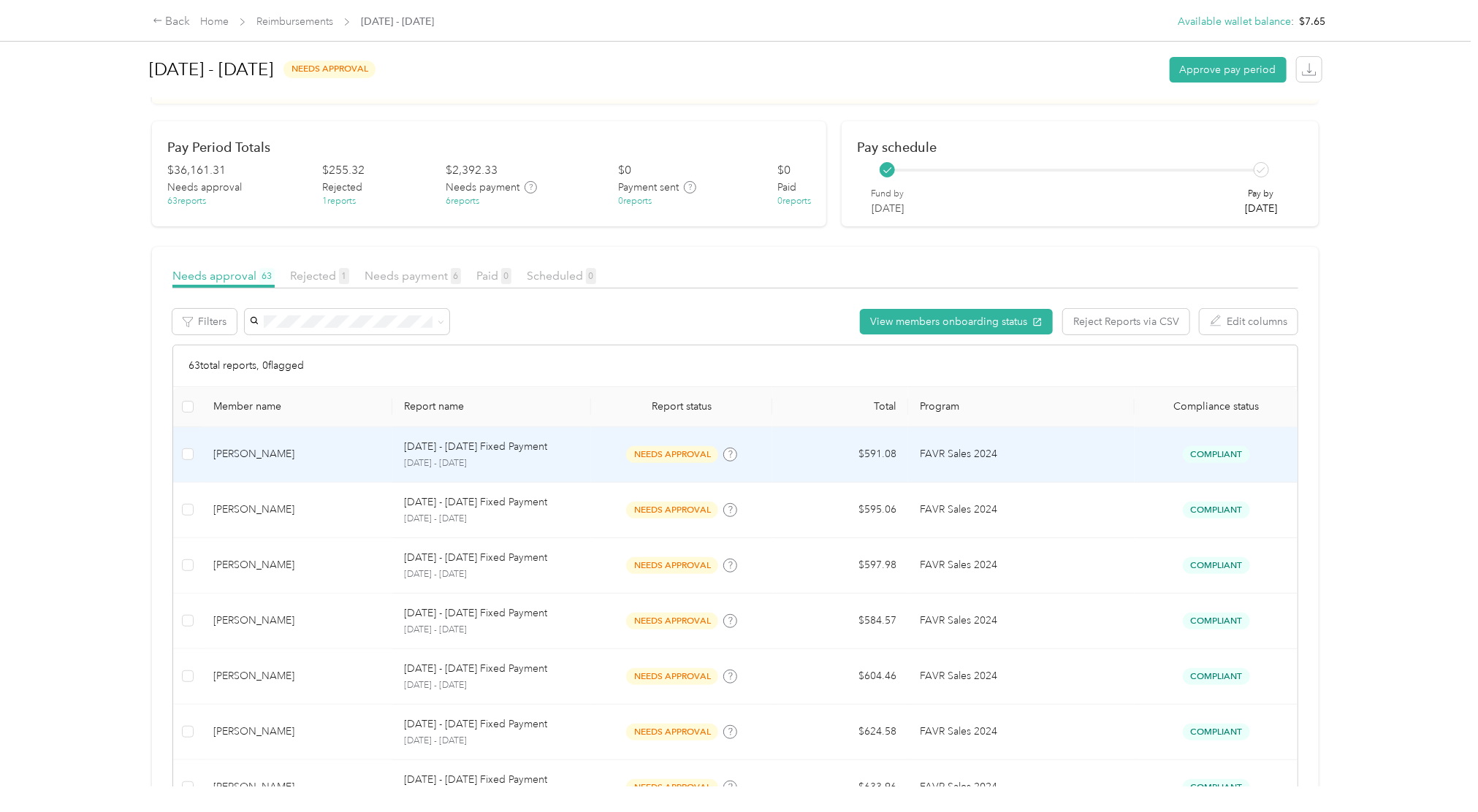
click at [1197, 463] on td "Compliant" at bounding box center [1216, 455] width 163 height 56
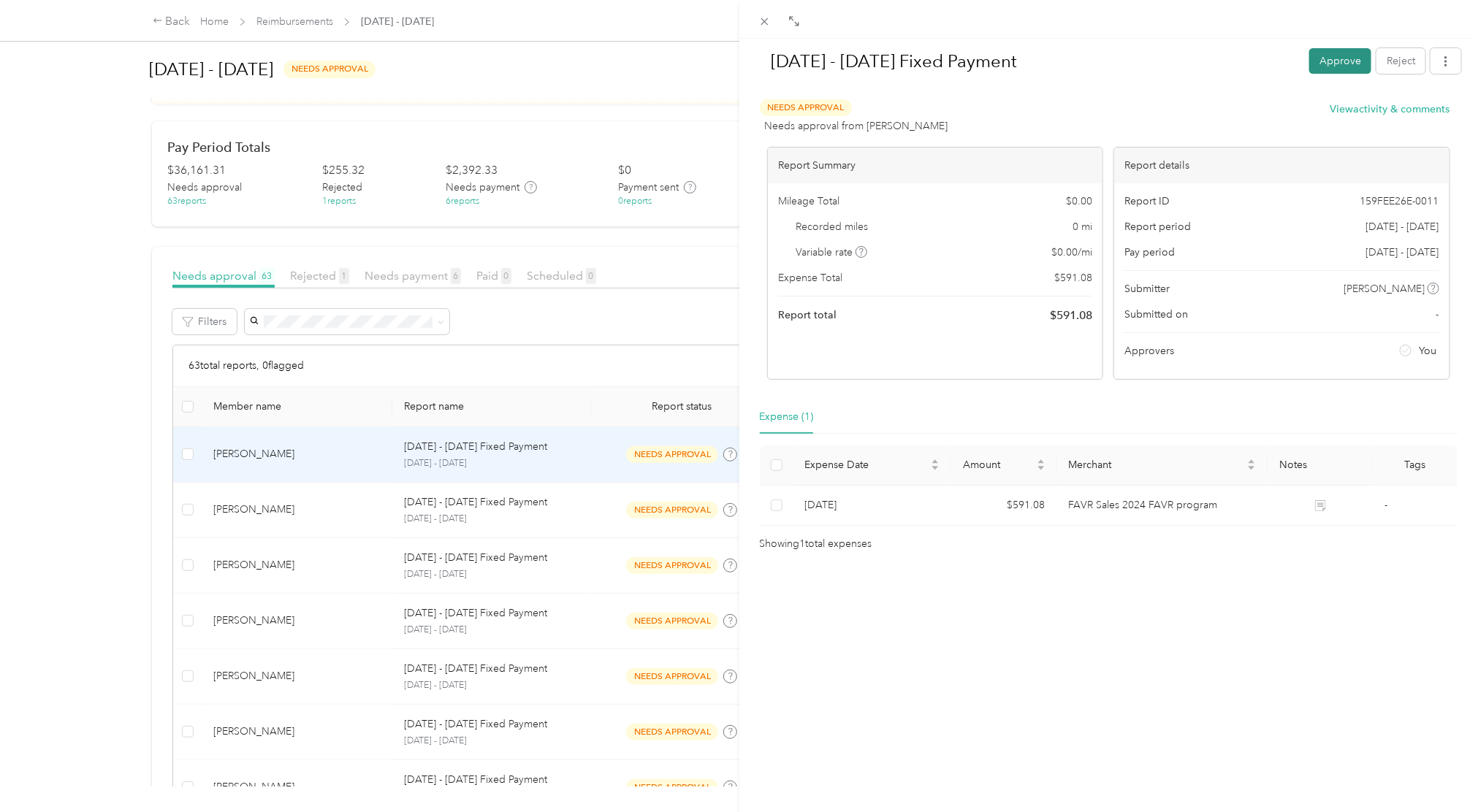
click at [1317, 55] on button "Approve" at bounding box center [1340, 61] width 62 height 25
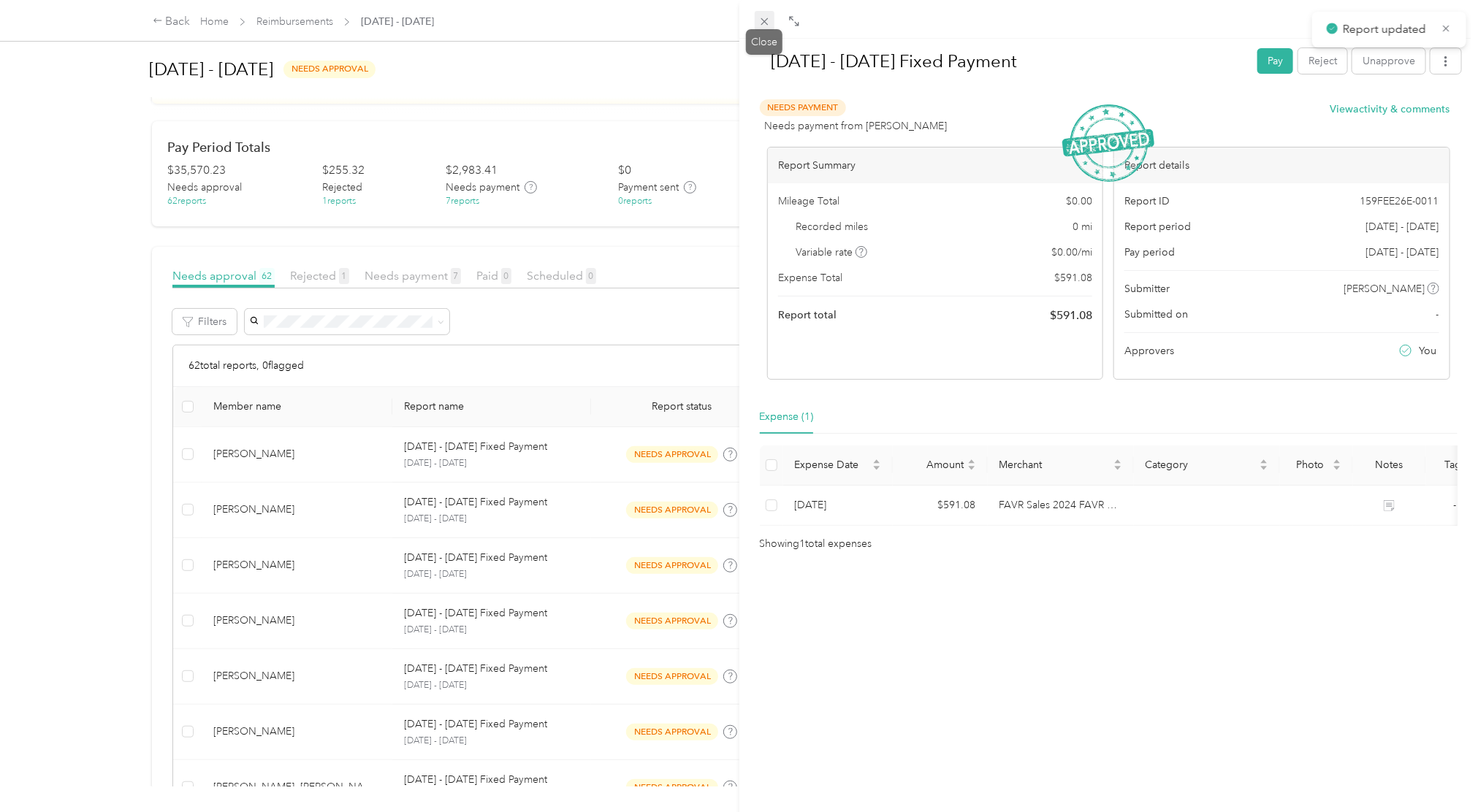
click at [766, 21] on icon at bounding box center [764, 21] width 13 height 13
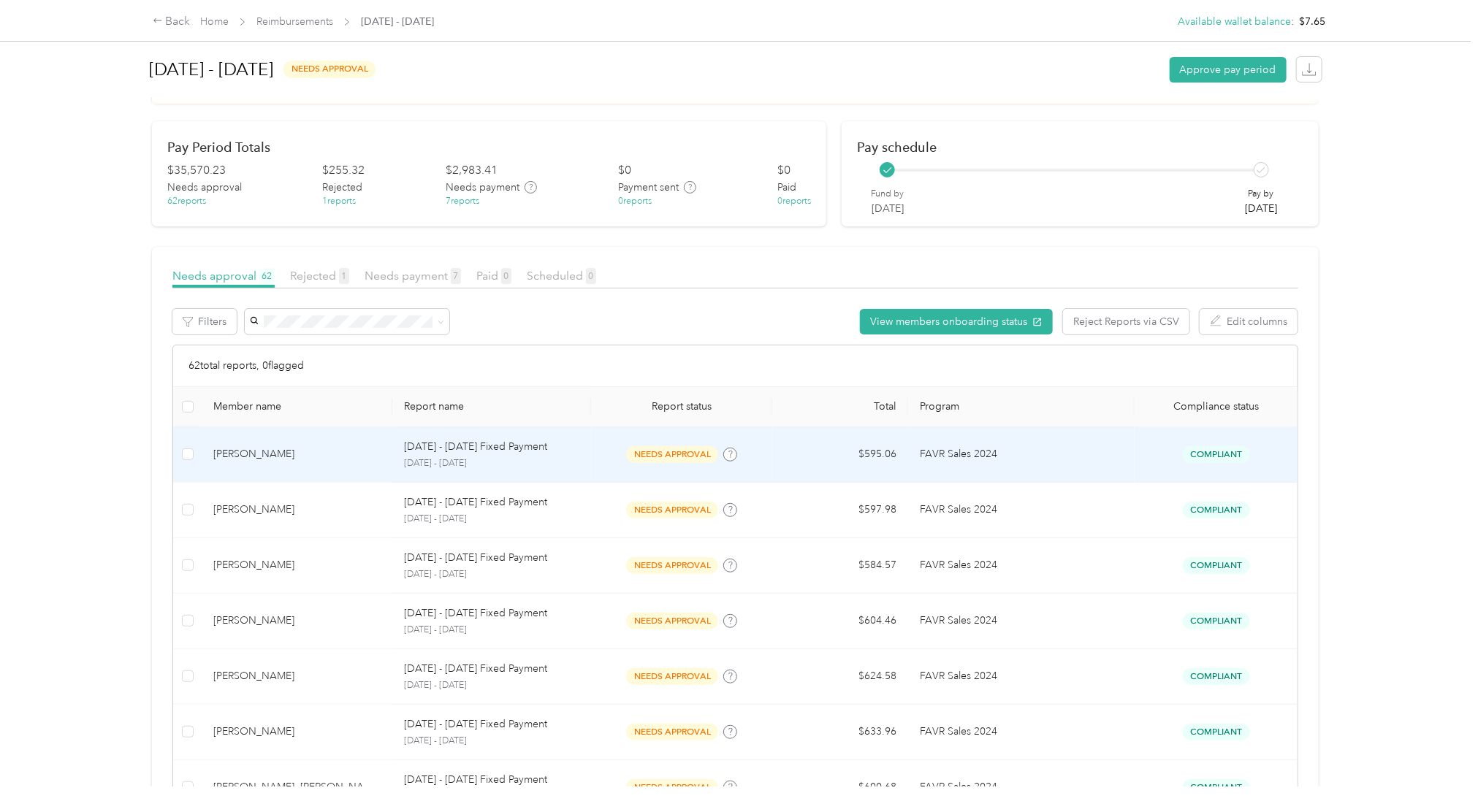
click at [1210, 448] on span "Compliant" at bounding box center [1216, 454] width 67 height 17
click at [1020, 438] on td "FAVR Sales 2024" at bounding box center [1021, 455] width 226 height 56
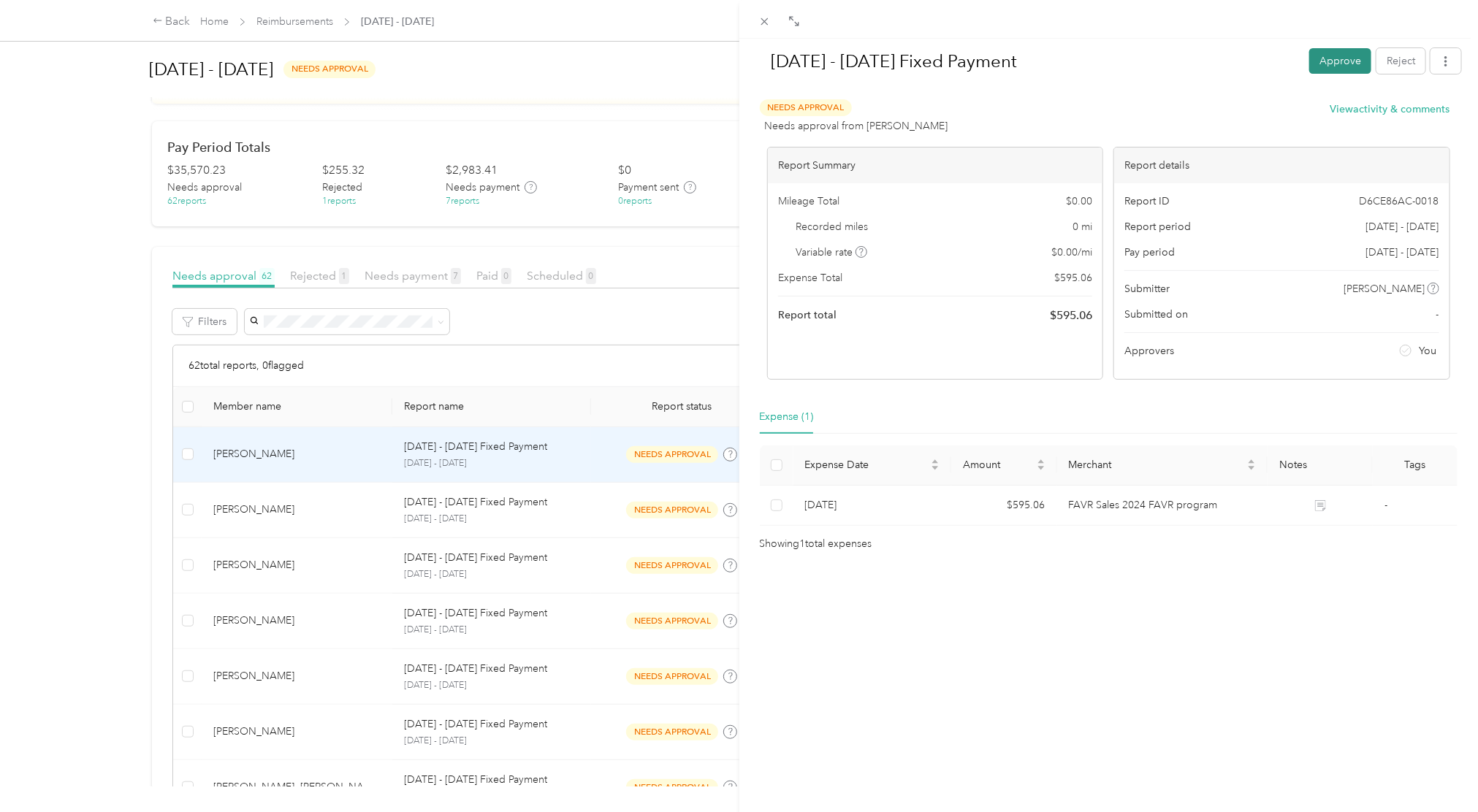
click at [1321, 60] on button "Approve" at bounding box center [1340, 61] width 62 height 25
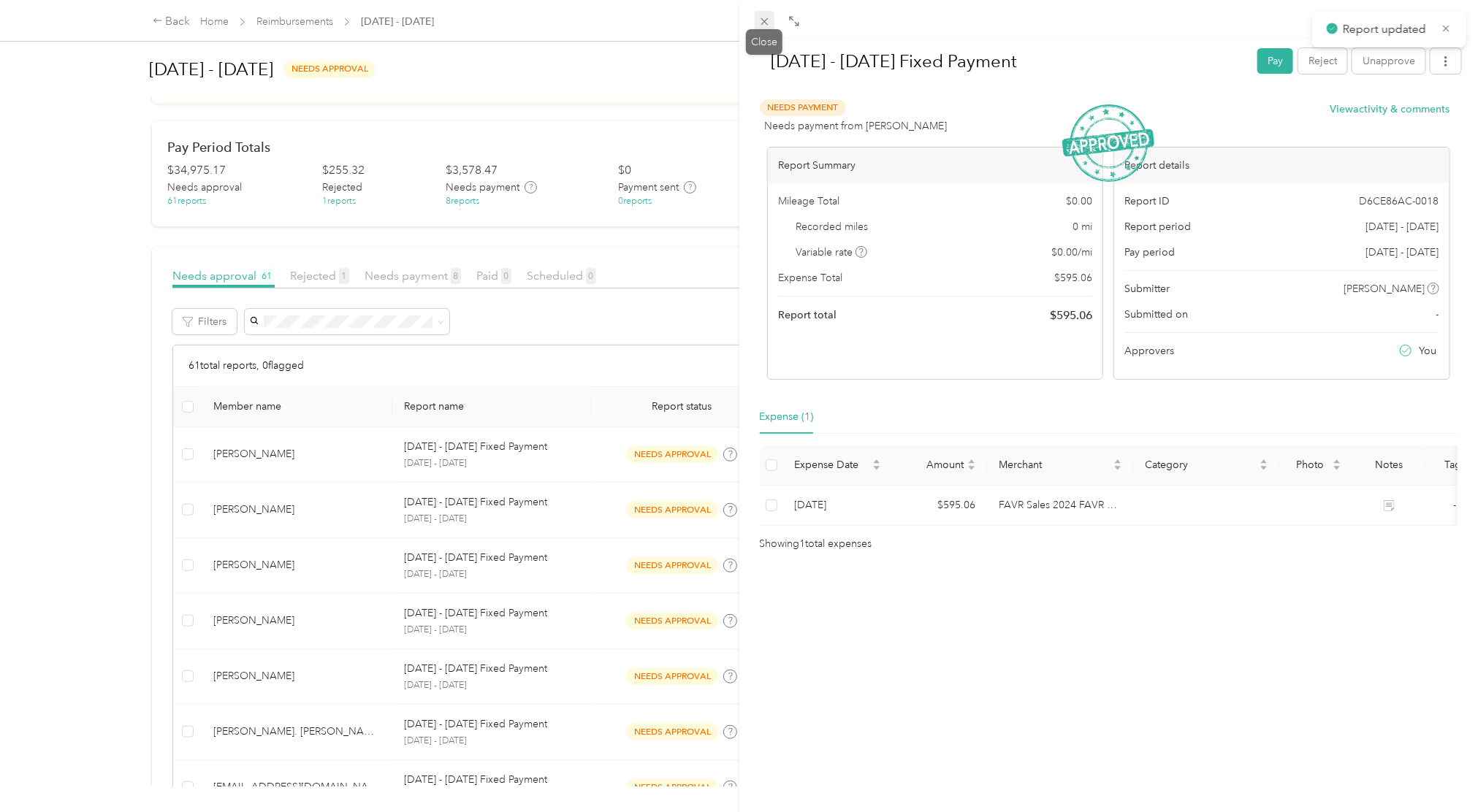
click at [768, 15] on icon at bounding box center [764, 21] width 13 height 13
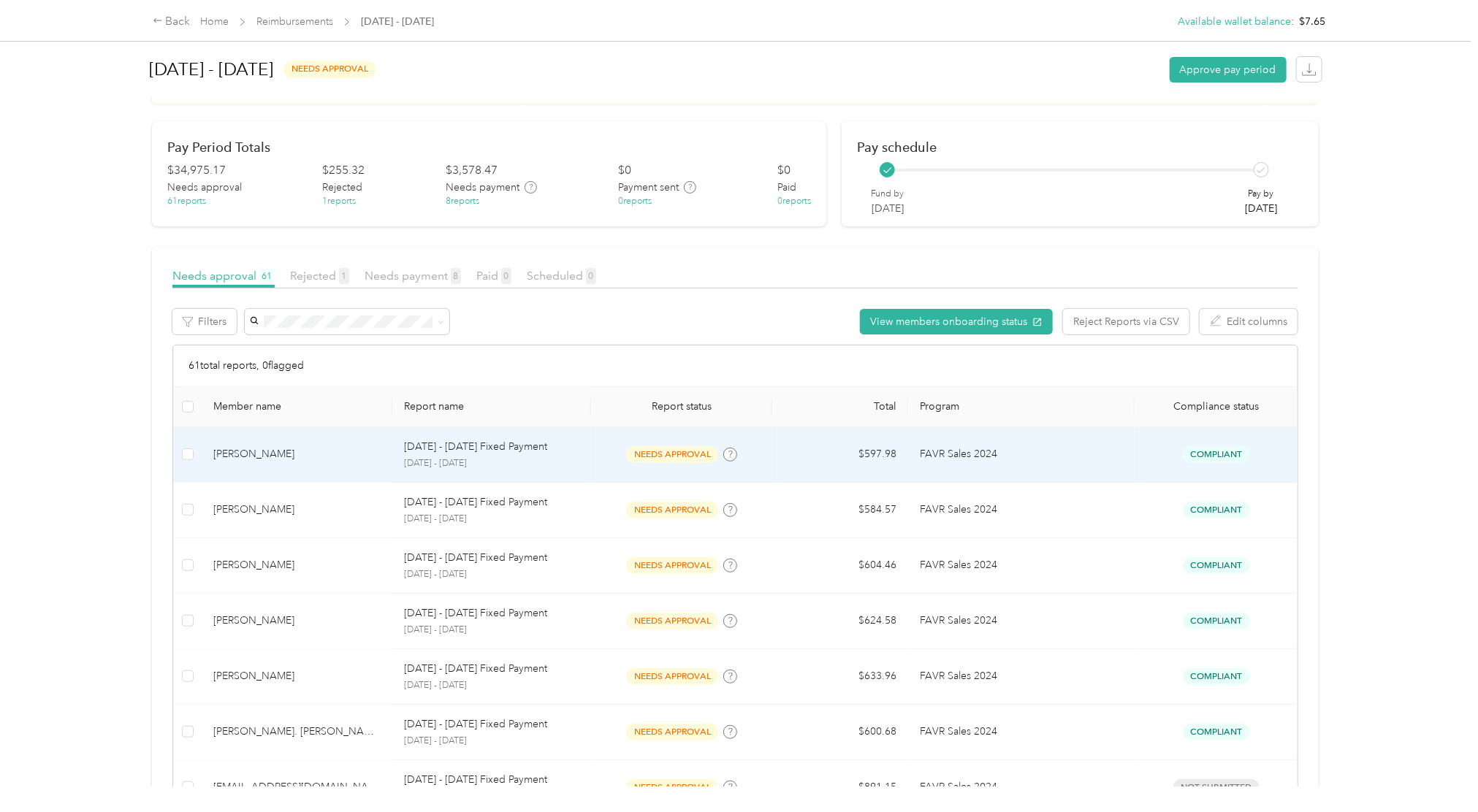
click at [1189, 443] on td "Compliant" at bounding box center [1216, 455] width 163 height 56
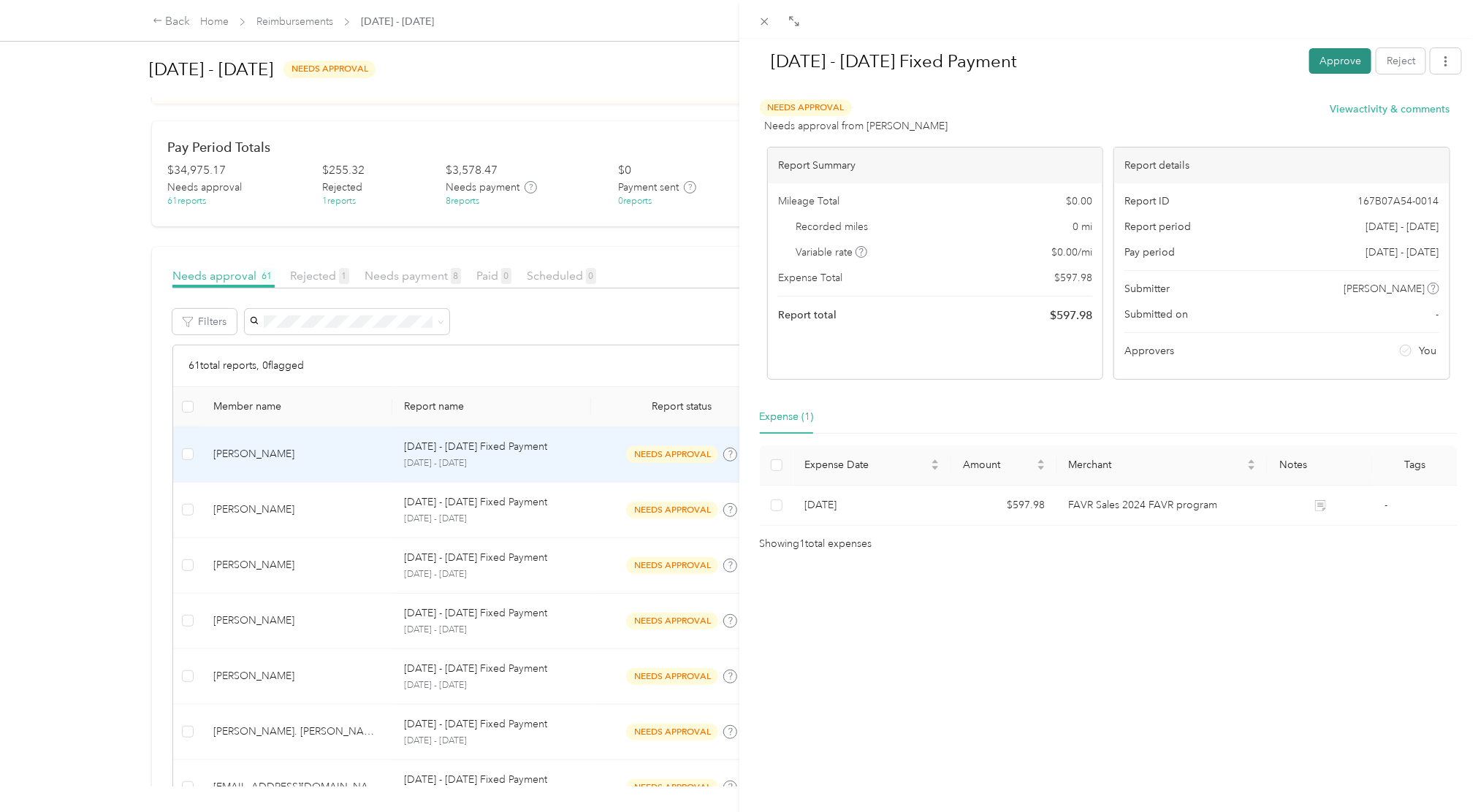
click at [1336, 67] on button "Approve" at bounding box center [1340, 61] width 62 height 25
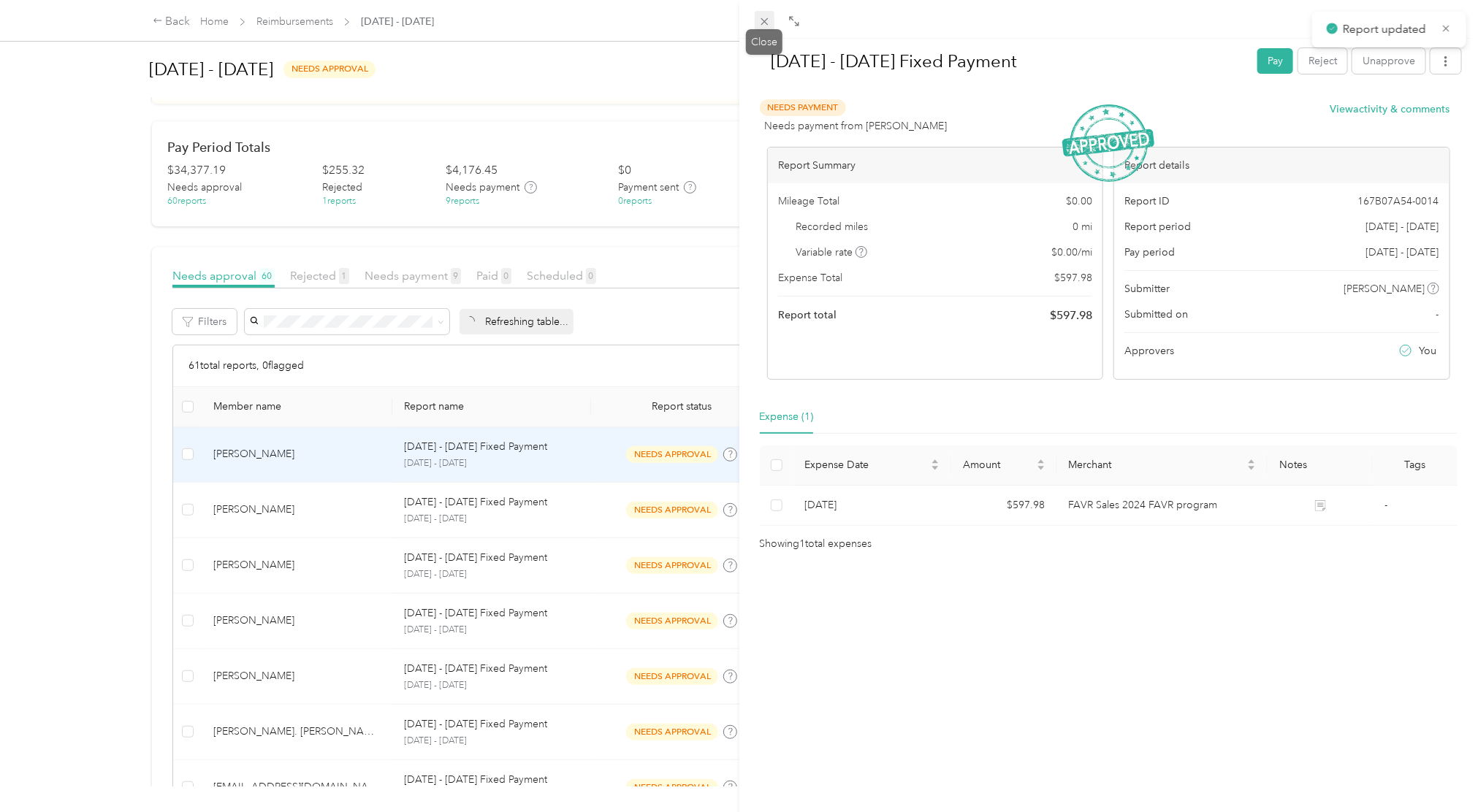
click at [769, 24] on icon at bounding box center [764, 21] width 13 height 13
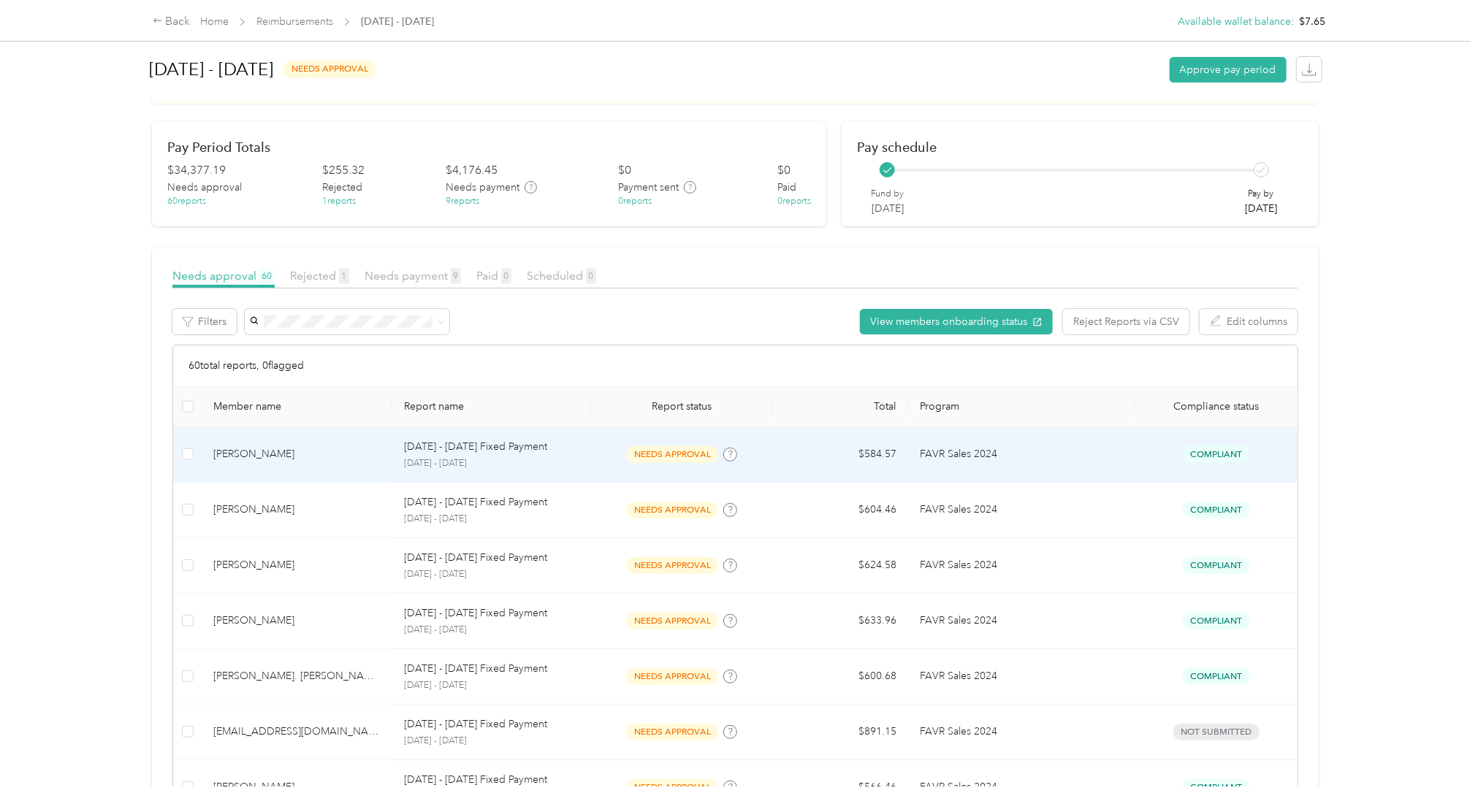
click at [1195, 448] on span "Compliant" at bounding box center [1216, 454] width 67 height 17
click at [898, 444] on td "$584.57" at bounding box center [839, 455] width 136 height 56
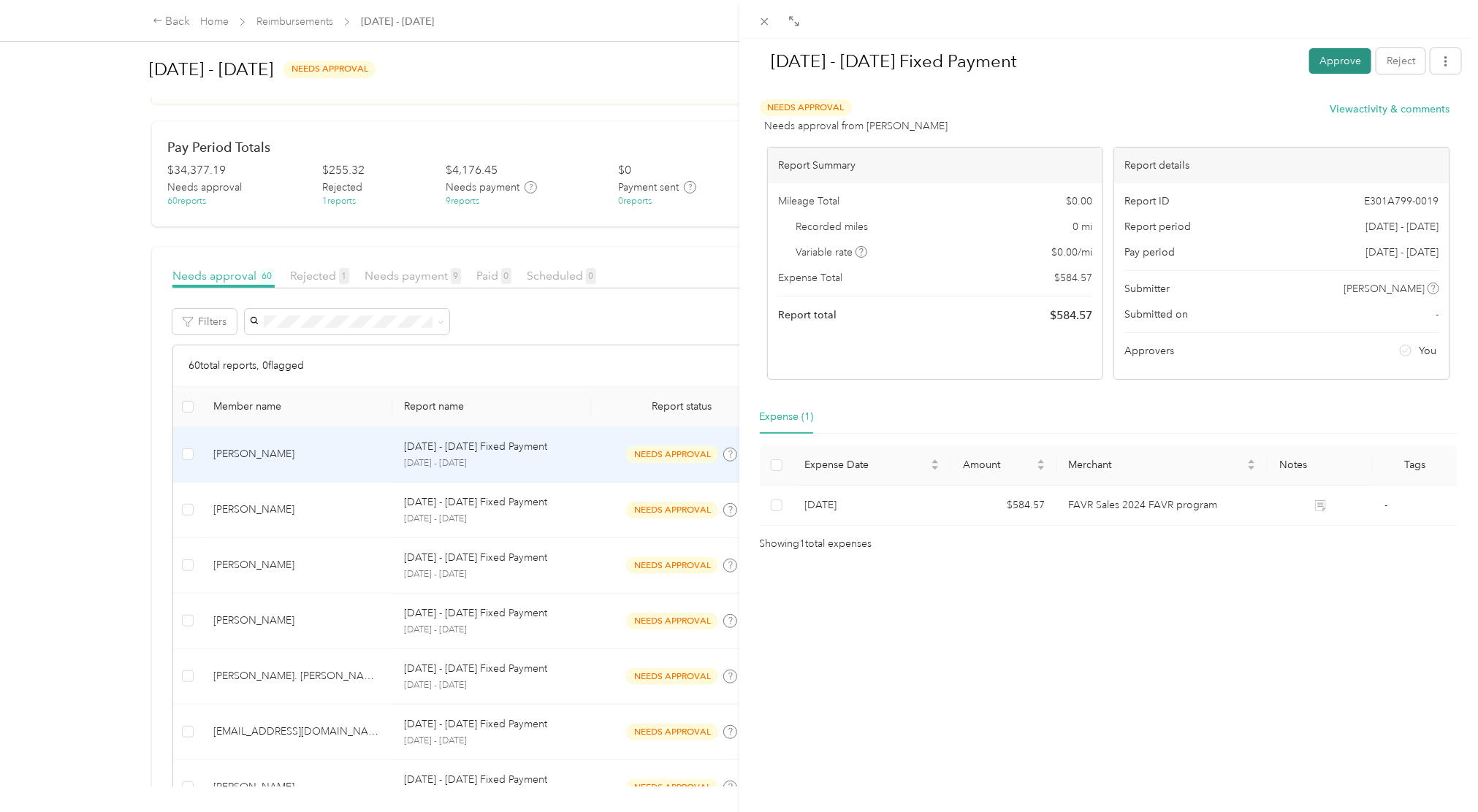
click at [1309, 55] on button "Approve" at bounding box center [1340, 61] width 62 height 25
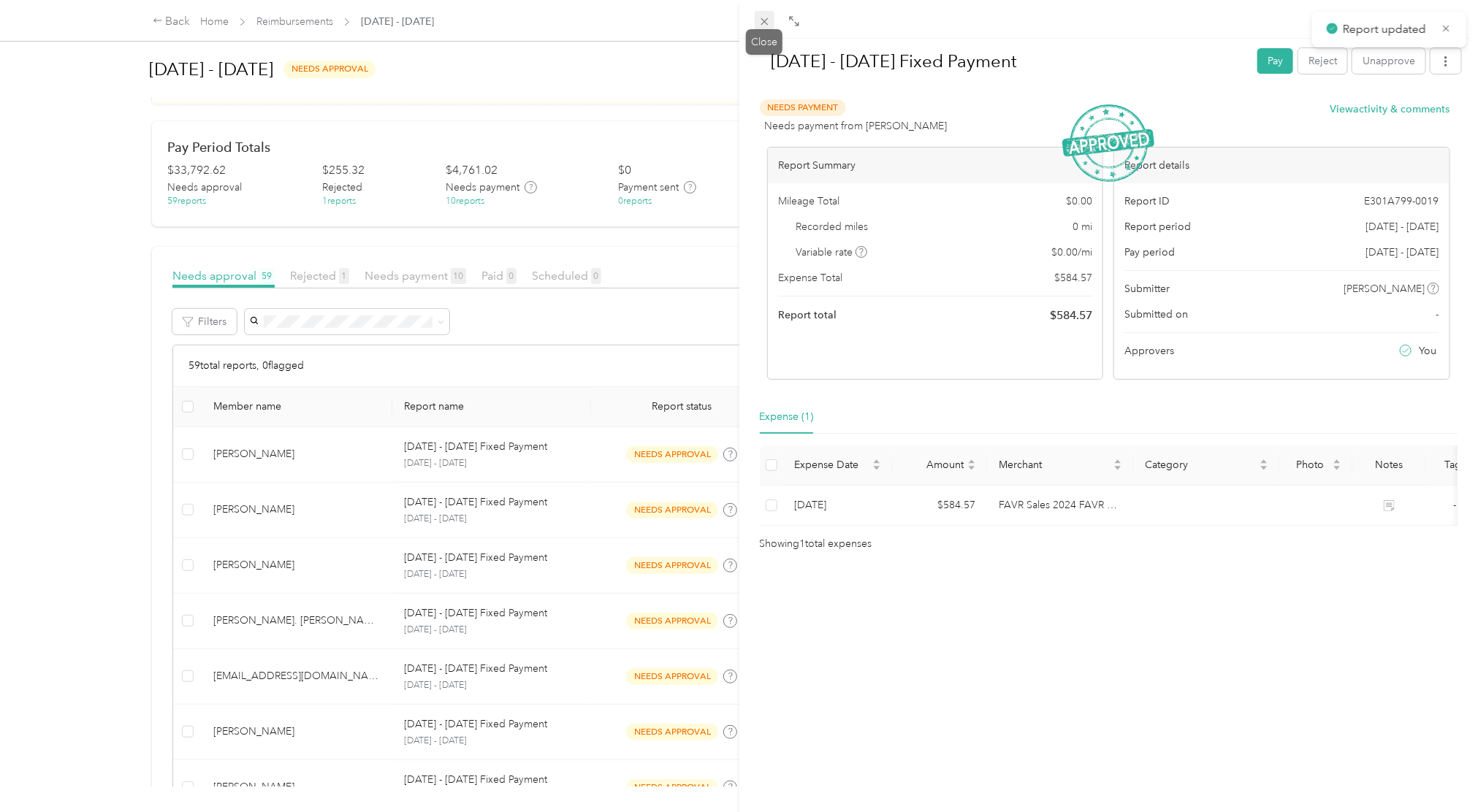
click at [766, 26] on icon at bounding box center [764, 21] width 13 height 13
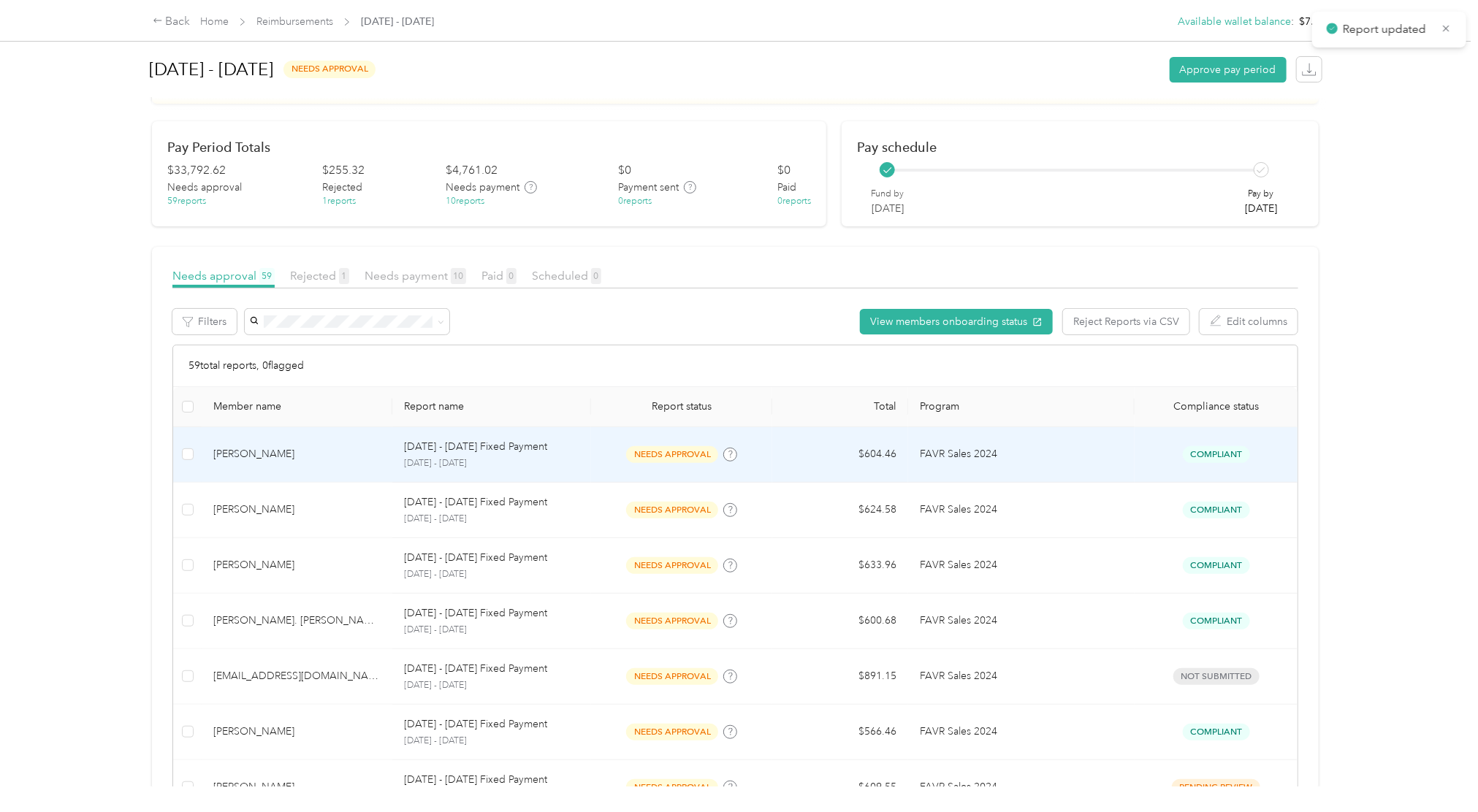
click at [1213, 454] on span "Compliant" at bounding box center [1216, 454] width 67 height 17
click at [1189, 465] on td "Compliant" at bounding box center [1216, 455] width 163 height 56
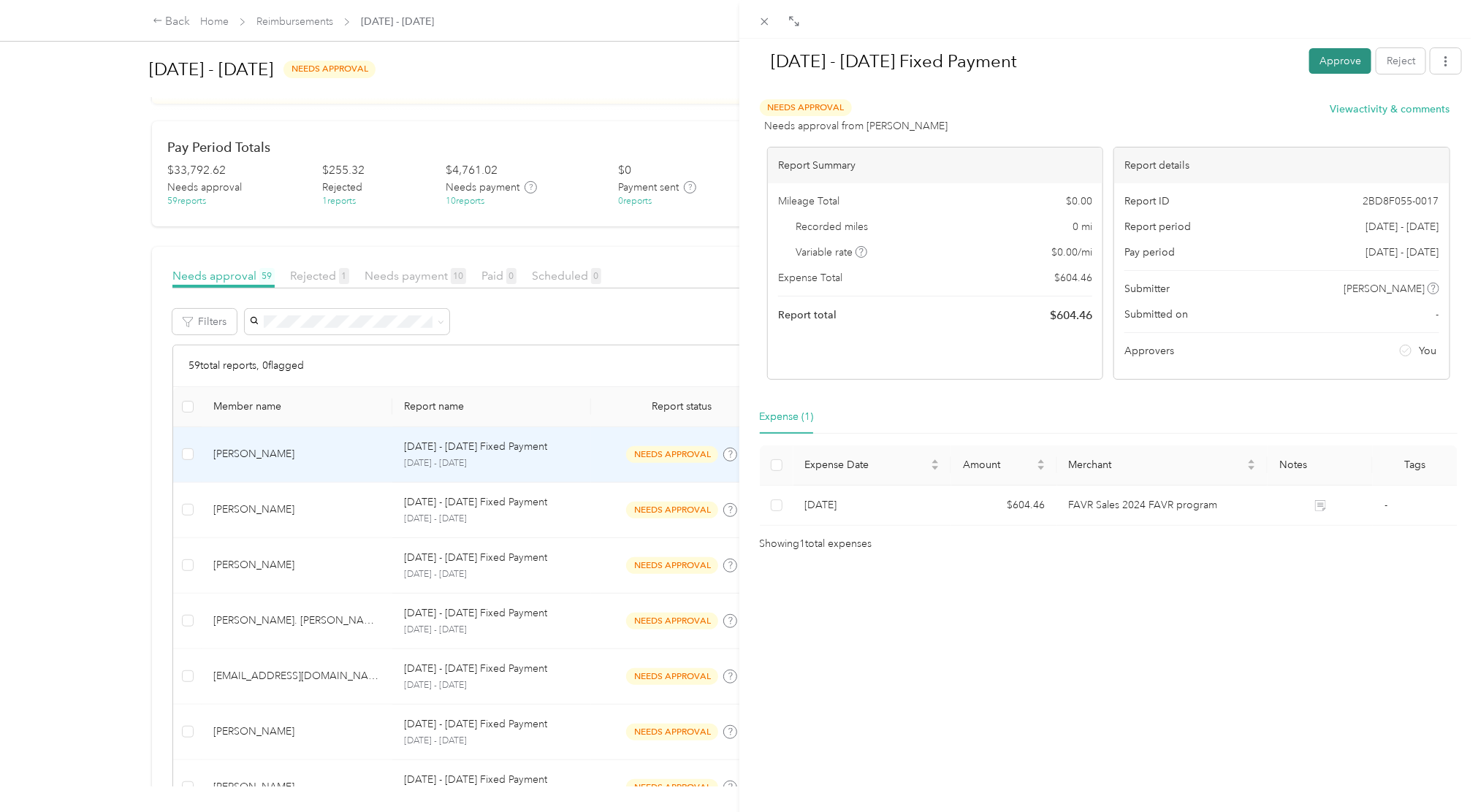
click at [1327, 59] on button "Approve" at bounding box center [1340, 61] width 62 height 25
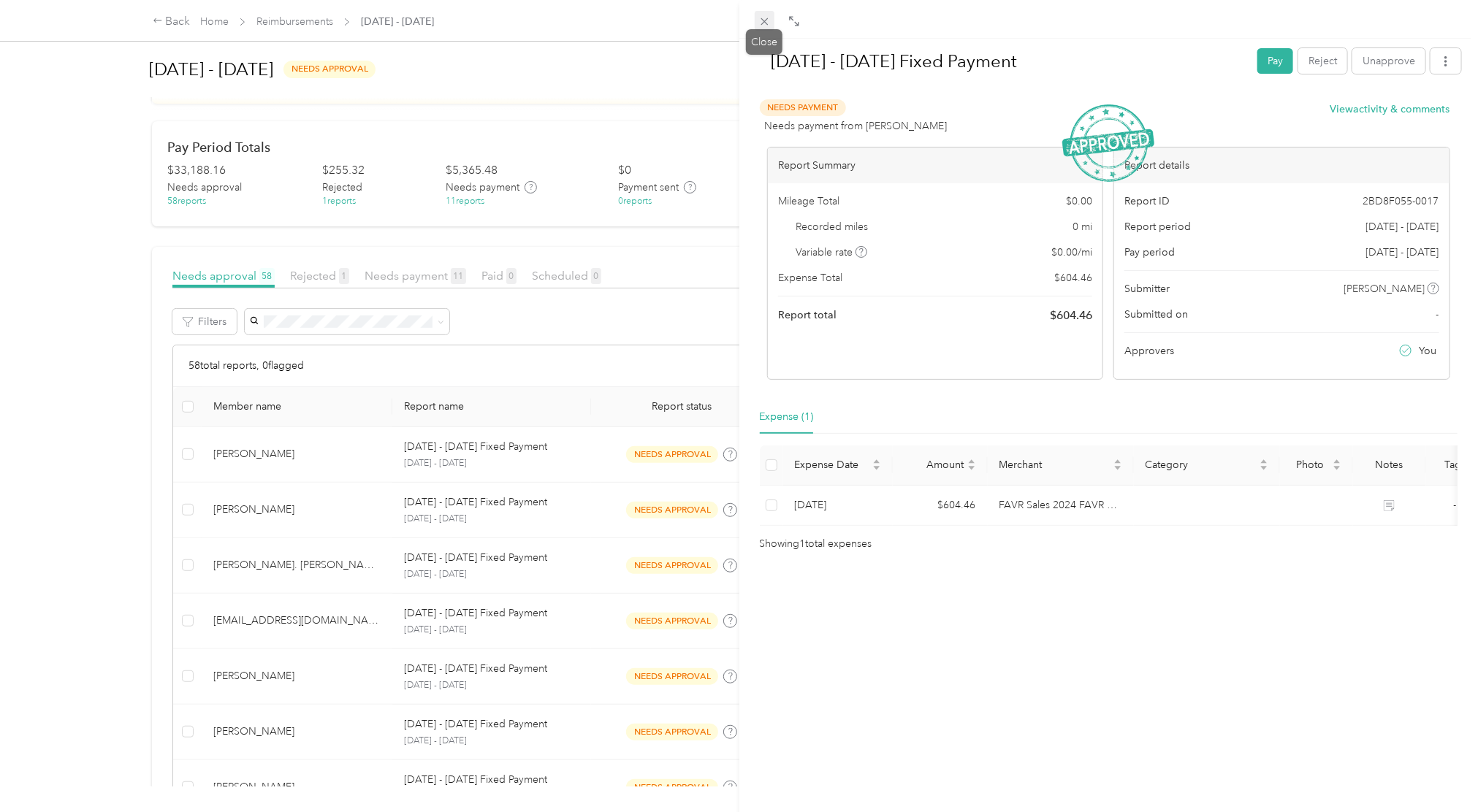
click at [763, 24] on icon at bounding box center [764, 21] width 13 height 13
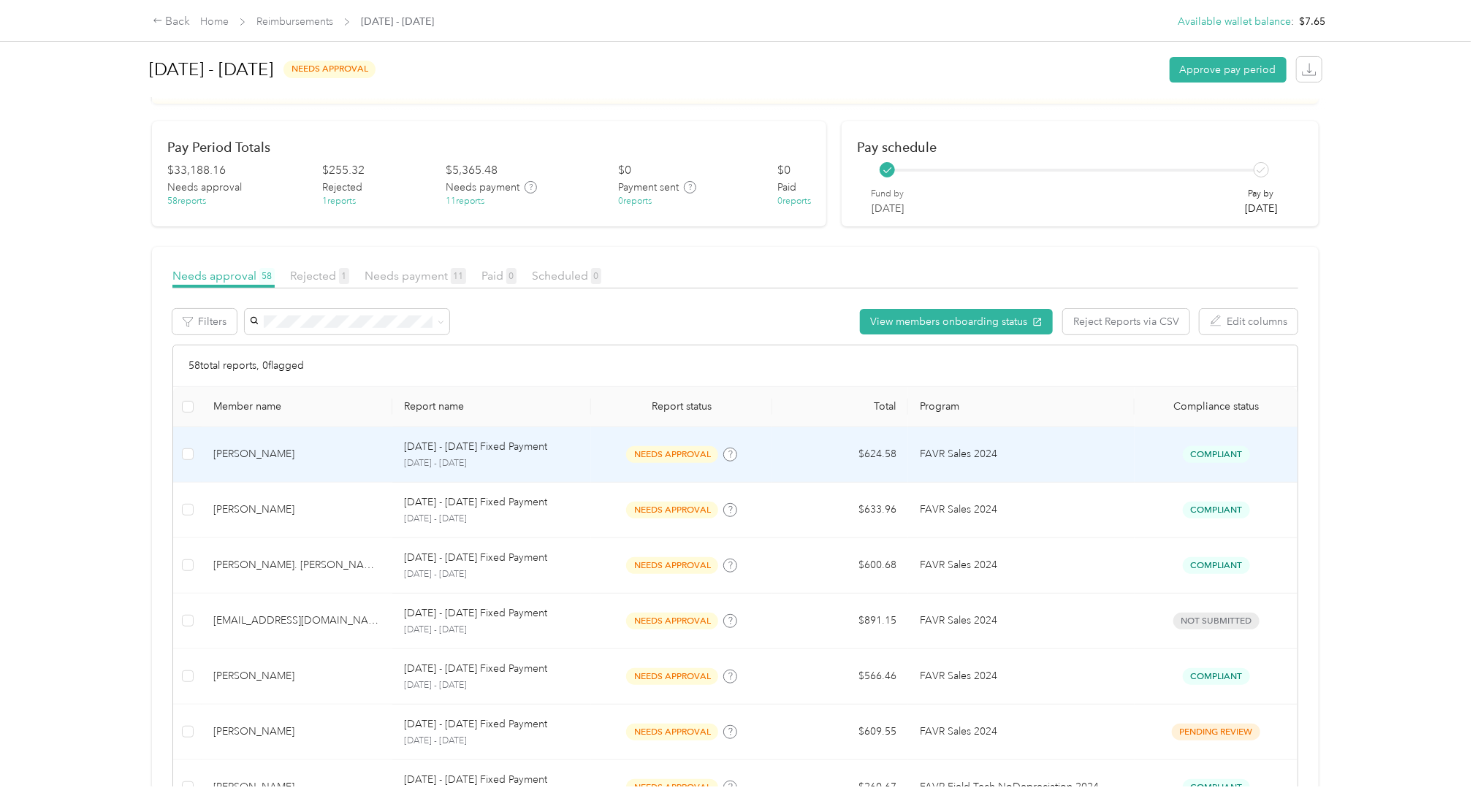
click at [1195, 457] on span "Compliant" at bounding box center [1216, 454] width 67 height 17
click at [1229, 453] on span "Compliant" at bounding box center [1216, 454] width 67 height 17
click at [1221, 449] on span "Compliant" at bounding box center [1216, 454] width 67 height 17
click at [1194, 456] on span "Compliant" at bounding box center [1216, 454] width 67 height 17
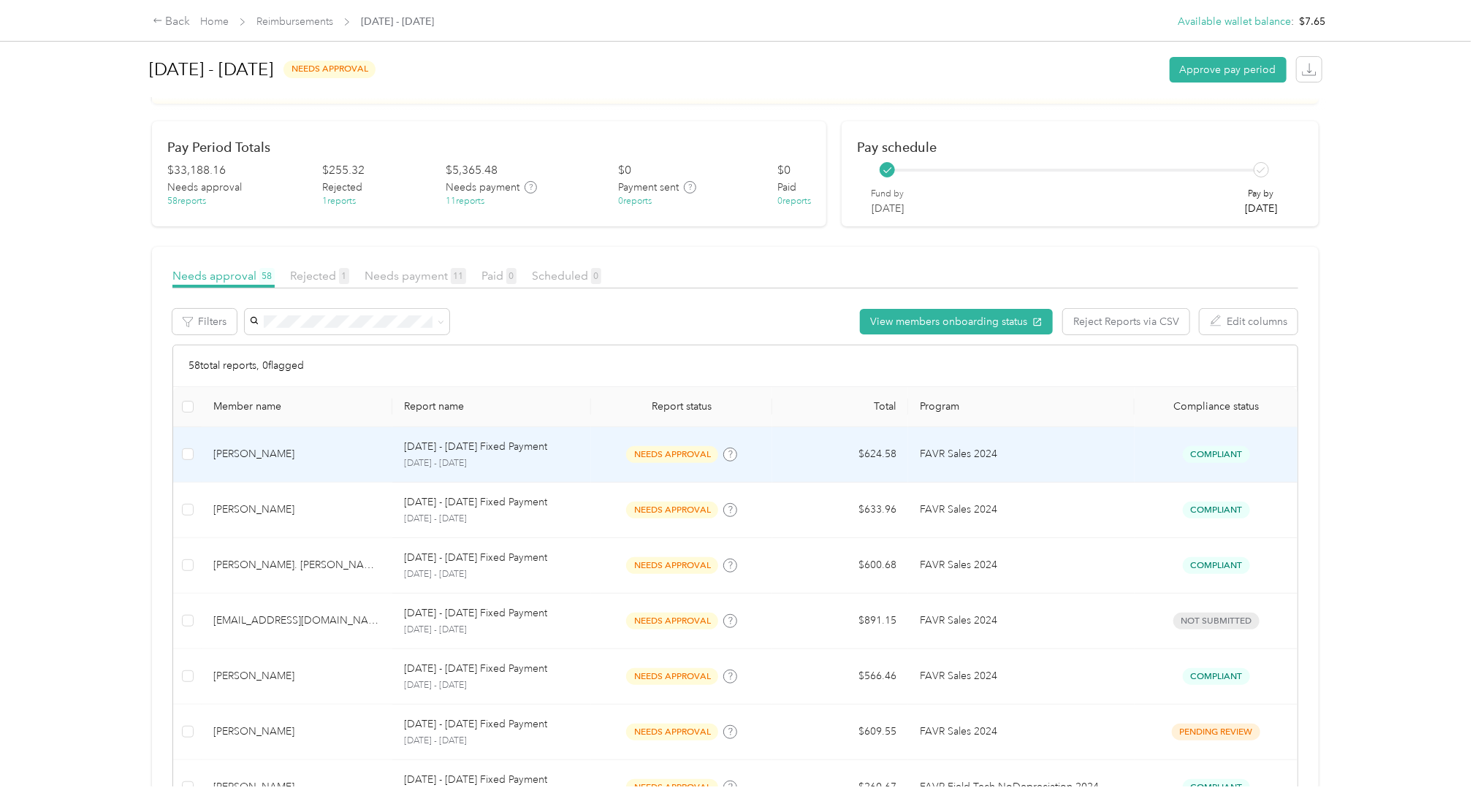
click at [1194, 456] on span "Compliant" at bounding box center [1216, 454] width 67 height 17
click at [1221, 467] on td "Compliant" at bounding box center [1216, 455] width 163 height 56
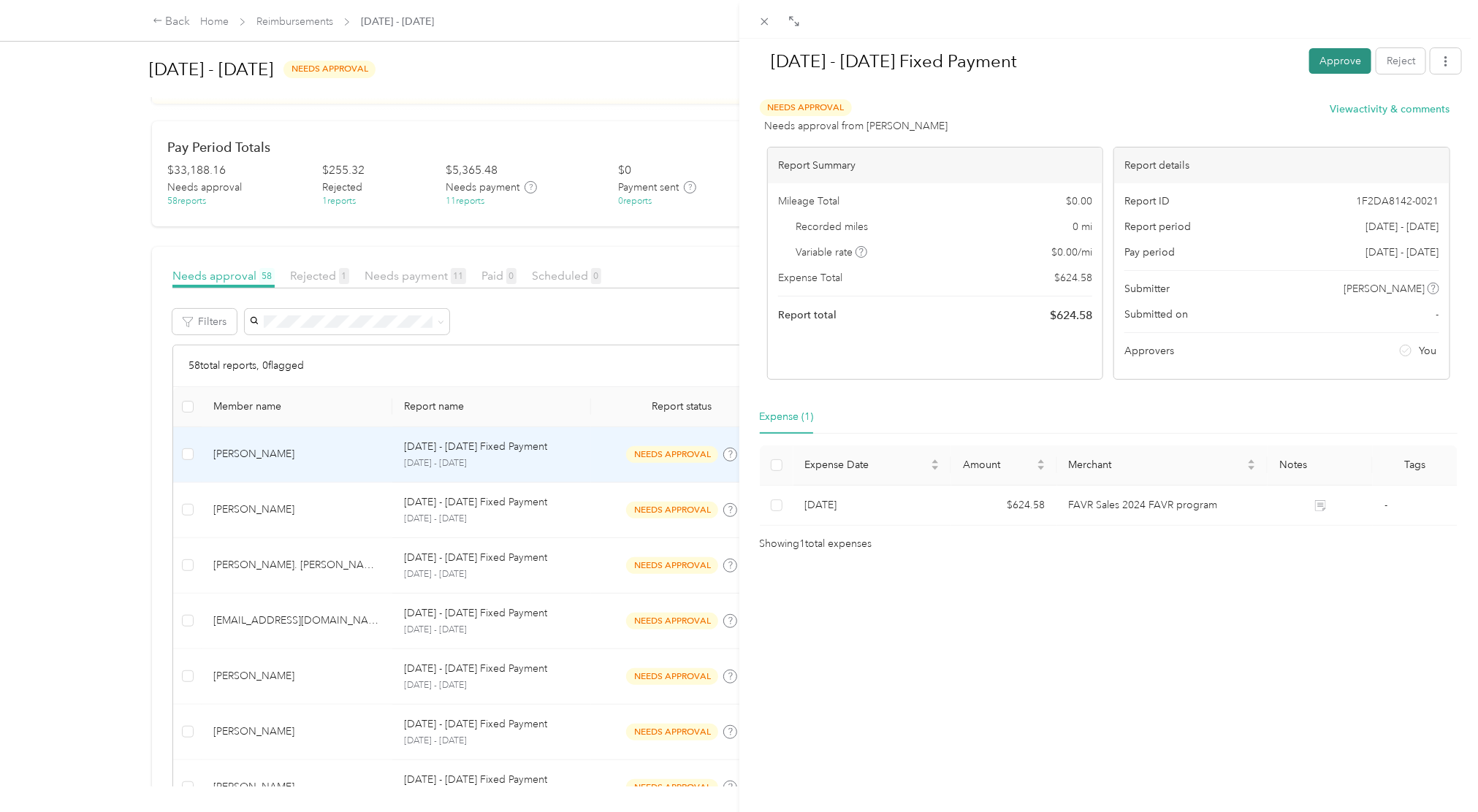
click at [1314, 59] on button "Approve" at bounding box center [1340, 61] width 62 height 25
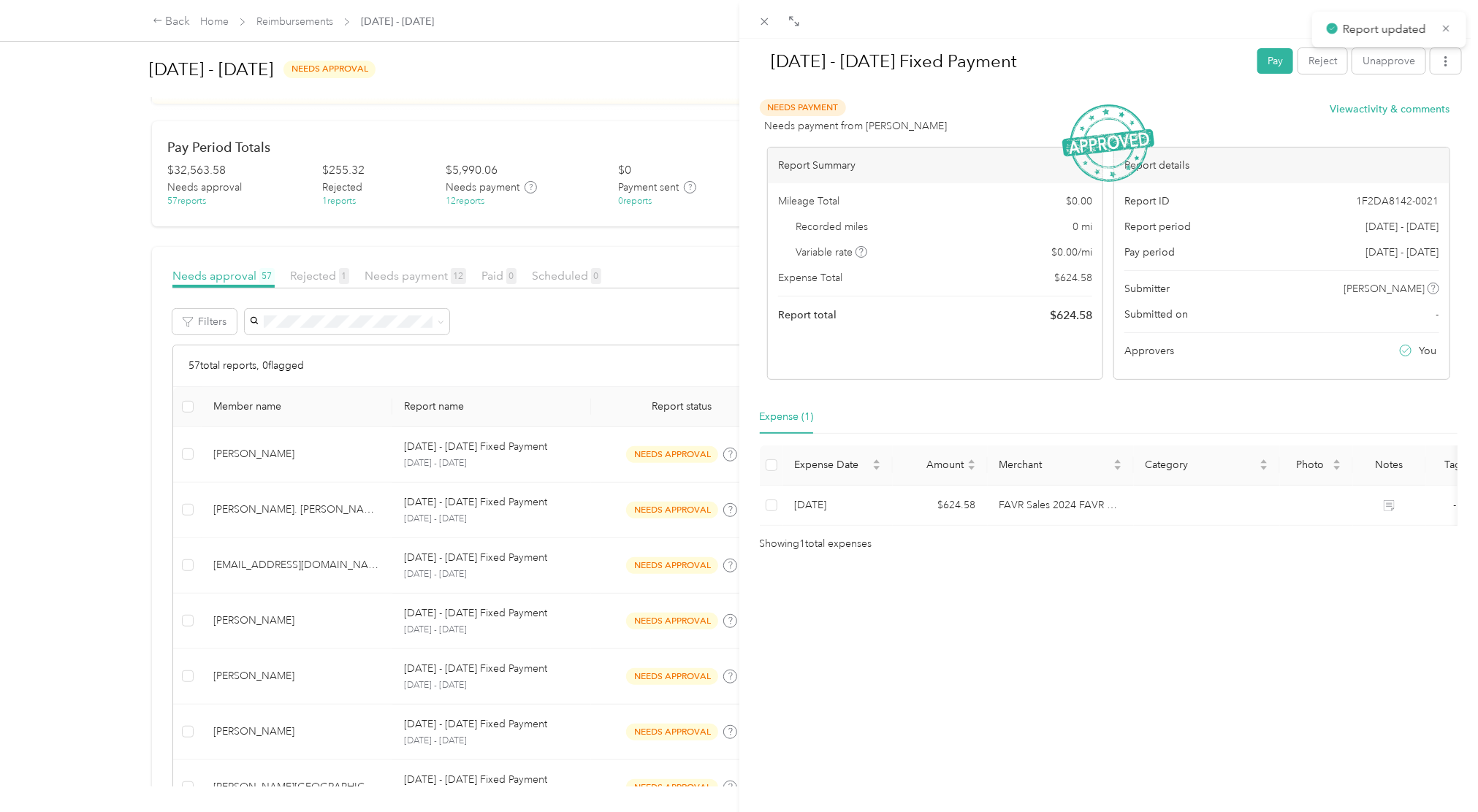
click at [625, 93] on div "[DATE] - [DATE] Fixed Payment Pay Reject Unapprove Needs Payment Needs payment …" at bounding box center [739, 406] width 1478 height 812
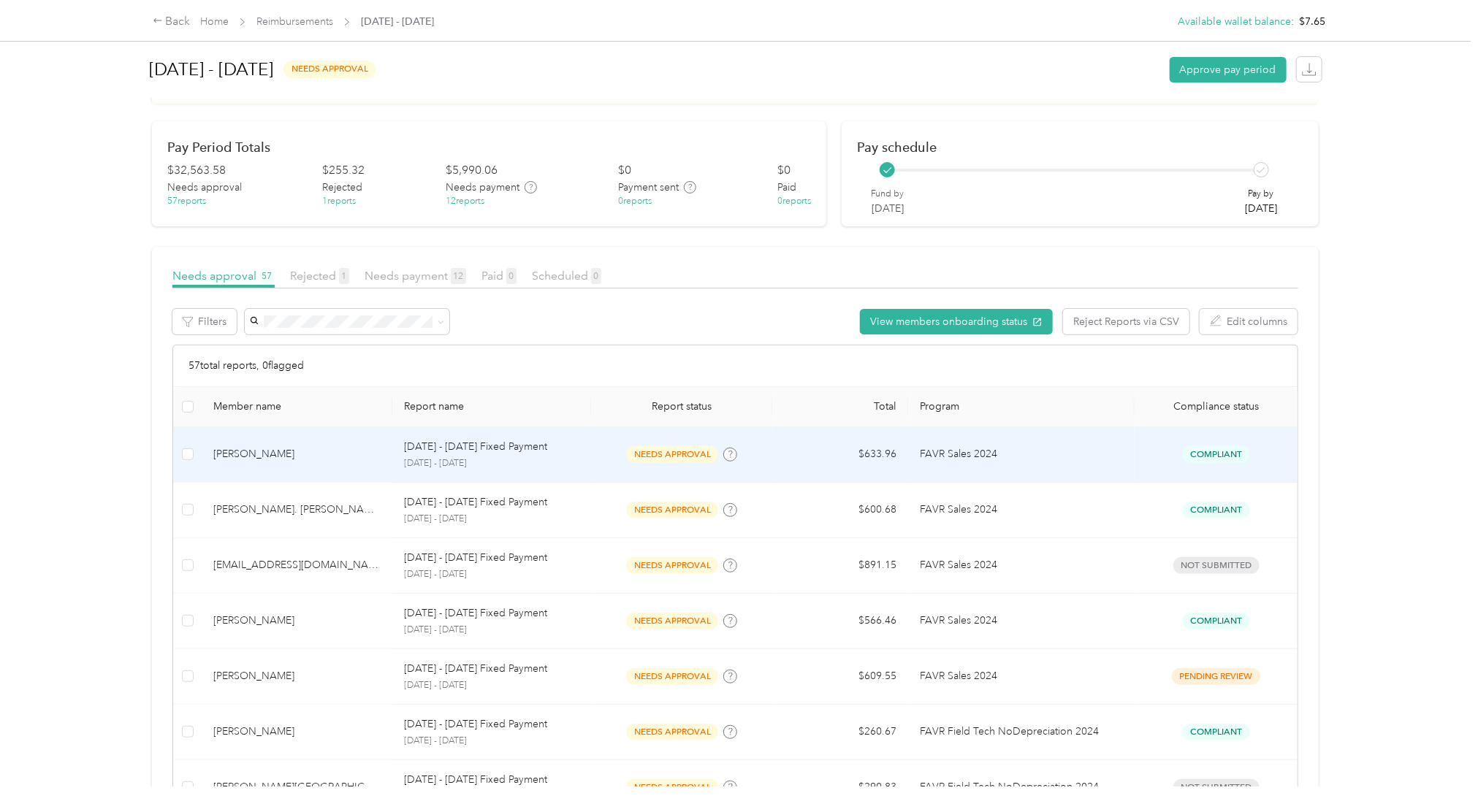
click at [1067, 473] on td "FAVR Sales 2024" at bounding box center [1021, 455] width 226 height 56
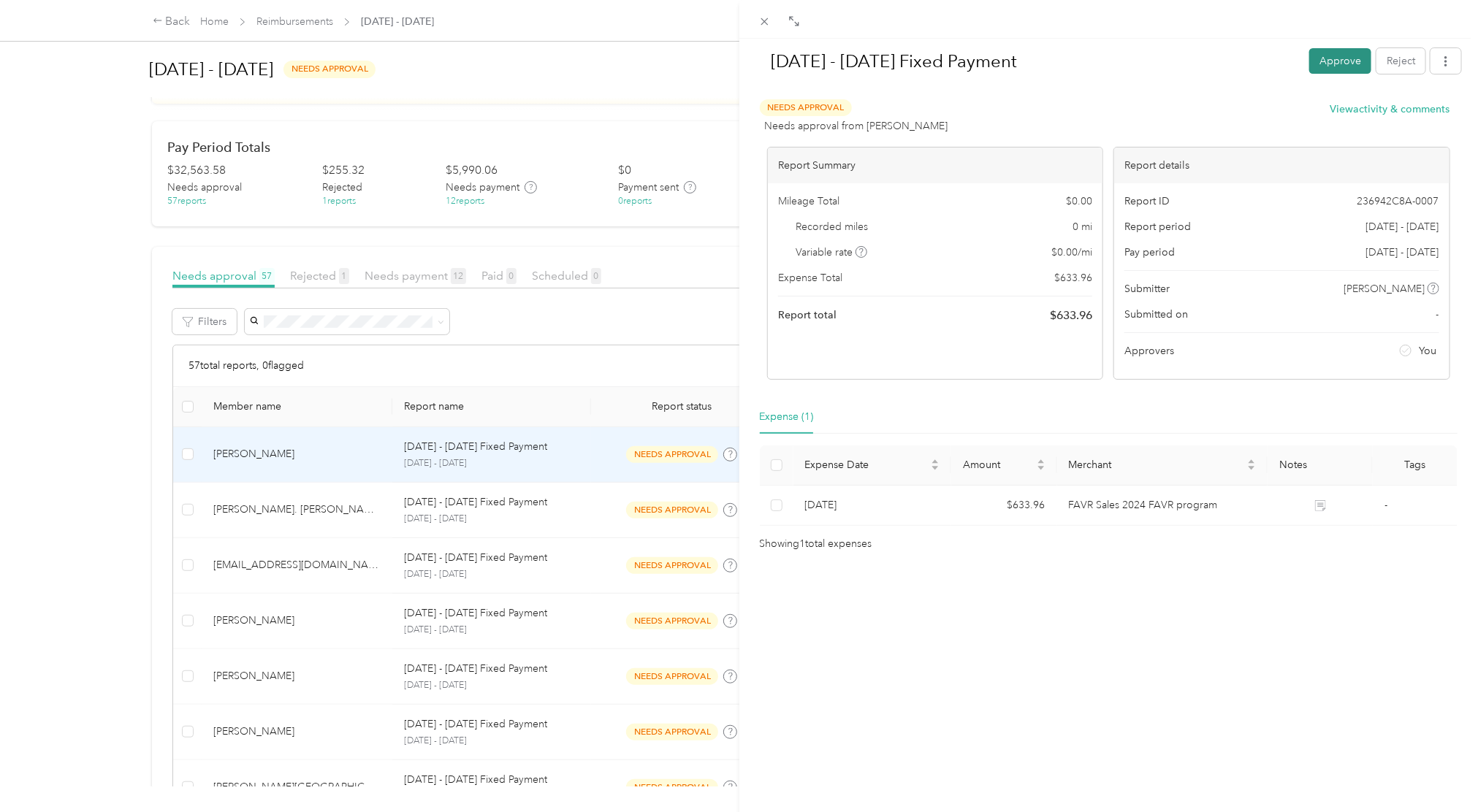
click at [1334, 66] on button "Approve" at bounding box center [1340, 61] width 62 height 25
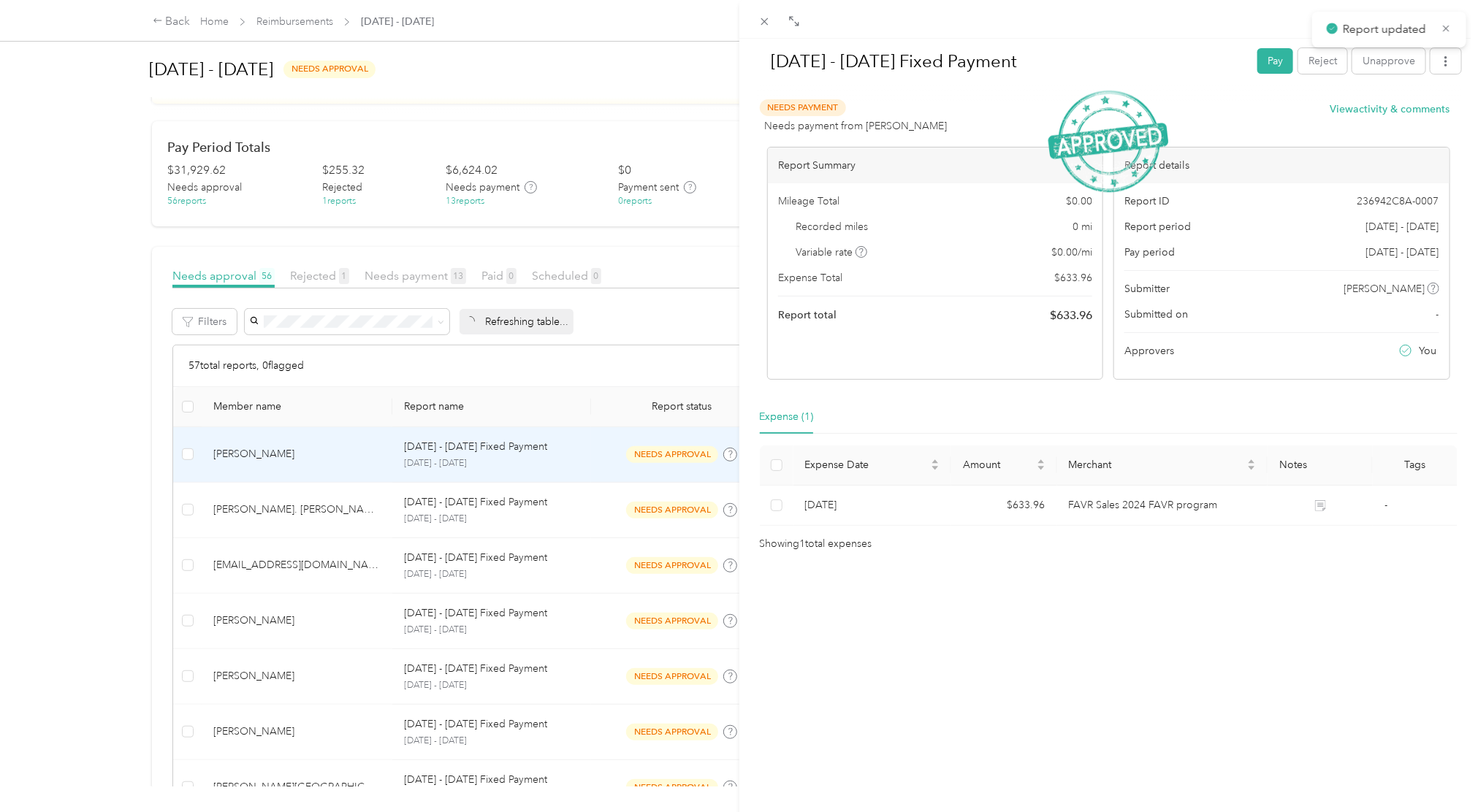
click at [662, 77] on div "[DATE] - [DATE] Fixed Payment Pay Reject Unapprove Needs Payment Needs payment …" at bounding box center [739, 406] width 1478 height 812
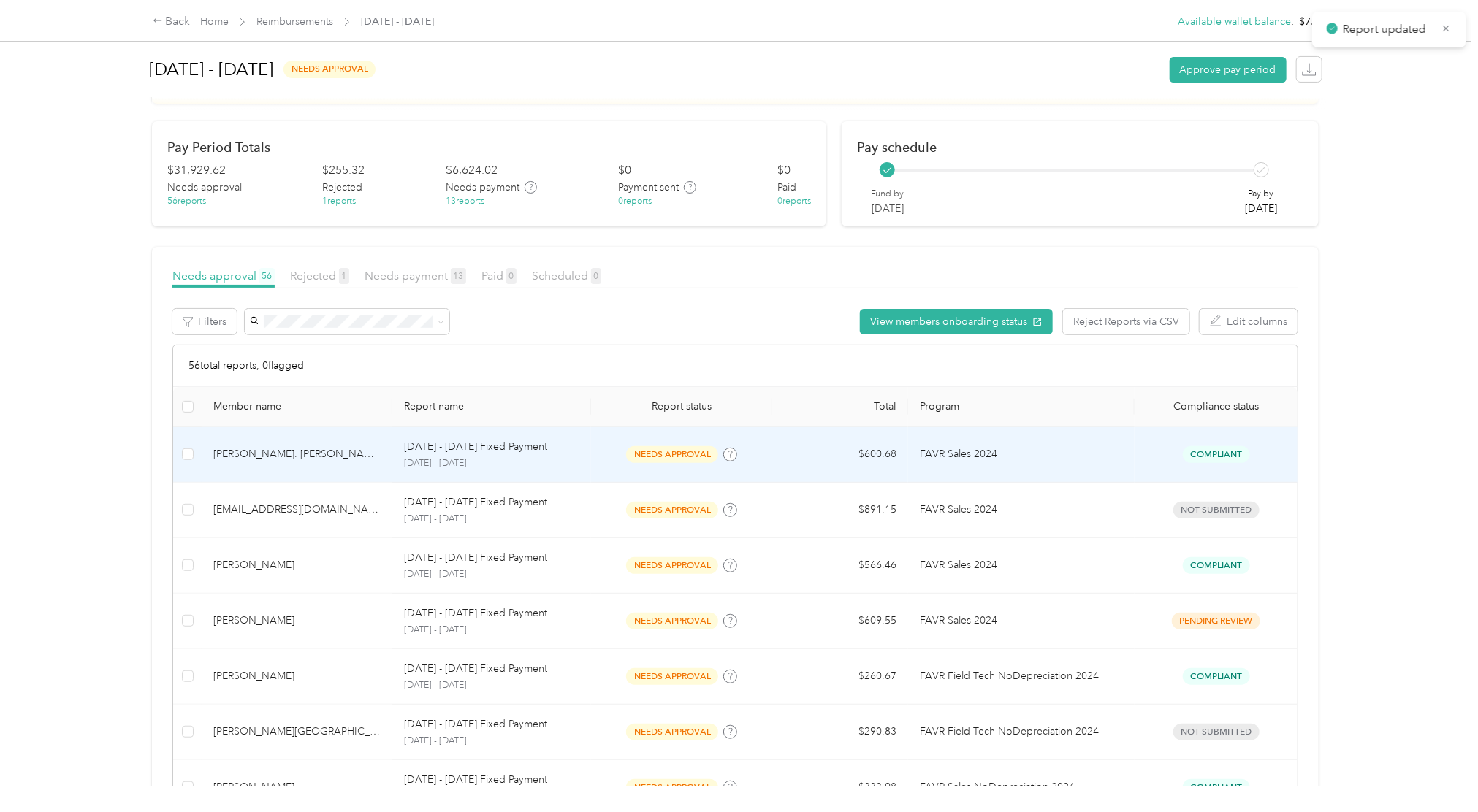
click at [1001, 473] on td "FAVR Sales 2024" at bounding box center [1021, 455] width 226 height 56
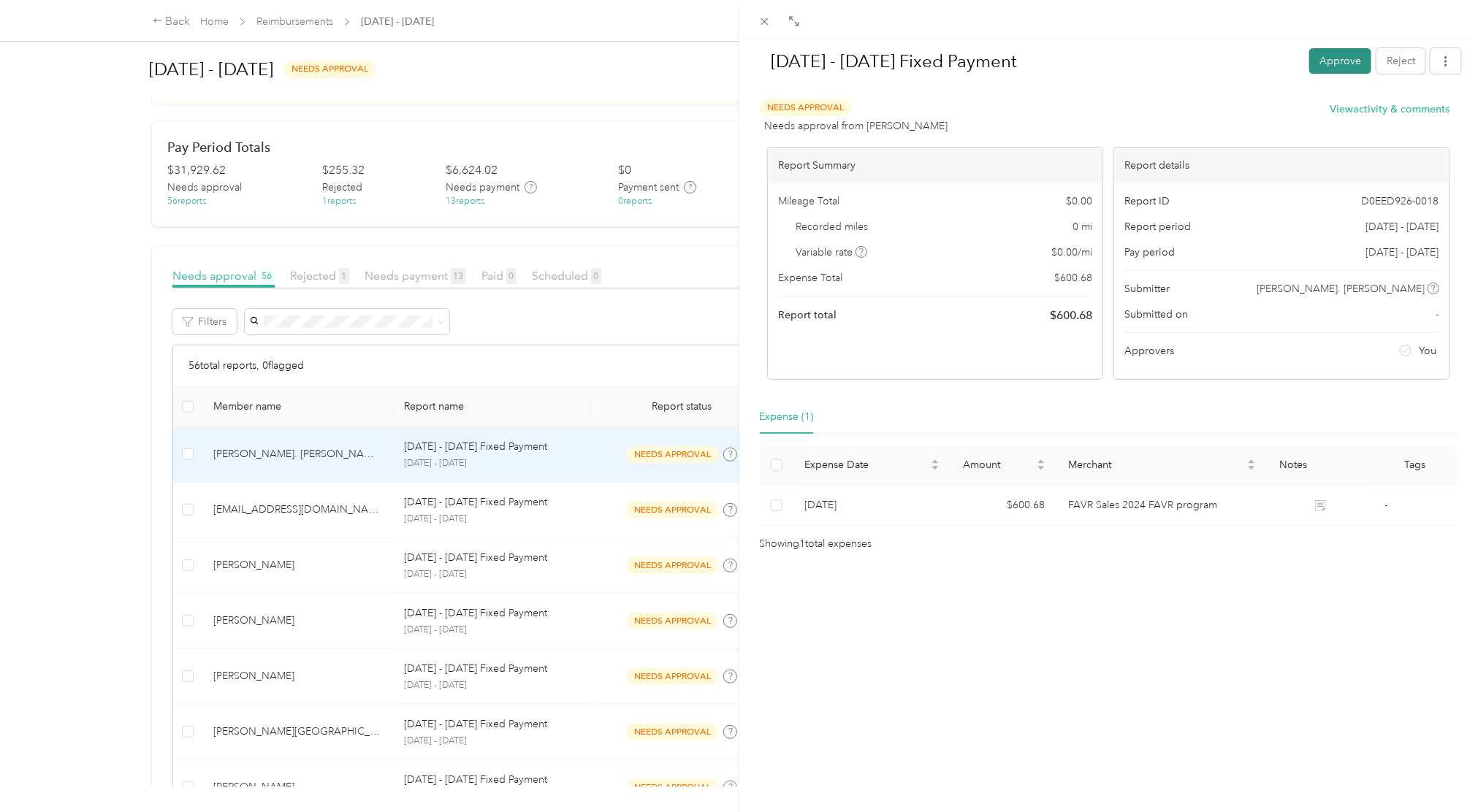
click at [1315, 66] on button "Approve" at bounding box center [1340, 61] width 62 height 25
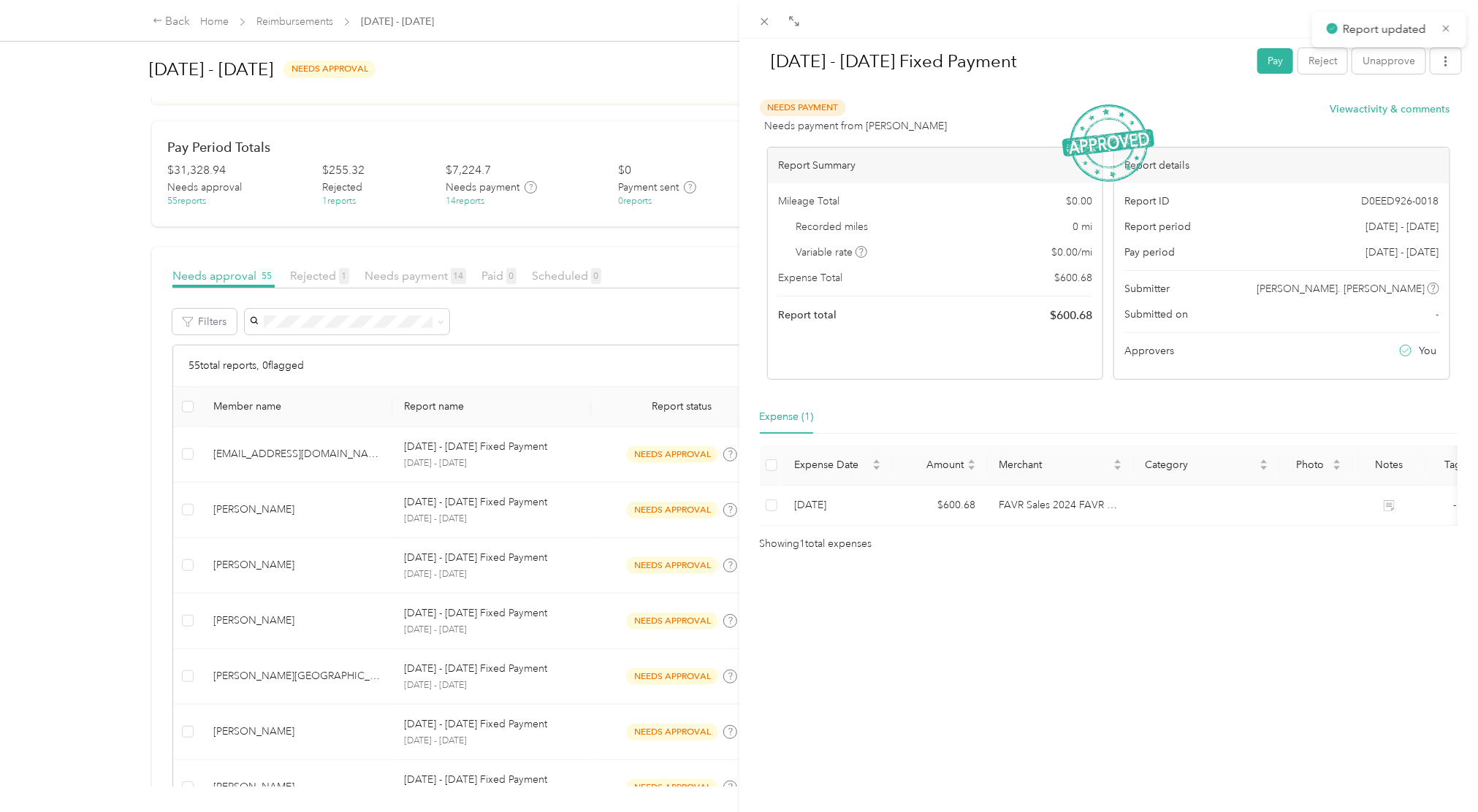
click at [656, 93] on div "[DATE] - [DATE] Fixed Payment Pay Reject Unapprove Needs Payment Needs payment …" at bounding box center [739, 406] width 1478 height 812
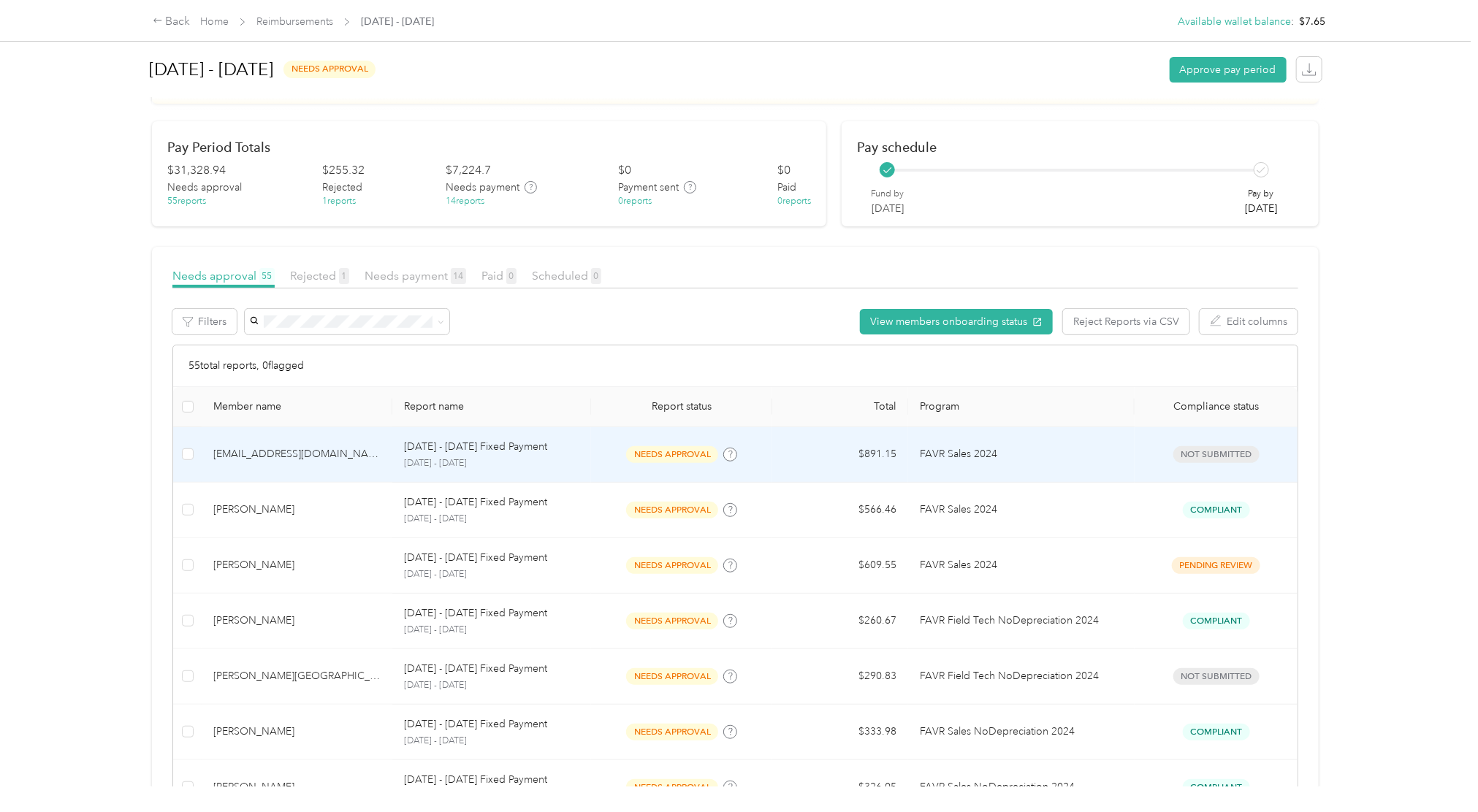
click at [1011, 457] on p "FAVR Sales 2024" at bounding box center [1021, 454] width 203 height 16
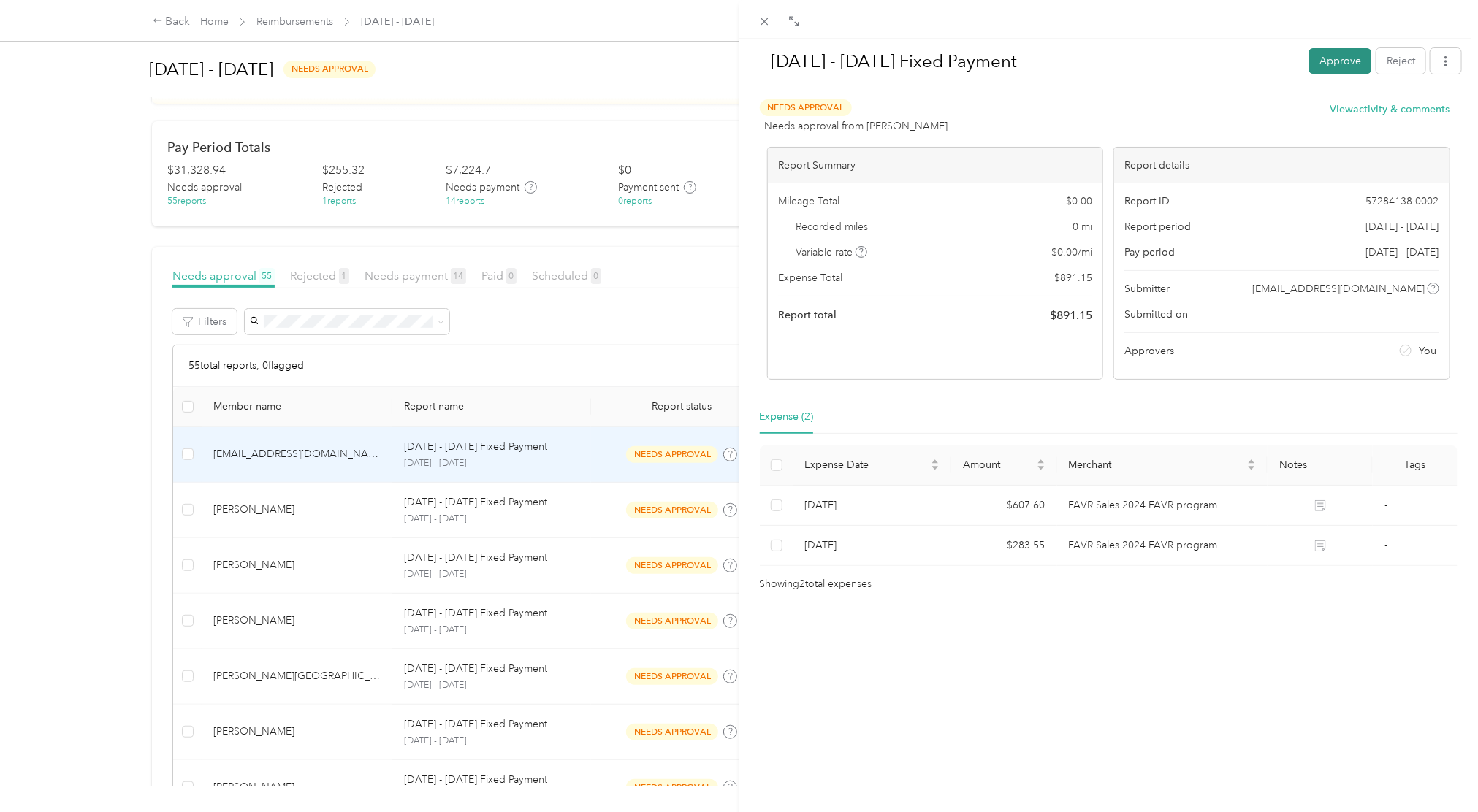
click at [1312, 65] on button "Approve" at bounding box center [1340, 61] width 62 height 25
click at [700, 105] on div "[DATE] - [DATE] Fixed Payment Pay Reject Unapprove Needs Payment Needs payment …" at bounding box center [739, 406] width 1478 height 812
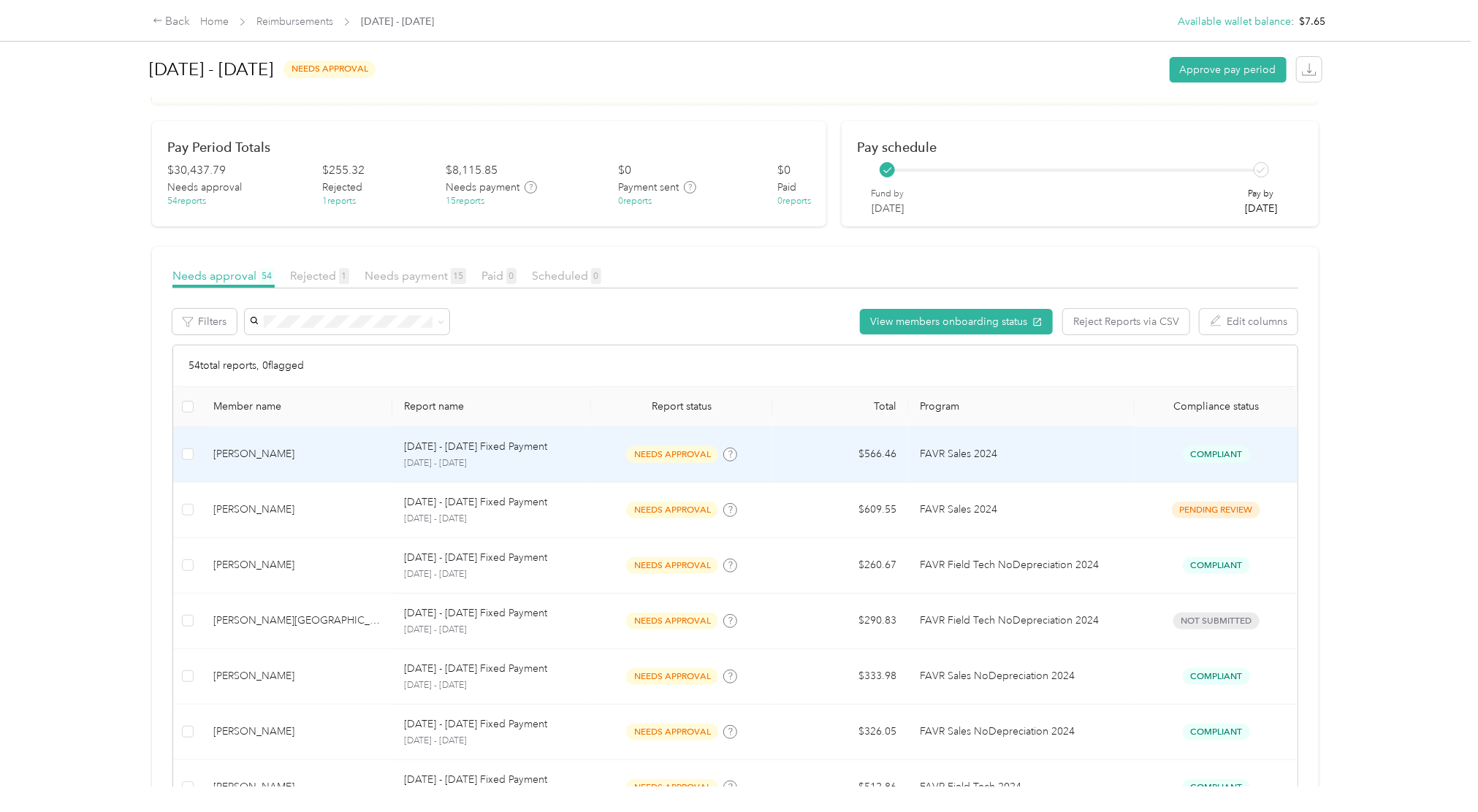
click at [1017, 459] on p "FAVR Sales 2024" at bounding box center [1021, 454] width 203 height 16
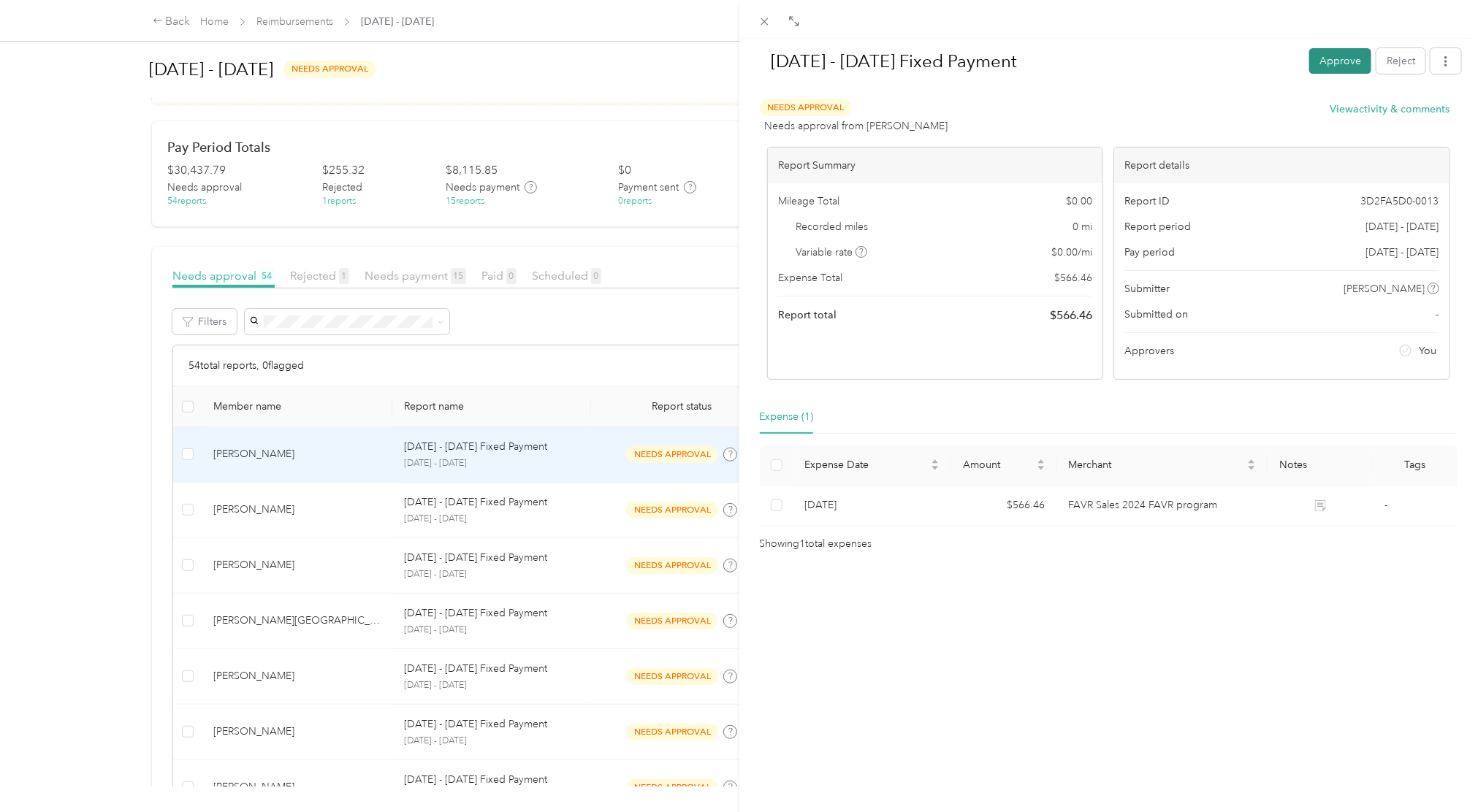
click at [1319, 51] on button "Approve" at bounding box center [1340, 61] width 62 height 25
click at [722, 79] on div "[DATE] - [DATE] Fixed Payment Pay Reject Unapprove Needs Payment Needs payment …" at bounding box center [739, 406] width 1478 height 812
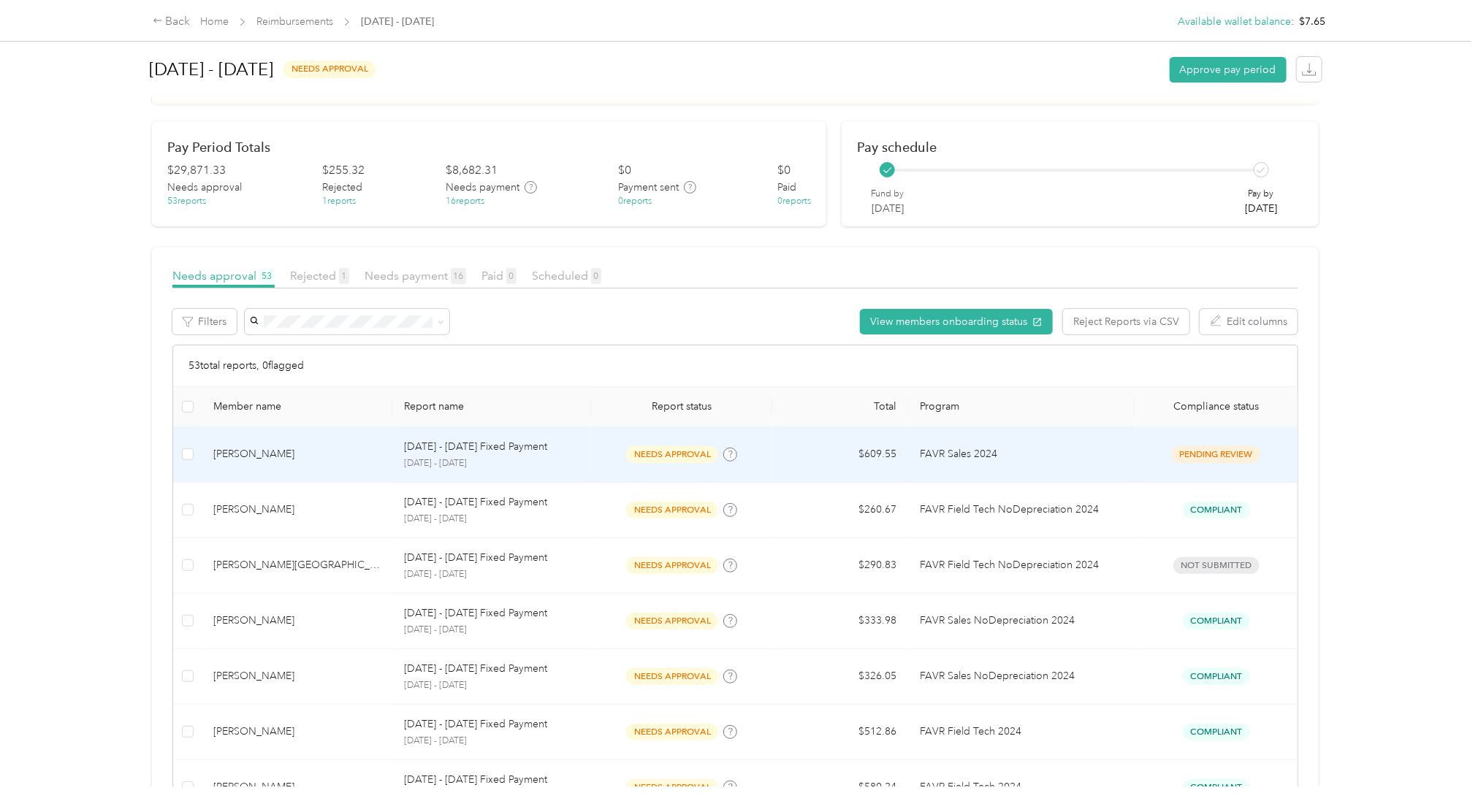
click at [1049, 466] on td "FAVR Sales 2024" at bounding box center [1021, 455] width 226 height 56
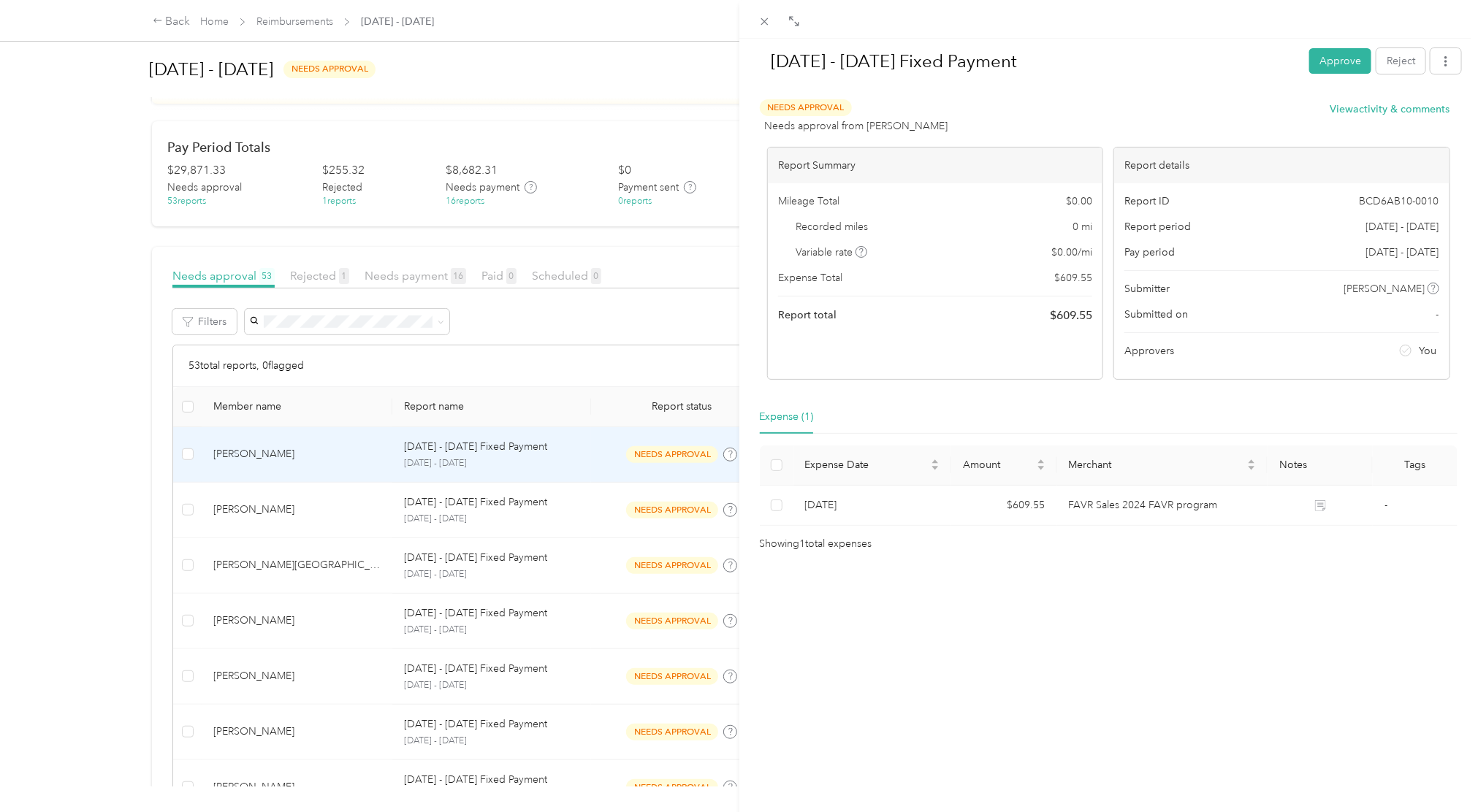
click at [1330, 76] on div "[DATE] - [DATE] Fixed Payment Approve Reject" at bounding box center [1108, 63] width 706 height 43
click at [1330, 68] on button "Approve" at bounding box center [1340, 61] width 62 height 25
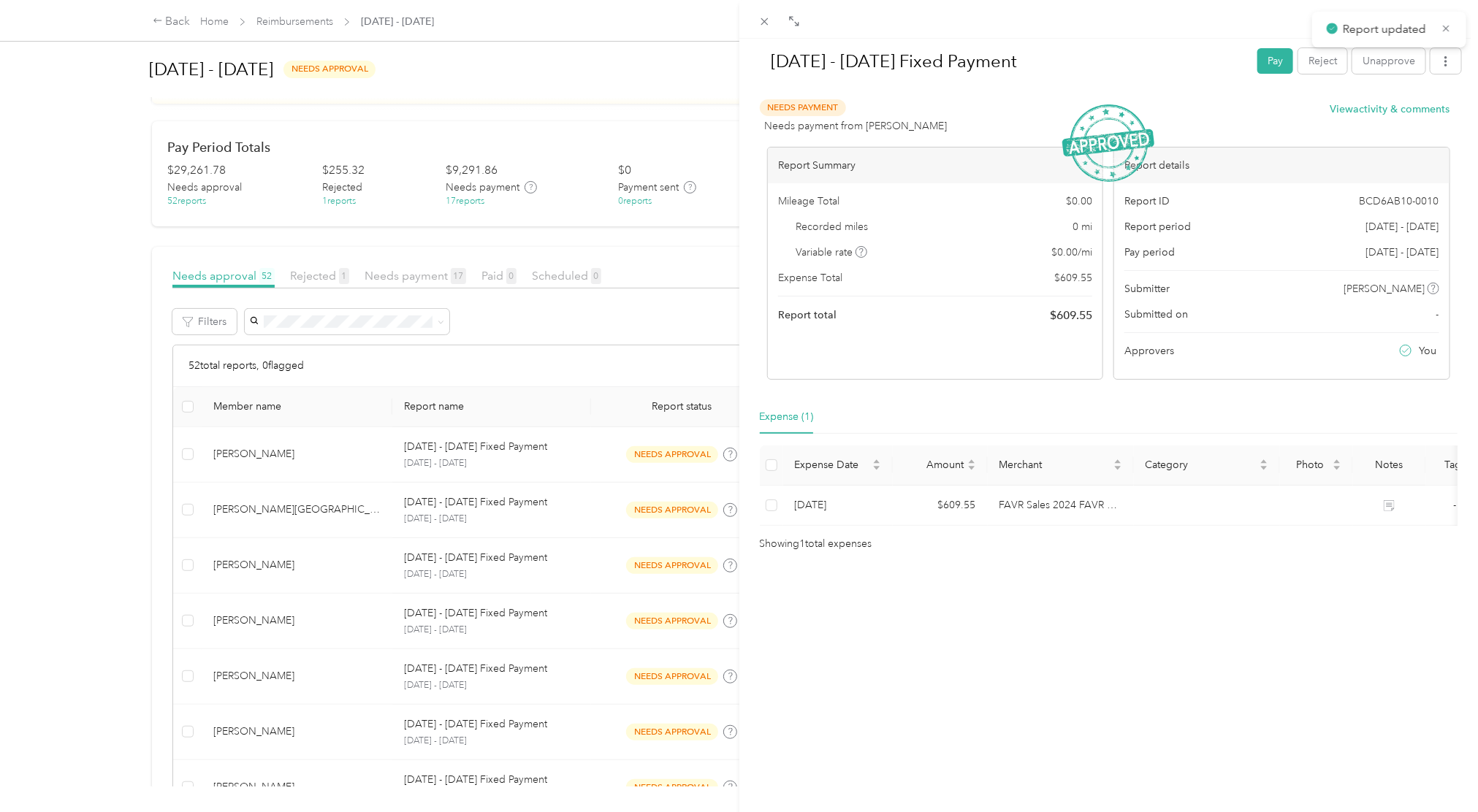
click at [675, 117] on div "[DATE] - [DATE] Fixed Payment Pay Reject Unapprove Needs Payment Needs payment …" at bounding box center [739, 406] width 1478 height 812
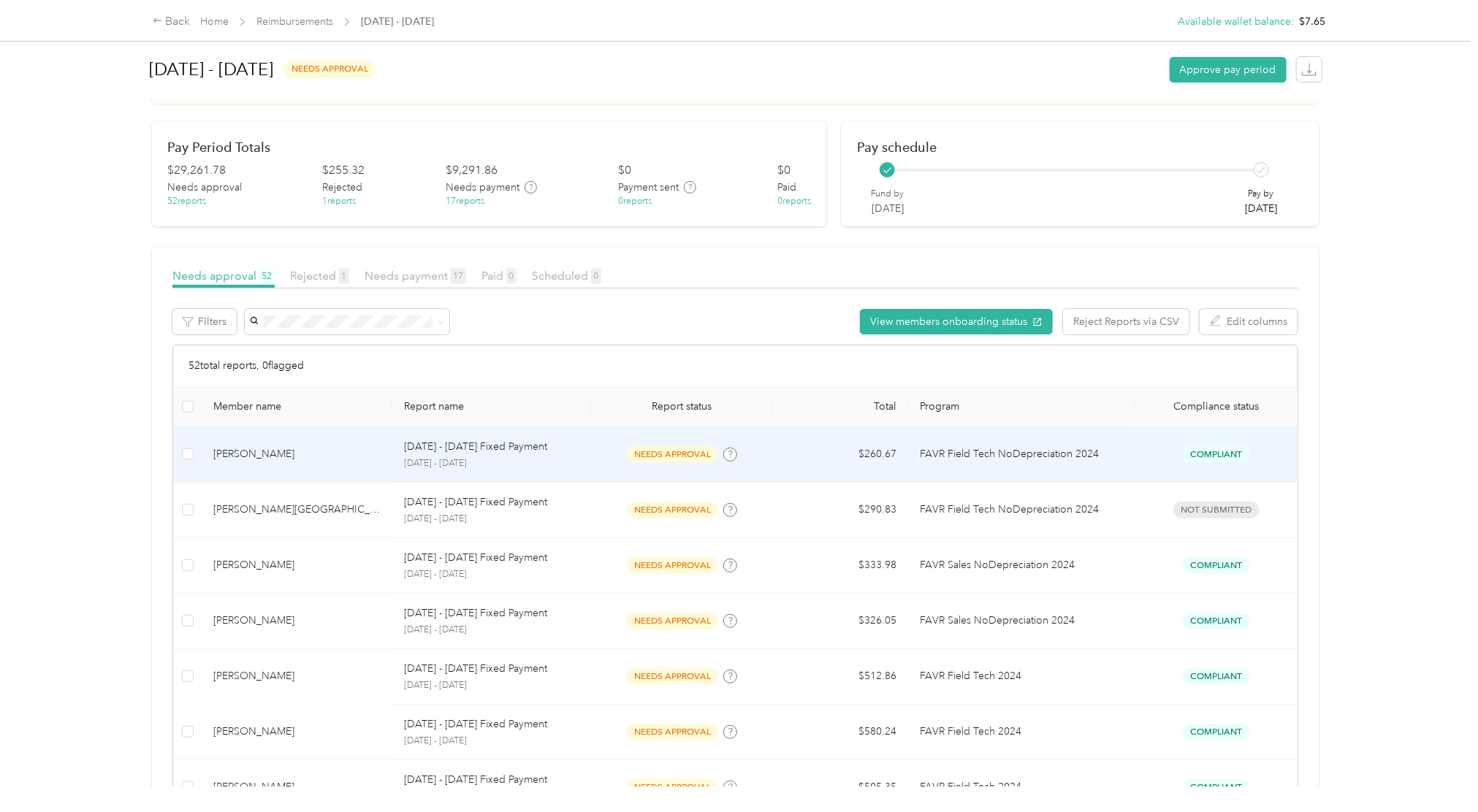
click at [1103, 461] on p "FAVR Field Tech NoDepreciation 2024" at bounding box center [1021, 454] width 203 height 16
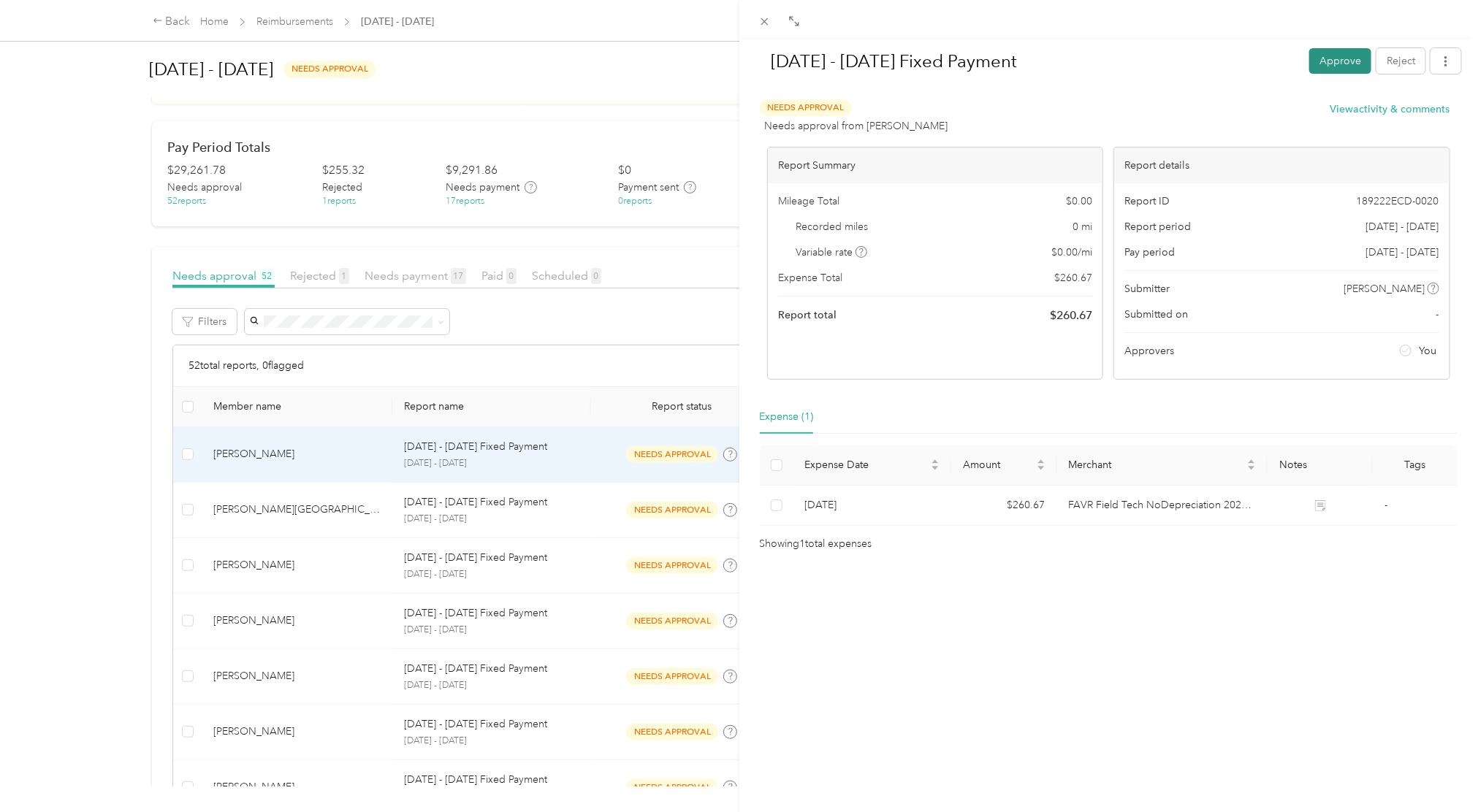
click at [1317, 68] on button "Approve" at bounding box center [1340, 61] width 62 height 25
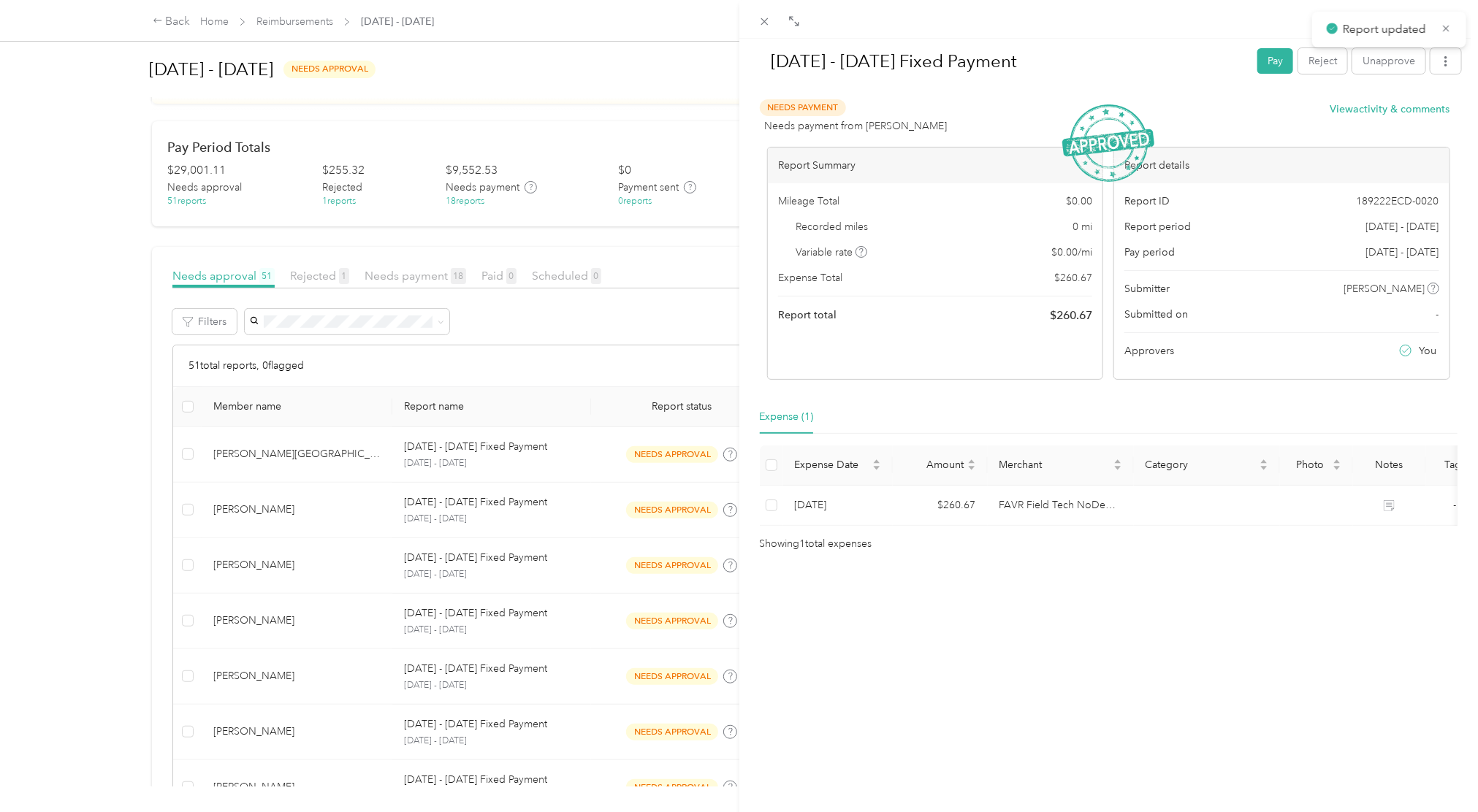
click at [648, 33] on div "[DATE] - [DATE] Fixed Payment Pay Reject Unapprove Needs Payment Needs payment …" at bounding box center [739, 406] width 1478 height 812
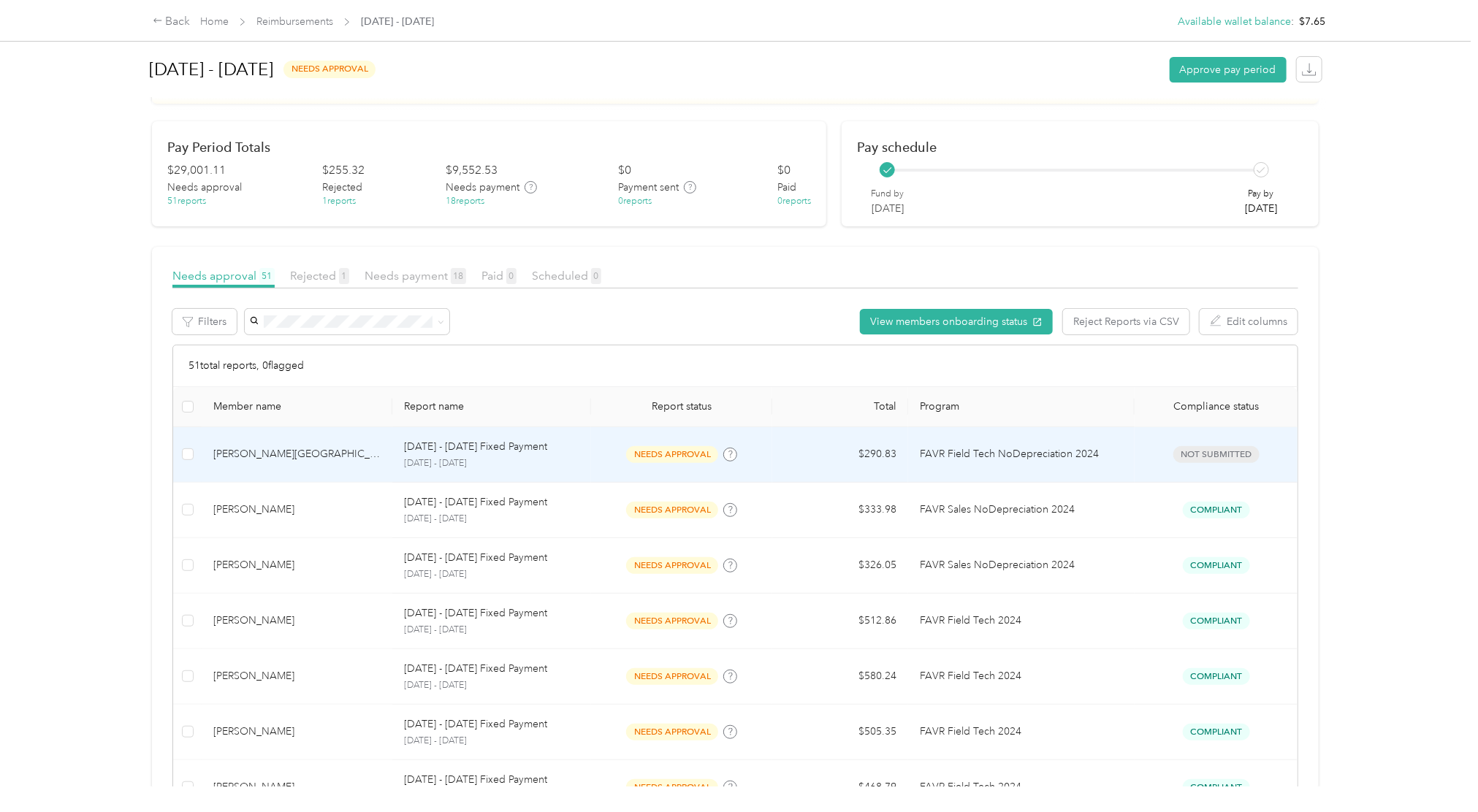
click at [1135, 476] on td "Not submitted" at bounding box center [1216, 455] width 163 height 56
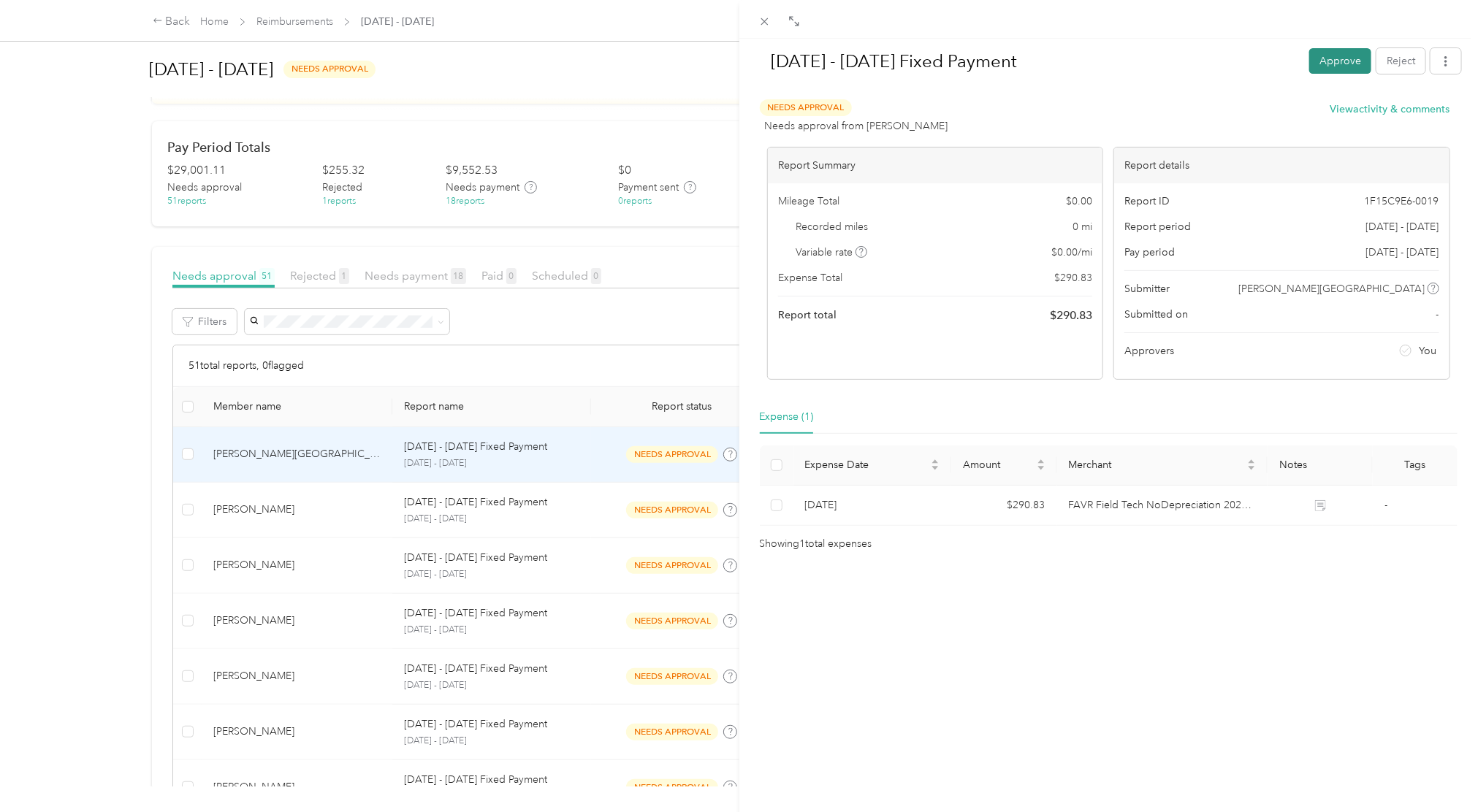
click at [1322, 59] on button "Approve" at bounding box center [1340, 61] width 62 height 25
click at [676, 81] on div "[DATE] - [DATE] Fixed Payment Pay Reject Unapprove Needs Payment Needs payment …" at bounding box center [739, 406] width 1478 height 812
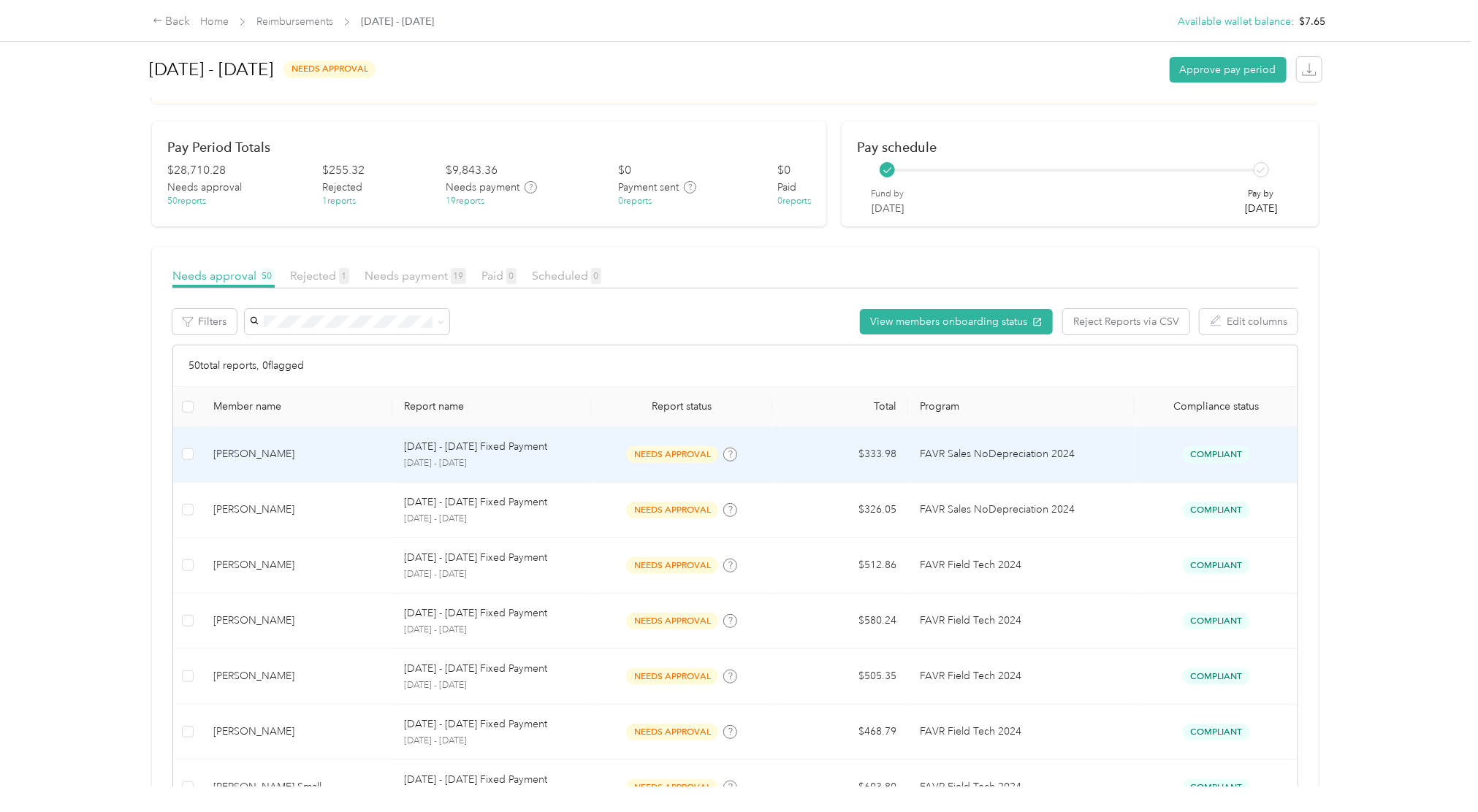
click at [974, 449] on p "FAVR Sales NoDepreciation 2024" at bounding box center [1021, 454] width 203 height 16
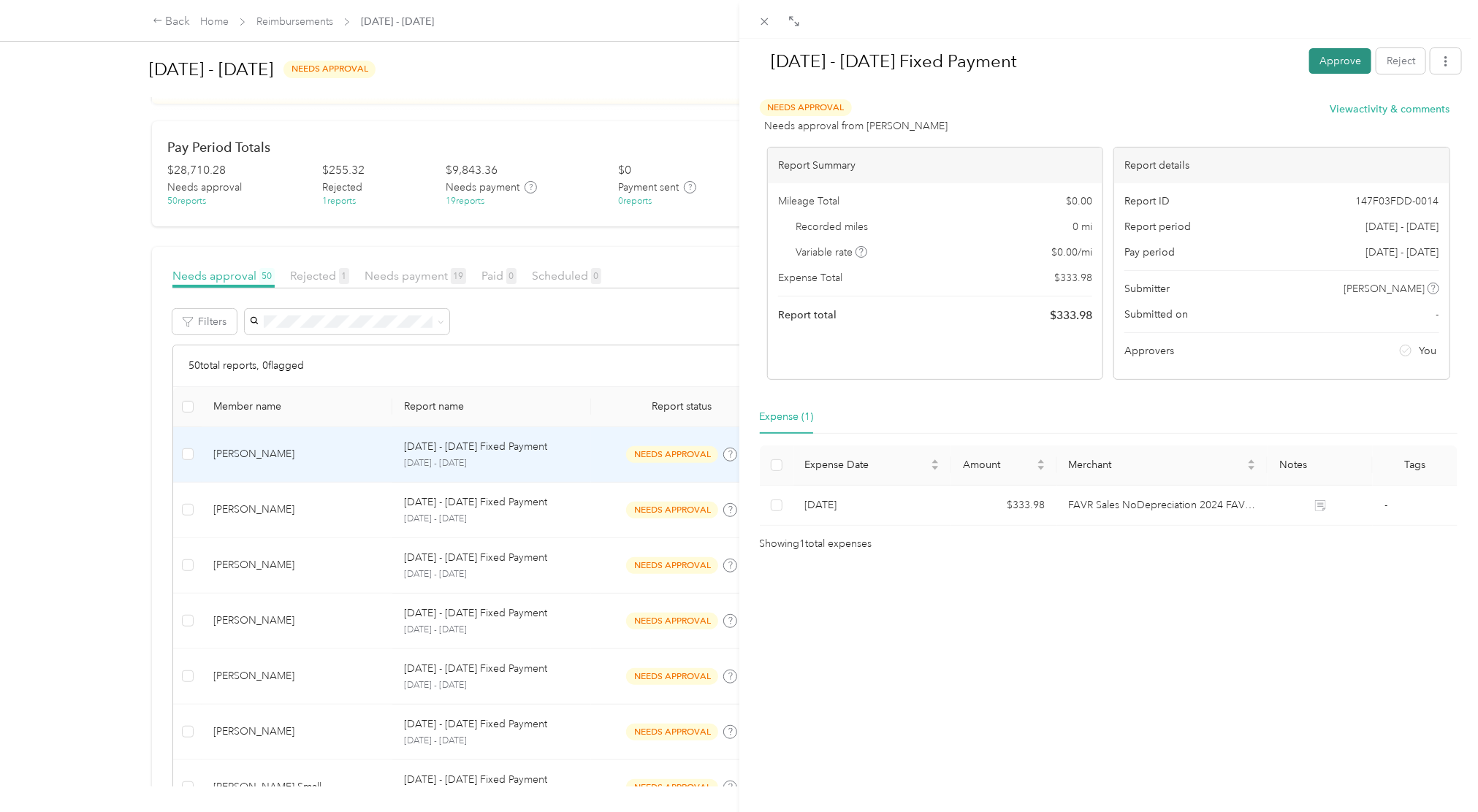
click at [1314, 67] on button "Approve" at bounding box center [1340, 61] width 62 height 25
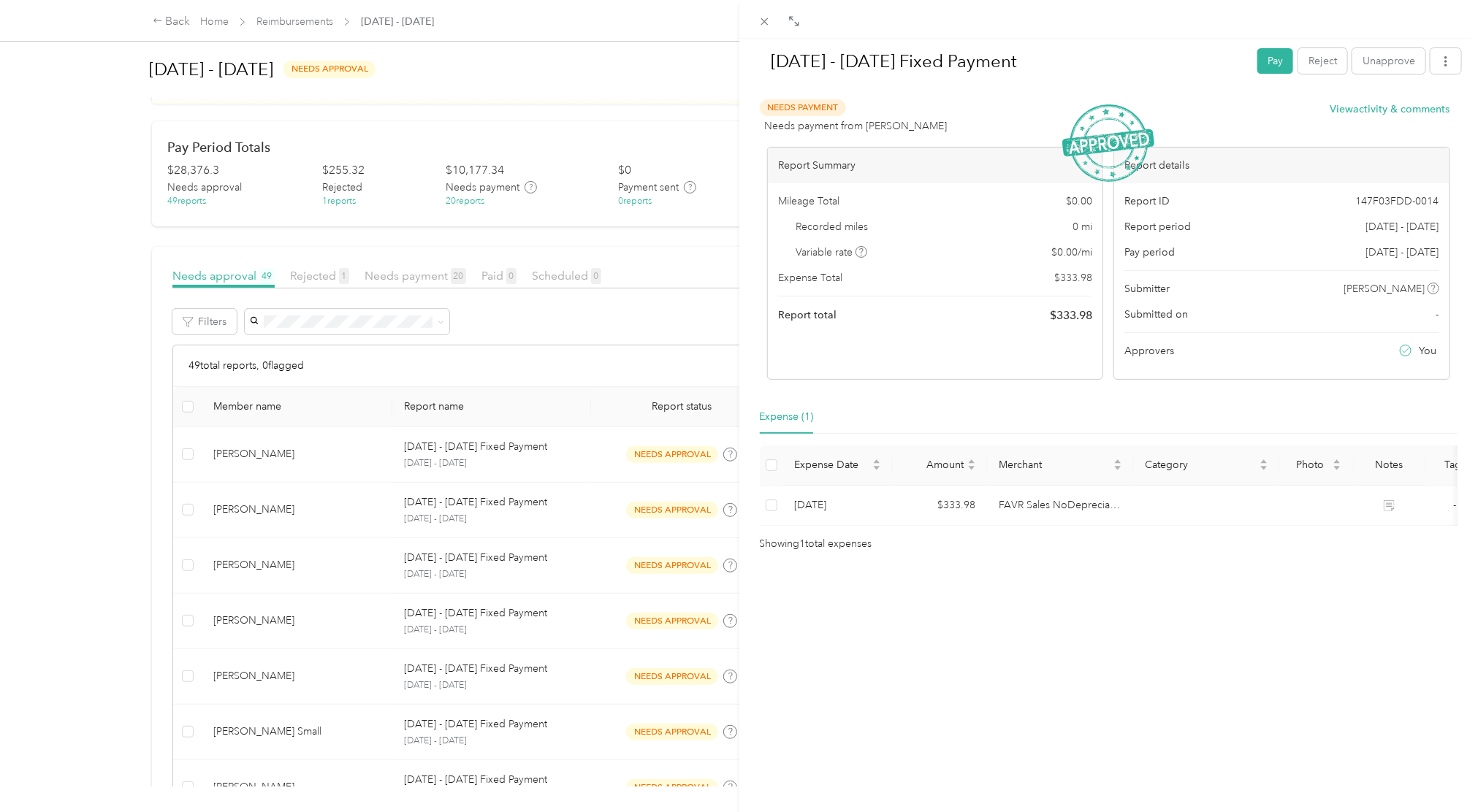
click at [593, 466] on div "[DATE] - [DATE] Fixed Payment Pay Reject Unapprove Needs Payment Needs payment …" at bounding box center [739, 406] width 1478 height 812
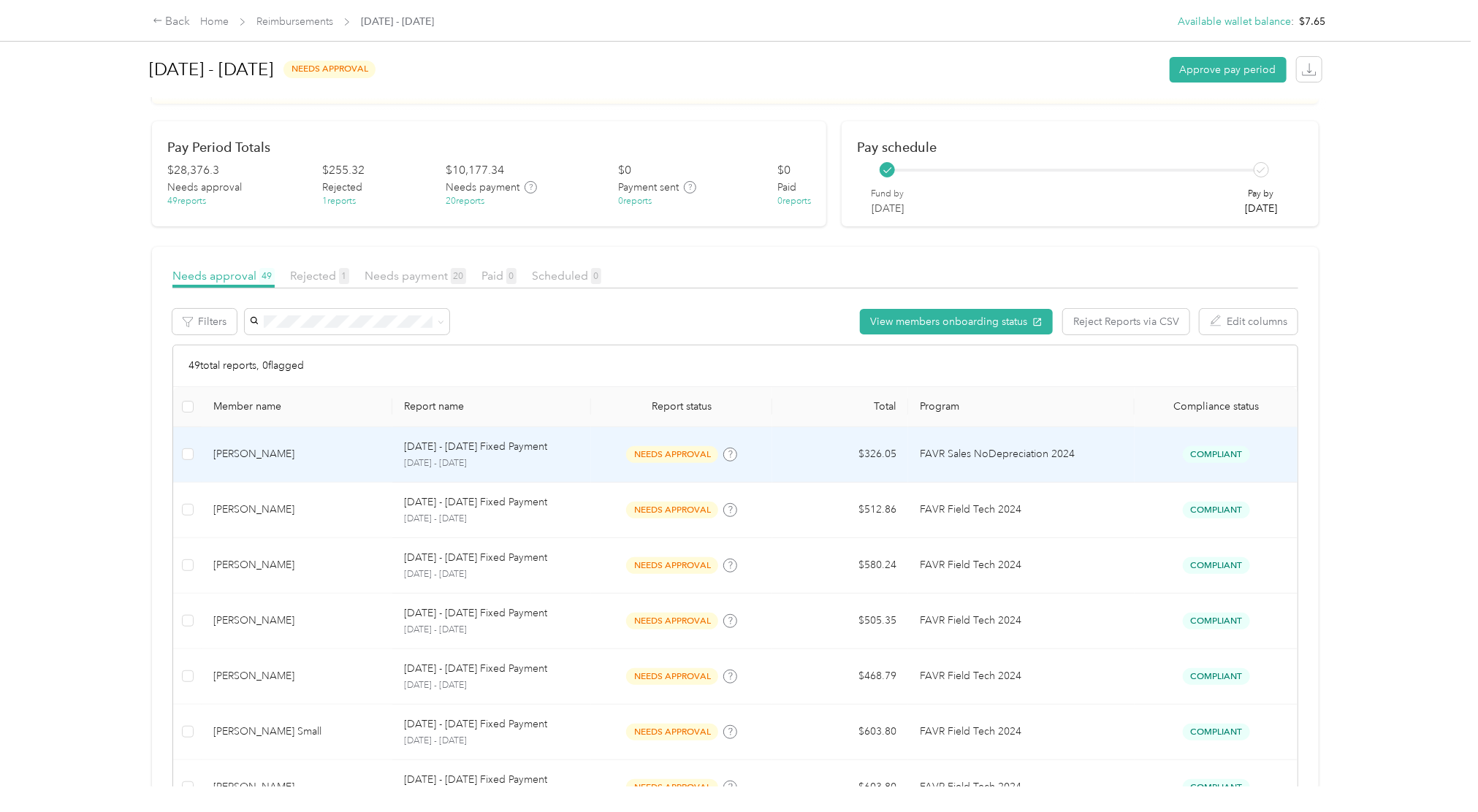
click at [1054, 446] on p "FAVR Sales NoDepreciation 2024" at bounding box center [1021, 454] width 203 height 16
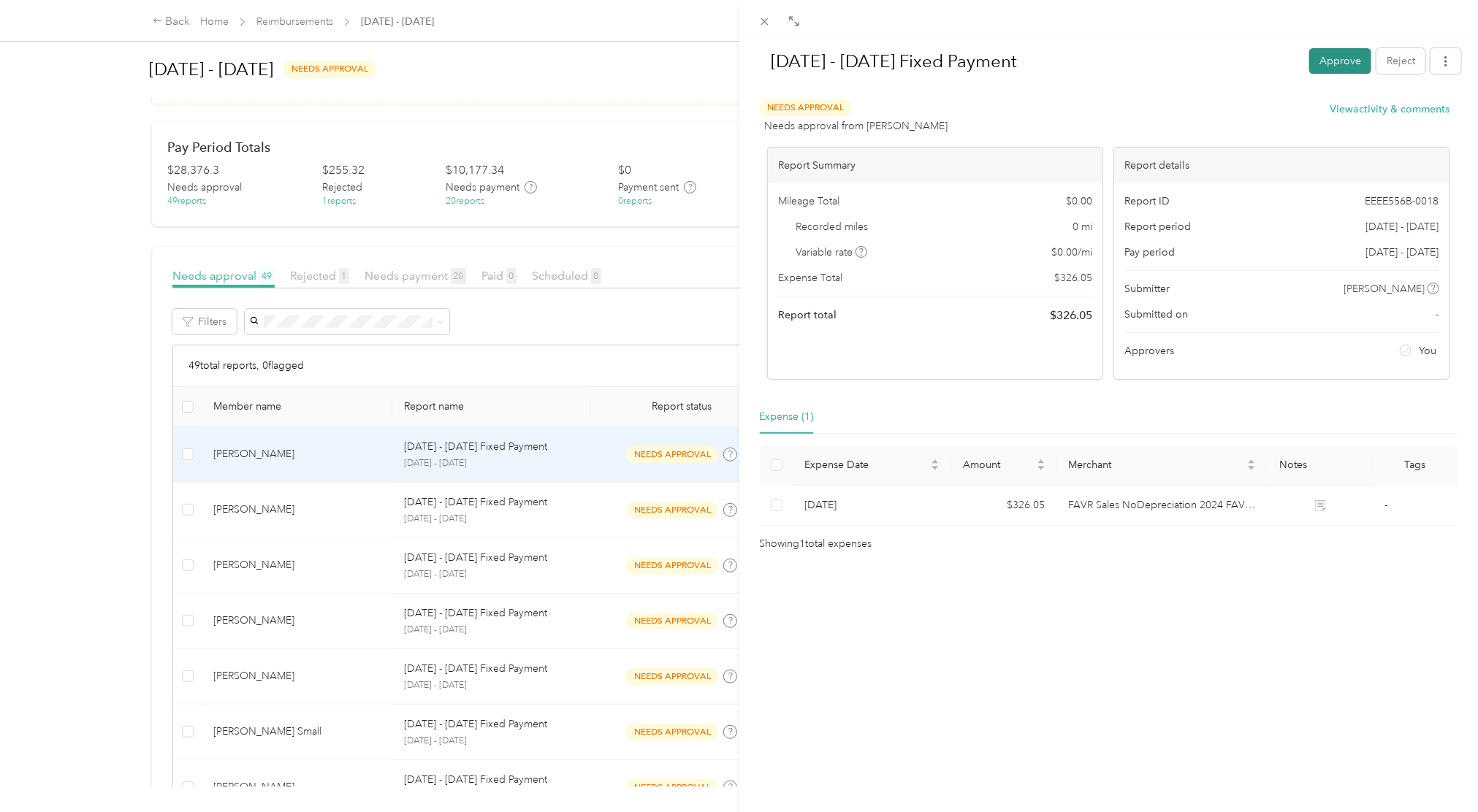
click at [1316, 57] on button "Approve" at bounding box center [1340, 61] width 62 height 25
click at [594, 521] on div "[DATE] - [DATE] Fixed Payment Pay Reject Unapprove Needs Payment Needs payment …" at bounding box center [739, 406] width 1478 height 812
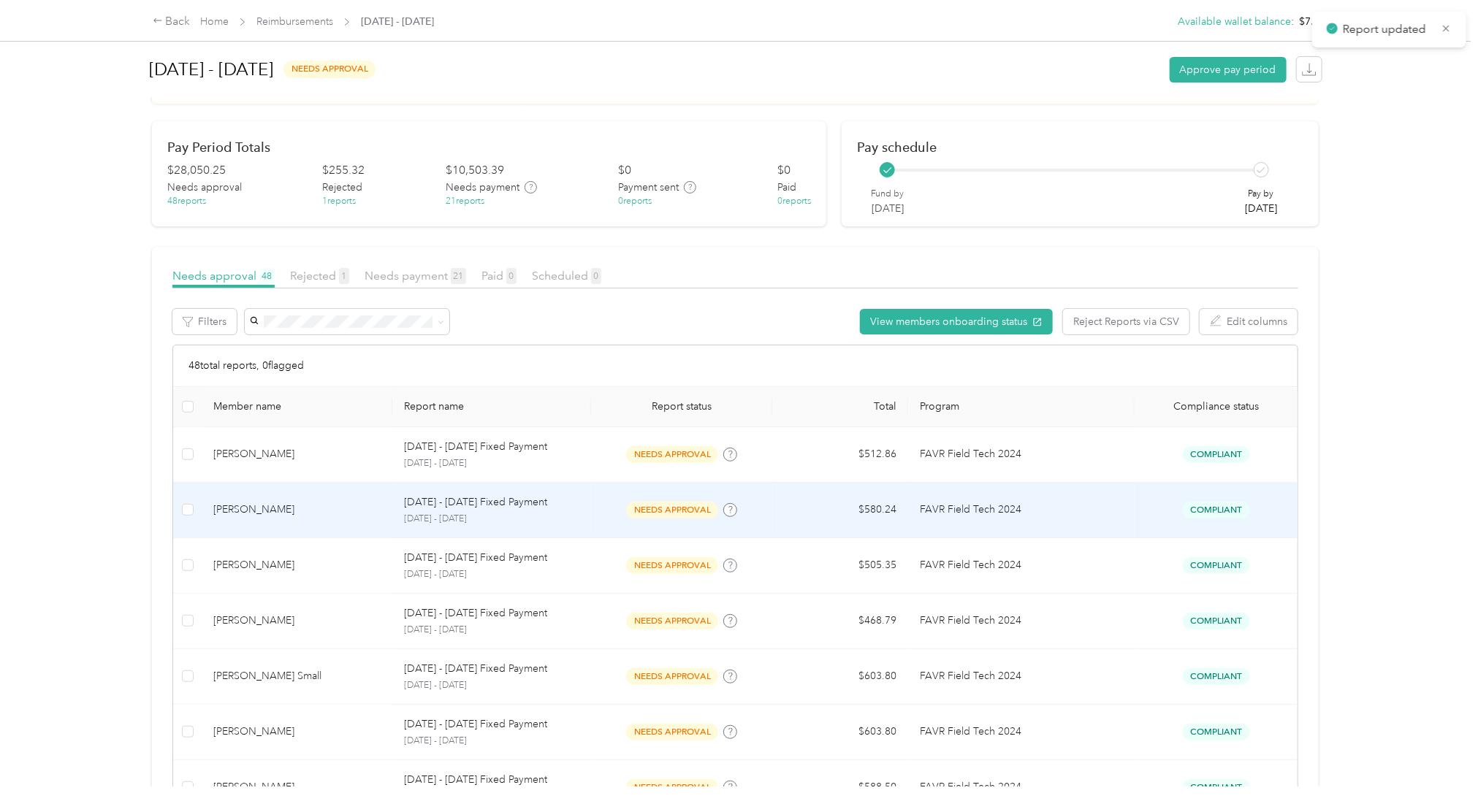
click at [865, 507] on td "$580.24" at bounding box center [839, 510] width 136 height 56
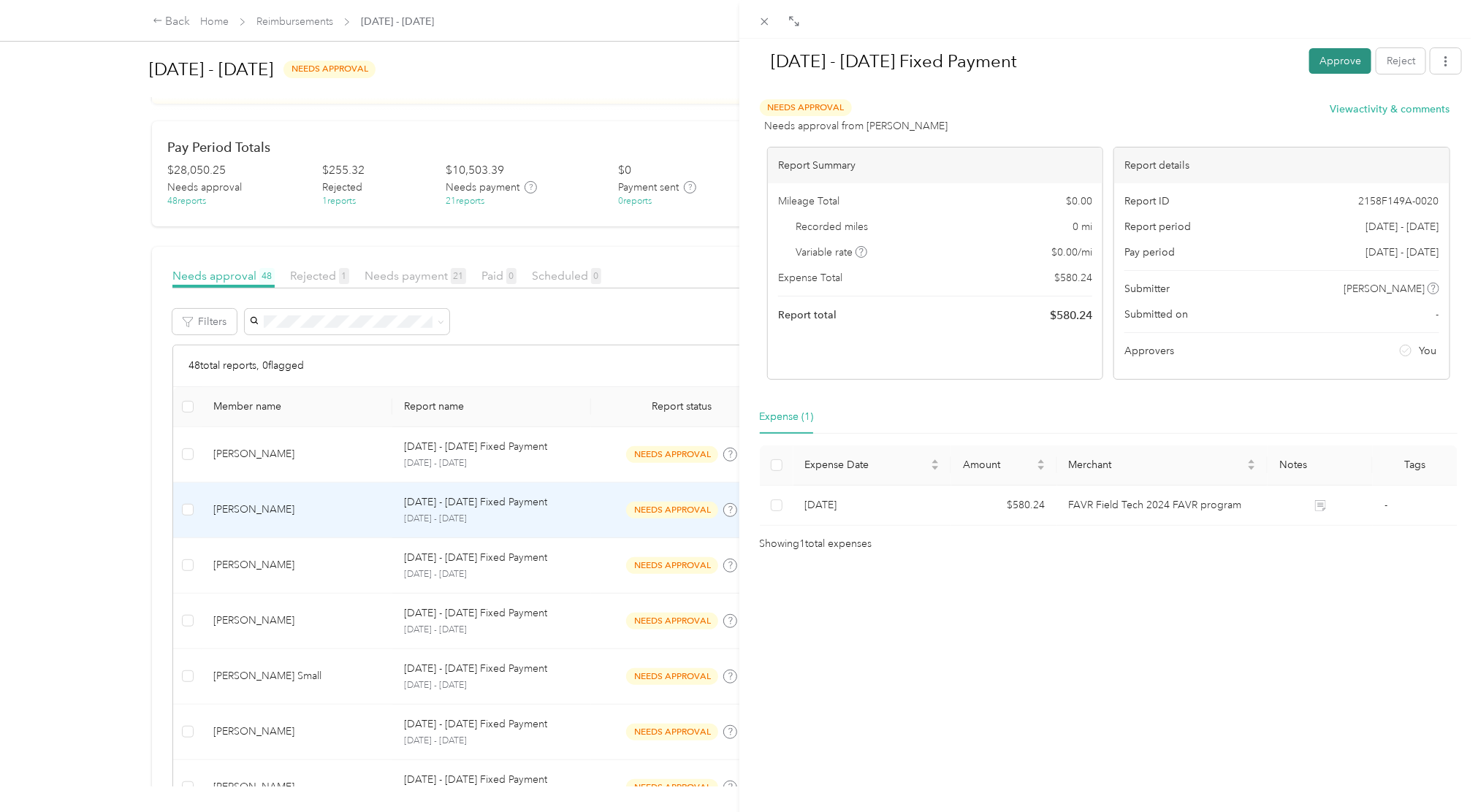
click at [1318, 68] on button "Approve" at bounding box center [1340, 61] width 62 height 25
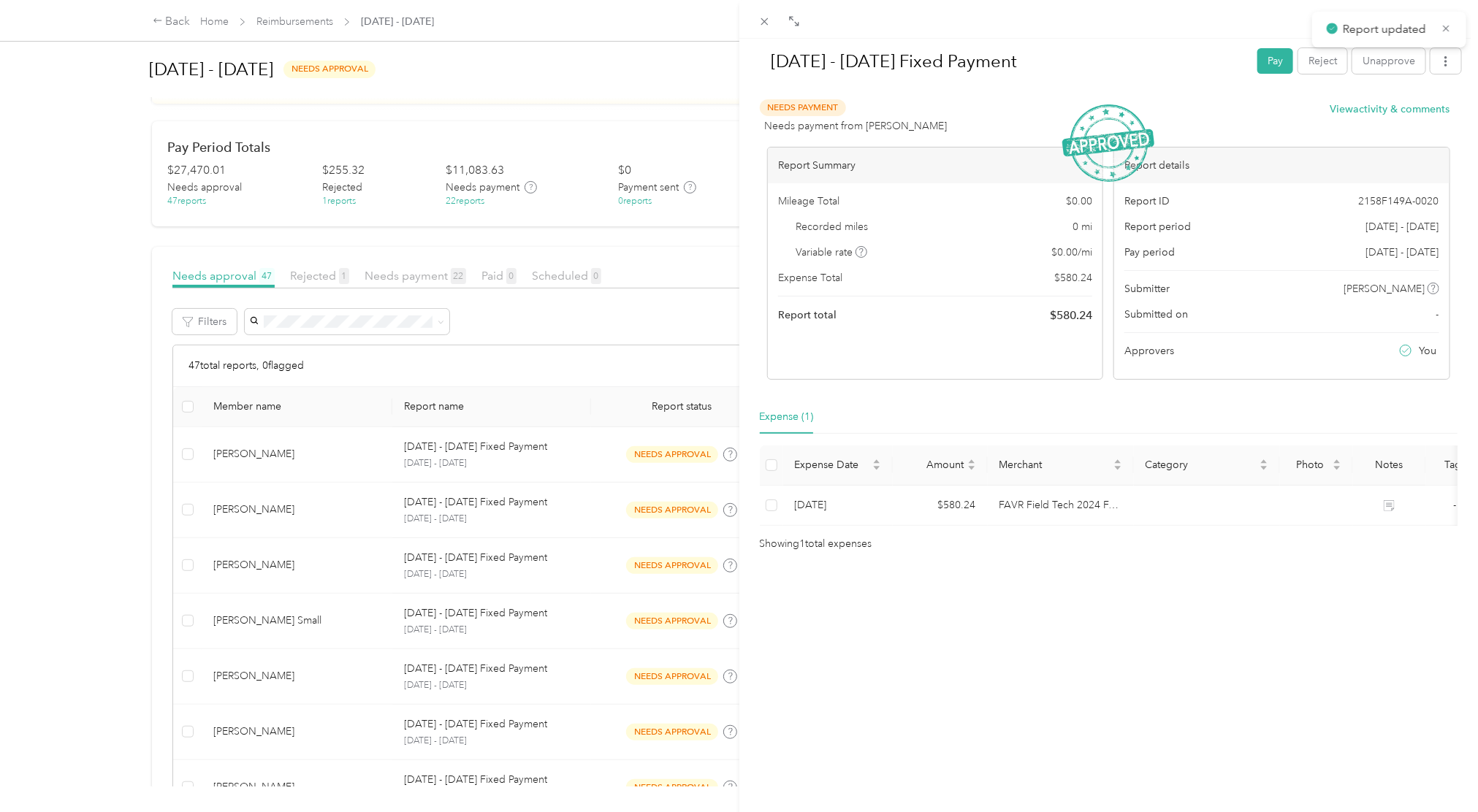
click at [590, 462] on div "[DATE] - [DATE] Fixed Payment Pay Reject Unapprove Needs Payment Needs payment …" at bounding box center [739, 406] width 1478 height 812
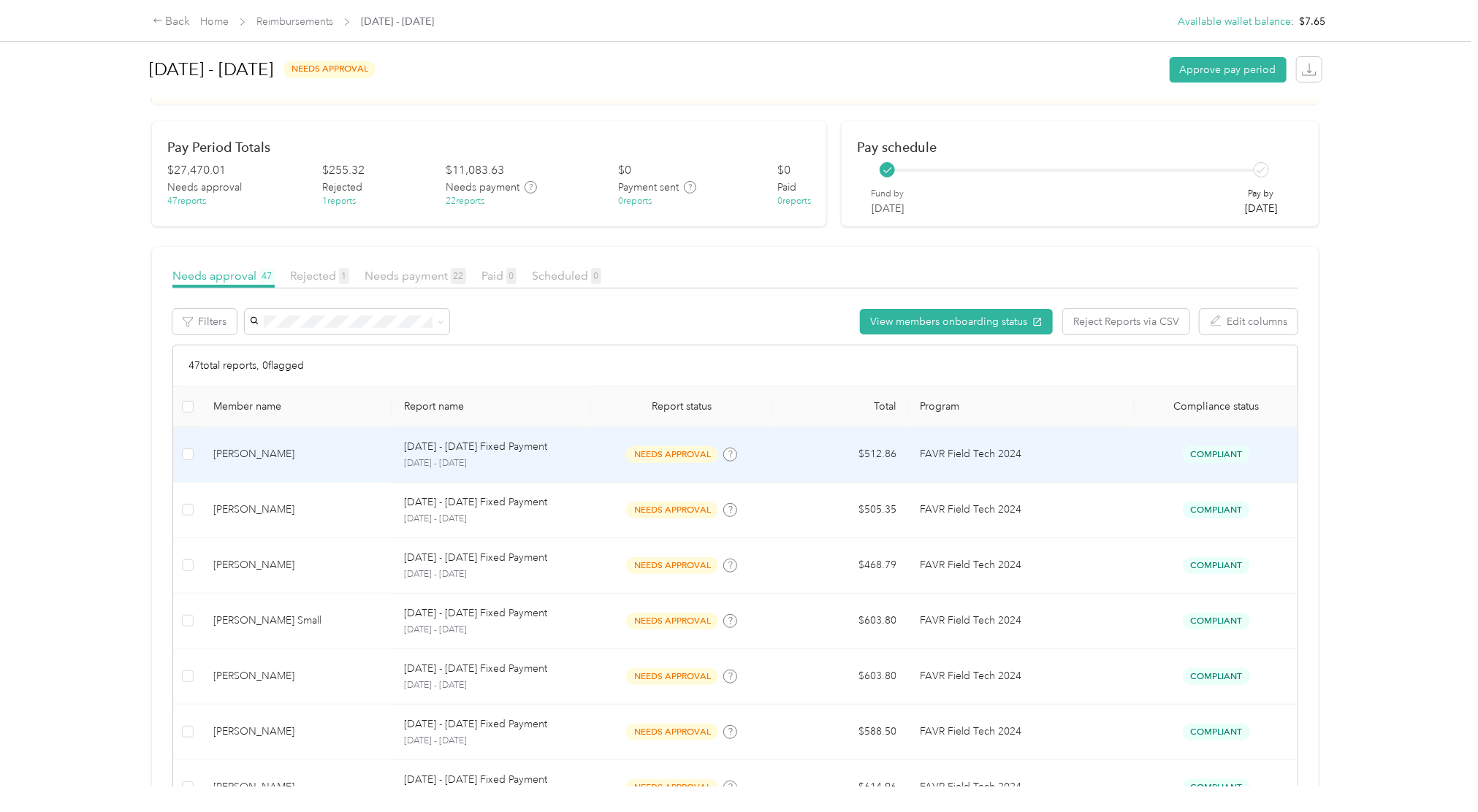
click at [639, 451] on span "needs approval" at bounding box center [672, 454] width 92 height 17
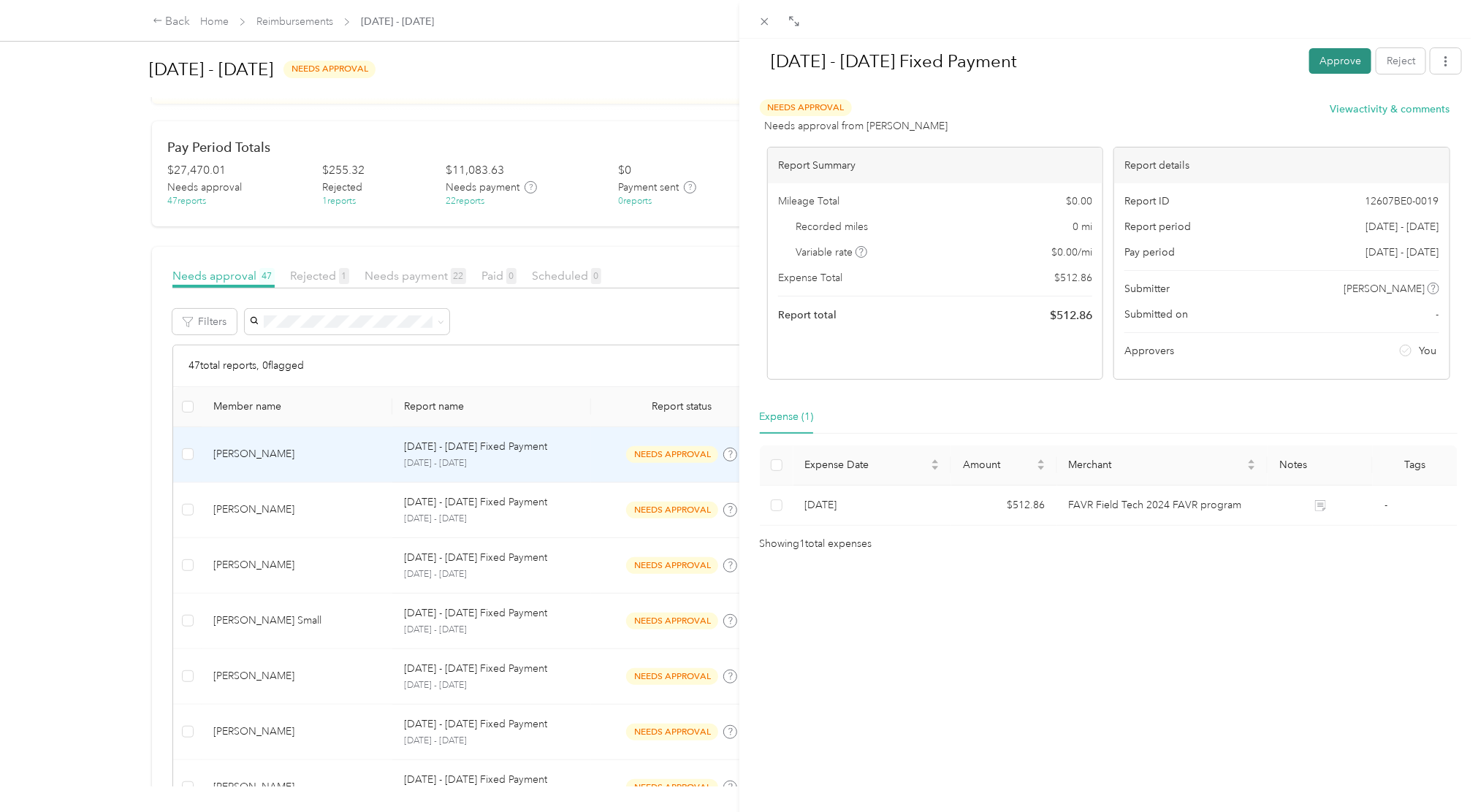
click at [1333, 69] on button "Approve" at bounding box center [1340, 61] width 62 height 25
click at [665, 510] on div "[DATE] - [DATE] Fixed Payment Pay Reject Unapprove Needs Payment Needs payment …" at bounding box center [739, 406] width 1478 height 812
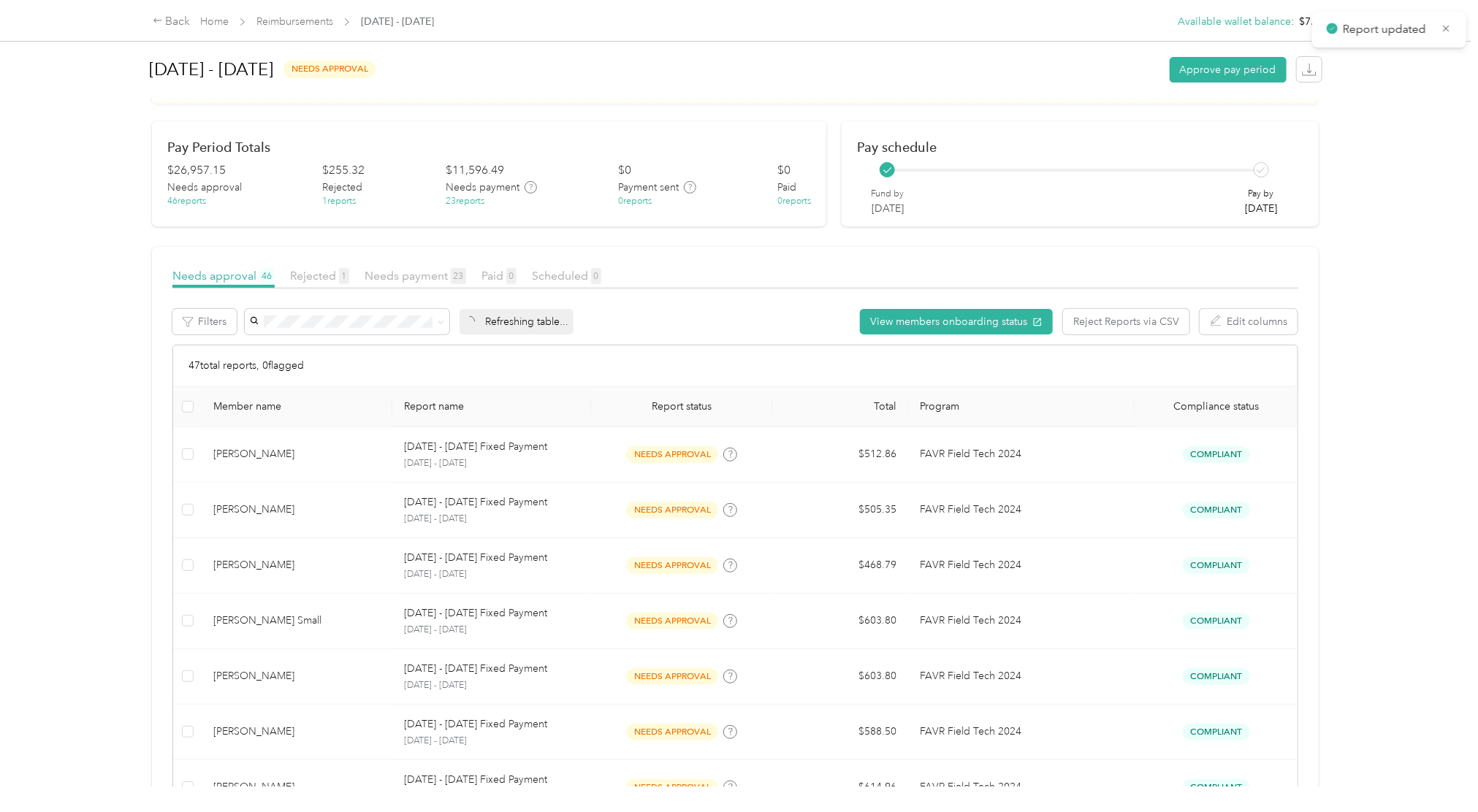
click at [665, 510] on div at bounding box center [739, 406] width 1478 height 812
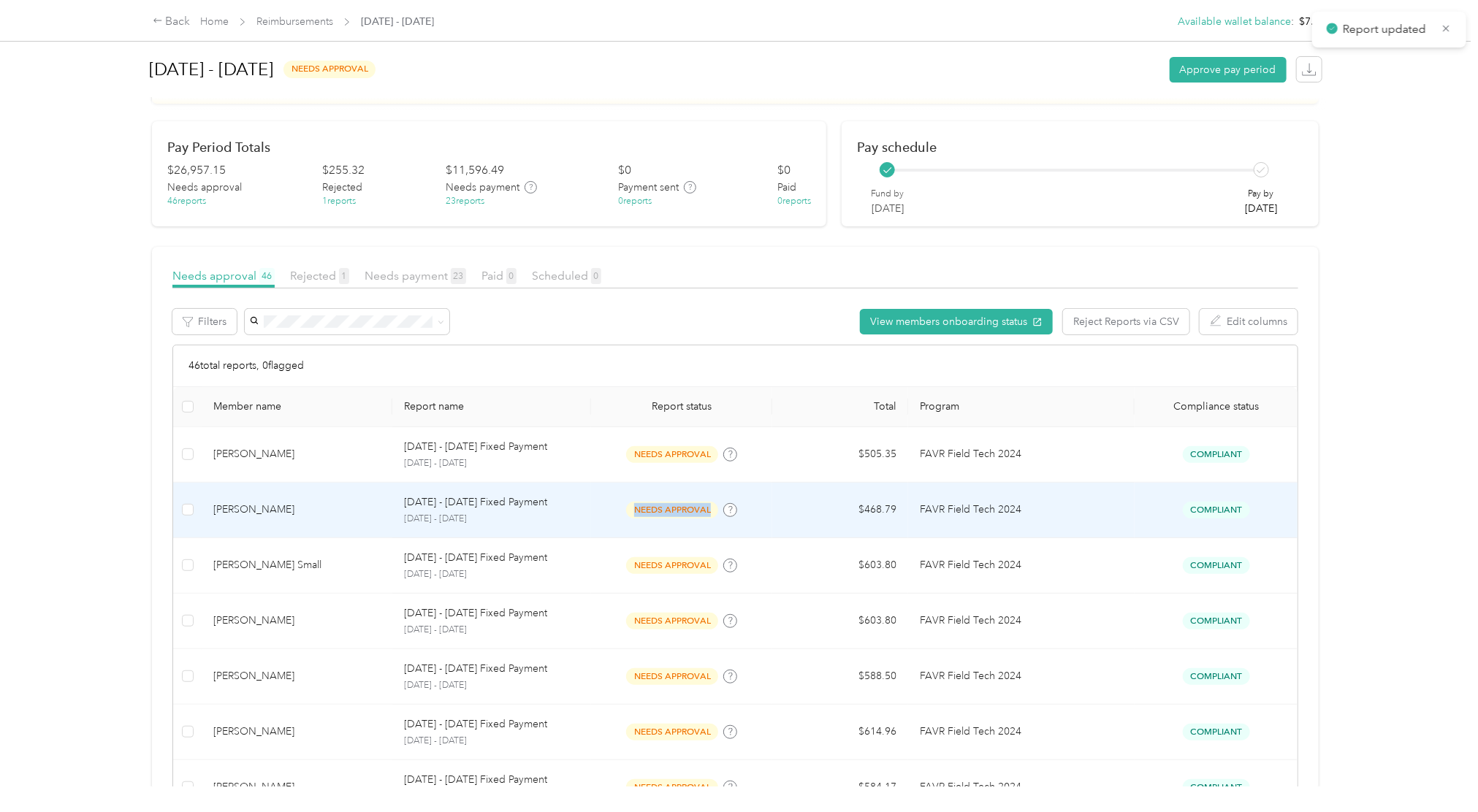
click at [665, 510] on span "needs approval" at bounding box center [672, 510] width 92 height 17
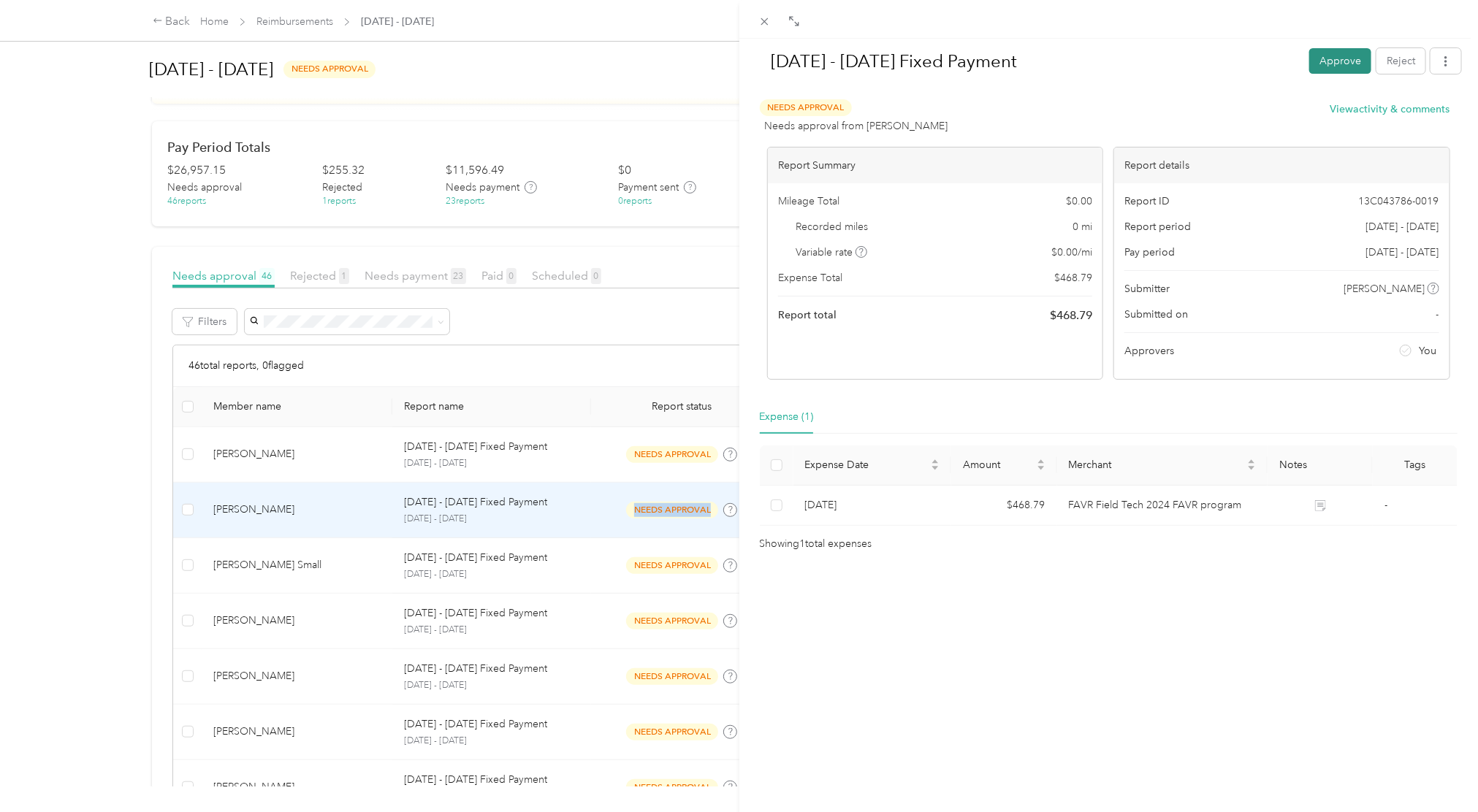
click at [1337, 65] on button "Approve" at bounding box center [1340, 61] width 62 height 25
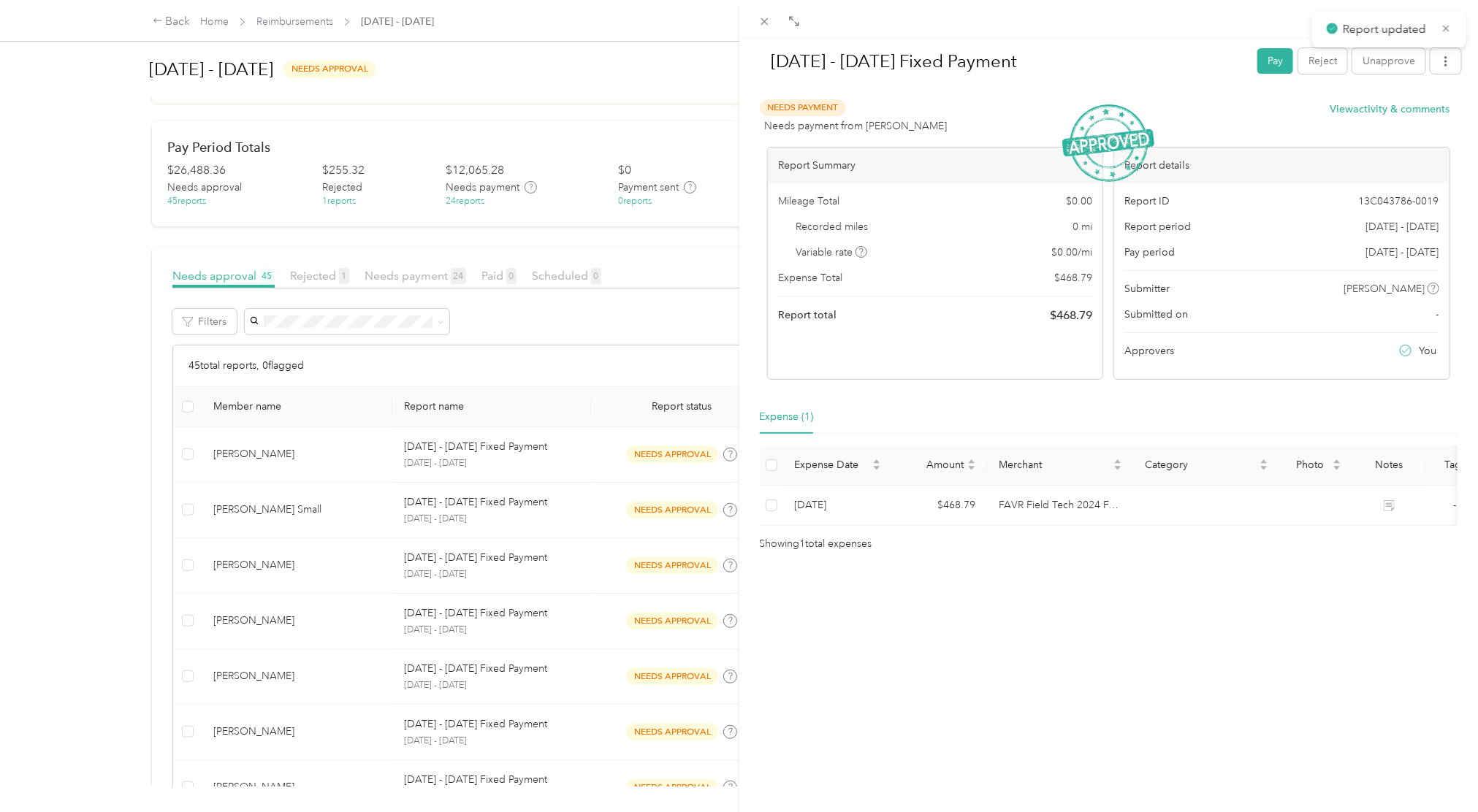
click at [673, 454] on div "[DATE] - [DATE] Fixed Payment Pay Reject Unapprove Needs Payment Needs payment …" at bounding box center [739, 406] width 1478 height 812
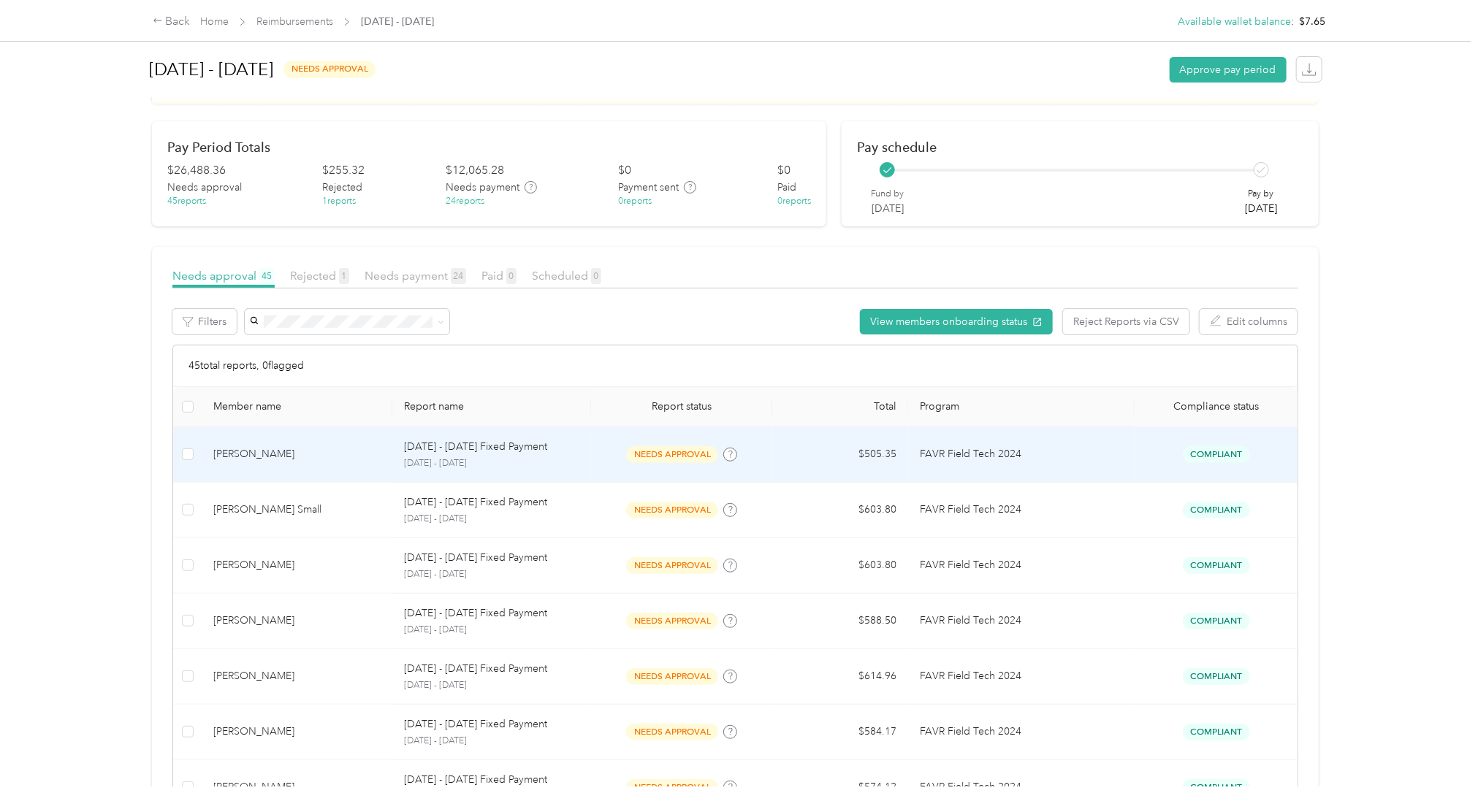
click at [809, 453] on td "$505.35" at bounding box center [839, 455] width 136 height 56
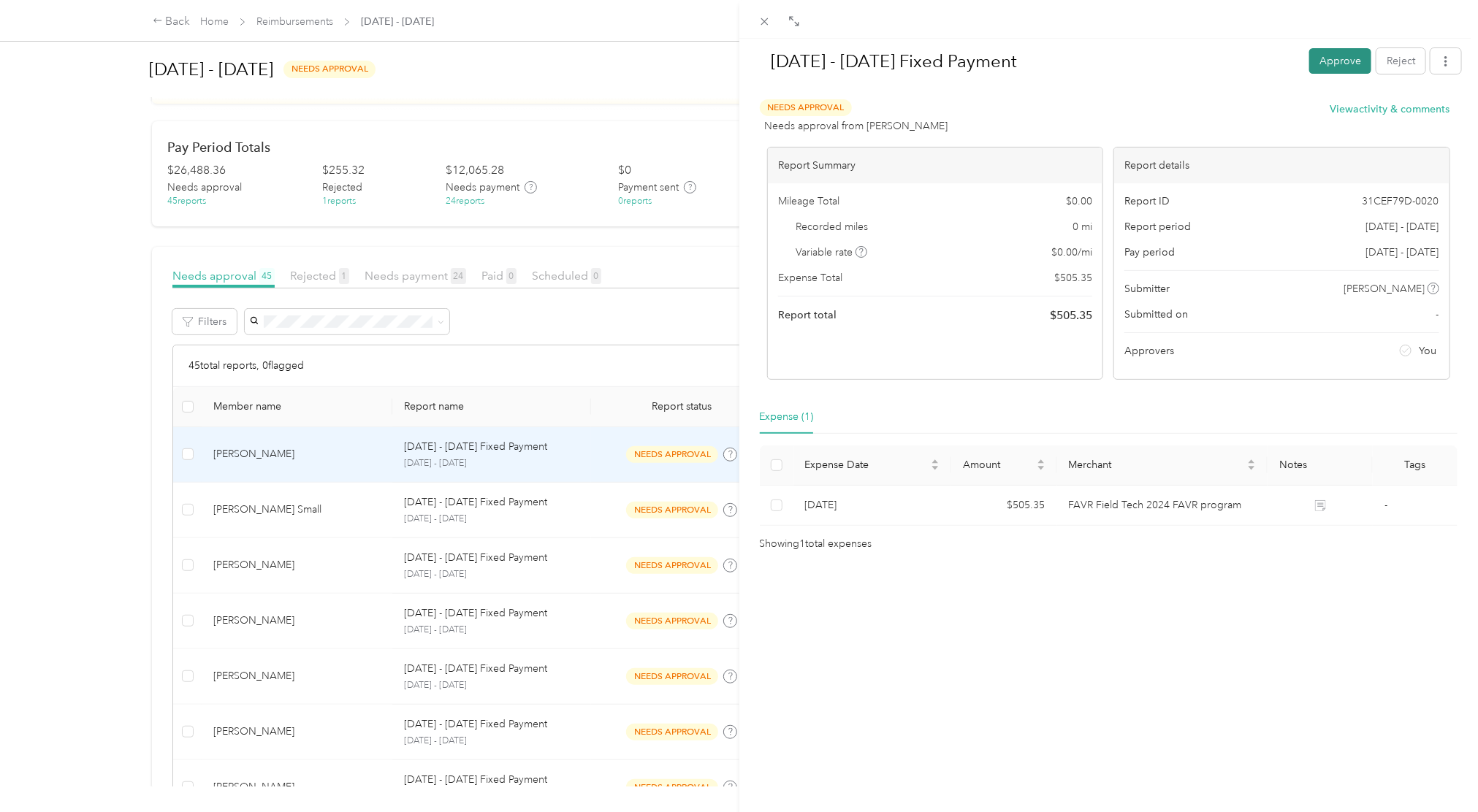
click at [1321, 65] on button "Approve" at bounding box center [1340, 61] width 62 height 25
click at [663, 489] on div "[DATE] - [DATE] Fixed Payment Pay Reject Unapprove Needs Payment Needs payment …" at bounding box center [739, 406] width 1478 height 812
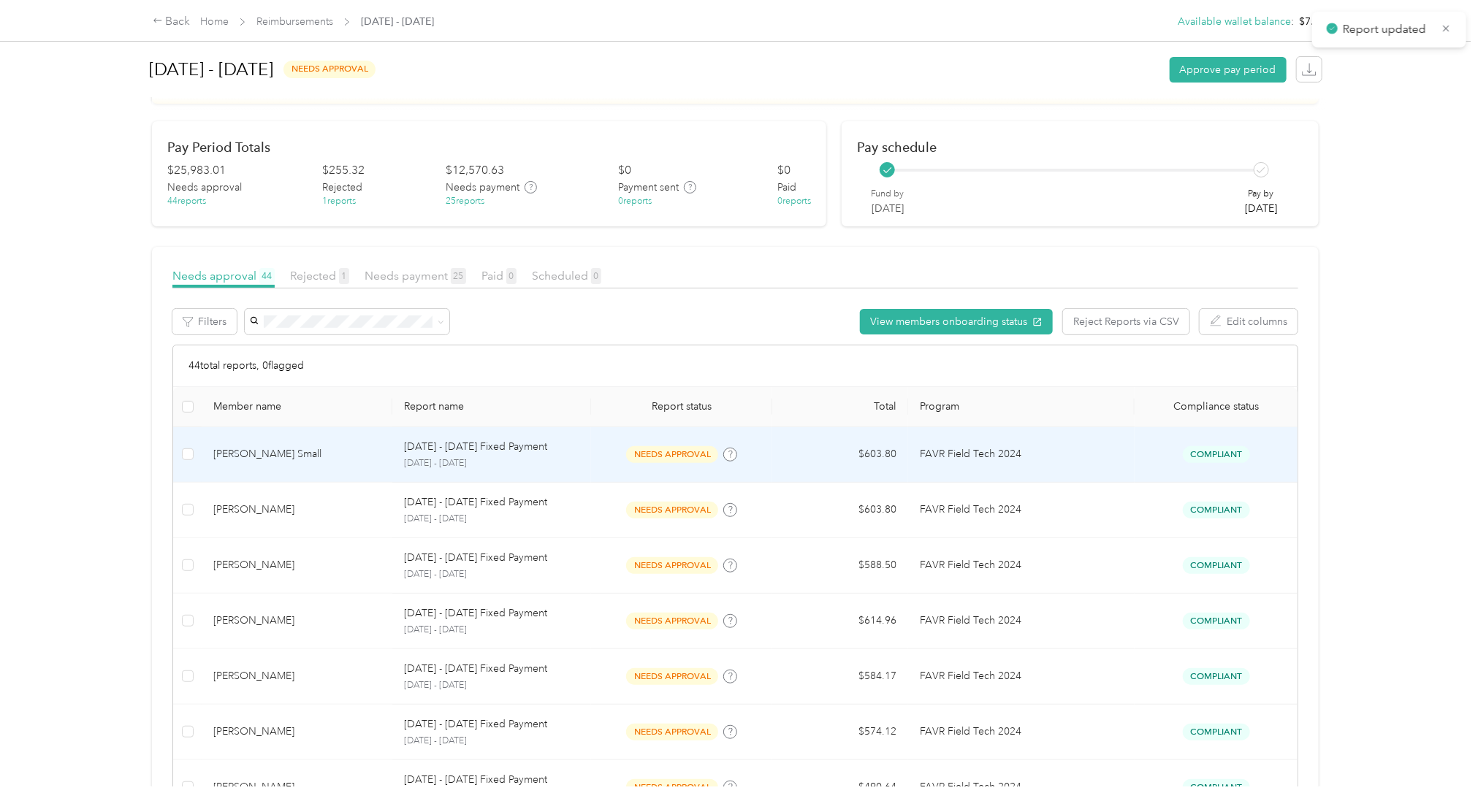
click at [668, 469] on td "needs approval" at bounding box center [682, 455] width 181 height 56
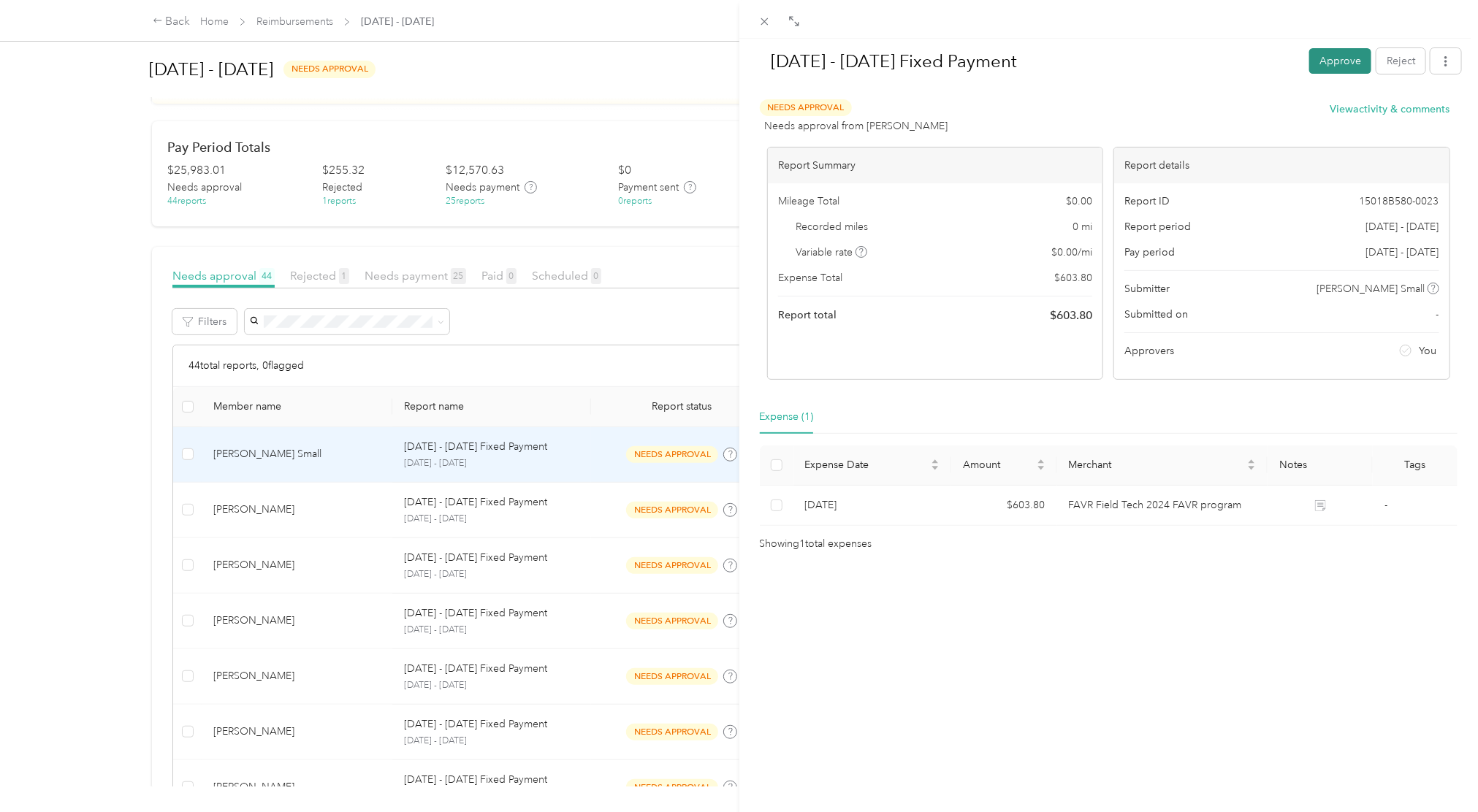
click at [1328, 57] on button "Approve" at bounding box center [1340, 61] width 62 height 25
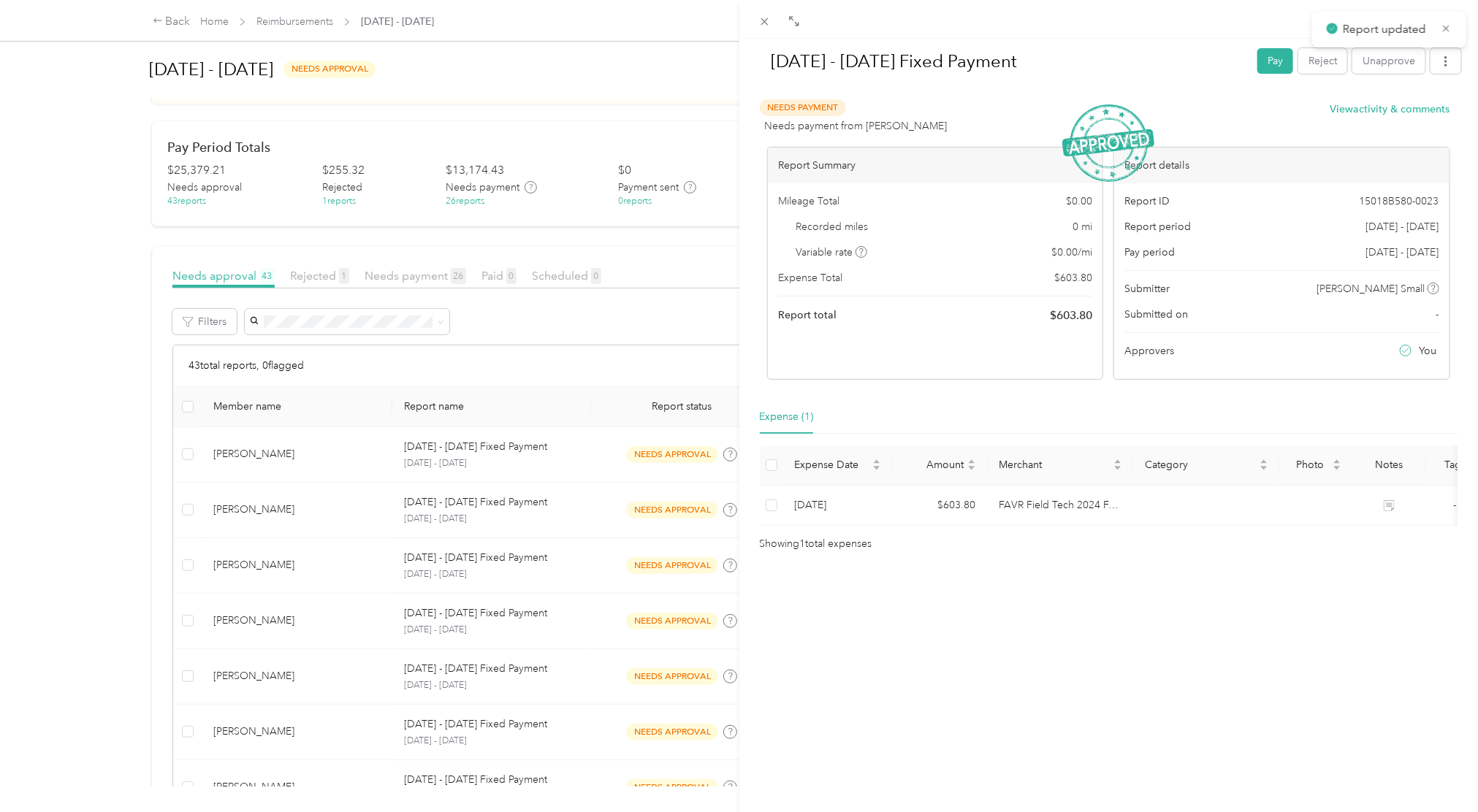
click at [550, 433] on div "[DATE] - [DATE] Fixed Payment Pay Reject Unapprove Needs Payment Needs payment …" at bounding box center [739, 406] width 1478 height 812
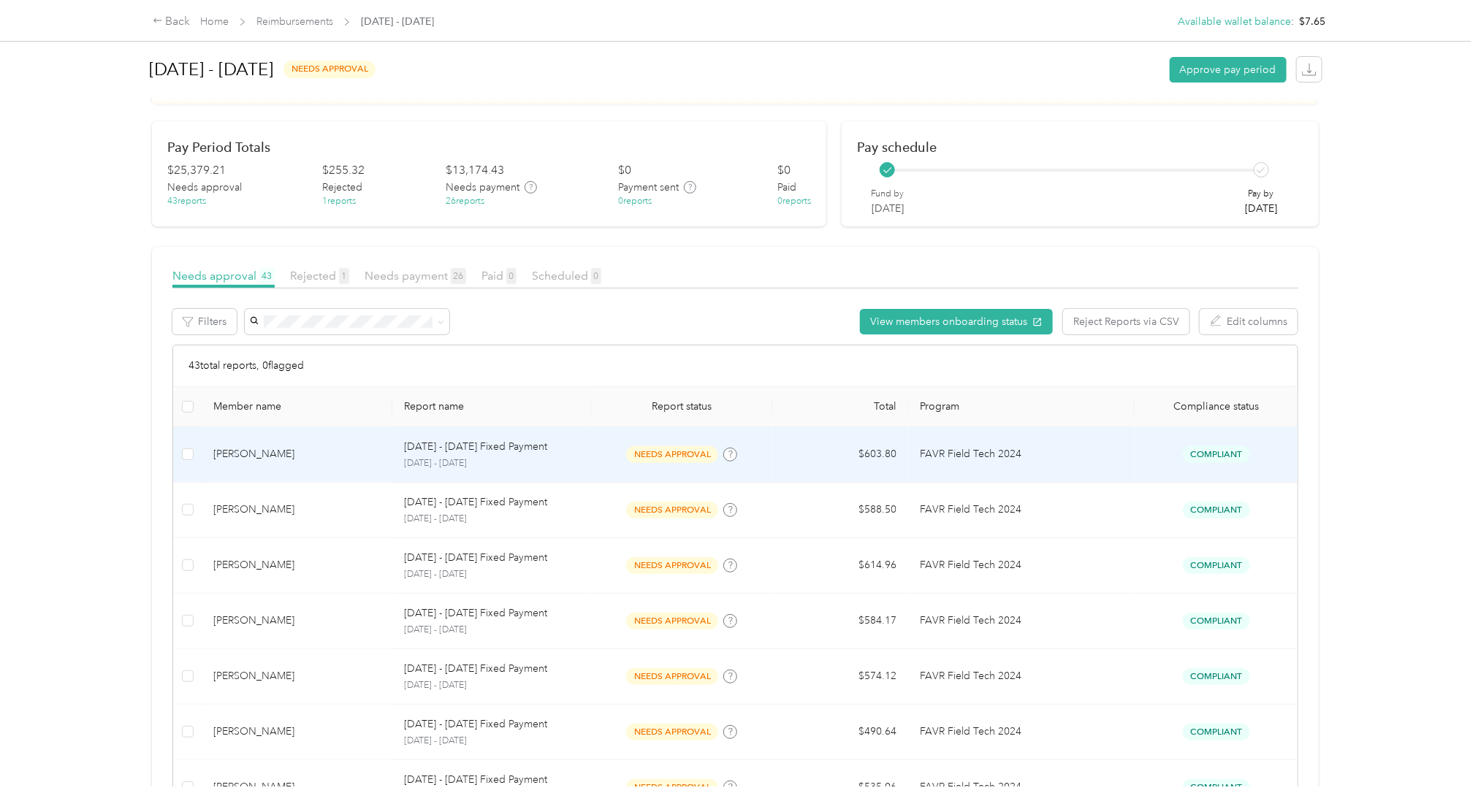
click at [672, 453] on span "needs approval" at bounding box center [672, 454] width 92 height 17
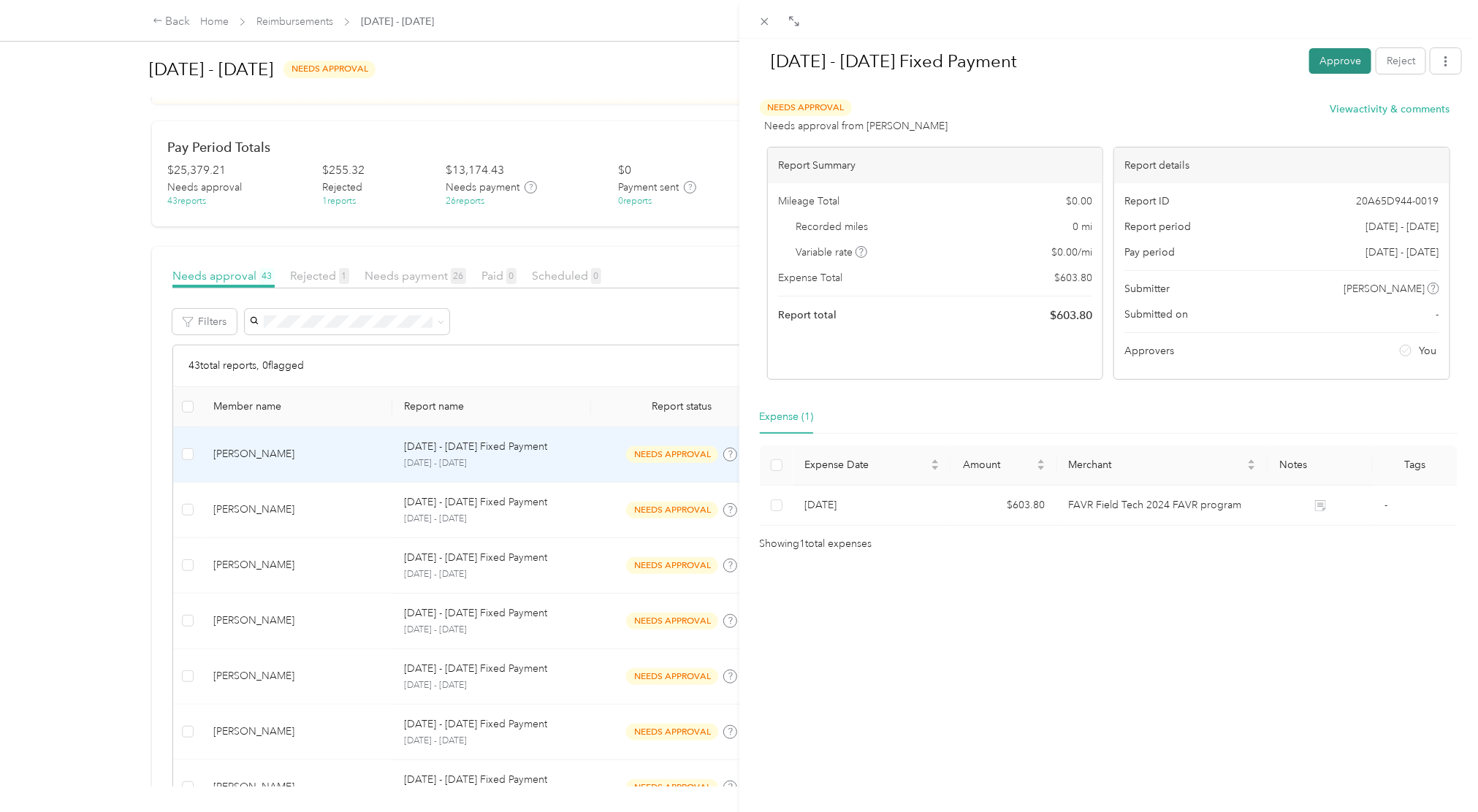
click at [1340, 57] on button "Approve" at bounding box center [1340, 61] width 62 height 25
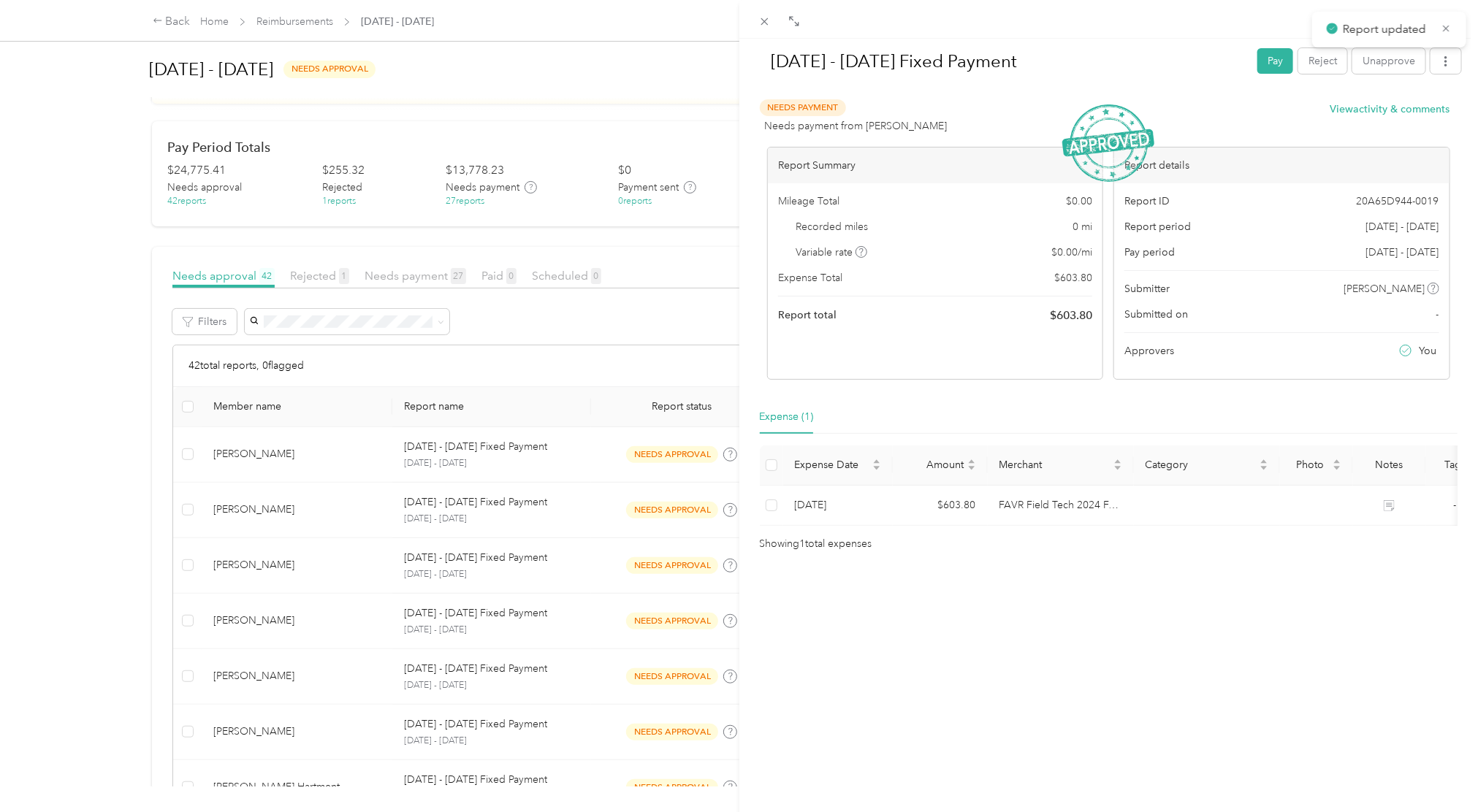
click at [570, 482] on div "[DATE] - [DATE] Fixed Payment Pay Reject Unapprove Needs Payment Needs payment …" at bounding box center [739, 406] width 1478 height 812
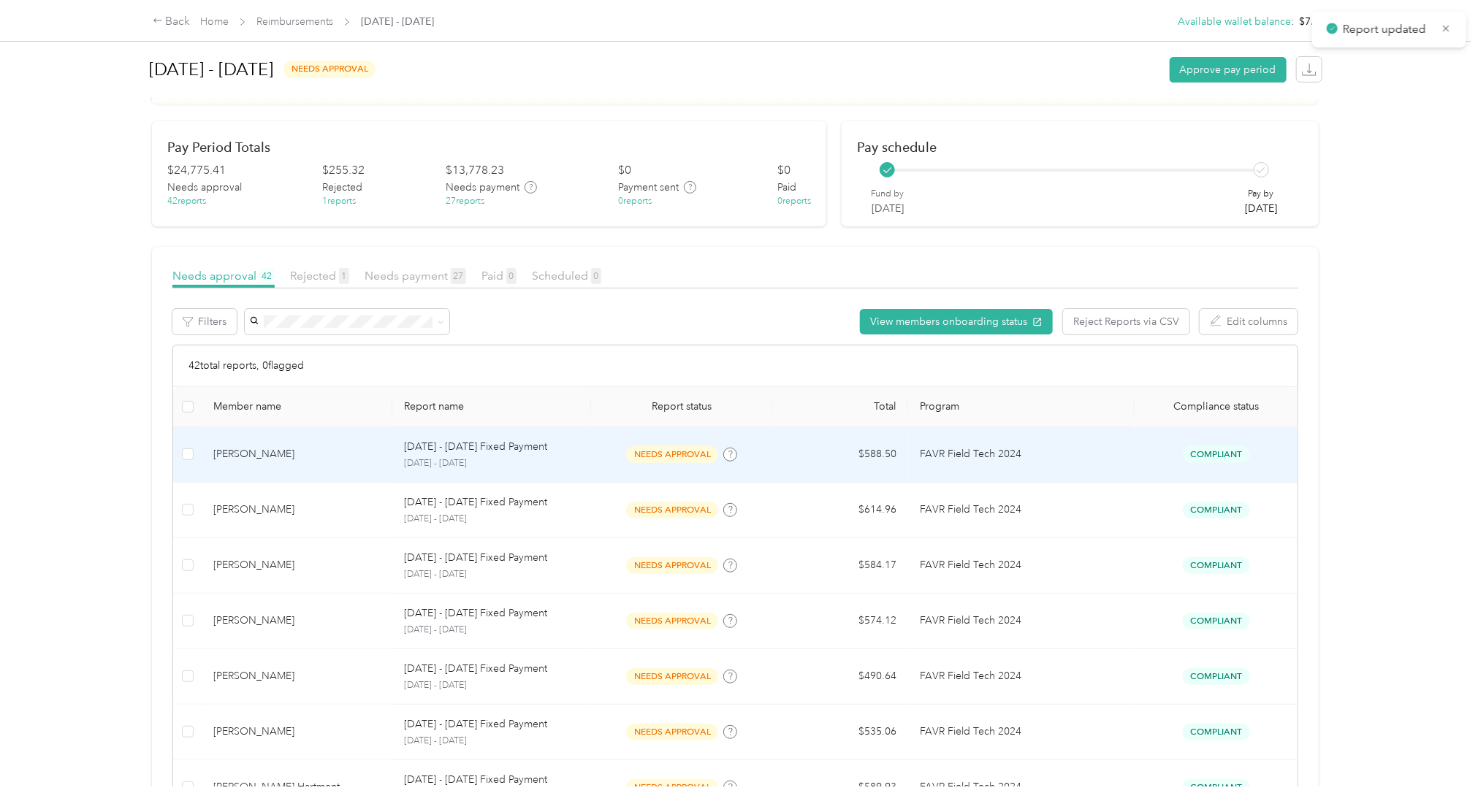
click at [661, 452] on span "needs approval" at bounding box center [672, 454] width 92 height 17
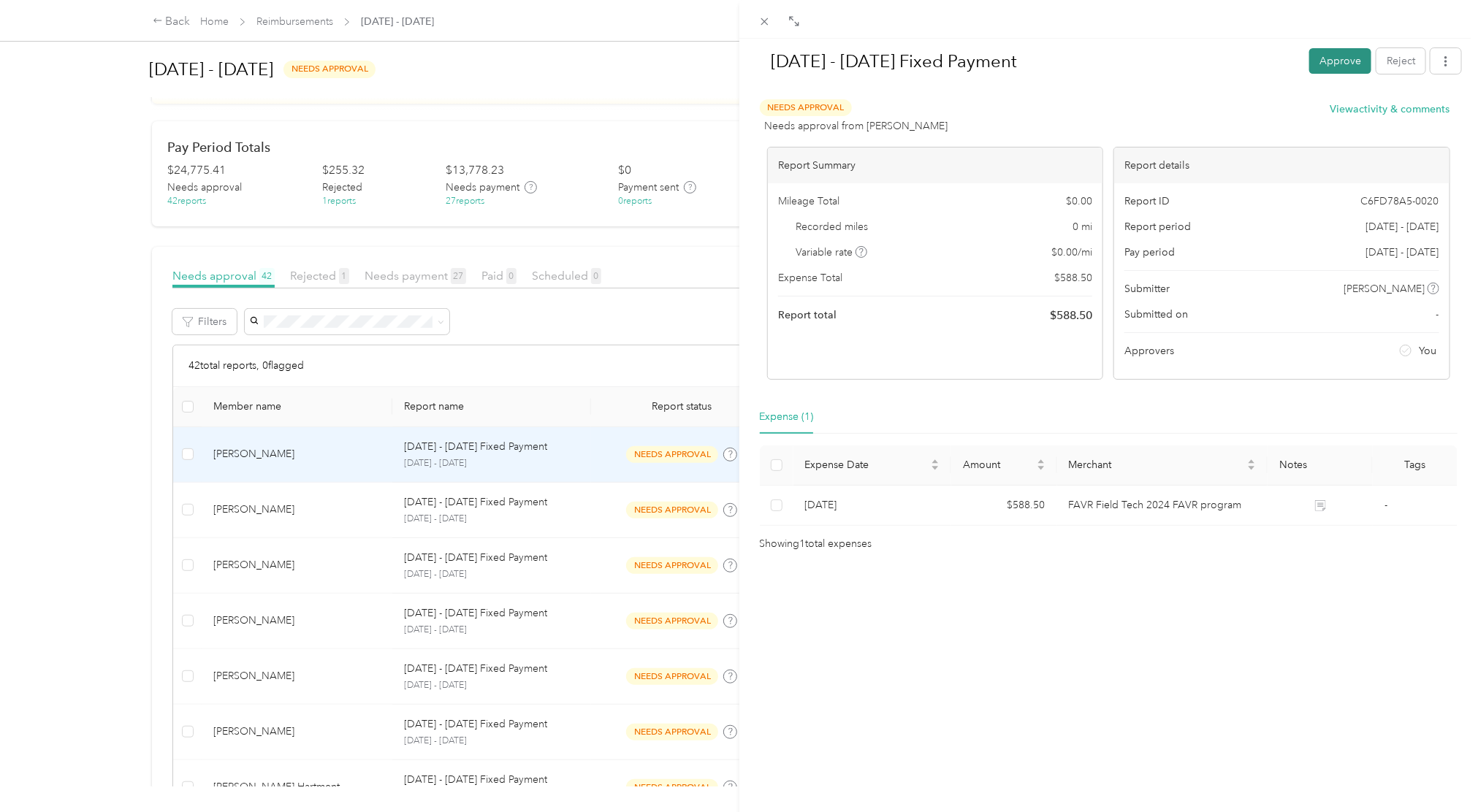
click at [1324, 57] on button "Approve" at bounding box center [1340, 61] width 62 height 25
click at [537, 508] on div "[DATE] - [DATE] Fixed Payment Pay Reject Unapprove Needs Payment Needs payment …" at bounding box center [739, 406] width 1478 height 812
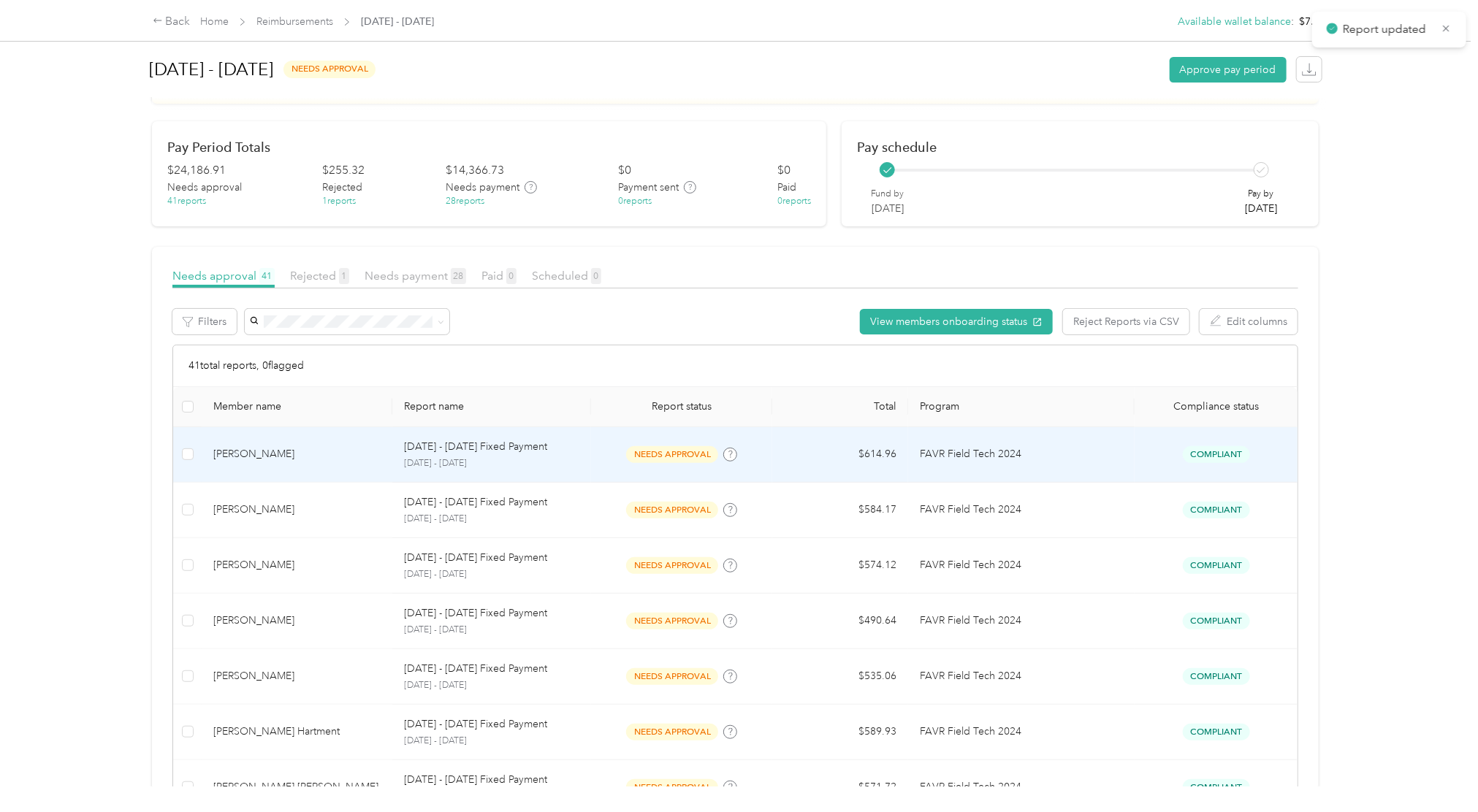
click at [665, 454] on span "needs approval" at bounding box center [672, 454] width 92 height 17
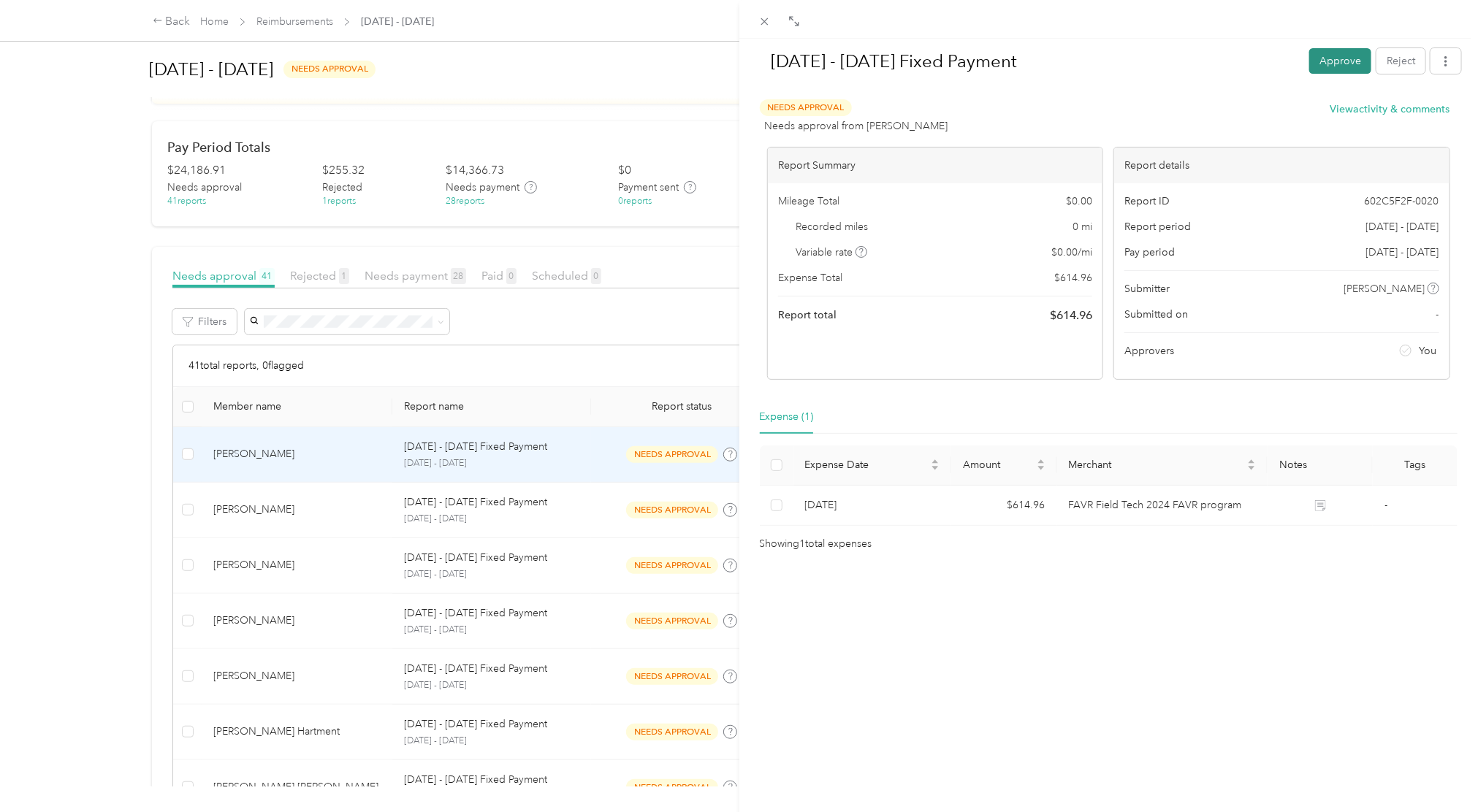
click at [1331, 51] on button "Approve" at bounding box center [1340, 61] width 62 height 25
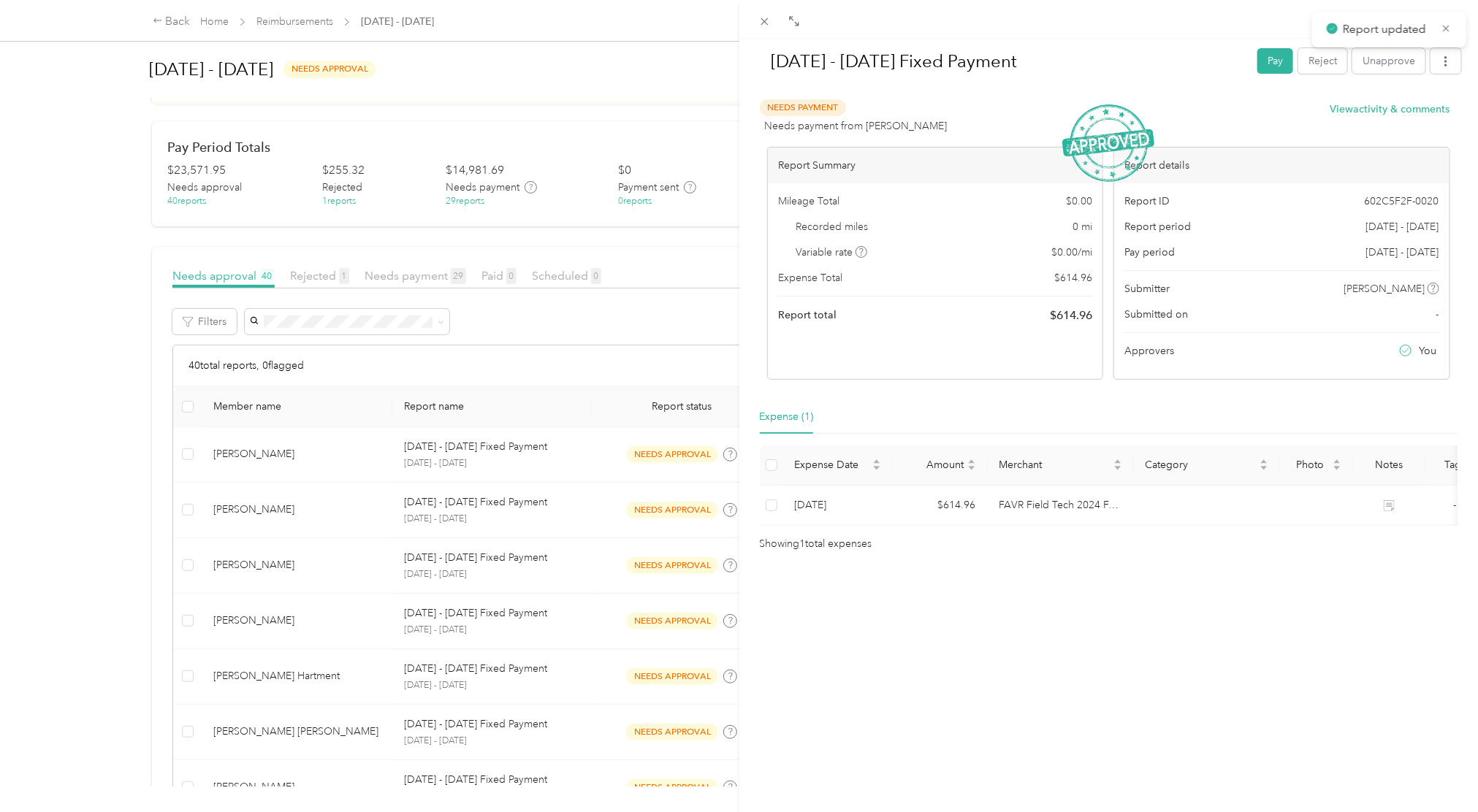
click at [563, 530] on div "[DATE] - [DATE] Fixed Payment Pay Reject Unapprove Needs Payment Needs payment …" at bounding box center [739, 406] width 1478 height 812
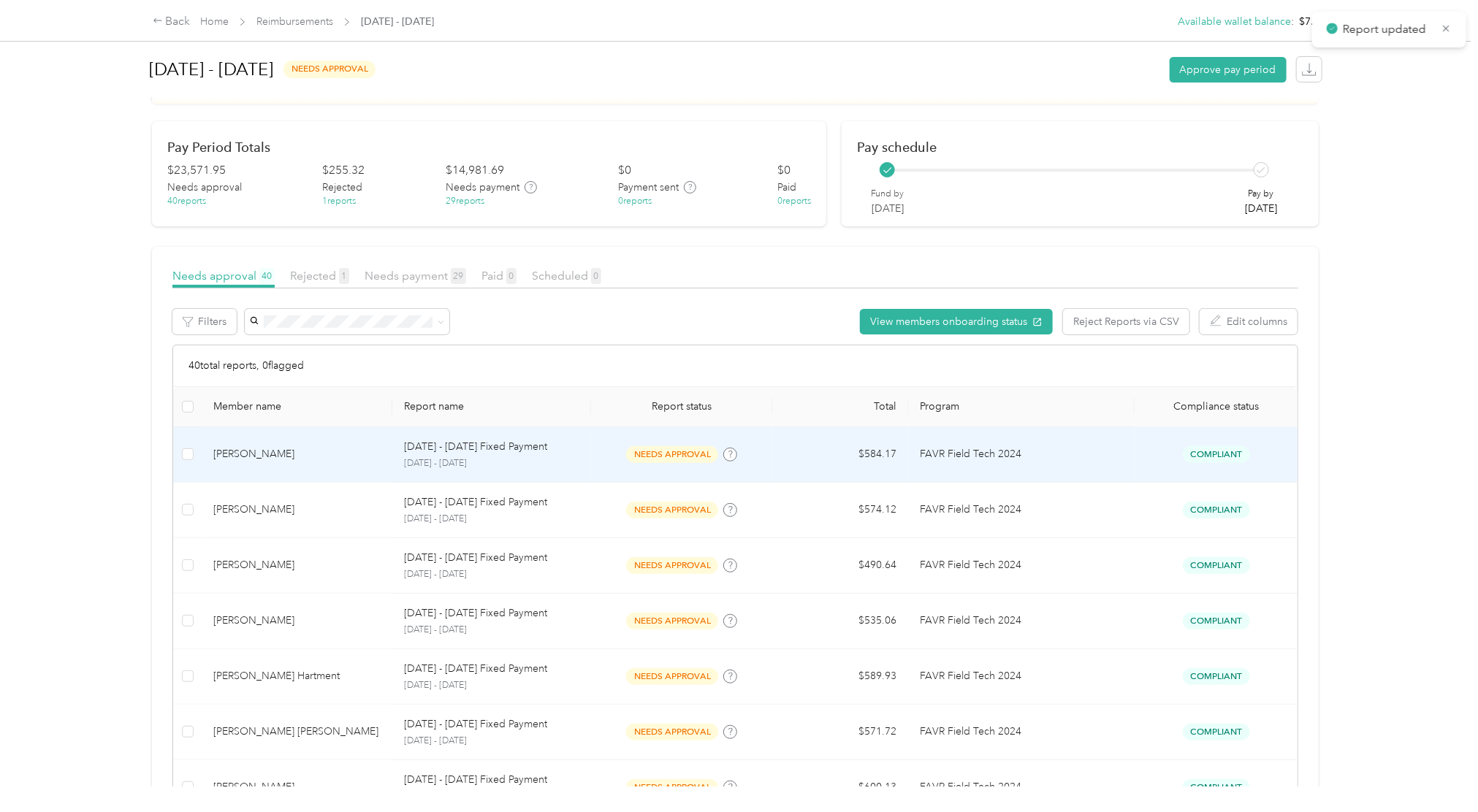
click at [658, 464] on td "needs approval" at bounding box center [682, 455] width 181 height 56
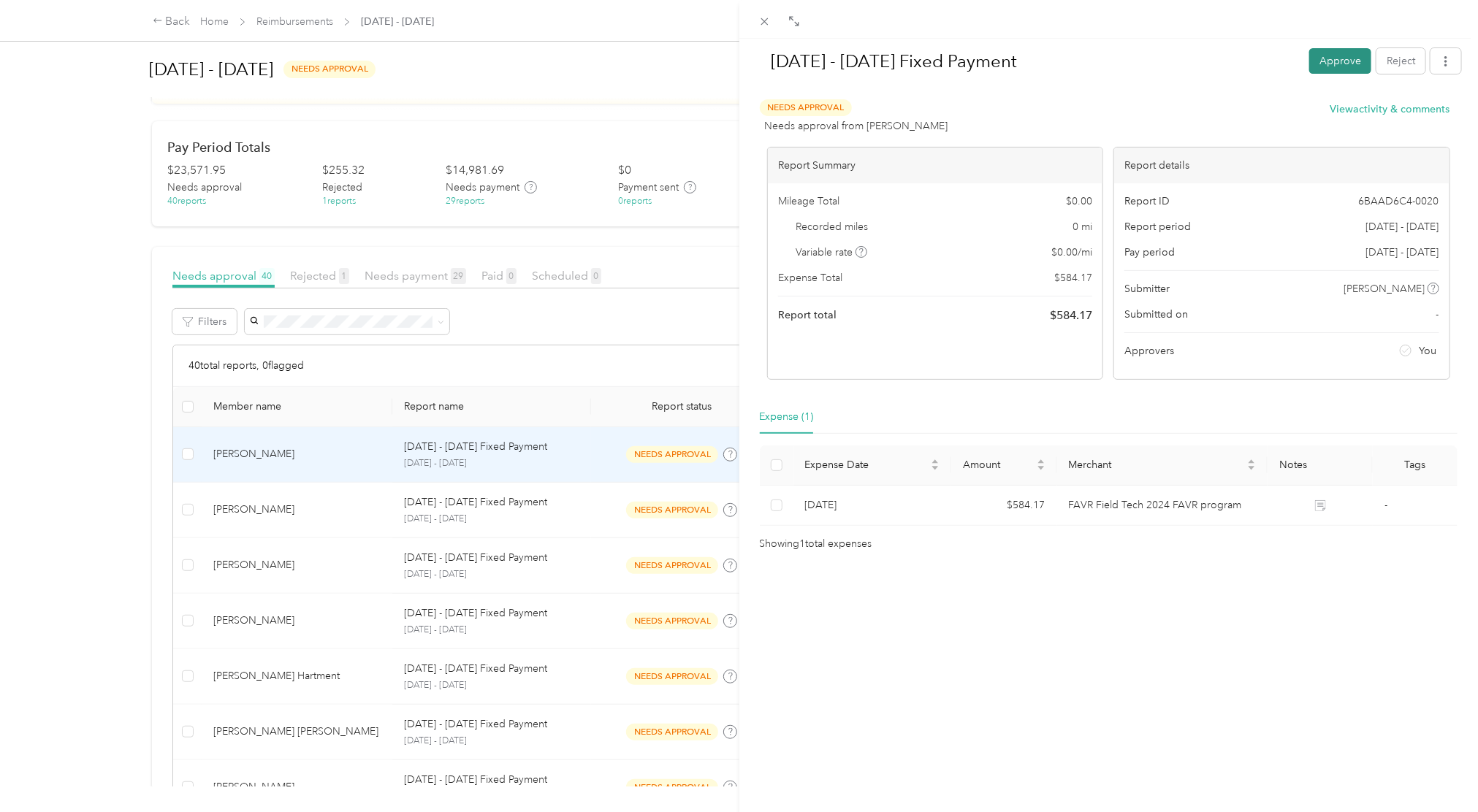
click at [1317, 60] on button "Approve" at bounding box center [1340, 61] width 62 height 25
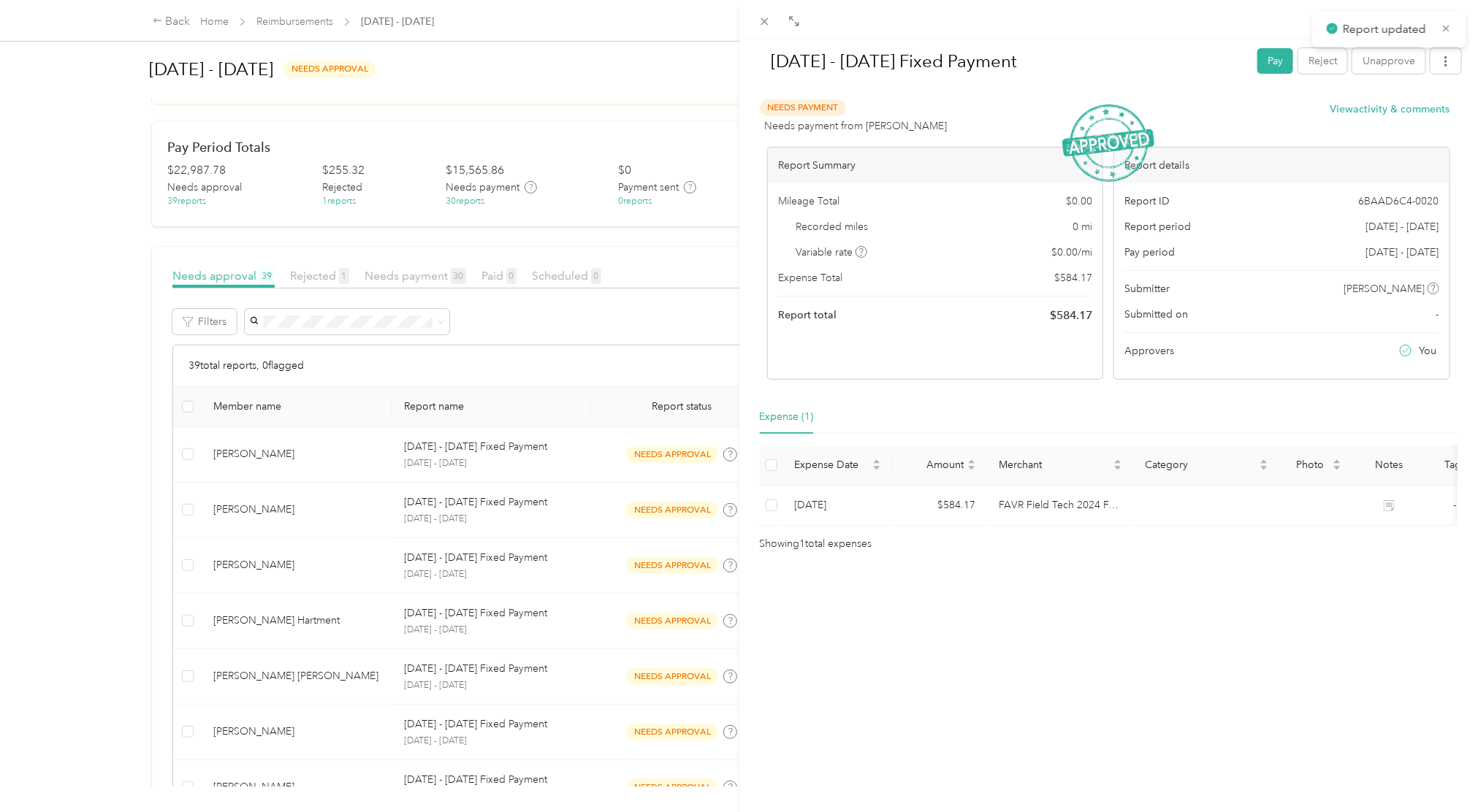
click at [521, 524] on div "[DATE] - [DATE] Fixed Payment Pay Reject Unapprove Needs Payment Needs payment …" at bounding box center [739, 406] width 1478 height 812
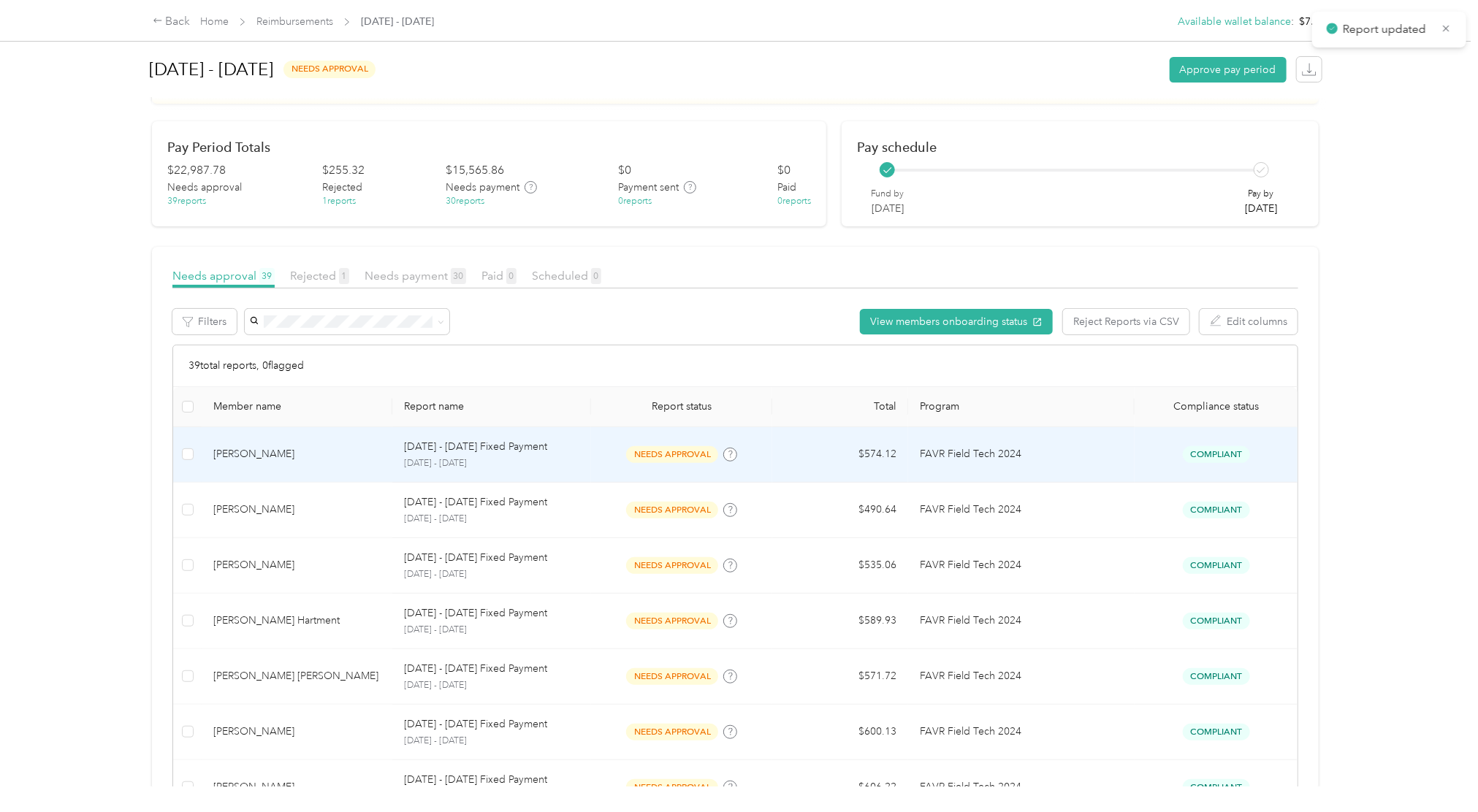
click at [621, 444] on td "needs approval" at bounding box center [682, 455] width 181 height 56
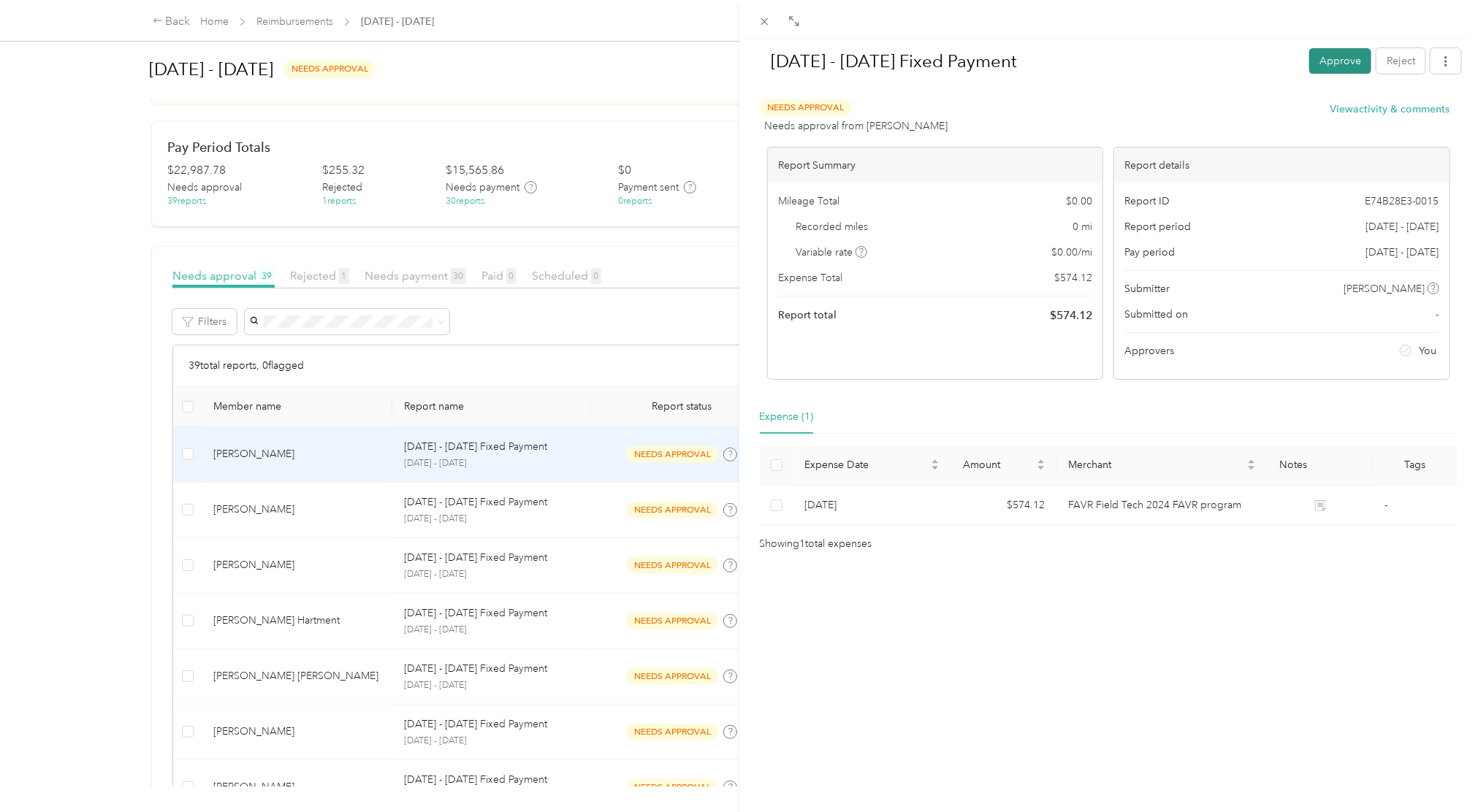
click at [1319, 58] on button "Approve" at bounding box center [1340, 61] width 62 height 25
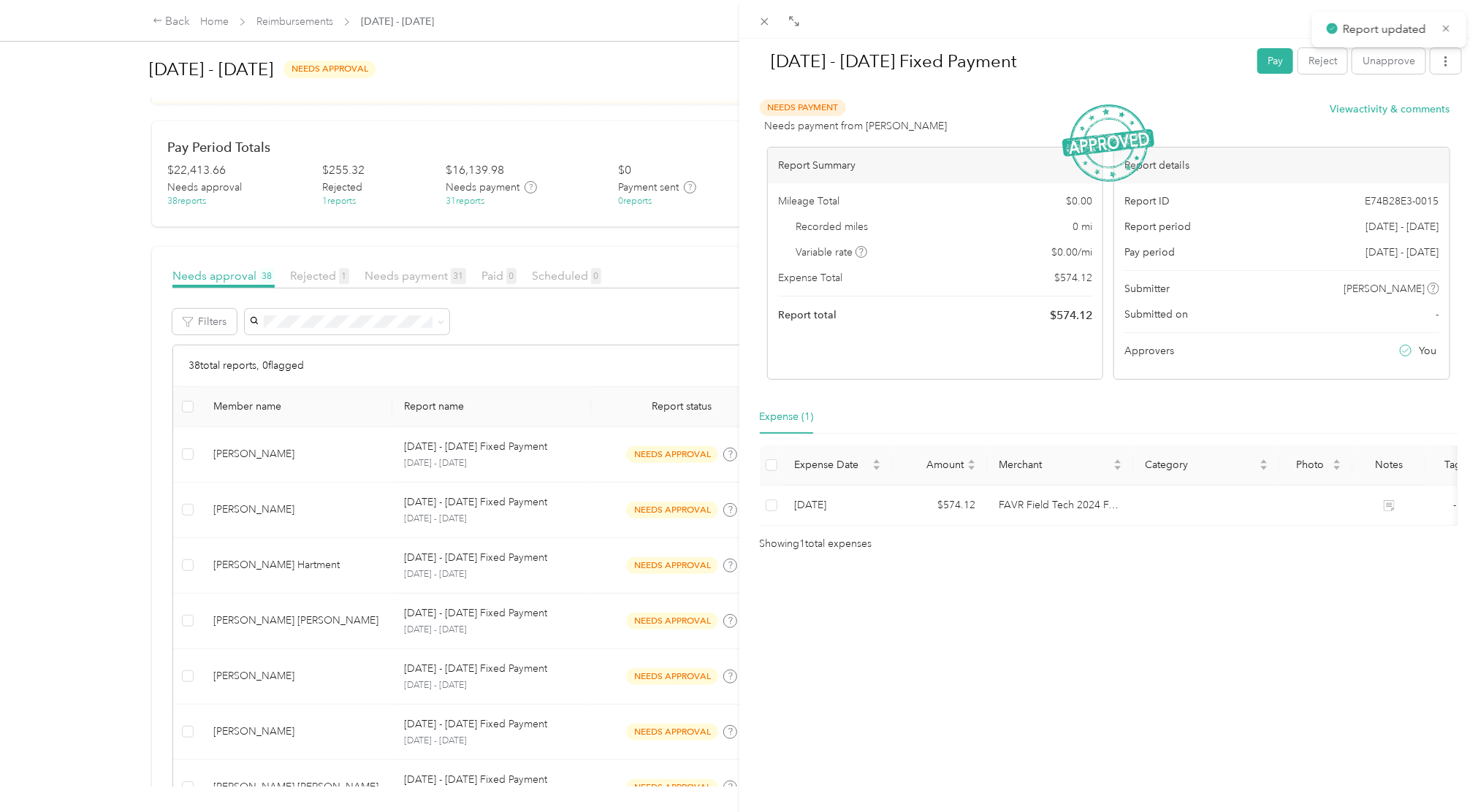
click at [480, 454] on div "[DATE] - [DATE] Fixed Payment Pay Reject Unapprove Needs Payment Needs payment …" at bounding box center [739, 406] width 1478 height 812
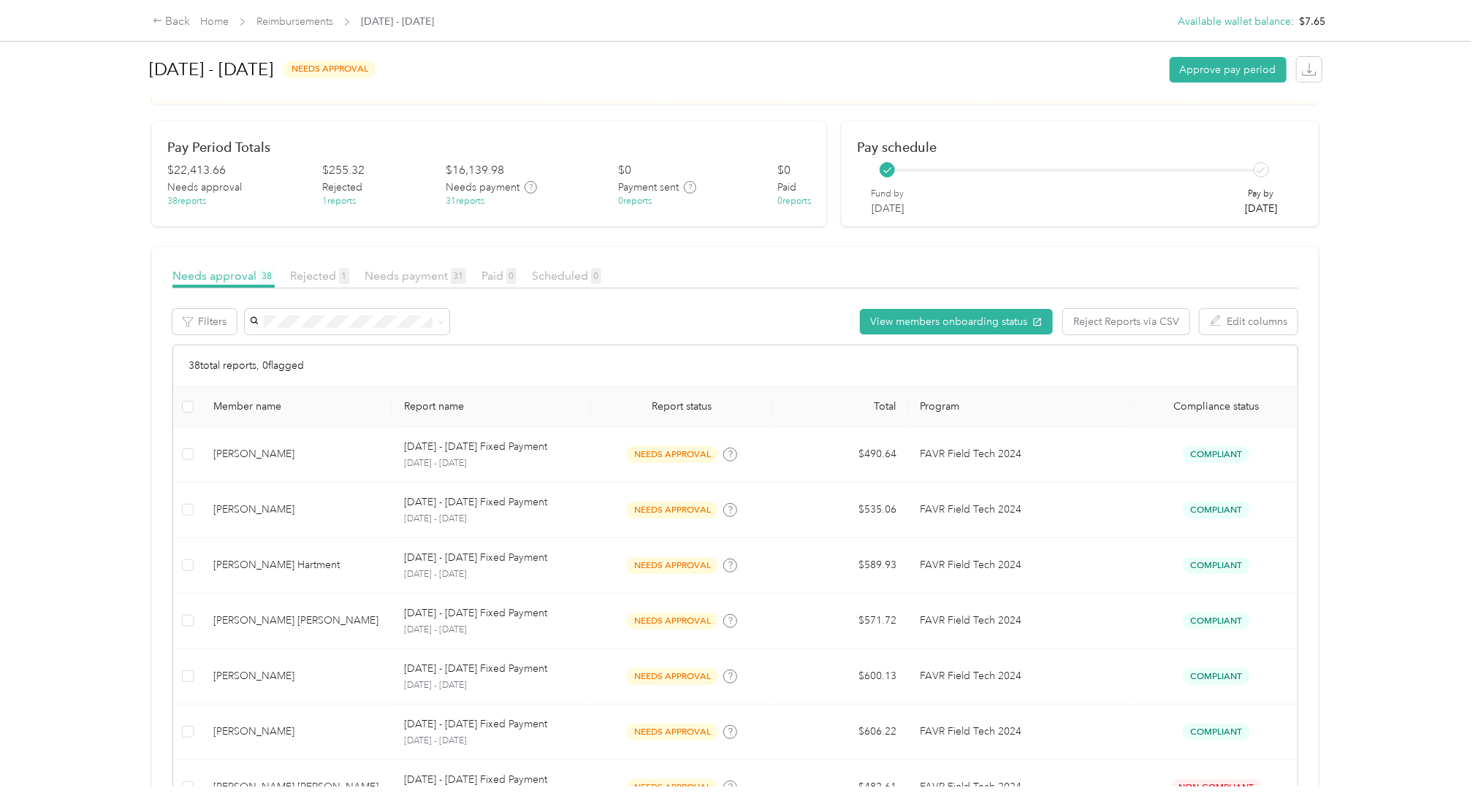
click at [480, 454] on div at bounding box center [739, 406] width 1478 height 812
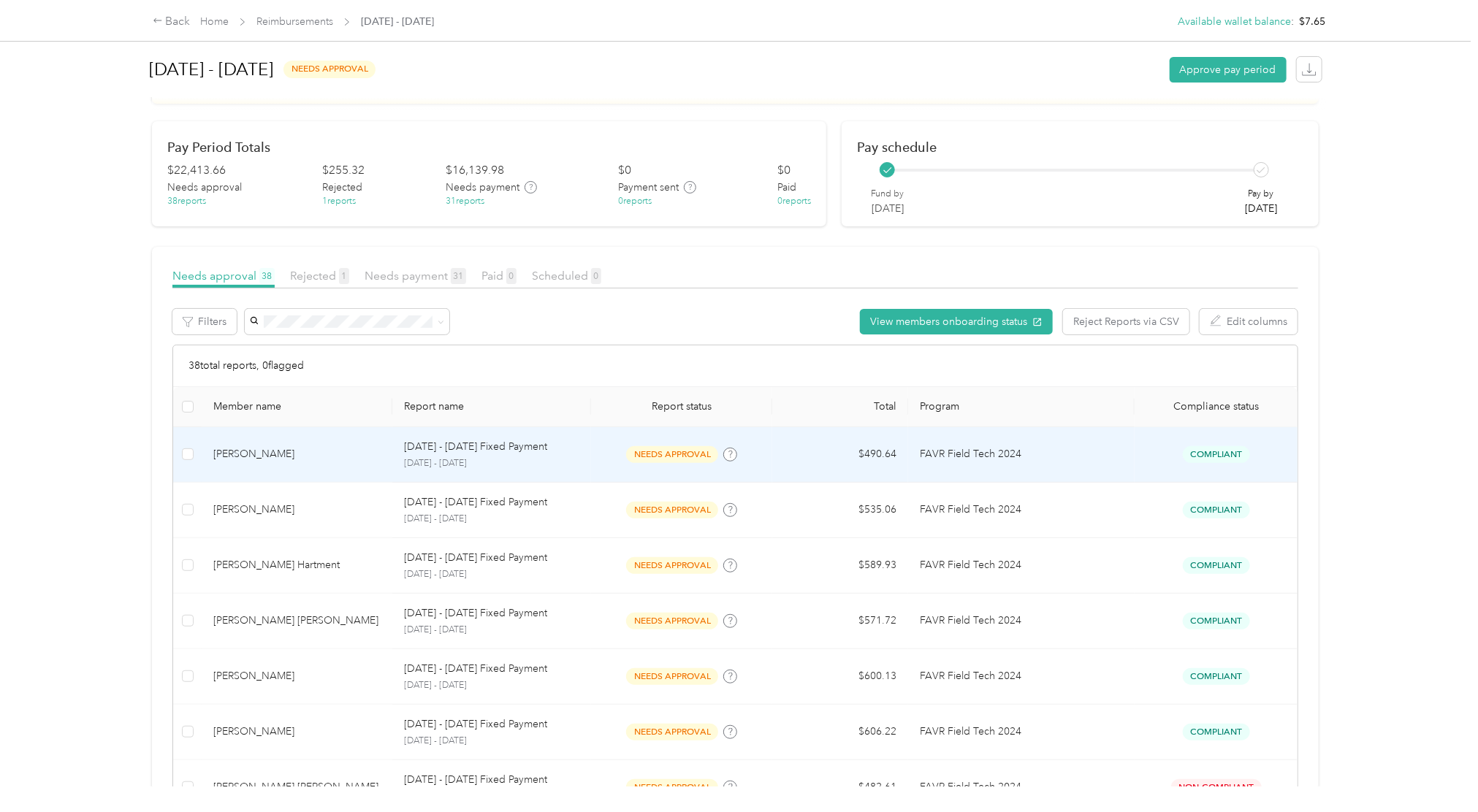
click at [657, 440] on td "needs approval" at bounding box center [682, 455] width 181 height 56
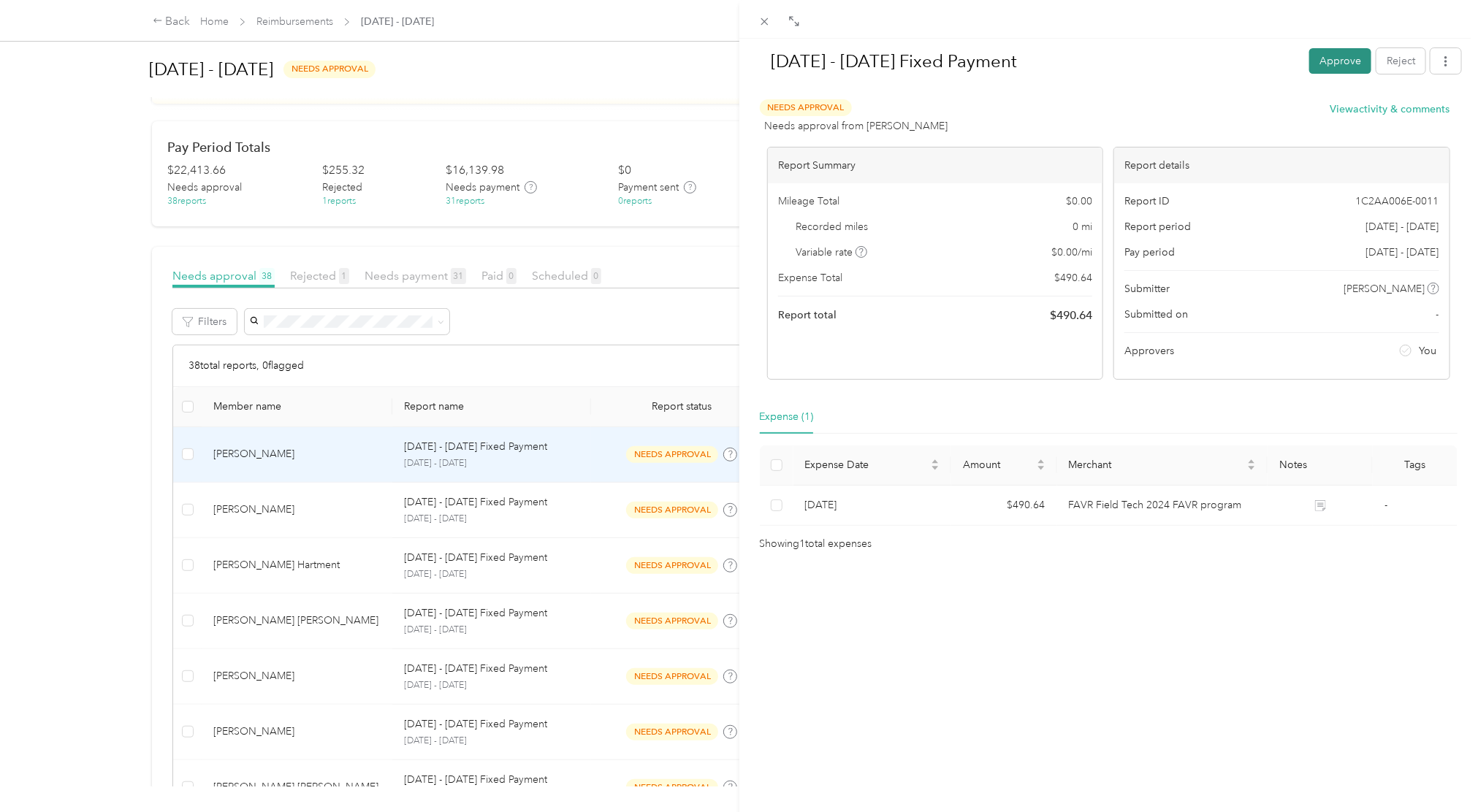
click at [1312, 73] on button "Approve" at bounding box center [1340, 61] width 62 height 25
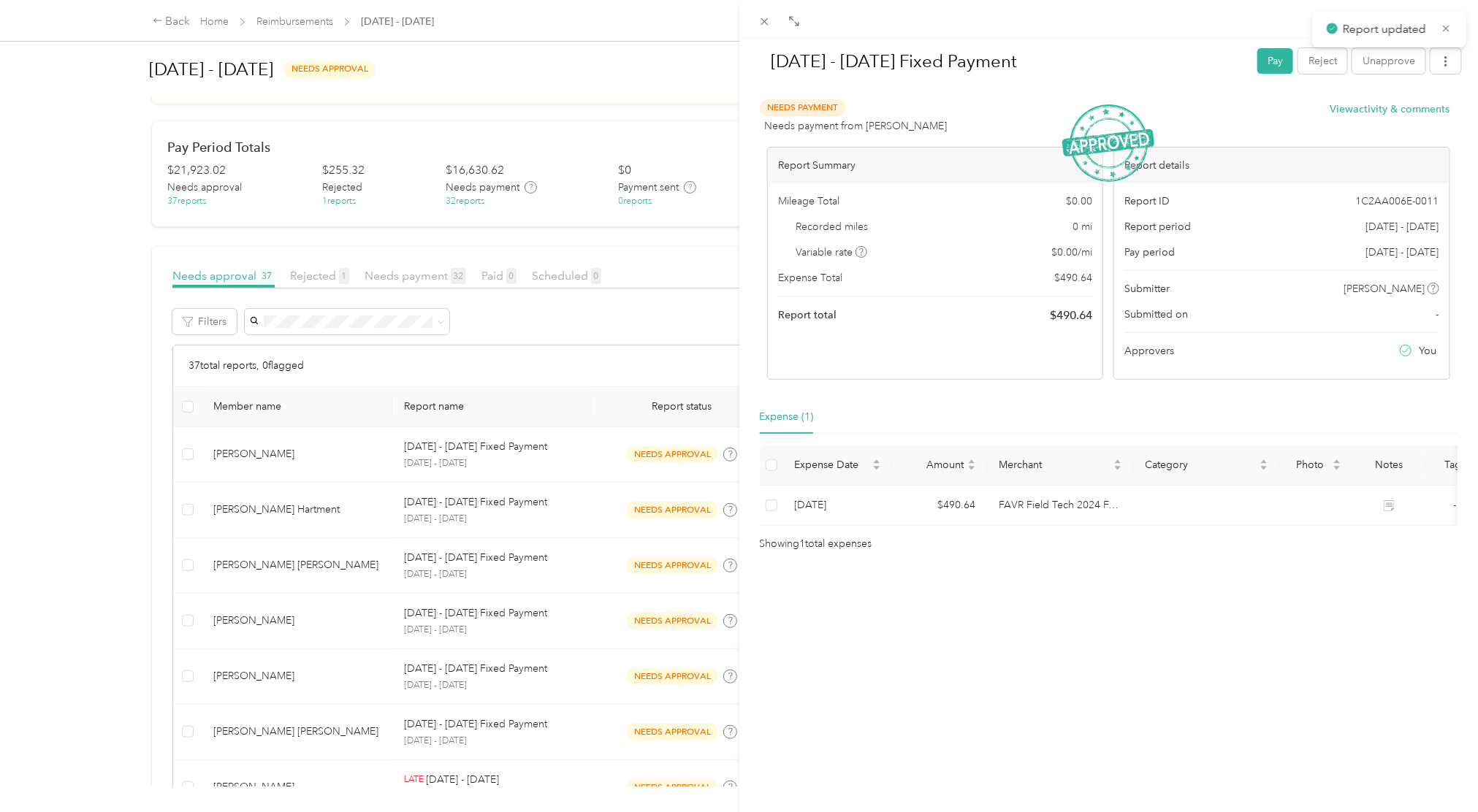
click at [673, 444] on div "[DATE] - [DATE] Fixed Payment Pay Reject Unapprove Needs Payment Needs payment …" at bounding box center [739, 406] width 1478 height 812
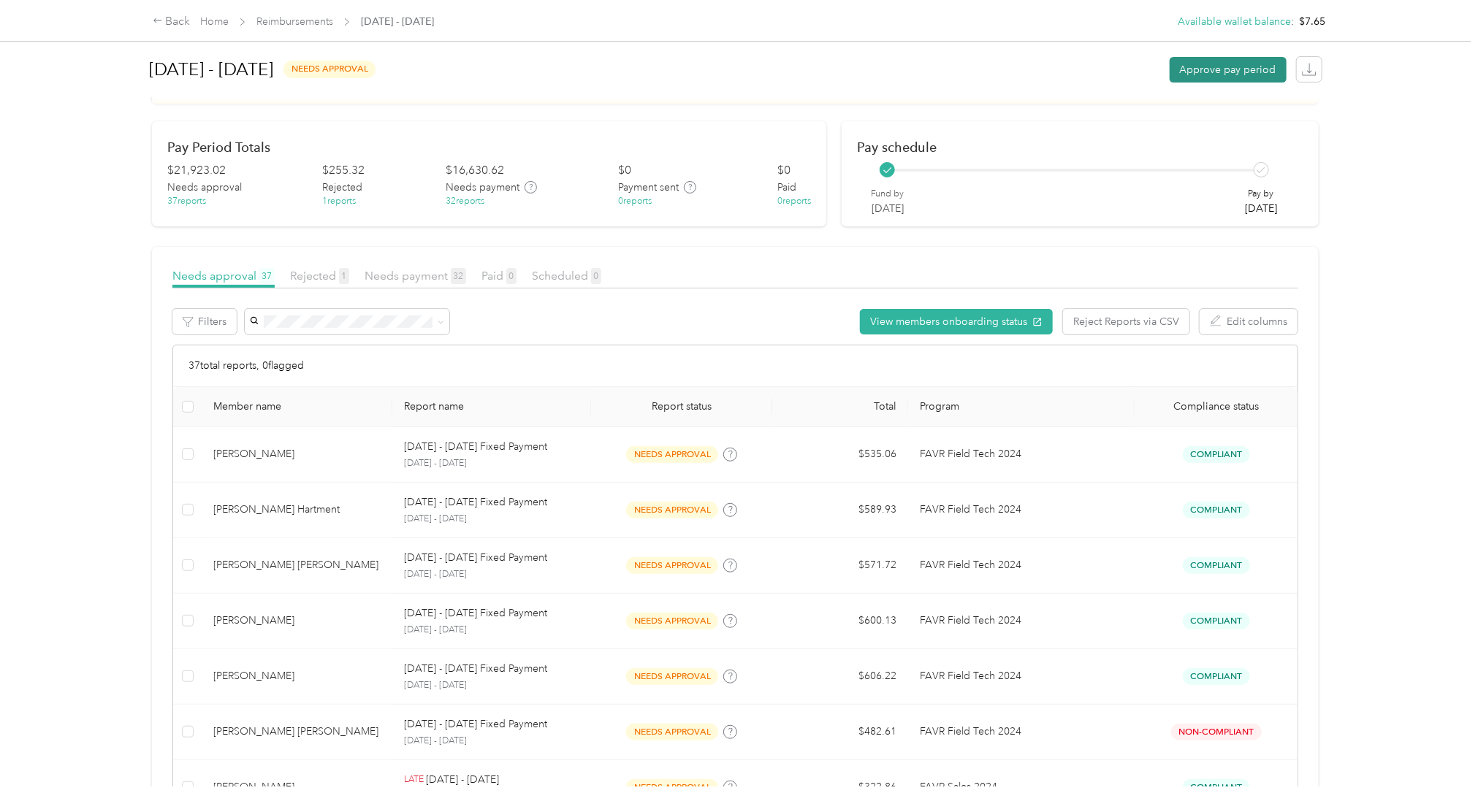
click at [1212, 65] on button "Approve pay period" at bounding box center [1227, 70] width 117 height 25
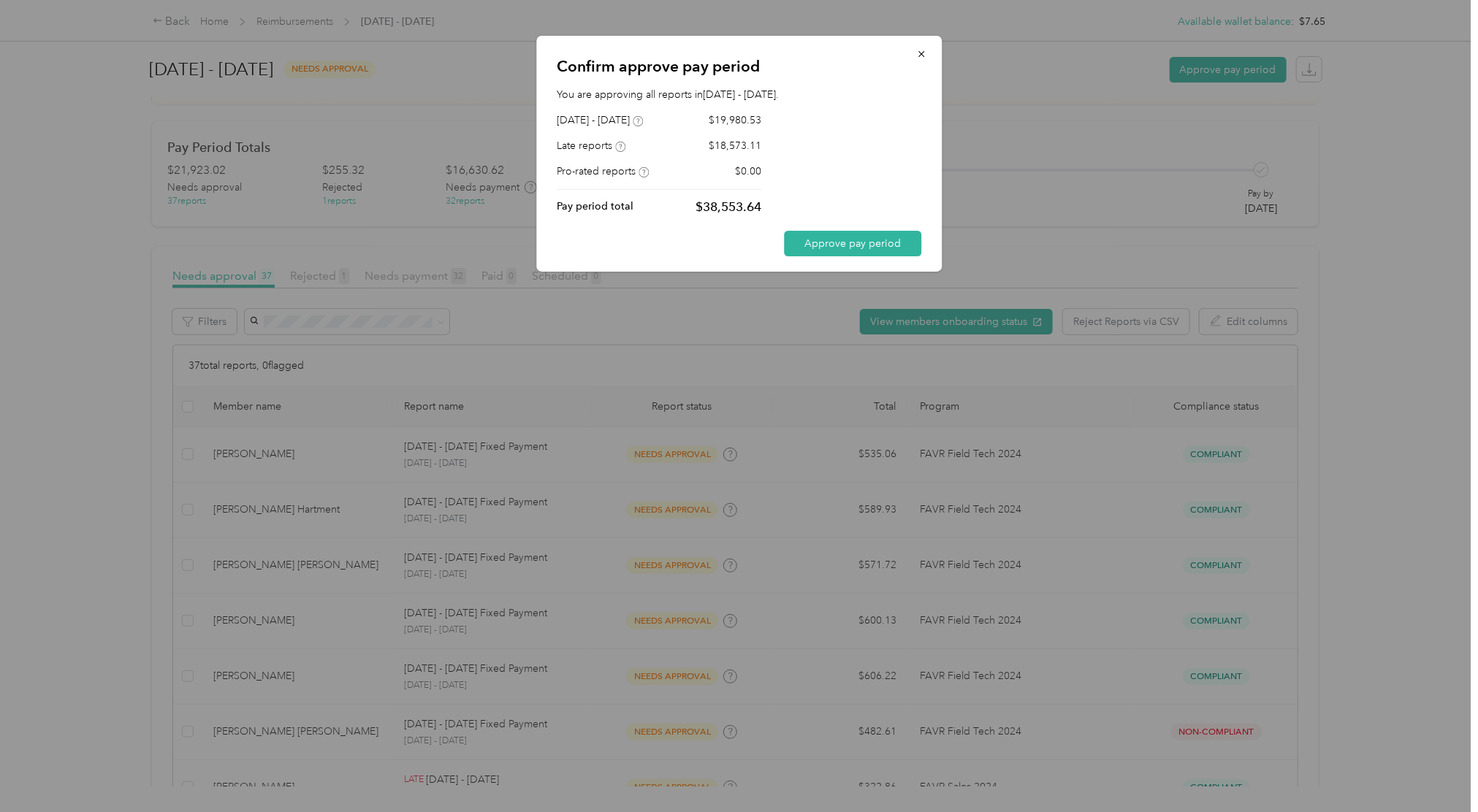
click at [650, 475] on div at bounding box center [739, 406] width 1478 height 812
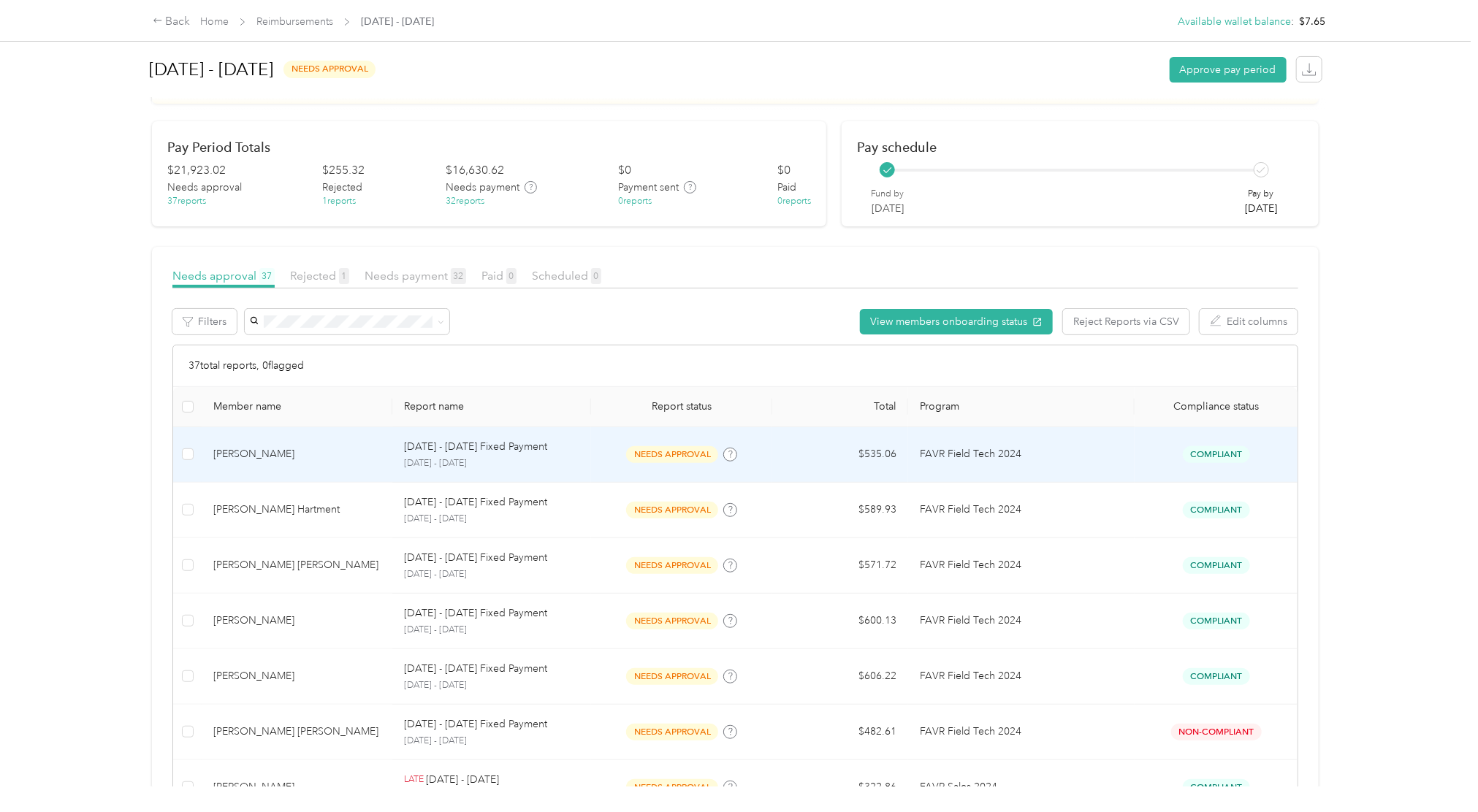
click at [676, 455] on span "needs approval" at bounding box center [672, 454] width 92 height 17
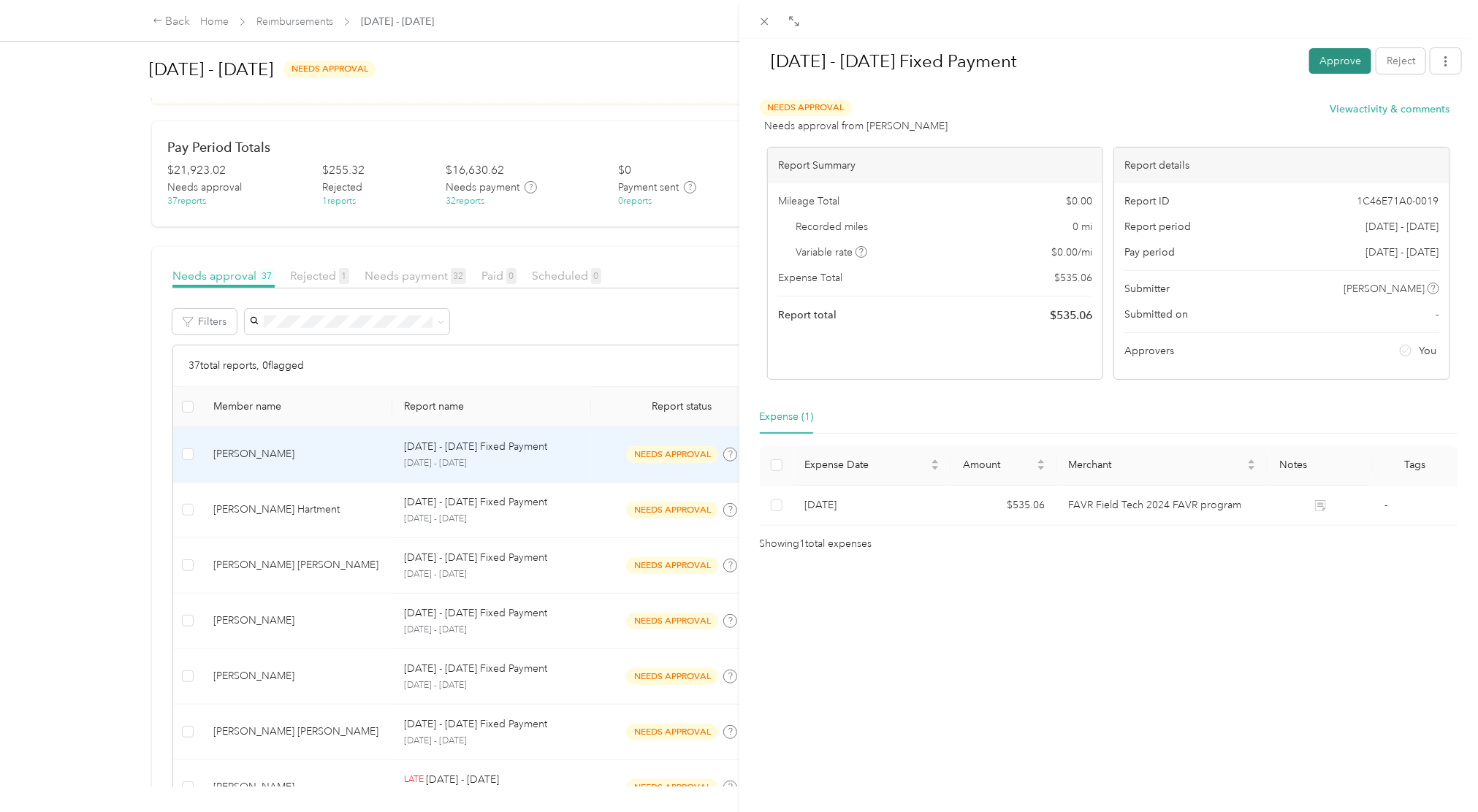
click at [1322, 68] on button "Approve" at bounding box center [1340, 61] width 62 height 25
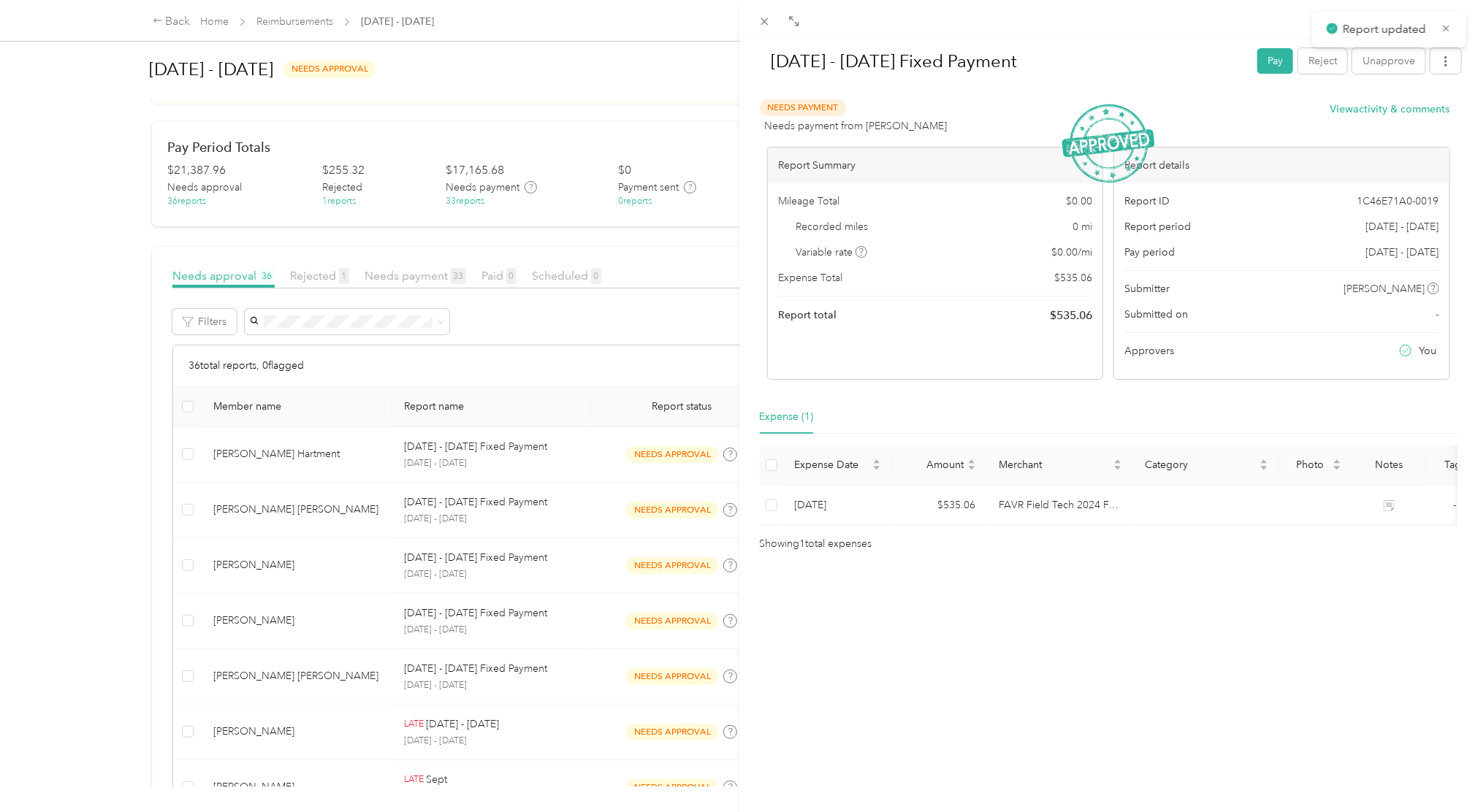
click at [650, 455] on div "[DATE] - [DATE] Fixed Payment Pay Reject Unapprove Needs Payment Needs payment …" at bounding box center [739, 406] width 1478 height 812
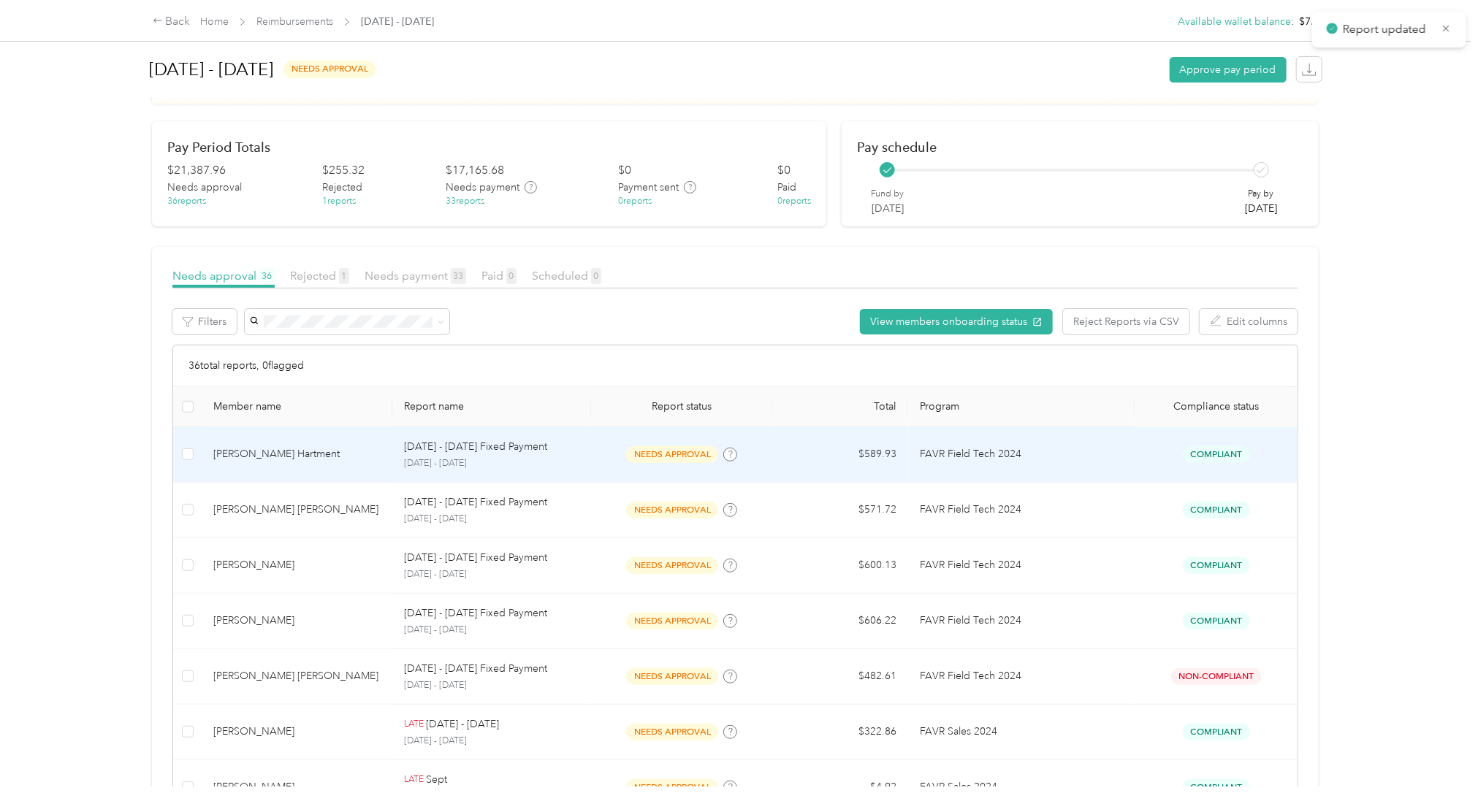
click at [650, 455] on span "needs approval" at bounding box center [672, 454] width 92 height 17
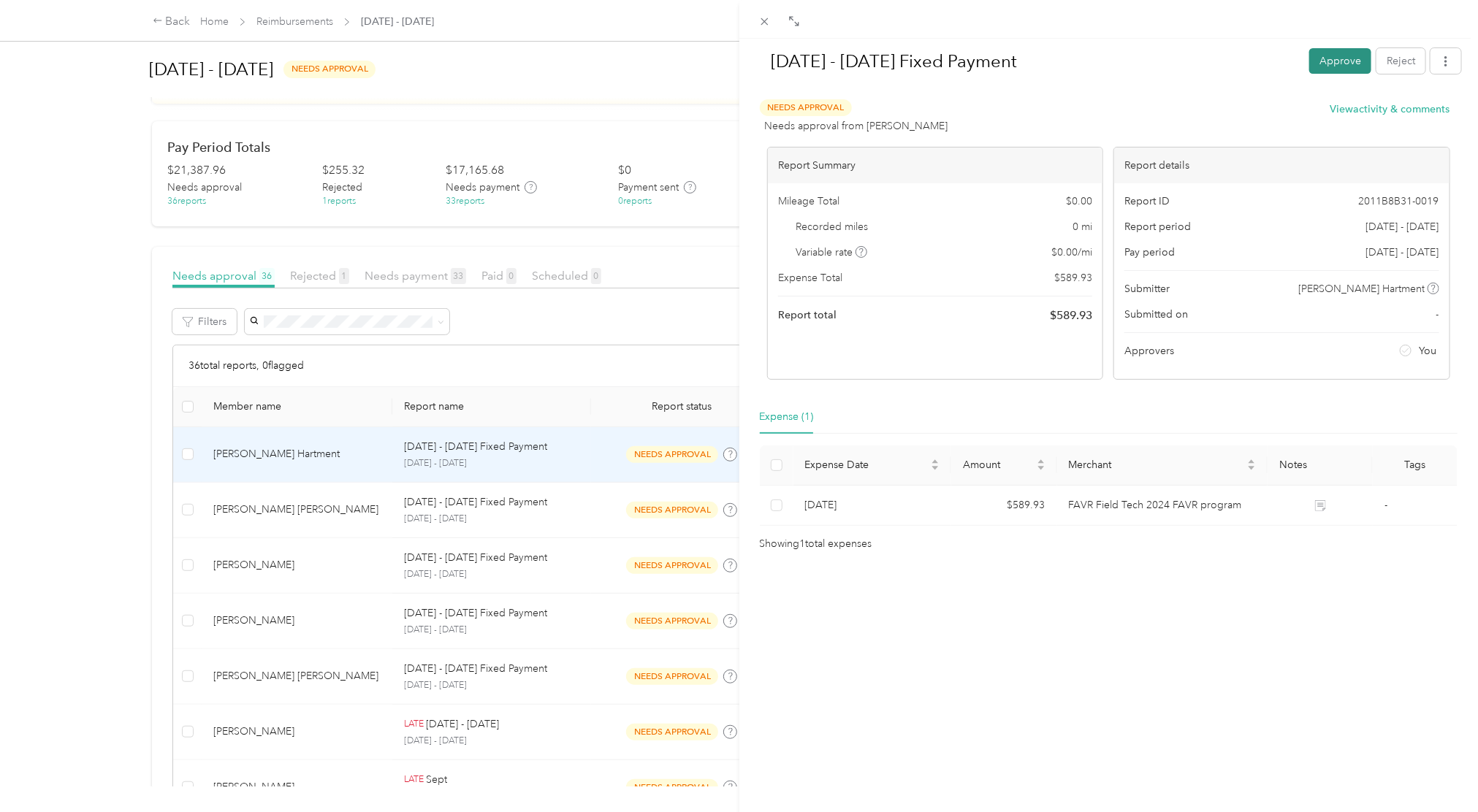
click at [1325, 67] on button "Approve" at bounding box center [1340, 61] width 62 height 25
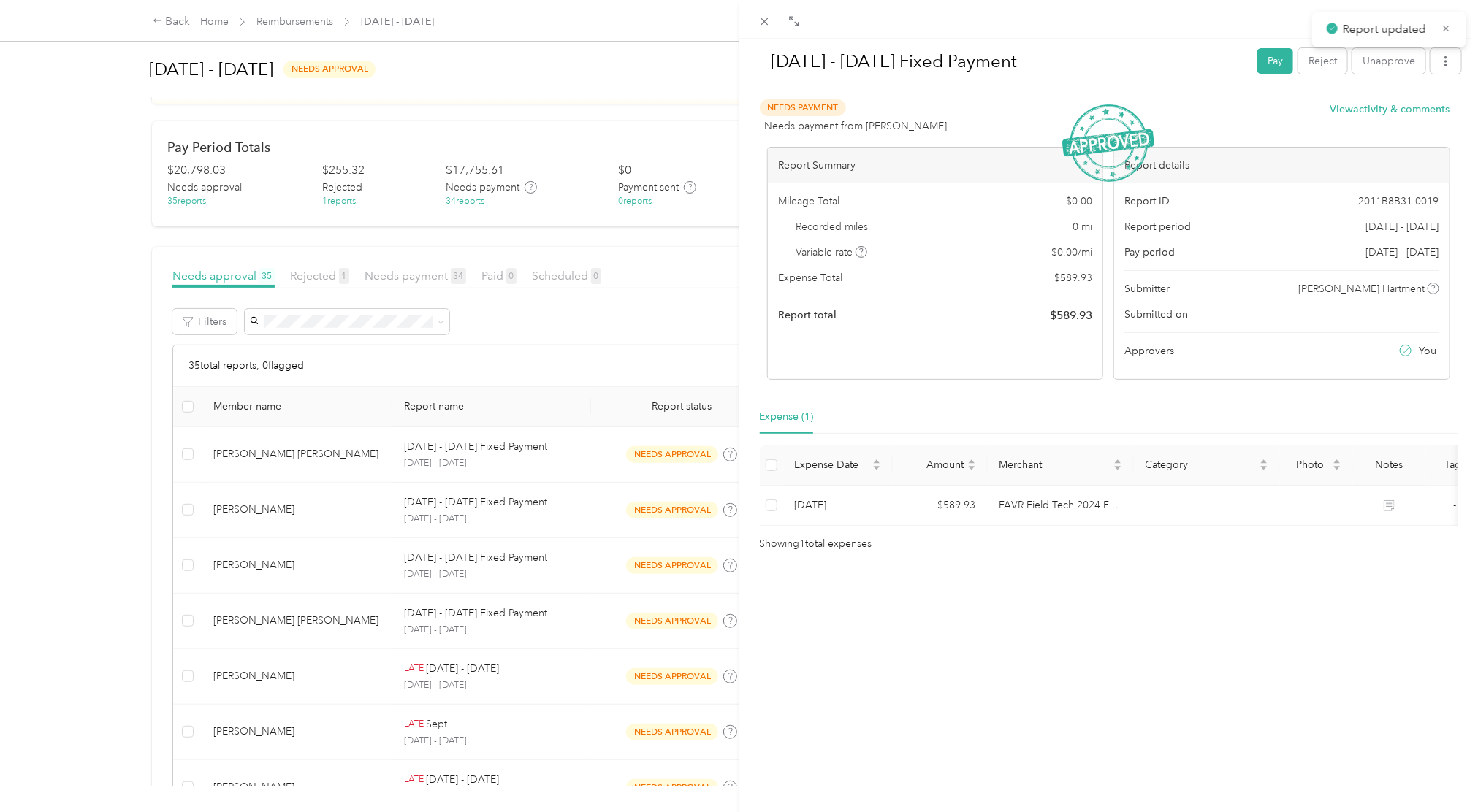
click at [671, 459] on div "[DATE] - [DATE] Fixed Payment Pay Reject Unapprove Needs Payment Needs payment …" at bounding box center [739, 406] width 1478 height 812
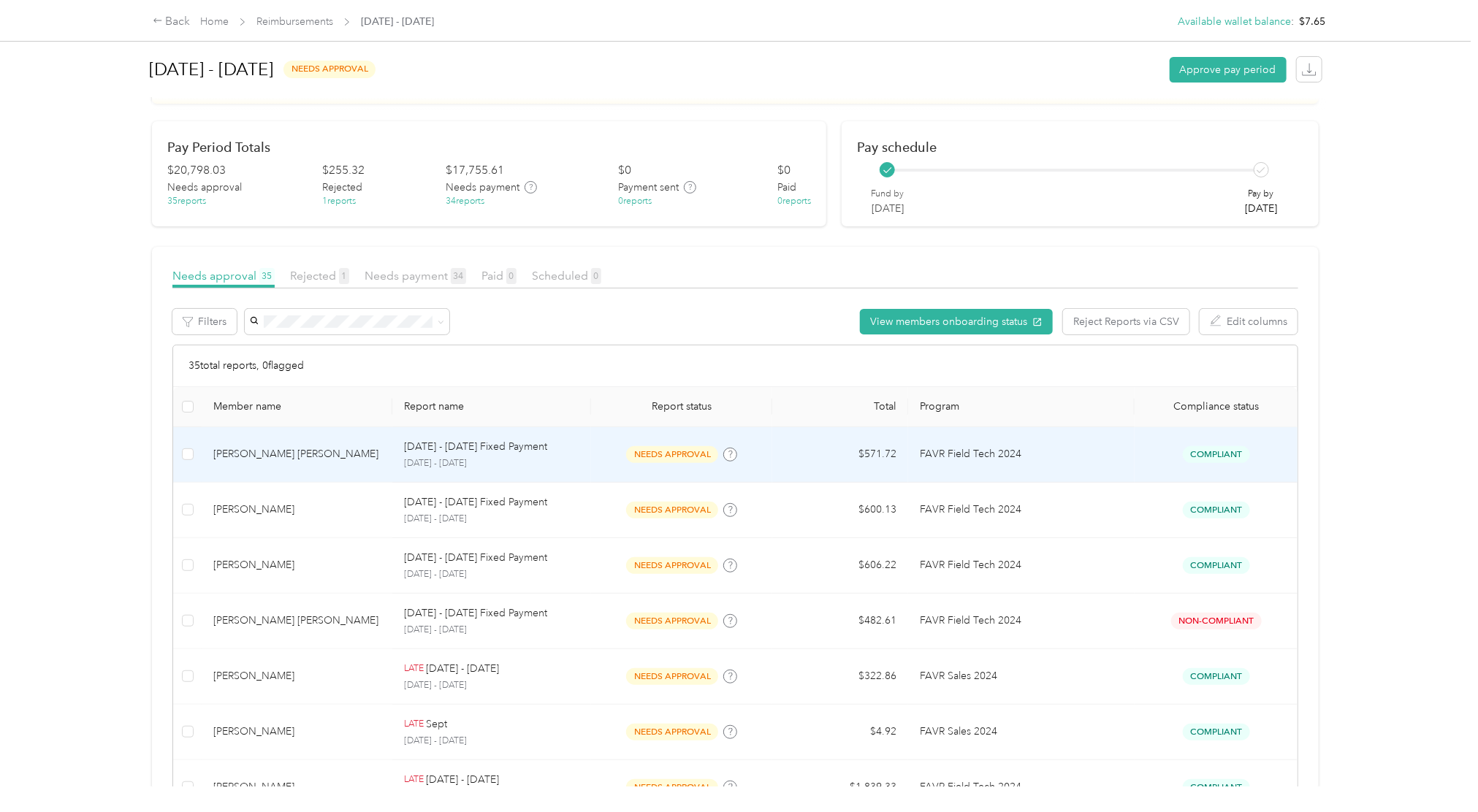
click at [641, 459] on span "needs approval" at bounding box center [672, 454] width 92 height 17
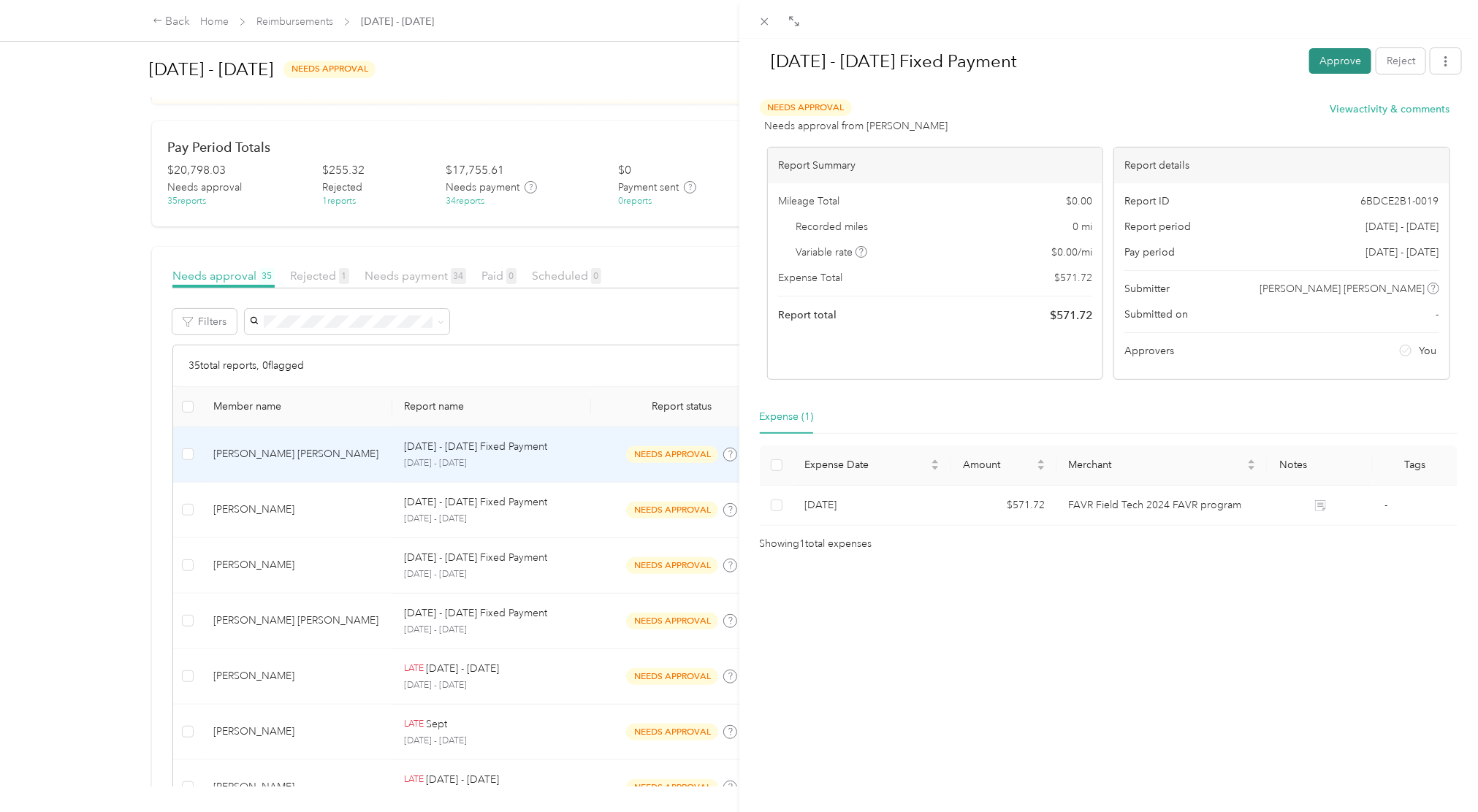
click at [1319, 62] on button "Approve" at bounding box center [1340, 61] width 62 height 25
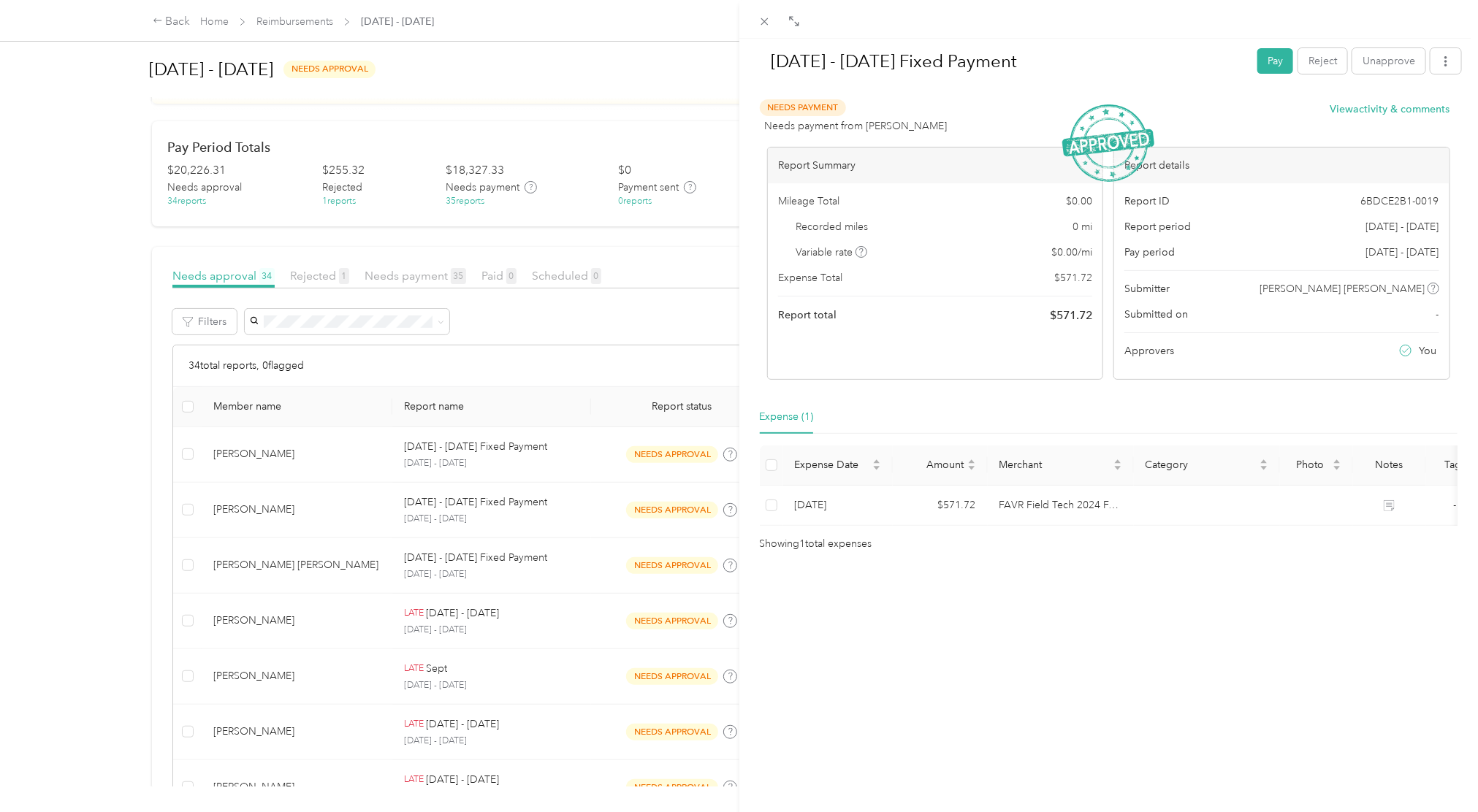
click at [460, 461] on div "[DATE] - [DATE] Fixed Payment Pay Reject Unapprove Needs Payment Needs payment …" at bounding box center [739, 406] width 1478 height 812
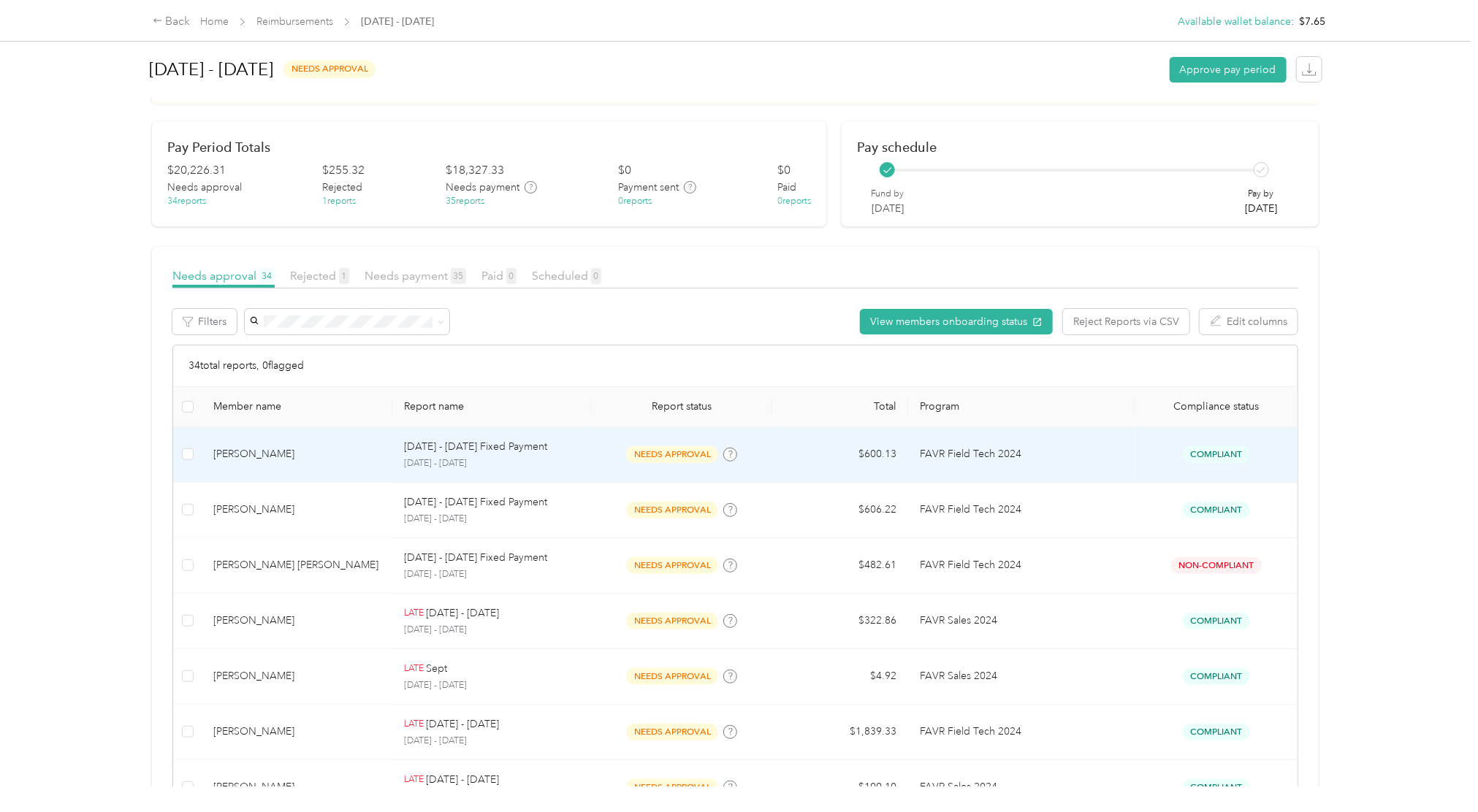
click at [646, 464] on td "needs approval" at bounding box center [682, 455] width 181 height 56
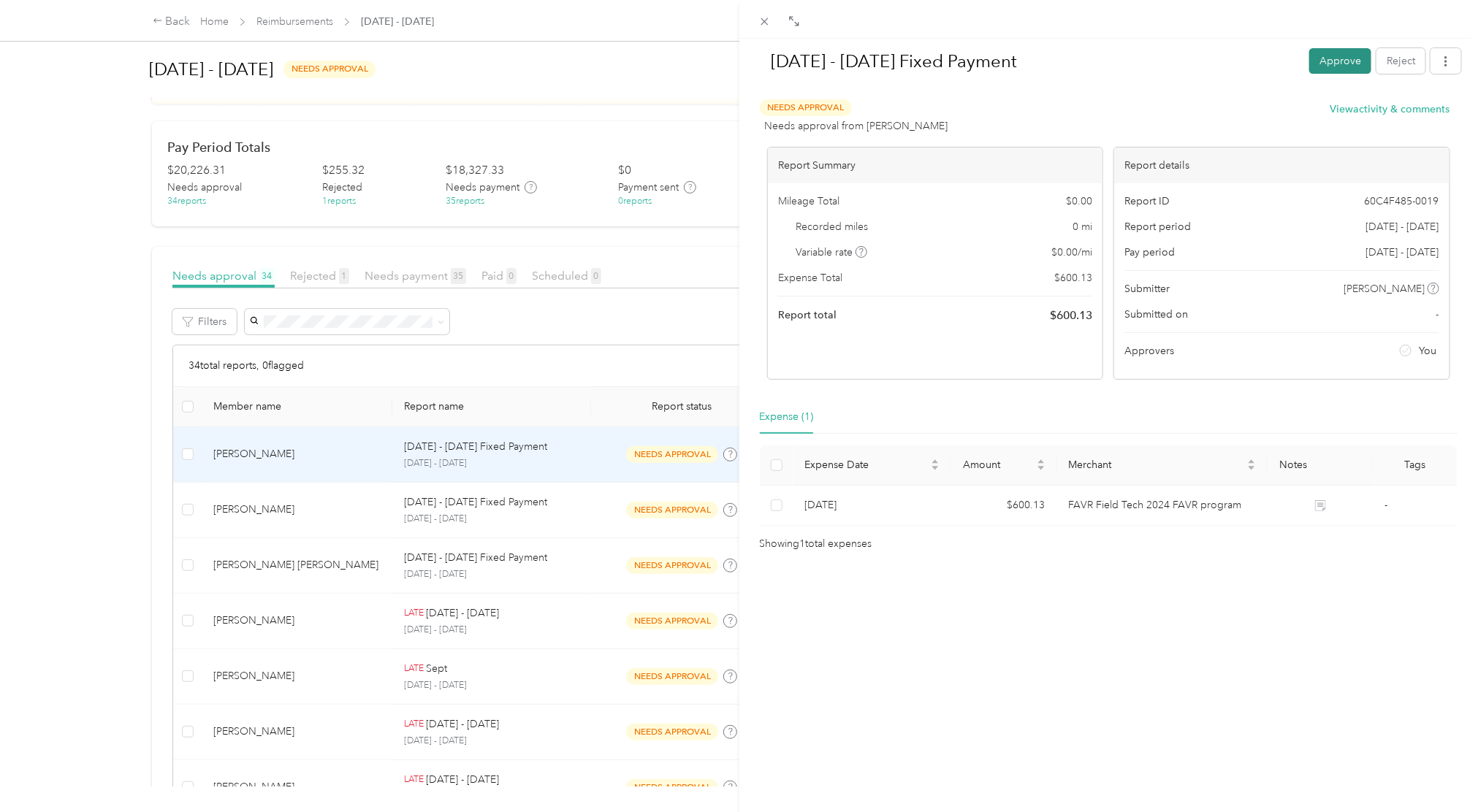
click at [1337, 70] on button "Approve" at bounding box center [1340, 61] width 62 height 25
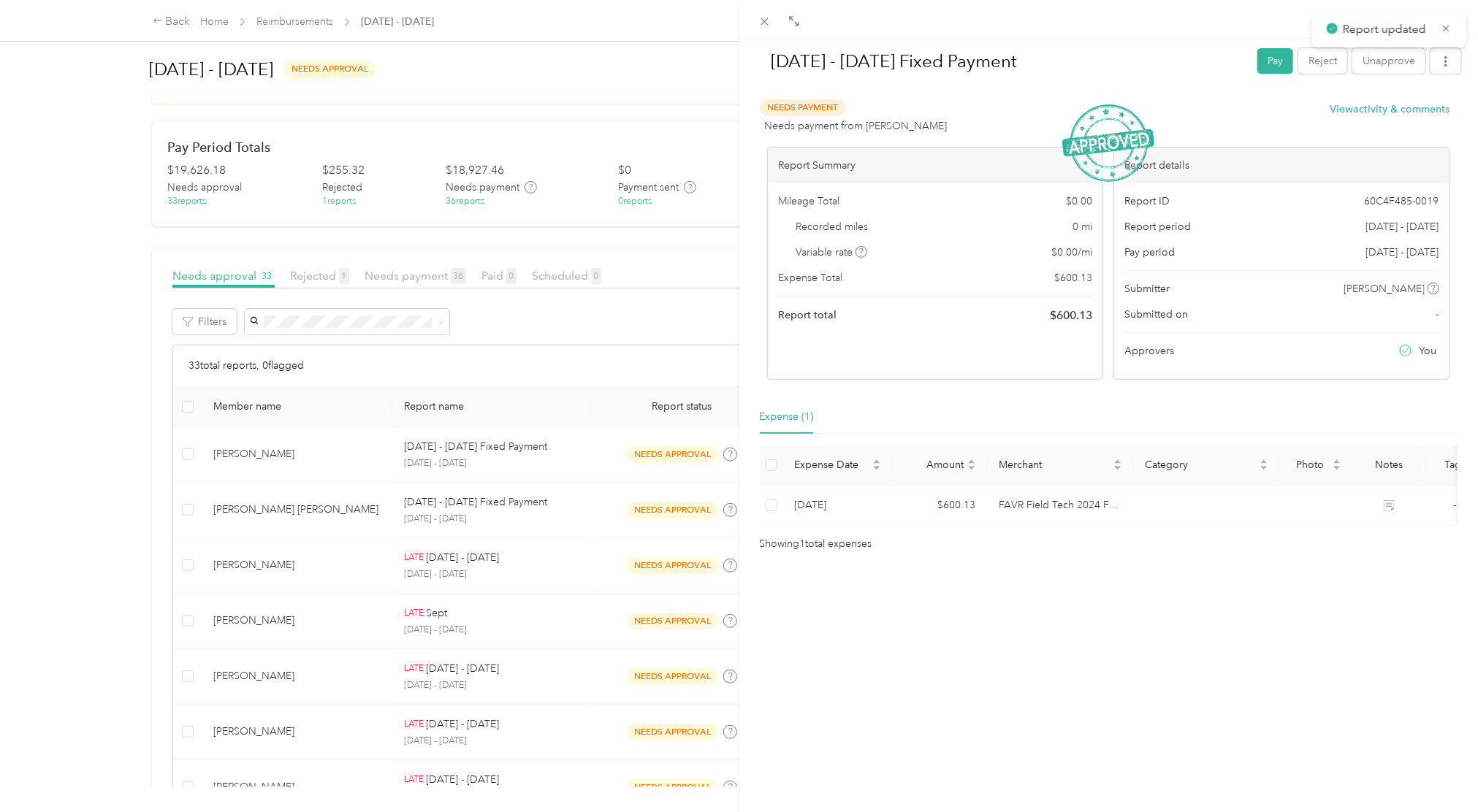
click at [602, 444] on div "[DATE] - [DATE] Fixed Payment Pay Reject Unapprove Needs Payment Needs payment …" at bounding box center [739, 406] width 1478 height 812
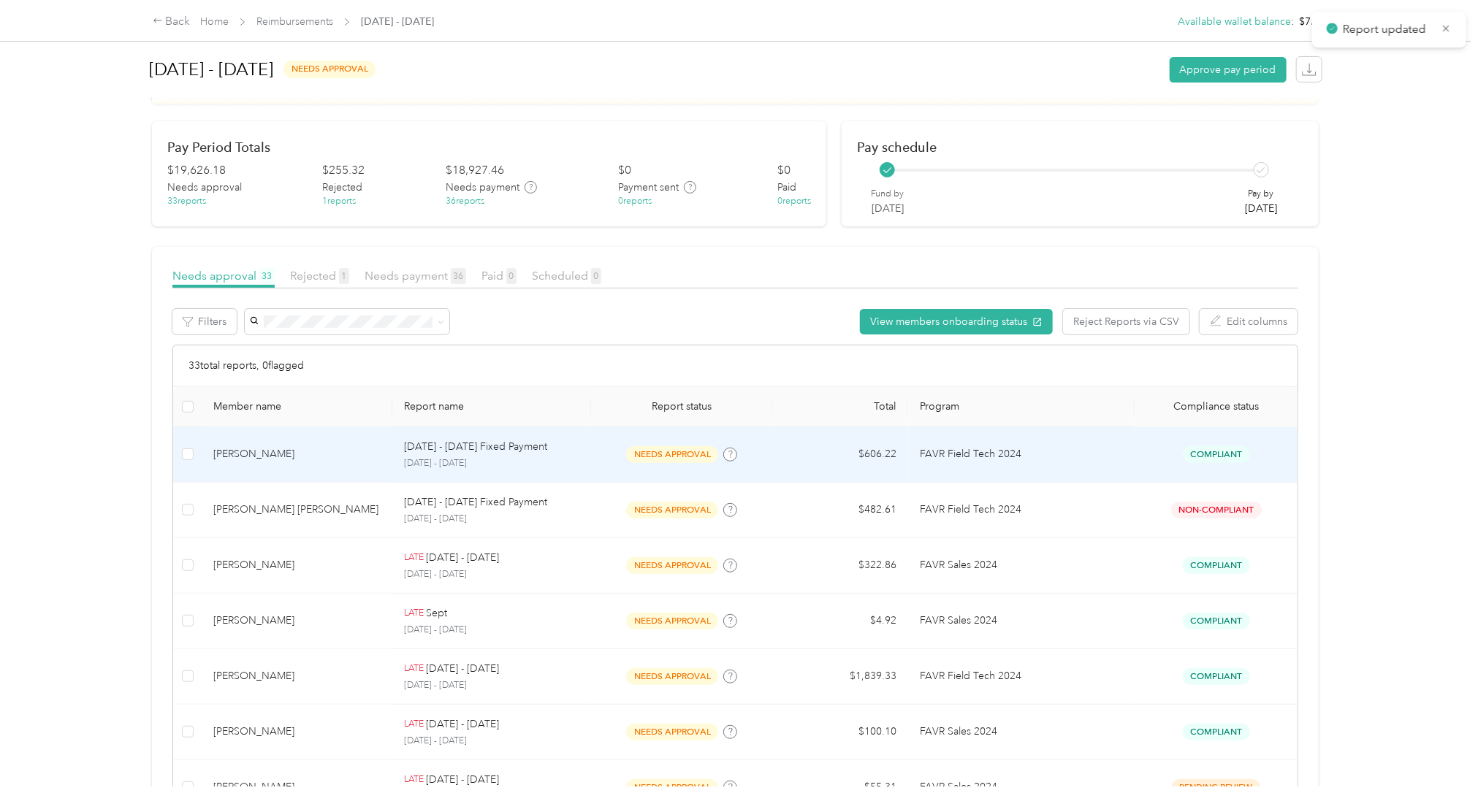
click at [670, 459] on span "needs approval" at bounding box center [672, 454] width 92 height 17
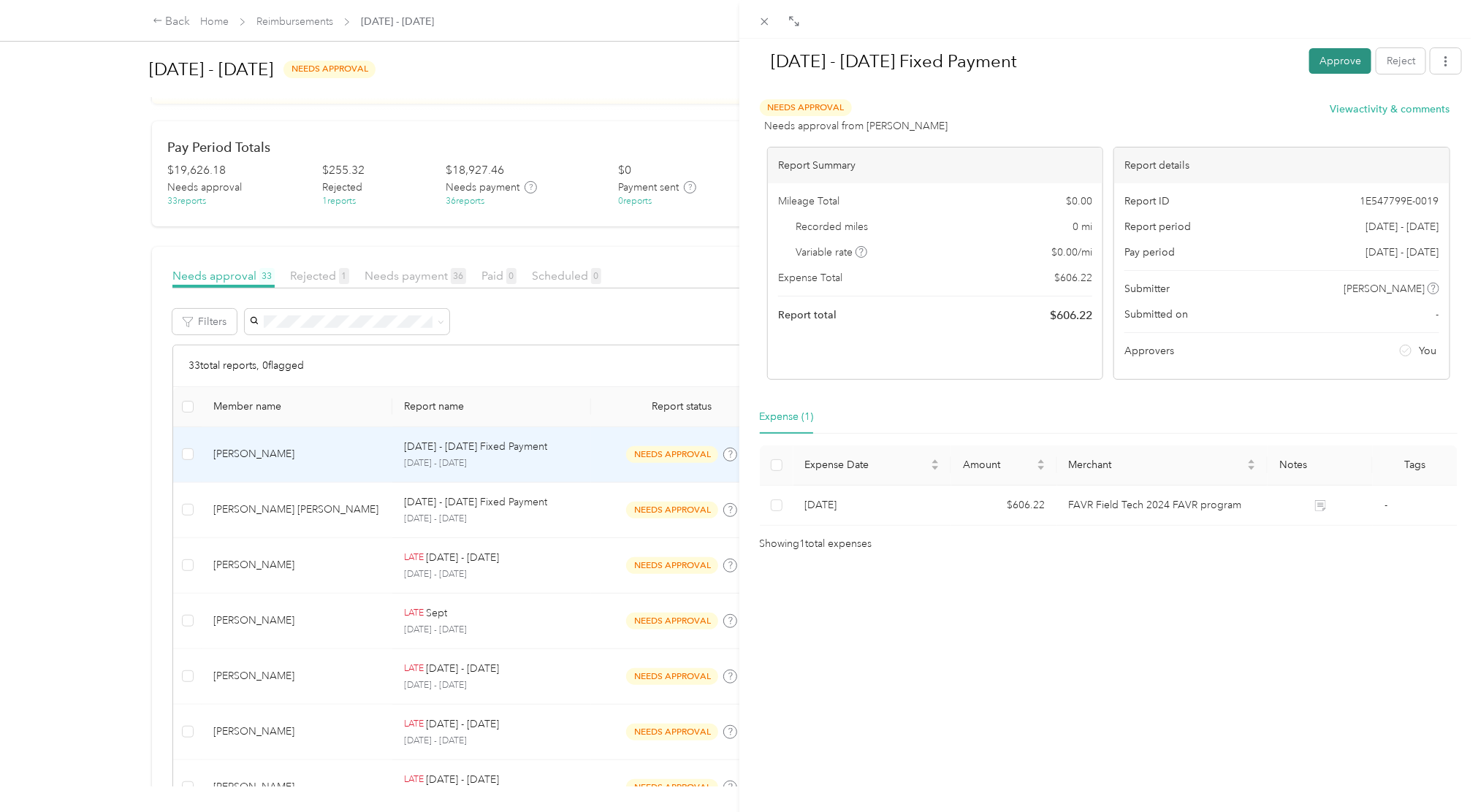
click at [1317, 55] on button "Approve" at bounding box center [1340, 61] width 62 height 25
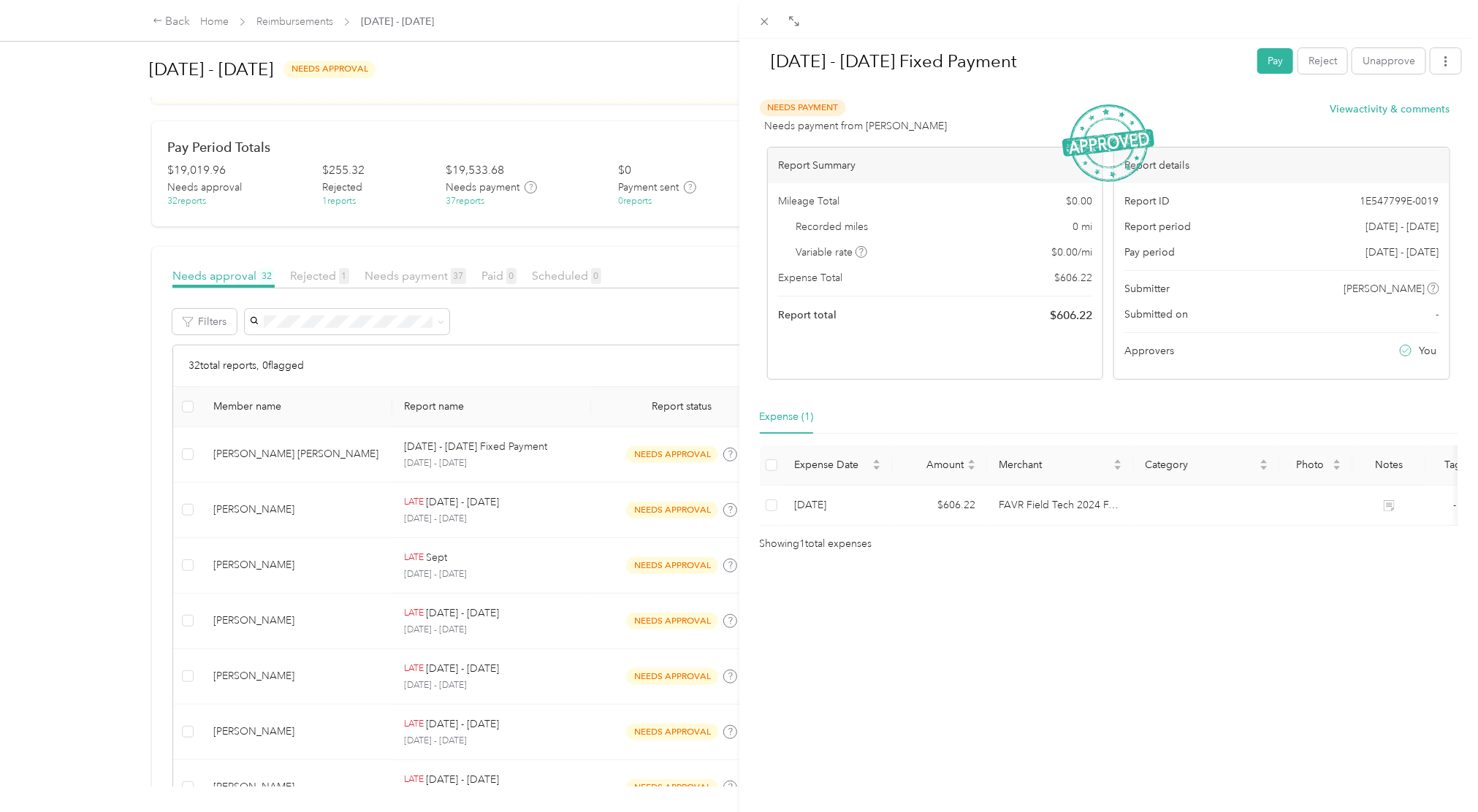
click at [668, 466] on div "[DATE] - [DATE] Fixed Payment Pay Reject Unapprove Needs Payment Needs payment …" at bounding box center [739, 406] width 1478 height 812
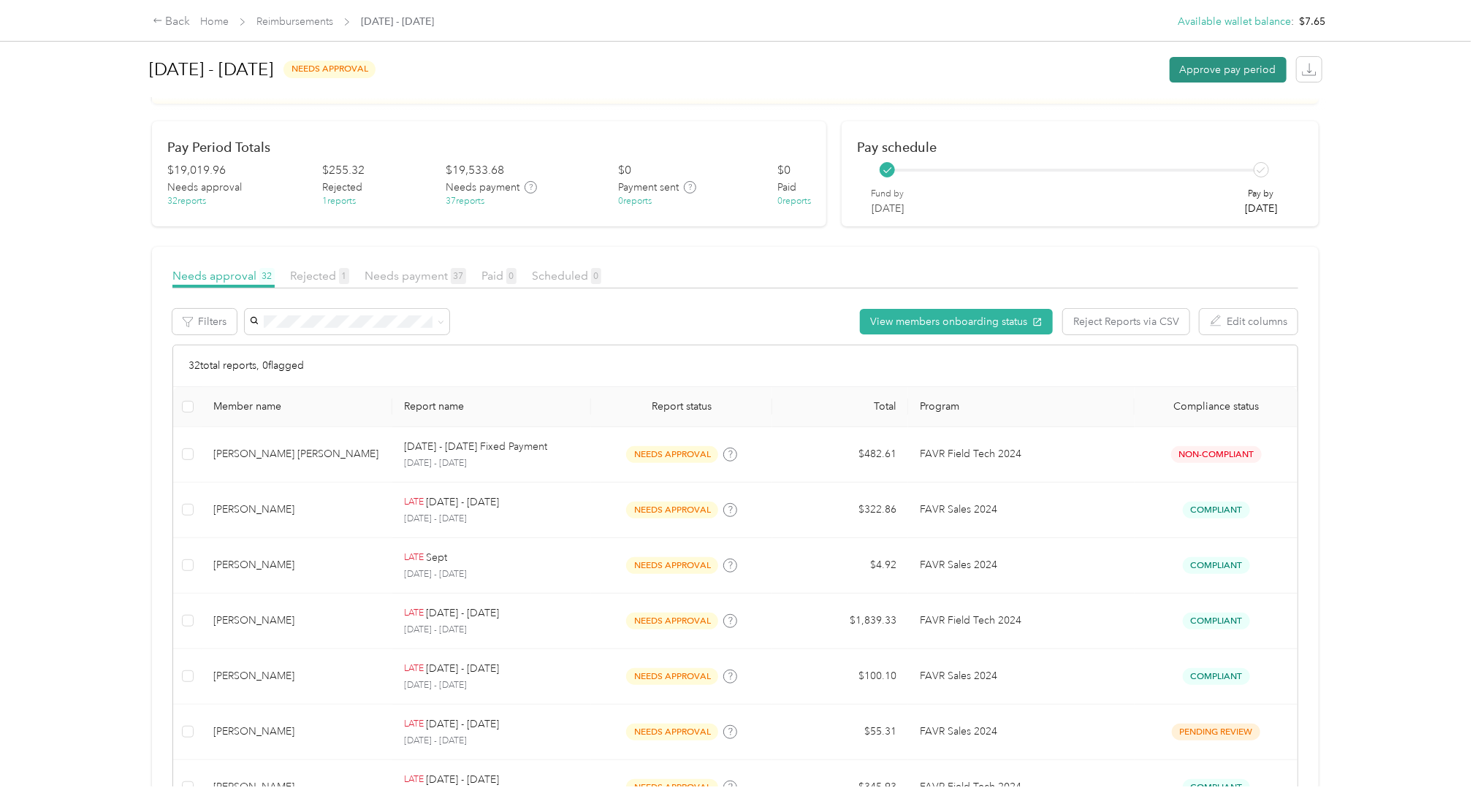
click at [1196, 71] on button "Approve pay period" at bounding box center [1227, 70] width 117 height 25
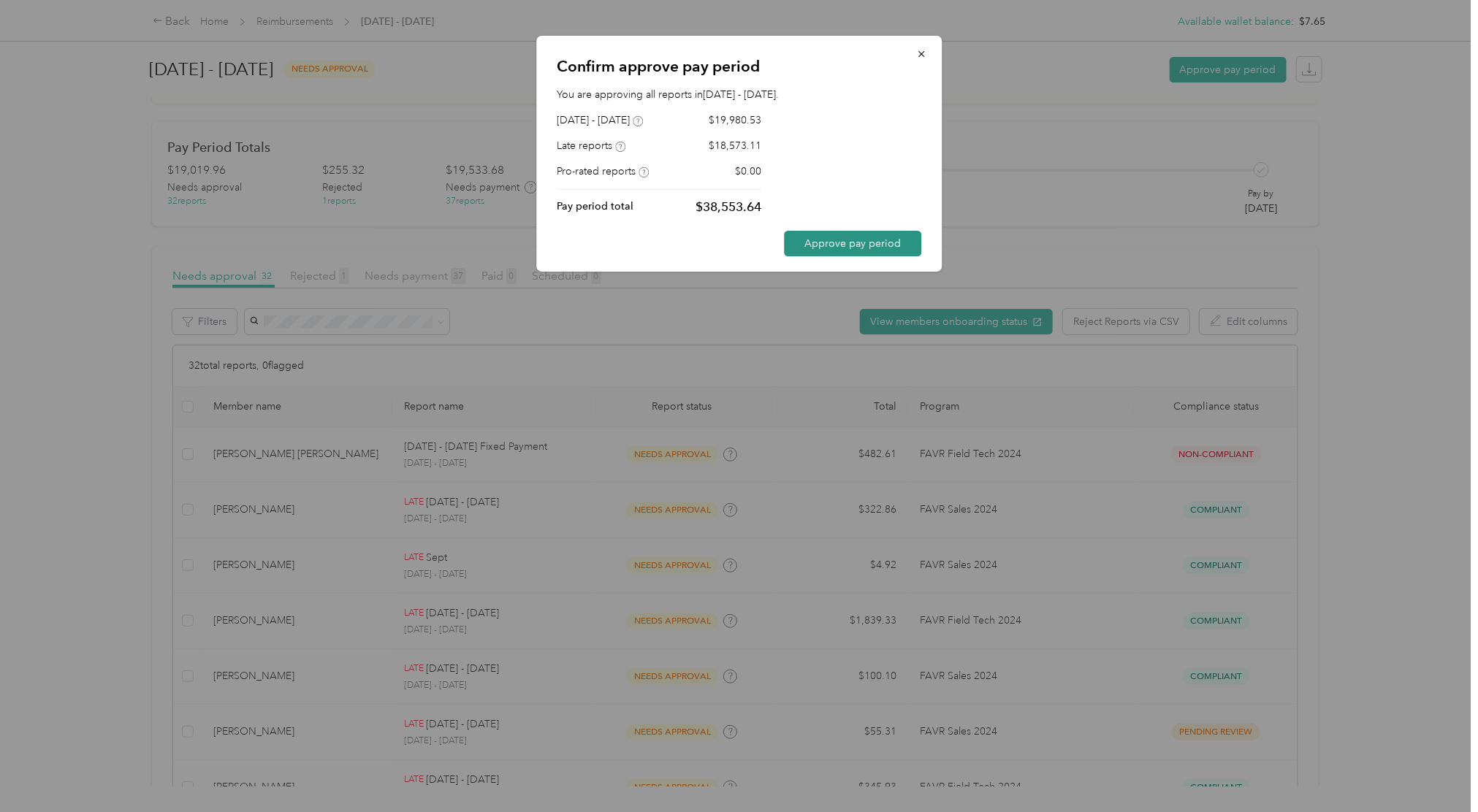
click at [908, 242] on button "Approve pay period" at bounding box center [852, 244] width 138 height 25
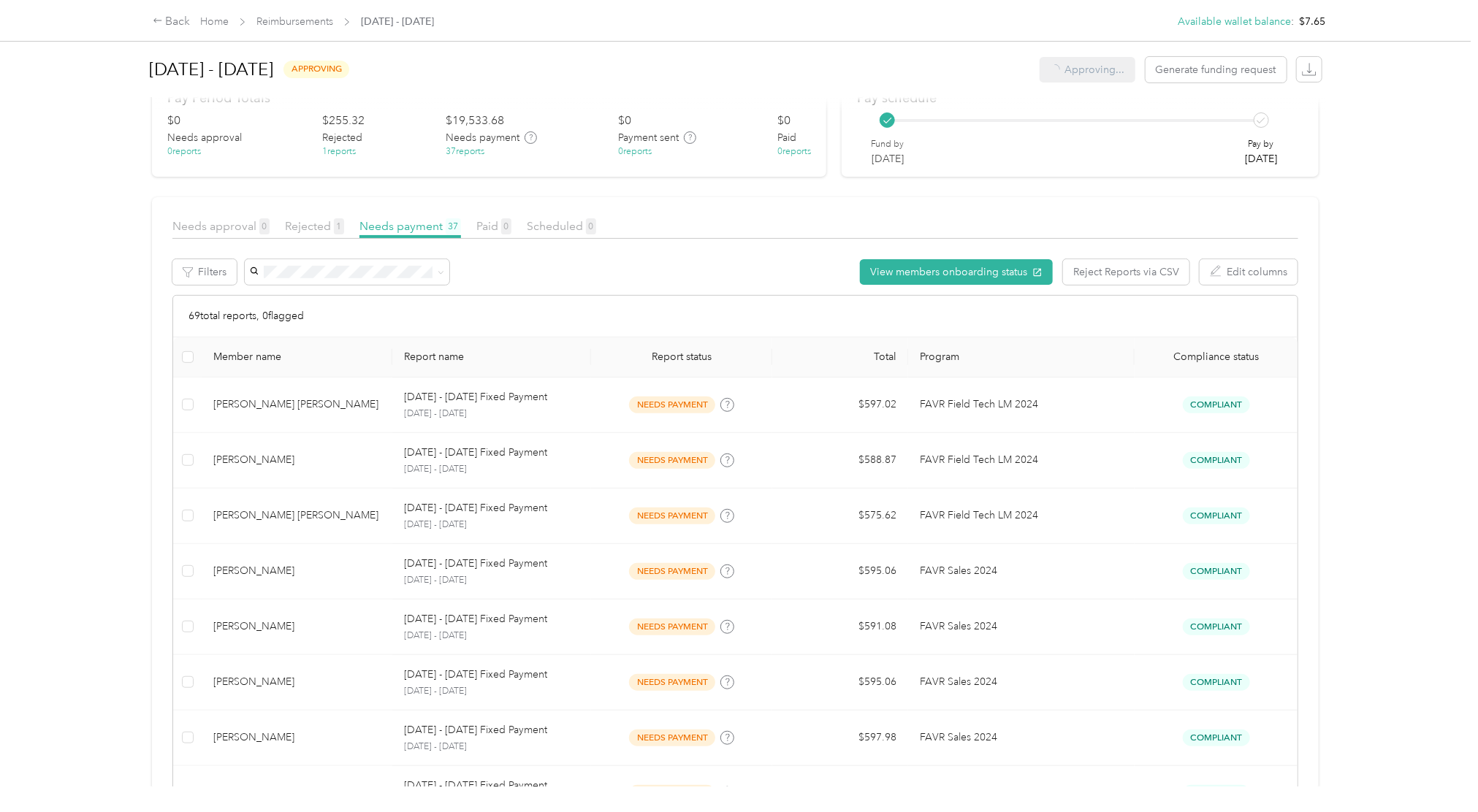
scroll to position [188, 0]
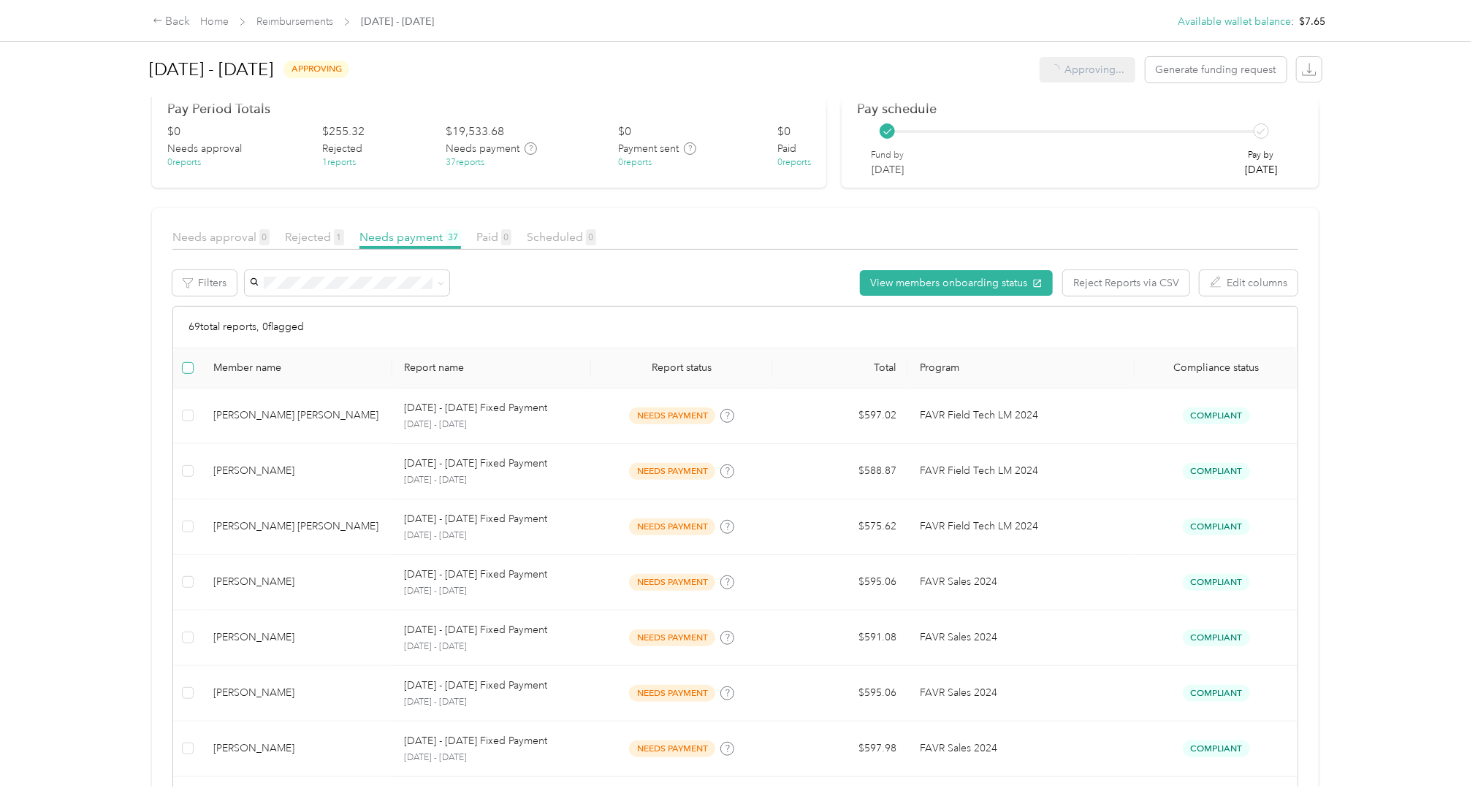
click at [182, 360] on label at bounding box center [188, 368] width 12 height 16
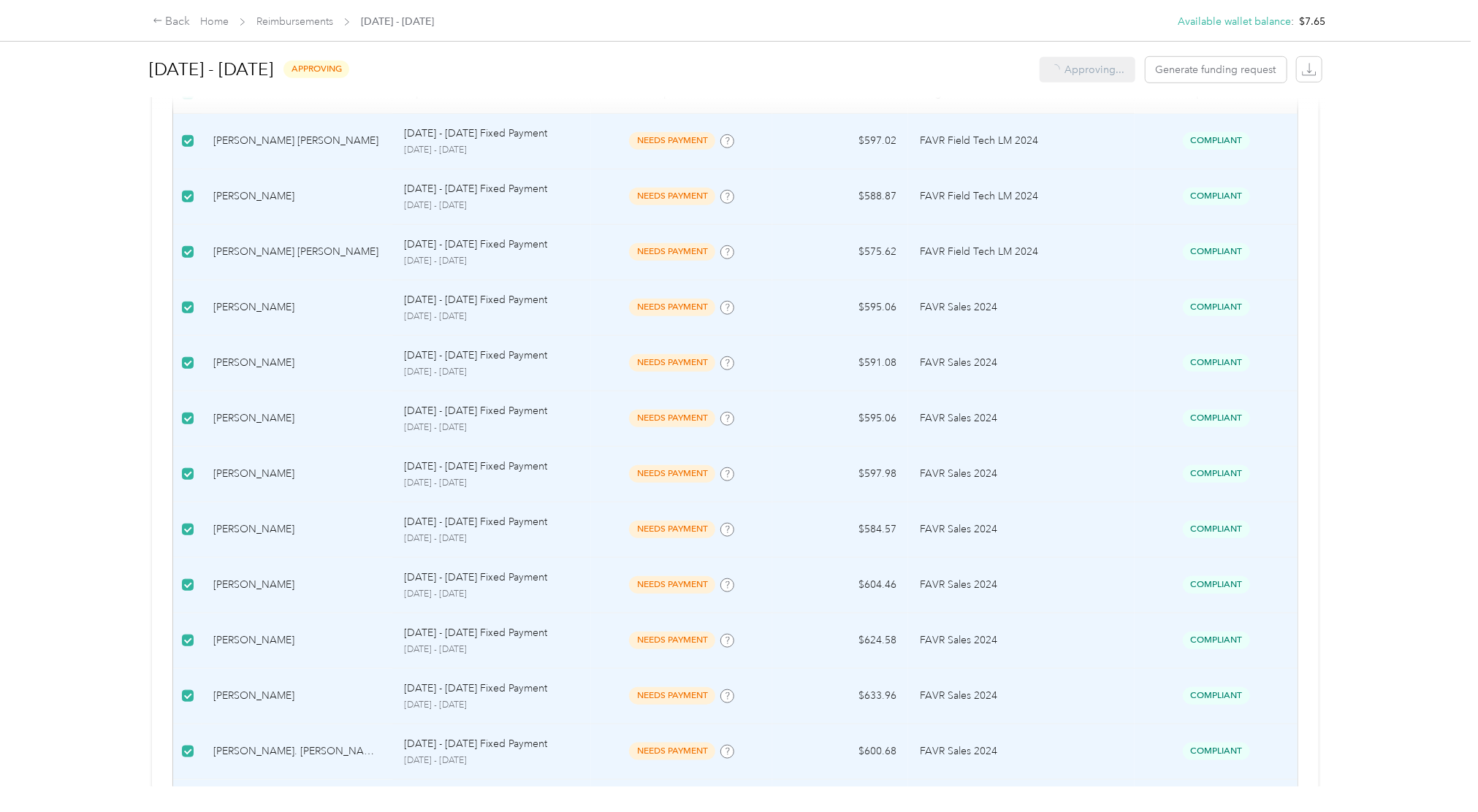
scroll to position [460, 0]
click at [352, 572] on td "[PERSON_NAME]" at bounding box center [296, 587] width 190 height 56
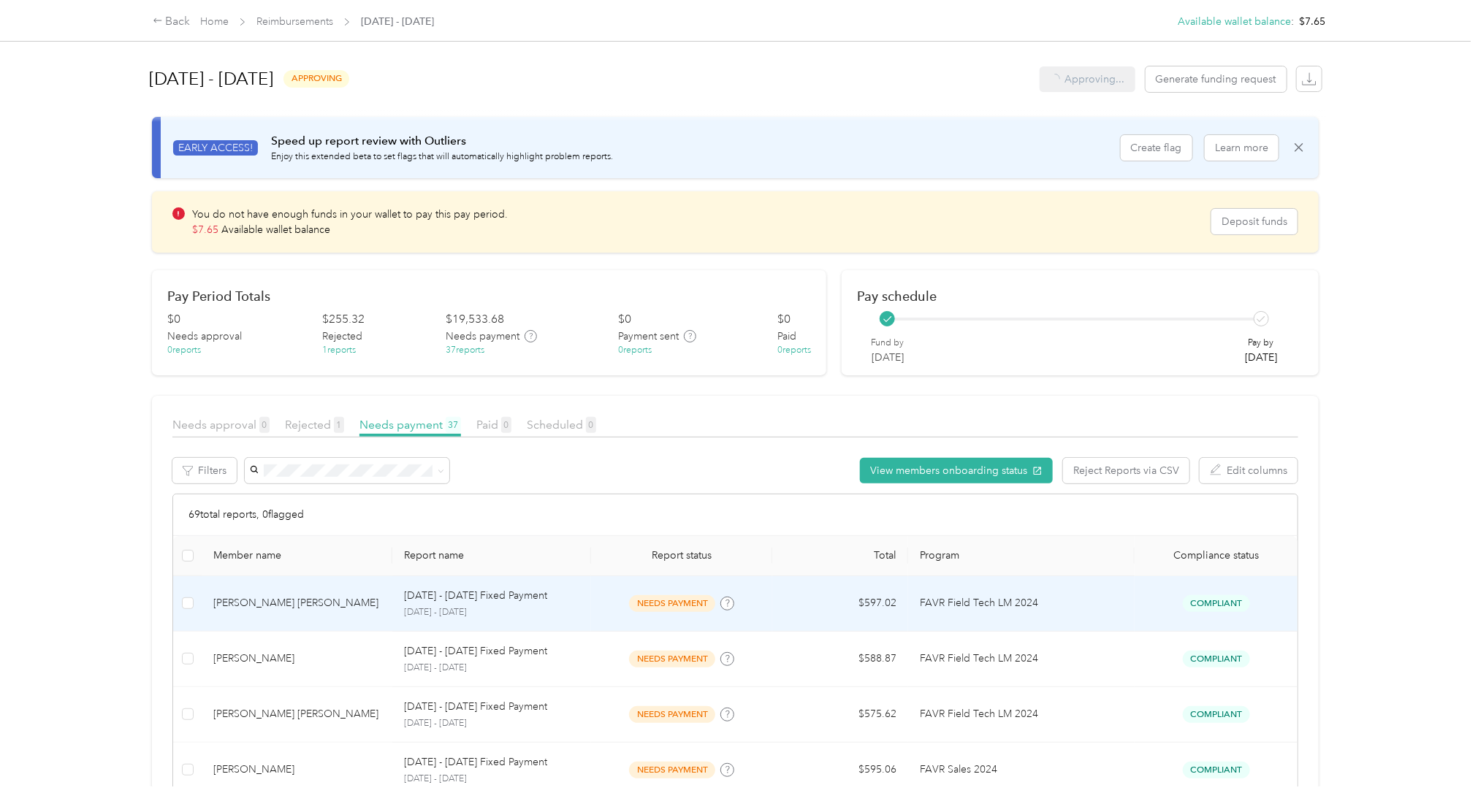
click at [1108, 628] on td "FAVR Field Tech LM 2024" at bounding box center [1021, 604] width 226 height 56
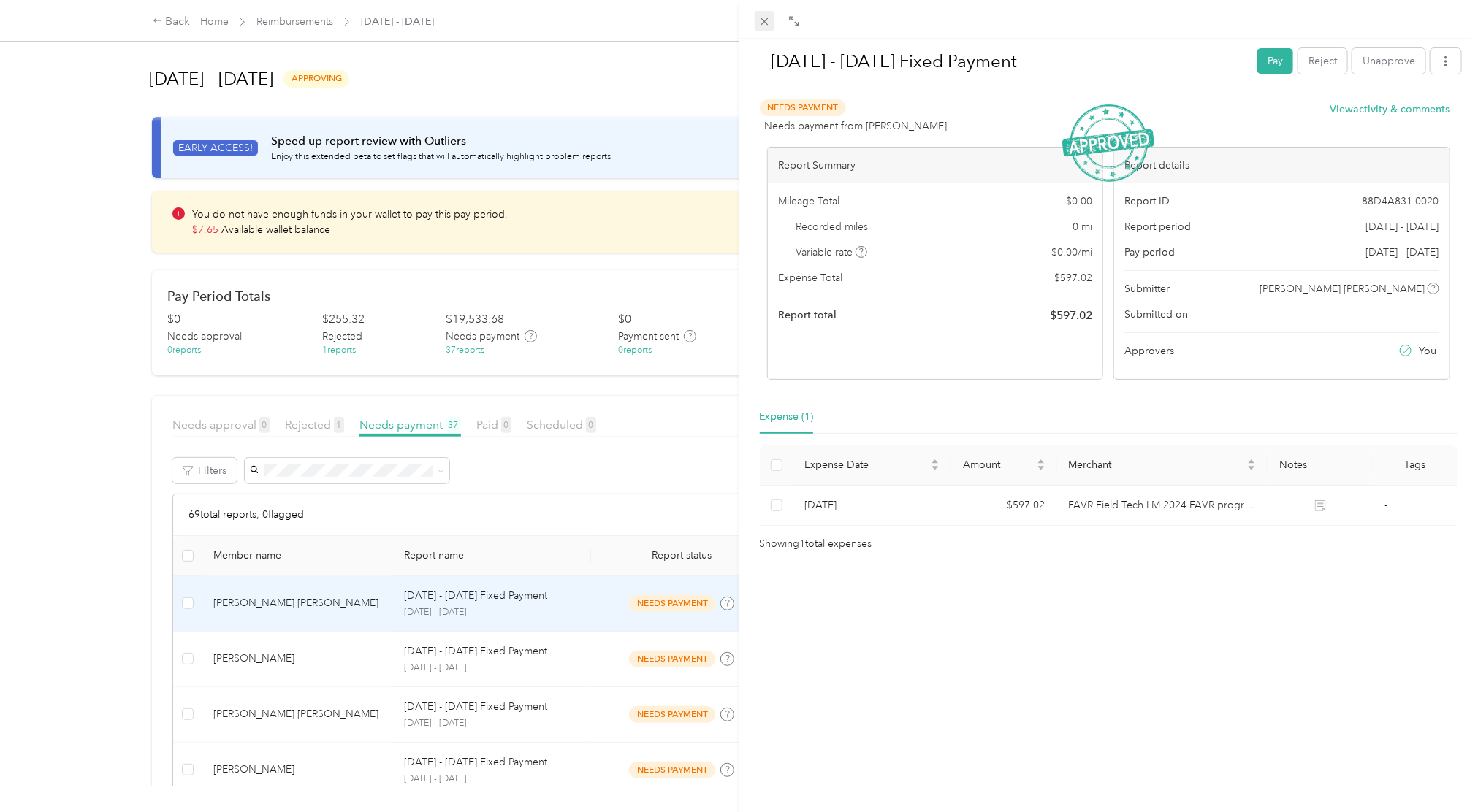
click at [761, 27] on icon at bounding box center [764, 21] width 13 height 13
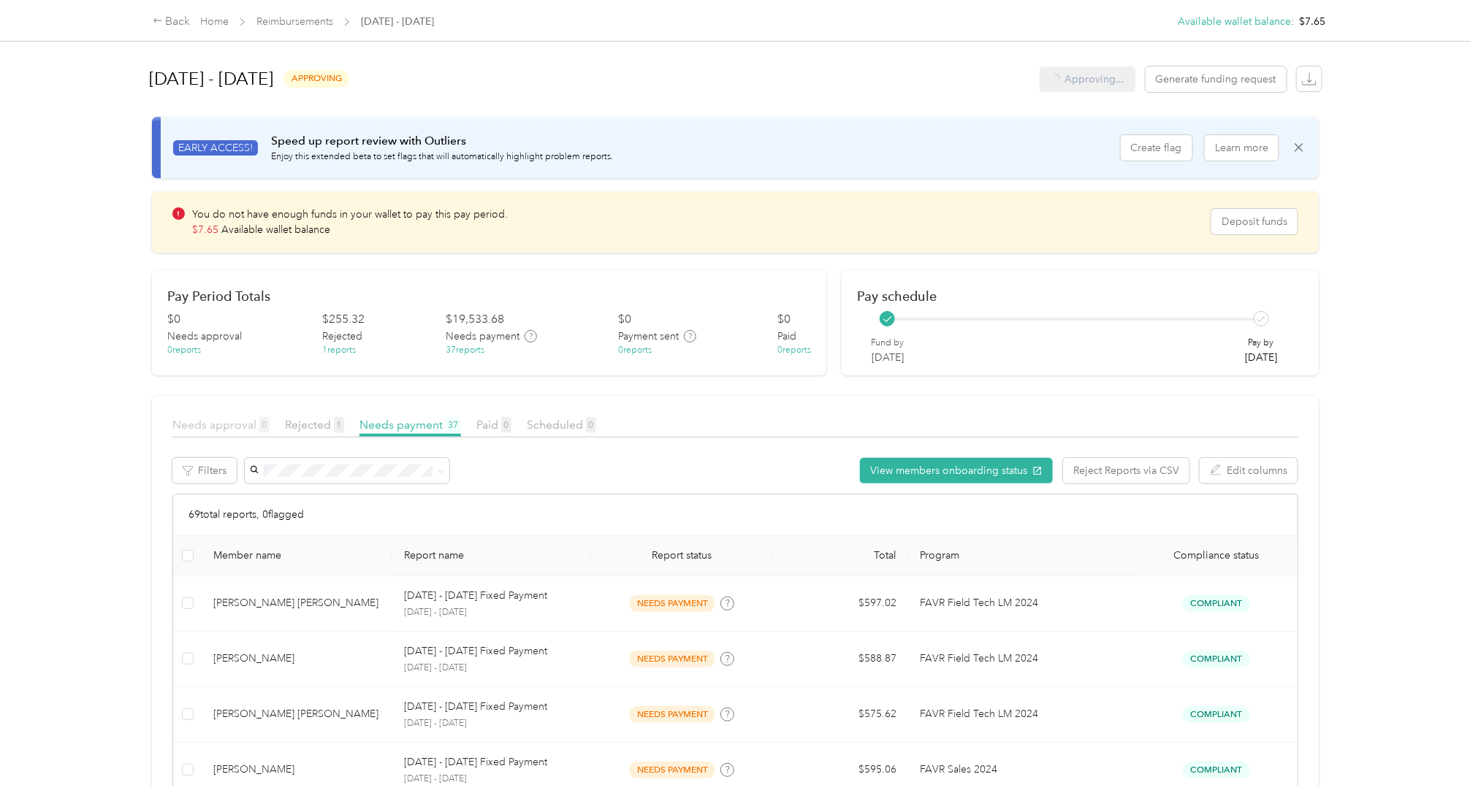
click at [221, 430] on span "Needs approval 0" at bounding box center [220, 424] width 97 height 13
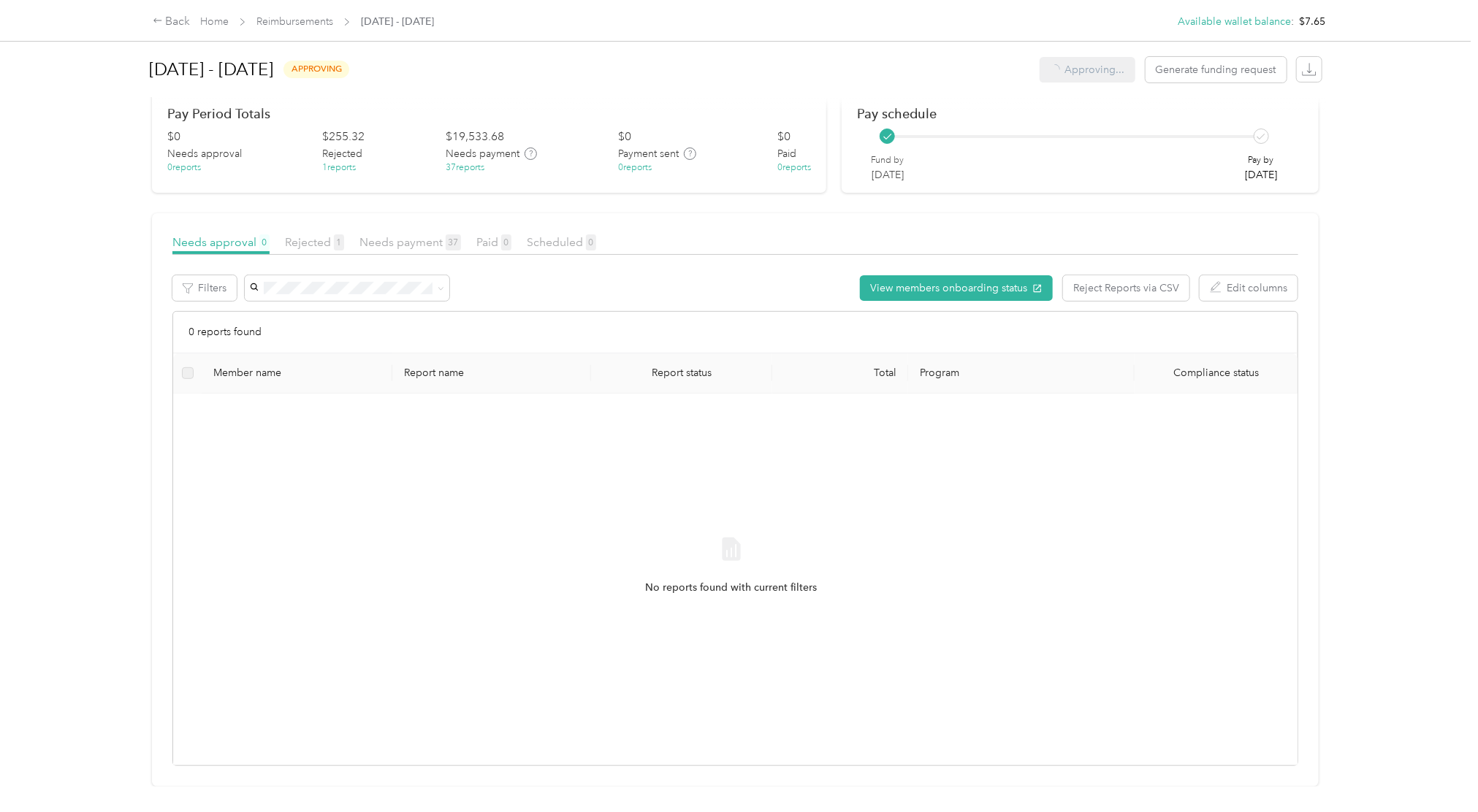
scroll to position [211, 0]
click at [374, 234] on div "Needs payment 37" at bounding box center [410, 243] width 101 height 19
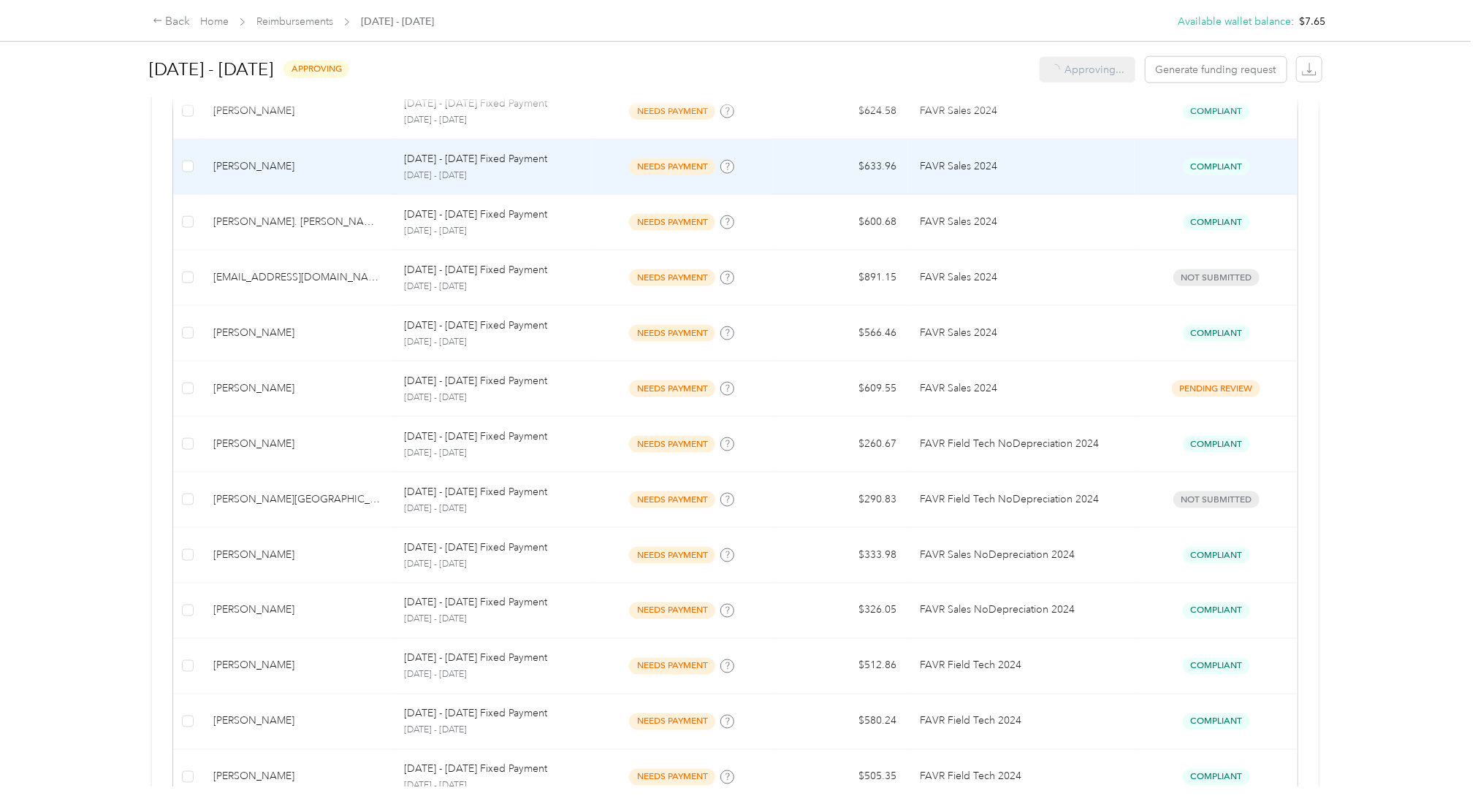
scroll to position [1276, 0]
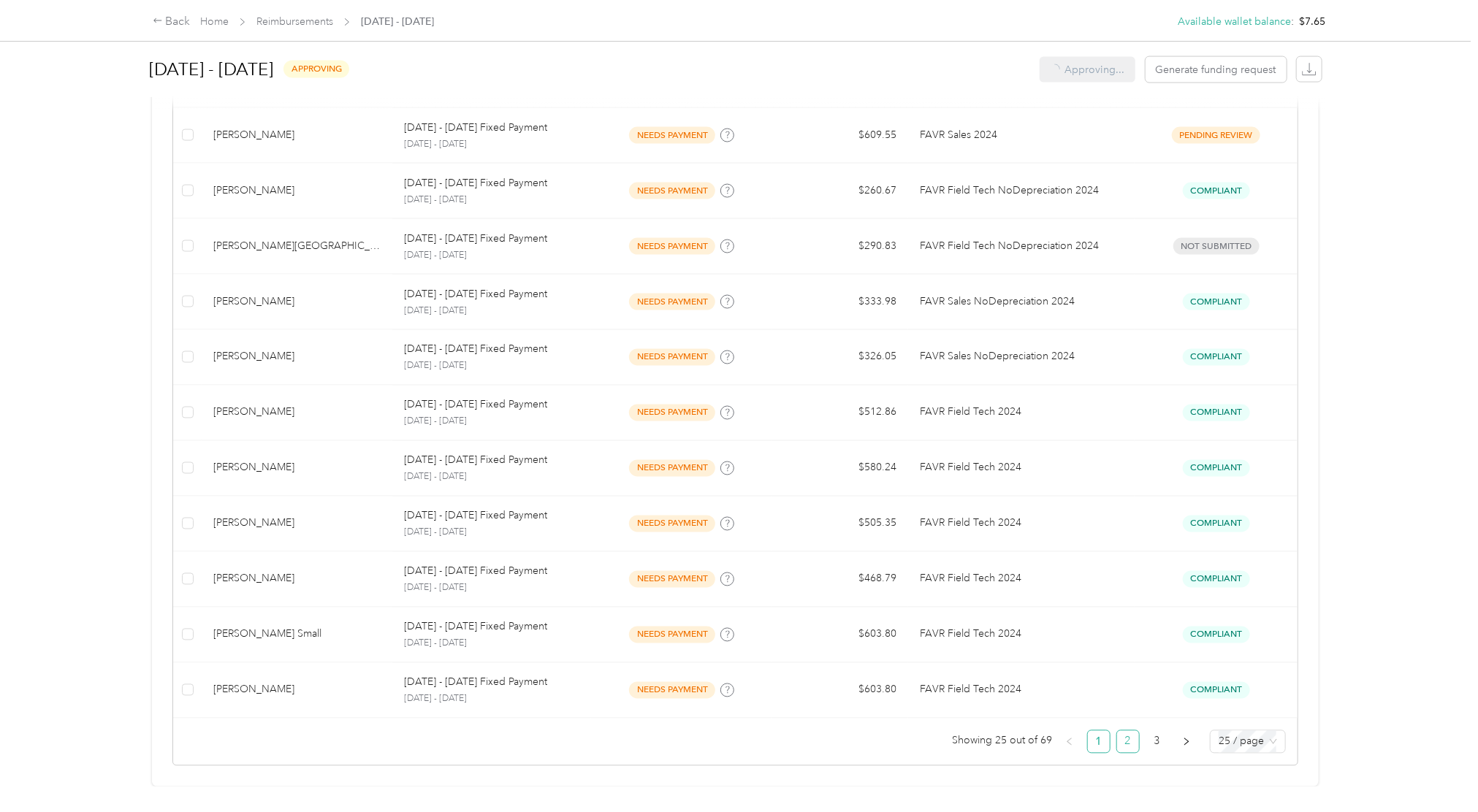
click at [1118, 733] on link "2" at bounding box center [1128, 742] width 22 height 22
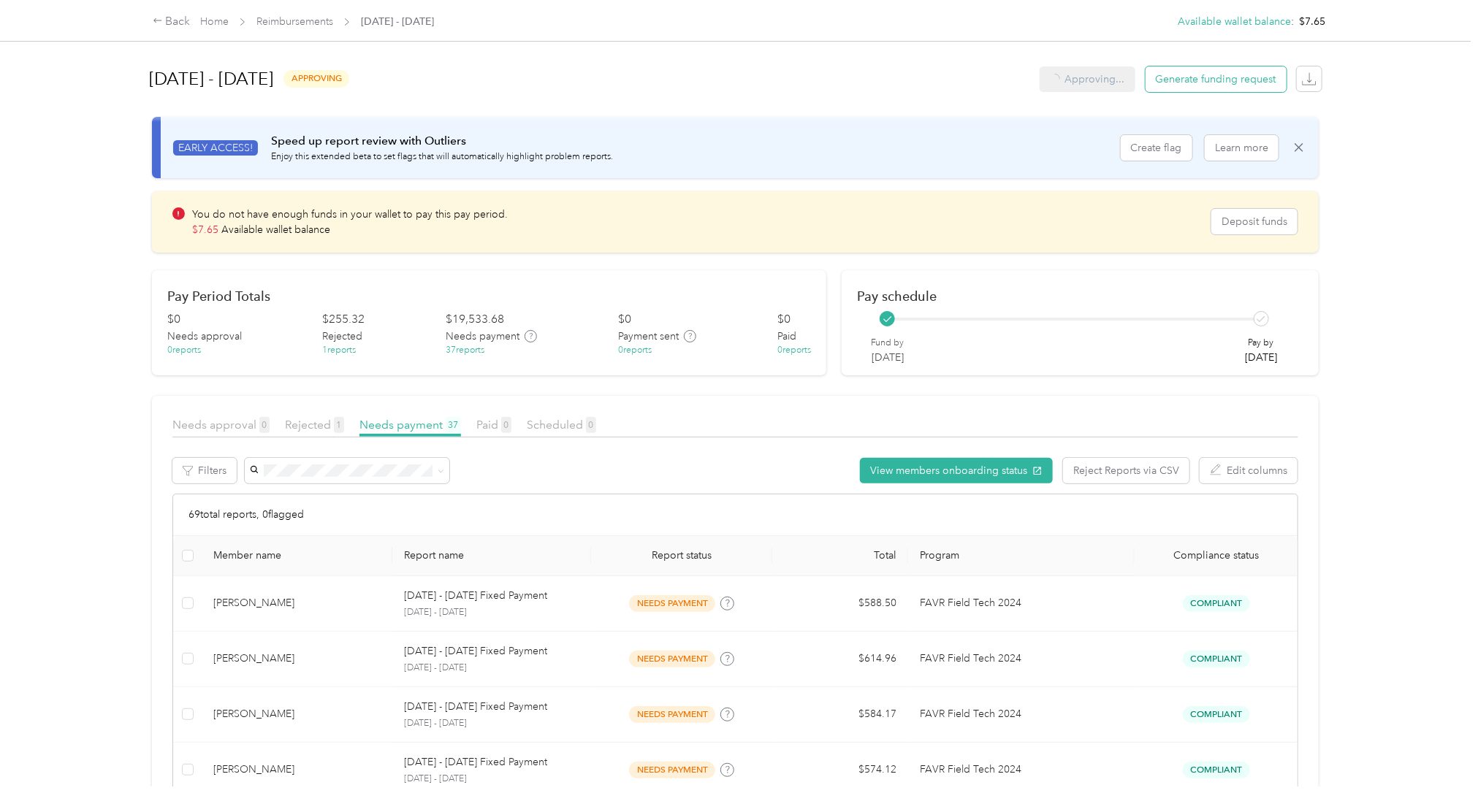
click at [1229, 78] on span "Generate funding request" at bounding box center [1216, 79] width 121 height 15
click at [1297, 84] on button "button" at bounding box center [1308, 78] width 24 height 24
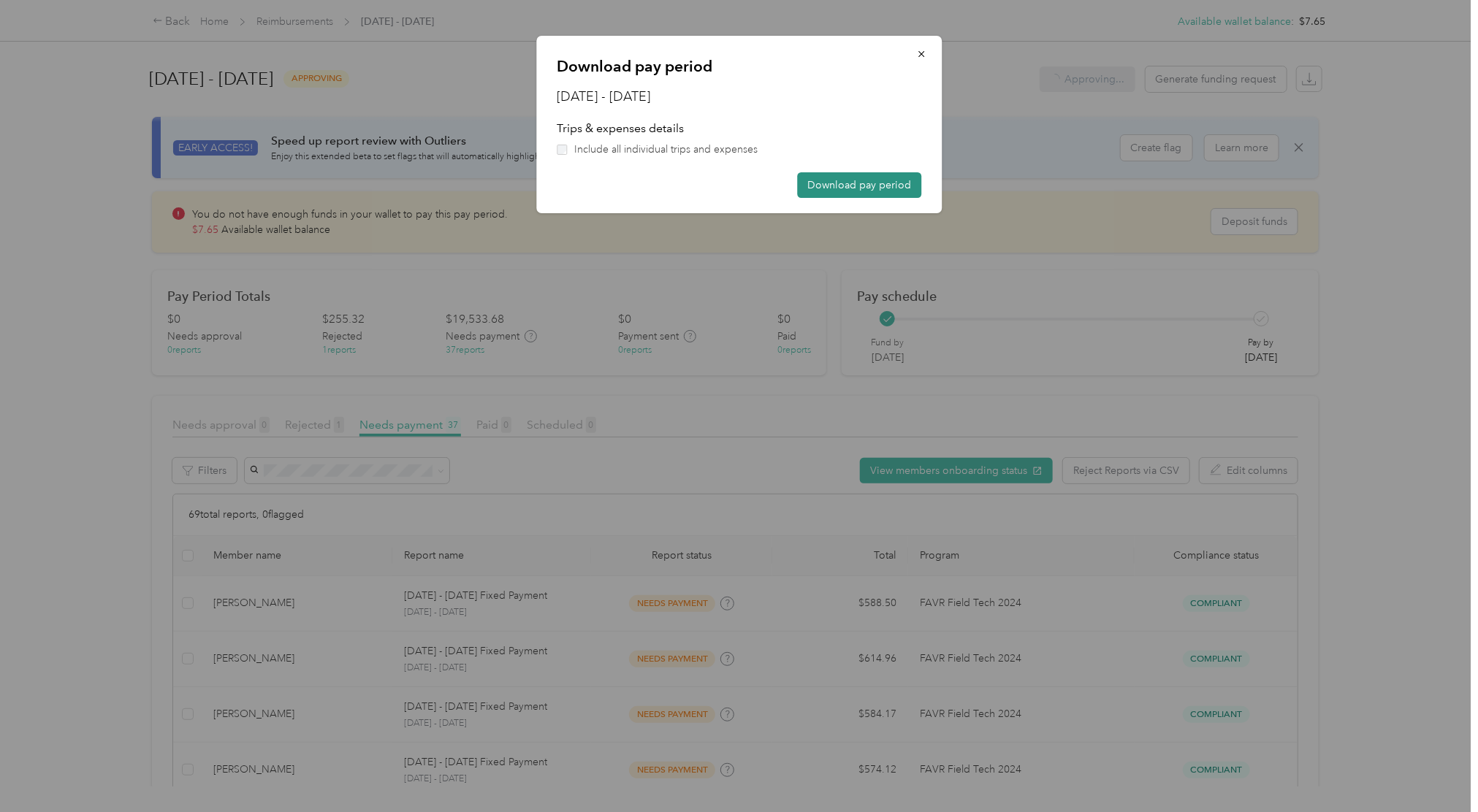
click at [826, 176] on button "Download pay period" at bounding box center [859, 185] width 124 height 25
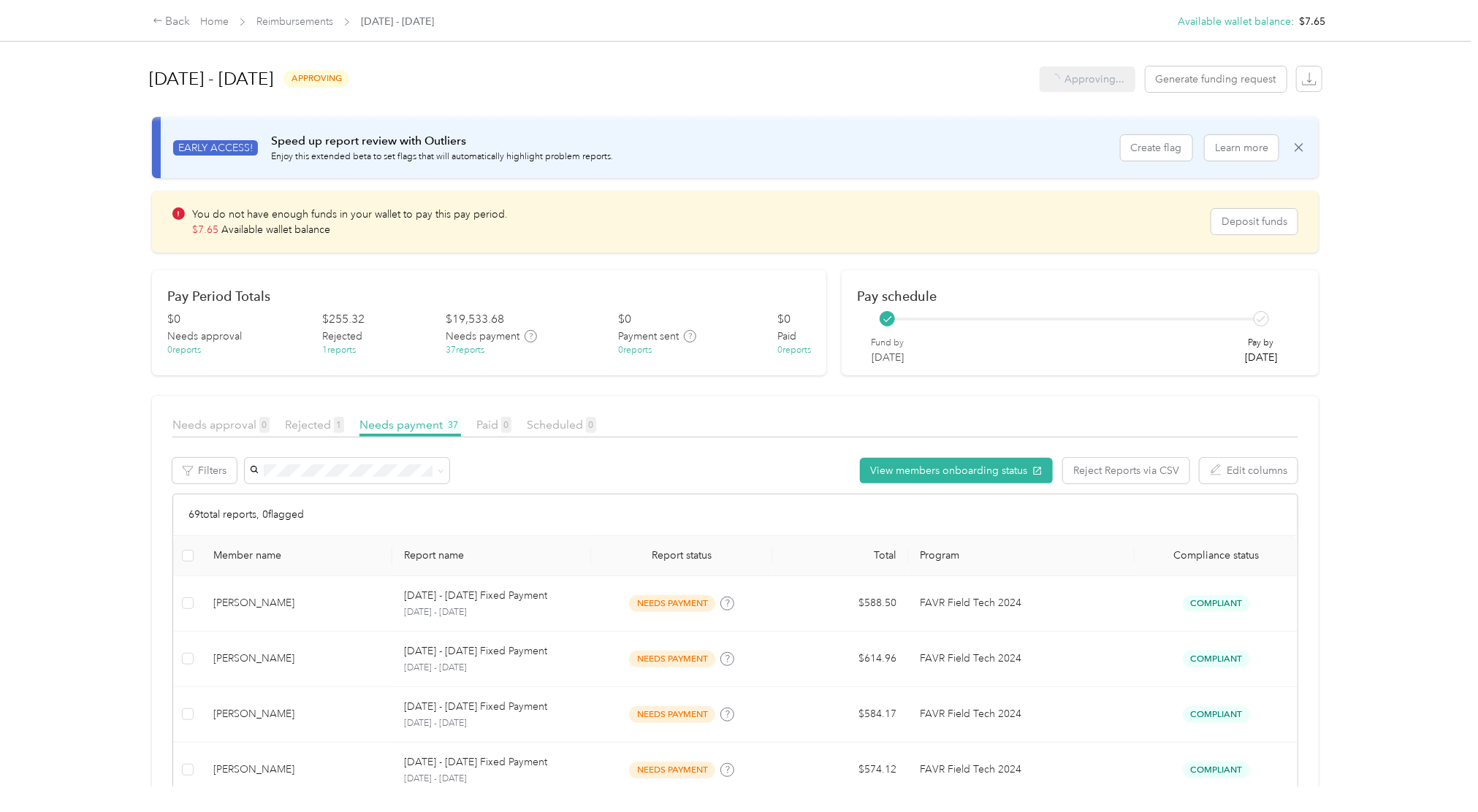
click at [130, 372] on div "[DATE] - [DATE] approving Approving... Generate funding request EARLY ACCESS! S…" at bounding box center [735, 393] width 1226 height 787
click at [161, 16] on icon at bounding box center [158, 20] width 10 height 10
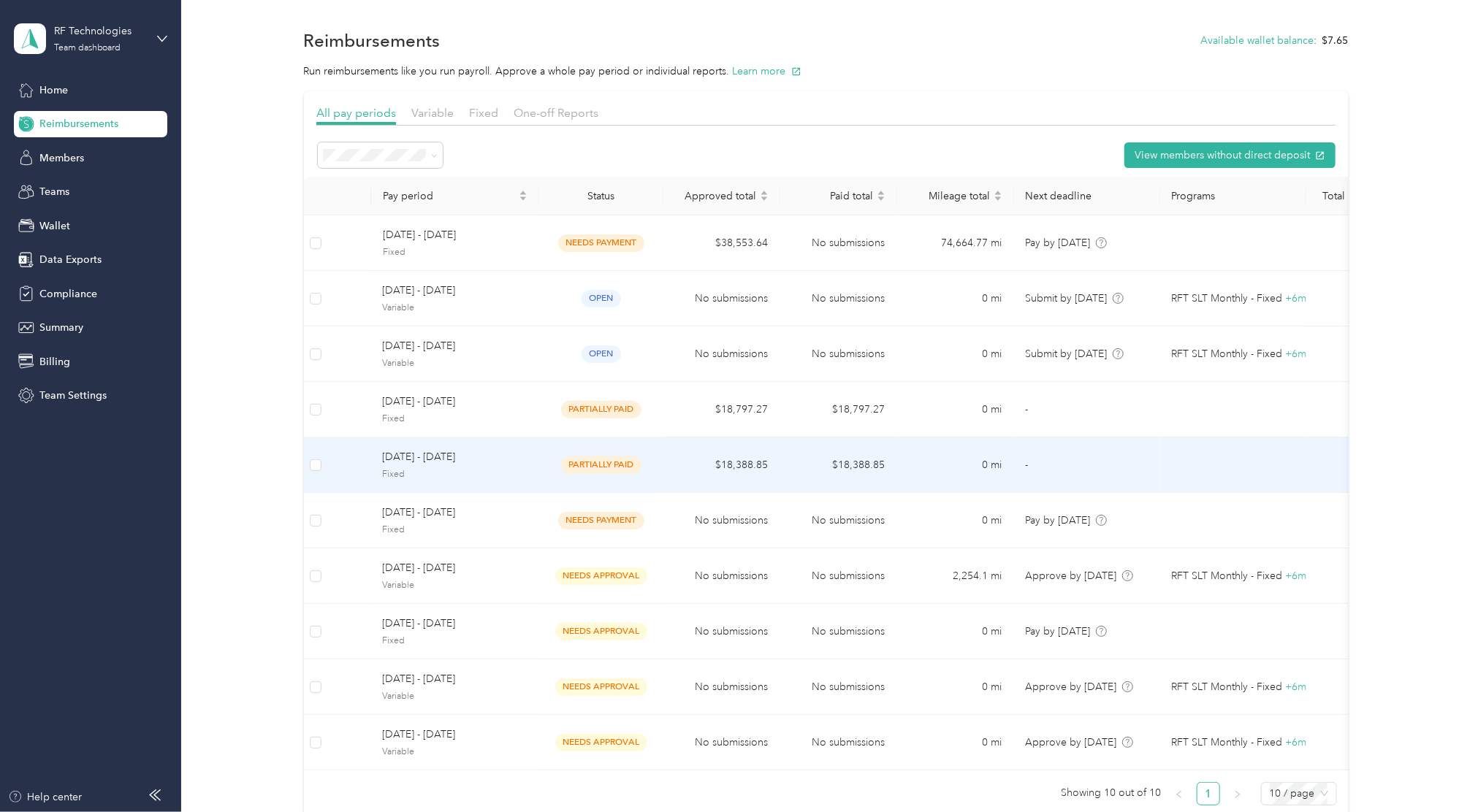
scroll to position [3, 0]
click at [460, 483] on td "[DATE] - [DATE] Fixed" at bounding box center [455, 464] width 168 height 56
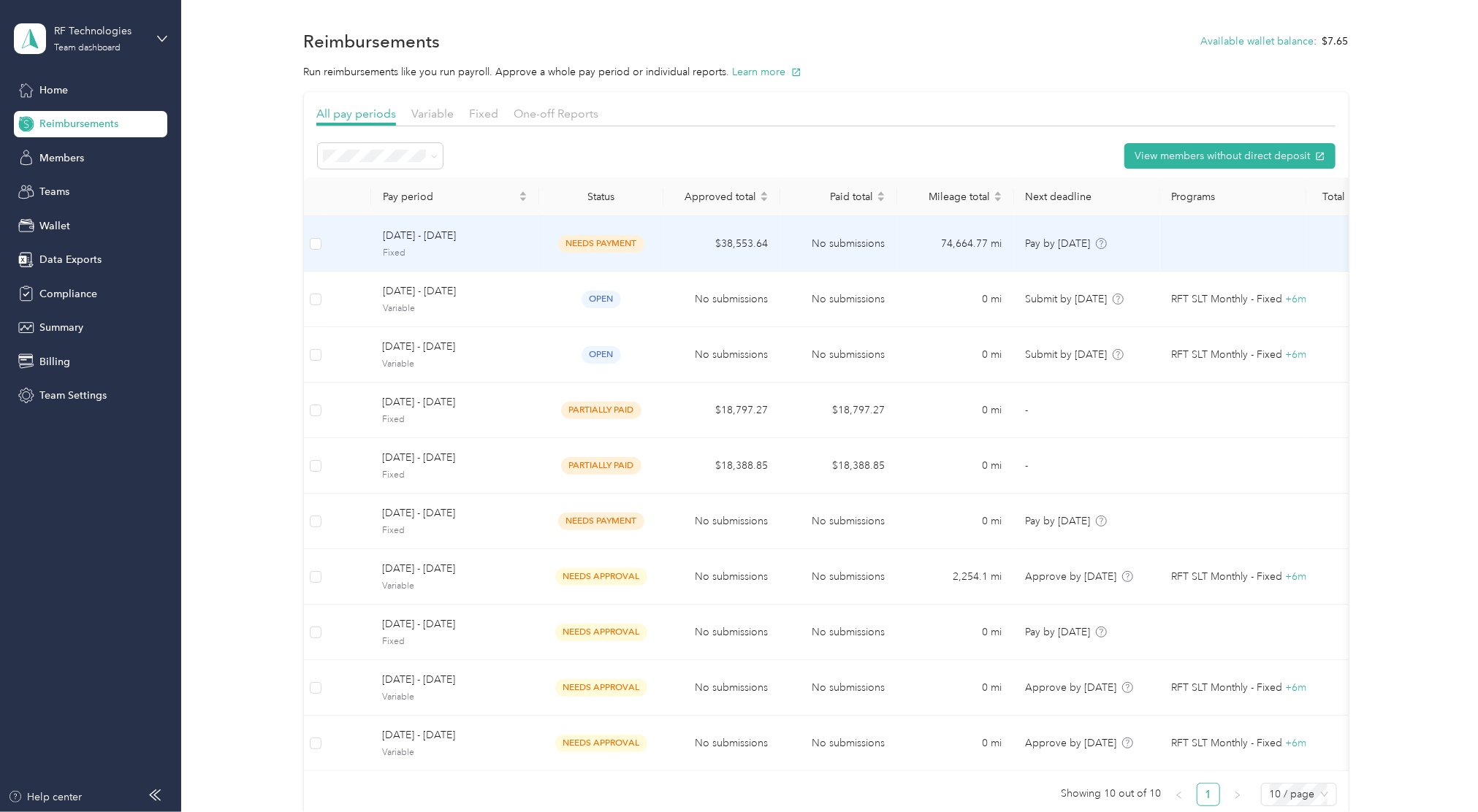
click at [491, 222] on td "[DATE] - [DATE] Fixed" at bounding box center [455, 244] width 168 height 56
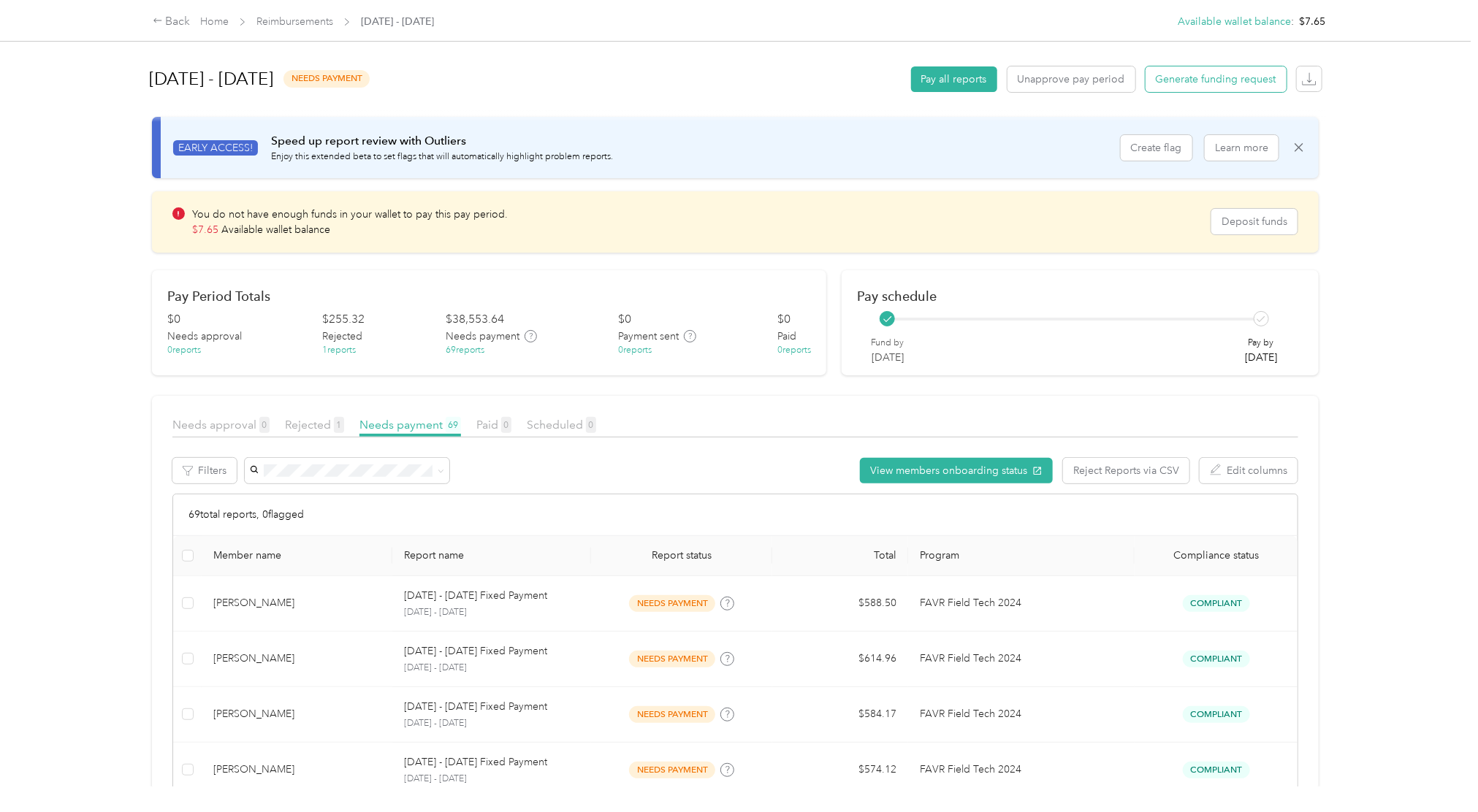
click at [1200, 88] on button "Generate funding request" at bounding box center [1216, 79] width 141 height 25
